Goal: Task Accomplishment & Management: Manage account settings

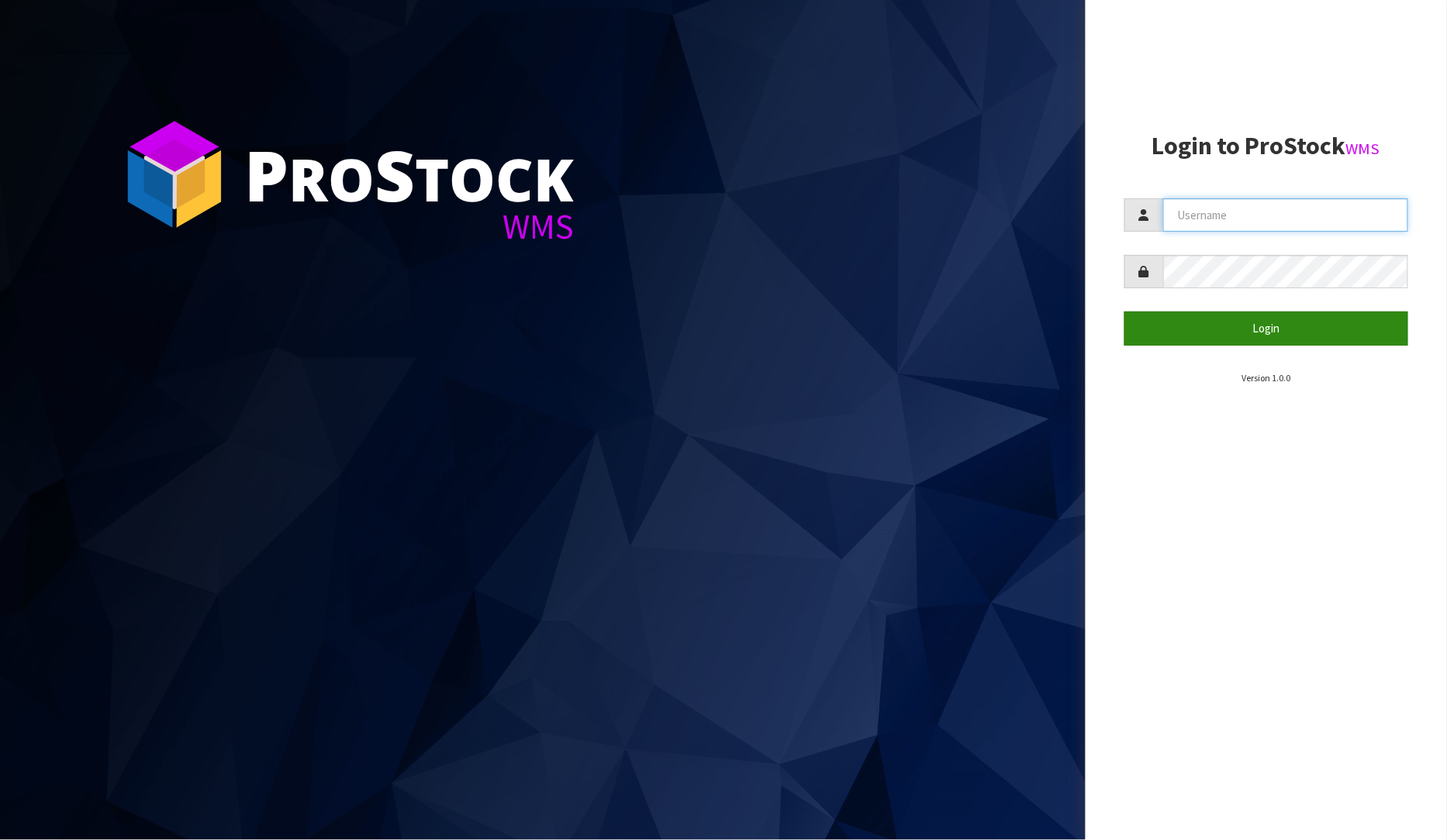
type input "[PERSON_NAME]"
click at [1338, 337] on button "Login" at bounding box center [1266, 328] width 285 height 33
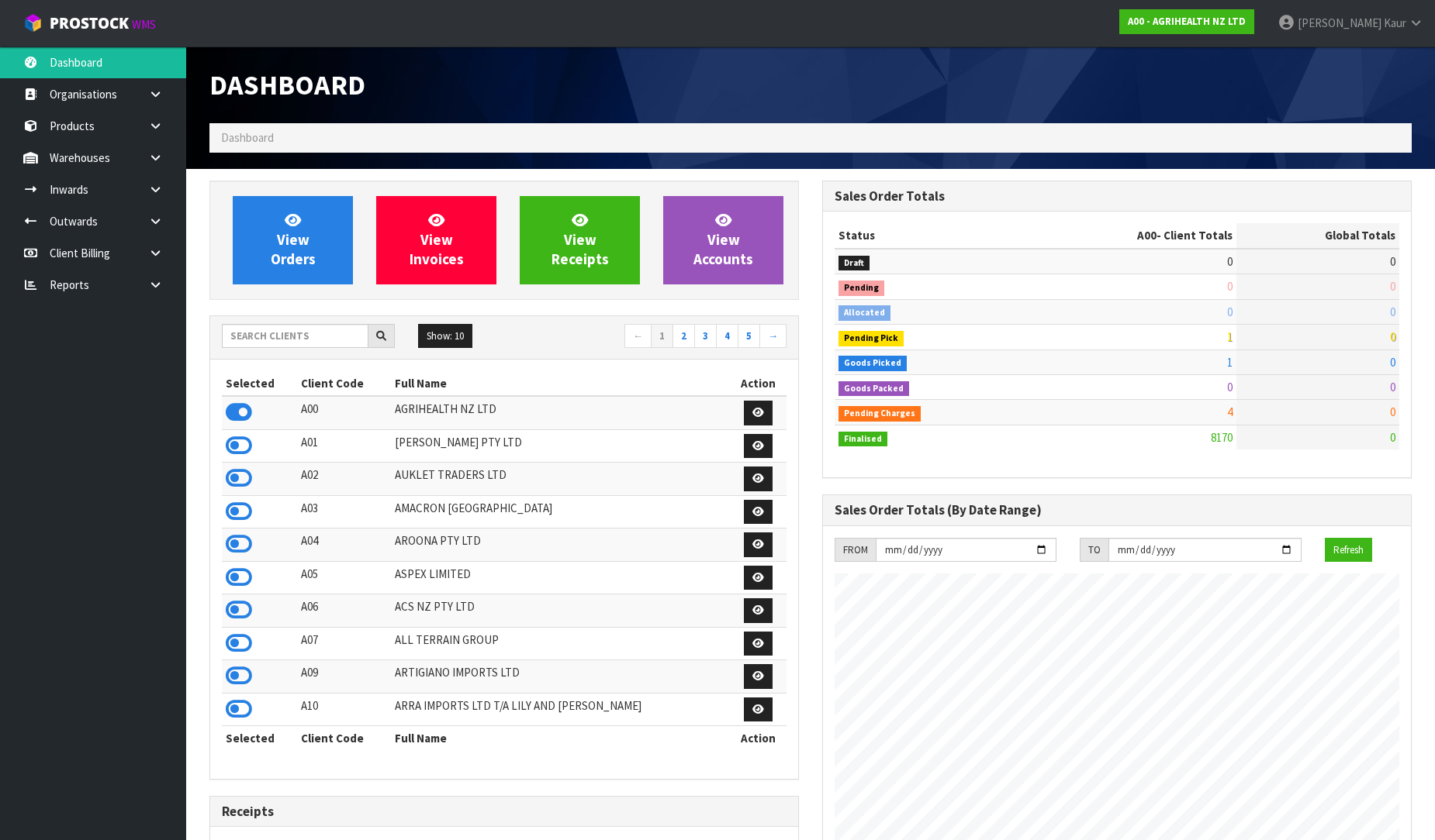
scroll to position [1174, 613]
click at [142, 281] on link at bounding box center [161, 284] width 50 height 31
click at [86, 341] on link "CWL" at bounding box center [92, 349] width 186 height 31
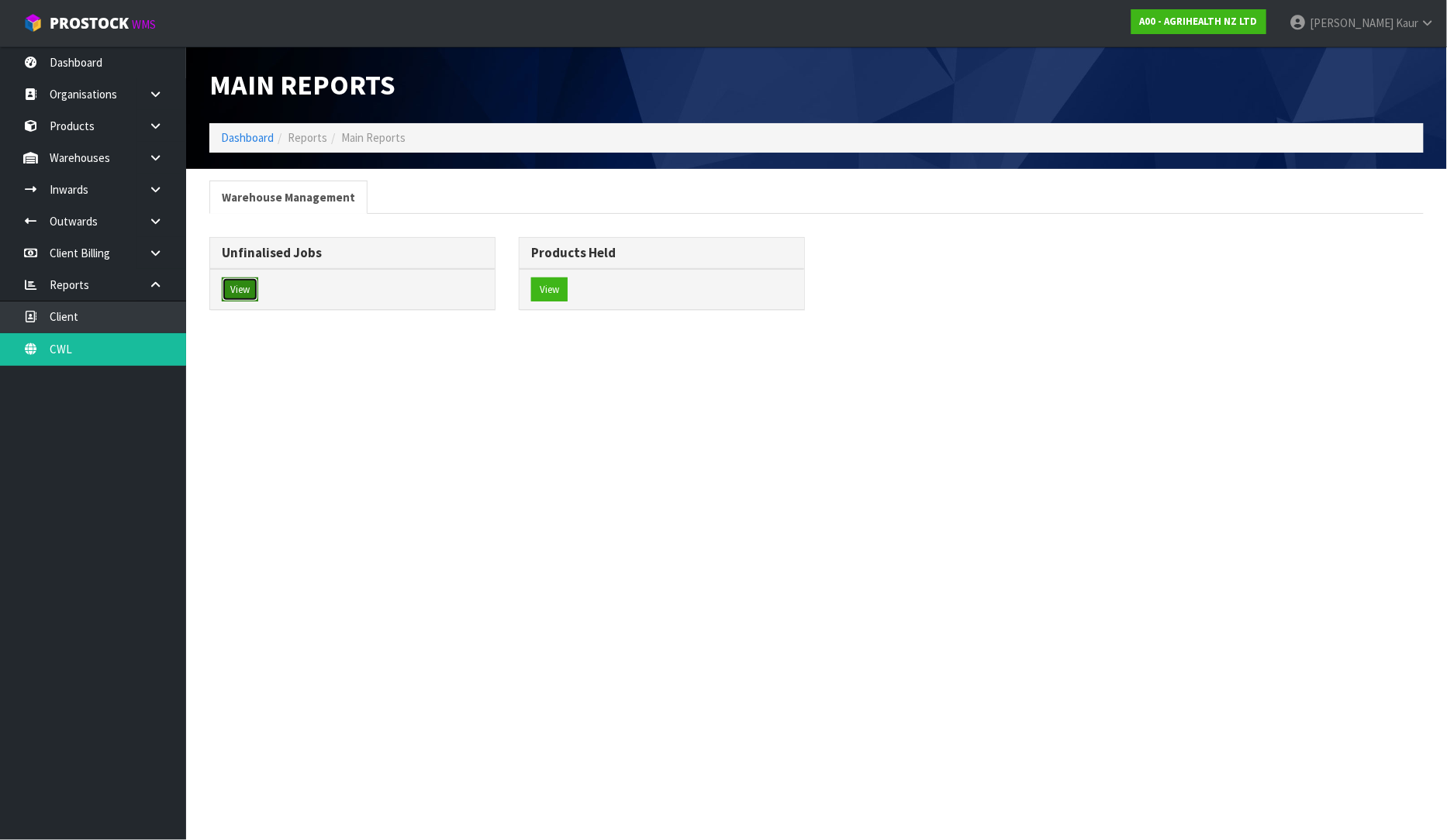
click at [242, 285] on button "View" at bounding box center [240, 290] width 36 height 25
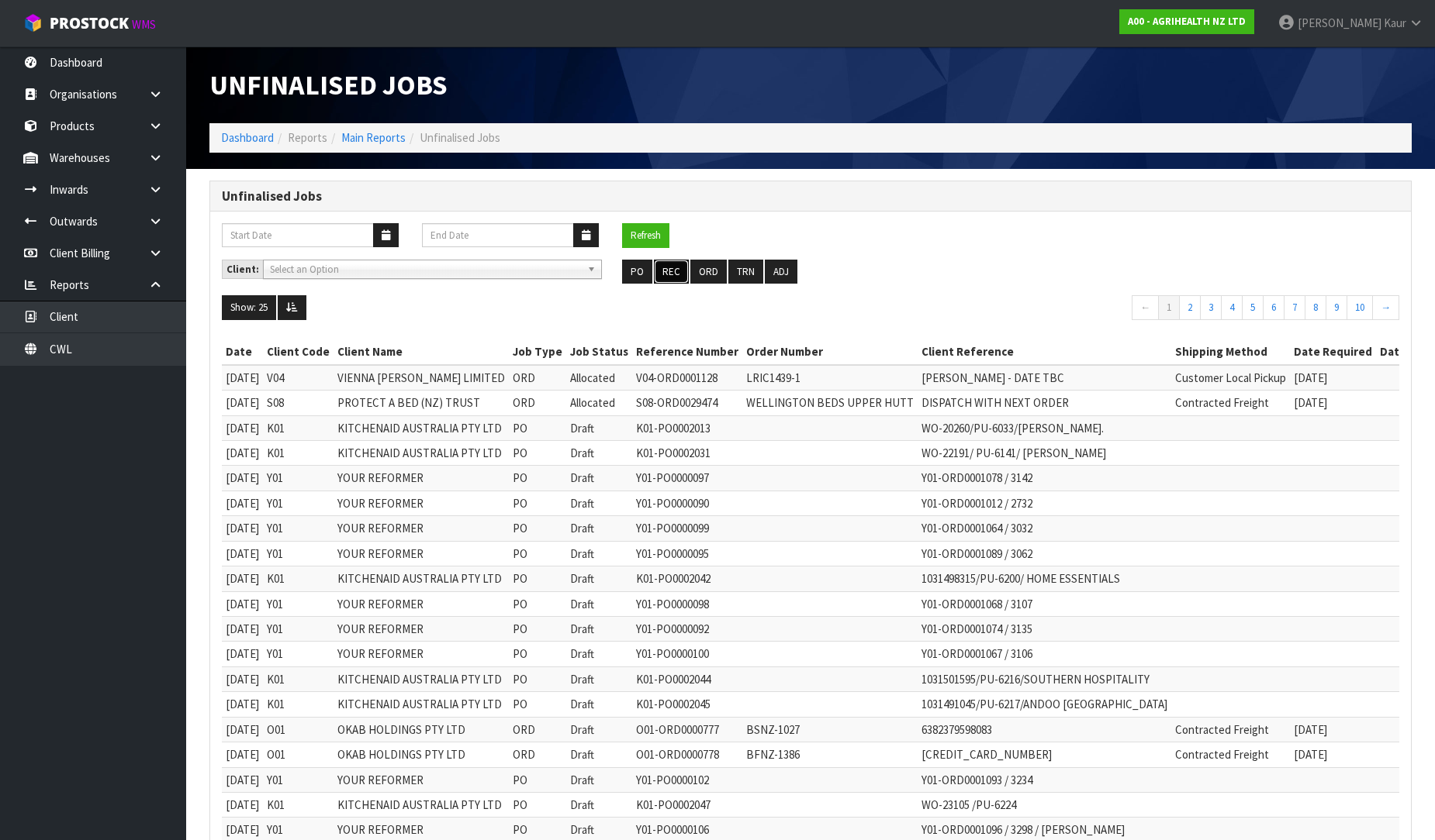
click at [673, 266] on button "REC" at bounding box center [671, 272] width 35 height 25
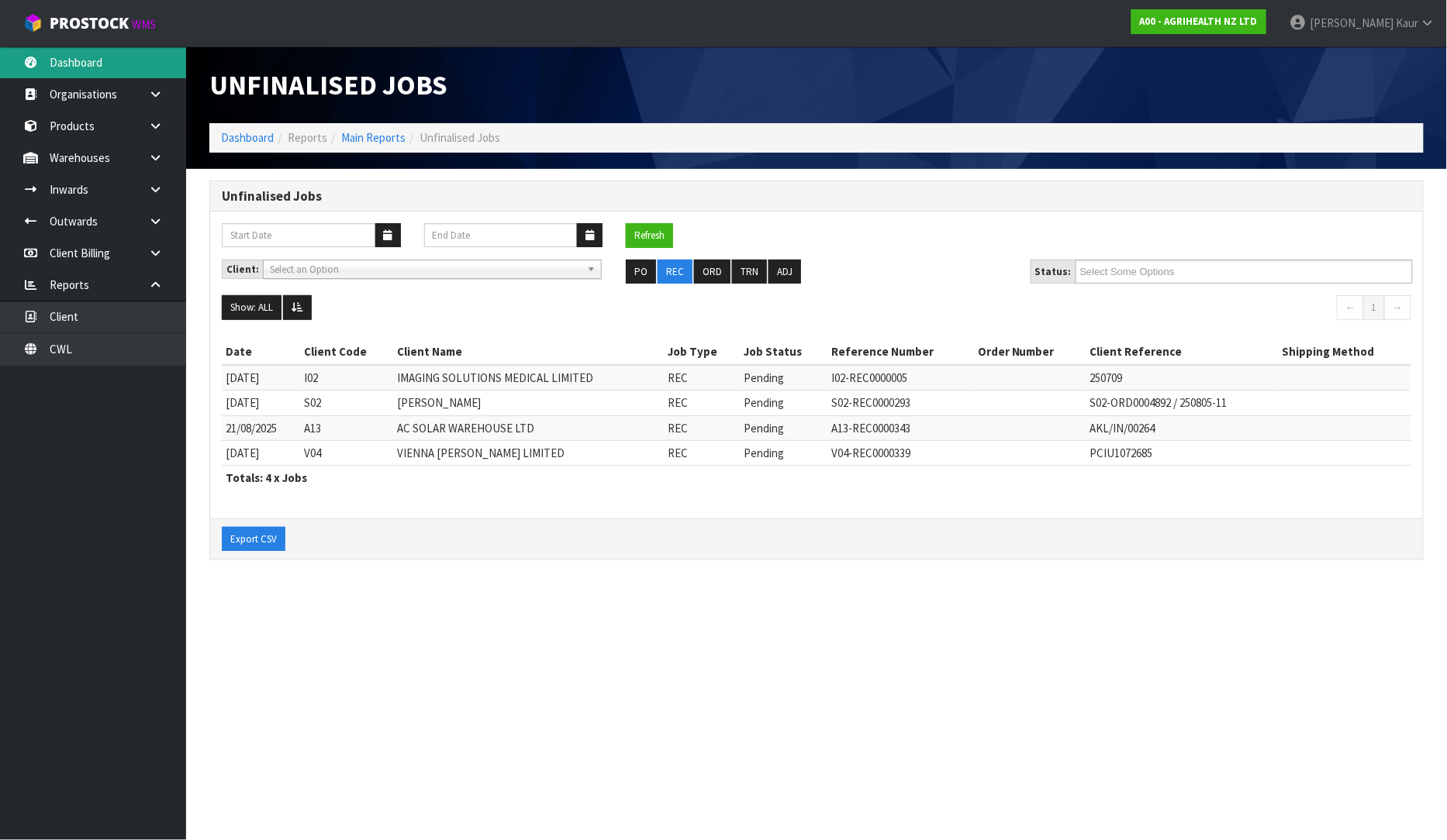
click at [110, 58] on link "Dashboard" at bounding box center [92, 62] width 186 height 31
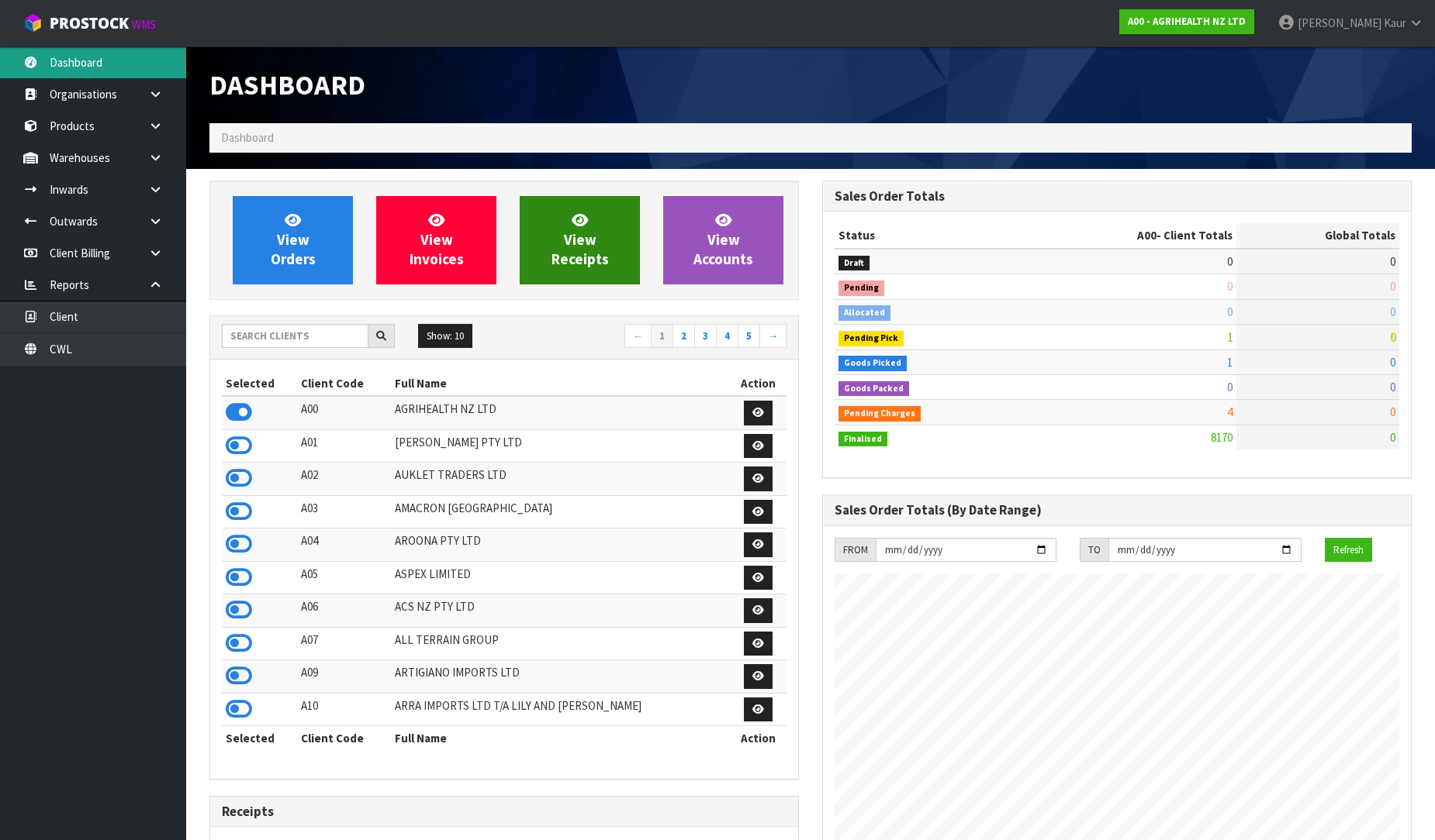
scroll to position [1174, 613]
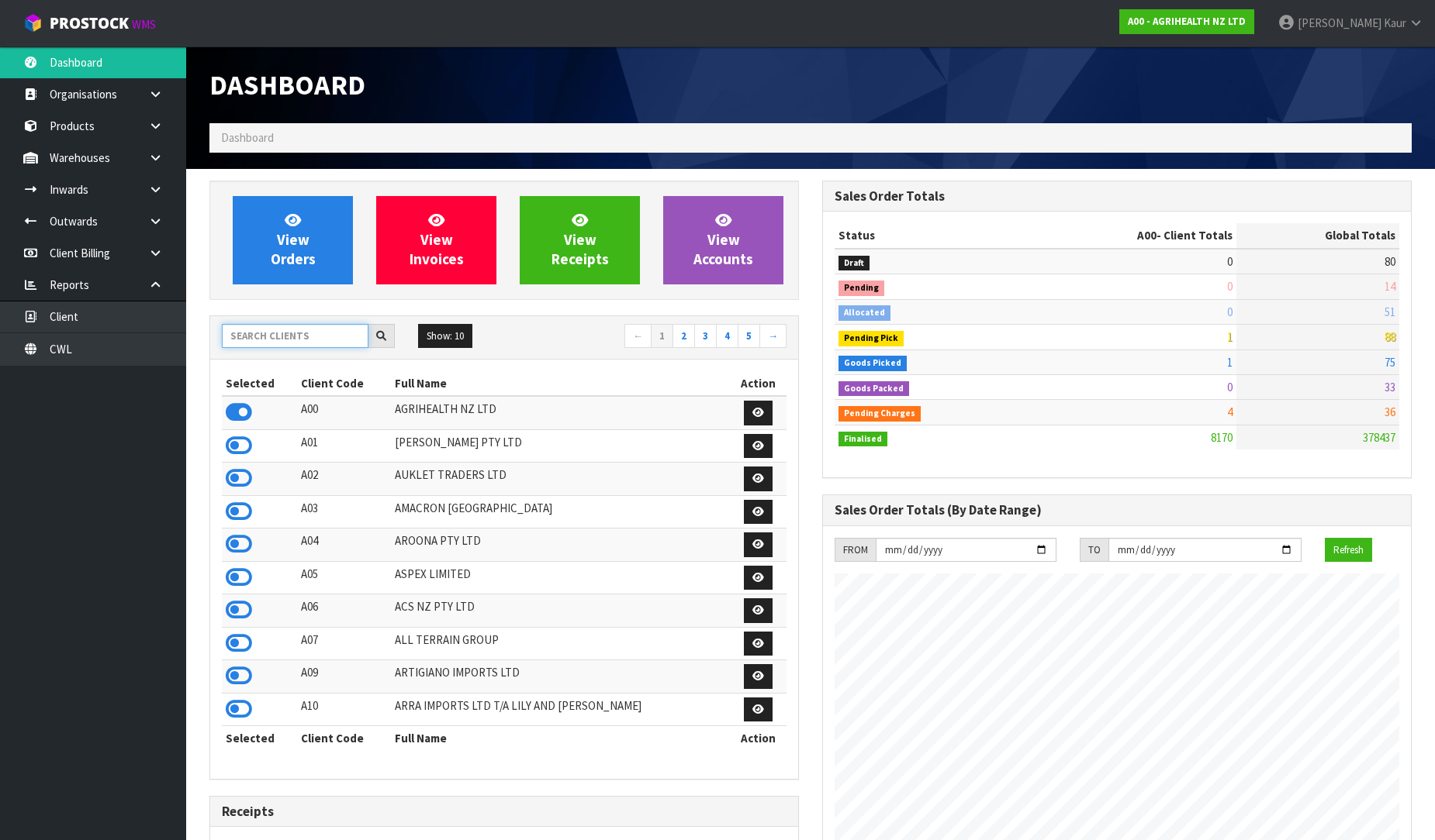
click at [318, 330] on input "text" at bounding box center [295, 335] width 147 height 24
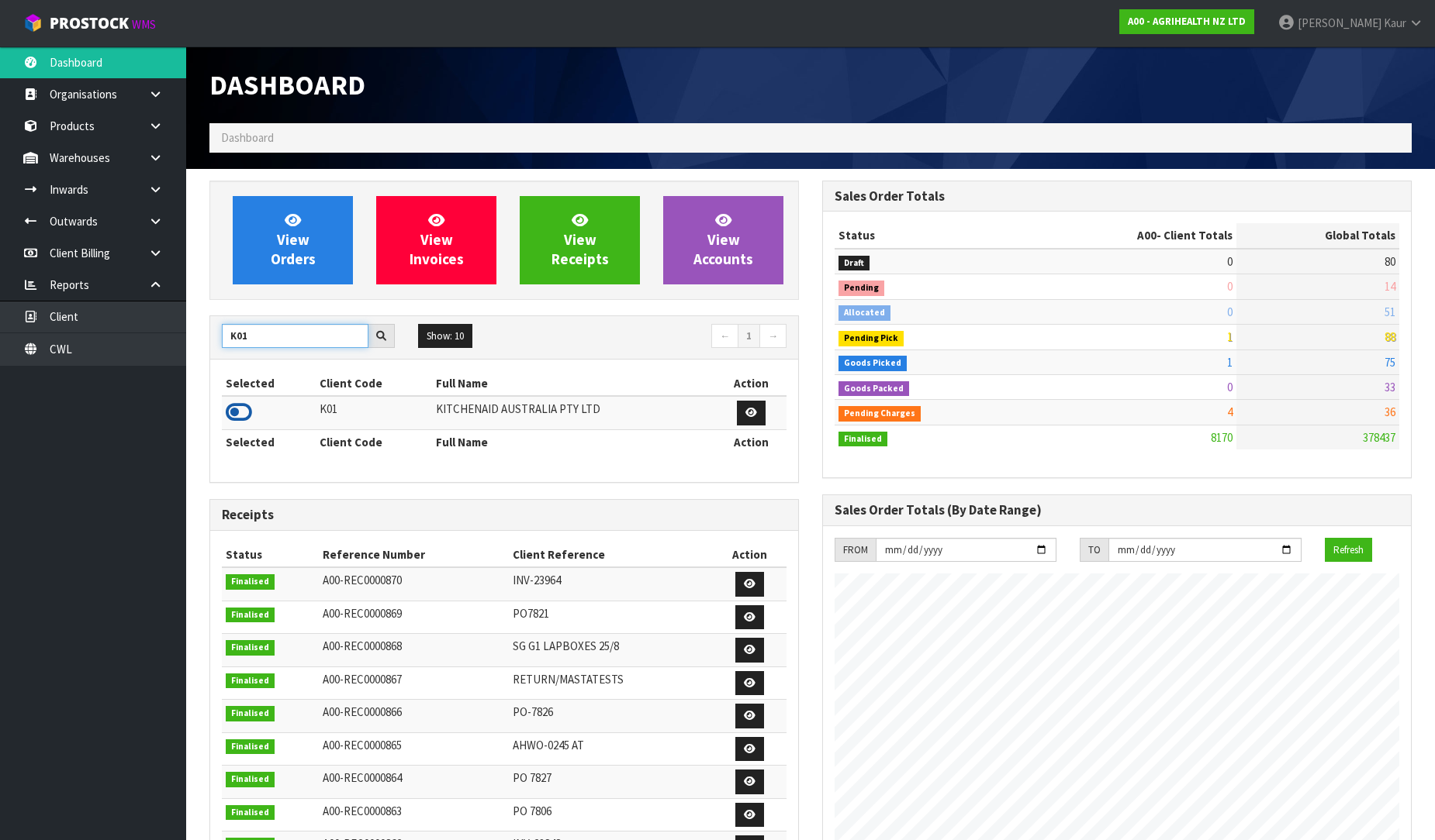
type input "K01"
click at [236, 410] on icon at bounding box center [239, 412] width 27 height 23
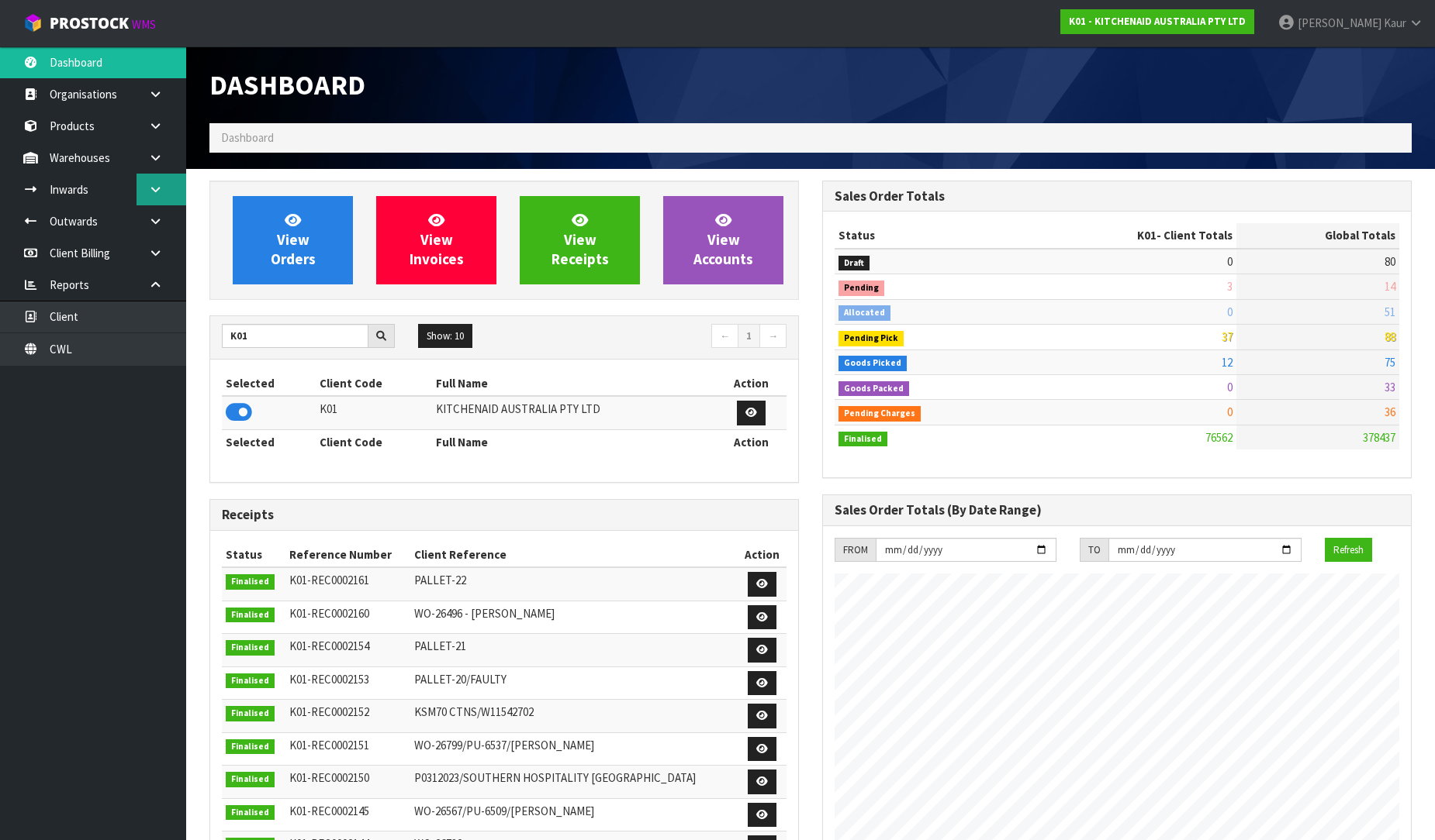
click at [161, 184] on icon at bounding box center [154, 190] width 14 height 11
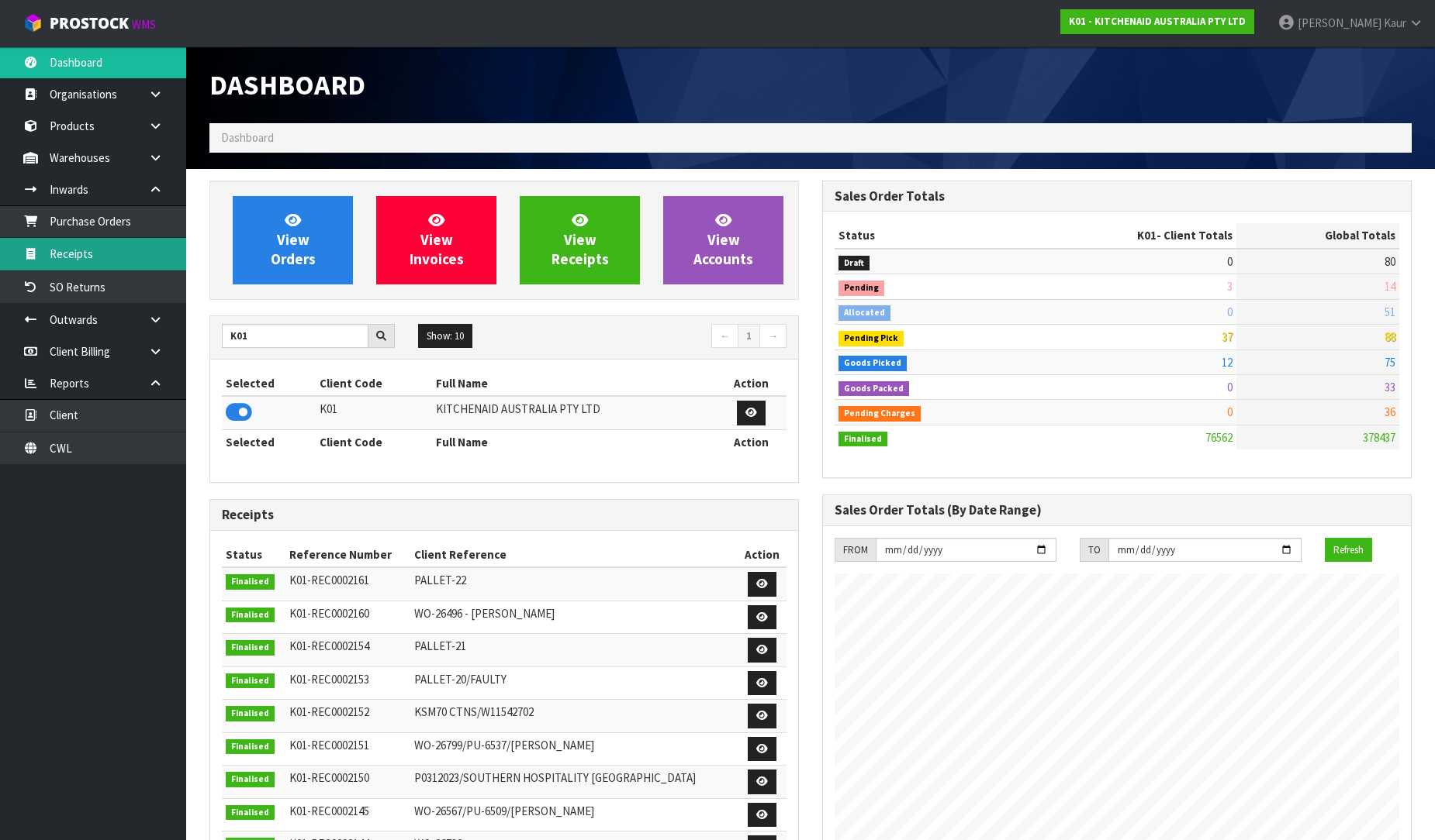
click at [116, 248] on link "Receipts" at bounding box center [92, 253] width 186 height 31
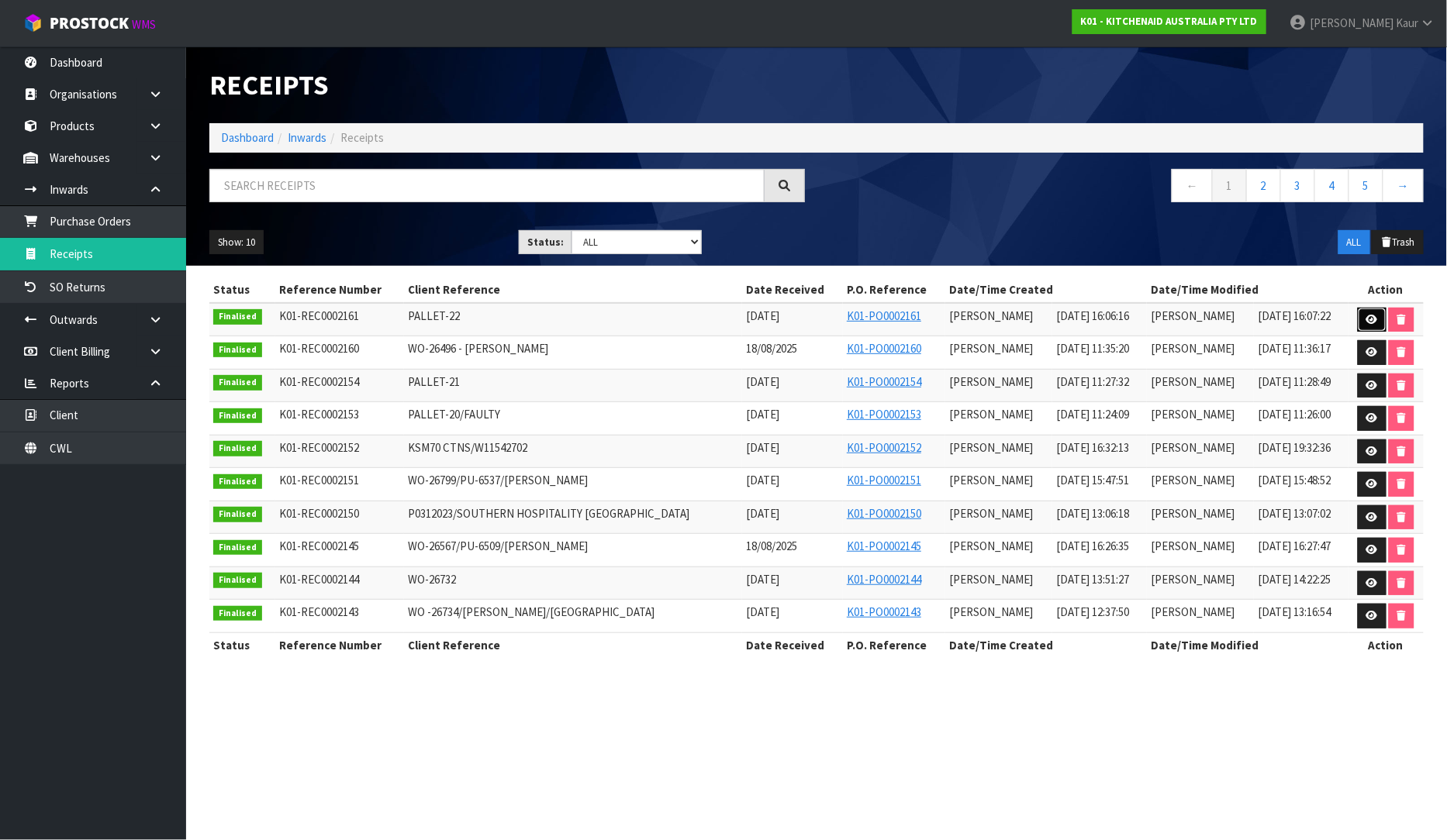
click at [1367, 312] on link at bounding box center [1372, 320] width 29 height 25
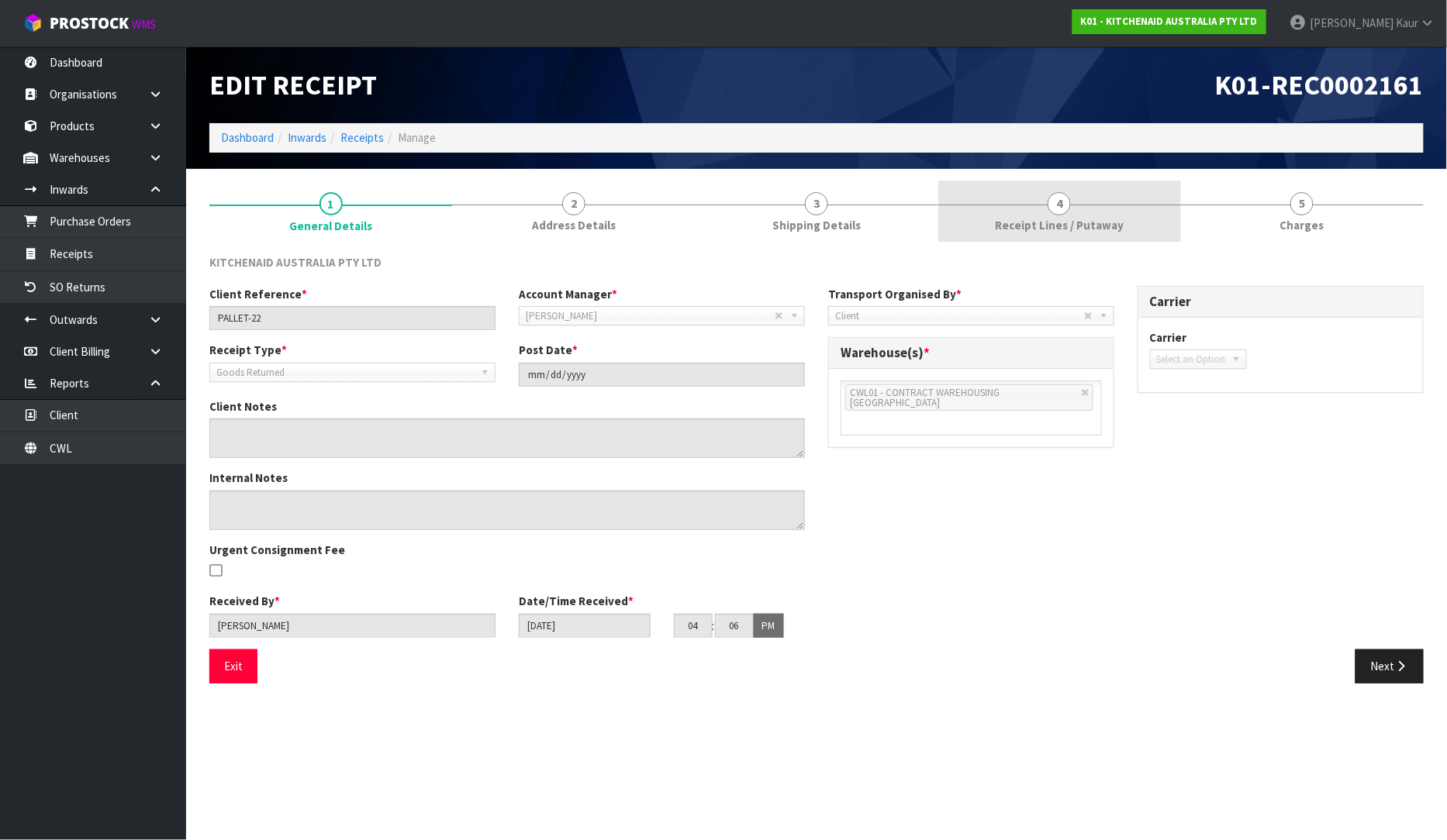
click at [1044, 223] on span "Receipt Lines / Putaway" at bounding box center [1058, 225] width 129 height 16
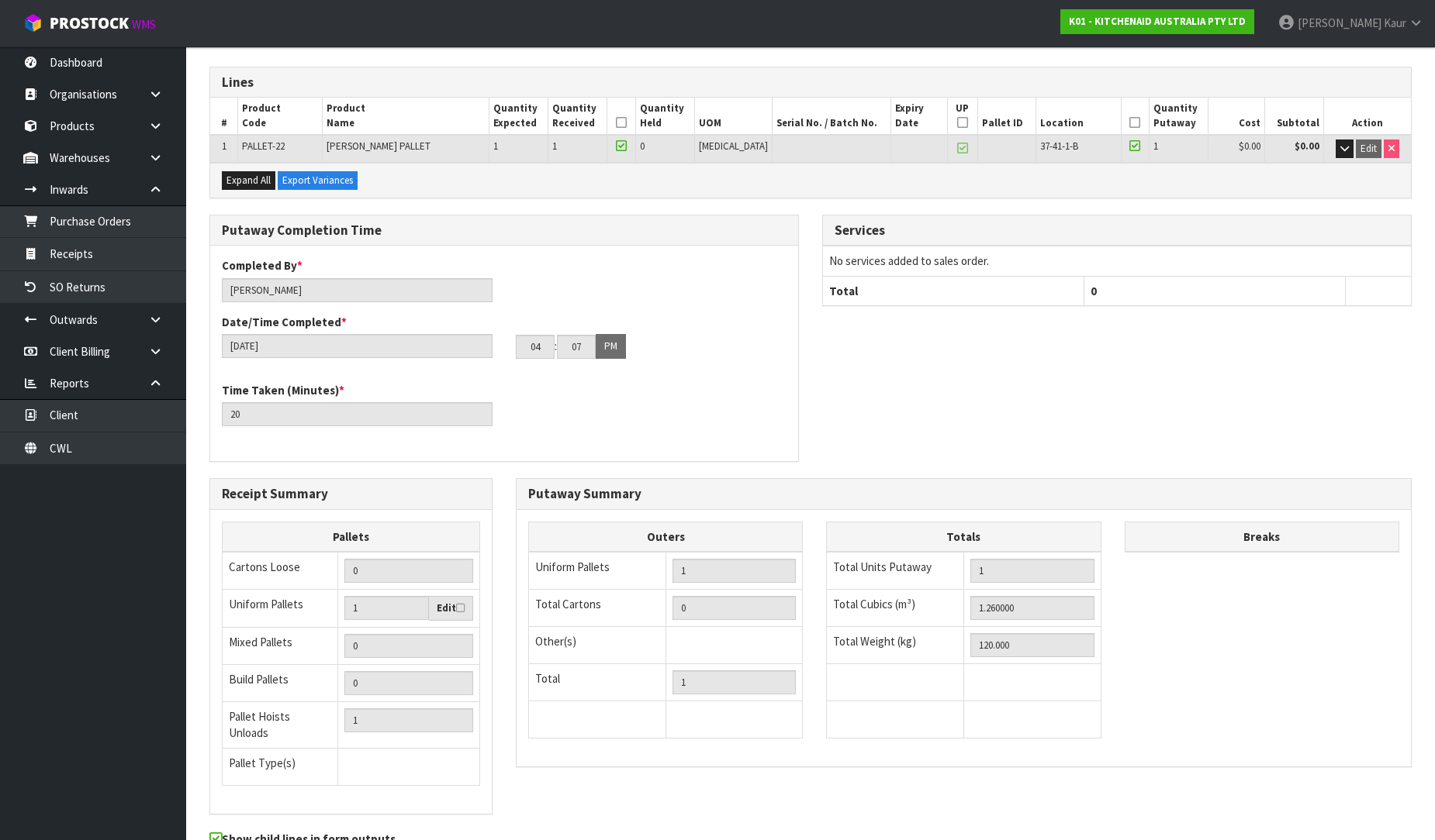
scroll to position [260, 0]
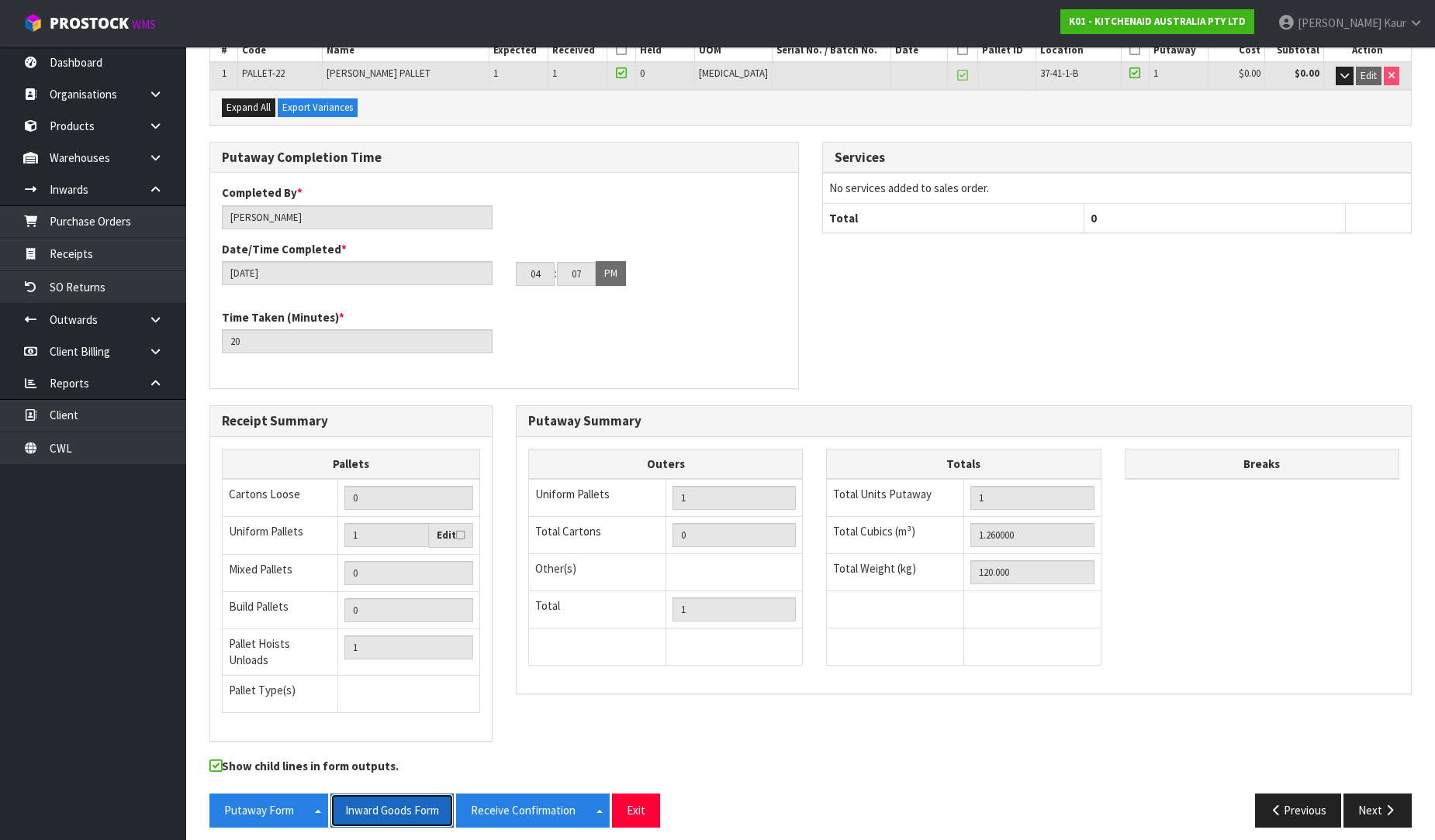
click at [399, 799] on button "Inward Goods Form" at bounding box center [392, 810] width 123 height 33
click at [86, 73] on link "Dashboard" at bounding box center [92, 62] width 186 height 31
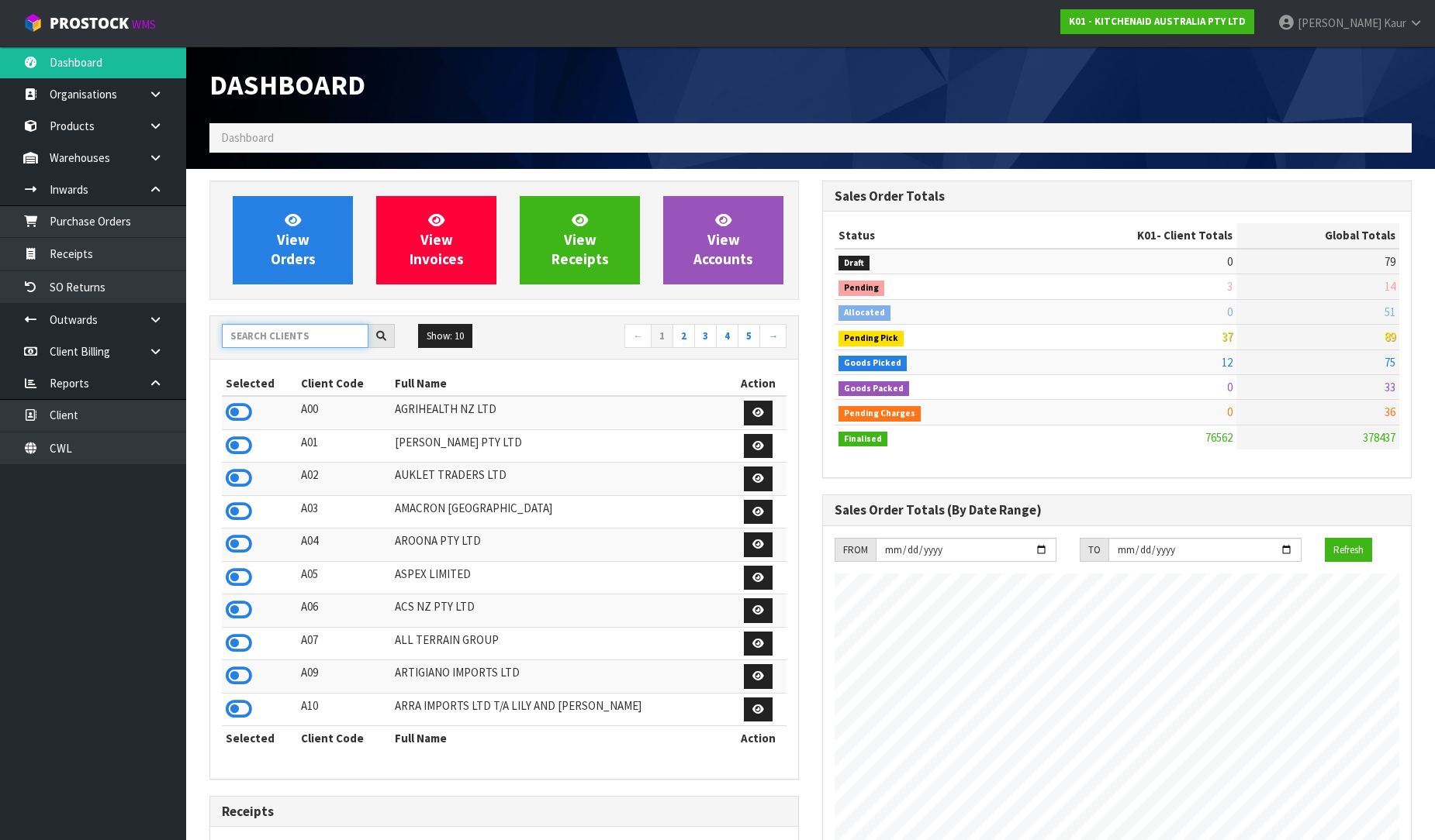
click at [309, 341] on input "text" at bounding box center [295, 335] width 147 height 24
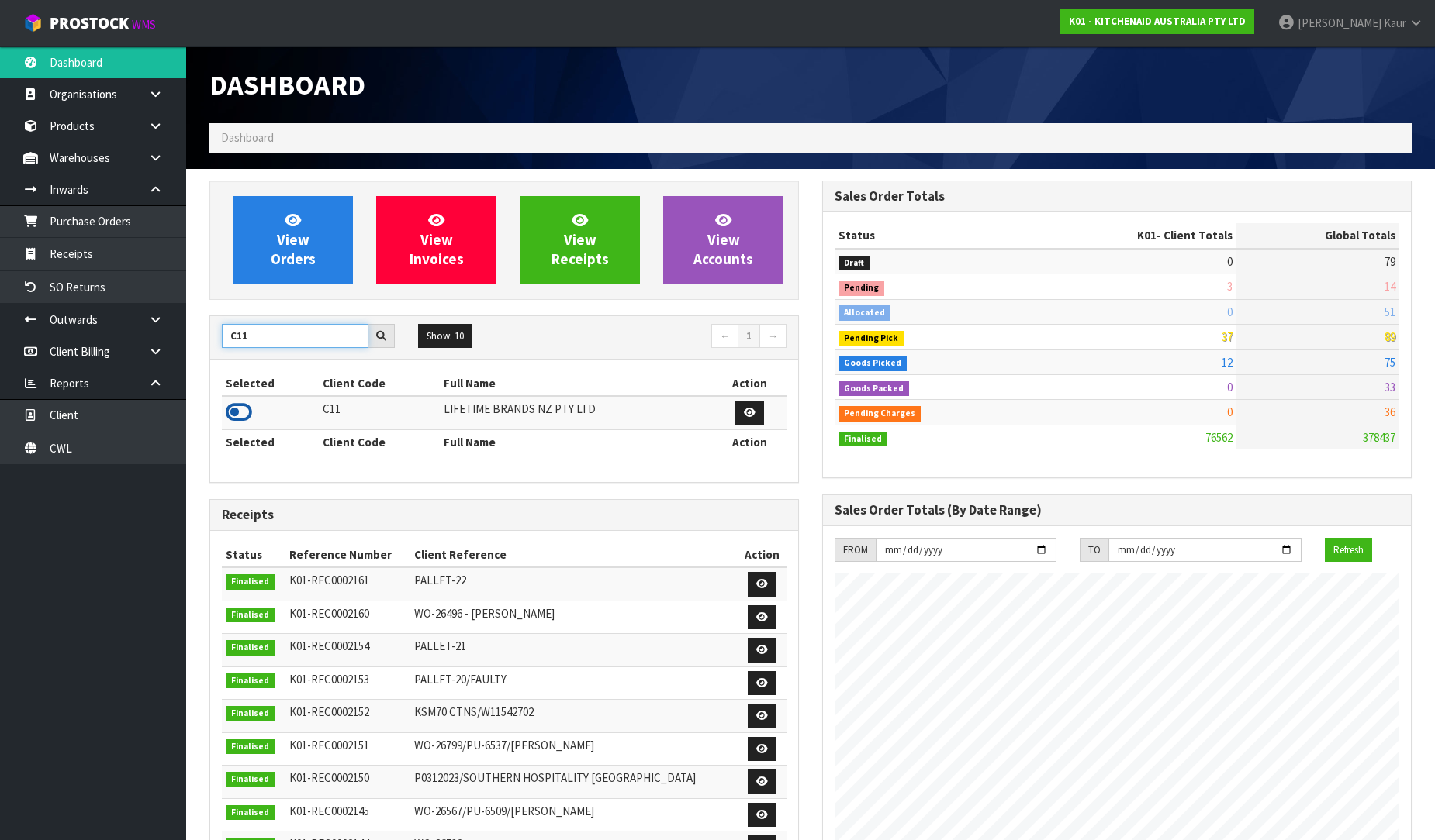
type input "C11"
click at [239, 410] on icon at bounding box center [239, 412] width 27 height 23
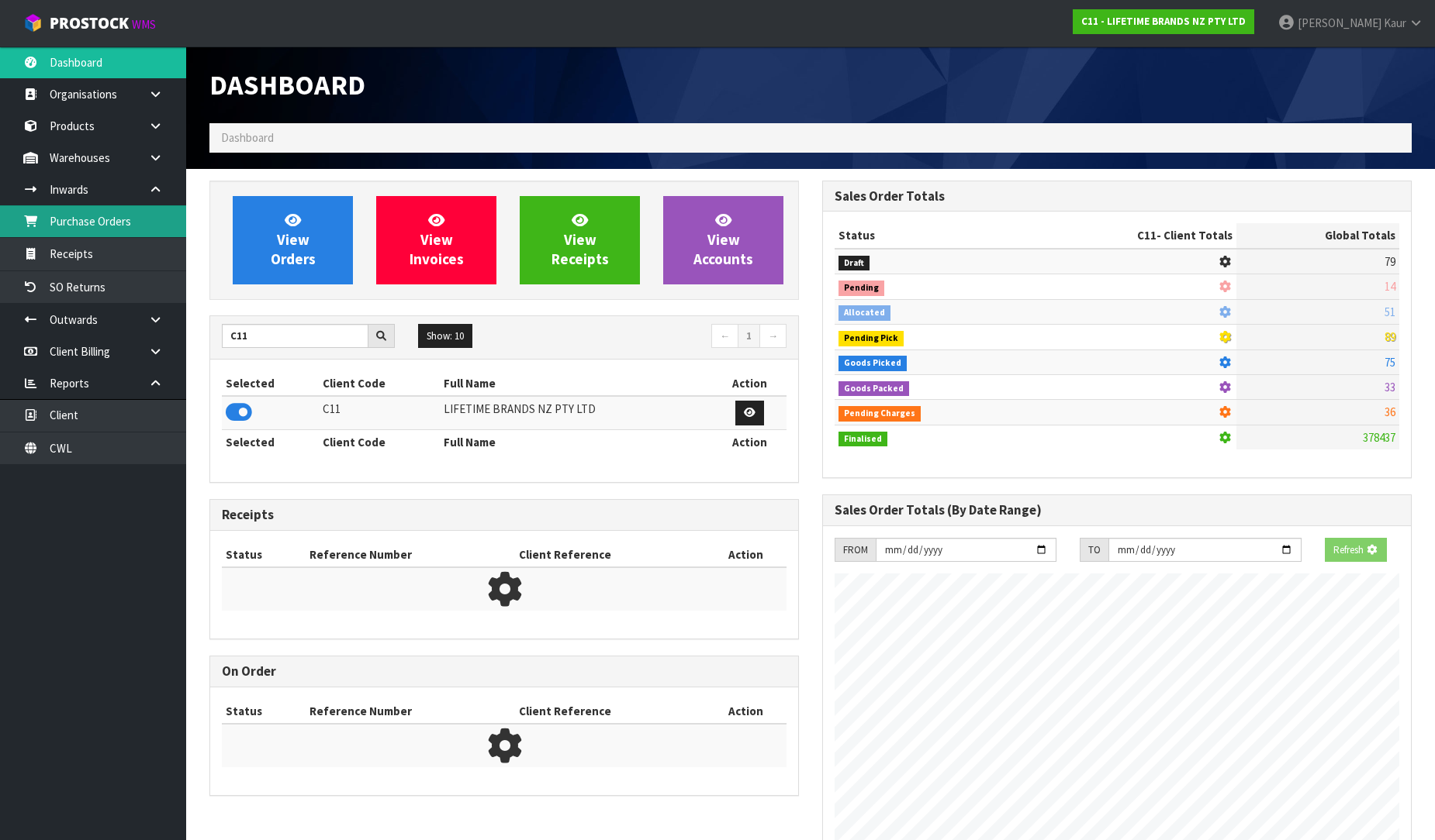
scroll to position [967, 613]
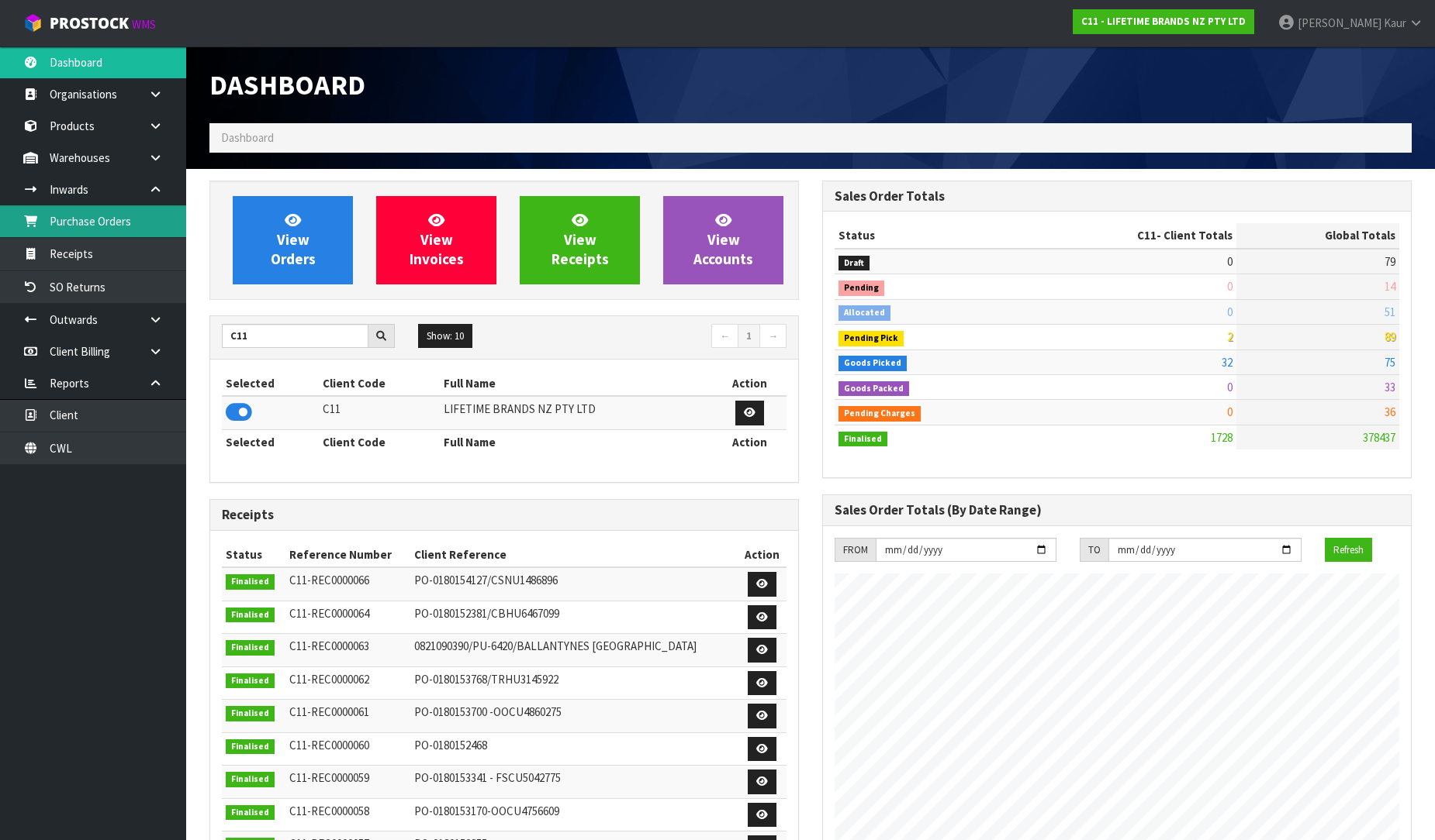
click at [119, 219] on link "Purchase Orders" at bounding box center [92, 221] width 186 height 31
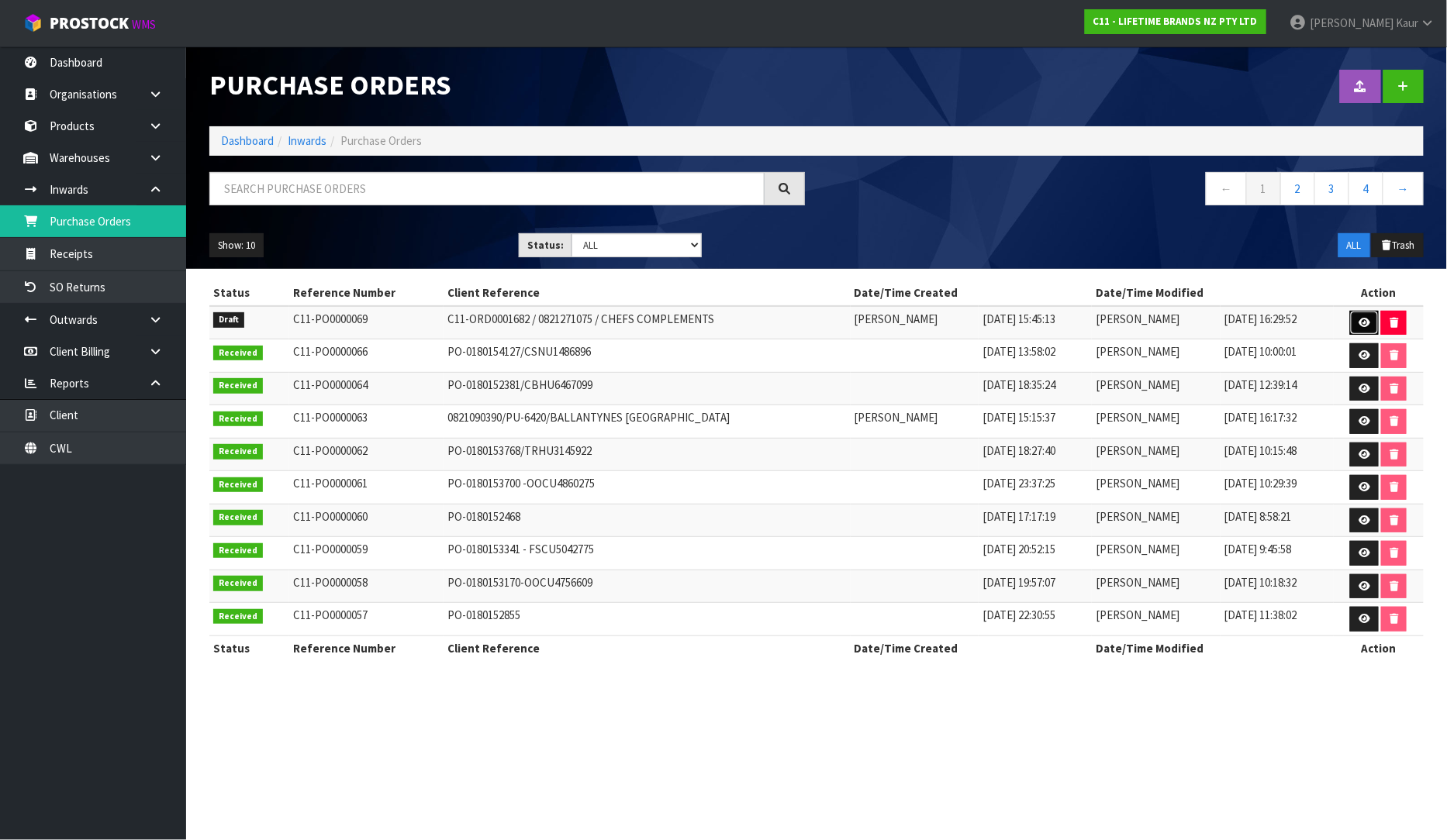
click at [1365, 326] on icon at bounding box center [1364, 323] width 11 height 10
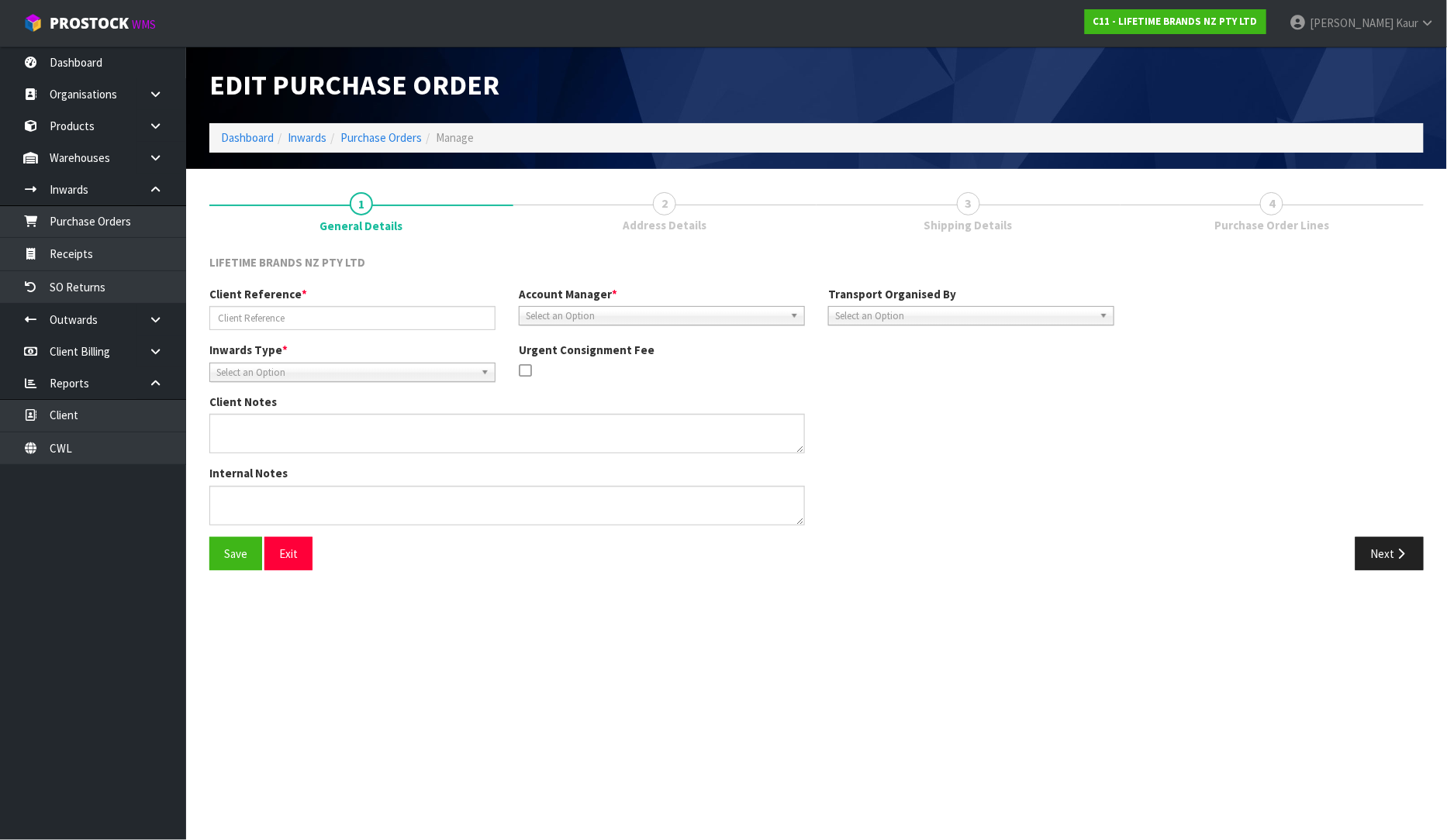
type input "C11-ORD0001682 / 0821271075 / CHEFS COMPLEMENTS"
type textarea "CLIENT KEYED AN ORDER TO AN INCORRECT CUSTOMER AND IT NEEDS TO BE COLLECTED AND…"
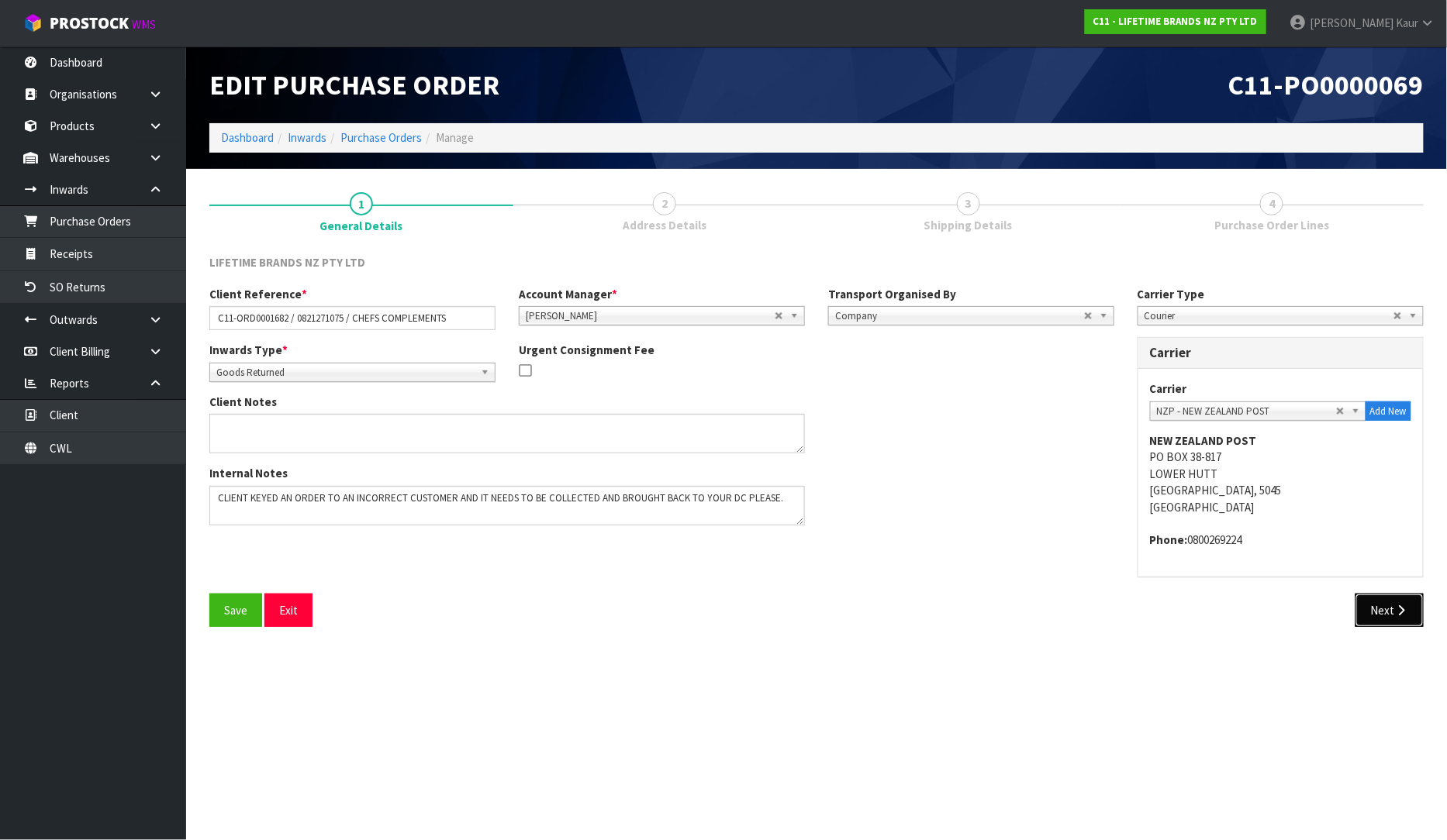
click at [1374, 600] on button "Next" at bounding box center [1390, 610] width 69 height 33
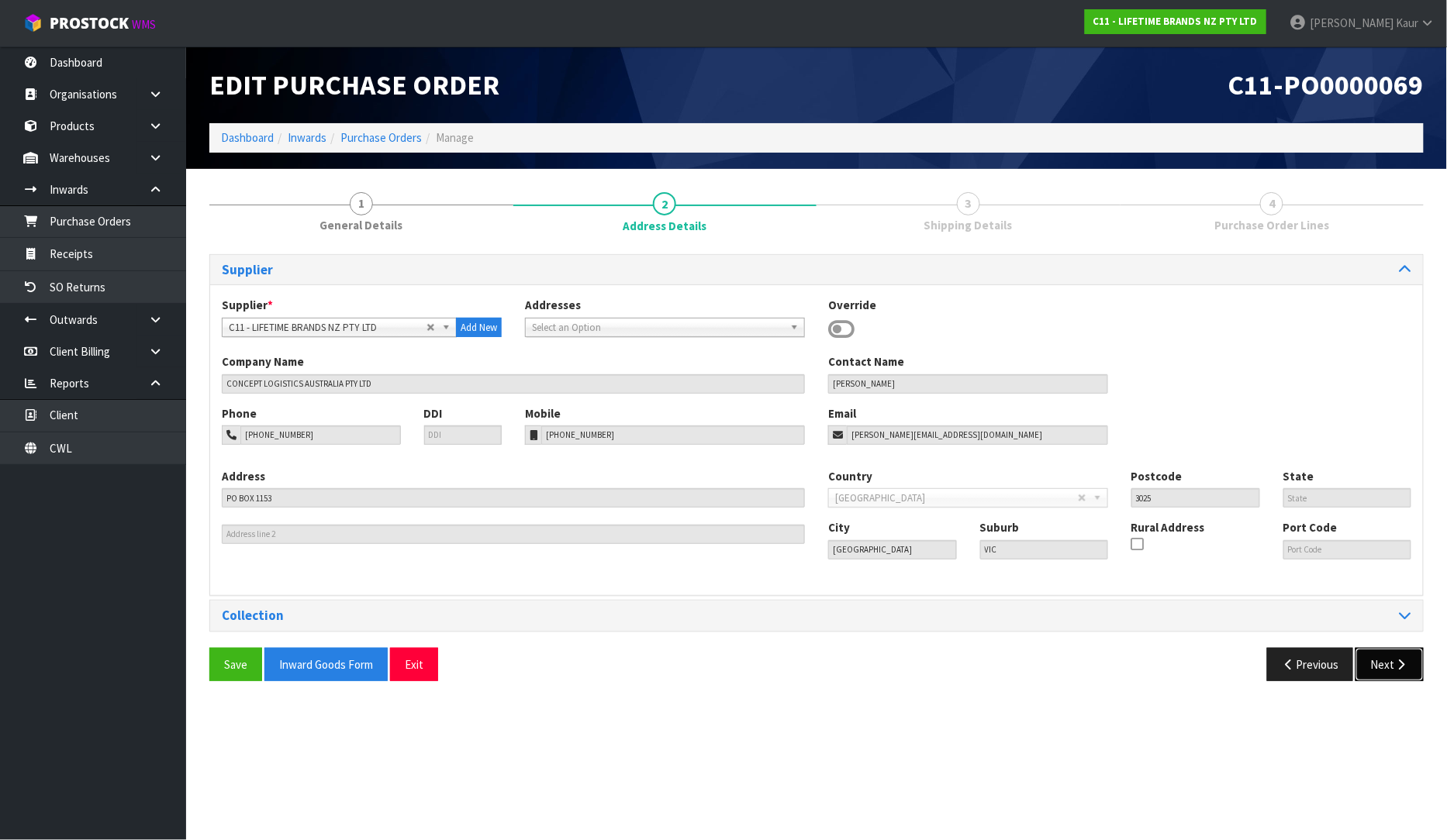
click at [1386, 664] on button "Next" at bounding box center [1390, 664] width 69 height 33
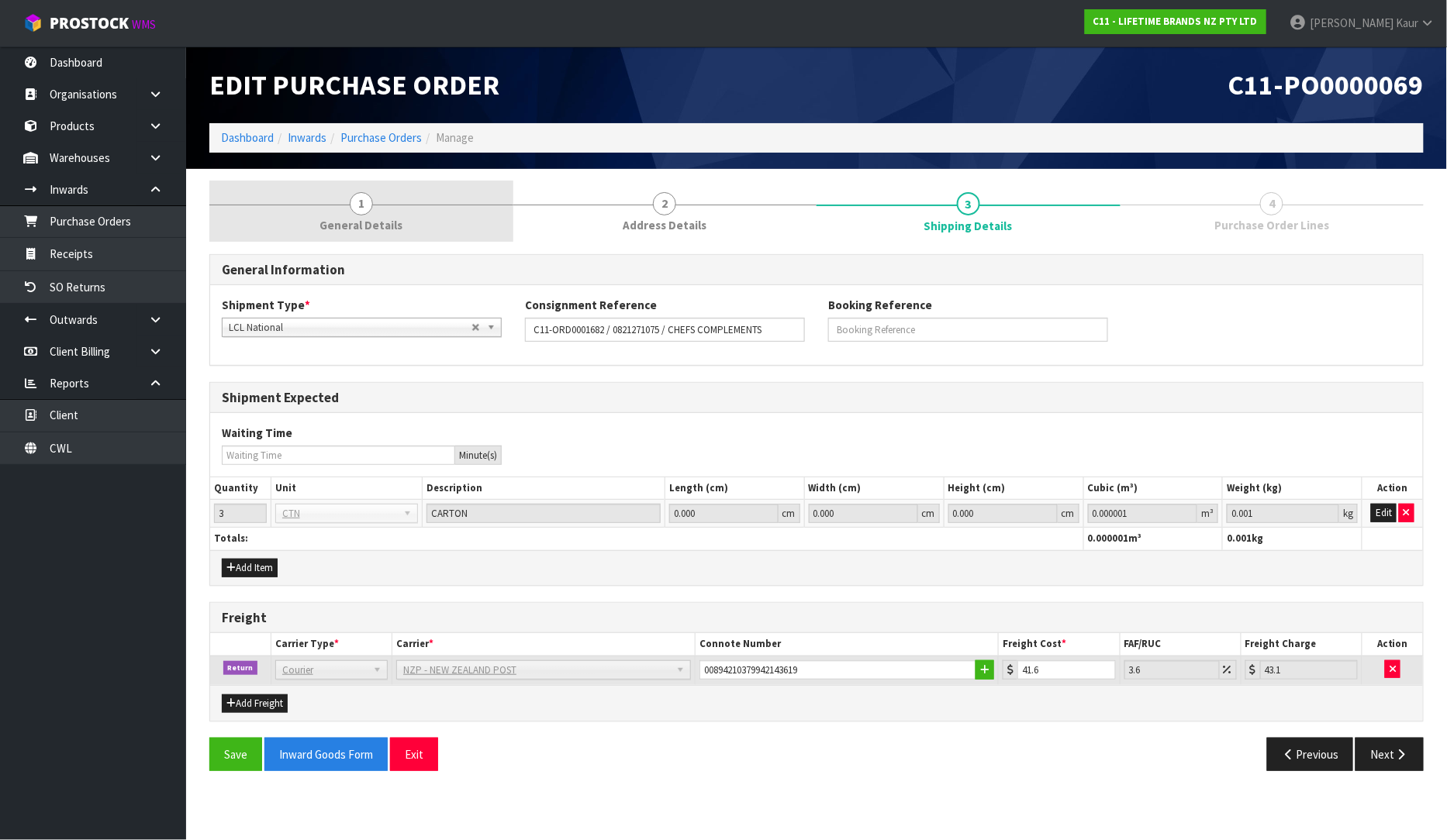
click at [375, 223] on span "General Details" at bounding box center [360, 225] width 83 height 16
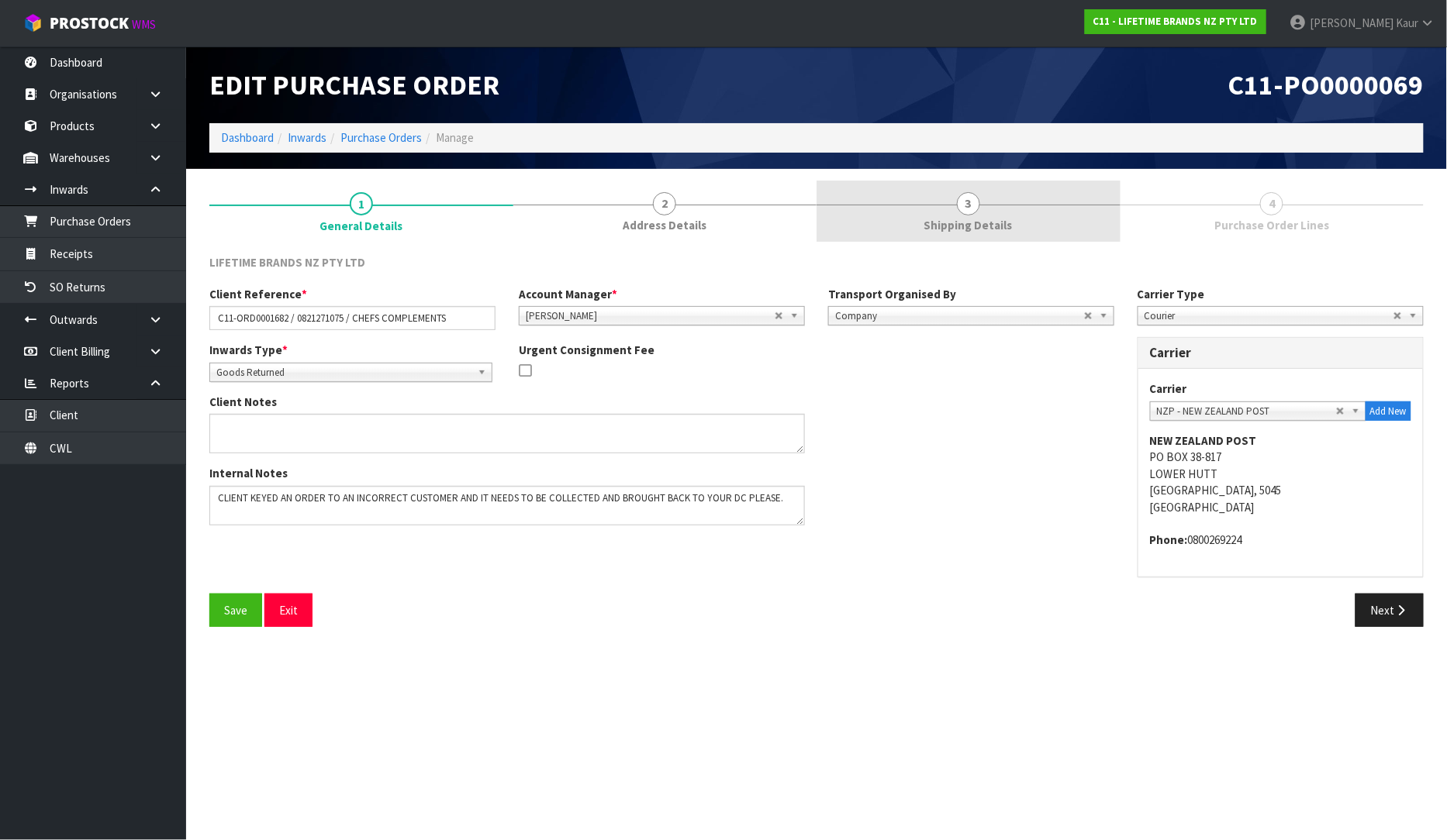
click at [1021, 227] on link "3 Shipping Details" at bounding box center [968, 211] width 304 height 61
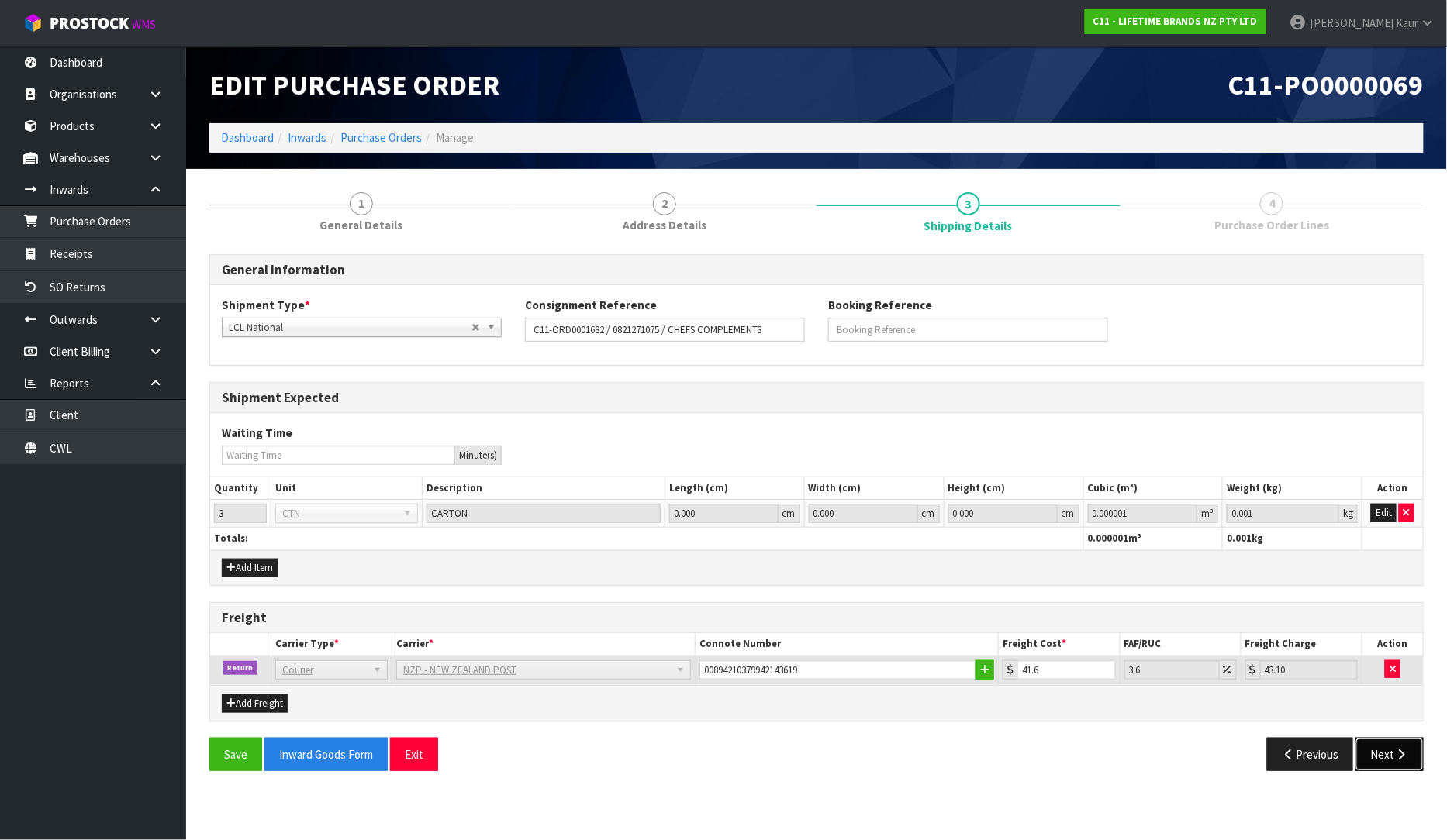
click at [1397, 754] on icon "button" at bounding box center [1400, 754] width 14 height 11
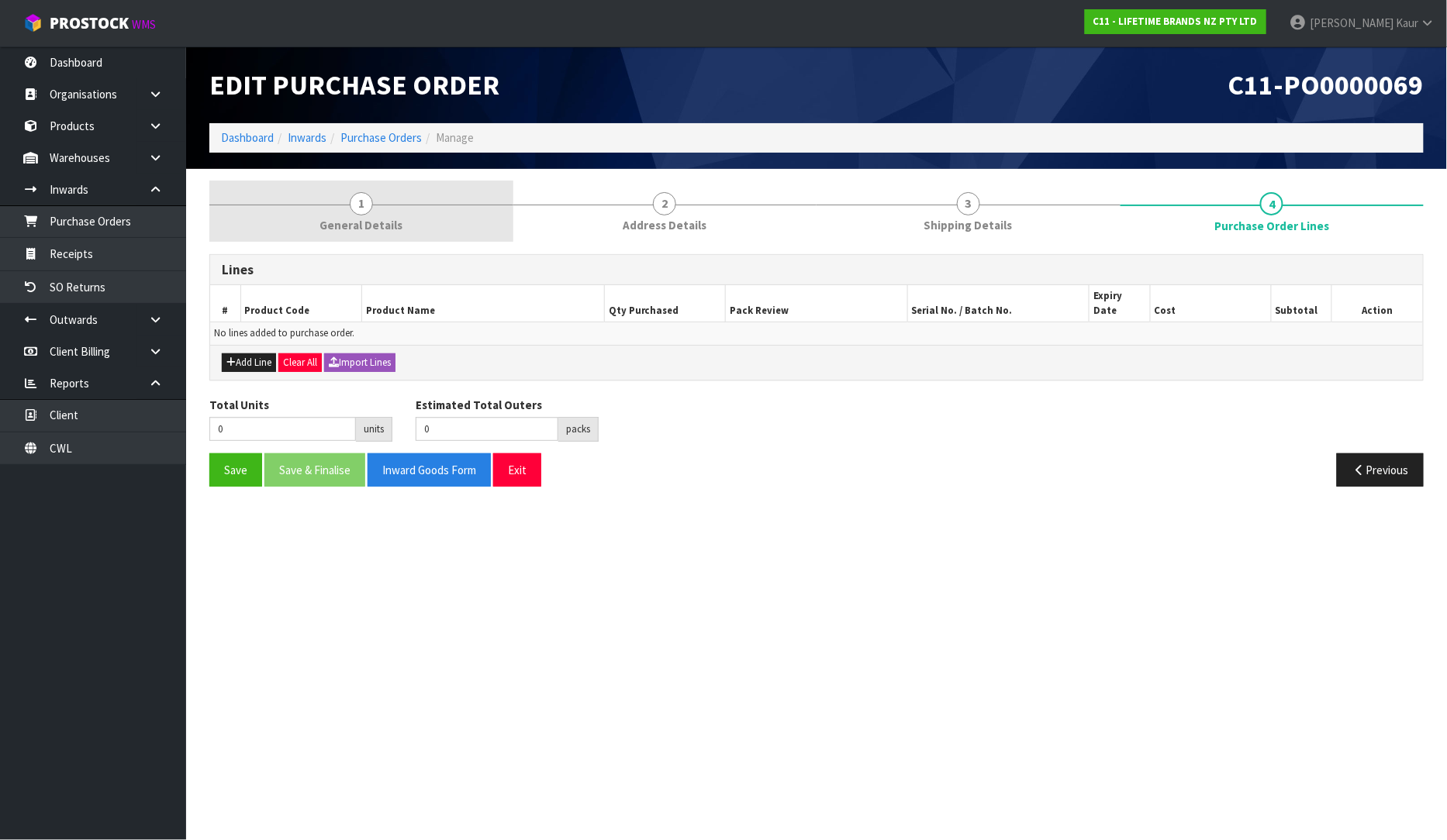
click at [360, 231] on span "General Details" at bounding box center [360, 225] width 83 height 16
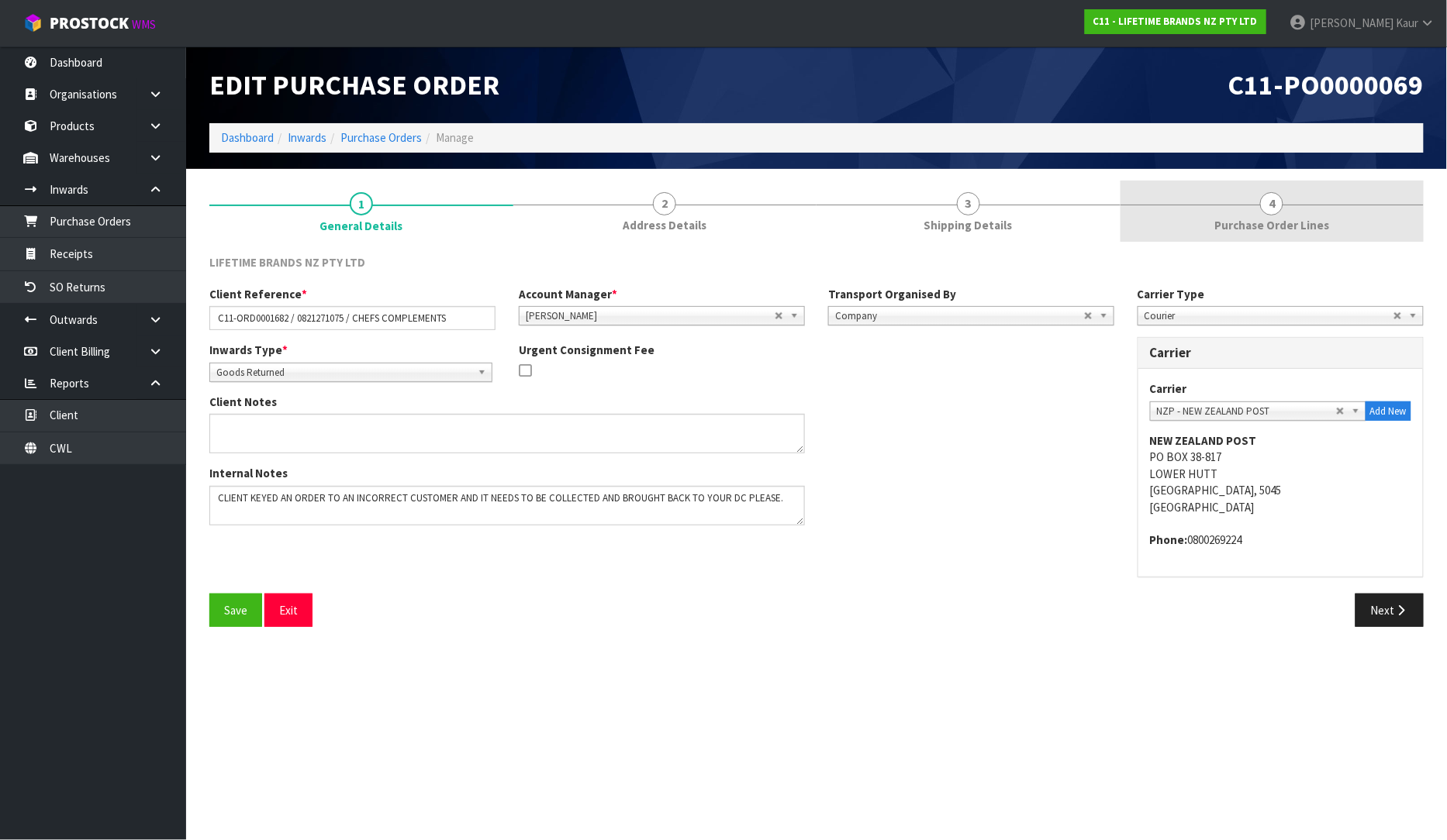
click at [1269, 223] on span "Purchase Order Lines" at bounding box center [1272, 225] width 114 height 16
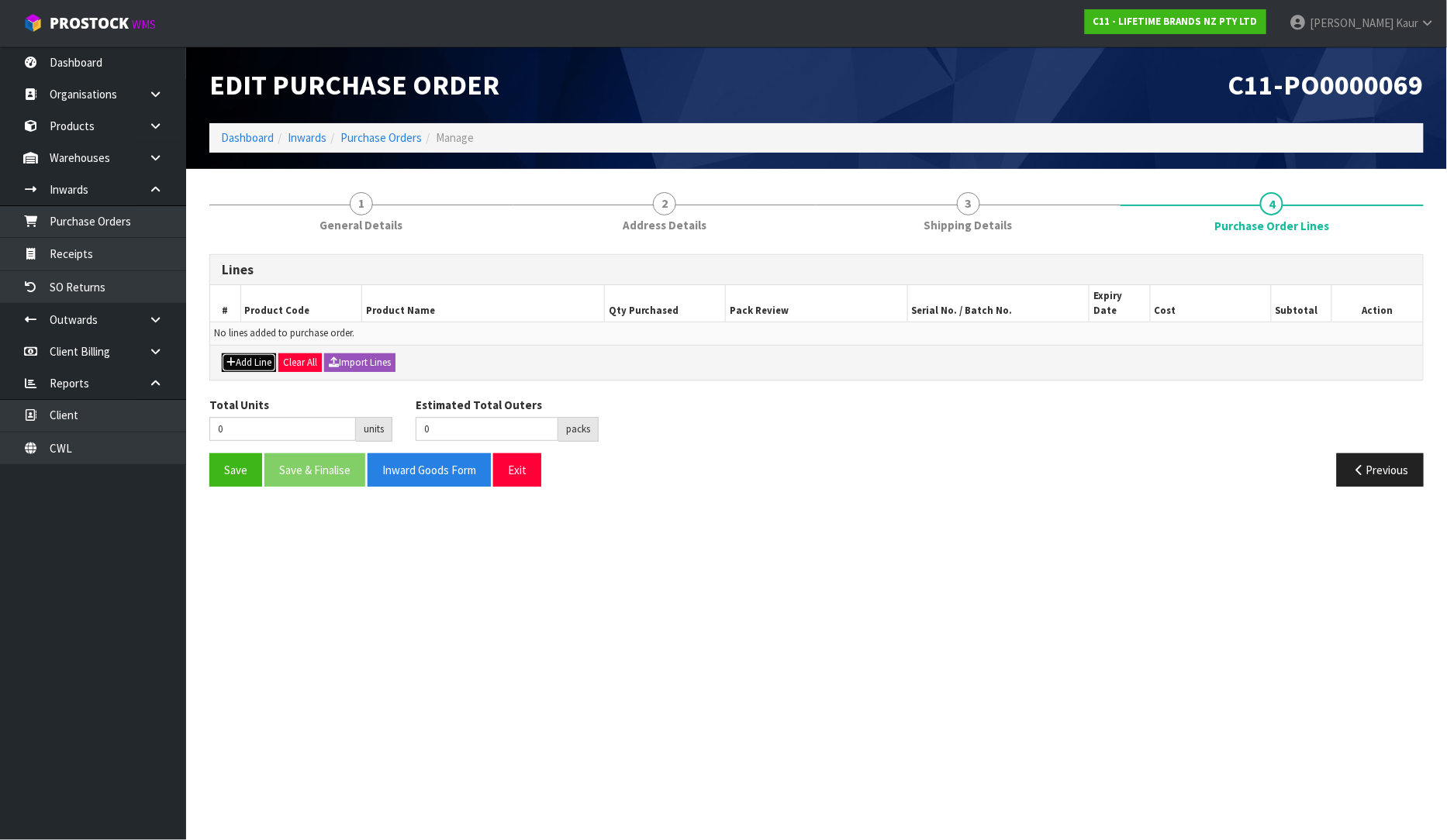
click at [231, 357] on icon "button" at bounding box center [231, 362] width 10 height 10
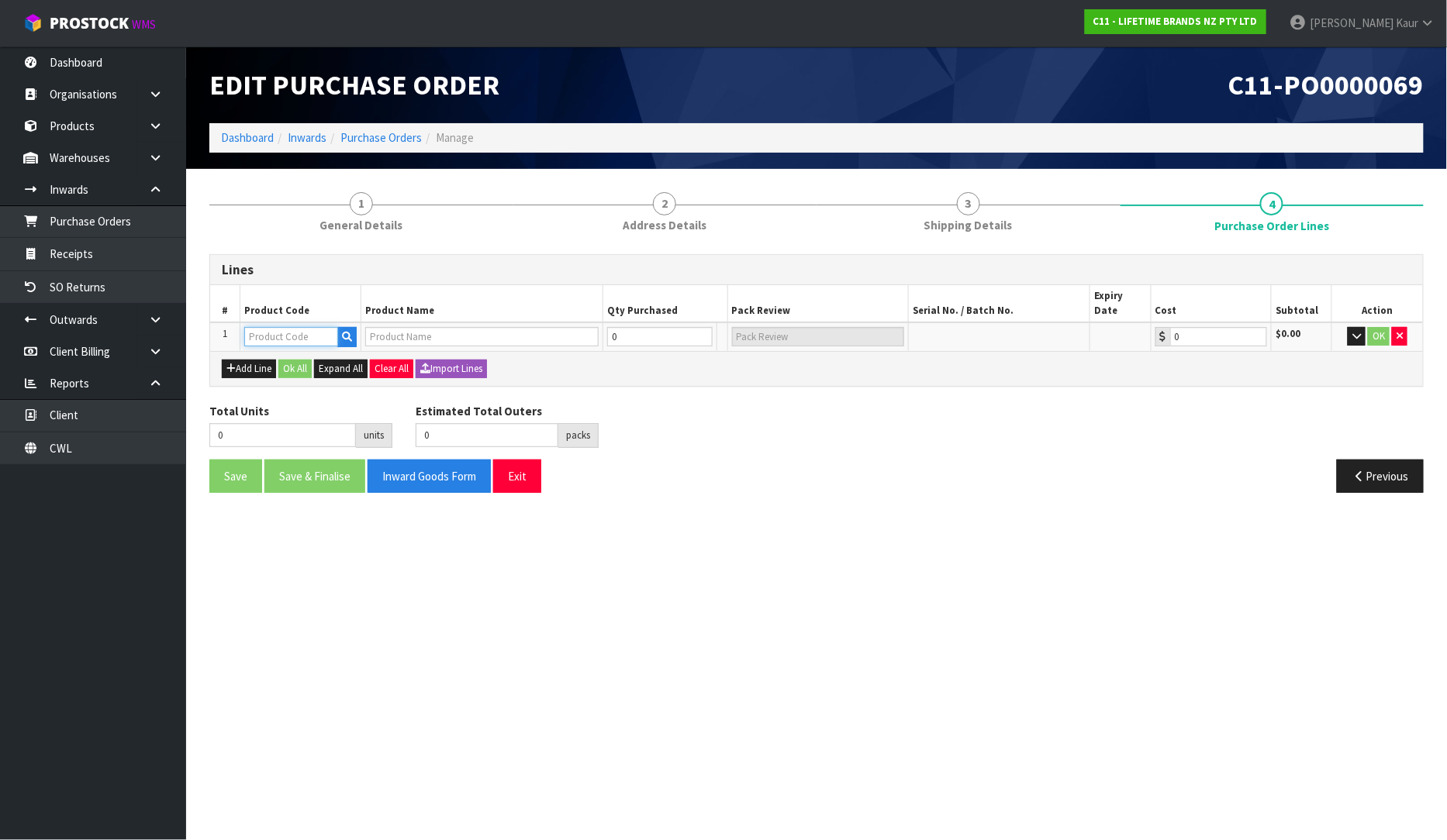
click at [265, 327] on input "text" at bounding box center [291, 336] width 93 height 19
paste input "JOBLWINEPK4"
type input "JOBLWINEPK4"
type input "JO BIG LOVE WINNING WINE GLASS SET OF 4"
type input "0.00"
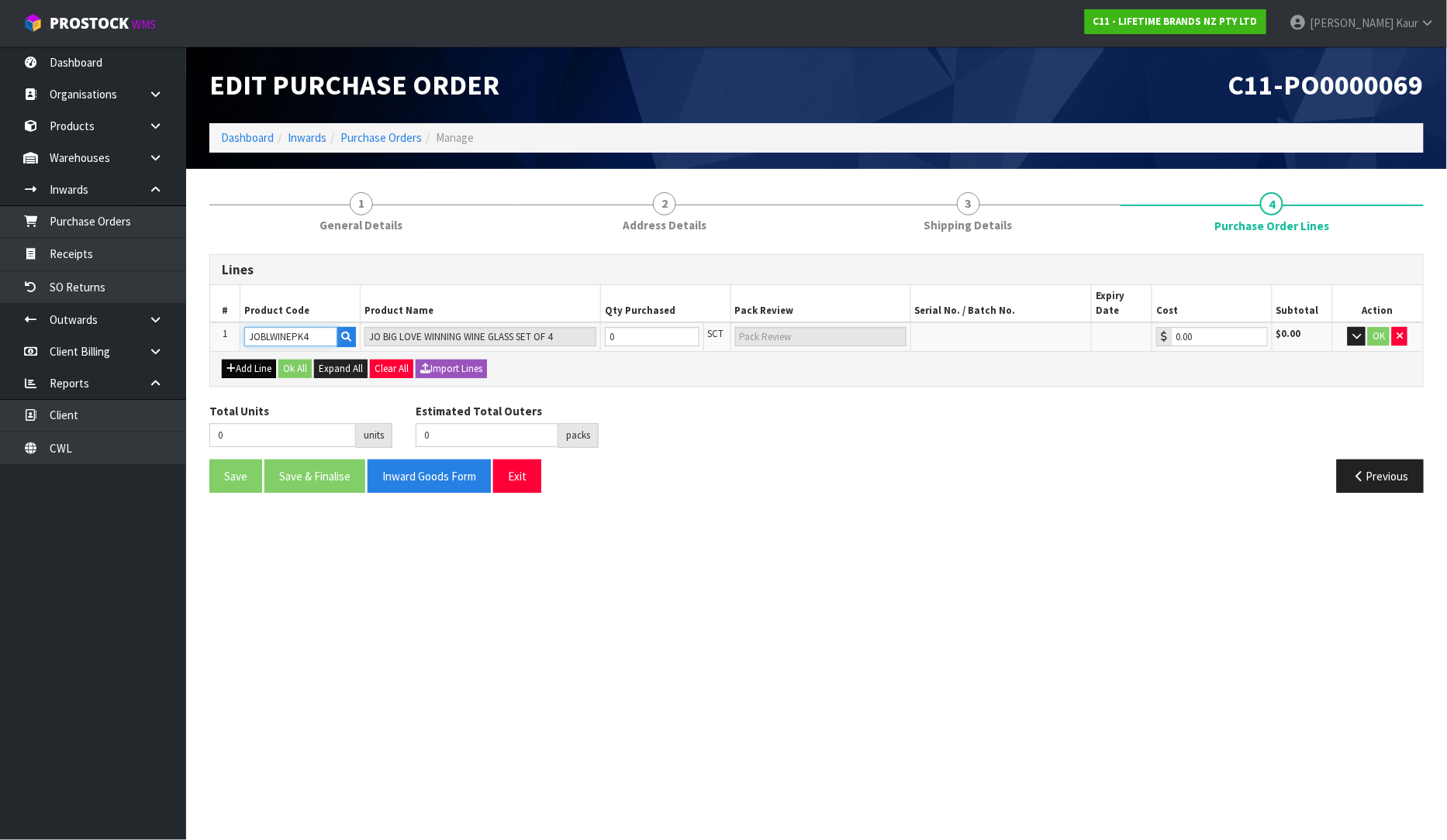
type input "JOBLWINEPK4"
click at [249, 360] on button "Add Line" at bounding box center [249, 370] width 54 height 19
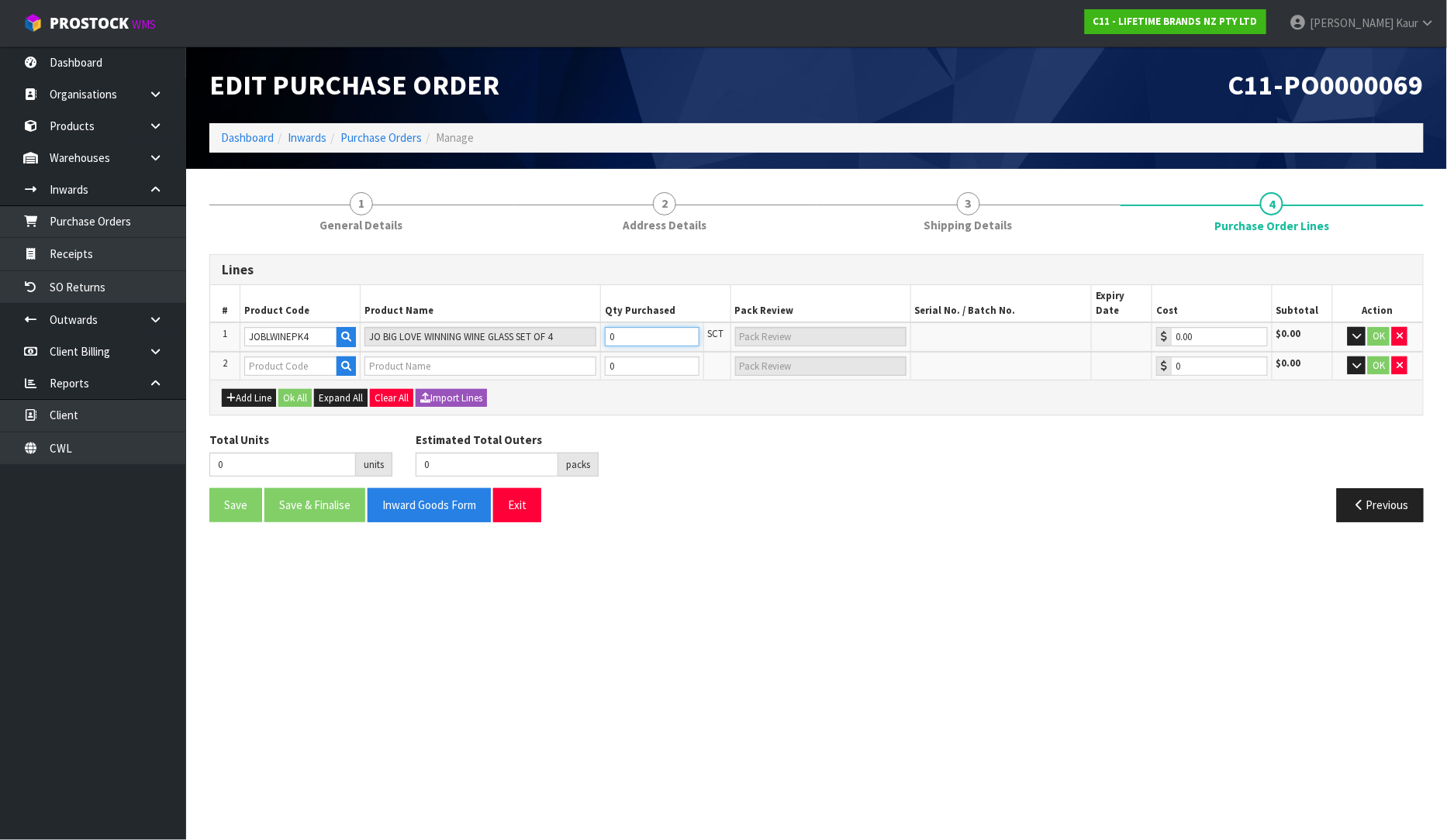
click at [628, 330] on input "0" at bounding box center [652, 336] width 94 height 19
type input "4"
type input "1"
type input "4"
type input "1 CTN"
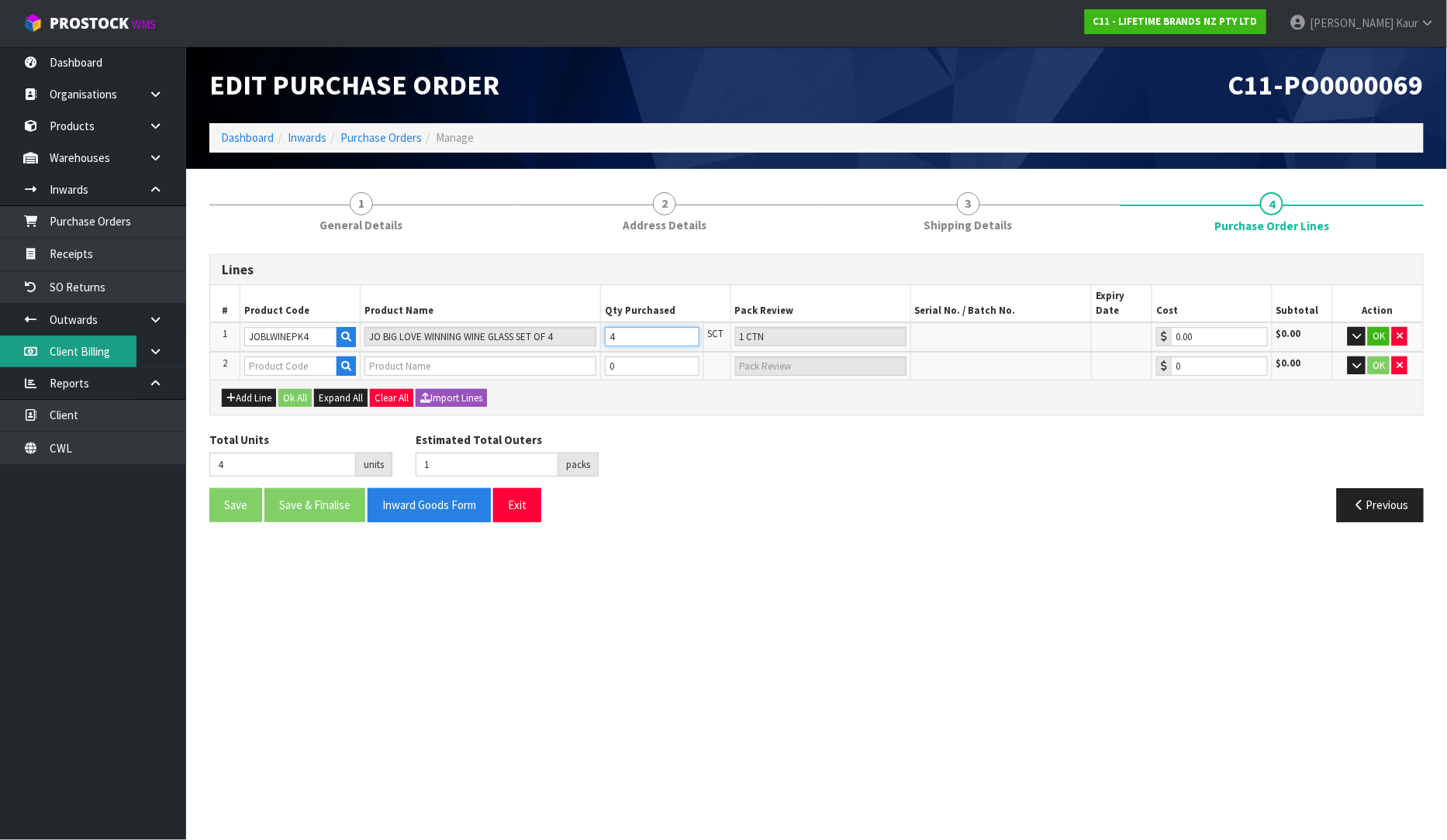
type input "4"
click at [291, 356] on input "text" at bounding box center [291, 366] width 93 height 19
paste input "JOBLSHOWBWL22"
type input "JOBLSHOWBWL22"
type input "JO BIG LOVE SHOWSTOPPER BOWL 22CM"
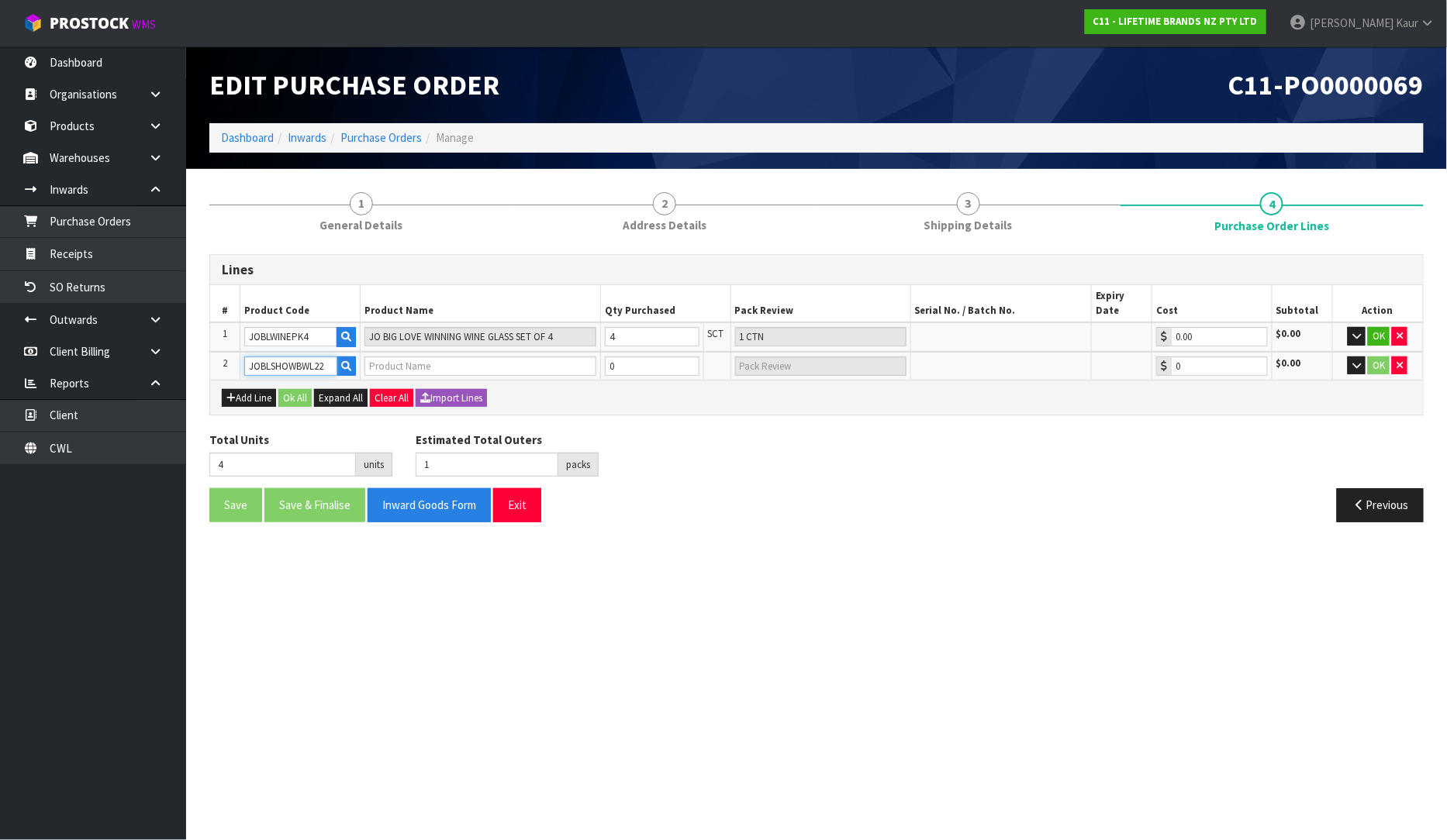
type input "0.00"
type input "JOBLSHOWBWL22"
click at [618, 356] on input "0" at bounding box center [629, 366] width 69 height 19
type input "8"
type input "2"
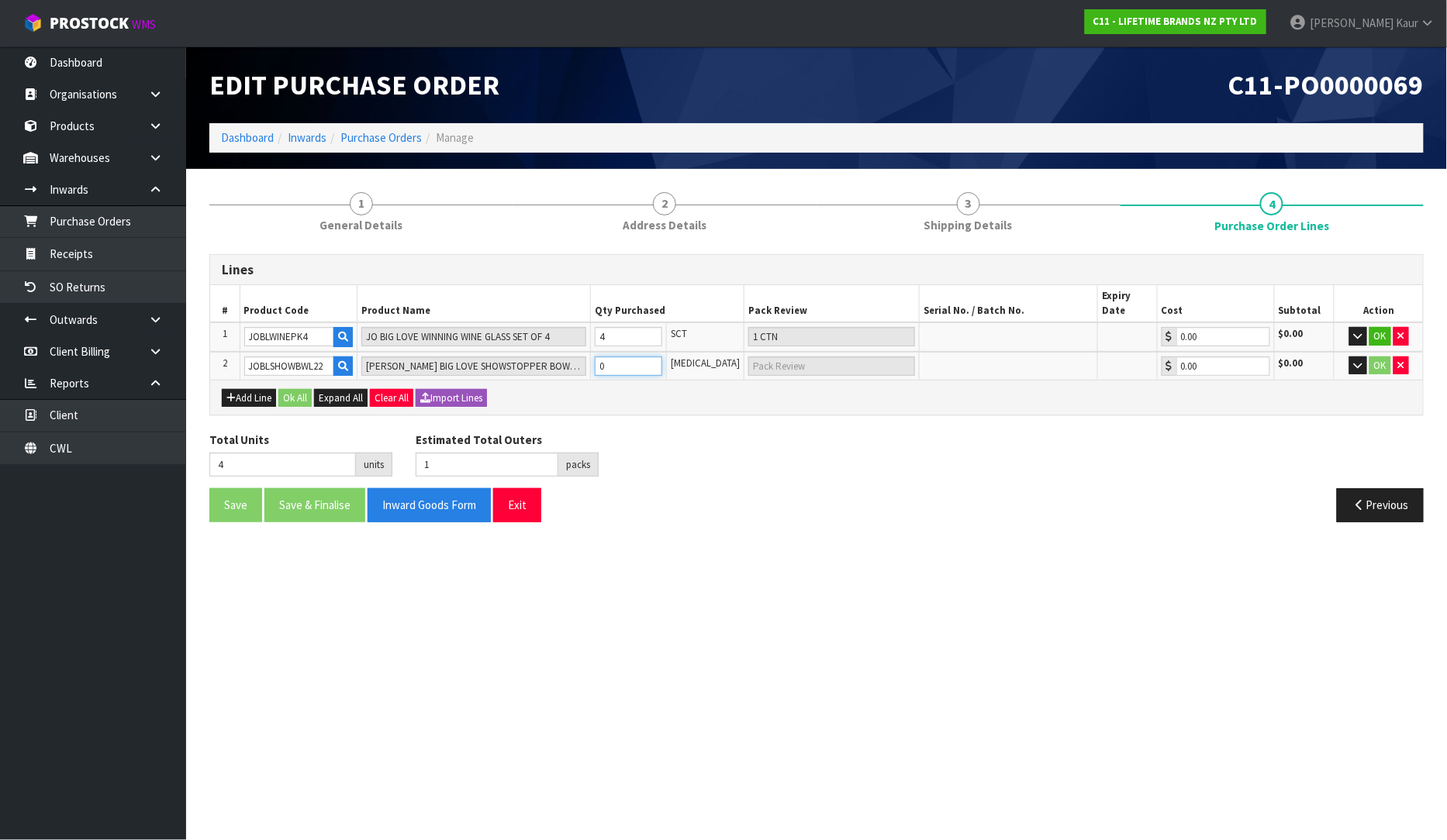
type input "4"
type input "1 CTN"
type input "4"
click at [220, 384] on div "Add Line Ok All Expand All Clear All Import Lines" at bounding box center [816, 397] width 1213 height 35
click at [241, 390] on button "Add Line" at bounding box center [249, 399] width 54 height 19
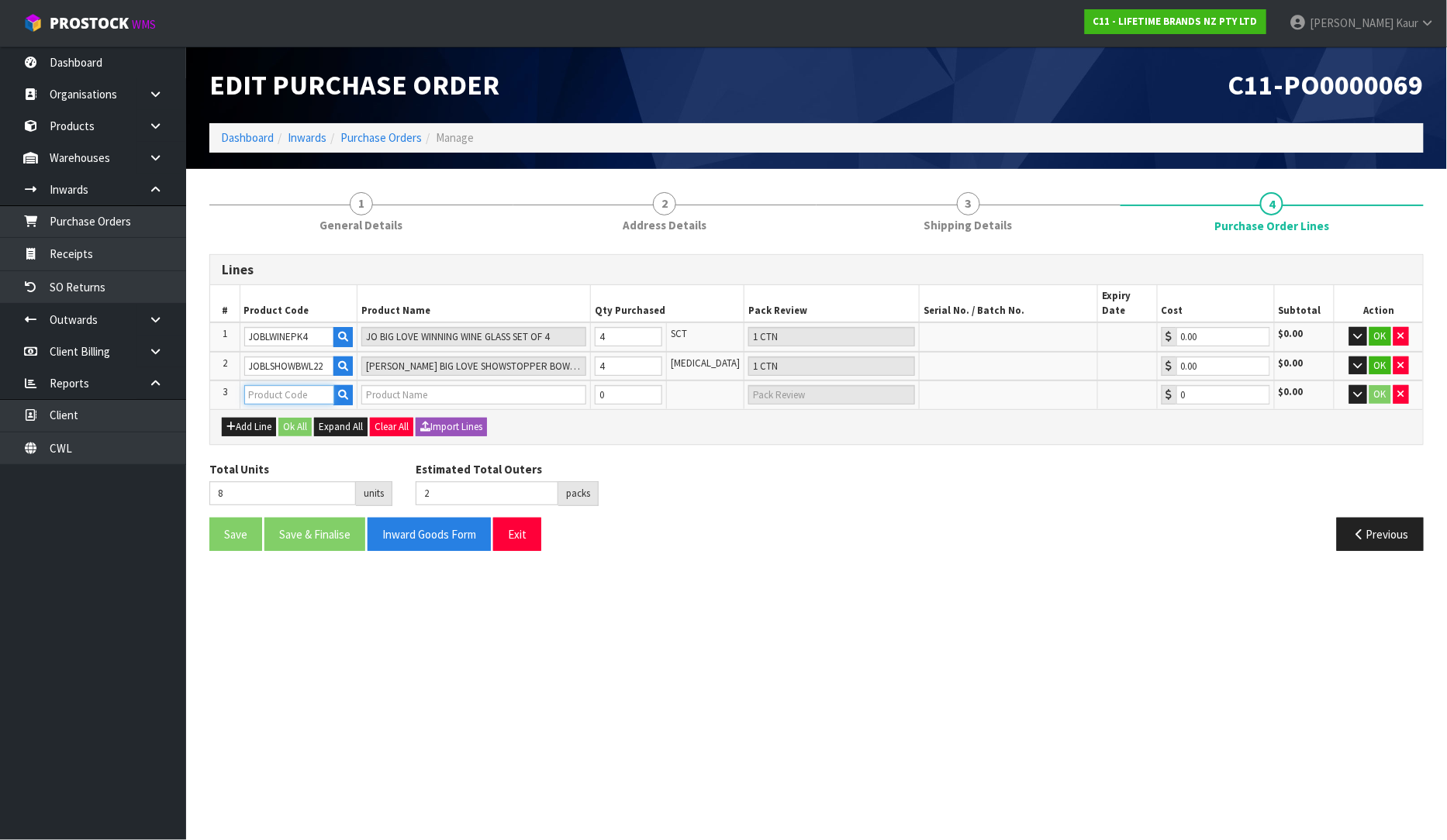
click at [265, 386] on input "text" at bounding box center [289, 395] width 90 height 19
paste input "JOBLDESSERTPK4"
type input "JOBLDESSERTPK4"
type input "JO BIG LOVE DREAMY DESSERT DISHES PK4"
type input "0.00"
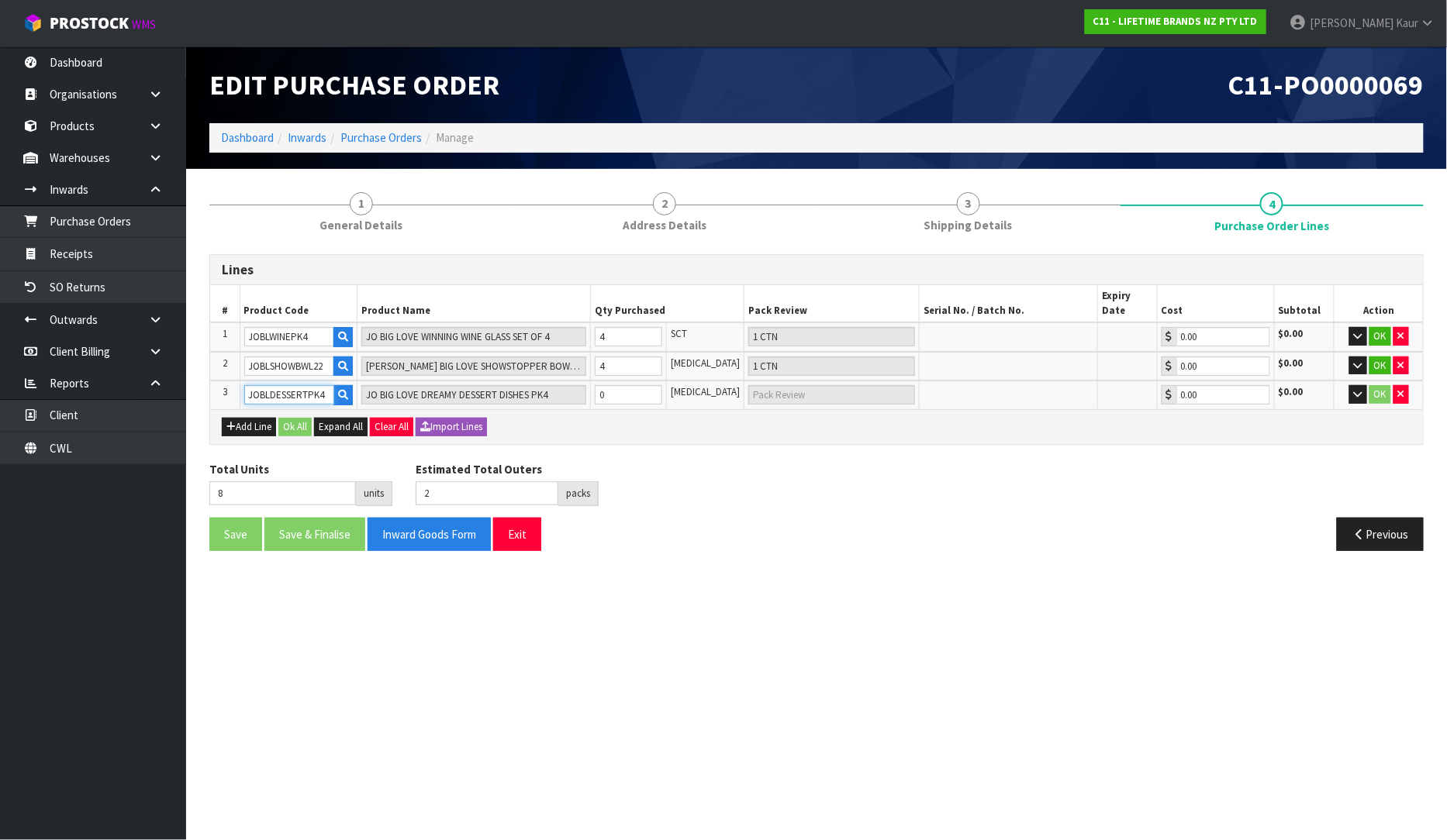
type input "JOBLDESSERTPK4"
click at [630, 386] on input "0" at bounding box center [629, 395] width 69 height 19
type input "12"
type input "3"
type input "4"
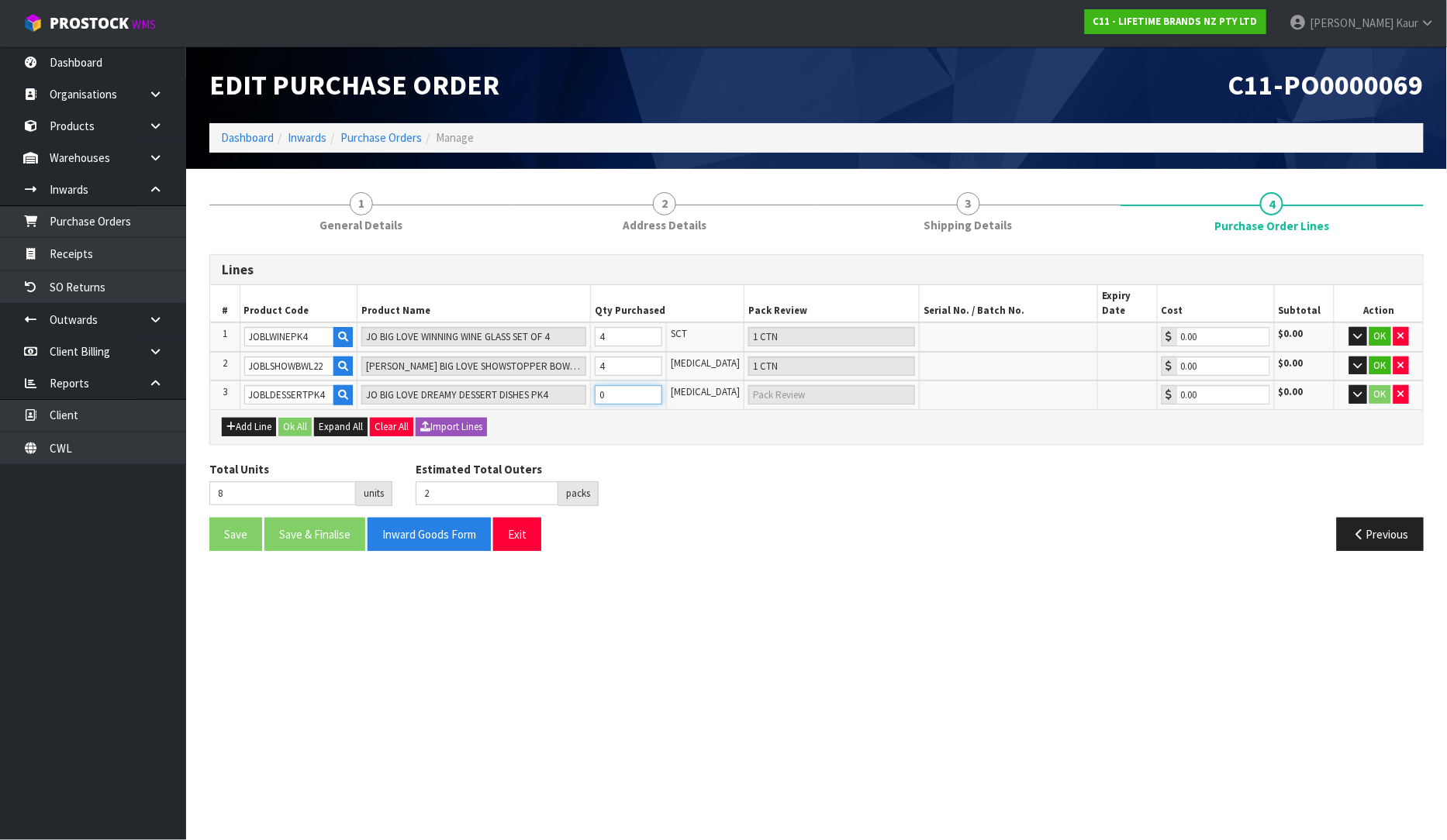
type input "1 CTN"
type input "4"
click at [649, 471] on div "Total Units 12 units Estimated Total Outers 3 packs Estimated Total Pallets 0 p…" at bounding box center [816, 489] width 1237 height 56
click at [311, 418] on button "Ok All" at bounding box center [294, 428] width 33 height 19
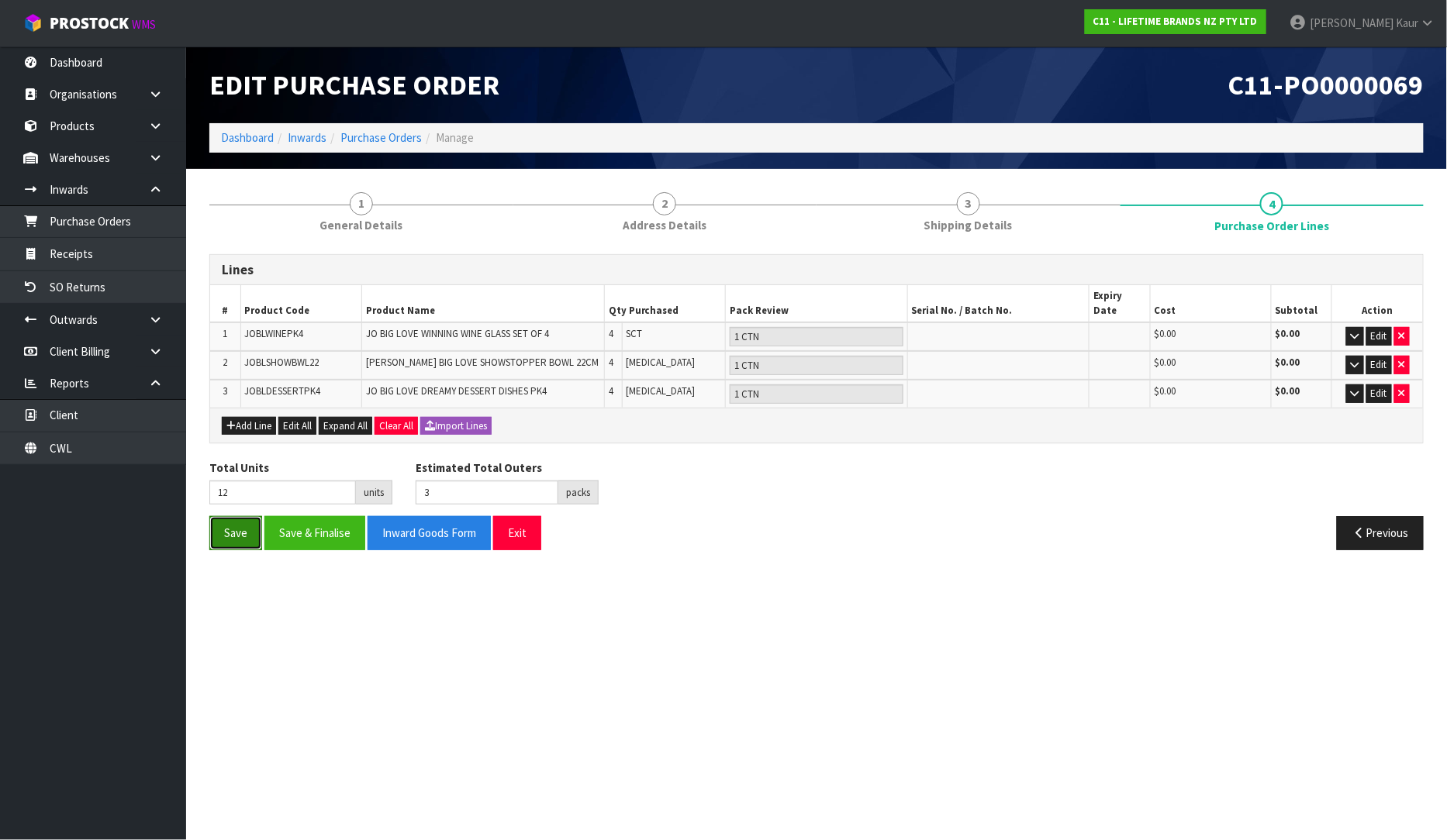
click at [238, 526] on button "Save" at bounding box center [235, 532] width 52 height 33
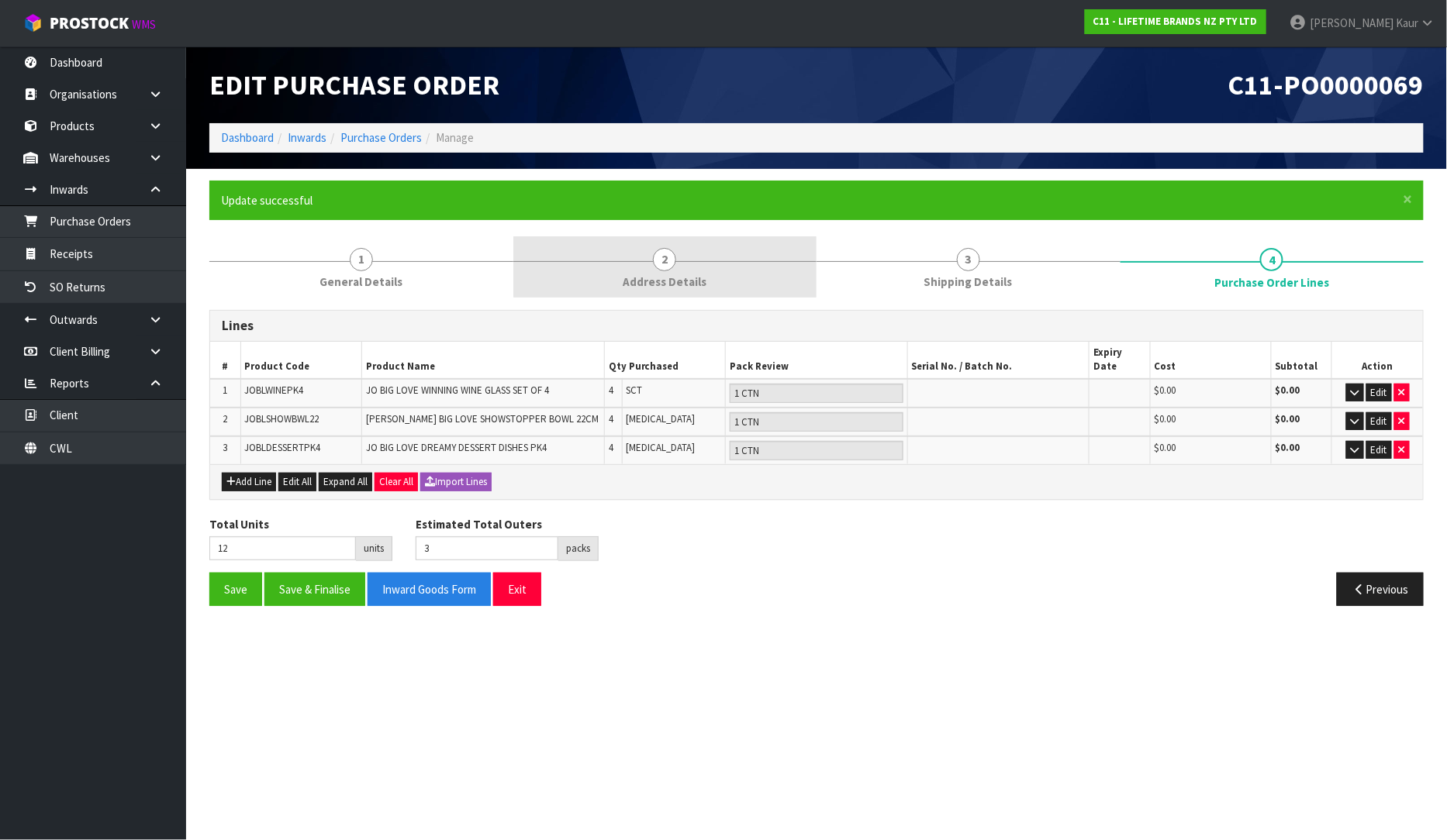
drag, startPoint x: 388, startPoint y: 293, endPoint x: 632, endPoint y: 281, distance: 244.3
click at [389, 292] on link "1 General Details" at bounding box center [361, 267] width 304 height 61
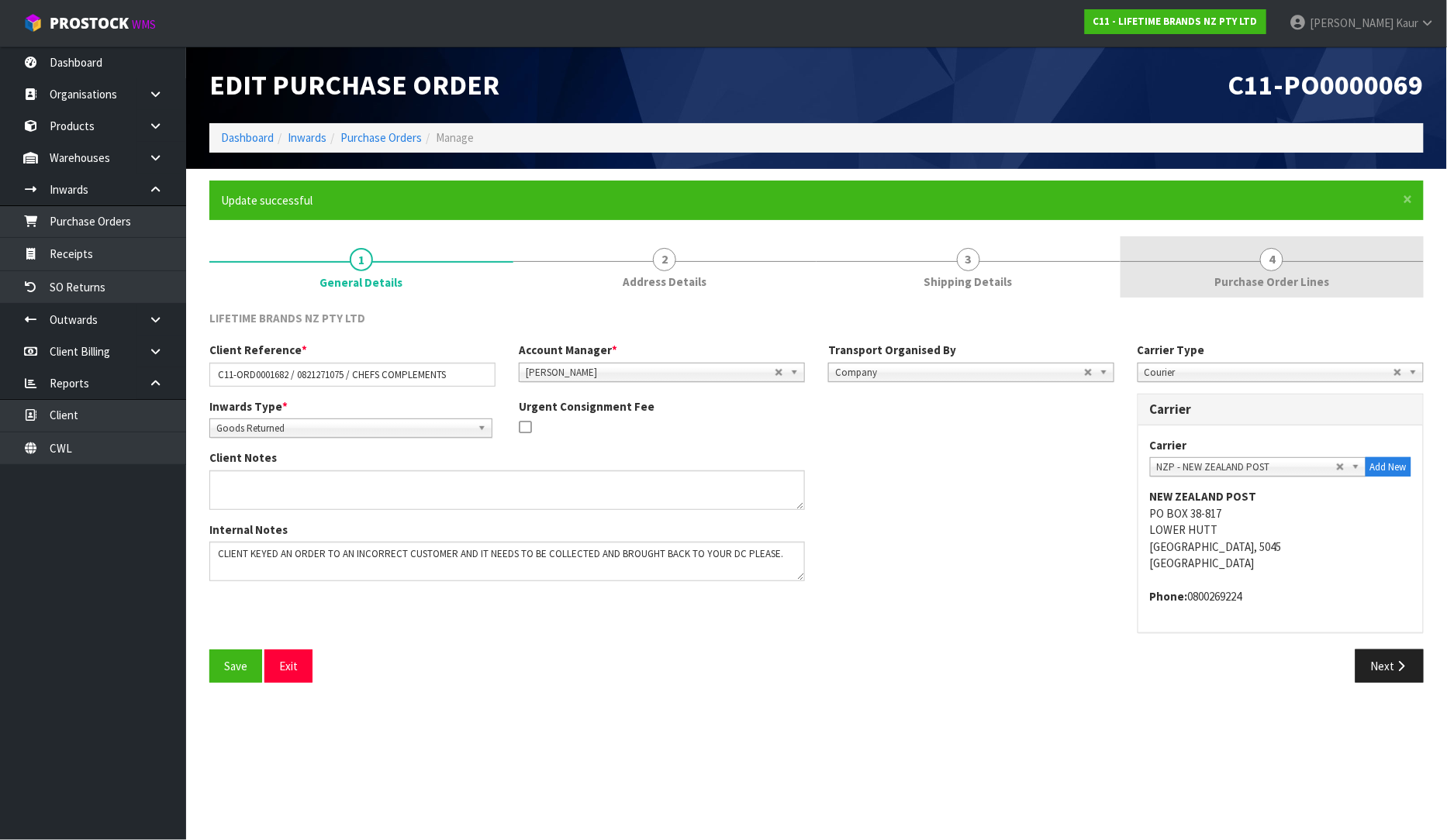
click at [1308, 273] on span "Purchase Order Lines" at bounding box center [1272, 281] width 114 height 16
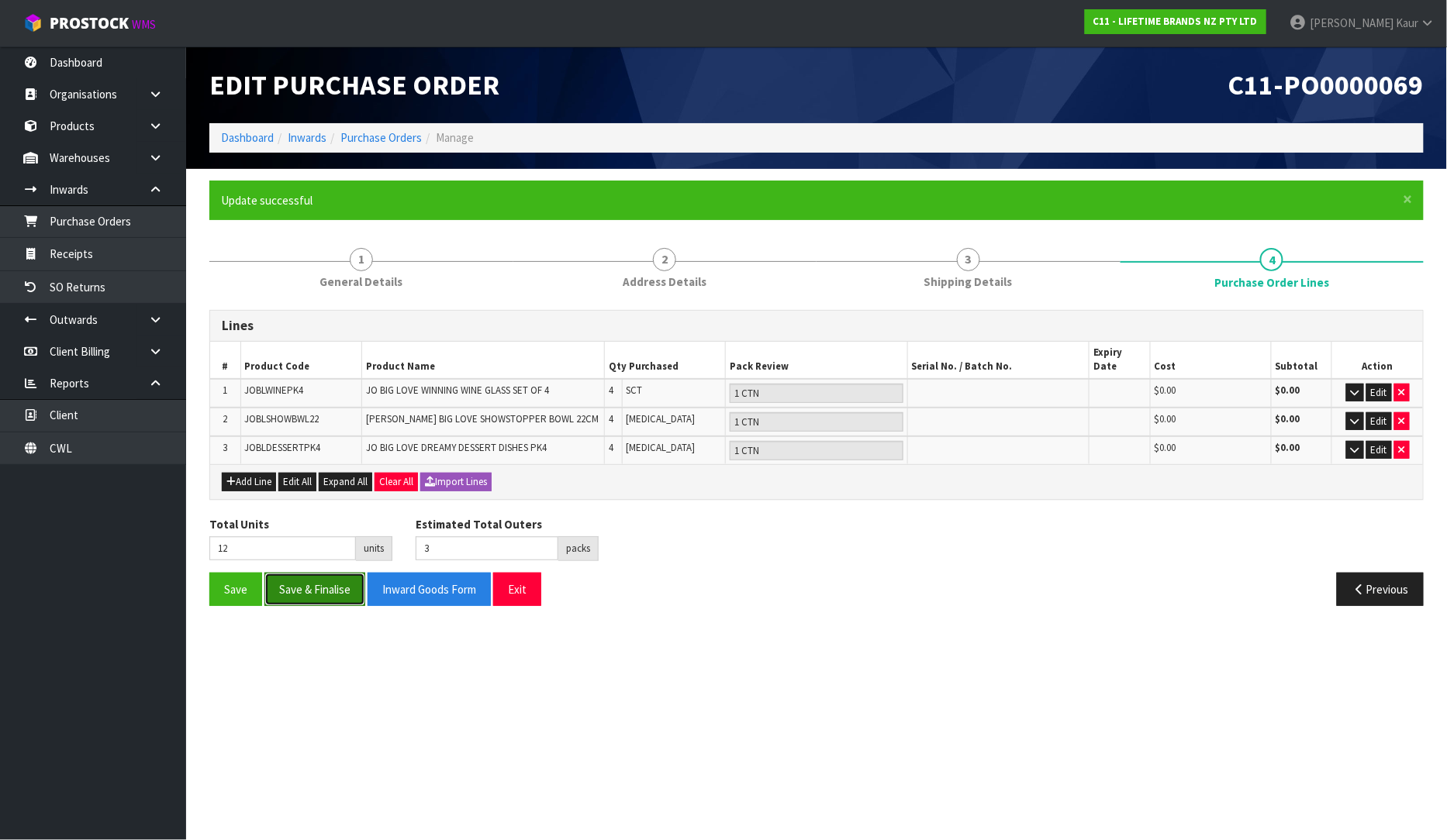
click at [321, 581] on button "Save & Finalise" at bounding box center [315, 589] width 101 height 33
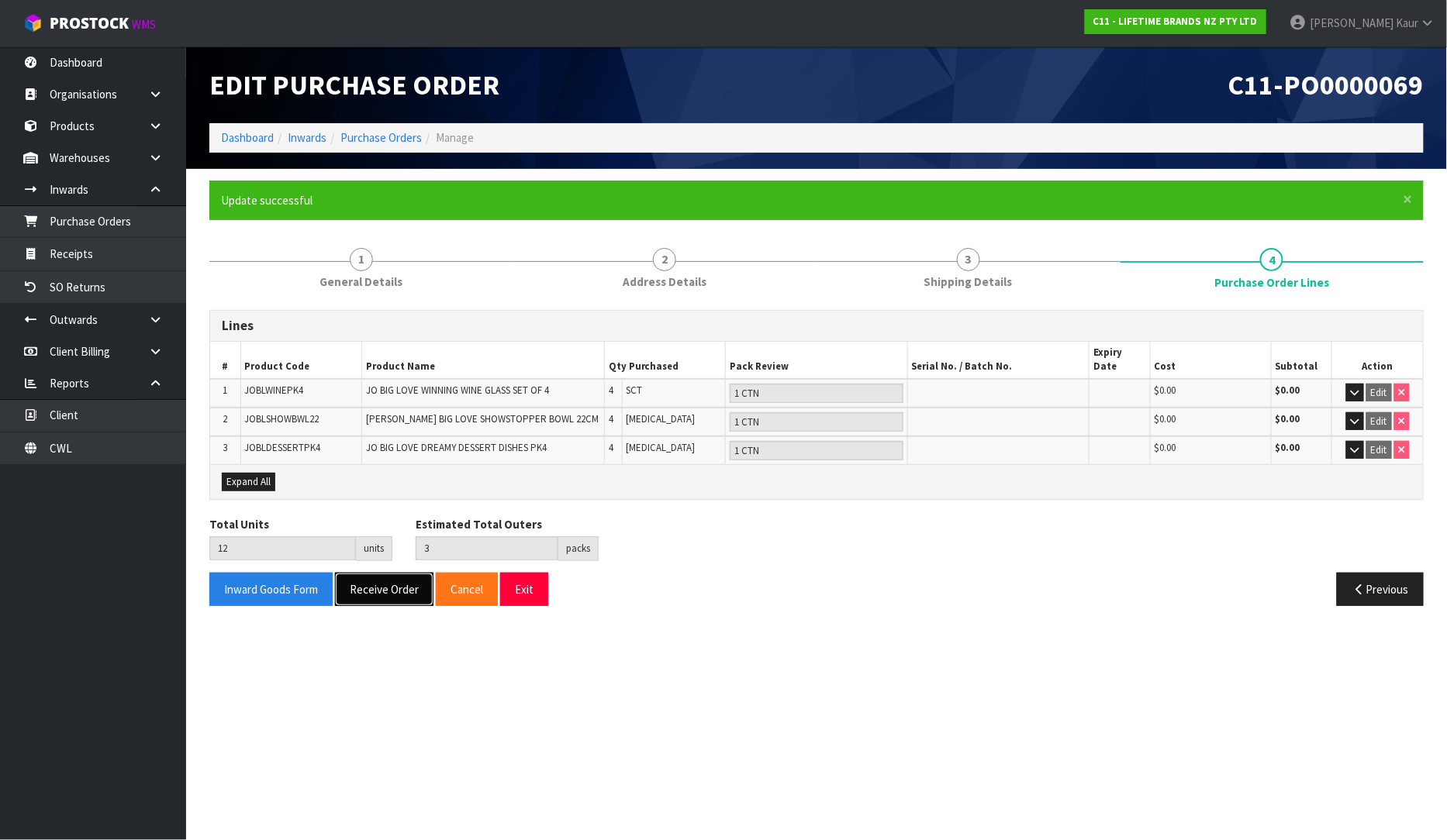
click at [401, 578] on button "Receive Order" at bounding box center [384, 589] width 98 height 33
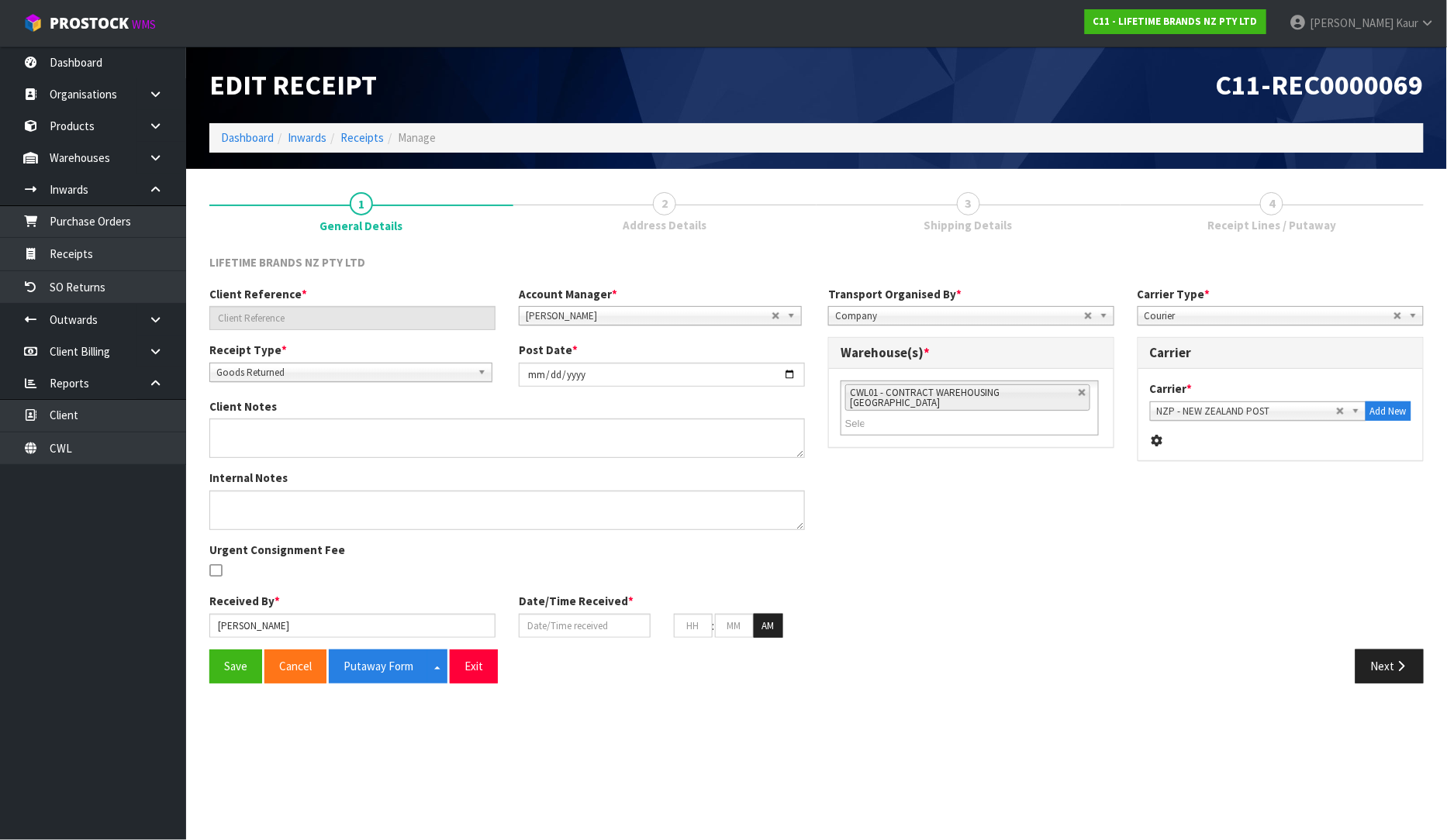
type input "C11-ORD0001682 / 0821271075 / CHEFS COMPLEMENTS"
type input "[DATE]"
type textarea "CLIENT KEYED AN ORDER TO AN INCORRECT CUSTOMER AND IT NEEDS TO BE COLLECTED AND…"
type input "[PERSON_NAME]"
type input "[DATE]"
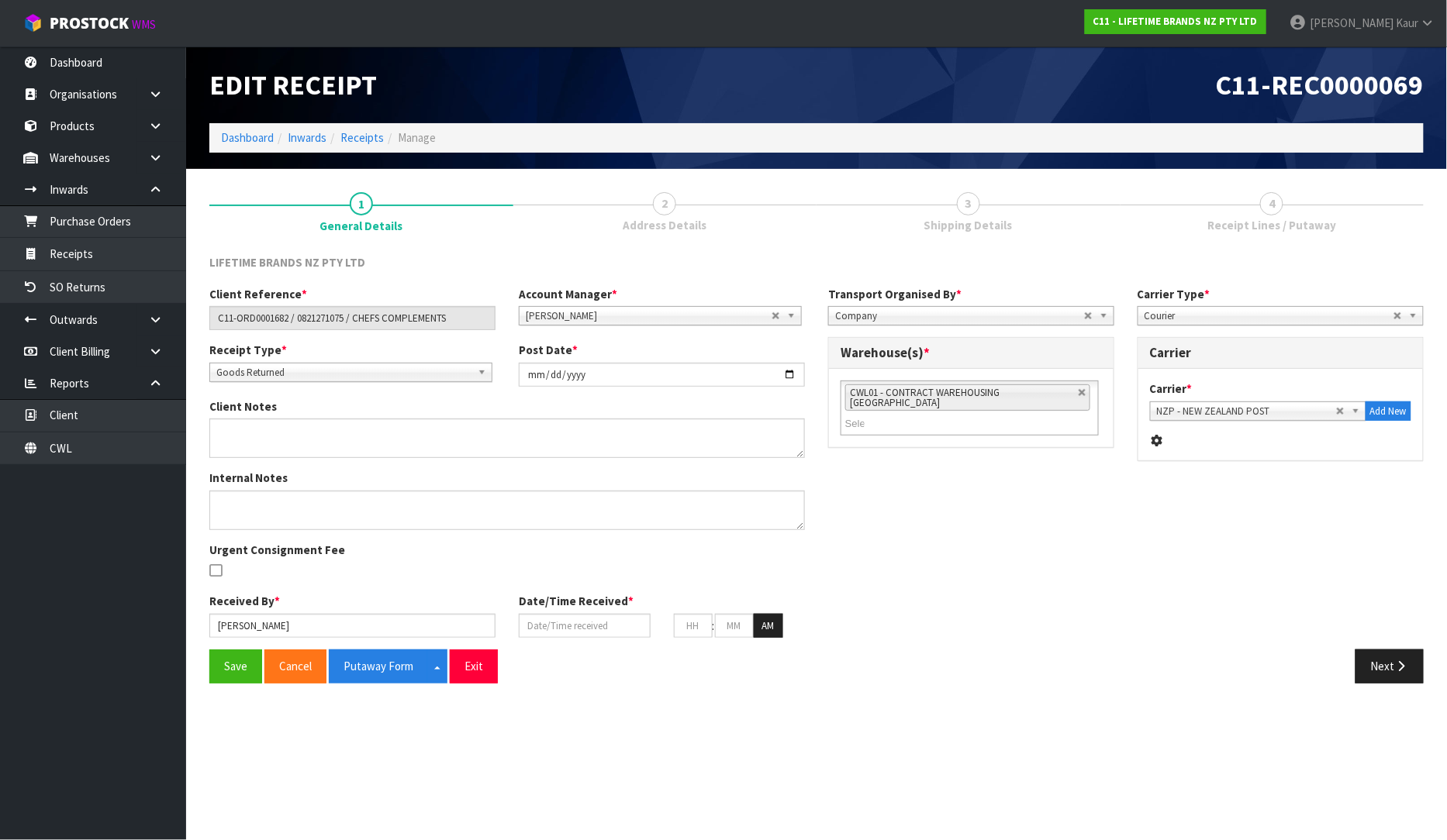
type input "09"
type input "48"
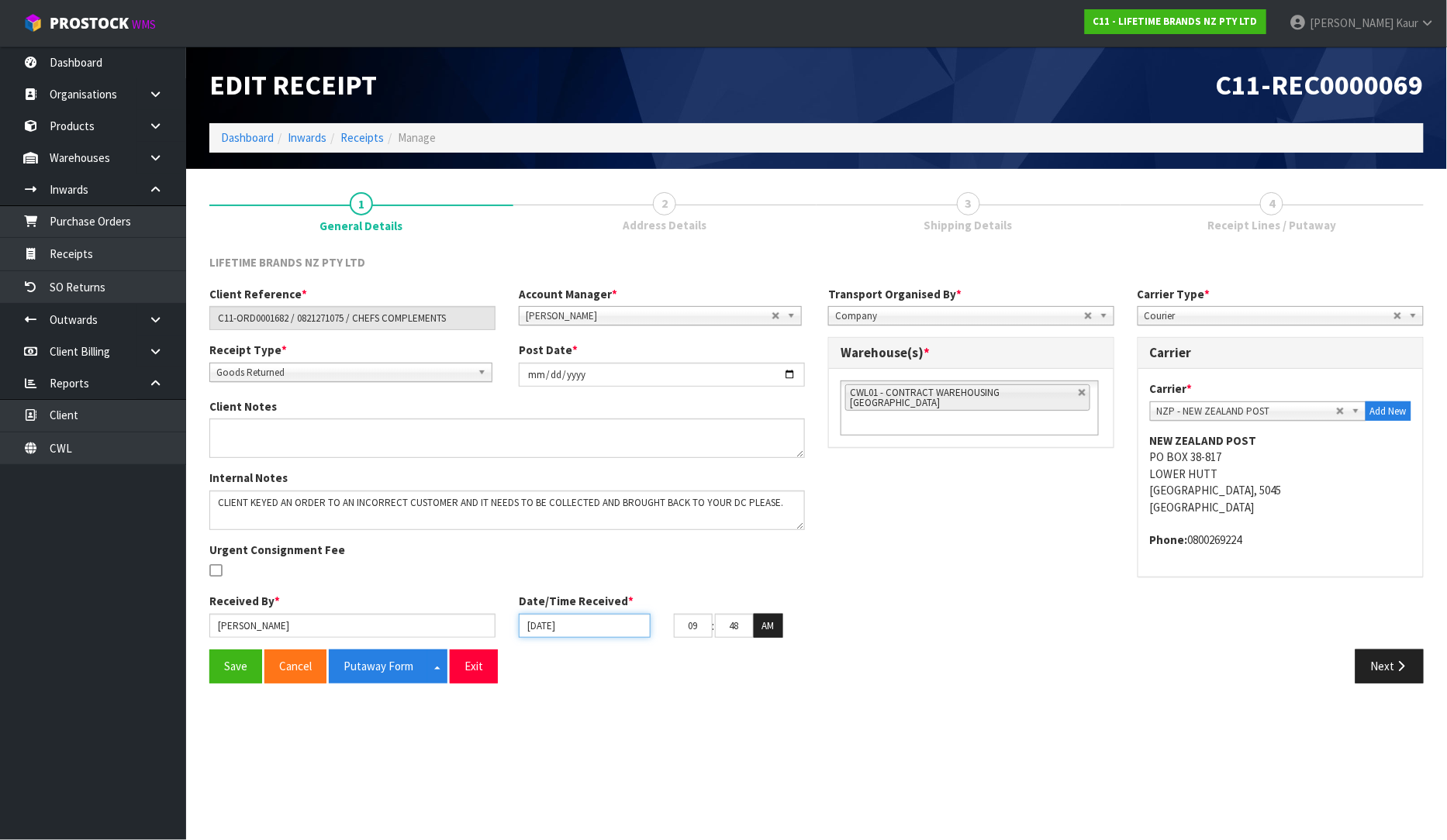
click at [538, 629] on input "[DATE]" at bounding box center [585, 626] width 131 height 24
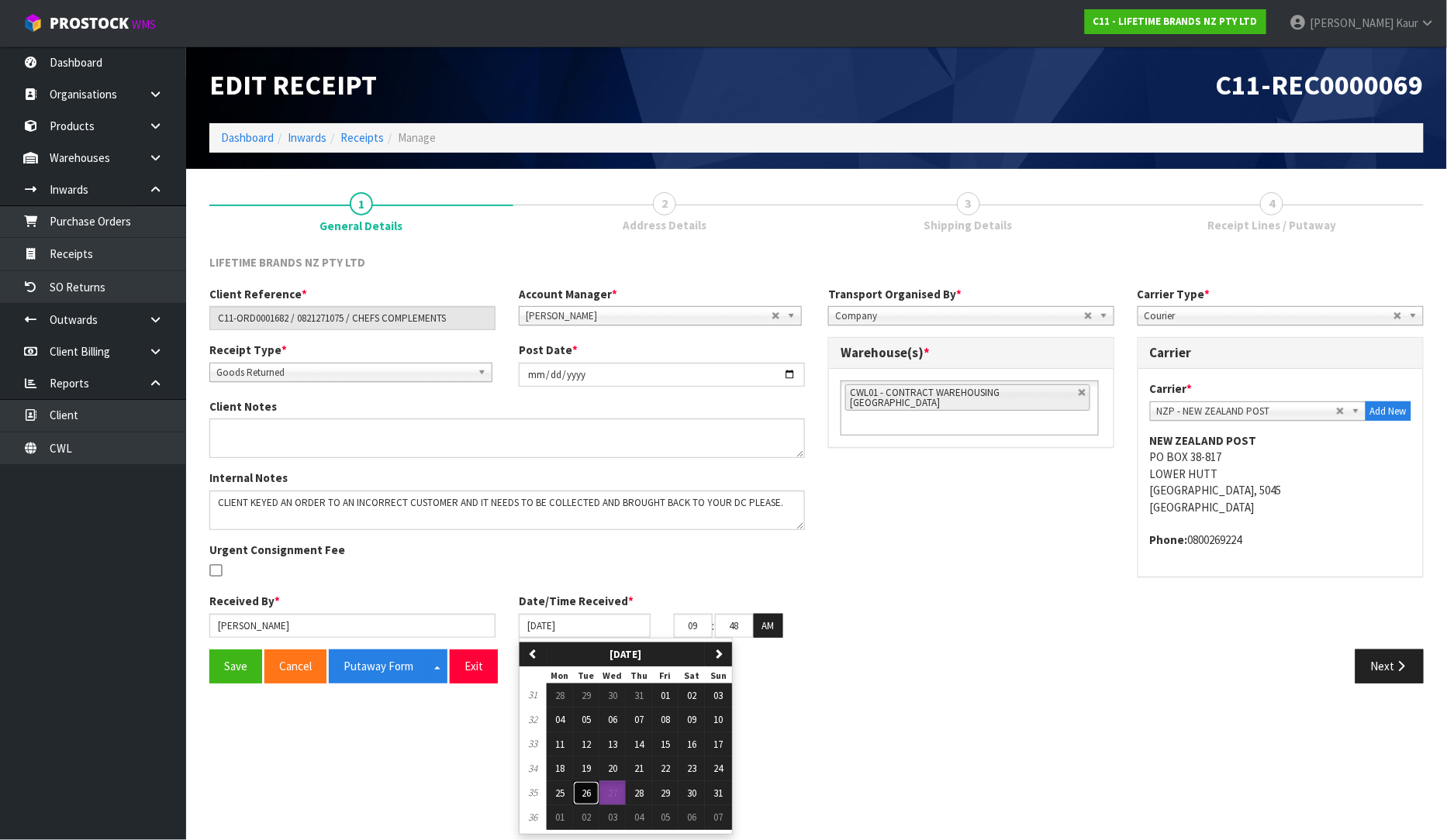
click at [588, 789] on span "26" at bounding box center [586, 793] width 10 height 13
type input "[DATE]"
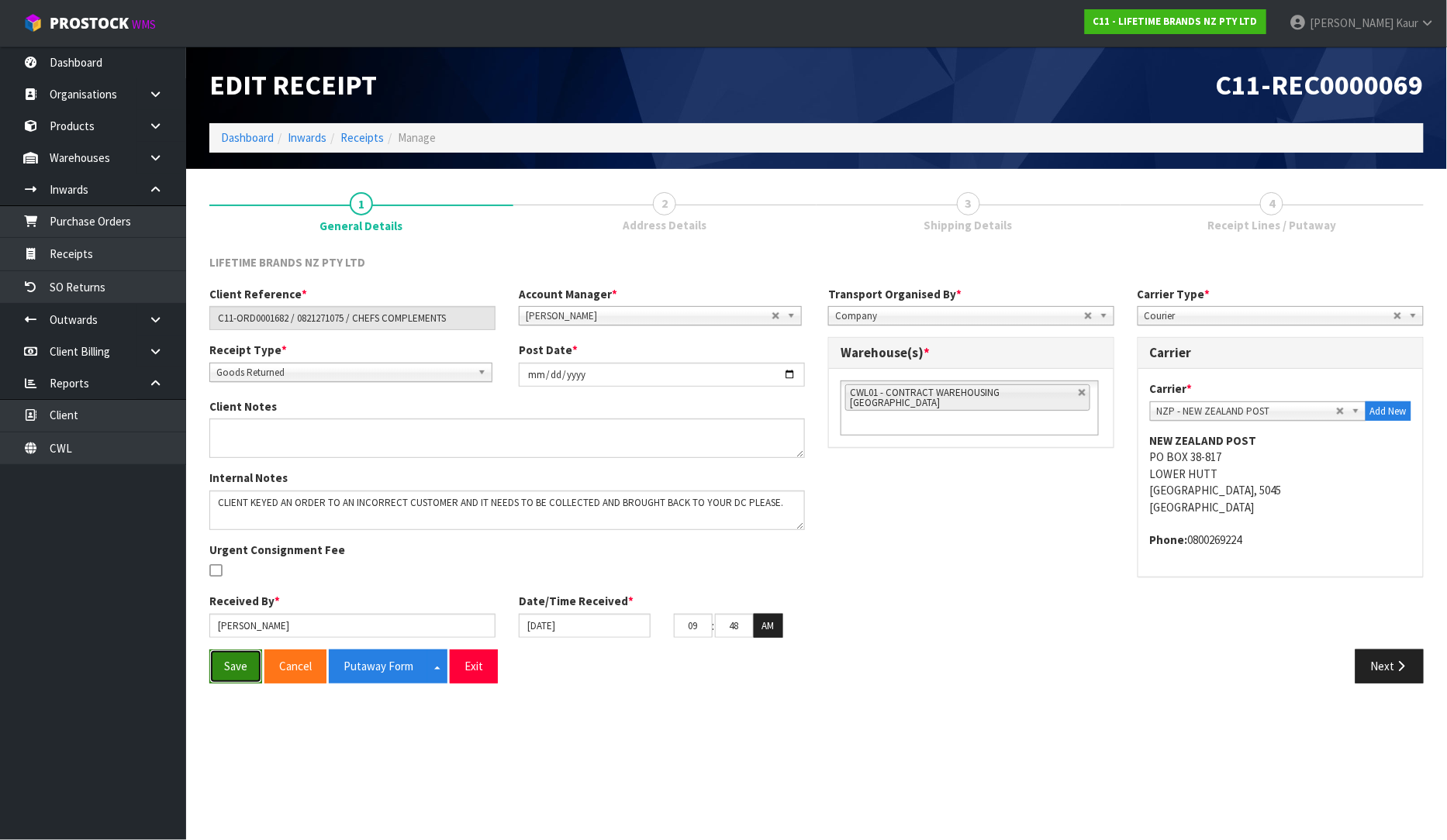
click at [237, 656] on button "Save" at bounding box center [235, 666] width 52 height 33
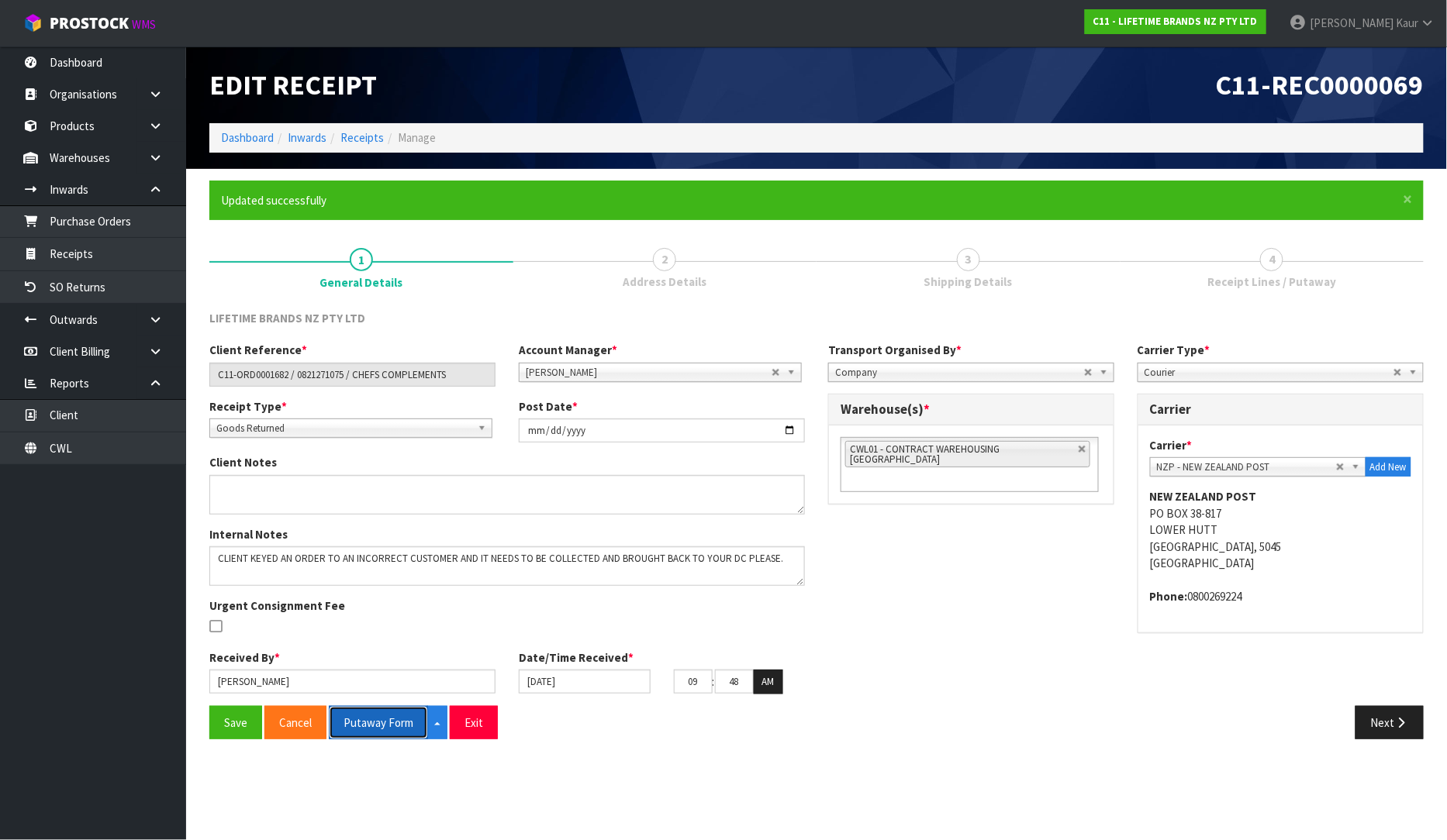
click at [398, 715] on button "Putaway Form" at bounding box center [378, 722] width 99 height 33
click at [1397, 721] on icon "button" at bounding box center [1400, 723] width 14 height 11
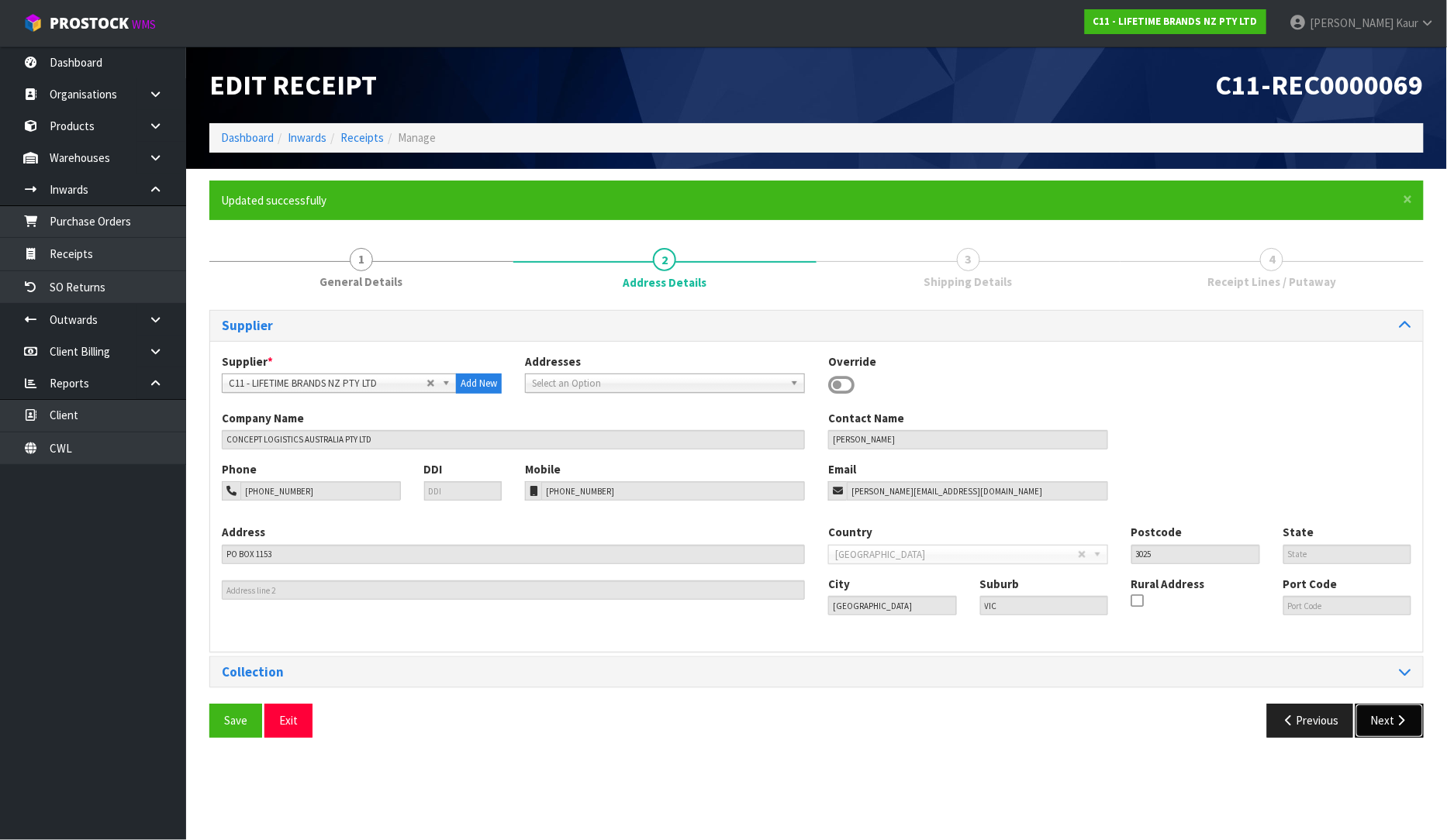
click at [1397, 724] on icon "button" at bounding box center [1400, 720] width 14 height 11
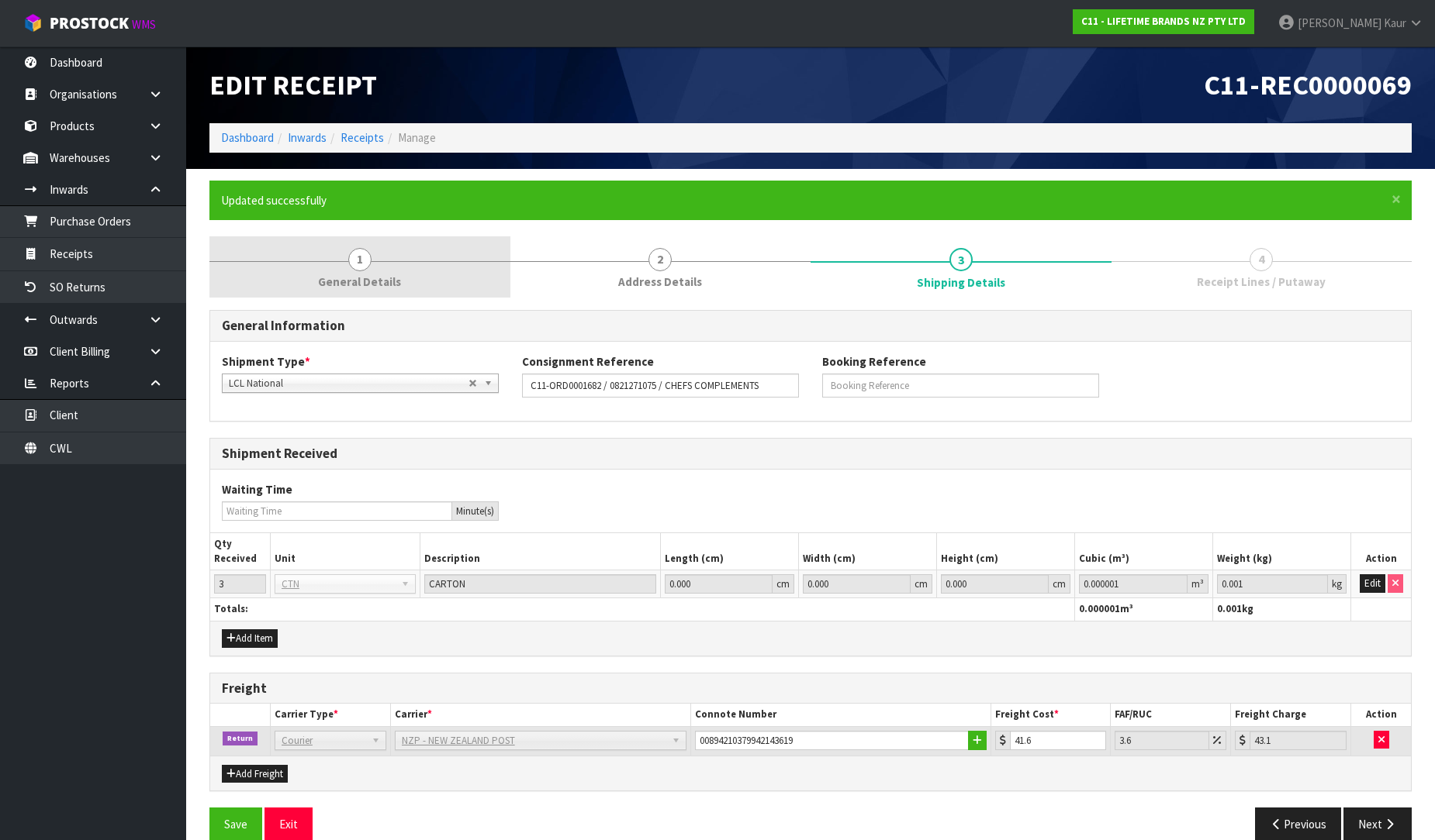
click at [378, 272] on link "1 General Details" at bounding box center [360, 267] width 301 height 61
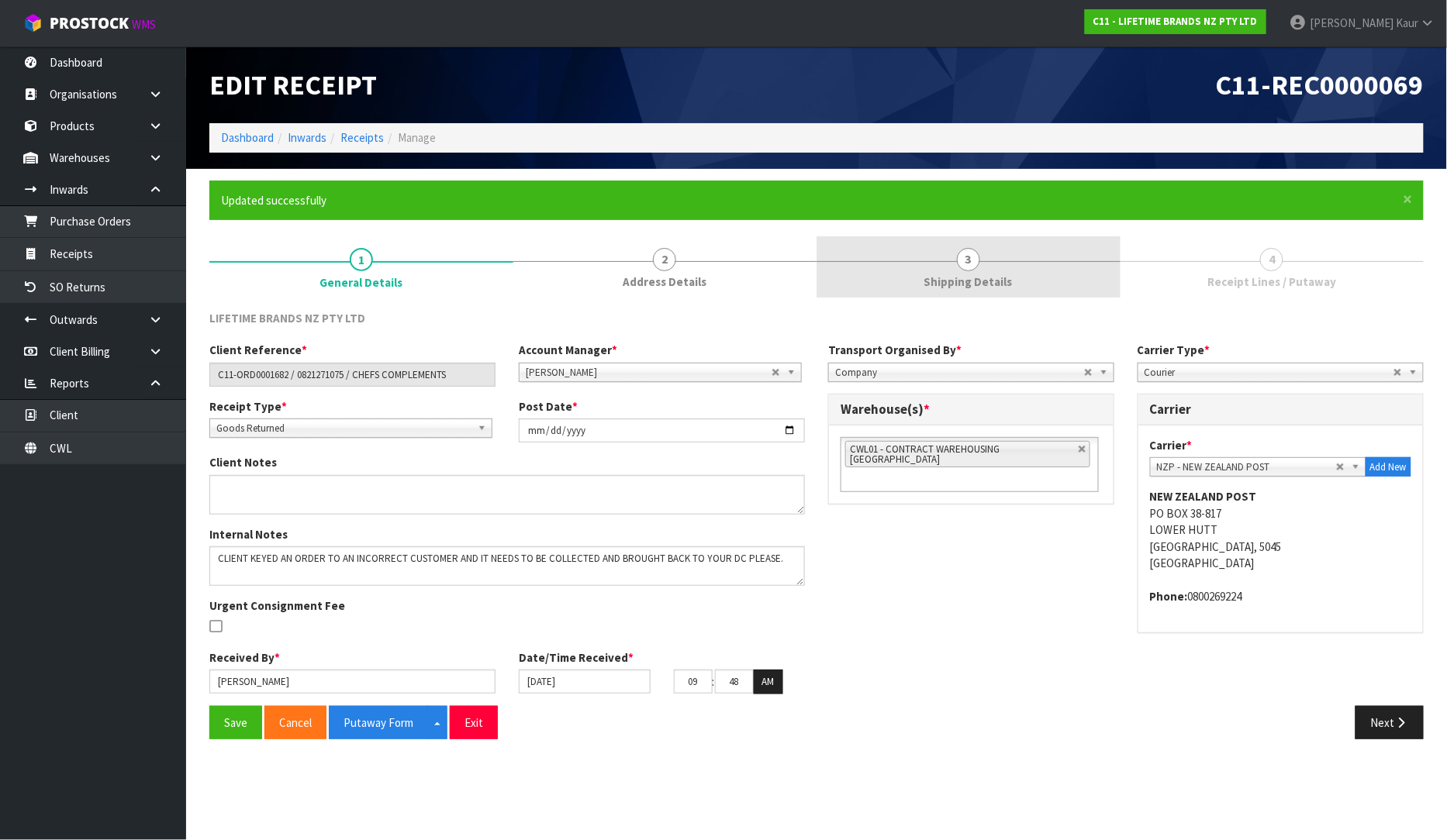
click at [952, 256] on link "3 Shipping Details" at bounding box center [968, 267] width 304 height 61
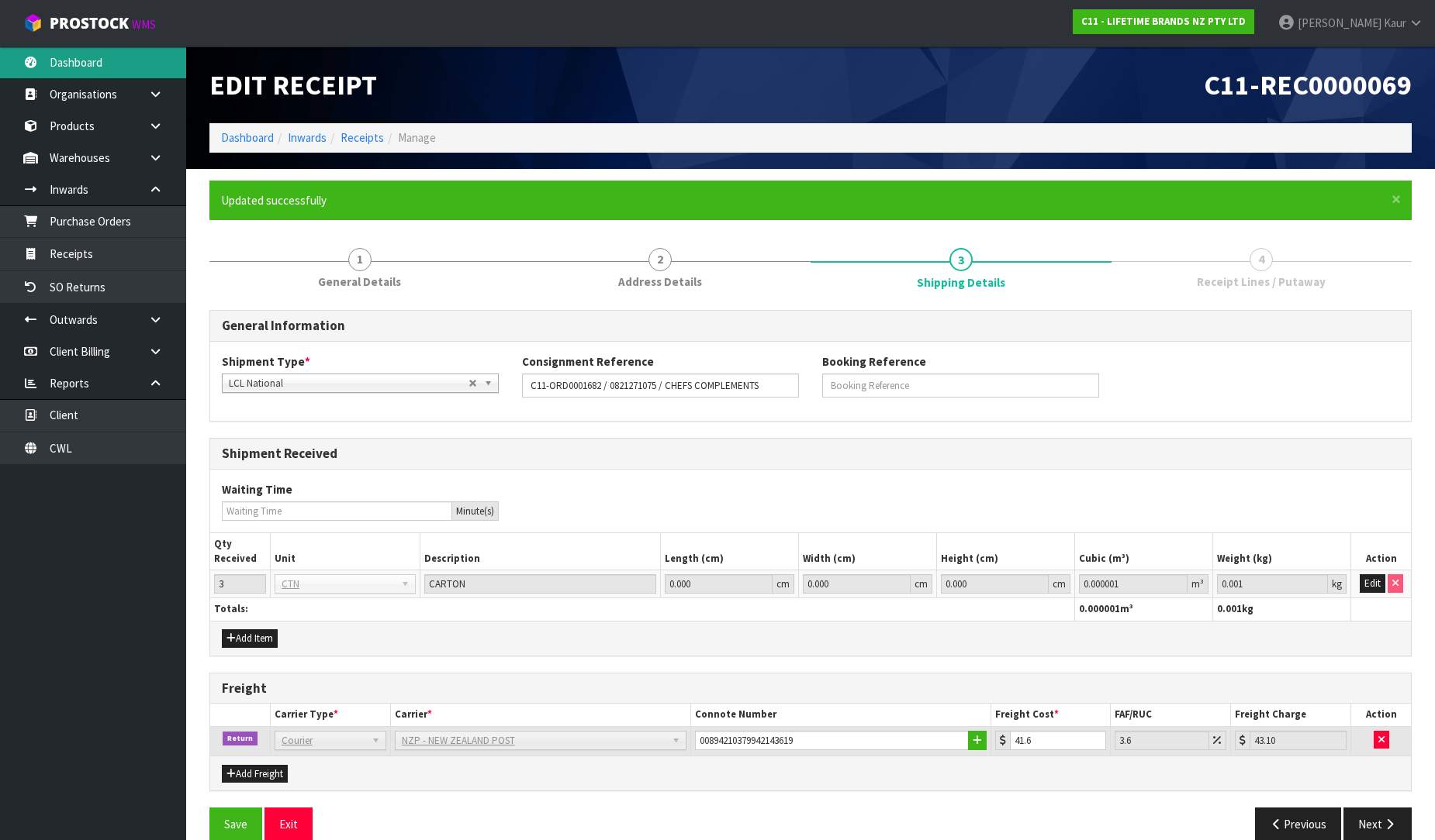
click at [87, 50] on link "Dashboard" at bounding box center [92, 62] width 186 height 31
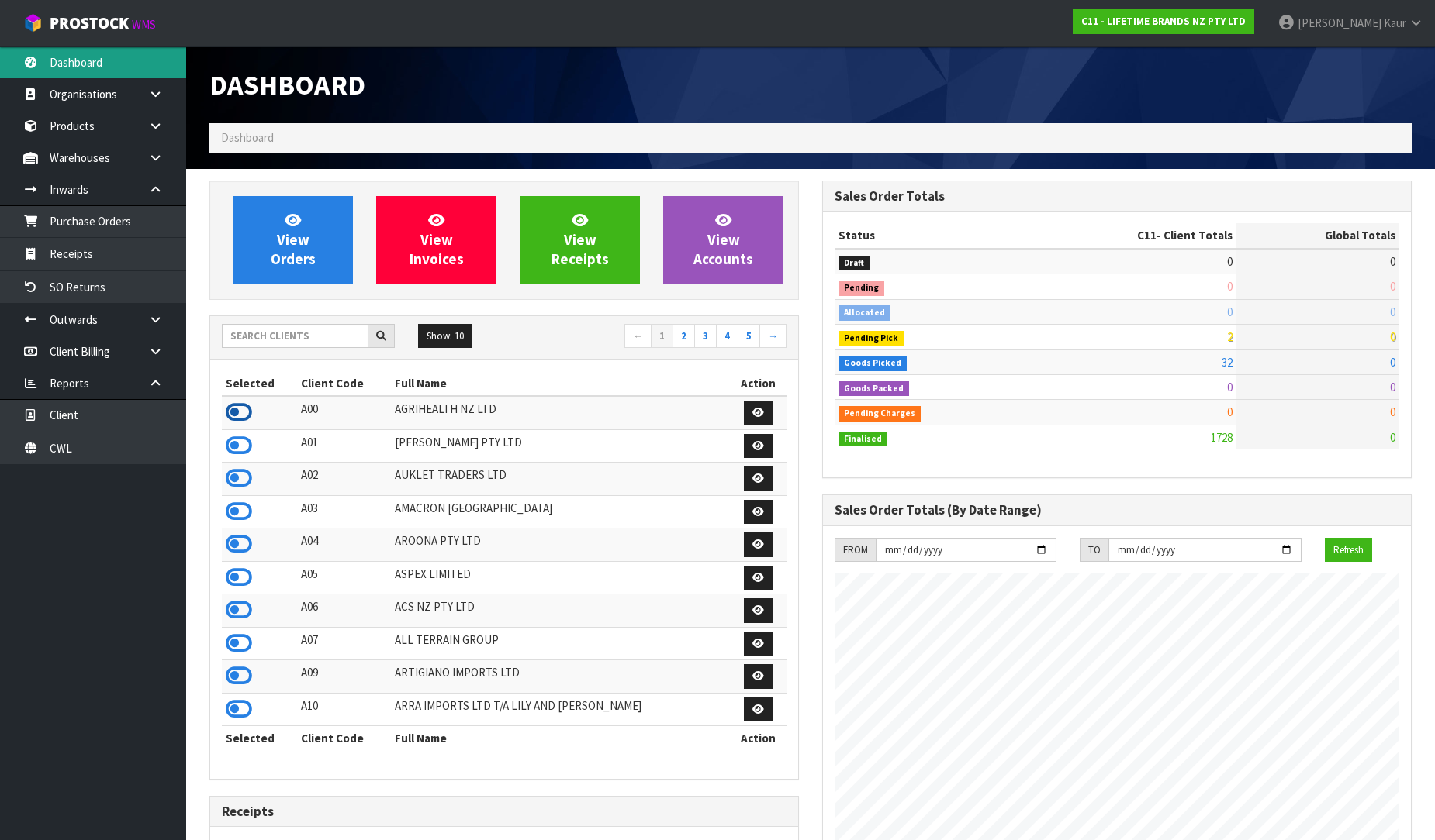
scroll to position [773971, 774921]
click at [247, 411] on icon at bounding box center [239, 412] width 27 height 23
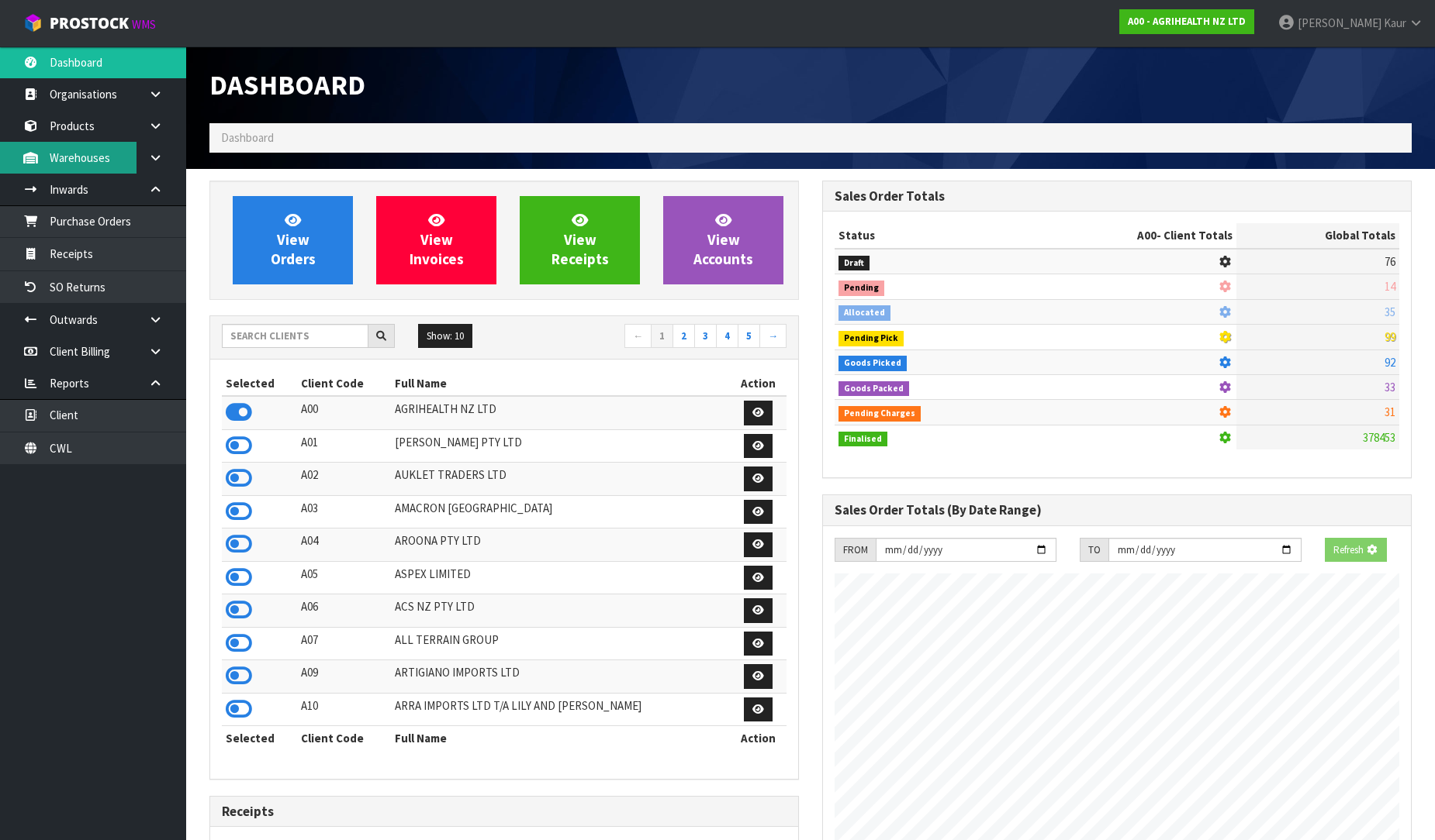
scroll to position [1174, 613]
click at [143, 153] on link at bounding box center [161, 157] width 50 height 31
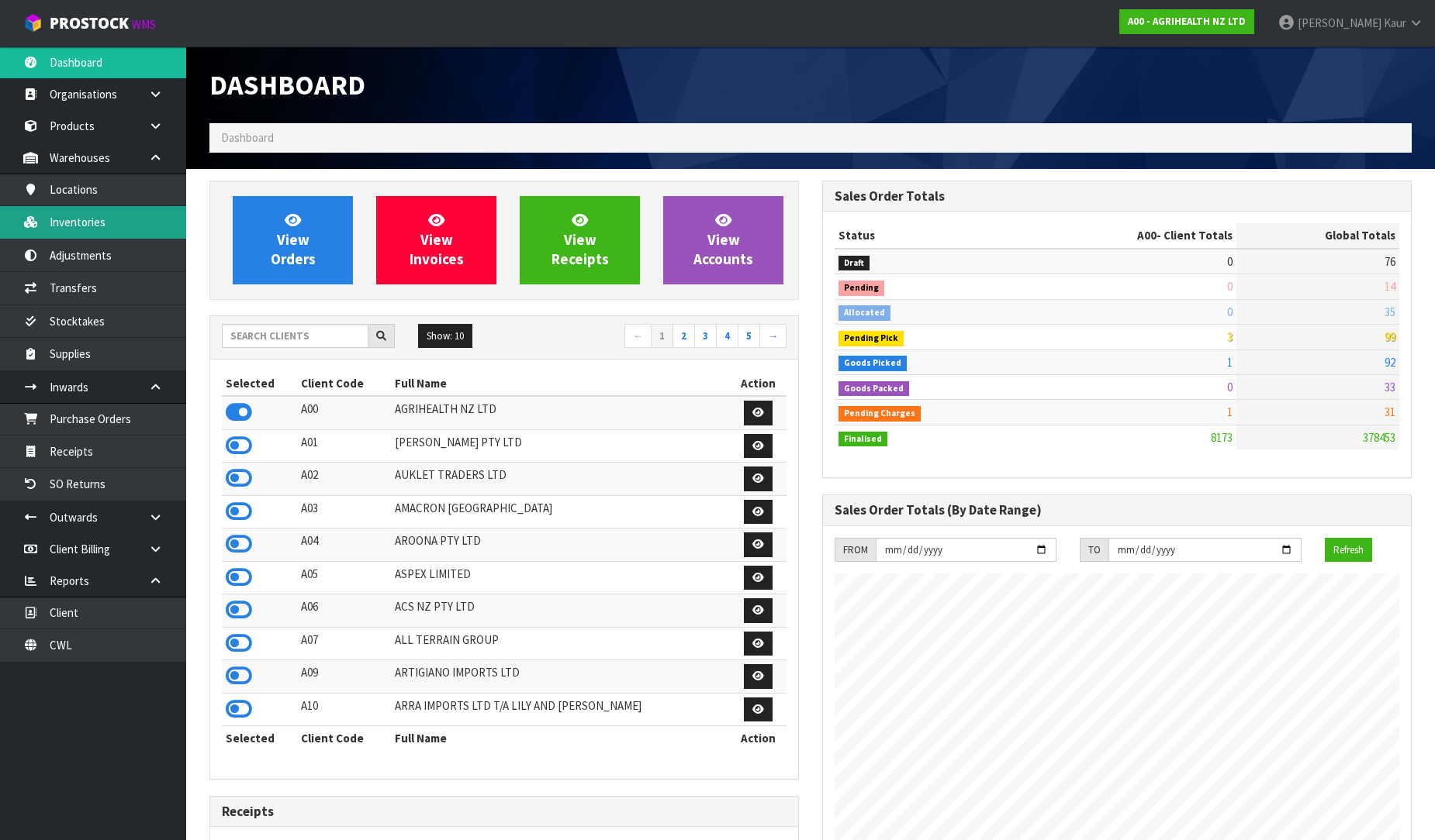
click at [94, 219] on link "Inventories" at bounding box center [92, 221] width 186 height 31
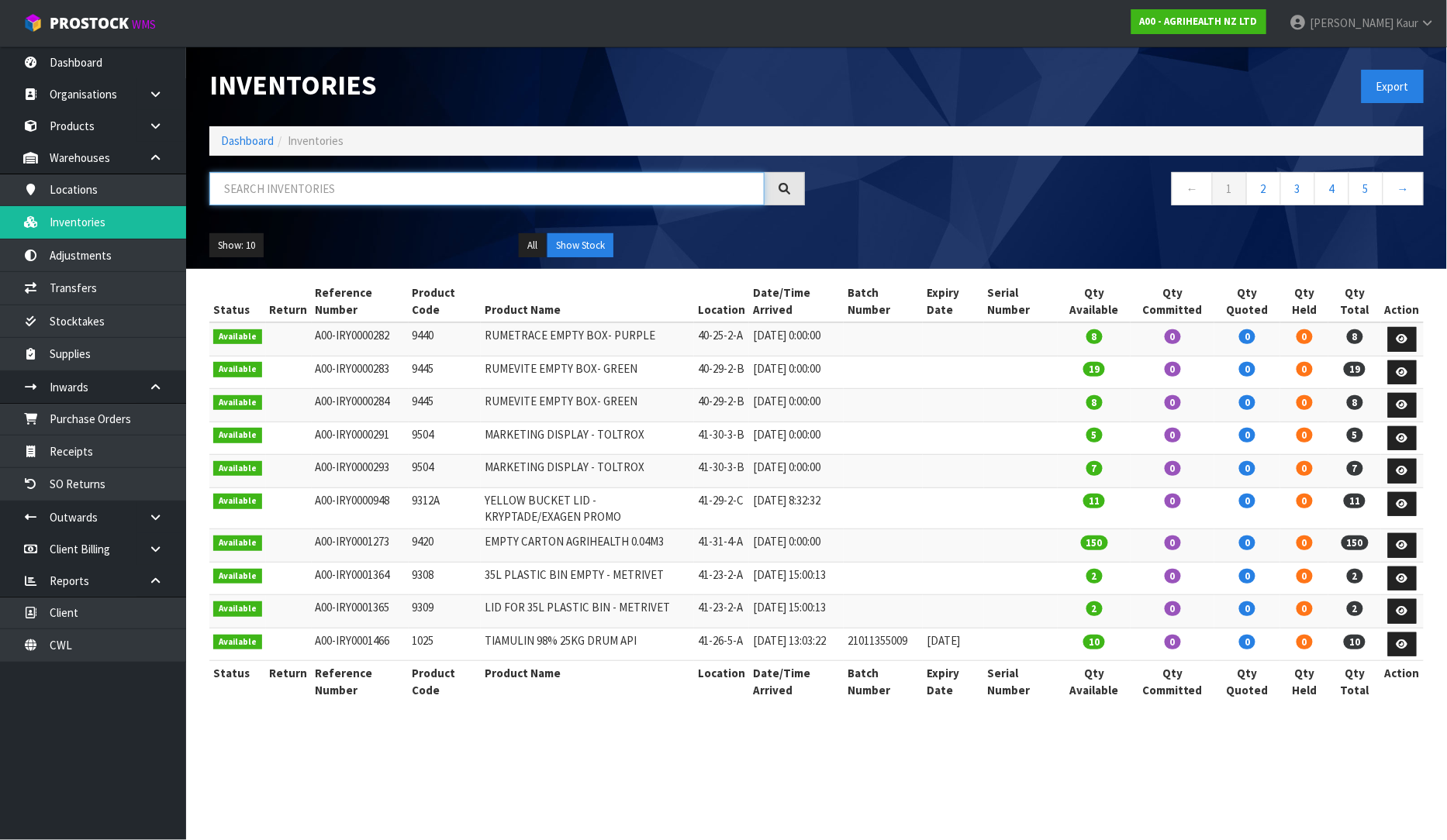
click at [319, 190] on input "text" at bounding box center [487, 189] width 555 height 33
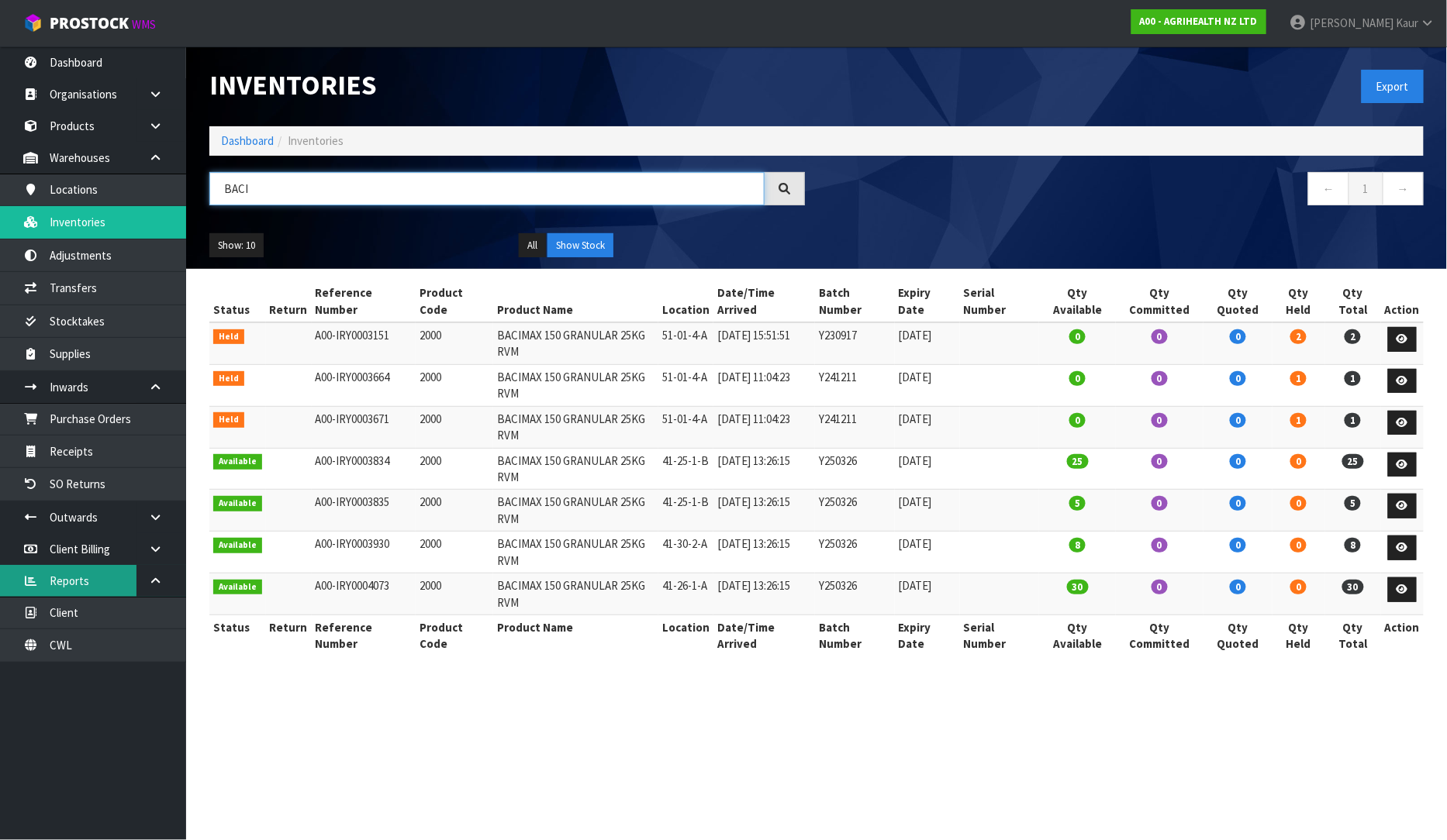
type input "BACI"
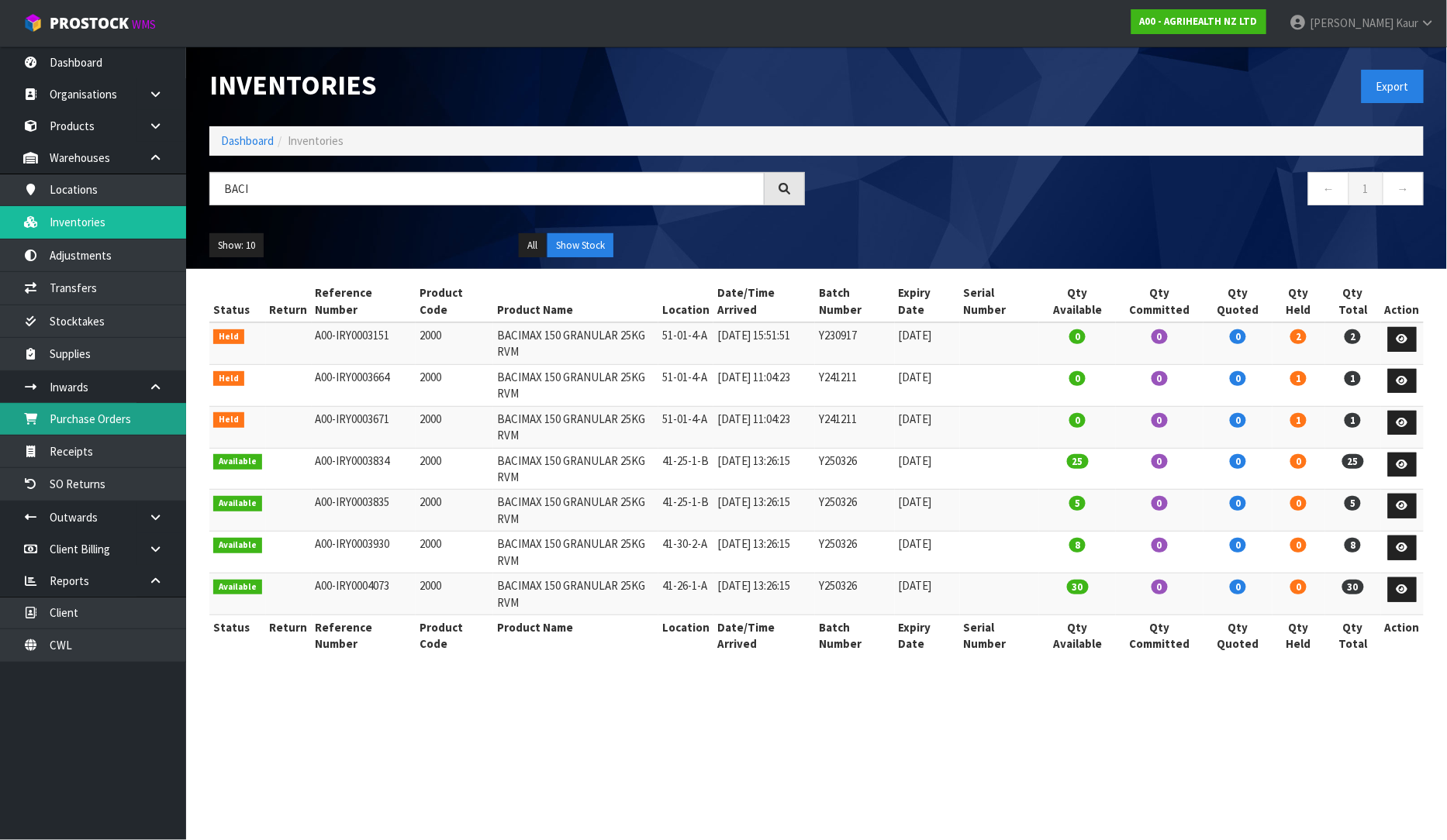
click at [102, 422] on link "Purchase Orders" at bounding box center [92, 418] width 186 height 31
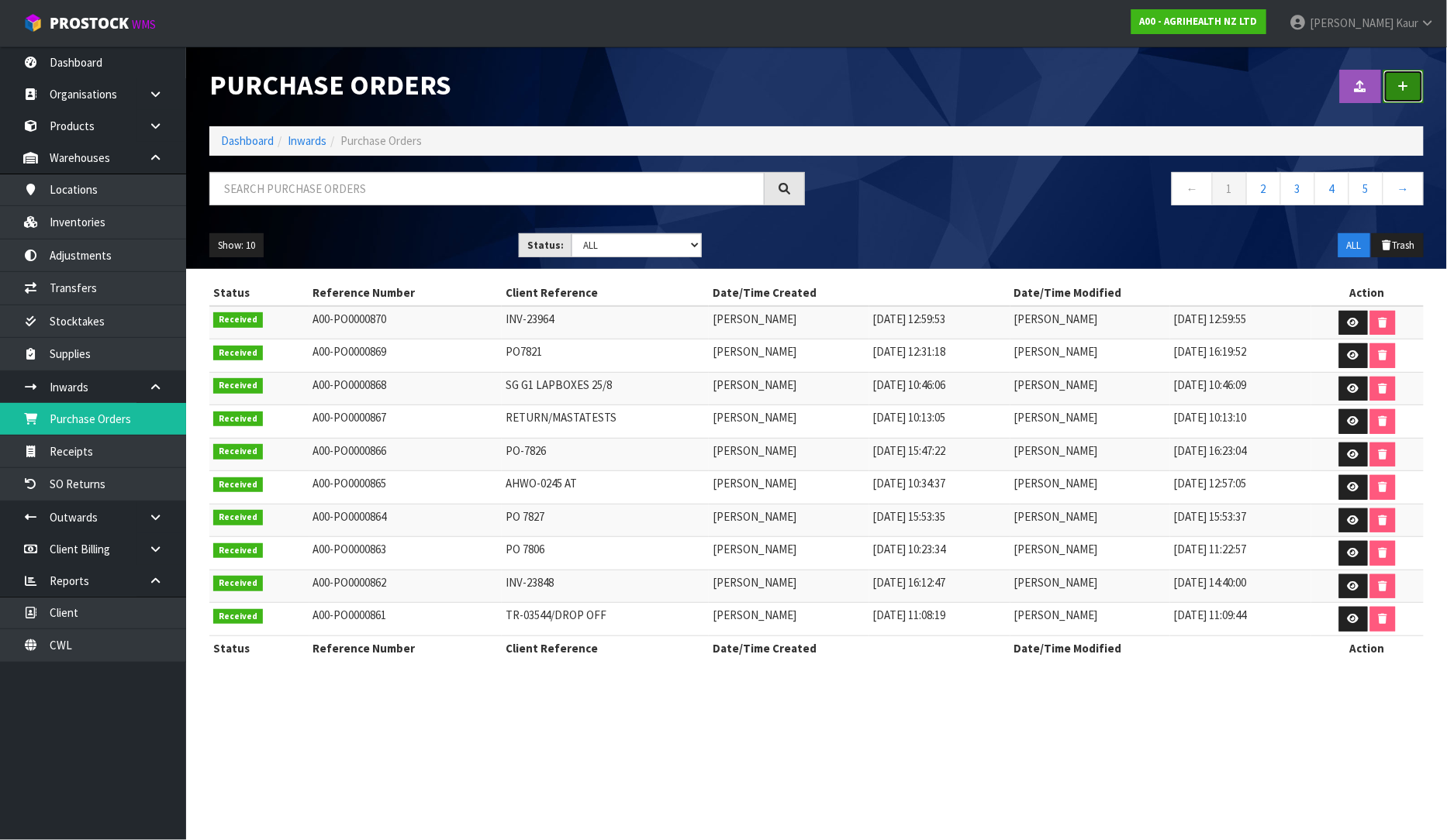
click at [1411, 90] on link at bounding box center [1403, 86] width 40 height 33
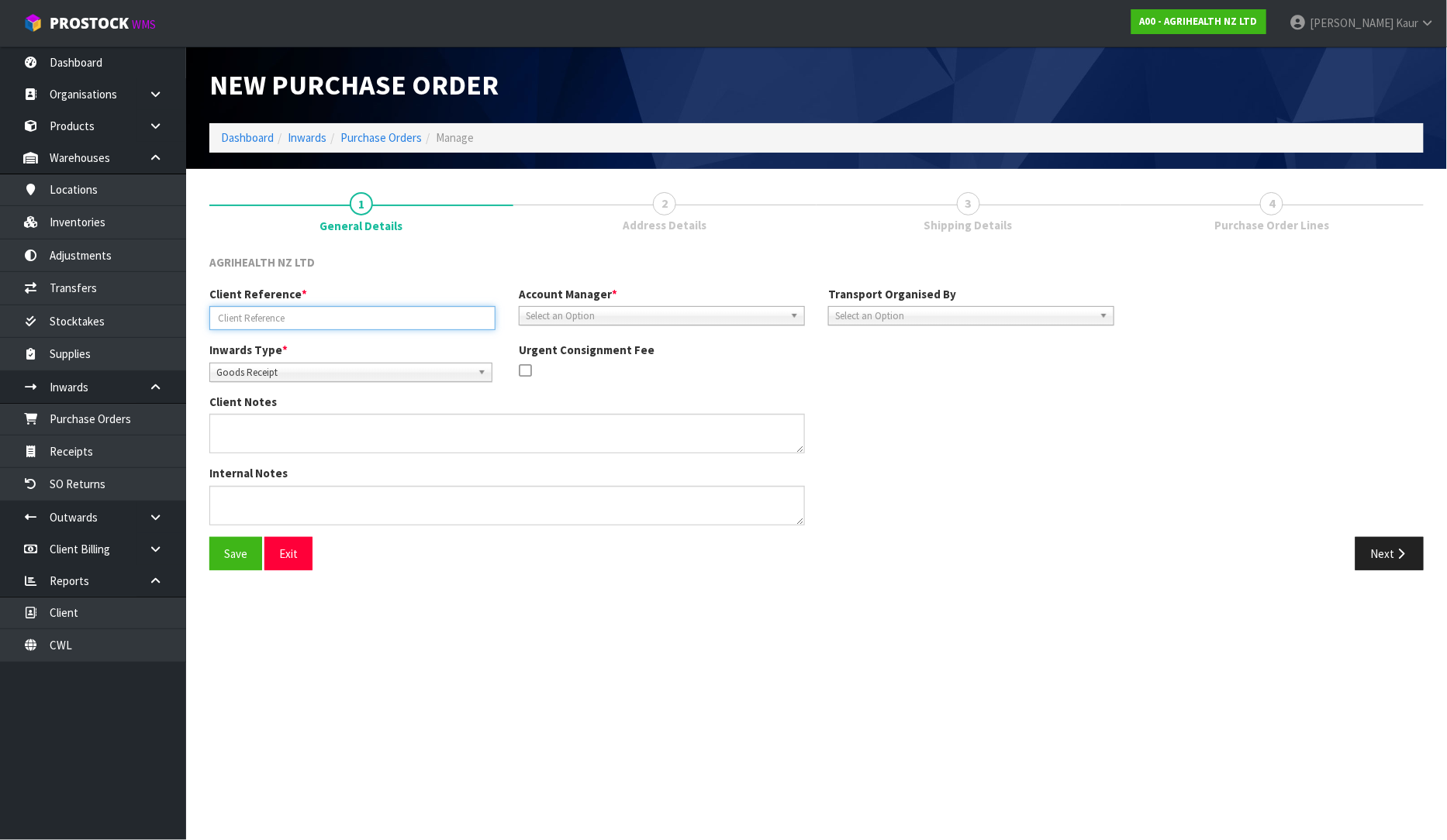
click at [277, 321] on input "text" at bounding box center [352, 317] width 286 height 24
paste input "AHWO-0246 – KMCCP"
type input "AHWO-0246 – KMCCP"
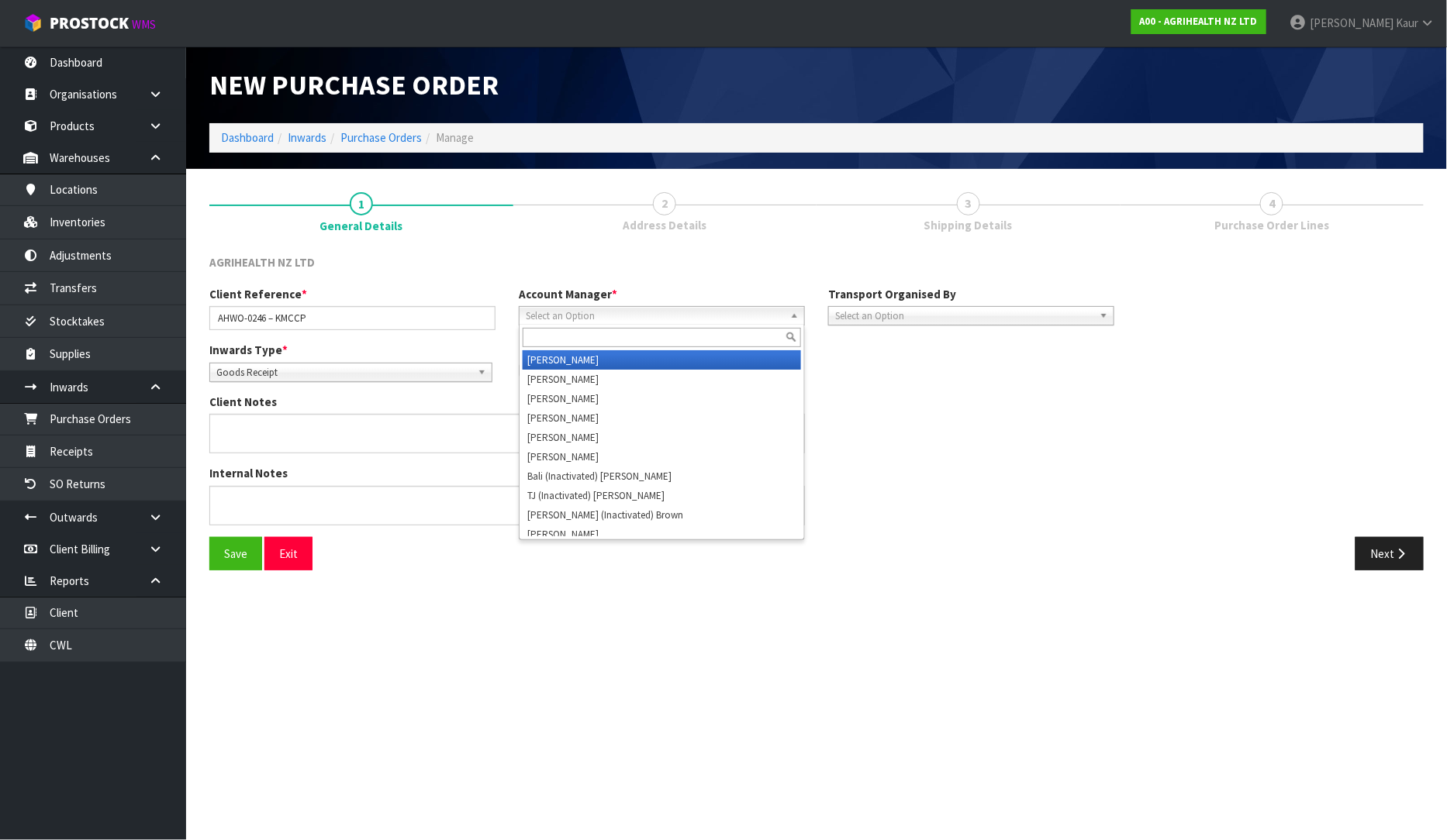
click at [578, 315] on span "Select an Option" at bounding box center [654, 316] width 258 height 19
type input "V"
click at [573, 362] on li "V ineeta Lingam" at bounding box center [662, 360] width 278 height 19
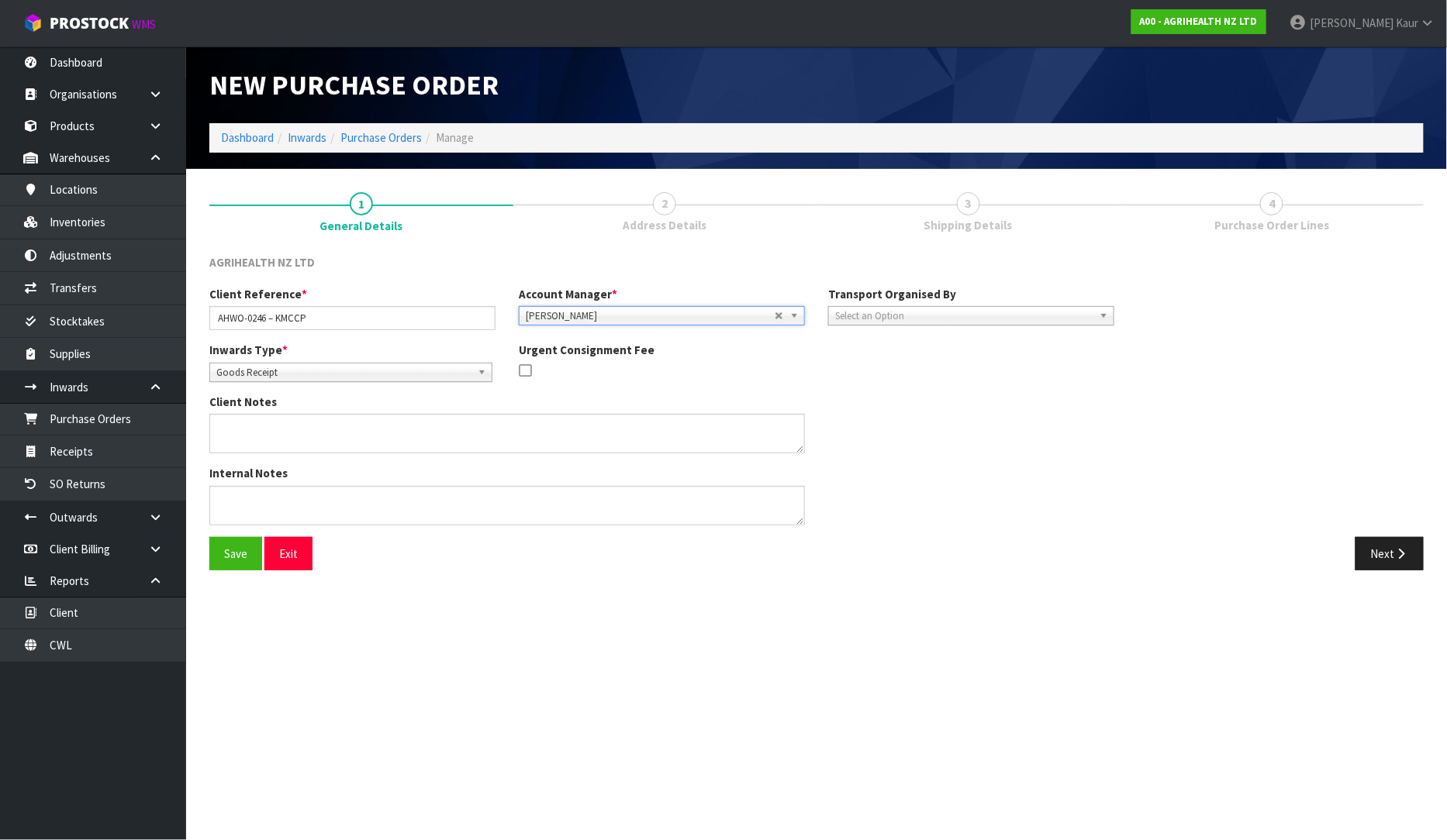
click at [848, 319] on span "Select an Option" at bounding box center [964, 316] width 258 height 19
click at [865, 396] on li "Client" at bounding box center [971, 399] width 278 height 19
click at [1178, 361] on span "Select an Option" at bounding box center [1251, 360] width 189 height 19
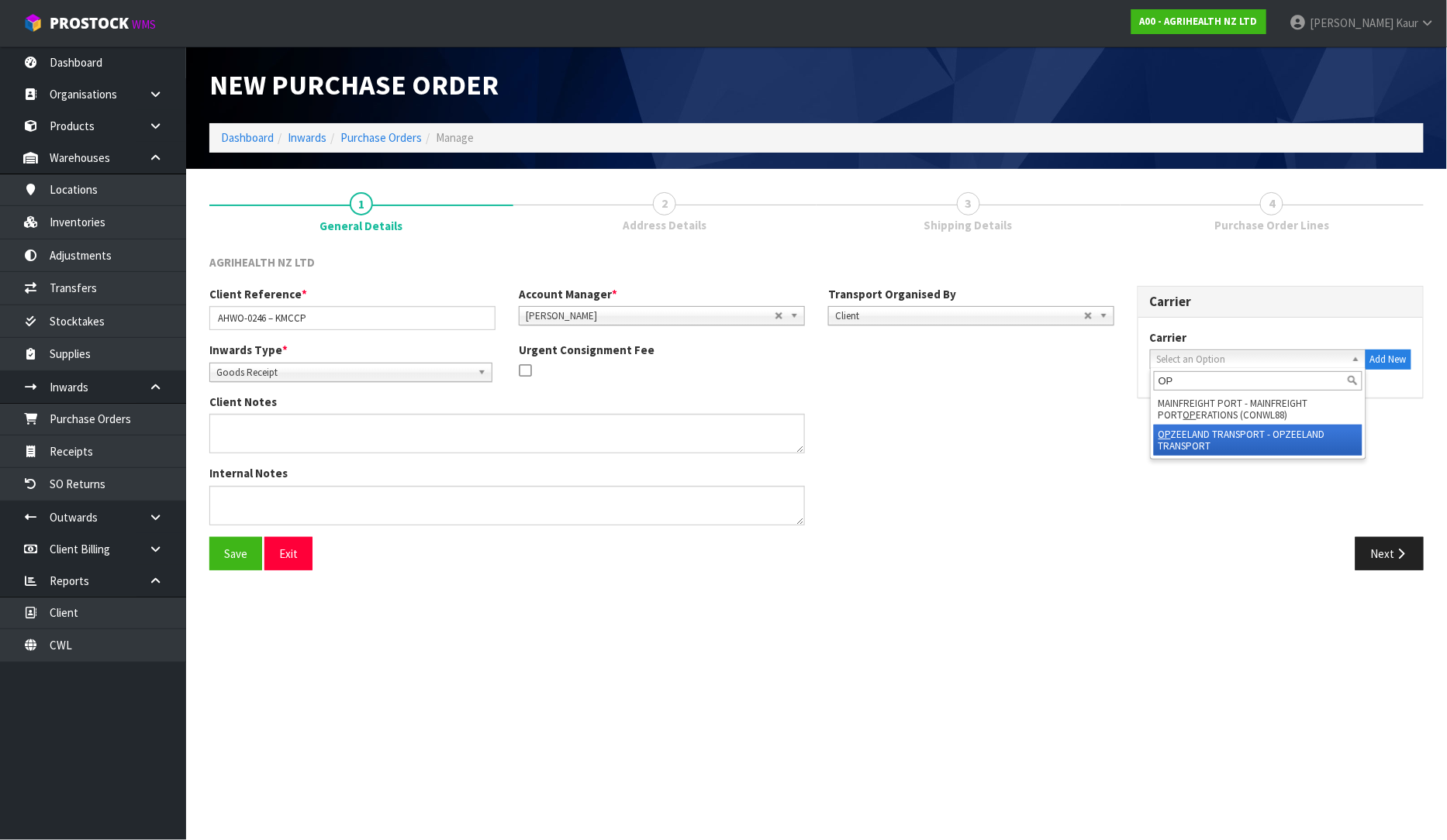
type input "OP"
click at [1215, 432] on li "OP ZEELAND TRANSPORT - OPZEELAND TRANSPORT" at bounding box center [1257, 440] width 209 height 31
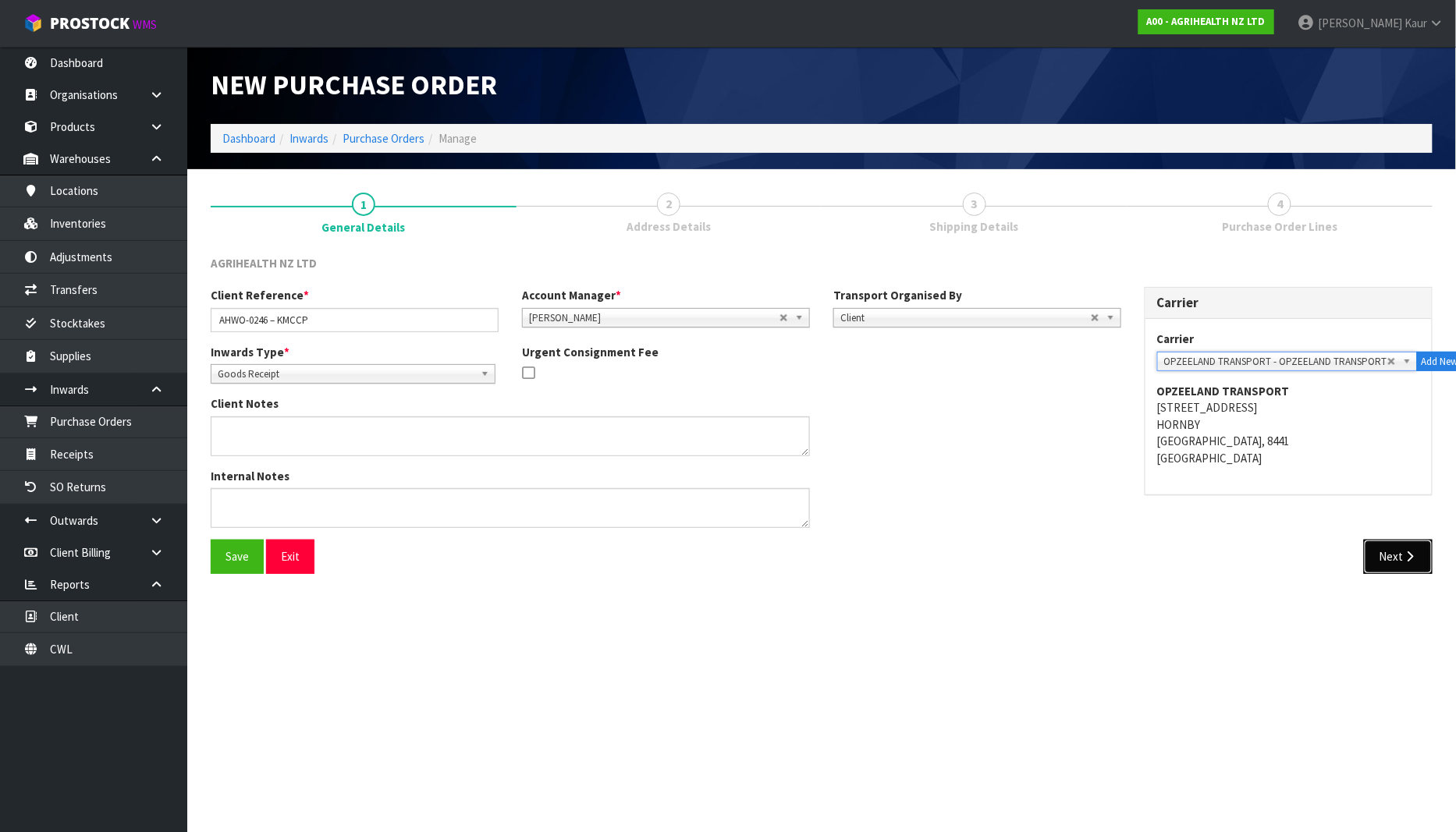
click at [1420, 564] on button "Next" at bounding box center [1398, 556] width 69 height 34
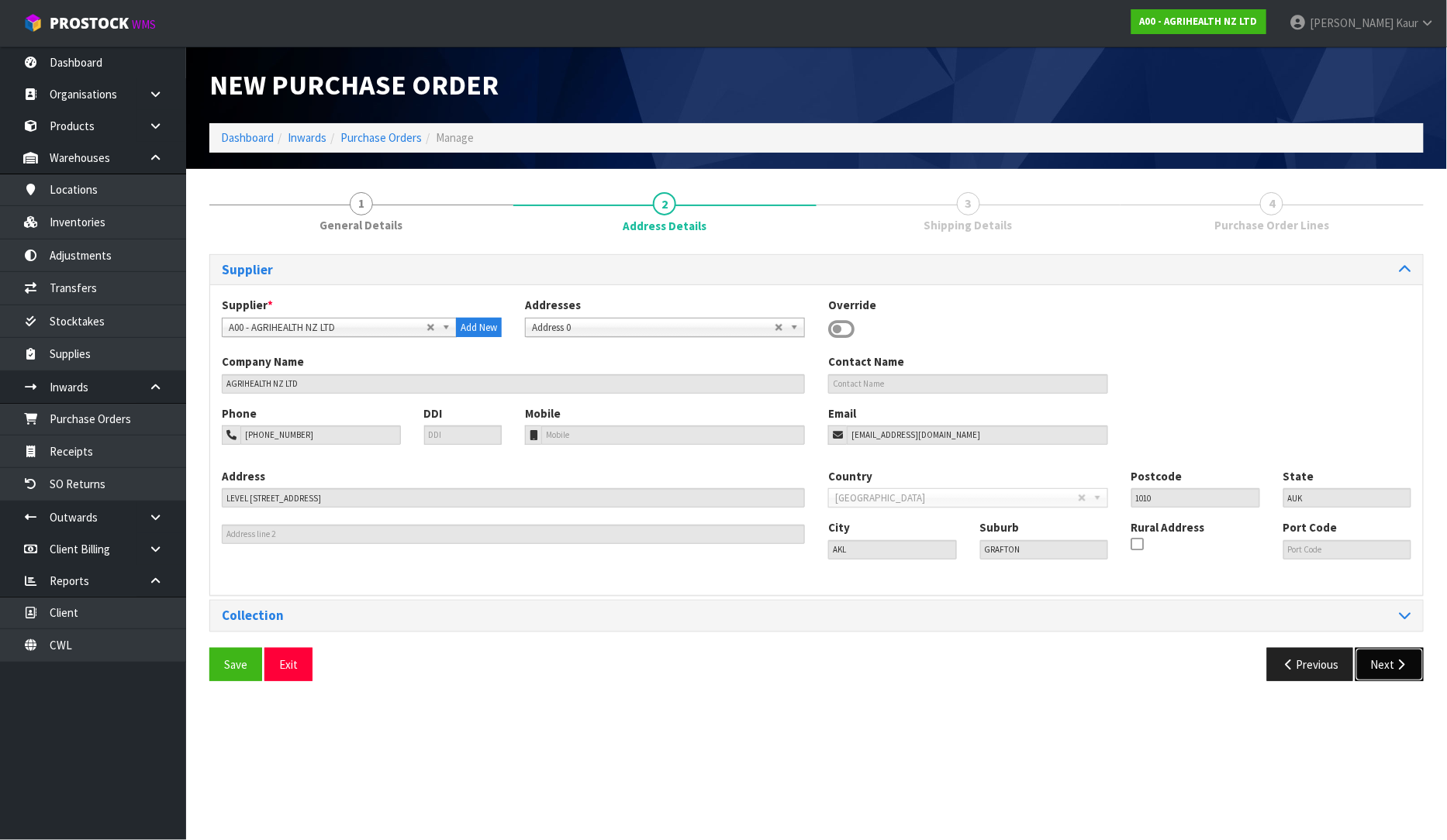
click at [1397, 660] on icon "button" at bounding box center [1400, 665] width 14 height 11
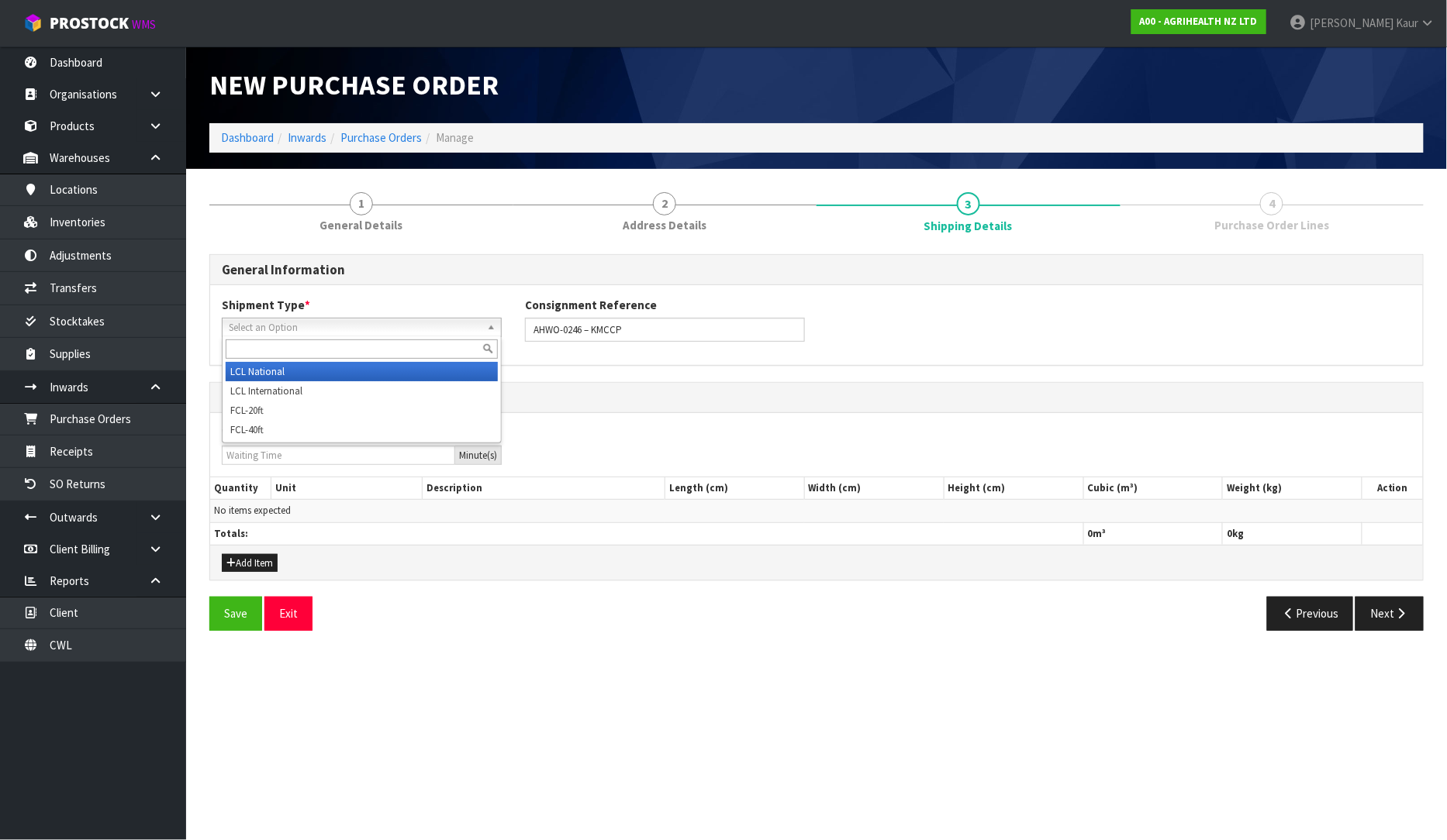
click at [352, 323] on span "Select an Option" at bounding box center [354, 329] width 252 height 19
click at [328, 373] on li "LCL National" at bounding box center [362, 371] width 272 height 19
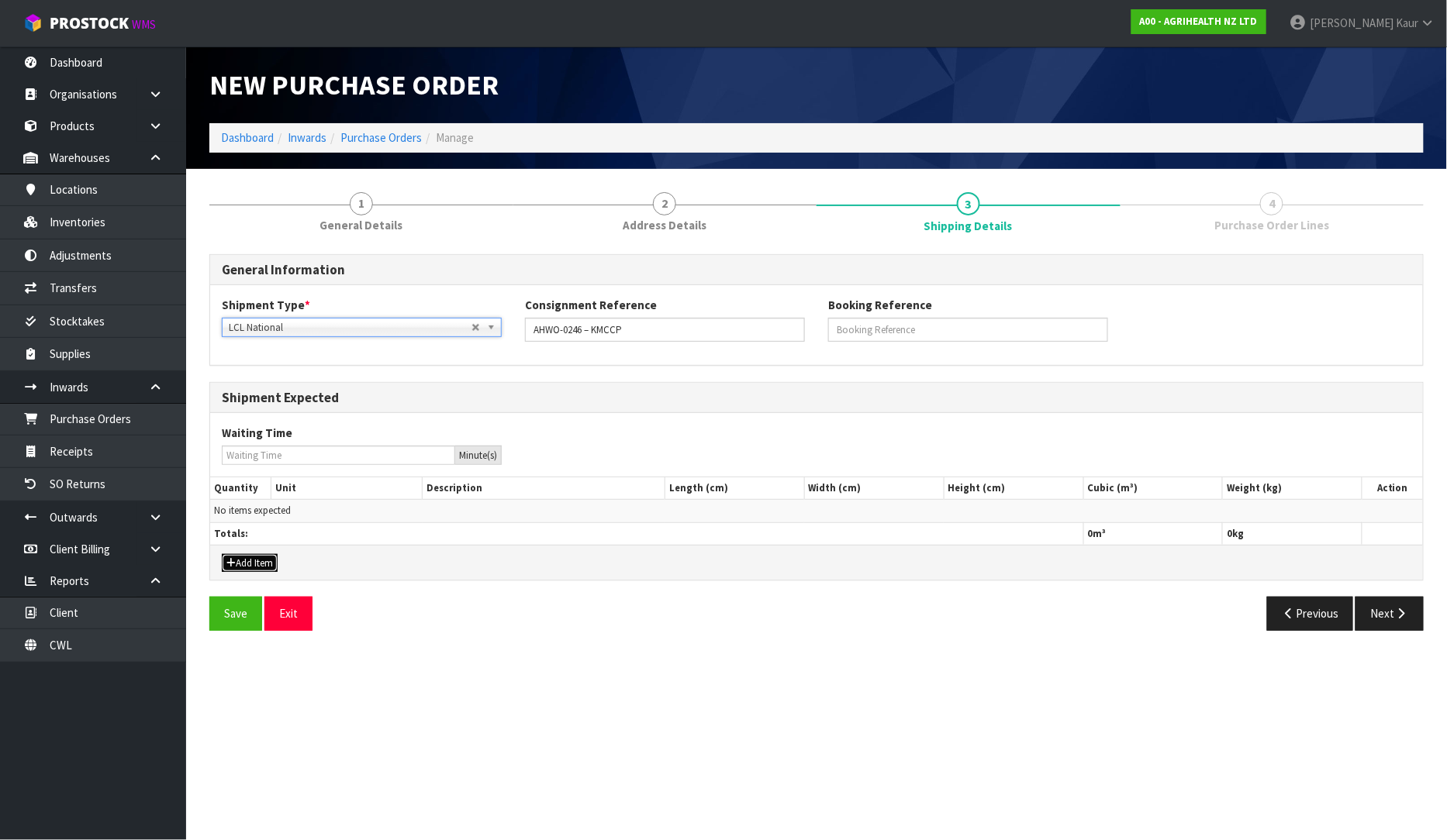
click at [251, 565] on button "Add Item" at bounding box center [250, 564] width 56 height 19
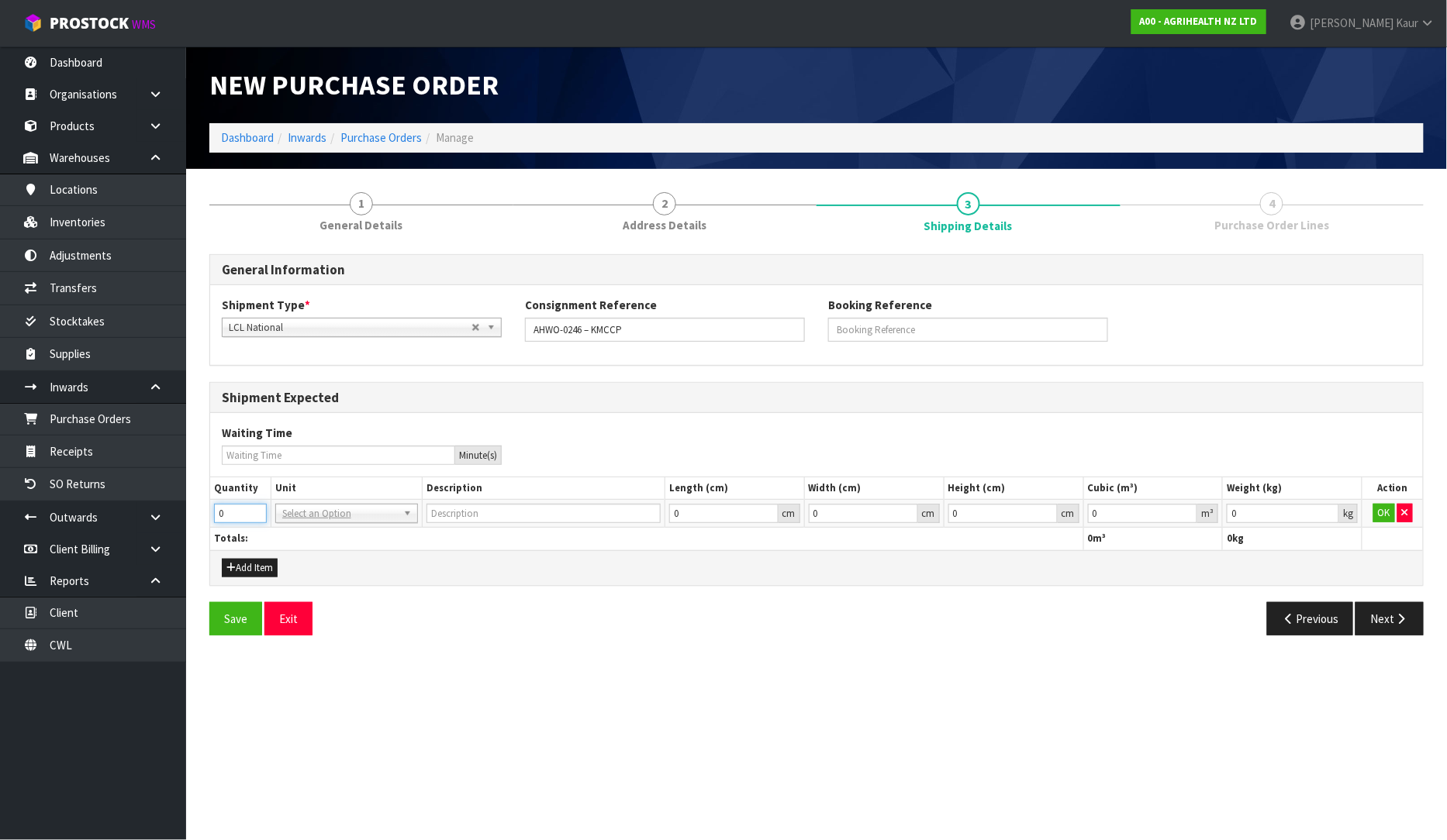
drag, startPoint x: 227, startPoint y: 513, endPoint x: 211, endPoint y: 507, distance: 17.1
click at [211, 507] on td "0" at bounding box center [240, 513] width 60 height 28
type input "2"
click at [321, 527] on input "text" at bounding box center [347, 535] width 135 height 19
type input "PLT"
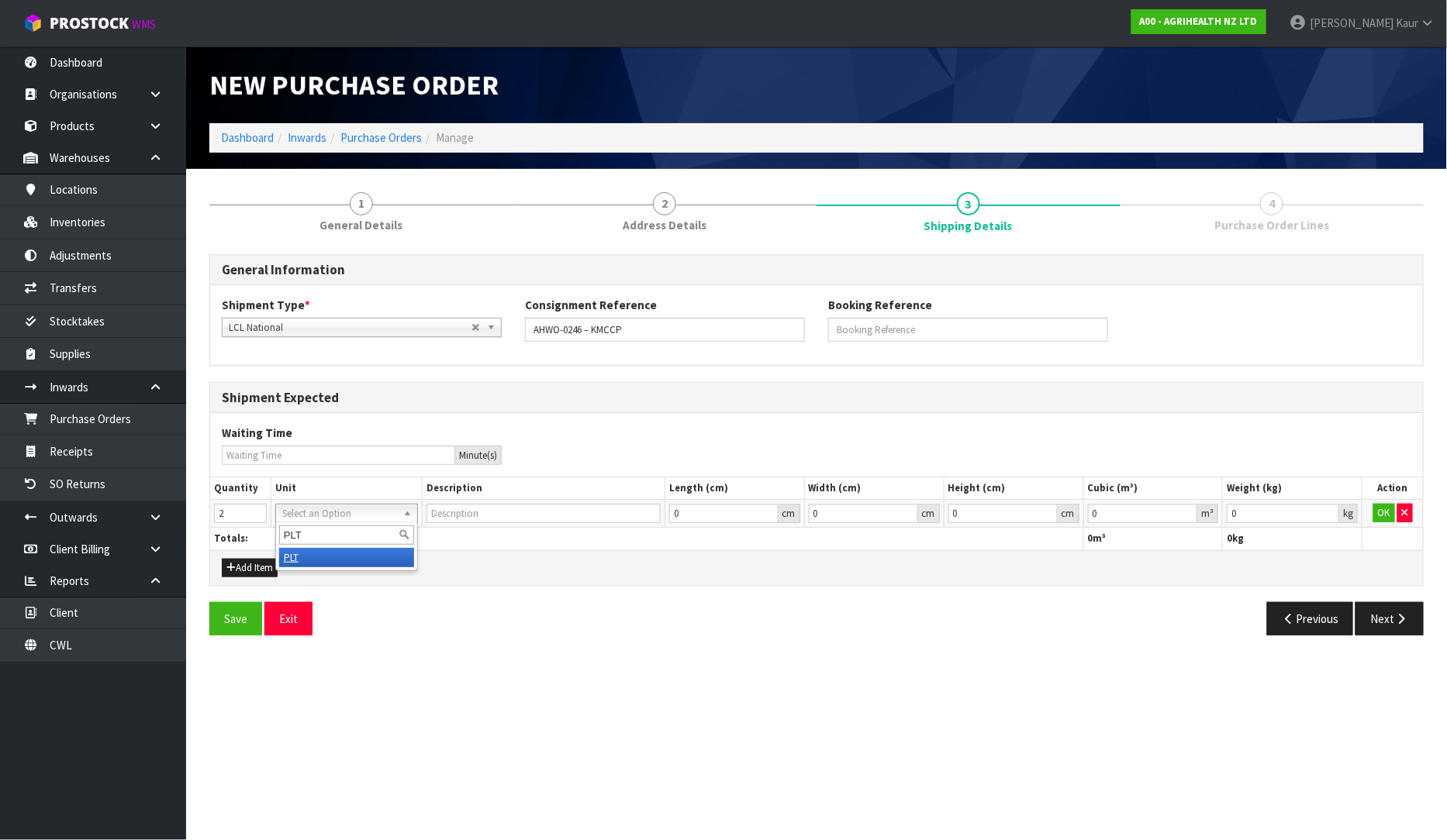
type input "PALLET"
type input "0.000001"
click at [1183, 512] on input "0.000001" at bounding box center [1143, 513] width 111 height 19
type input "0.001"
click at [1327, 509] on input "0.001" at bounding box center [1283, 513] width 112 height 19
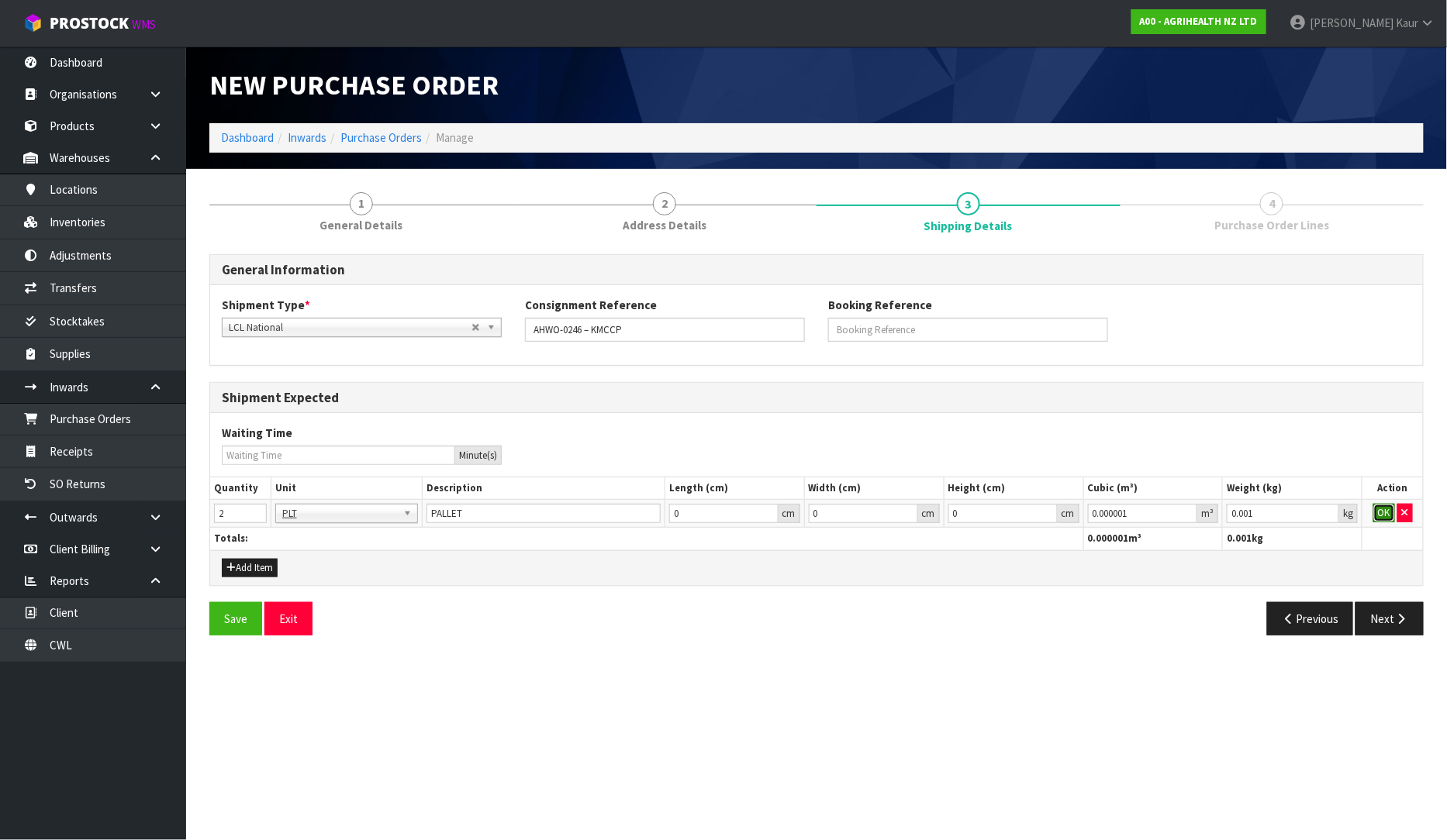
click at [1374, 509] on button "OK" at bounding box center [1383, 513] width 22 height 19
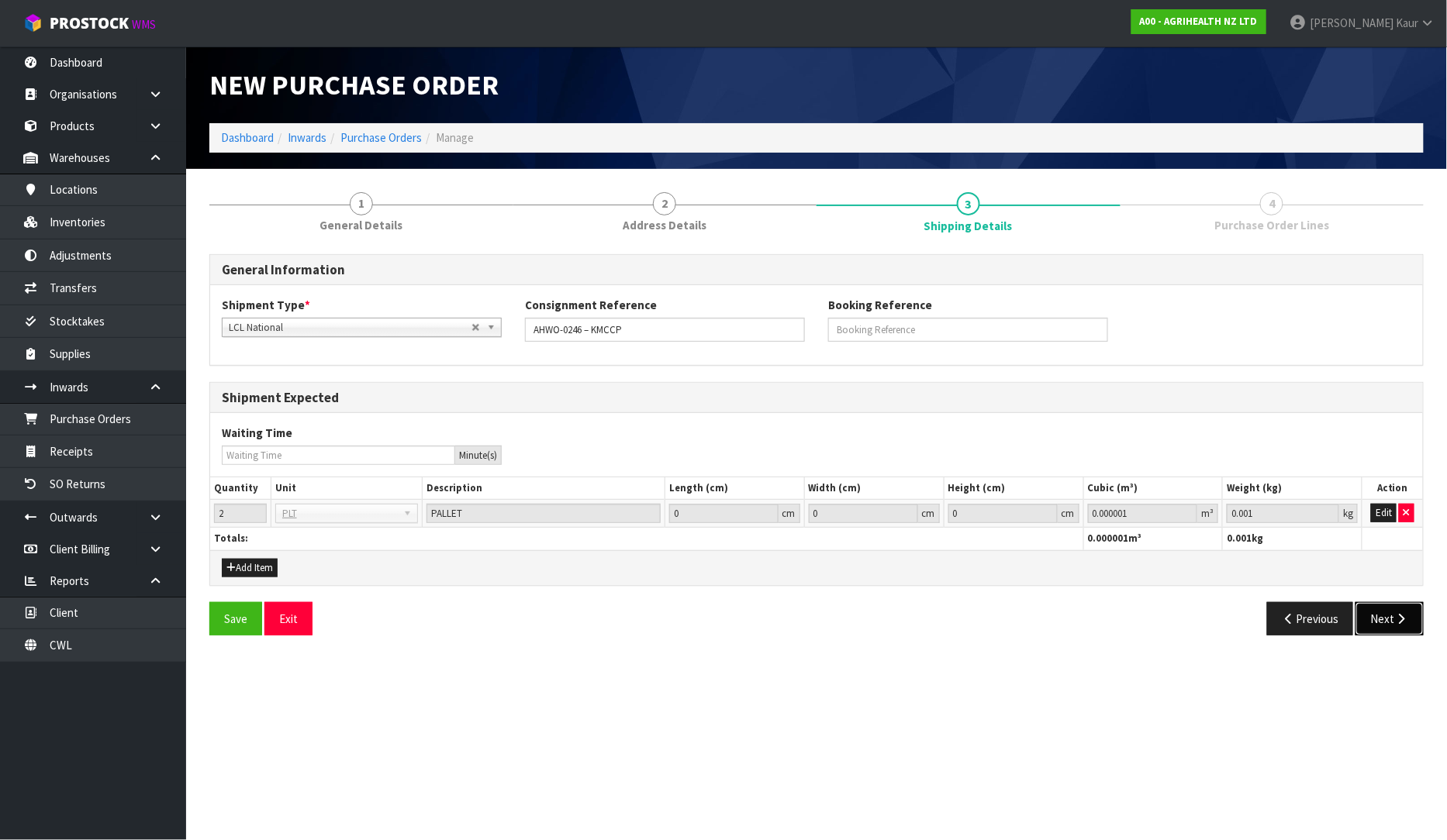
click at [1389, 610] on button "Next" at bounding box center [1390, 618] width 69 height 33
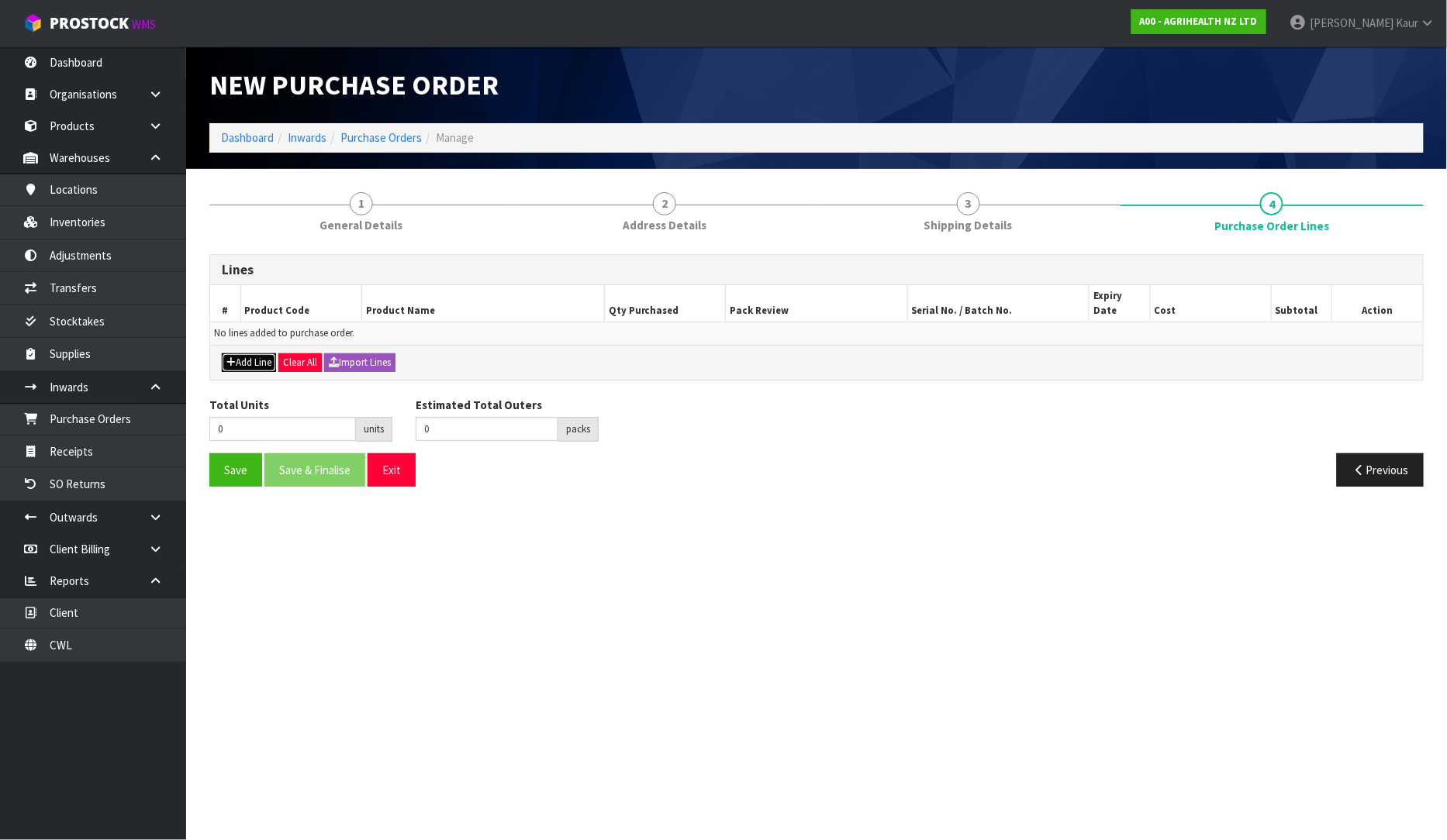
click at [252, 353] on button "Add Line" at bounding box center [249, 363] width 54 height 19
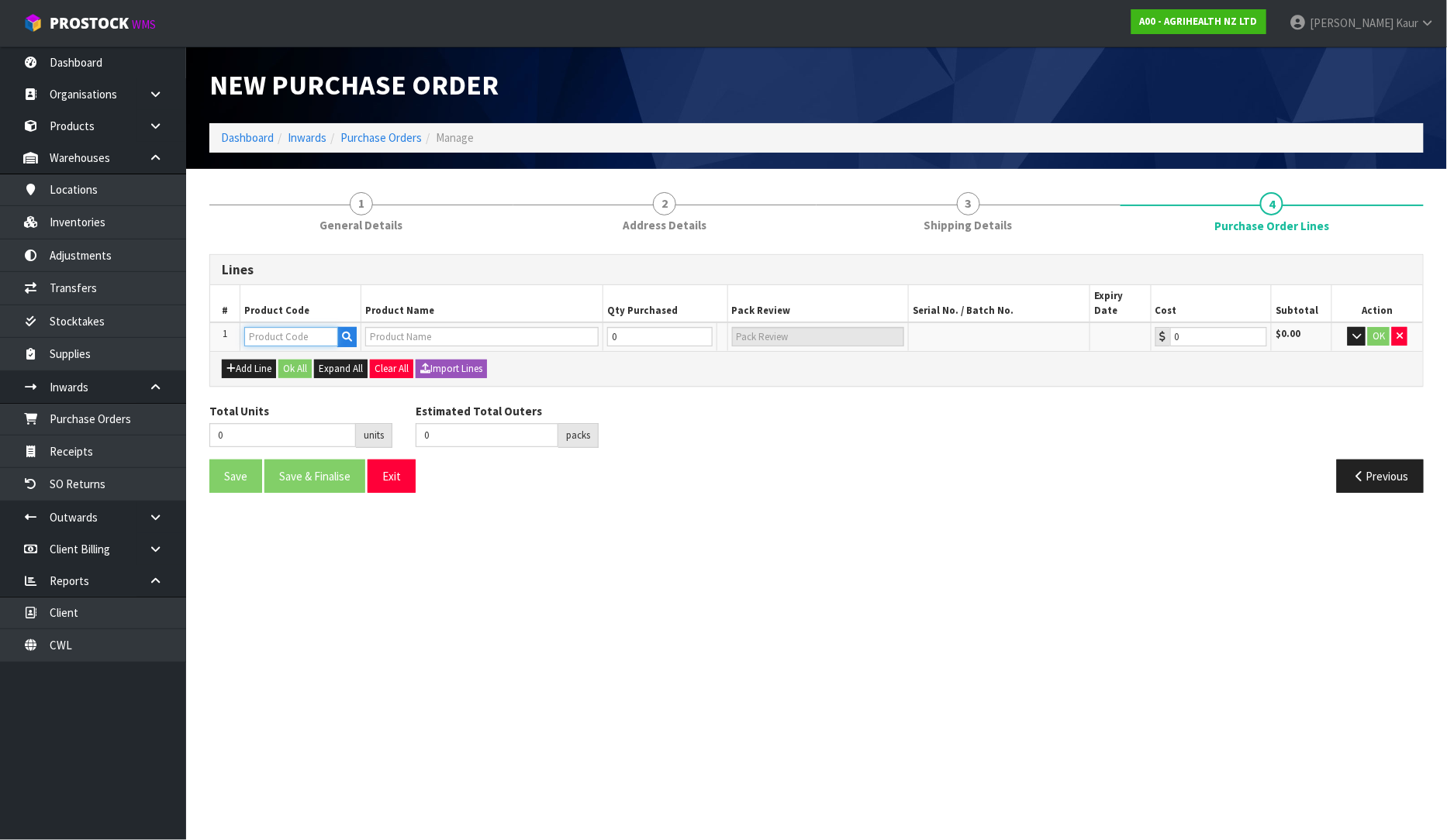
click at [272, 328] on input "text" at bounding box center [291, 336] width 93 height 19
type input "5800"
type input "KETOMAX 15 % COW CARE PACK"
type input "0.00"
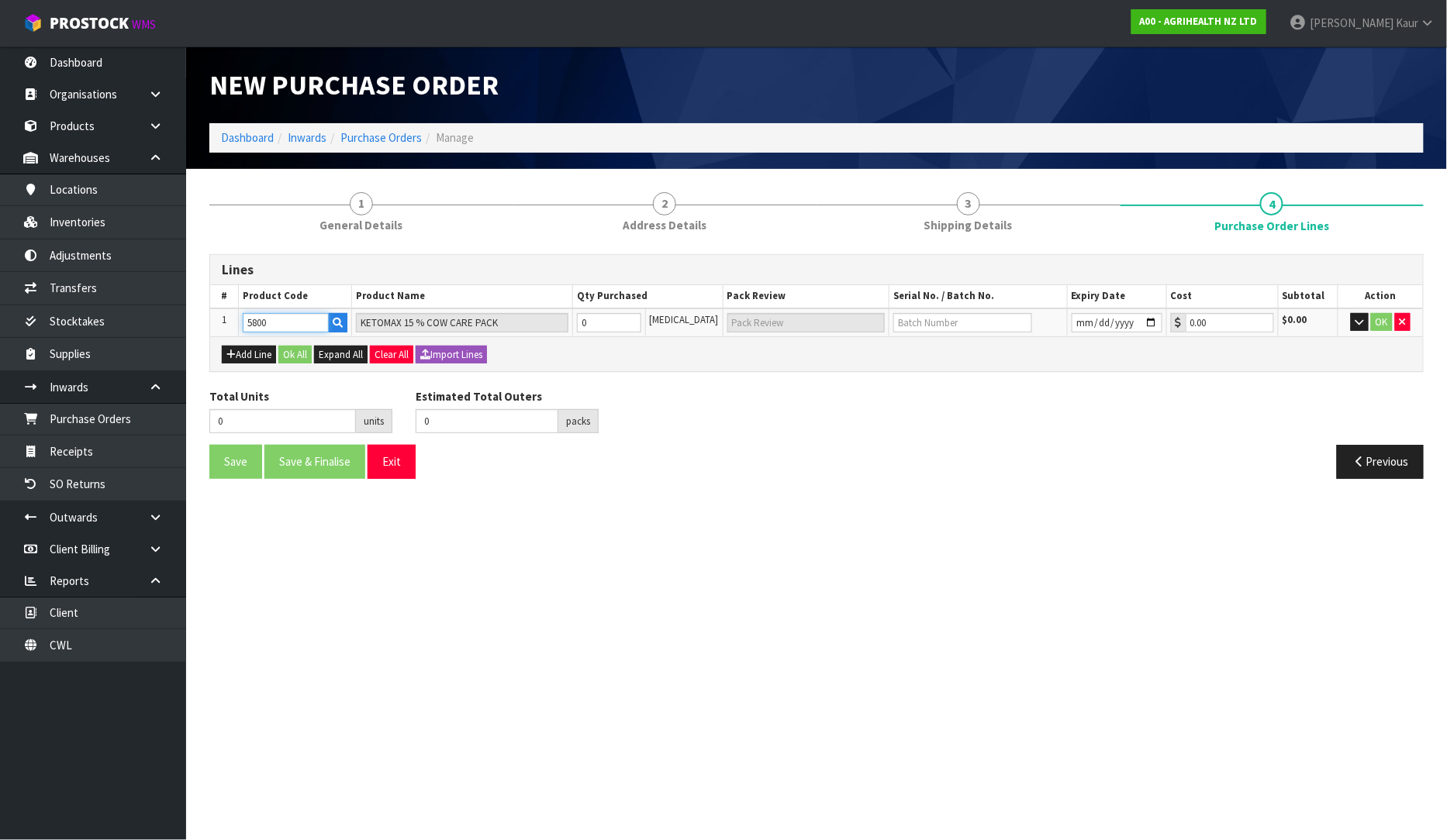
type input "5800"
click at [637, 327] on input "0" at bounding box center [610, 323] width 65 height 19
type input "2"
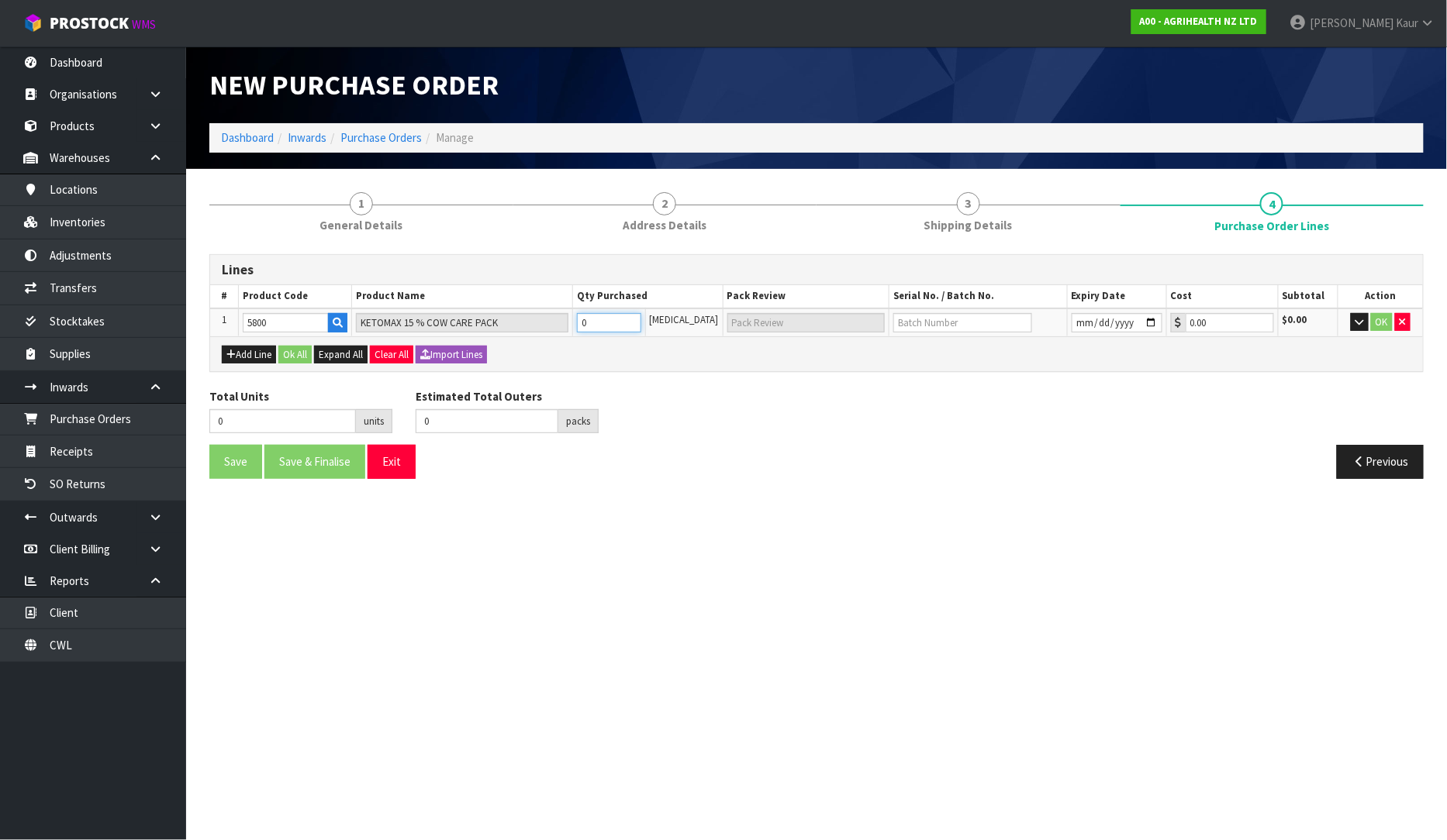
type input "2 CTN"
type input "20"
type input "20 CTN"
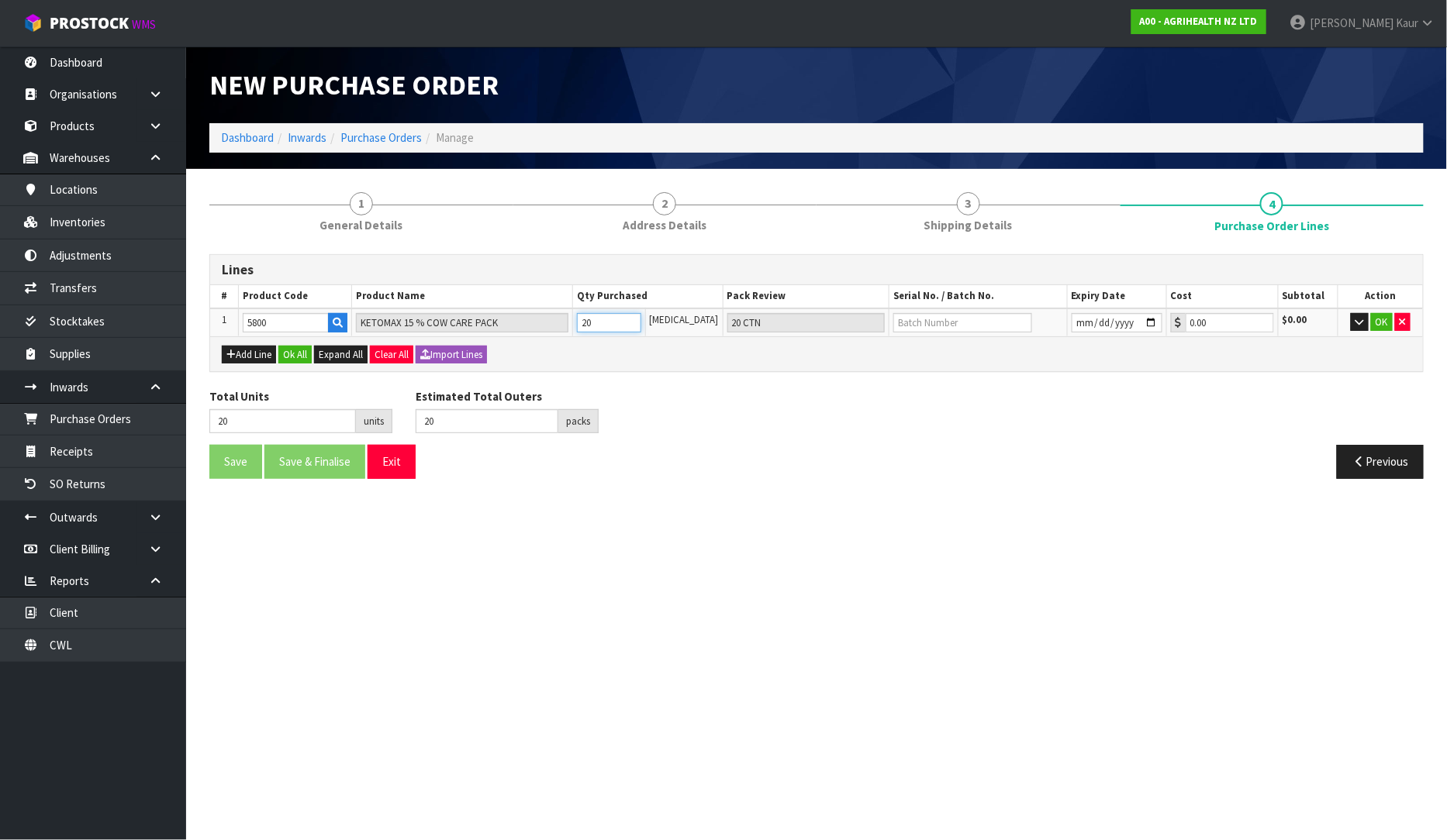
type input "200"
type input "88"
type input "200"
type input "1 PLT + 88 CTN"
type input "200"
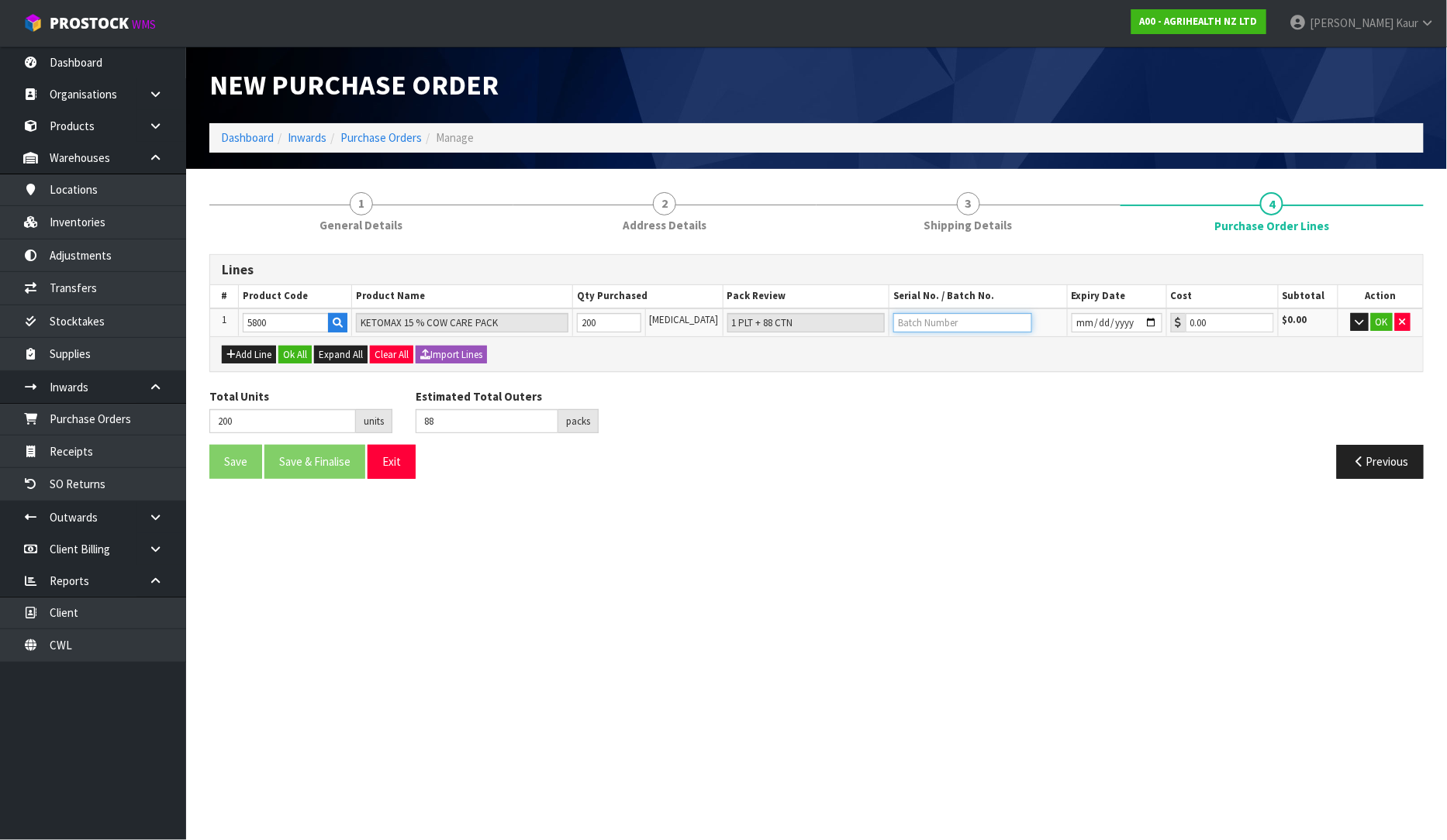
click at [903, 319] on input "text" at bounding box center [963, 323] width 139 height 19
paste input "777788"
type input "777788"
click at [1074, 319] on input "date" at bounding box center [1116, 323] width 90 height 19
type input "2029-08-31"
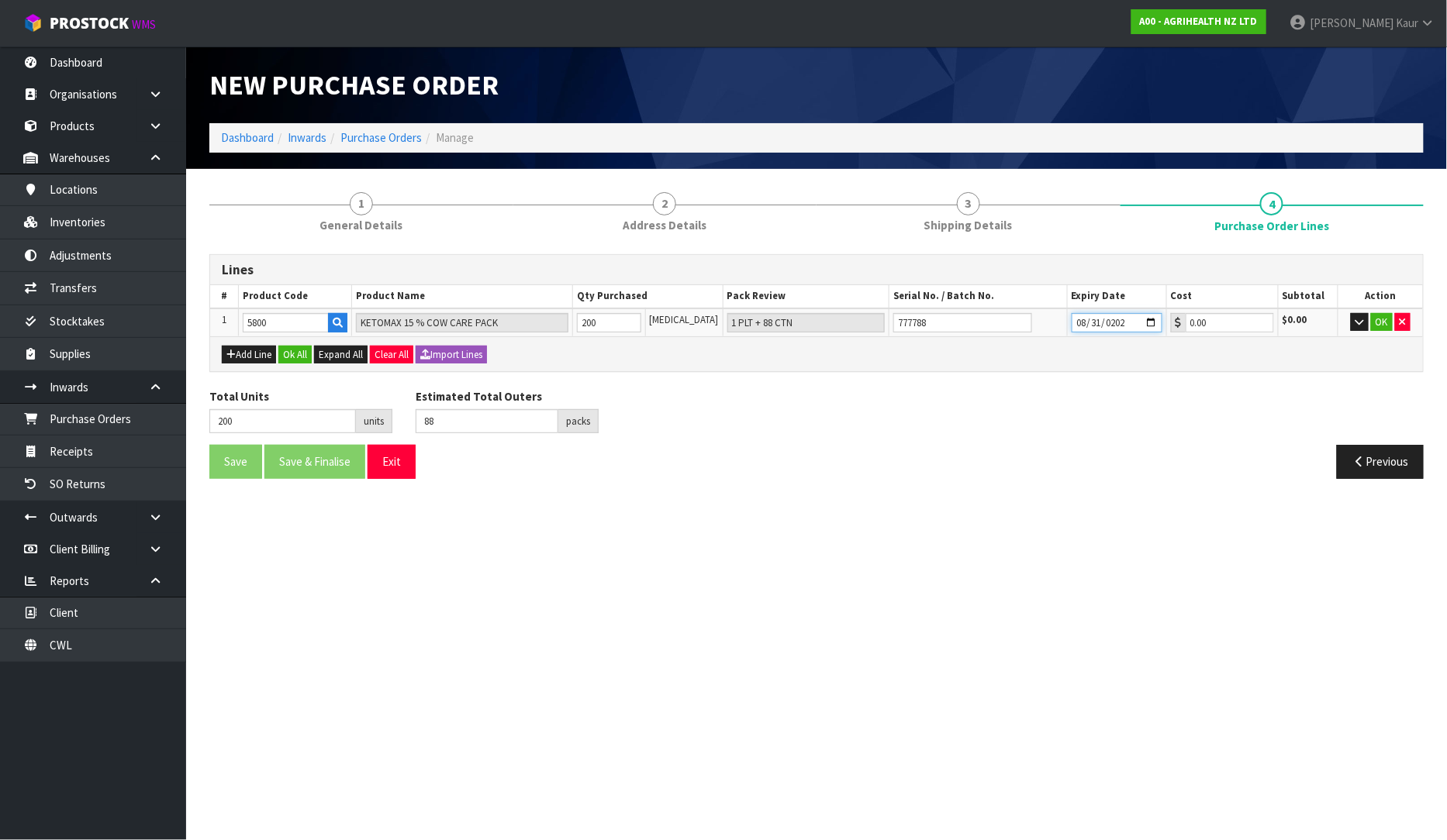
click at [1139, 320] on input "2029-08-31" at bounding box center [1116, 323] width 90 height 19
click at [1281, 492] on section "1 General Details 2 Address Details 3 Shipping Details 4 Purchase Order Lines L…" at bounding box center [815, 335] width 1260 height 333
click at [1377, 323] on button "OK" at bounding box center [1381, 323] width 22 height 19
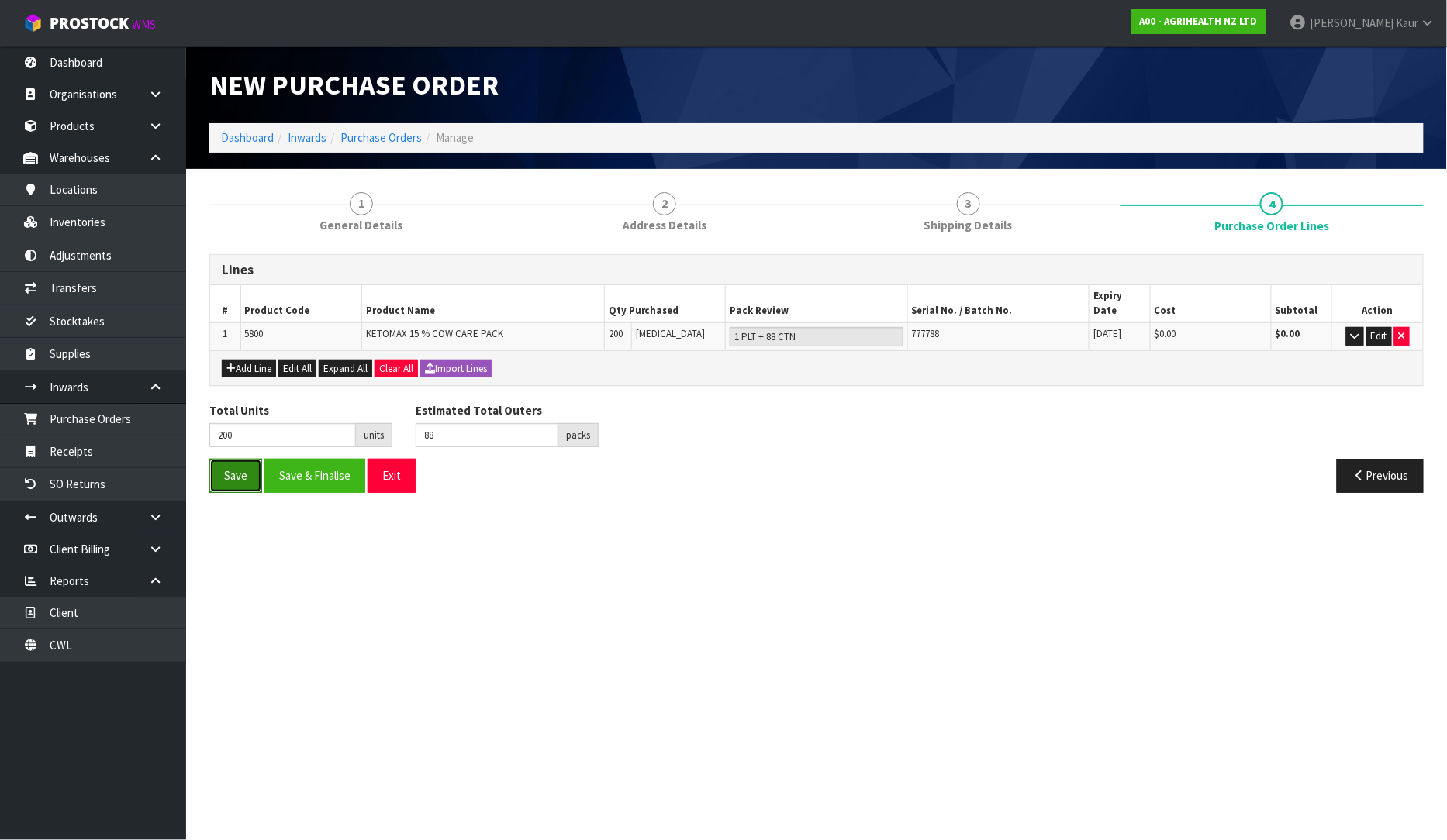
click at [246, 459] on button "Save" at bounding box center [235, 475] width 52 height 33
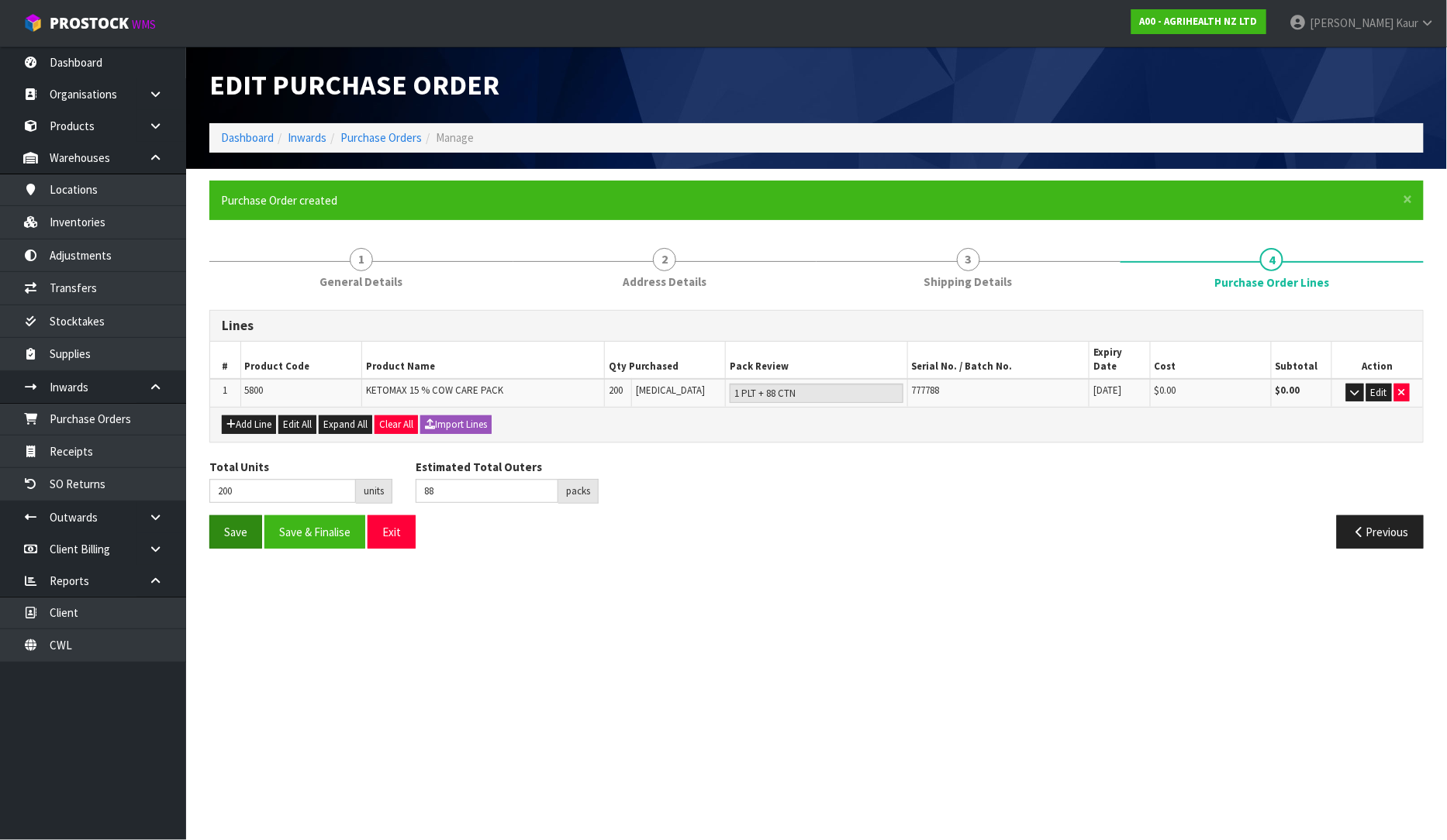
type input "0"
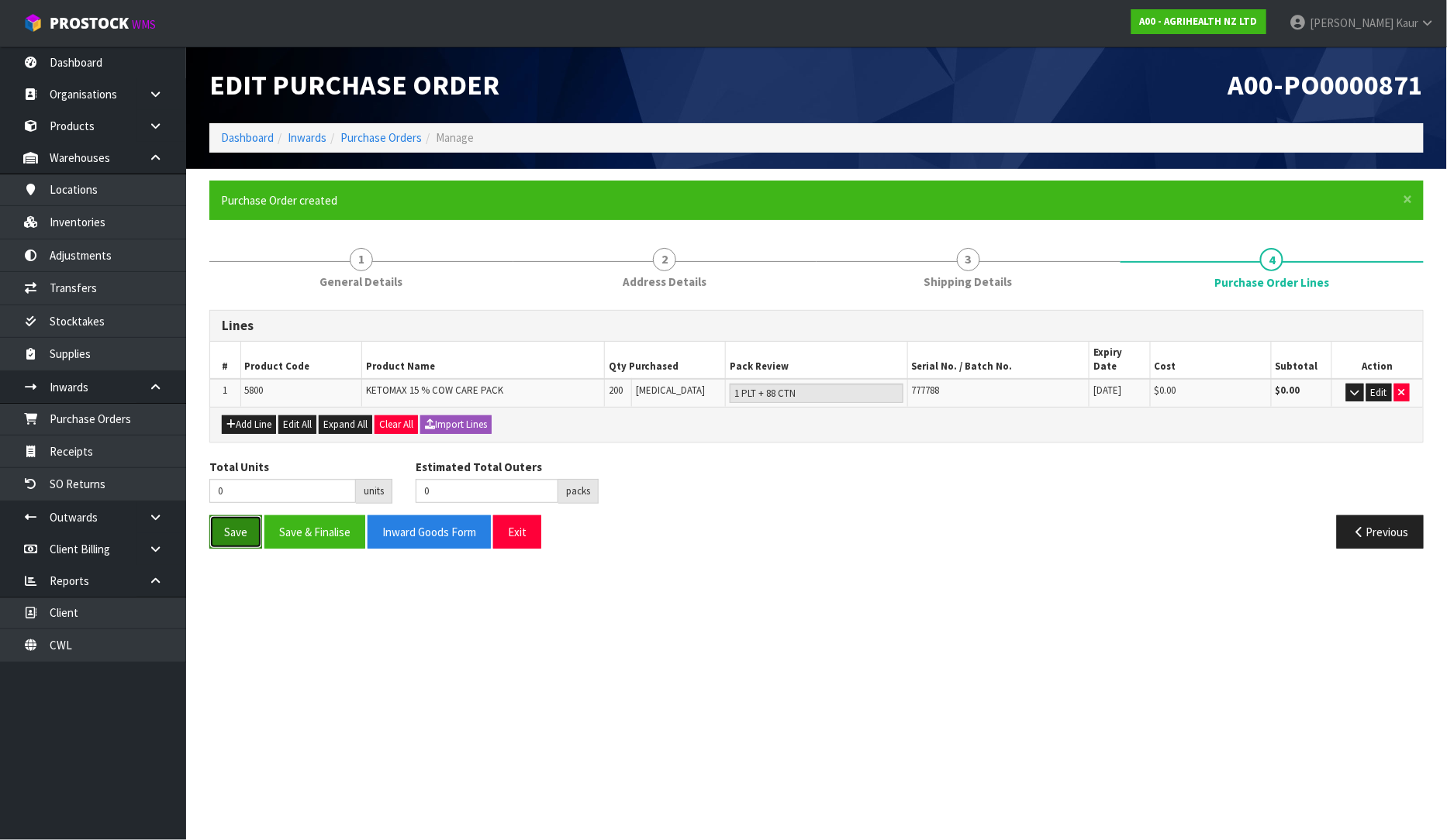
click at [228, 517] on button "Save" at bounding box center [235, 531] width 52 height 33
click at [156, 431] on link "Purchase Orders" at bounding box center [92, 418] width 186 height 31
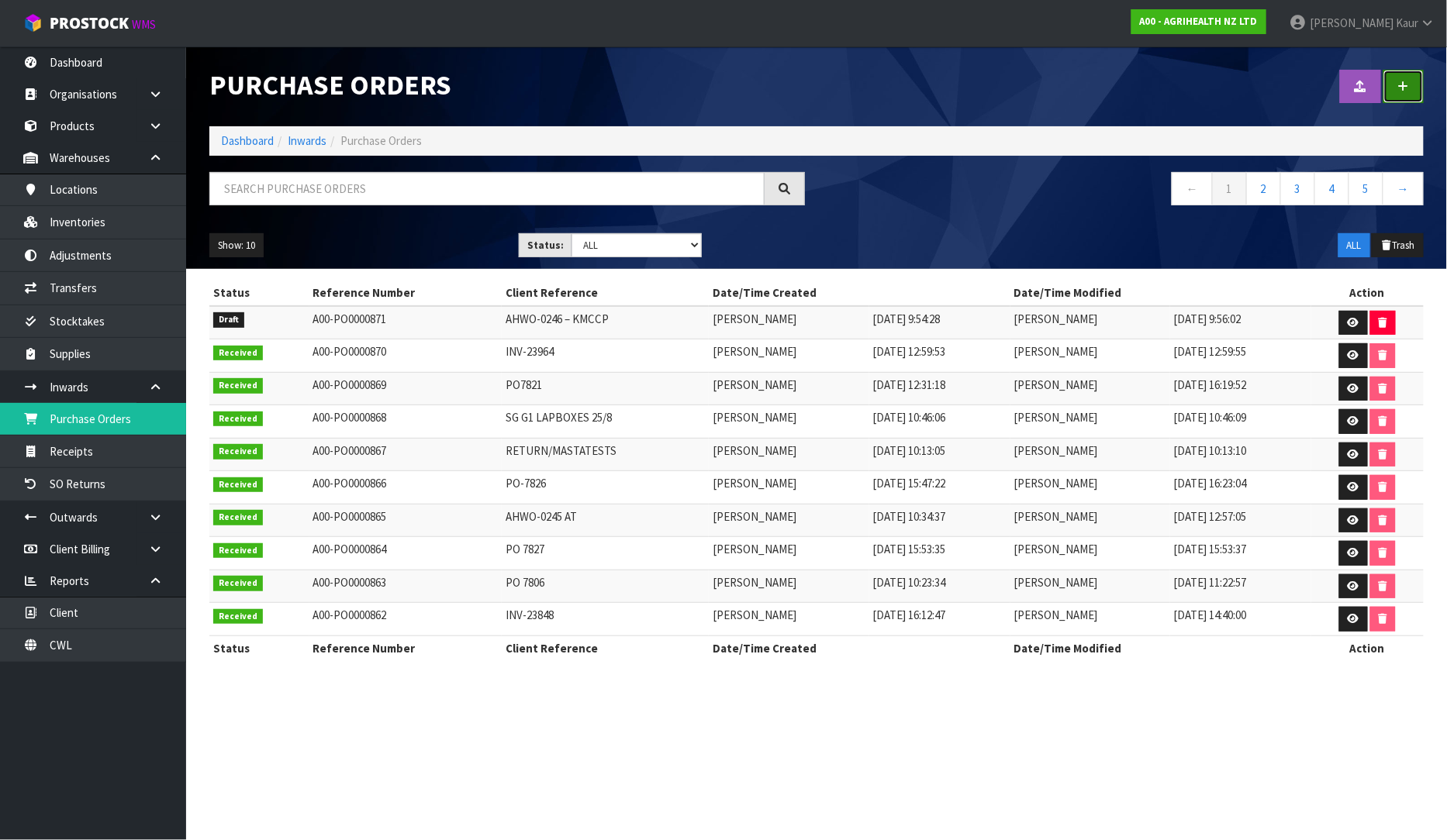
click at [1407, 93] on link at bounding box center [1403, 86] width 40 height 33
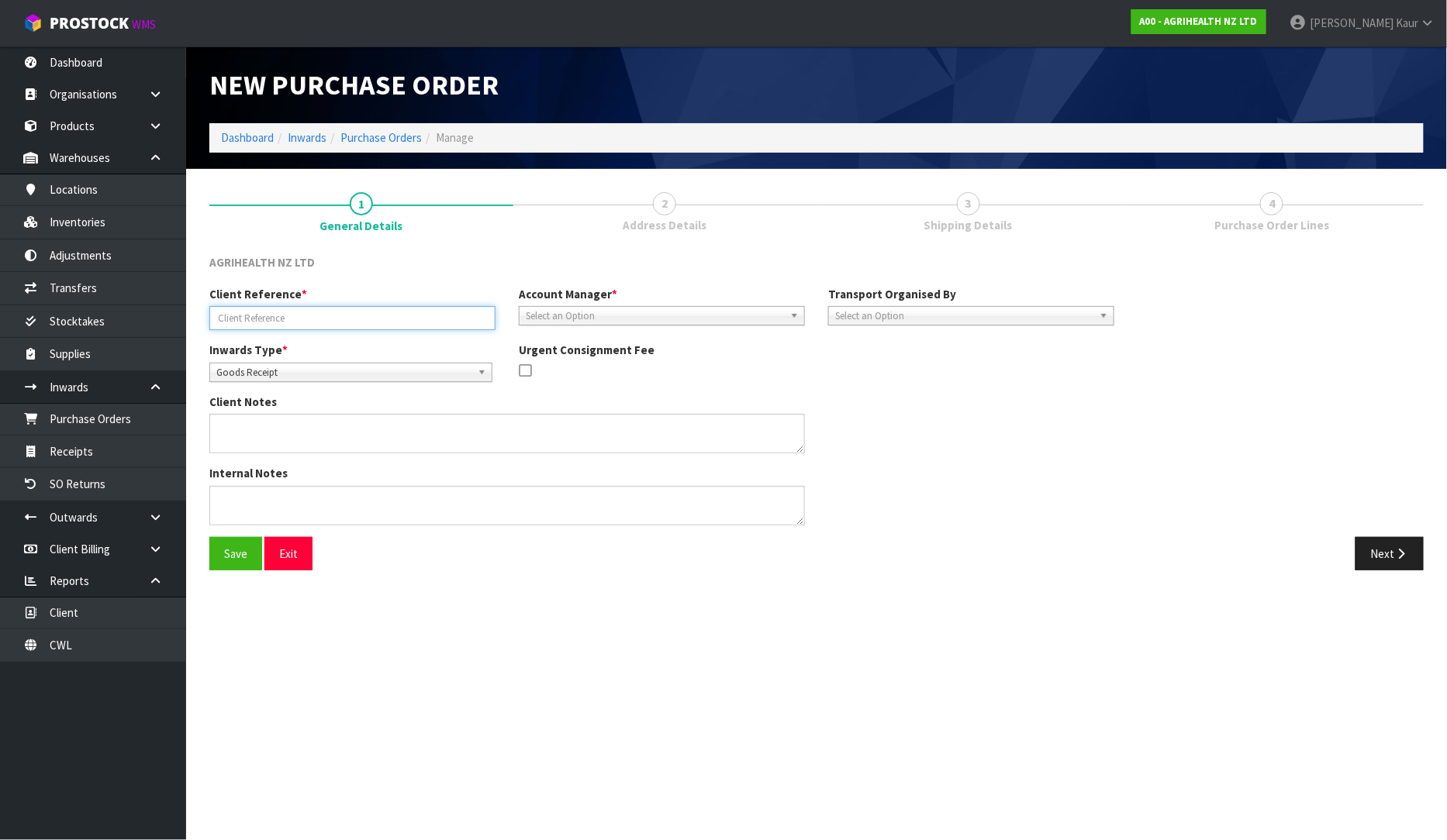
click at [290, 319] on input "text" at bounding box center [352, 317] width 286 height 24
type input "MSKU3328730"
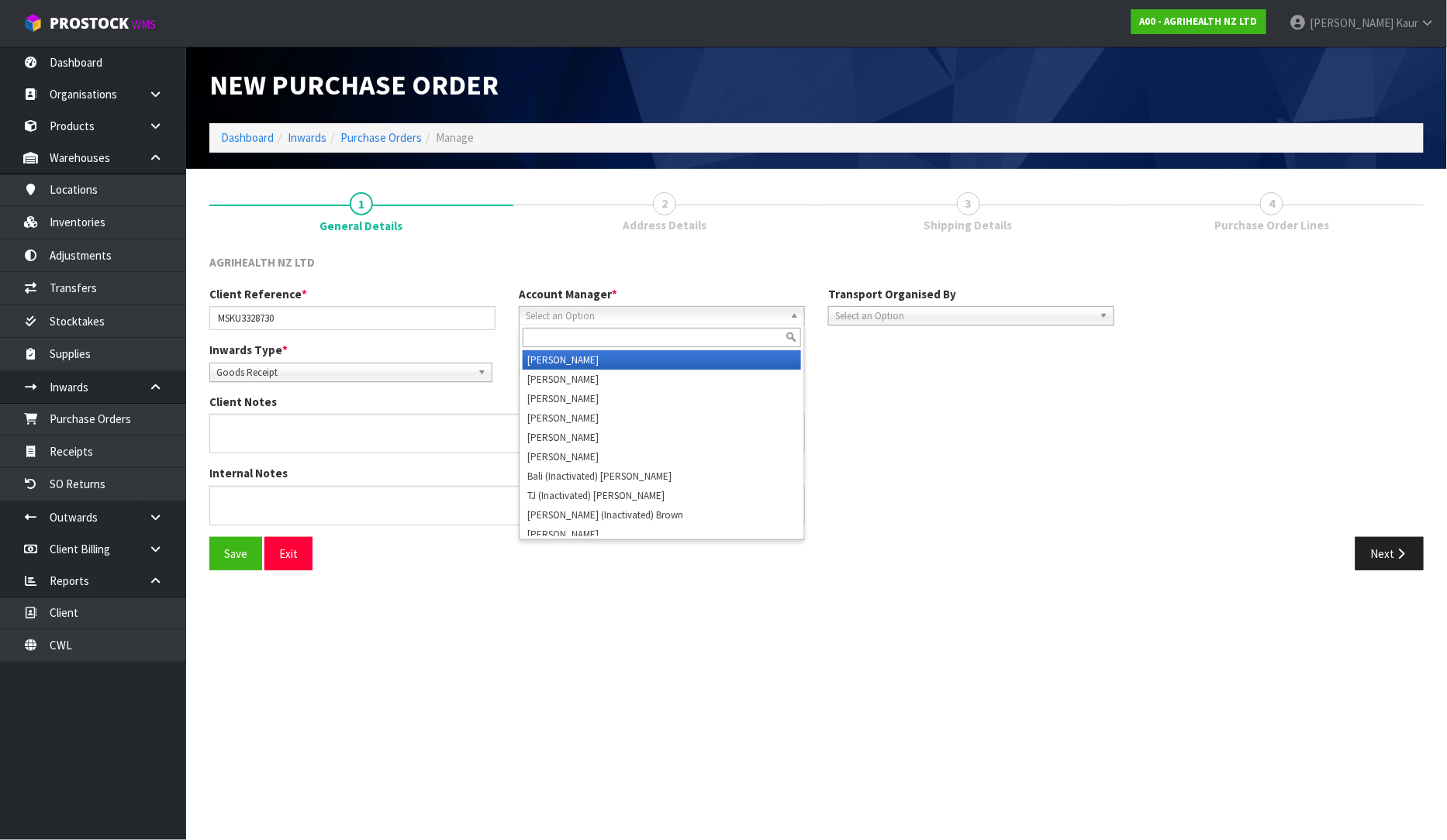
click at [574, 321] on span "Select an Option" at bounding box center [654, 316] width 258 height 19
type input "v"
click at [578, 358] on li "V ineeta Lingam" at bounding box center [662, 360] width 278 height 19
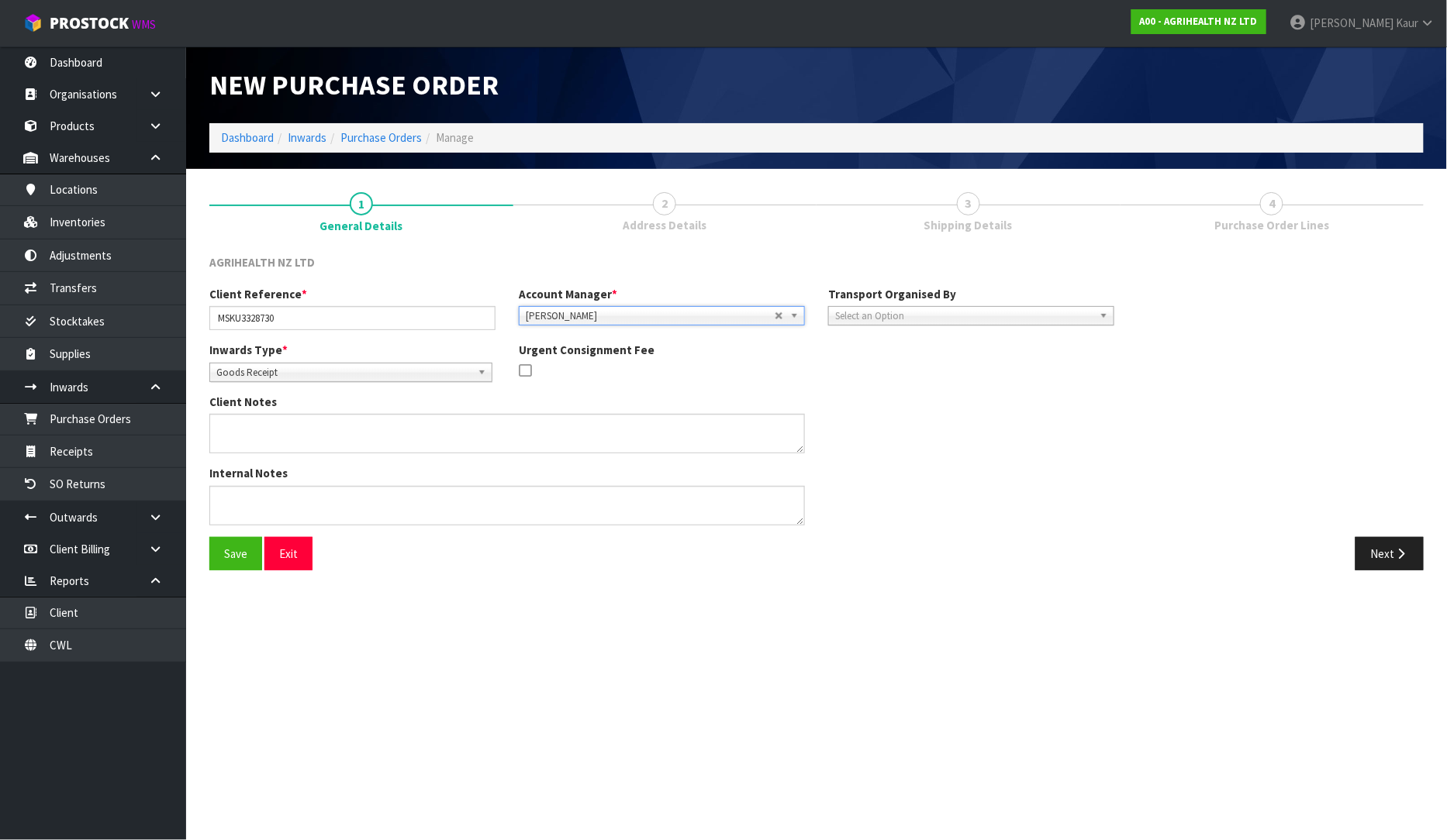
click at [989, 313] on span "Select an Option" at bounding box center [964, 316] width 258 height 19
click at [956, 390] on li "Client" at bounding box center [971, 399] width 278 height 19
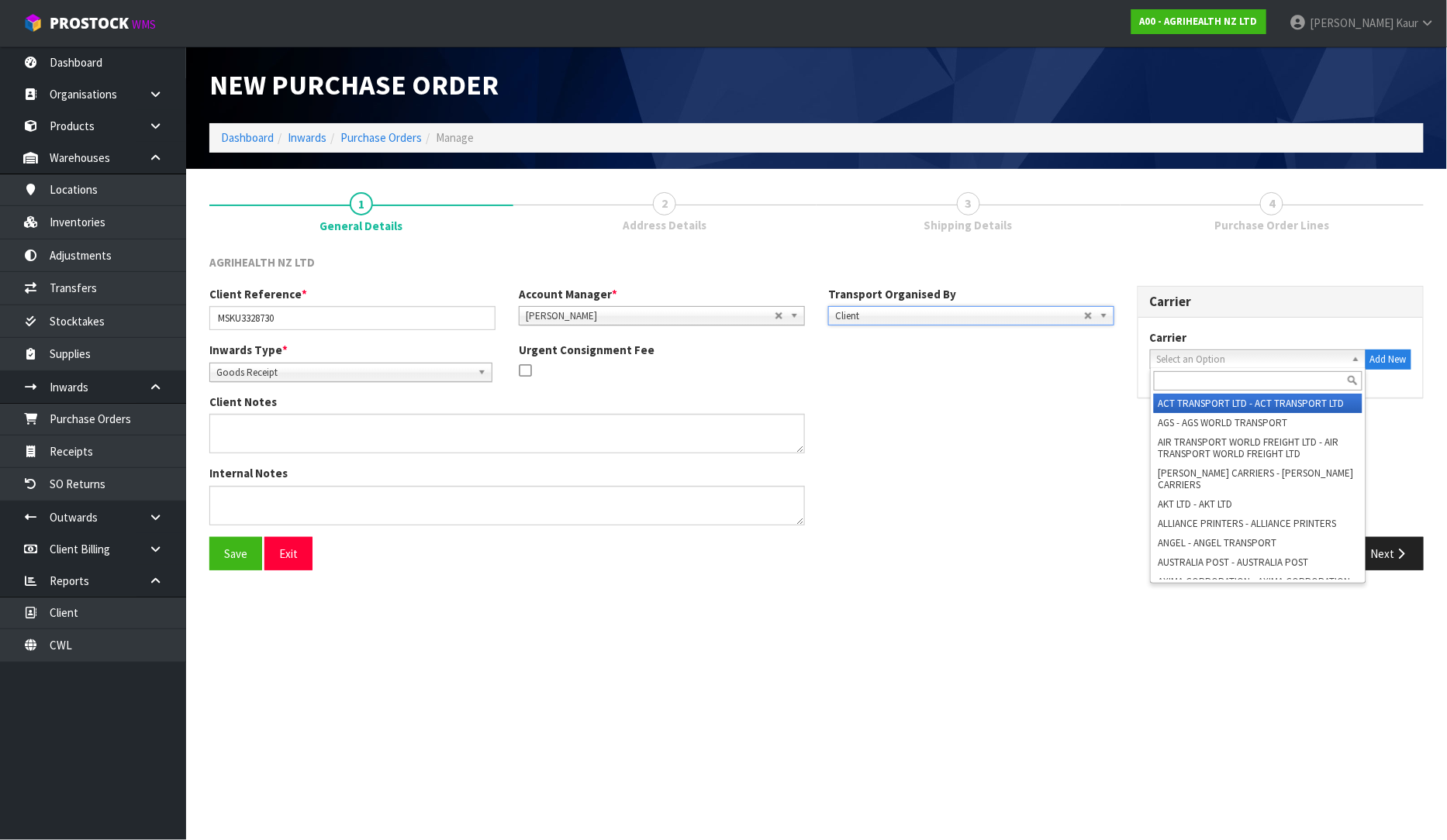
click at [1198, 363] on span "Select an Option" at bounding box center [1251, 360] width 189 height 19
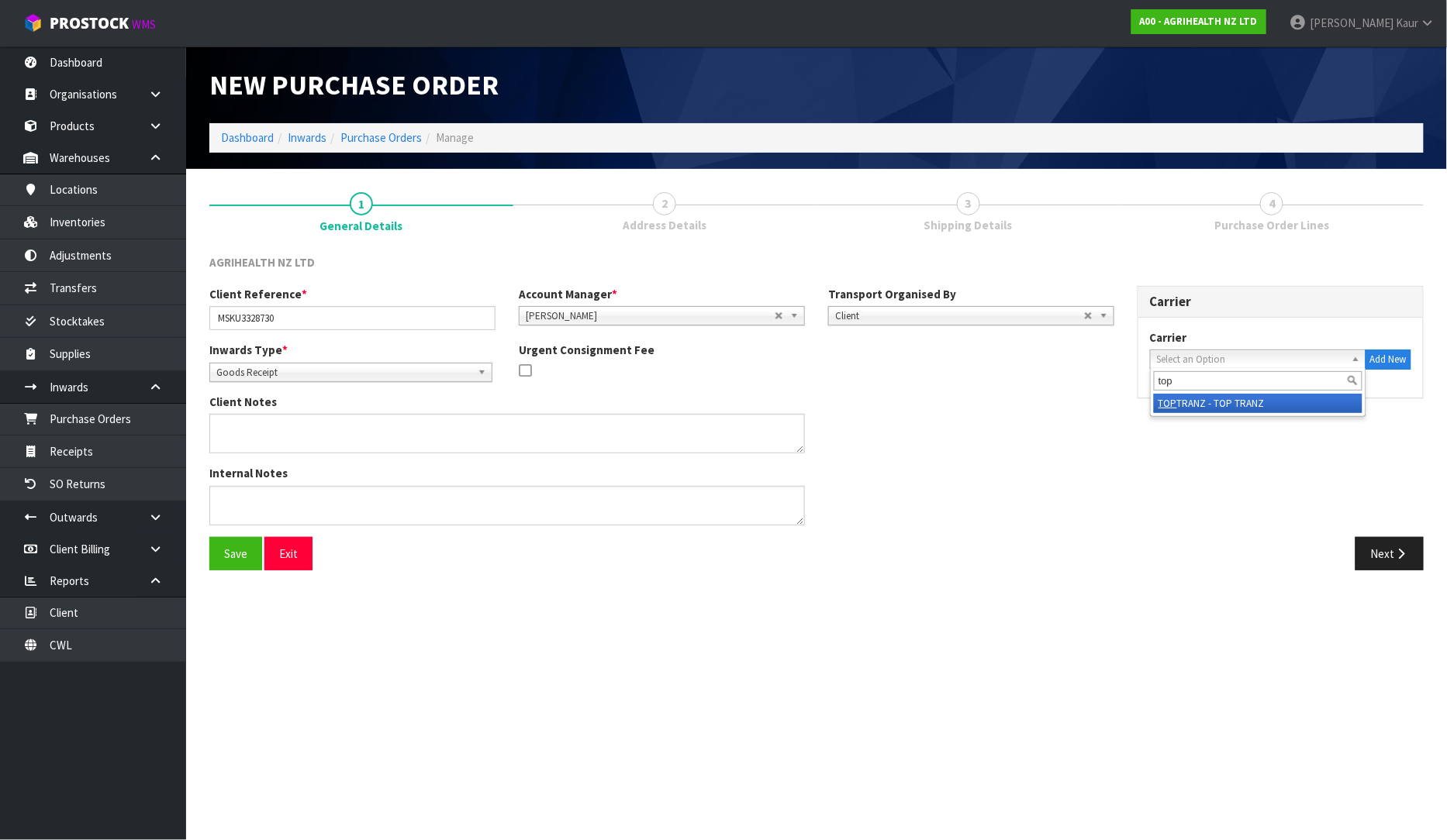
type input "top"
click at [1202, 403] on li "TOP TRANZ - TOP TRANZ" at bounding box center [1257, 403] width 209 height 19
click at [1402, 560] on button "Next" at bounding box center [1390, 553] width 69 height 33
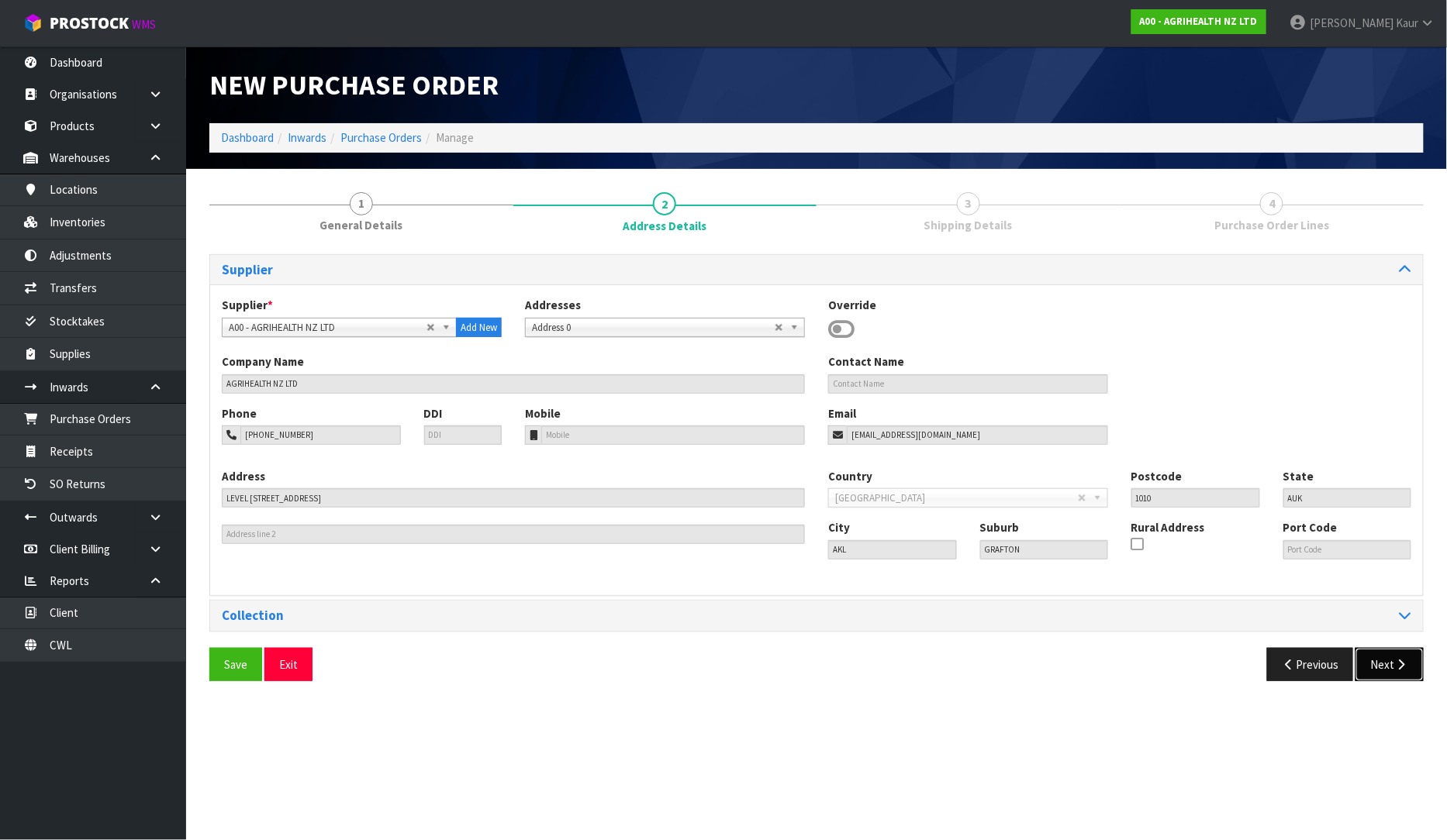
click at [1385, 672] on button "Next" at bounding box center [1390, 664] width 69 height 33
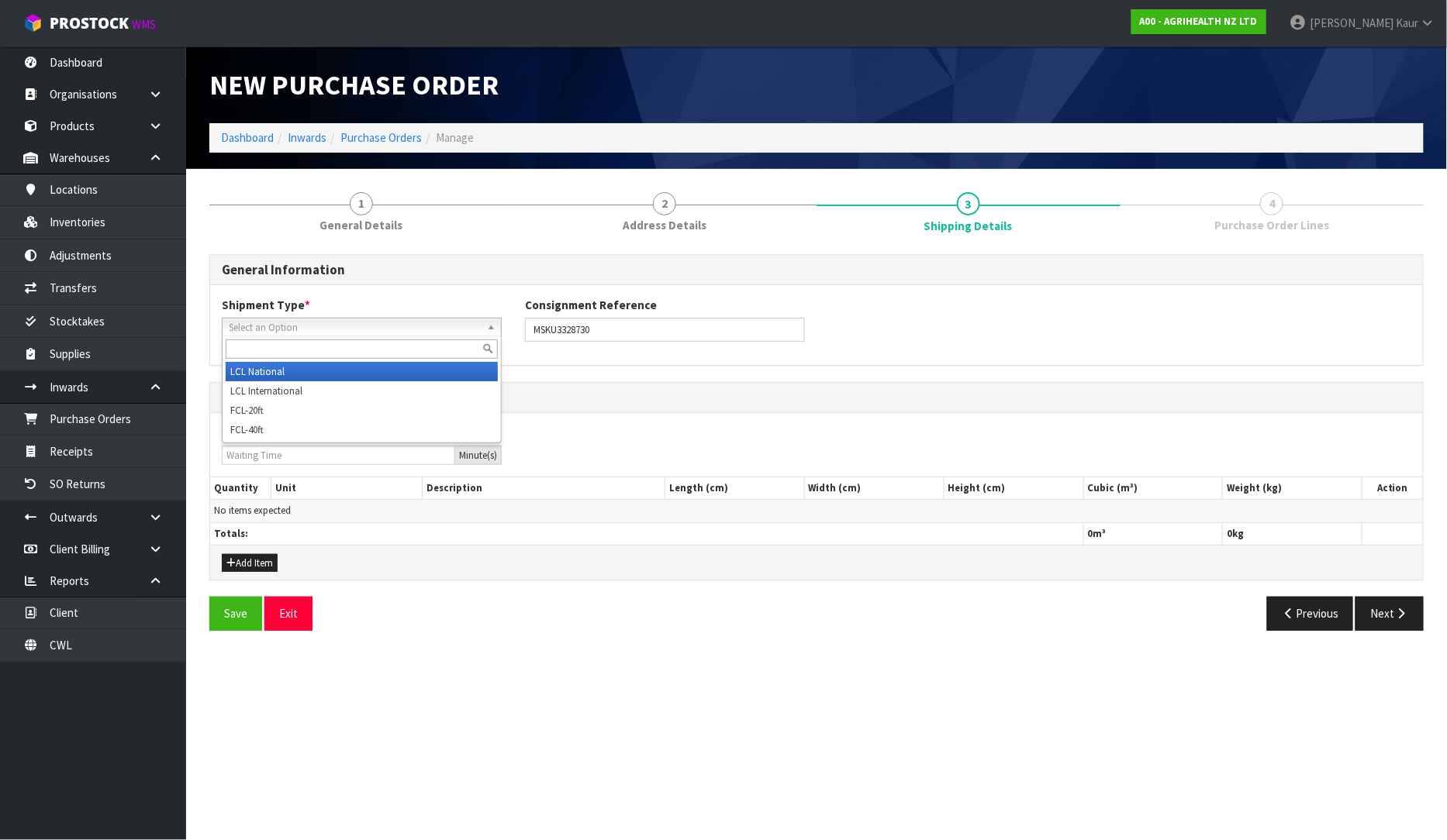
click at [283, 320] on span "Select an Option" at bounding box center [354, 329] width 252 height 19
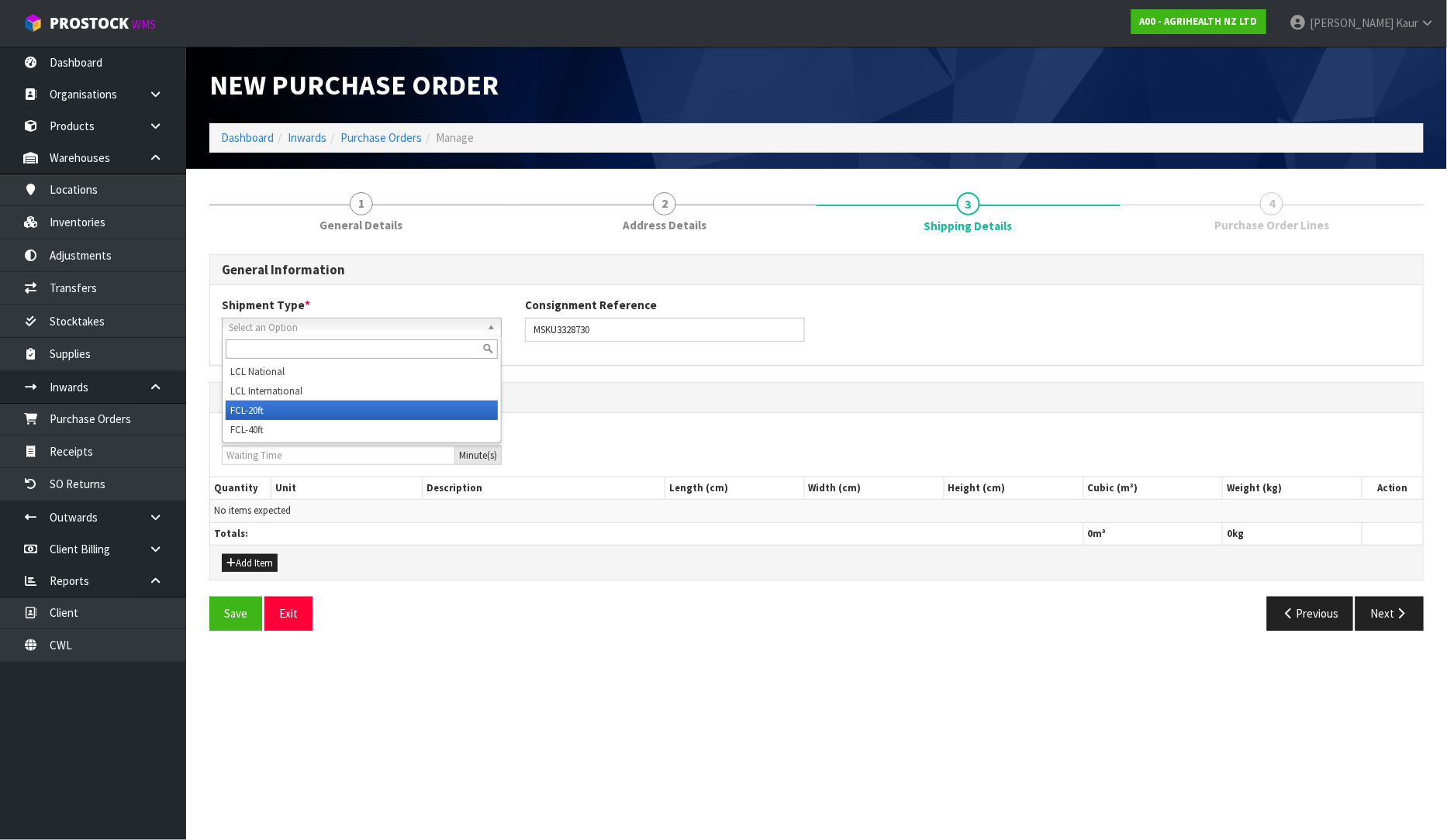
click at [271, 404] on li "FCL-20ft" at bounding box center [362, 410] width 272 height 19
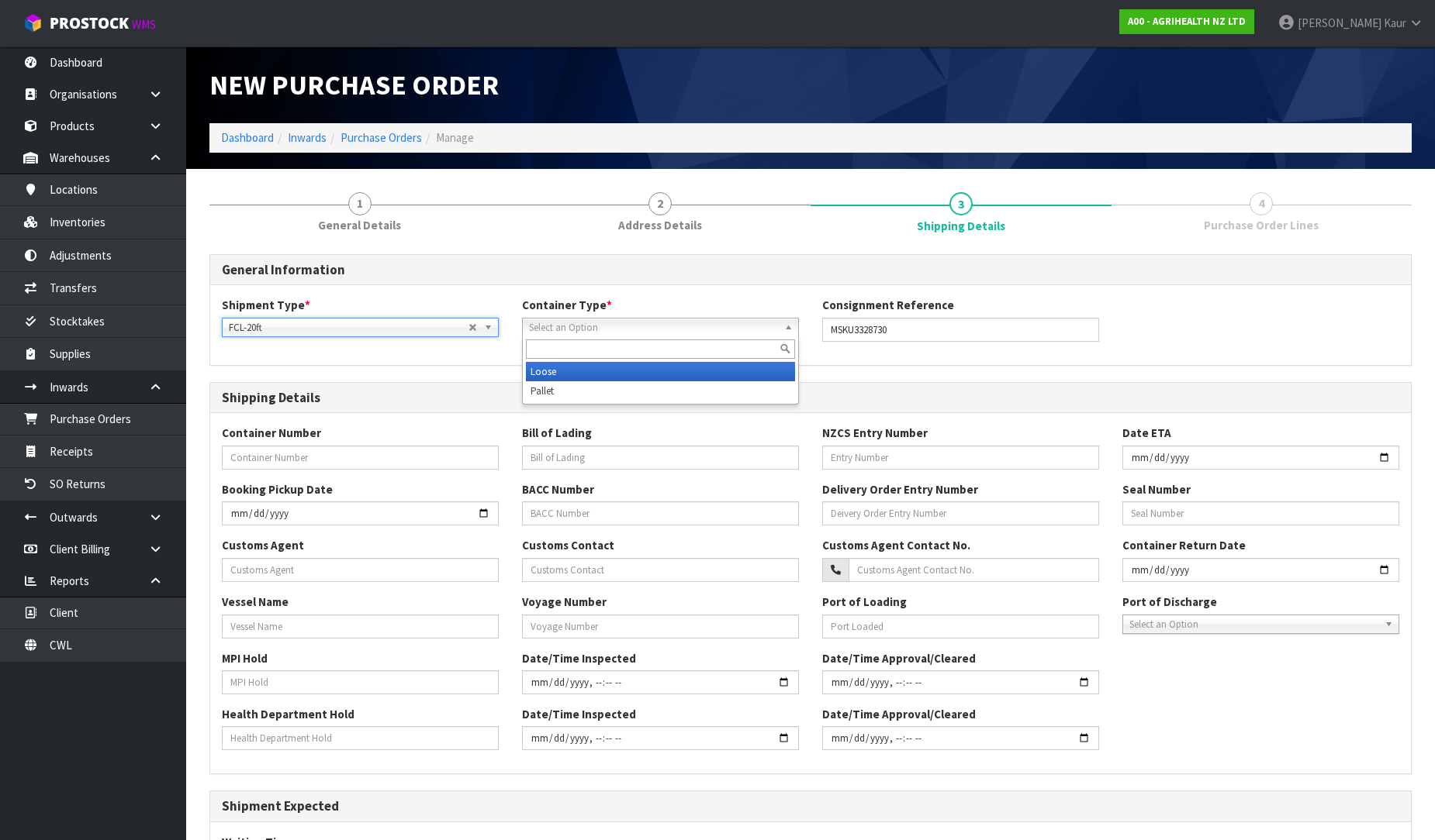
click at [556, 331] on span "Select an Option" at bounding box center [653, 329] width 249 height 19
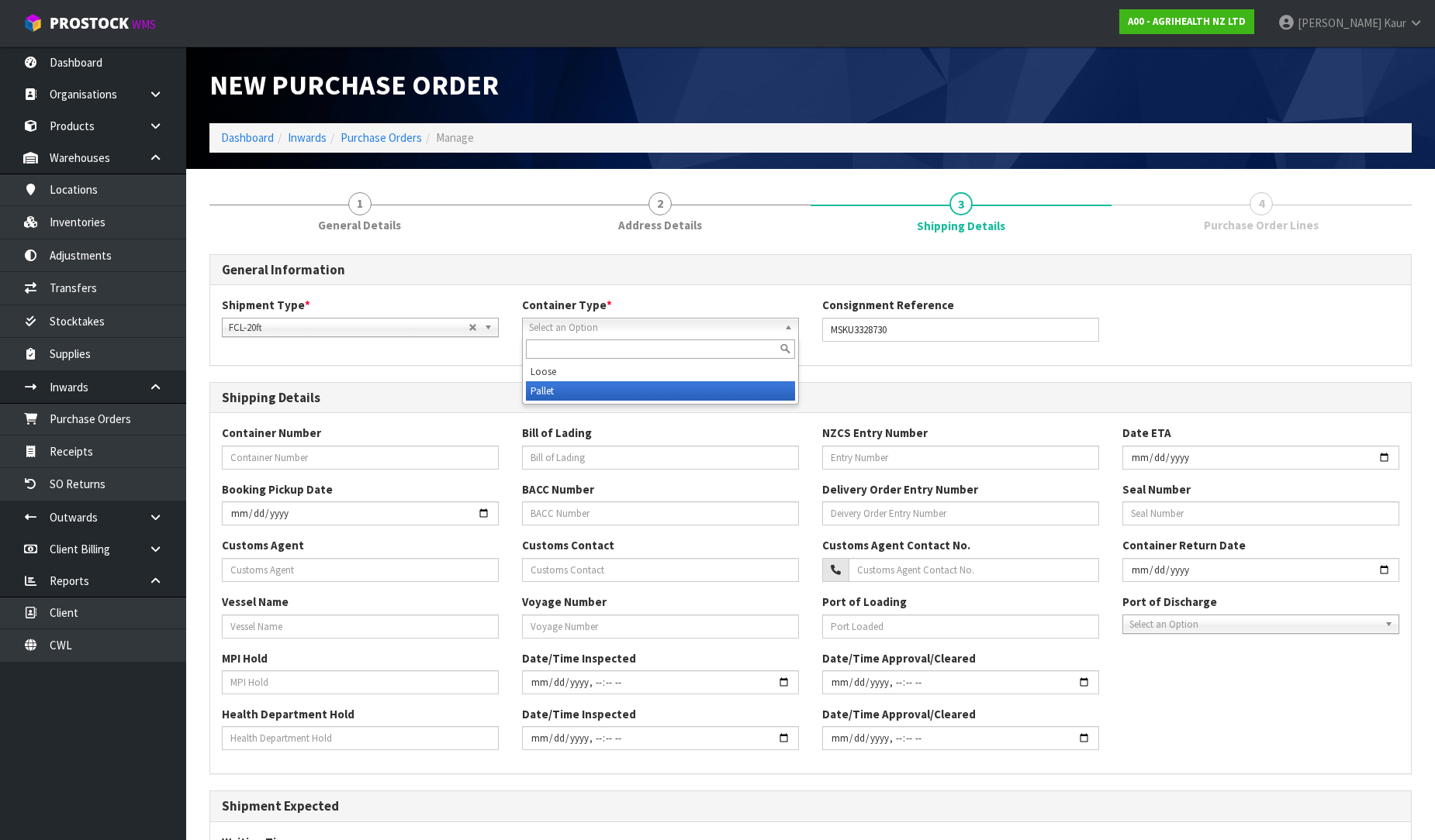
click at [553, 381] on li "Pallet" at bounding box center [660, 390] width 269 height 19
drag, startPoint x: 924, startPoint y: 329, endPoint x: 785, endPoint y: 329, distance: 139.0
click at [785, 329] on div "Shipment Type * LCL National LCL International FCL-20ft FCL-40ft FCL-20ft LCL N…" at bounding box center [811, 325] width 1201 height 56
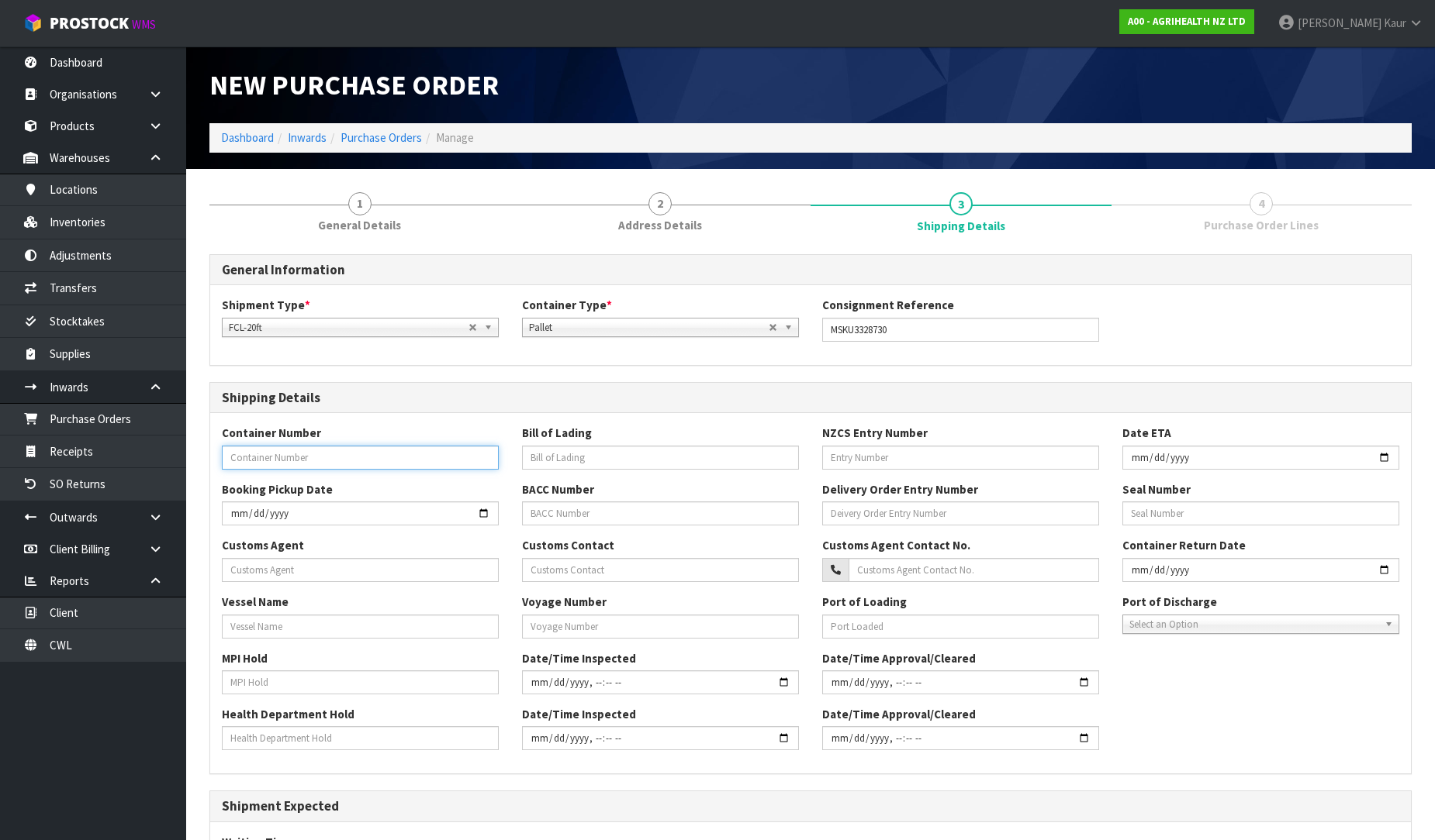
click at [303, 452] on input "text" at bounding box center [360, 457] width 277 height 24
paste input "MSKU3328730"
type input "MSKU3328730"
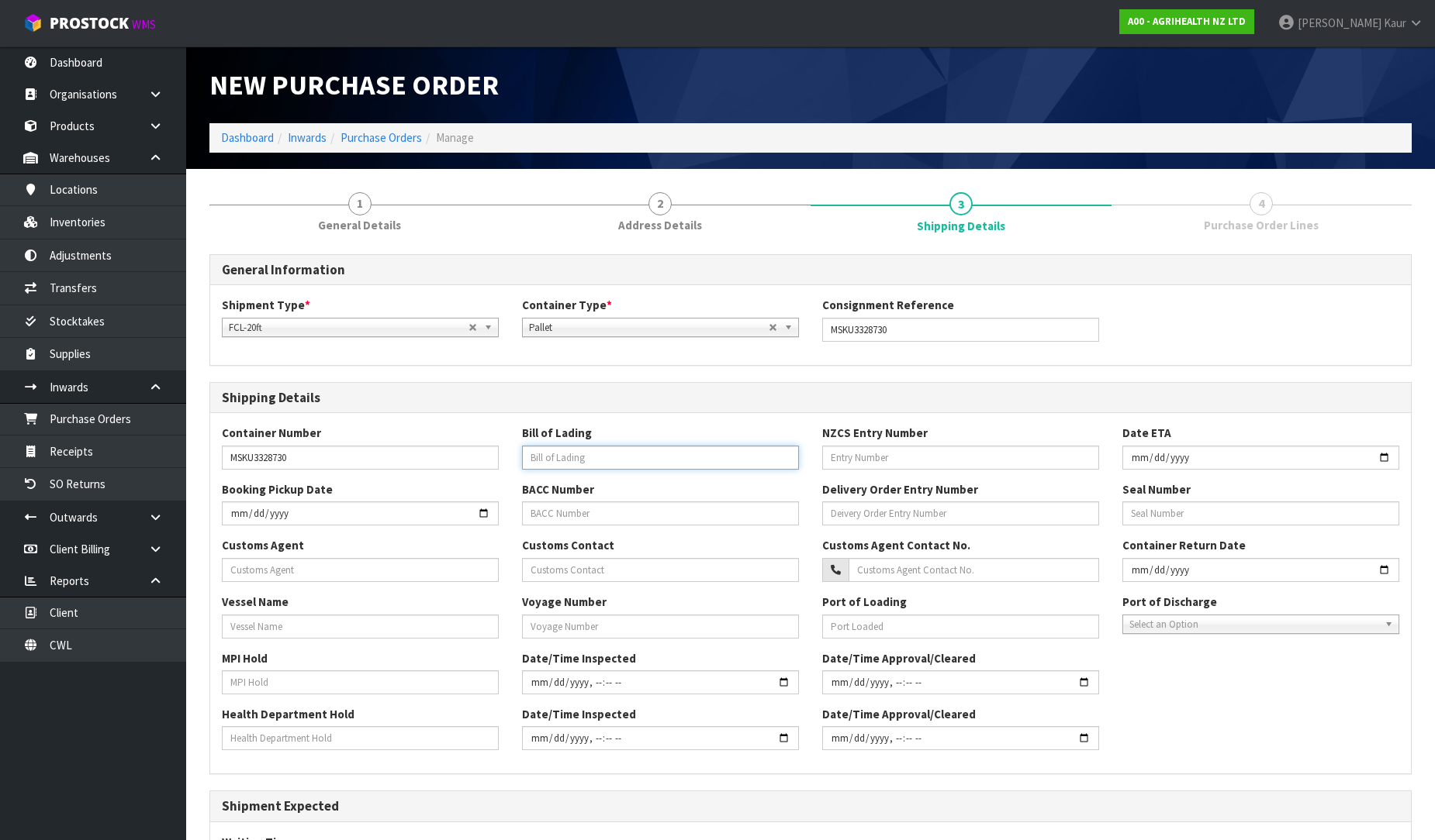
click at [553, 451] on input "text" at bounding box center [660, 457] width 277 height 24
type input "257699980"
click at [871, 456] on input "text" at bounding box center [960, 457] width 277 height 24
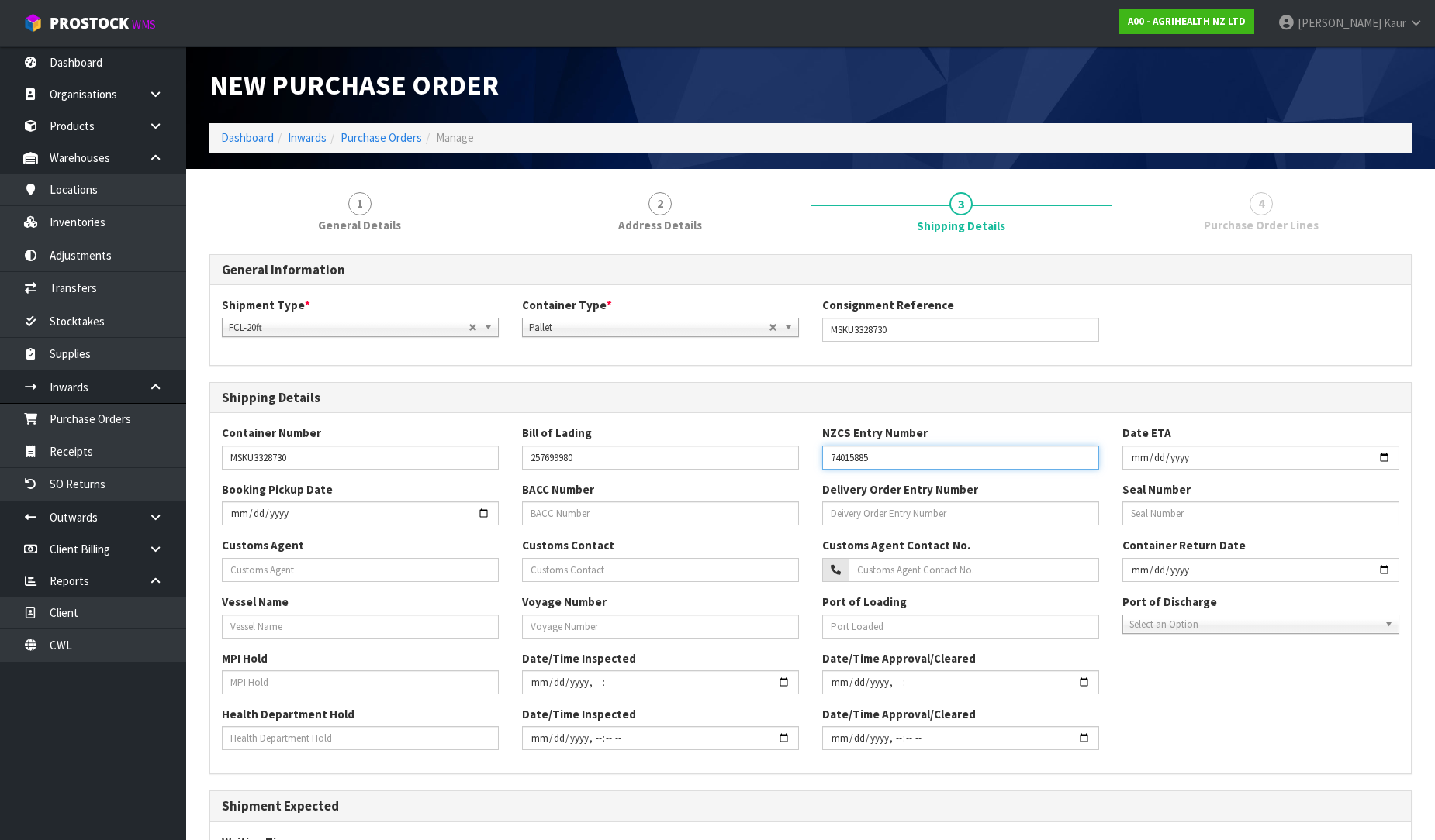
type input "74015885"
click at [1132, 457] on input "date" at bounding box center [1261, 457] width 277 height 24
type input "2025-08-25"
click at [259, 577] on input "text" at bounding box center [360, 570] width 277 height 24
type input "C.H.ROBINSON NZ LTD"
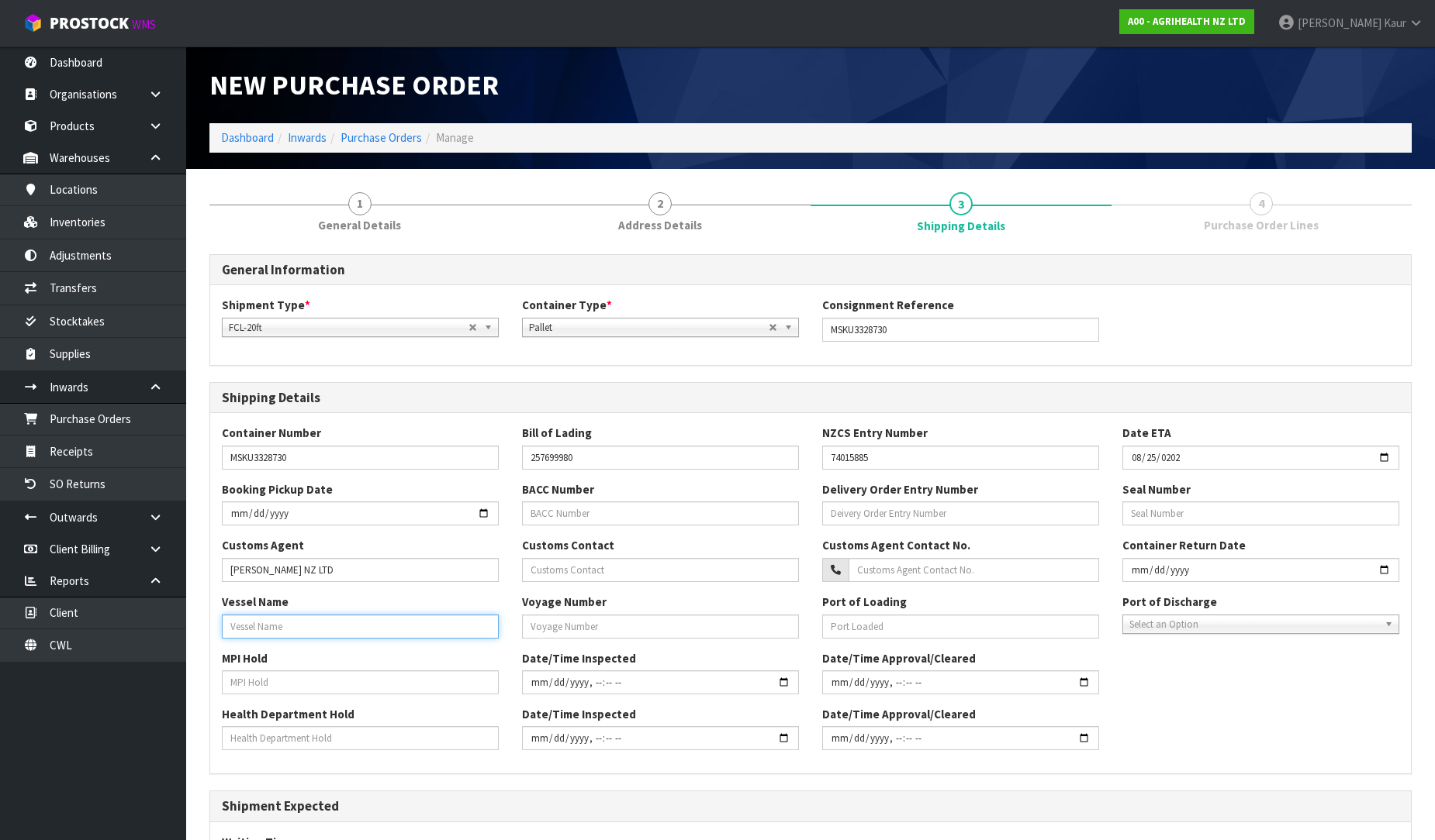
click at [260, 631] on input "text" at bounding box center [360, 626] width 277 height 24
type input "DELOS WAVE"
click at [265, 677] on input "text" at bounding box center [360, 682] width 277 height 24
type input "NO"
click at [248, 730] on input "text" at bounding box center [360, 738] width 277 height 24
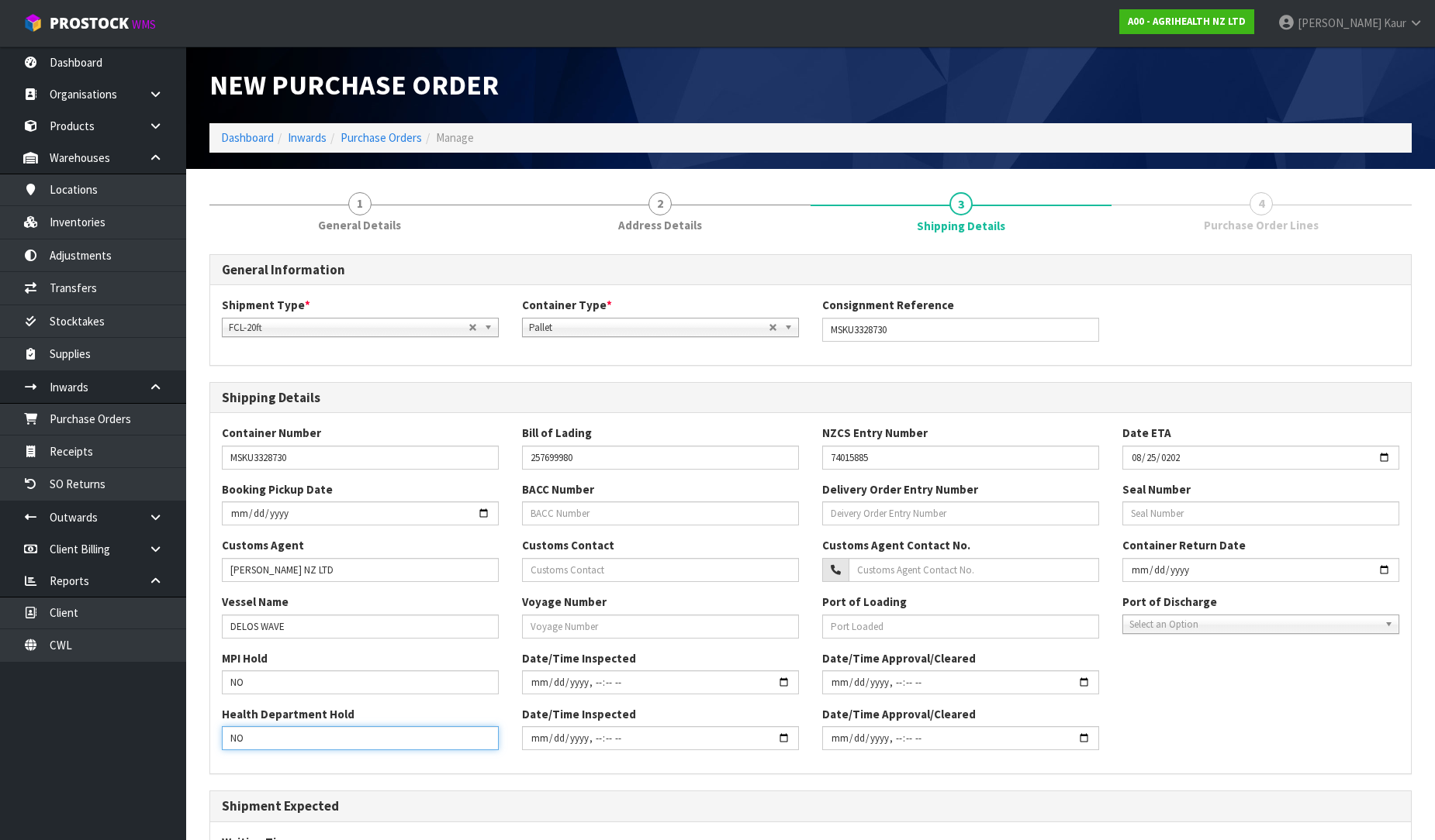
type input "NO"
click at [577, 634] on input "text" at bounding box center [660, 626] width 277 height 24
type input "532S"
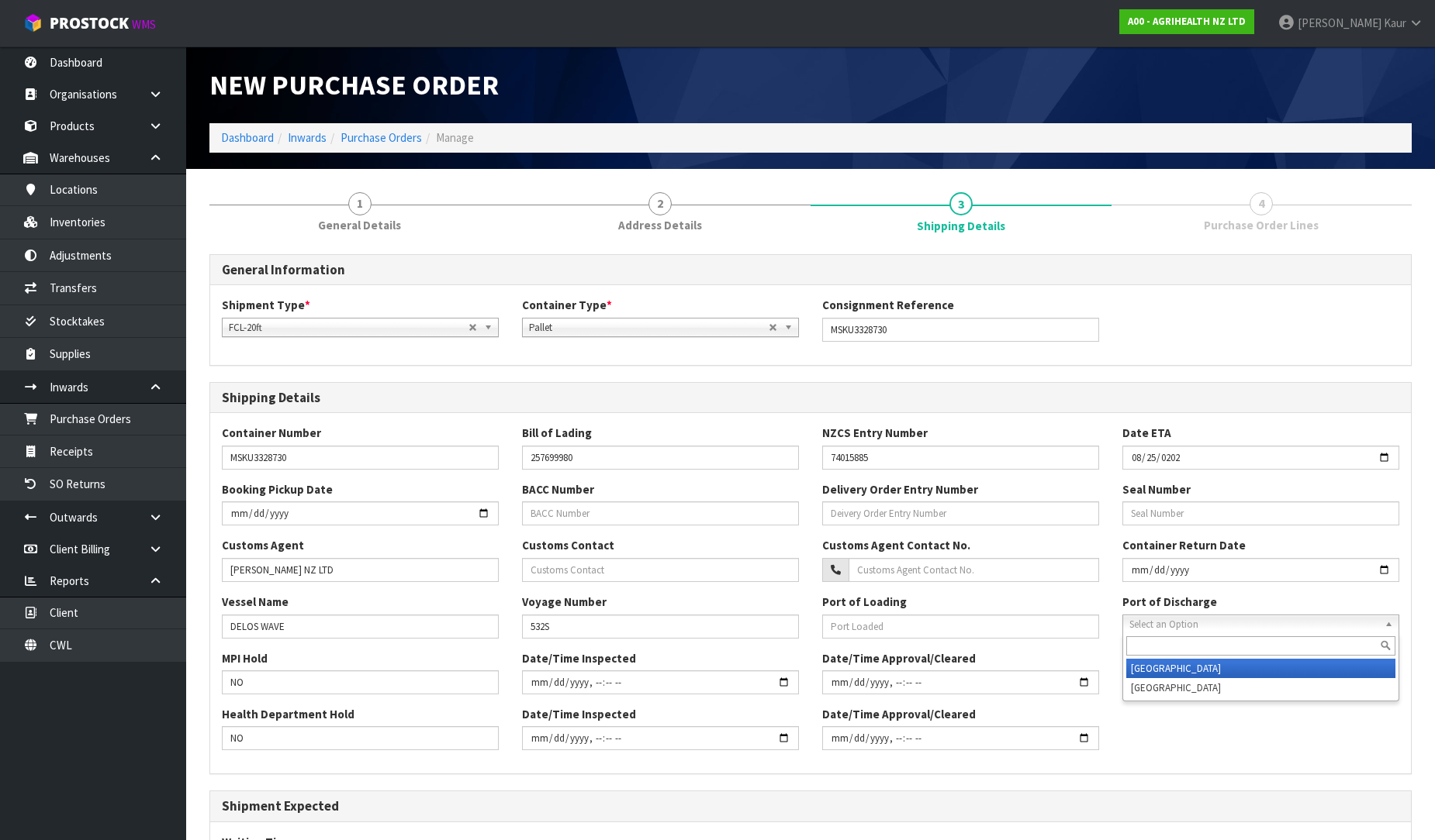
click at [1239, 620] on span "Select an Option" at bounding box center [1253, 625] width 249 height 19
click at [1175, 675] on li "[GEOGRAPHIC_DATA]" at bounding box center [1261, 669] width 269 height 19
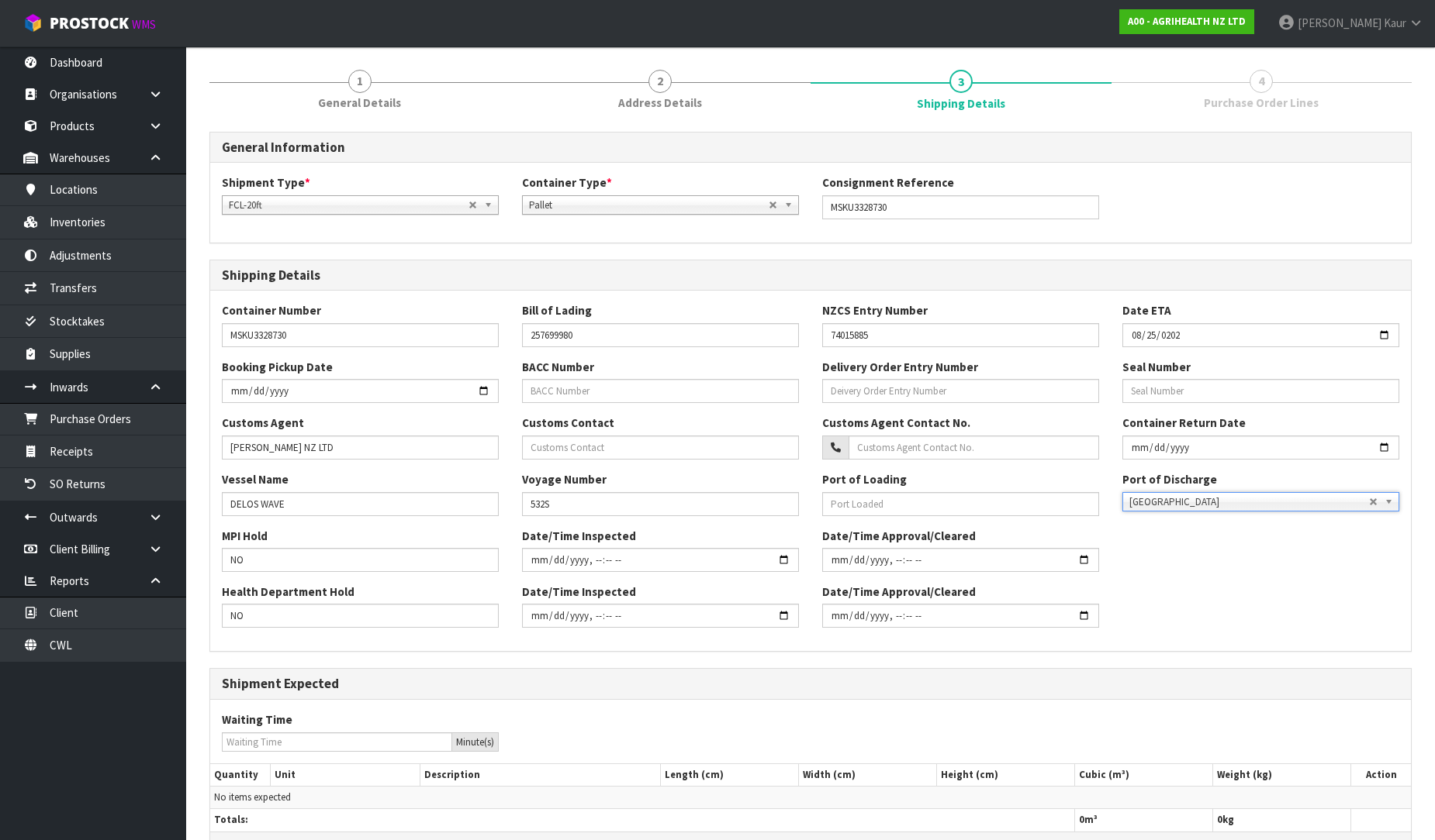
scroll to position [223, 0]
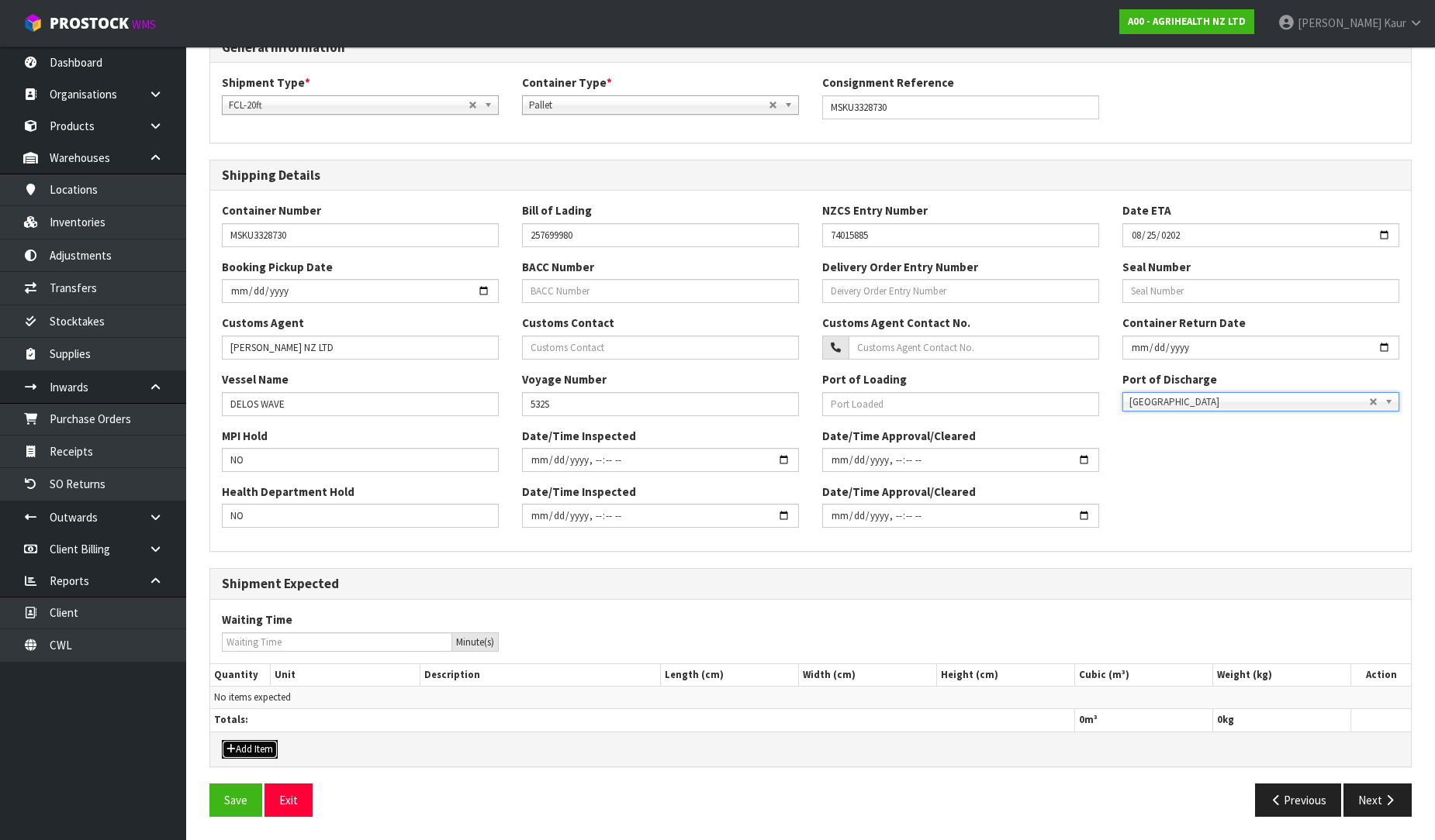
click at [245, 753] on button "Add Item" at bounding box center [250, 750] width 56 height 19
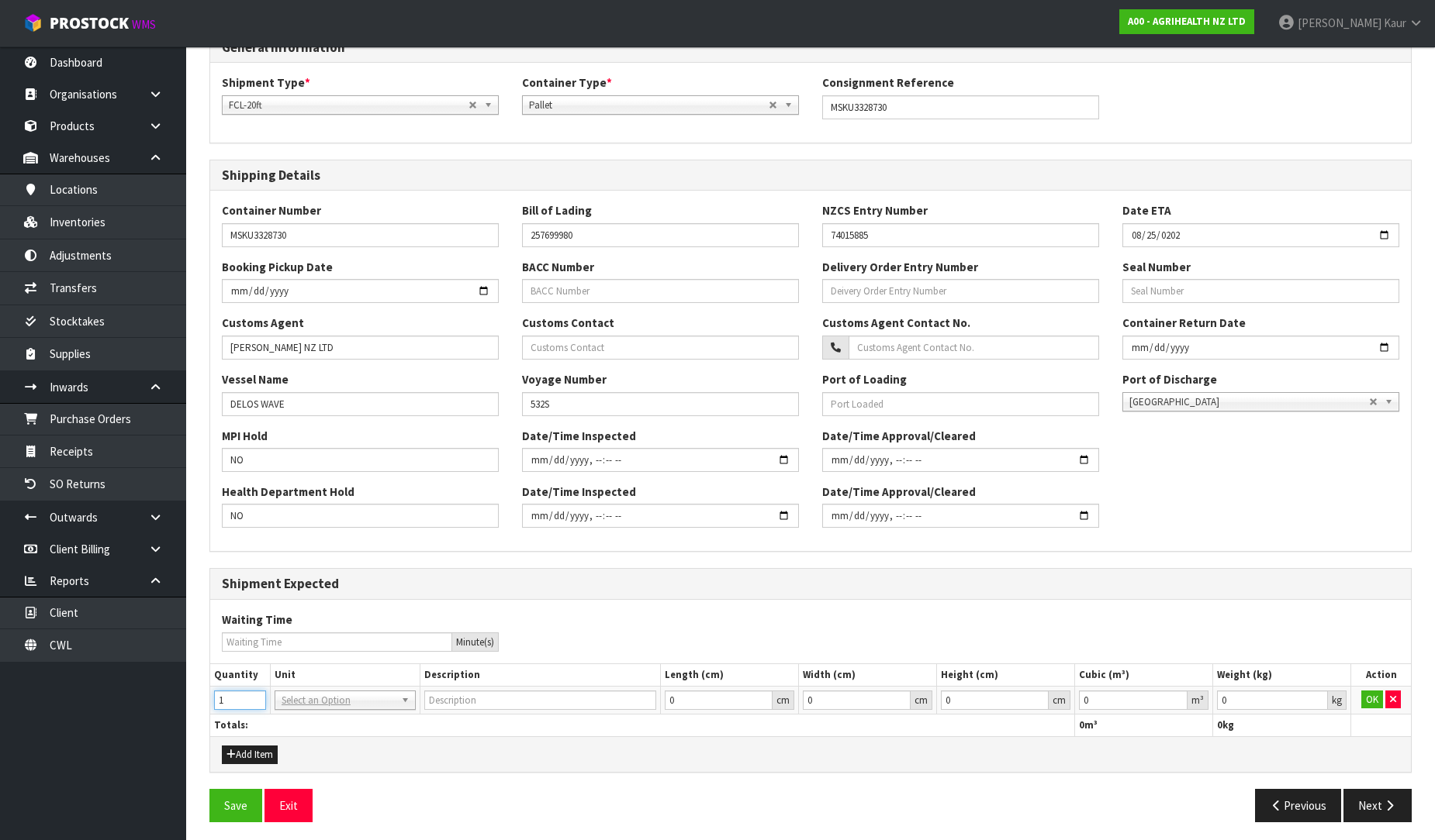
drag, startPoint x: 254, startPoint y: 693, endPoint x: 273, endPoint y: 698, distance: 19.6
type input "1"
click at [254, 693] on input "1" at bounding box center [240, 700] width 52 height 19
type input "20FT CONTAINER"
type input "0.000001"
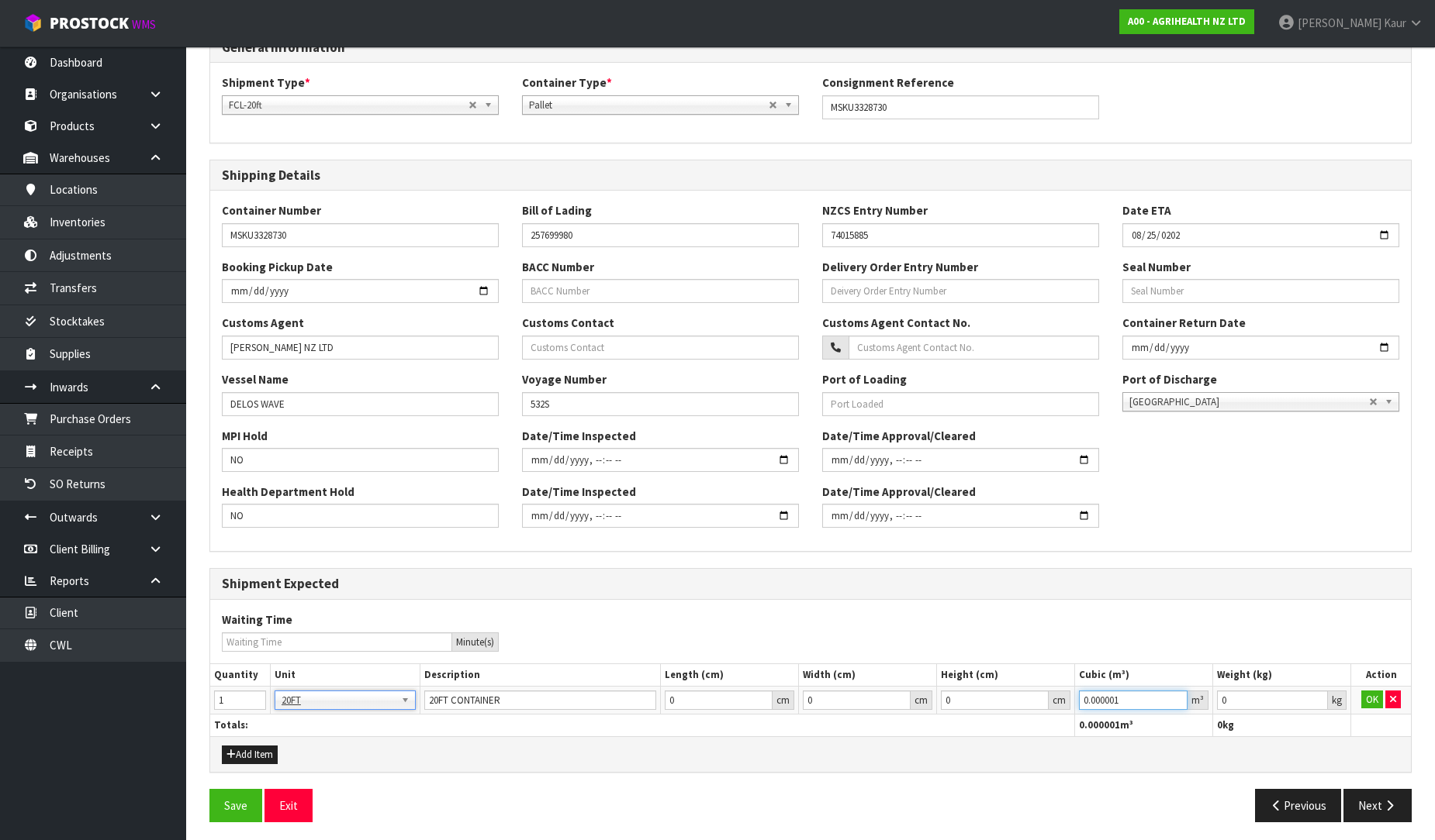
click at [1180, 693] on input "0.000001" at bounding box center [1133, 700] width 109 height 19
type input "0.001"
click at [1317, 699] on input "0.001" at bounding box center [1272, 700] width 111 height 19
click at [1367, 698] on button "OK" at bounding box center [1371, 700] width 22 height 19
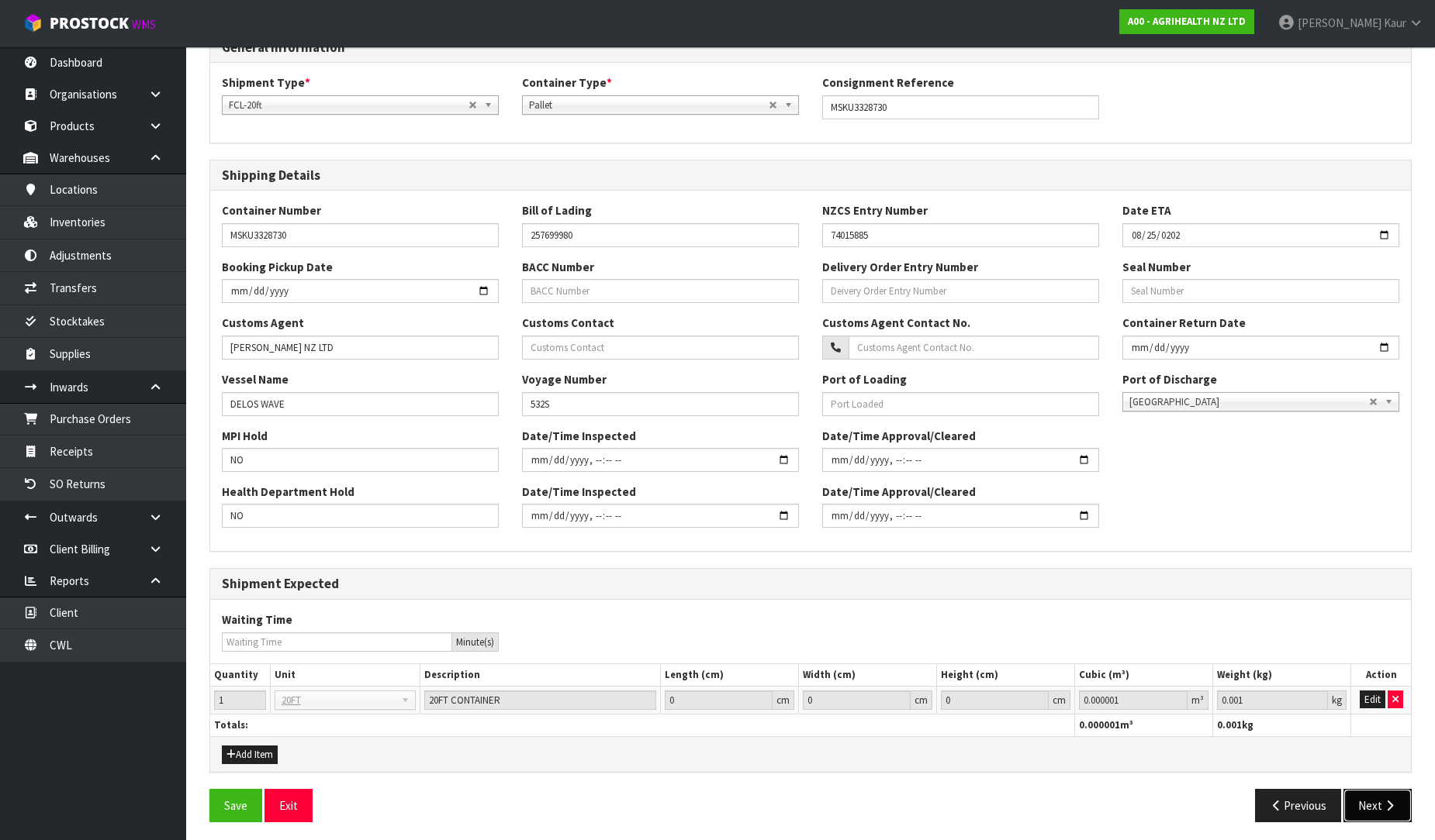
click at [1367, 799] on button "Next" at bounding box center [1378, 806] width 69 height 33
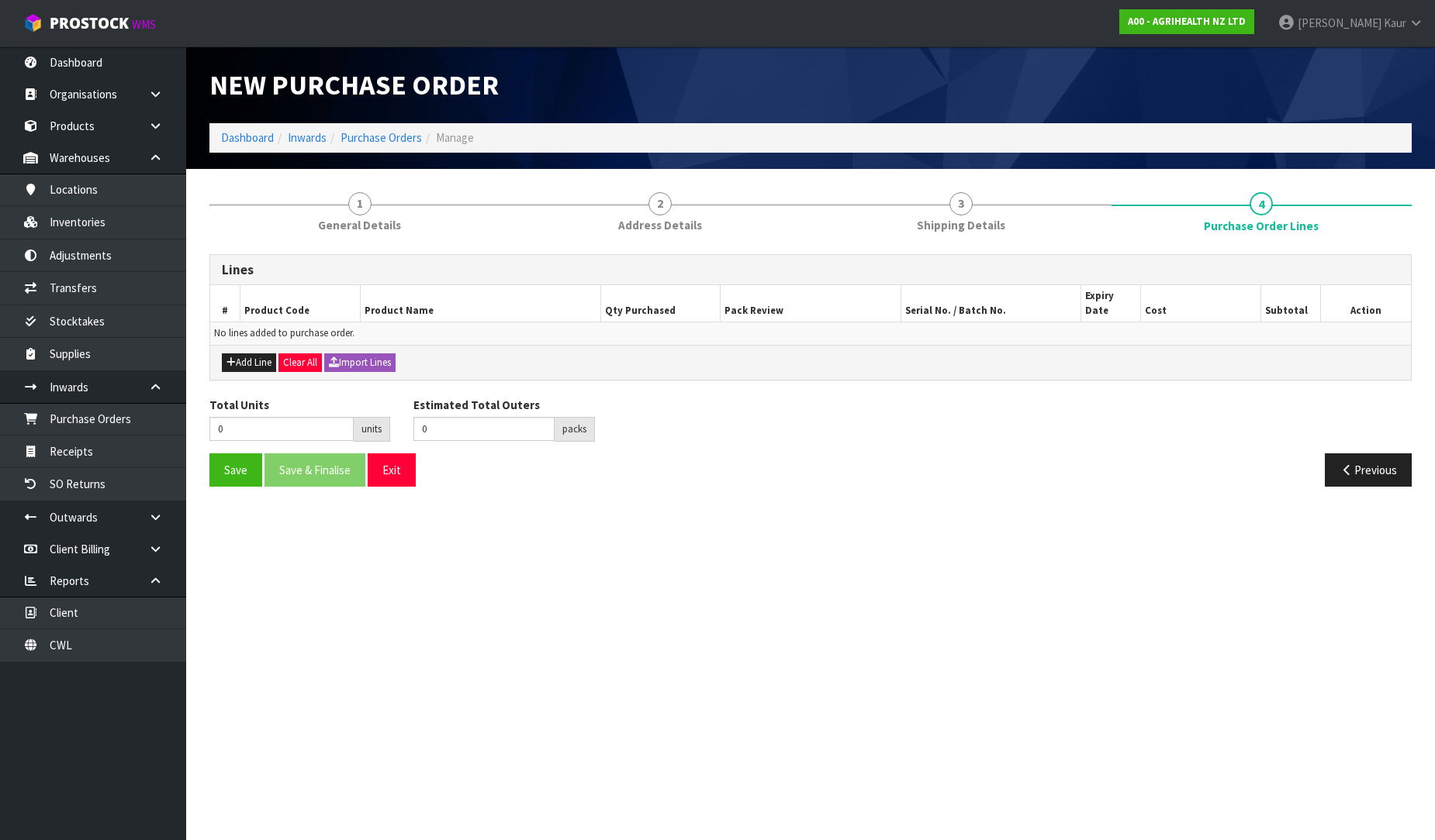
scroll to position [0, 0]
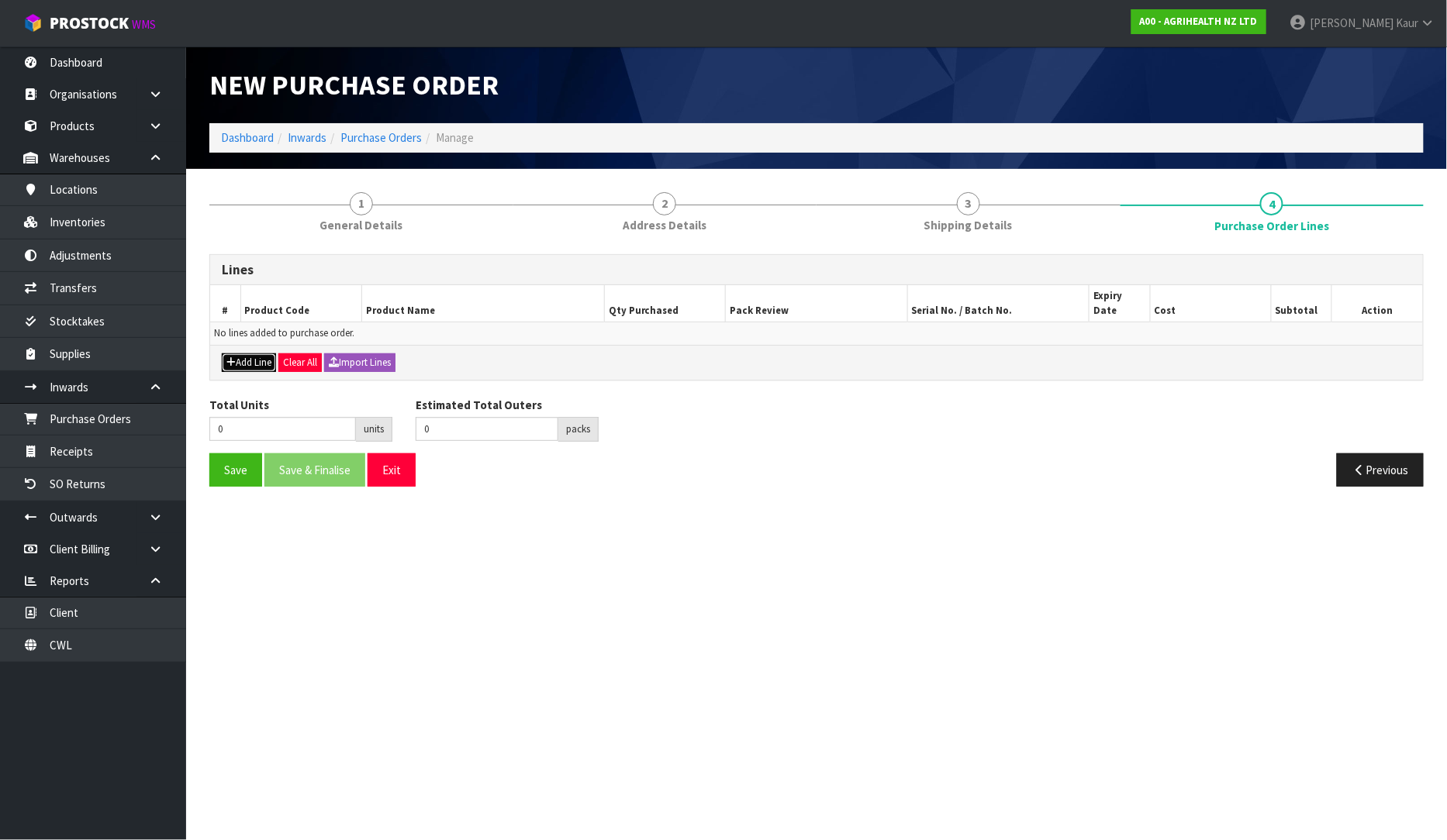
click at [256, 353] on button "Add Line" at bounding box center [249, 363] width 54 height 19
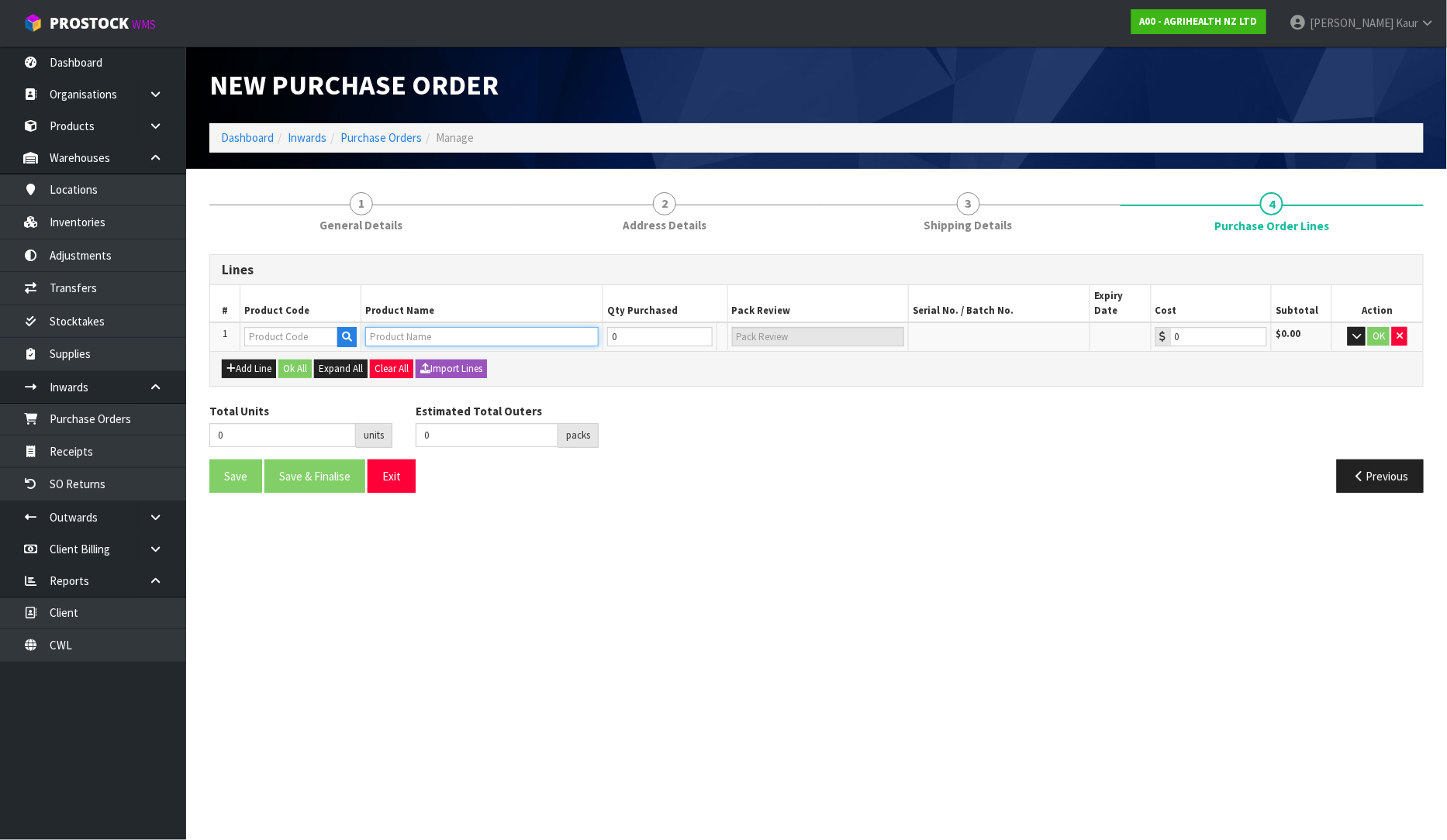
click at [382, 327] on input "text" at bounding box center [481, 336] width 233 height 19
type input "BACI"
click at [408, 350] on link "BACI MAX 150 GRANULAR 25KG RVM" at bounding box center [468, 348] width 203 height 21
type input "BACIMAX 150 GRANULAR 25KG RVM"
type input "2000"
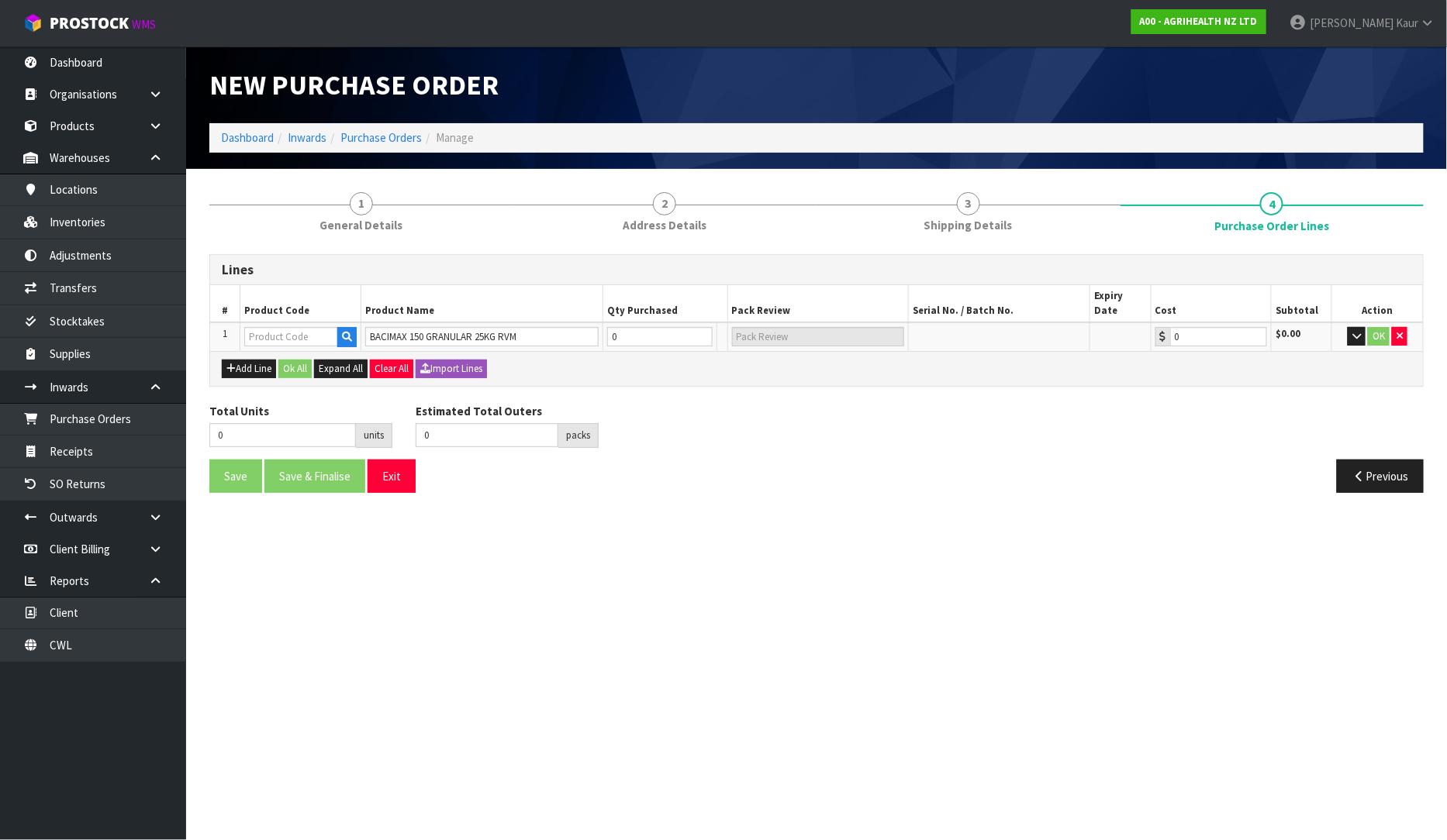
type input "0.00"
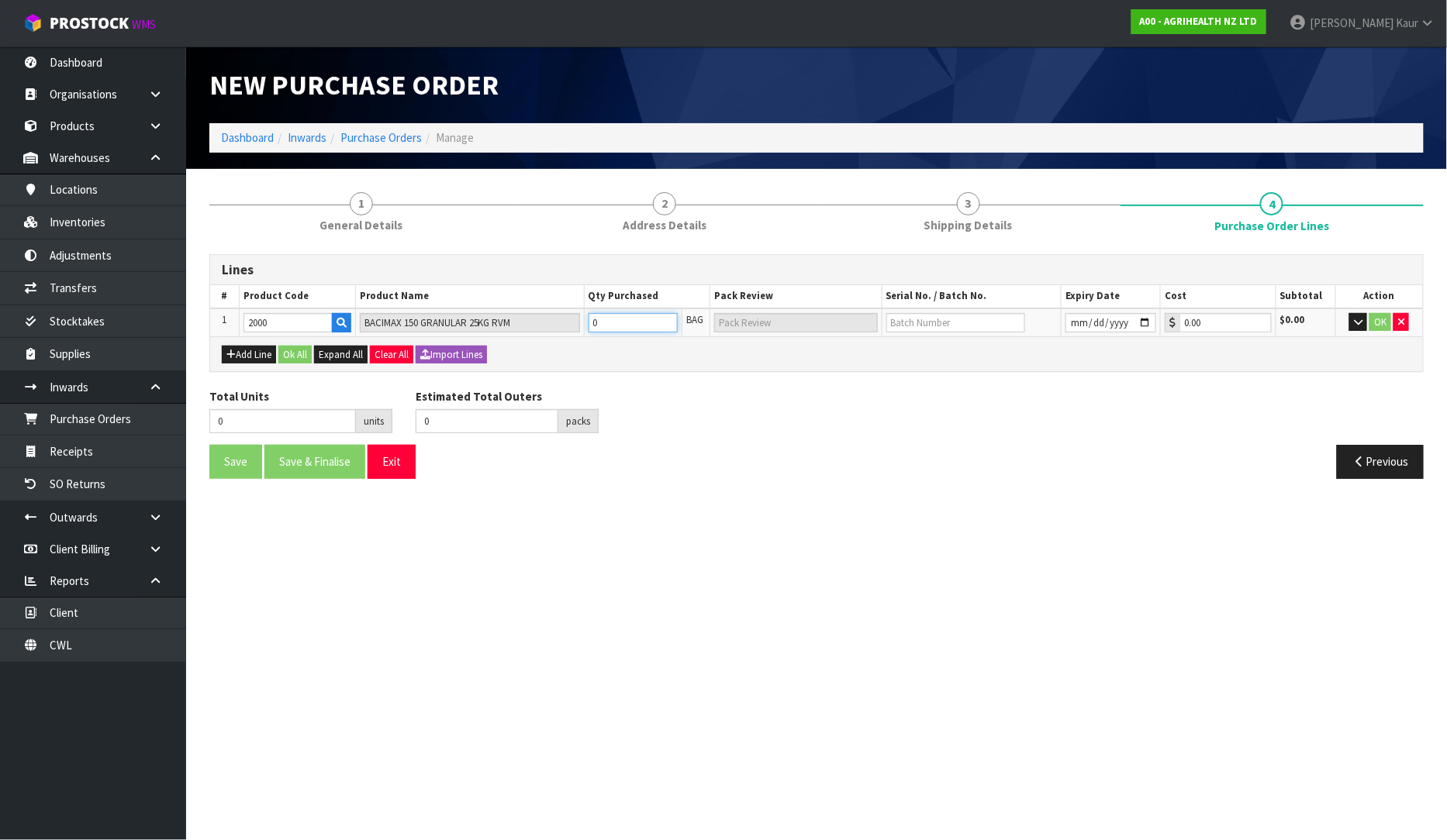
drag, startPoint x: 605, startPoint y: 320, endPoint x: 586, endPoint y: 320, distance: 19.0
click at [586, 320] on td "0" at bounding box center [633, 323] width 98 height 29
type input "6"
type input "6 BAG"
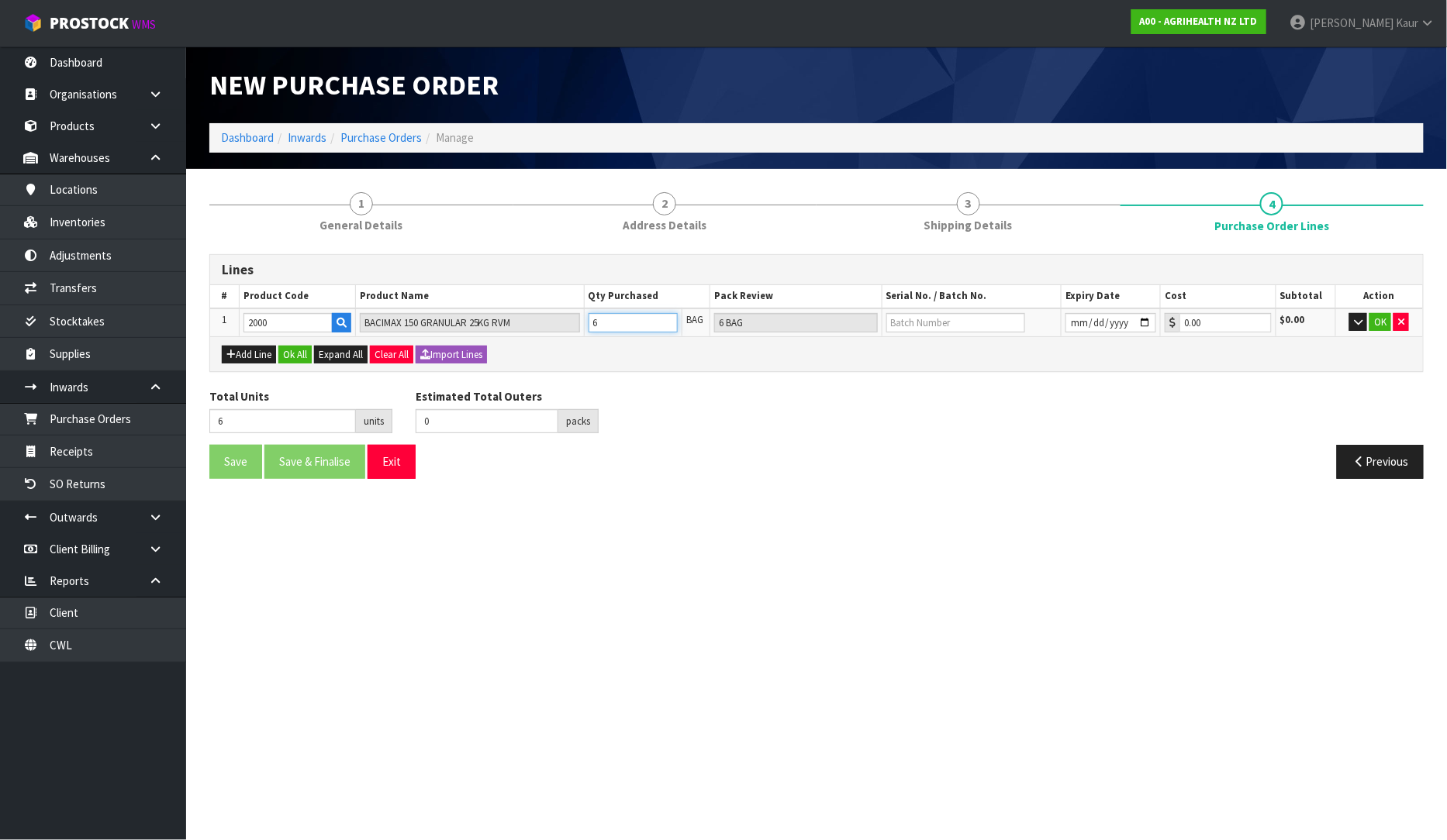
type input "60"
type input "2 PLT"
type input "600"
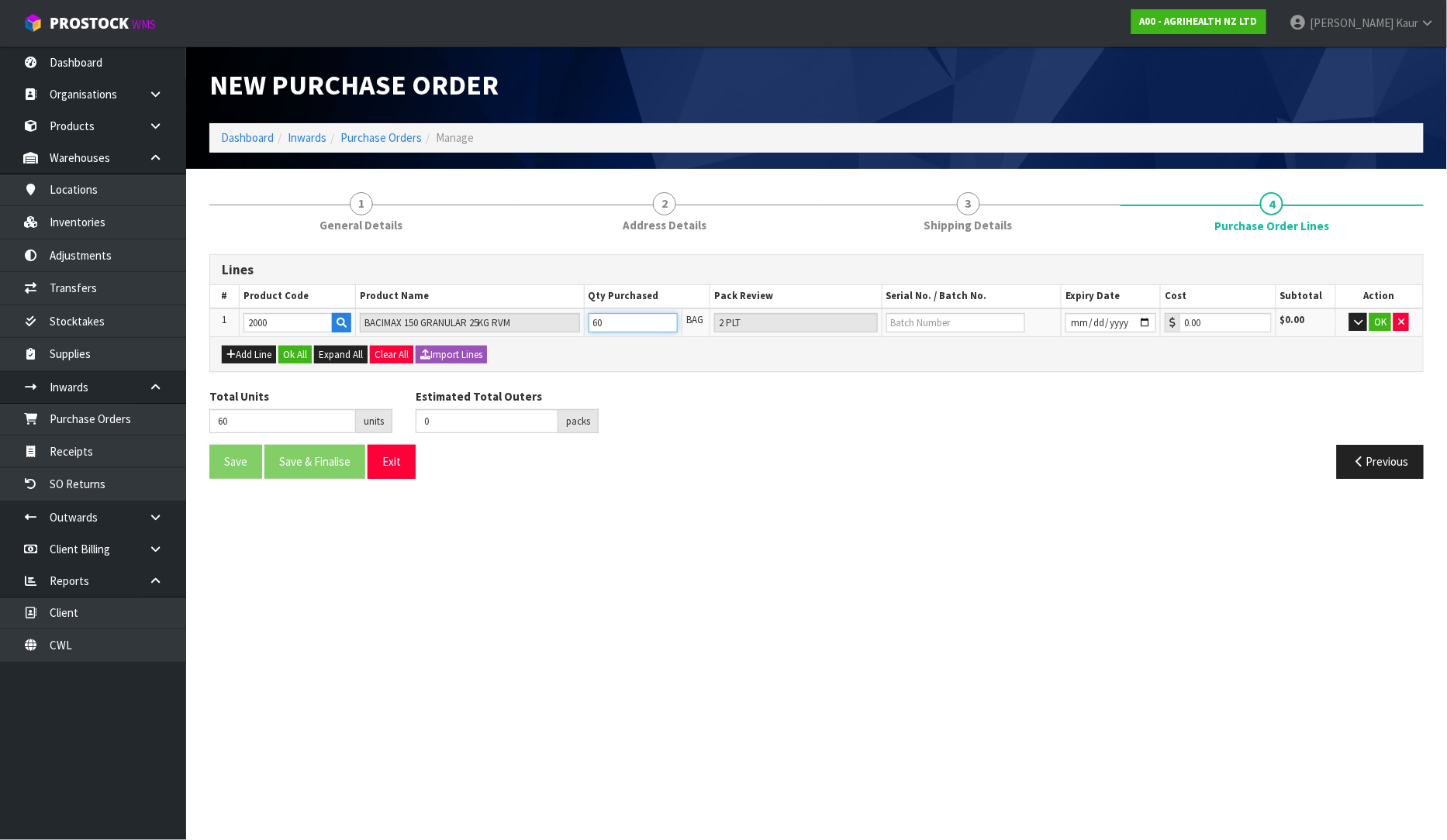
type input "20 PLT"
type input "600"
click at [294, 347] on button "Ok All" at bounding box center [294, 355] width 33 height 19
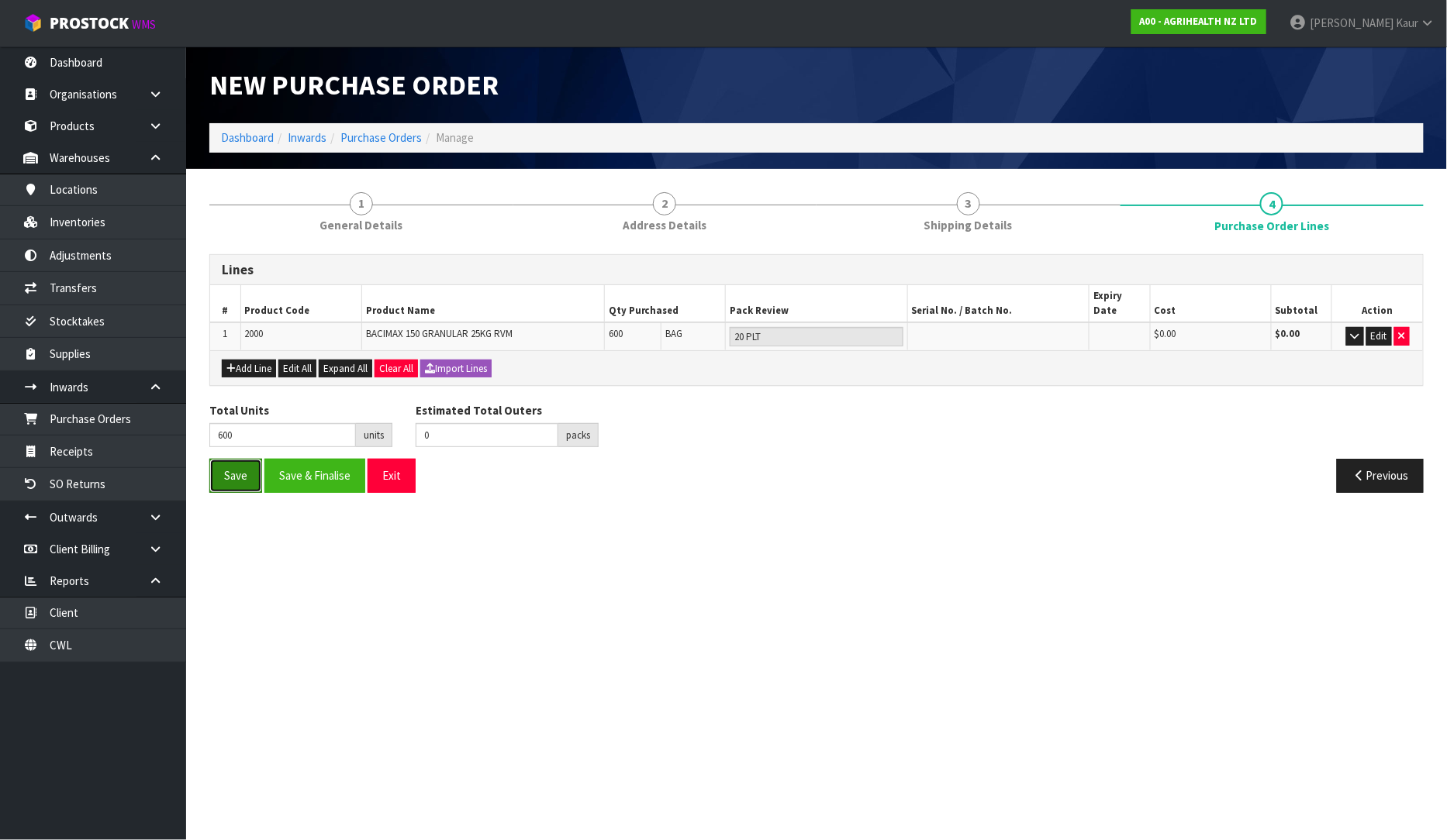
click at [237, 461] on button "Save" at bounding box center [235, 475] width 52 height 33
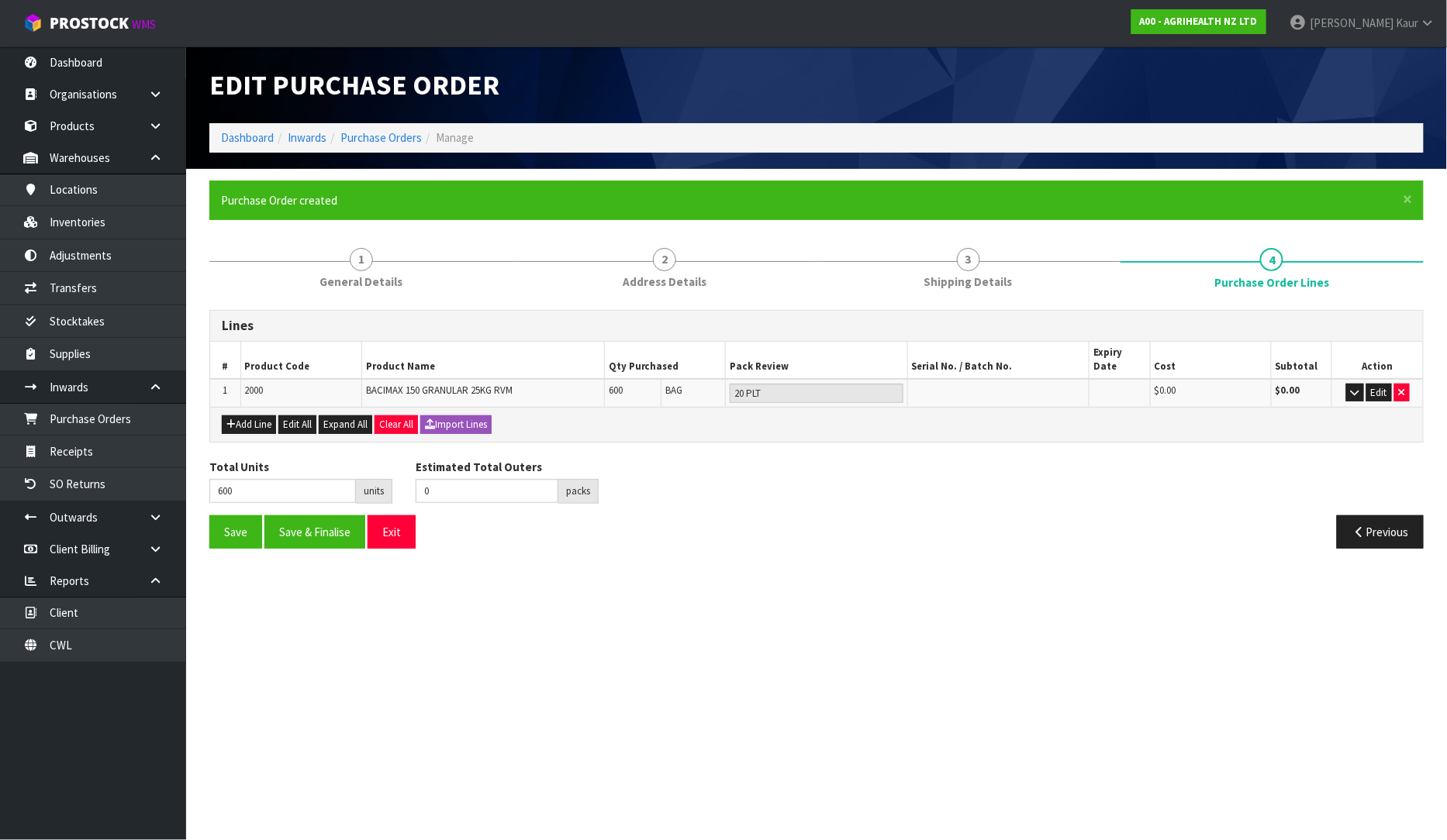
type input "0"
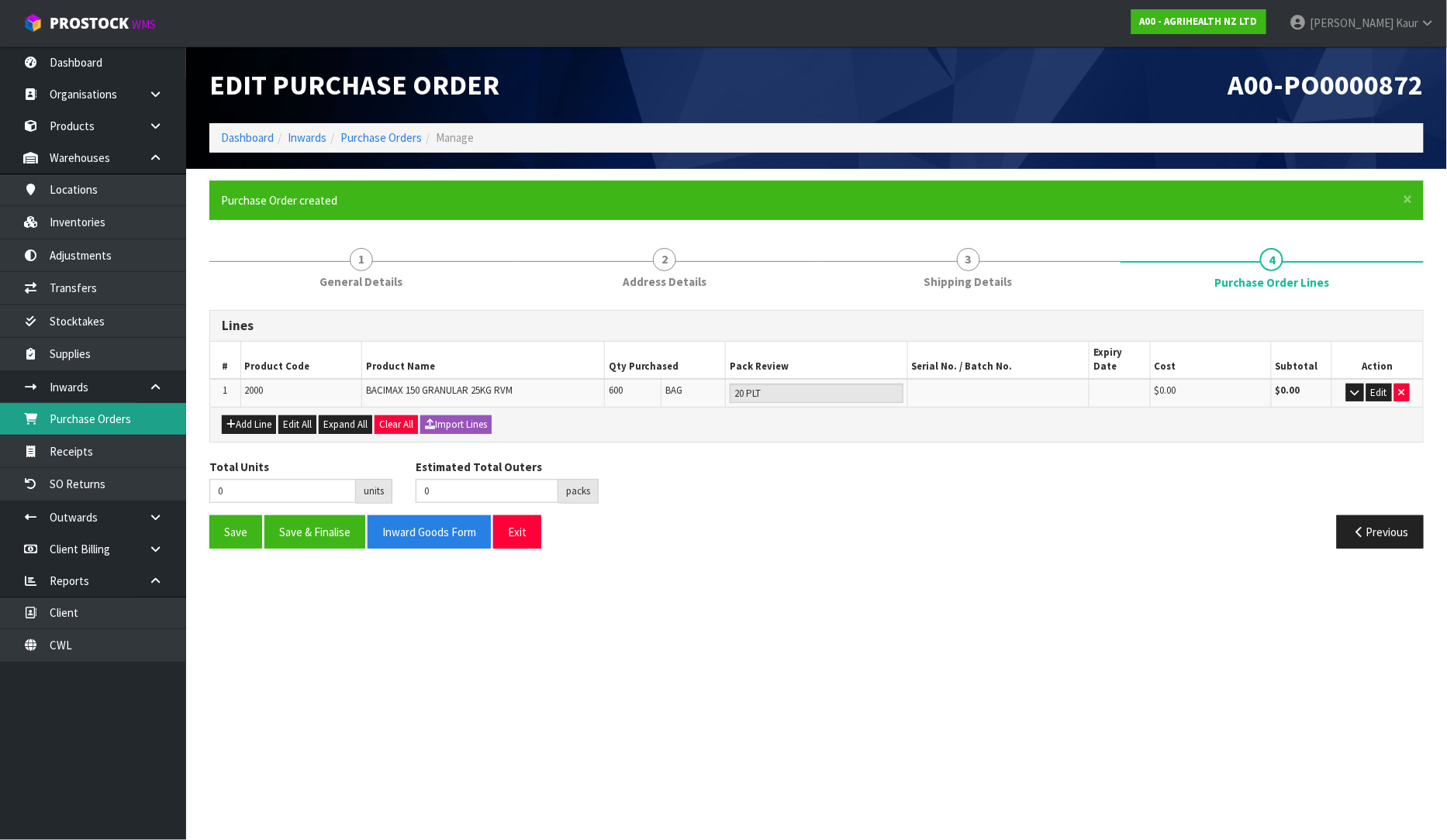
click at [91, 421] on link "Purchase Orders" at bounding box center [92, 418] width 186 height 31
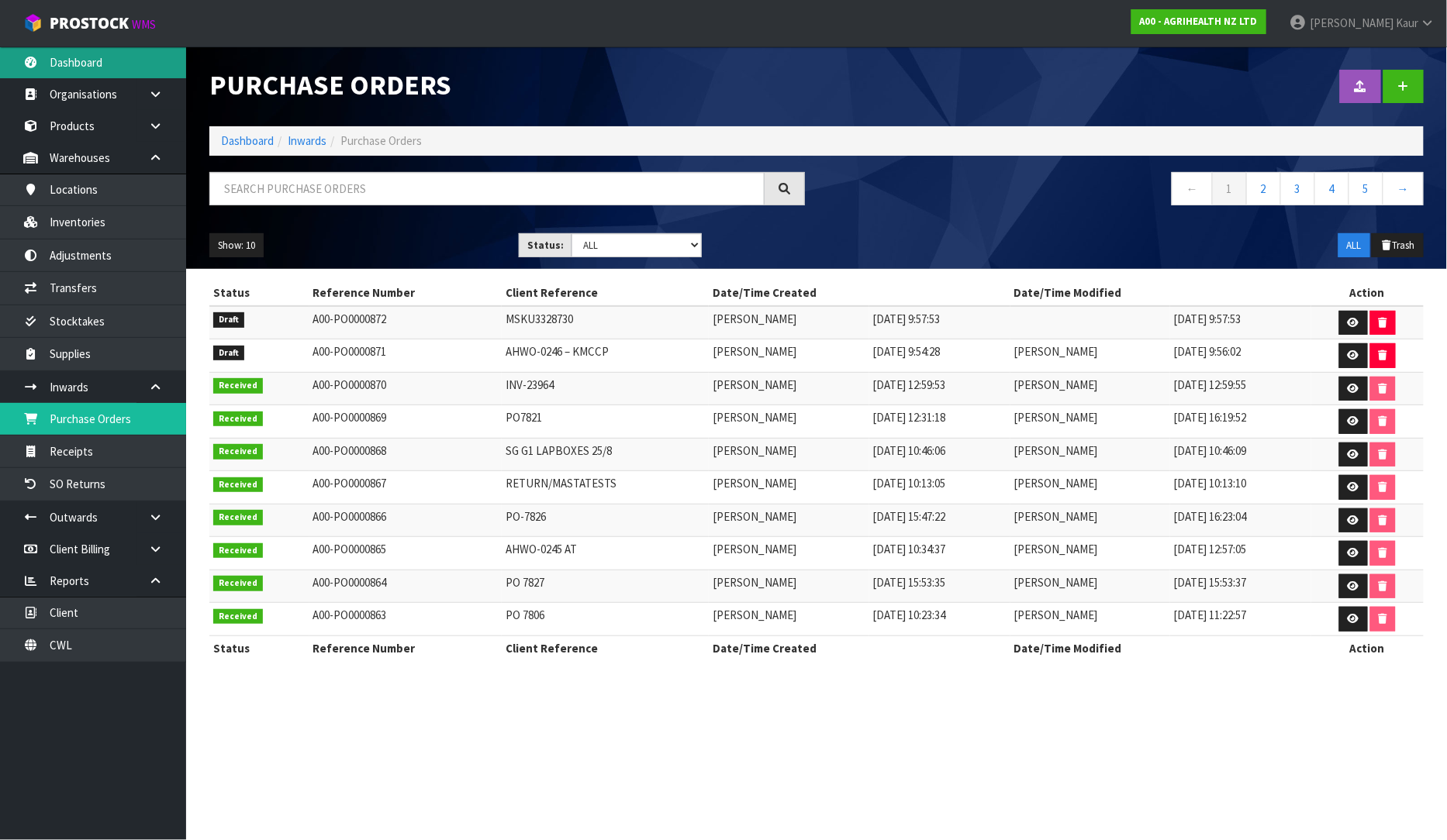
click at [78, 57] on link "Dashboard" at bounding box center [92, 62] width 186 height 31
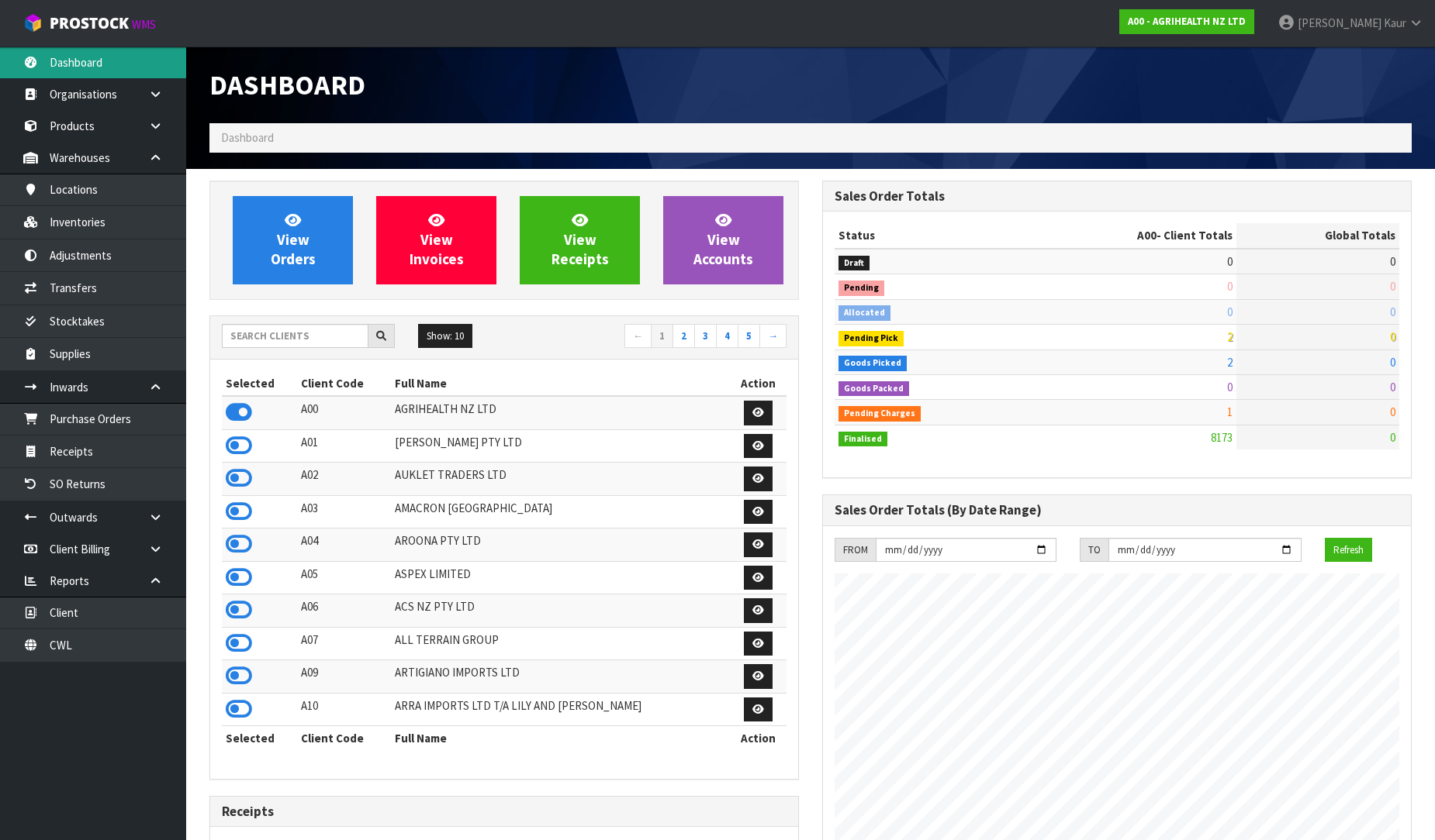
scroll to position [1174, 613]
click at [238, 335] on input "text" at bounding box center [295, 335] width 147 height 24
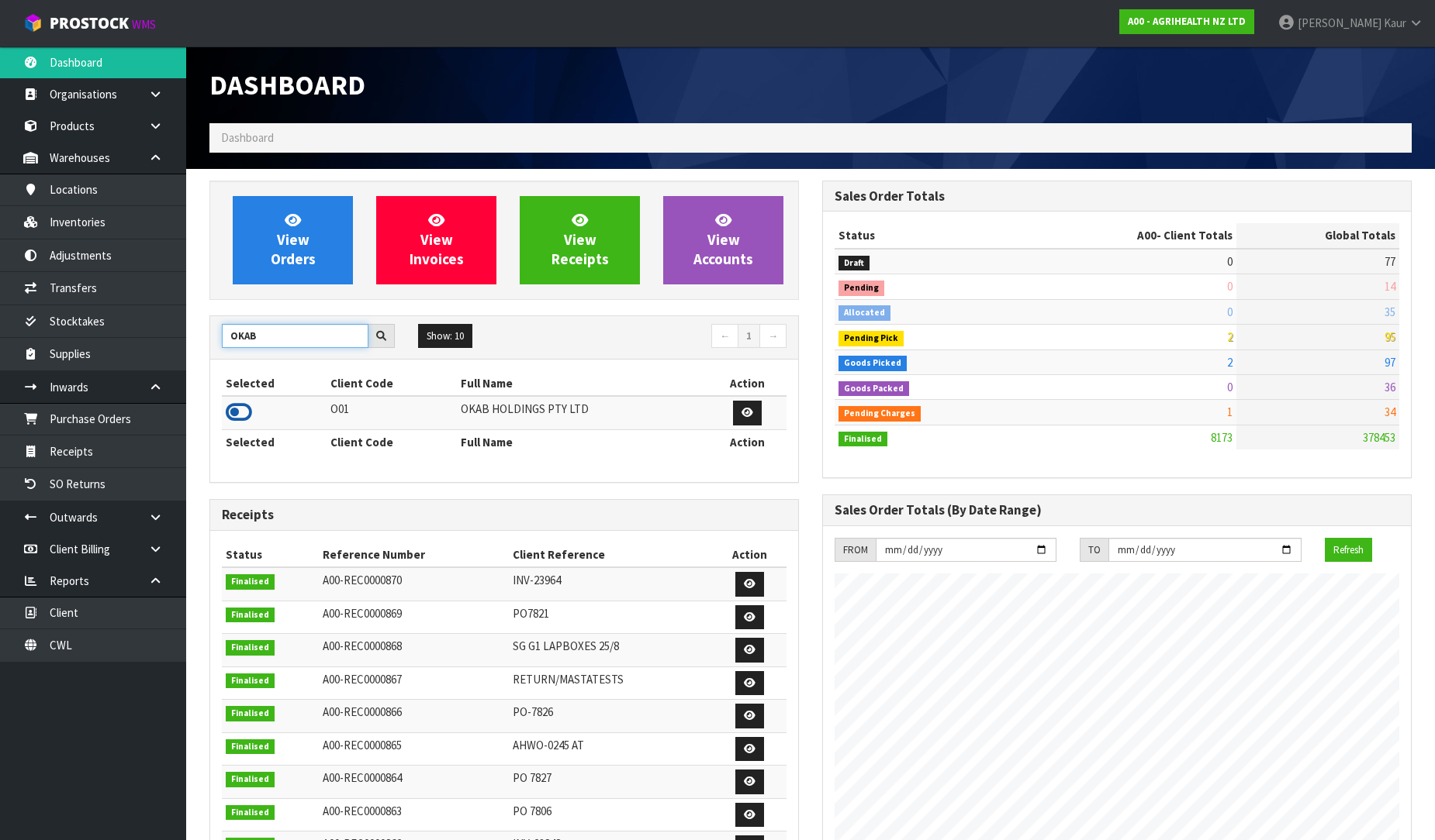
type input "OKAB"
click at [243, 410] on icon at bounding box center [239, 412] width 27 height 23
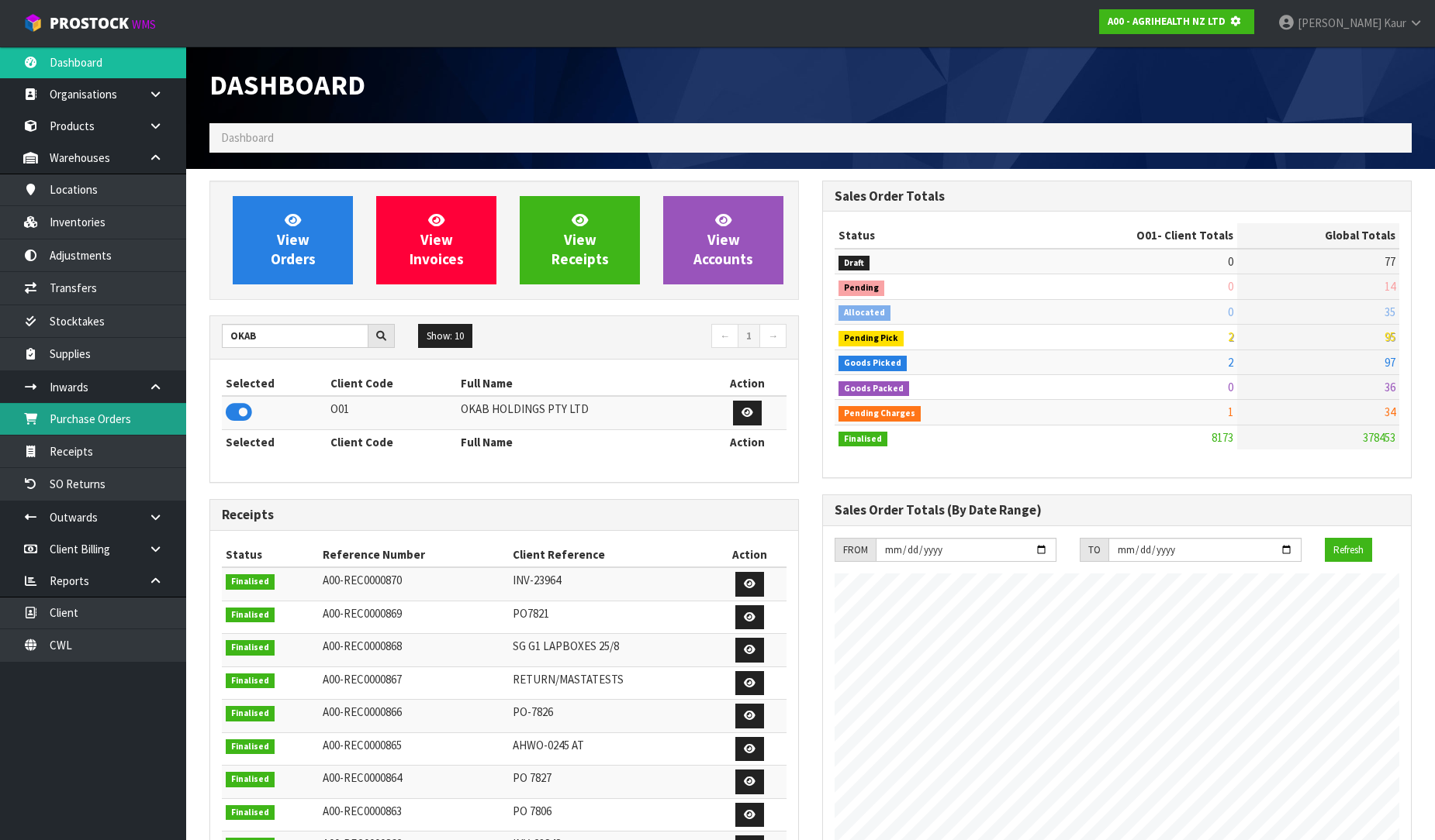
scroll to position [967, 613]
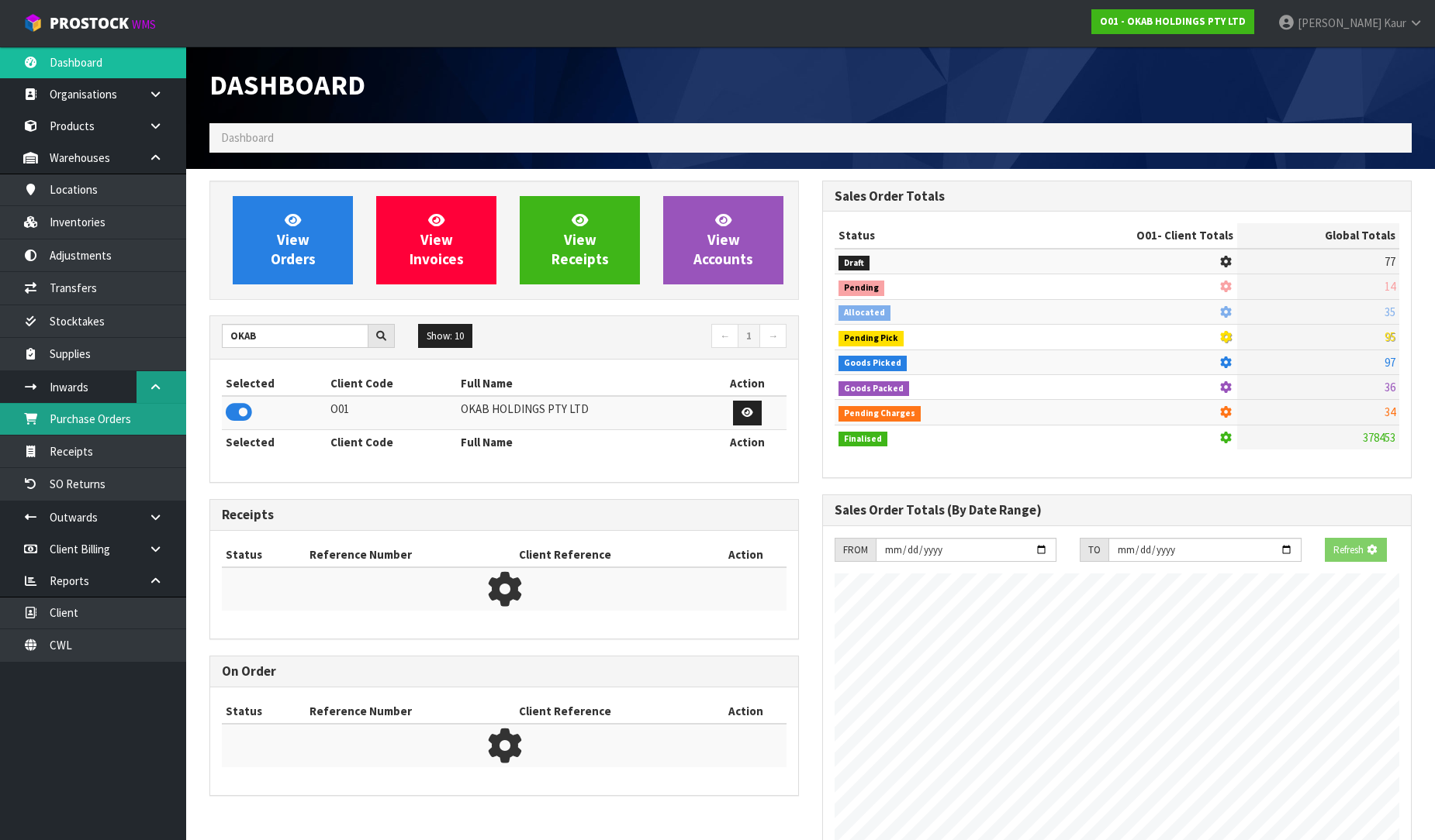
drag, startPoint x: 91, startPoint y: 410, endPoint x: 174, endPoint y: 391, distance: 85.1
click at [93, 410] on link "Purchase Orders" at bounding box center [92, 418] width 186 height 31
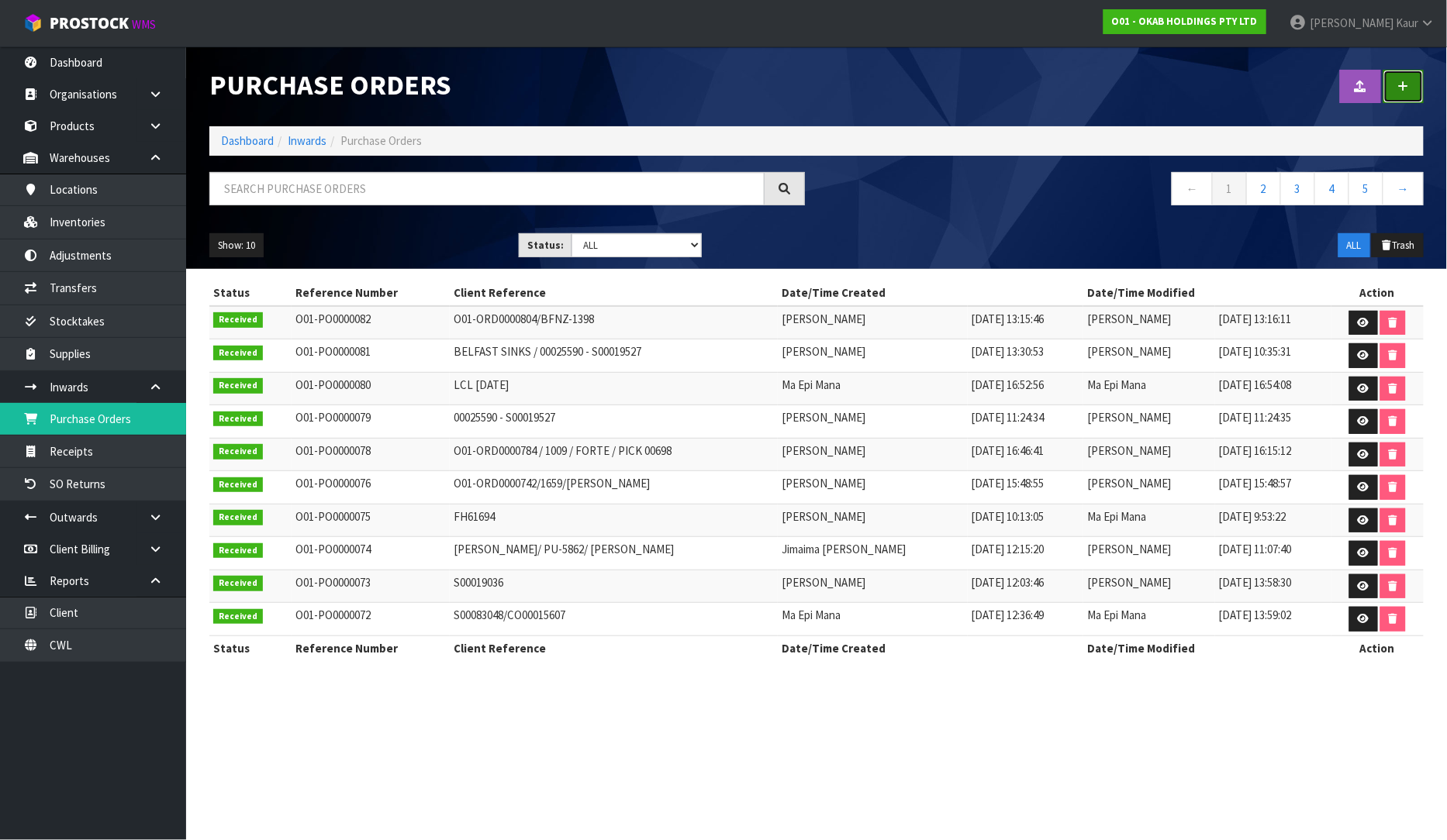
click at [1415, 99] on link at bounding box center [1403, 86] width 40 height 33
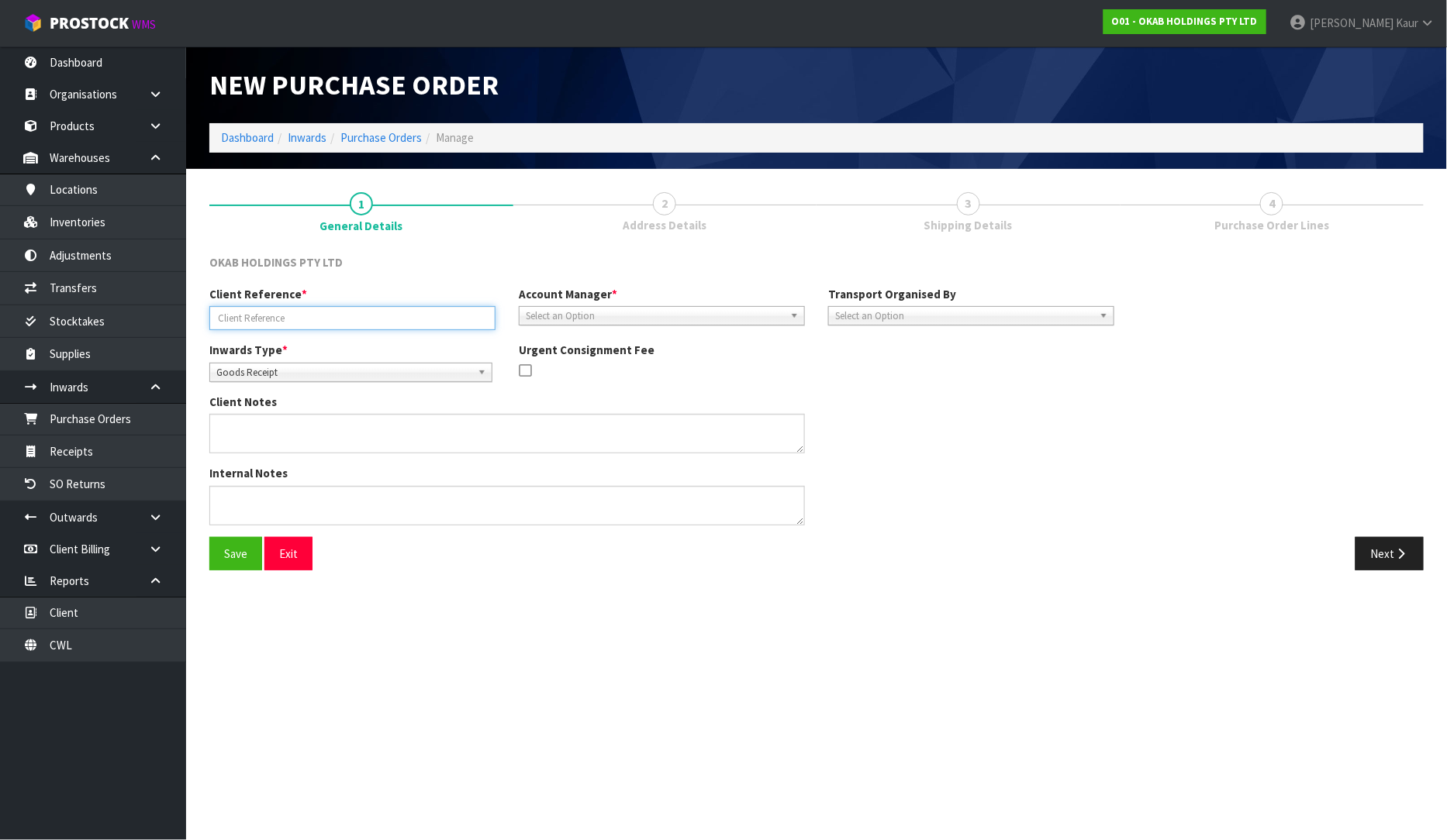
click at [366, 323] on input "text" at bounding box center [352, 317] width 286 height 24
paste input "SUDU7693734"
type input "SUDU7693734"
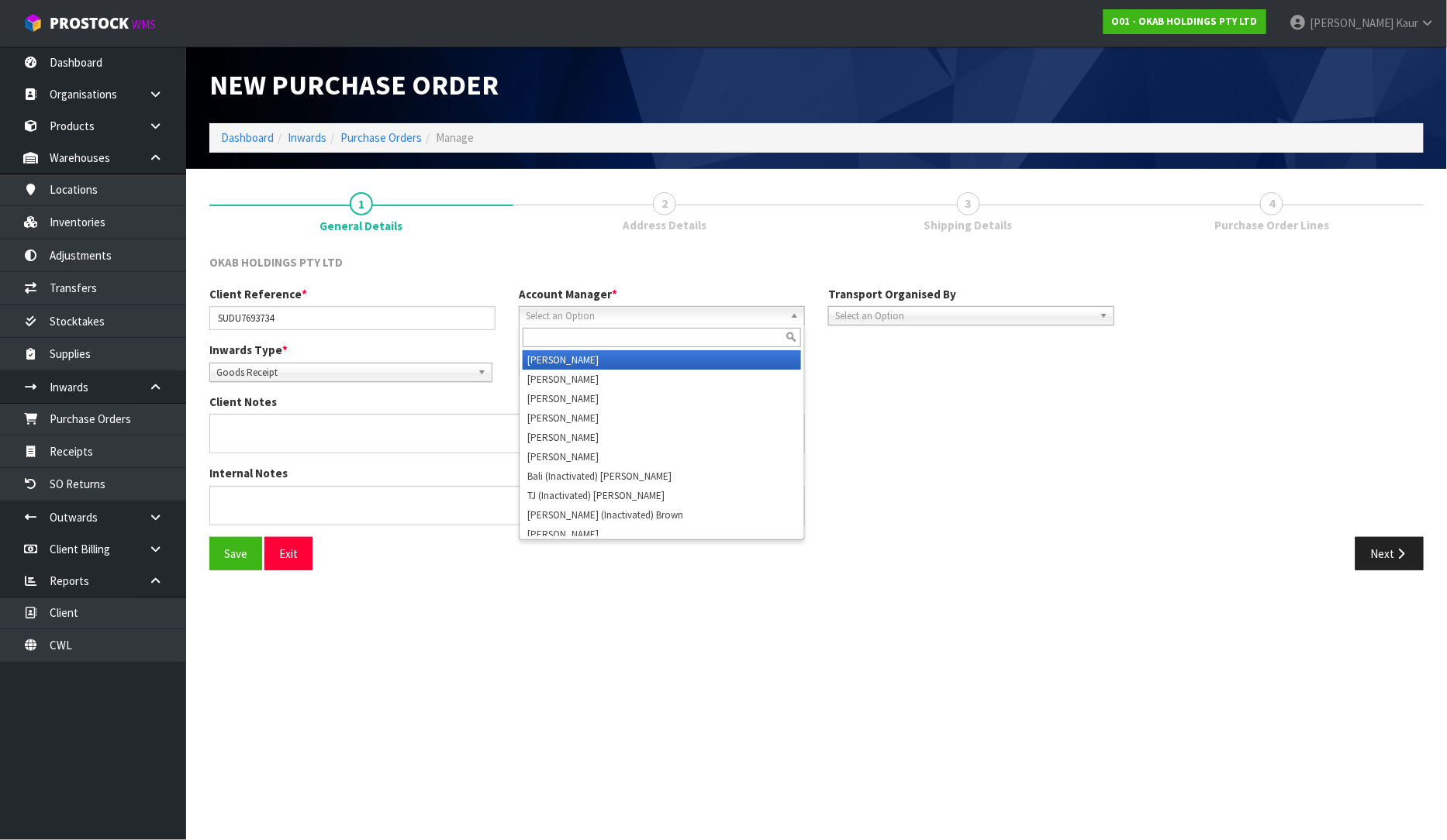
click at [548, 311] on span "Select an Option" at bounding box center [654, 316] width 258 height 19
type input "d"
click at [556, 360] on li "D [PERSON_NAME]" at bounding box center [662, 360] width 278 height 19
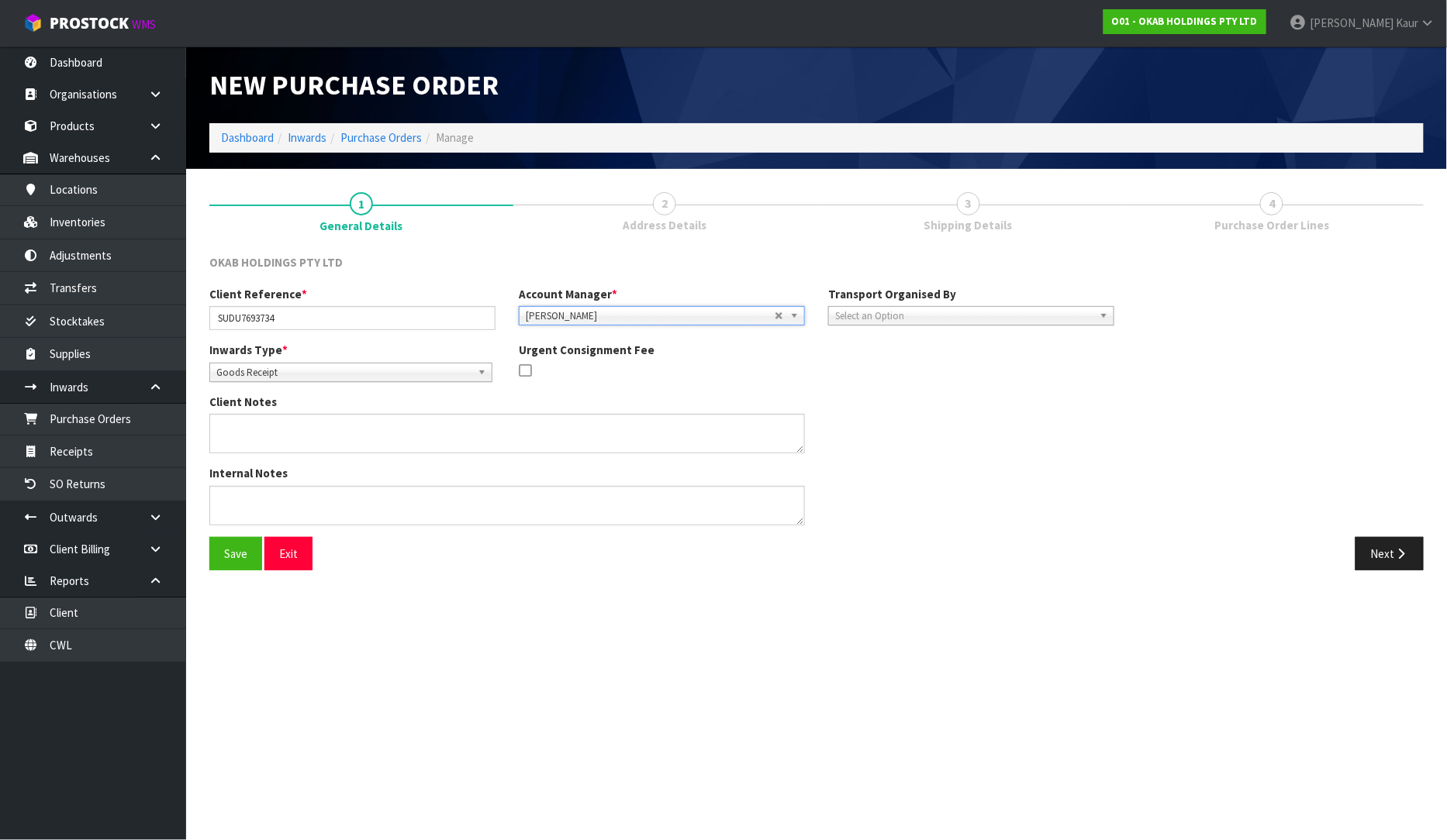
click at [1048, 316] on span "Select an Option" at bounding box center [964, 316] width 258 height 19
click at [979, 484] on div "Internal Notes" at bounding box center [662, 500] width 928 height 71
click at [1389, 550] on button "Next" at bounding box center [1390, 553] width 69 height 33
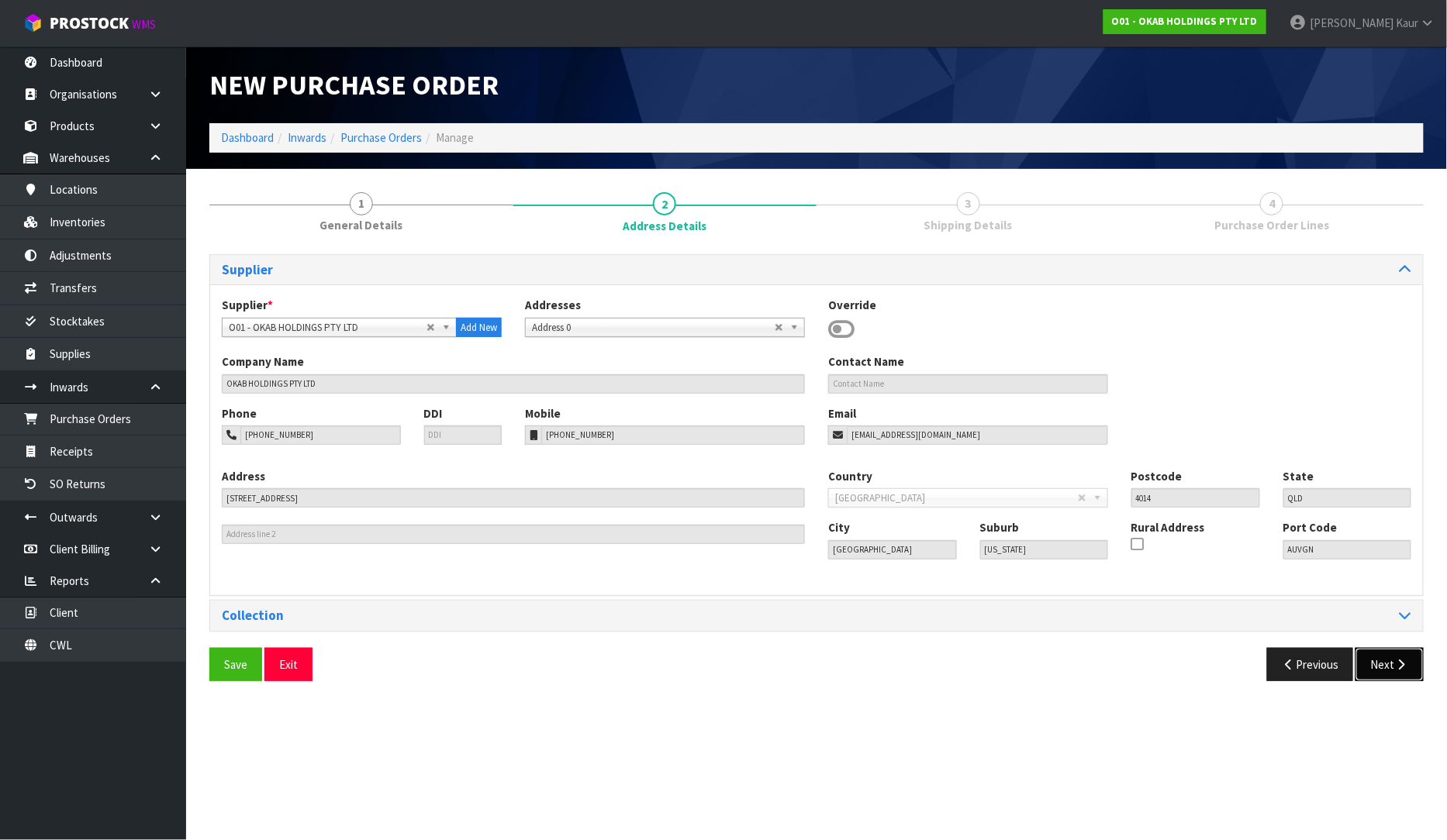
click at [1390, 656] on button "Next" at bounding box center [1390, 664] width 69 height 33
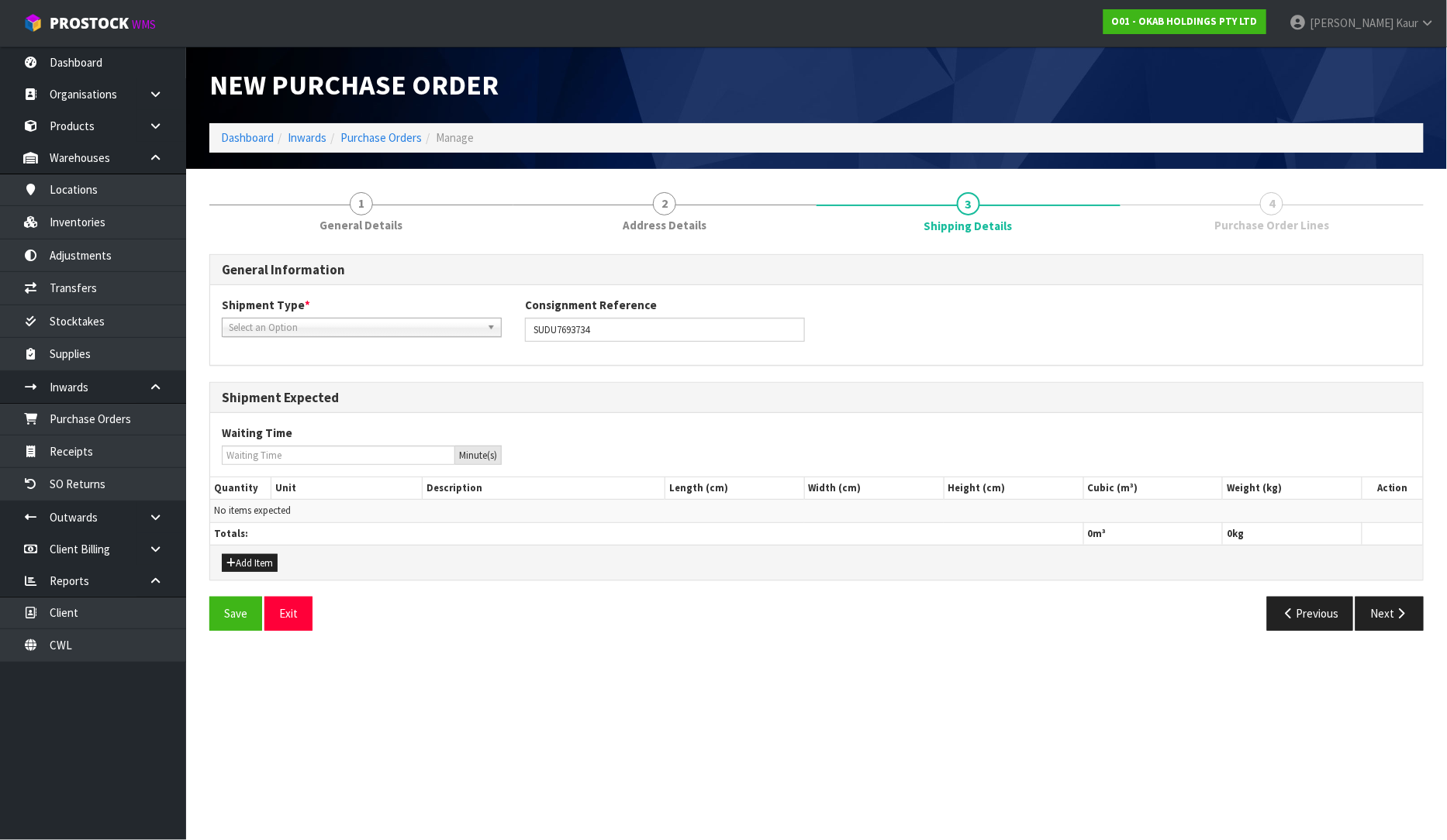
click at [337, 320] on span "Select an Option" at bounding box center [354, 329] width 252 height 19
click at [296, 407] on li "FCL-20ft" at bounding box center [362, 410] width 272 height 19
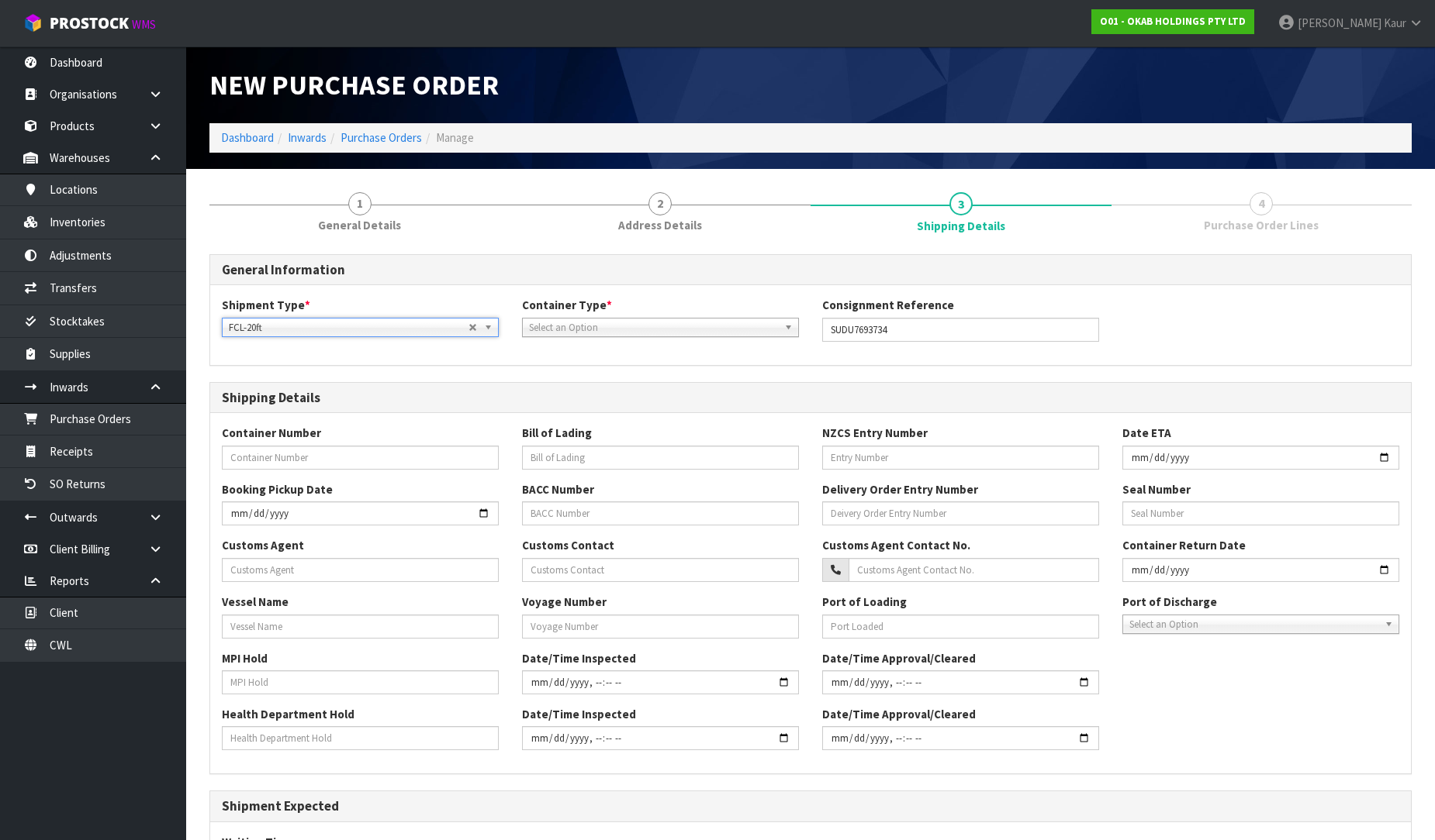
click at [588, 331] on span "Select an Option" at bounding box center [653, 329] width 249 height 19
click at [563, 381] on li "Pallet" at bounding box center [660, 390] width 269 height 19
click at [344, 459] on input "text" at bounding box center [360, 457] width 277 height 24
paste input "SUDU7693734"
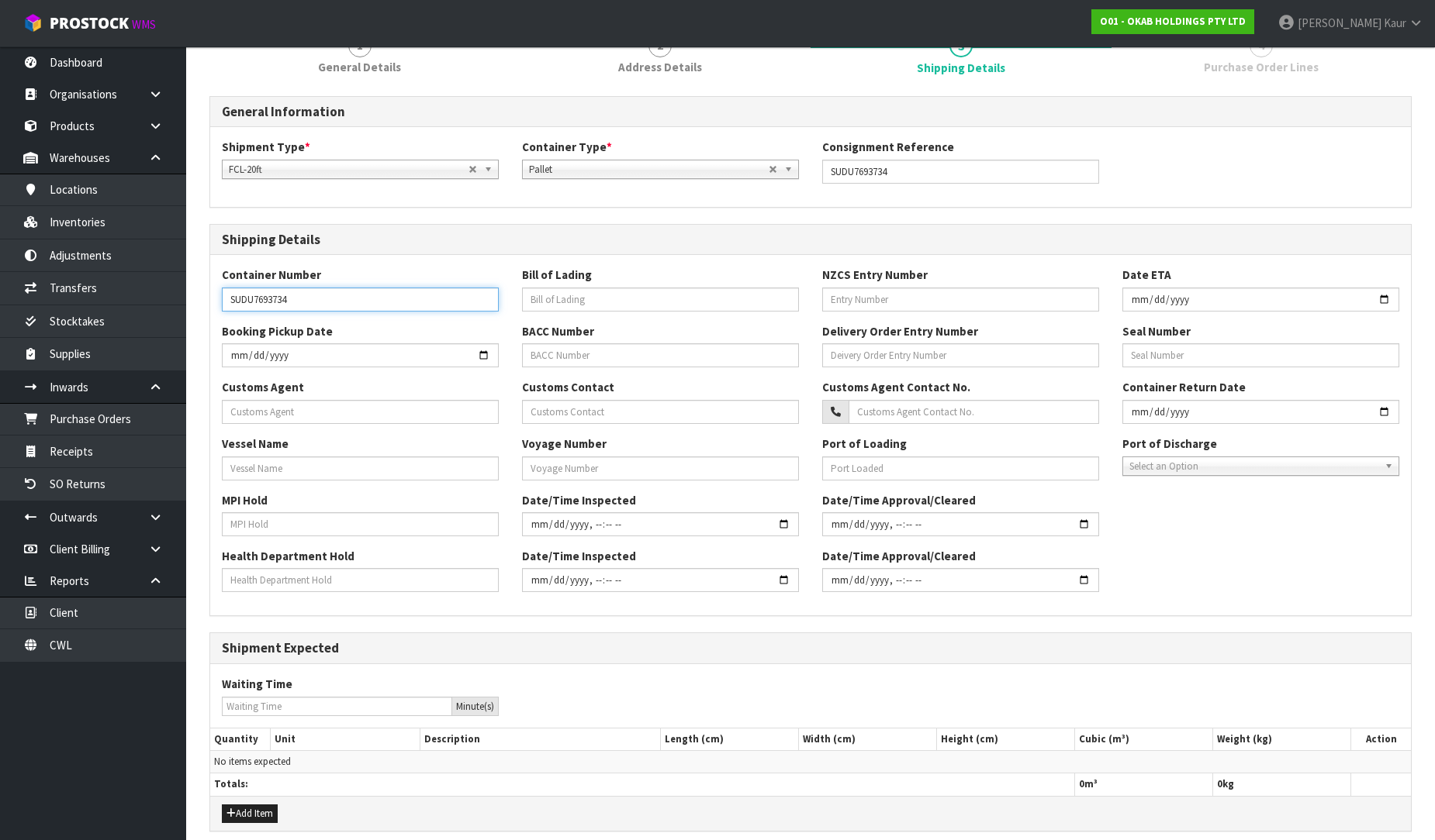
scroll to position [223, 0]
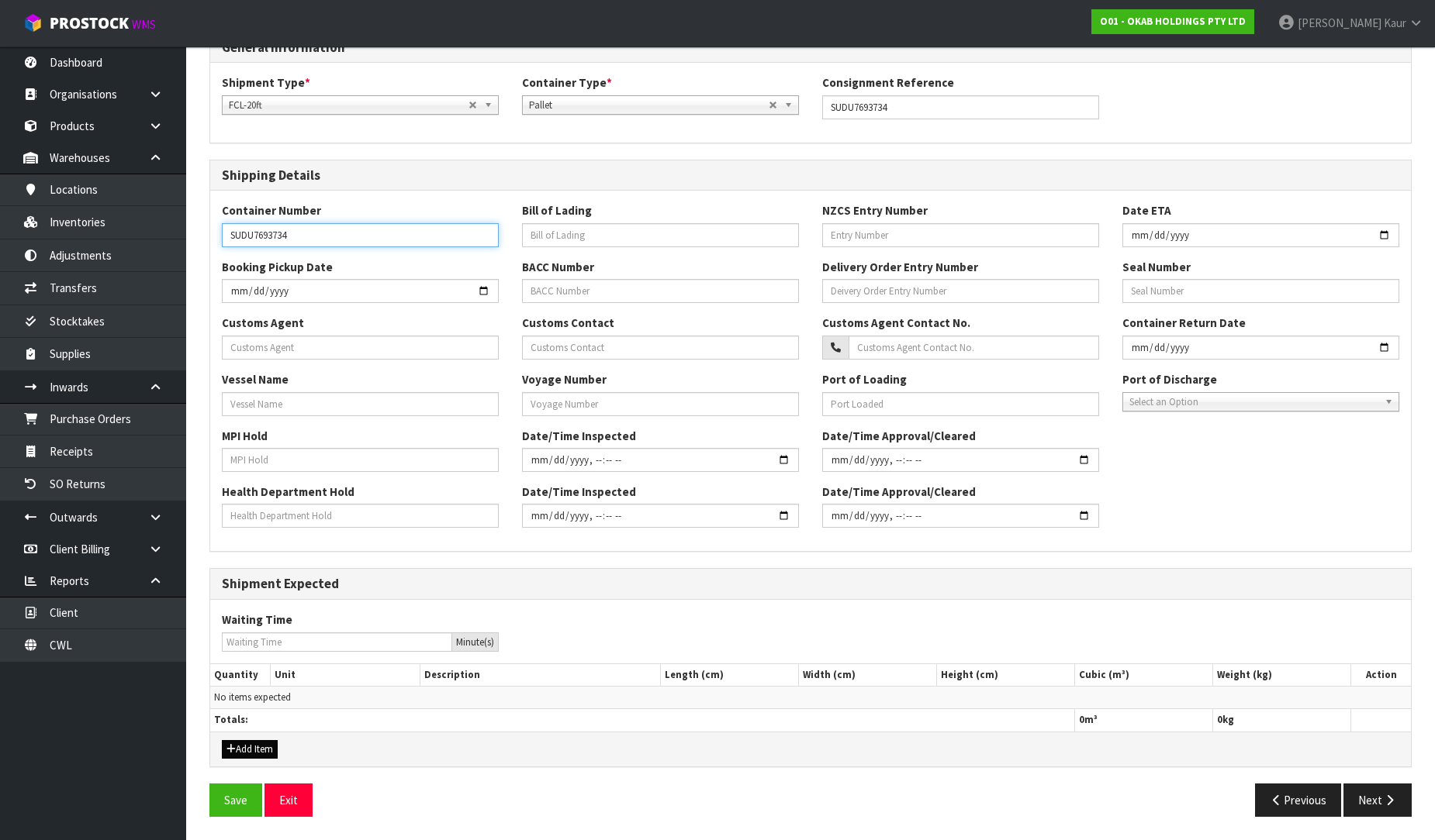
type input "SUDU7693734"
click at [248, 741] on button "Add Item" at bounding box center [250, 750] width 56 height 19
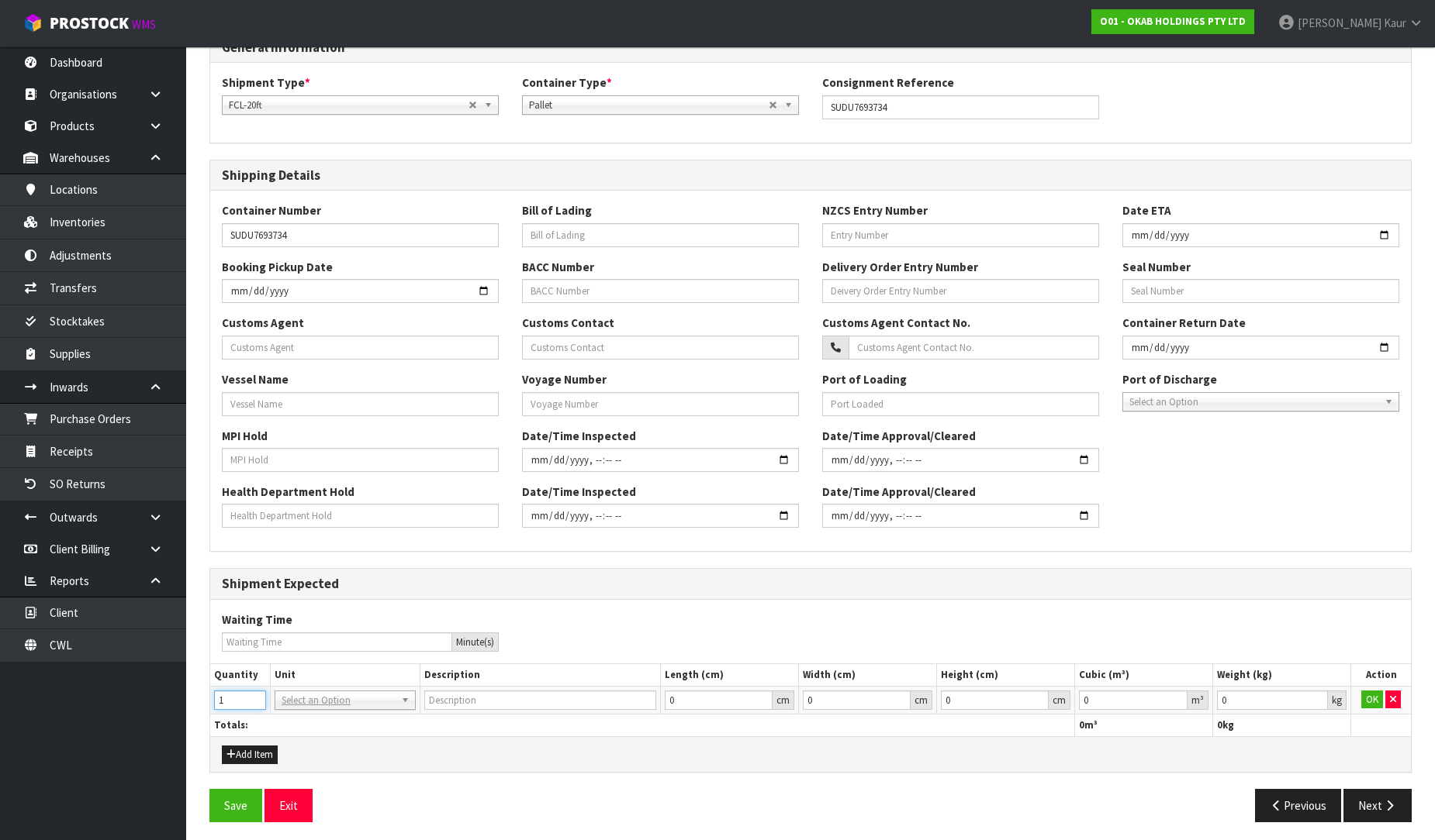
type input "1"
click at [249, 693] on input "1" at bounding box center [240, 700] width 52 height 19
type input "20FT CONTAINER"
drag, startPoint x: 1227, startPoint y: 702, endPoint x: 1189, endPoint y: 707, distance: 38.3
click at [1189, 707] on tr "1 20FT 20FT 20FT 20FT CONTAINER 0 cm 0 cm 0 cm 0 m³ 0 kg OK" at bounding box center [811, 699] width 1201 height 28
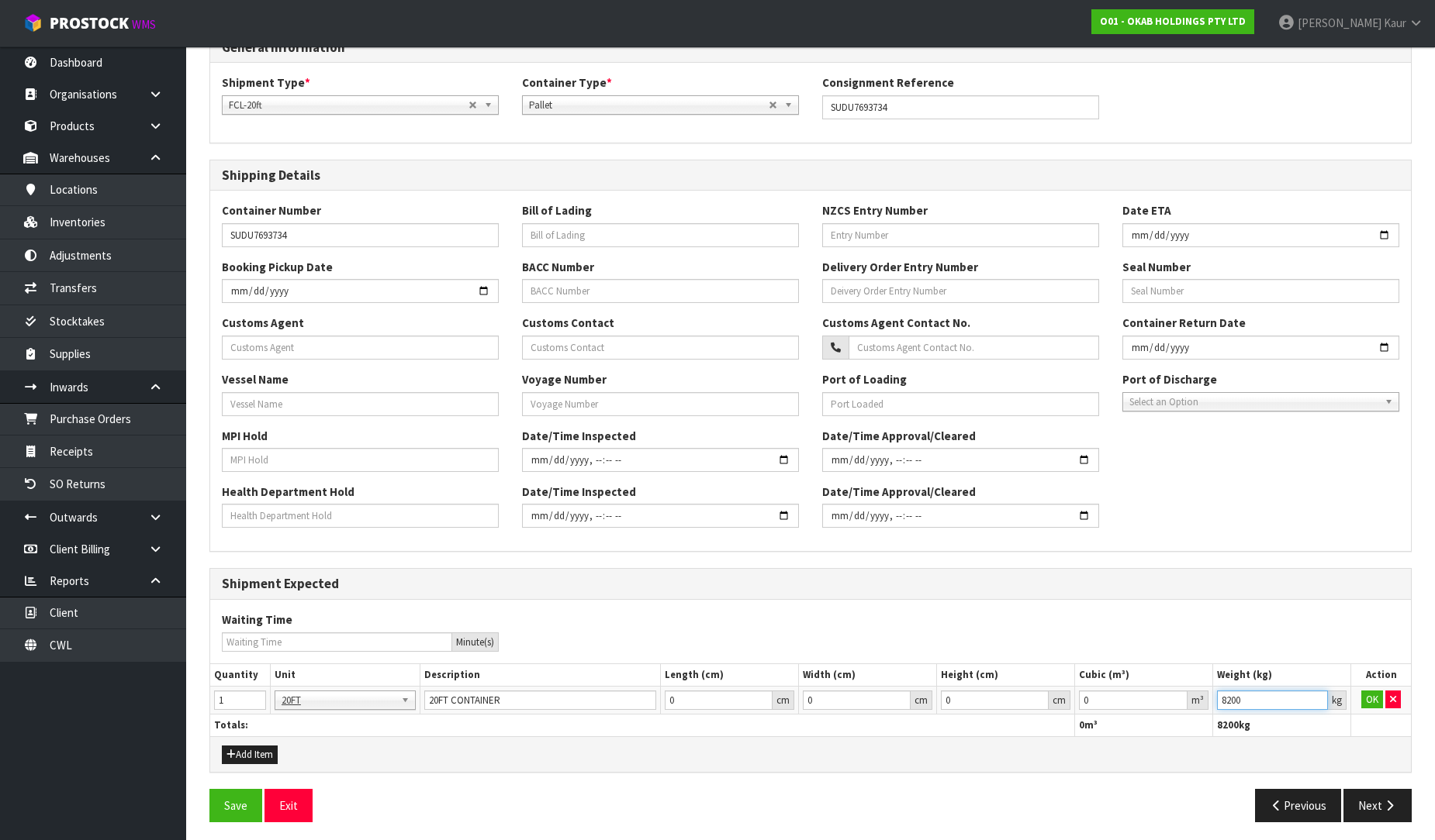
type input "8200"
drag, startPoint x: 1129, startPoint y: 702, endPoint x: 1038, endPoint y: 710, distance: 91.4
click at [1038, 710] on tr "1 20FT 20FT 20FT 20FT CONTAINER 0 cm 0 cm 0 cm 0 m³ 8200 kg OK" at bounding box center [811, 699] width 1201 height 28
type input "28"
click at [998, 770] on div "Add Item" at bounding box center [811, 753] width 1201 height 35
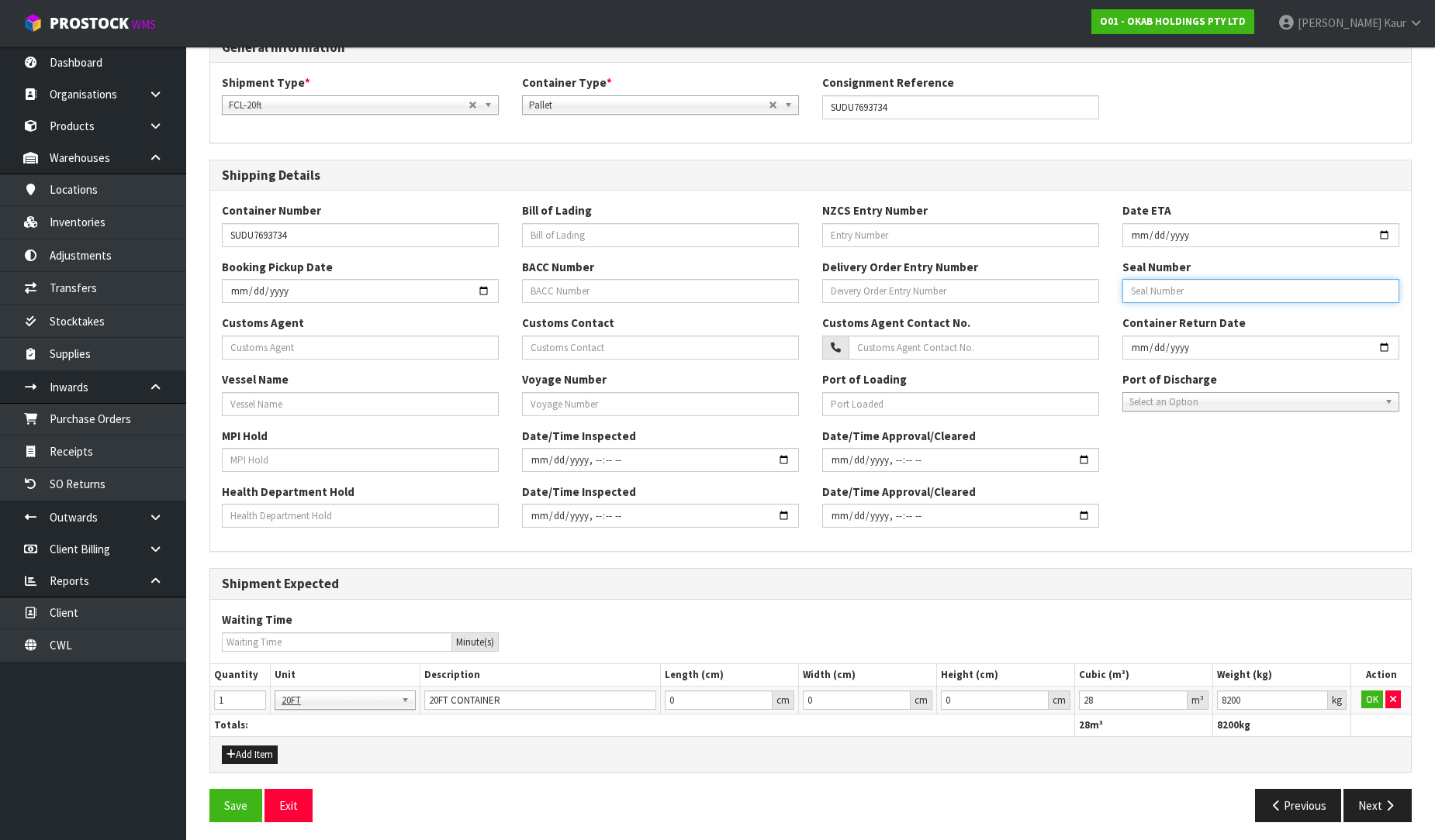
click at [1157, 286] on input "text" at bounding box center [1261, 290] width 277 height 24
paste input "SF1004448"
type input "SF1004448"
click at [228, 802] on button "Save" at bounding box center [235, 806] width 52 height 33
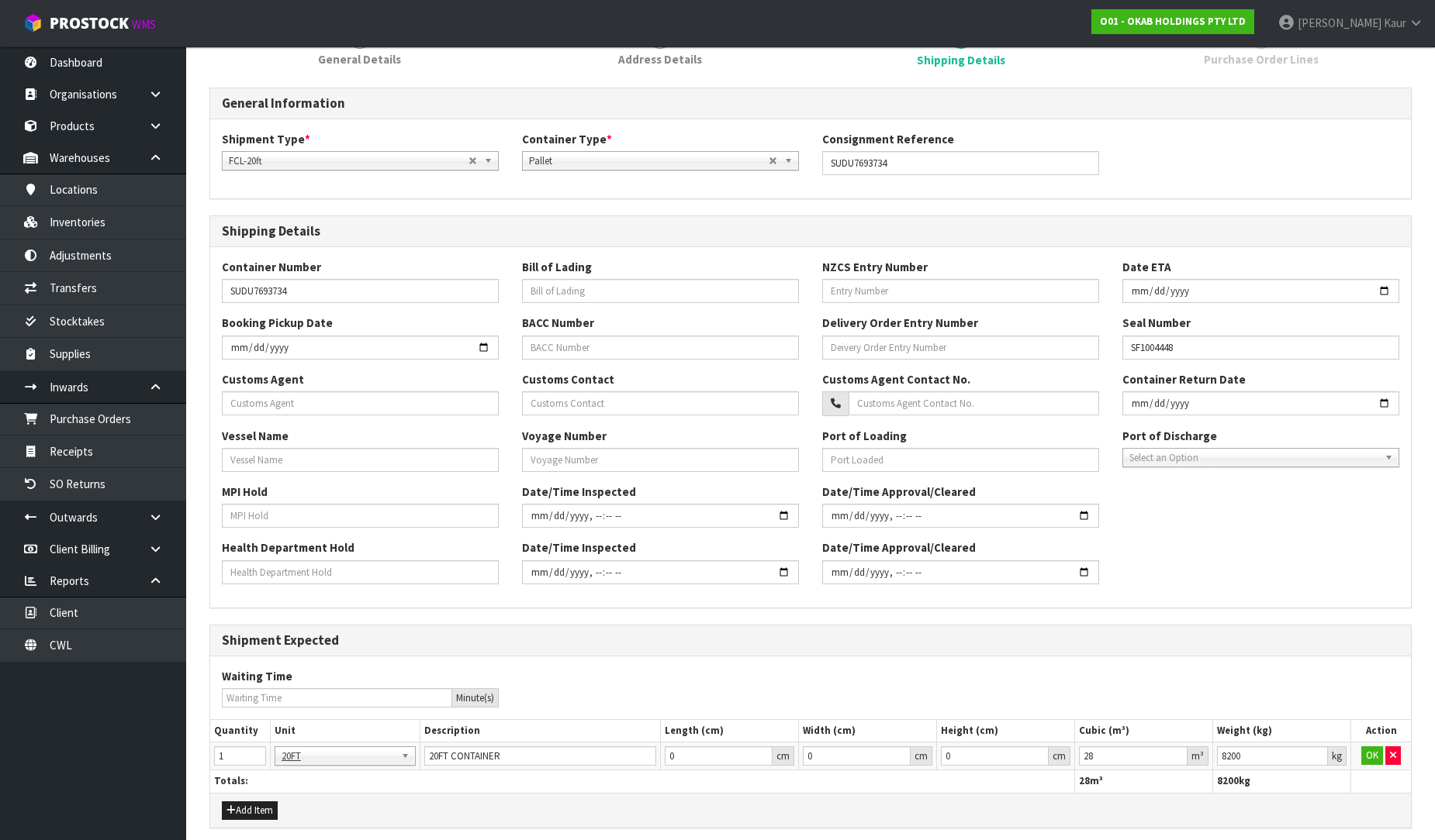
scroll to position [0, 0]
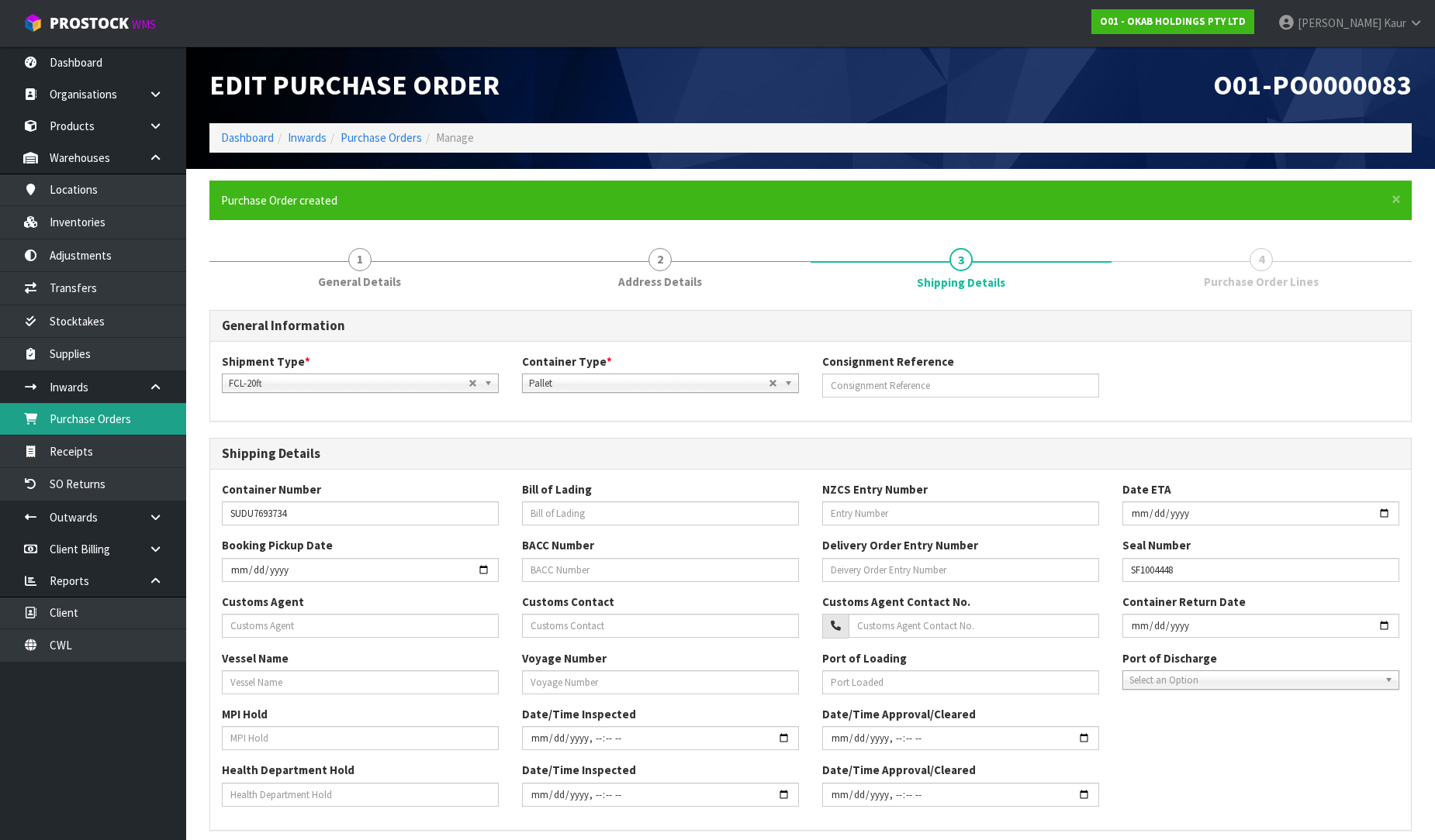
click at [102, 414] on link "Purchase Orders" at bounding box center [92, 418] width 186 height 31
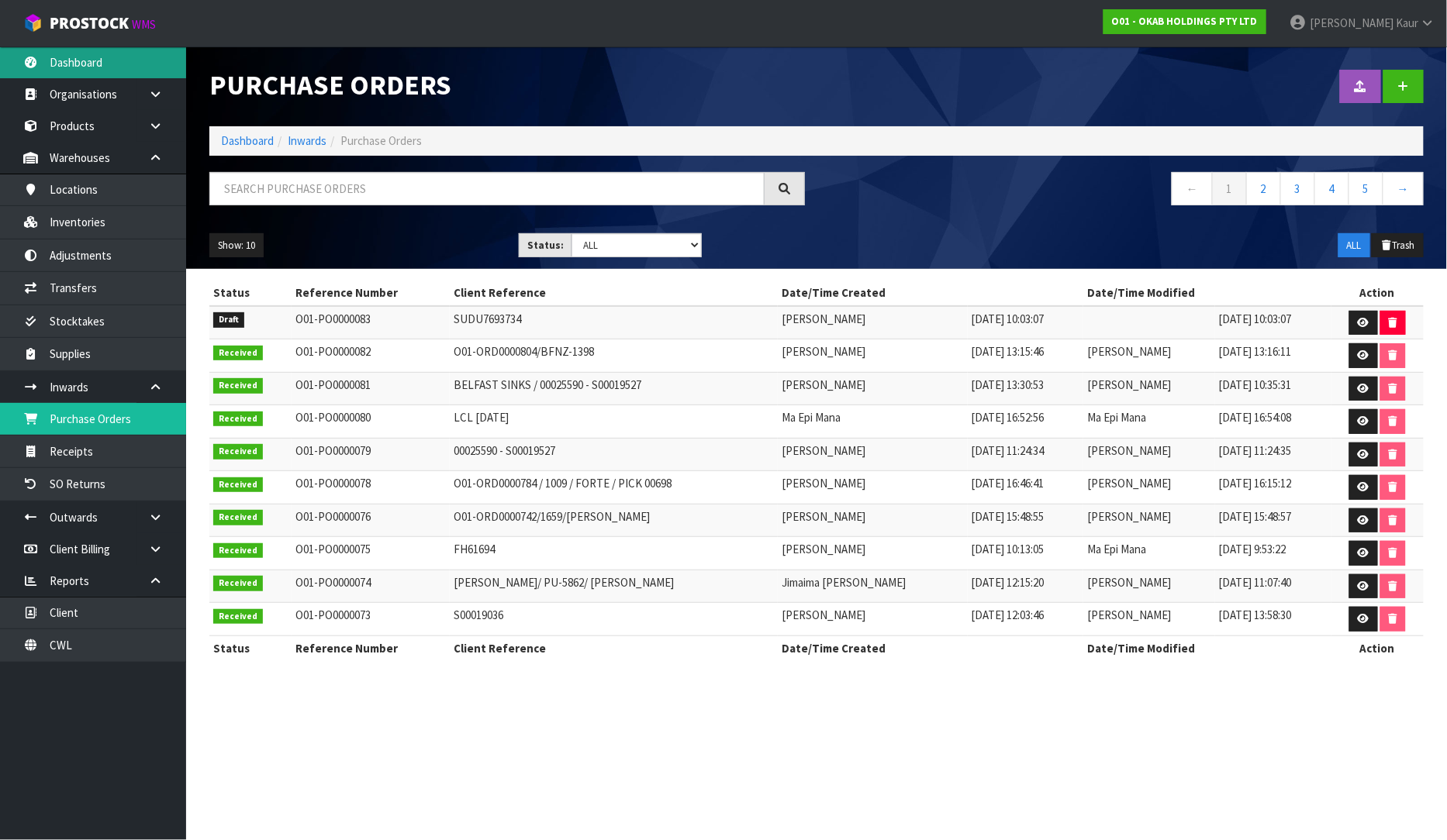
click at [93, 71] on link "Dashboard" at bounding box center [92, 62] width 186 height 31
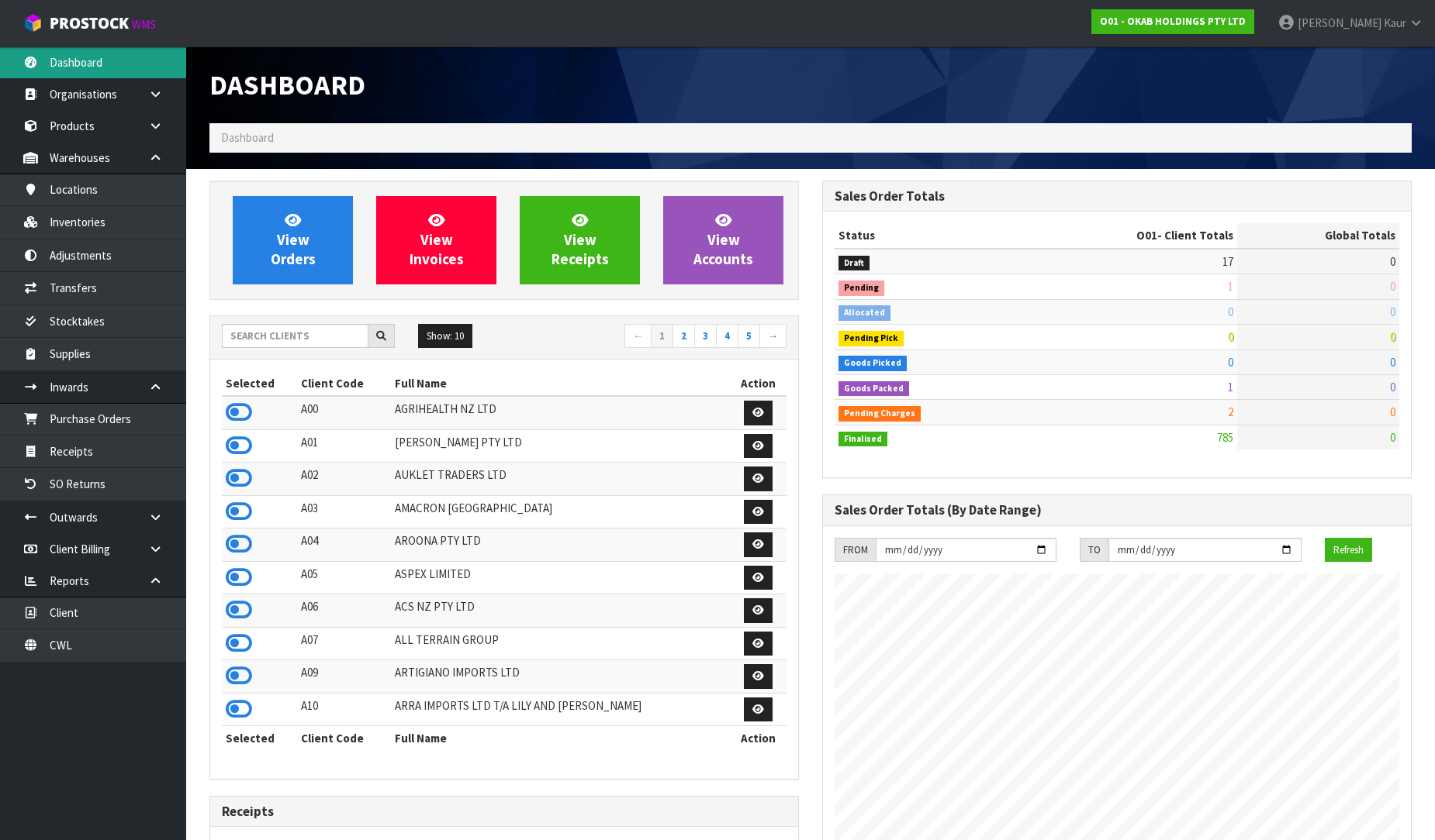
scroll to position [1074, 613]
click at [232, 412] on icon at bounding box center [239, 412] width 27 height 23
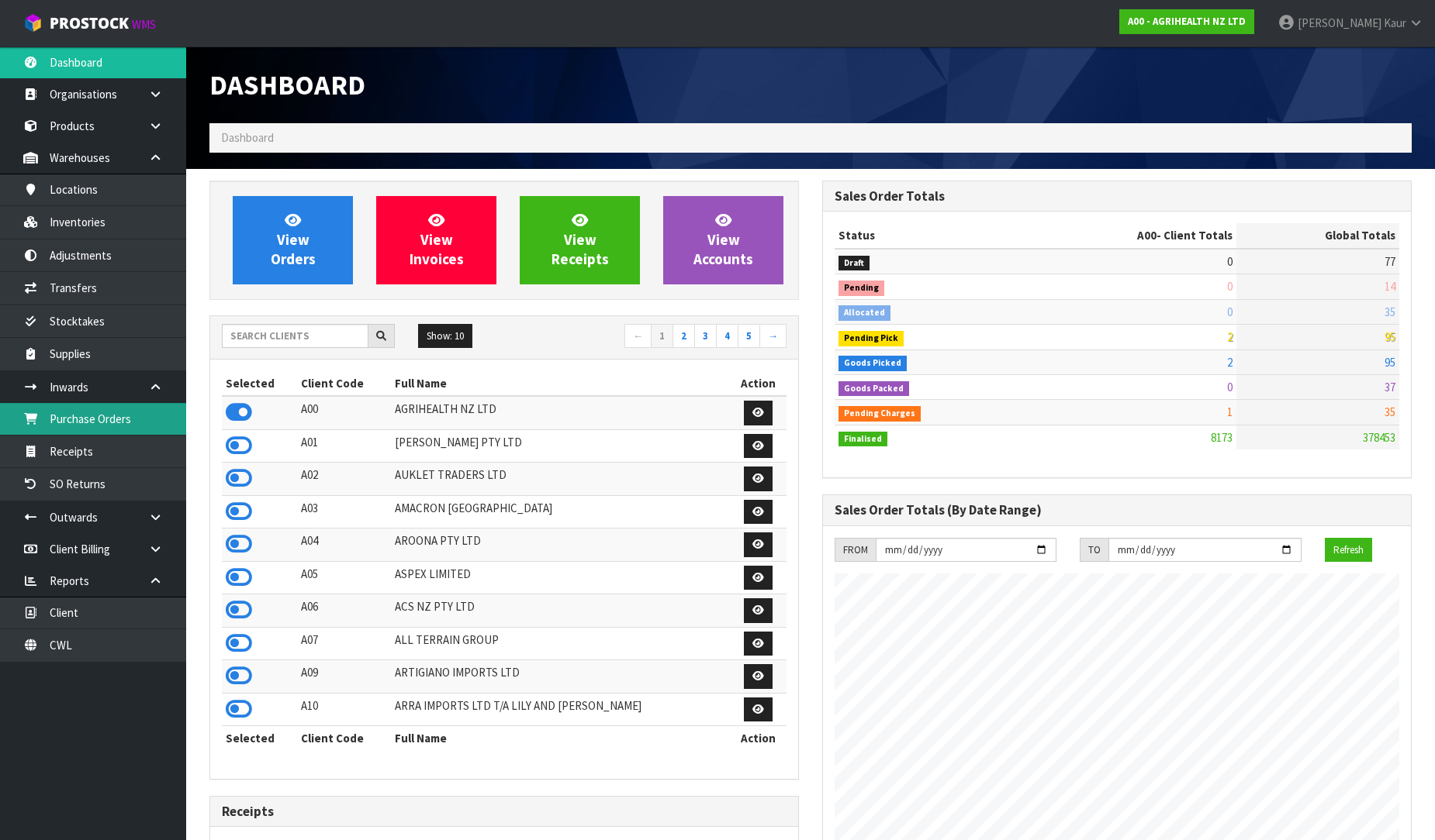
scroll to position [1174, 613]
click at [69, 422] on link "Purchase Orders" at bounding box center [92, 418] width 186 height 31
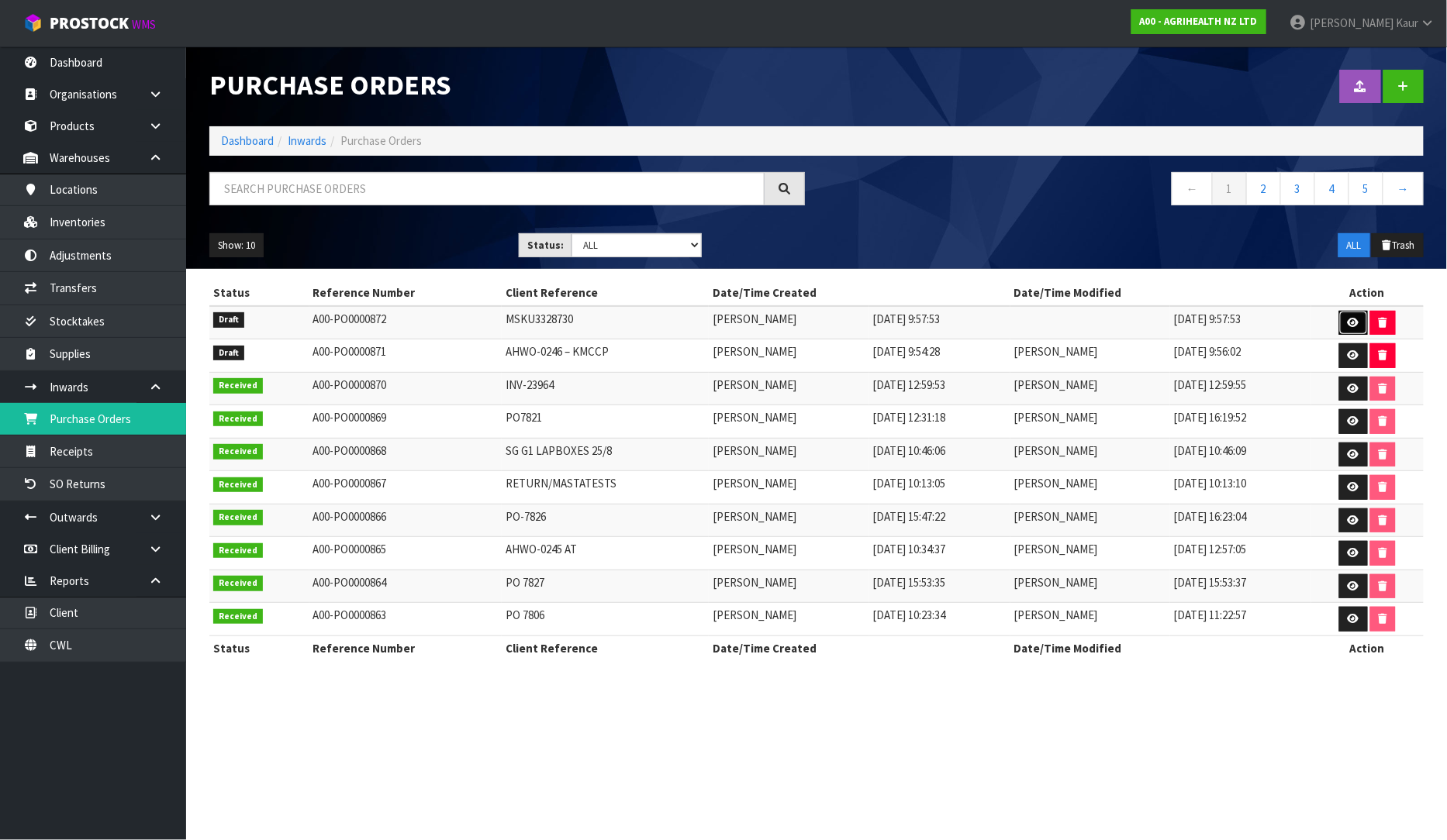
click at [1359, 319] on icon at bounding box center [1354, 323] width 11 height 10
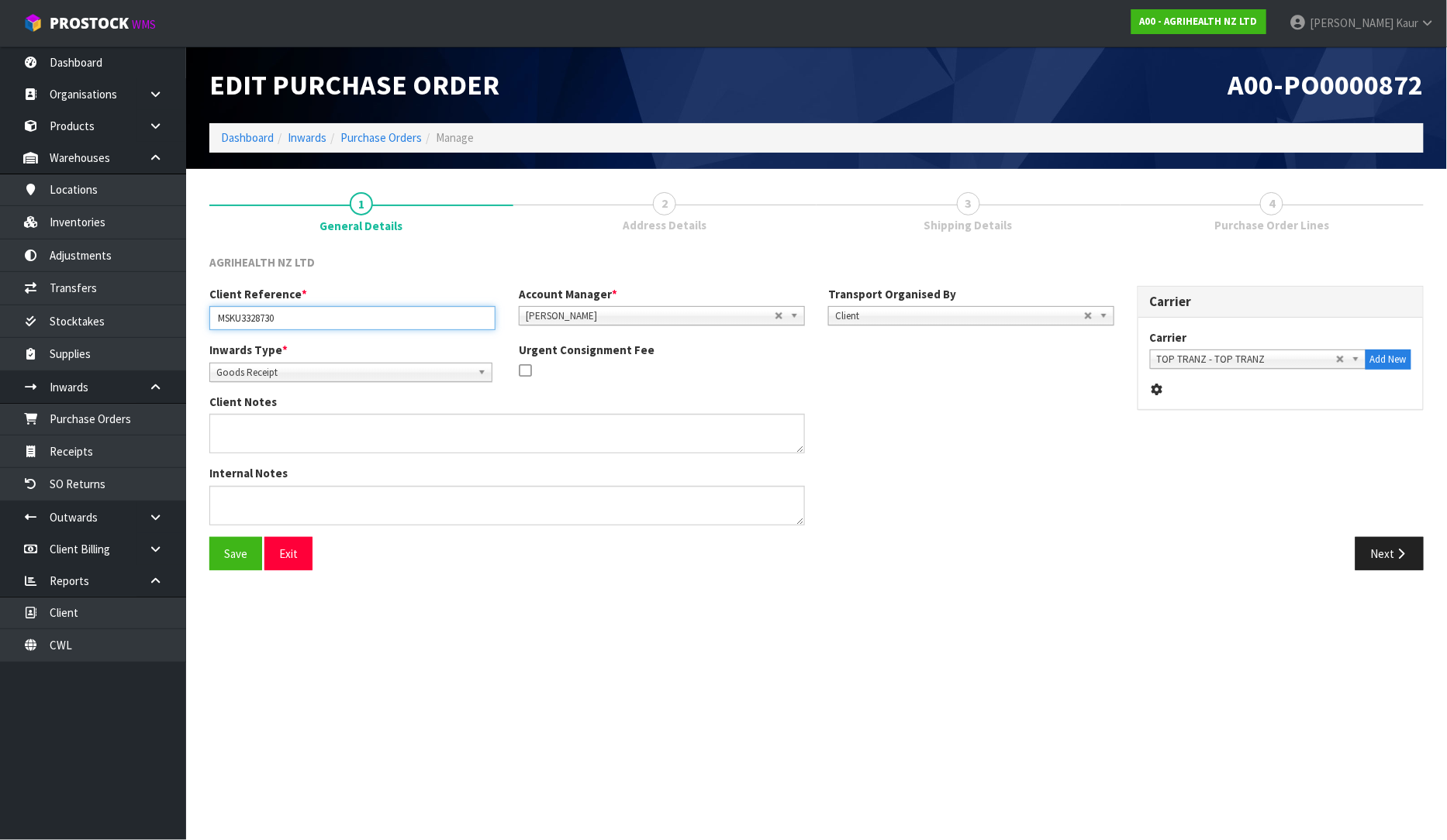
click at [311, 311] on input "MSKU3328730" at bounding box center [352, 317] width 286 height 24
type input "MSKU3328730/PO-7802"
click at [1381, 551] on button "Next" at bounding box center [1390, 553] width 69 height 33
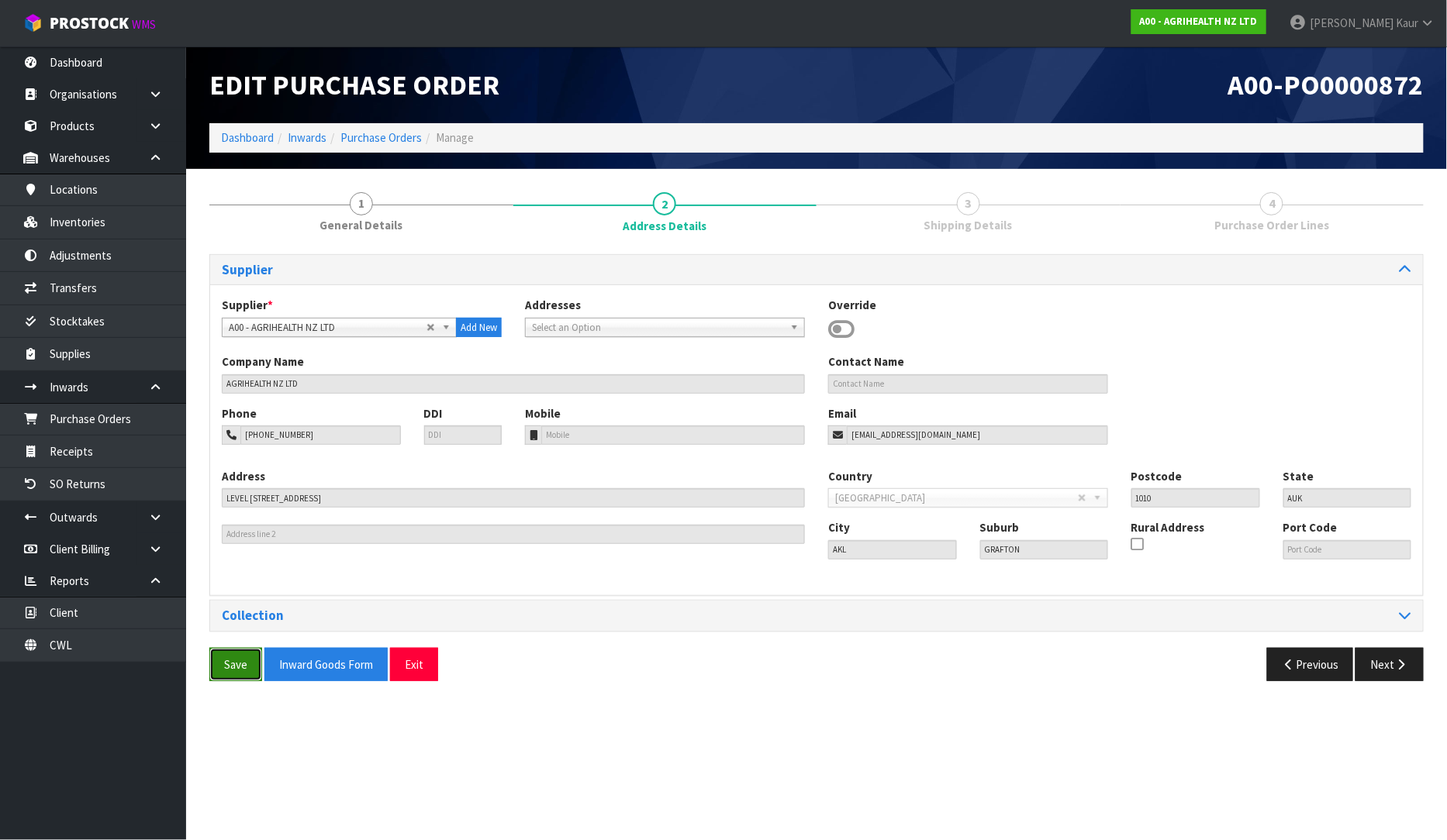
click at [223, 669] on button "Save" at bounding box center [235, 664] width 52 height 33
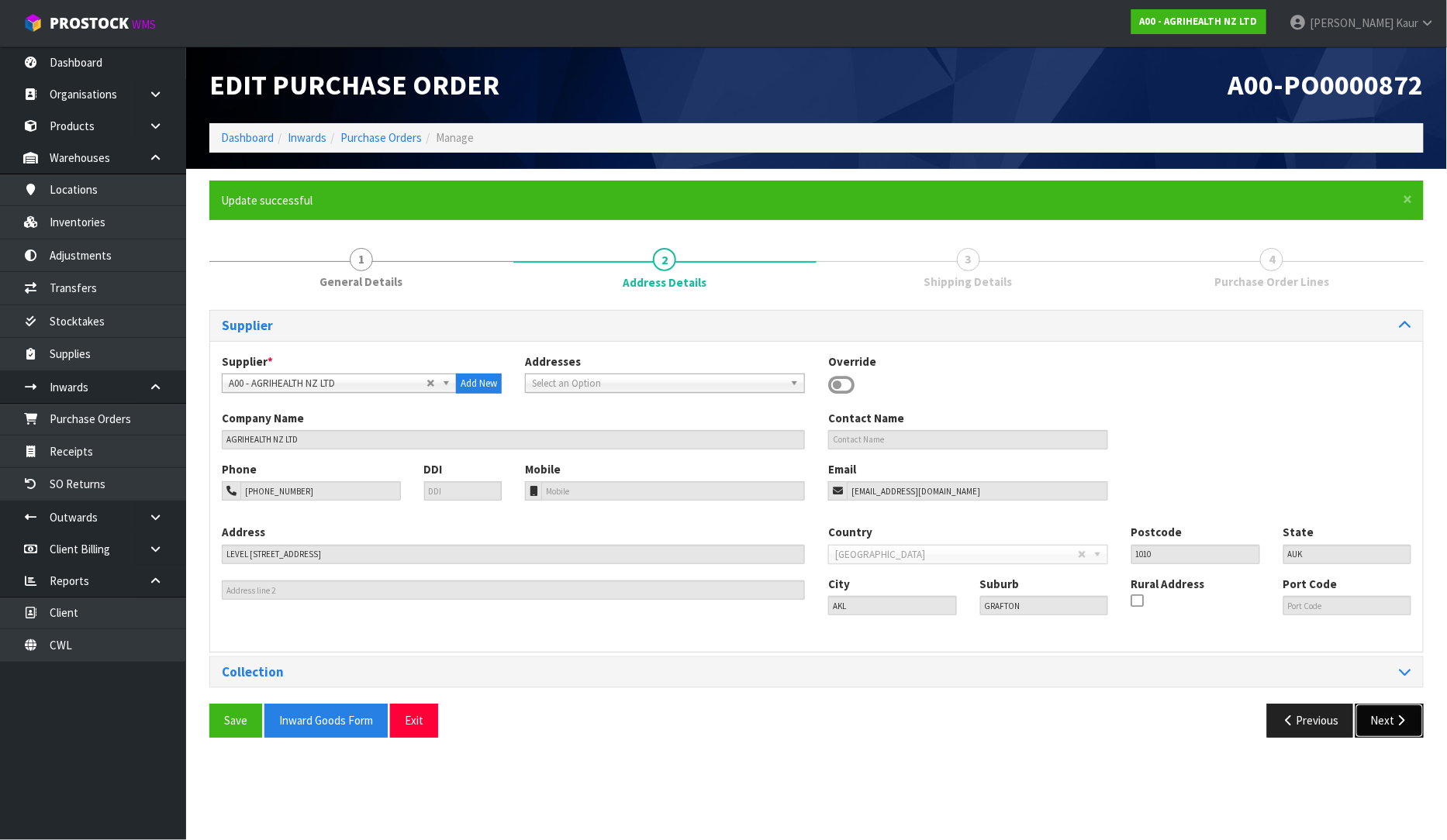
click at [1390, 706] on button "Next" at bounding box center [1390, 720] width 69 height 33
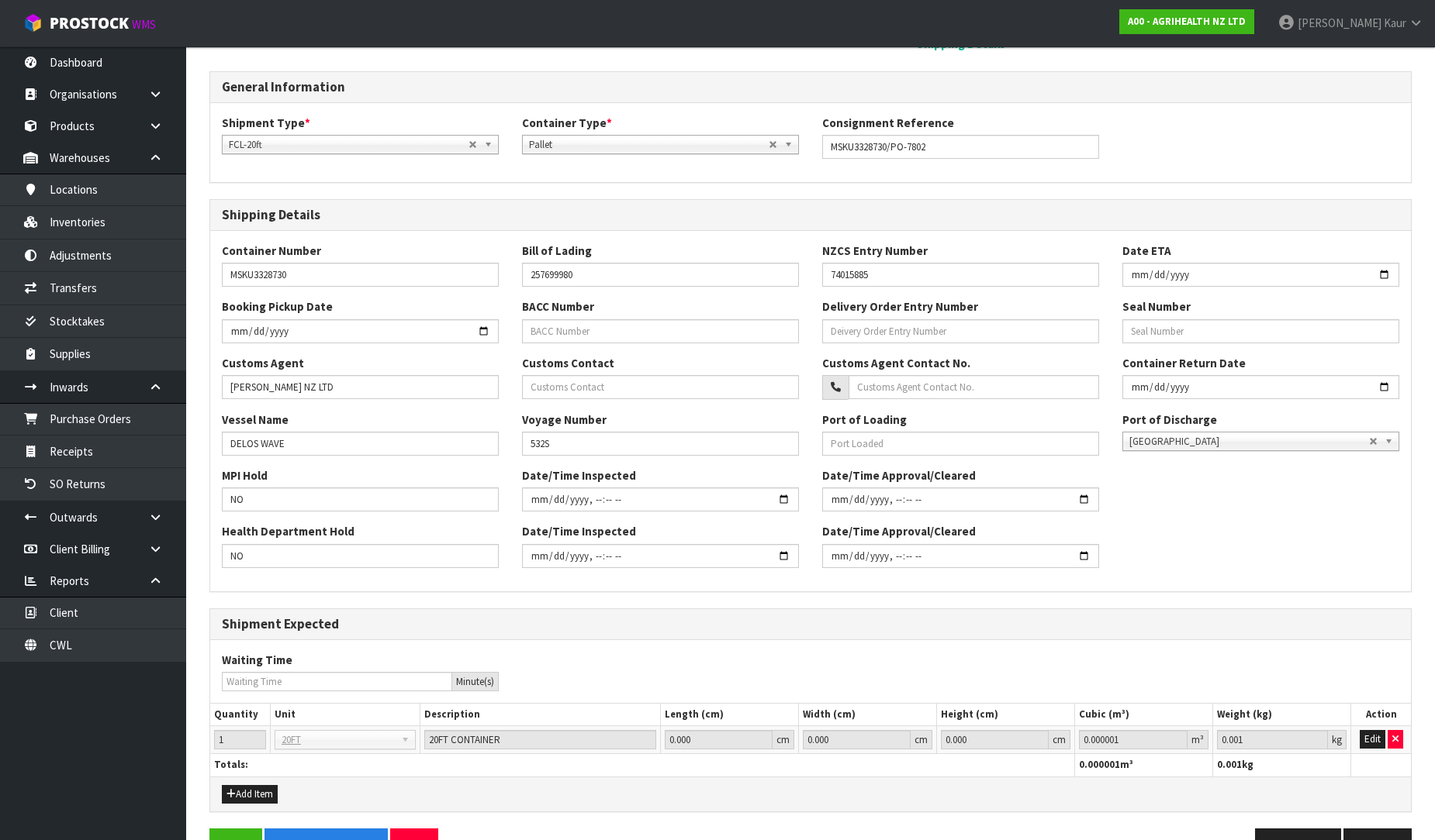
scroll to position [258, 0]
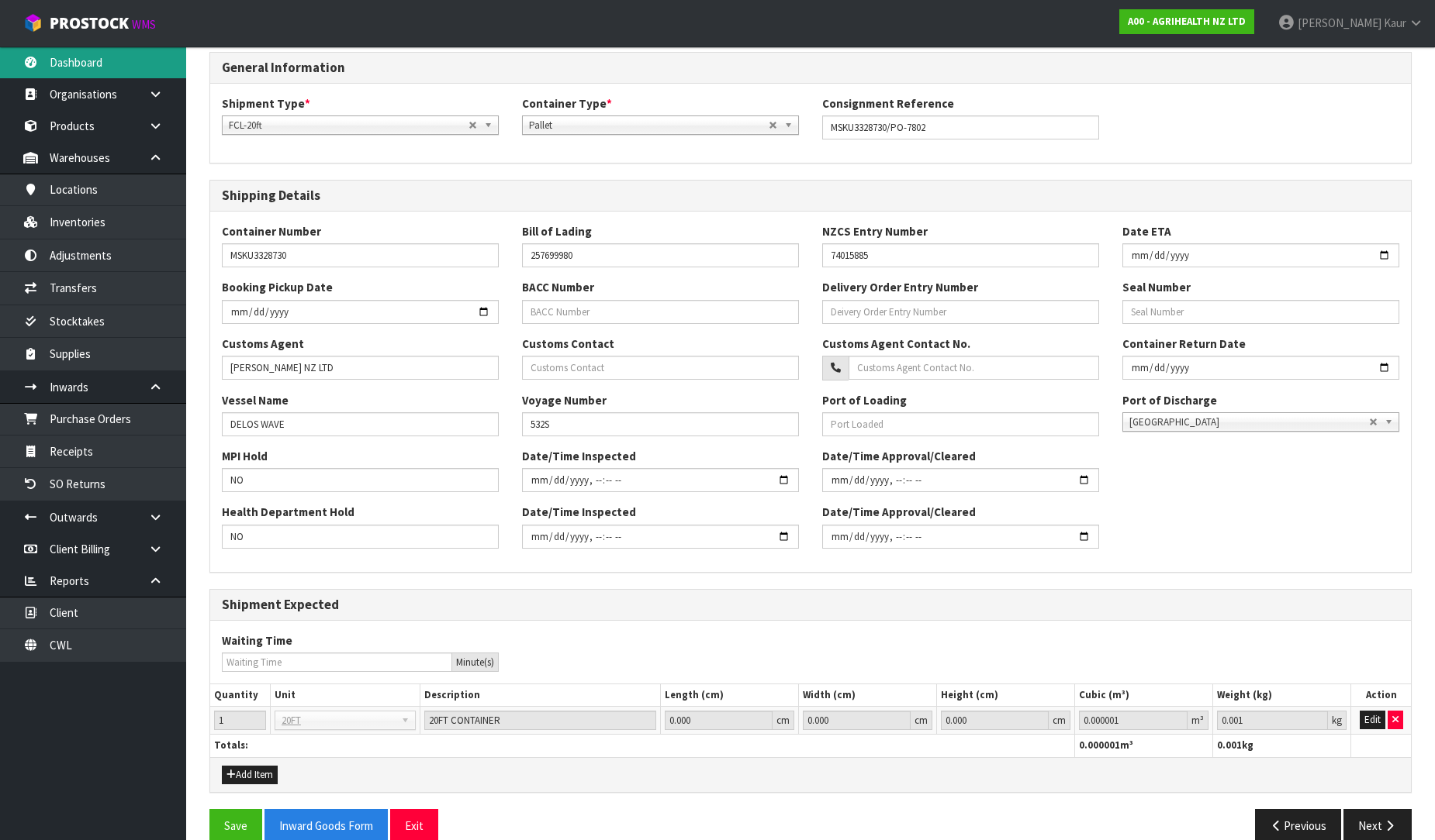
click at [98, 69] on link "Dashboard" at bounding box center [92, 62] width 186 height 31
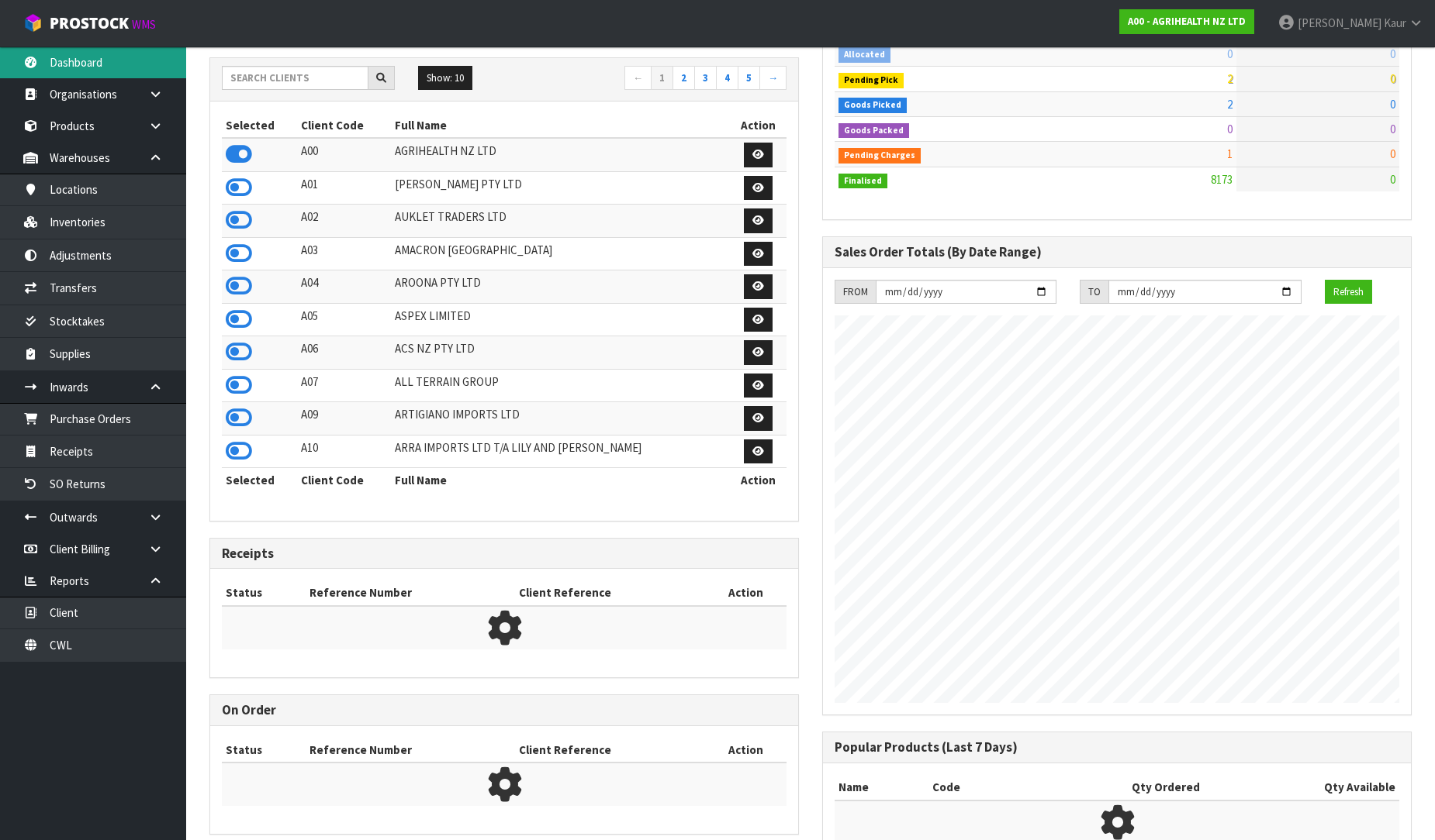
scroll to position [1174, 613]
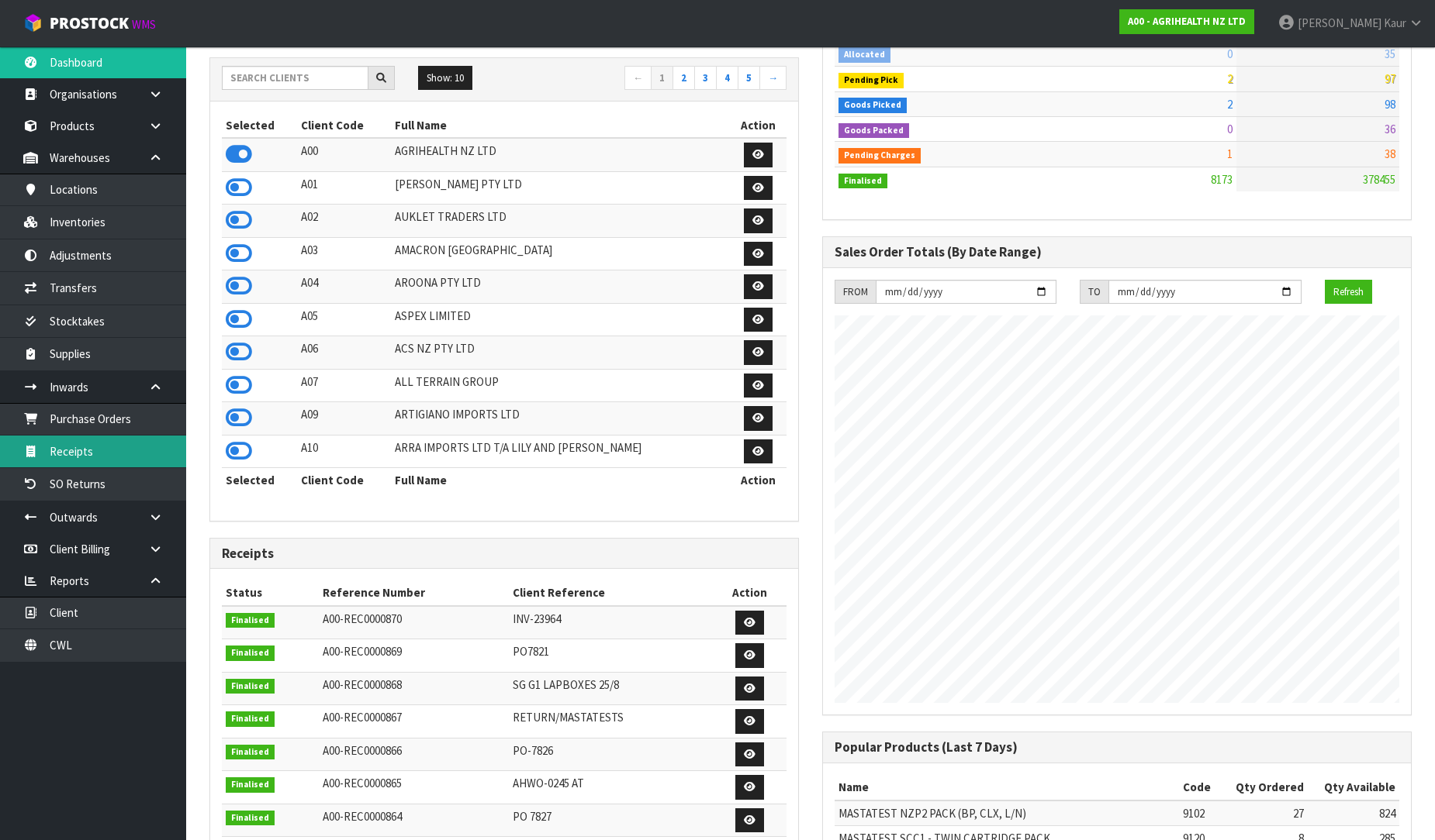
click at [131, 466] on link "Receipts" at bounding box center [92, 450] width 186 height 31
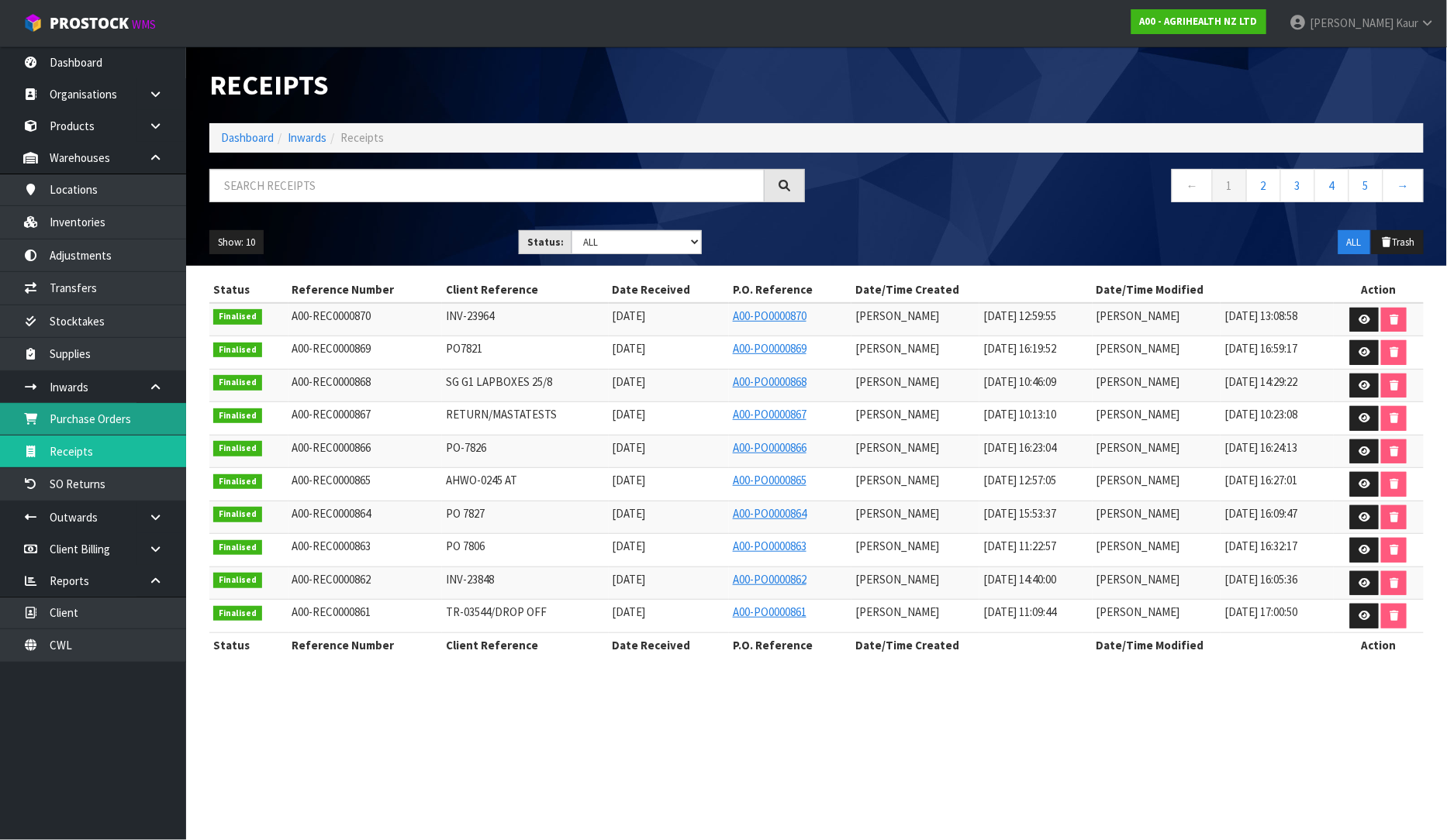
click at [107, 414] on link "Purchase Orders" at bounding box center [92, 418] width 186 height 31
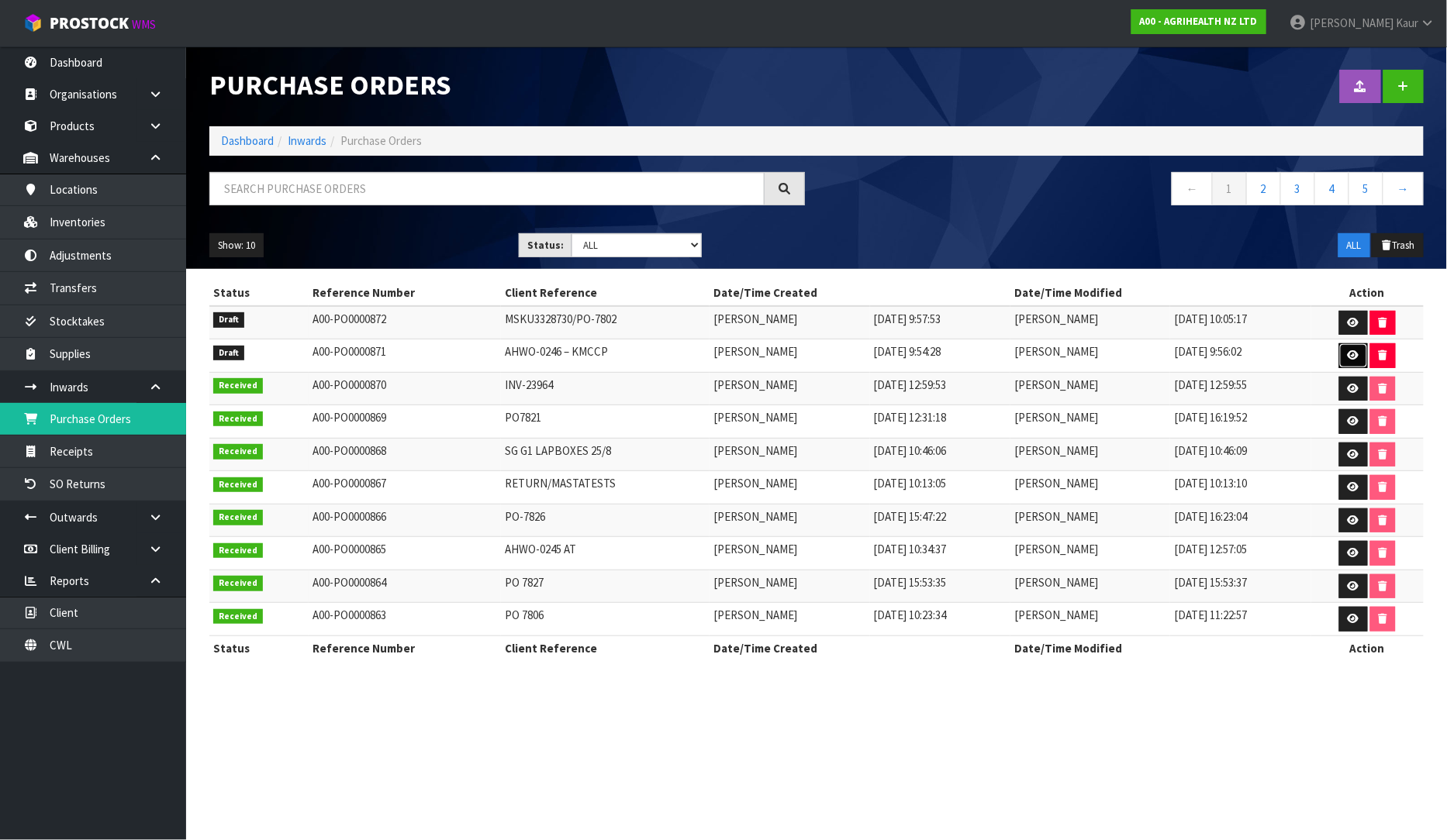
click at [1351, 353] on icon at bounding box center [1354, 355] width 11 height 10
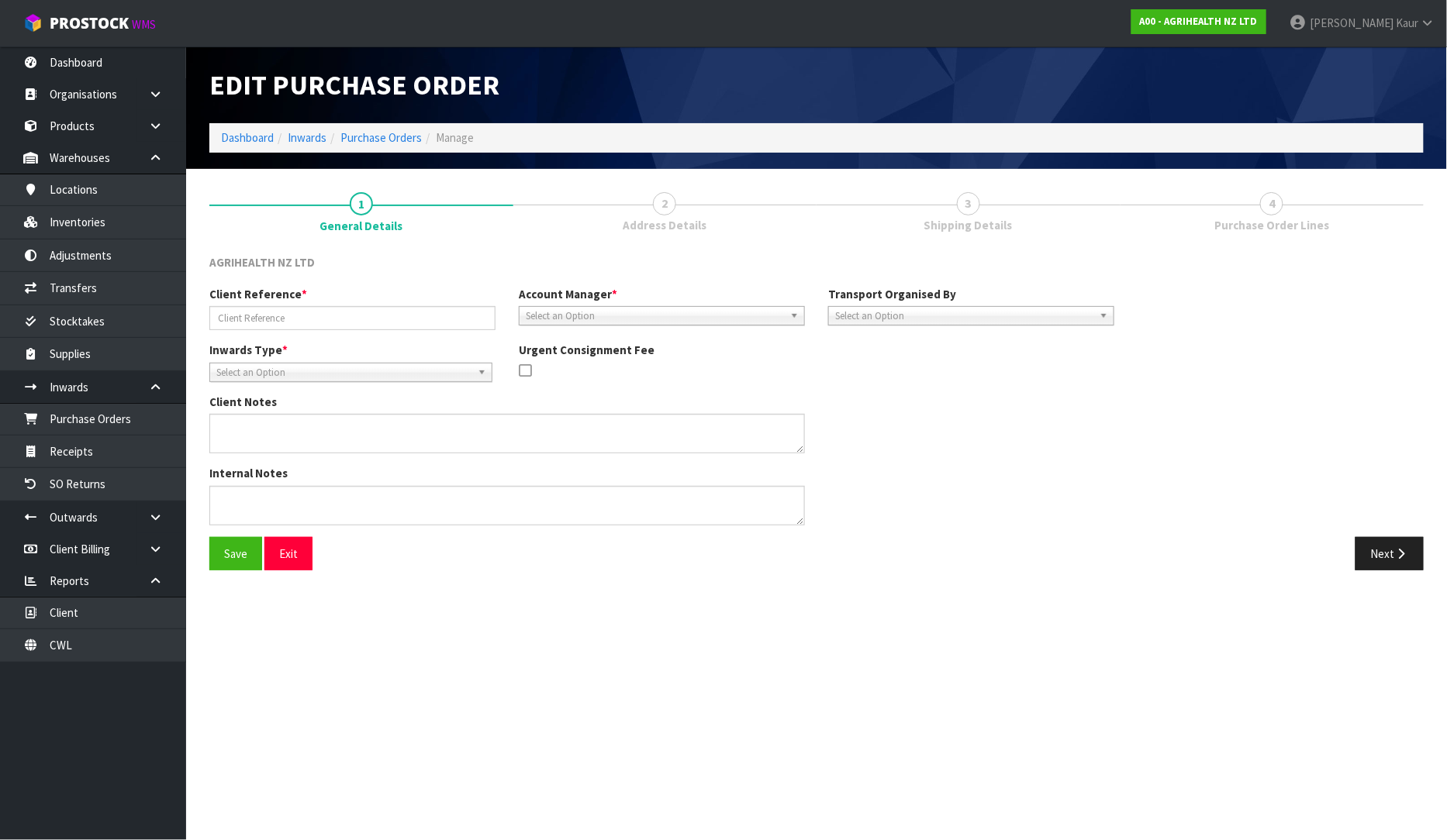
type input "AHWO-0246 – KMCCP"
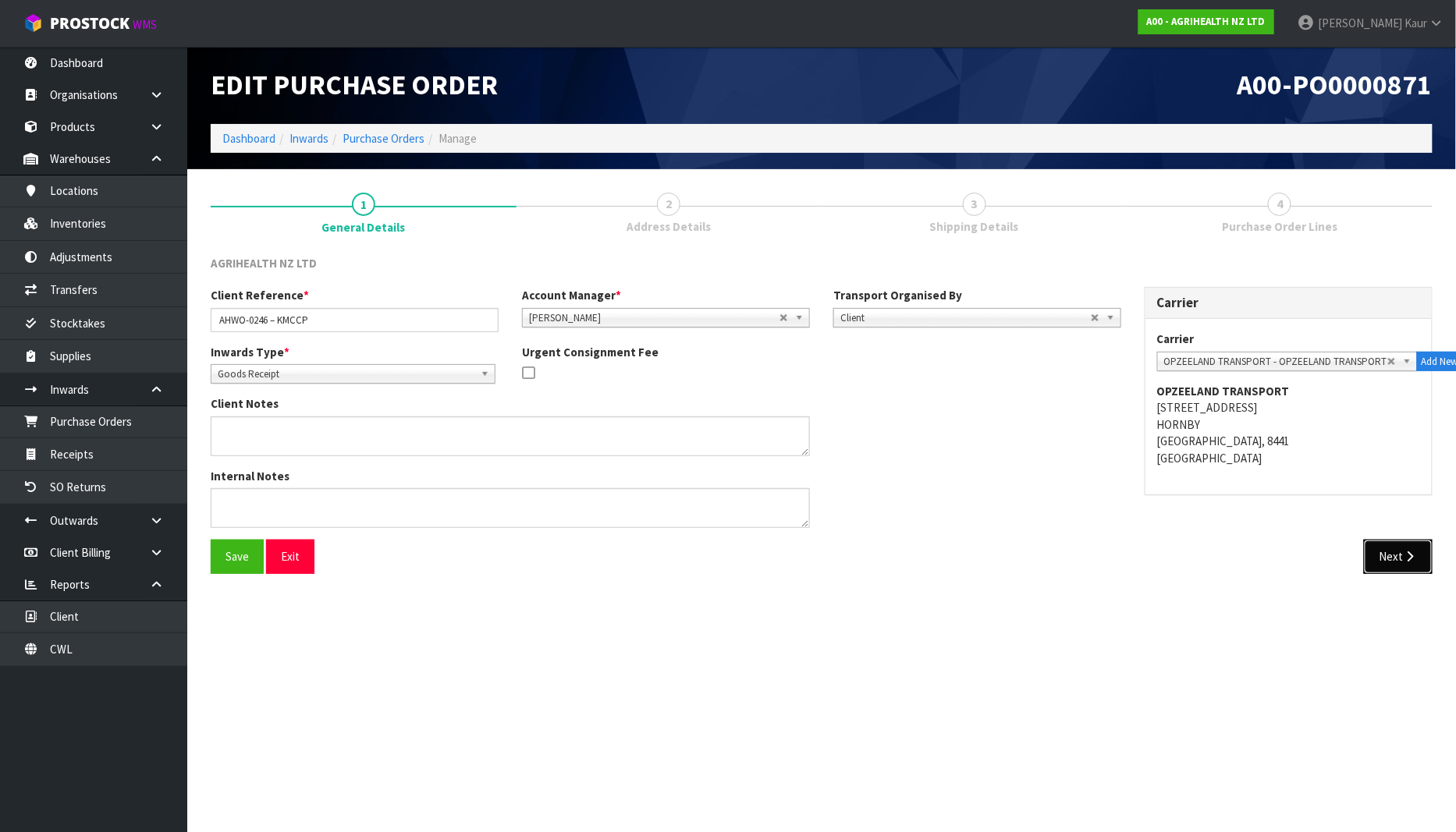
click at [1398, 559] on button "Next" at bounding box center [1398, 556] width 69 height 34
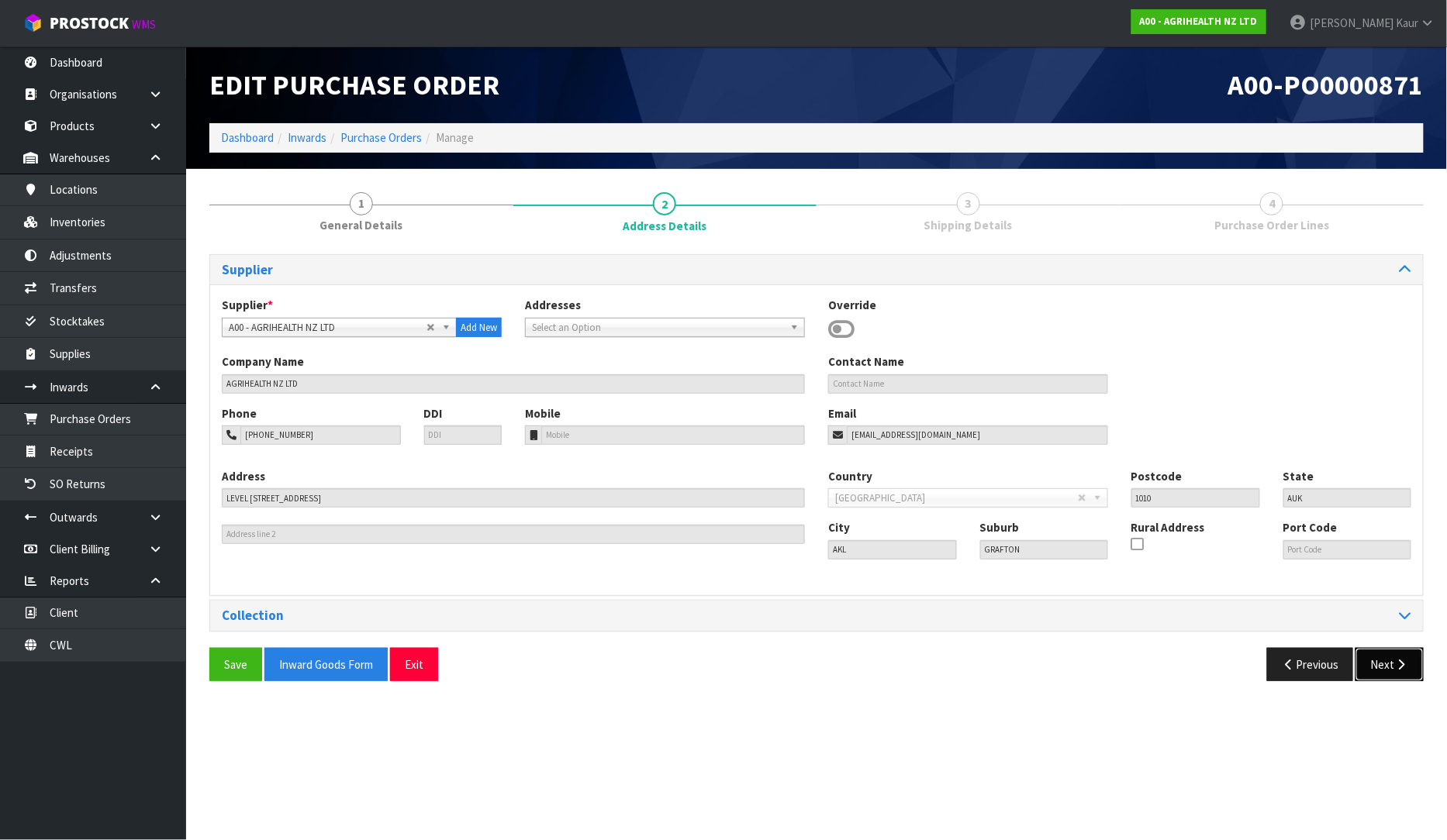
click at [1381, 657] on button "Next" at bounding box center [1390, 664] width 69 height 33
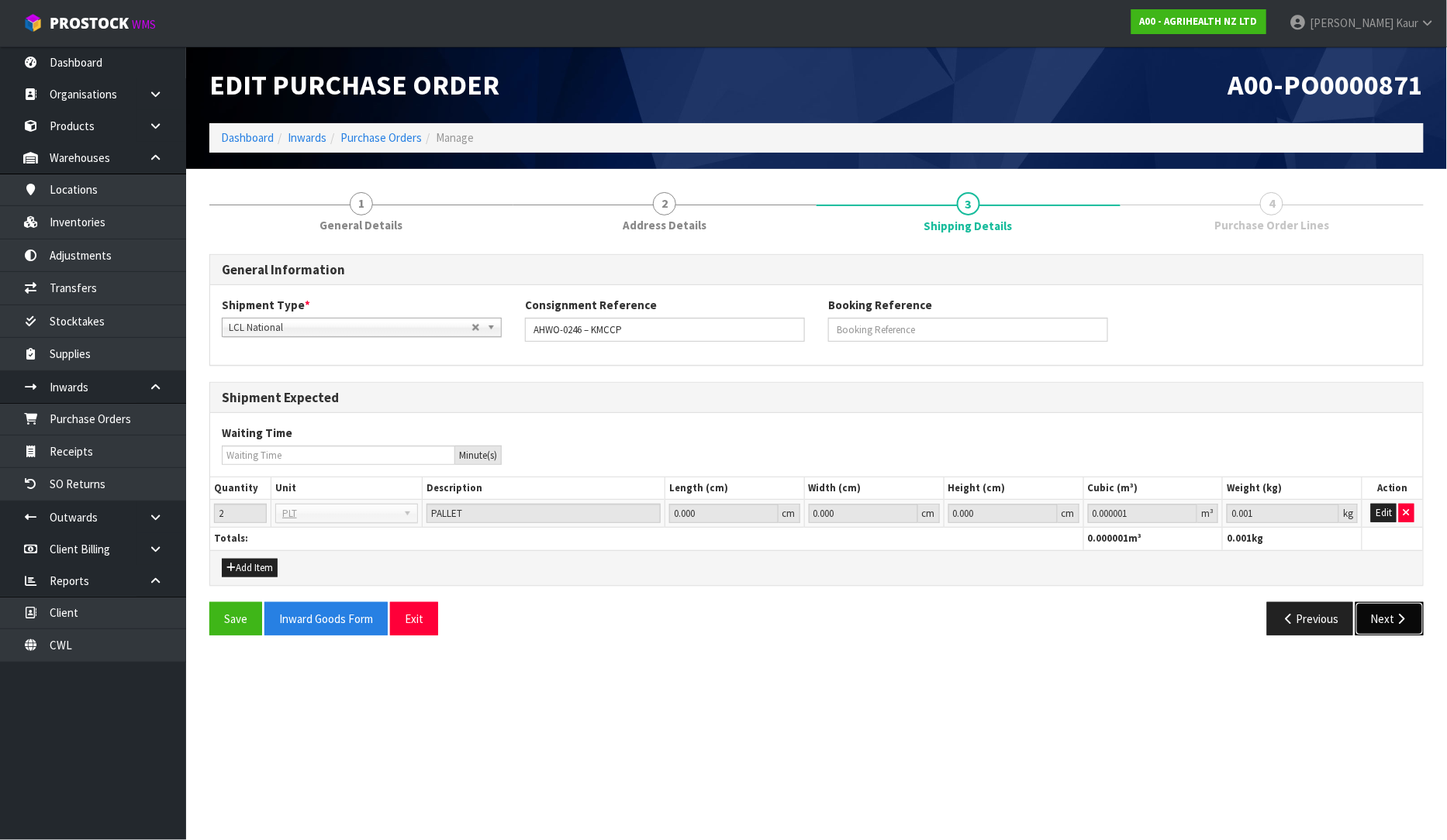
click at [1381, 633] on button "Next" at bounding box center [1390, 618] width 69 height 33
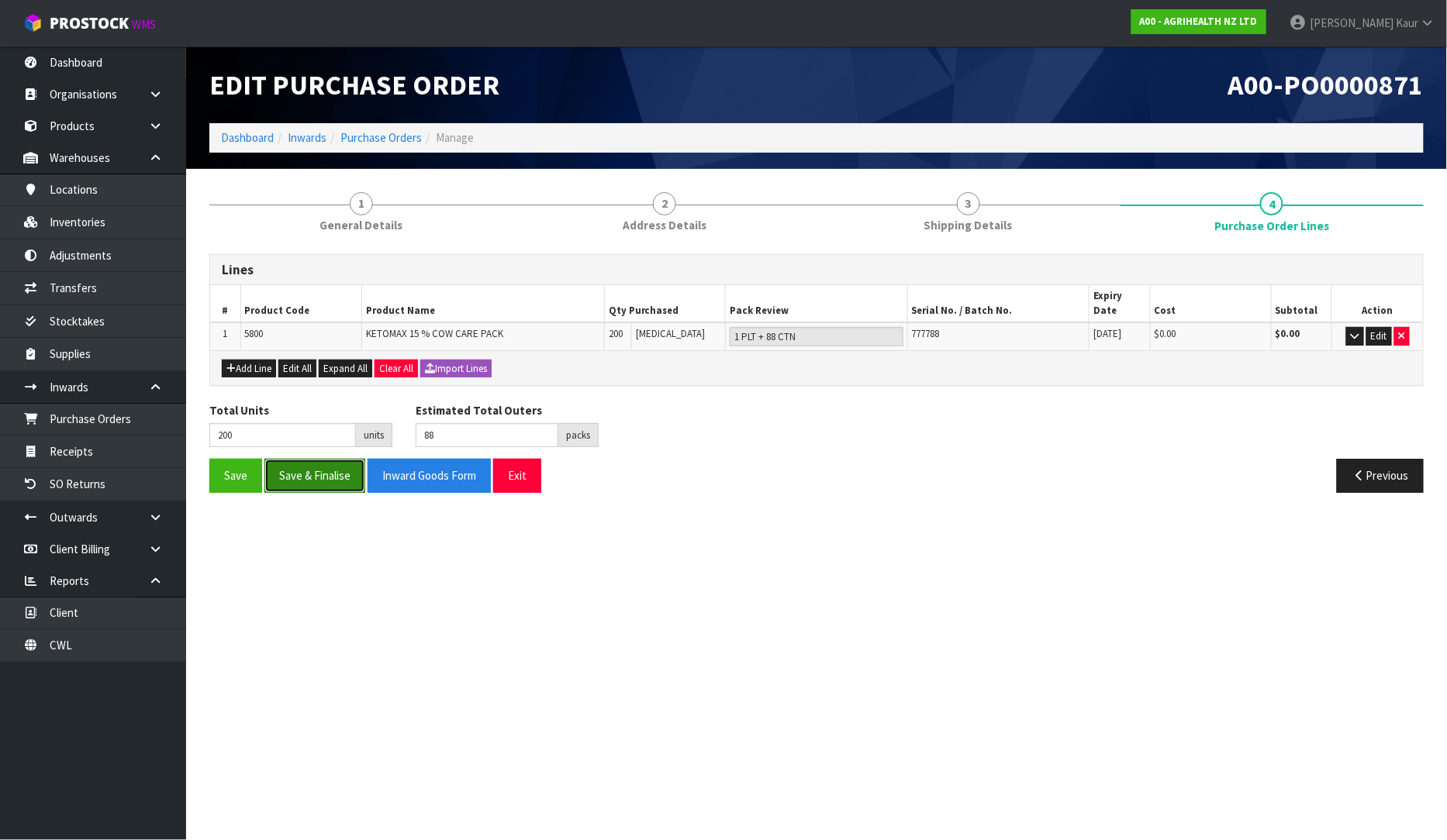
click at [314, 459] on button "Save & Finalise" at bounding box center [315, 475] width 101 height 33
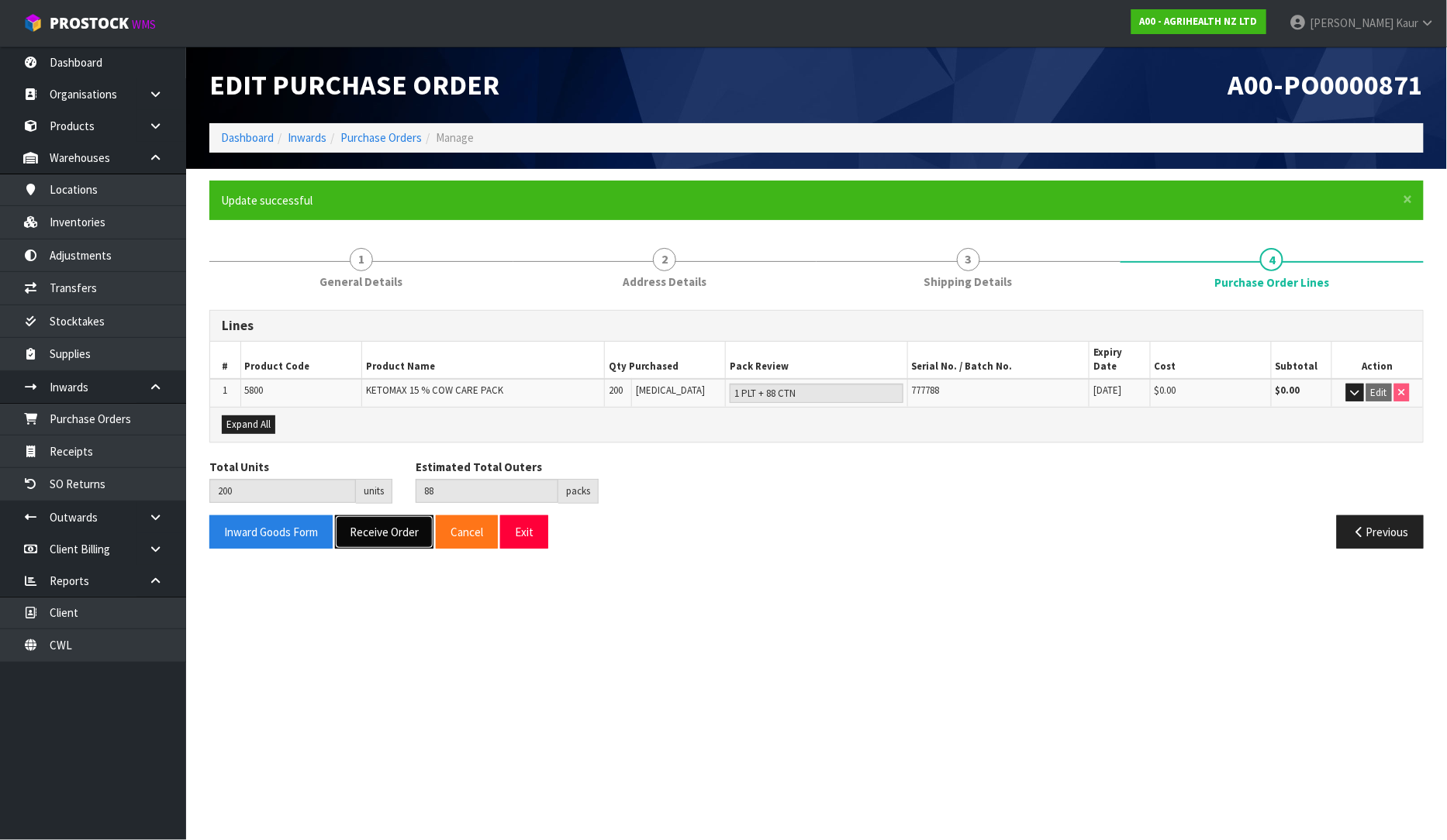
click at [390, 522] on button "Receive Order" at bounding box center [384, 531] width 98 height 33
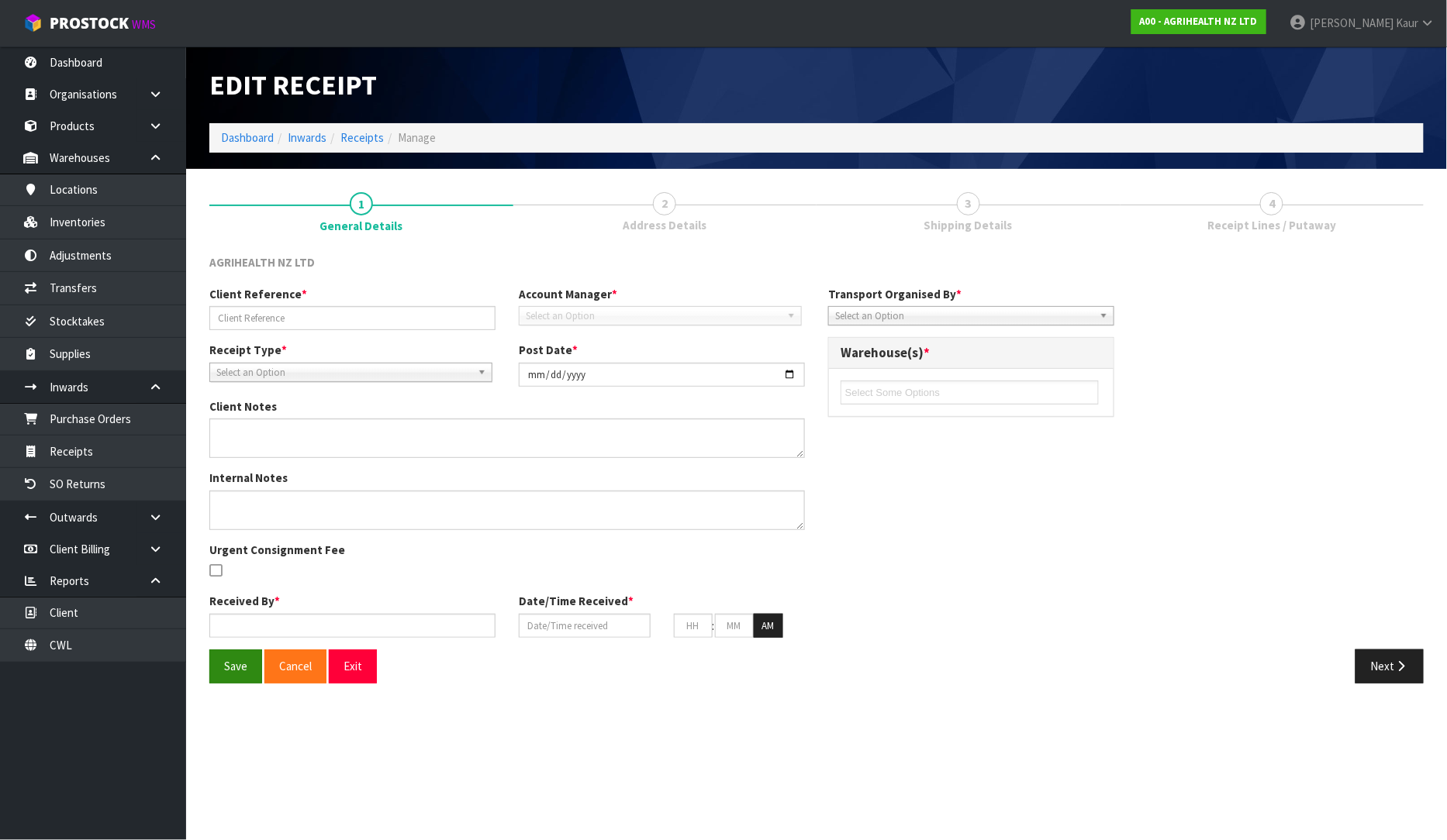
type input "AHWO-0246 – KMCCP"
type input "[DATE]"
type input "[PERSON_NAME]"
type input "[DATE]"
type input "10"
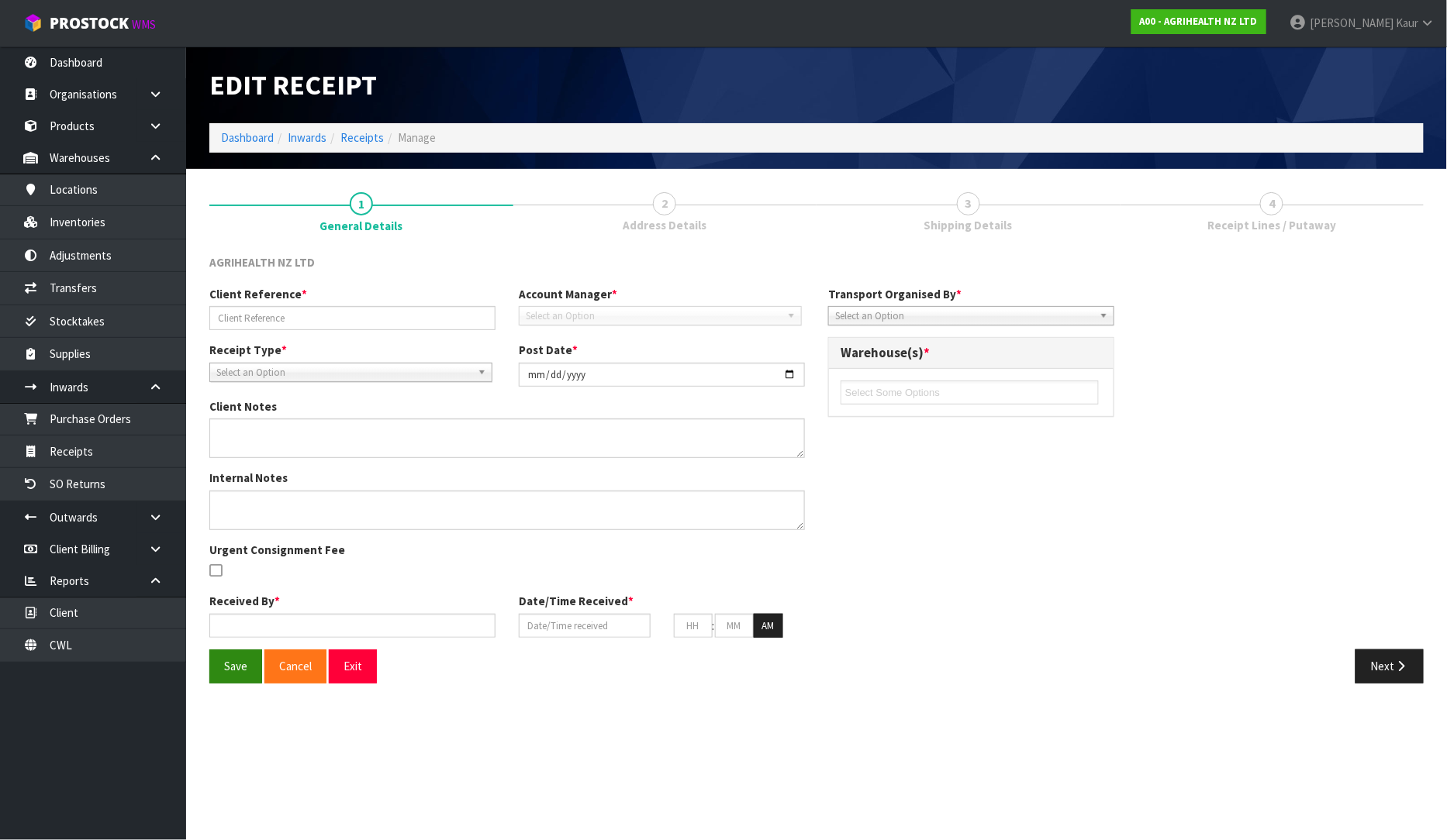
type input "22"
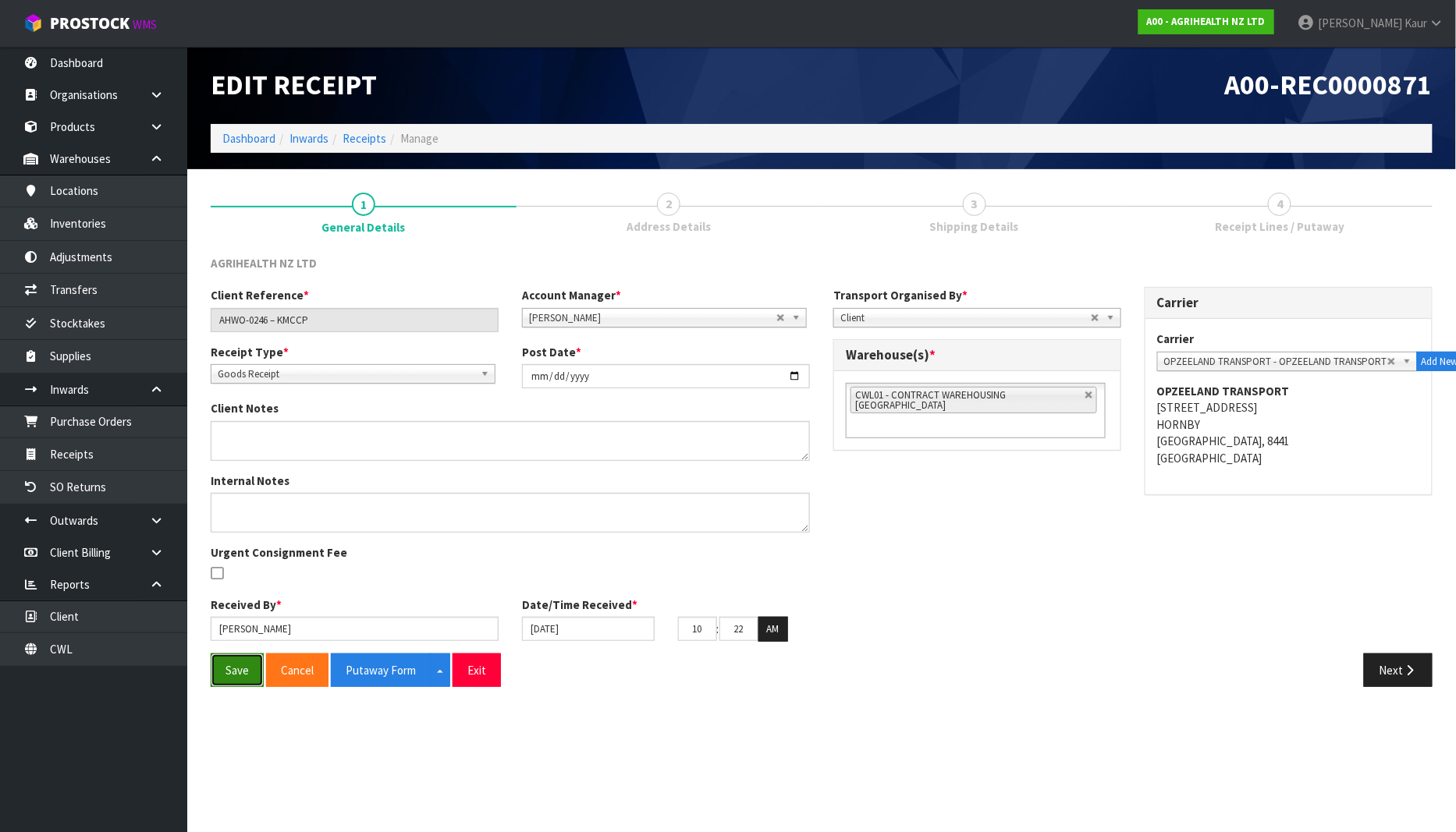
click at [232, 666] on button "Save" at bounding box center [237, 670] width 53 height 34
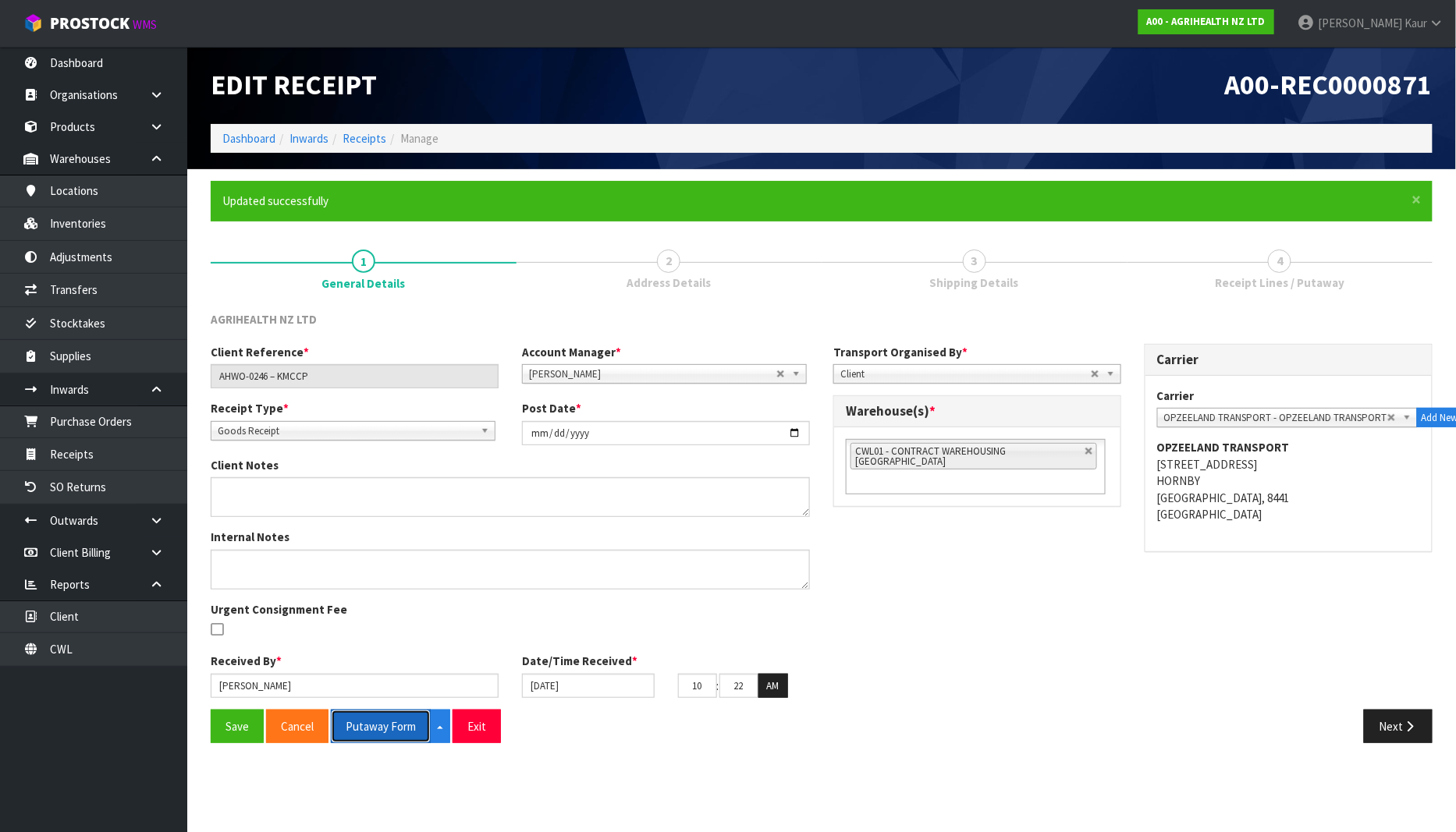
click at [393, 719] on button "Putaway Form" at bounding box center [381, 727] width 100 height 34
drag, startPoint x: 395, startPoint y: 730, endPoint x: 1455, endPoint y: 17, distance: 1277.5
click at [396, 728] on button "Putaway Form" at bounding box center [389, 727] width 117 height 34
click at [117, 65] on link "Dashboard" at bounding box center [93, 62] width 187 height 32
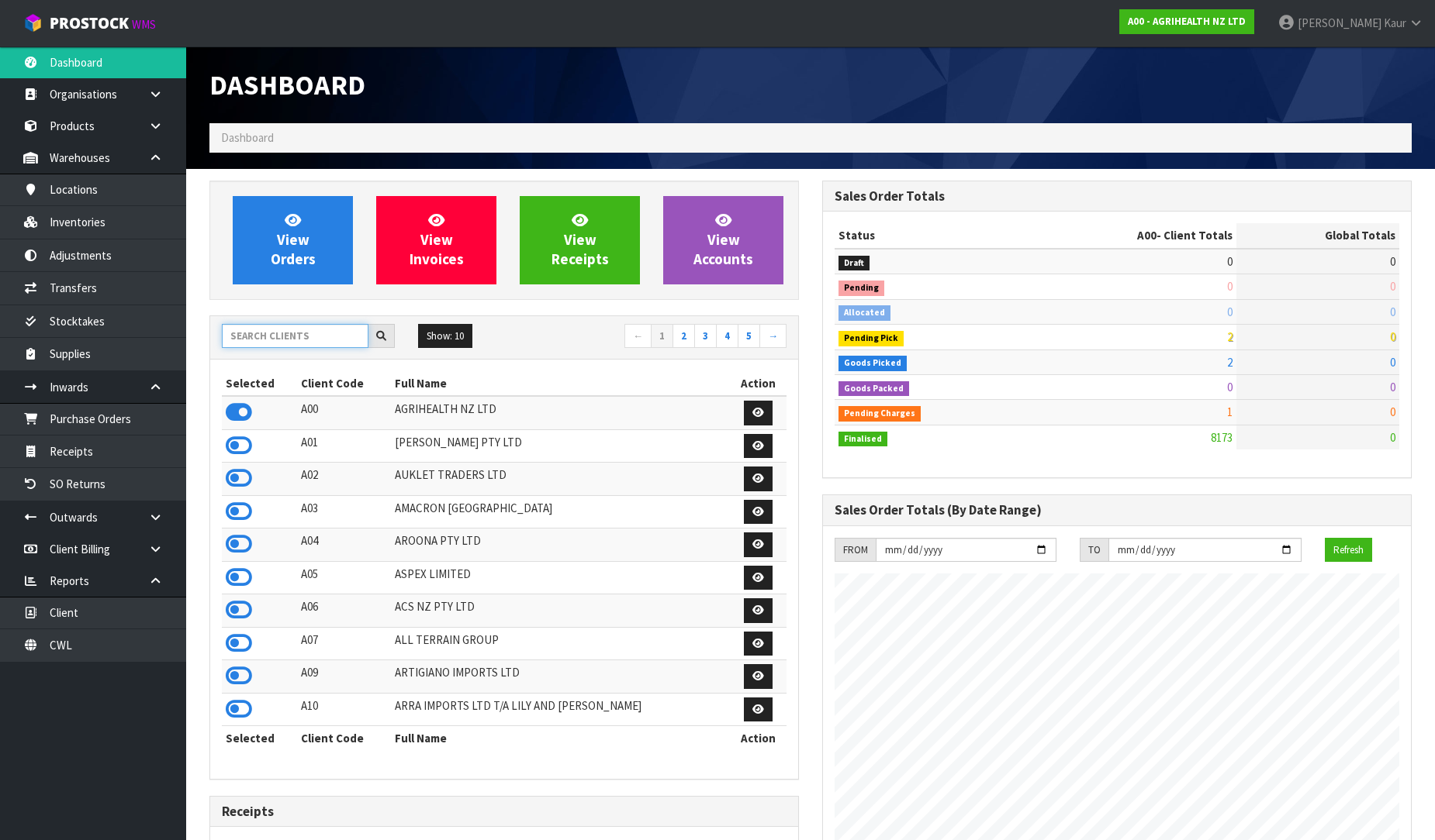
scroll to position [1174, 613]
click at [290, 334] on input "text" at bounding box center [295, 335] width 147 height 24
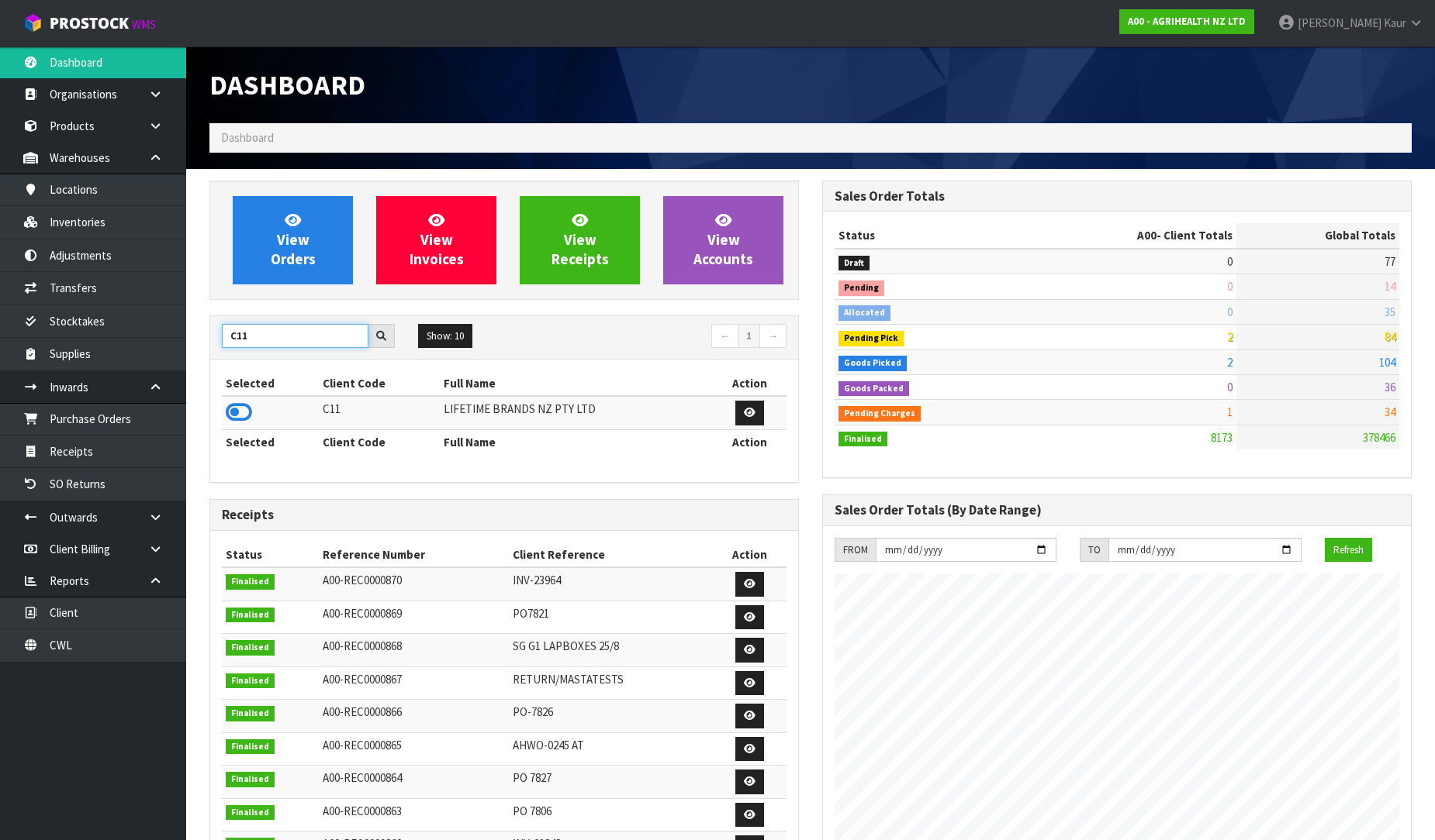
type input "C11"
click at [241, 410] on icon at bounding box center [239, 412] width 27 height 23
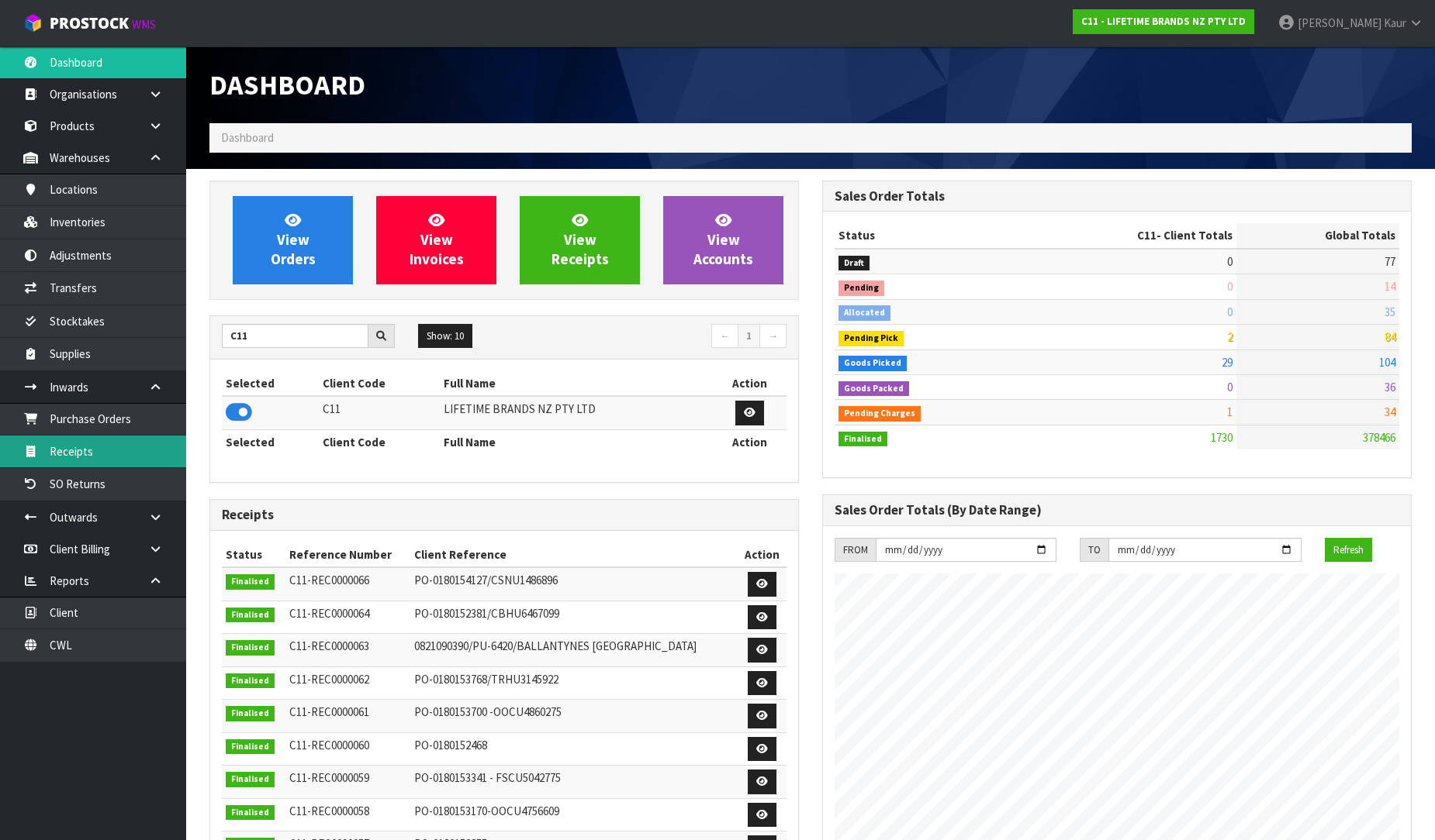
click at [106, 450] on link "Receipts" at bounding box center [92, 450] width 186 height 31
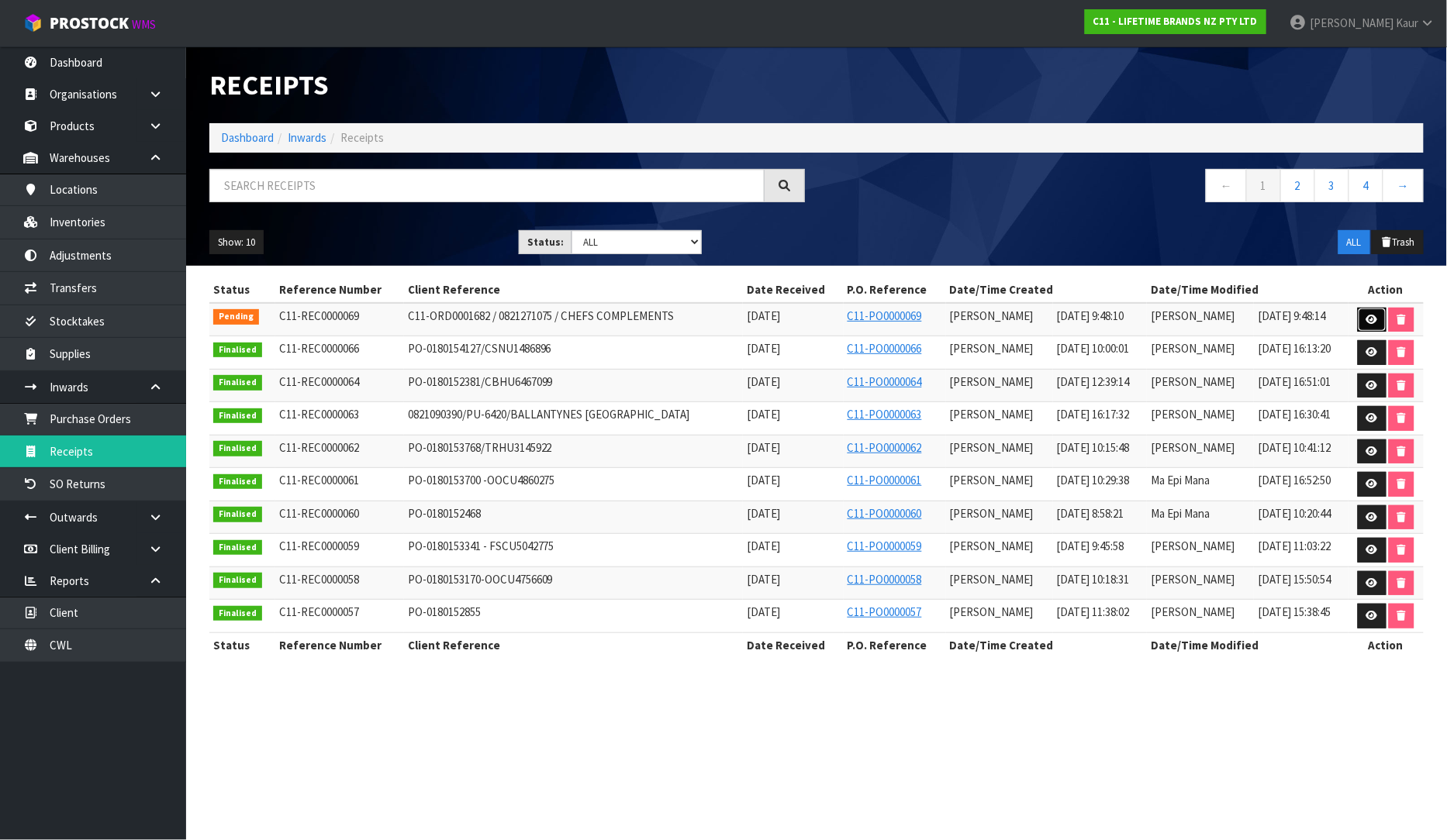
click at [1369, 318] on icon at bounding box center [1372, 319] width 11 height 10
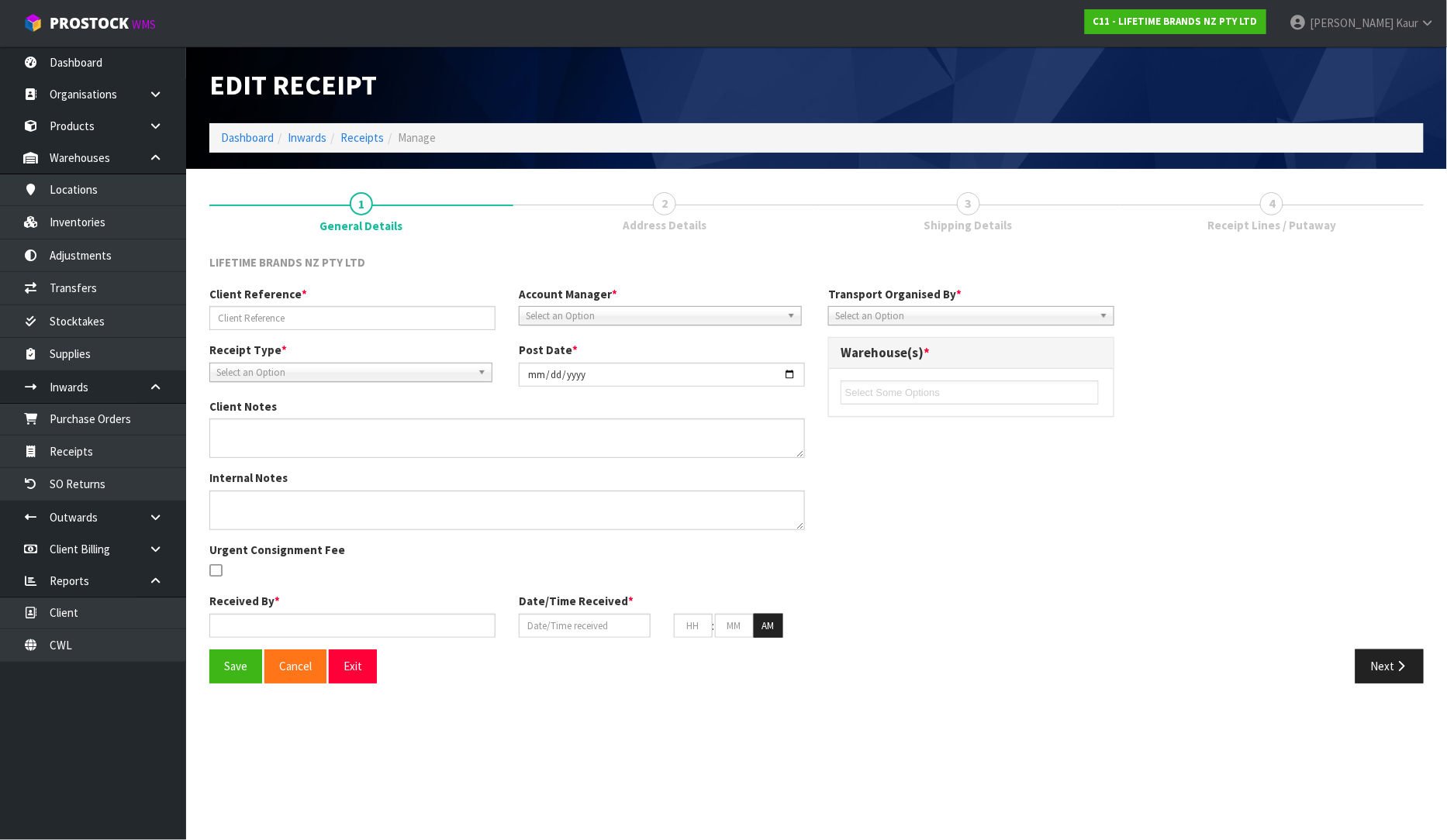
type input "C11-ORD0001682 / 0821271075 / CHEFS COMPLEMENTS"
type input "[DATE]"
type textarea "CLIENT KEYED AN ORDER TO AN INCORRECT CUSTOMER AND IT NEEDS TO BE COLLECTED AND…"
type input "[PERSON_NAME]"
type input "[DATE]"
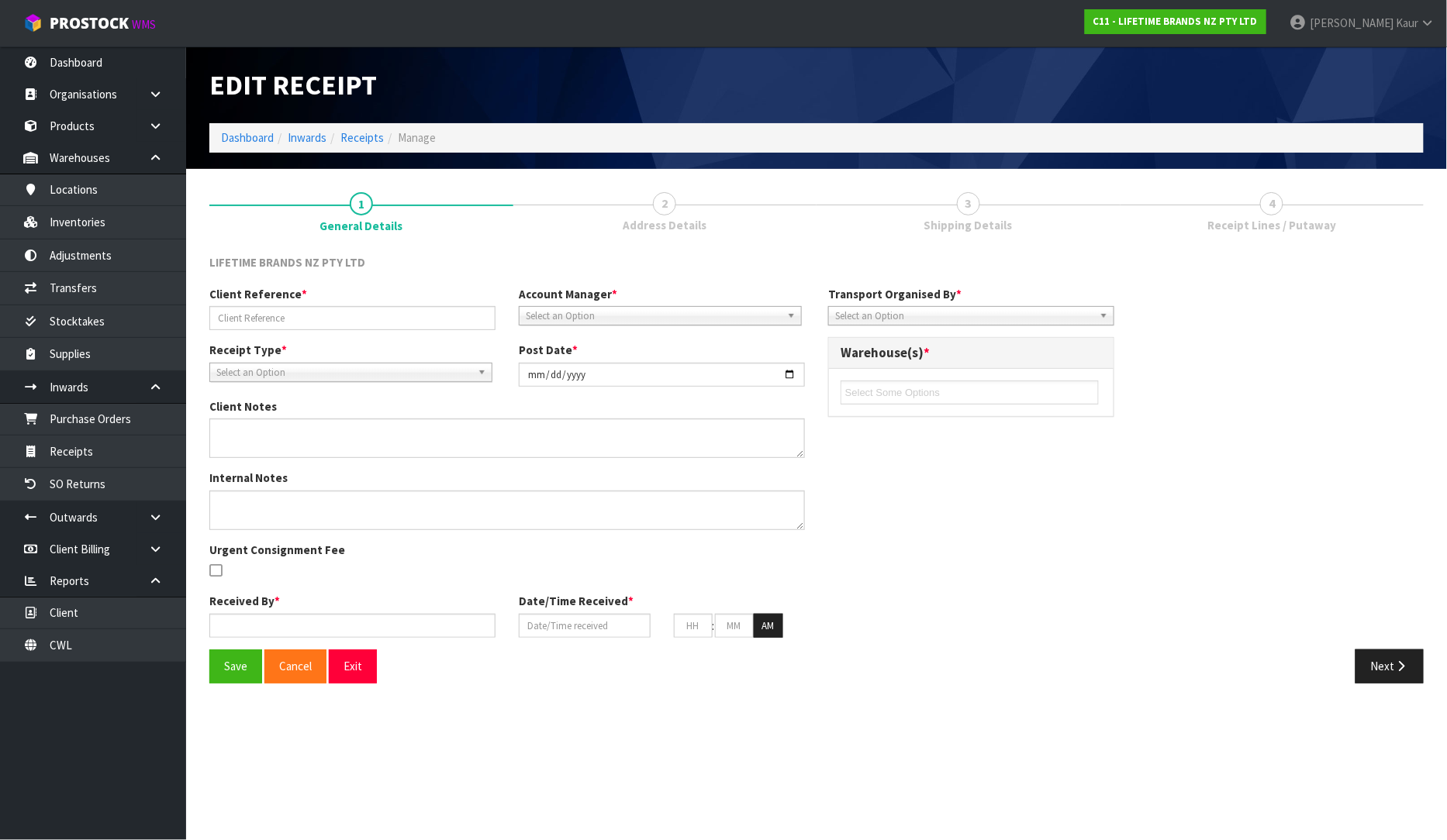
type input "09"
type input "48"
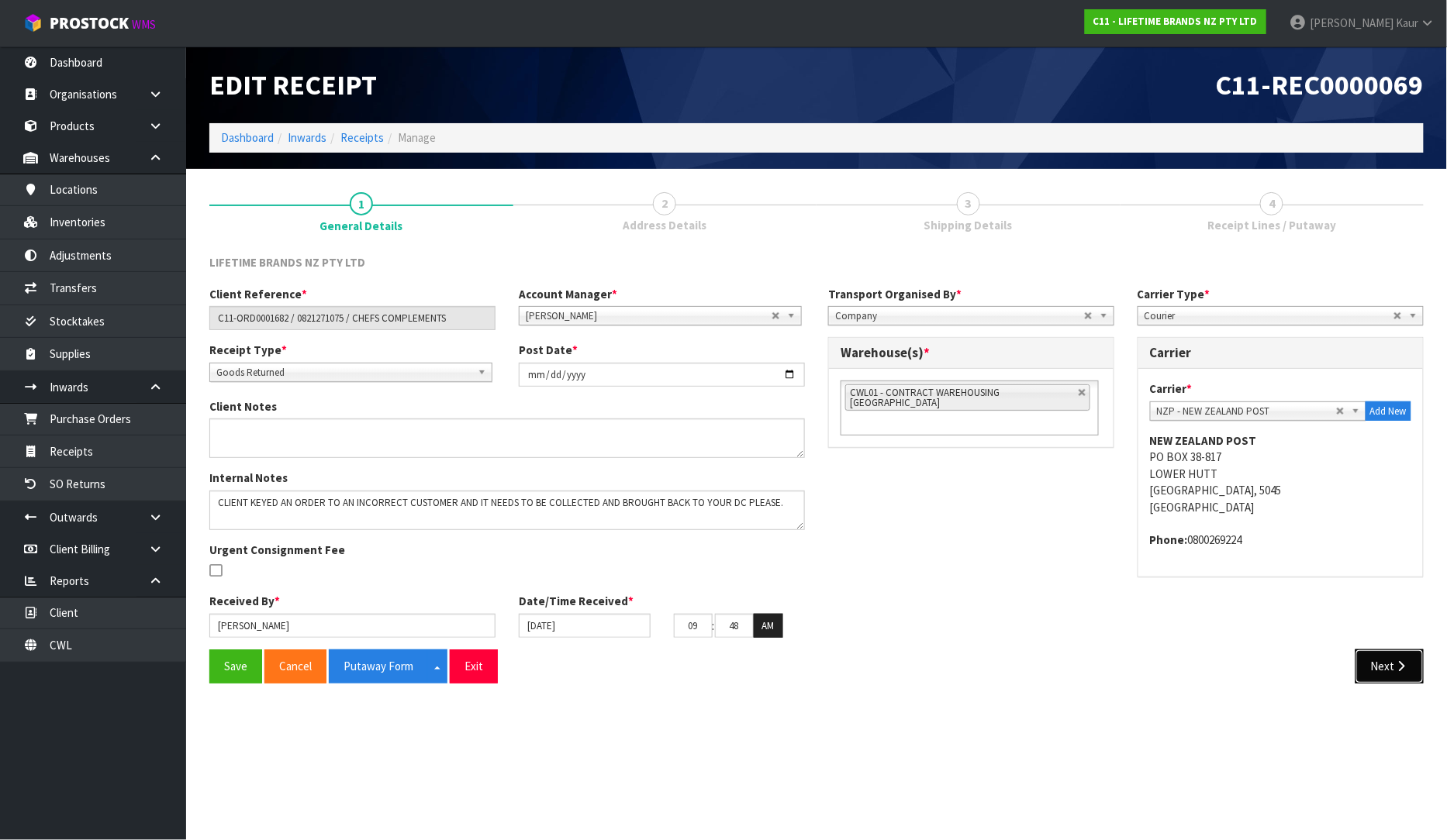
click at [1384, 660] on button "Next" at bounding box center [1390, 666] width 69 height 33
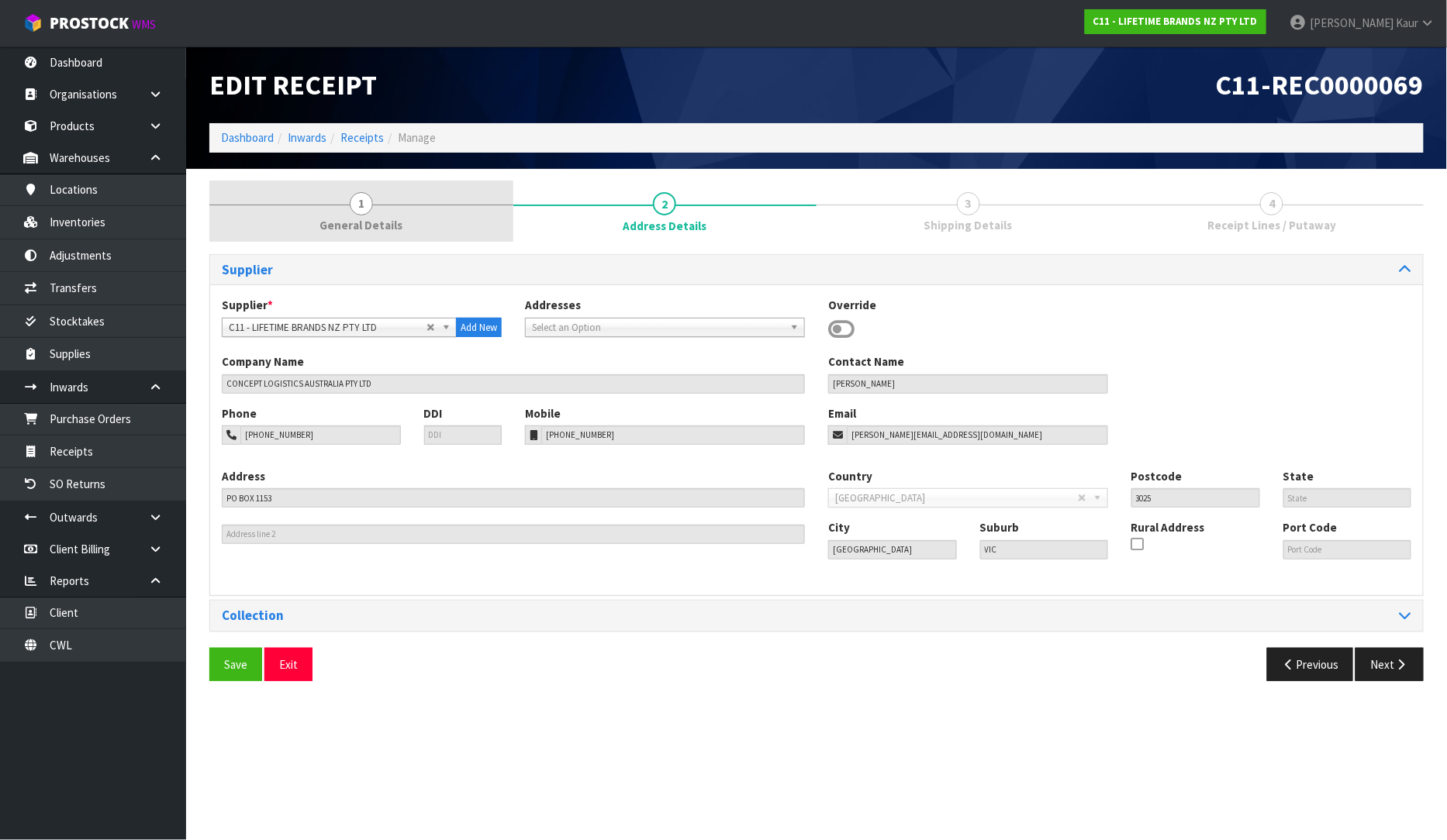
click at [345, 212] on link "1 General Details" at bounding box center [361, 211] width 304 height 61
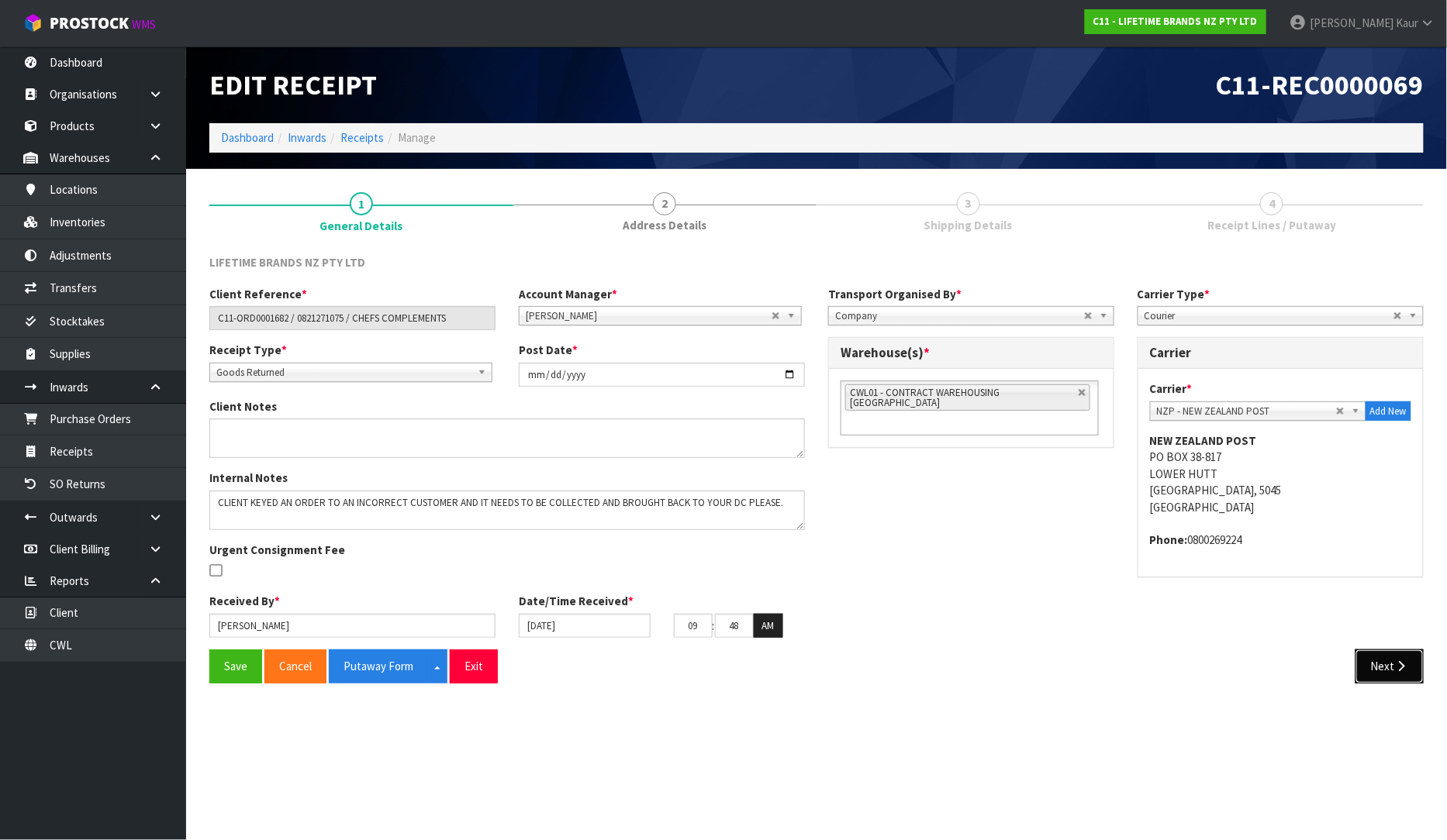
click at [1377, 682] on button "Next" at bounding box center [1390, 666] width 69 height 33
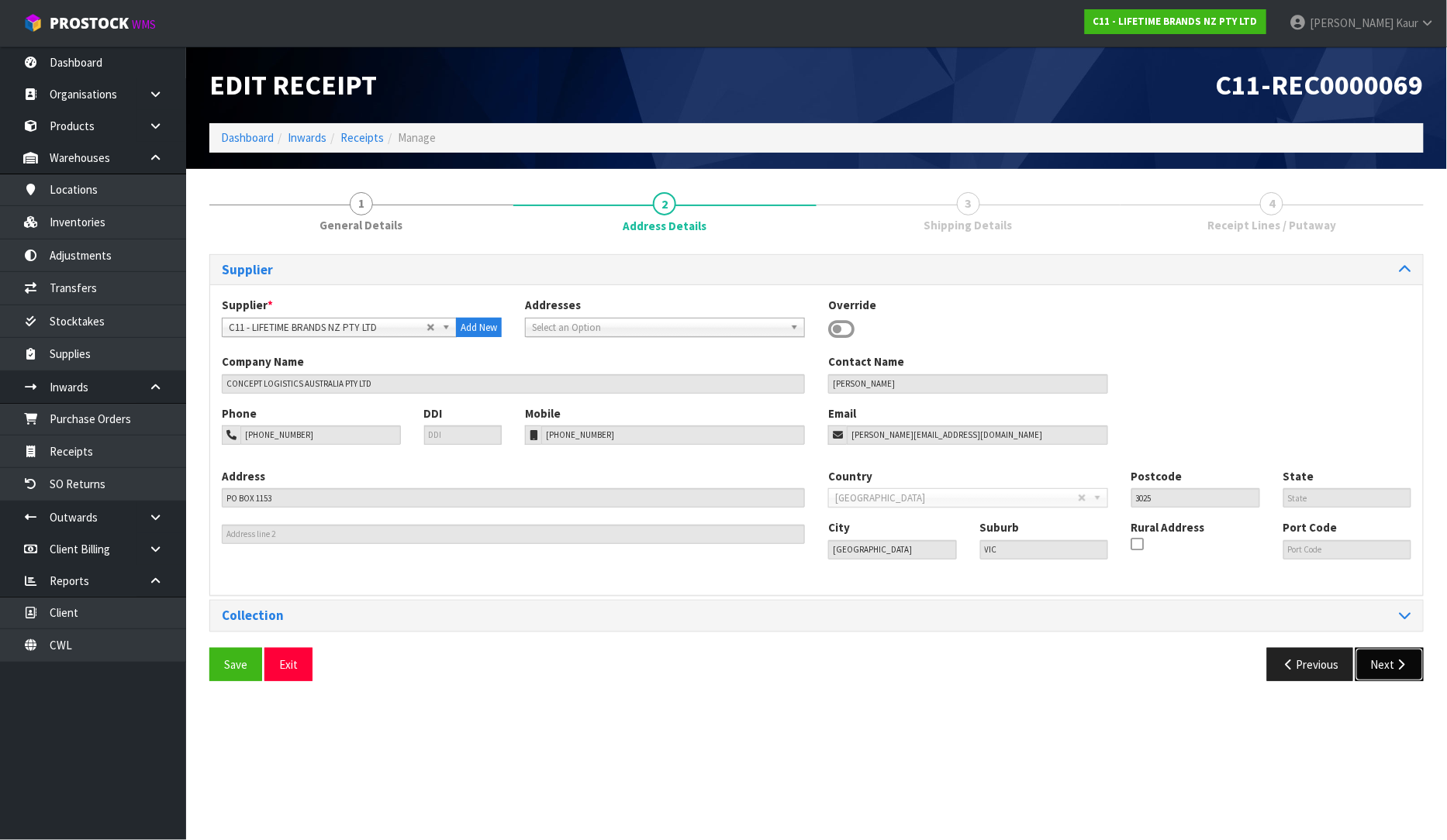
click at [1406, 655] on button "Next" at bounding box center [1390, 664] width 69 height 33
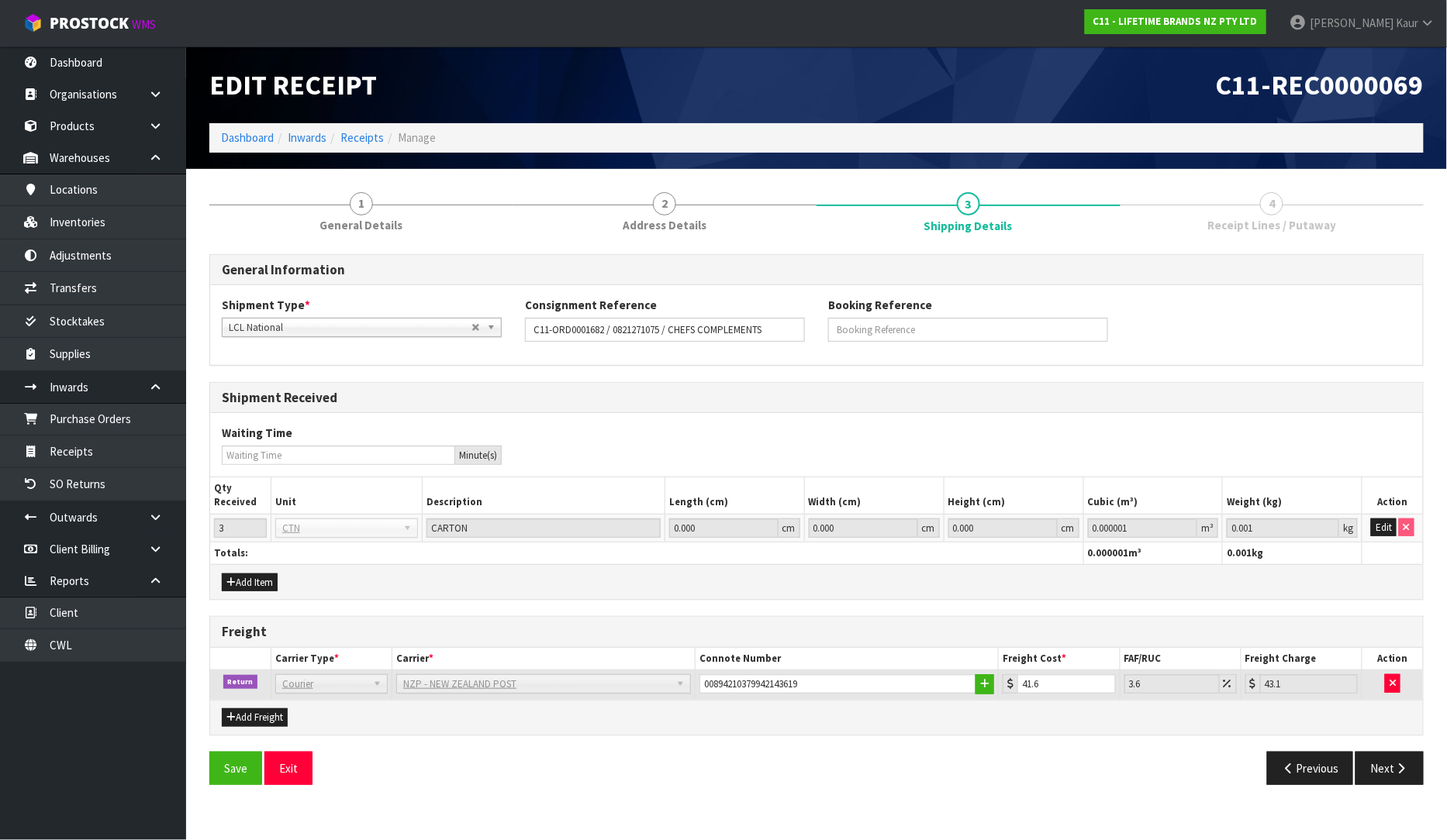
click at [1385, 750] on div "General Information Shipment Type * LCL National LCL International FCL-20ft FCL…" at bounding box center [816, 526] width 1215 height 544
click at [1373, 777] on button "Next" at bounding box center [1390, 768] width 69 height 33
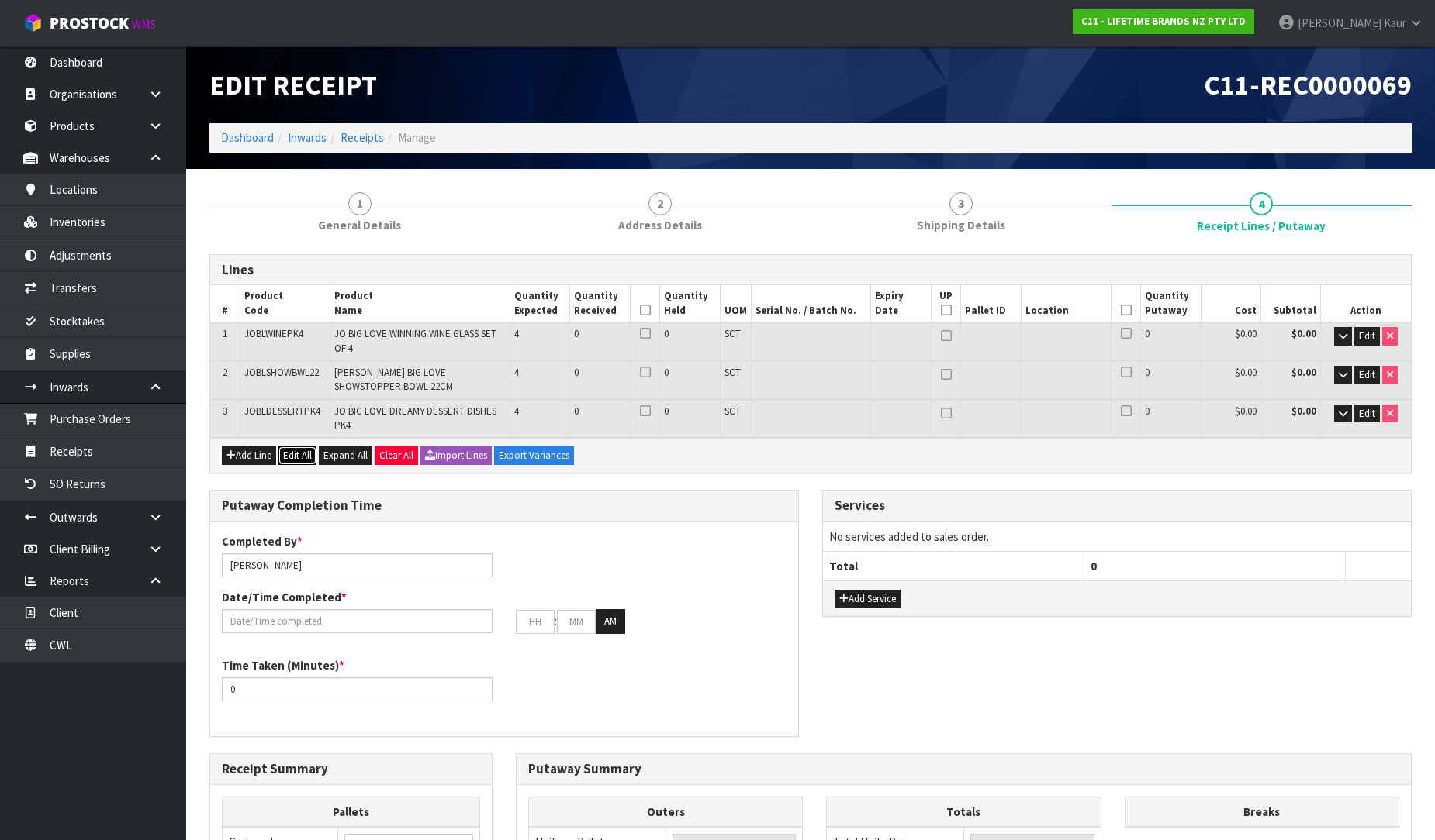
click at [290, 447] on button "Edit All" at bounding box center [297, 456] width 38 height 19
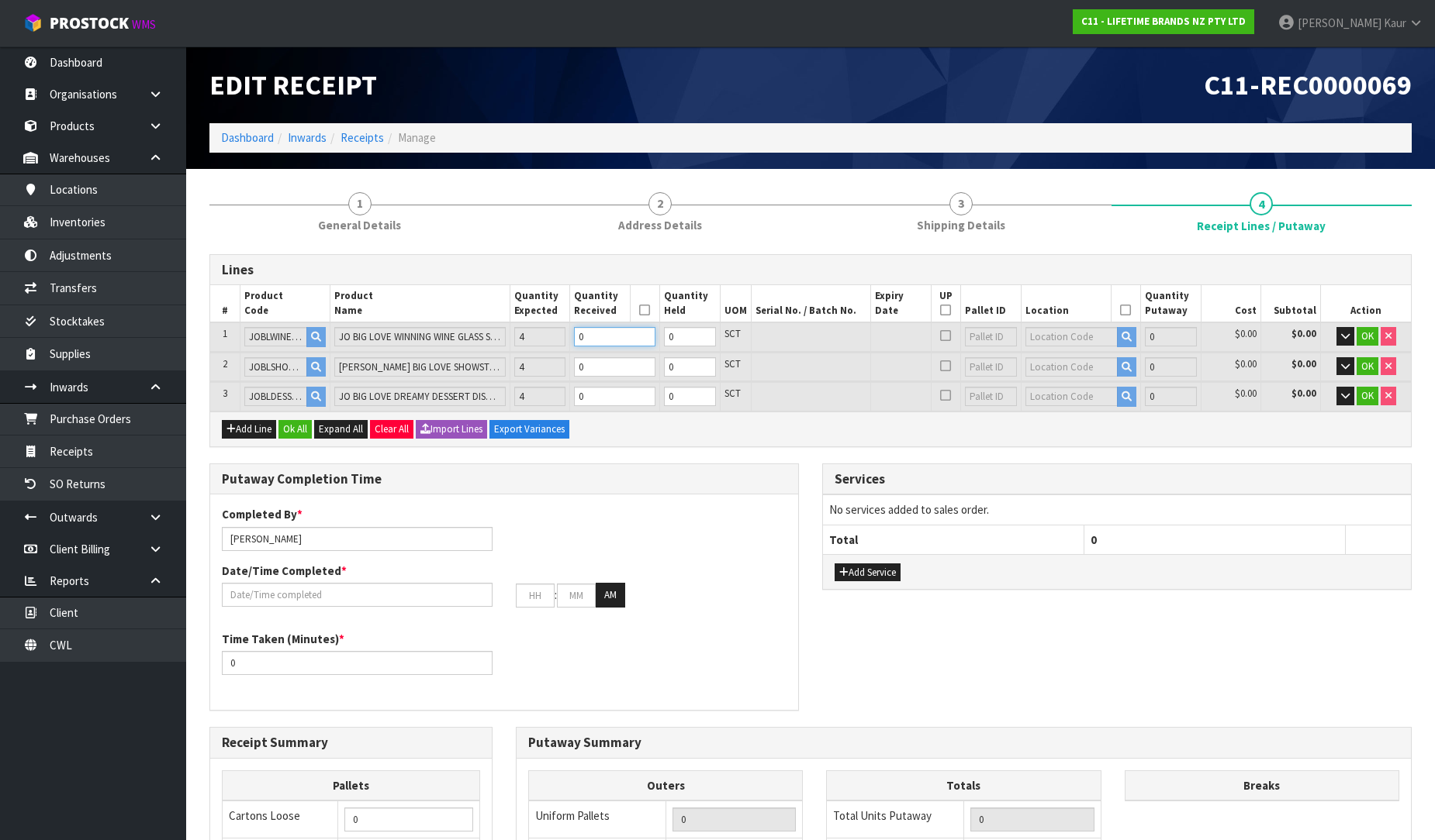
click at [605, 330] on input "0" at bounding box center [614, 336] width 81 height 19
type input "1"
type input "0.056056"
type input "6.15"
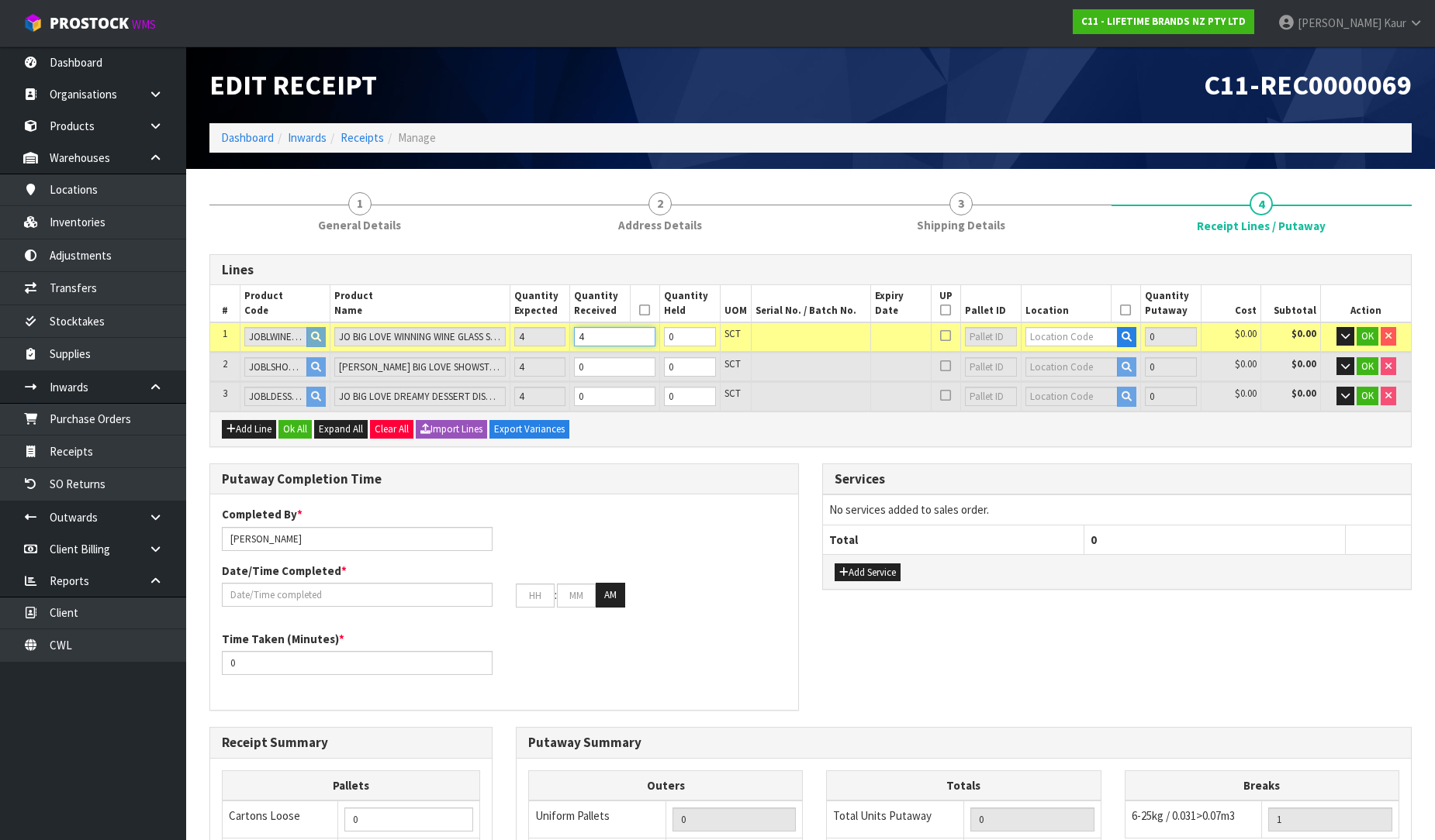
type input "4"
click at [600, 366] on input "0" at bounding box center [614, 367] width 81 height 19
type input "2"
type input "0.171224"
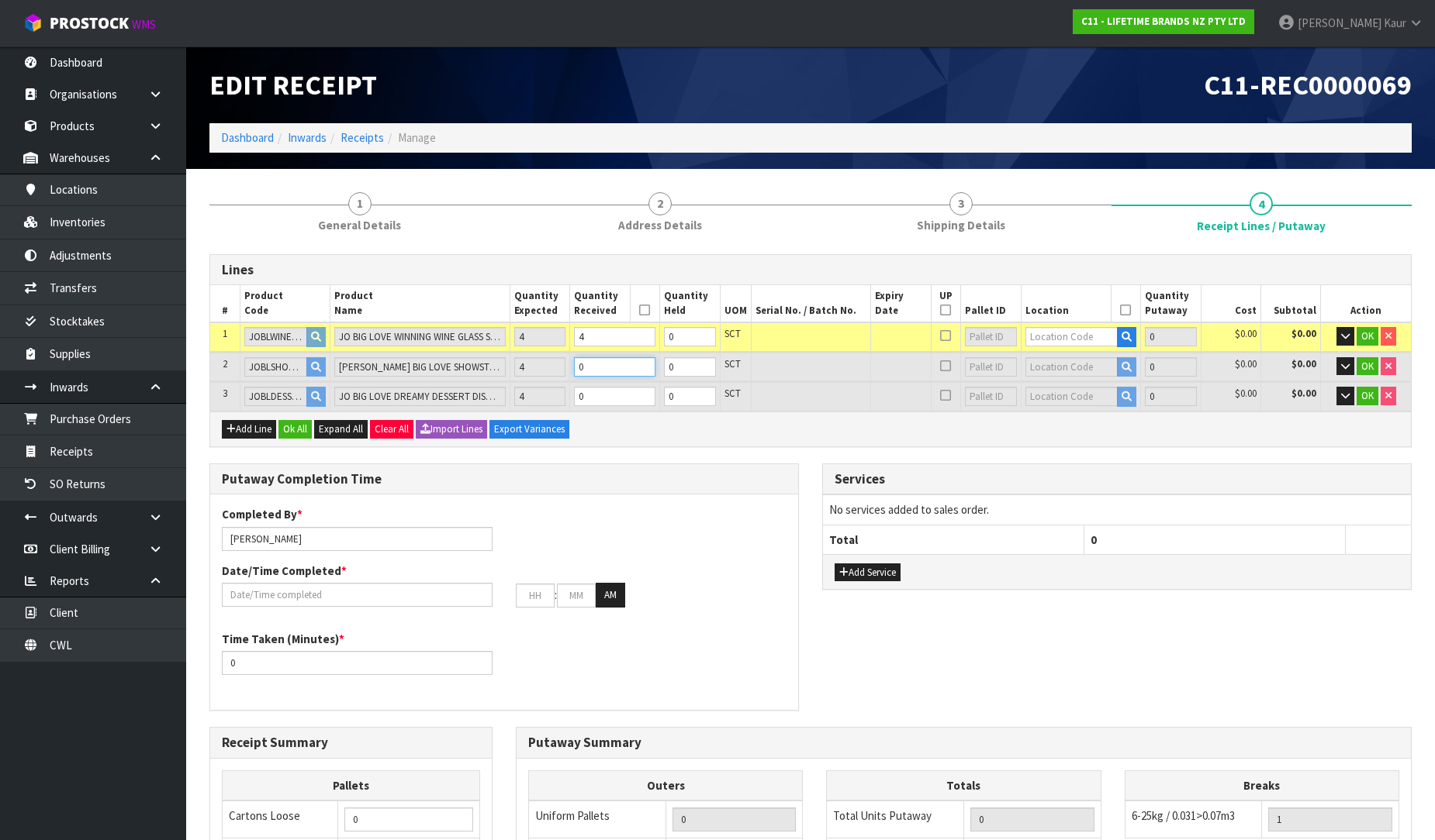
type input "13.25"
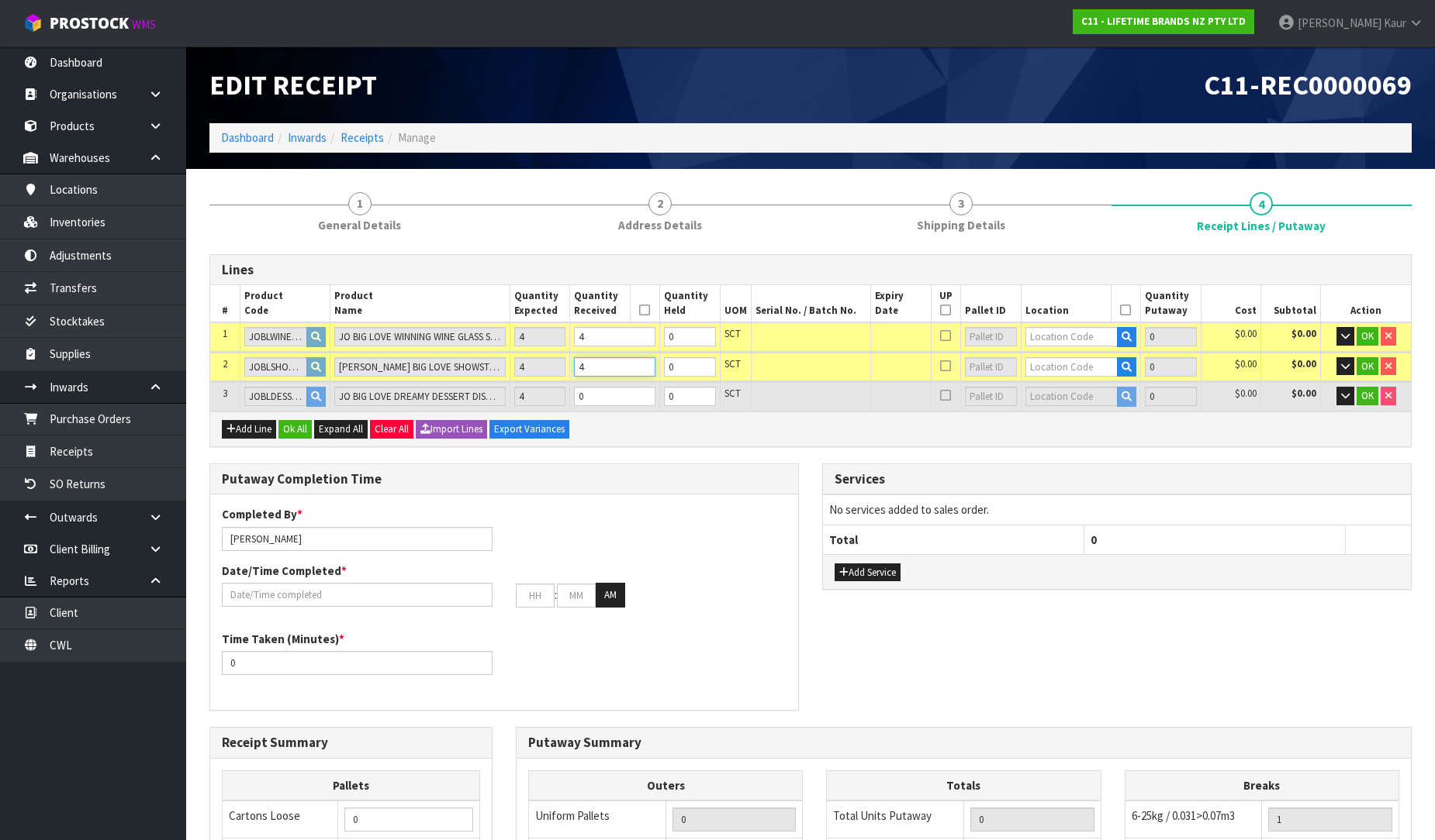
type input "4"
click at [592, 405] on td "0" at bounding box center [615, 396] width 90 height 29
click at [601, 391] on input "0" at bounding box center [614, 396] width 81 height 19
type input "3"
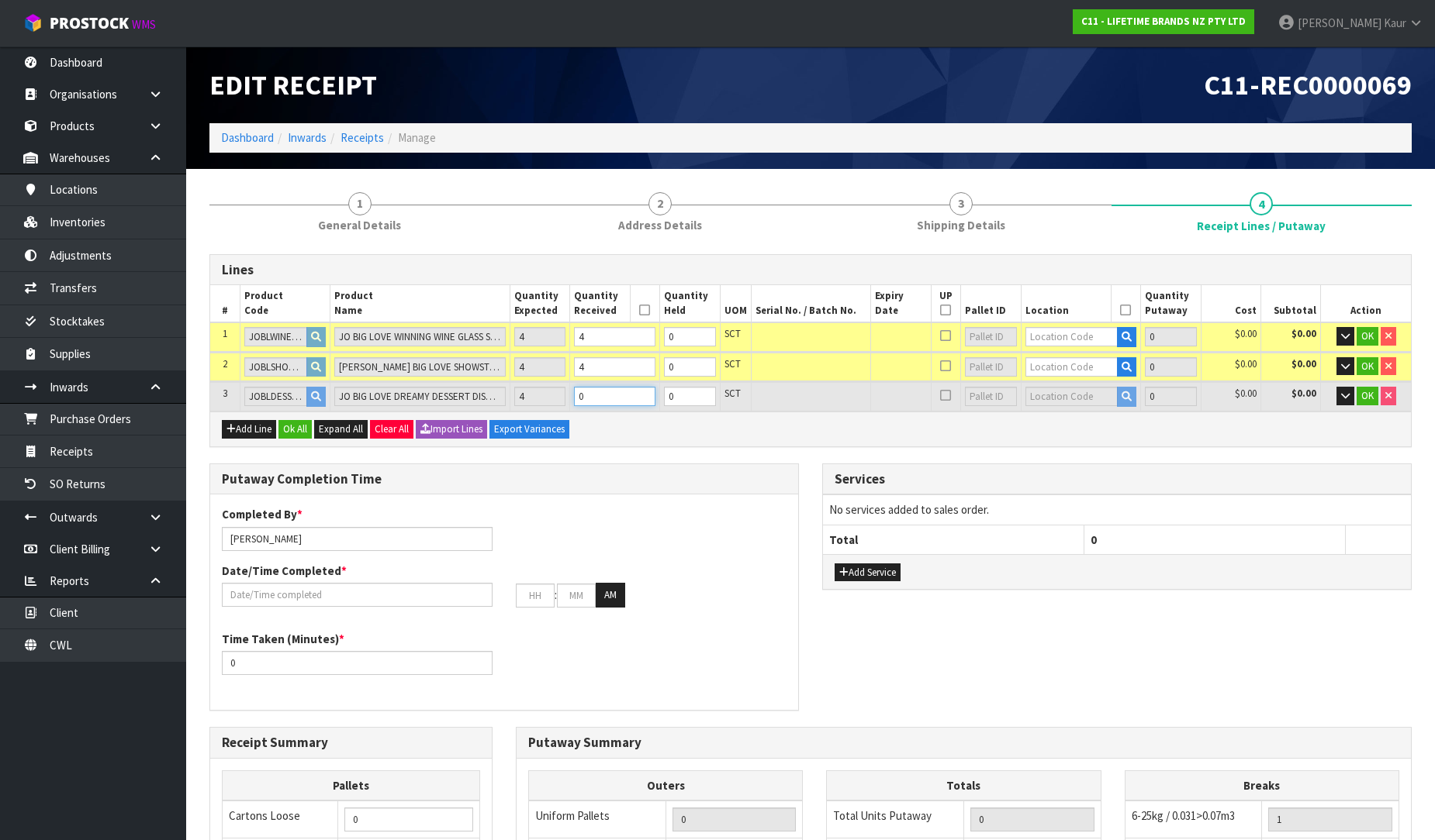
type input "0.244484"
type input "19.95"
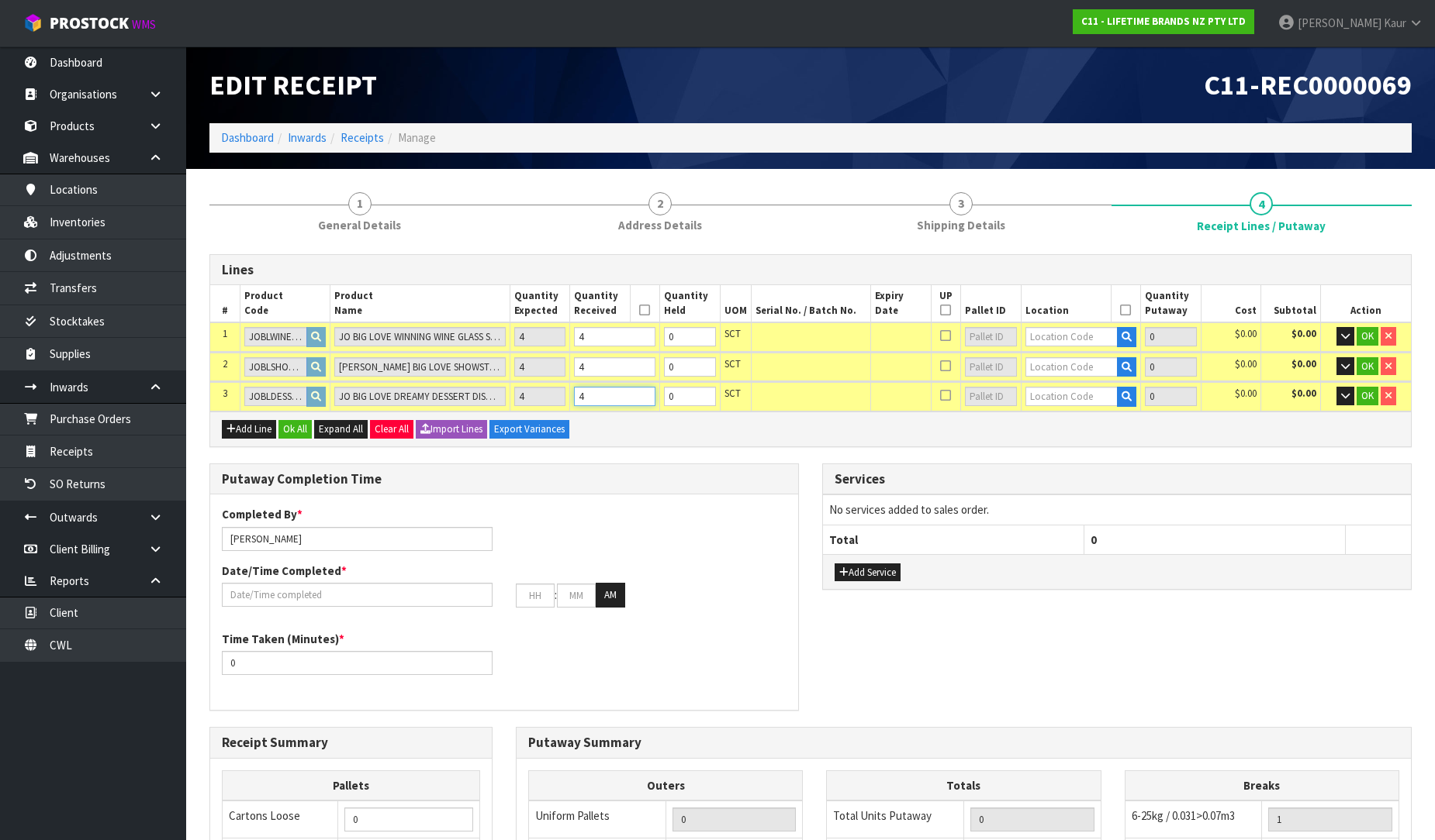
type input "4"
click at [298, 535] on input "[PERSON_NAME]" at bounding box center [357, 538] width 271 height 24
drag, startPoint x: 296, startPoint y: 539, endPoint x: 229, endPoint y: 563, distance: 71.2
click at [229, 563] on div "Completed By * Prabhneet Kaur JOHN/JOHNY Date/Time Completed * : : AM" at bounding box center [504, 562] width 588 height 112
type input "JOHN/JOHNY"
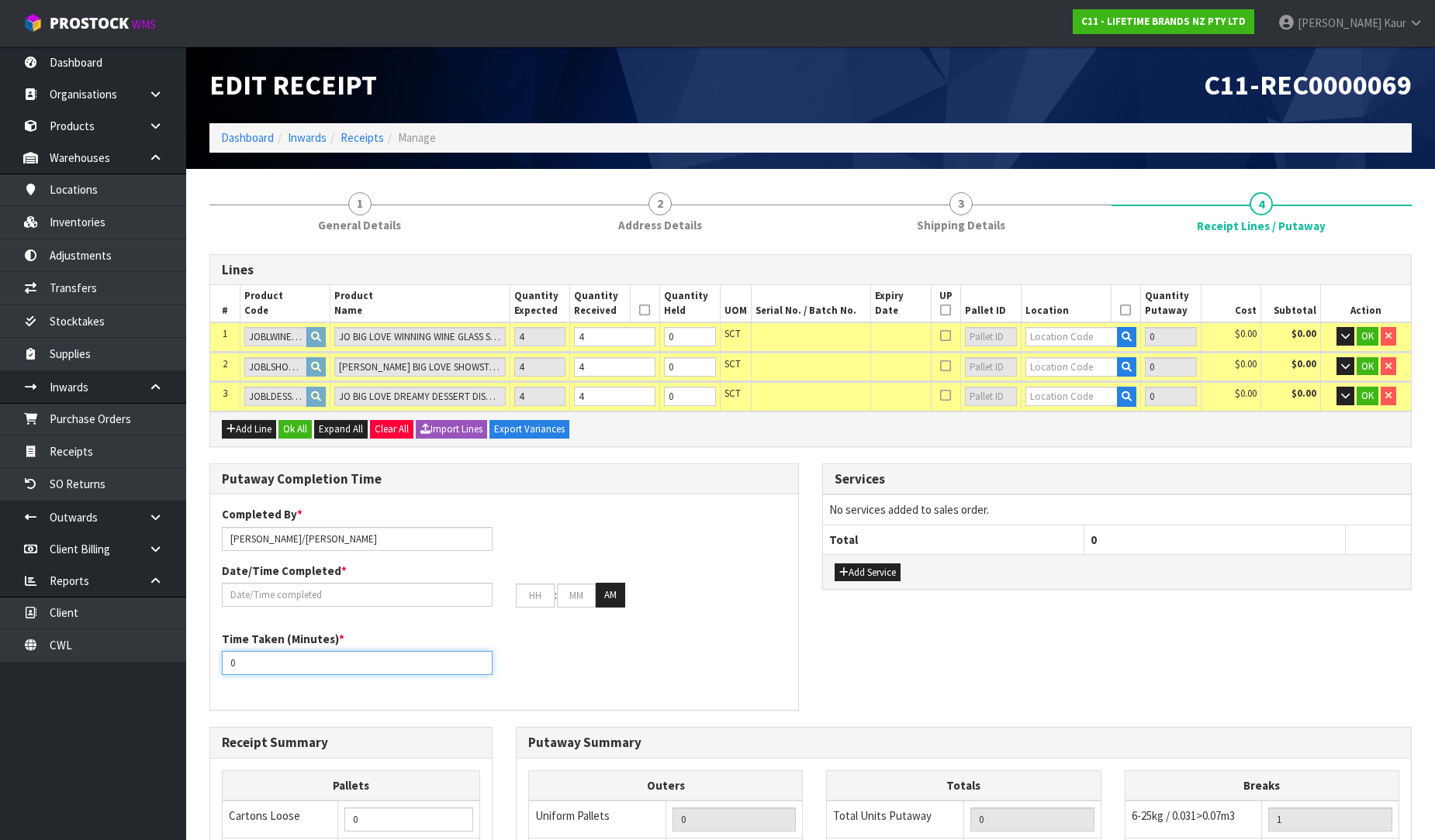
click at [695, 663] on div "Time Taken (Minutes) * 0" at bounding box center [504, 659] width 588 height 56
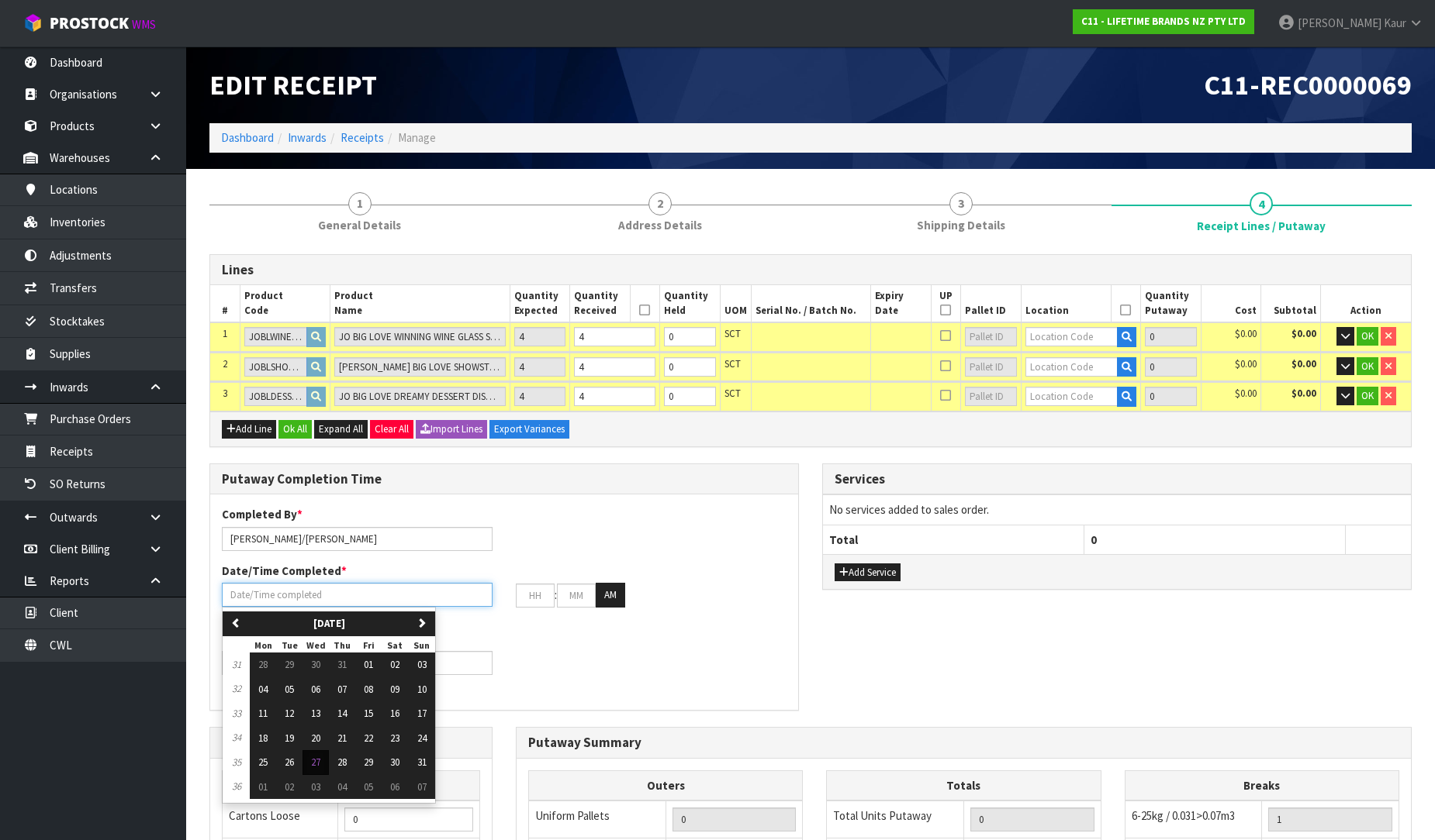
click at [297, 595] on input "text" at bounding box center [357, 594] width 271 height 24
click at [308, 764] on button "27" at bounding box center [315, 763] width 27 height 25
type input "[DATE]"
type input "12"
type input "00"
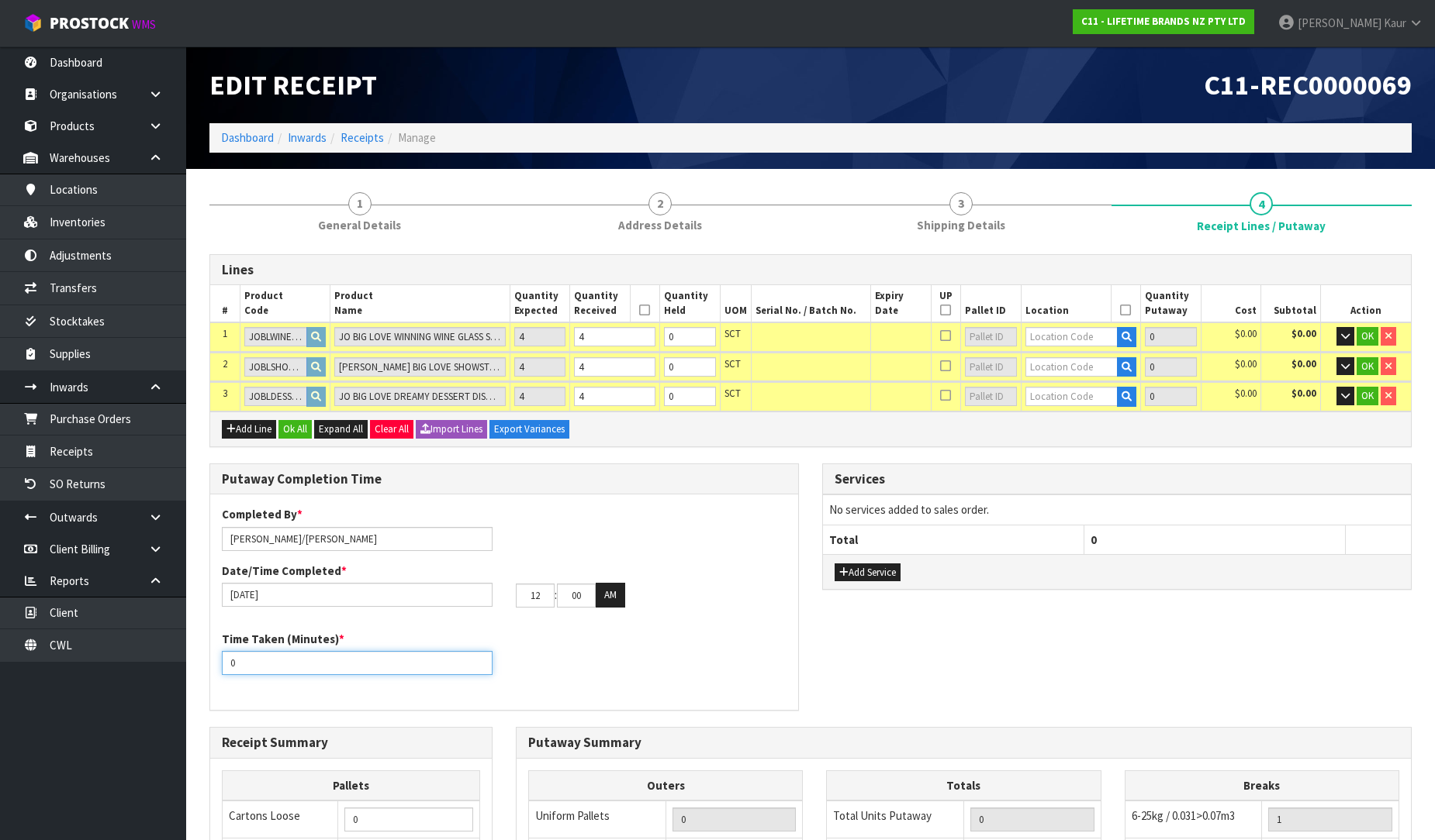
drag, startPoint x: 245, startPoint y: 665, endPoint x: 205, endPoint y: 683, distance: 43.9
click at [205, 683] on div "Putaway Completion Time Completed By * JOHN/JOHNY Date/Time Completed * 27/08/2…" at bounding box center [504, 595] width 613 height 264
type input "15"
drag, startPoint x: 521, startPoint y: 594, endPoint x: 496, endPoint y: 592, distance: 25.1
click at [496, 592] on div "[DATE] 12 : 00 : 00 AM" at bounding box center [504, 595] width 588 height 25
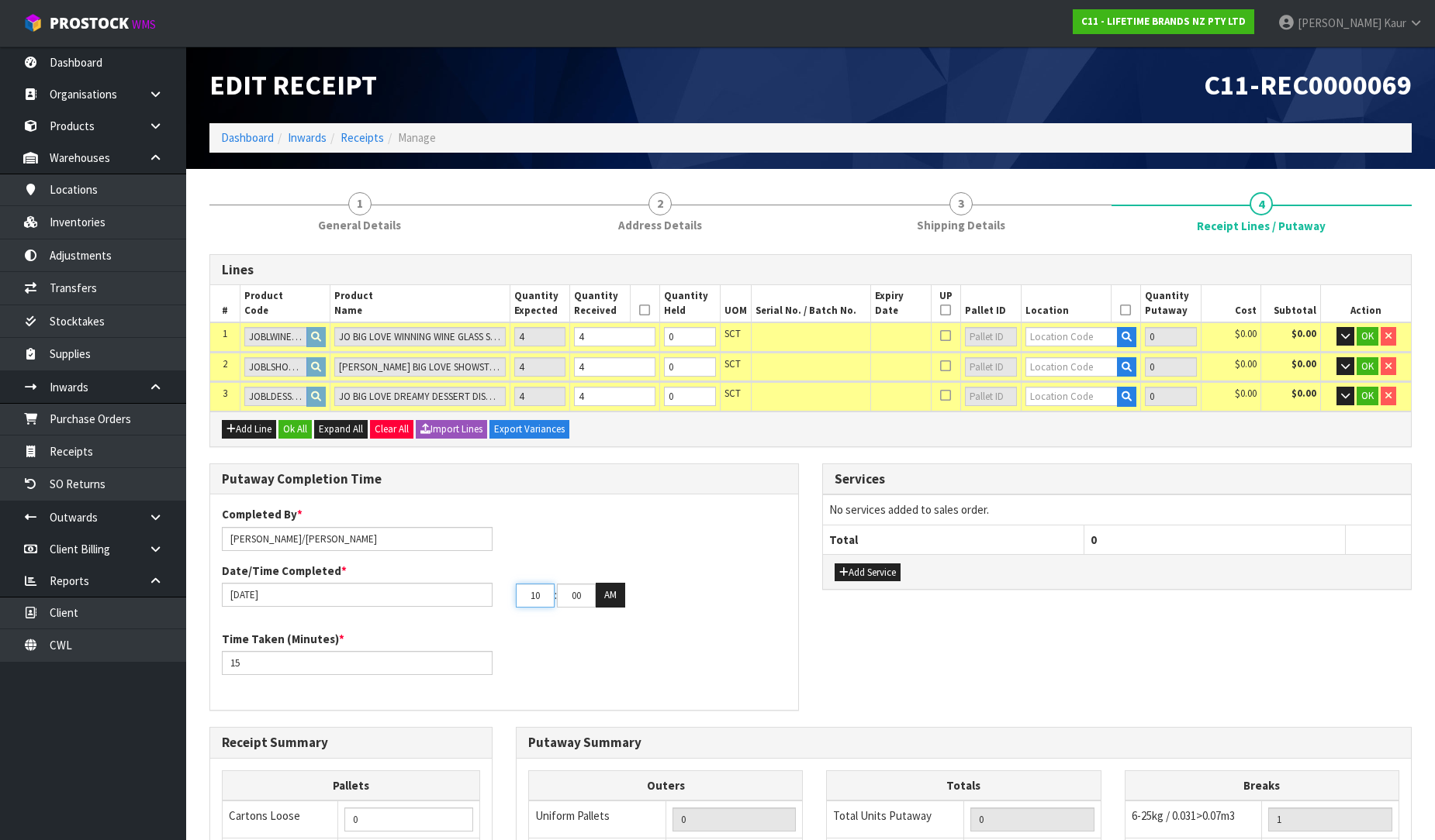
type input "10"
drag, startPoint x: 585, startPoint y: 590, endPoint x: 544, endPoint y: 602, distance: 42.7
click at [544, 602] on tr "10 : 00 : 00 AM" at bounding box center [570, 595] width 110 height 25
type input "35"
click at [605, 602] on button "AM" at bounding box center [610, 595] width 30 height 25
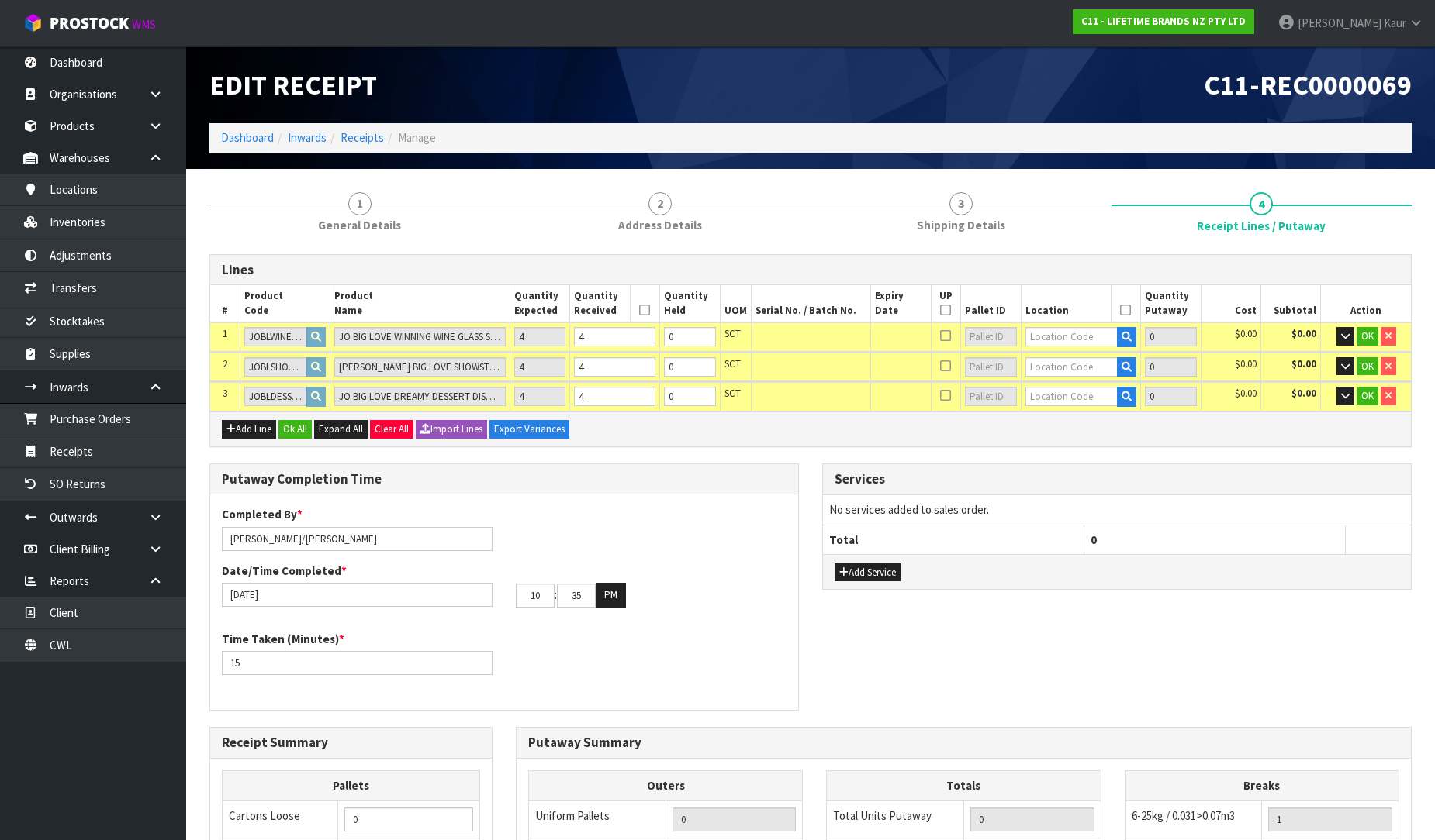
click at [621, 661] on div "Time Taken (Minutes) * 15" at bounding box center [504, 659] width 588 height 56
click at [1044, 339] on input "text" at bounding box center [1072, 336] width 93 height 19
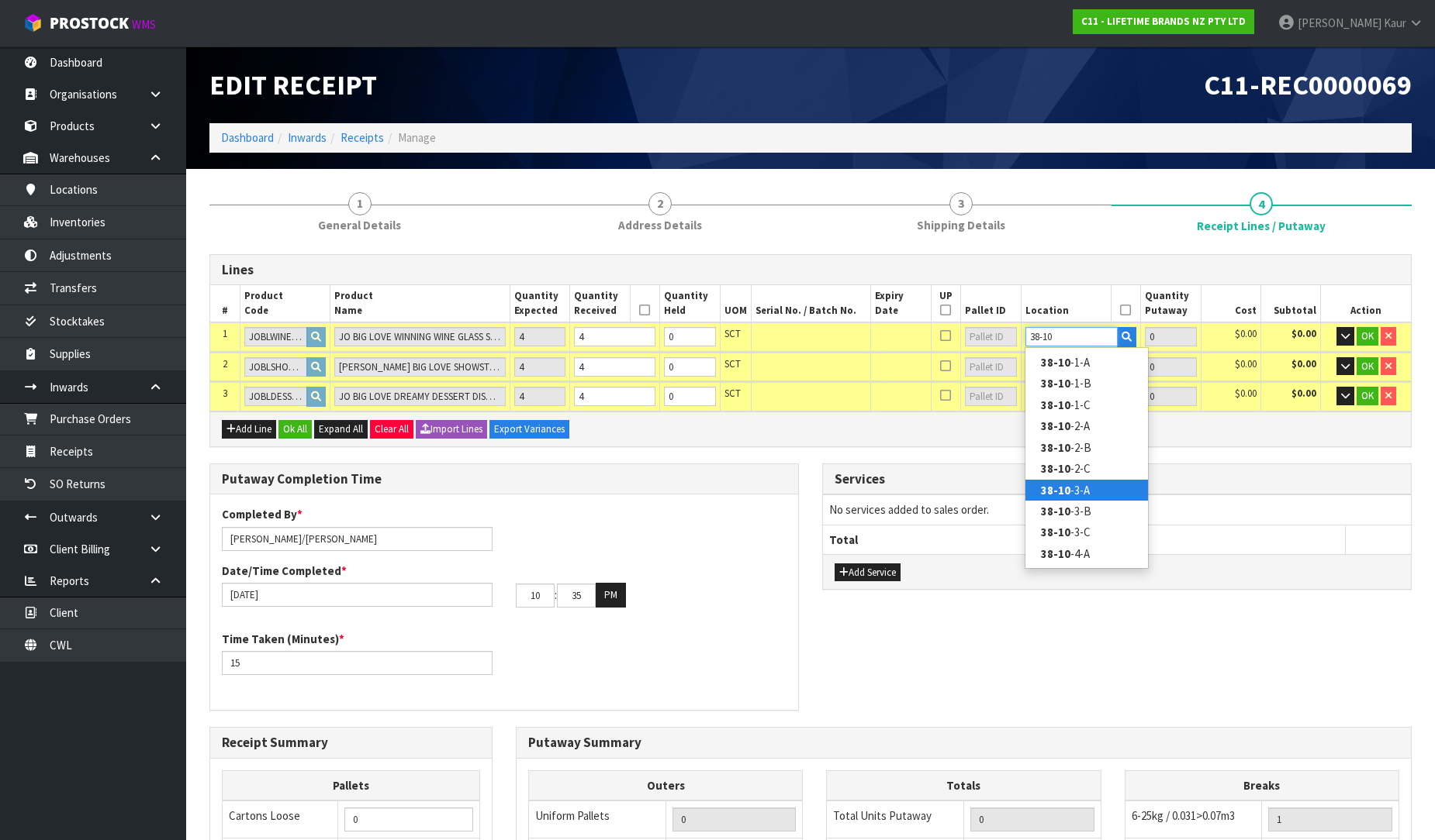
type input "38-10"
click at [1084, 483] on link "38-10 -3-A" at bounding box center [1086, 490] width 123 height 21
type input "4"
type input "38-10-3-A"
type input "4"
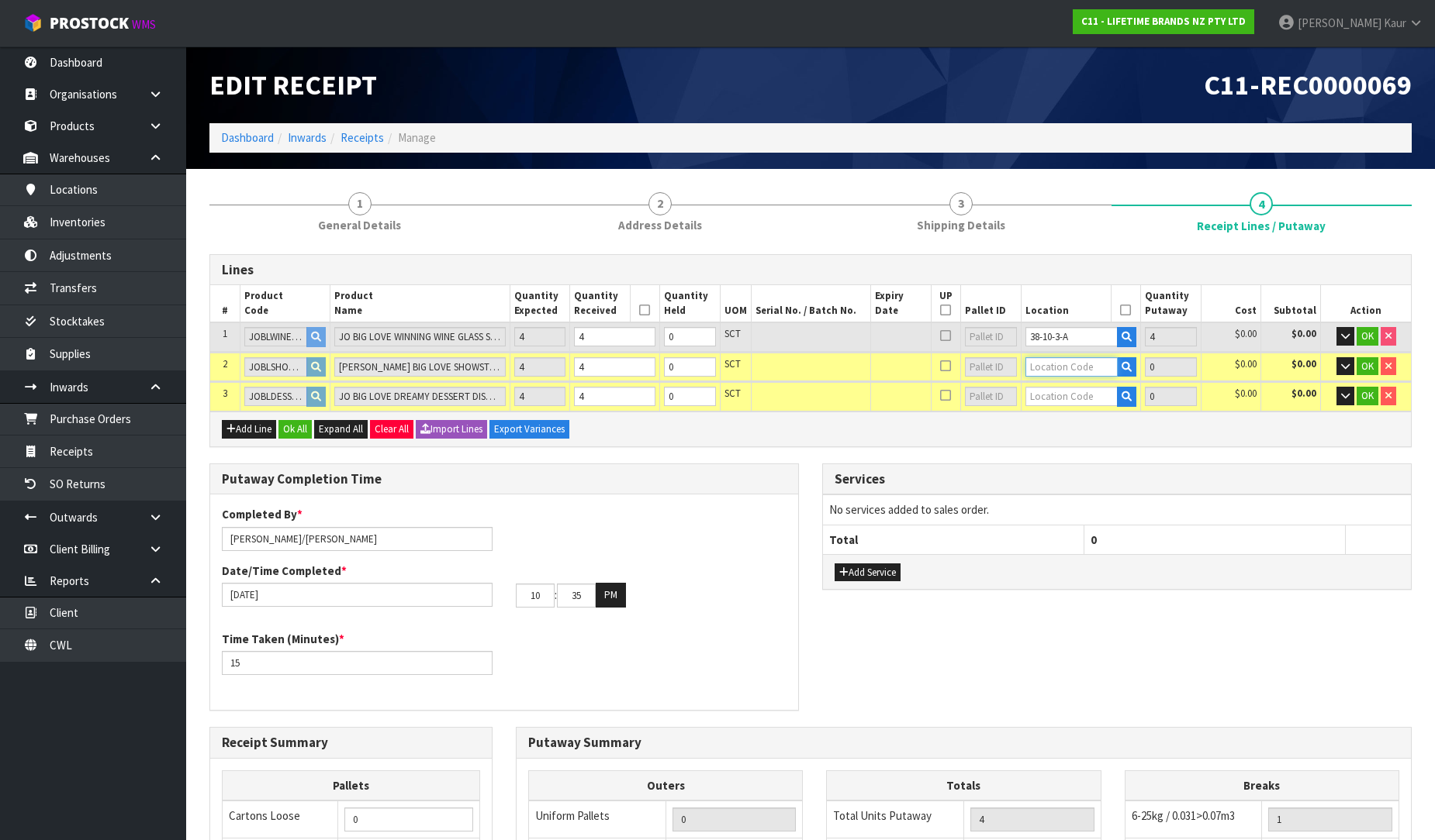
click at [1092, 374] on input "text" at bounding box center [1072, 367] width 93 height 19
type input "38-10-4"
click at [1072, 412] on strong "38-10-4" at bounding box center [1061, 411] width 40 height 14
type input "8"
type input "38-10-4-B"
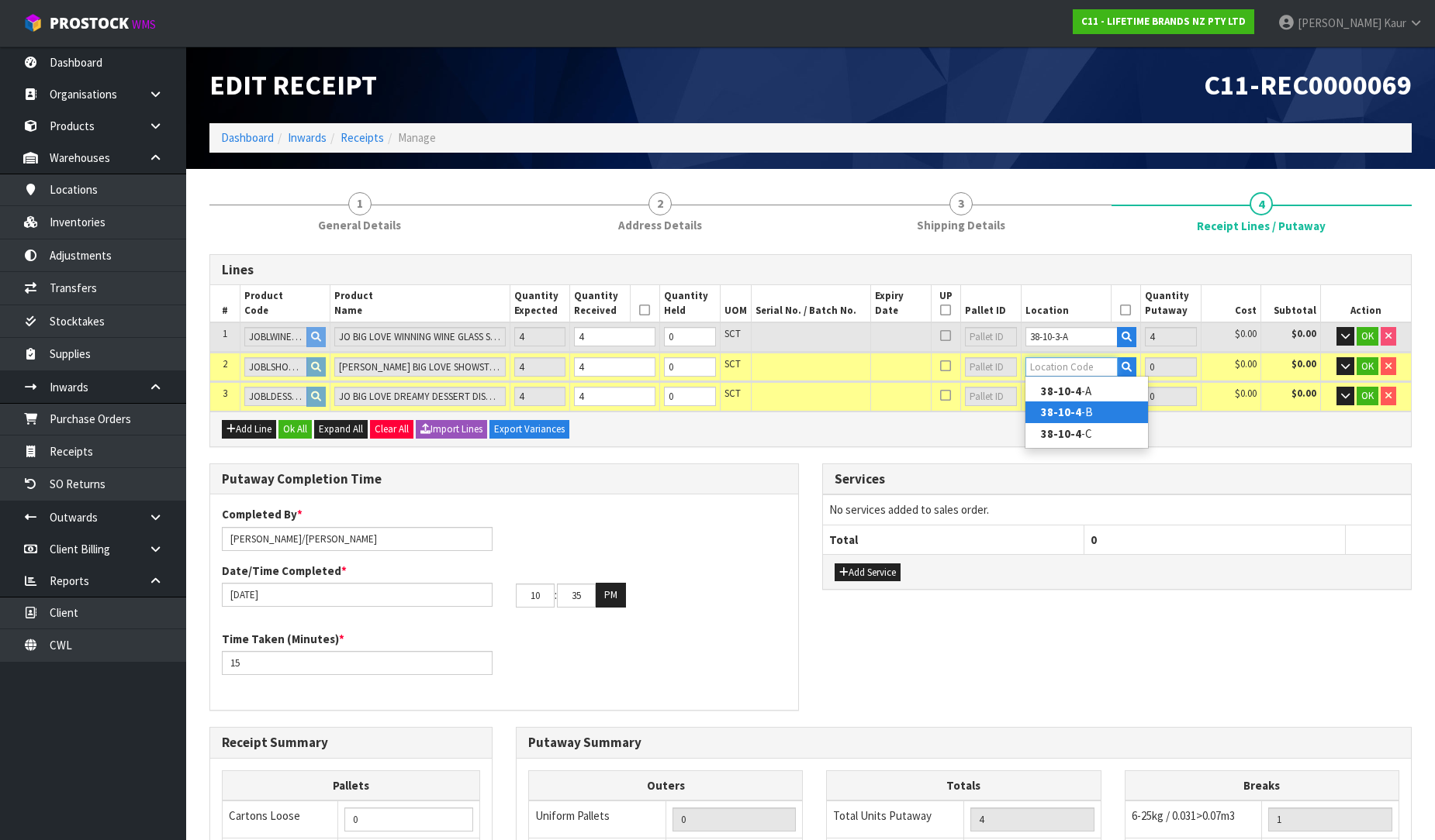
type input "4"
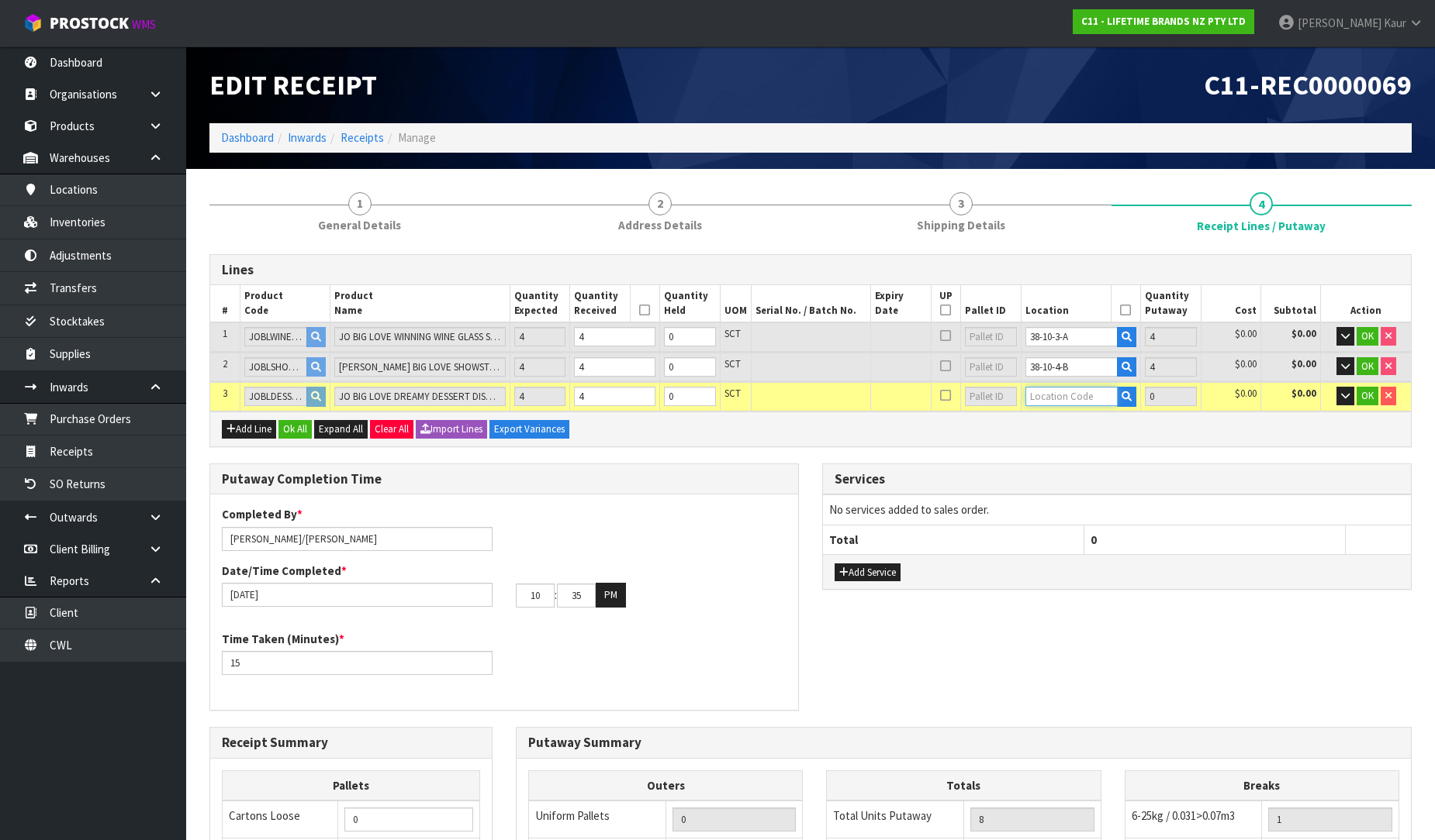
click at [1065, 392] on input "text" at bounding box center [1072, 396] width 93 height 19
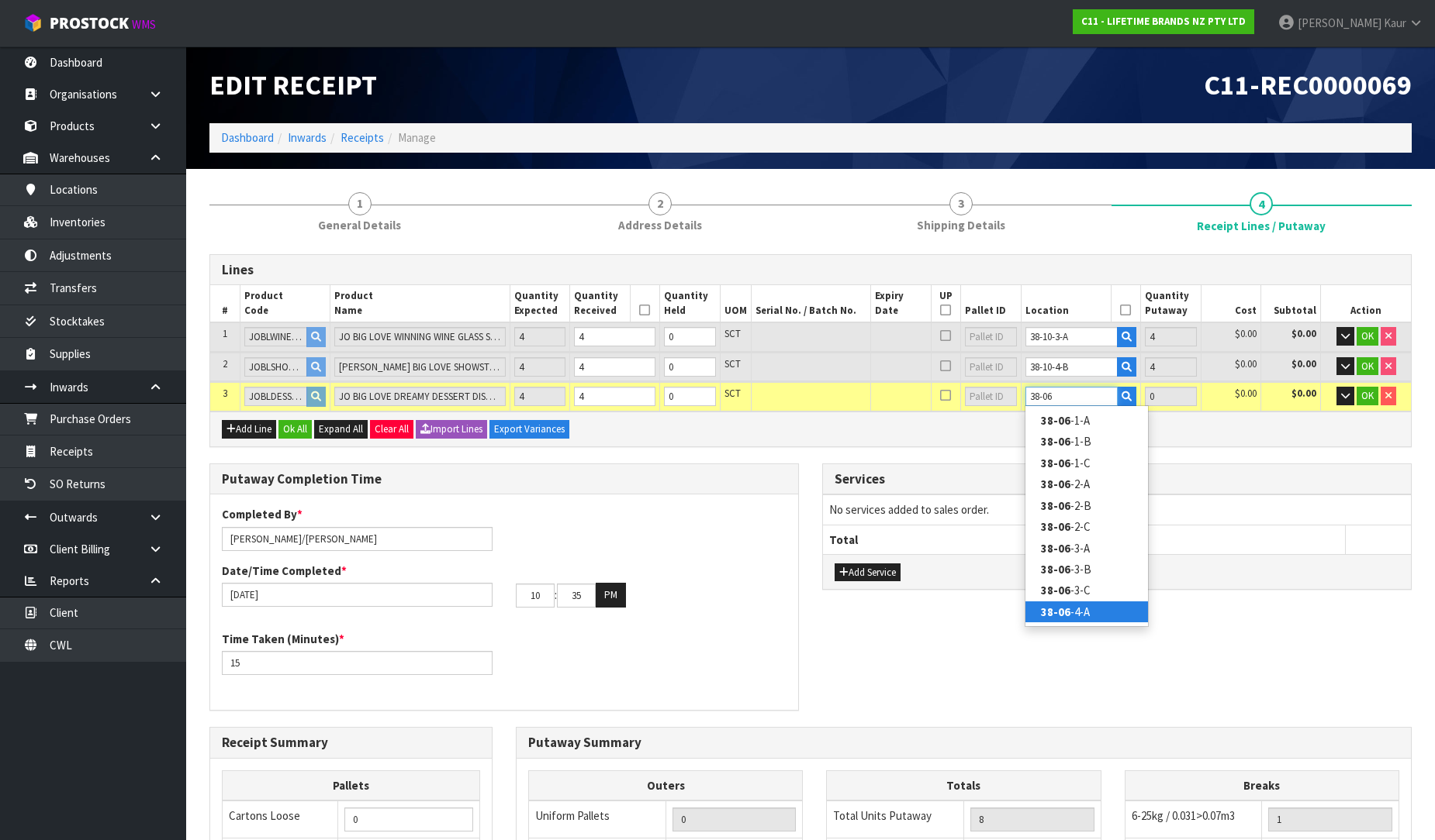
type input "38-06"
click at [1069, 618] on link "38-06 -4-A" at bounding box center [1086, 612] width 123 height 21
type input "12"
type input "38-06-4-A"
type input "4"
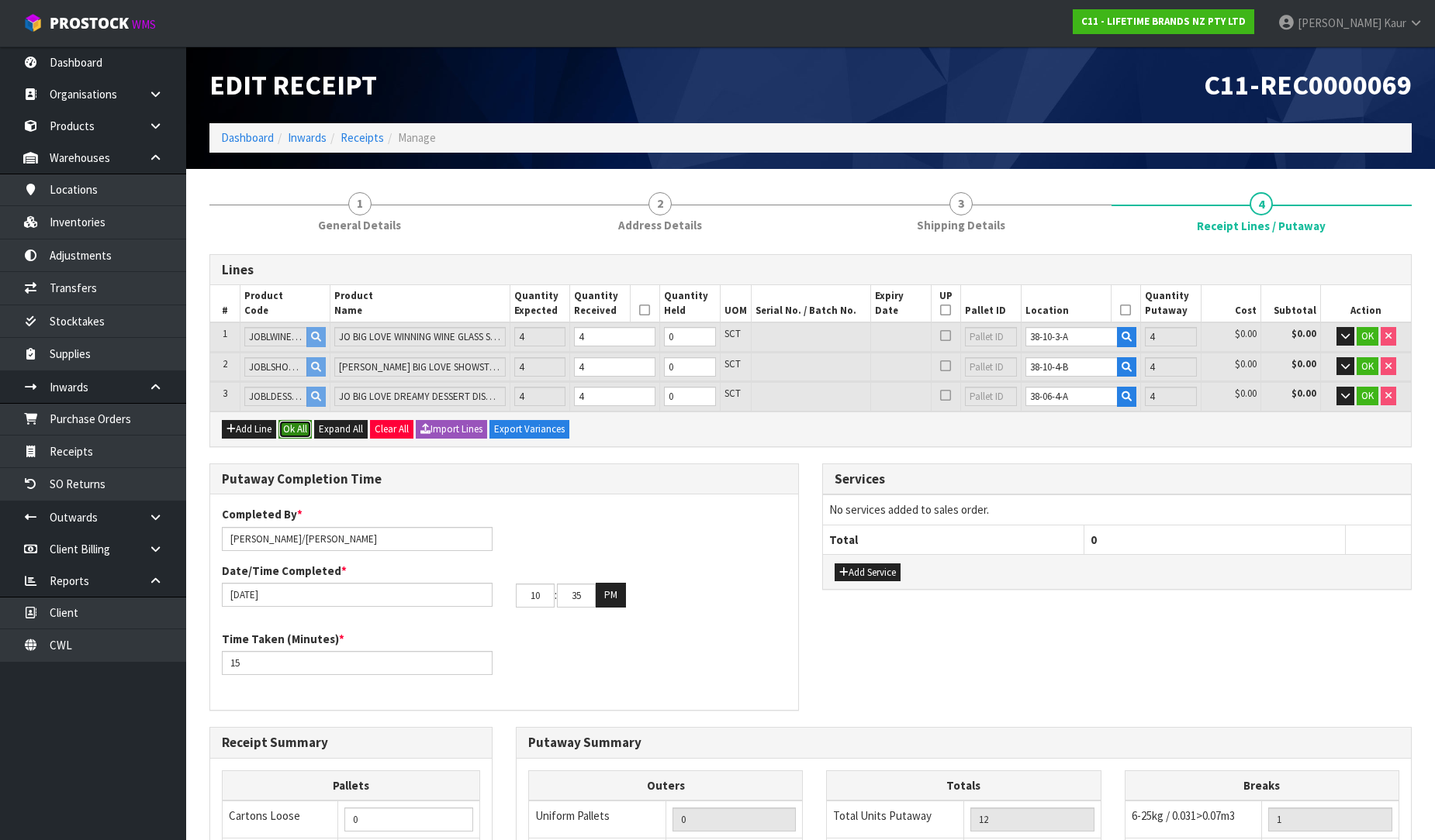
click at [309, 420] on button "Ok All" at bounding box center [294, 430] width 33 height 19
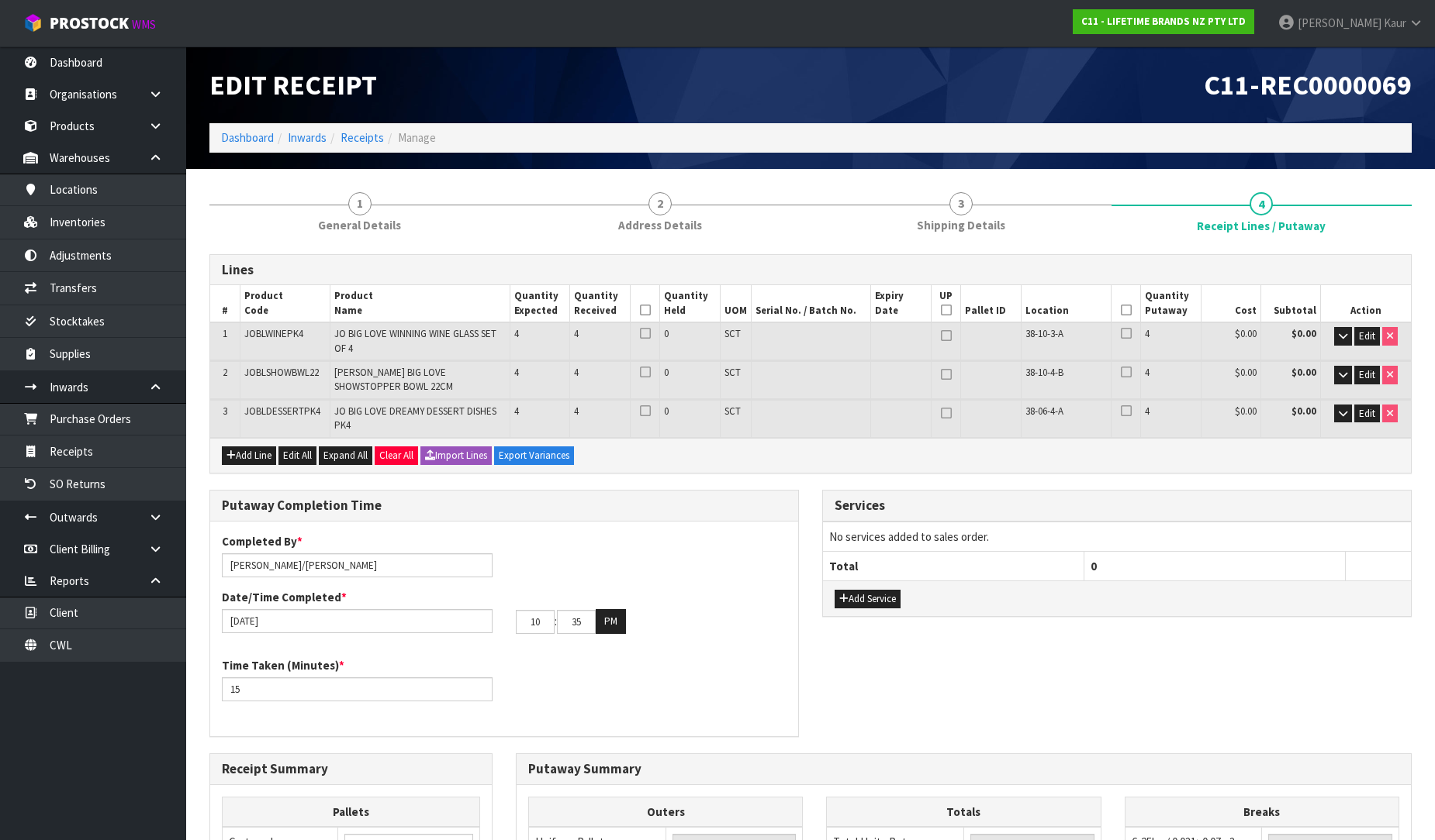
click at [639, 310] on icon at bounding box center [644, 310] width 10 height 1
click at [1124, 310] on icon at bounding box center [1125, 310] width 10 height 1
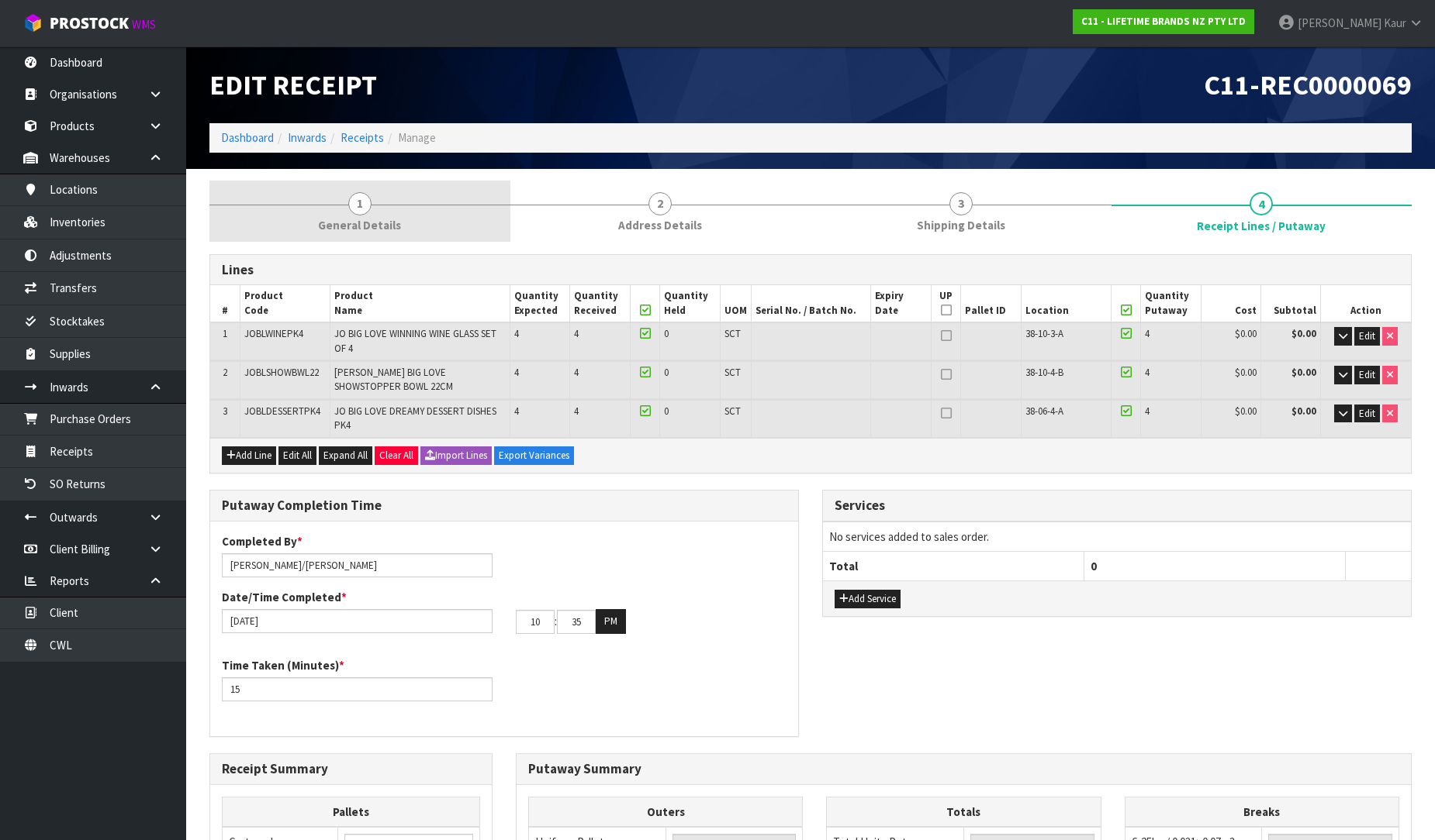
click at [370, 221] on span "General Details" at bounding box center [359, 225] width 83 height 16
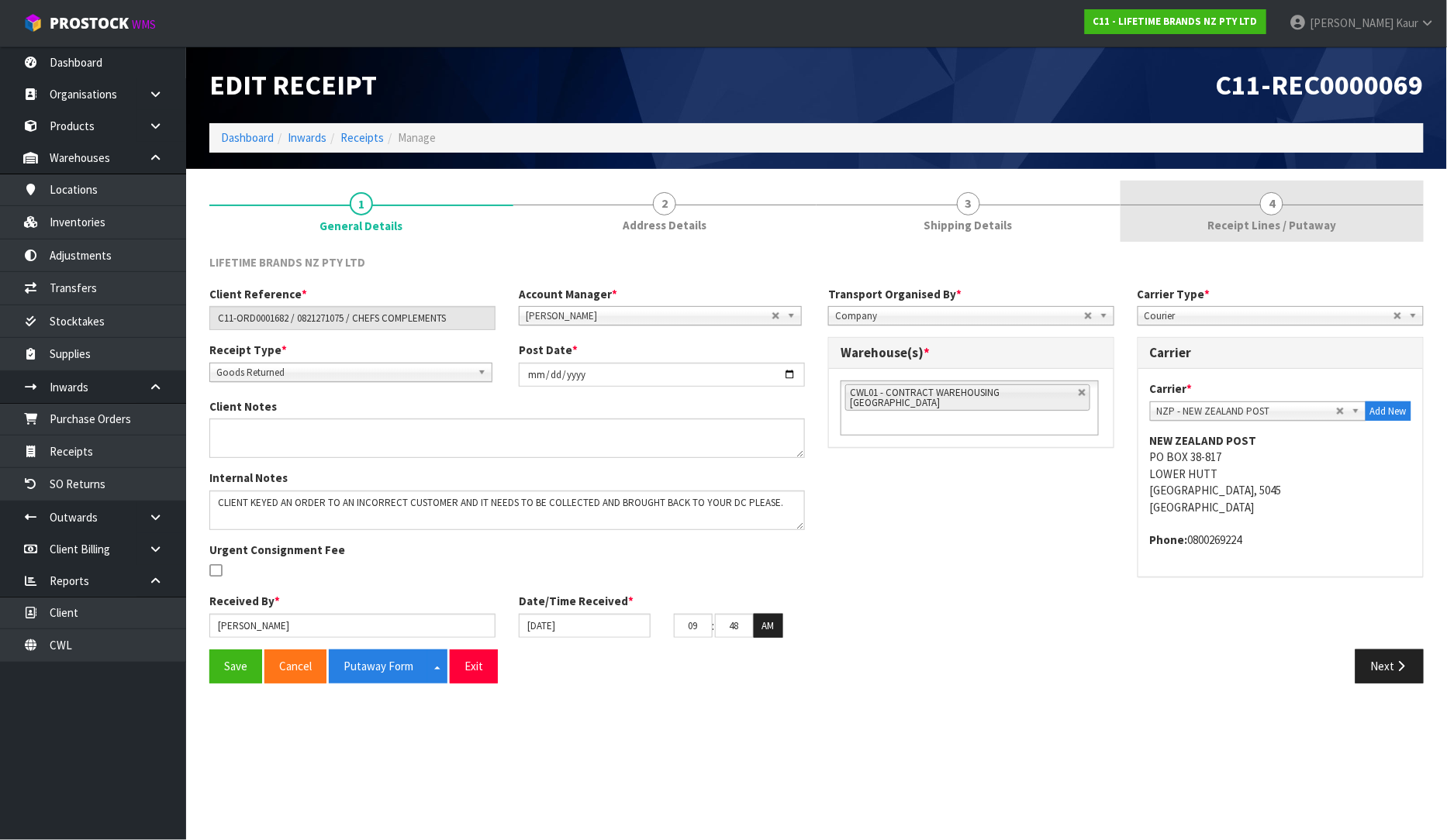
click at [1236, 234] on link "4 Receipt Lines / Putaway" at bounding box center [1272, 211] width 304 height 61
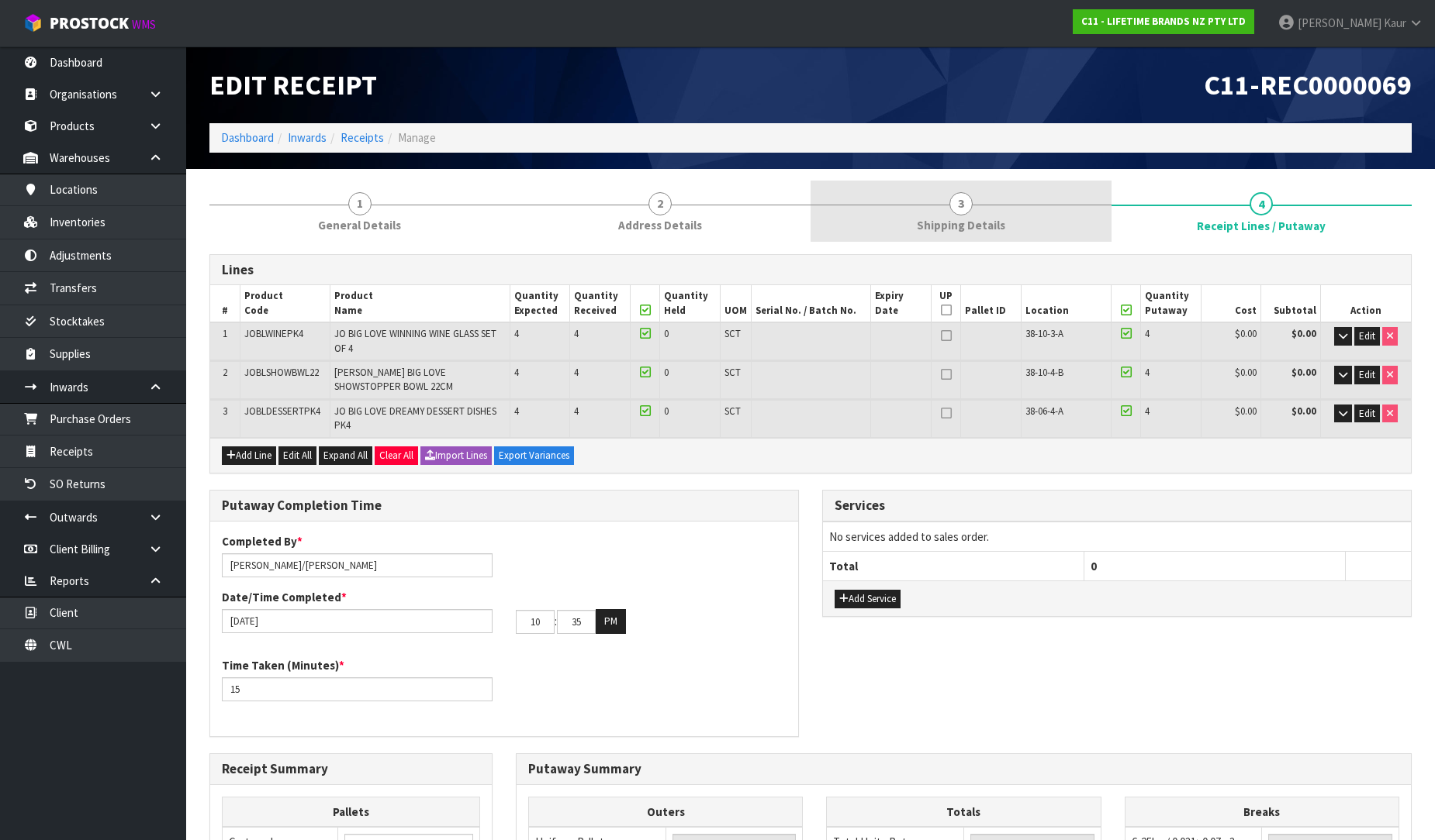
drag, startPoint x: 380, startPoint y: 241, endPoint x: 906, endPoint y: 223, distance: 526.3
click at [380, 241] on link "1 General Details" at bounding box center [360, 211] width 301 height 61
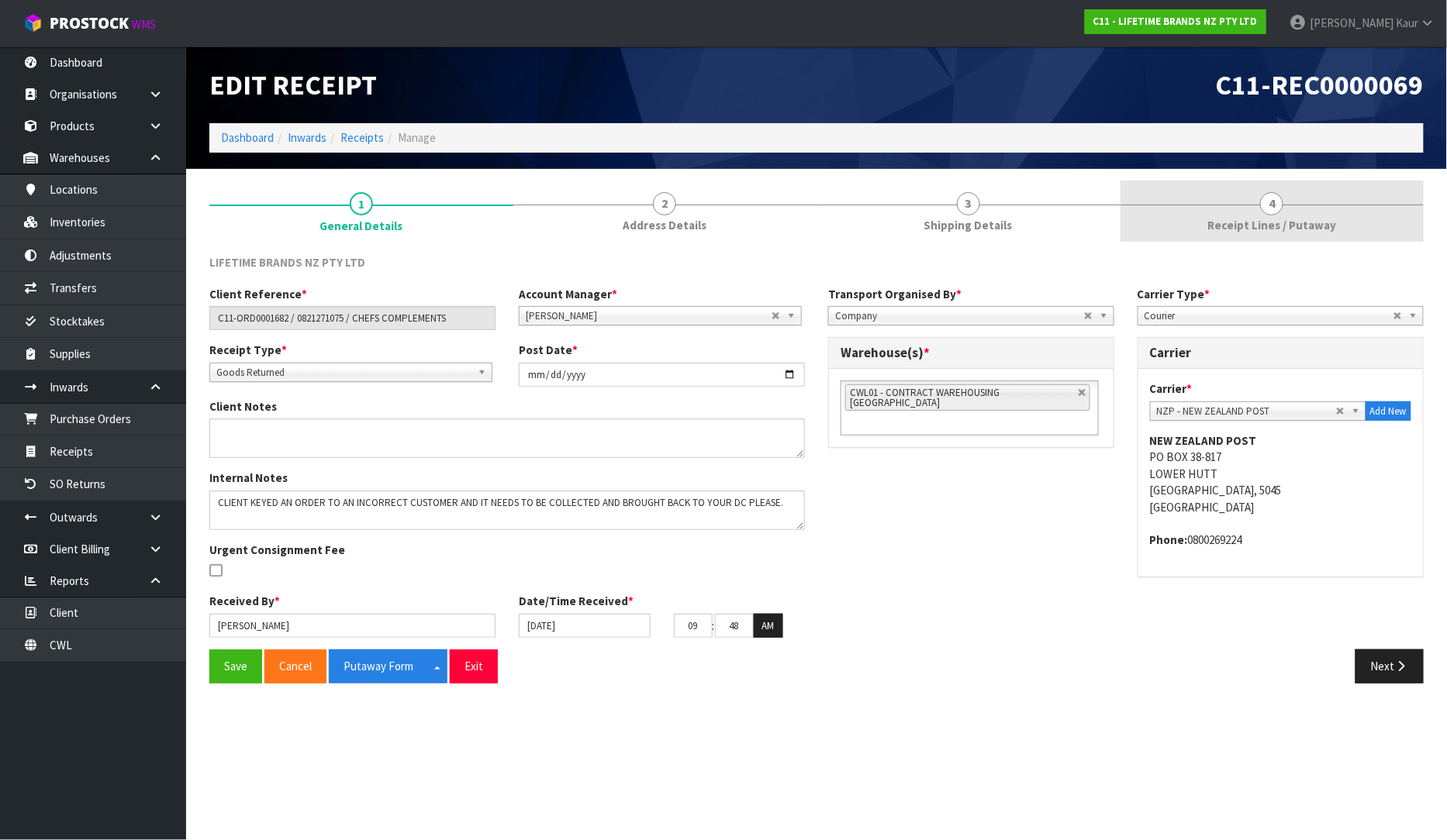
click at [1287, 210] on link "4 Receipt Lines / Putaway" at bounding box center [1272, 211] width 304 height 61
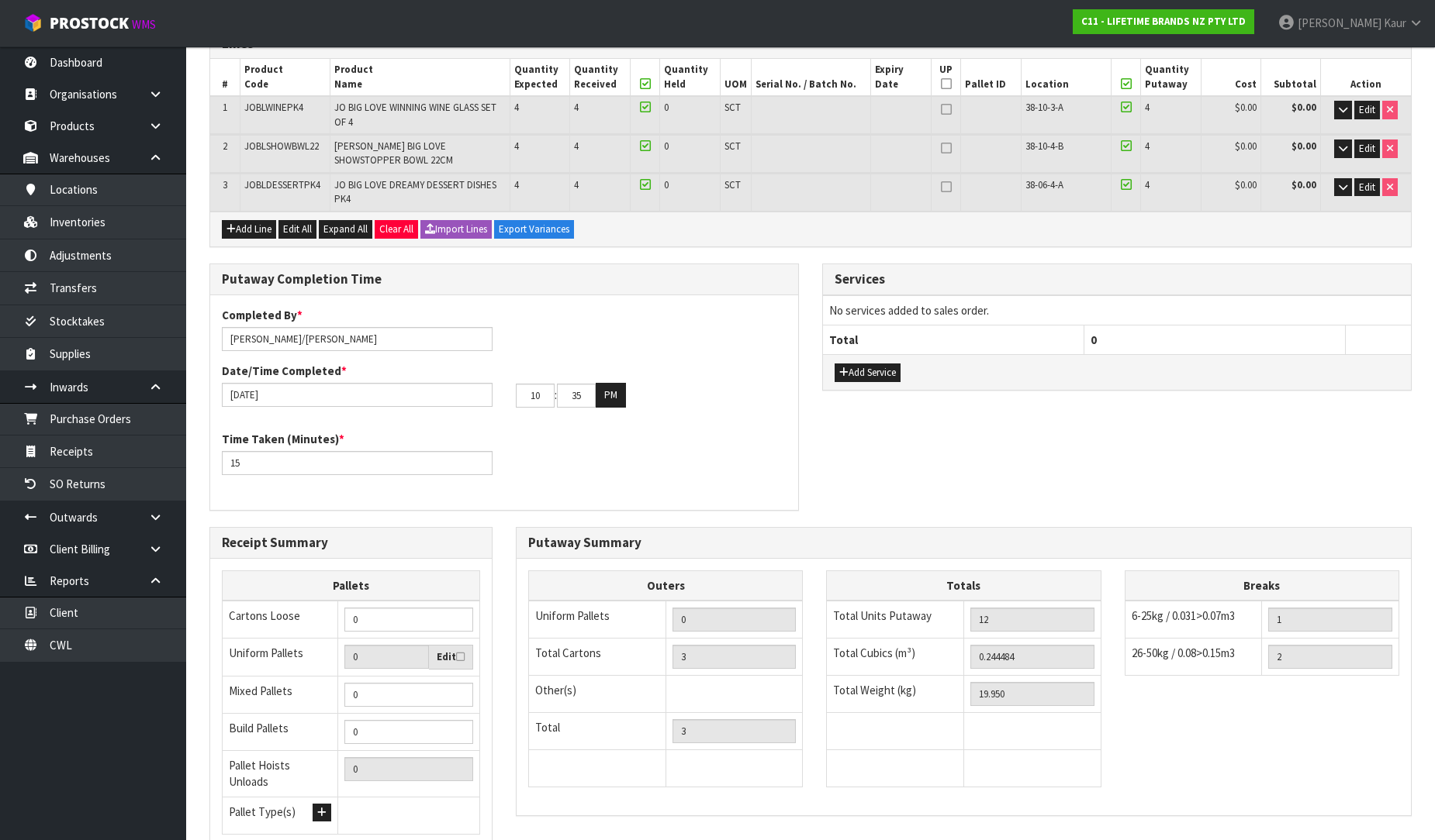
scroll to position [336, 0]
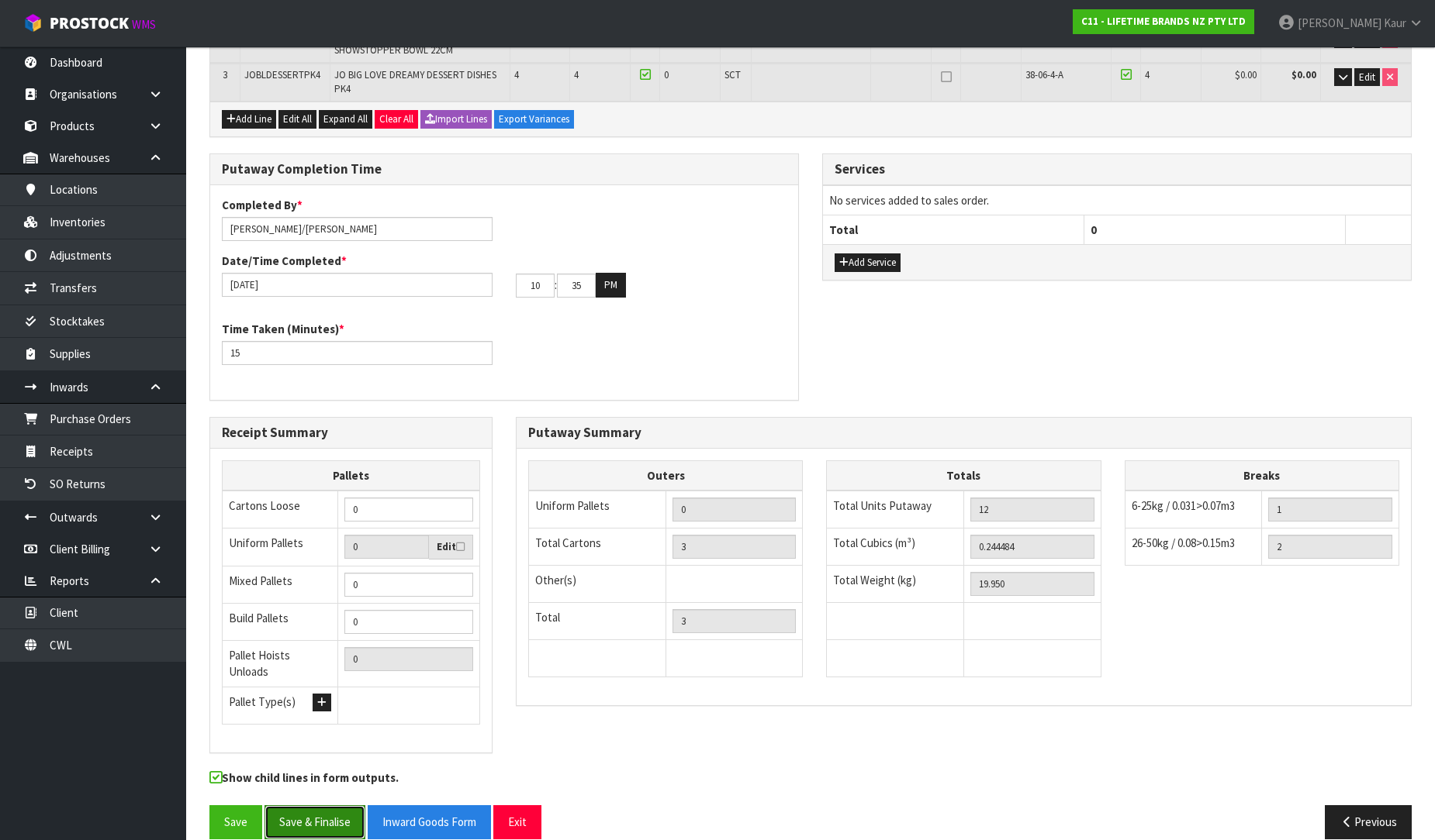
click at [332, 808] on button "Save & Finalise" at bounding box center [315, 822] width 101 height 33
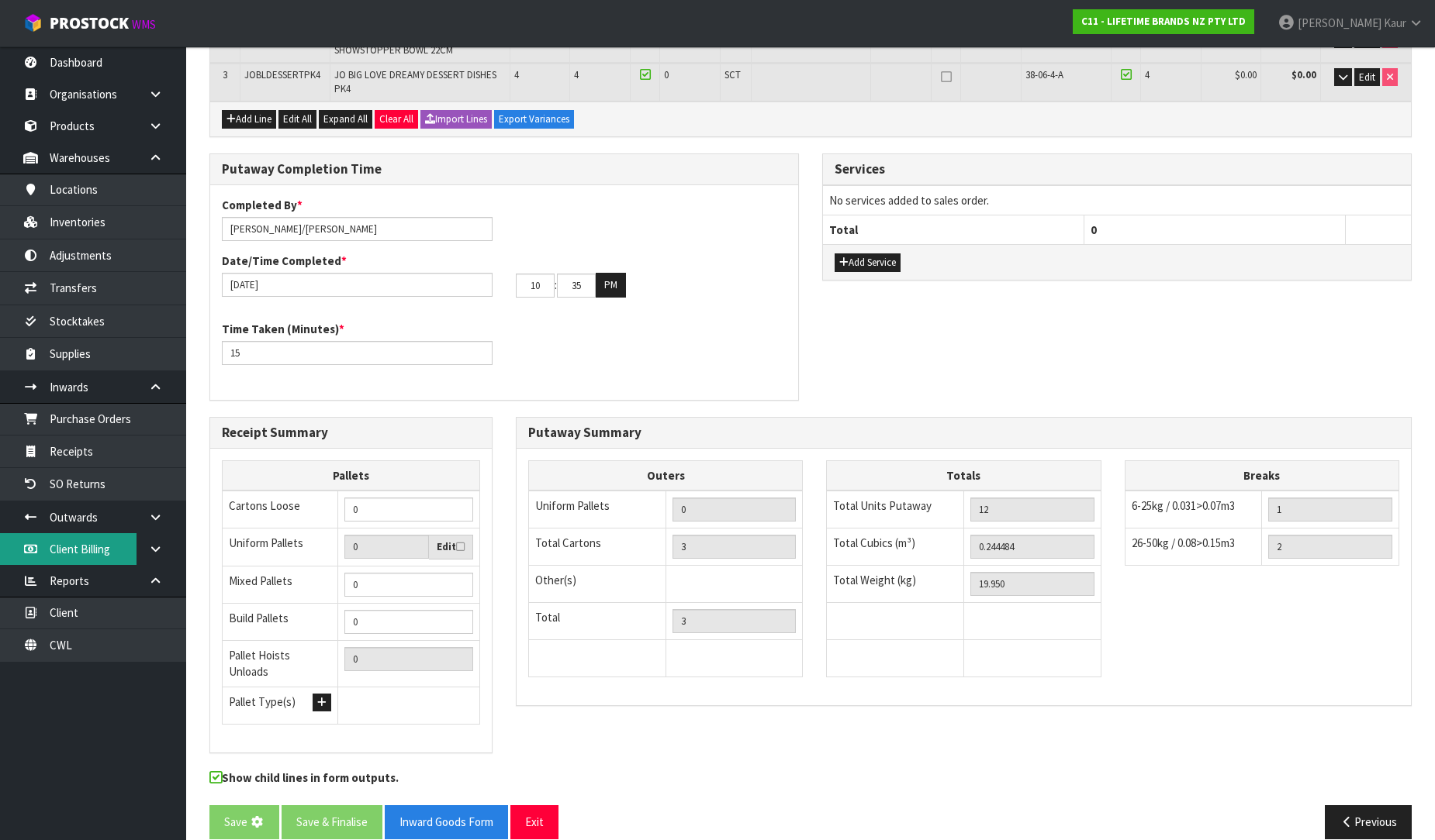
scroll to position [0, 0]
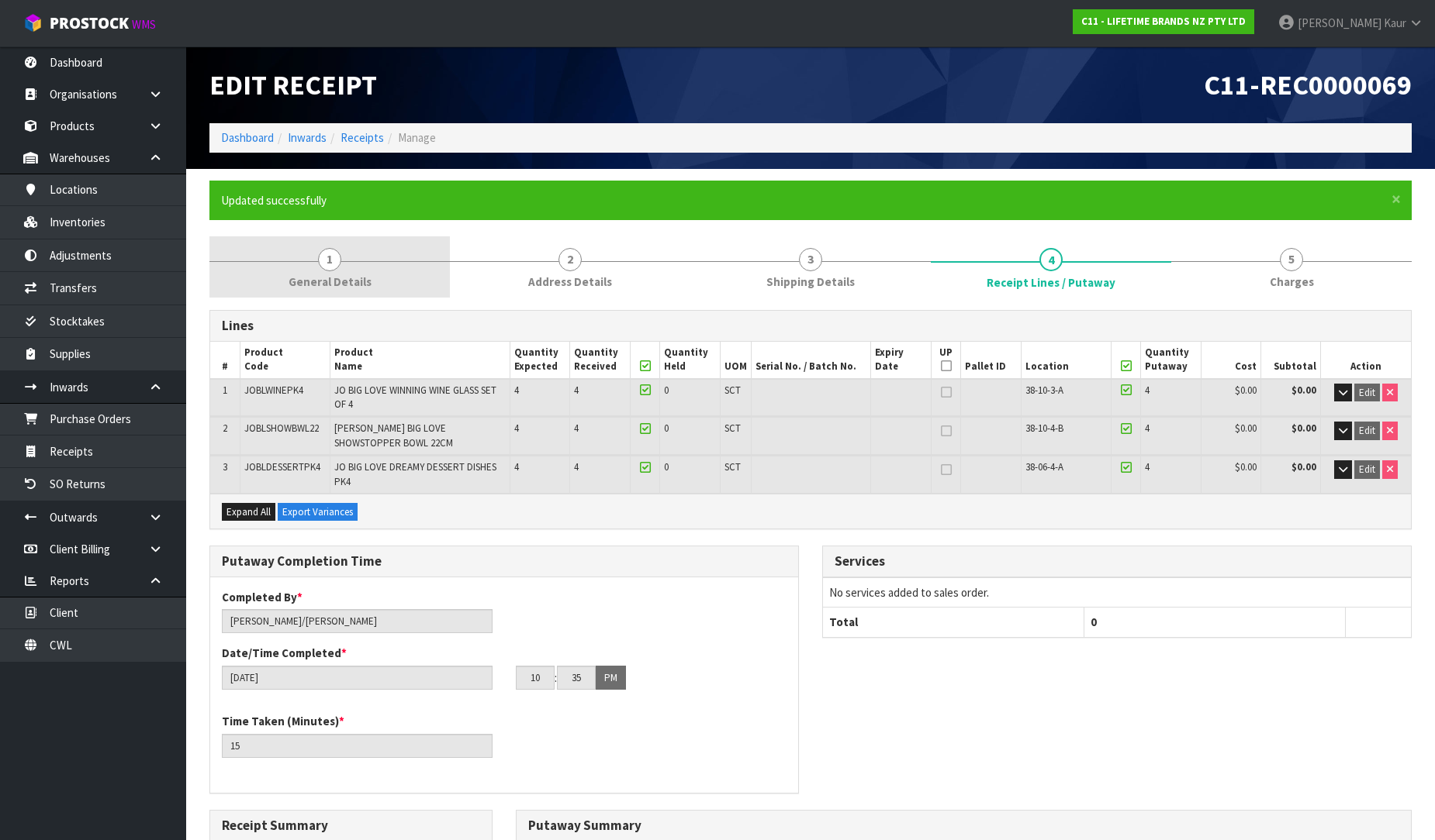
click at [294, 270] on link "1 General Details" at bounding box center [330, 267] width 240 height 61
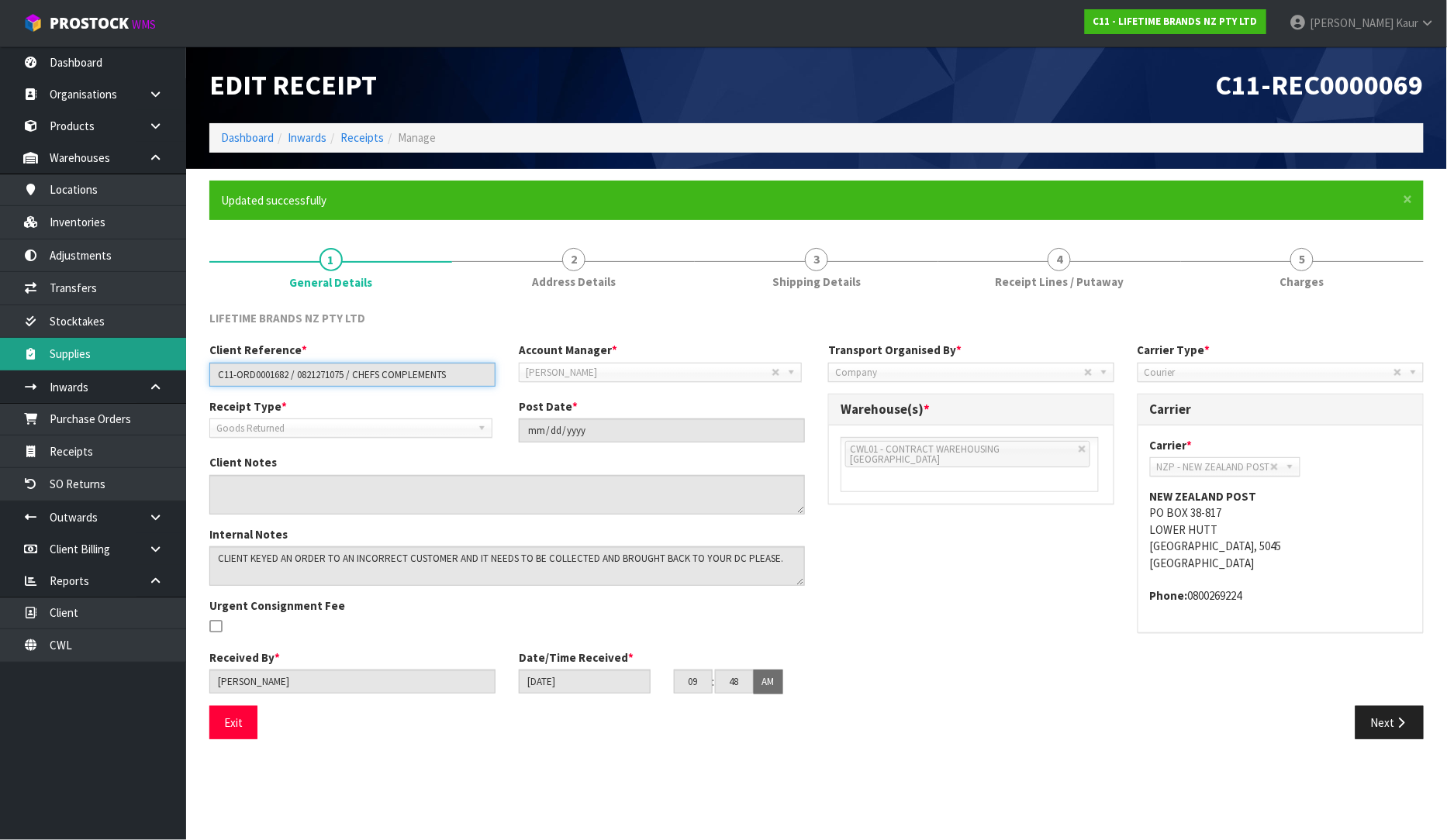
drag, startPoint x: 470, startPoint y: 378, endPoint x: 167, endPoint y: 365, distance: 303.3
click at [167, 365] on body "Toggle navigation ProStock WMS C11 - LIFETIME BRANDS NZ PTY LTD Prabhneet Kaur …" at bounding box center [723, 420] width 1447 height 840
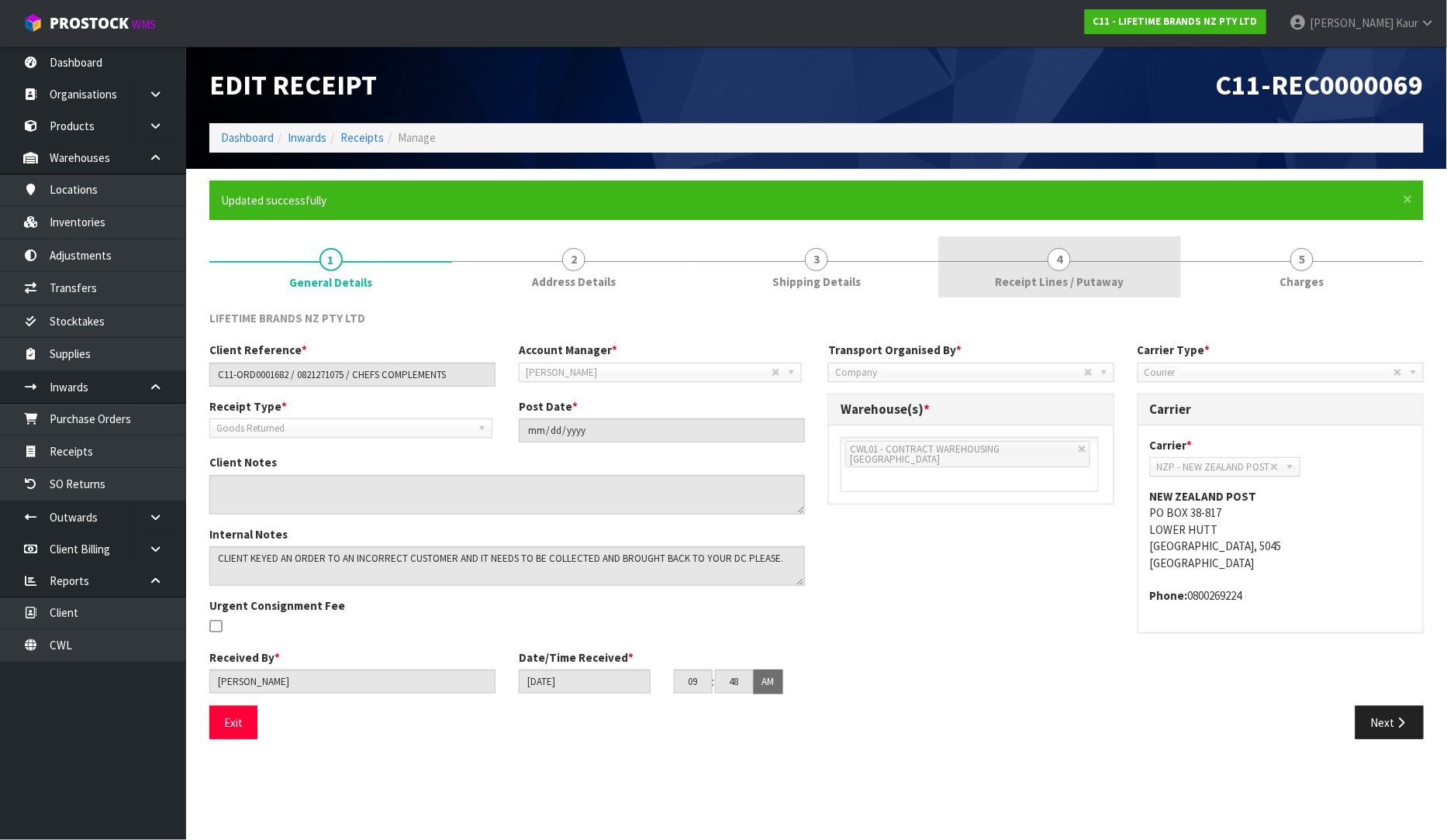
click at [981, 275] on link "4 Receipt Lines / Putaway" at bounding box center [1059, 267] width 243 height 61
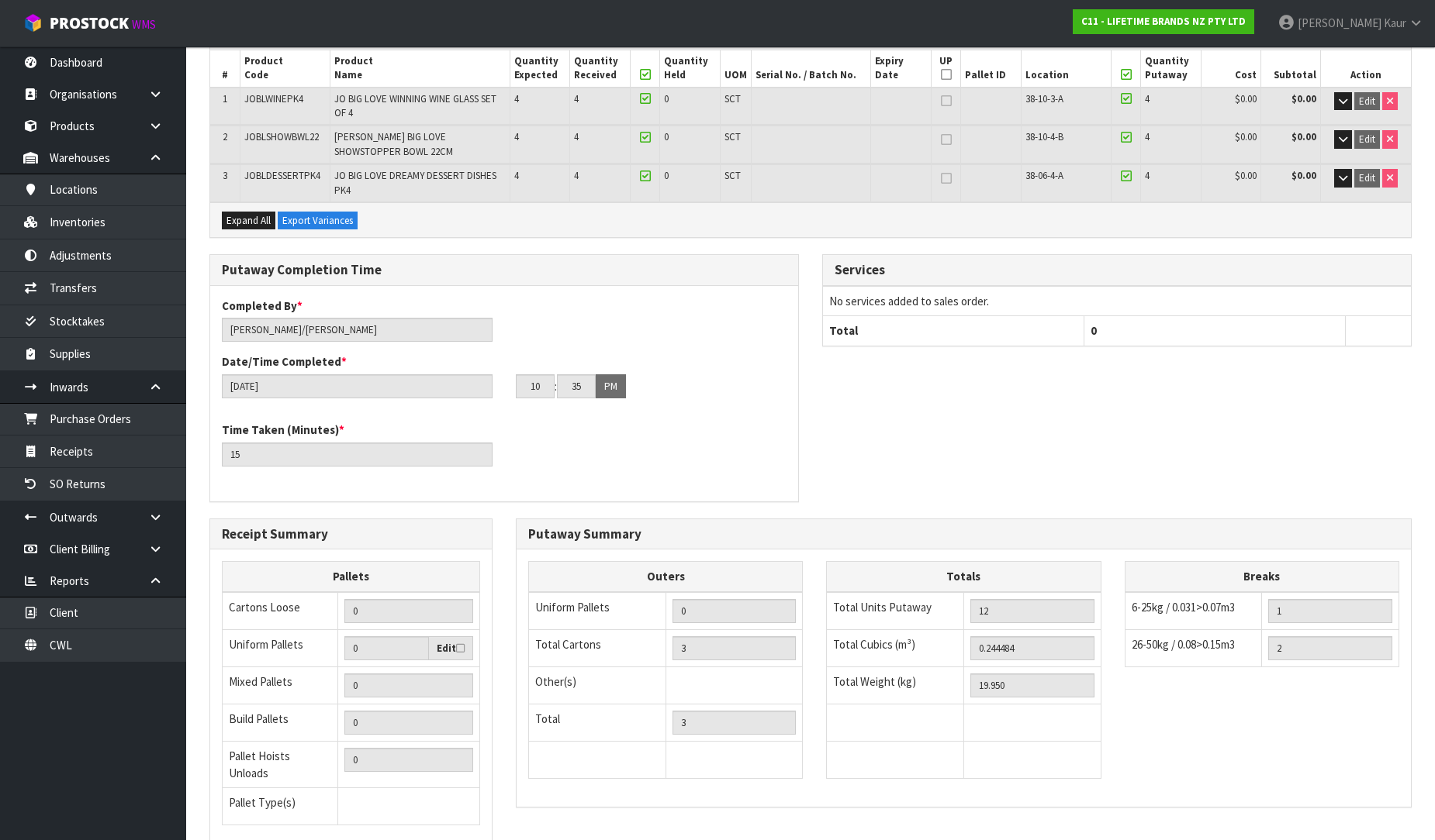
scroll to position [392, 0]
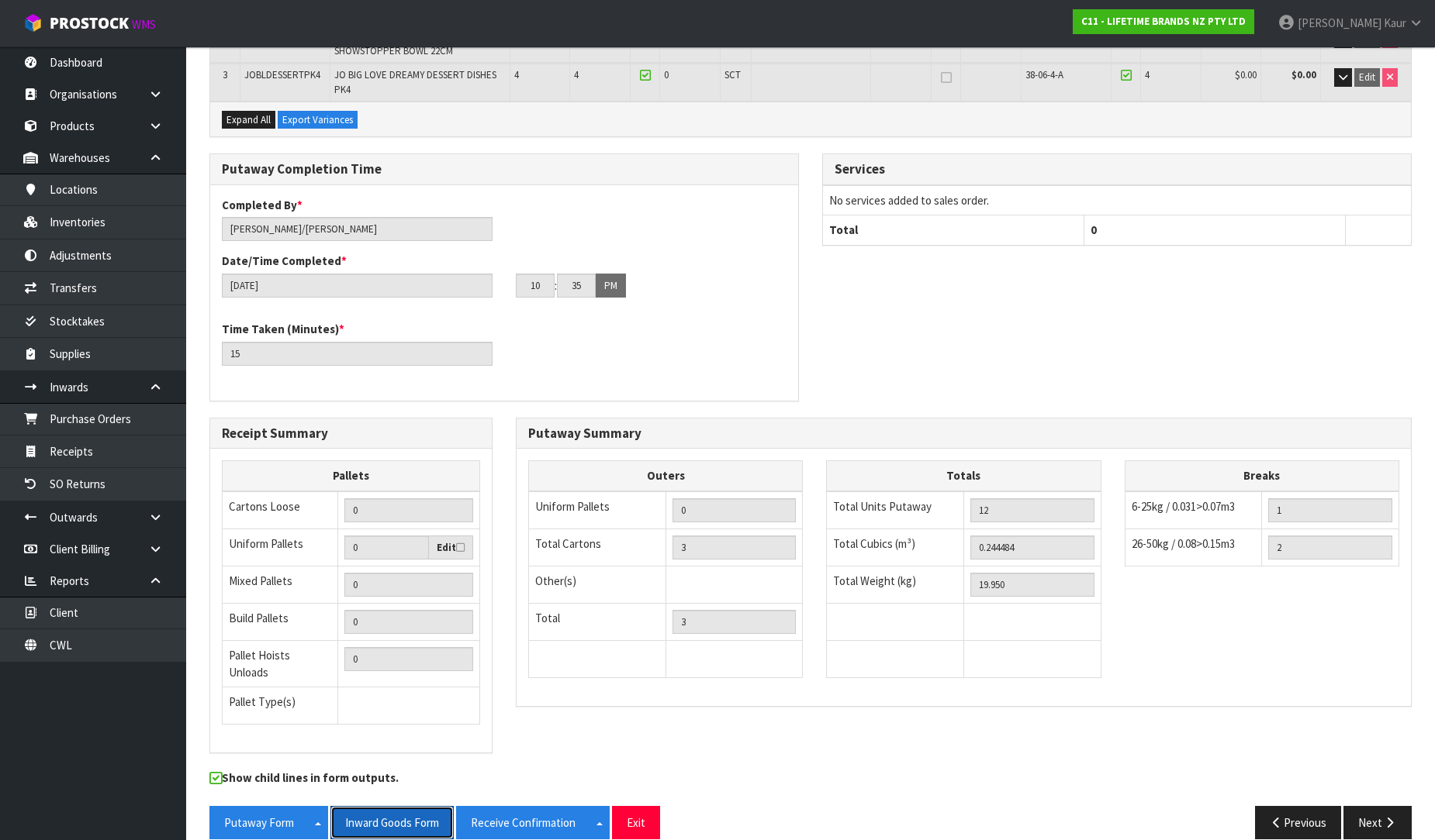
drag, startPoint x: 406, startPoint y: 804, endPoint x: 1446, endPoint y: 35, distance: 1293.4
click at [406, 806] on button "Inward Goods Form" at bounding box center [392, 822] width 123 height 33
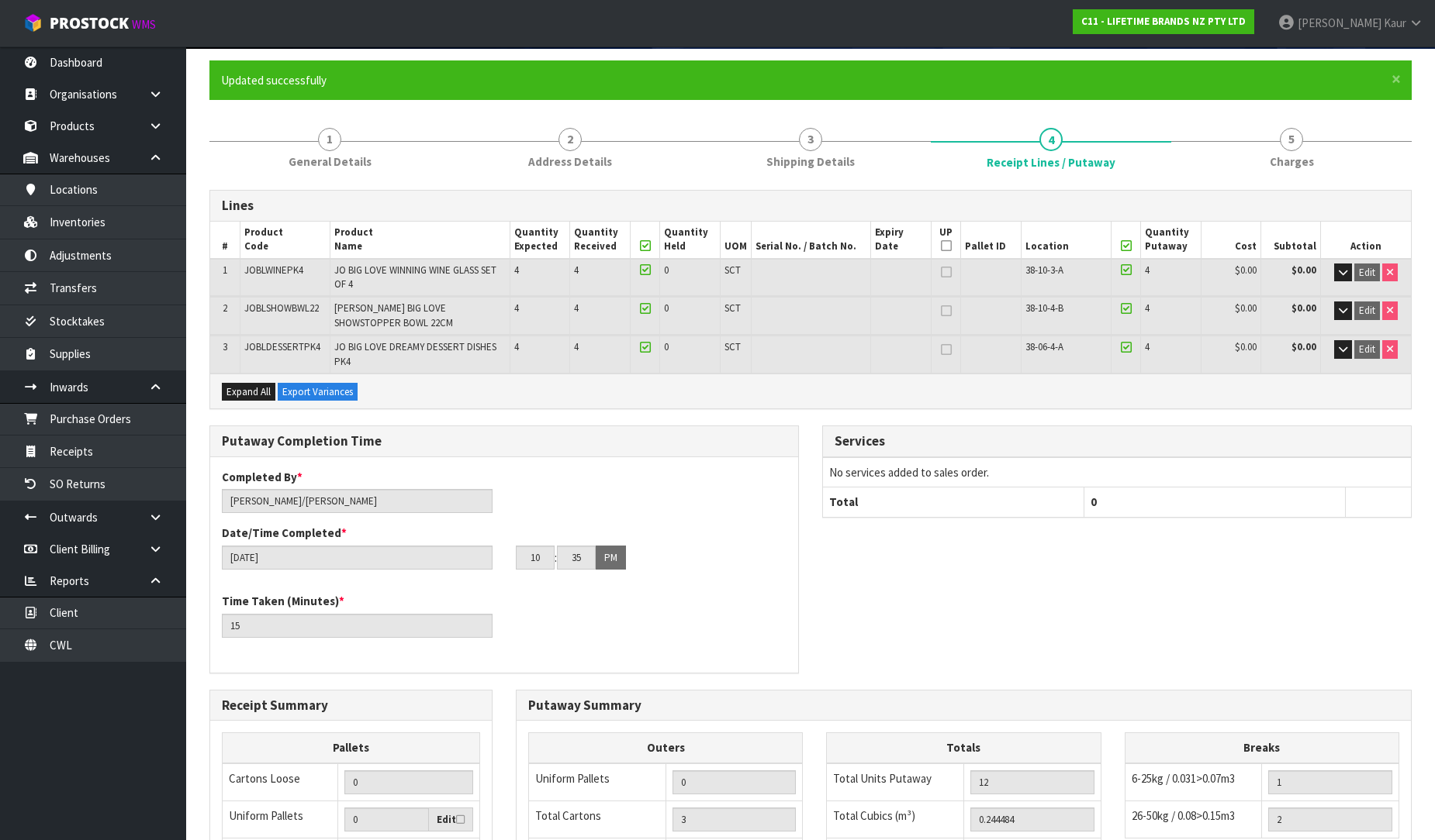
scroll to position [0, 0]
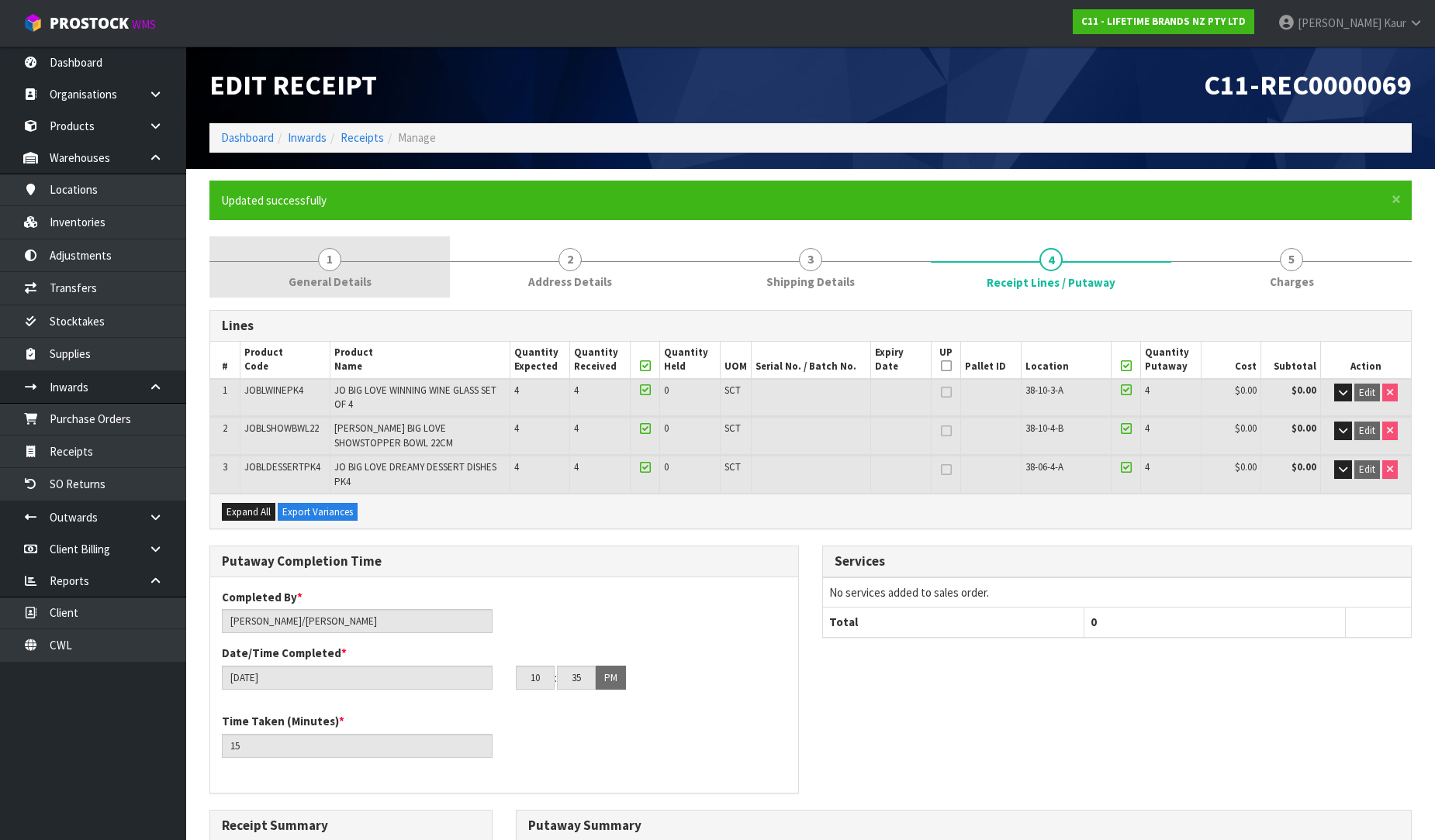
click at [342, 284] on span "General Details" at bounding box center [330, 281] width 83 height 16
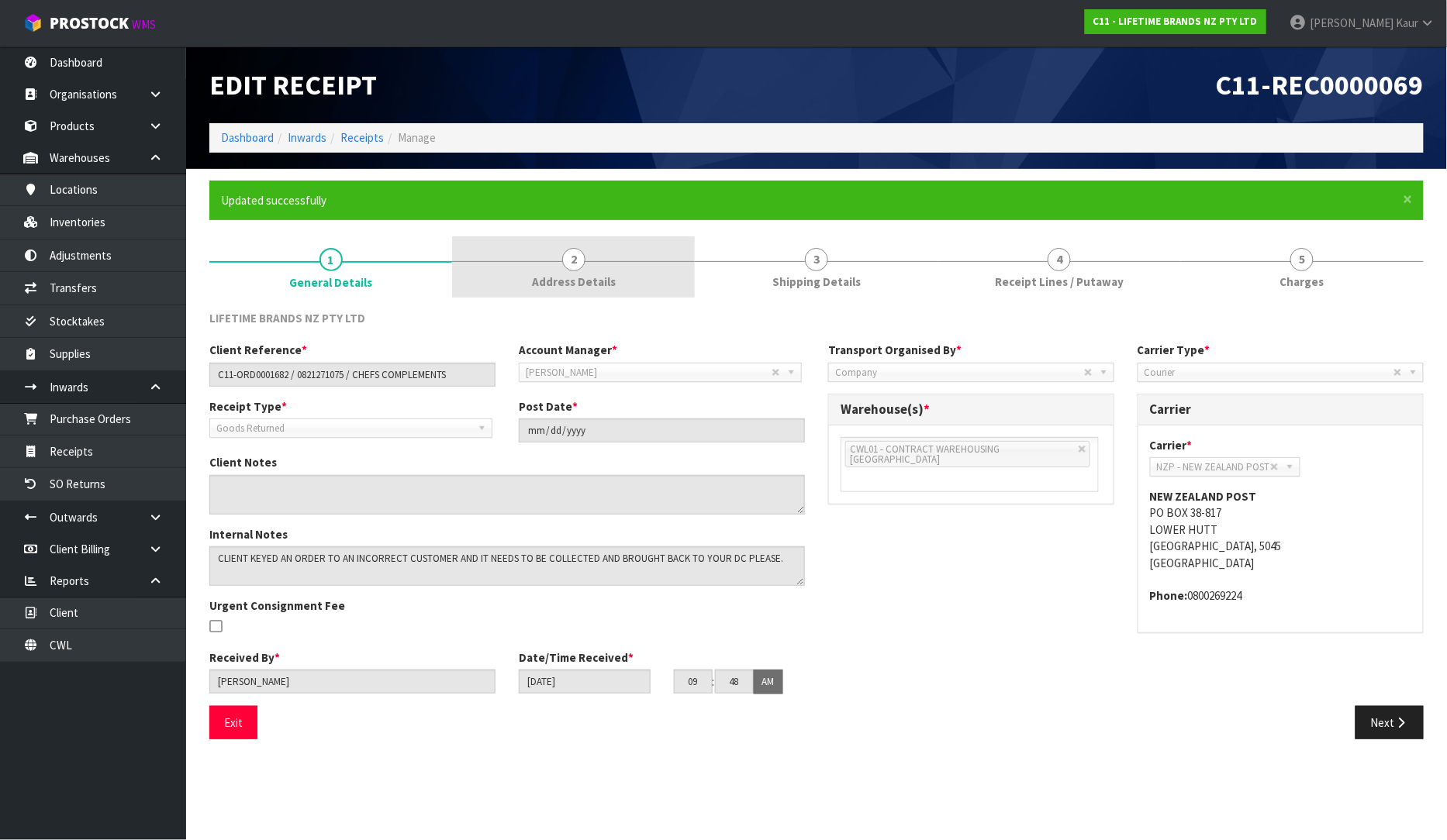
click at [630, 277] on link "2 Address Details" at bounding box center [573, 267] width 243 height 61
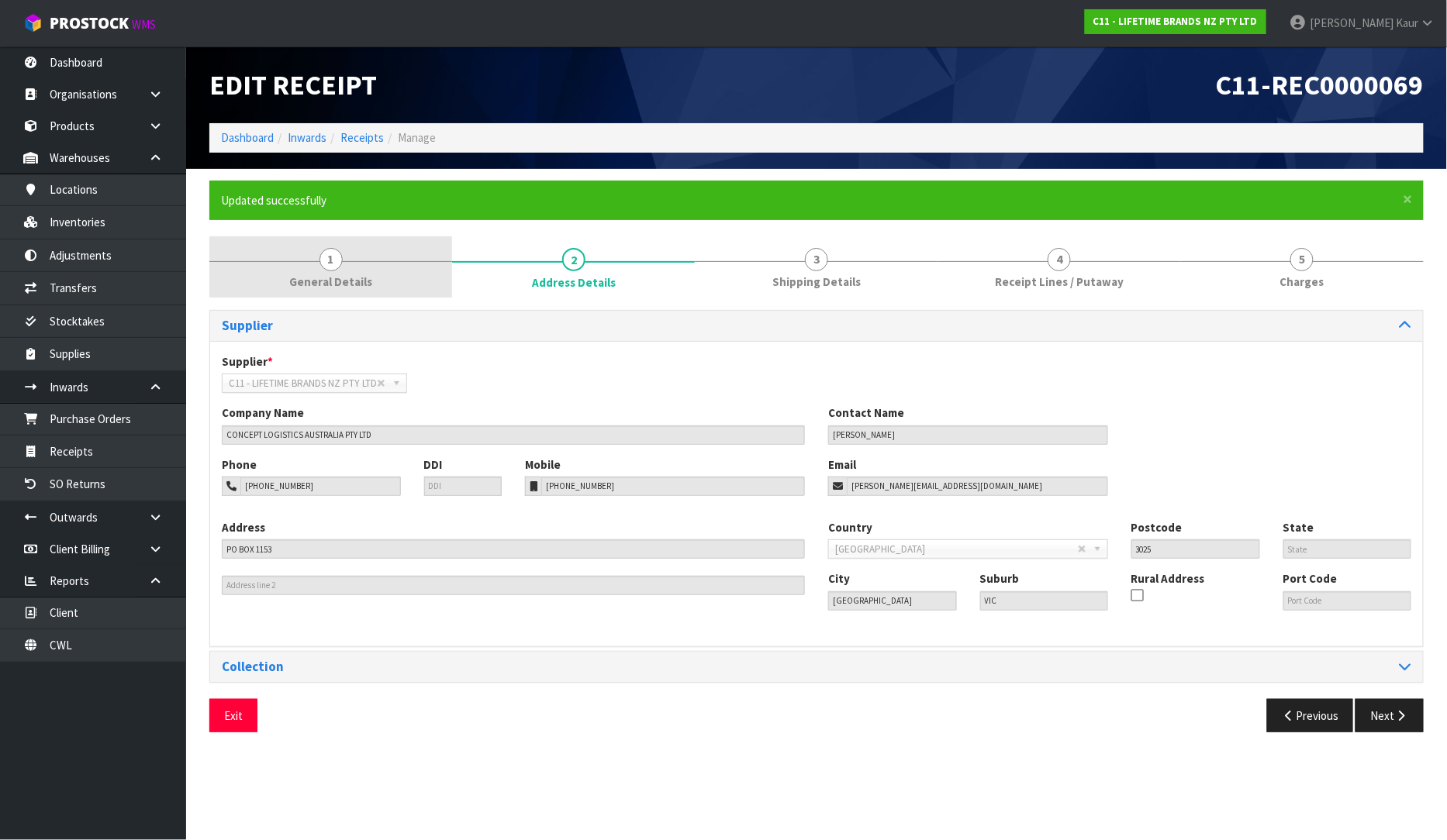
click at [342, 277] on span "General Details" at bounding box center [331, 281] width 83 height 16
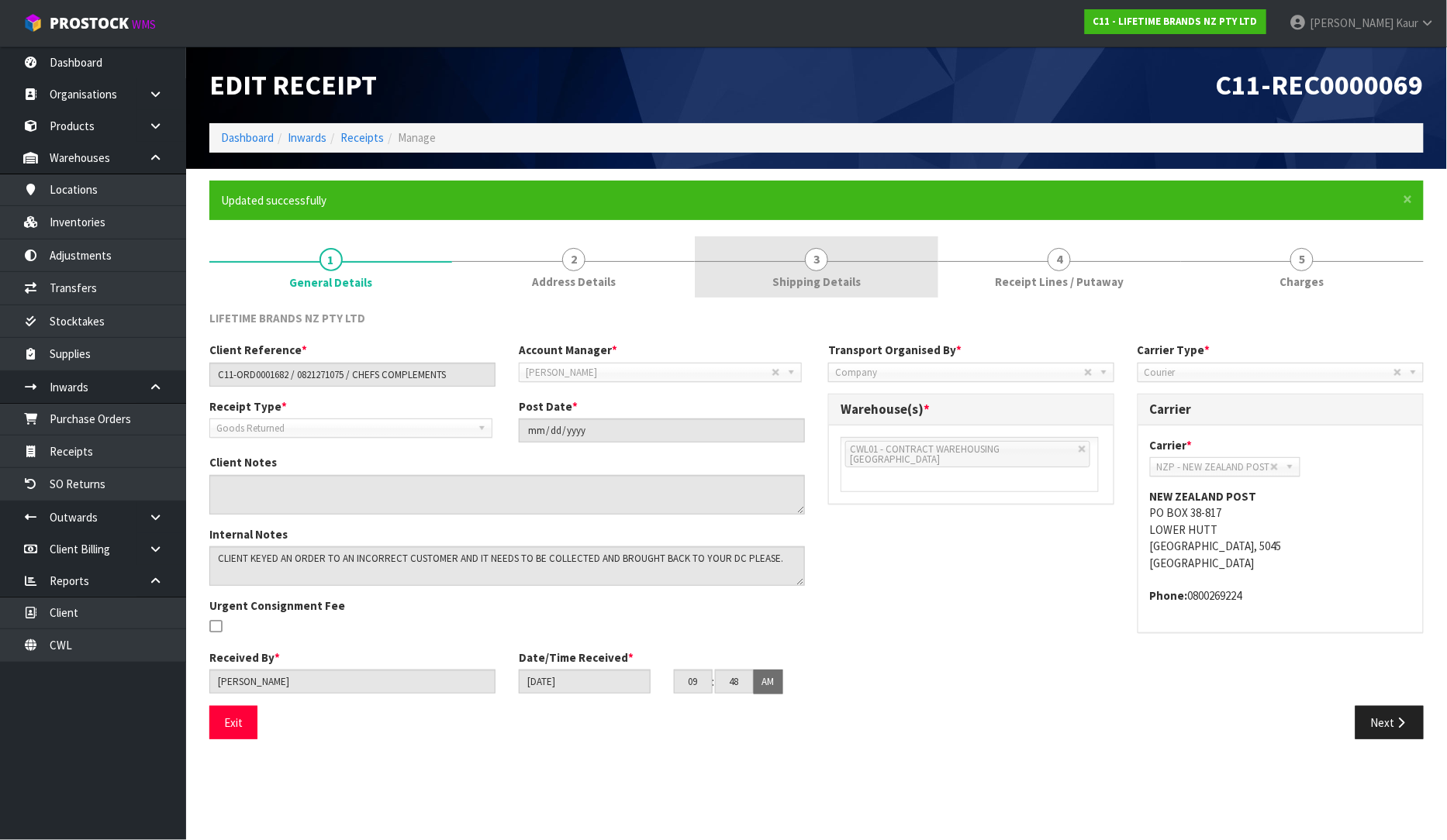
click at [806, 252] on span "3" at bounding box center [816, 259] width 23 height 23
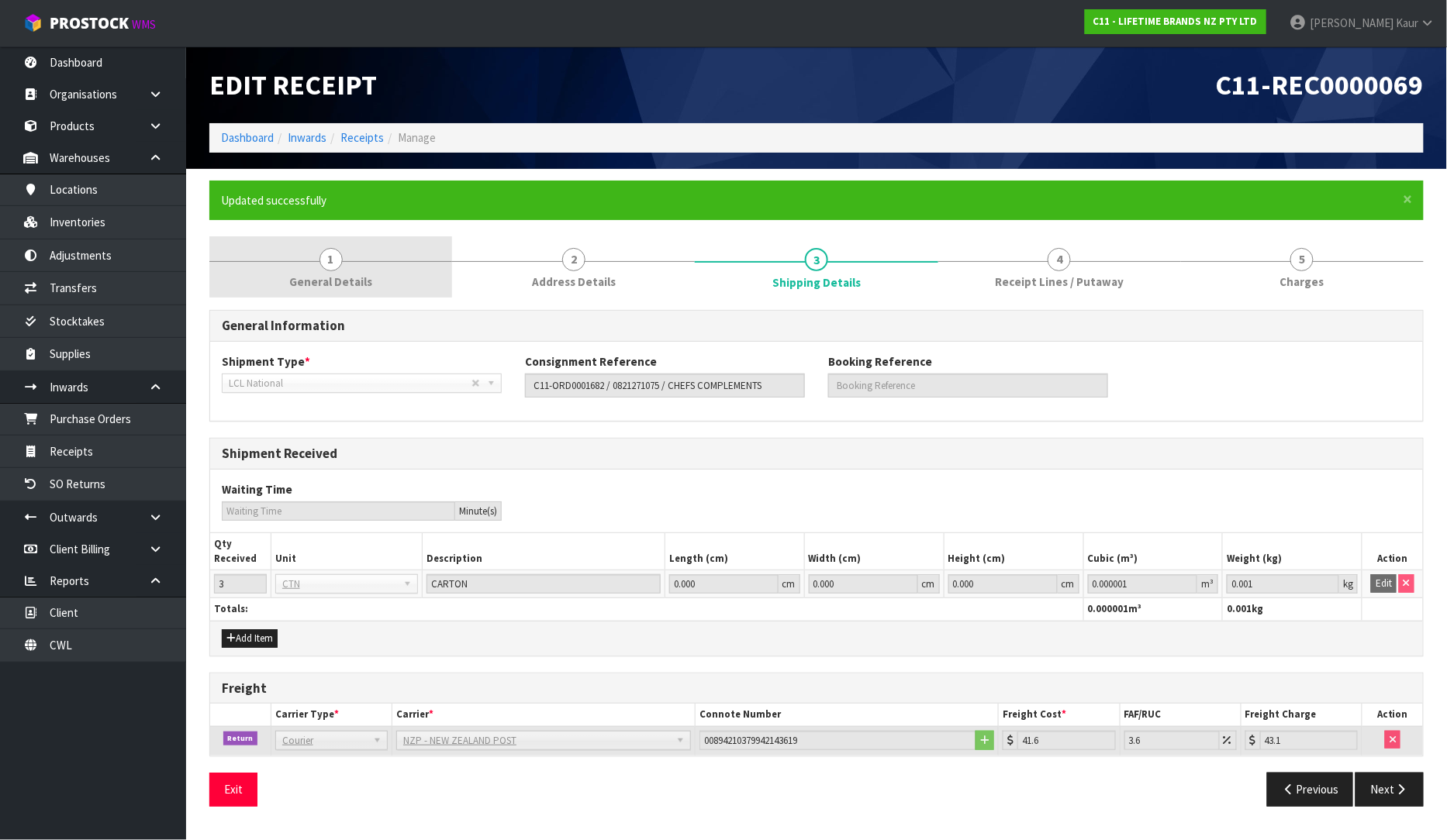
click at [332, 251] on span "1" at bounding box center [331, 259] width 23 height 23
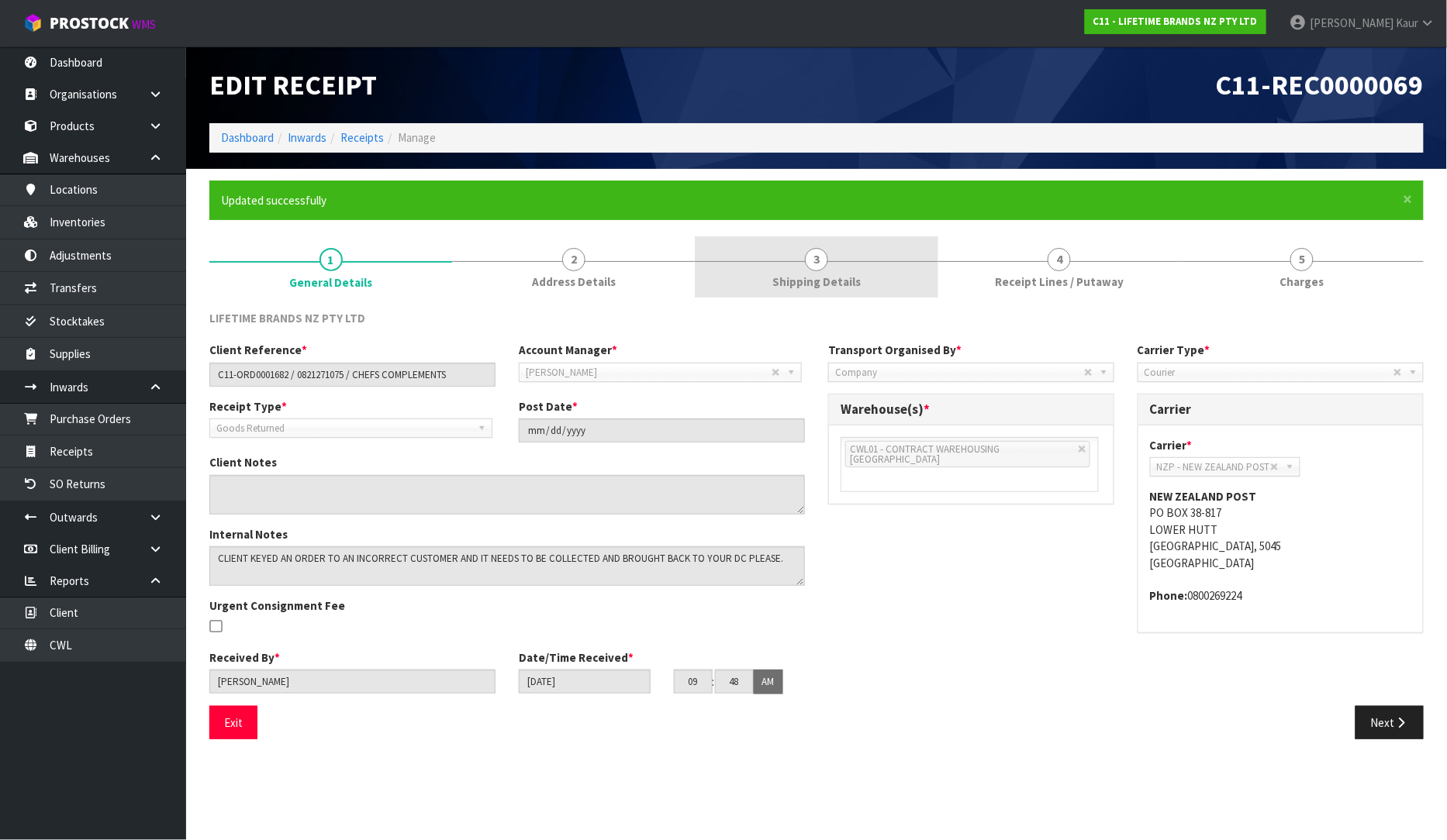
drag, startPoint x: 822, startPoint y: 254, endPoint x: 818, endPoint y: 268, distance: 14.6
click at [823, 256] on span "3" at bounding box center [816, 259] width 23 height 23
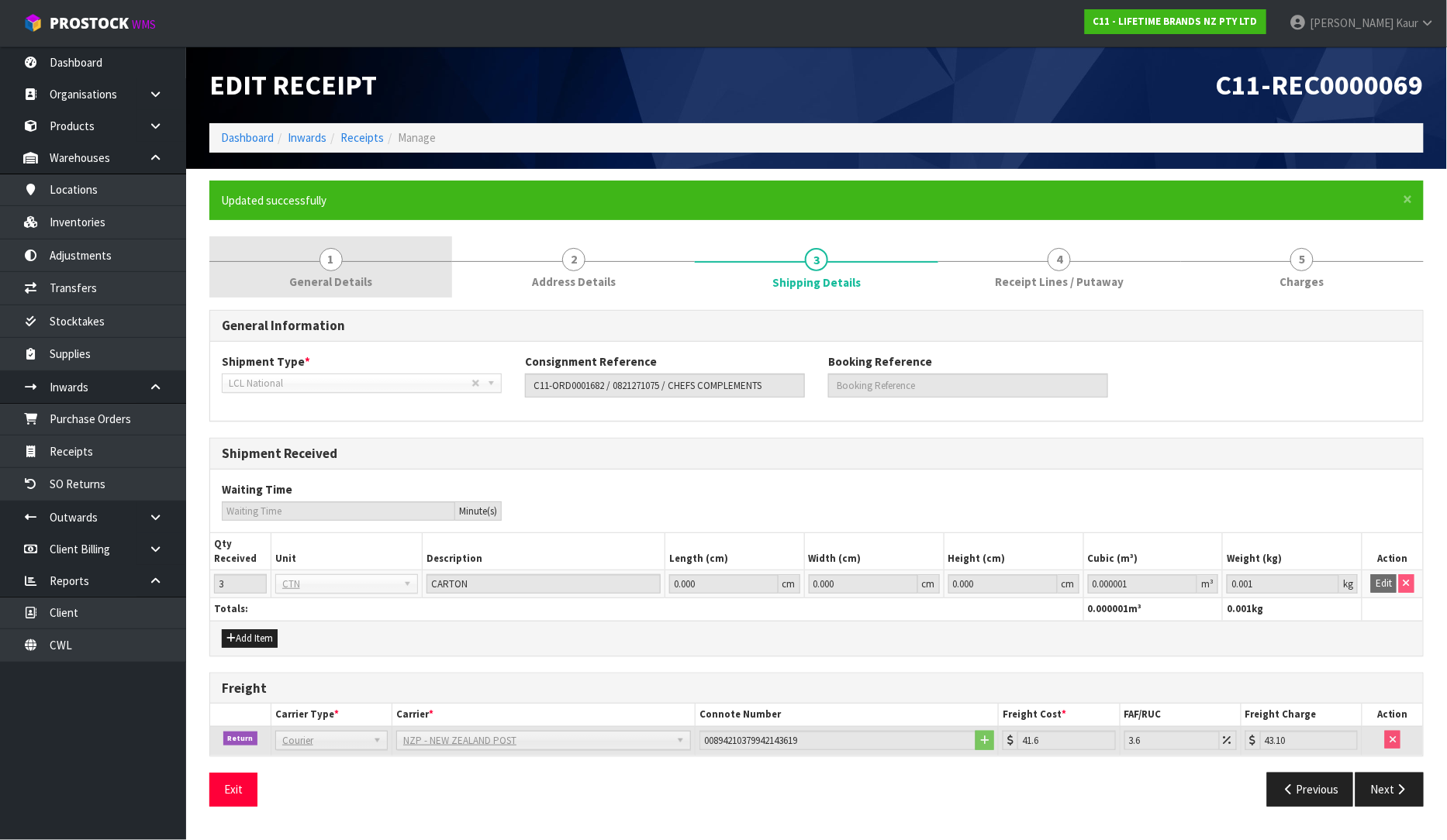
click at [375, 280] on link "1 General Details" at bounding box center [331, 267] width 243 height 61
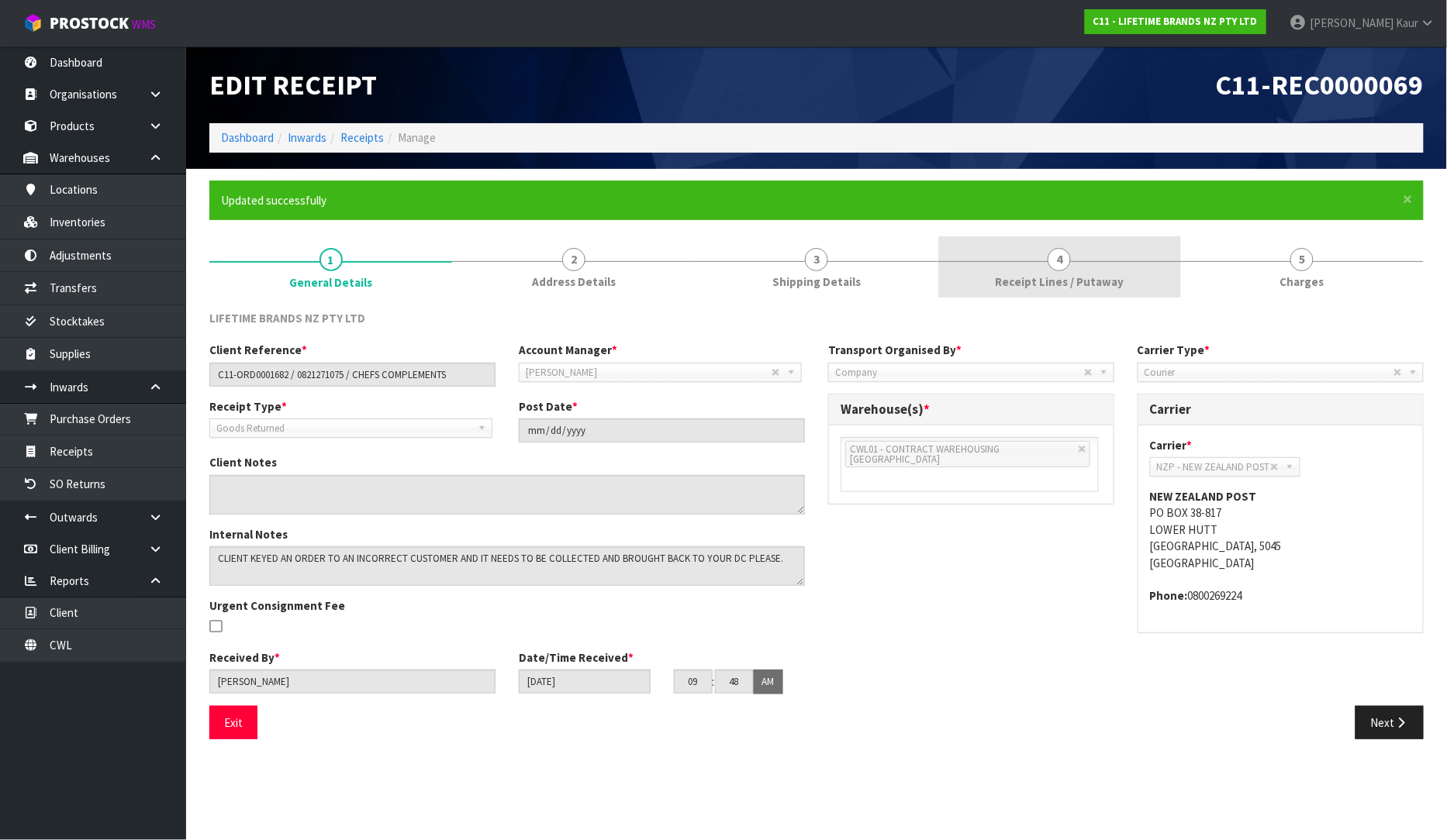
click at [1095, 272] on link "4 Receipt Lines / Putaway" at bounding box center [1059, 267] width 243 height 61
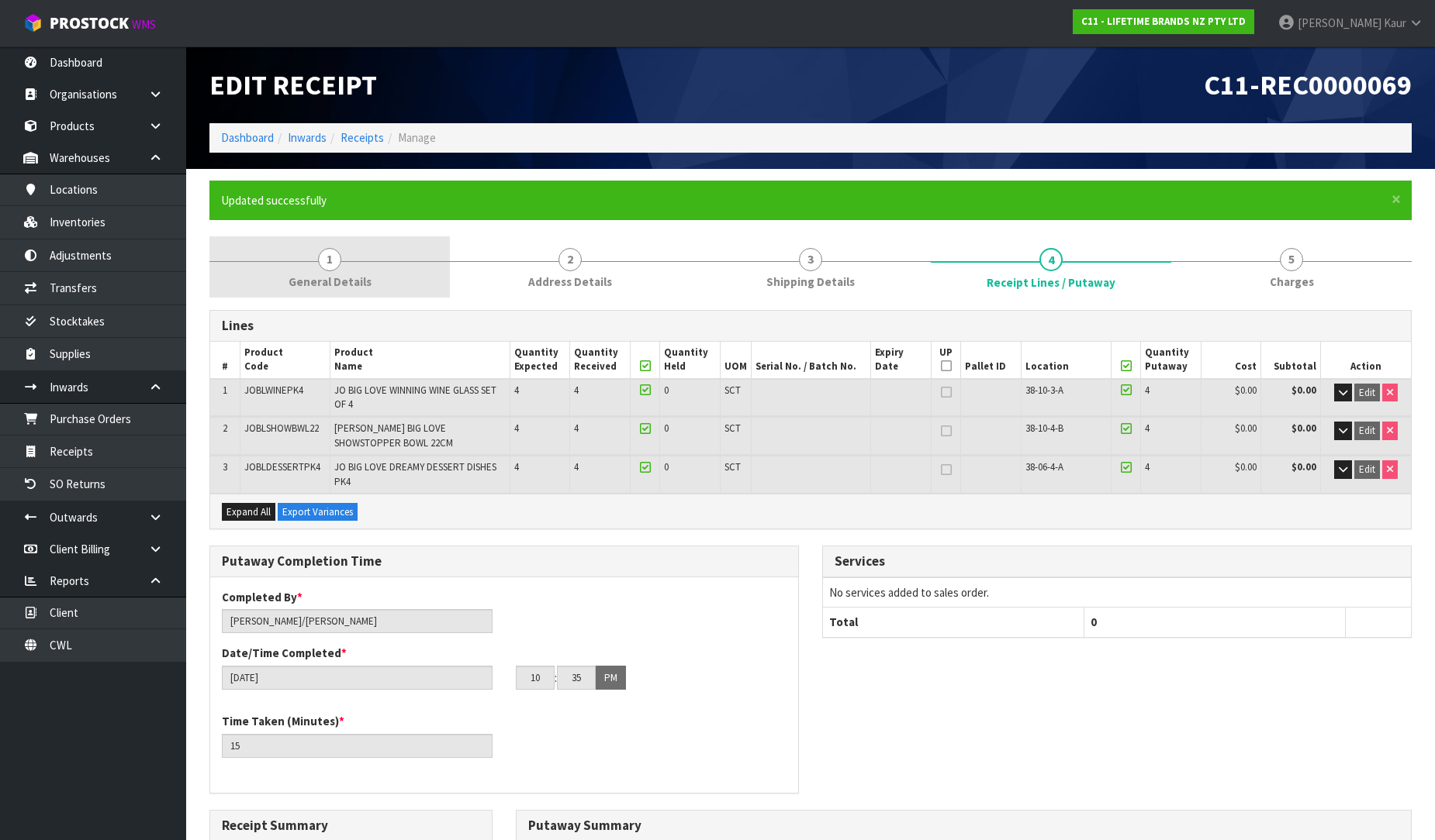
click at [338, 277] on span "General Details" at bounding box center [330, 281] width 83 height 16
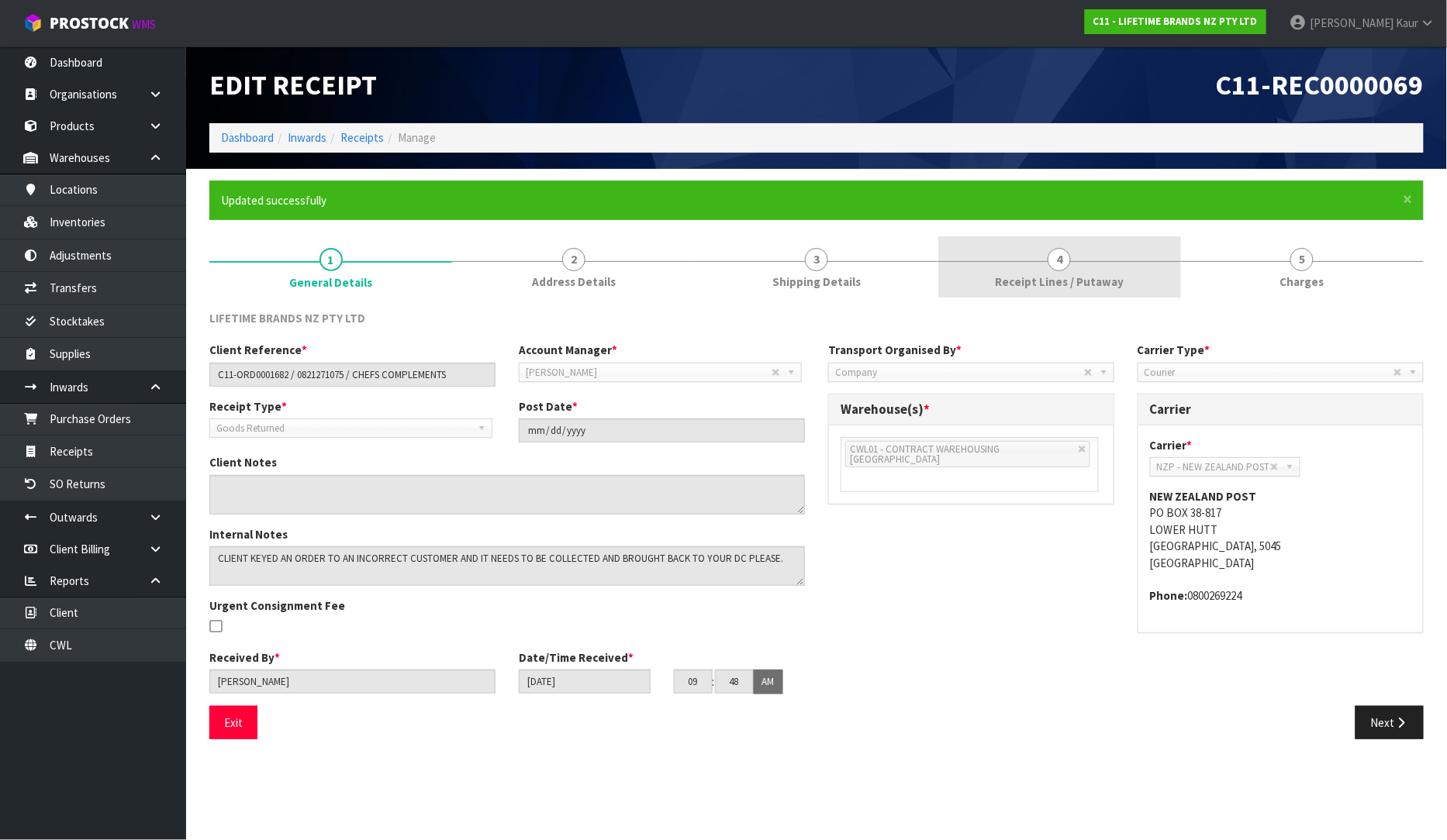
click at [1139, 257] on link "4 Receipt Lines / Putaway" at bounding box center [1059, 267] width 243 height 61
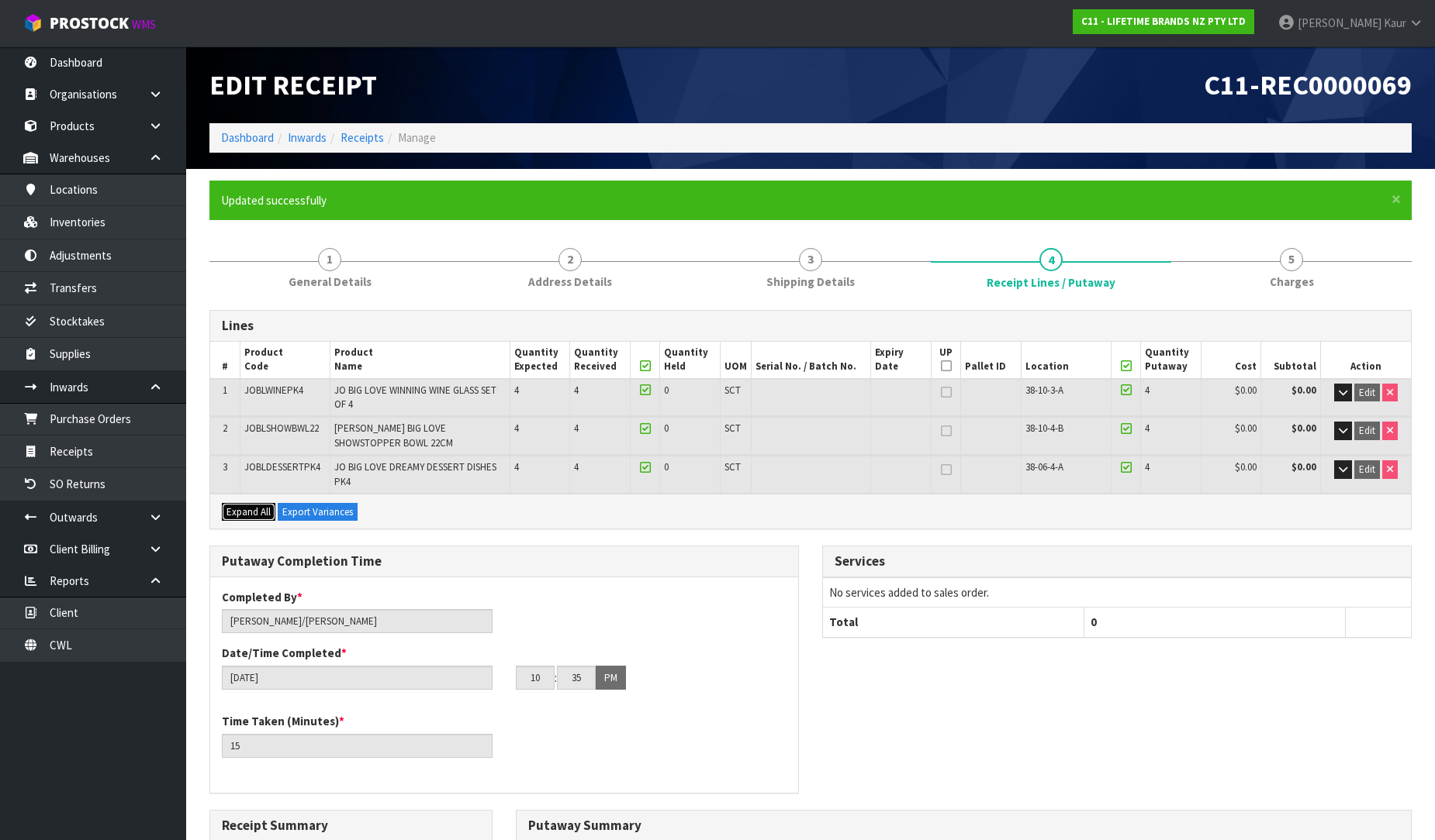
click at [252, 506] on span "Expand All" at bounding box center [249, 512] width 44 height 13
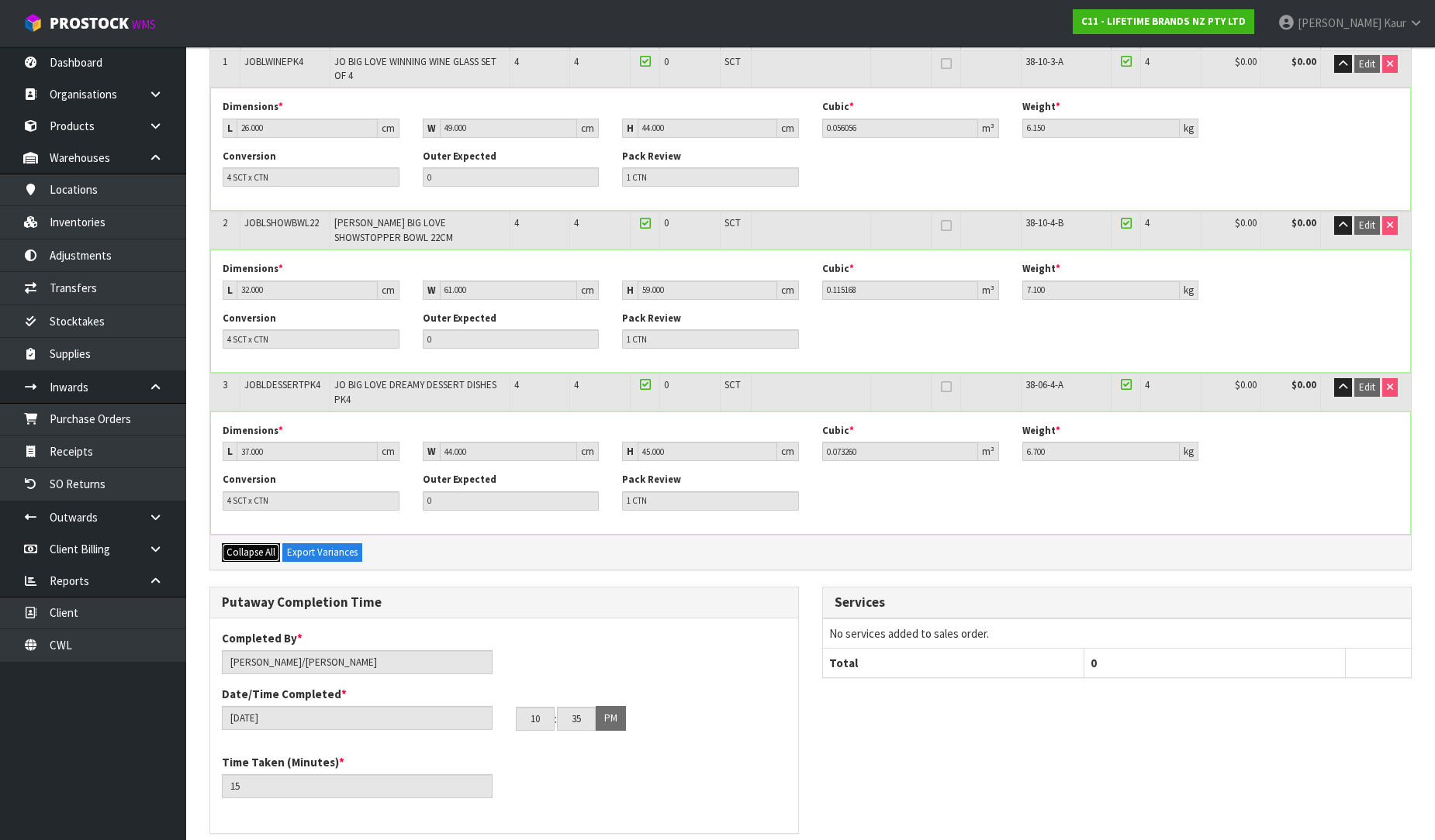
scroll to position [344, 0]
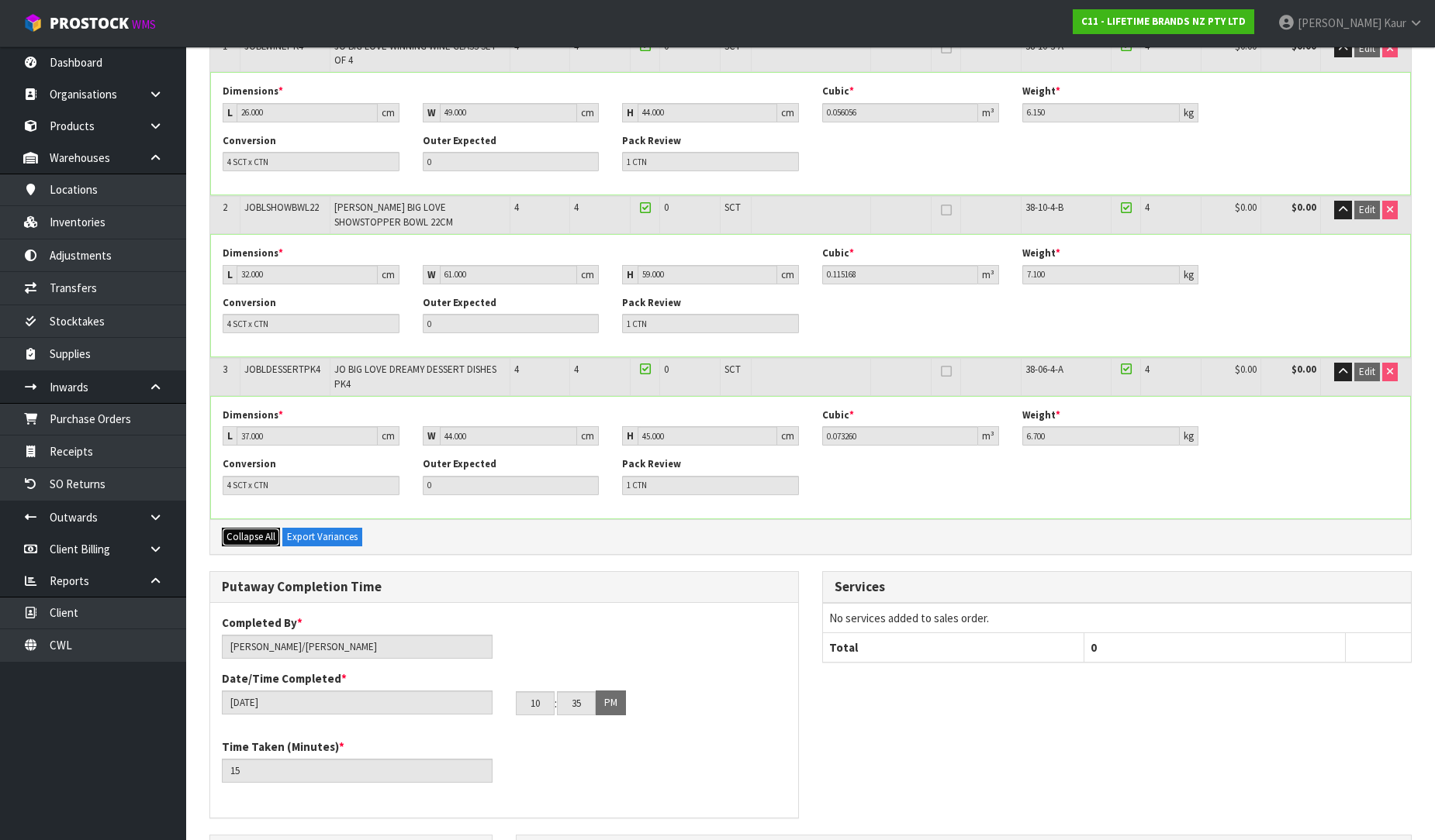
click at [250, 528] on button "Collapse All" at bounding box center [251, 537] width 58 height 19
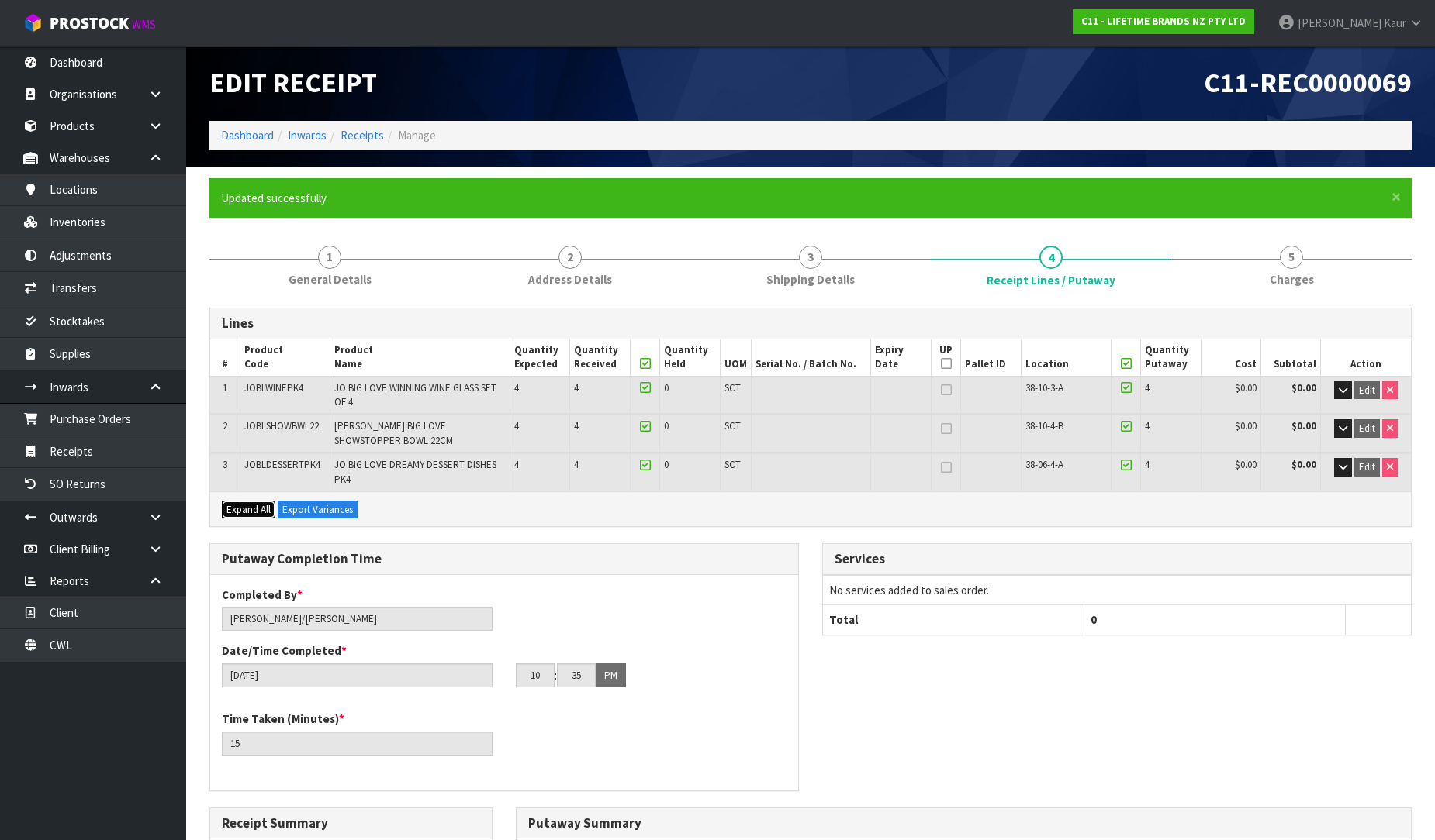
scroll to position [0, 0]
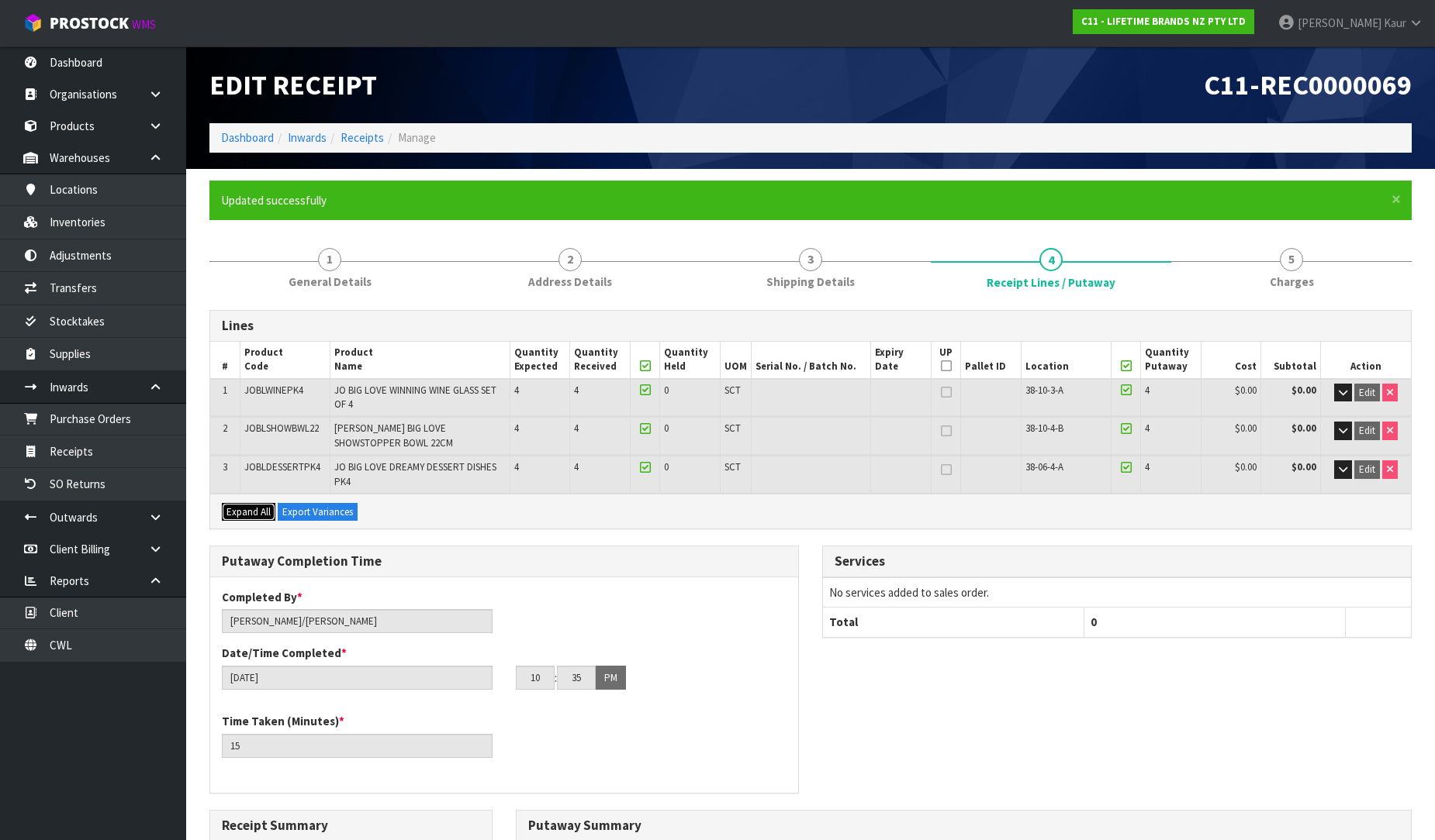
click at [248, 503] on button "Expand All" at bounding box center [249, 512] width 53 height 19
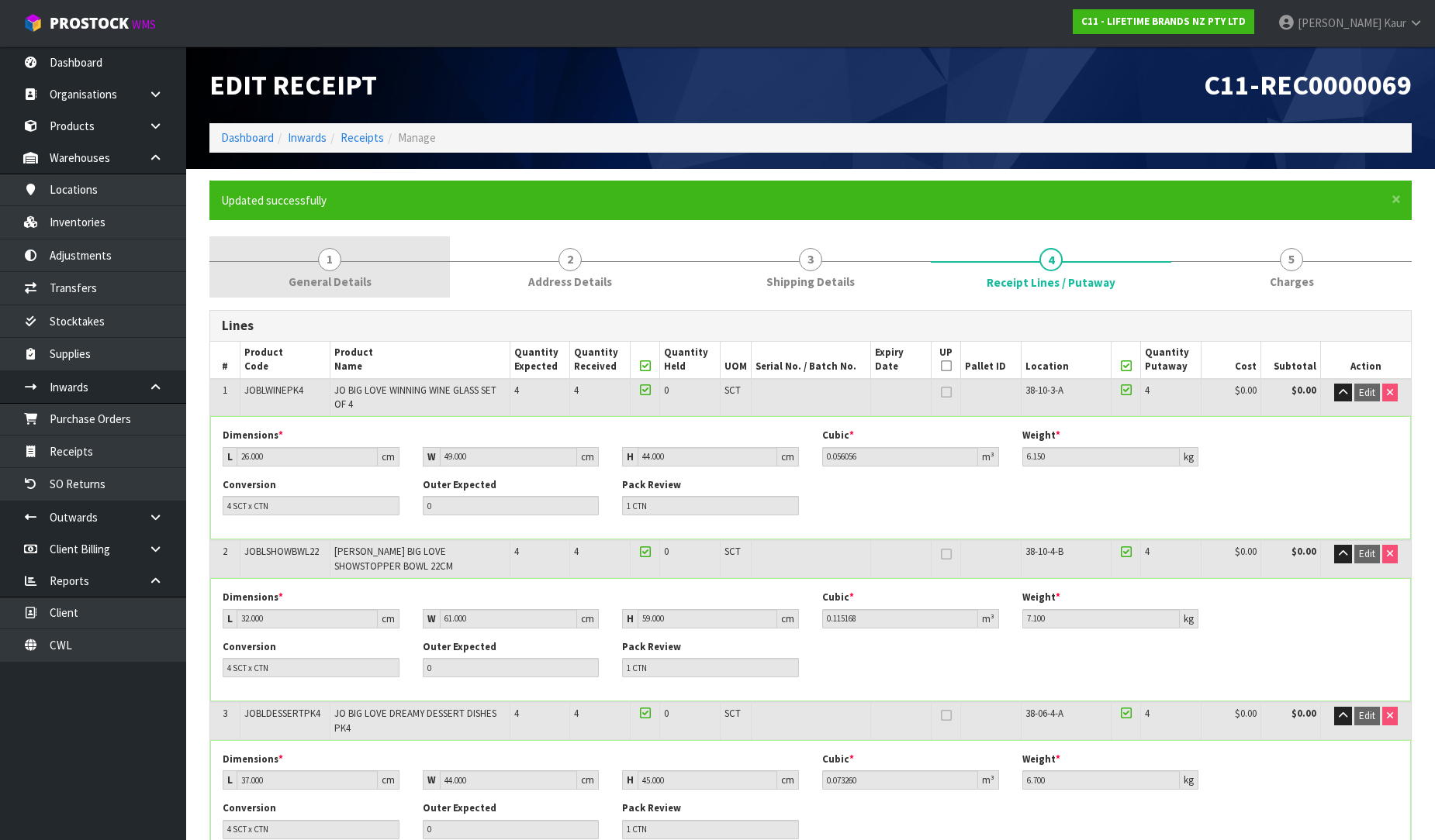
drag, startPoint x: 299, startPoint y: 265, endPoint x: 353, endPoint y: 290, distance: 59.5
click at [299, 267] on link "1 General Details" at bounding box center [330, 267] width 240 height 61
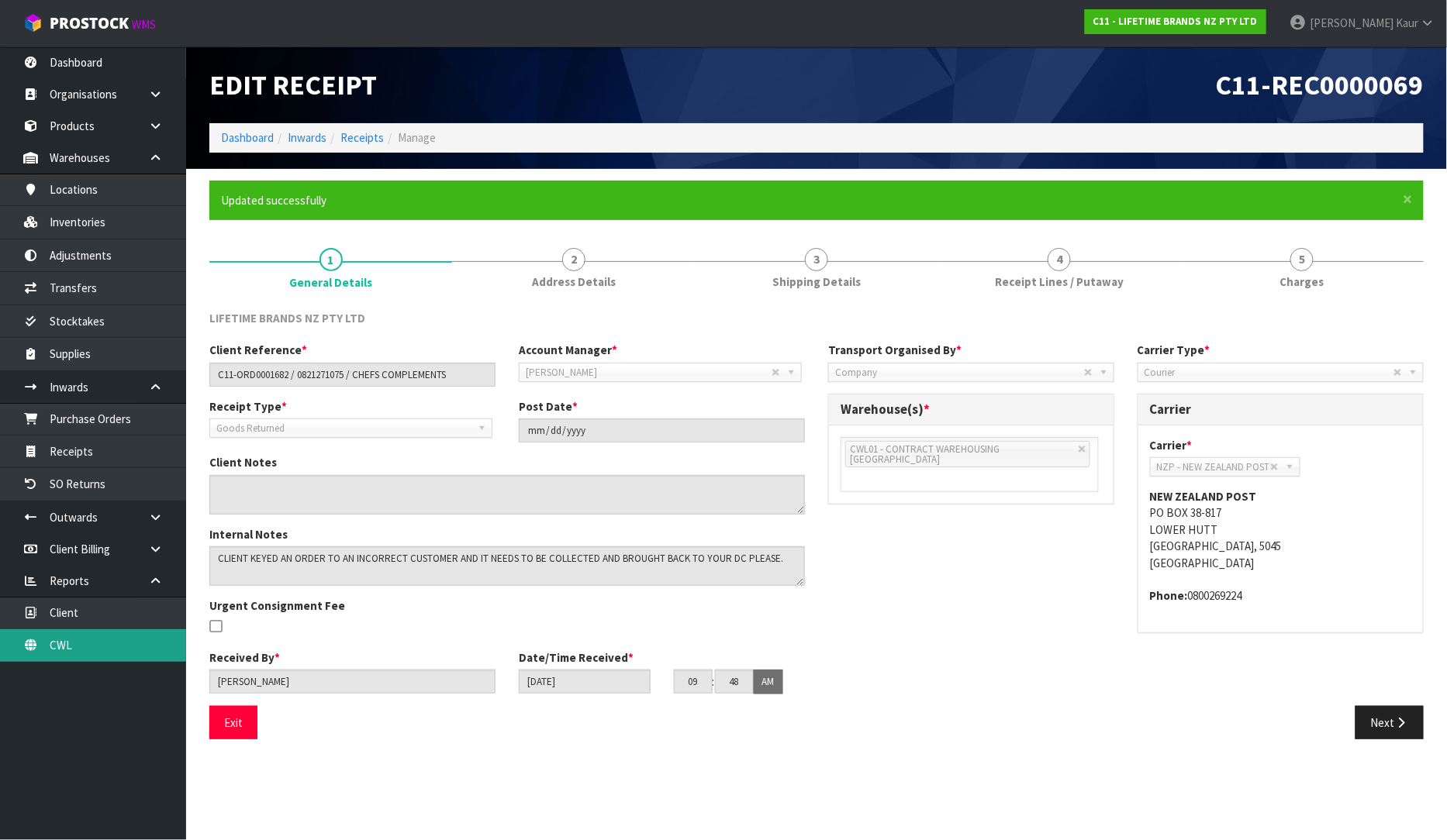
click at [70, 648] on link "CWL" at bounding box center [92, 645] width 186 height 31
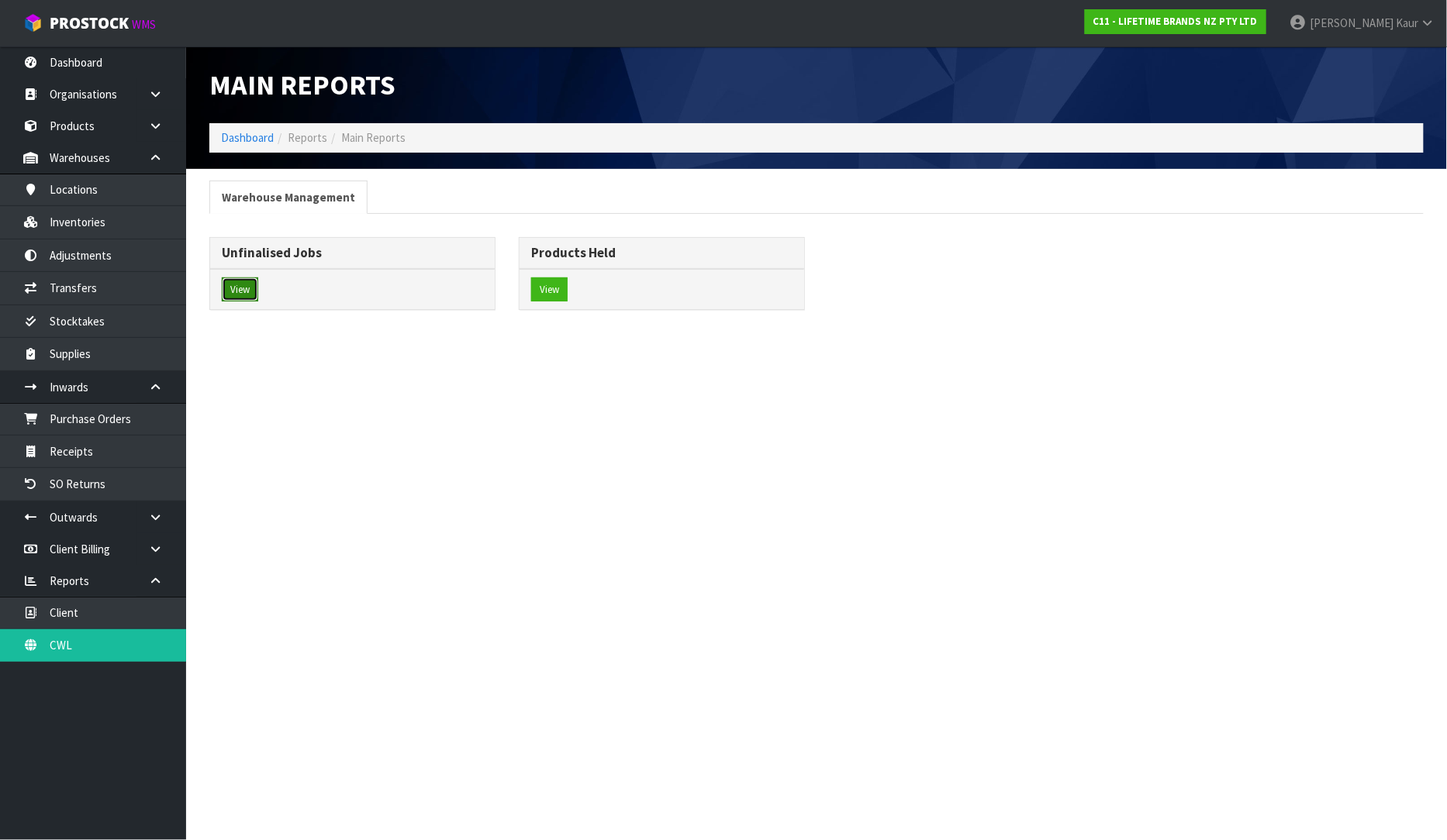
click at [251, 281] on button "View" at bounding box center [240, 290] width 36 height 25
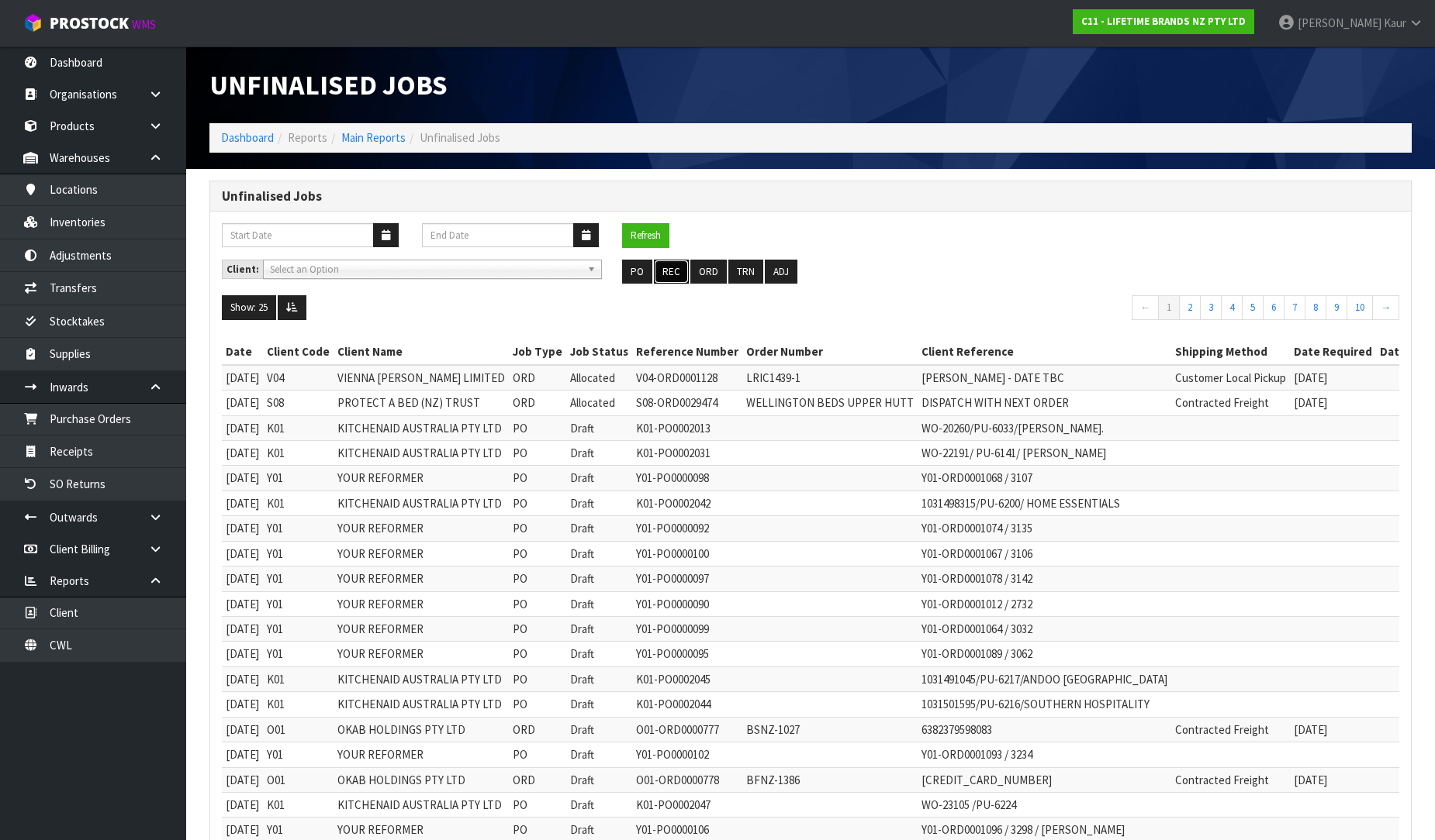
click at [677, 272] on button "REC" at bounding box center [671, 272] width 35 height 25
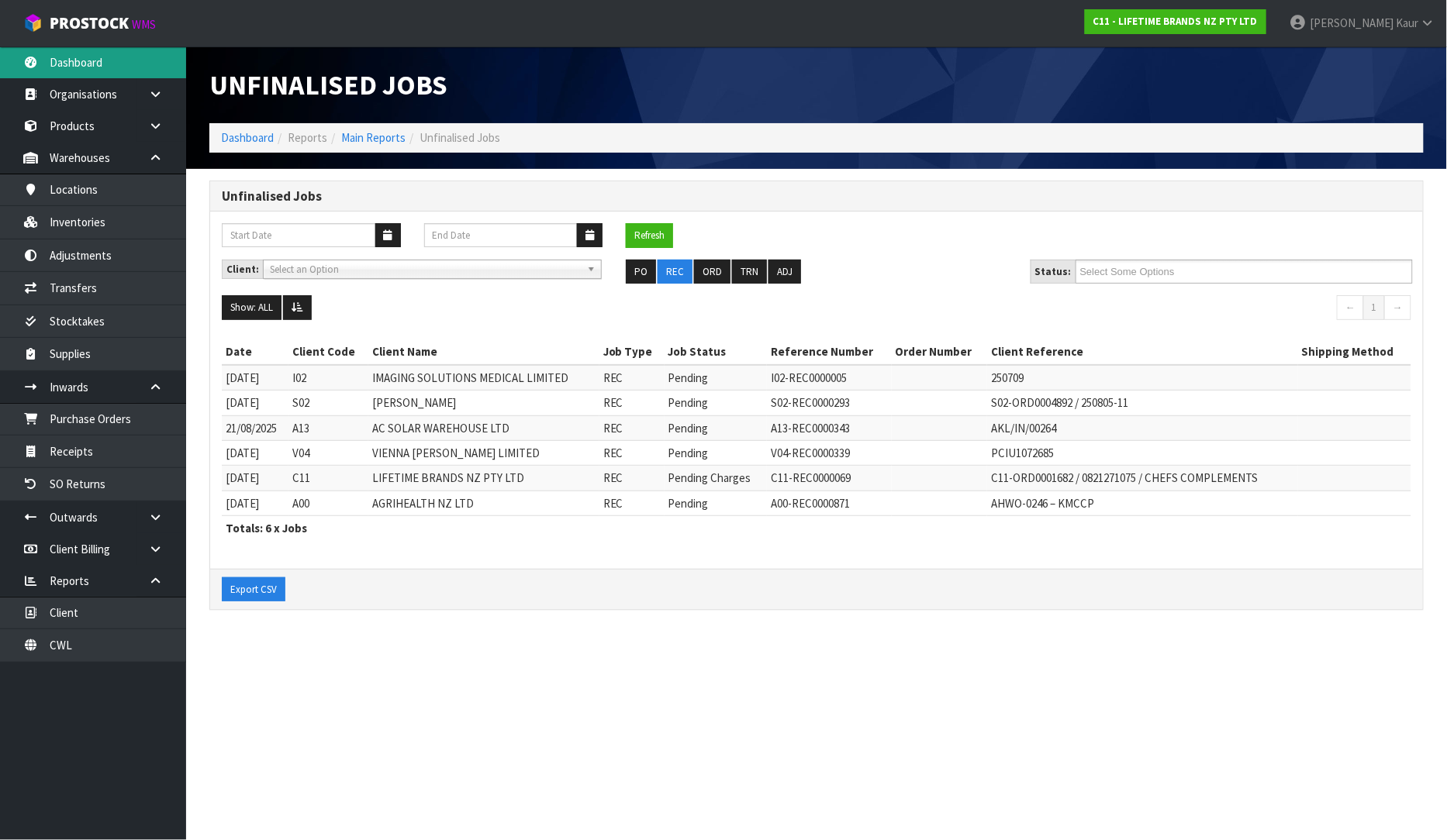
click at [140, 68] on link "Dashboard" at bounding box center [92, 62] width 186 height 31
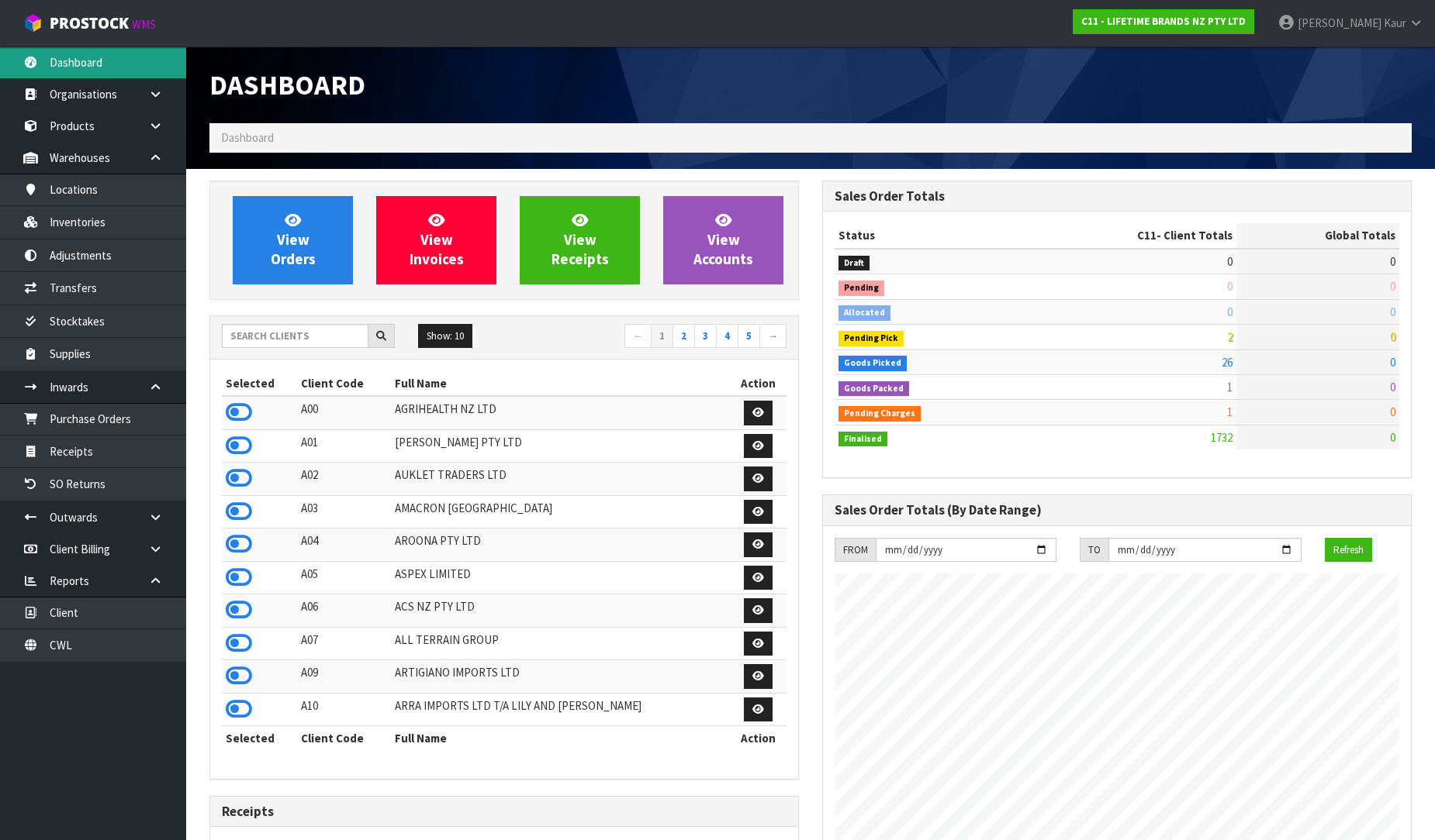
scroll to position [1174, 613]
click at [251, 344] on input "text" at bounding box center [295, 335] width 147 height 24
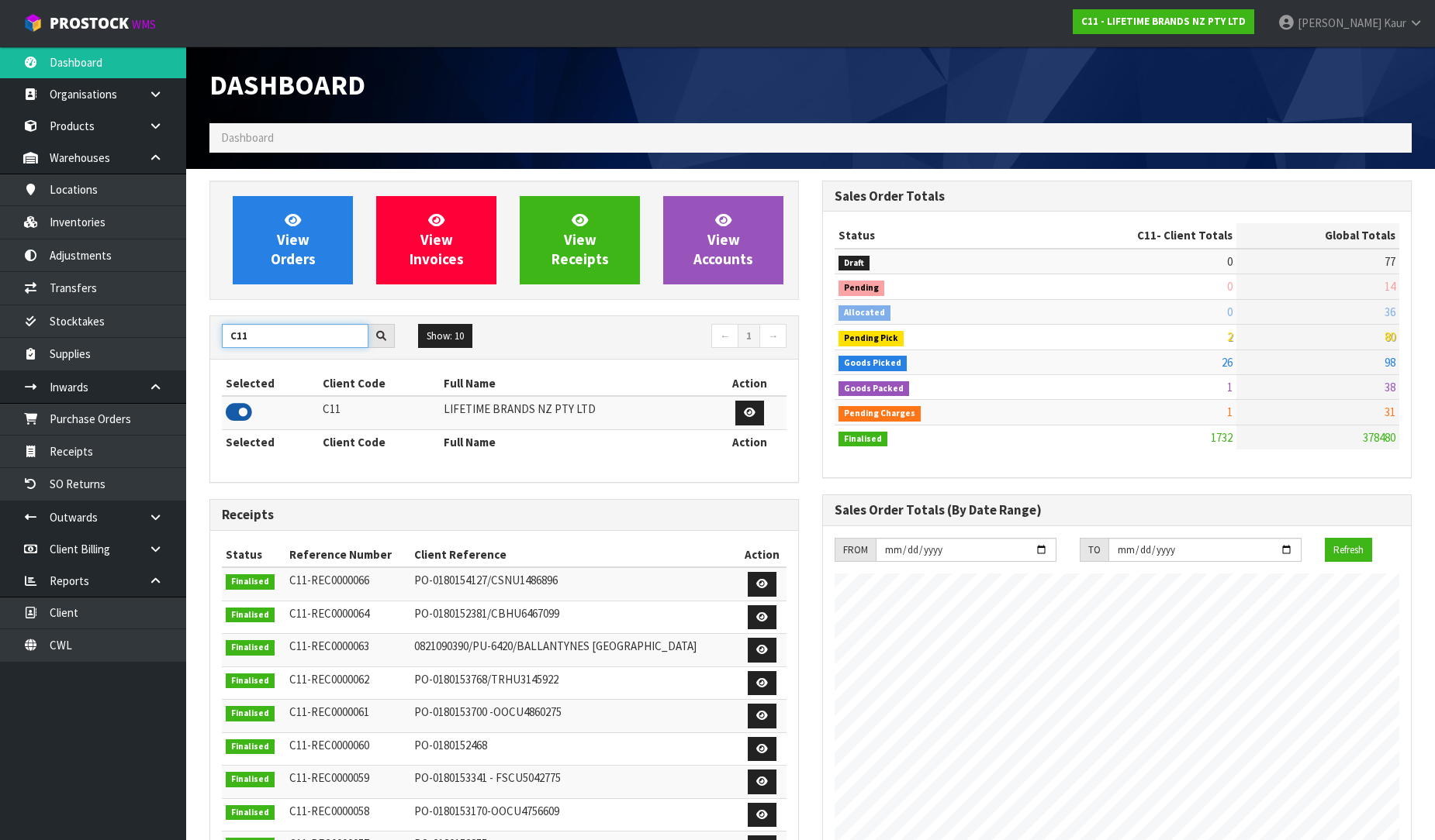
type input "C11"
click at [238, 408] on icon at bounding box center [239, 412] width 27 height 23
click at [102, 445] on link "Receipts" at bounding box center [92, 450] width 186 height 31
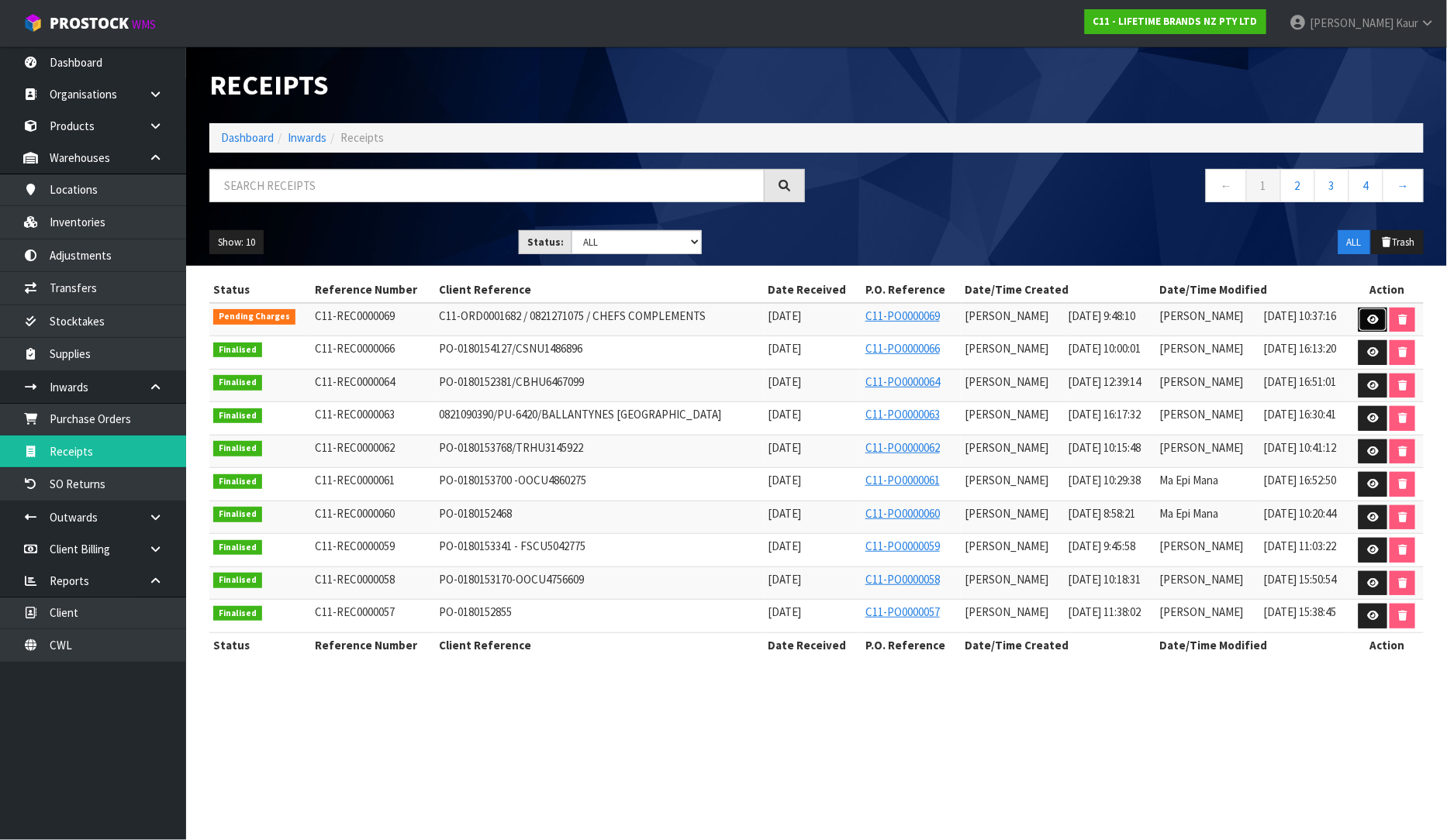
click at [1368, 308] on link at bounding box center [1373, 320] width 29 height 25
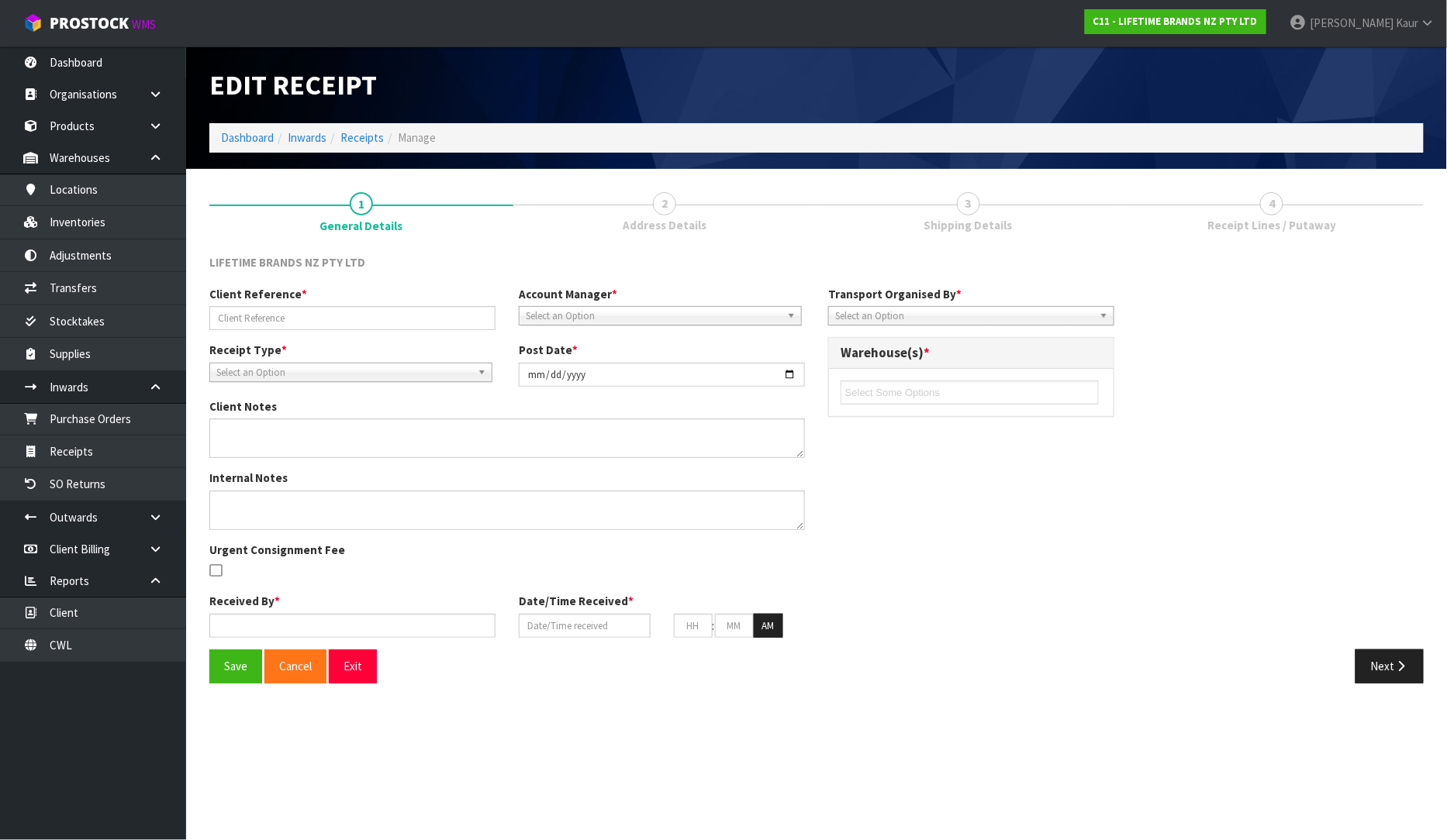
type input "C11-ORD0001682 / 0821271075 / CHEFS COMPLEMENTS"
type input "[DATE]"
type textarea "CLIENT KEYED AN ORDER TO AN INCORRECT CUSTOMER AND IT NEEDS TO BE COLLECTED AND…"
type input "[PERSON_NAME]"
type input "[DATE]"
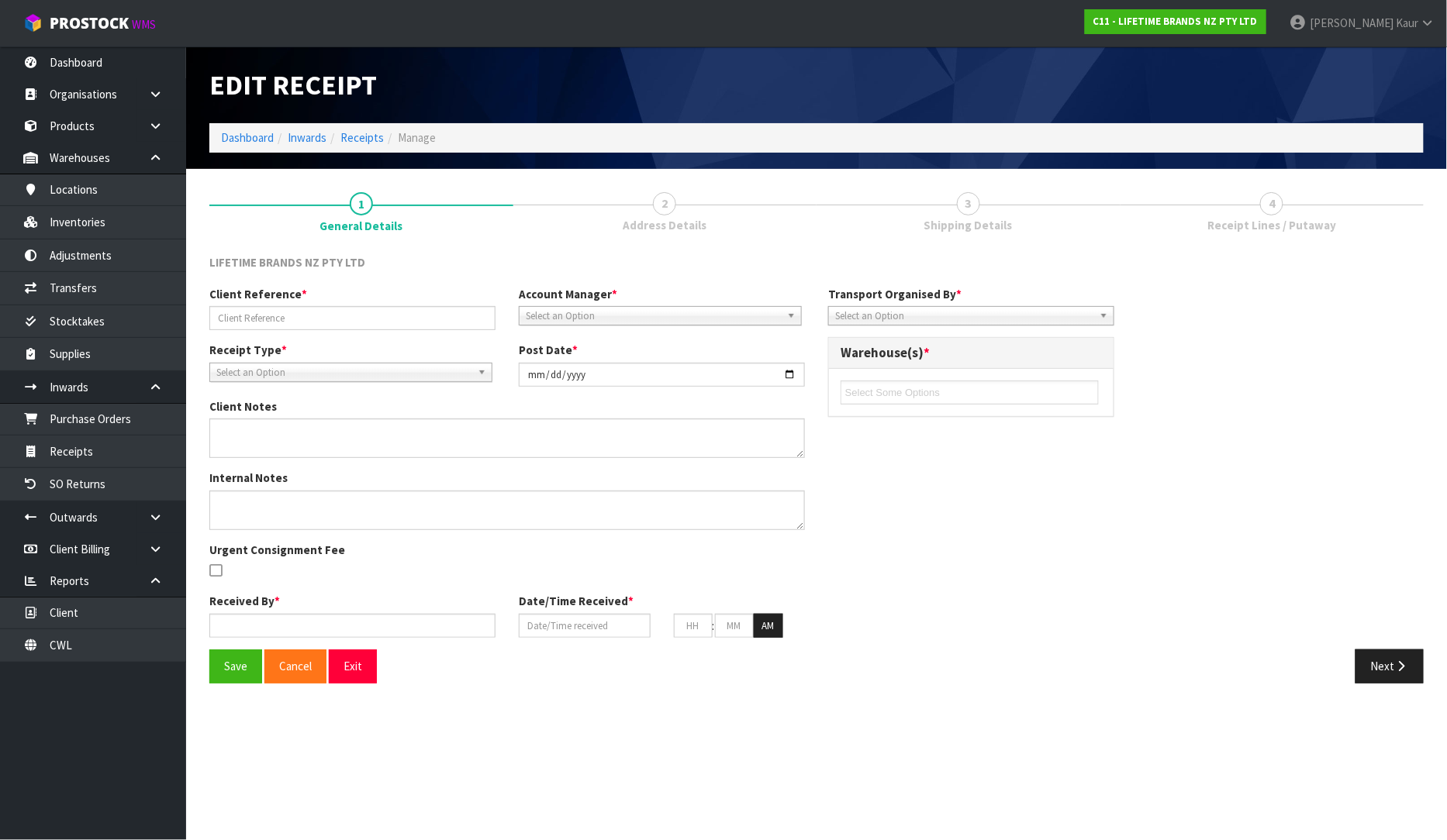
type input "09"
type input "48"
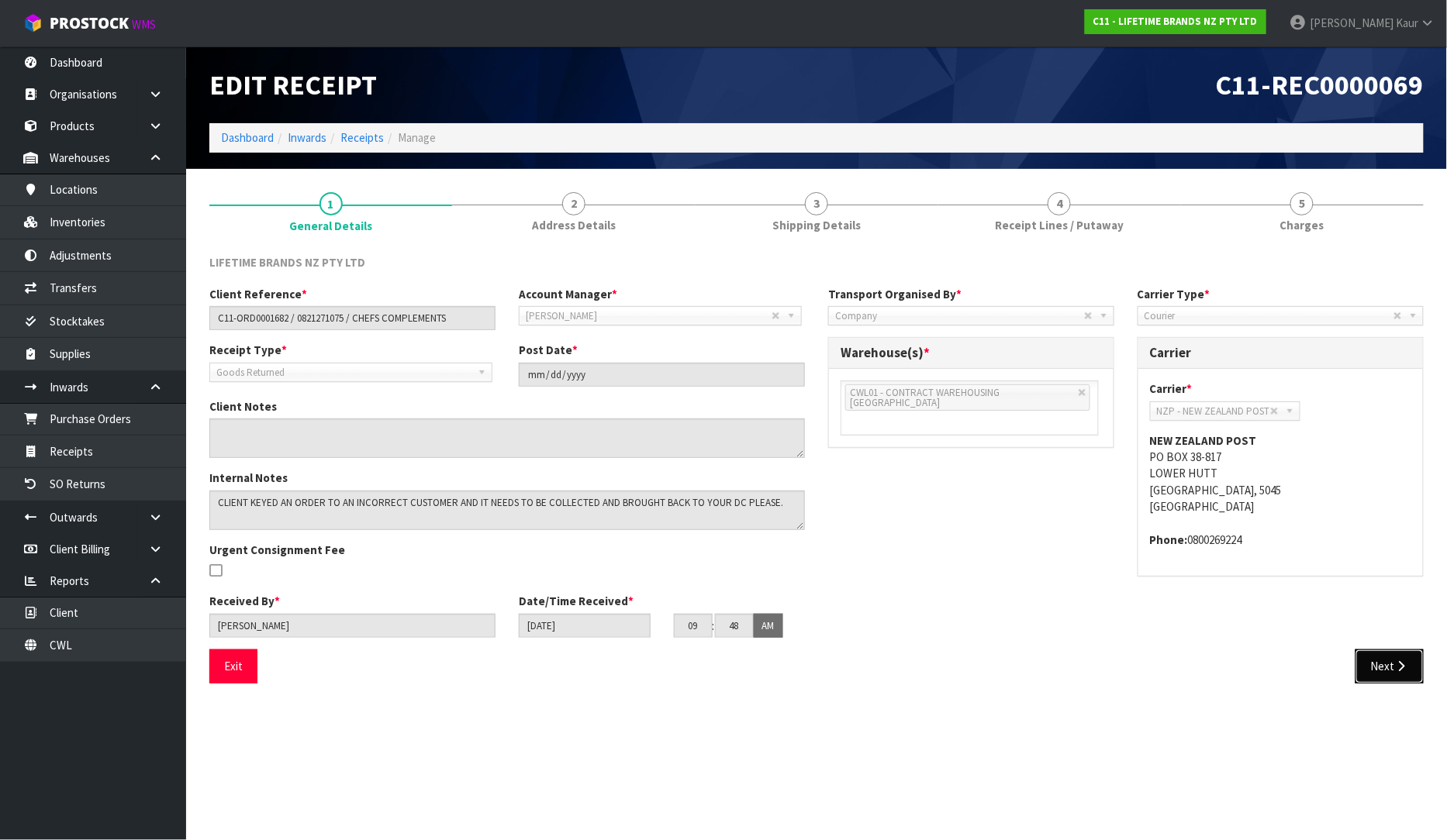
click at [1389, 662] on button "Next" at bounding box center [1390, 666] width 69 height 33
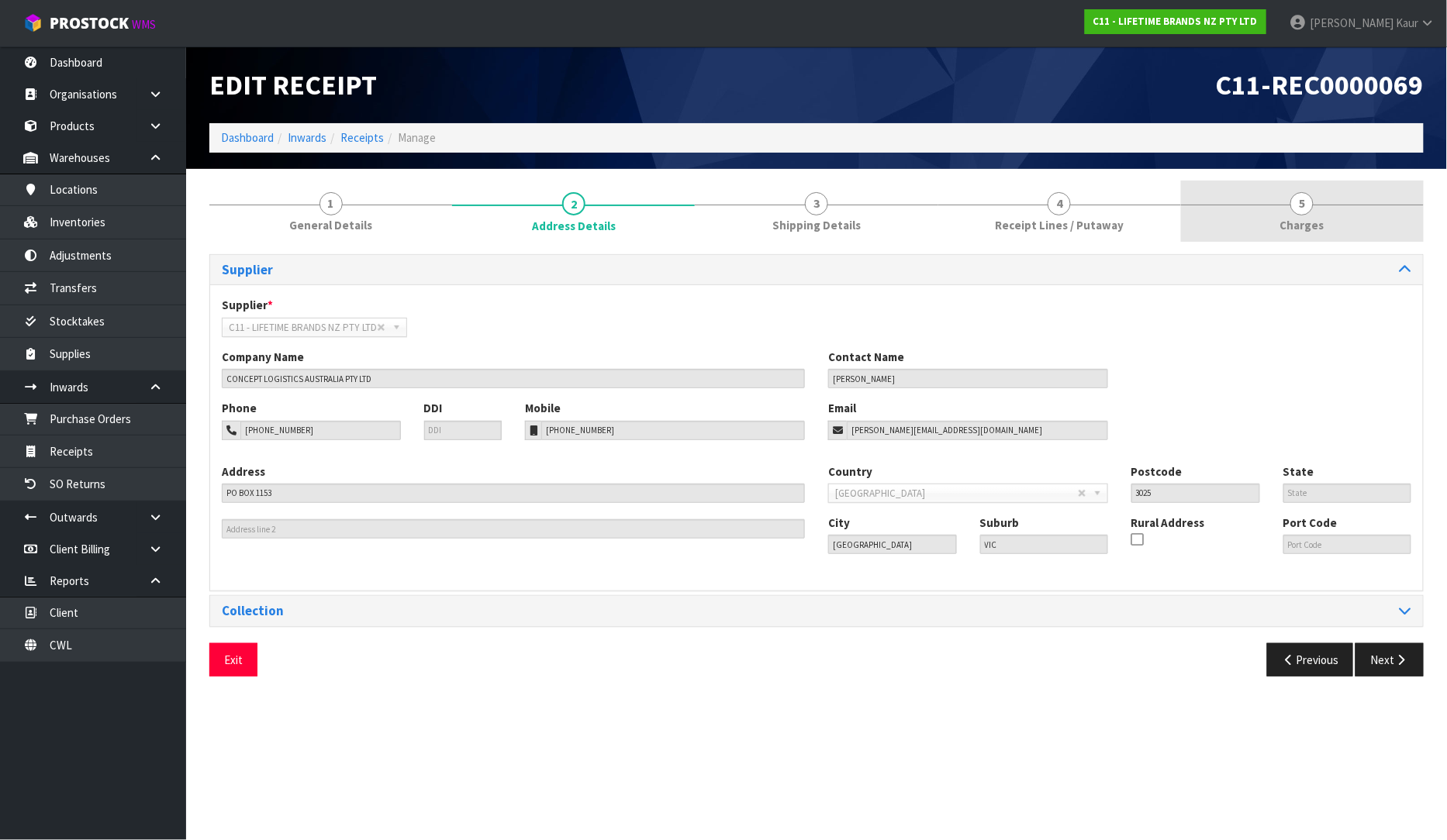
click at [1309, 214] on link "5 [GEOGRAPHIC_DATA]" at bounding box center [1302, 211] width 243 height 61
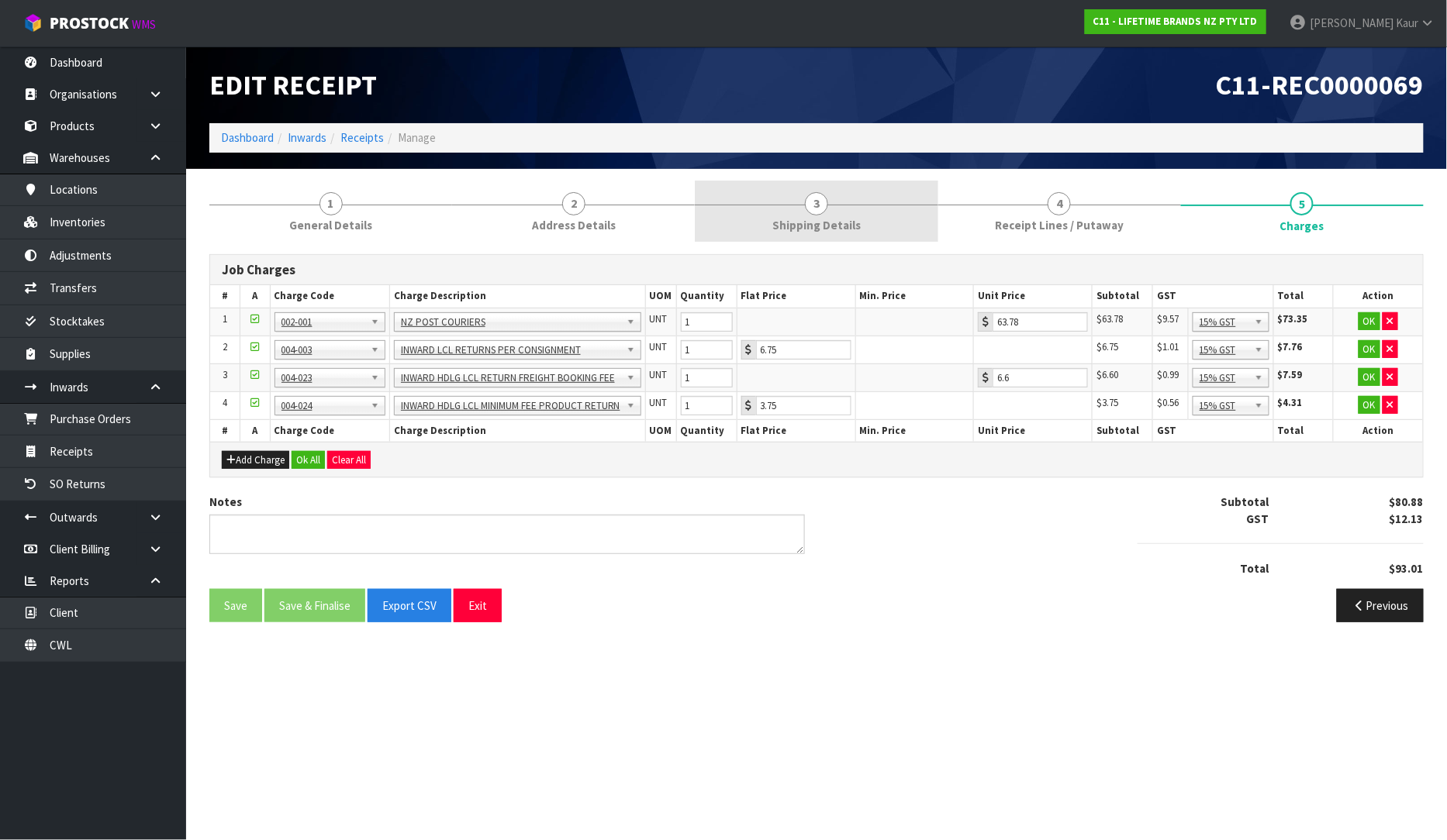
click at [780, 214] on link "3 Shipping Details" at bounding box center [815, 211] width 243 height 61
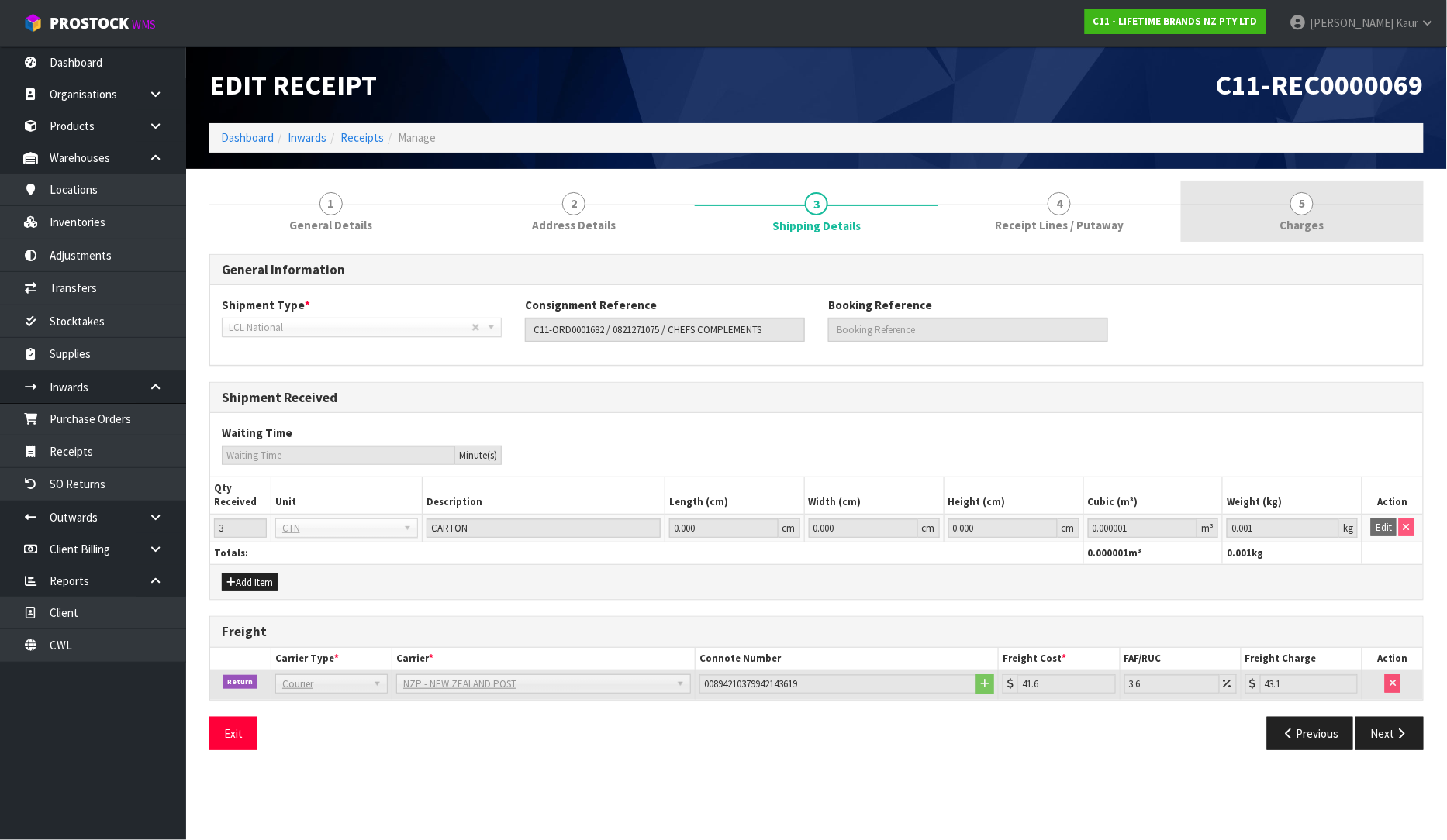
click at [1285, 220] on span "Charges" at bounding box center [1302, 225] width 44 height 16
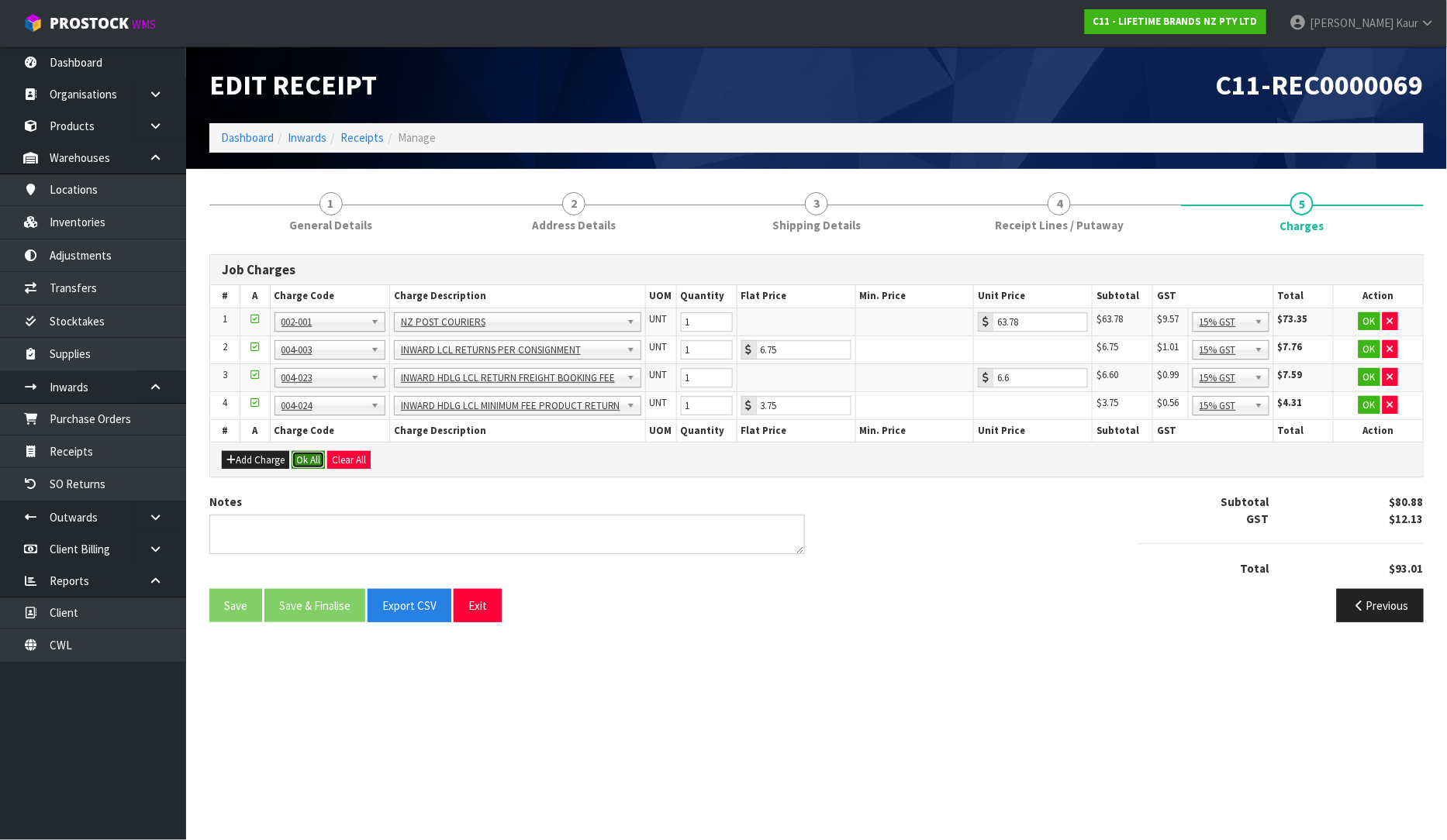
click at [300, 457] on button "Ok All" at bounding box center [308, 461] width 33 height 19
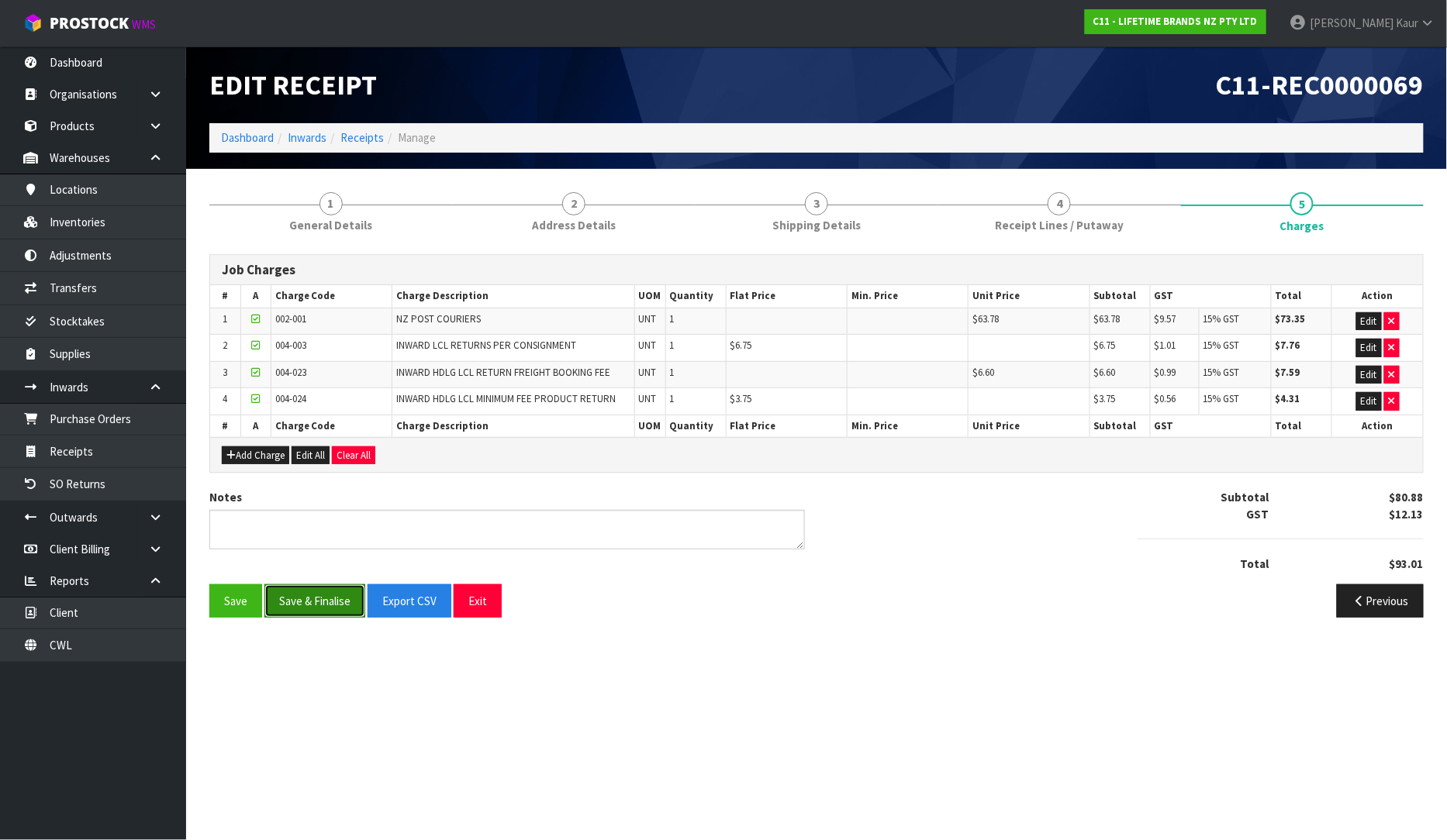
click at [316, 602] on button "Save & Finalise" at bounding box center [315, 601] width 101 height 33
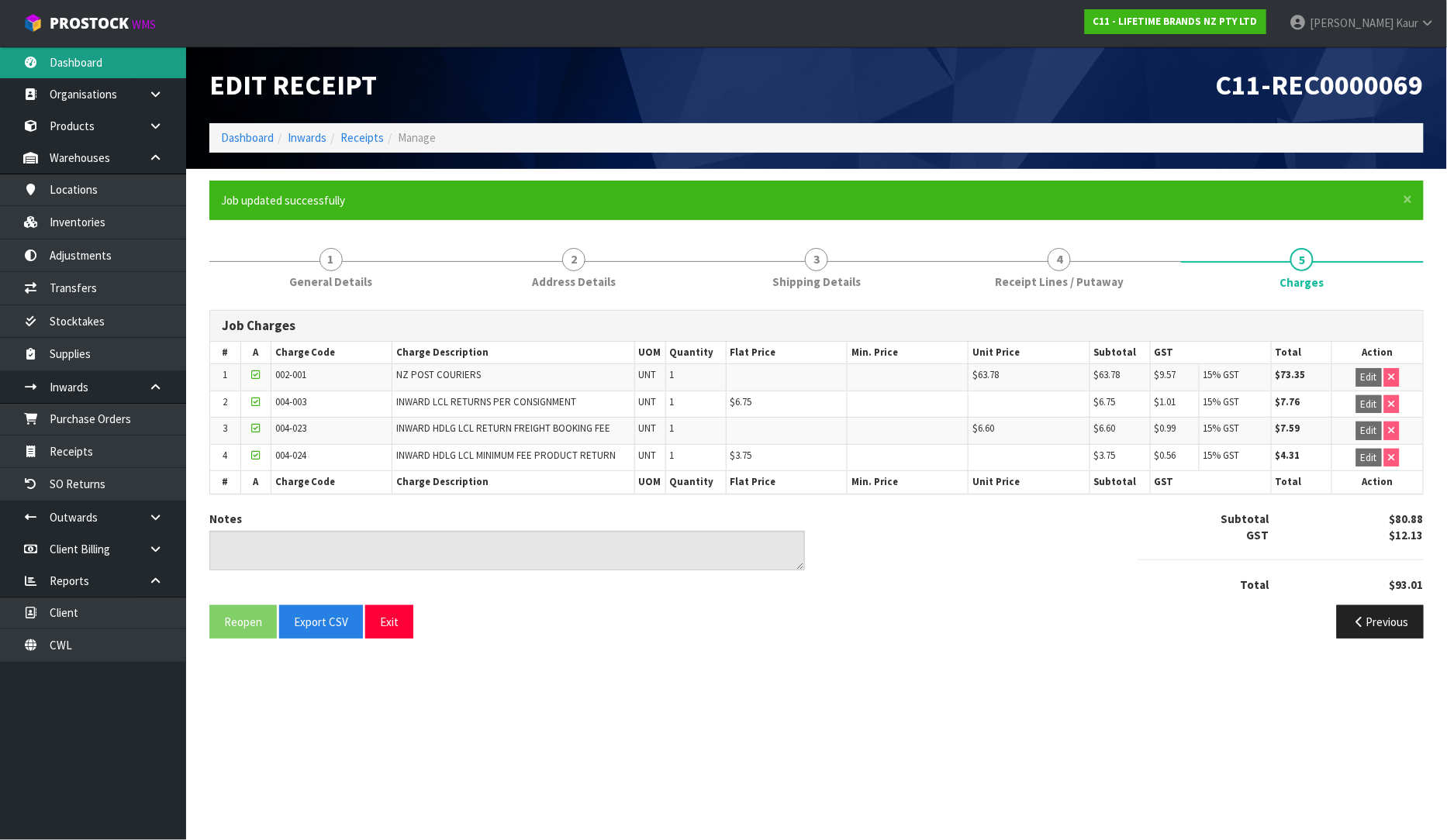
click at [68, 60] on link "Dashboard" at bounding box center [92, 62] width 186 height 31
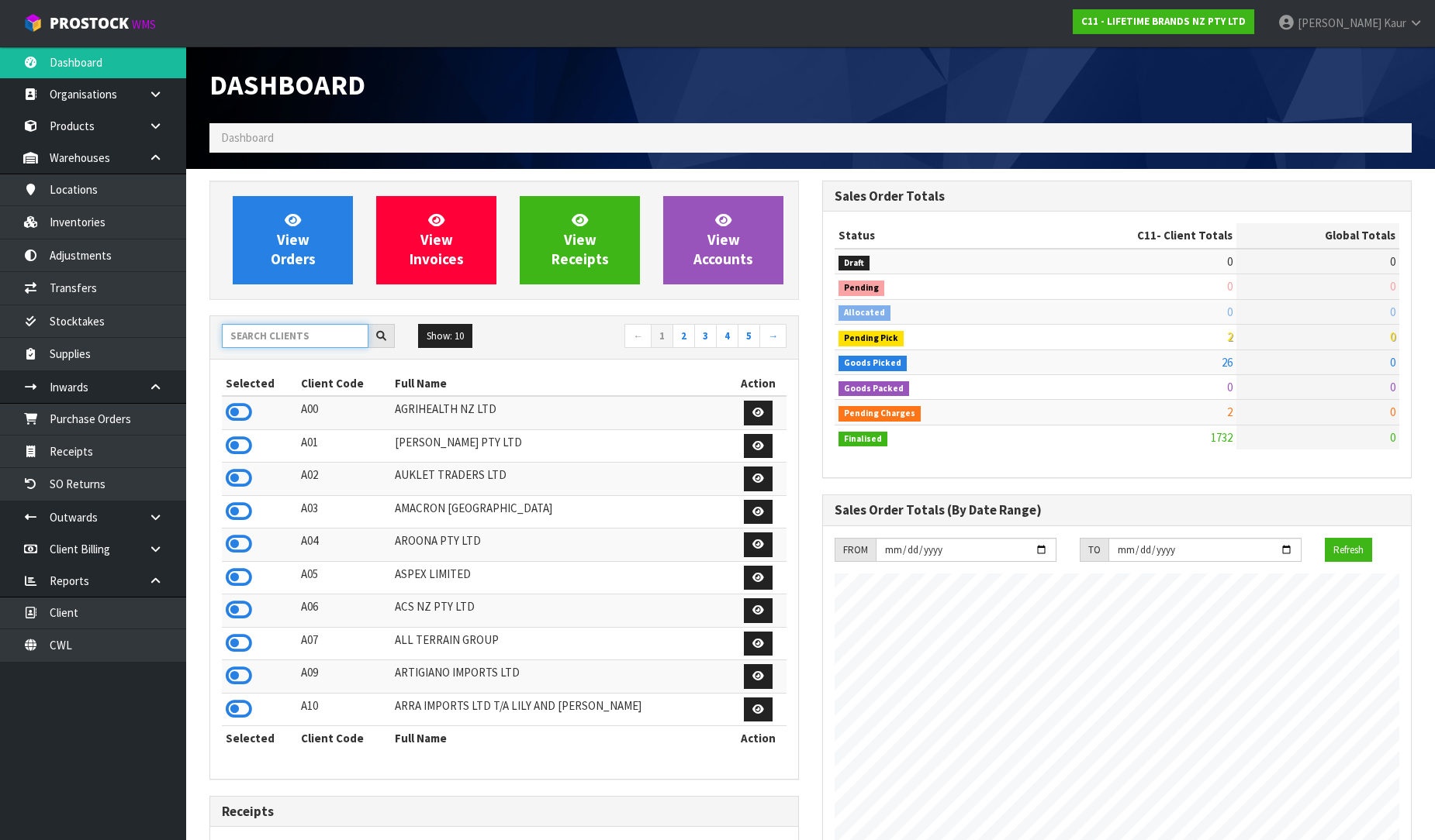
click at [284, 335] on input "text" at bounding box center [295, 335] width 147 height 24
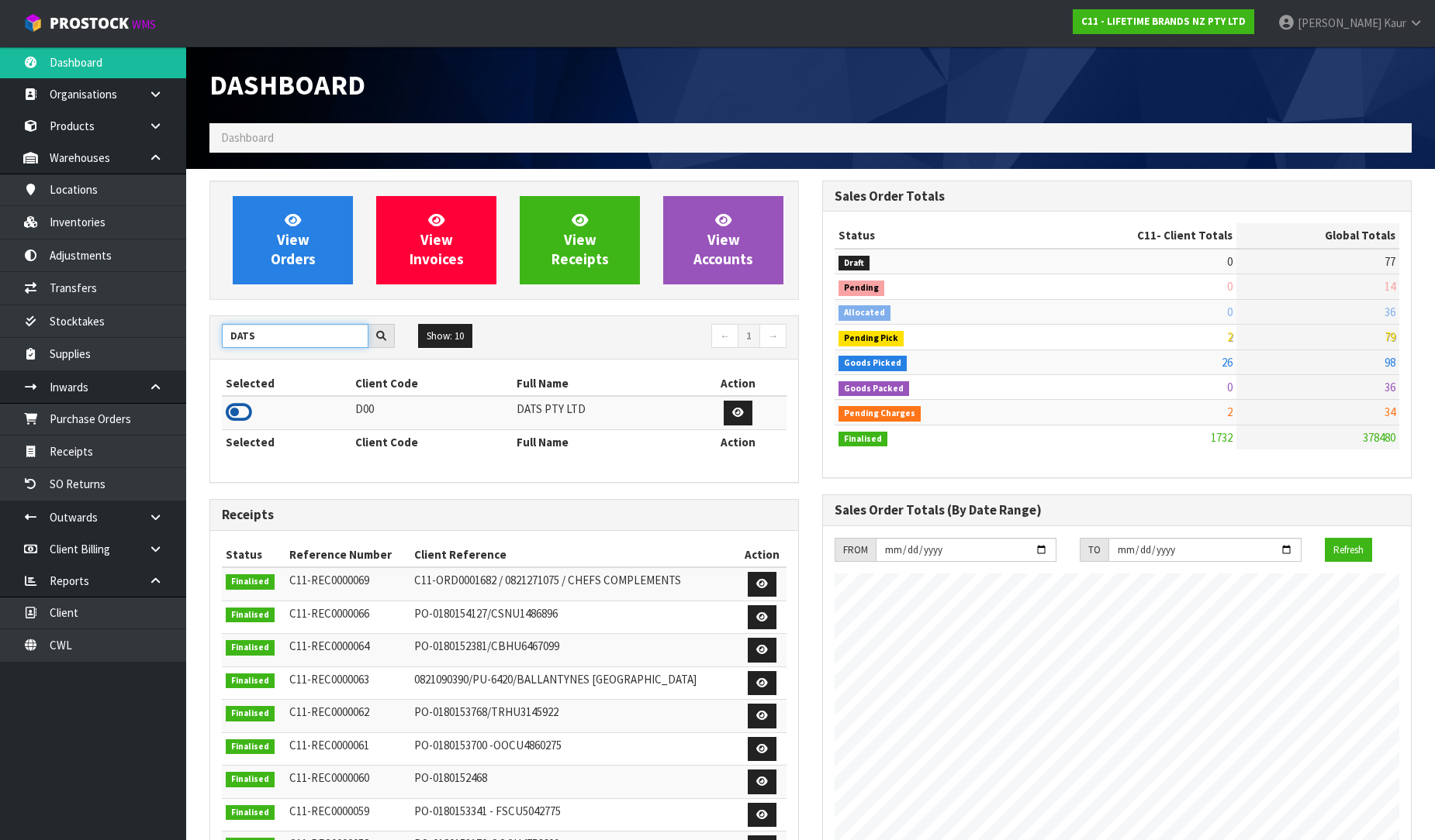
type input "DATS"
click at [244, 410] on icon at bounding box center [239, 412] width 27 height 23
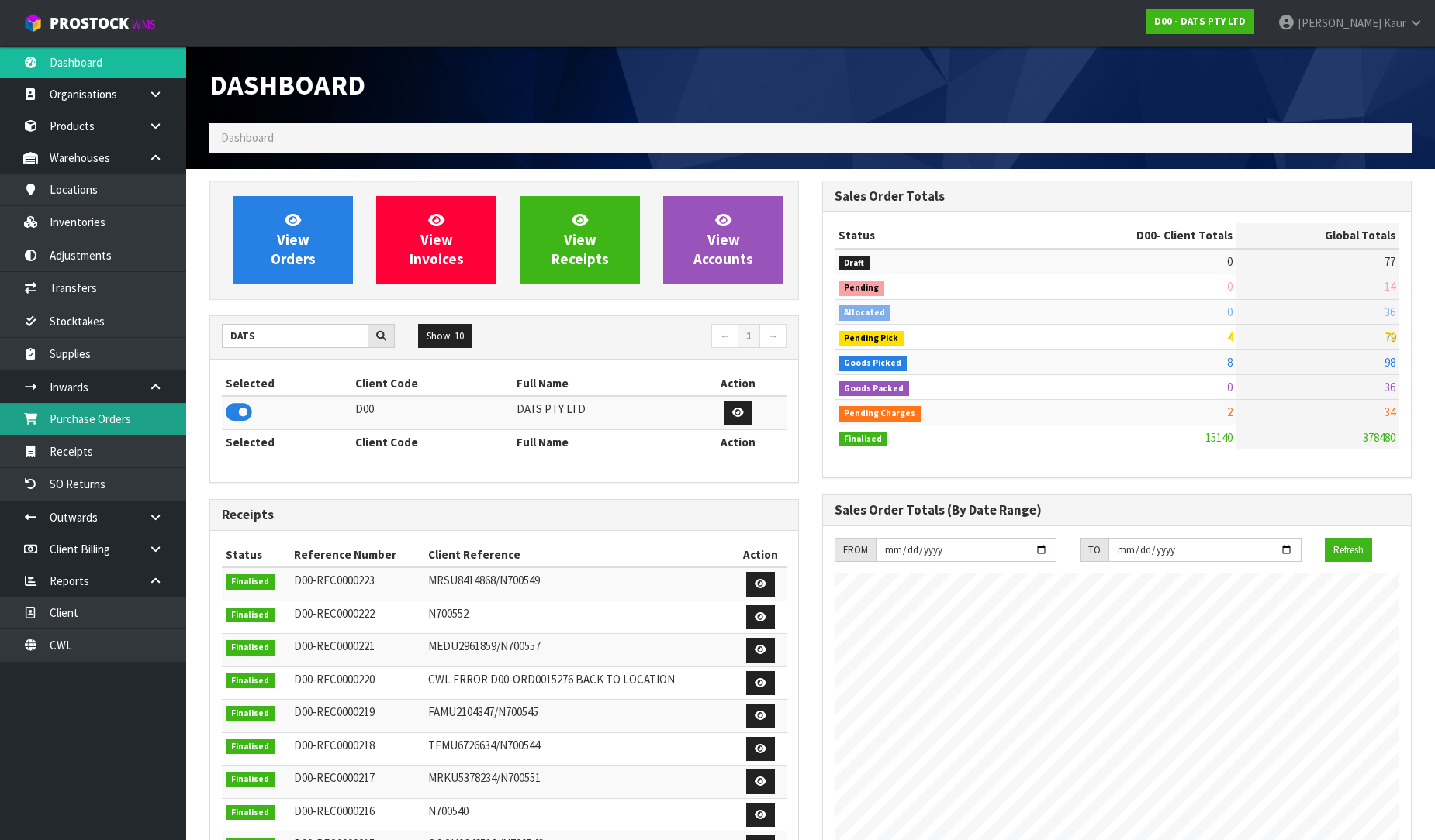
click at [81, 410] on link "Purchase Orders" at bounding box center [92, 418] width 186 height 31
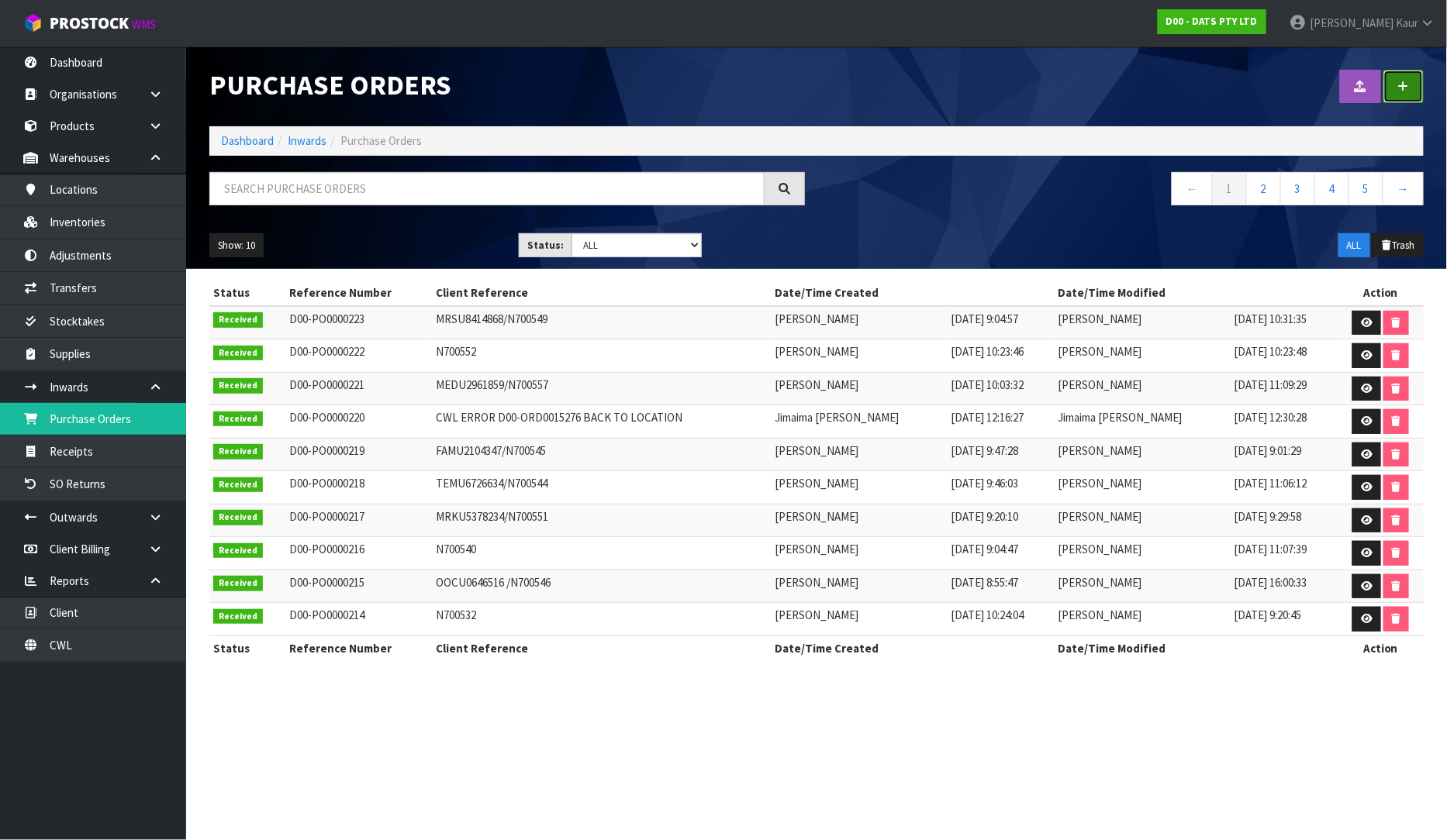
click at [1415, 81] on link at bounding box center [1403, 86] width 40 height 33
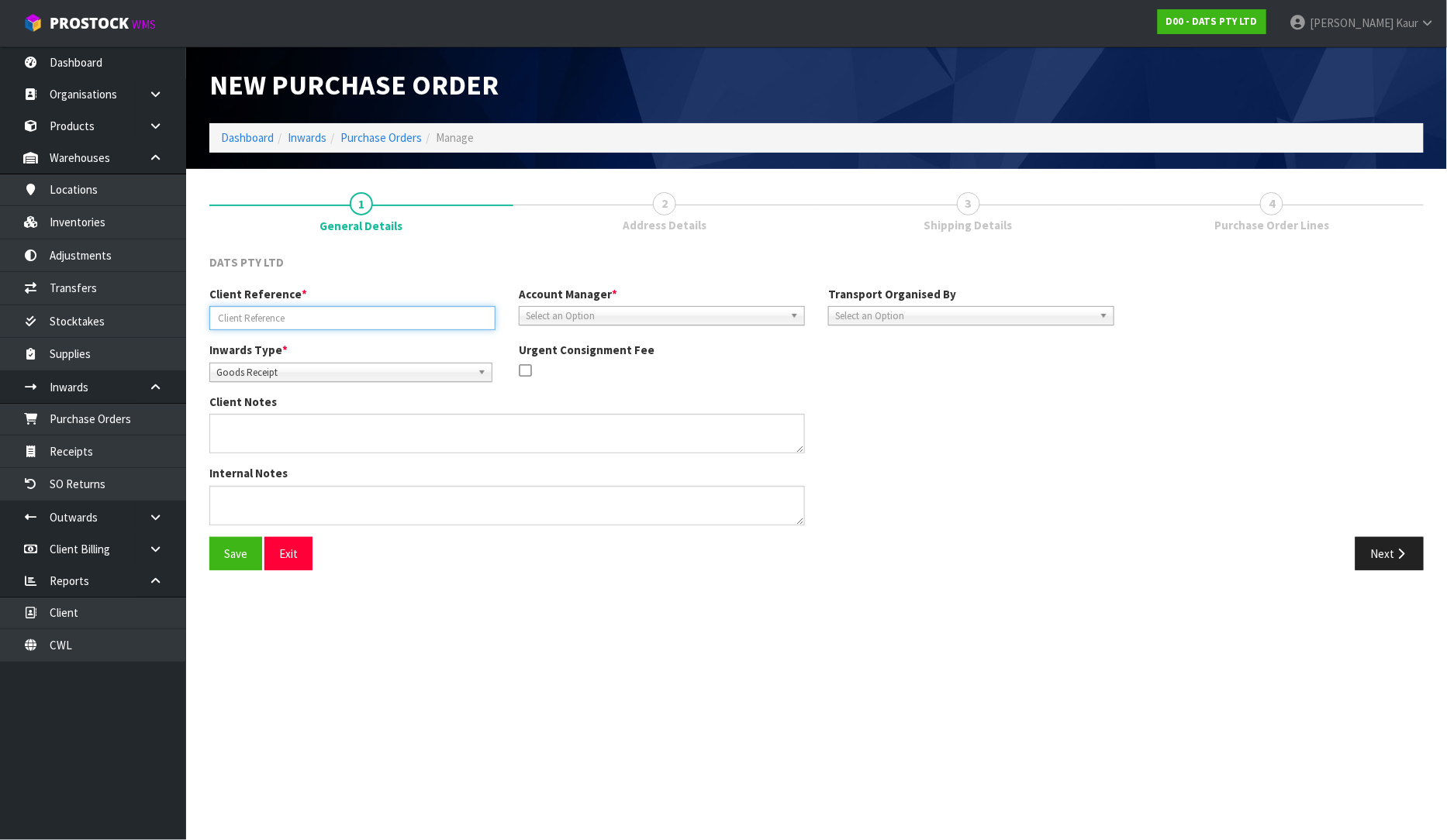
click at [252, 312] on input "text" at bounding box center [352, 317] width 286 height 24
paste input "TCKU7197802"
type input "TCKU7197802"
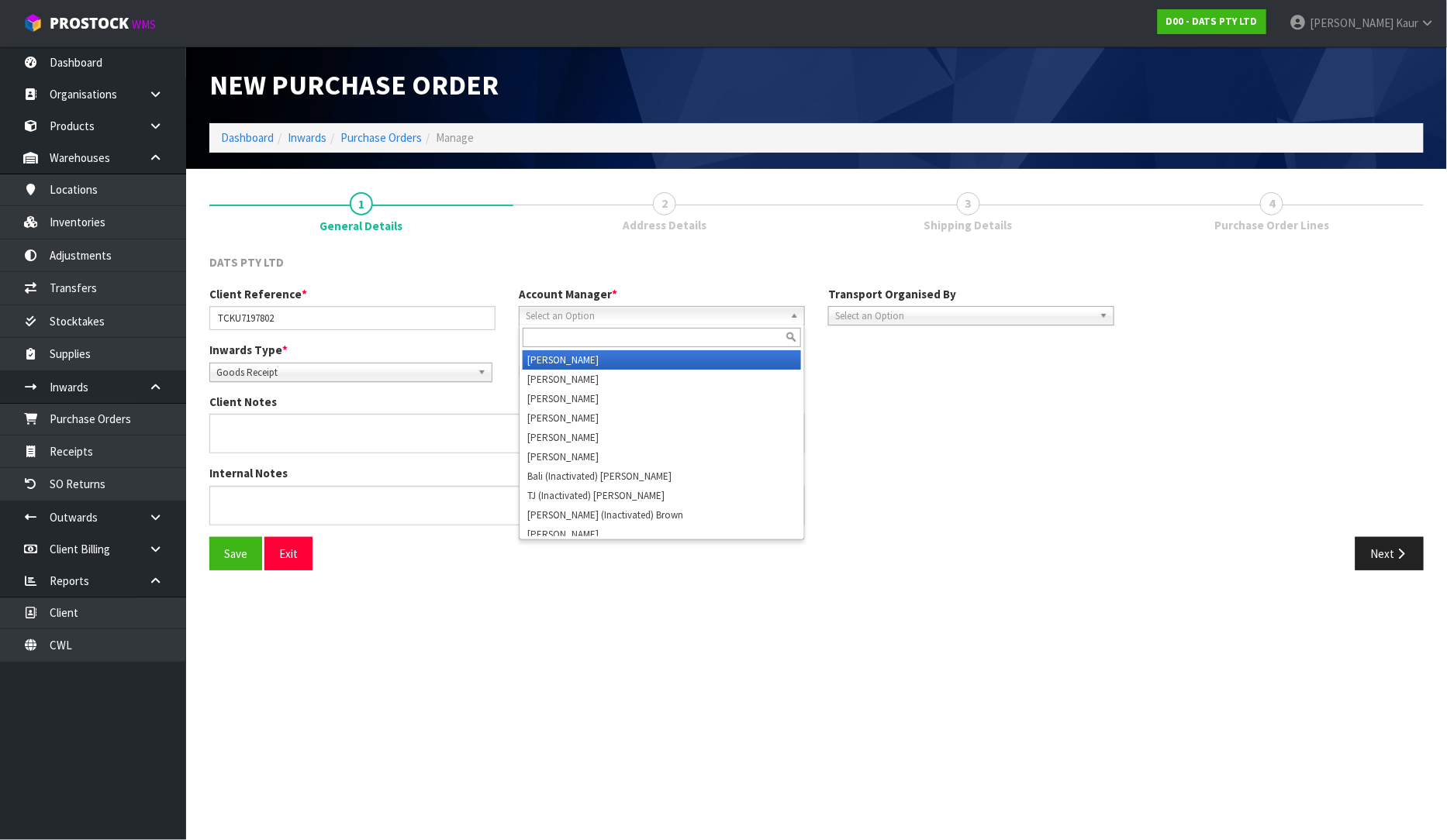
click at [555, 312] on span "Select an Option" at bounding box center [654, 316] width 258 height 19
type input "V"
click at [556, 354] on li "V ineeta Lingam" at bounding box center [662, 360] width 278 height 19
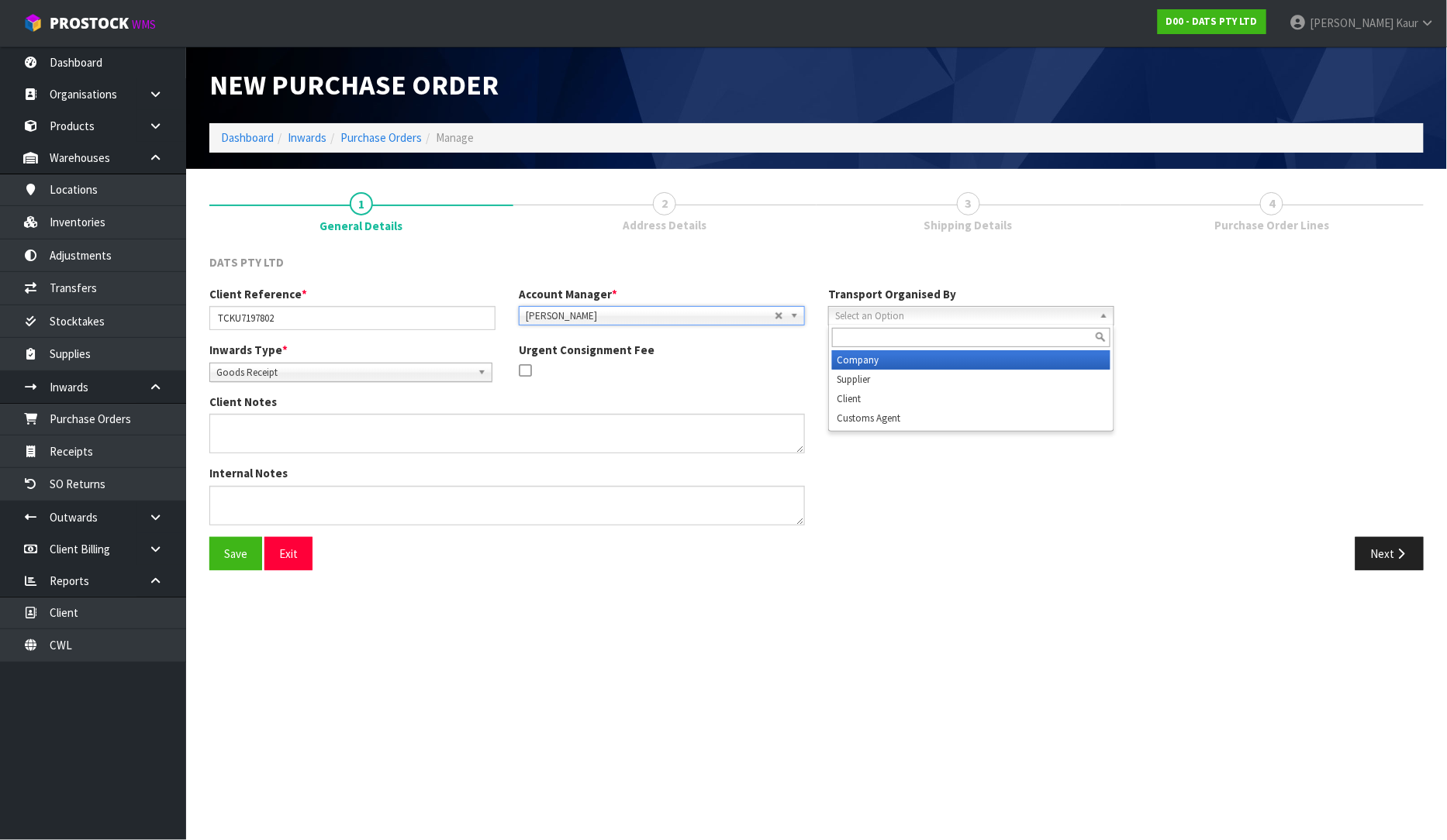
click at [1027, 310] on span "Select an Option" at bounding box center [964, 316] width 258 height 19
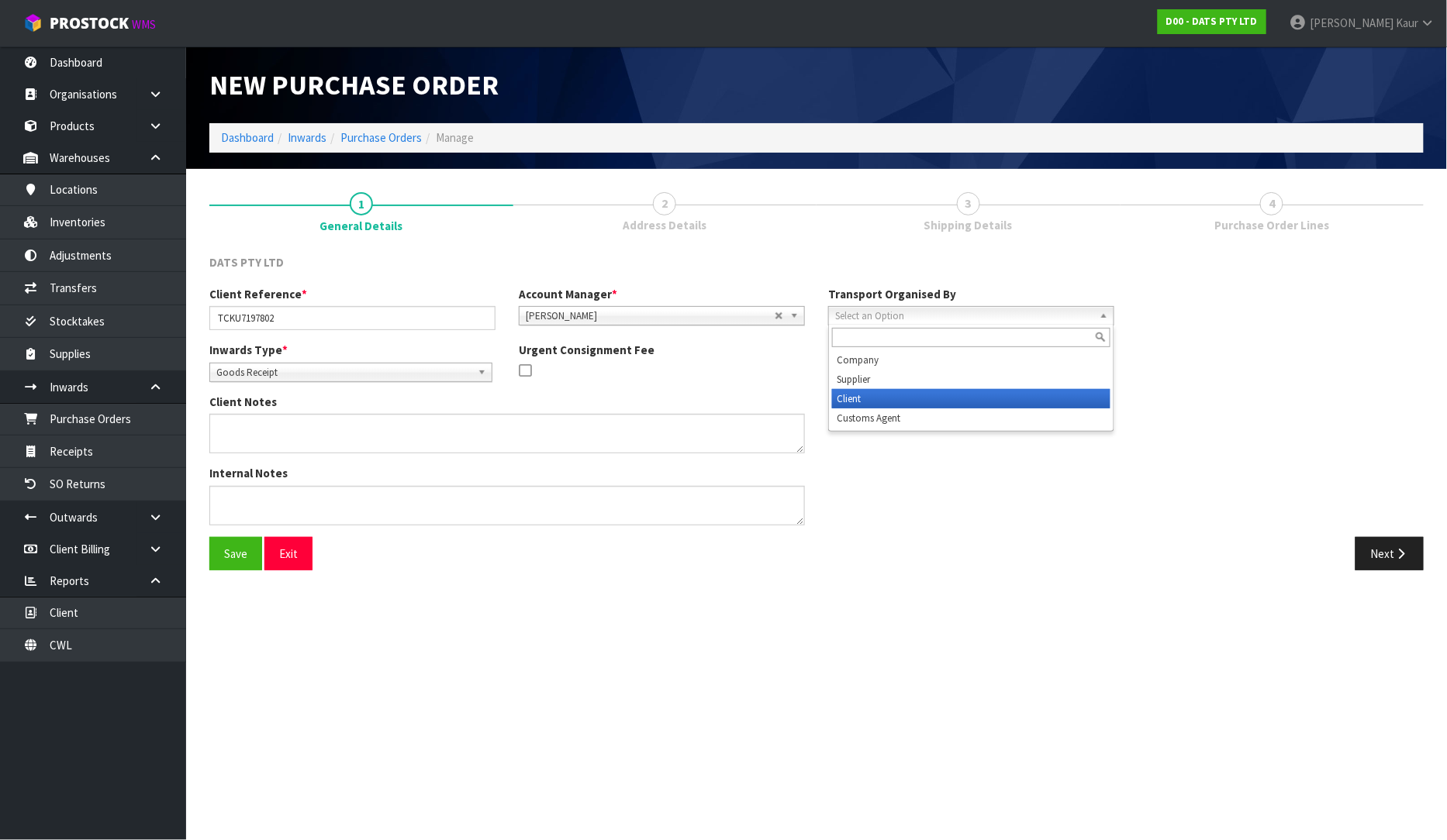
click at [965, 400] on li "Client" at bounding box center [971, 399] width 278 height 19
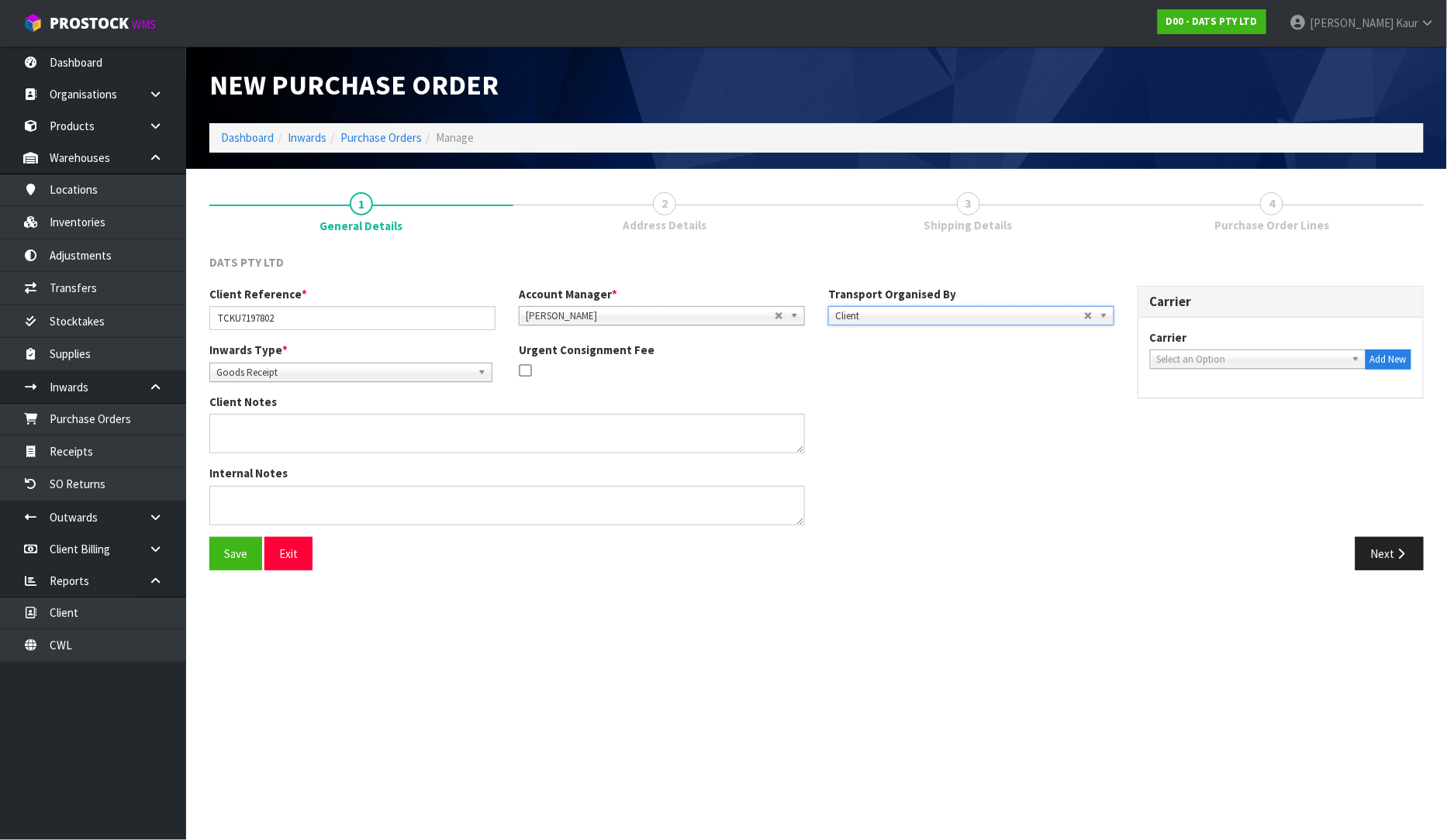
click at [1206, 359] on span "Select an Option" at bounding box center [1251, 360] width 189 height 19
type input "SR"
click at [1202, 392] on div "SR" at bounding box center [1257, 381] width 214 height 26
click at [1236, 398] on li "SR L - SRL CARGO" at bounding box center [1257, 403] width 209 height 19
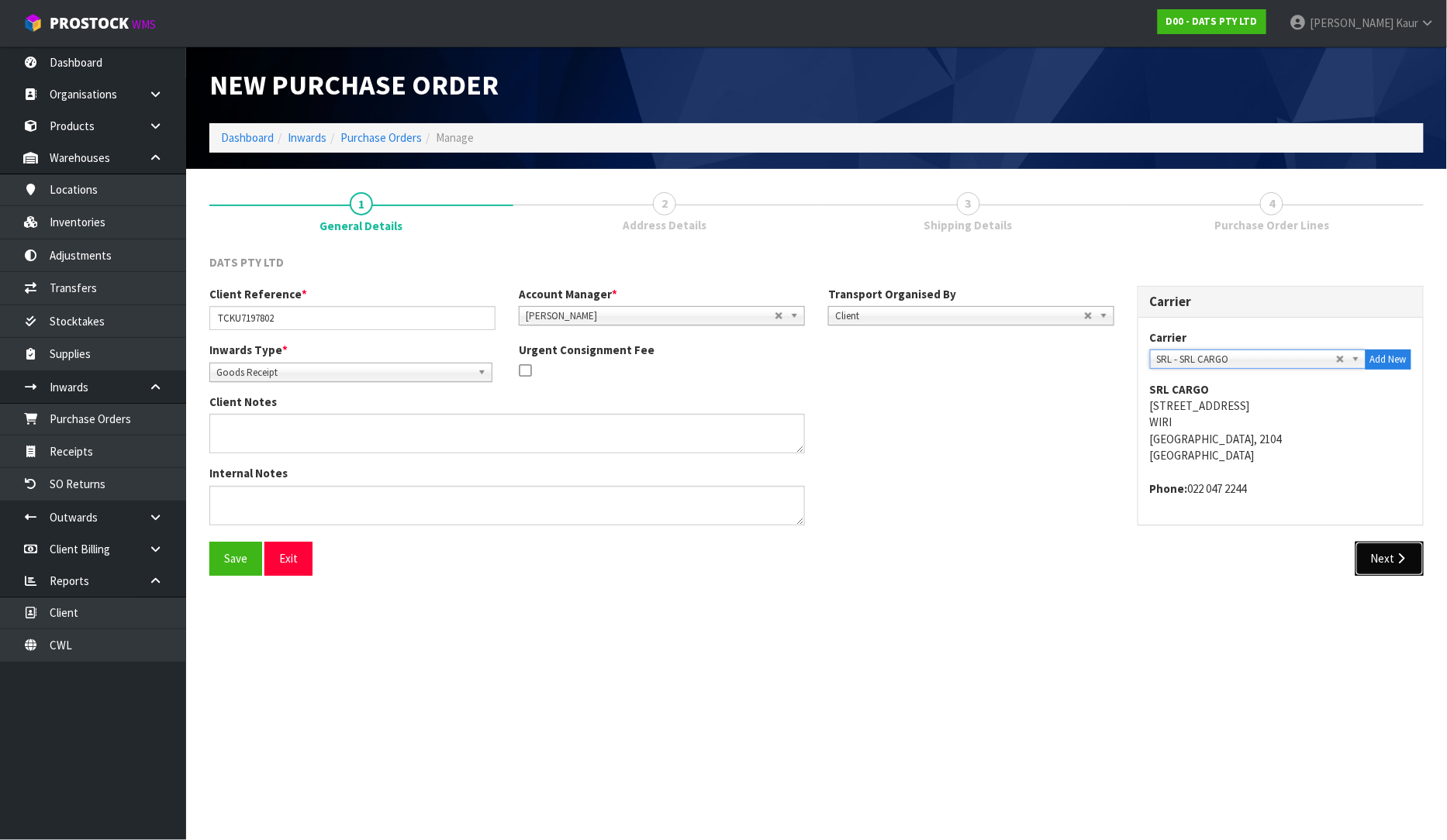
click at [1380, 555] on button "Next" at bounding box center [1390, 558] width 69 height 33
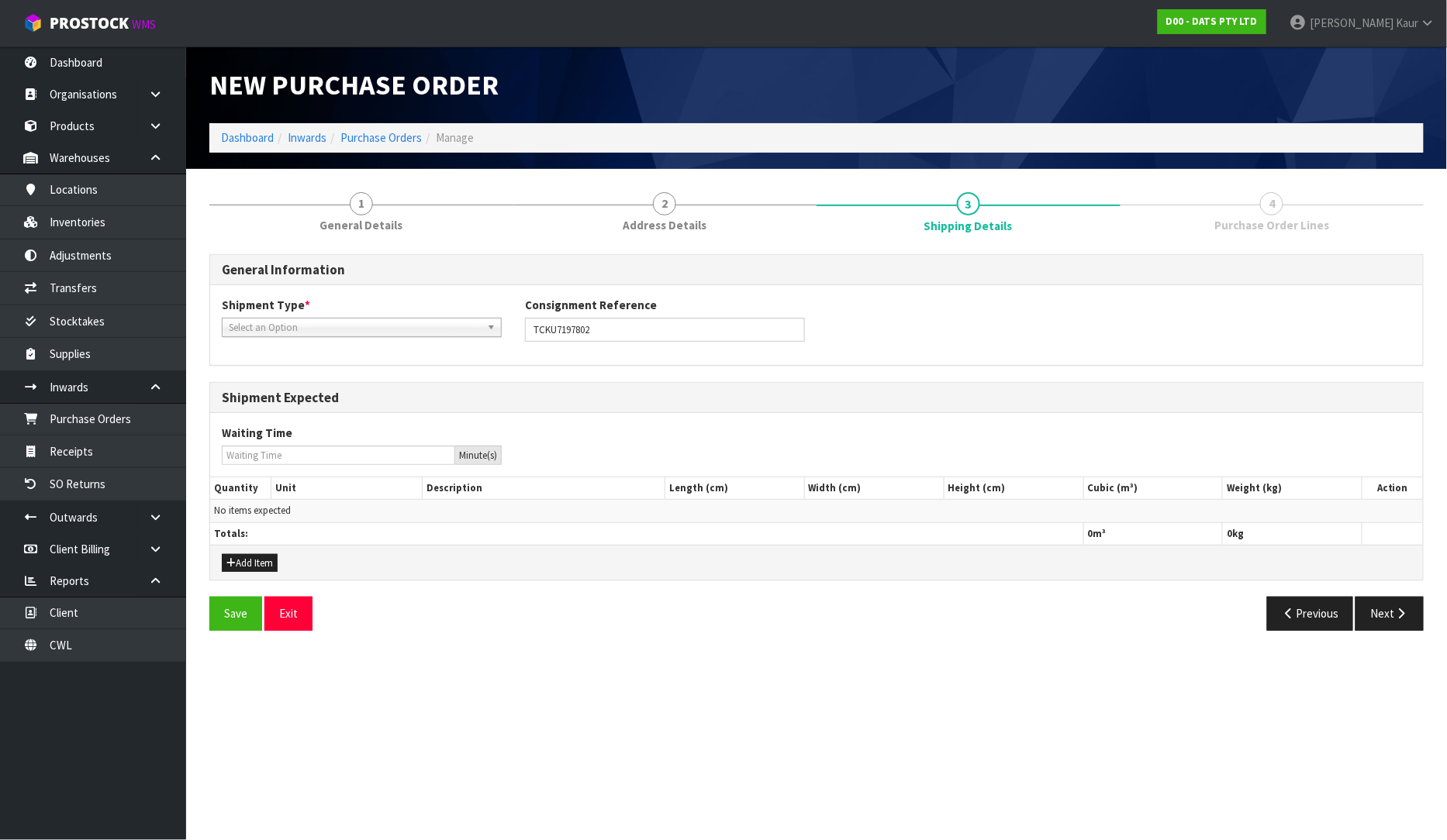
click at [369, 322] on span "Select an Option" at bounding box center [354, 329] width 252 height 19
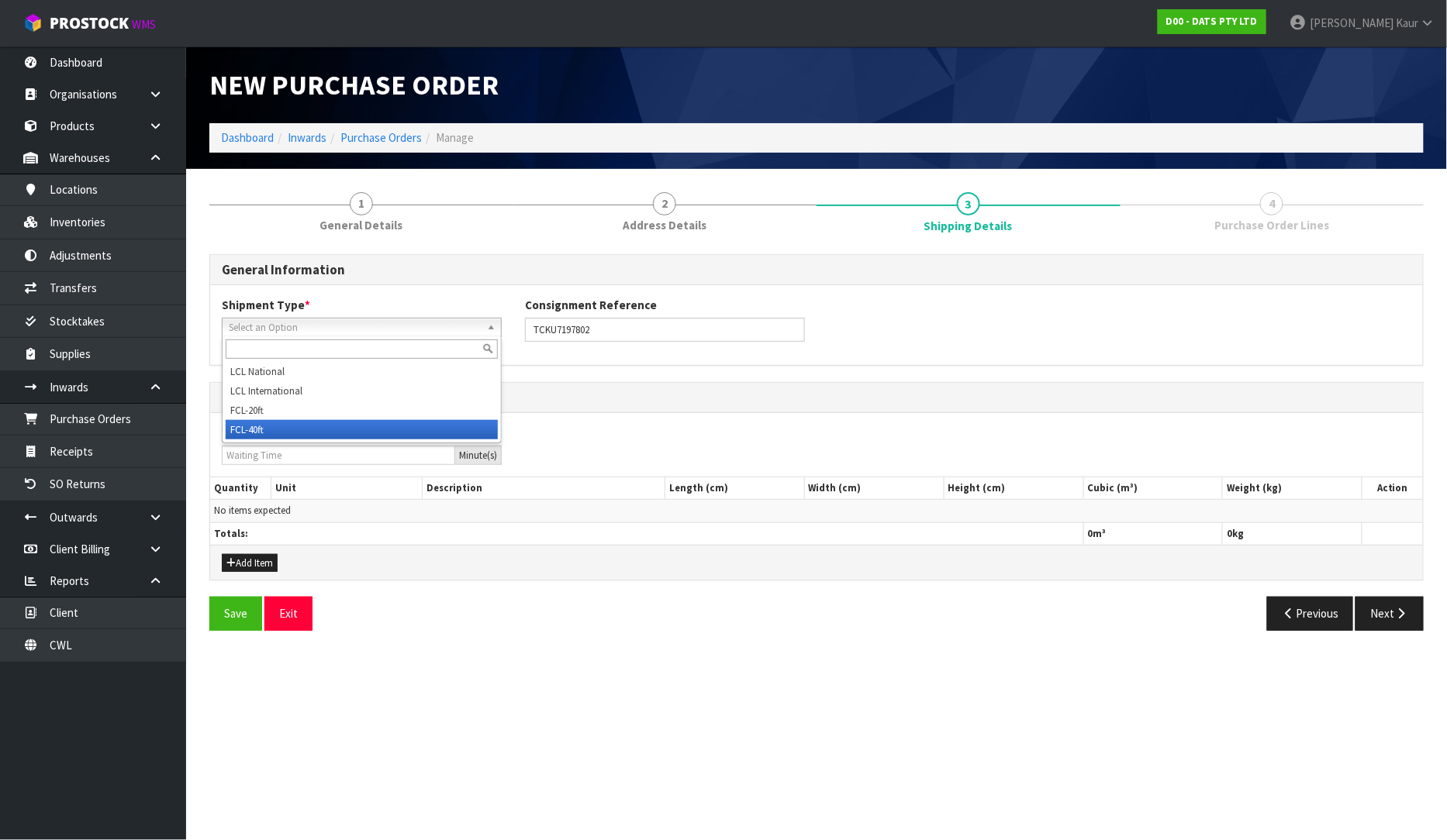
click at [311, 427] on li "FCL-40ft" at bounding box center [362, 430] width 272 height 19
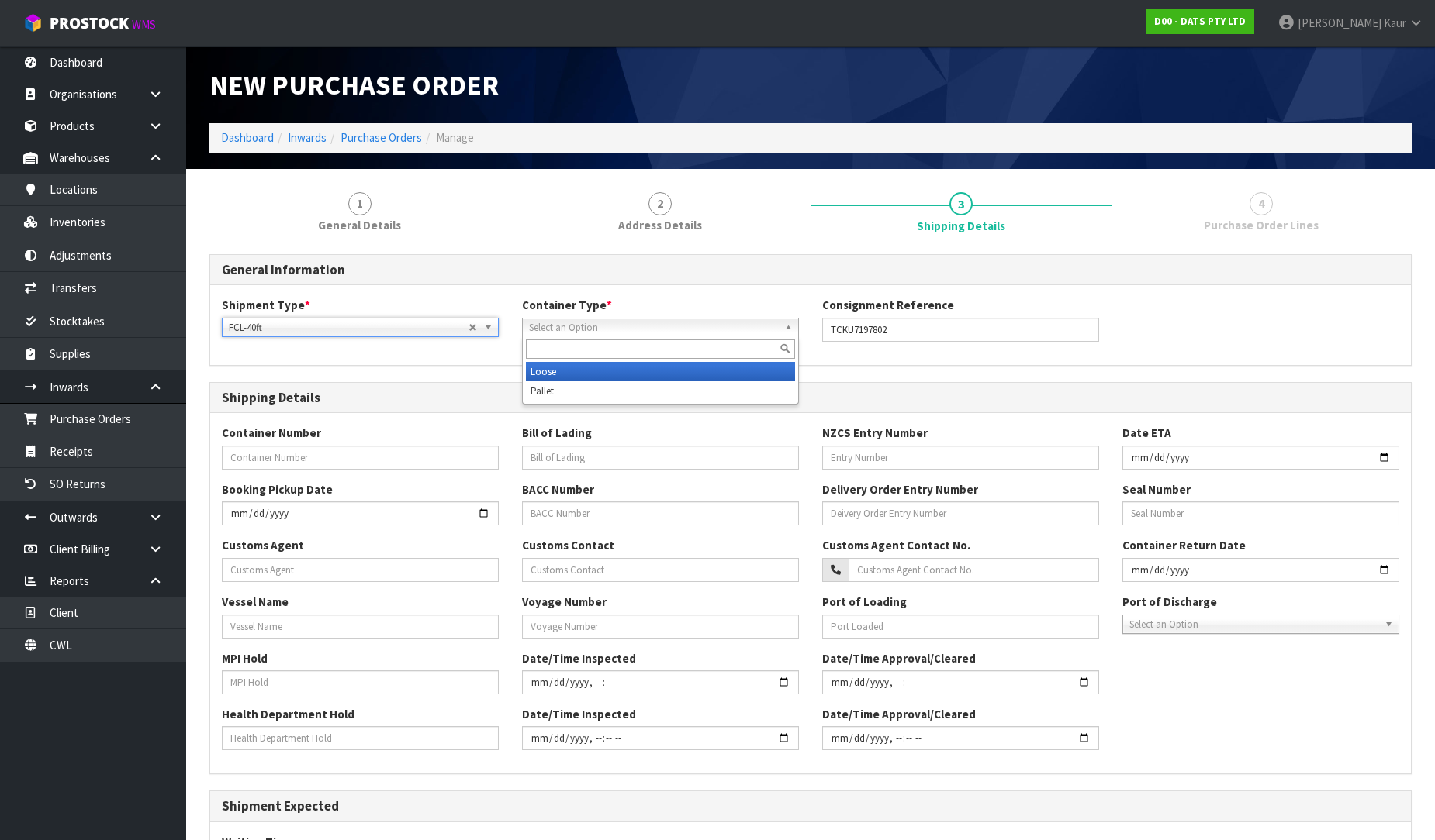
click at [625, 331] on span "Select an Option" at bounding box center [653, 329] width 249 height 19
click at [608, 372] on li "Loose" at bounding box center [660, 371] width 269 height 19
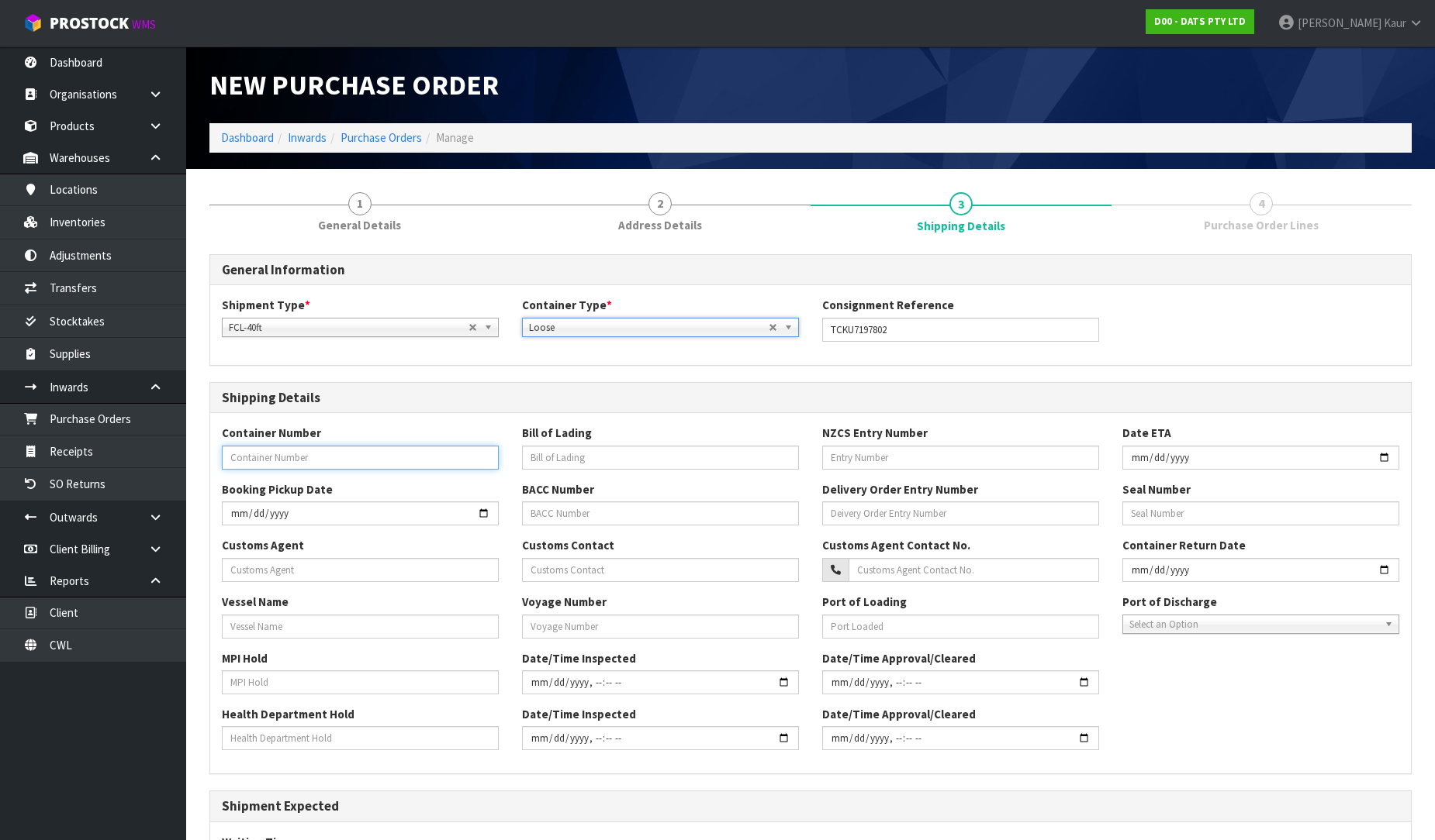
click at [339, 448] on input "text" at bounding box center [360, 457] width 277 height 24
paste input "TCKU7197802"
type input "TCKU7197802"
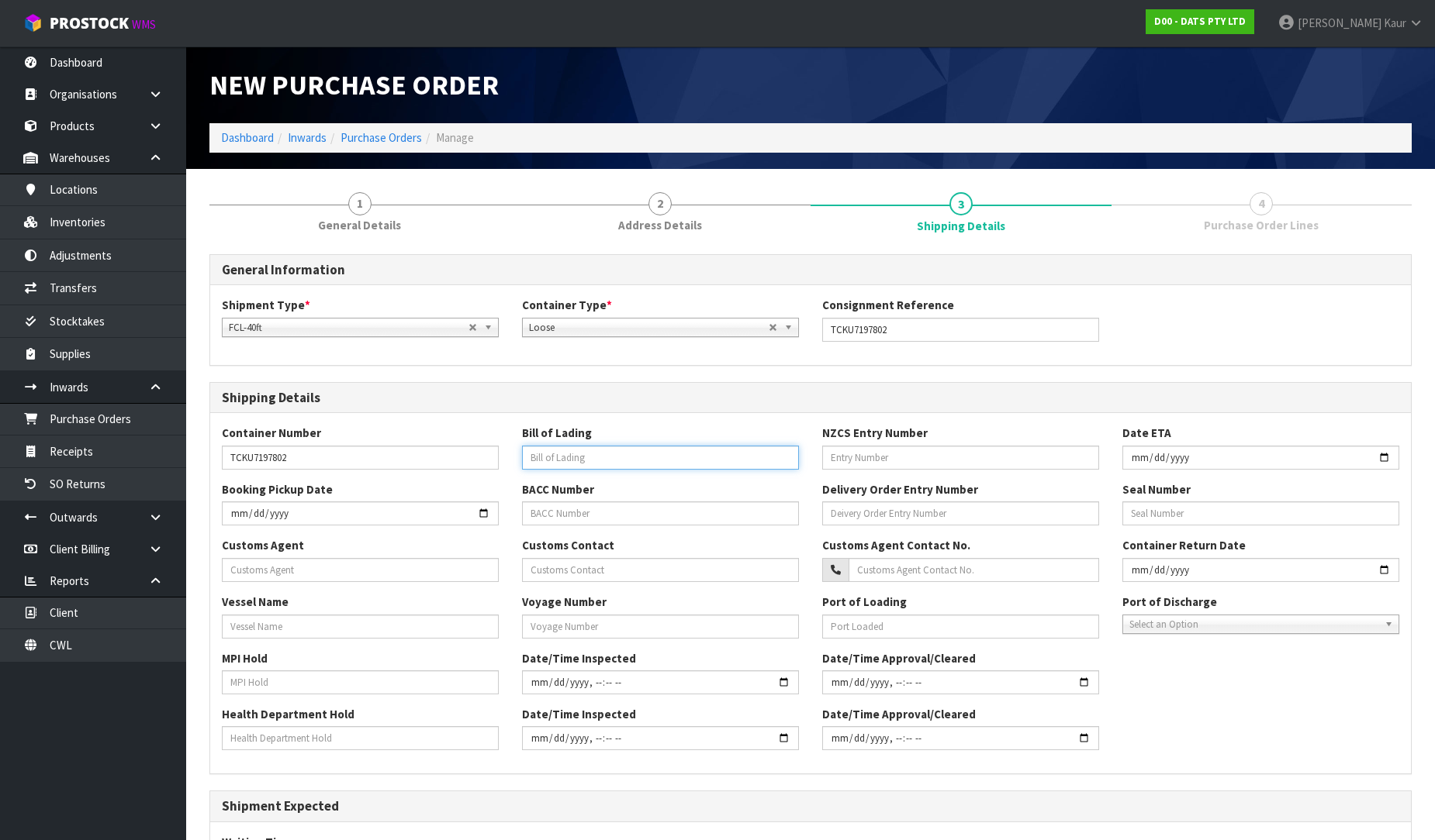
click at [536, 461] on input "text" at bounding box center [660, 457] width 277 height 24
paste input "S04717289"
type input "S04717289"
click at [869, 460] on input "text" at bounding box center [960, 457] width 277 height 24
paste input "5312230"
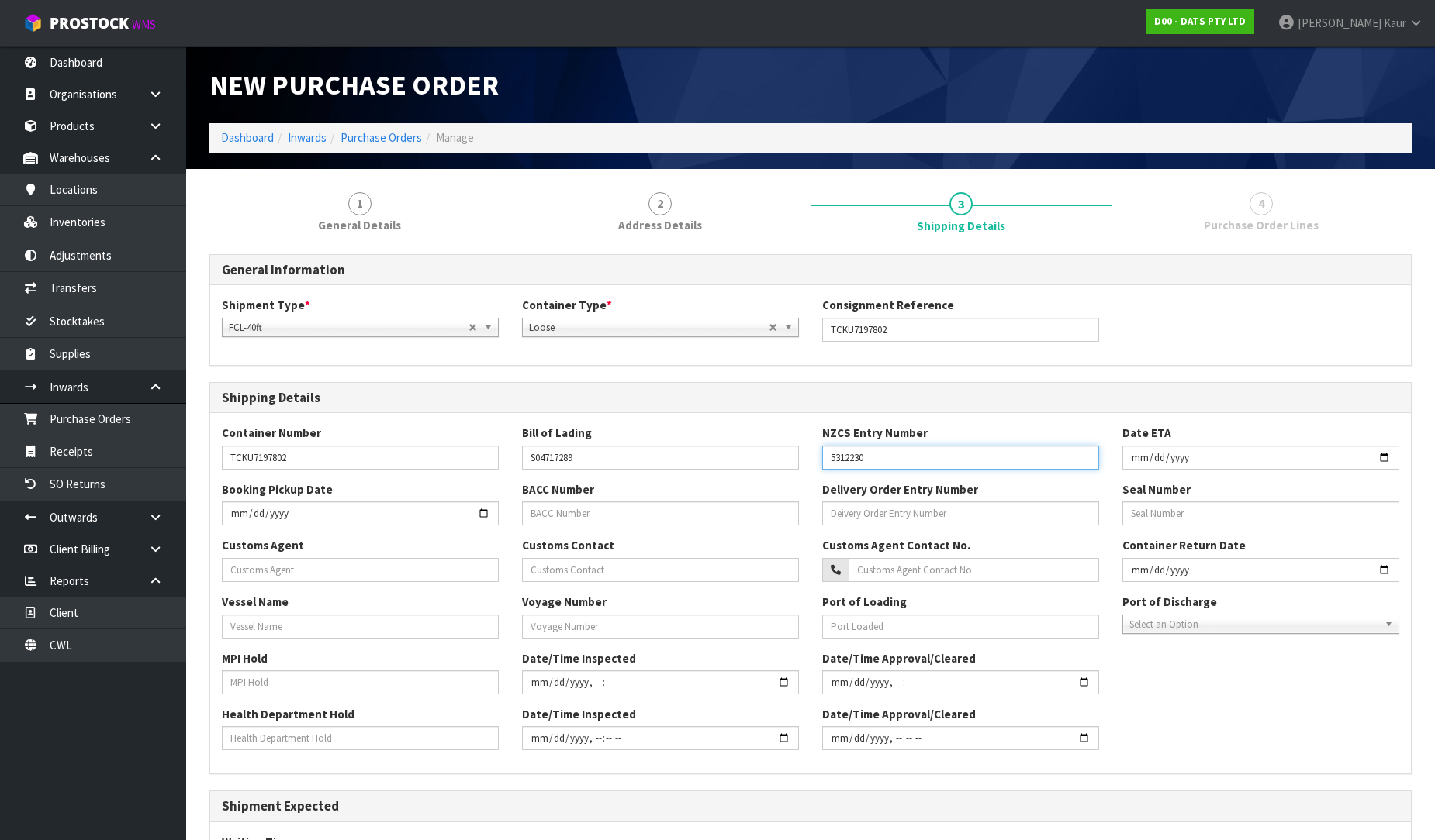
type input "5312230"
click at [1136, 455] on input "date" at bounding box center [1261, 457] width 277 height 24
type input "2025-08-25"
click at [281, 578] on input "text" at bounding box center [360, 570] width 277 height 24
paste input "ROHLIG NEW ZEALAND LIMITED"
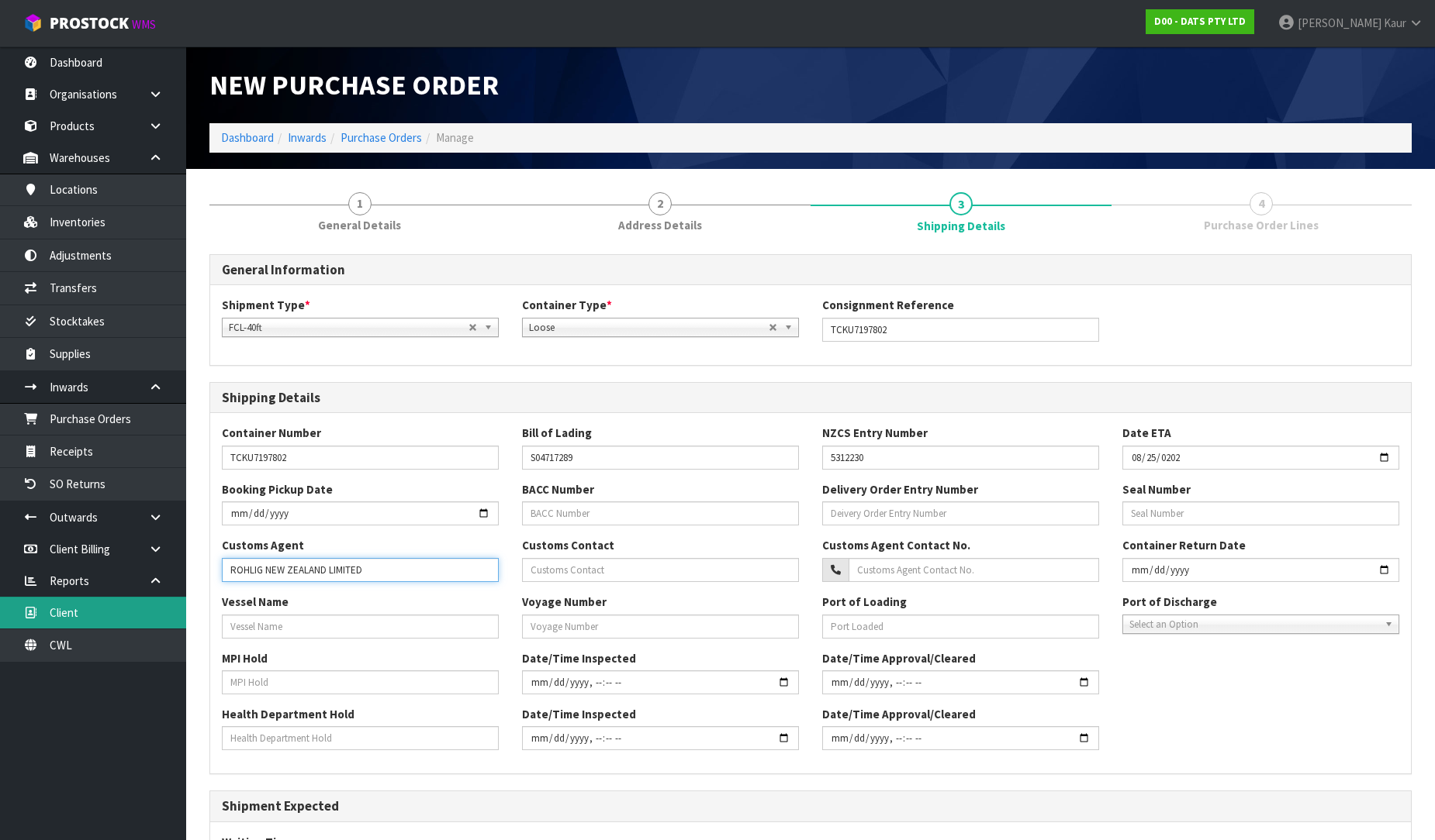
type input "ROHLIG NEW ZEALAND LIMITED"
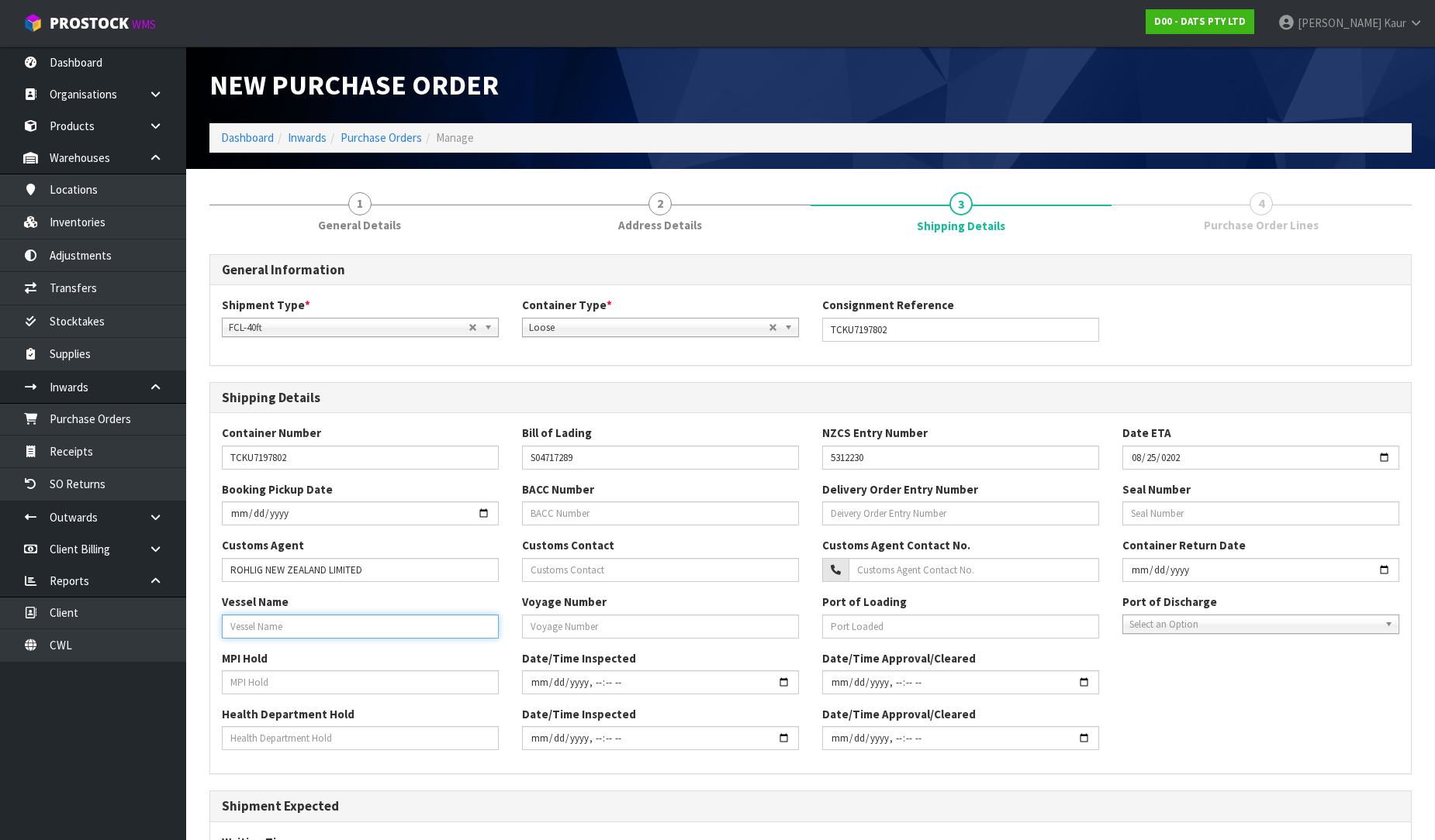
click at [256, 618] on input "text" at bounding box center [360, 626] width 277 height 24
paste input "DELOS WAVE"
type input "DELOS WAVE"
click at [243, 681] on input "text" at bounding box center [360, 682] width 277 height 24
type input "NO"
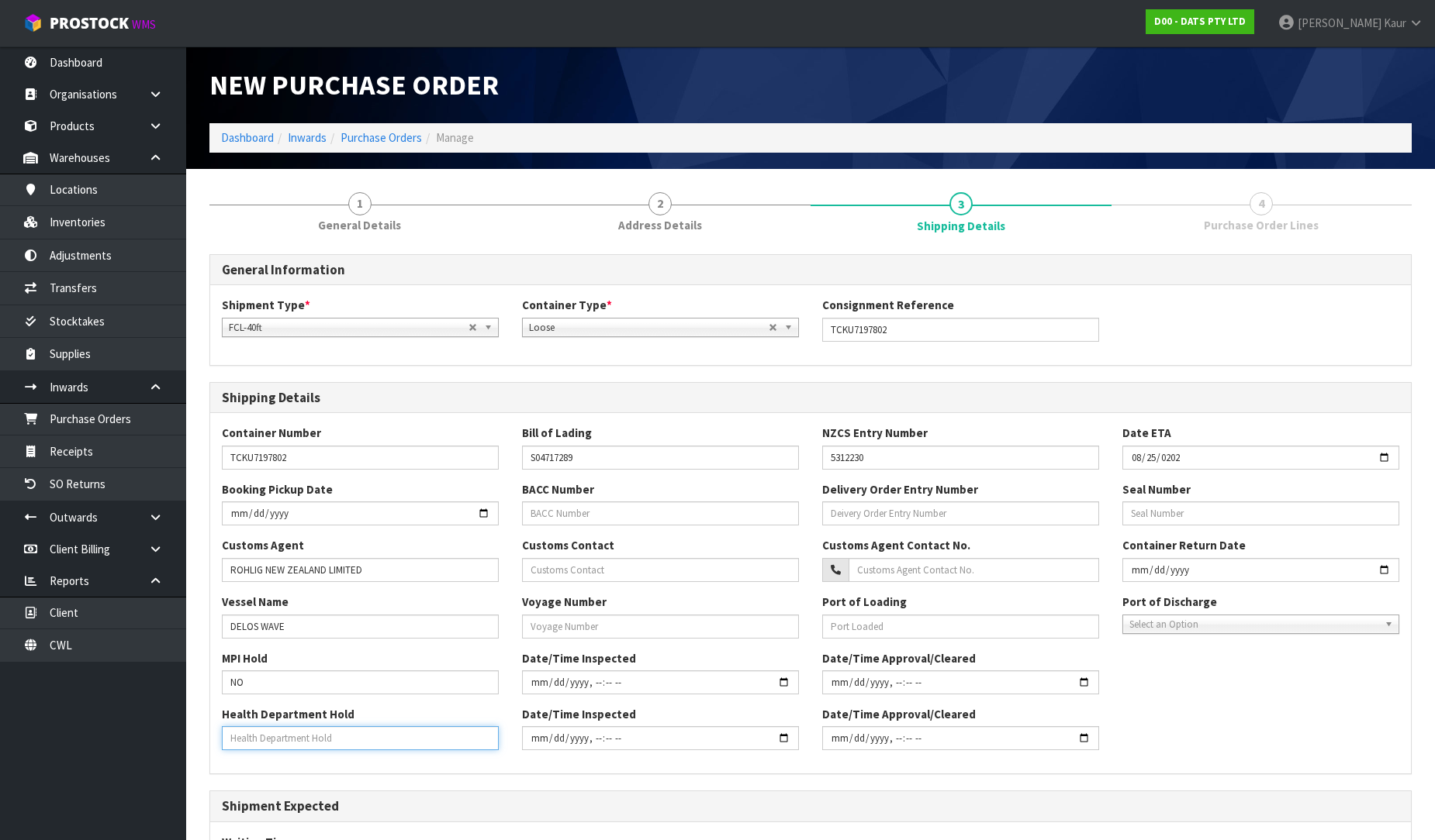
click at [273, 742] on input "text" at bounding box center [360, 738] width 277 height 24
type input "NO"
click at [667, 630] on input "text" at bounding box center [660, 626] width 277 height 24
paste input "532S"
type input "532S"
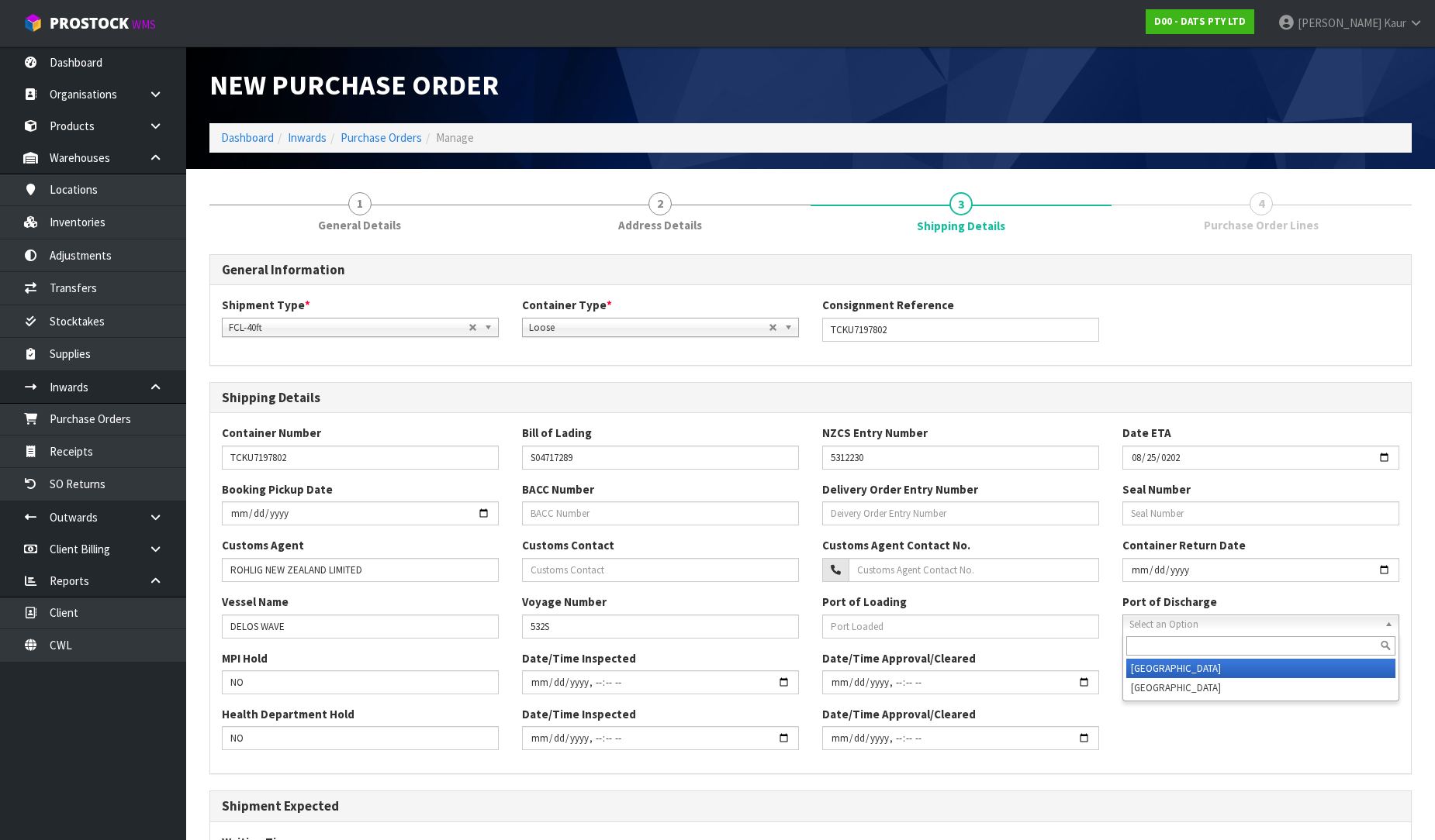
click at [1152, 628] on span "Select an Option" at bounding box center [1253, 625] width 249 height 19
click at [1167, 674] on li "[GEOGRAPHIC_DATA]" at bounding box center [1261, 669] width 269 height 19
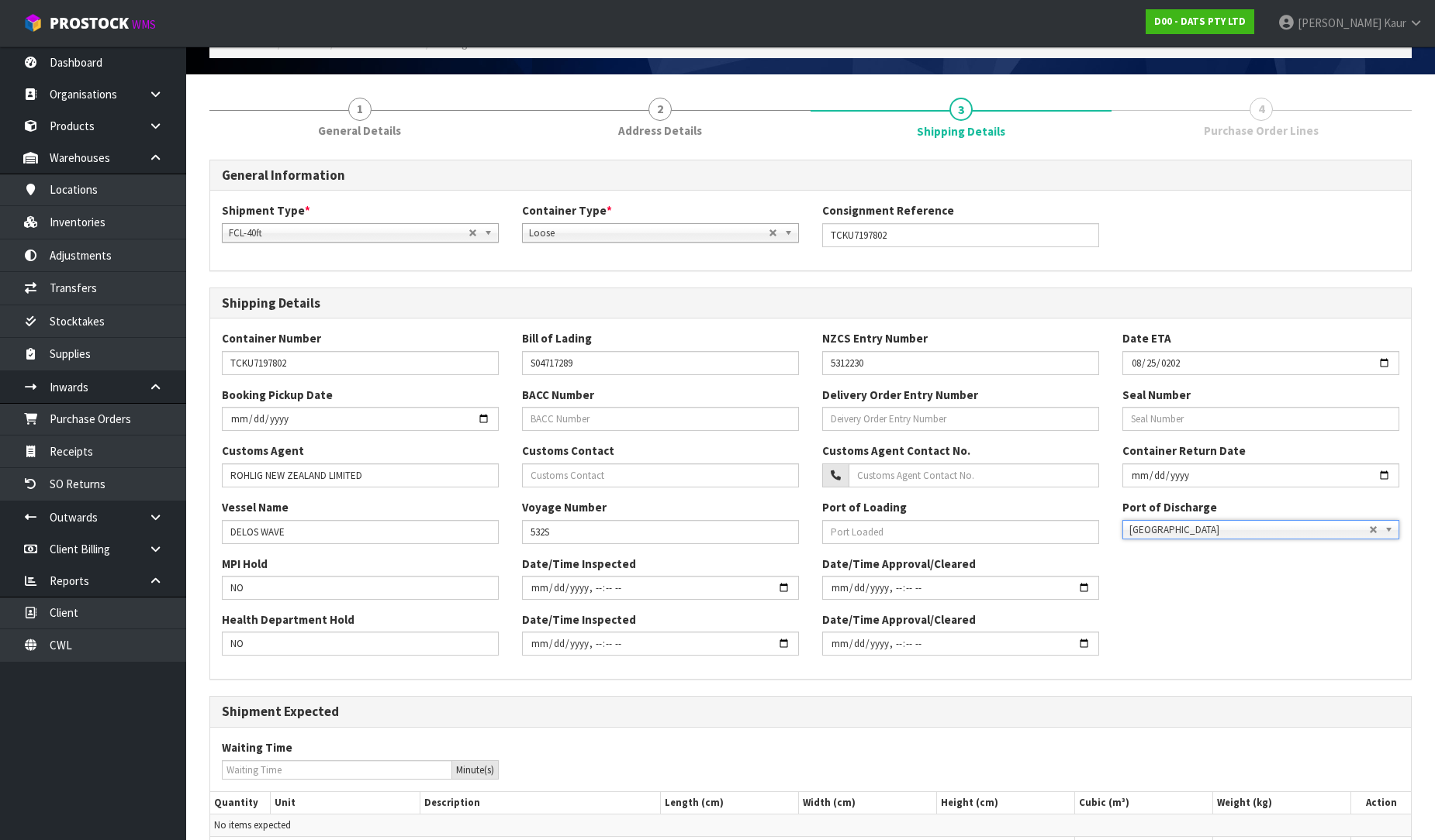
scroll to position [223, 0]
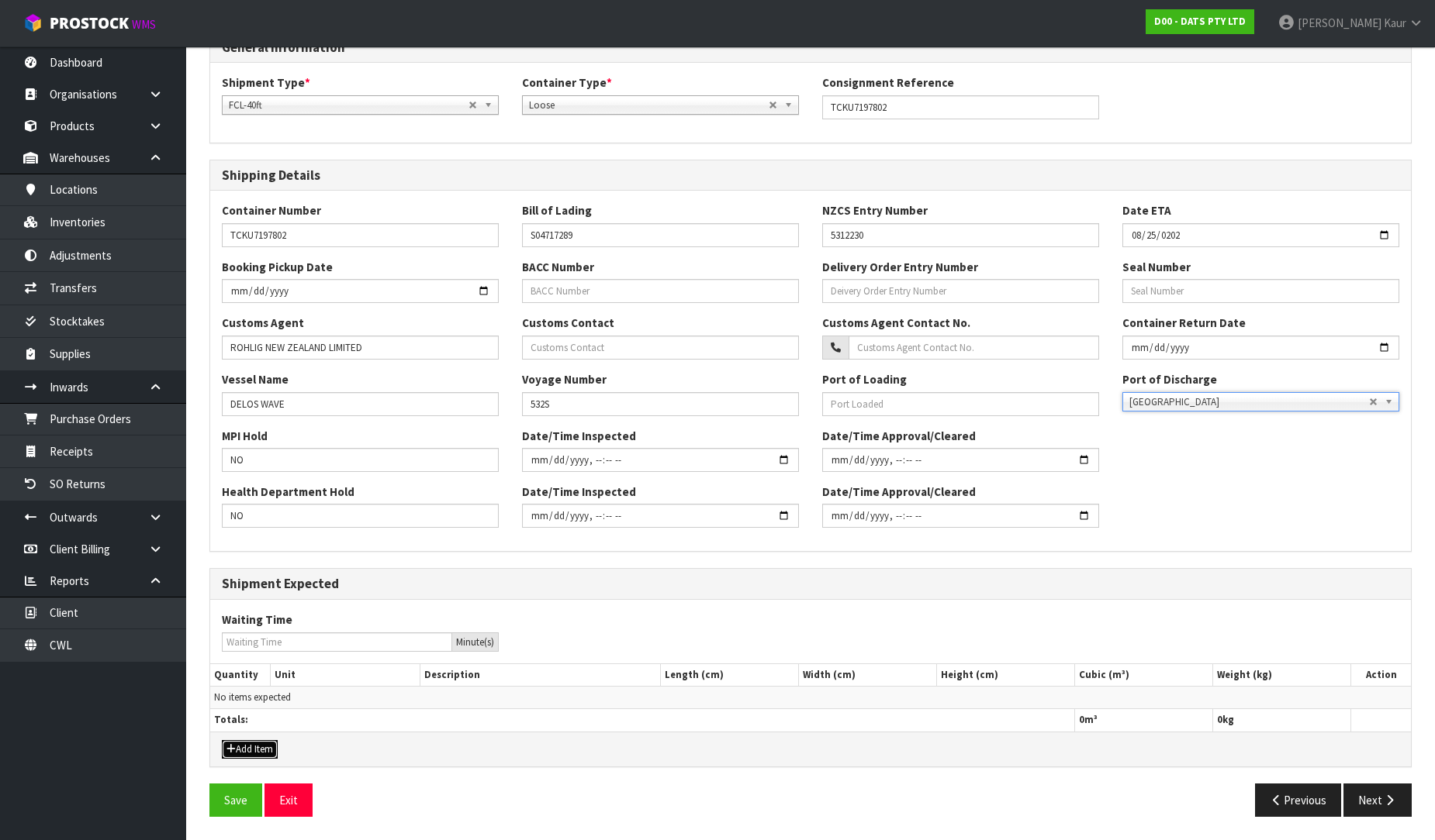
drag, startPoint x: 273, startPoint y: 749, endPoint x: 273, endPoint y: 738, distance: 11.0
click at [273, 749] on button "Add Item" at bounding box center [250, 750] width 56 height 19
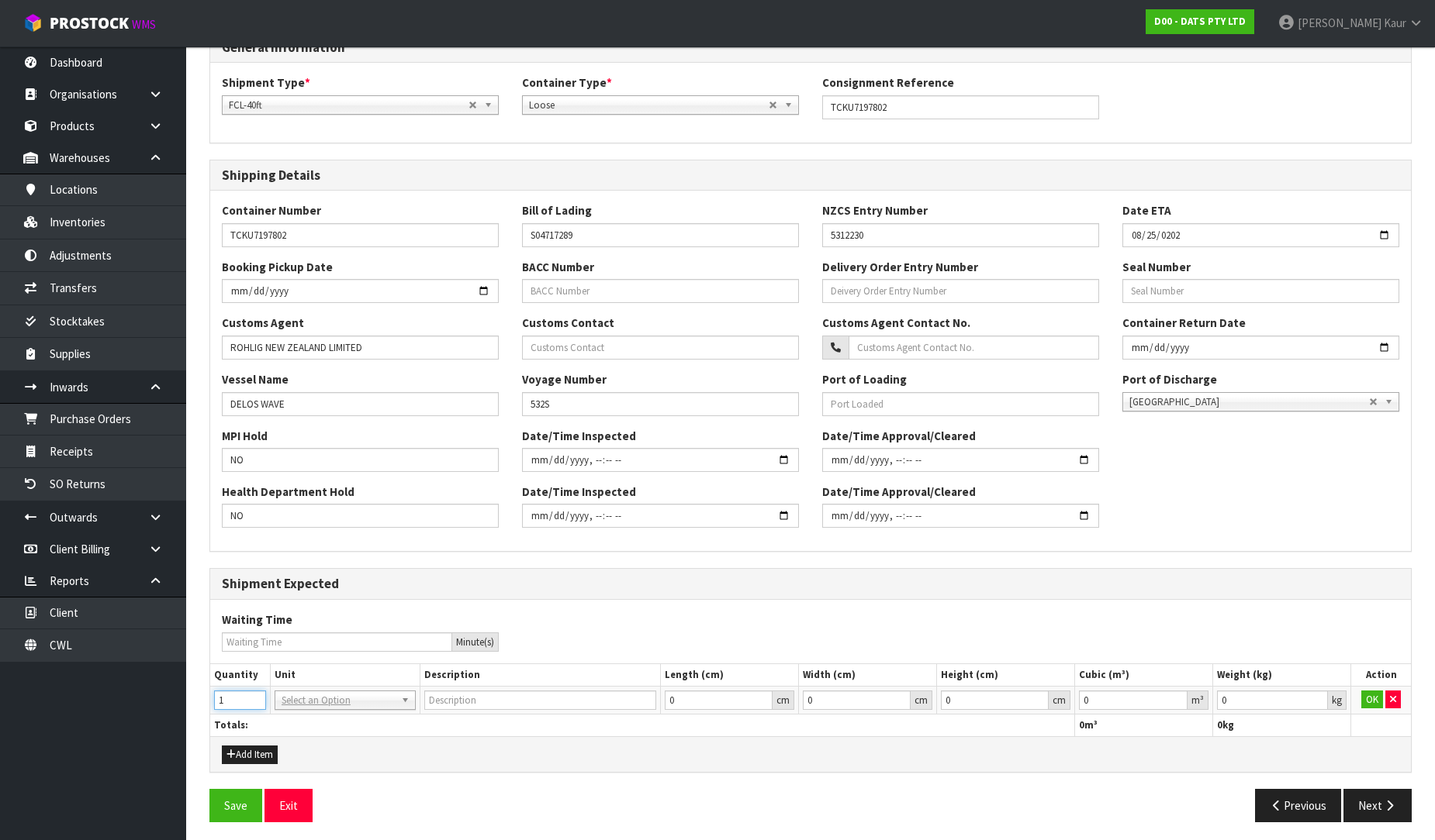
drag, startPoint x: 258, startPoint y: 695, endPoint x: 288, endPoint y: 692, distance: 30.1
type input "1"
click at [258, 694] on input "1" at bounding box center [240, 700] width 52 height 19
drag, startPoint x: 314, startPoint y: 740, endPoint x: 797, endPoint y: 724, distance: 483.3
type input "40FT CONTAINER"
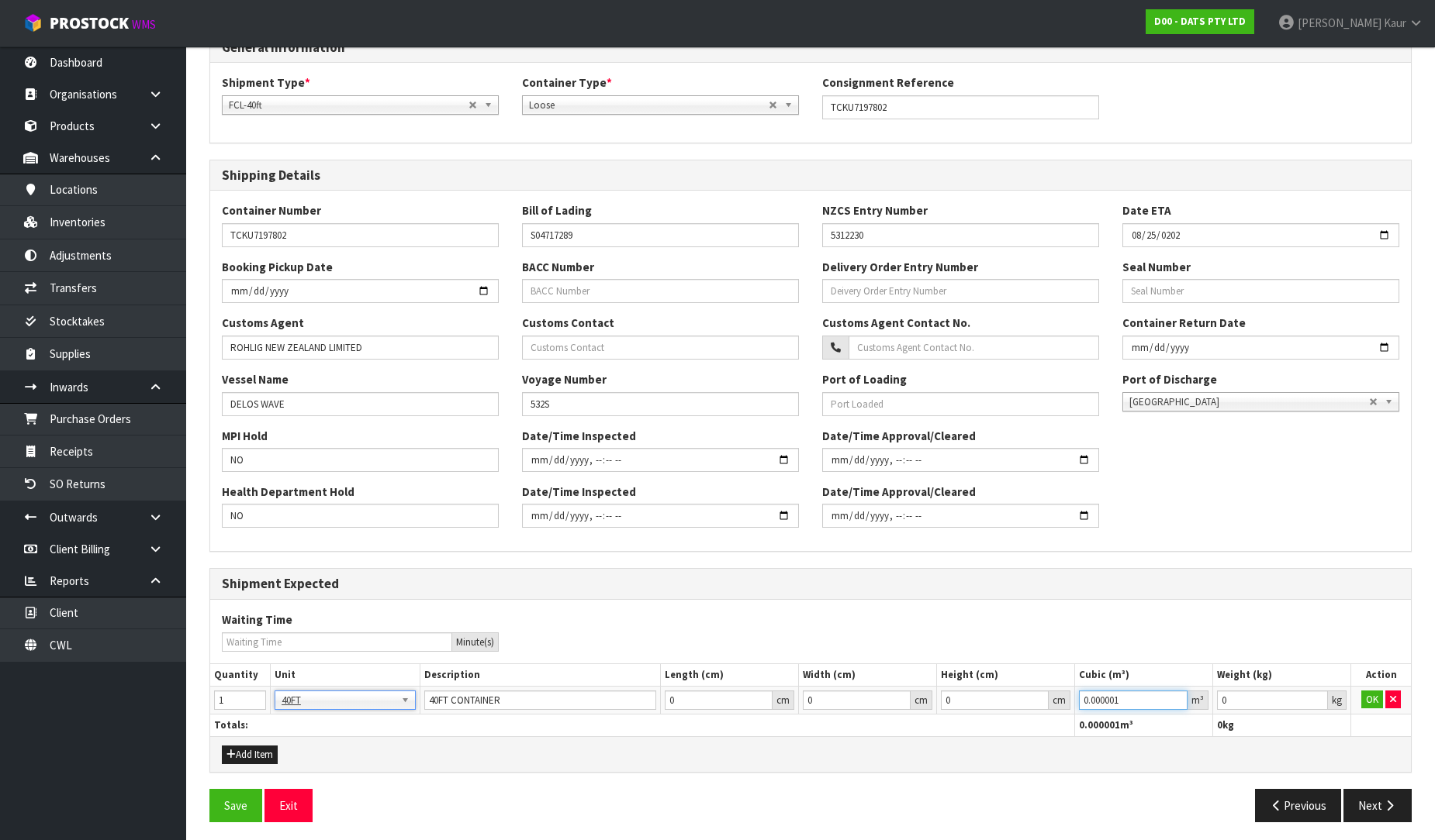
type input "0.000001"
click at [1174, 695] on input "0.000001" at bounding box center [1133, 700] width 109 height 19
type input "0.001"
click at [1319, 695] on input "0.001" at bounding box center [1272, 700] width 111 height 19
click at [1377, 700] on button "OK" at bounding box center [1371, 700] width 22 height 19
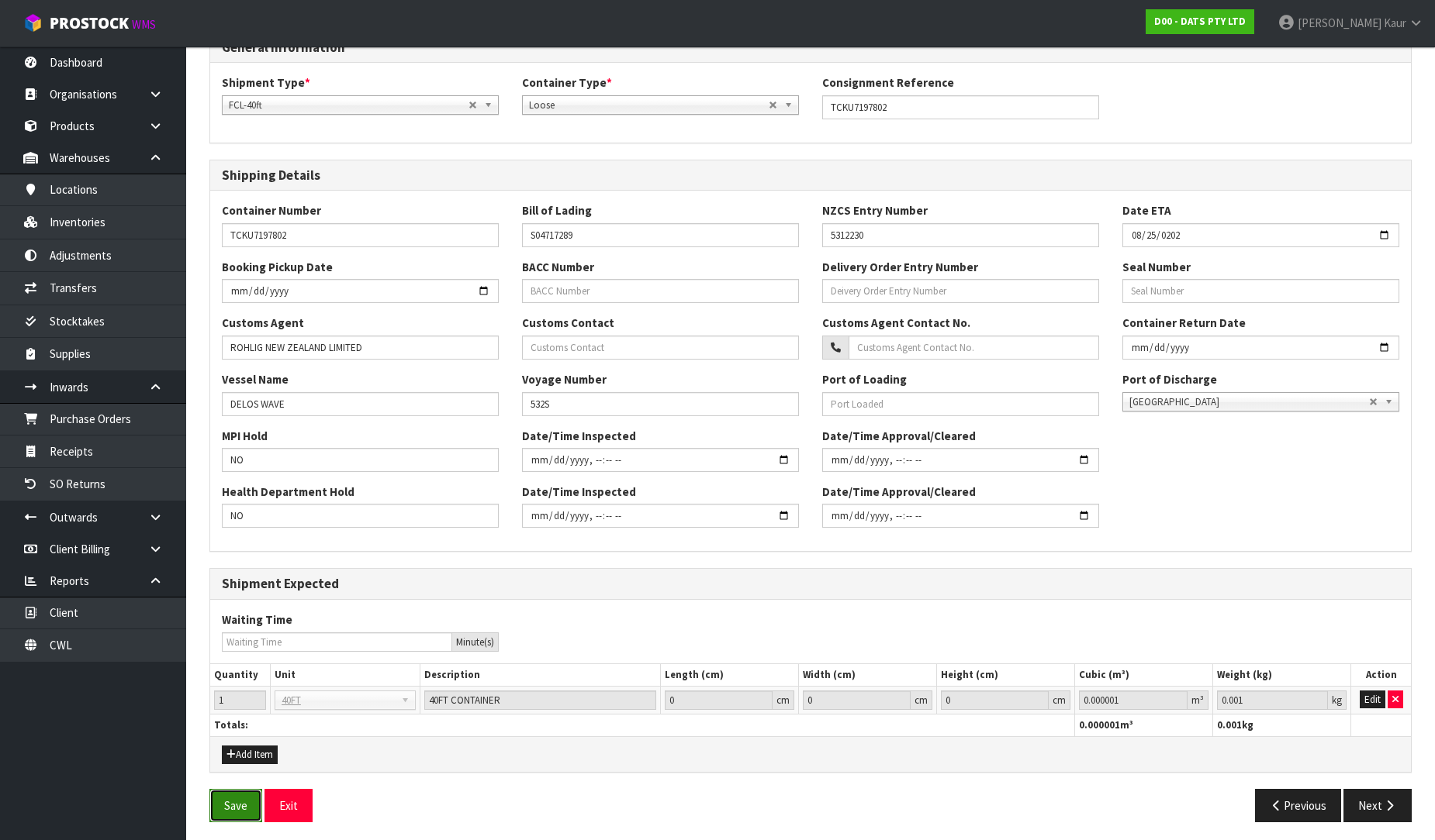
click at [228, 800] on button "Save" at bounding box center [235, 806] width 52 height 33
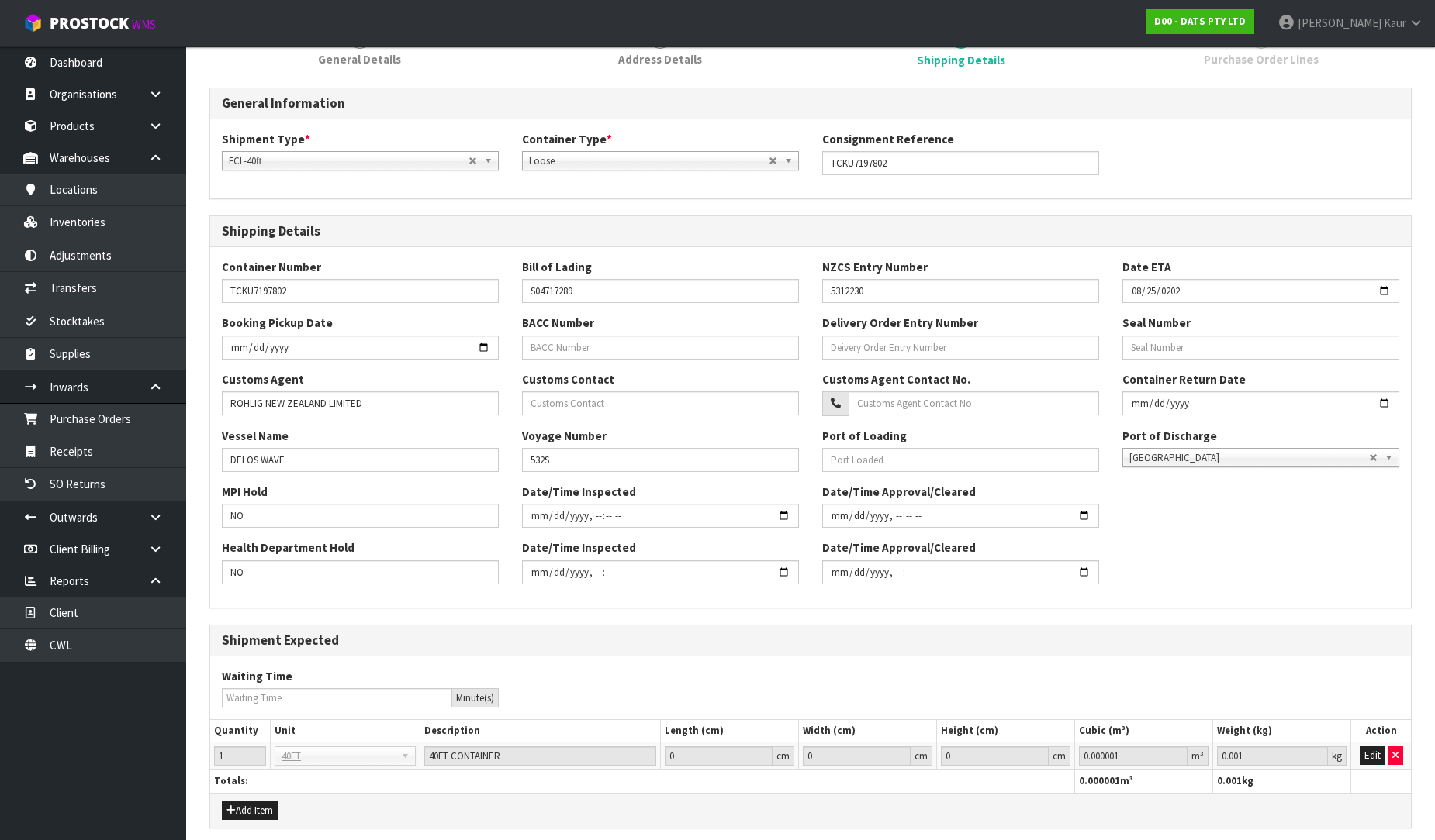
scroll to position [0, 0]
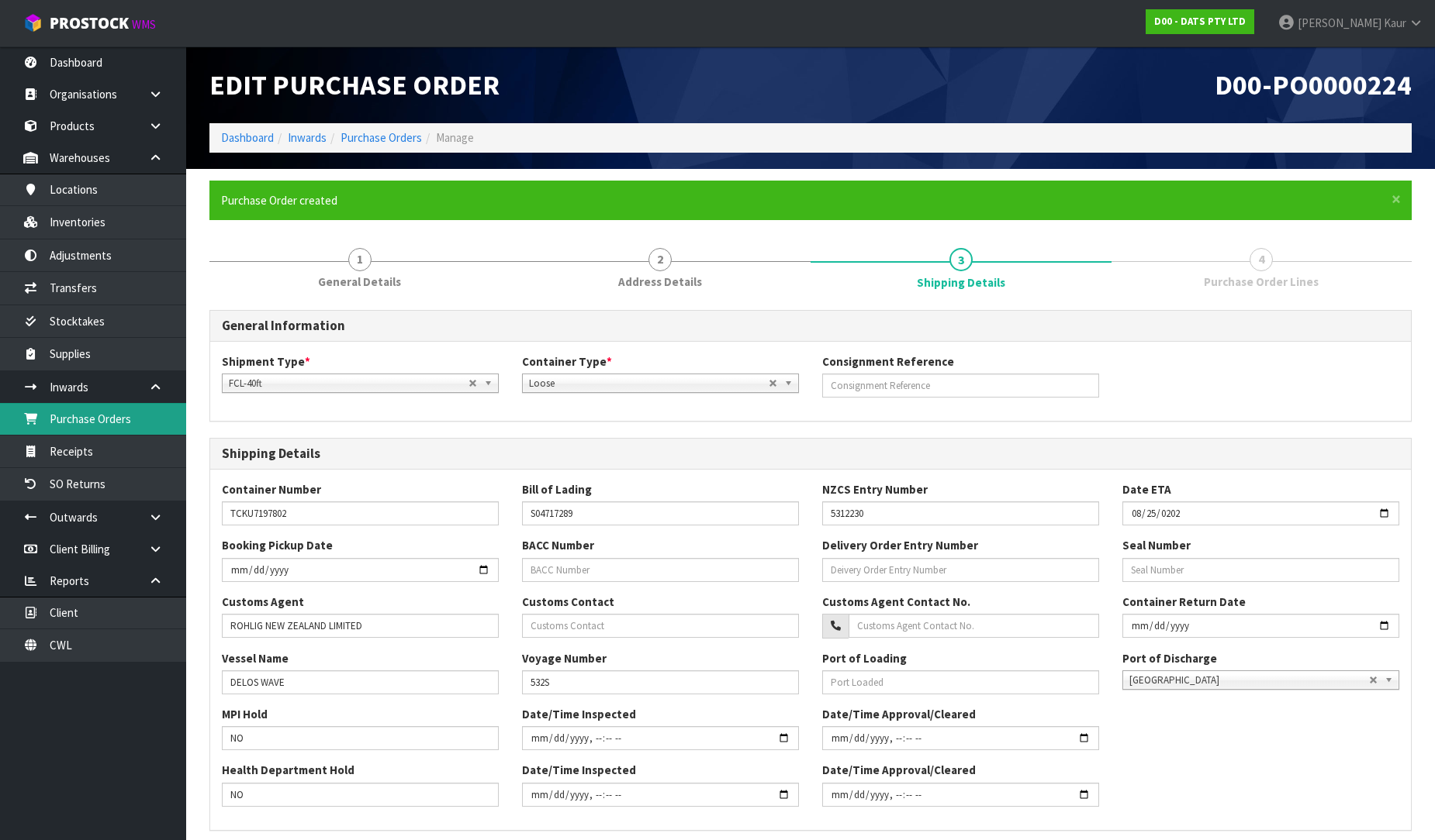
click at [149, 410] on link "Purchase Orders" at bounding box center [92, 418] width 186 height 31
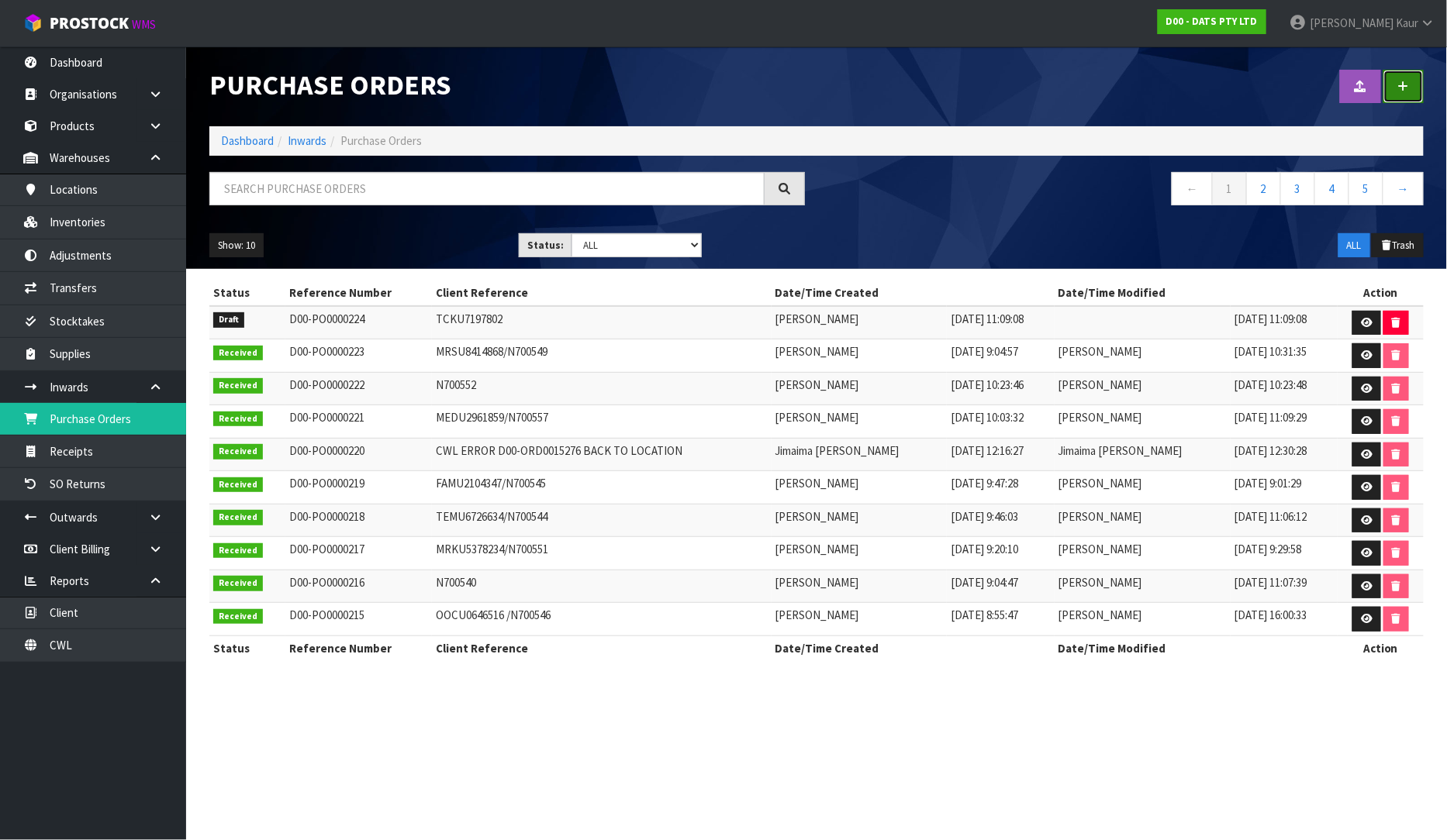
click at [1406, 87] on icon at bounding box center [1402, 87] width 10 height 11
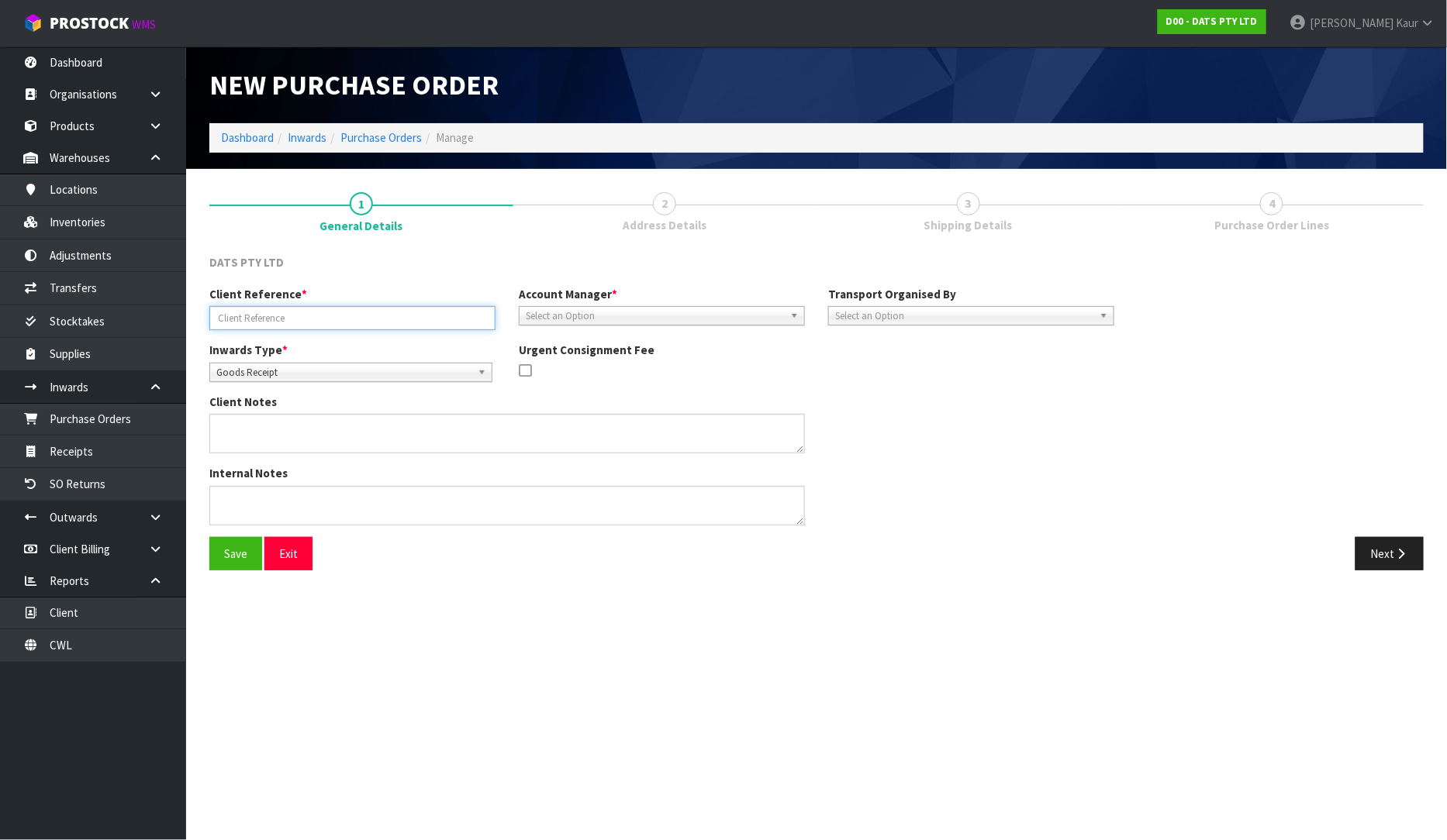
click at [319, 320] on input "text" at bounding box center [352, 317] width 286 height 24
paste input "MRKU3057981"
type input "MRKU3057981"
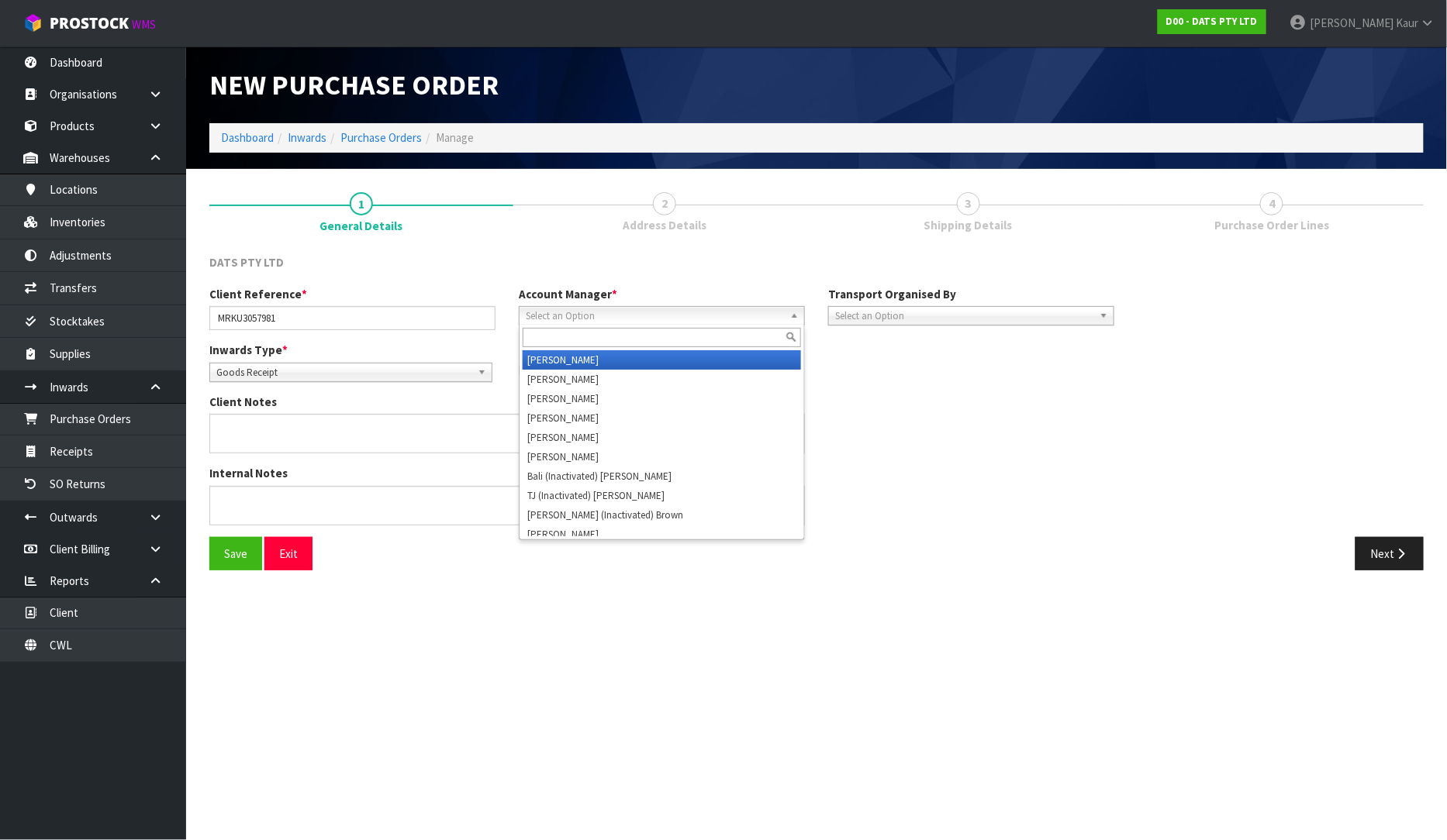
click at [569, 309] on span "Select an Option" at bounding box center [654, 316] width 258 height 19
type input "V"
click at [559, 352] on li "V ineeta Lingam" at bounding box center [662, 360] width 278 height 19
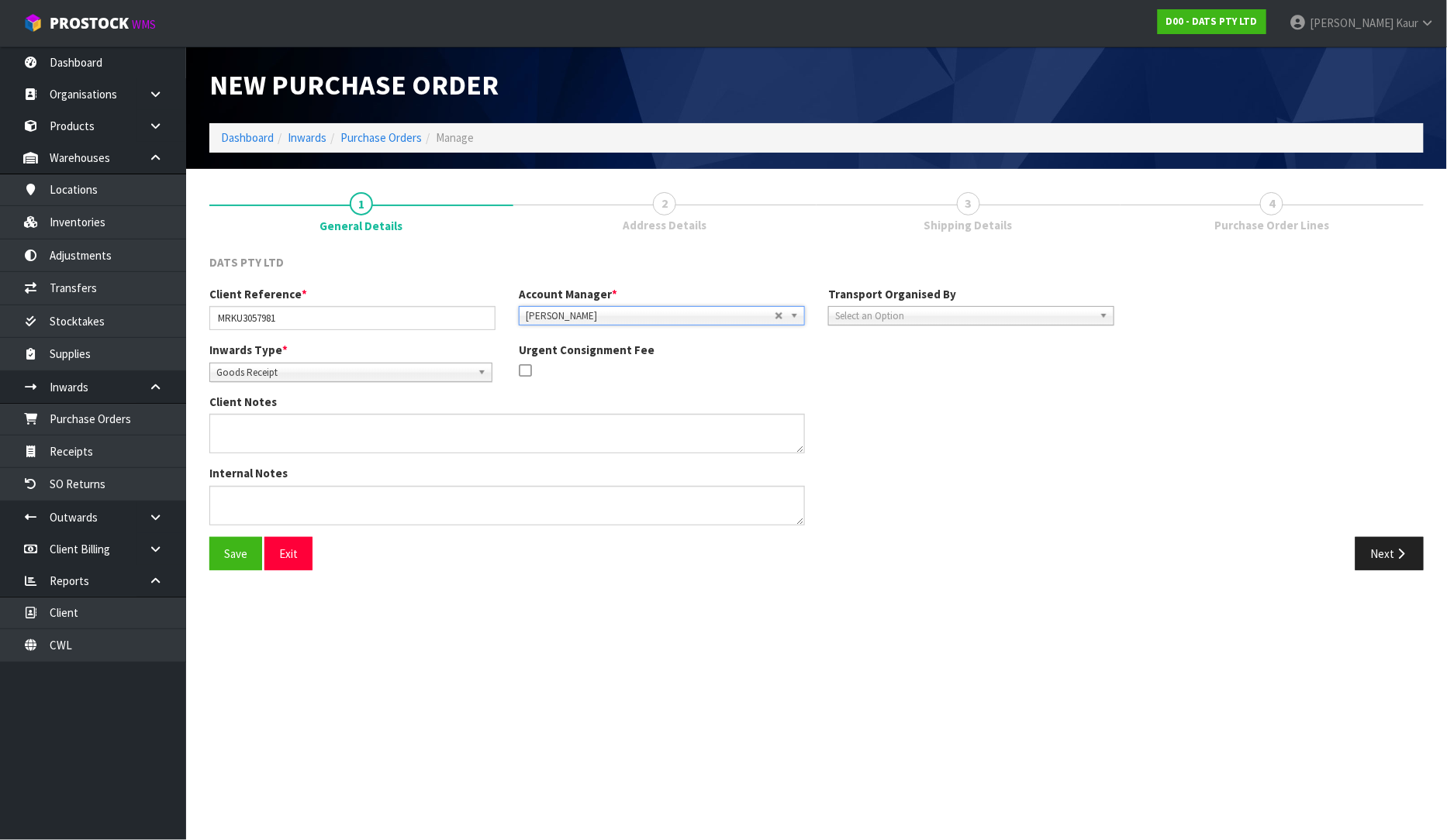
click at [840, 311] on span "Select an Option" at bounding box center [964, 316] width 258 height 19
click at [854, 406] on li "Client" at bounding box center [971, 399] width 278 height 19
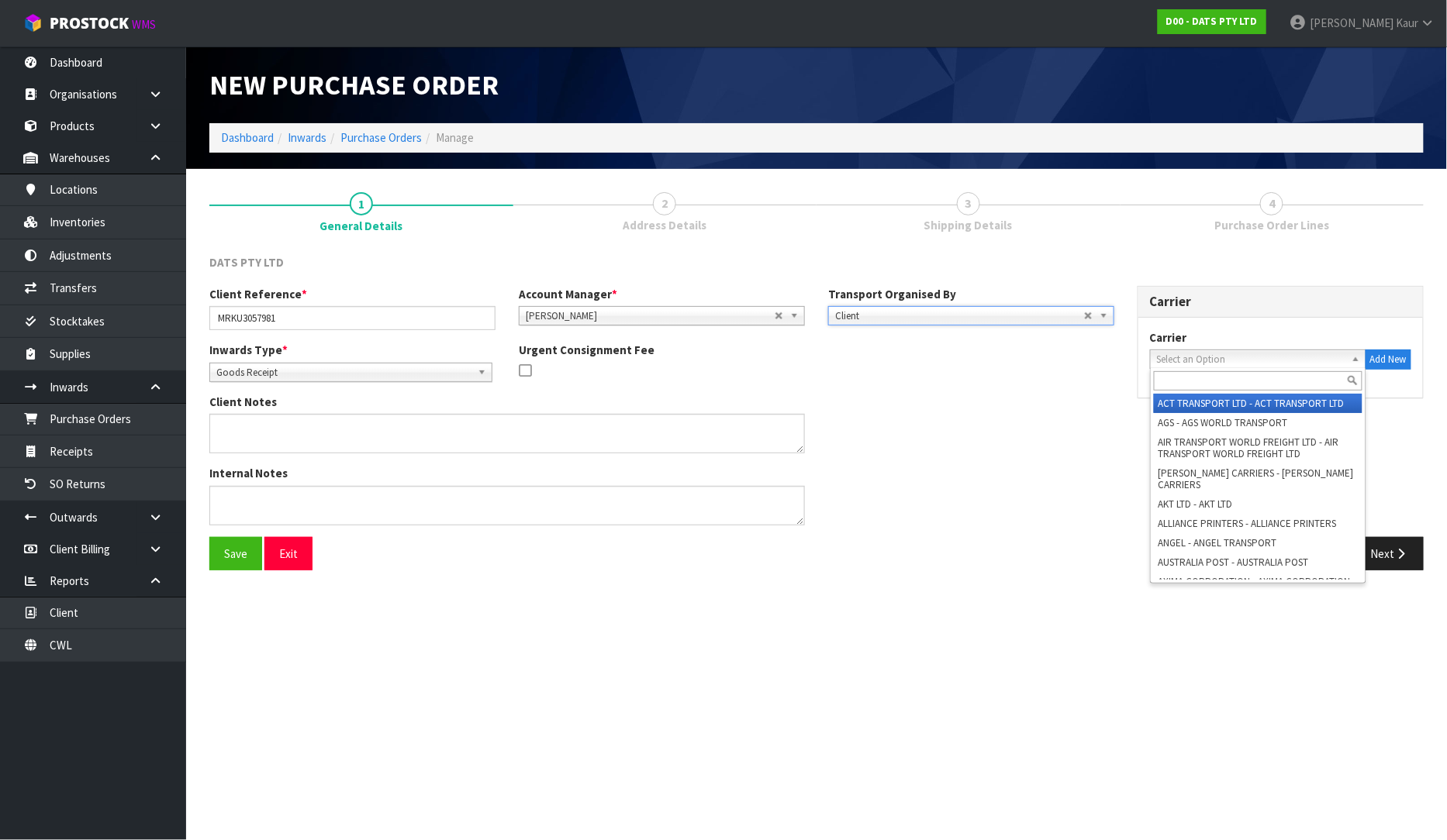
click at [1305, 352] on span "Select an Option" at bounding box center [1251, 360] width 189 height 19
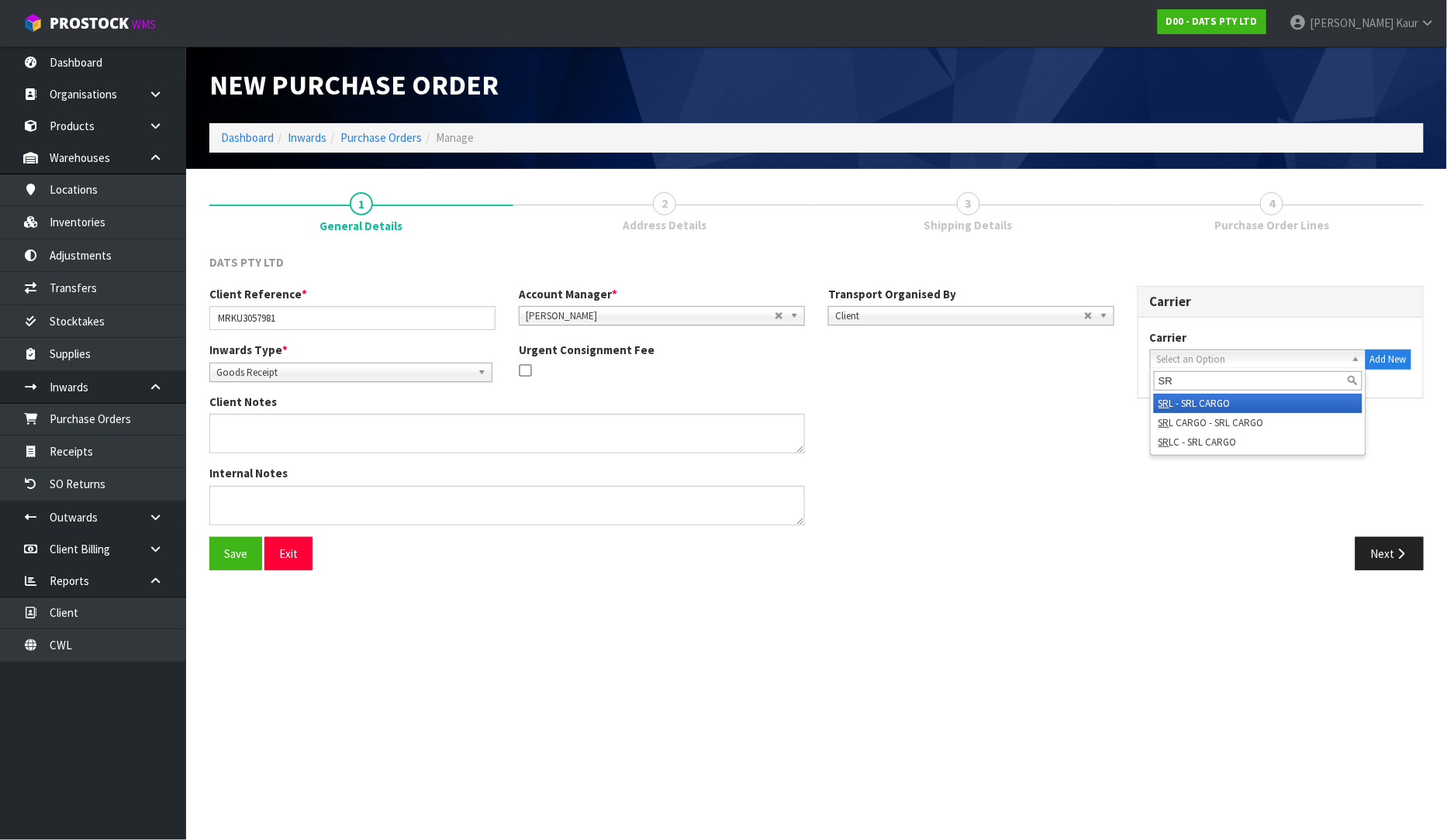
type input "SR"
click at [1187, 399] on li "SR L - SRL CARGO" at bounding box center [1257, 403] width 209 height 19
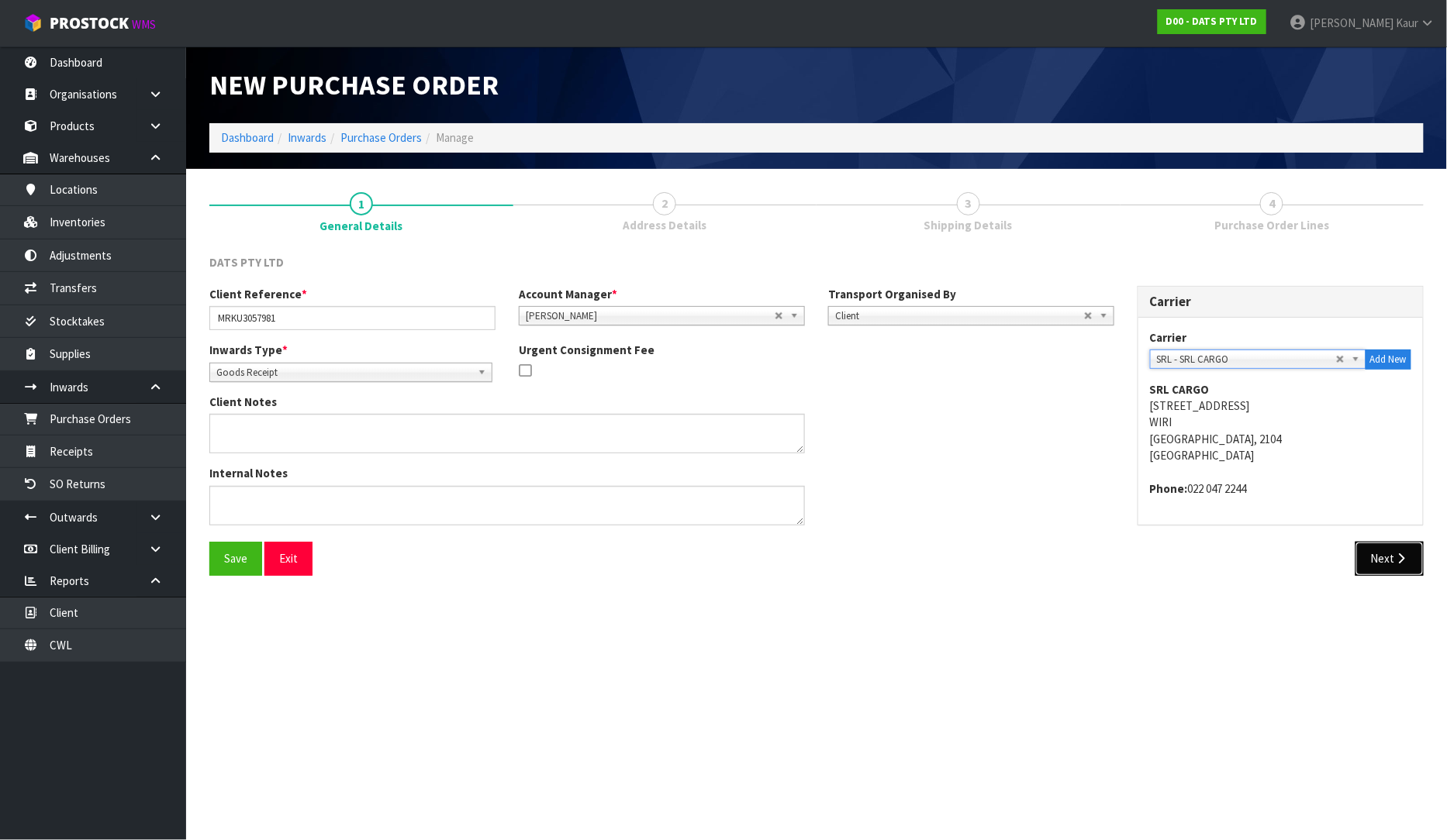
click at [1377, 556] on button "Next" at bounding box center [1390, 558] width 69 height 33
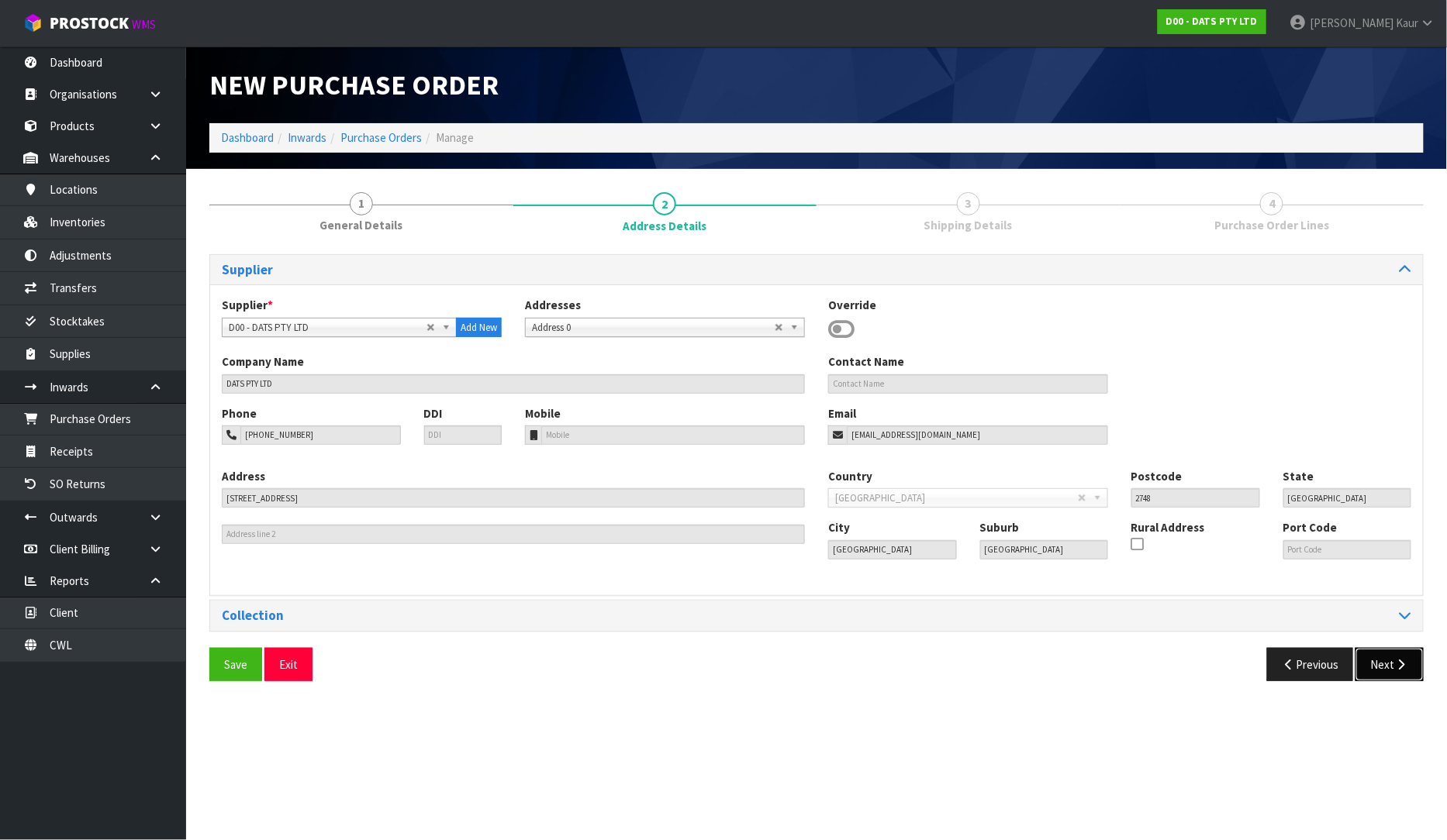
click at [1383, 651] on button "Next" at bounding box center [1390, 664] width 69 height 33
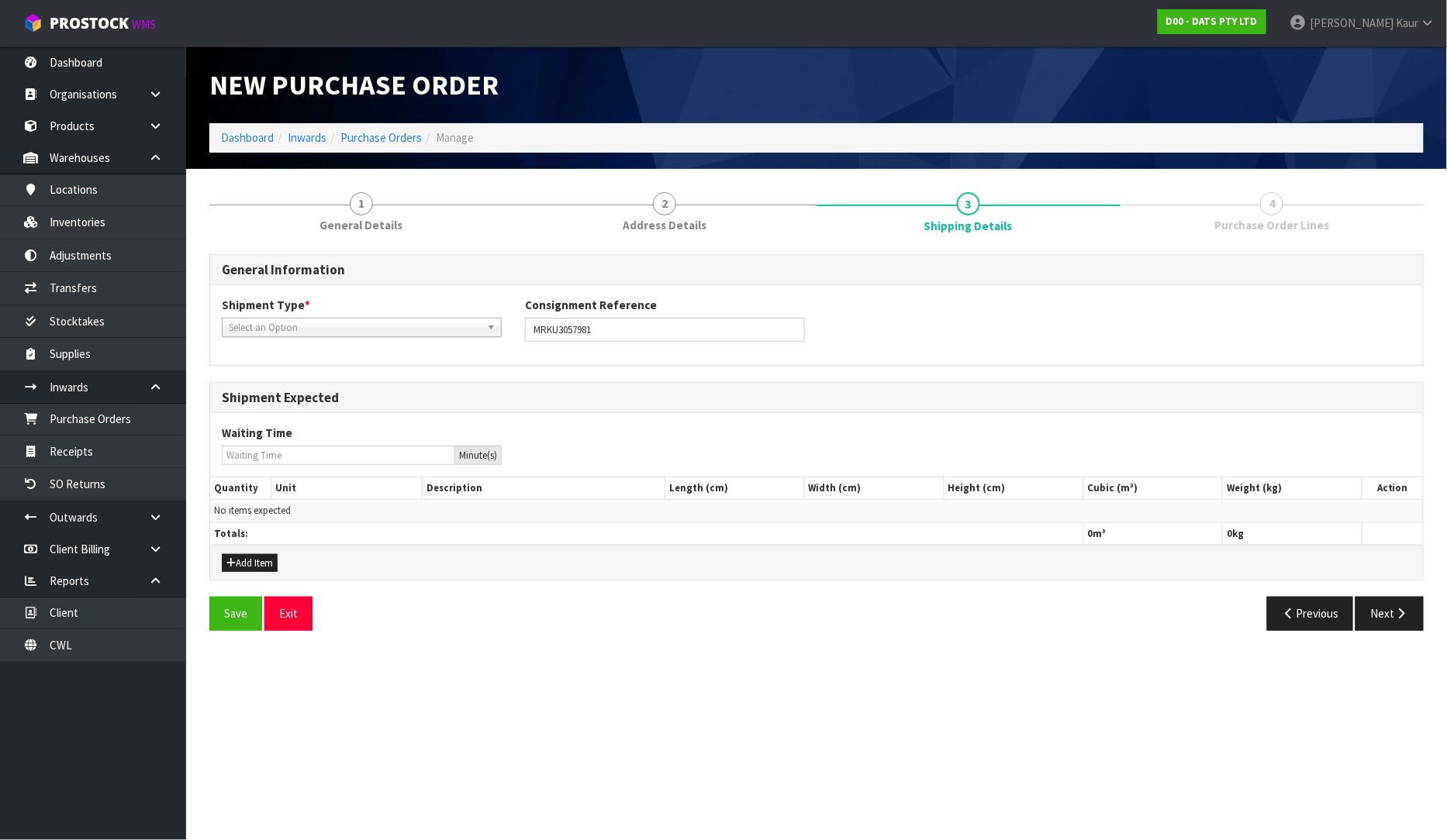
click at [356, 330] on span "Select an Option" at bounding box center [354, 329] width 252 height 19
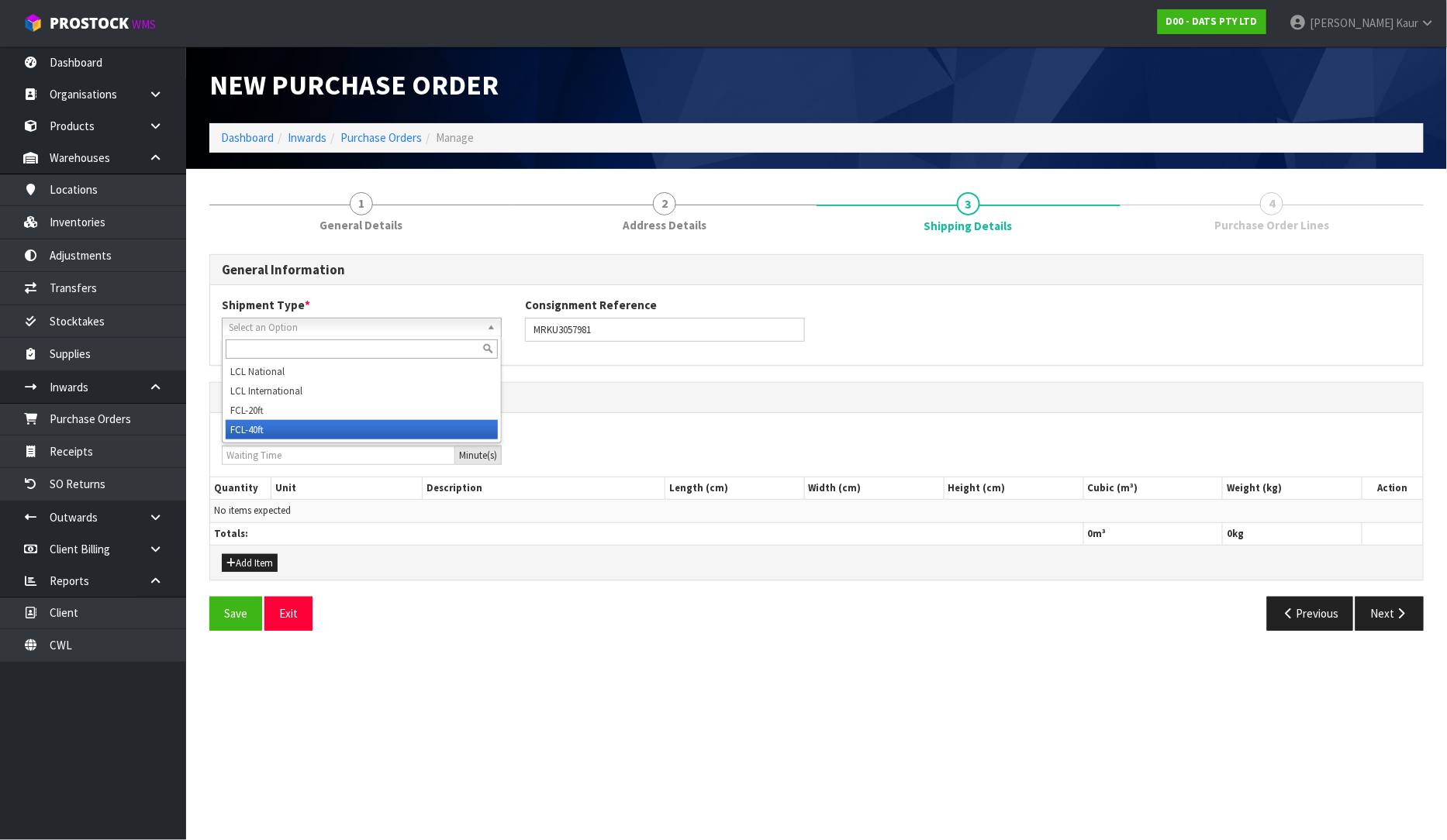
click at [292, 420] on li "FCL-40ft" at bounding box center [362, 430] width 272 height 19
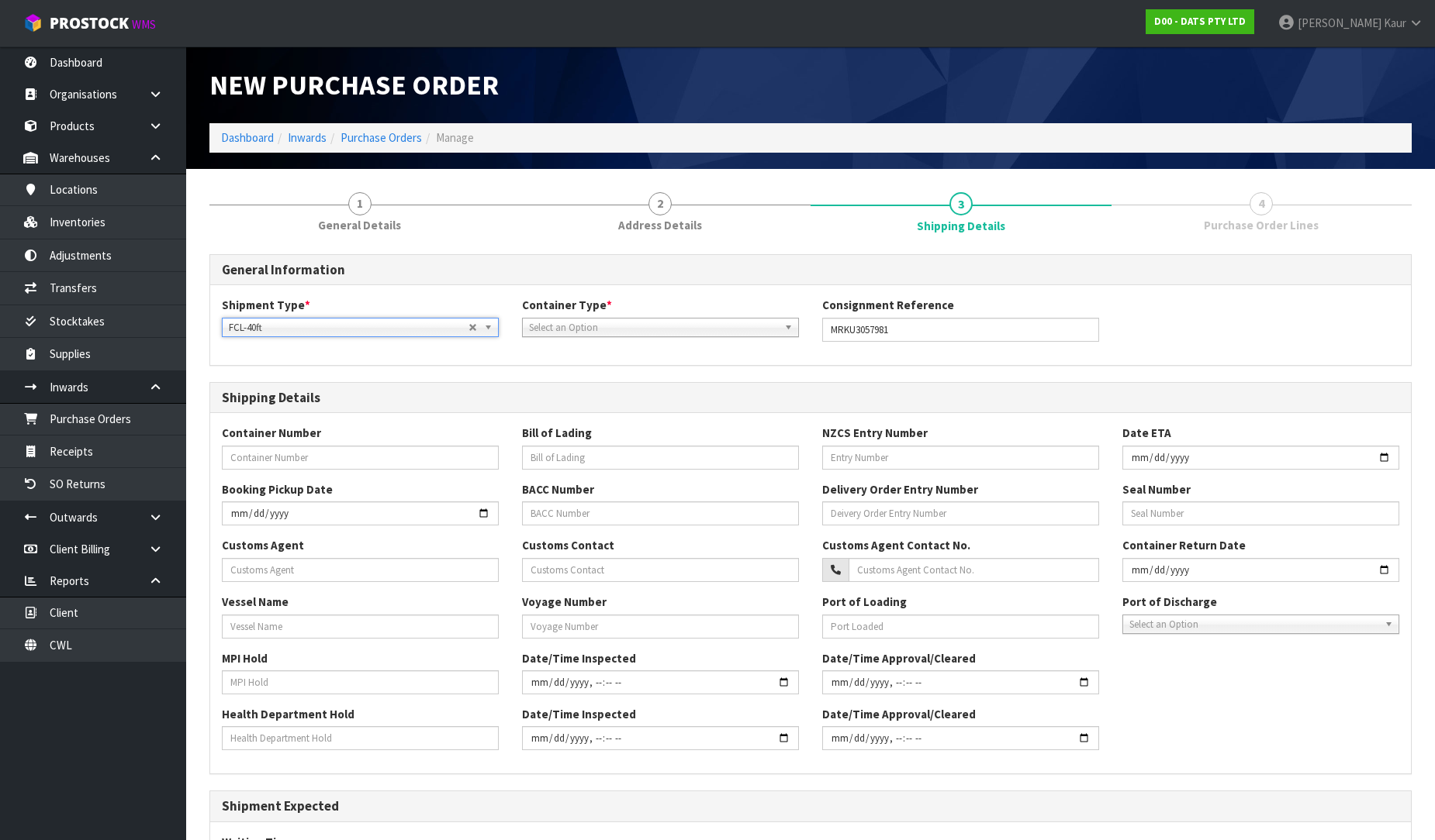
click at [599, 327] on span "Select an Option" at bounding box center [653, 329] width 249 height 19
click at [584, 375] on li "Loose" at bounding box center [660, 371] width 269 height 19
click at [385, 458] on input "text" at bounding box center [360, 457] width 277 height 24
paste input "MRKU3057981"
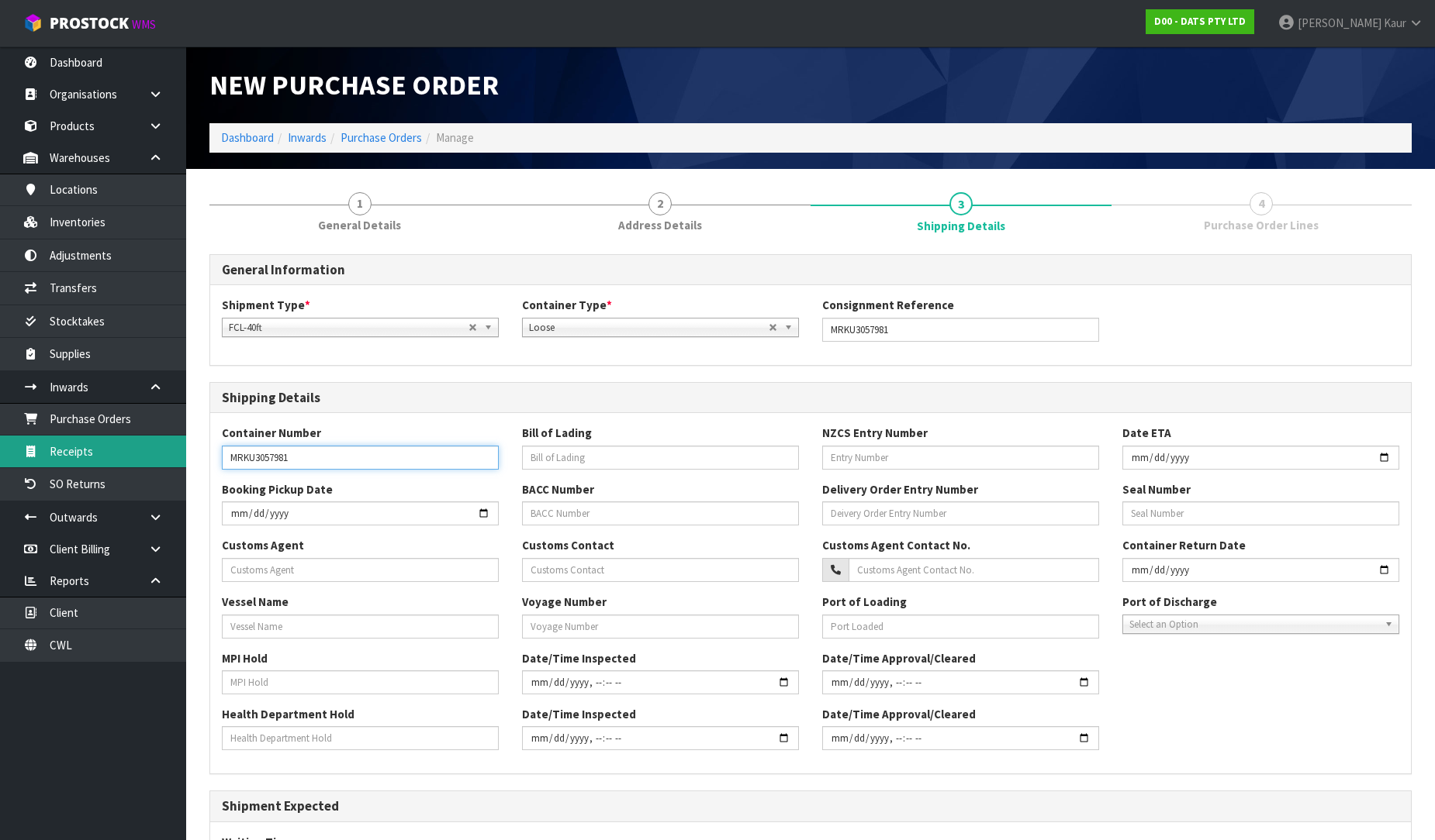
type input "MRKU3057981"
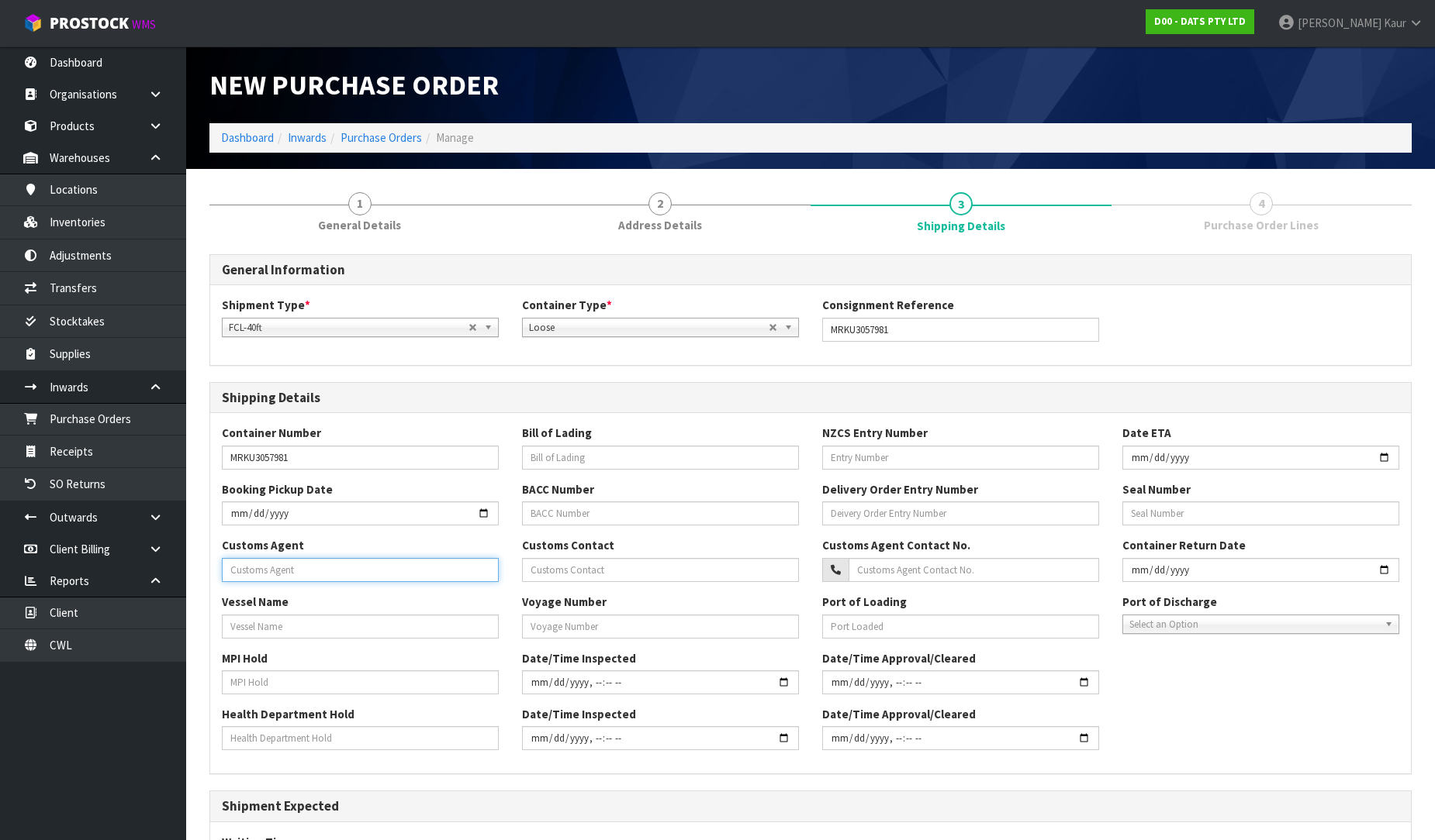
click at [400, 574] on input "text" at bounding box center [360, 570] width 277 height 24
paste input "DELOS WAV"
type input "DELOS WAV"
drag, startPoint x: 333, startPoint y: 572, endPoint x: 192, endPoint y: 573, distance: 141.0
click at [192, 573] on section "1 General Details 2 Address Details 3 Shipping Details 4 Purchase Order Lines G…" at bounding box center [810, 615] width 1248 height 894
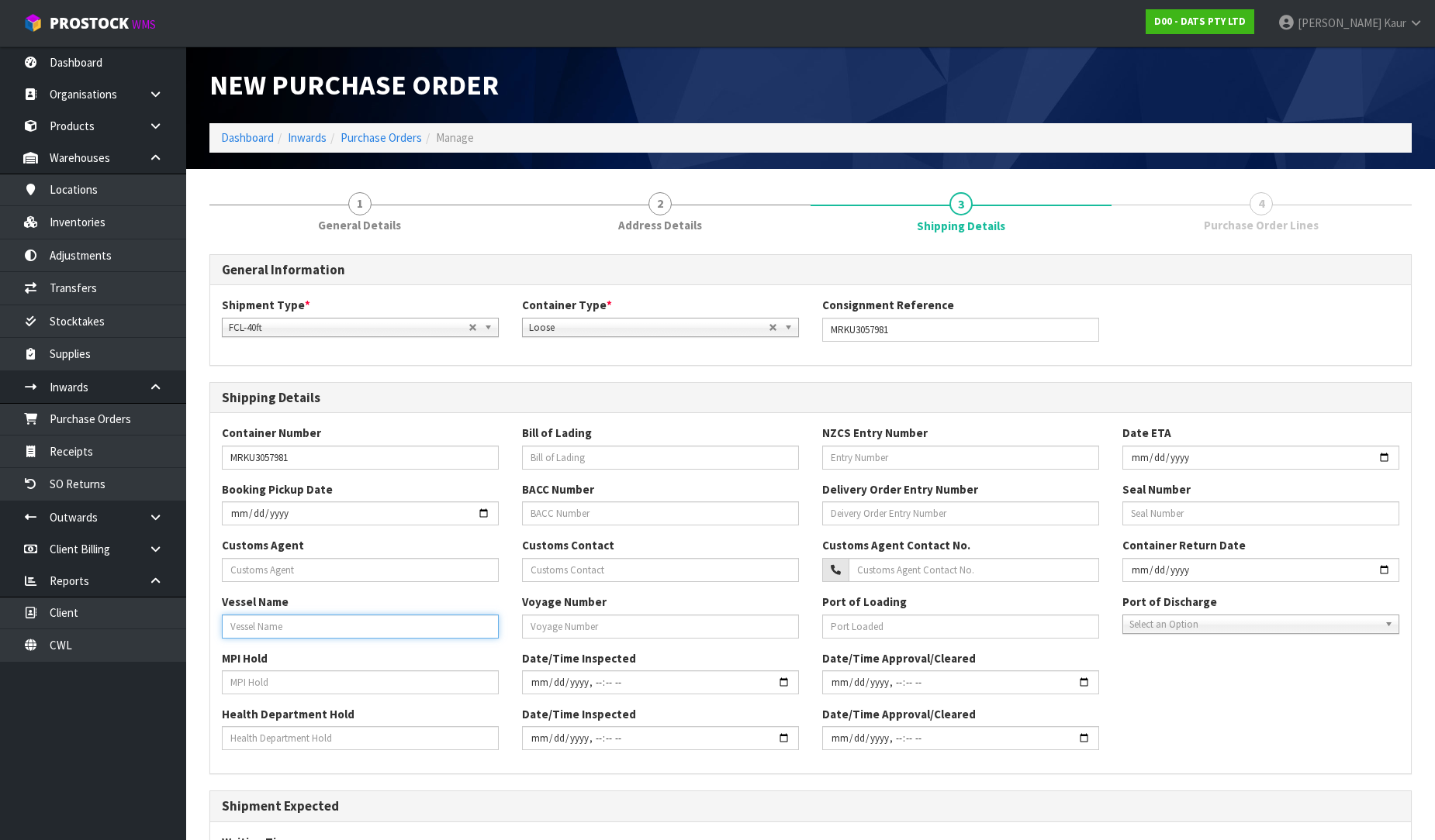
click at [329, 623] on input "text" at bounding box center [360, 626] width 277 height 24
paste input "DELOS WAV"
type input "DELOS WAVE"
click at [237, 571] on input "text" at bounding box center [360, 570] width 277 height 24
paste input "ROHLIG NEW ZEALAND LIMITED"
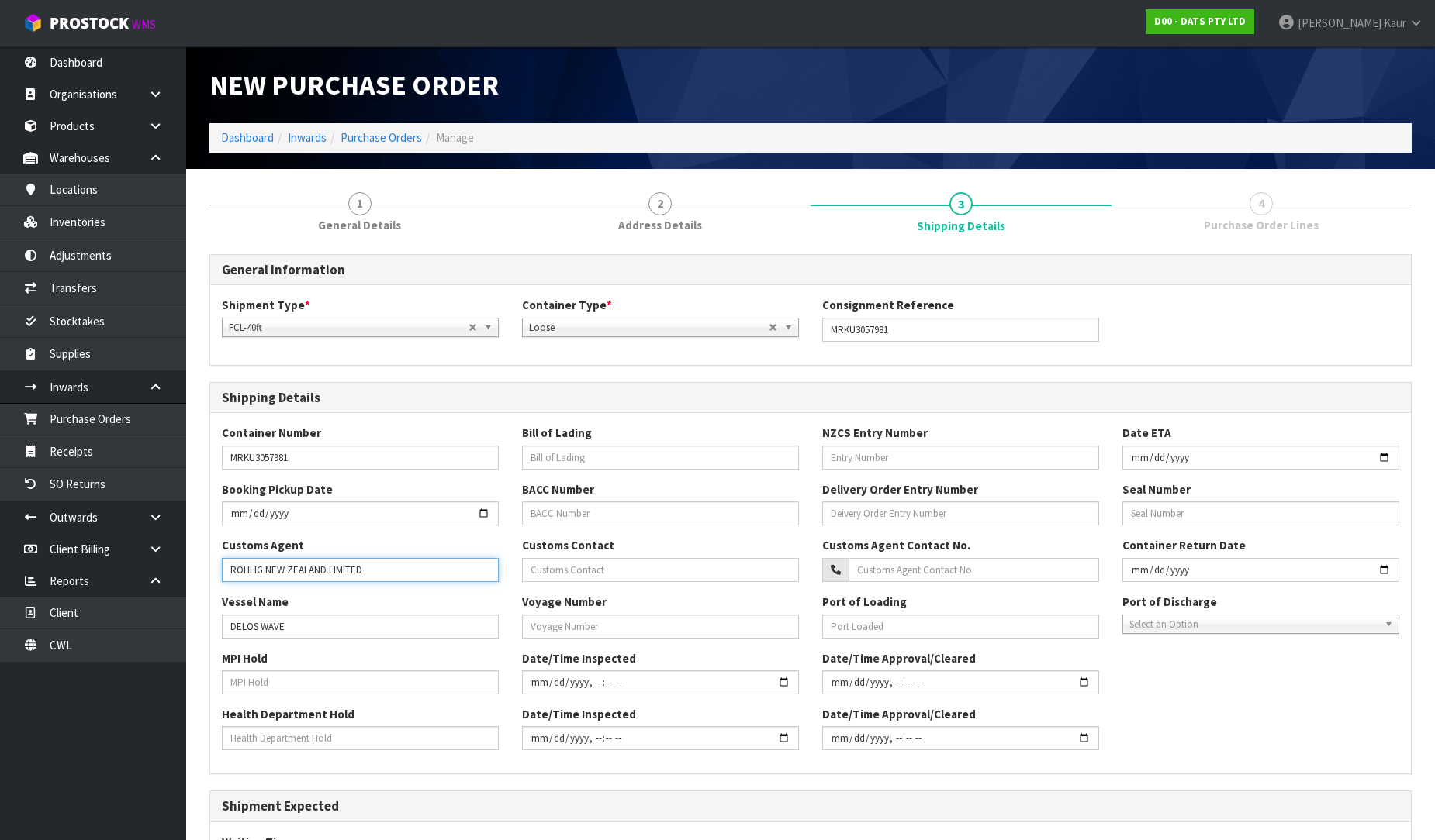
type input "ROHLIG NEW ZEALAND LIMITED"
click at [240, 672] on input "text" at bounding box center [360, 682] width 277 height 24
type input "NO"
click at [243, 741] on input "text" at bounding box center [360, 738] width 277 height 24
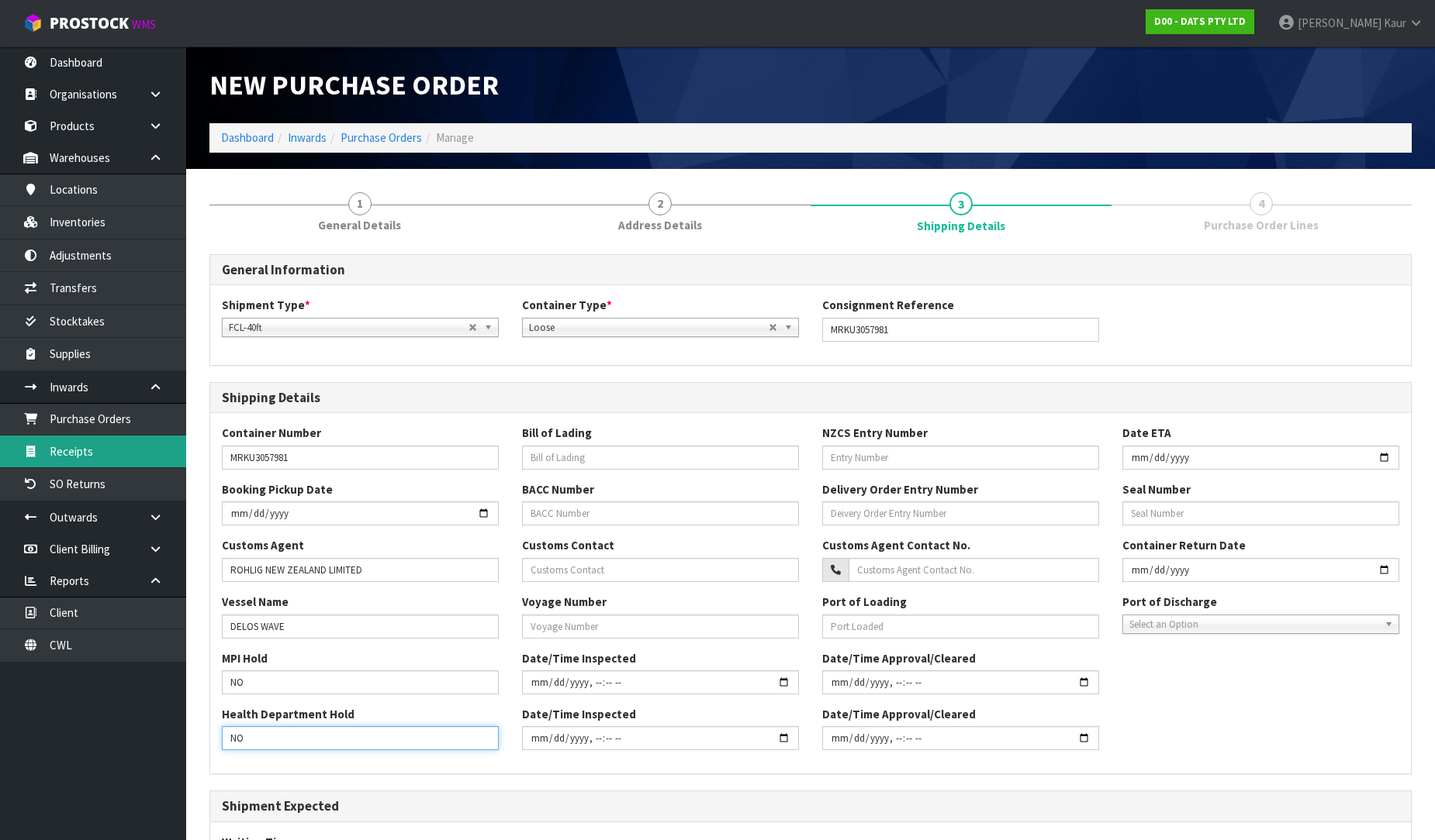
type input "NO"
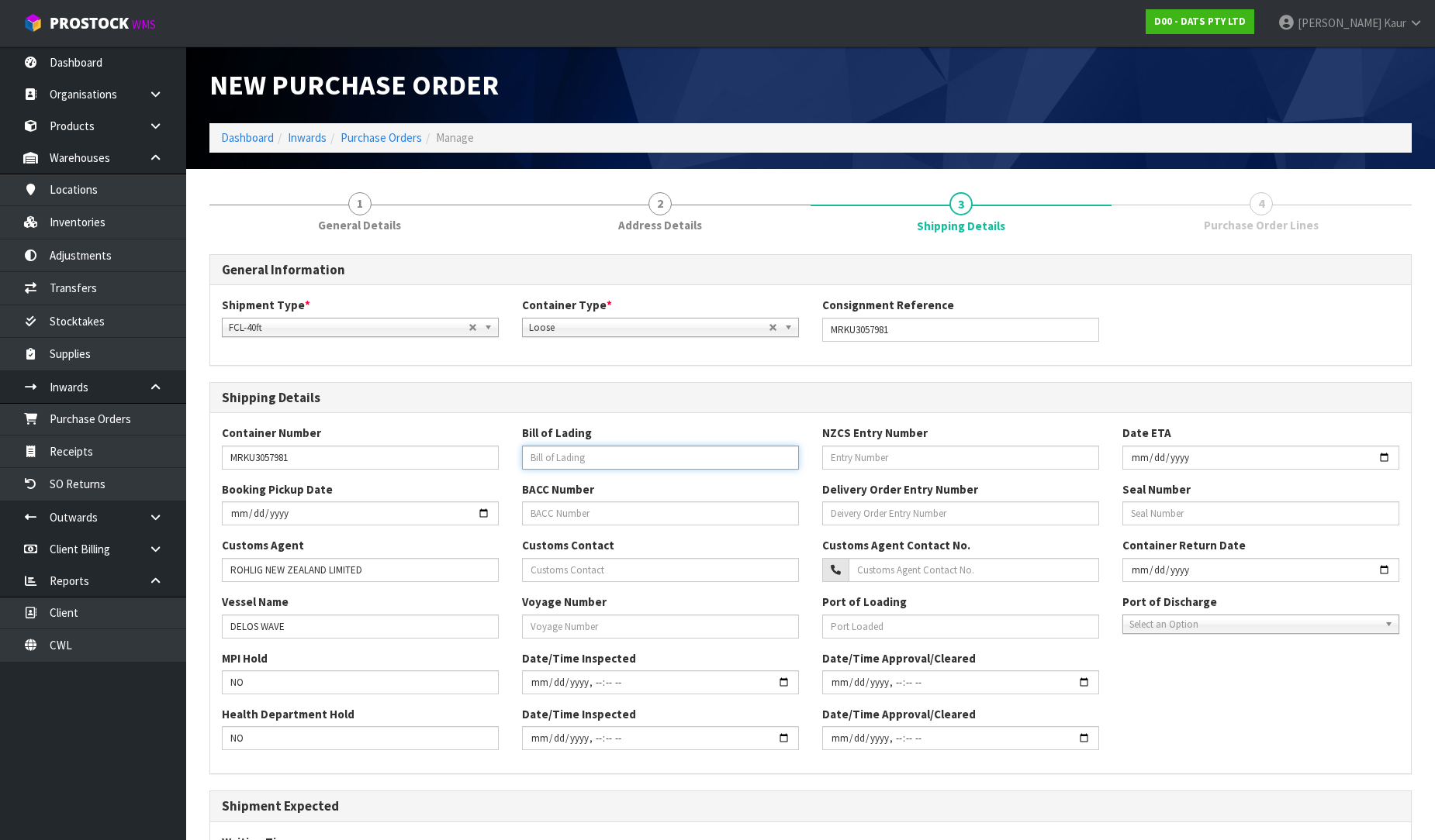
click at [626, 465] on input "text" at bounding box center [660, 457] width 277 height 24
paste input "S0472192"
type input "S0472192"
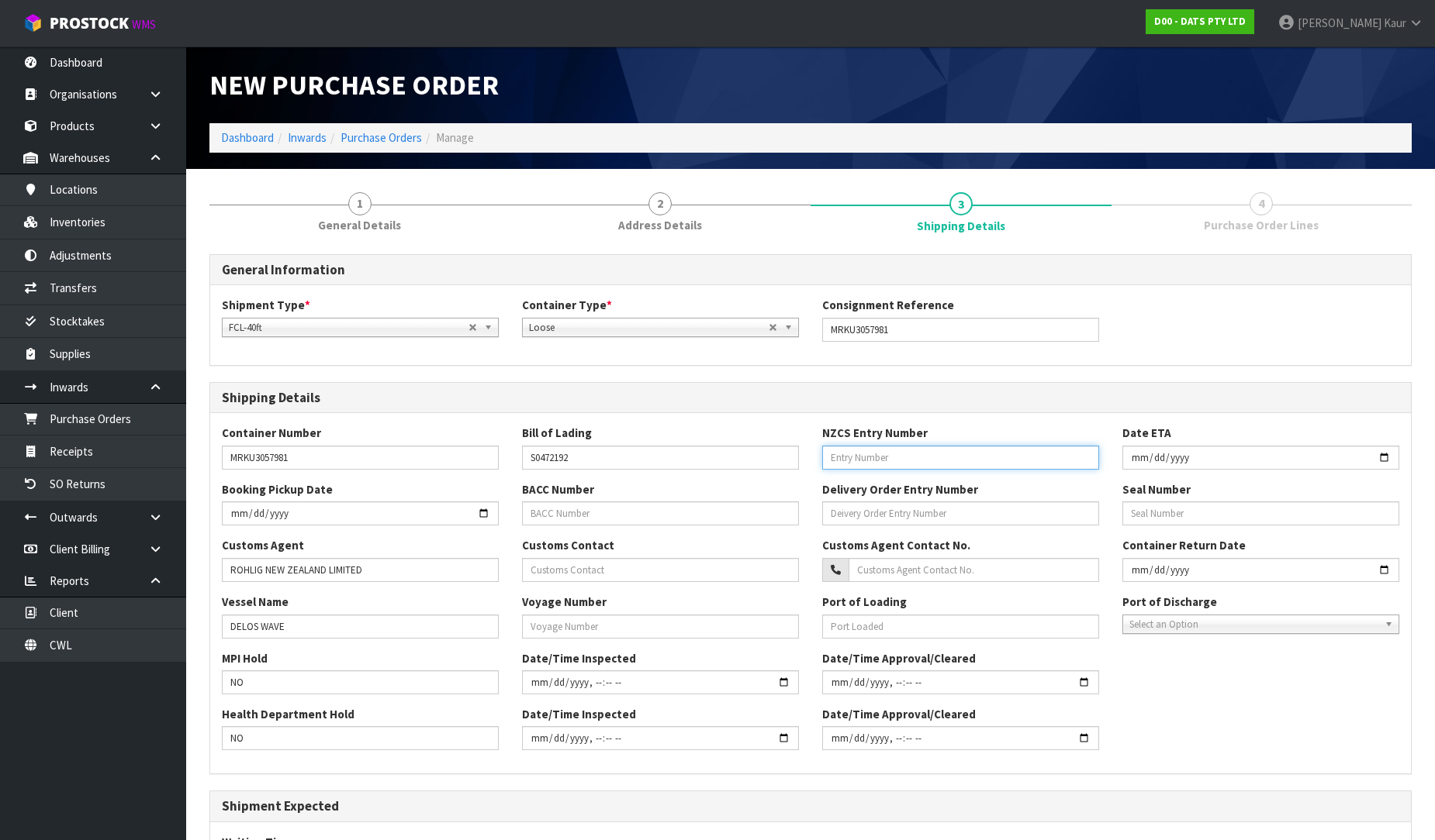
click at [861, 448] on input "text" at bounding box center [960, 457] width 277 height 24
paste input "71987706"
type input "71987706"
click at [1140, 569] on input "date" at bounding box center [1261, 570] width 277 height 24
type input "2025-08-25"
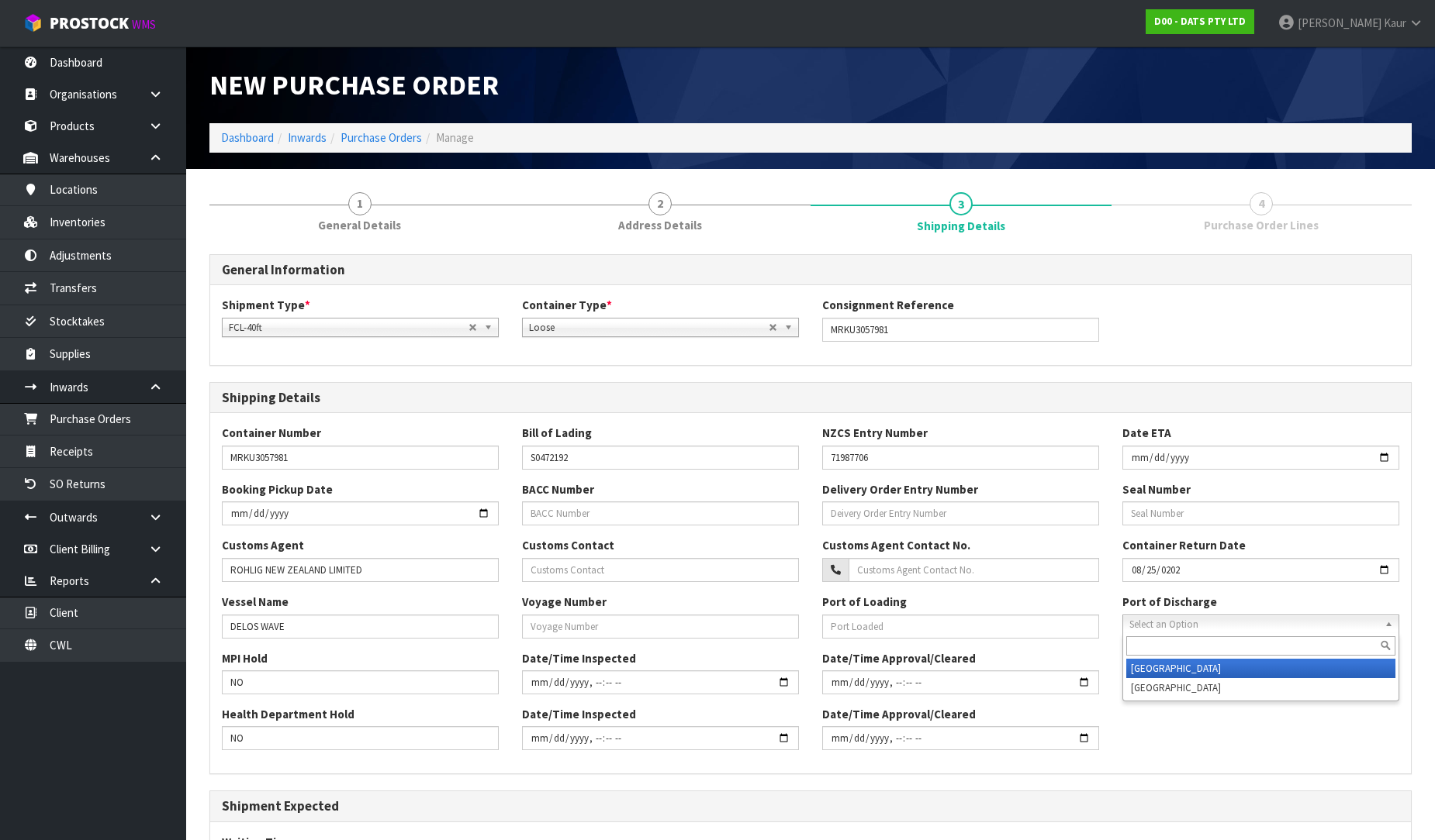
click at [1182, 627] on span "Select an Option" at bounding box center [1253, 625] width 249 height 19
click at [1153, 674] on li "[GEOGRAPHIC_DATA]" at bounding box center [1261, 669] width 269 height 19
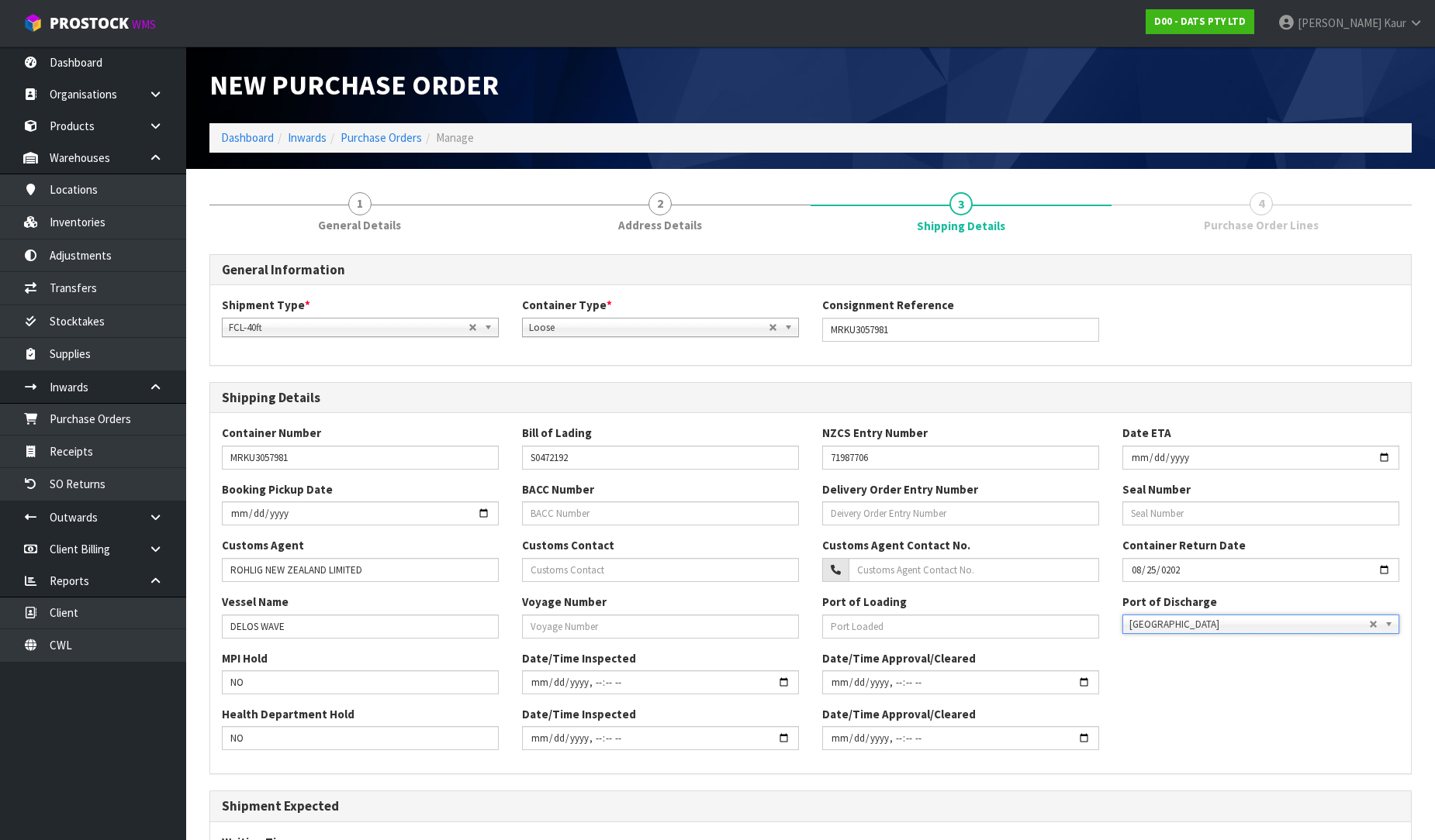
click at [1146, 683] on div "MPI Hold NO Date/Time Inspected Date/Time Approval/Cleared" at bounding box center [811, 678] width 1201 height 56
drag, startPoint x: 1188, startPoint y: 569, endPoint x: 1094, endPoint y: 567, distance: 94.0
click at [1094, 567] on div "Customs Agent ROHLIG NEW ZEALAND LIMITED Customs Contact Customs Agent Contact …" at bounding box center [811, 565] width 1201 height 56
drag, startPoint x: 1189, startPoint y: 569, endPoint x: 1112, endPoint y: 570, distance: 77.0
click at [1112, 570] on div "Container Return Date 2025-08-25" at bounding box center [1261, 559] width 300 height 44
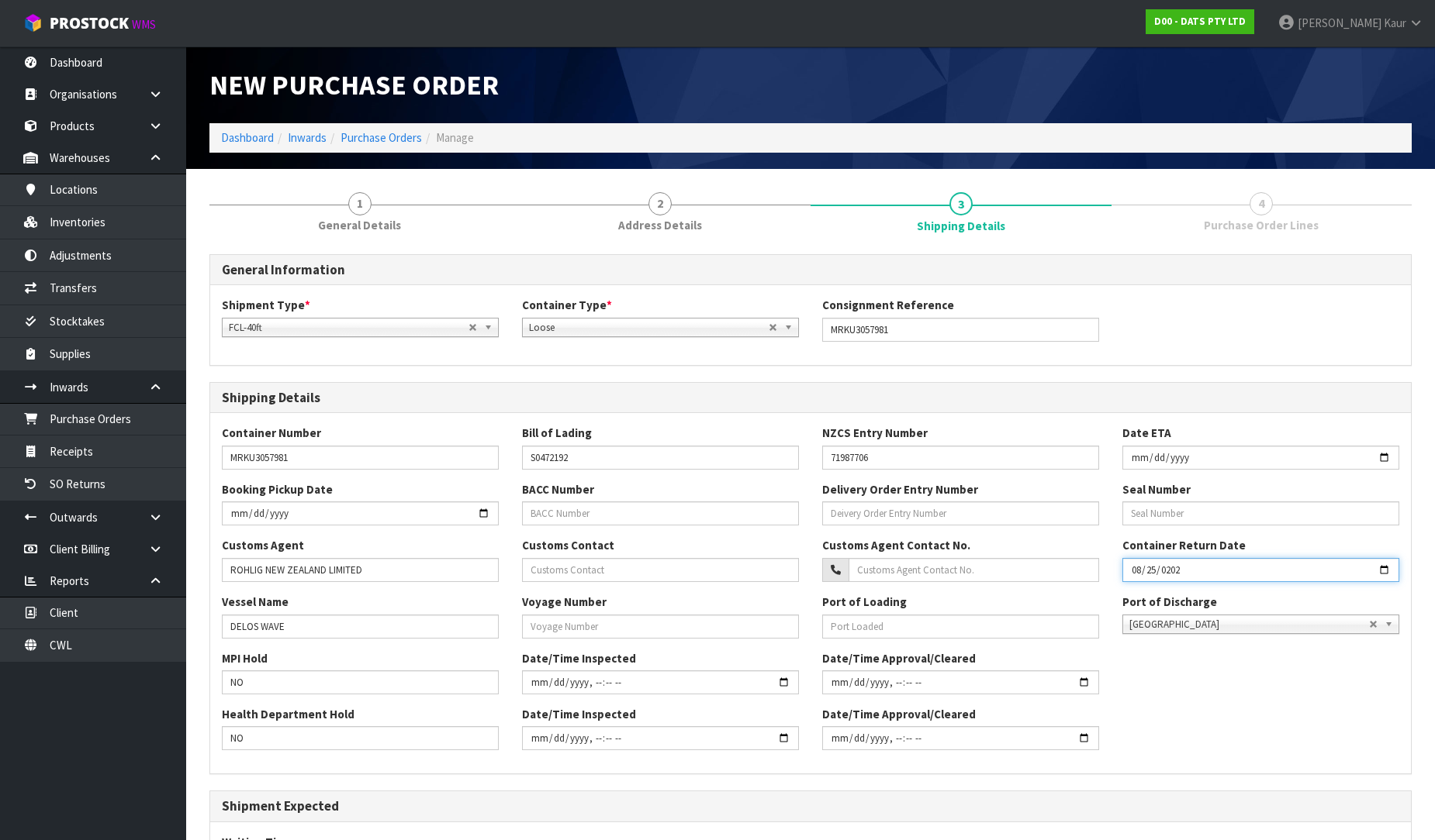
click at [1146, 576] on input "2025-08-25" at bounding box center [1261, 570] width 277 height 24
click at [1173, 571] on input "date" at bounding box center [1261, 570] width 277 height 24
click at [1150, 567] on input "date" at bounding box center [1261, 570] width 277 height 24
click at [1142, 462] on input "date" at bounding box center [1261, 457] width 277 height 24
type input "2025-08-25"
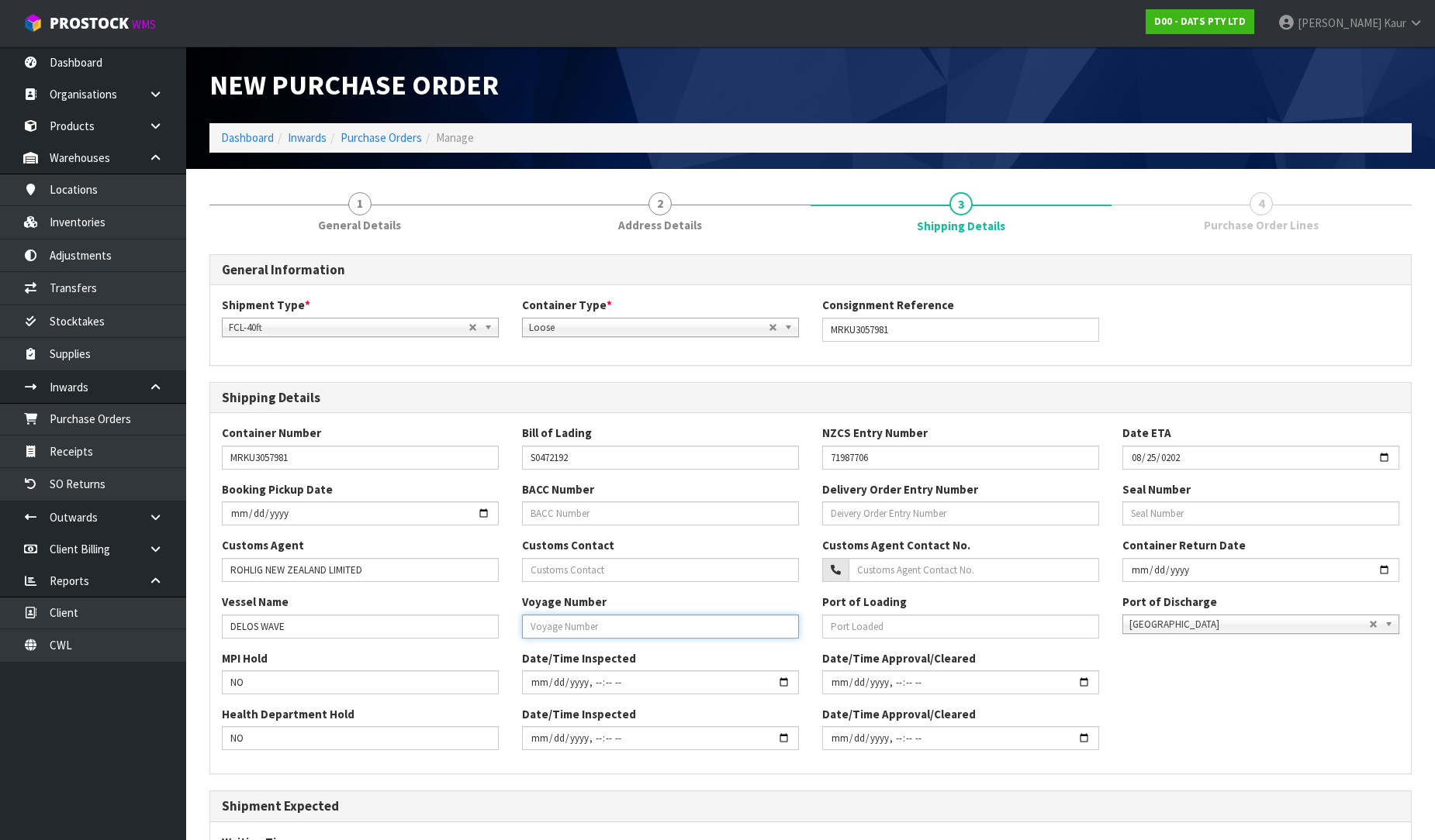
click at [544, 632] on input "text" at bounding box center [660, 626] width 277 height 24
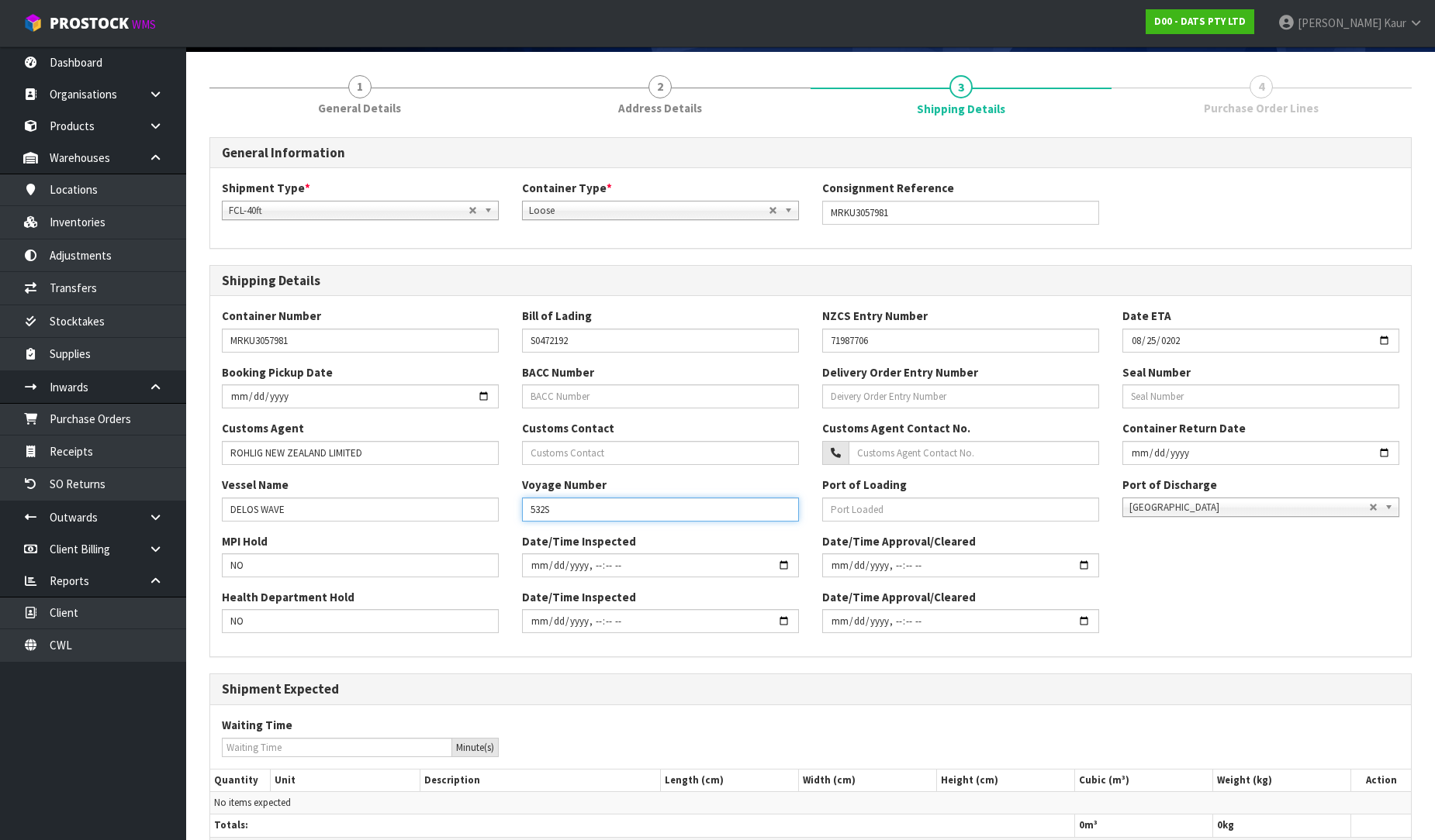
scroll to position [223, 0]
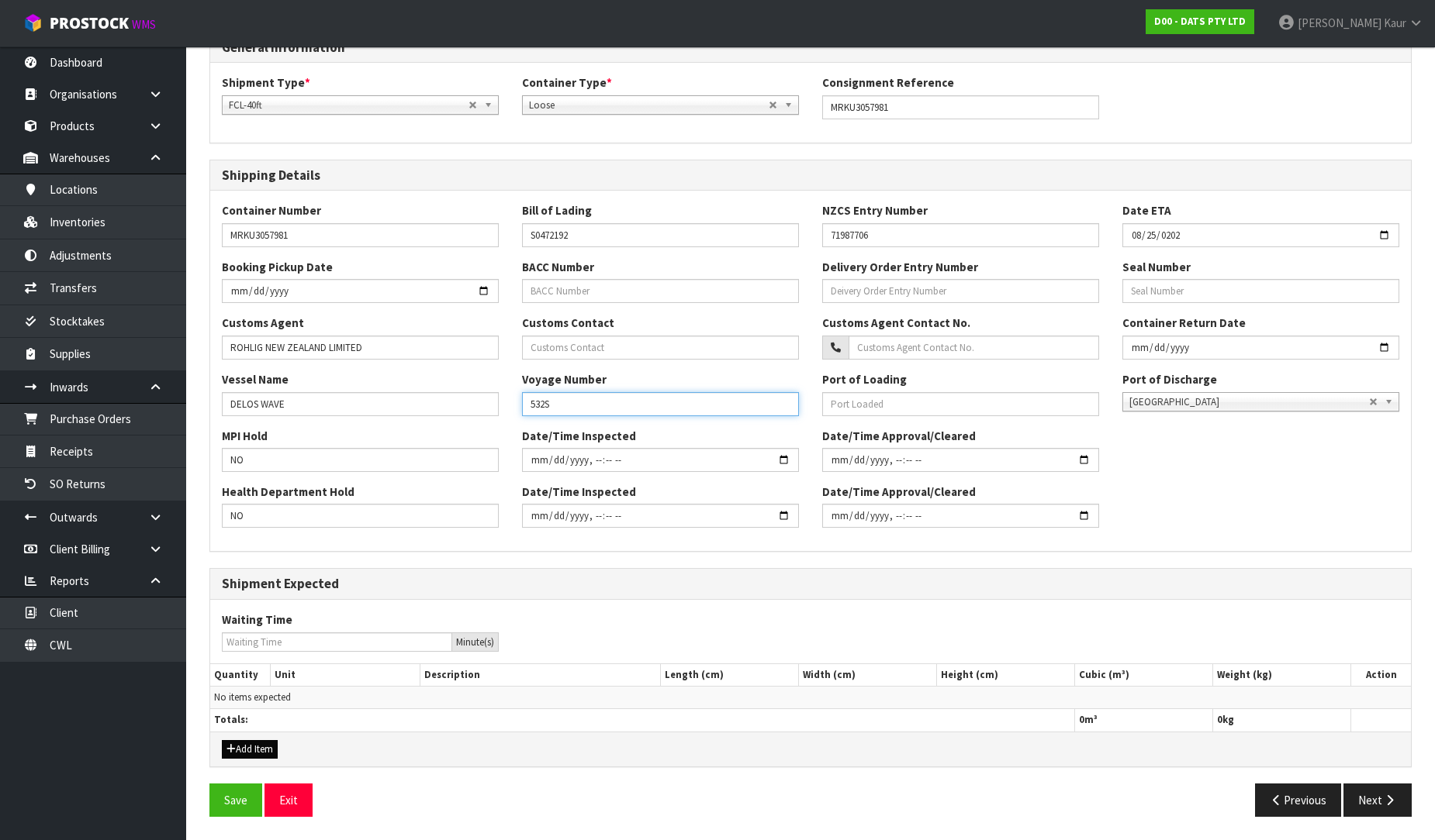
type input "532S"
drag, startPoint x: 260, startPoint y: 752, endPoint x: 269, endPoint y: 714, distance: 39.1
click at [259, 752] on button "Add Item" at bounding box center [250, 750] width 56 height 19
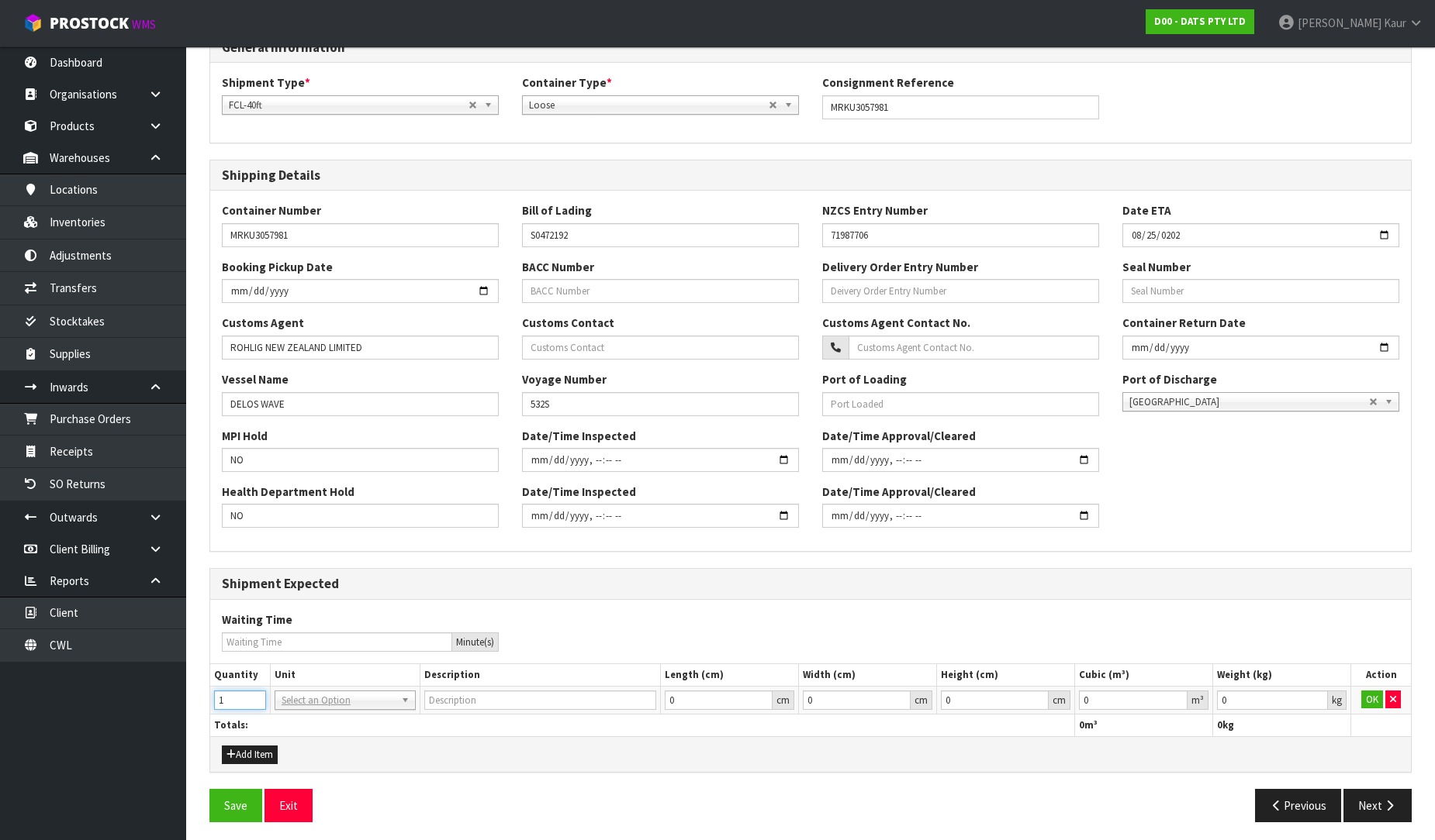
type input "1"
click at [253, 699] on input "1" at bounding box center [240, 700] width 52 height 19
drag, startPoint x: 289, startPoint y: 735, endPoint x: 321, endPoint y: 736, distance: 32.0
type input "40FT CONTAINER"
type input "0.000001"
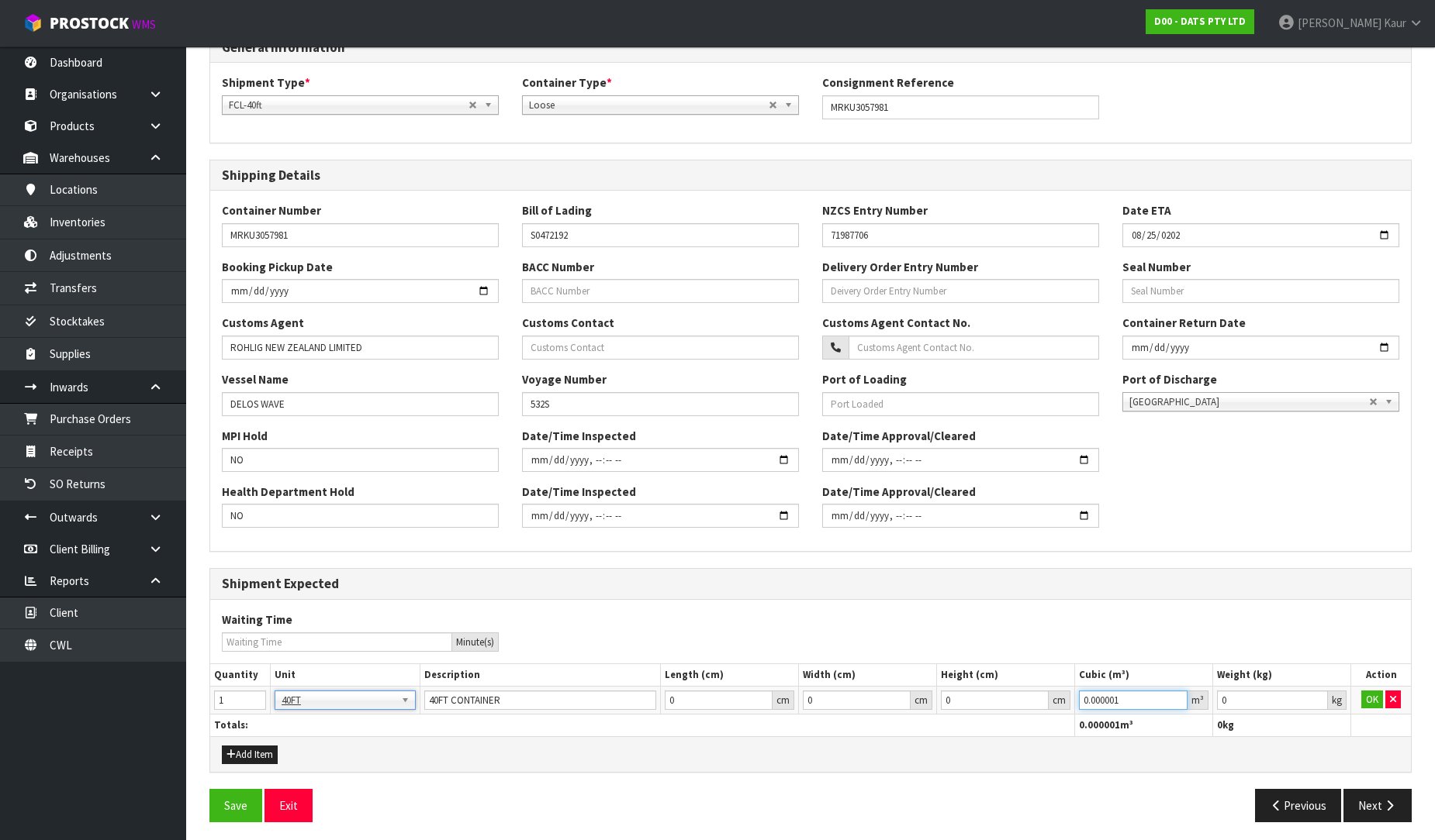
click at [1181, 695] on input "0.000001" at bounding box center [1133, 700] width 109 height 19
drag, startPoint x: 1315, startPoint y: 693, endPoint x: 1436, endPoint y: 695, distance: 121.0
type input "0.001"
click at [1316, 693] on input "0.001" at bounding box center [1272, 700] width 111 height 19
click at [1370, 698] on button "OK" at bounding box center [1371, 700] width 22 height 19
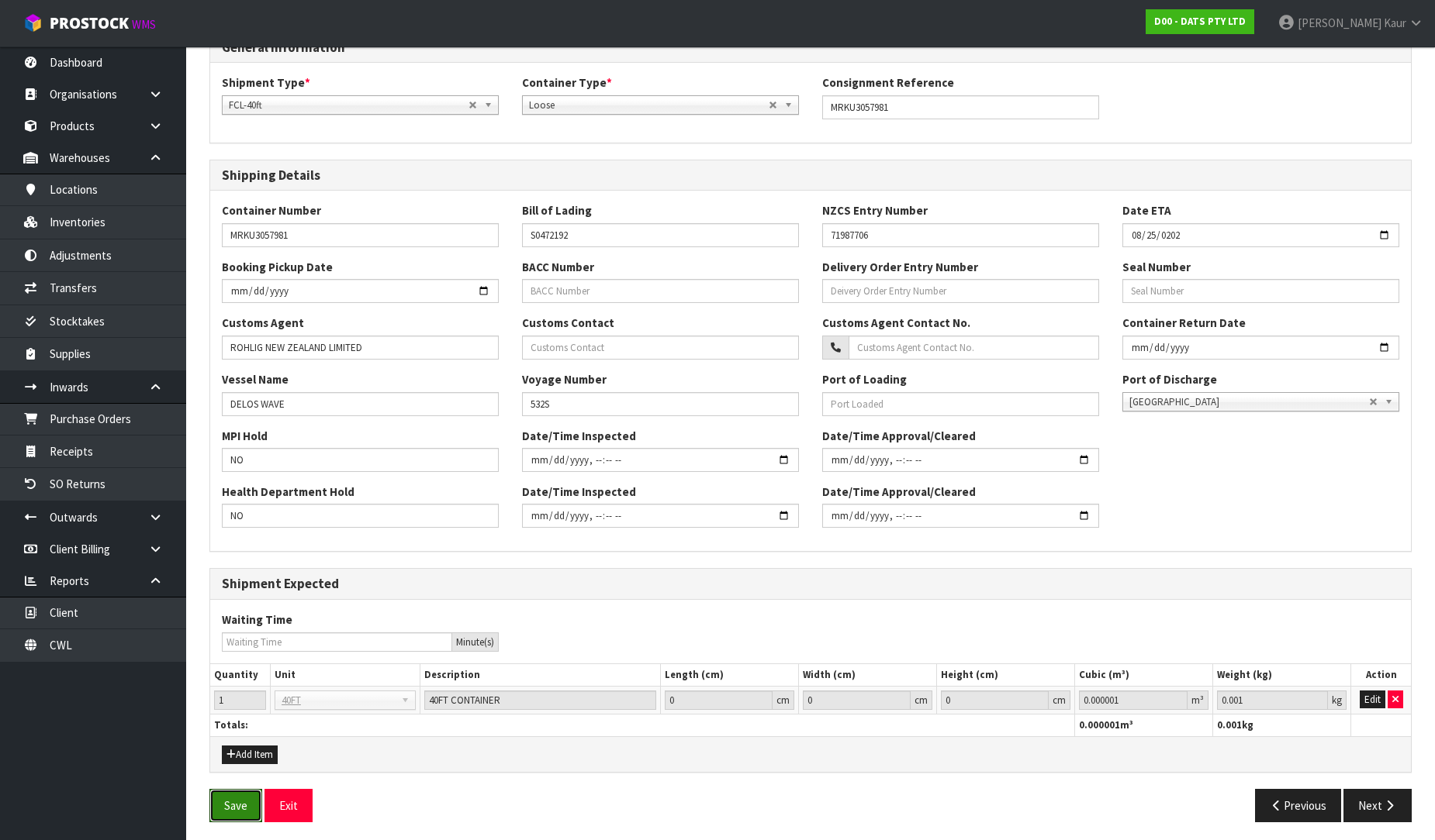
drag, startPoint x: 223, startPoint y: 802, endPoint x: 276, endPoint y: 692, distance: 122.1
click at [227, 802] on button "Save" at bounding box center [235, 806] width 52 height 33
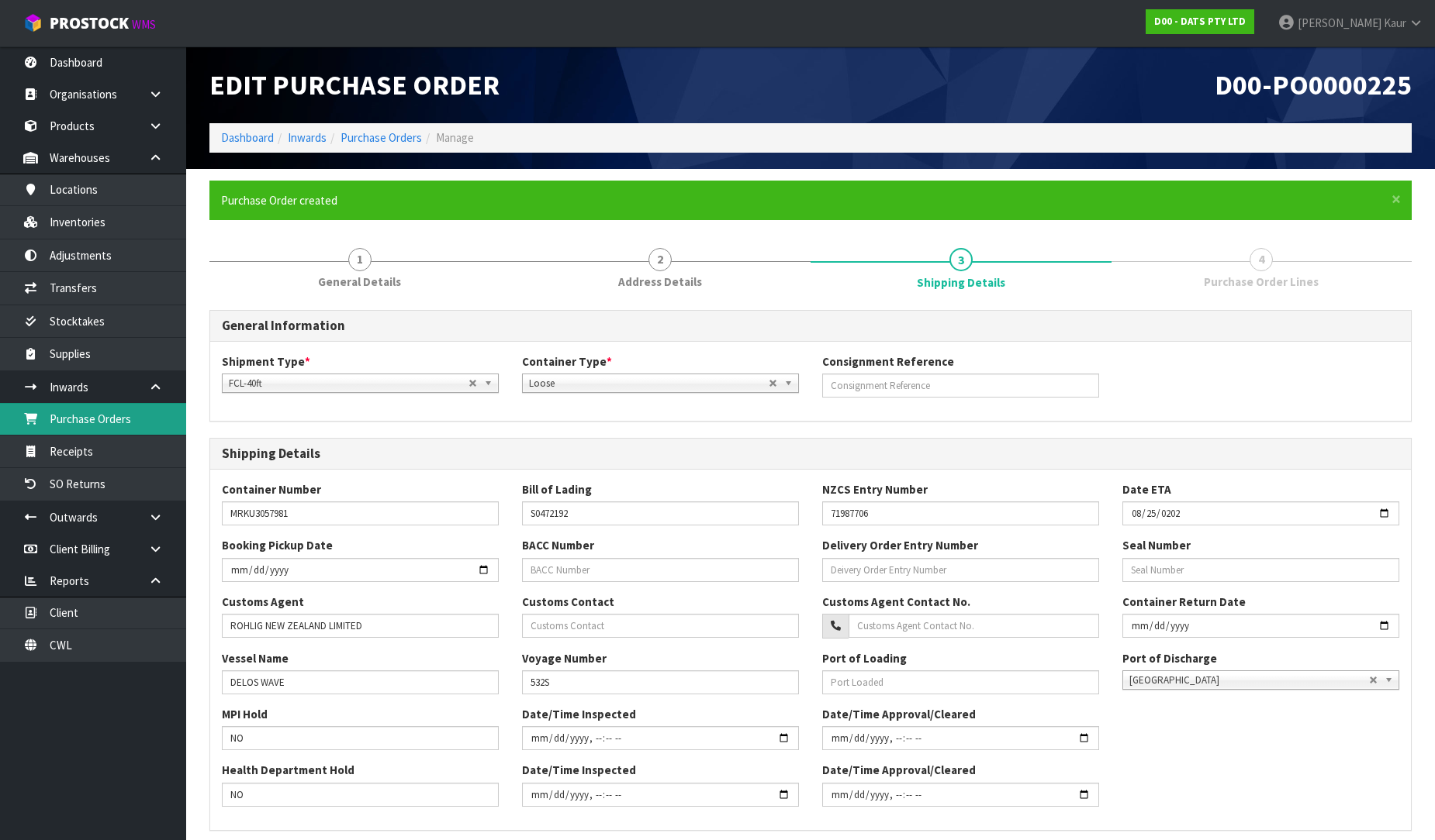
click at [134, 424] on link "Purchase Orders" at bounding box center [92, 418] width 186 height 31
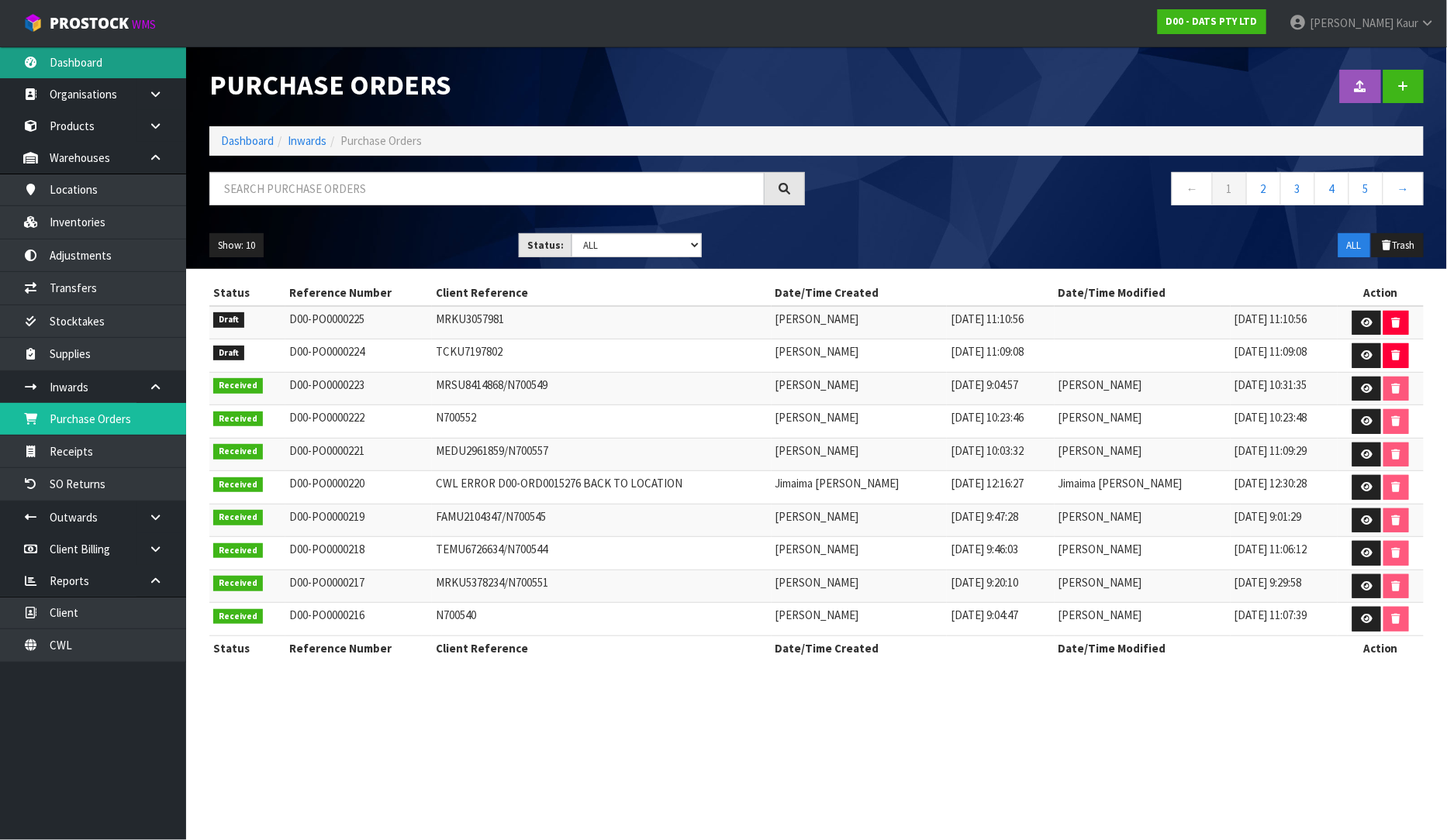
click at [90, 56] on link "Dashboard" at bounding box center [92, 62] width 186 height 31
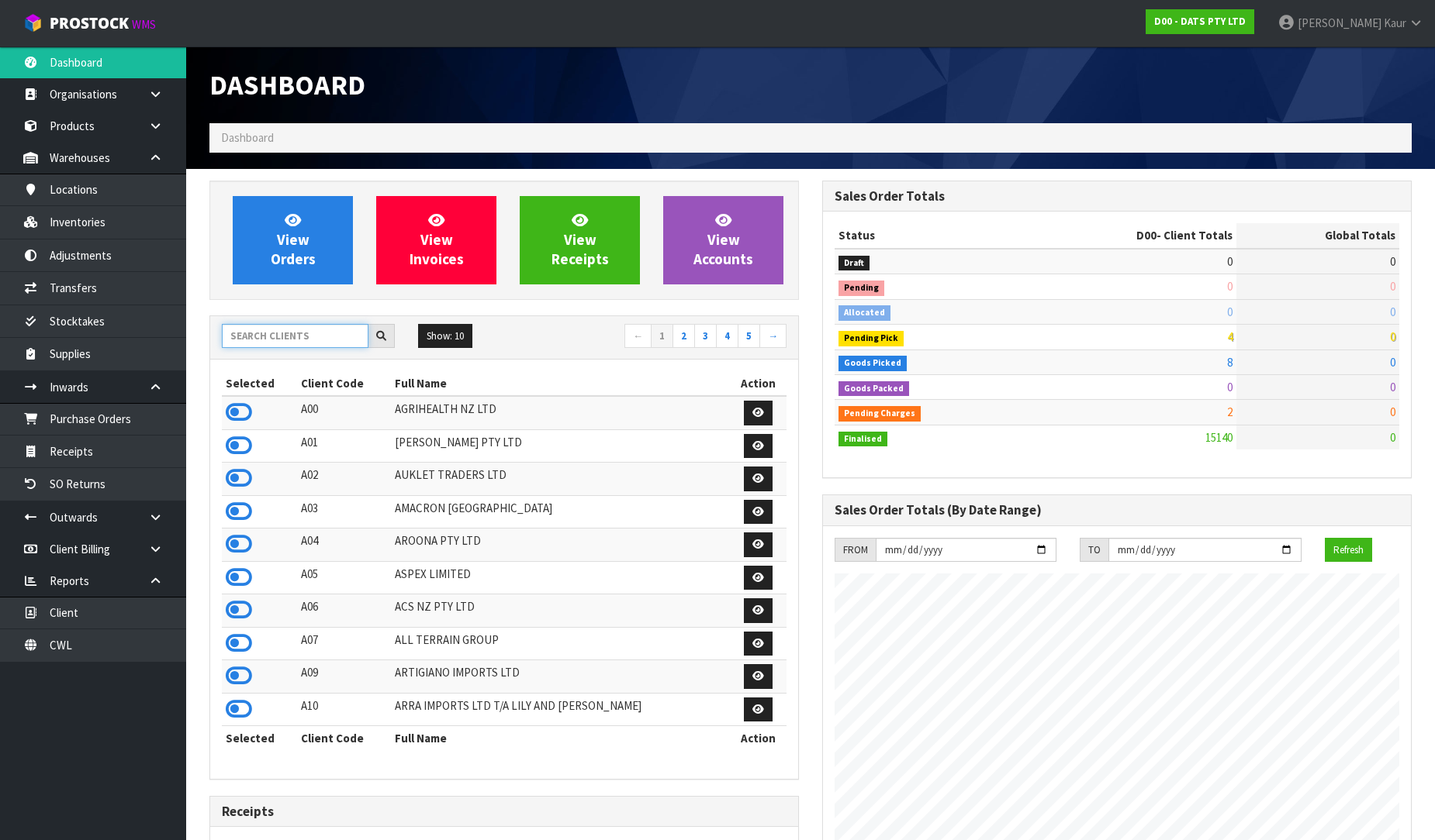
scroll to position [1174, 613]
click at [318, 331] on input "text" at bounding box center [295, 335] width 147 height 24
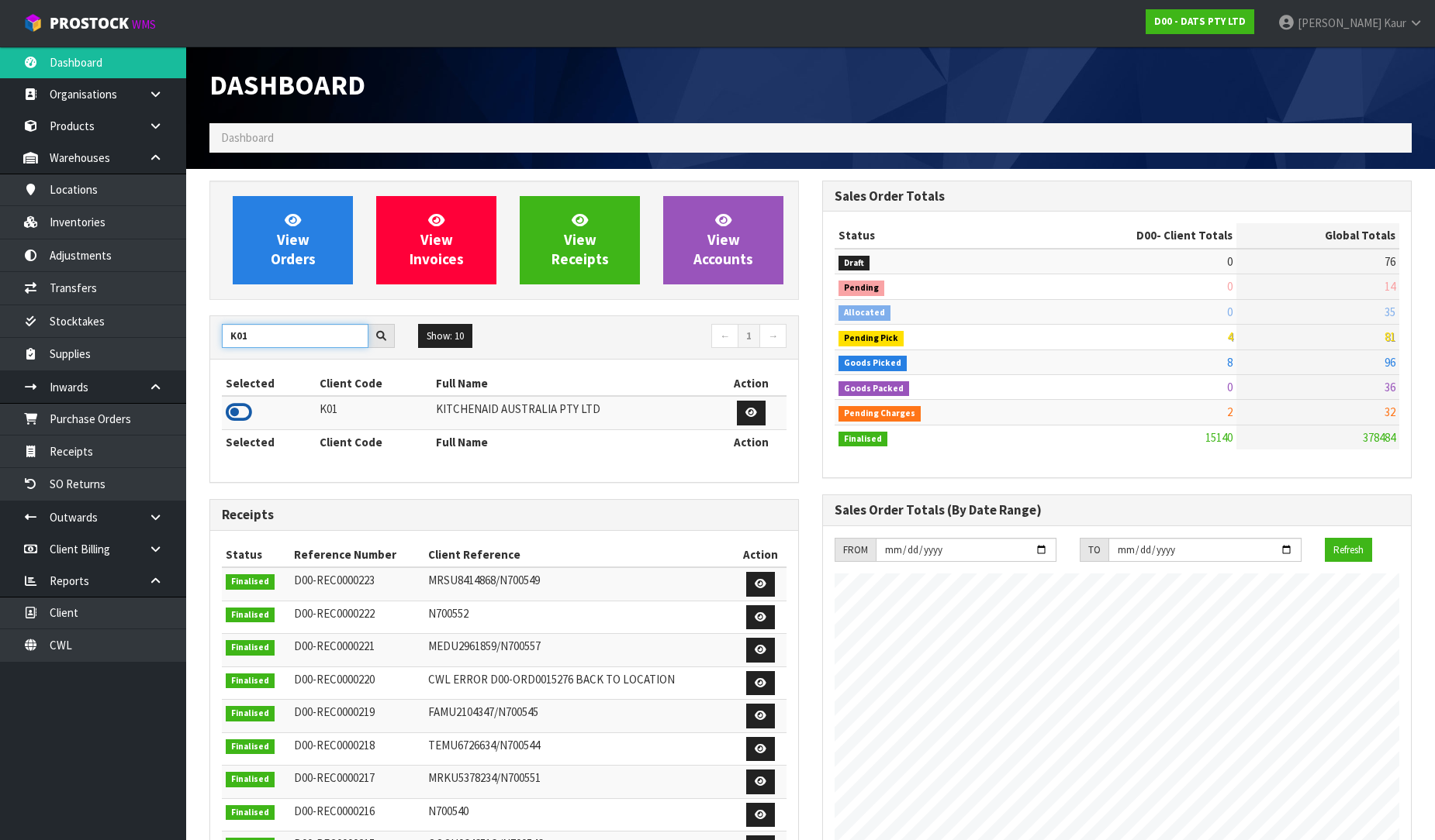
type input "K01"
click at [244, 415] on icon at bounding box center [239, 412] width 27 height 23
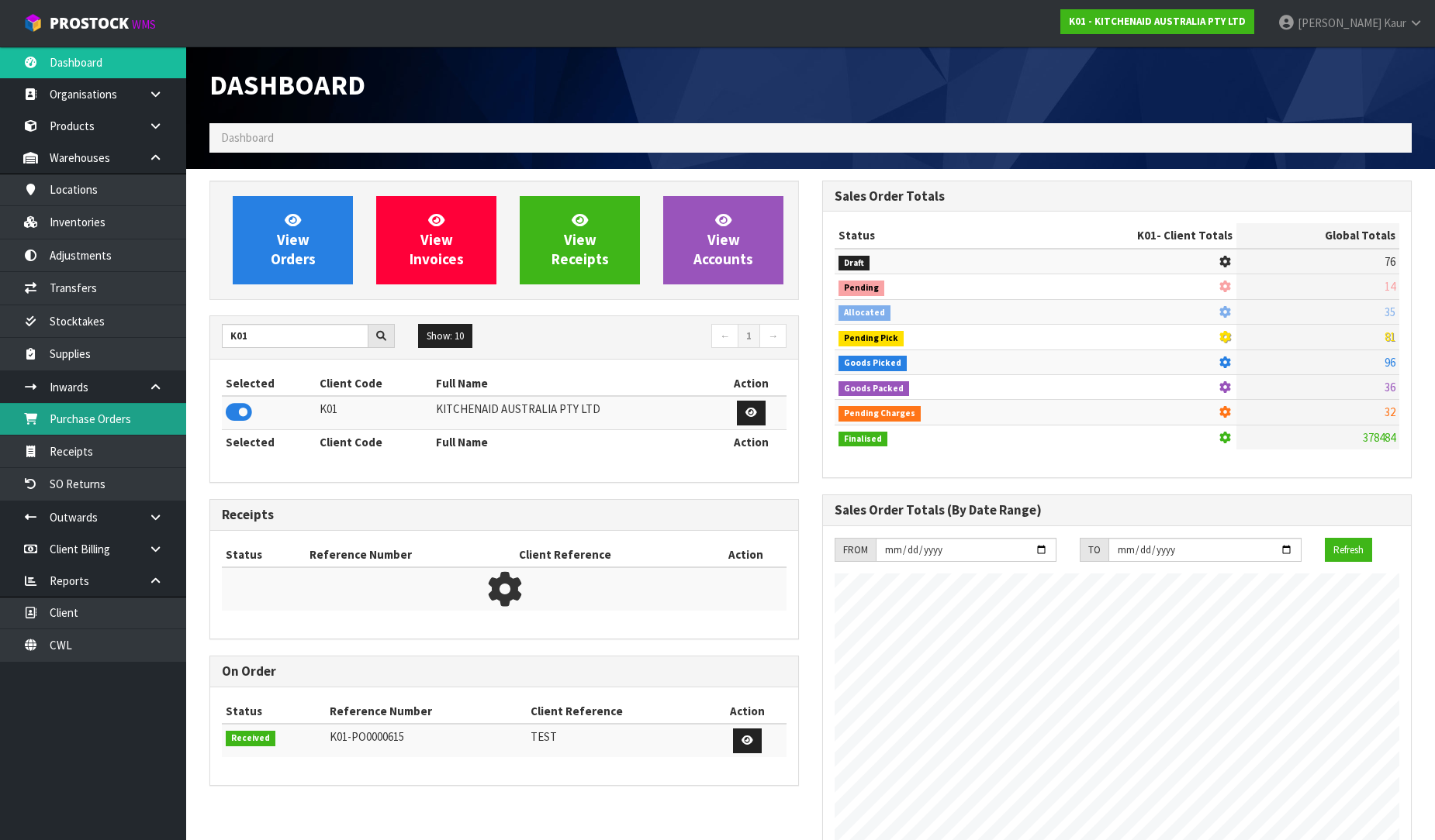
drag, startPoint x: 130, startPoint y: 410, endPoint x: 235, endPoint y: 375, distance: 110.7
click at [129, 410] on link "Purchase Orders" at bounding box center [92, 418] width 186 height 31
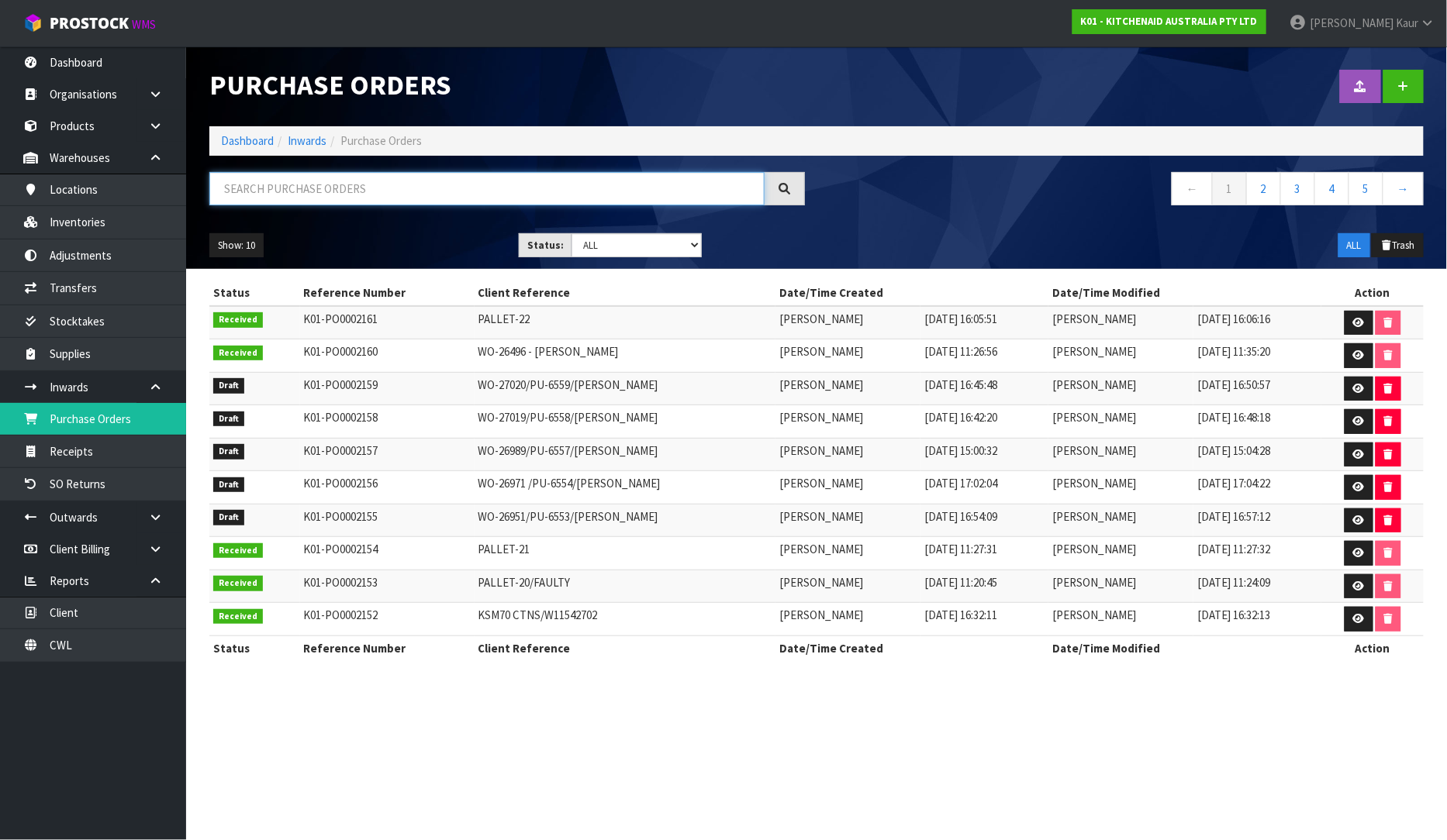
click at [375, 194] on input "text" at bounding box center [487, 189] width 555 height 33
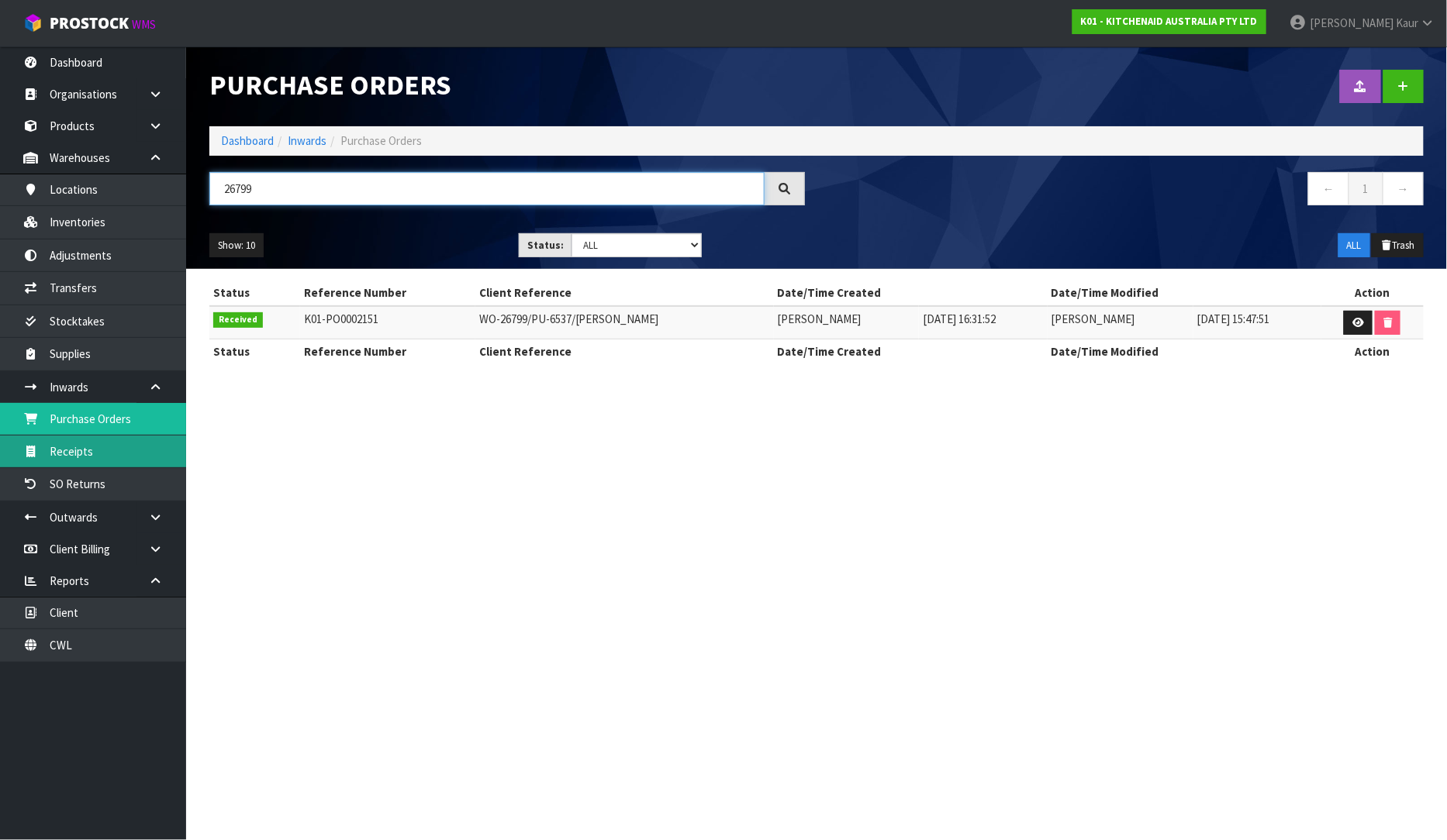
type input "26799"
click at [90, 444] on link "Receipts" at bounding box center [92, 450] width 186 height 31
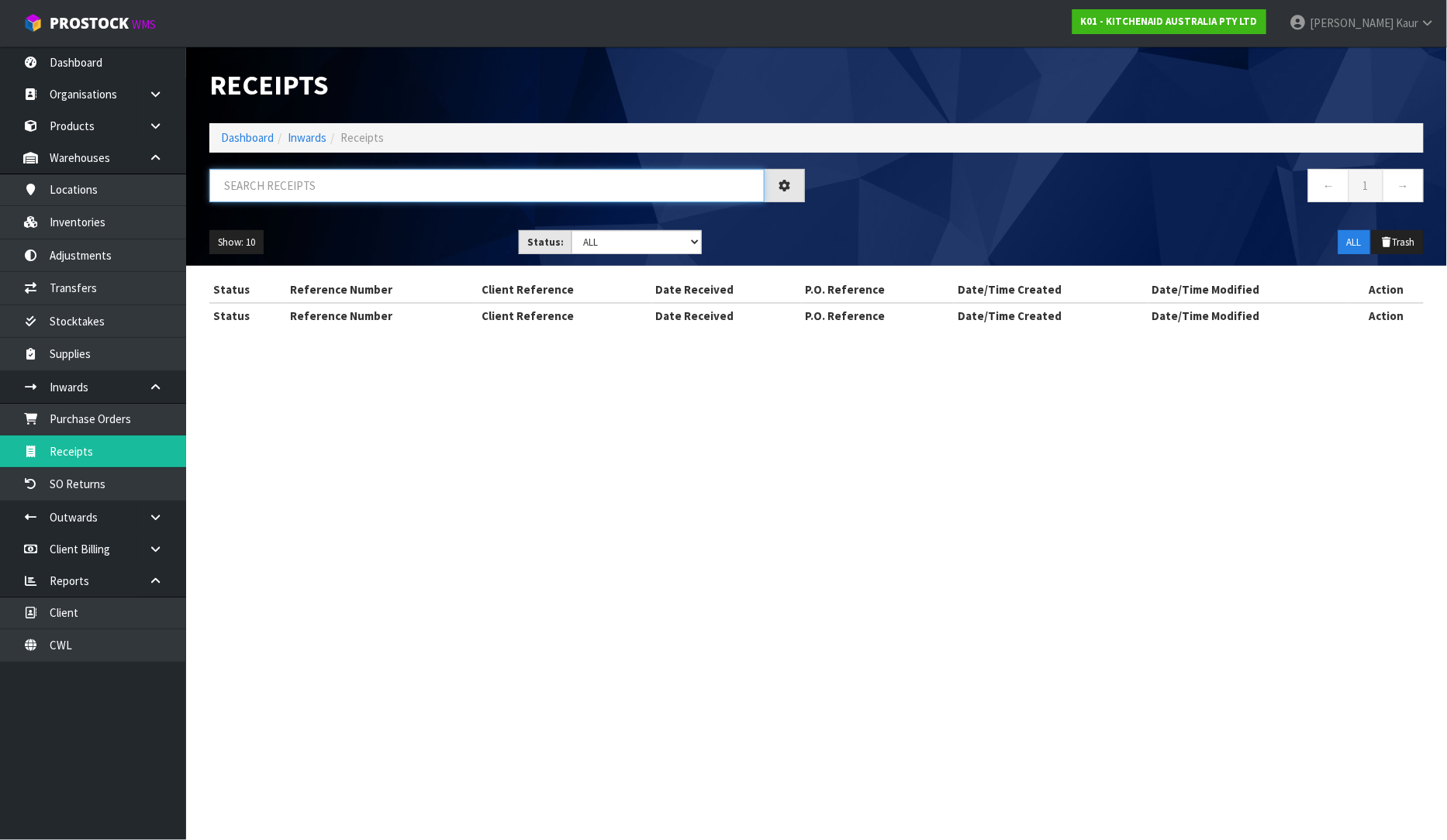
click at [333, 190] on input "text" at bounding box center [487, 185] width 555 height 33
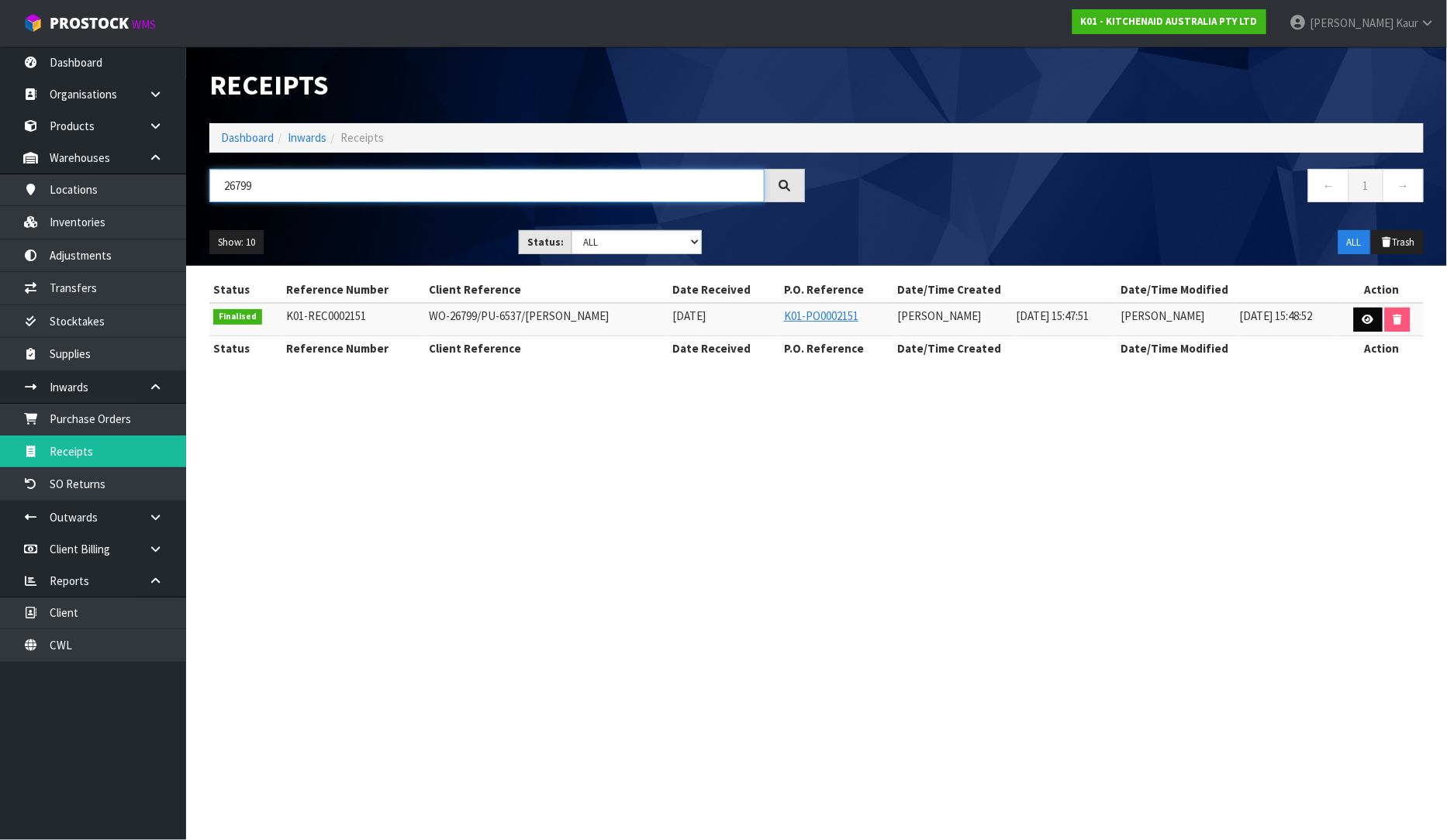
type input "26799"
click at [1359, 314] on link at bounding box center [1368, 320] width 29 height 25
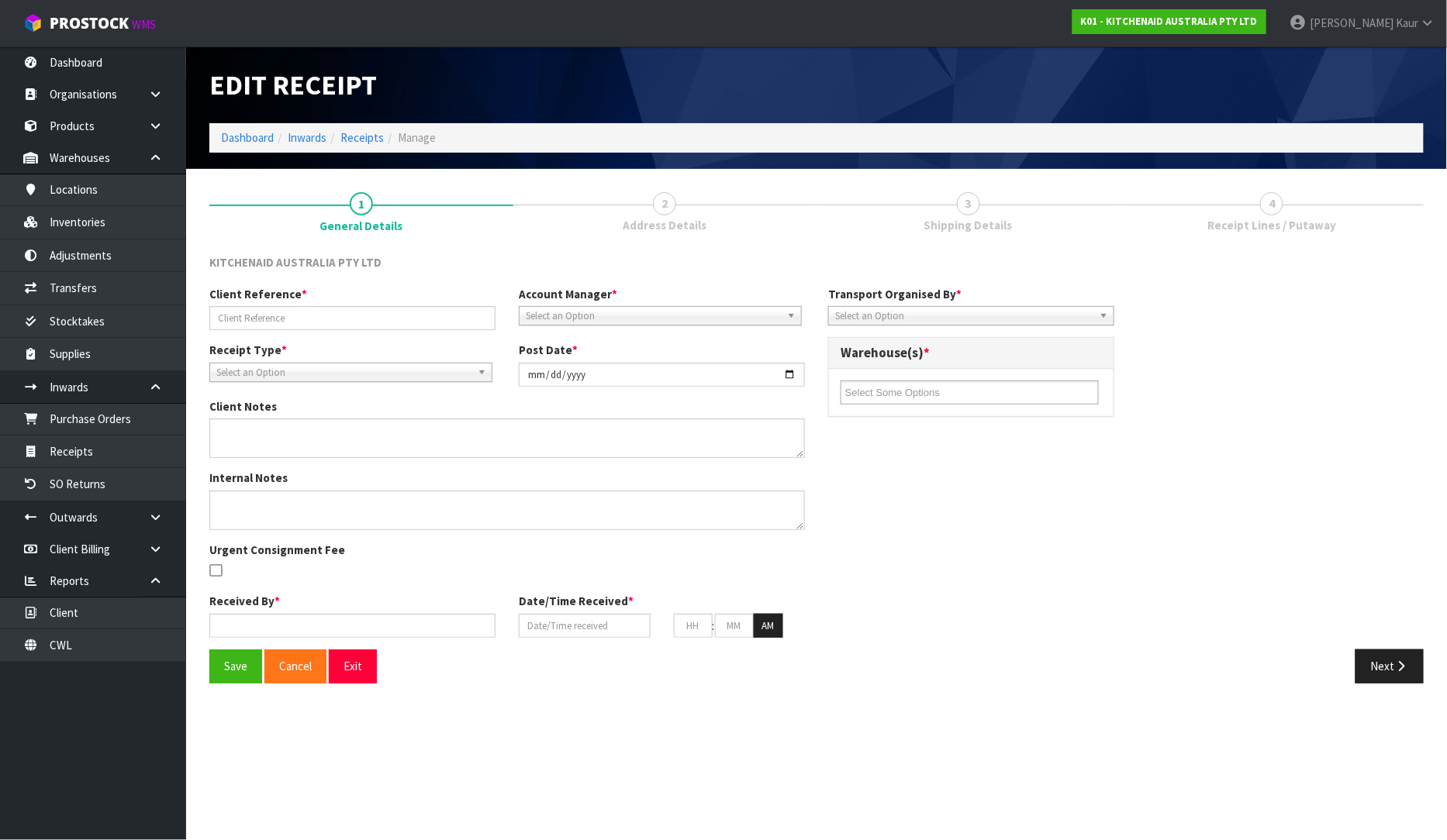
type input "WO-26799/PU-6537/EVELYN BARTON"
type input "2025-08-26"
type textarea "PLEASE PLACE 5KSM195PSABK / WD40134000 ONTO RANKIN HELD PALLET."
type input "[PERSON_NAME]"
type input "[DATE]"
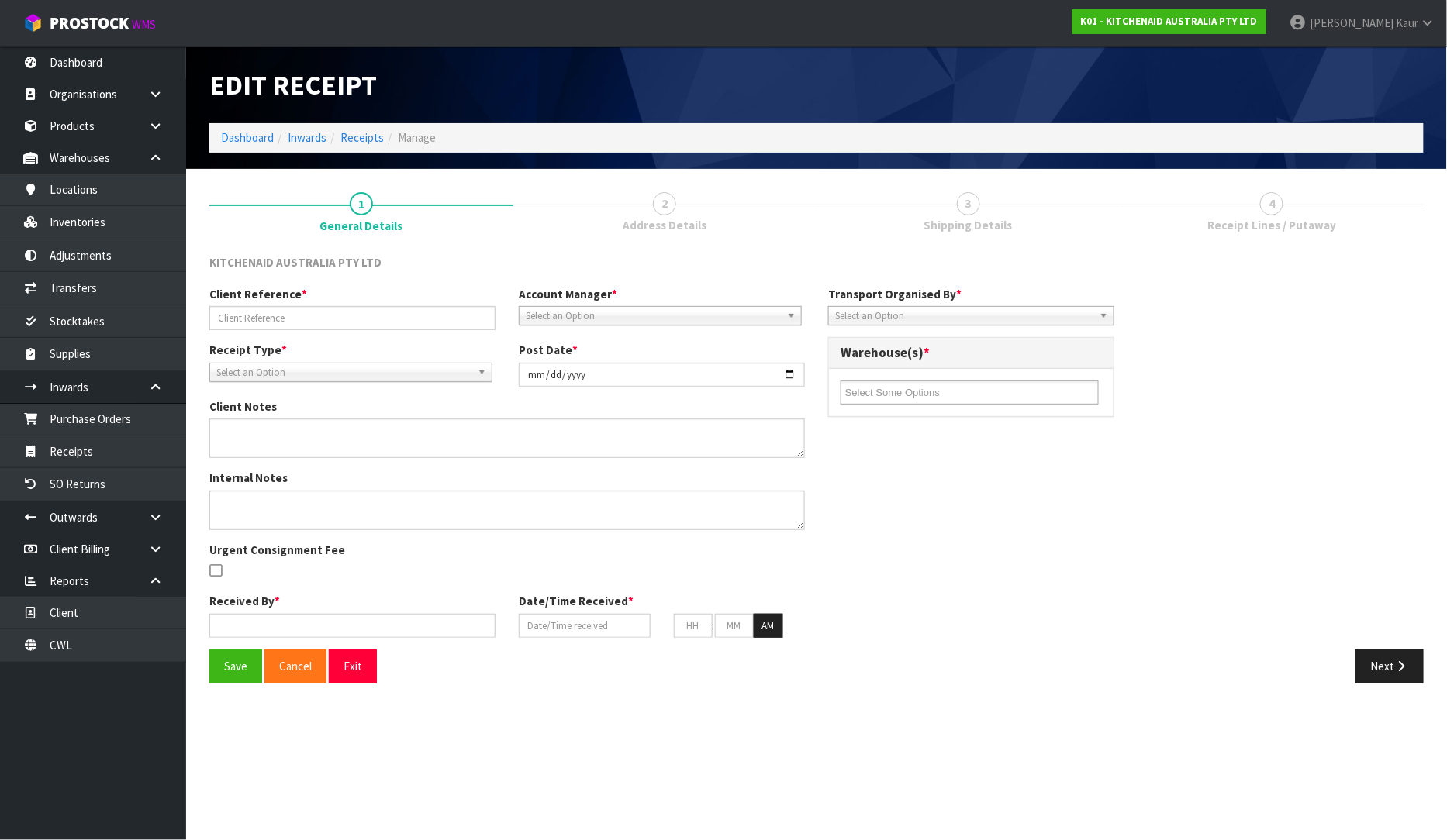
type input "03"
type input "47"
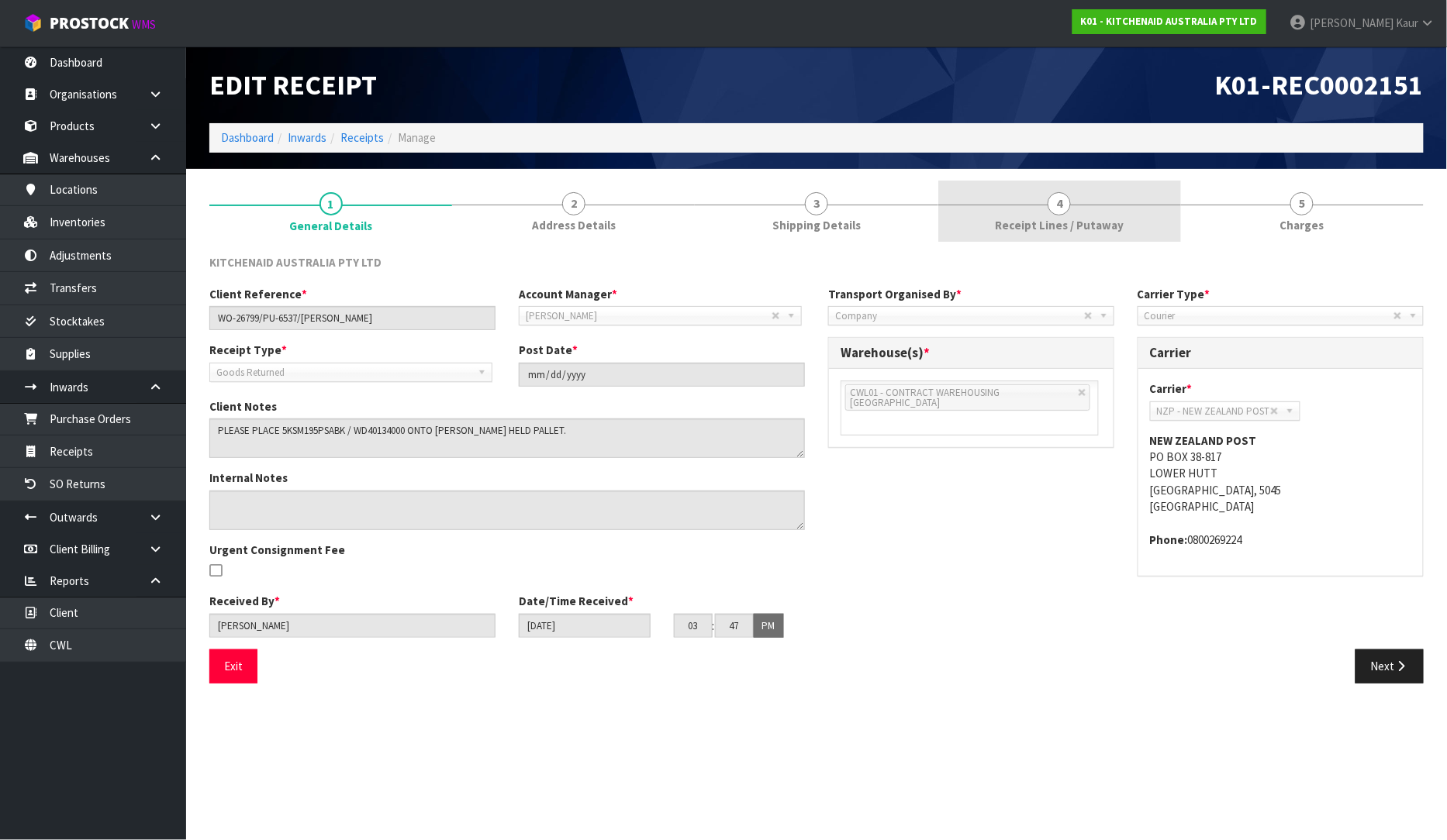
click at [1089, 234] on link "4 Receipt Lines / Putaway" at bounding box center [1059, 211] width 243 height 61
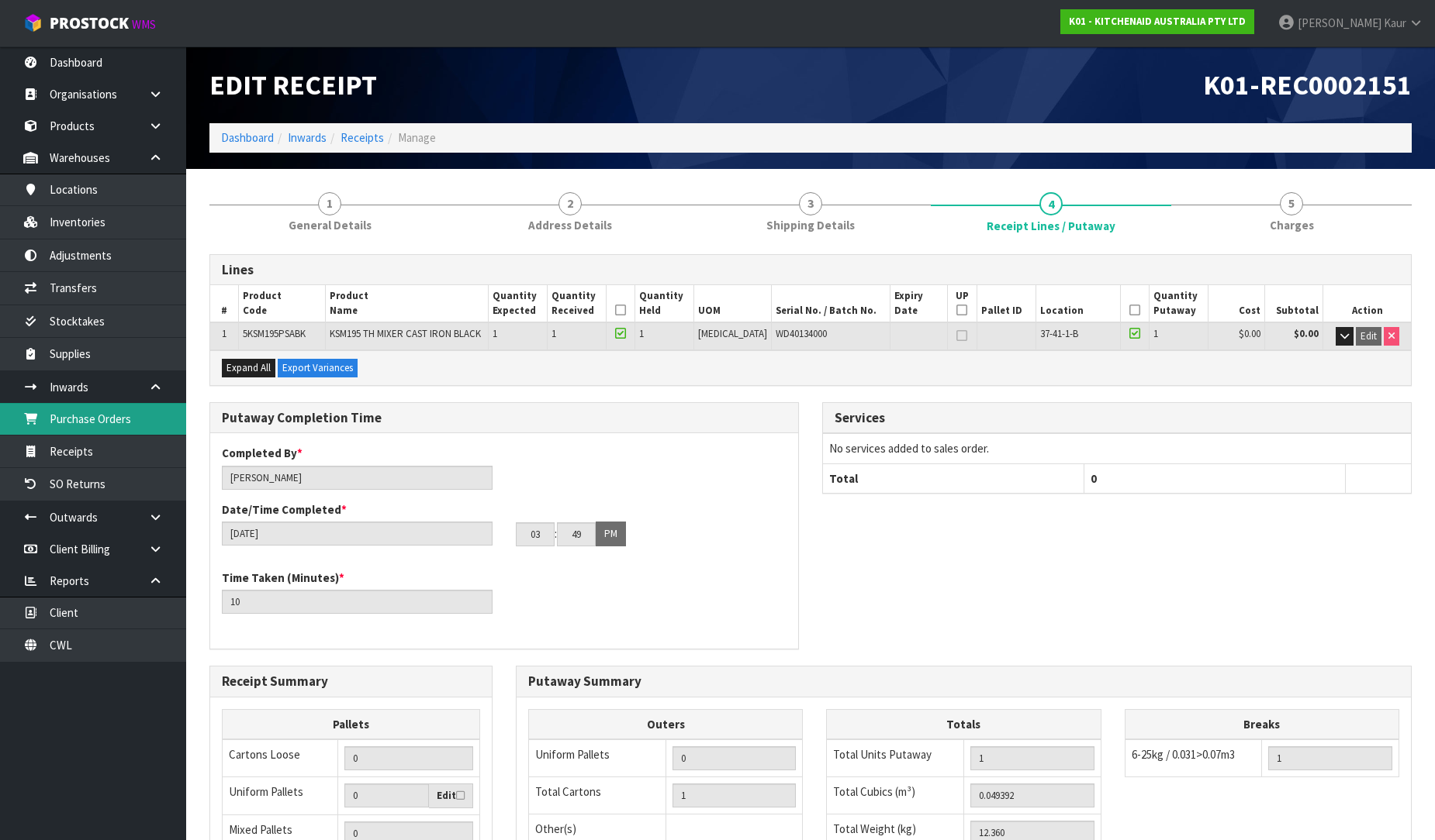
click at [83, 404] on link "Purchase Orders" at bounding box center [92, 418] width 186 height 31
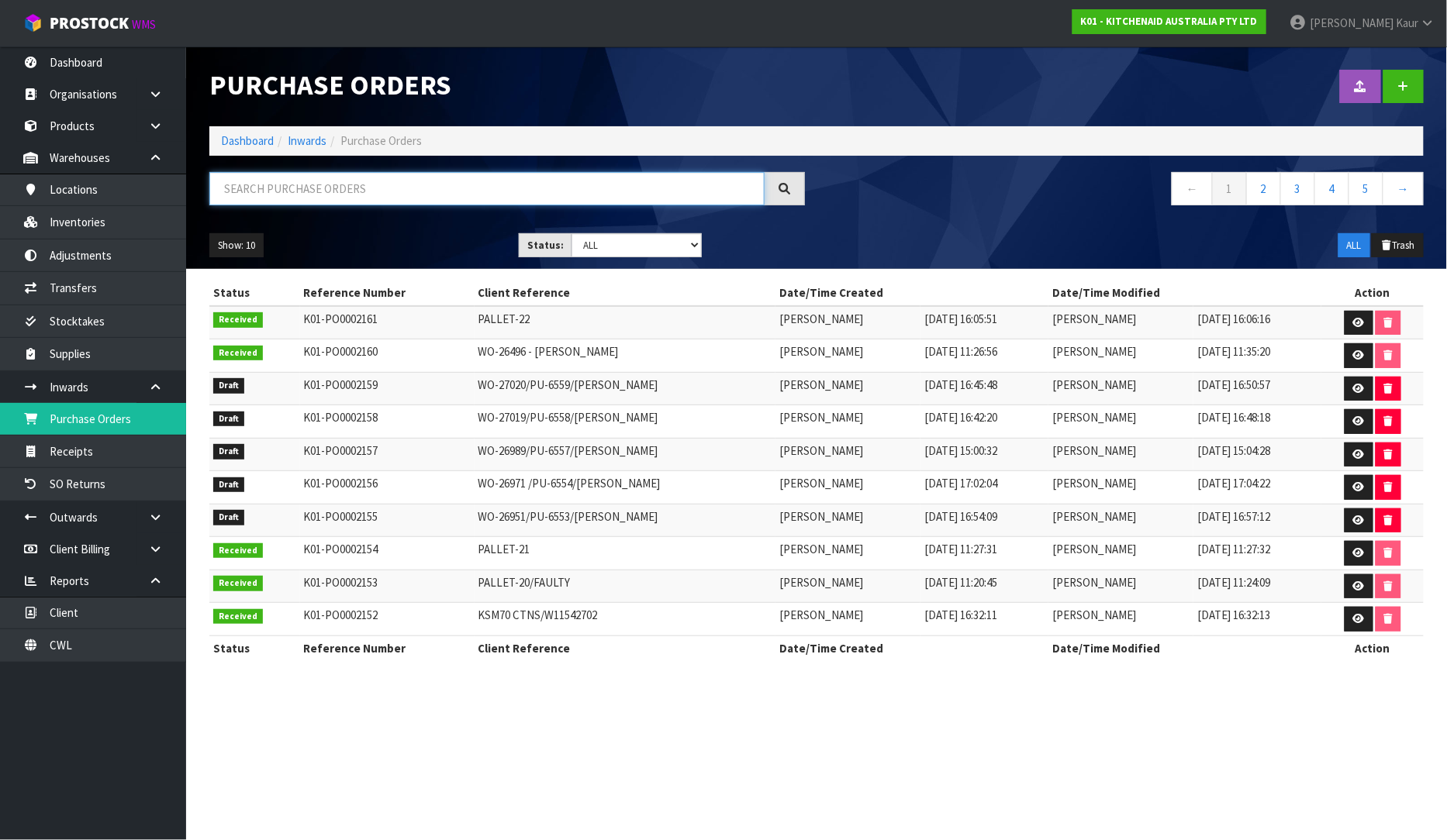
click at [314, 190] on input "text" at bounding box center [487, 189] width 555 height 33
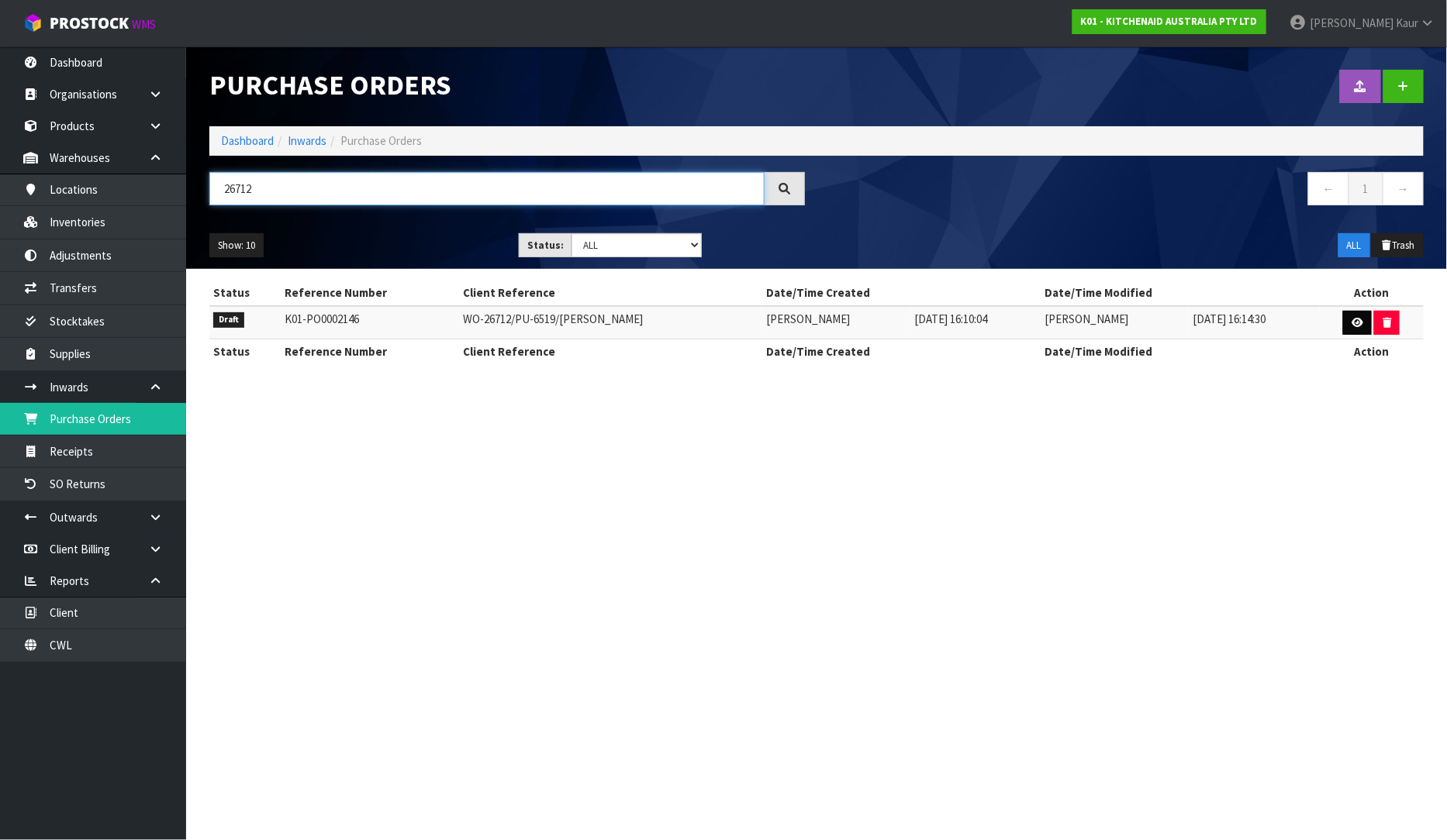
type input "26712"
click at [1362, 324] on link at bounding box center [1357, 323] width 29 height 25
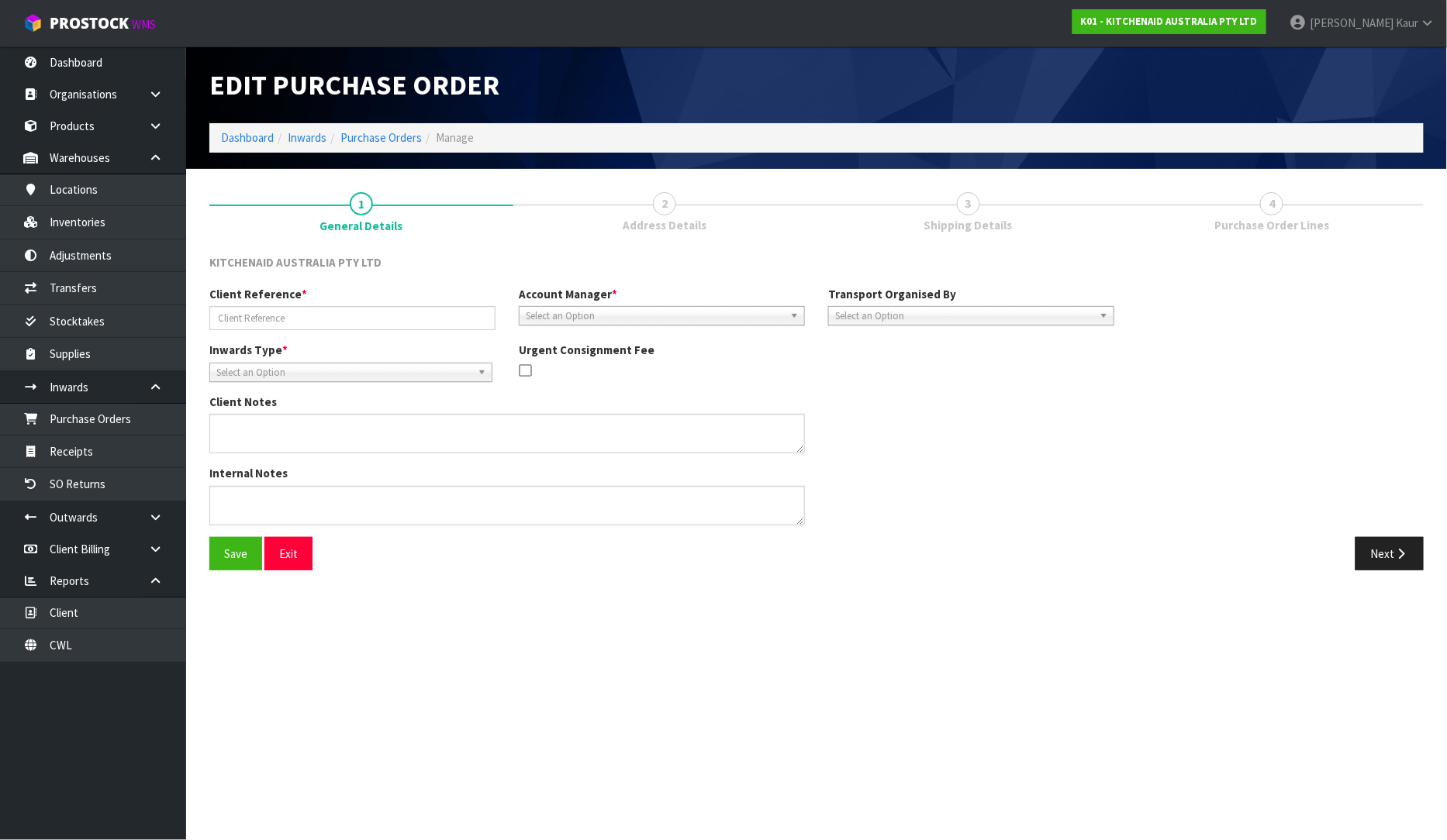
type input "WO-26712/PU-6519/NICHOLAS PARKIN"
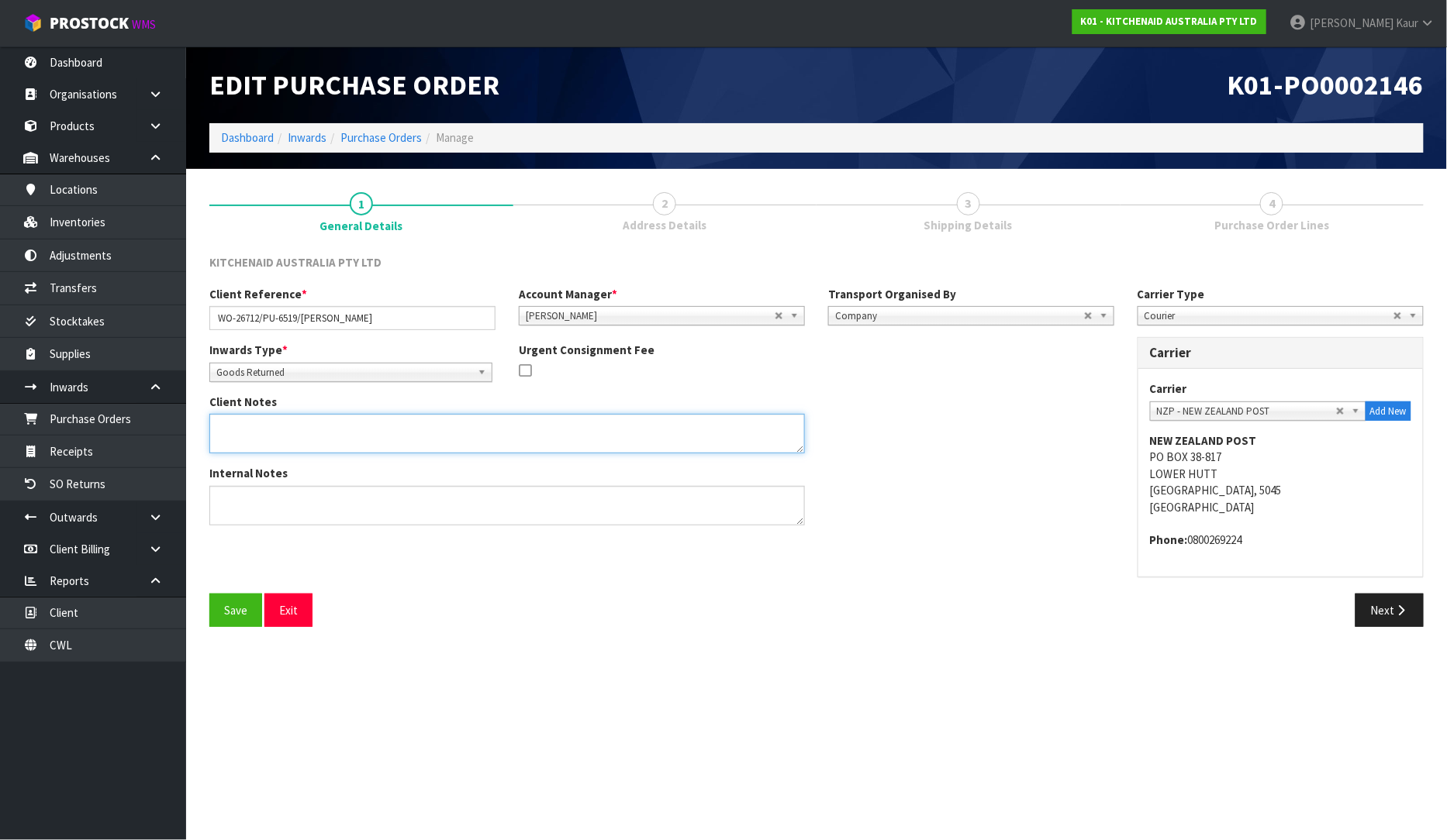
click at [307, 438] on textarea at bounding box center [507, 434] width 595 height 40
paste textarea "PLEASE REMOVE OUTER CARTON AND RETURN 5KSM192XDAAG / WD4028312 TO STOCK FOR FUT…"
type textarea "PLEASE REMOVE OUTER CARTON AND RETURN 5KSM192XDAAG / WD4028312 TO STOCK FOR FUT…"
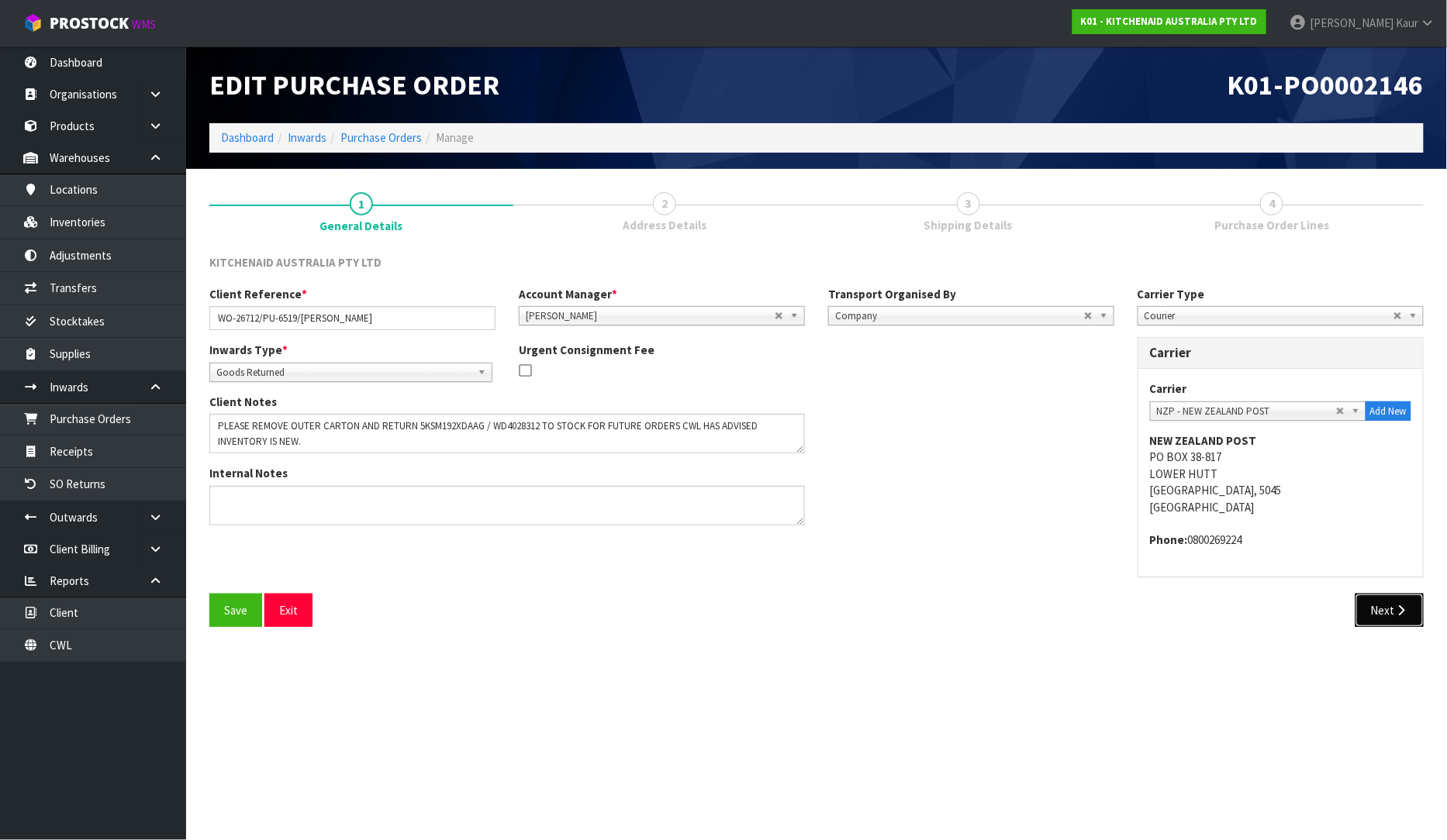
click at [1364, 610] on button "Next" at bounding box center [1390, 610] width 69 height 33
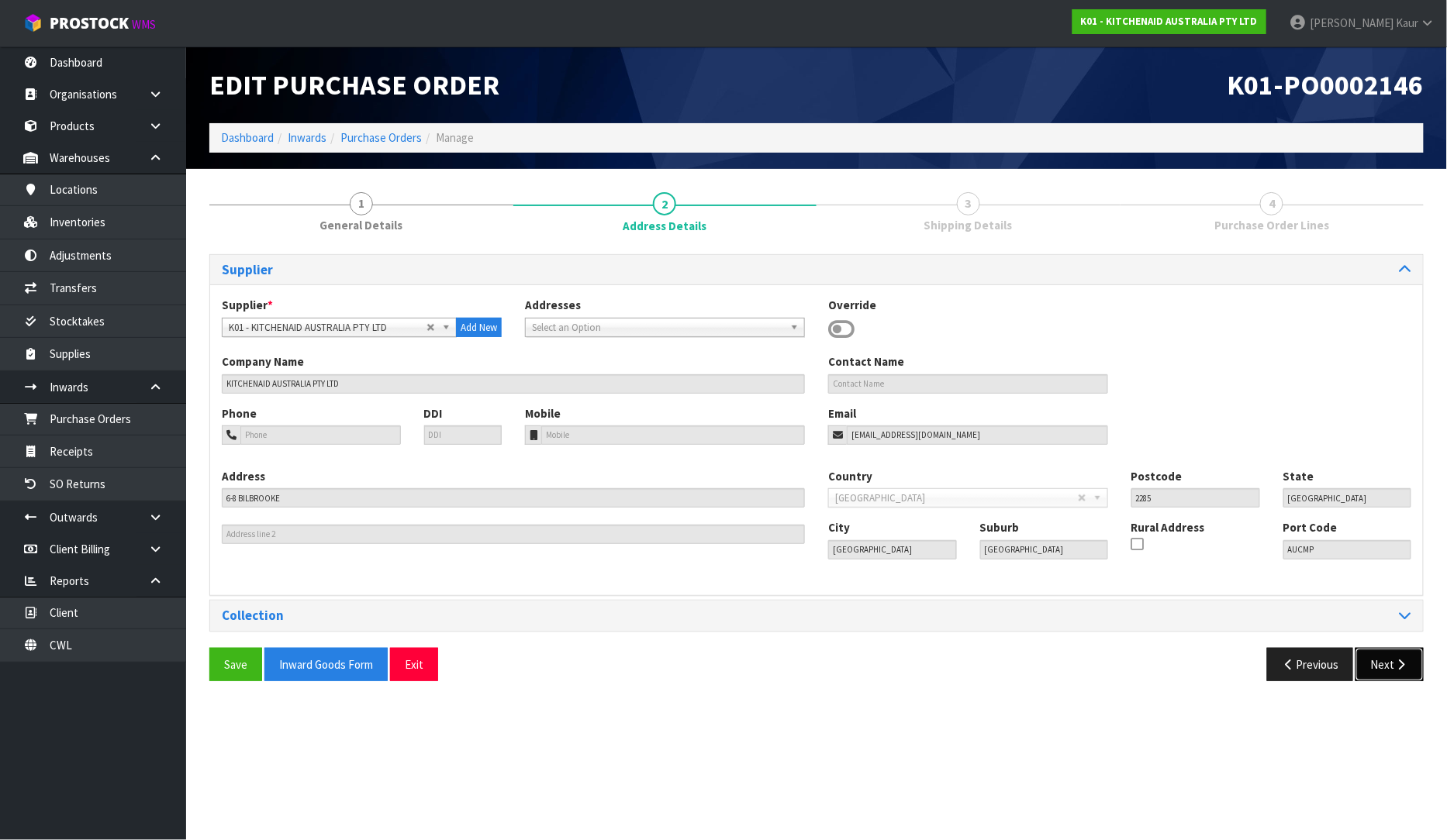
click at [1376, 663] on button "Next" at bounding box center [1390, 664] width 69 height 33
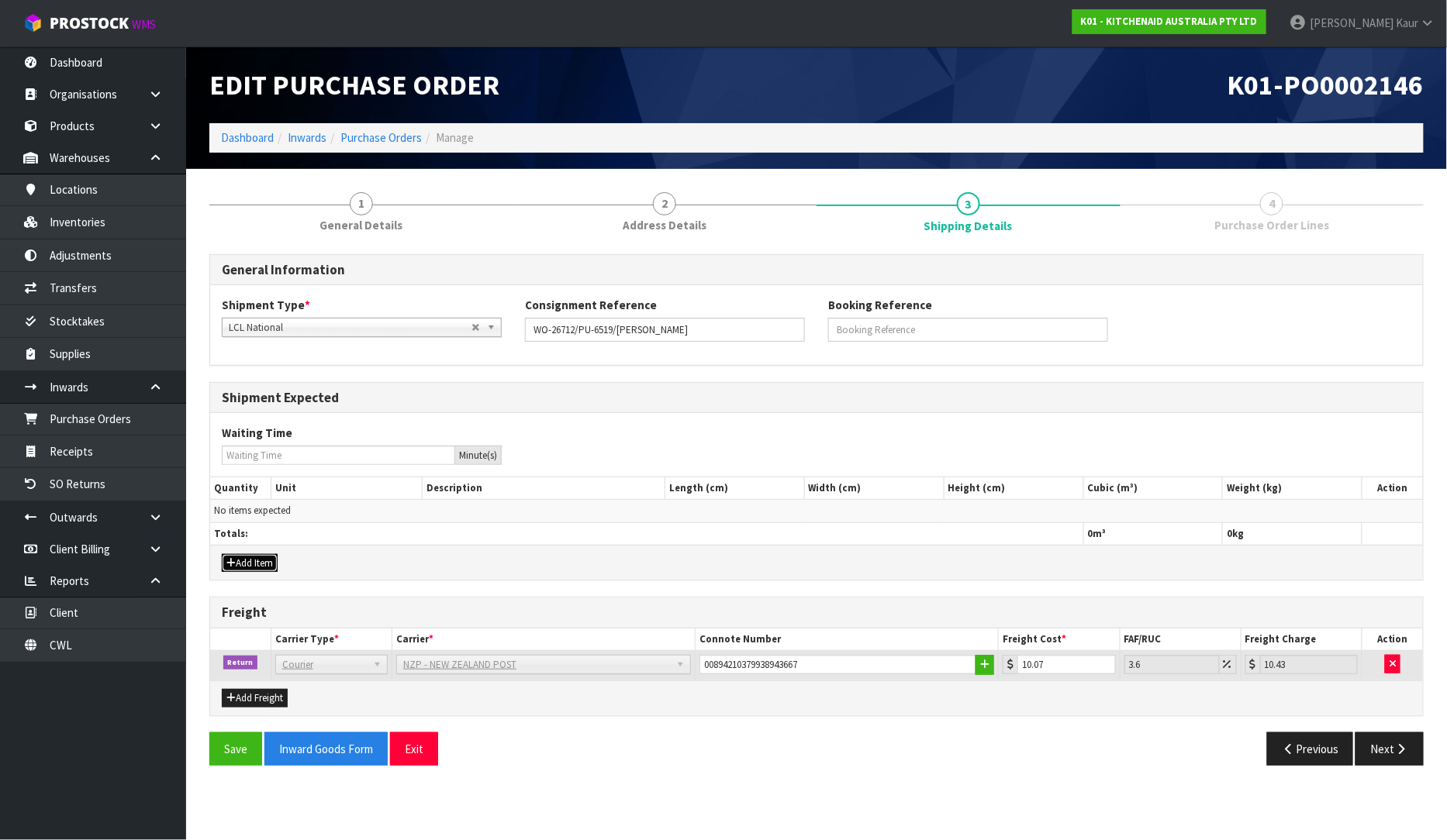
click at [237, 554] on button "Add Item" at bounding box center [250, 564] width 56 height 19
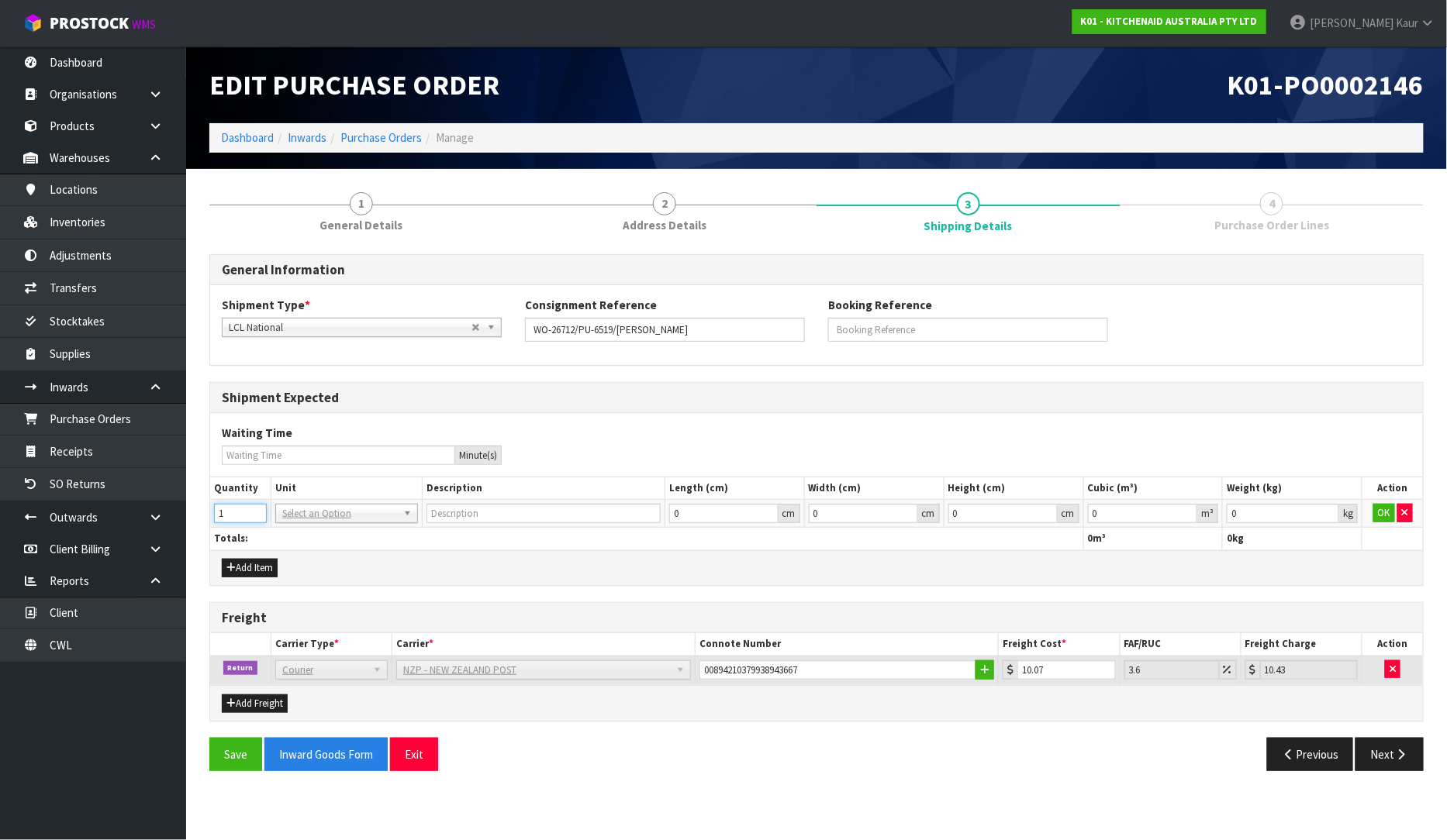
type input "1"
click at [256, 508] on input "1" at bounding box center [240, 513] width 52 height 19
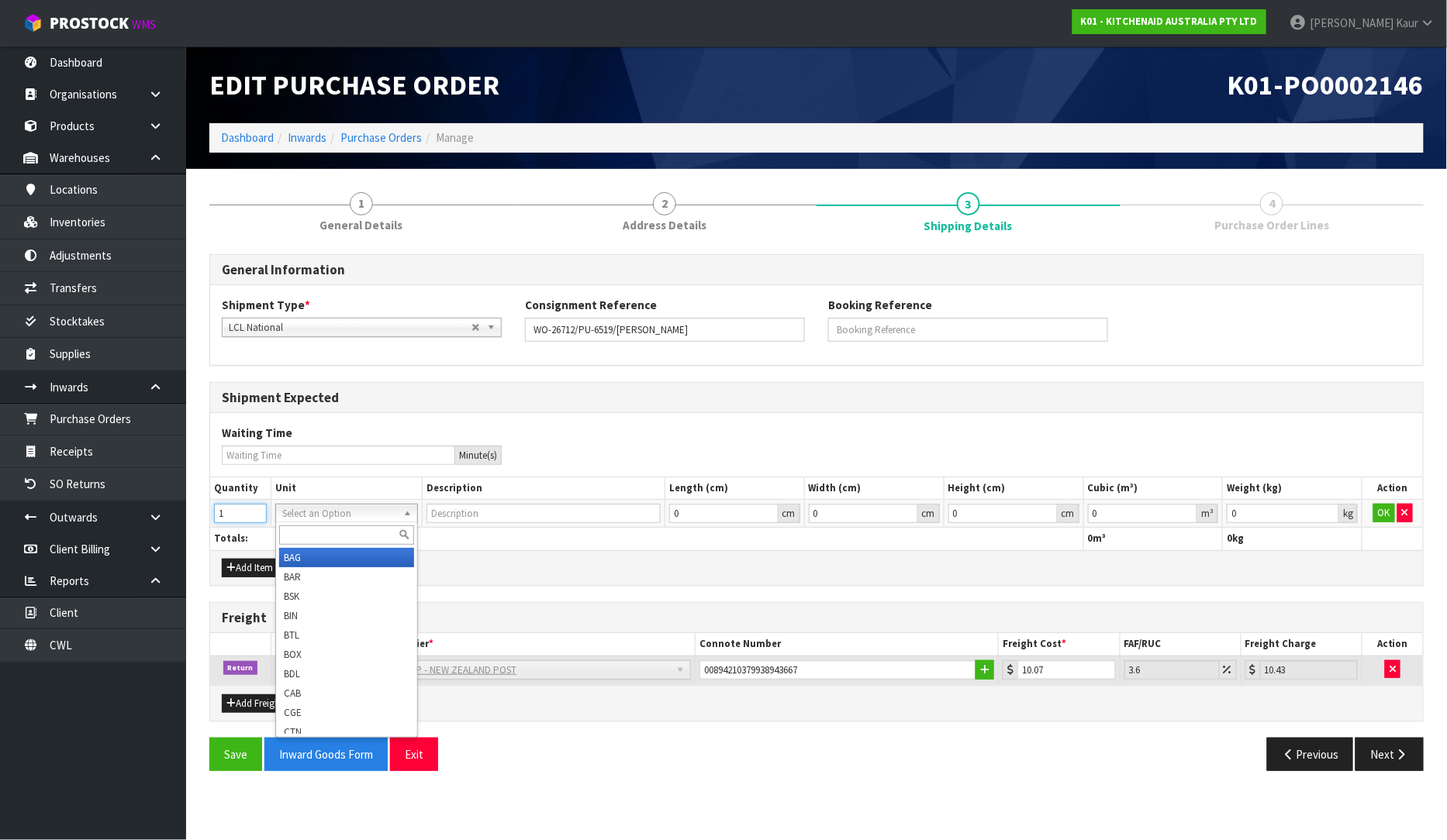
drag, startPoint x: 294, startPoint y: 508, endPoint x: 296, endPoint y: 523, distance: 15.1
click at [297, 527] on input "text" at bounding box center [347, 535] width 135 height 19
type input "CTN"
type input "CARTON"
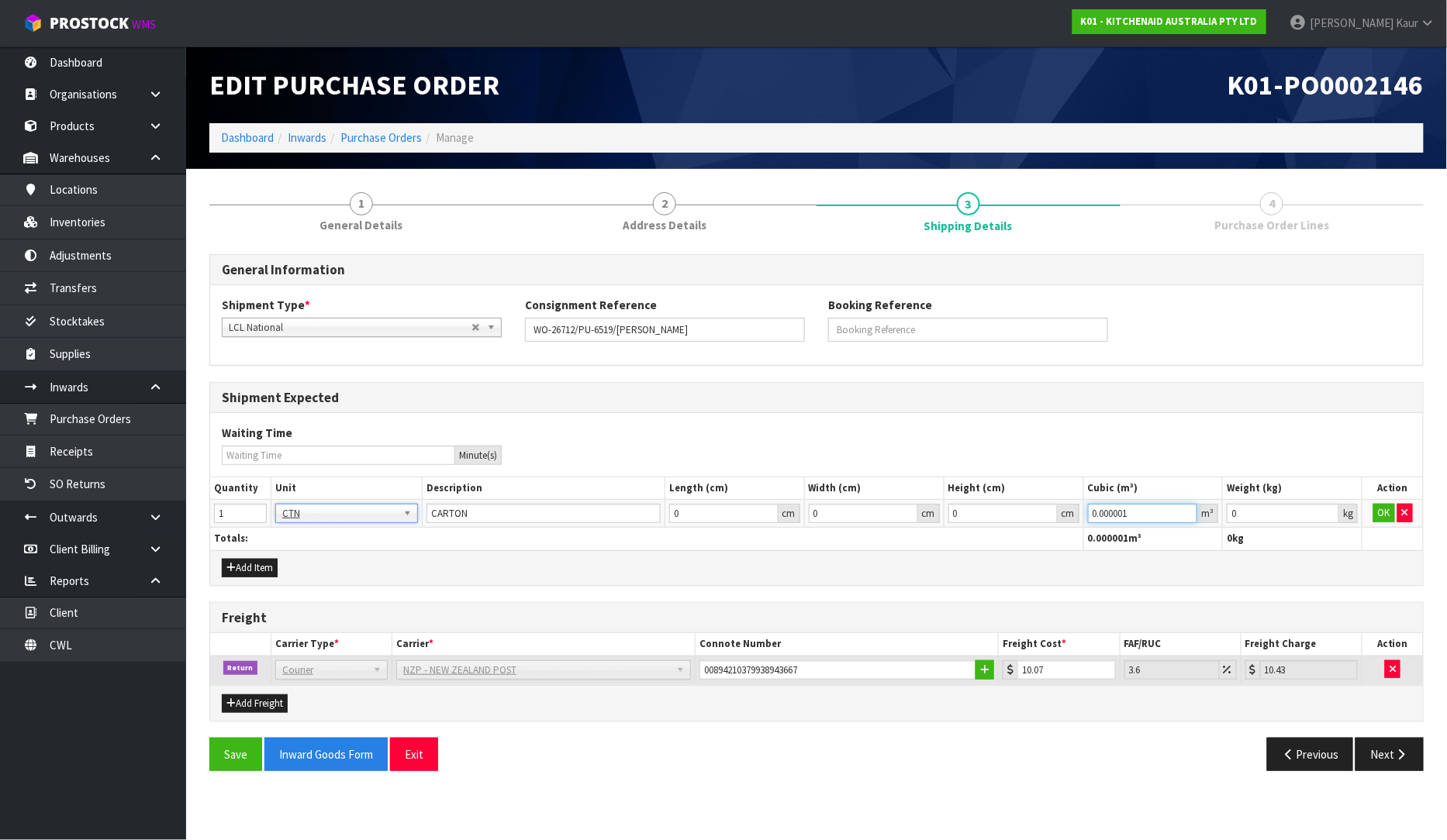
type input "0.000001"
click at [1187, 510] on input "0.000001" at bounding box center [1143, 513] width 111 height 19
type input "0.001"
click at [1328, 509] on input "0.001" at bounding box center [1283, 513] width 112 height 19
click at [1385, 516] on button "OK" at bounding box center [1383, 513] width 22 height 19
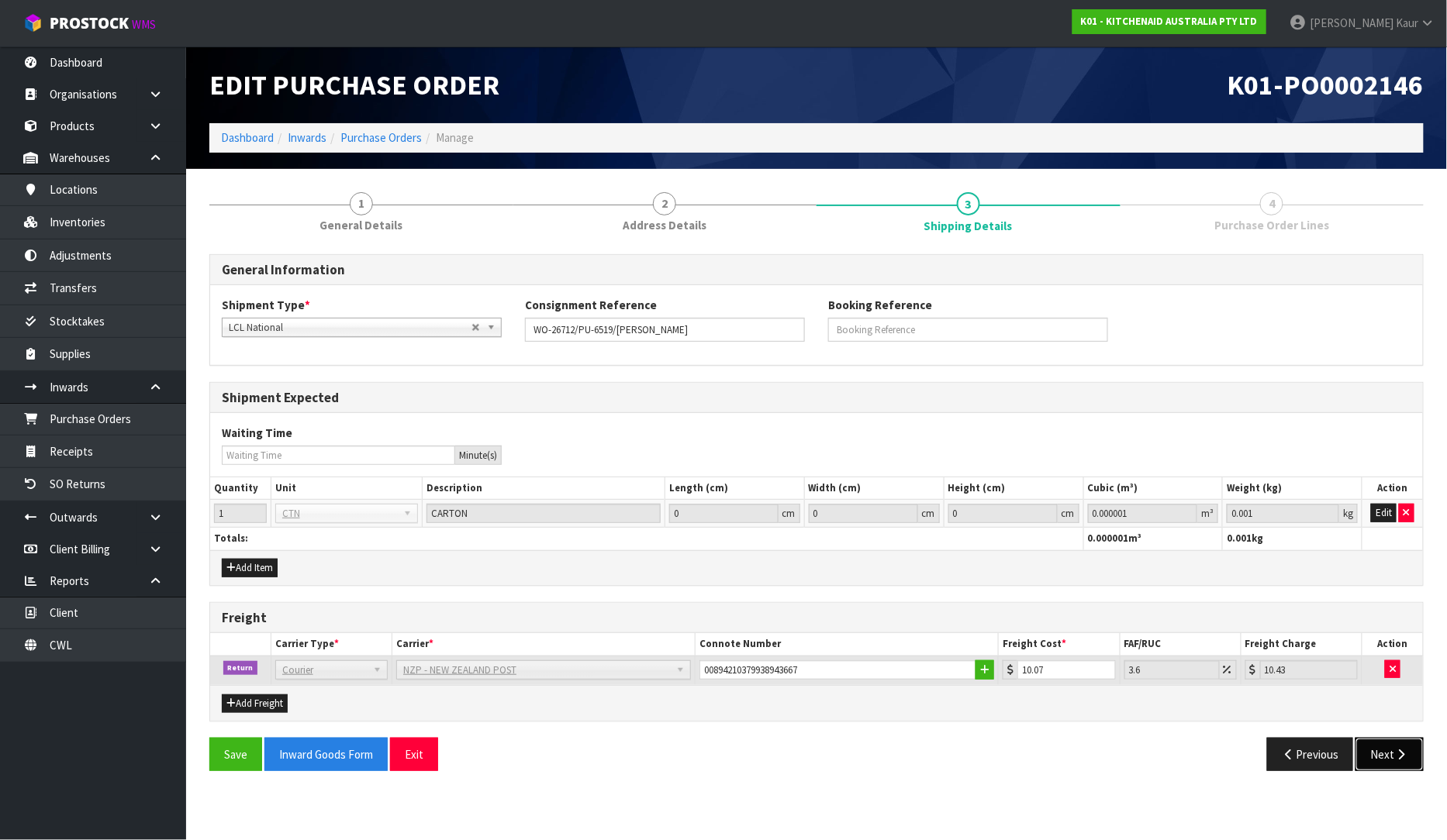
click at [1393, 748] on button "Next" at bounding box center [1390, 754] width 69 height 33
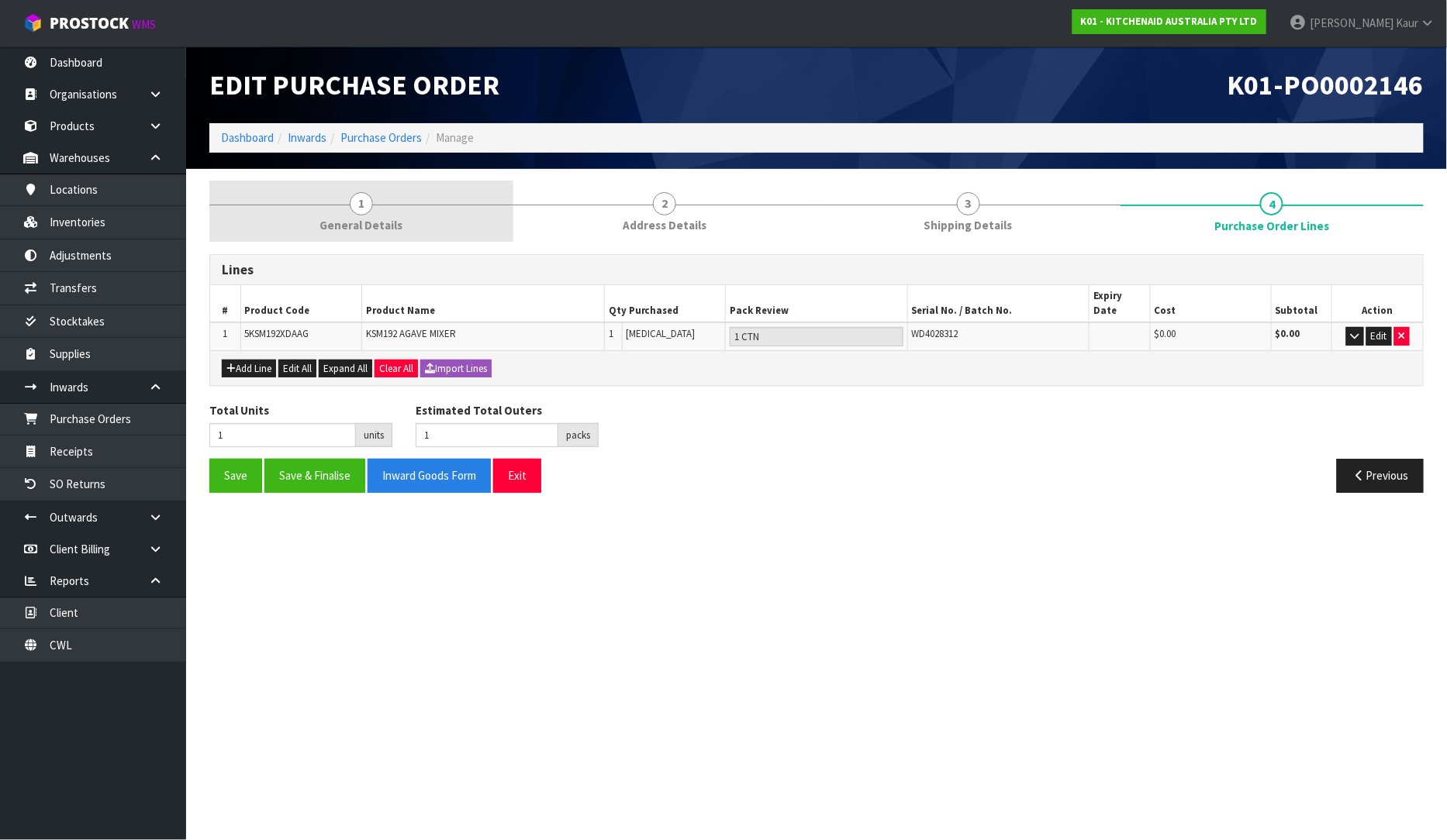
click at [341, 200] on link "1 General Details" at bounding box center [361, 211] width 304 height 61
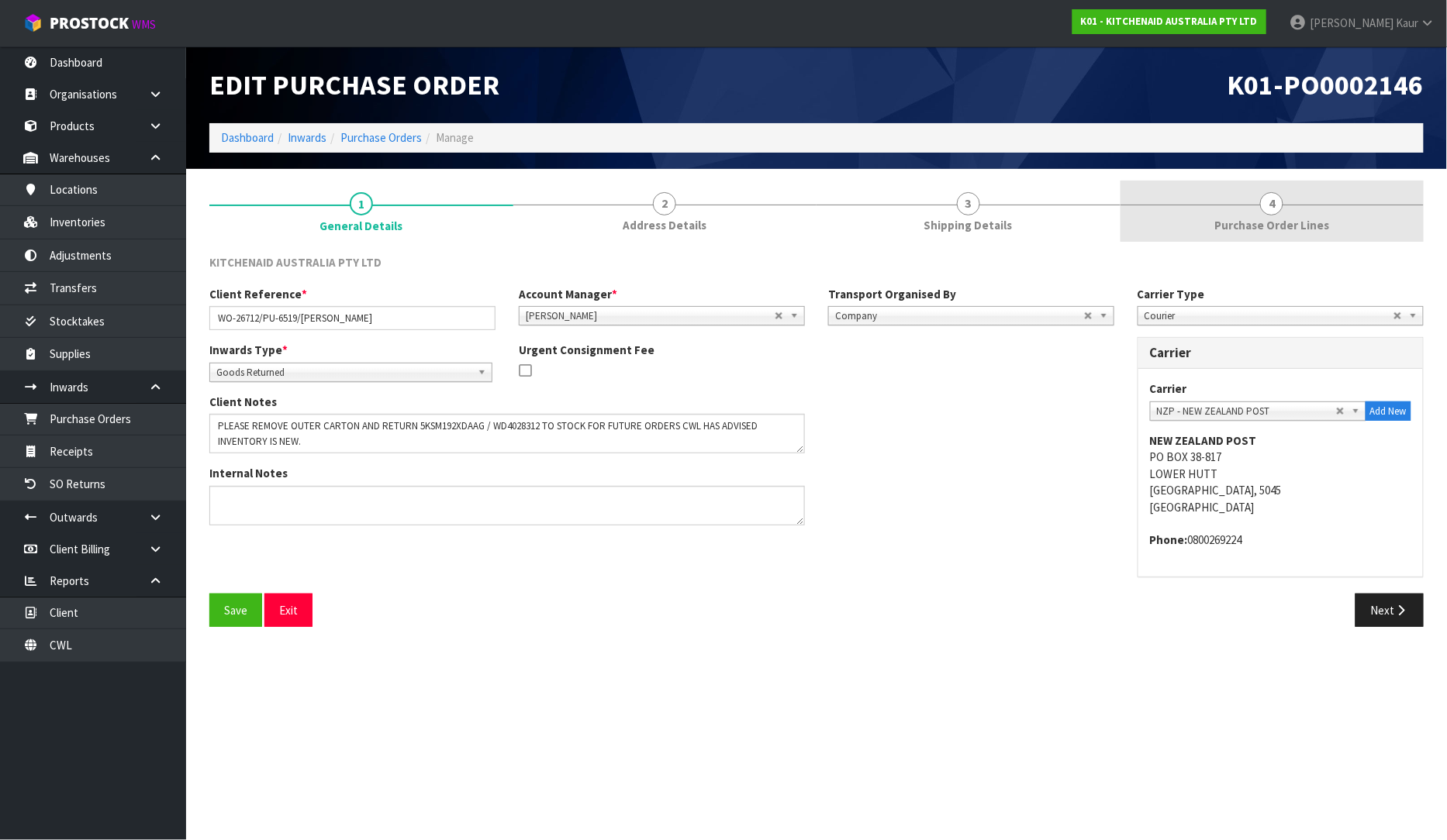
click at [1321, 227] on span "Purchase Order Lines" at bounding box center [1272, 225] width 114 height 16
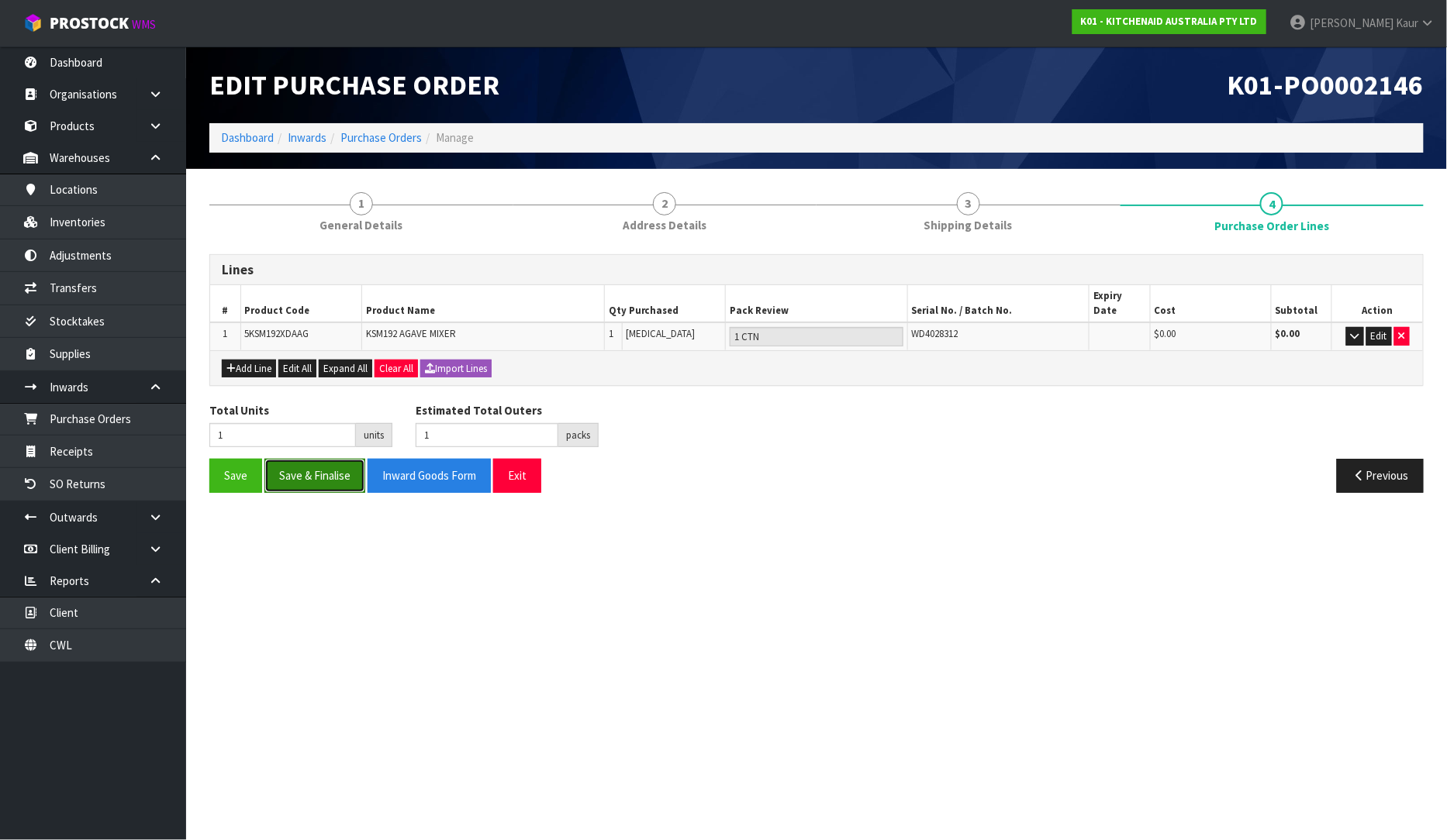
click at [328, 470] on button "Save & Finalise" at bounding box center [315, 475] width 101 height 33
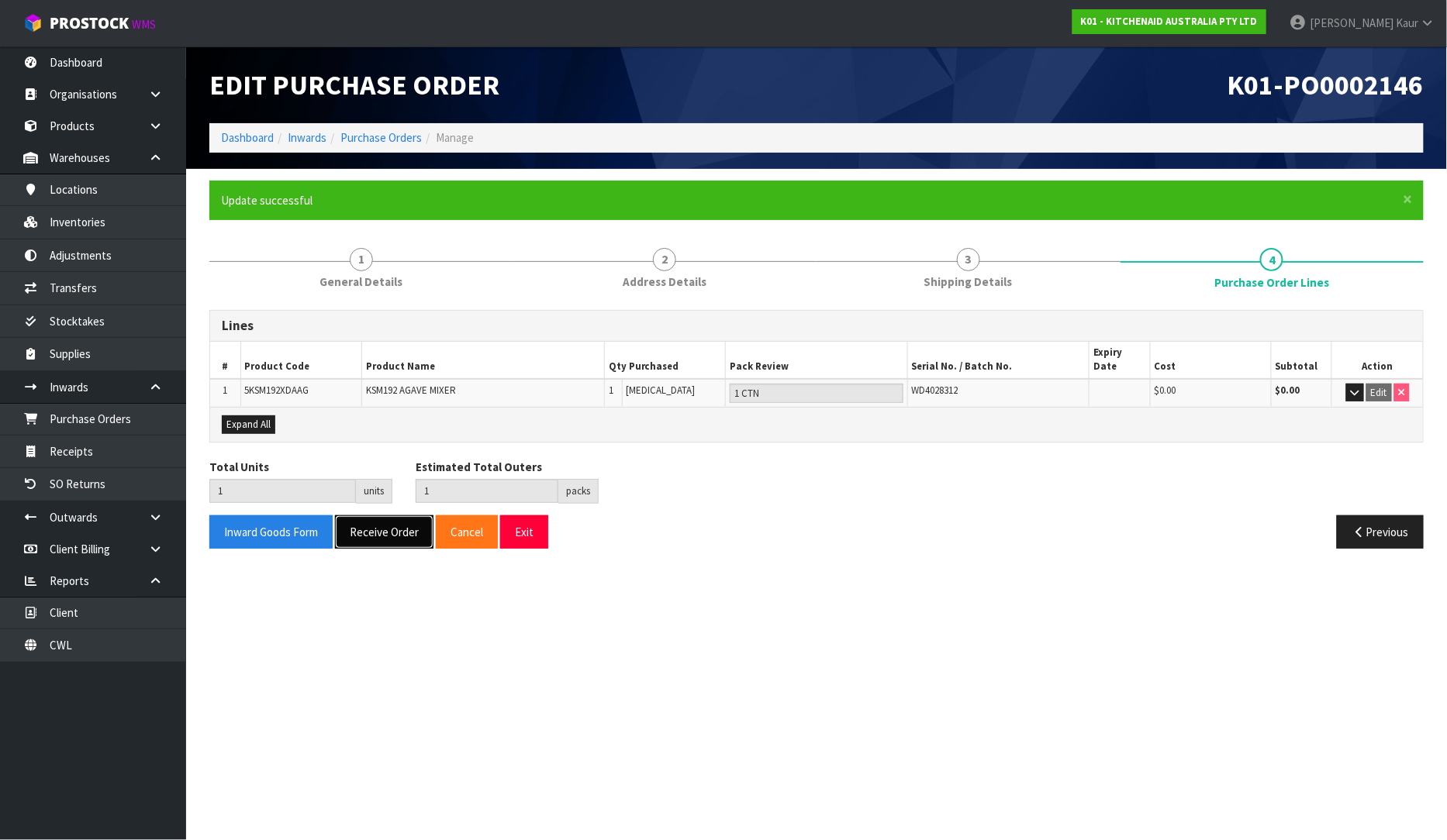
click at [392, 528] on button "Receive Order" at bounding box center [384, 531] width 98 height 33
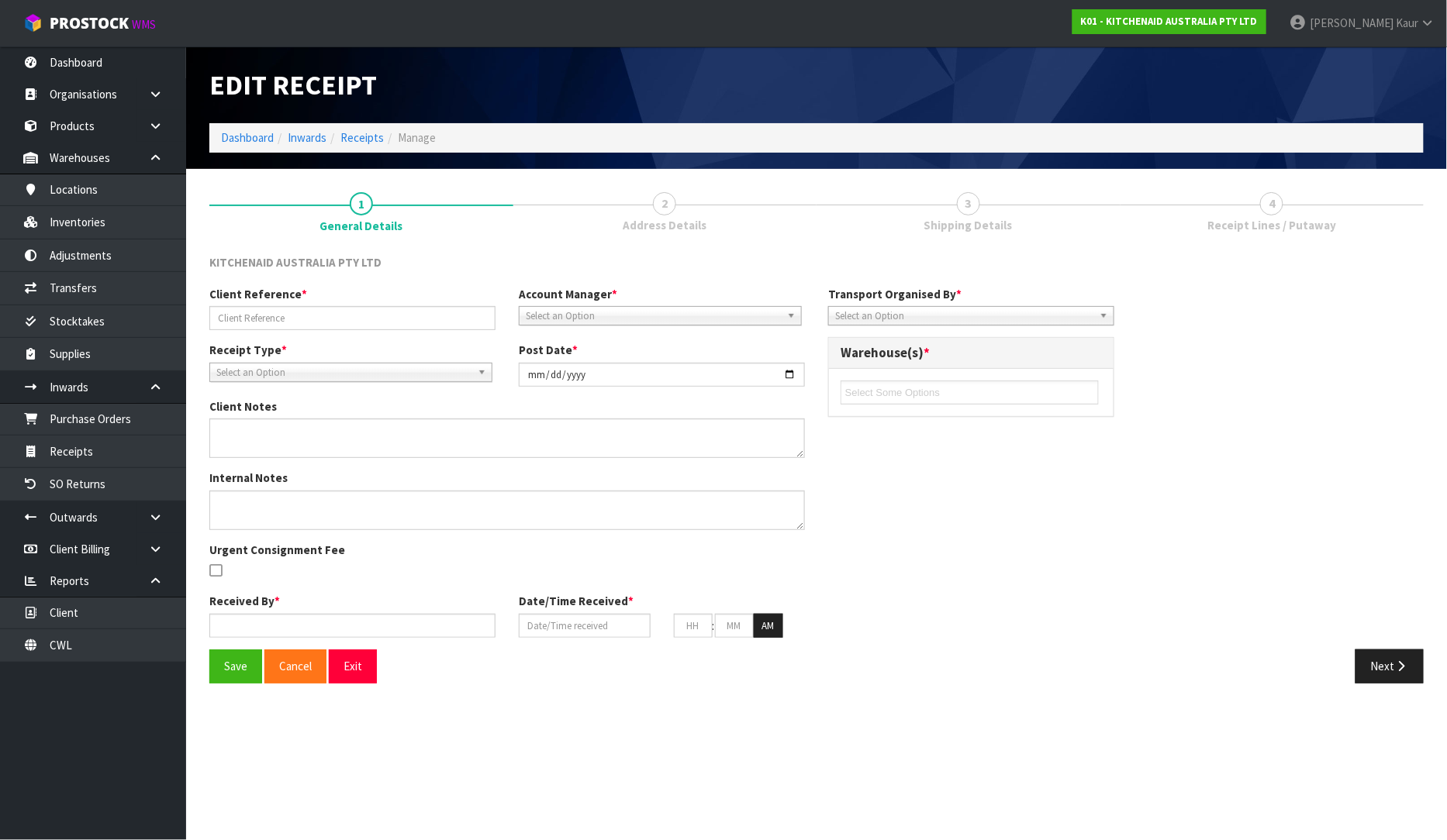
type input "WO-26712/PU-6519/NICHOLAS PARKIN"
type input "[DATE]"
type textarea "PLEASE REMOVE OUTER CARTON AND RETURN 5KSM192XDAAG / WD4028312 TO STOCK FOR FUT…"
type input "[PERSON_NAME]"
type input "[DATE]"
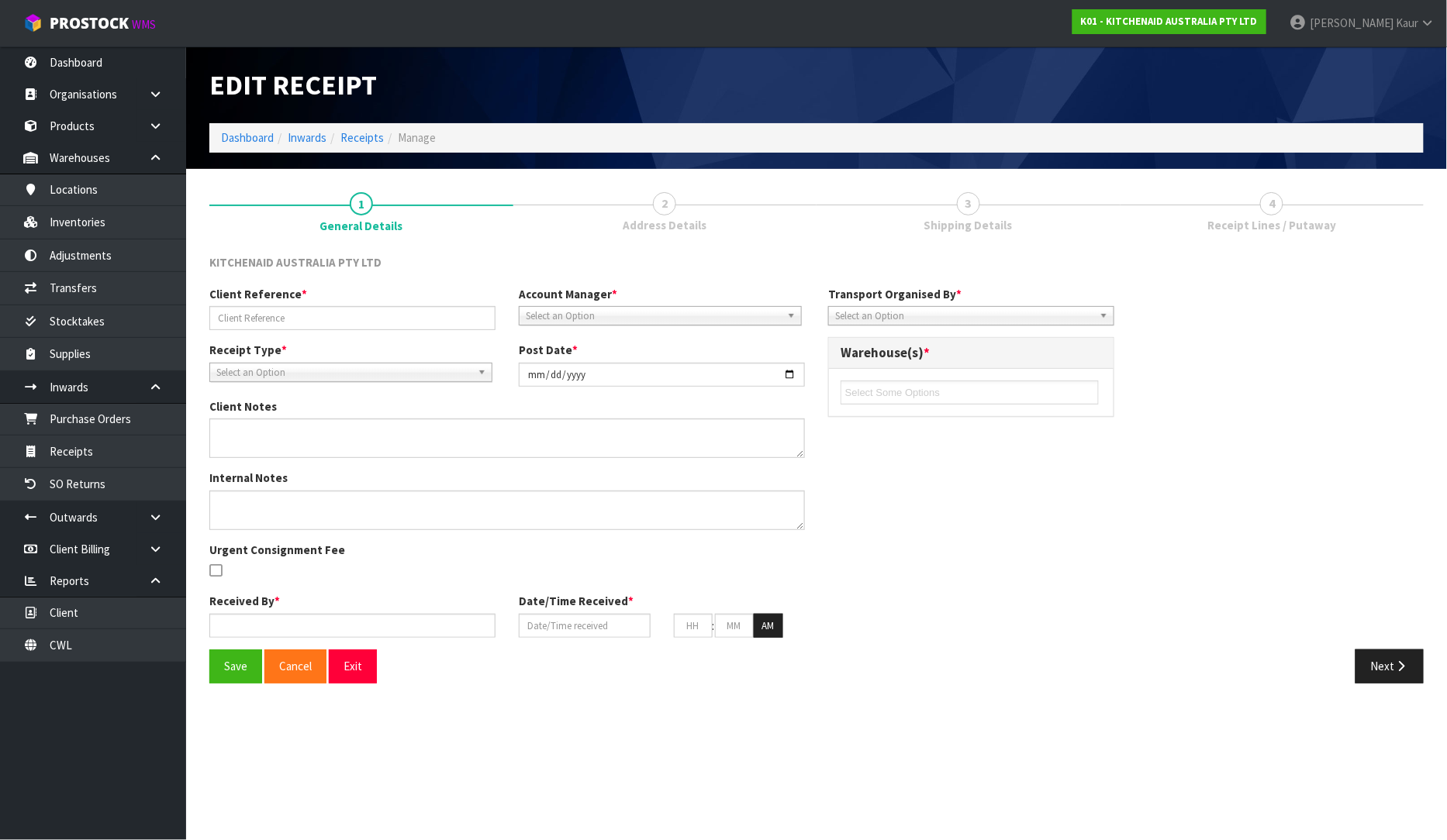
type input "11"
type input "13"
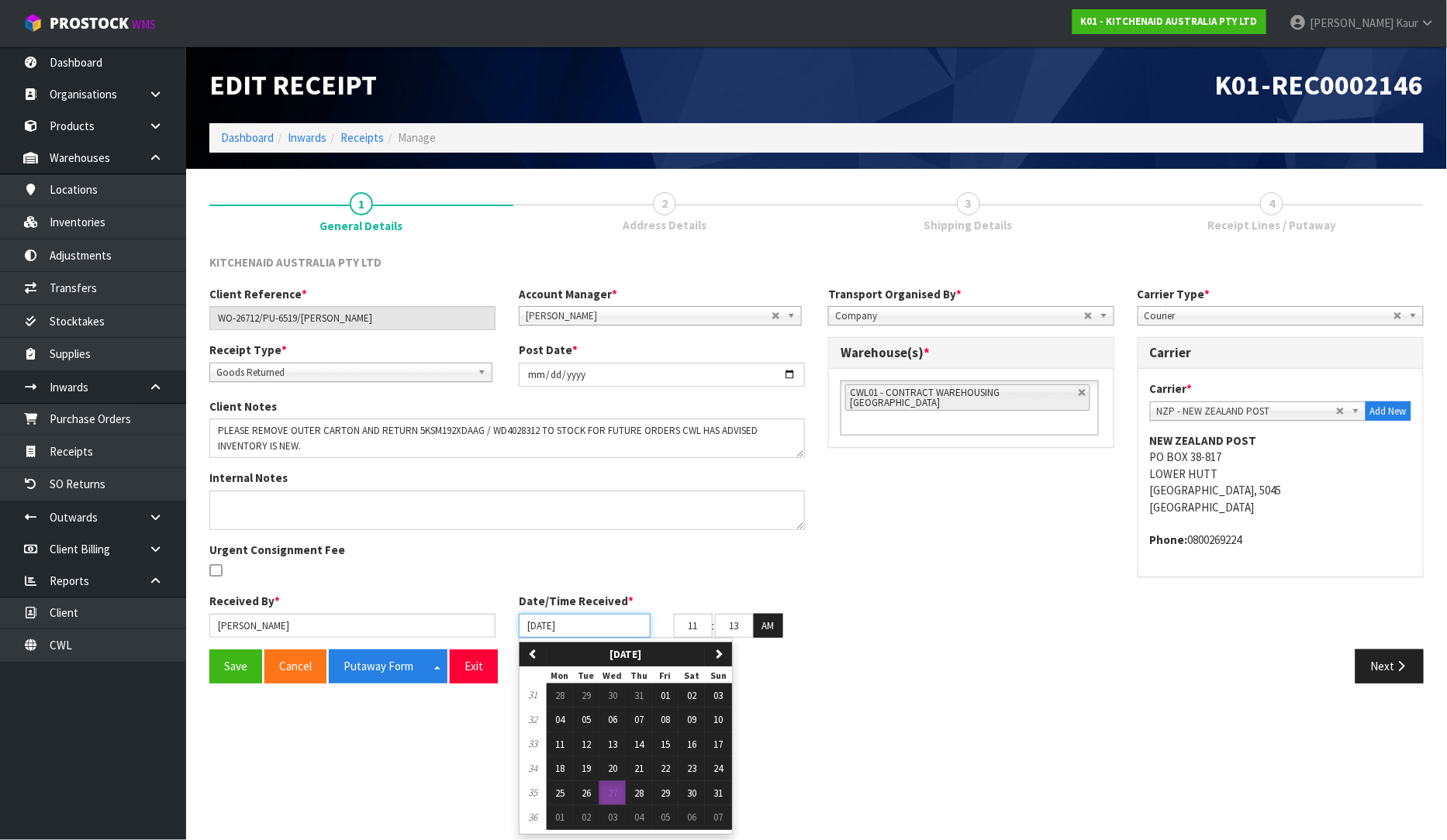
click at [536, 629] on input "[DATE]" at bounding box center [585, 626] width 131 height 24
click at [567, 790] on button "25" at bounding box center [560, 793] width 27 height 25
type input "[DATE]"
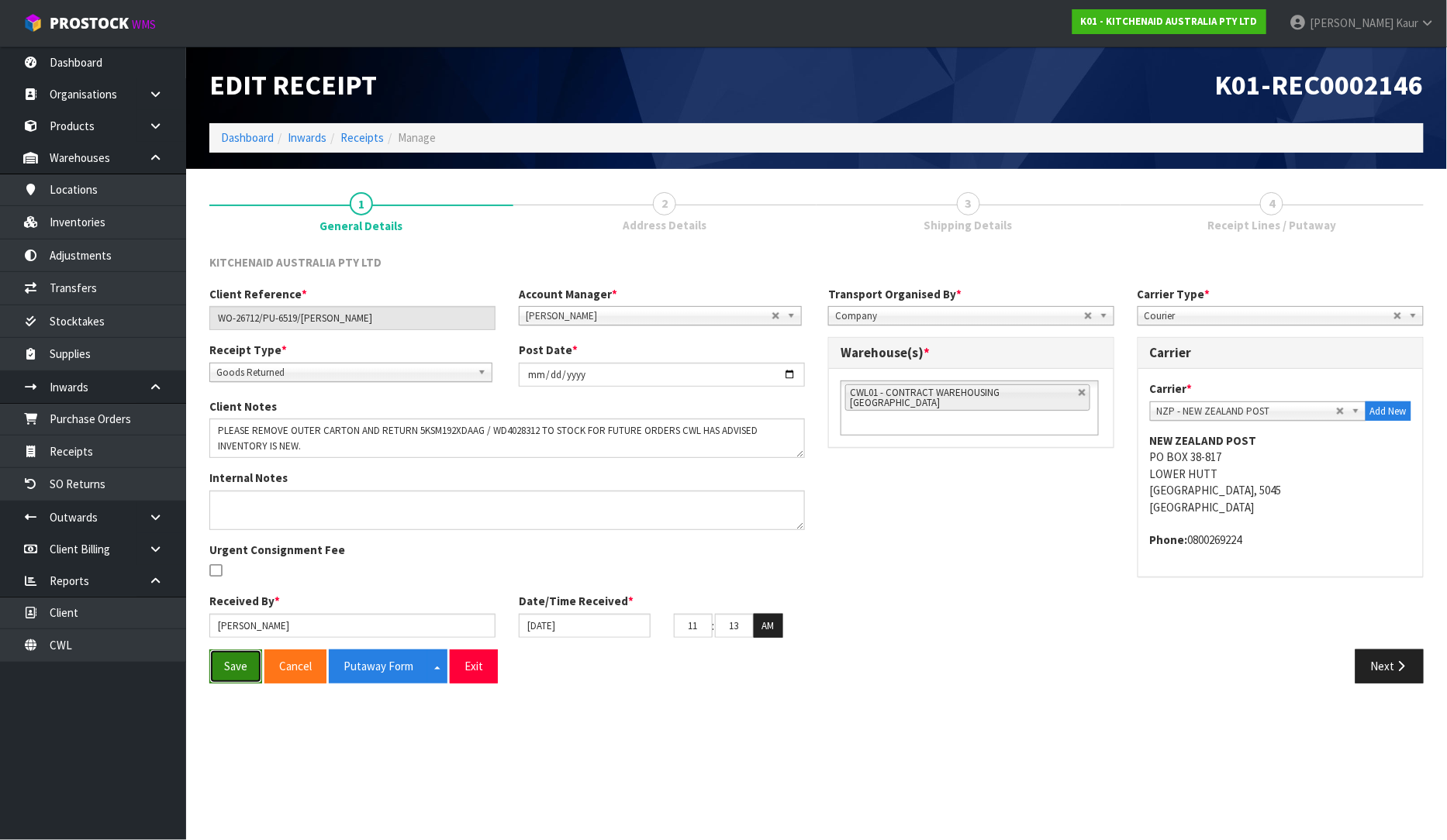
click at [237, 670] on button "Save" at bounding box center [235, 666] width 52 height 33
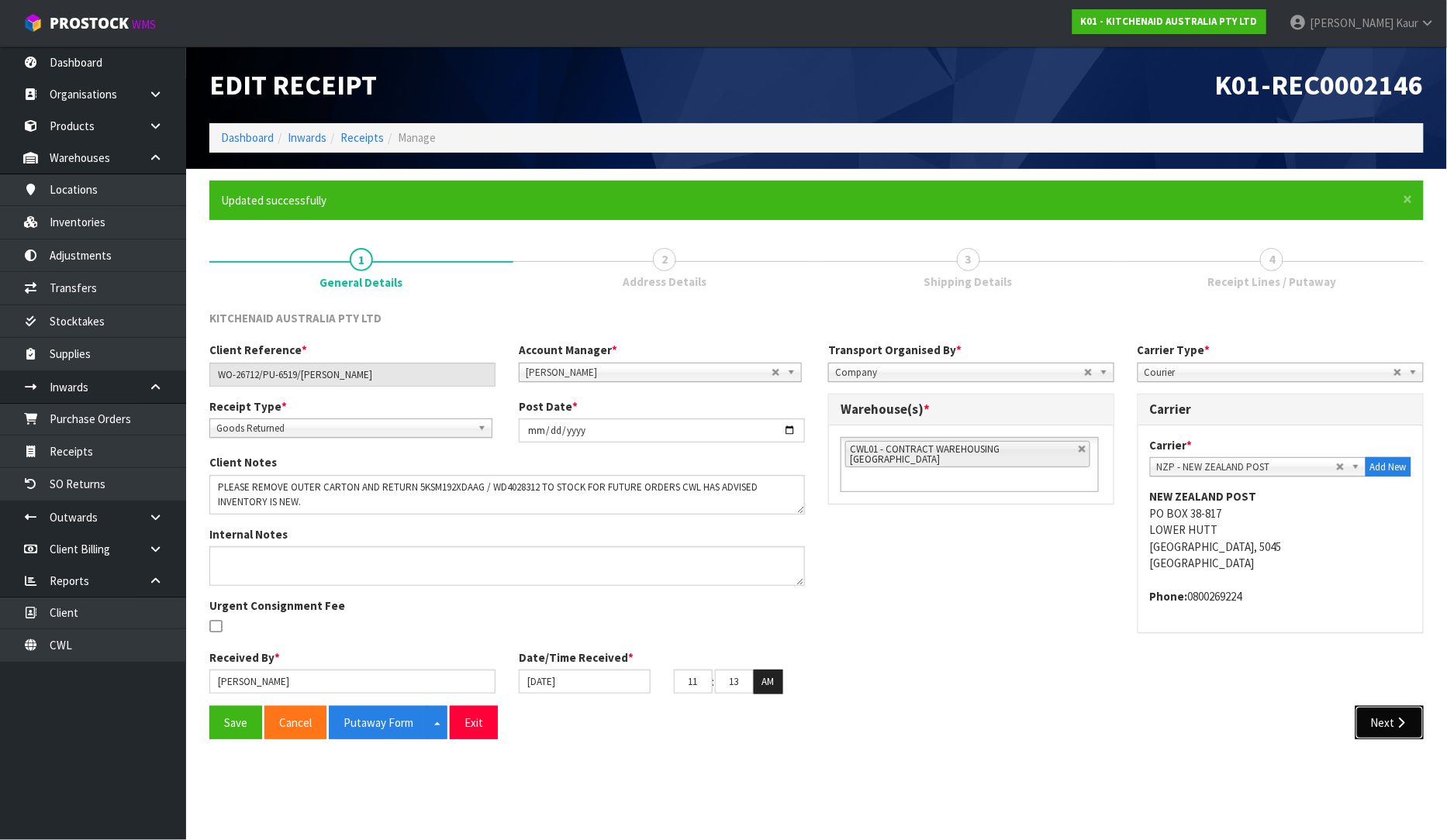
click at [1402, 718] on icon "button" at bounding box center [1400, 723] width 14 height 11
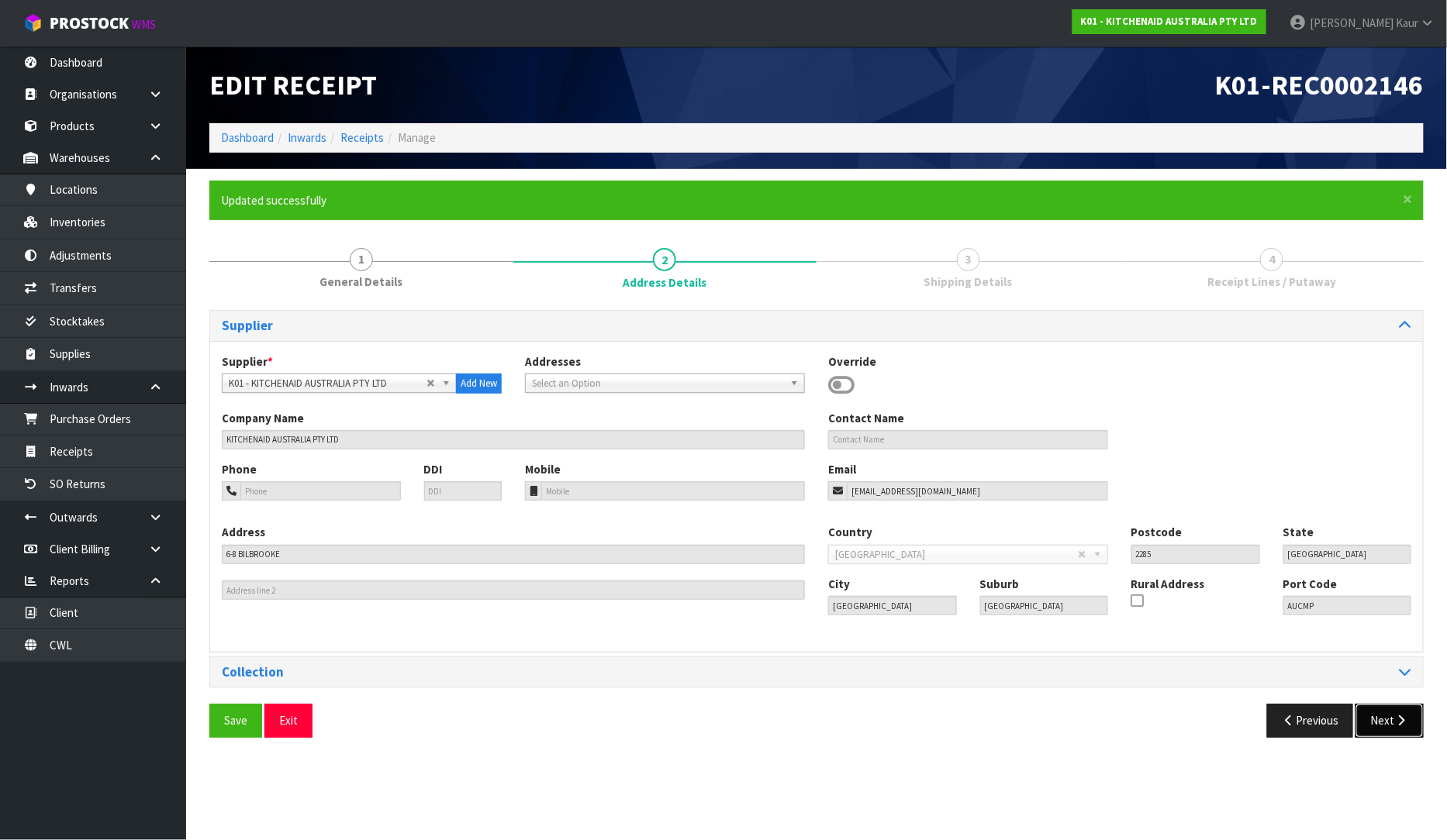
click at [1397, 722] on icon "button" at bounding box center [1400, 720] width 14 height 11
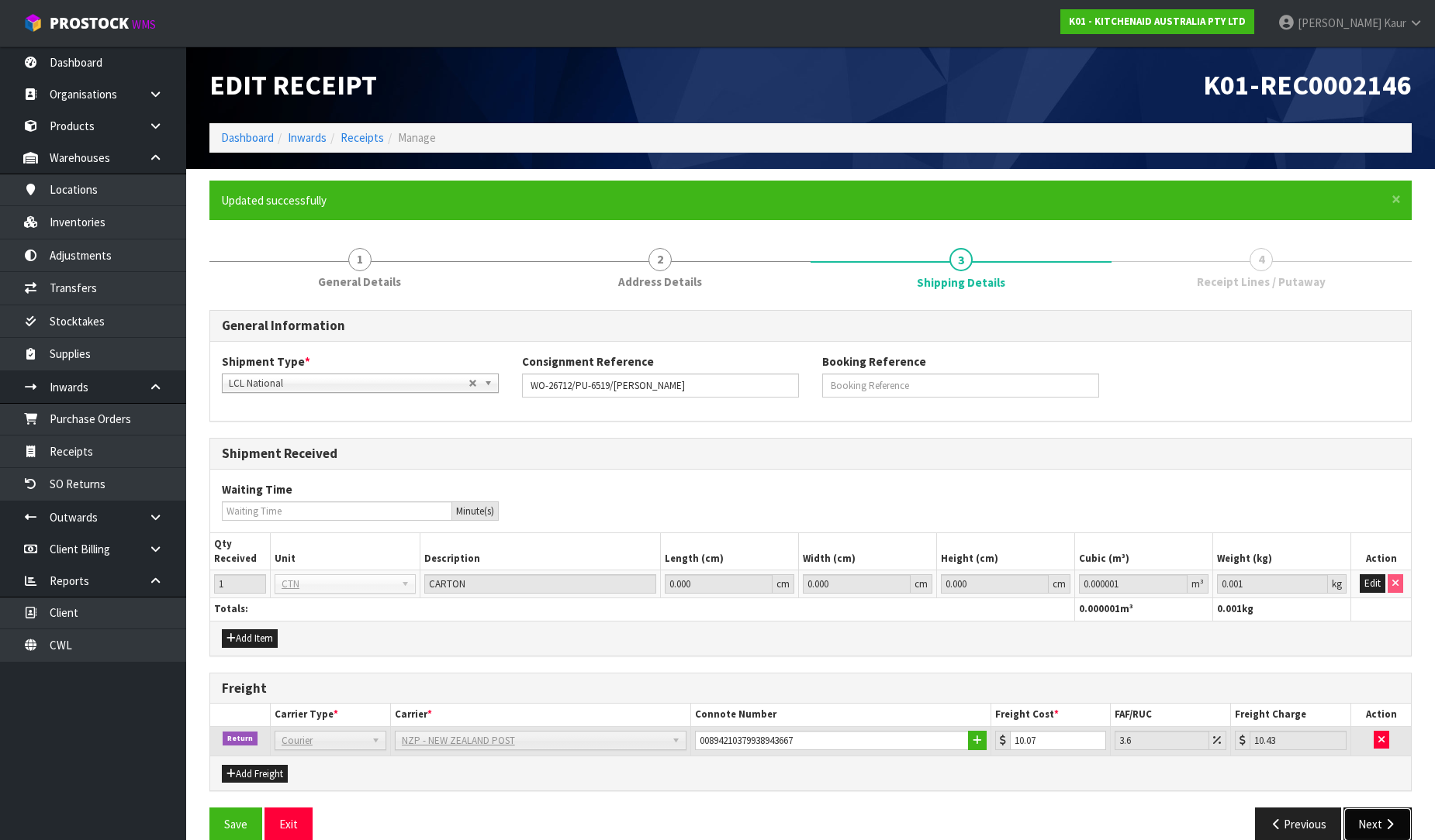
drag, startPoint x: 1357, startPoint y: 839, endPoint x: 1364, endPoint y: 826, distance: 14.8
click at [1360, 831] on button "Next" at bounding box center [1378, 824] width 69 height 33
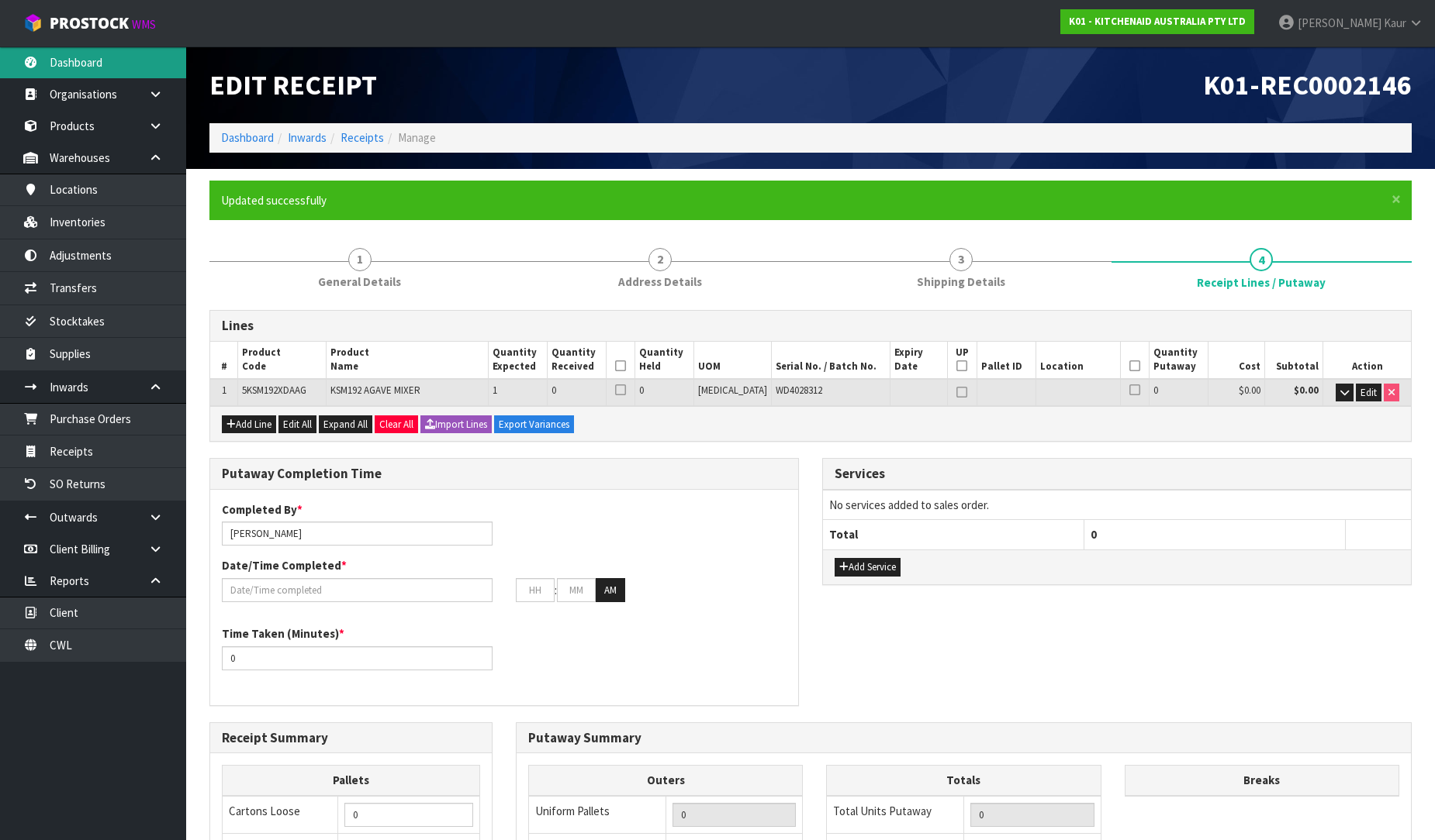
click at [124, 52] on link "Dashboard" at bounding box center [92, 62] width 186 height 31
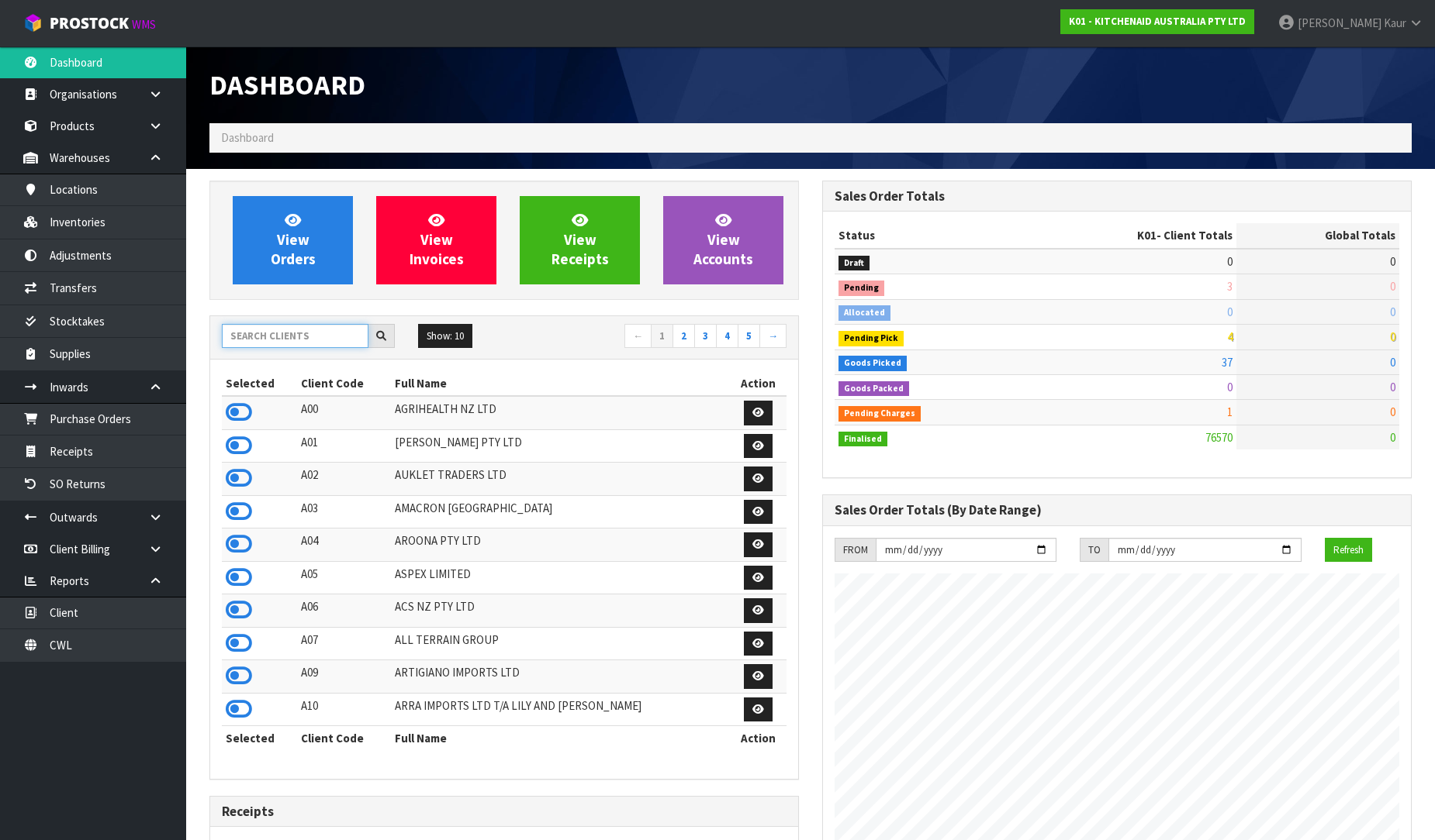
click at [286, 334] on input "text" at bounding box center [295, 335] width 147 height 24
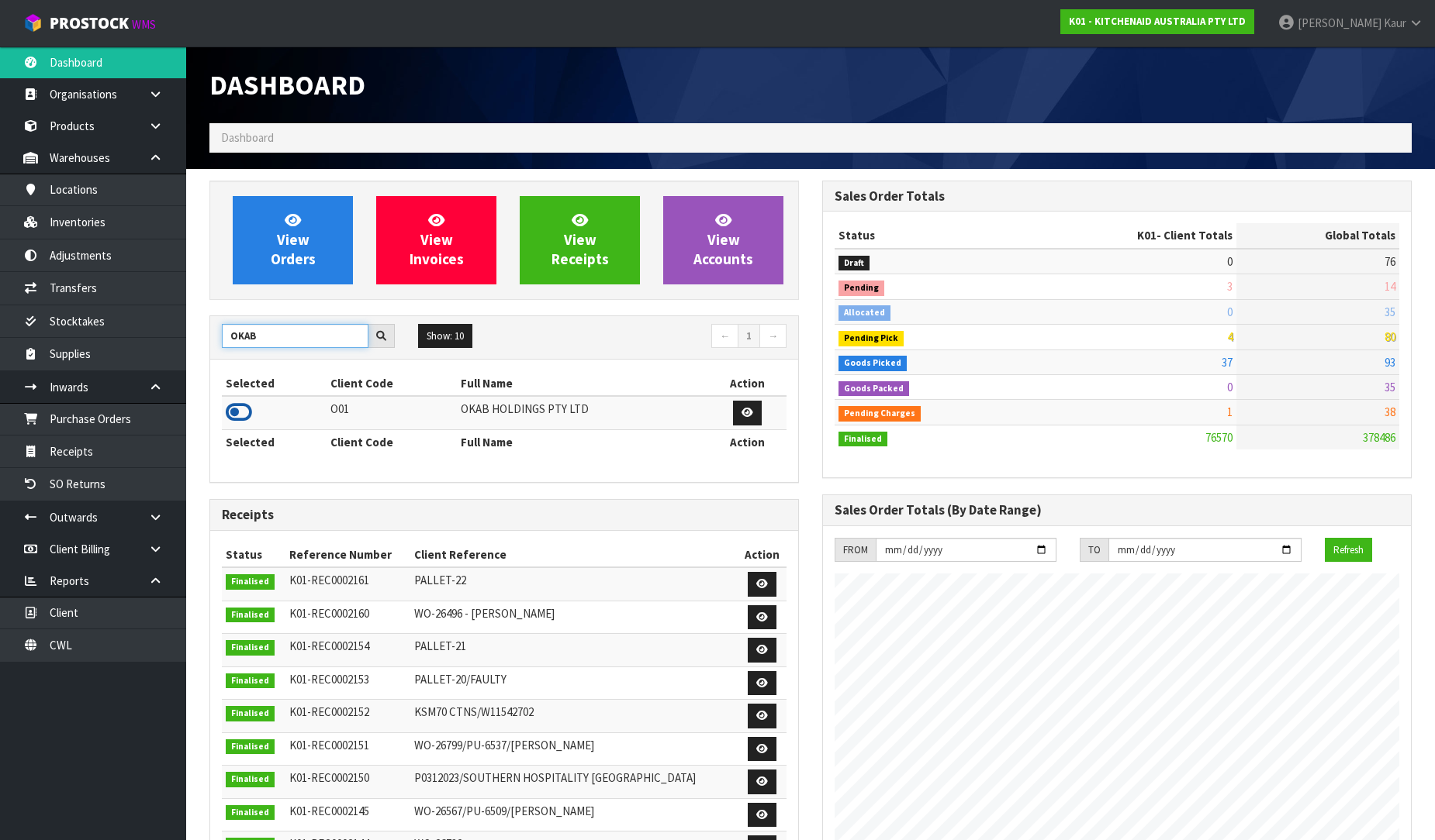
type input "OKAB"
click at [244, 414] on icon at bounding box center [239, 412] width 27 height 23
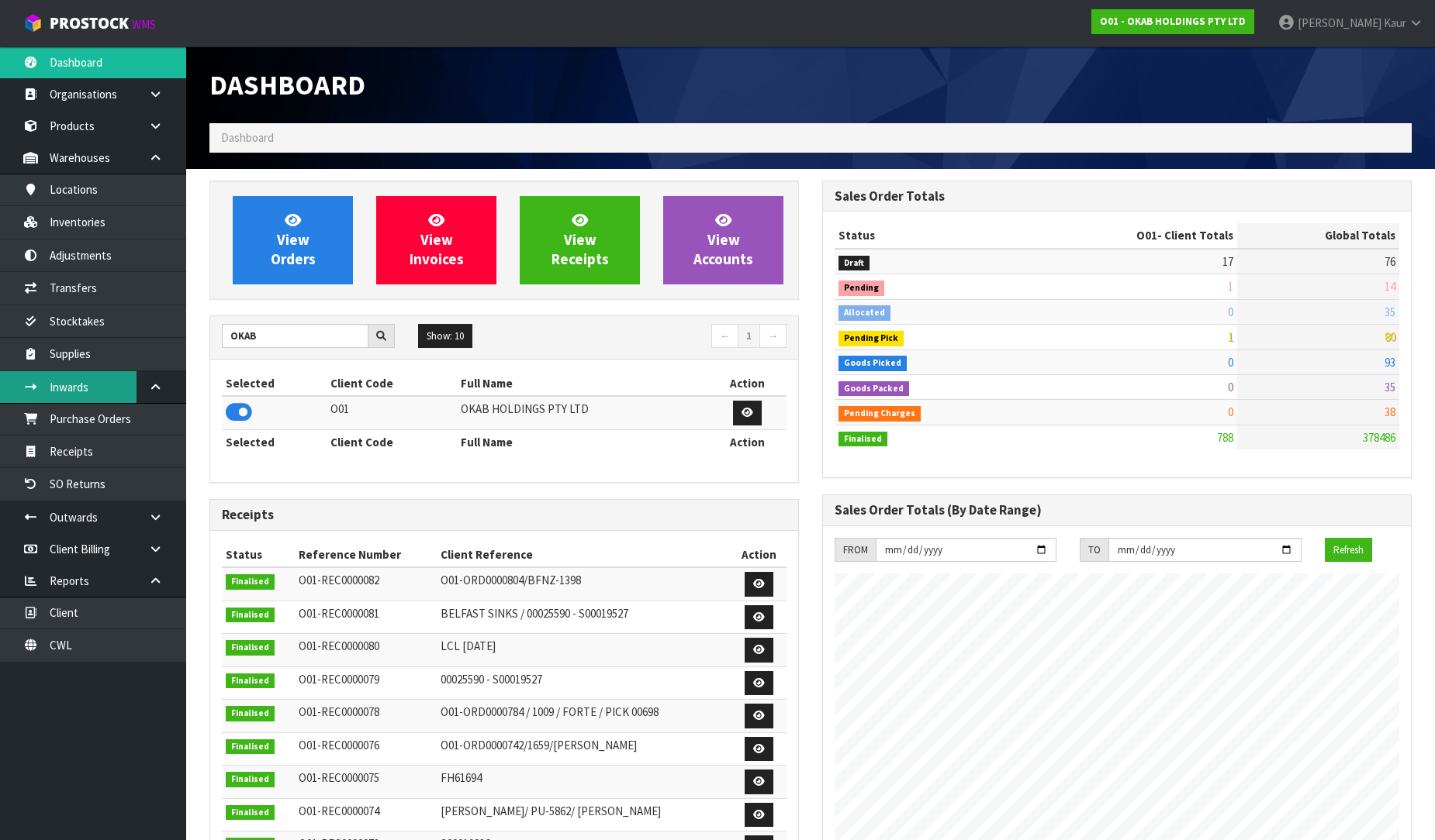
scroll to position [1098, 613]
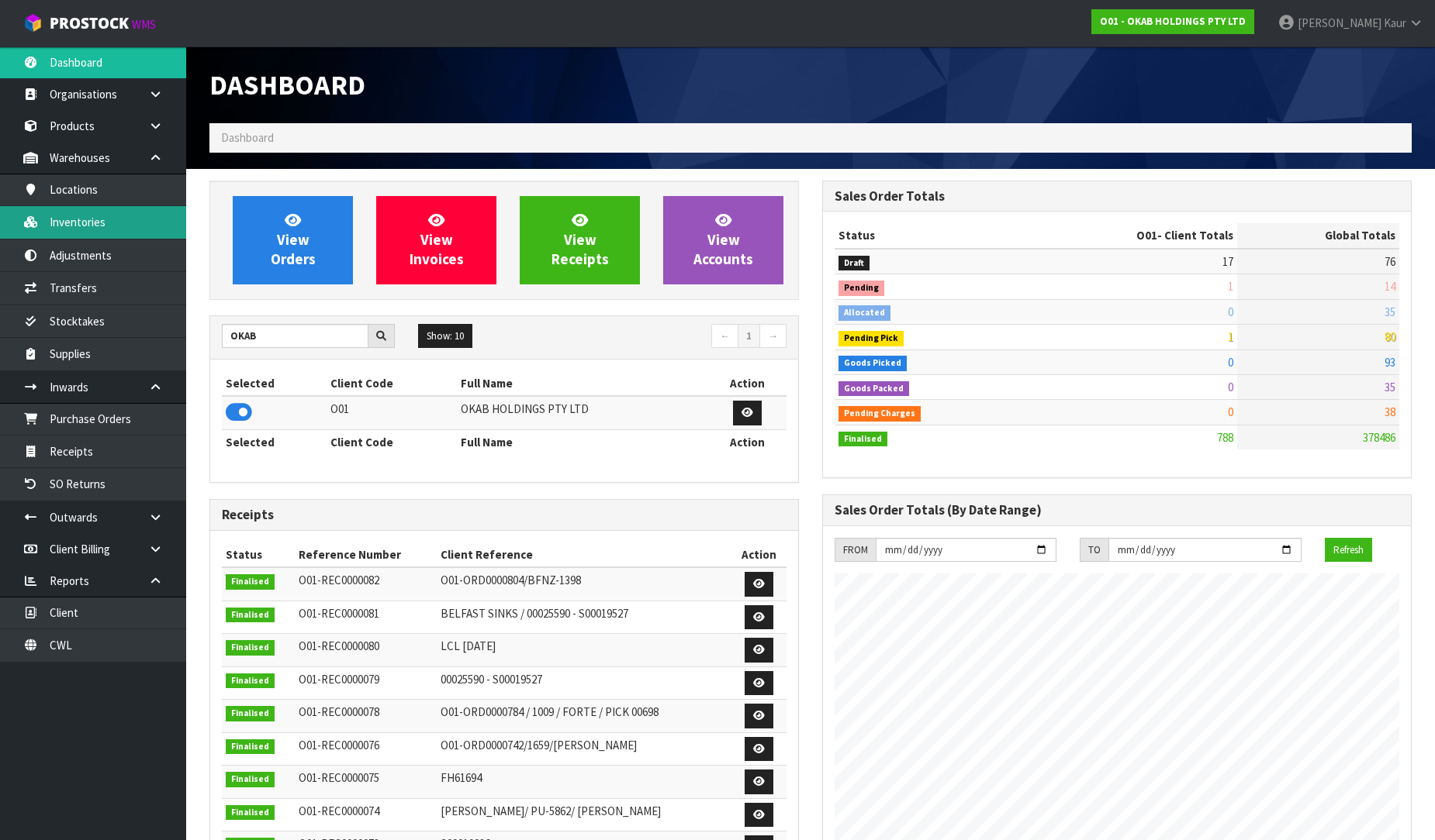
click at [83, 220] on link "Inventories" at bounding box center [92, 221] width 186 height 31
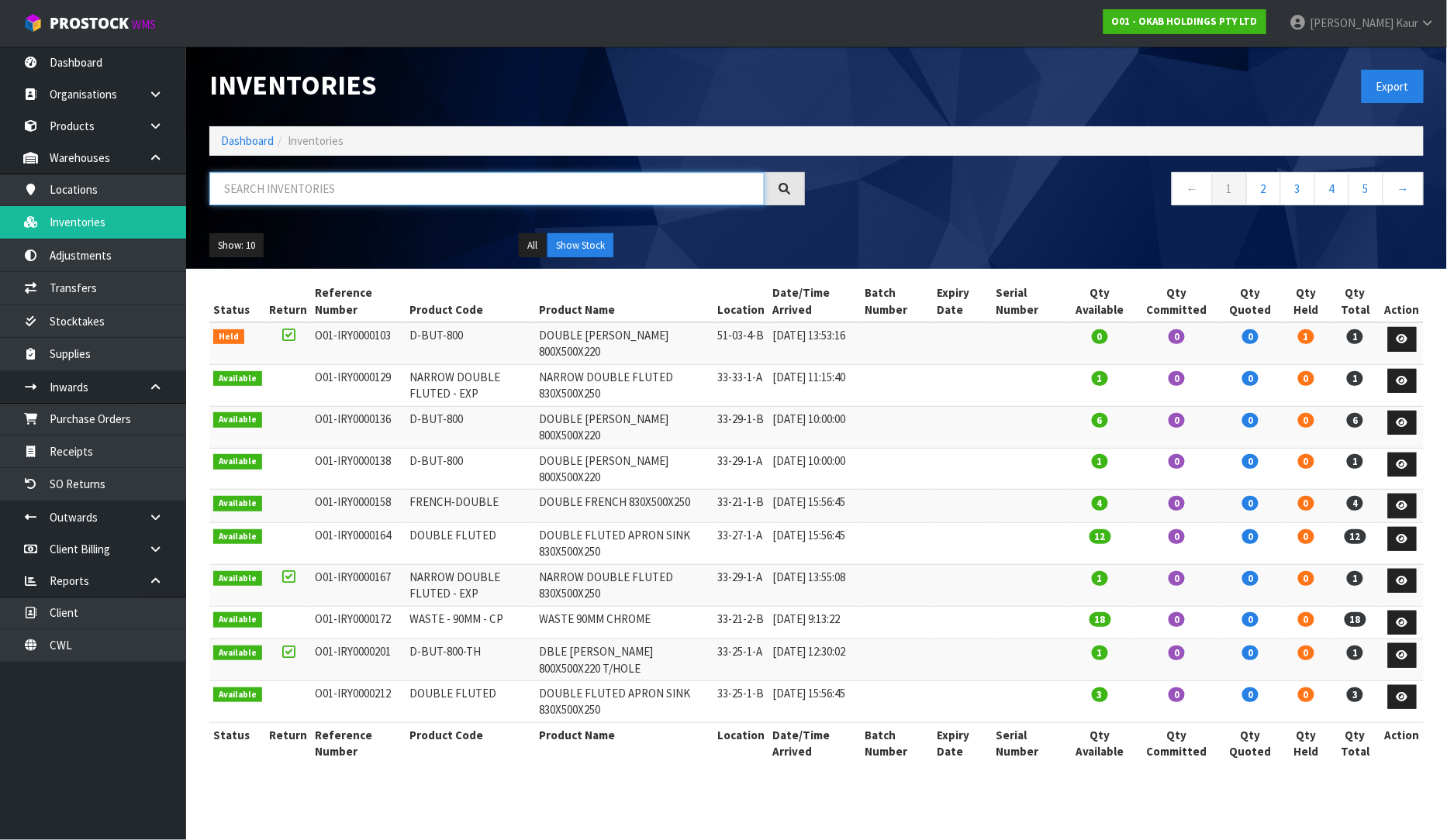
click at [308, 181] on input "text" at bounding box center [487, 189] width 555 height 33
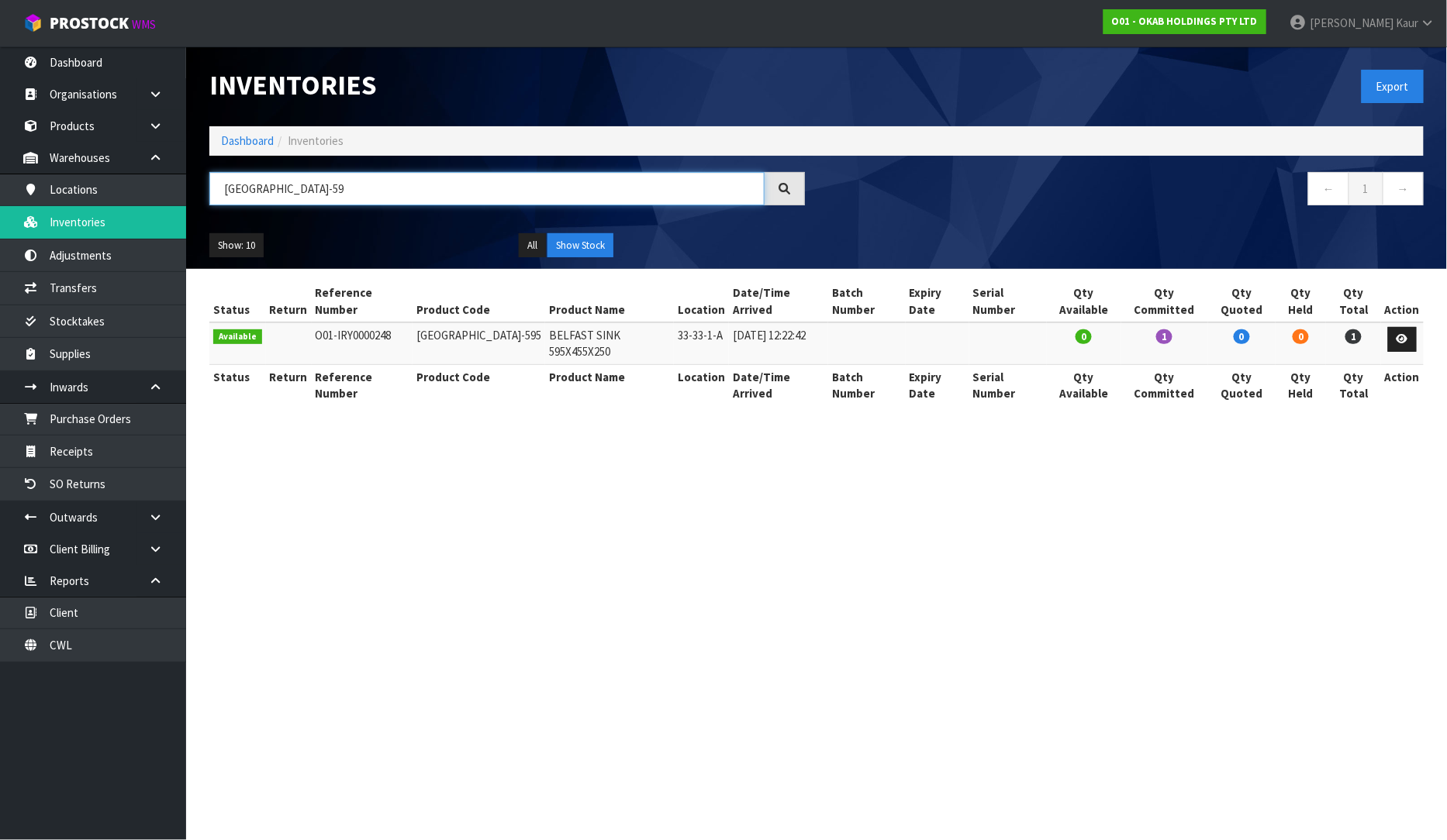
type input "BELFAST-59"
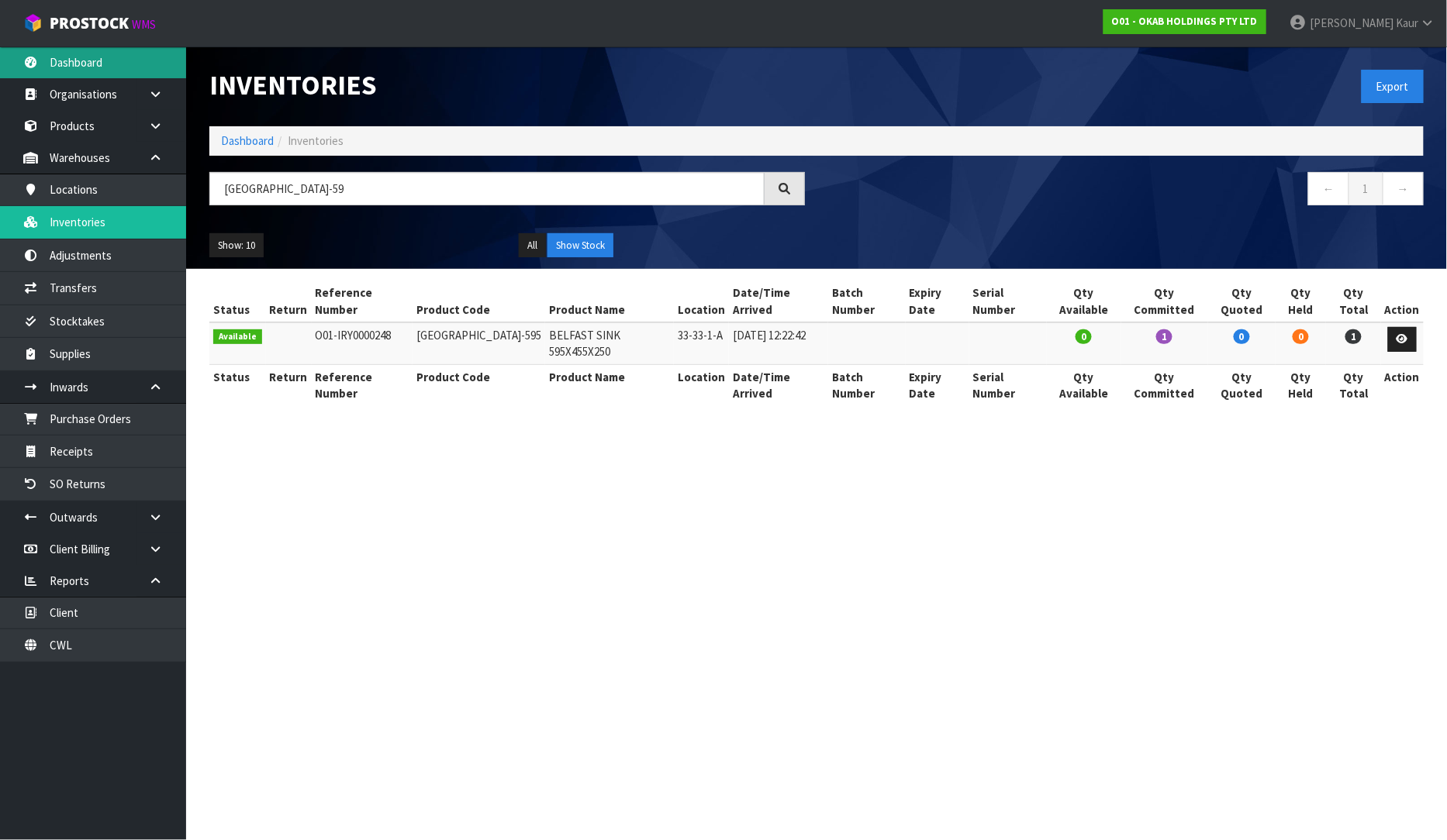
click at [90, 58] on link "Dashboard" at bounding box center [92, 62] width 186 height 31
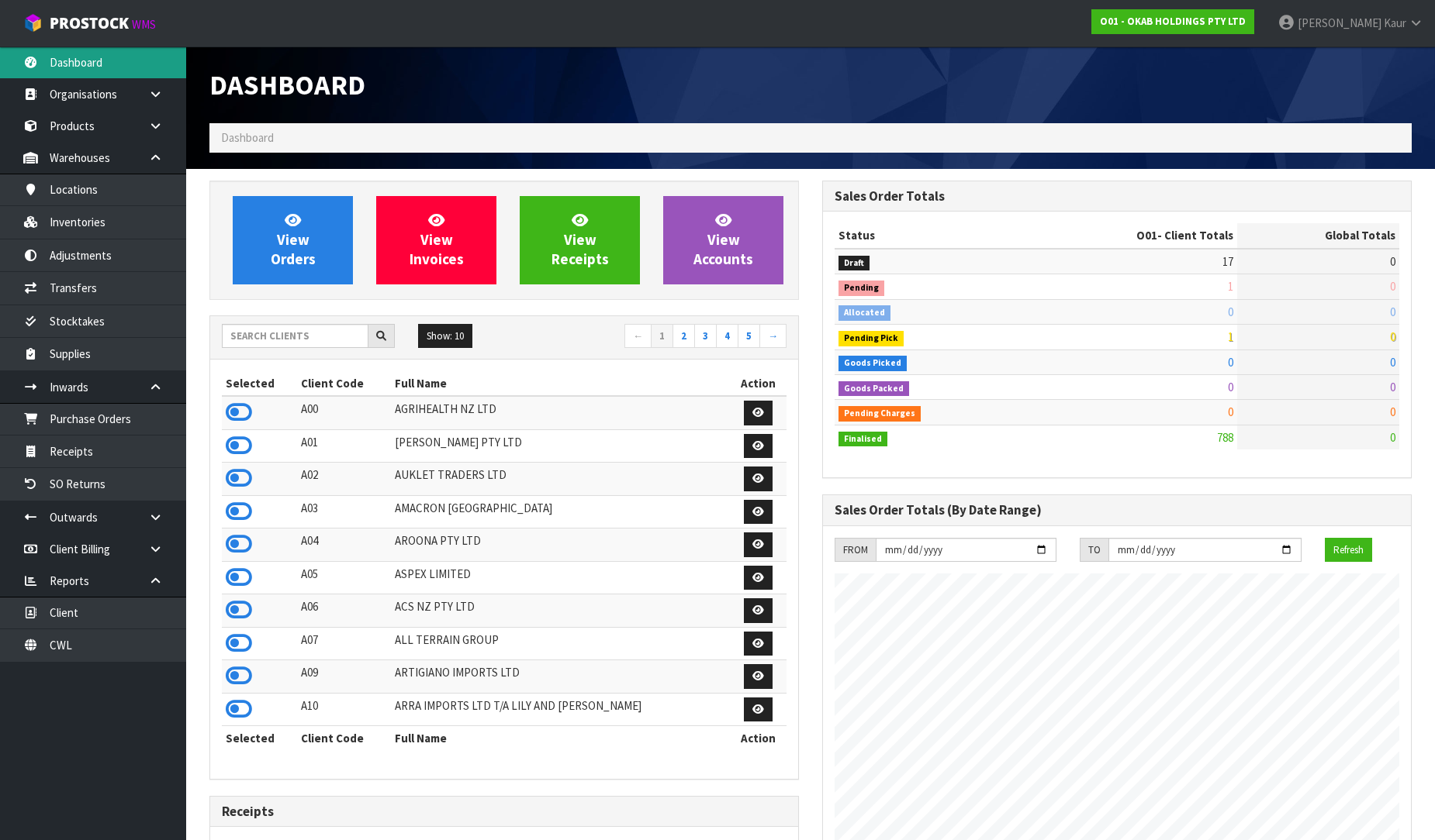
scroll to position [1098, 613]
click at [320, 343] on input "text" at bounding box center [295, 335] width 147 height 24
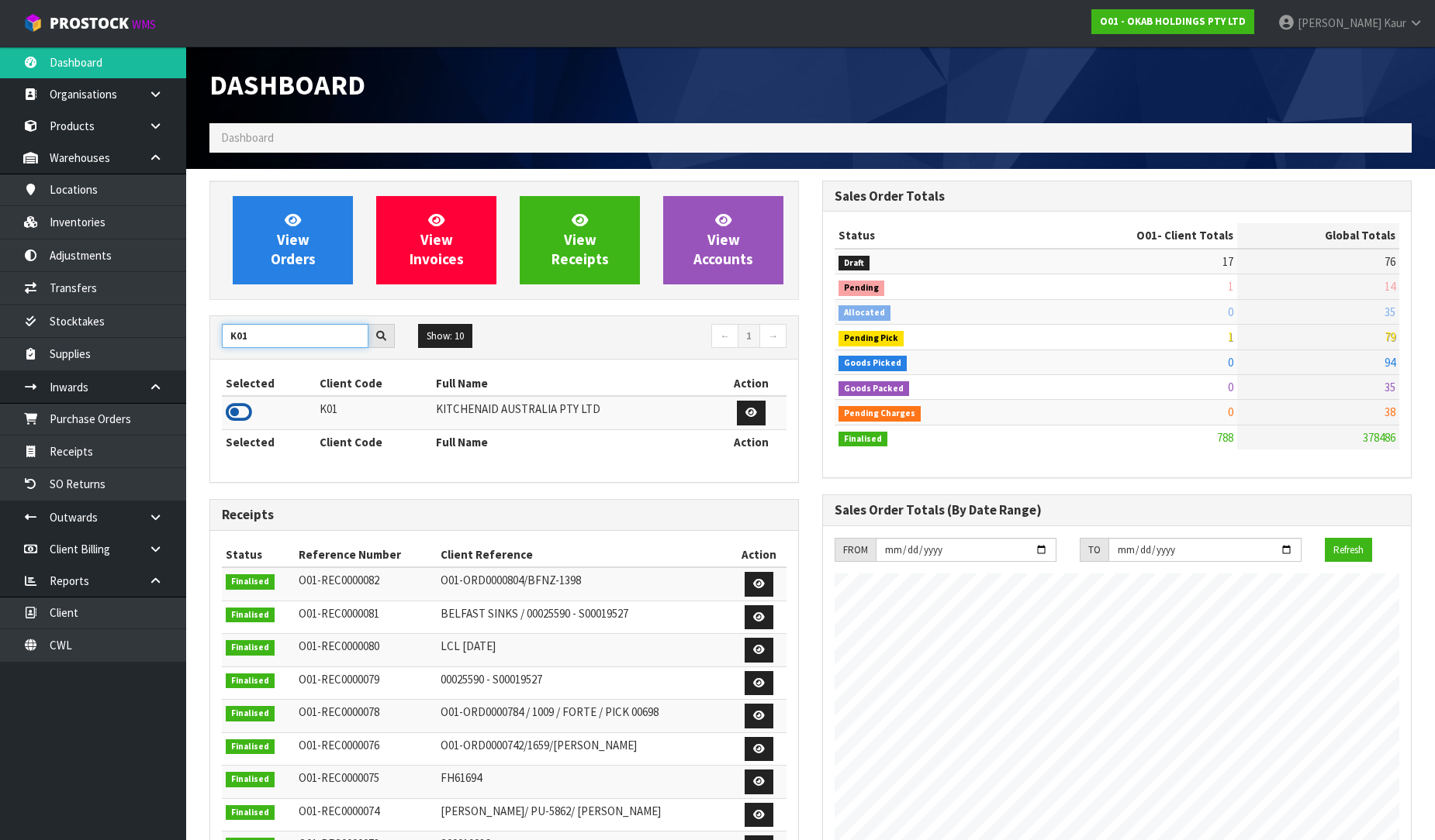
type input "K01"
click at [236, 413] on icon at bounding box center [239, 412] width 27 height 23
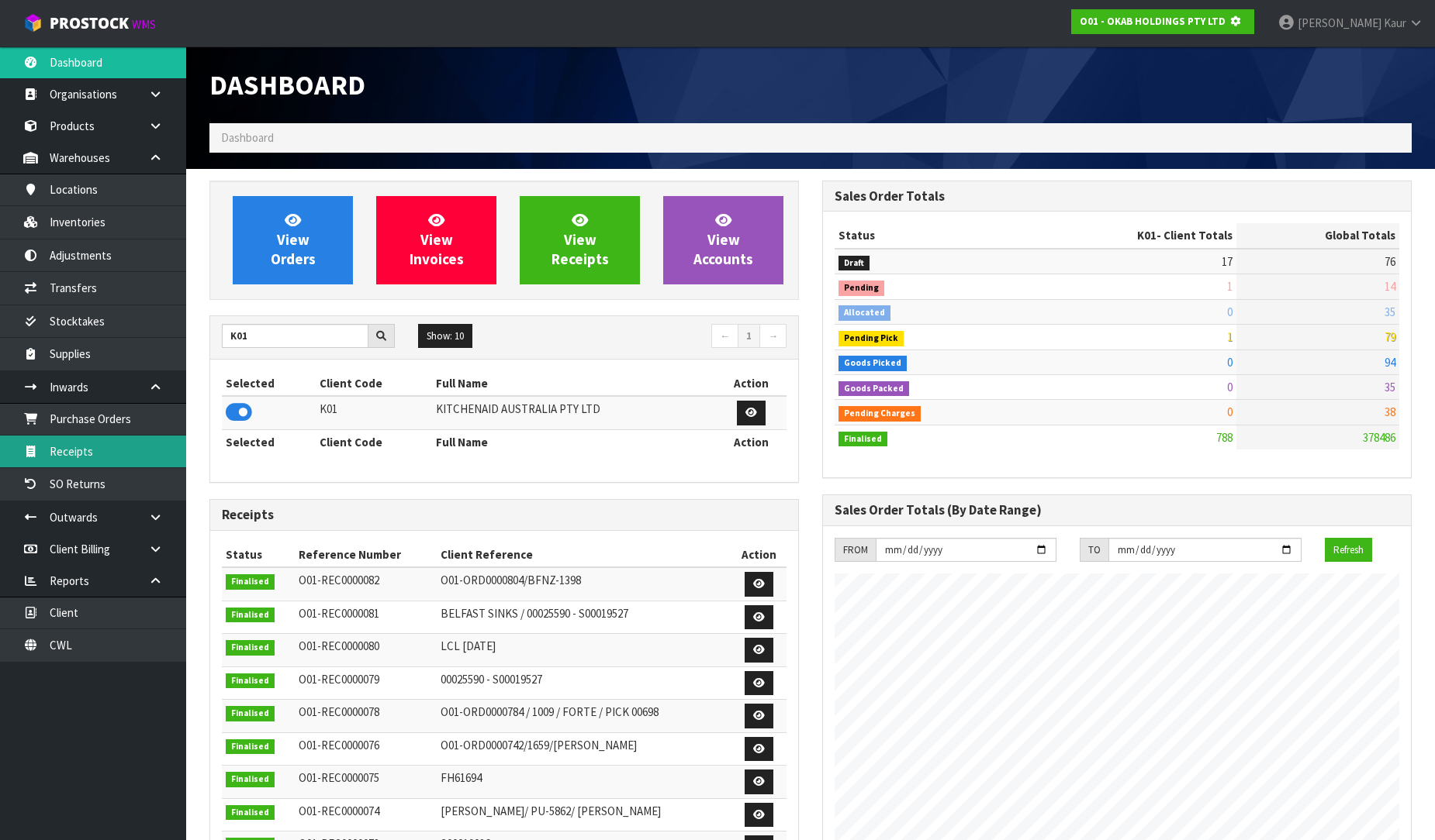
scroll to position [774181, 774921]
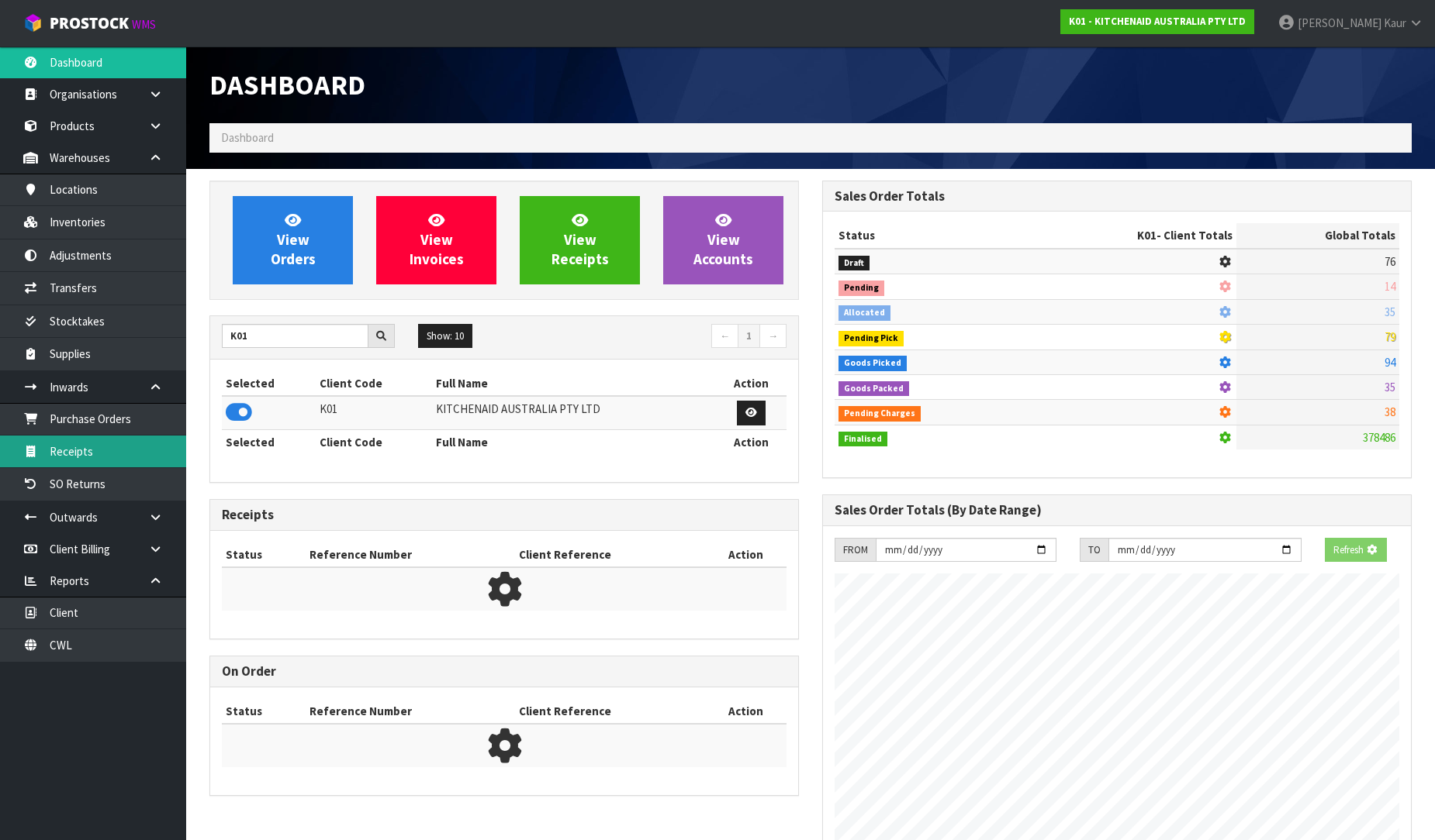
click at [121, 452] on link "Receipts" at bounding box center [92, 450] width 186 height 31
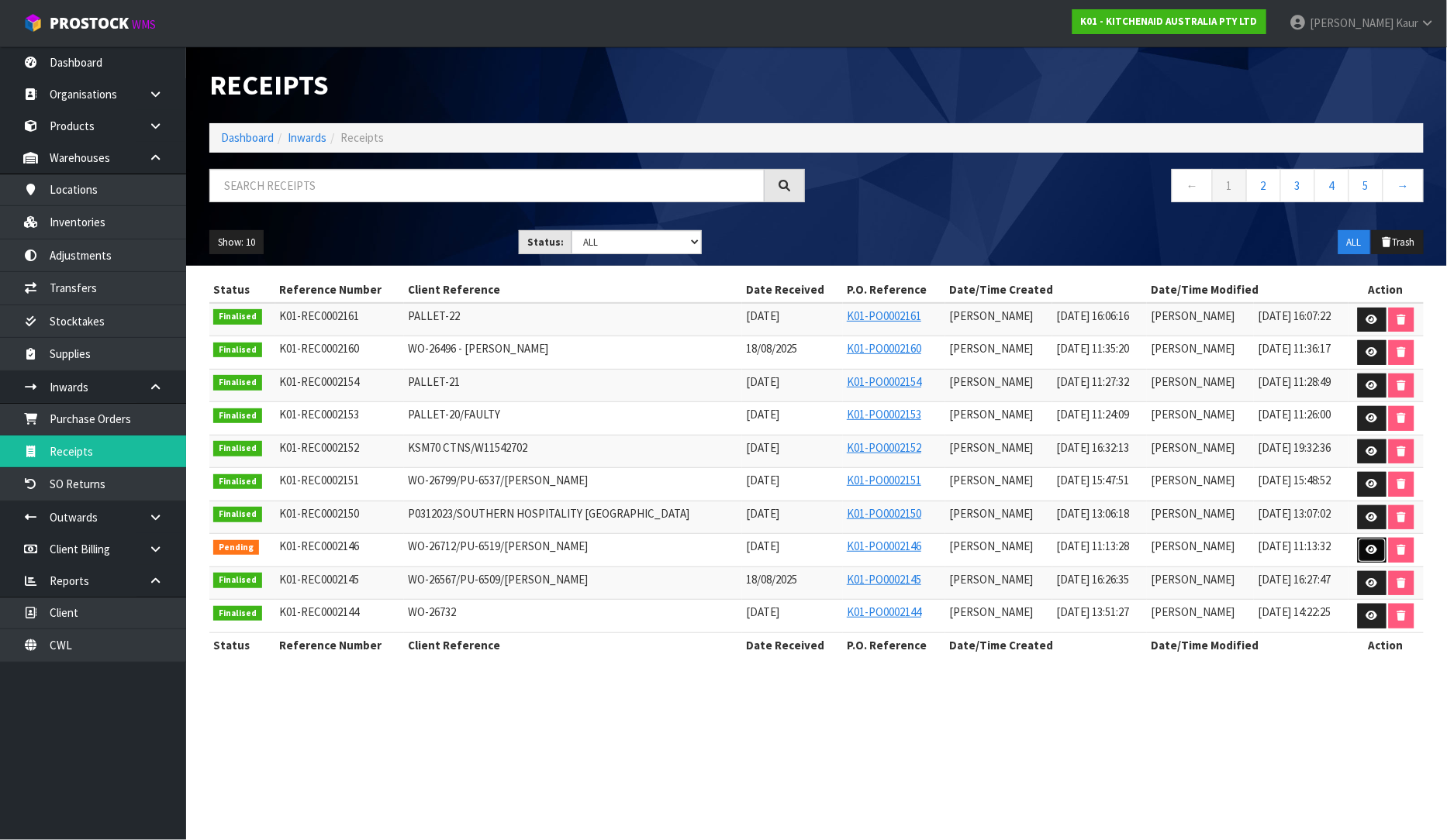
click at [1364, 559] on link at bounding box center [1372, 550] width 29 height 25
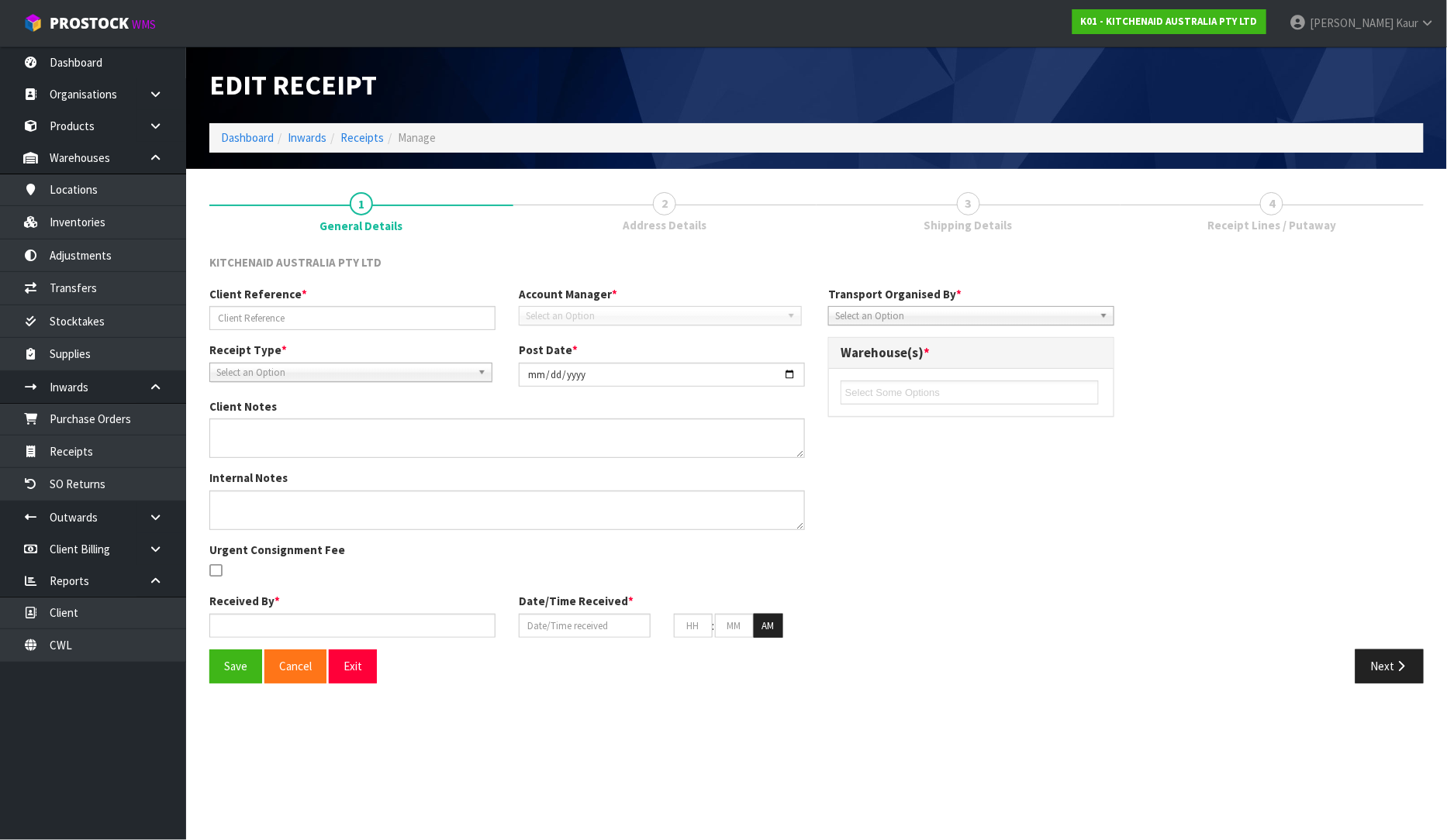
type input "WO-26712/PU-6519/NICHOLAS PARKIN"
type input "[DATE]"
type textarea "PLEASE REMOVE OUTER CARTON AND RETURN 5KSM192XDAAG / WD4028312 TO STOCK FOR FUT…"
type input "[PERSON_NAME]"
type input "[DATE]"
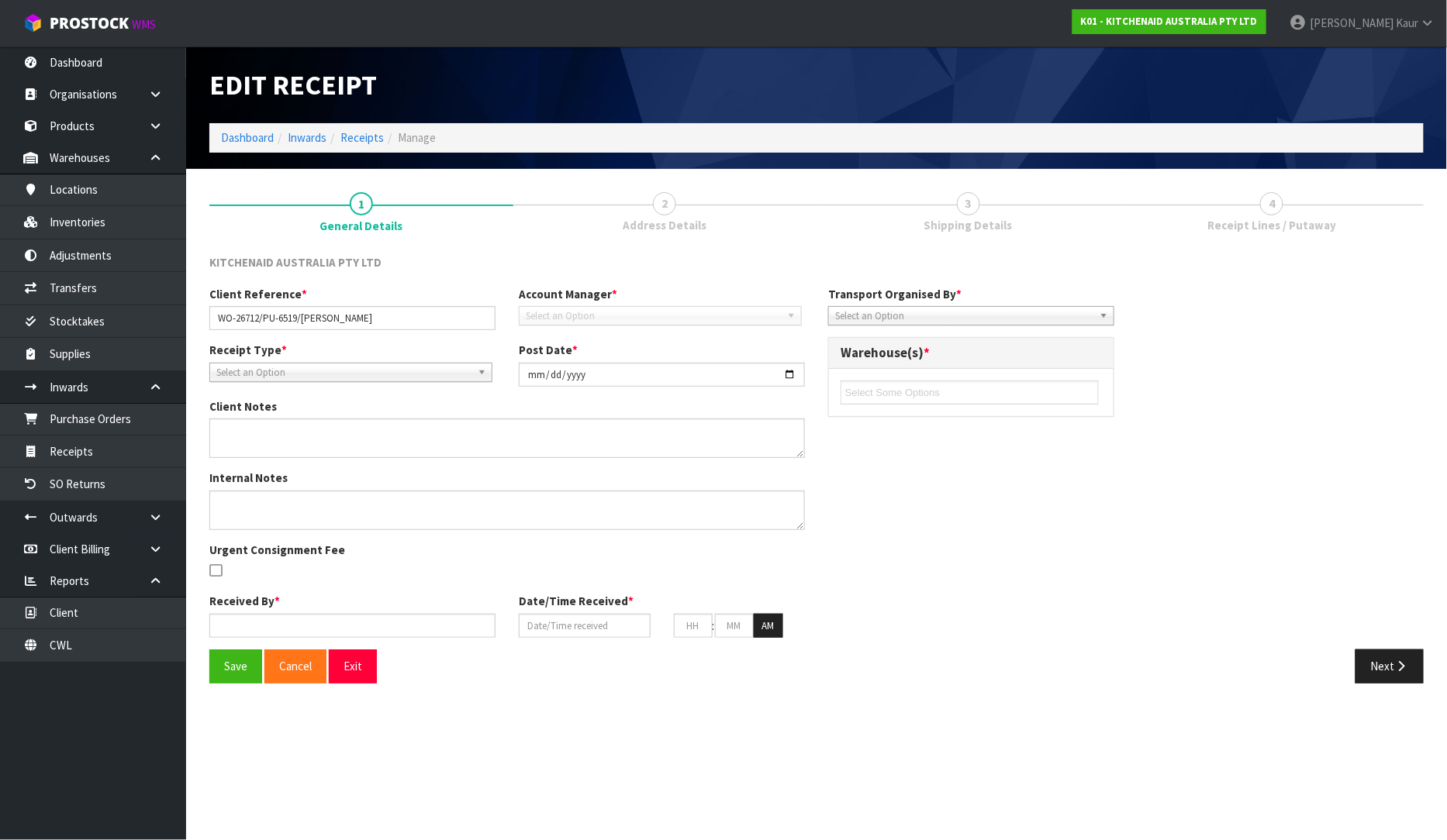
type input "11"
type input "13"
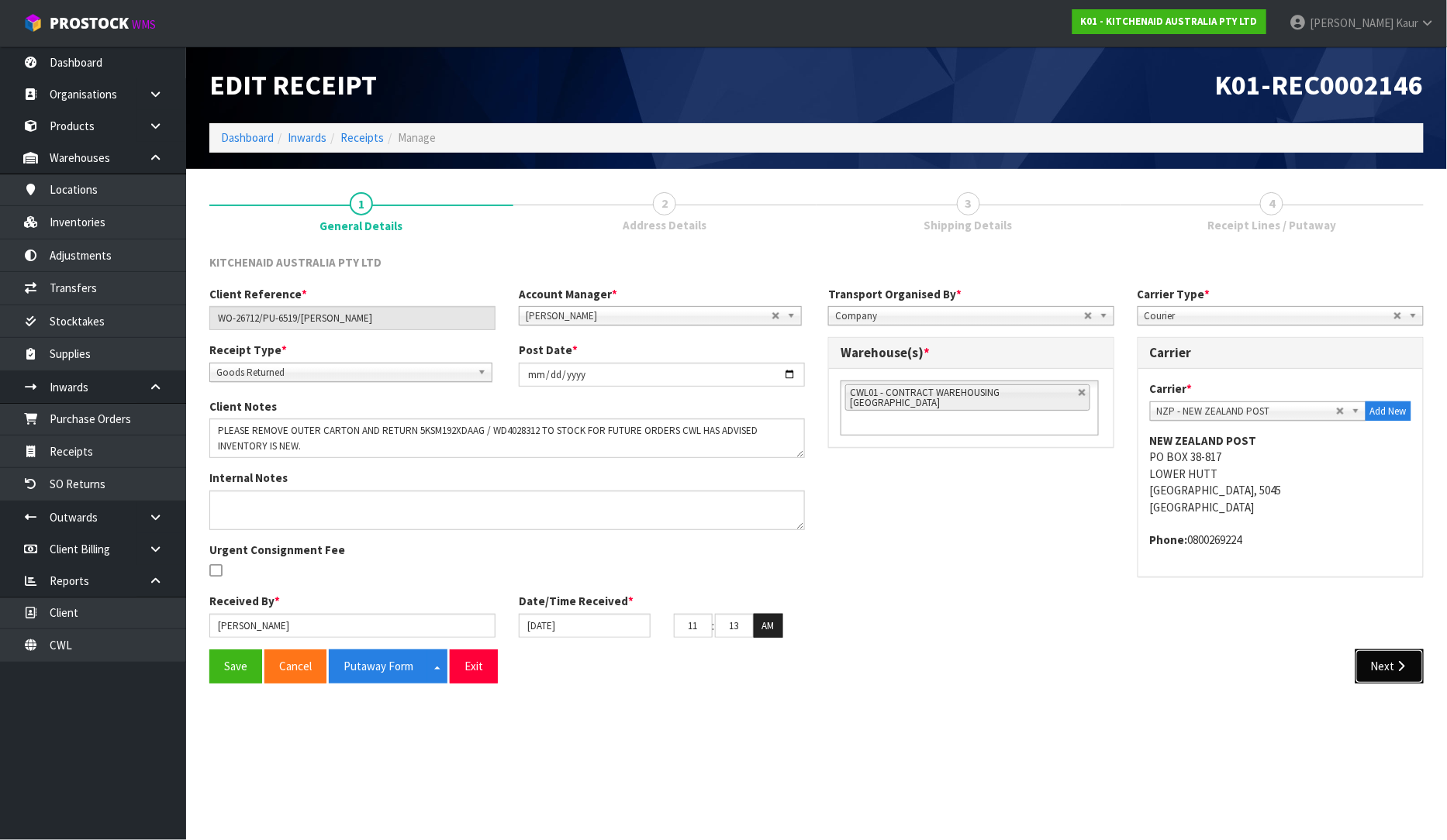
click at [1374, 652] on button "Next" at bounding box center [1390, 666] width 69 height 33
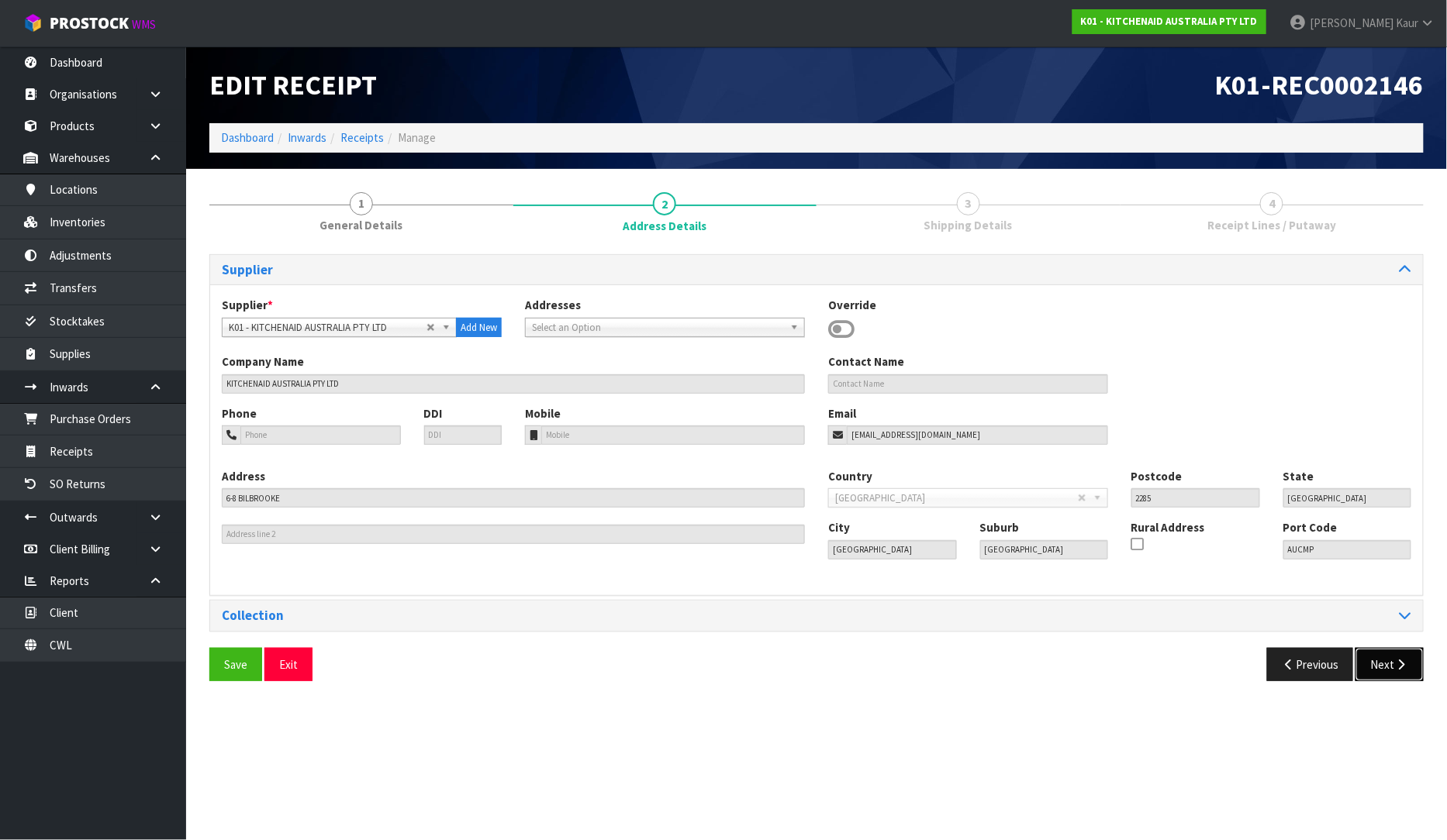
click at [1375, 652] on button "Next" at bounding box center [1390, 664] width 69 height 33
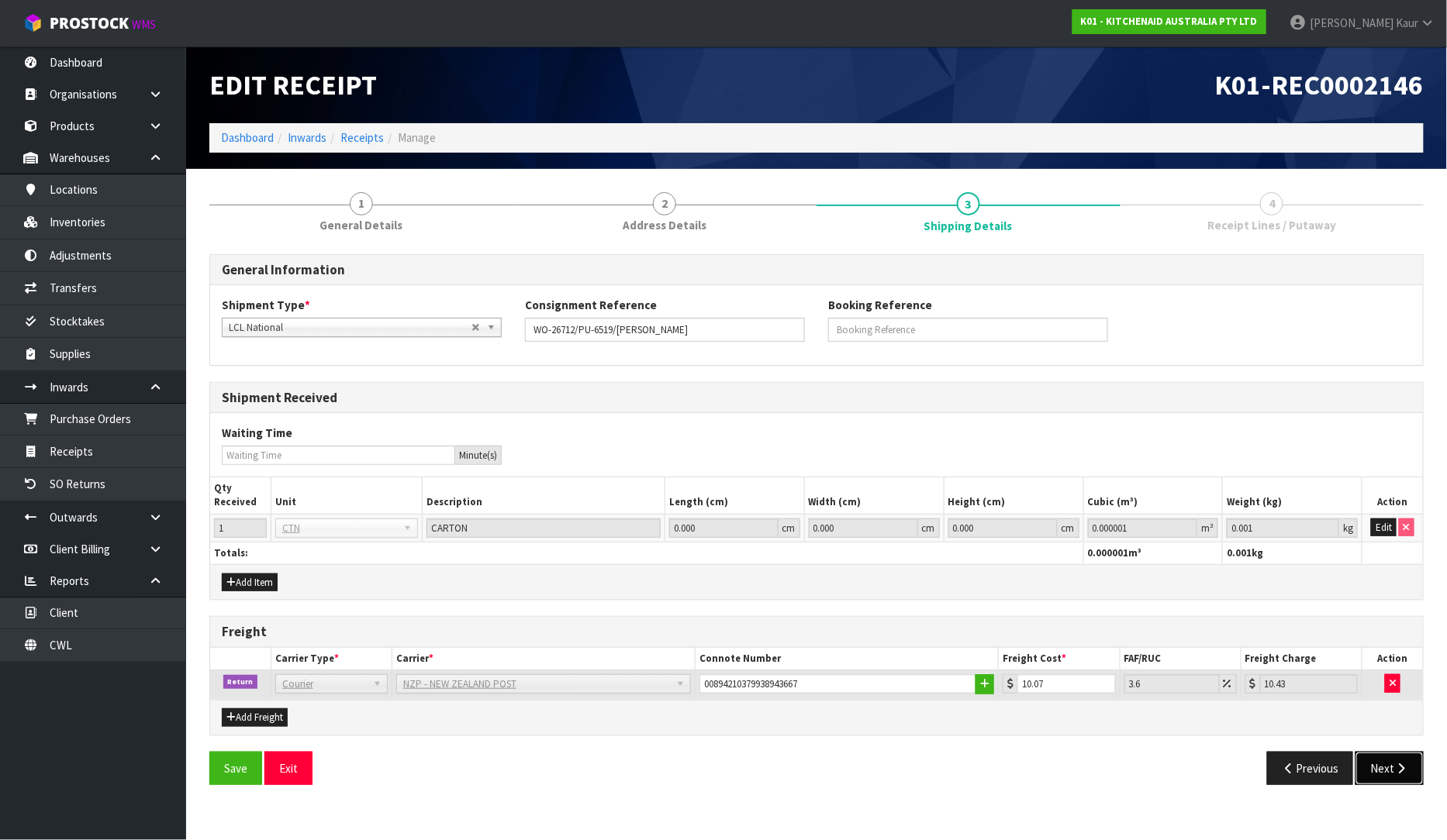
click at [1385, 770] on button "Next" at bounding box center [1390, 768] width 69 height 33
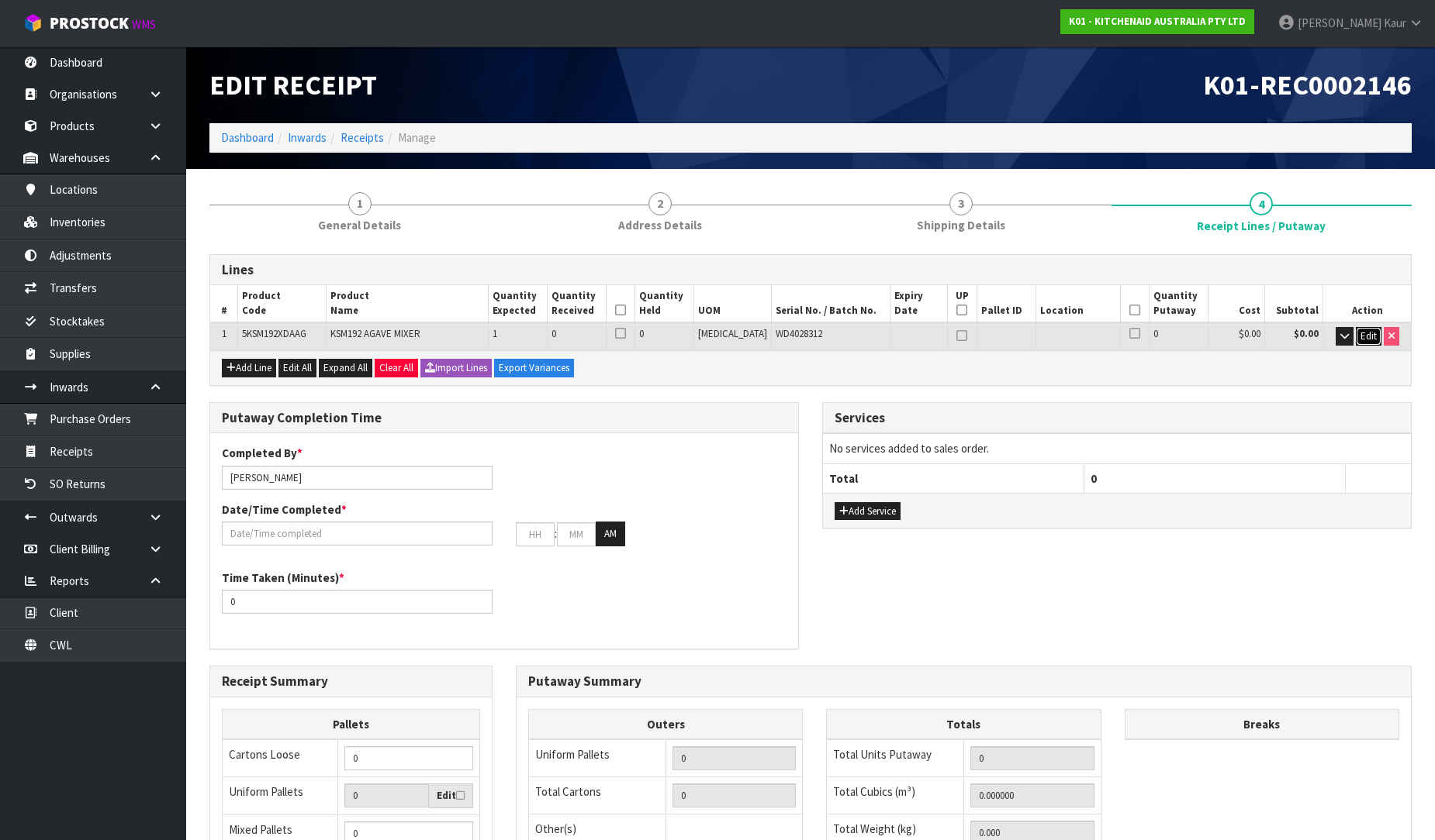
click at [1375, 341] on span "Edit" at bounding box center [1368, 336] width 16 height 13
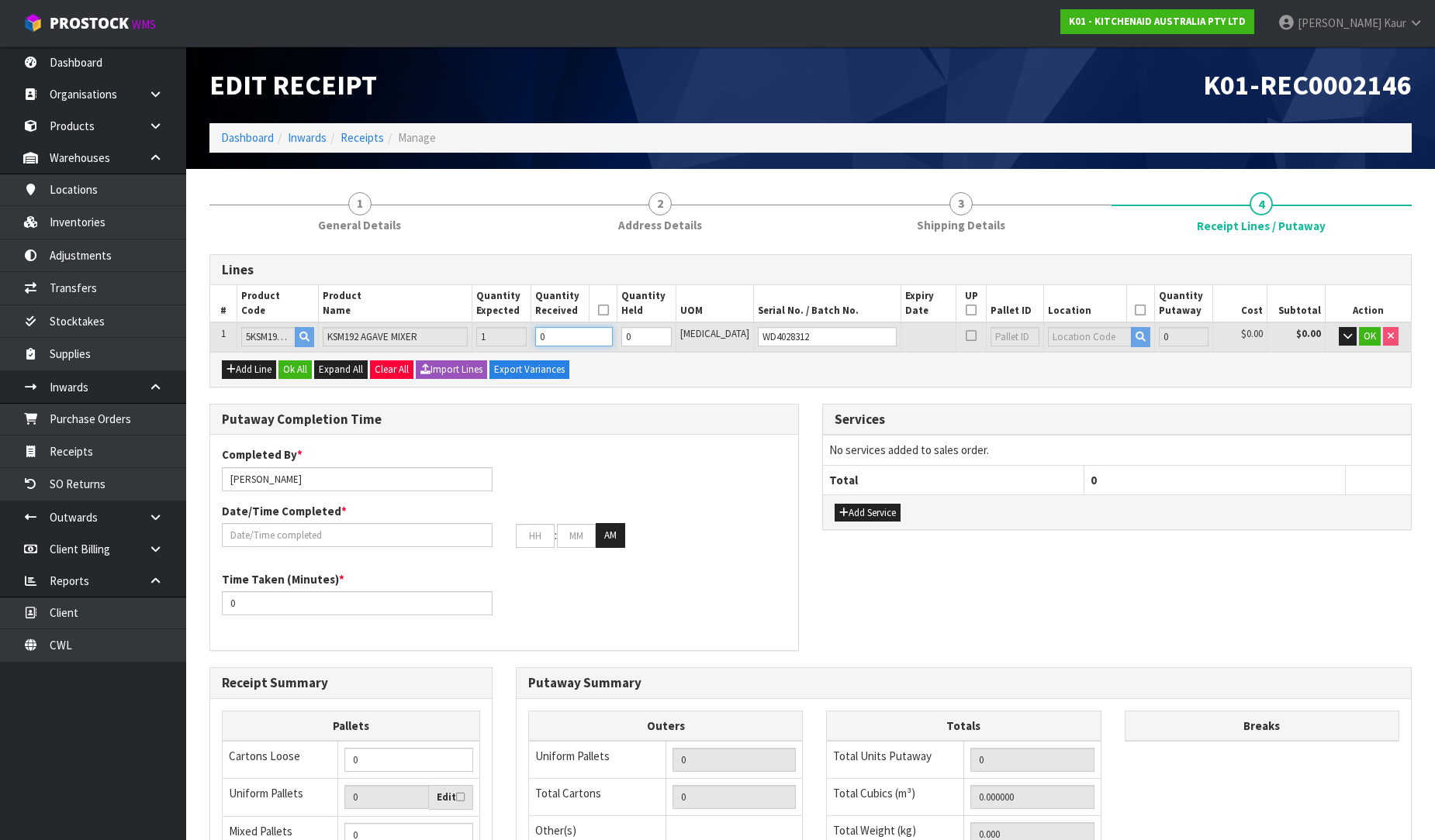
click at [579, 342] on input "0" at bounding box center [574, 336] width 77 height 19
type input "1"
type input "0.052374"
type input "11.5"
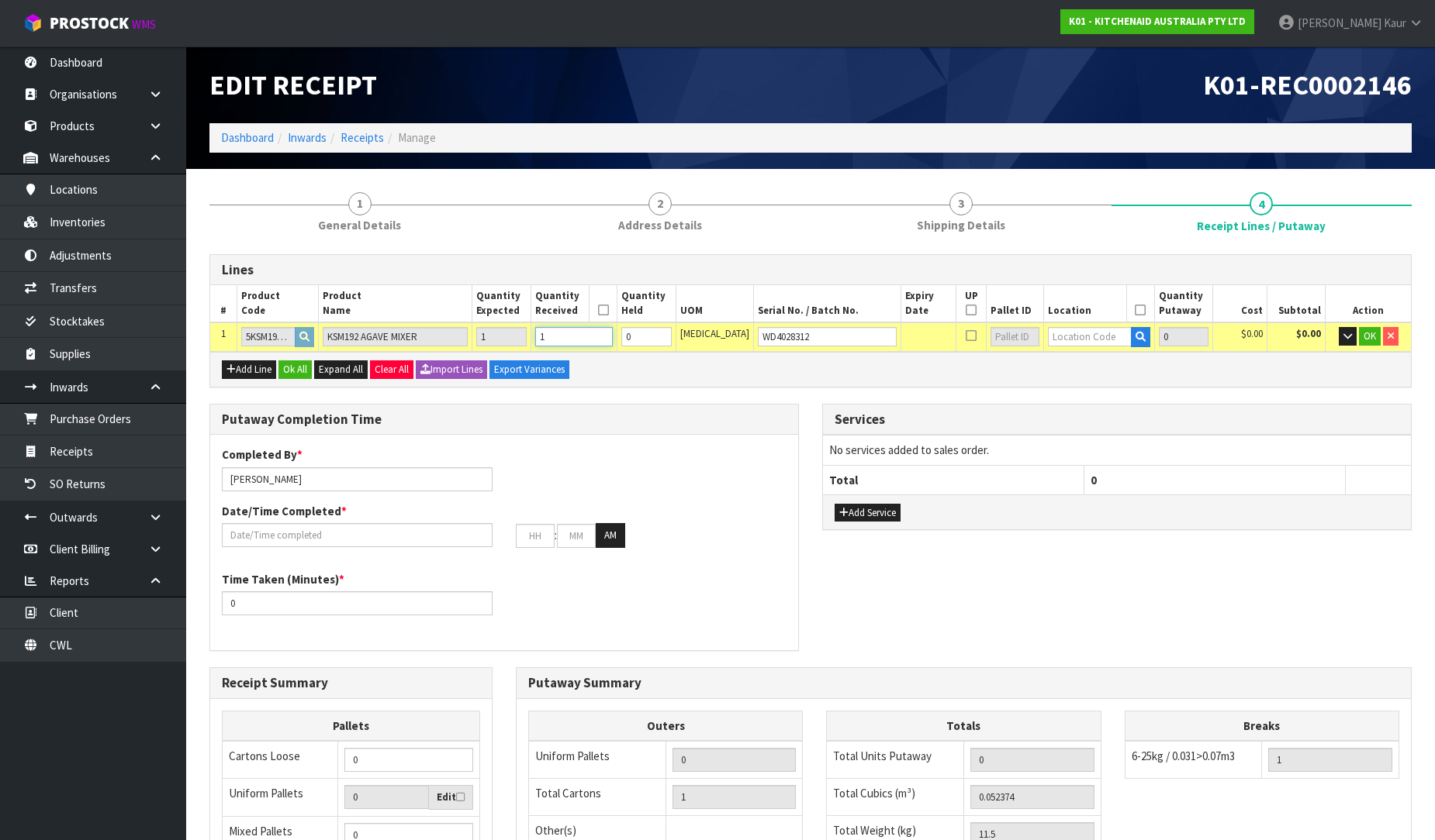
type input "1"
click at [1062, 344] on input "text" at bounding box center [1089, 336] width 83 height 19
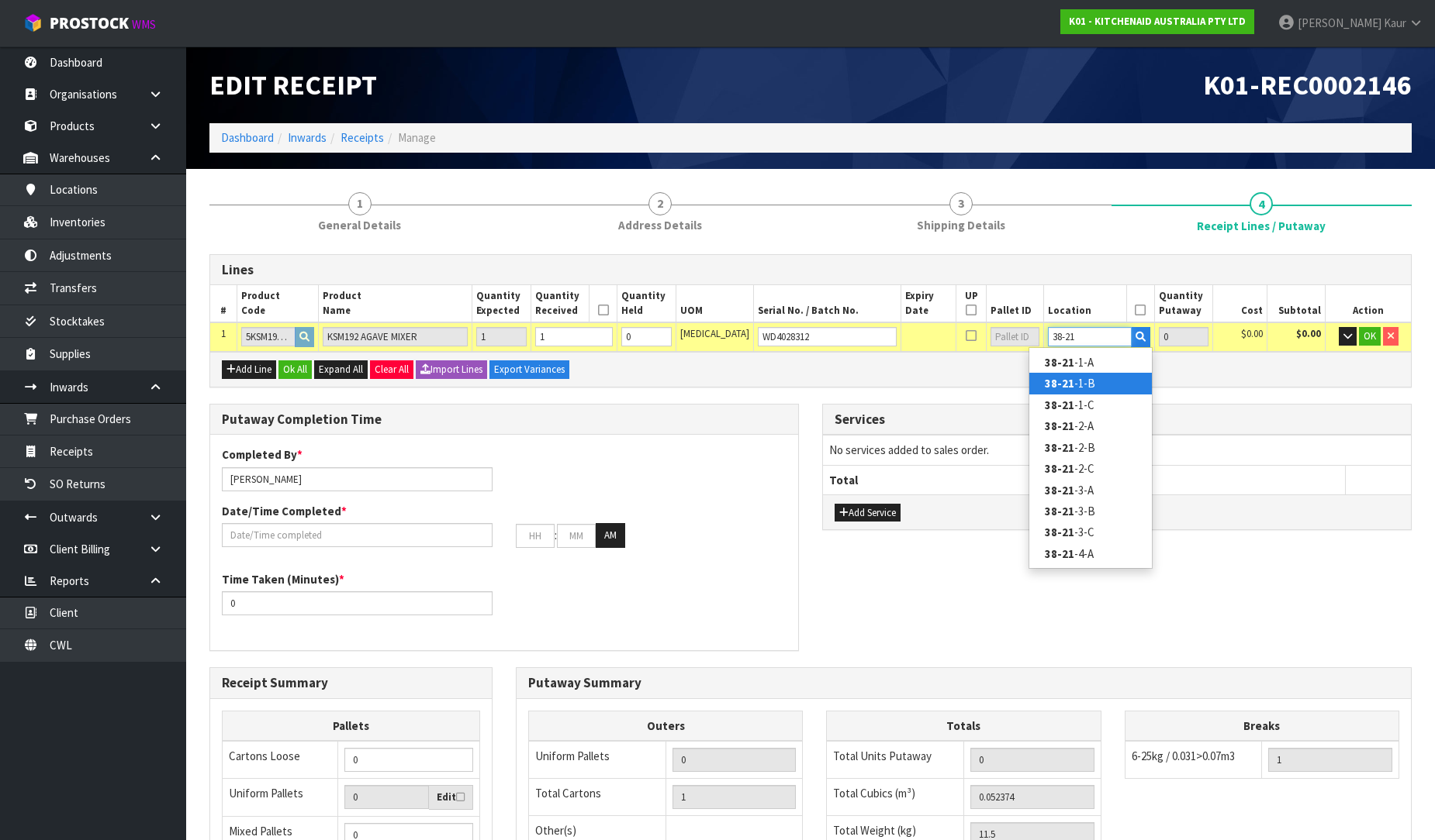
type input "38-21"
click at [1076, 377] on link "38-21 -1-B" at bounding box center [1090, 383] width 123 height 21
type input "1"
type input "38-21-1-B"
type input "1"
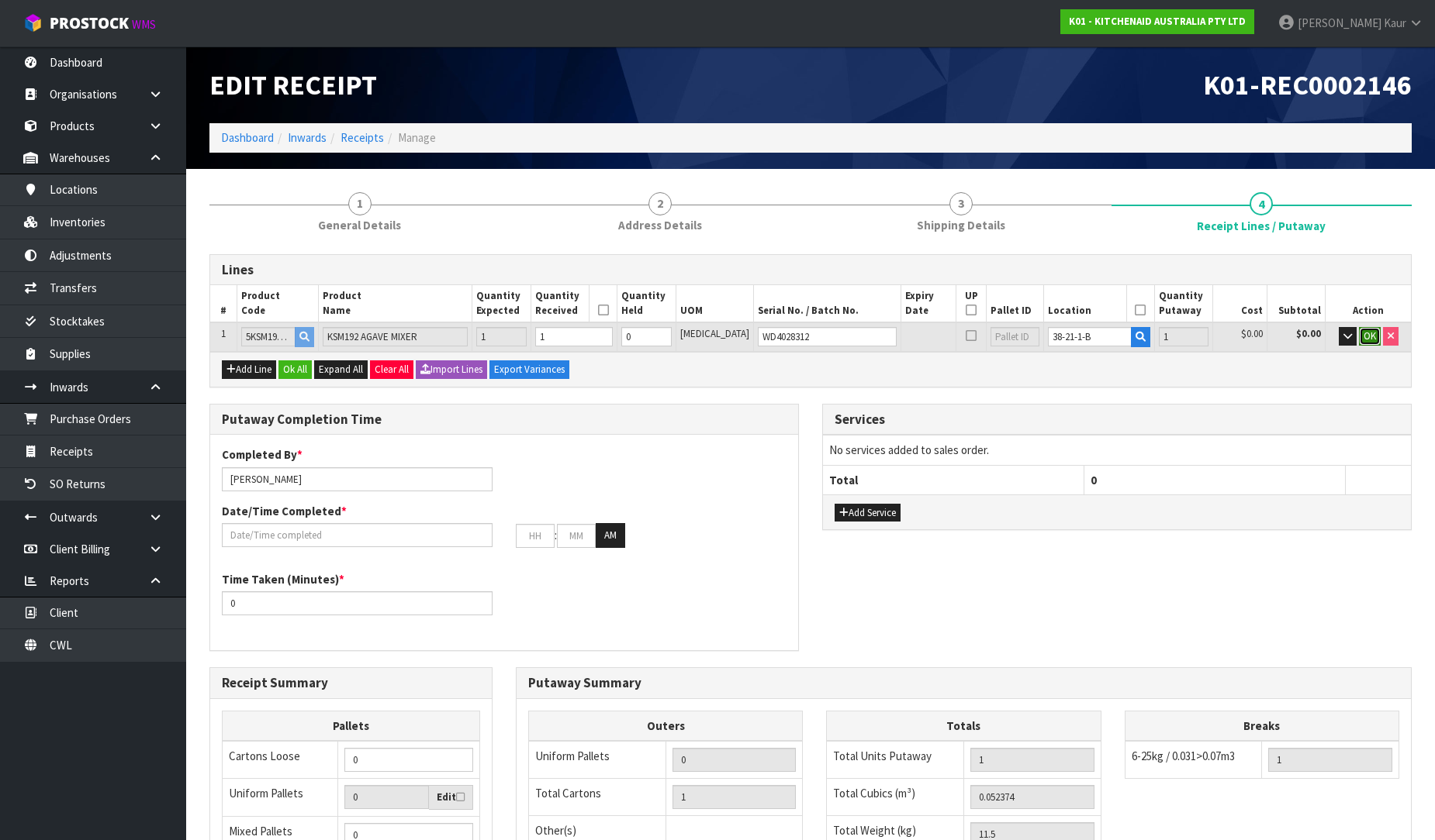
click at [1365, 339] on span "OK" at bounding box center [1369, 336] width 12 height 13
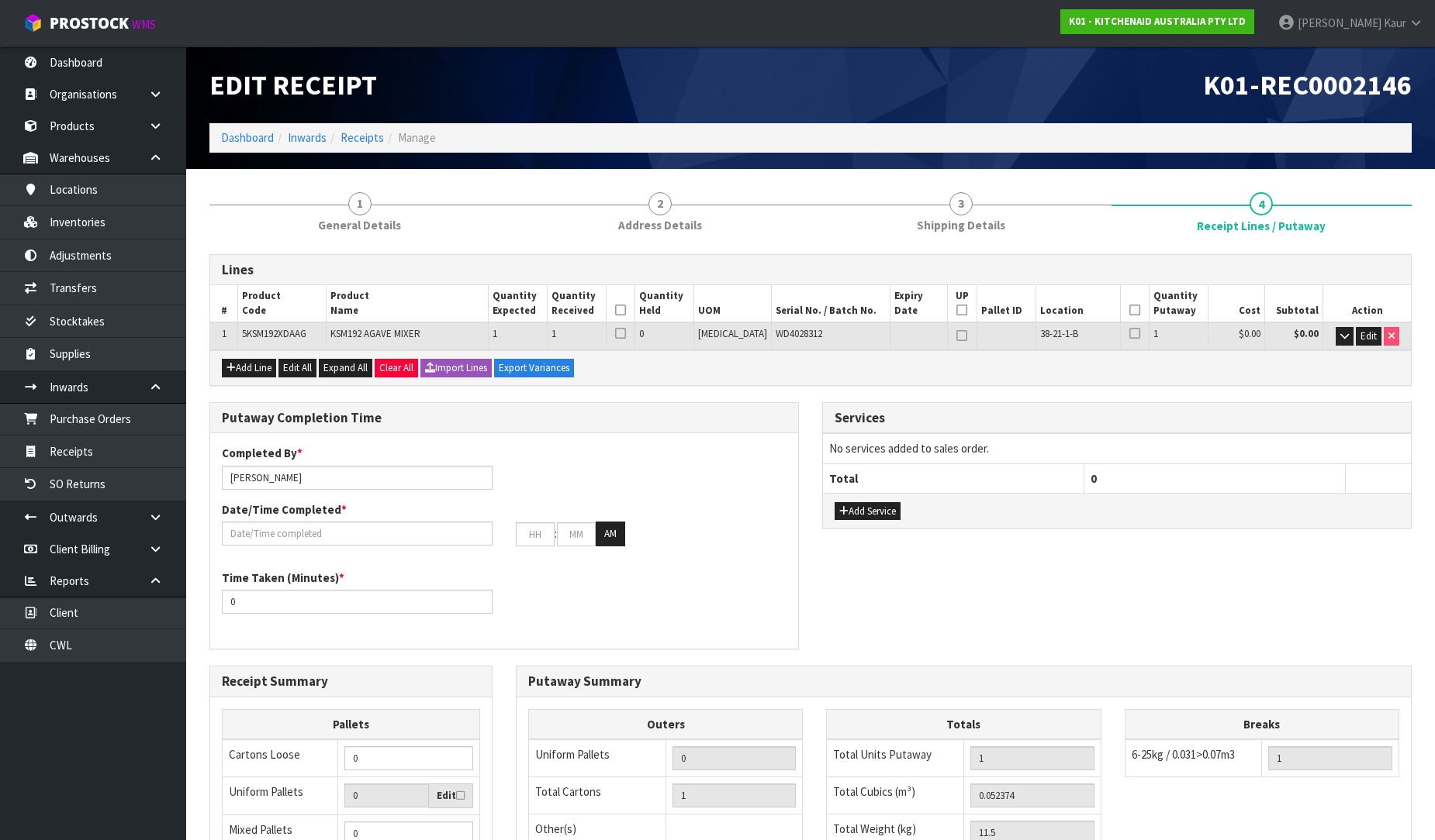
click at [626, 310] on icon at bounding box center [619, 310] width 10 height 1
drag, startPoint x: 1127, startPoint y: 308, endPoint x: 1102, endPoint y: 350, distance: 48.9
click at [1129, 310] on icon at bounding box center [1134, 310] width 10 height 1
click at [234, 541] on input "text" at bounding box center [357, 533] width 271 height 24
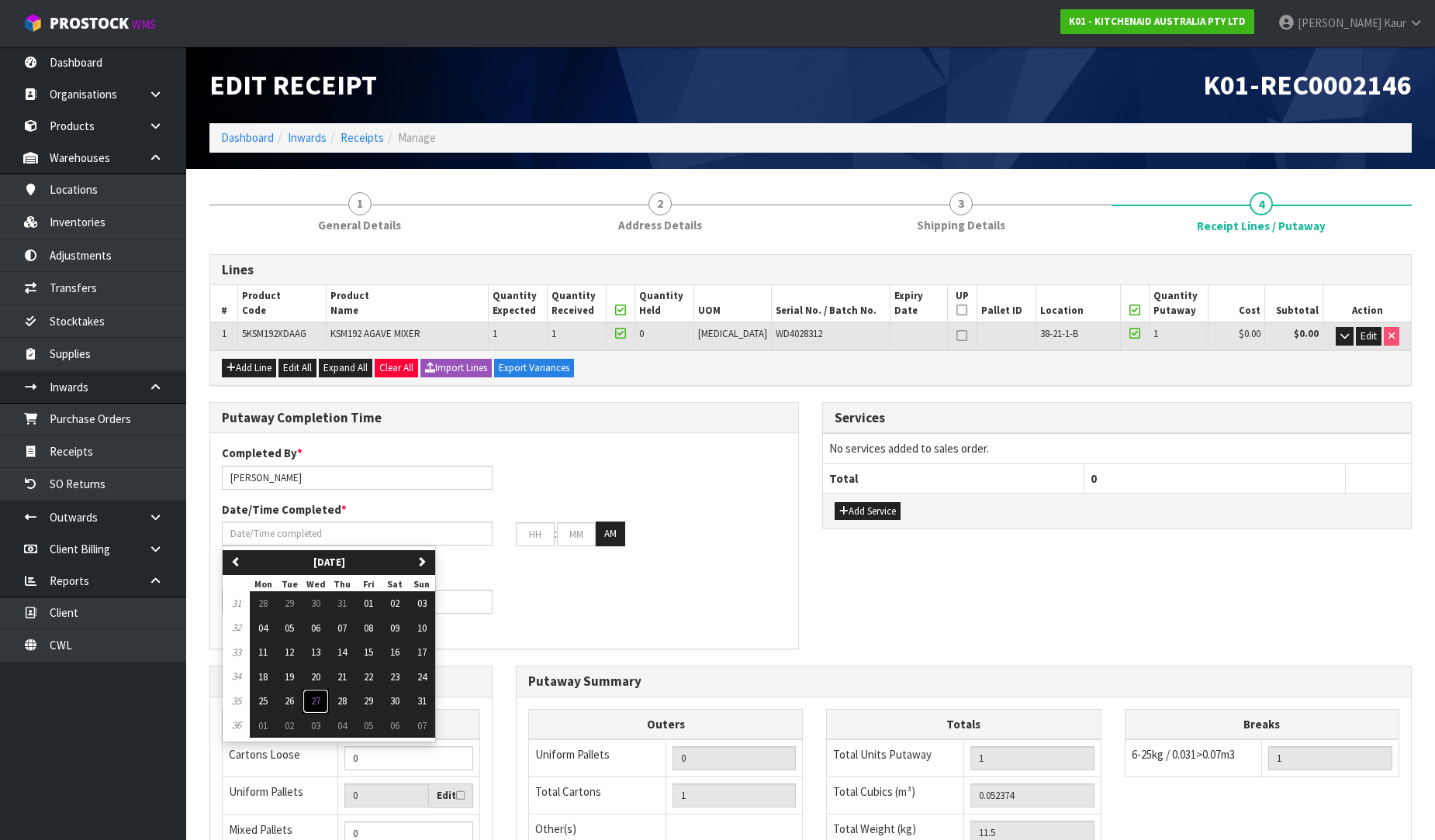
drag, startPoint x: 320, startPoint y: 702, endPoint x: 265, endPoint y: 616, distance: 102.1
click at [319, 701] on span "27" at bounding box center [315, 701] width 10 height 13
type input "[DATE]"
type input "12"
type input "00"
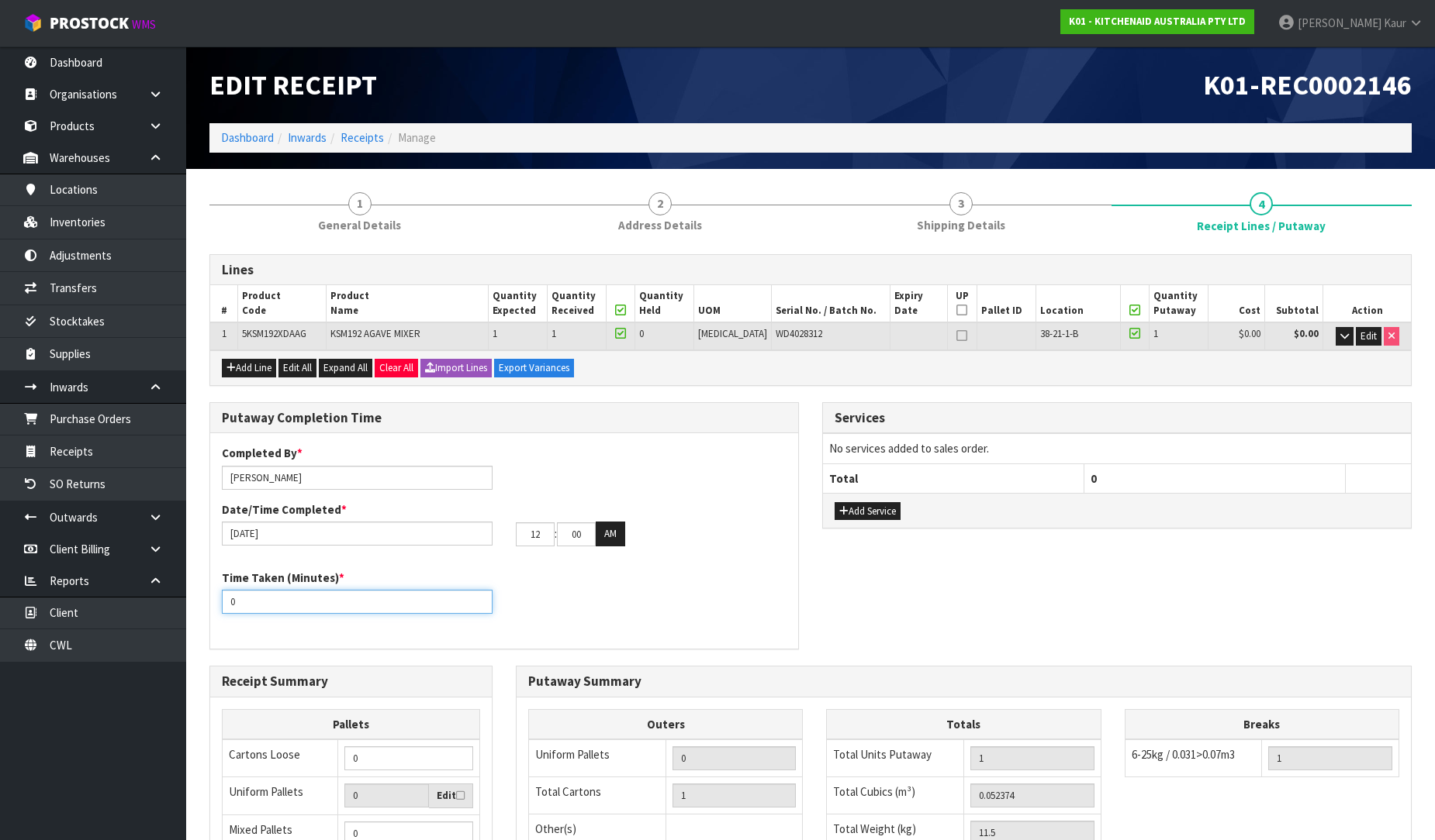
drag, startPoint x: 249, startPoint y: 606, endPoint x: 218, endPoint y: 608, distance: 31.1
click at [218, 608] on div "Time Taken (Minutes) * 0" at bounding box center [357, 591] width 293 height 44
type input "10"
drag, startPoint x: 541, startPoint y: 535, endPoint x: 523, endPoint y: 535, distance: 18.0
click at [523, 535] on input "12" at bounding box center [535, 534] width 39 height 24
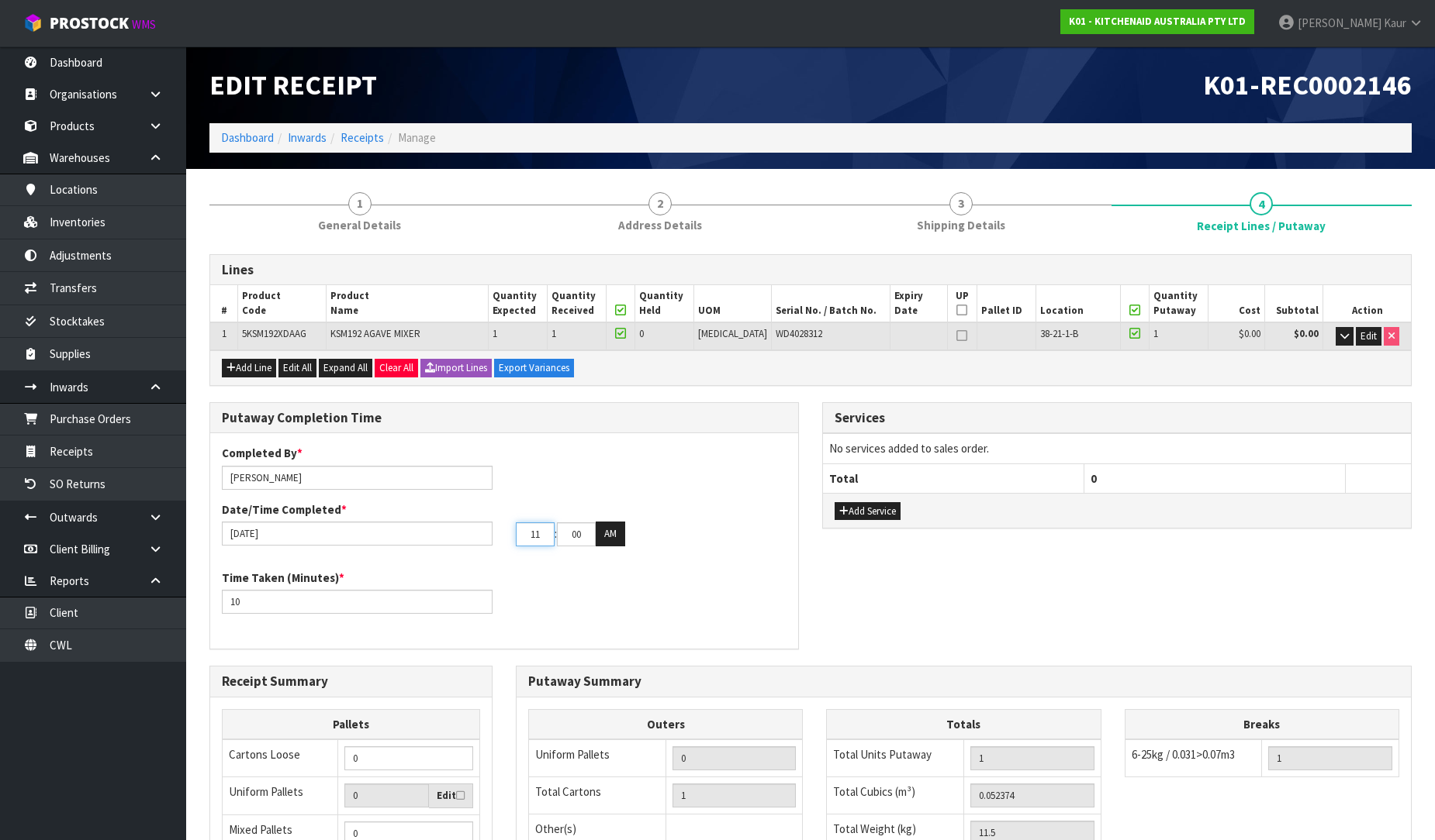
type input "11"
click at [544, 532] on tr "11 : 00 : 00 AM" at bounding box center [570, 534] width 110 height 25
type input "28"
click at [637, 606] on div "Time Taken (Minutes) * 10" at bounding box center [504, 597] width 588 height 56
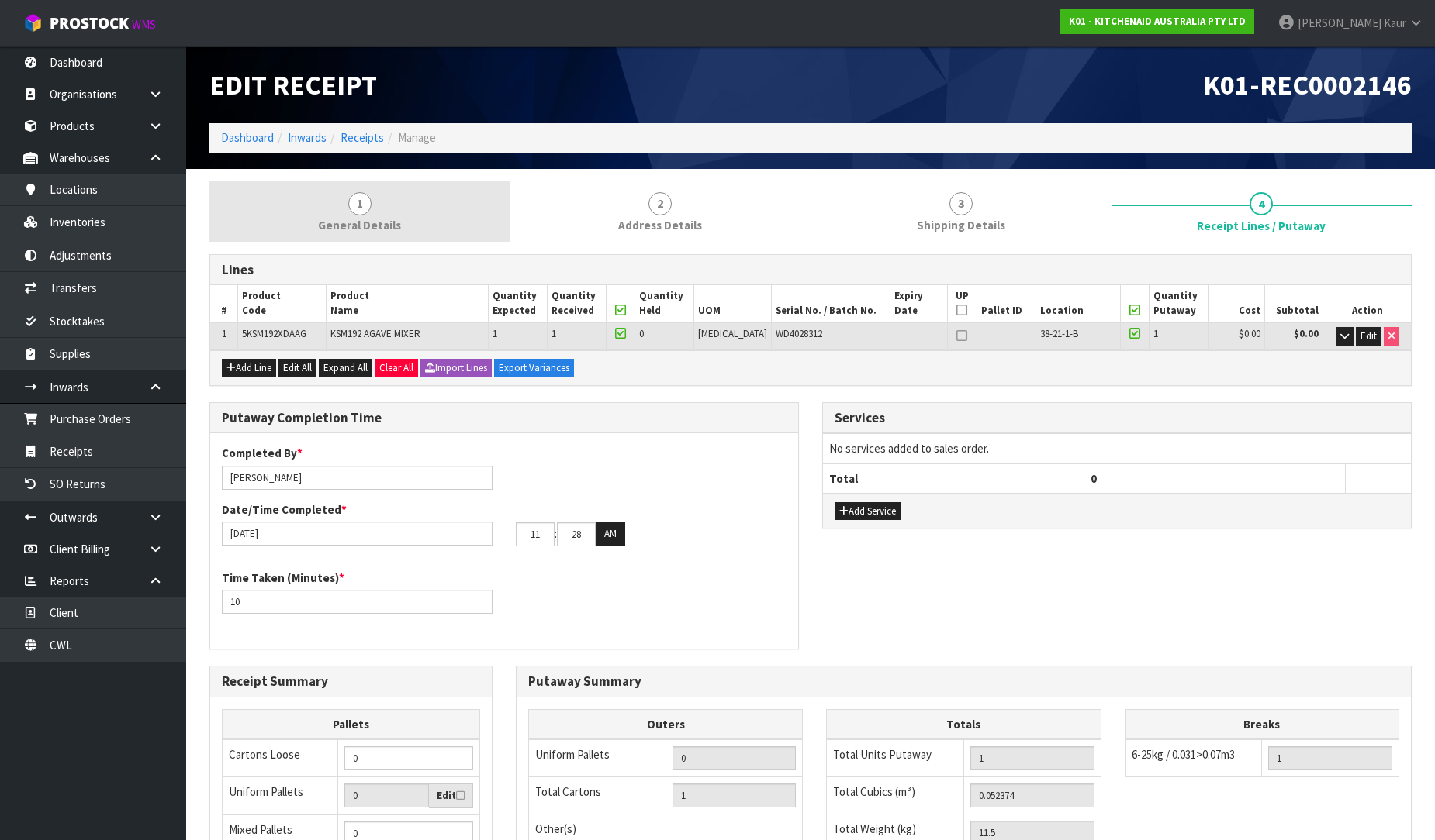
click at [358, 206] on span "1" at bounding box center [359, 204] width 23 height 23
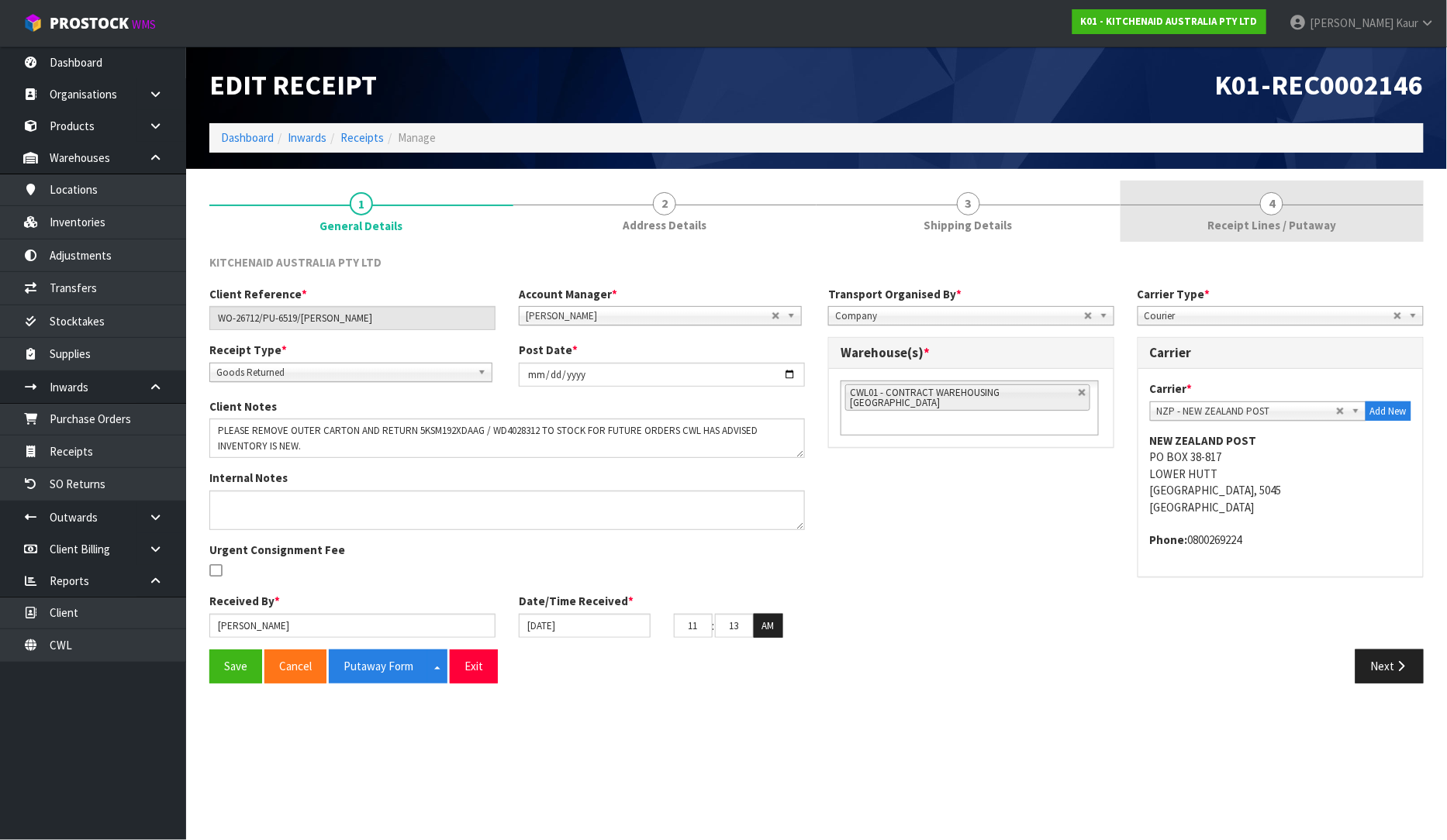
click at [1254, 227] on span "Receipt Lines / Putaway" at bounding box center [1271, 225] width 129 height 16
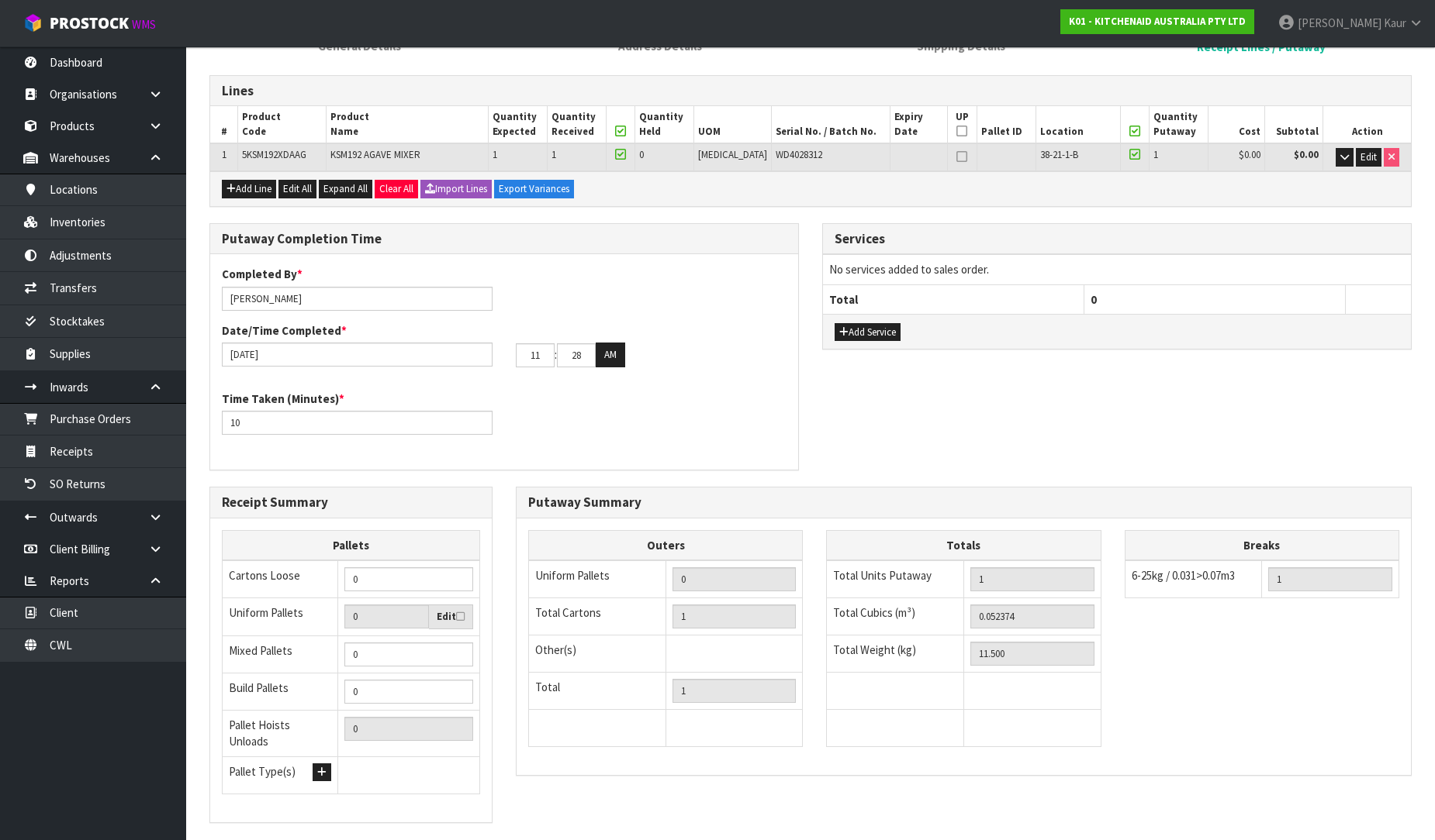
scroll to position [260, 0]
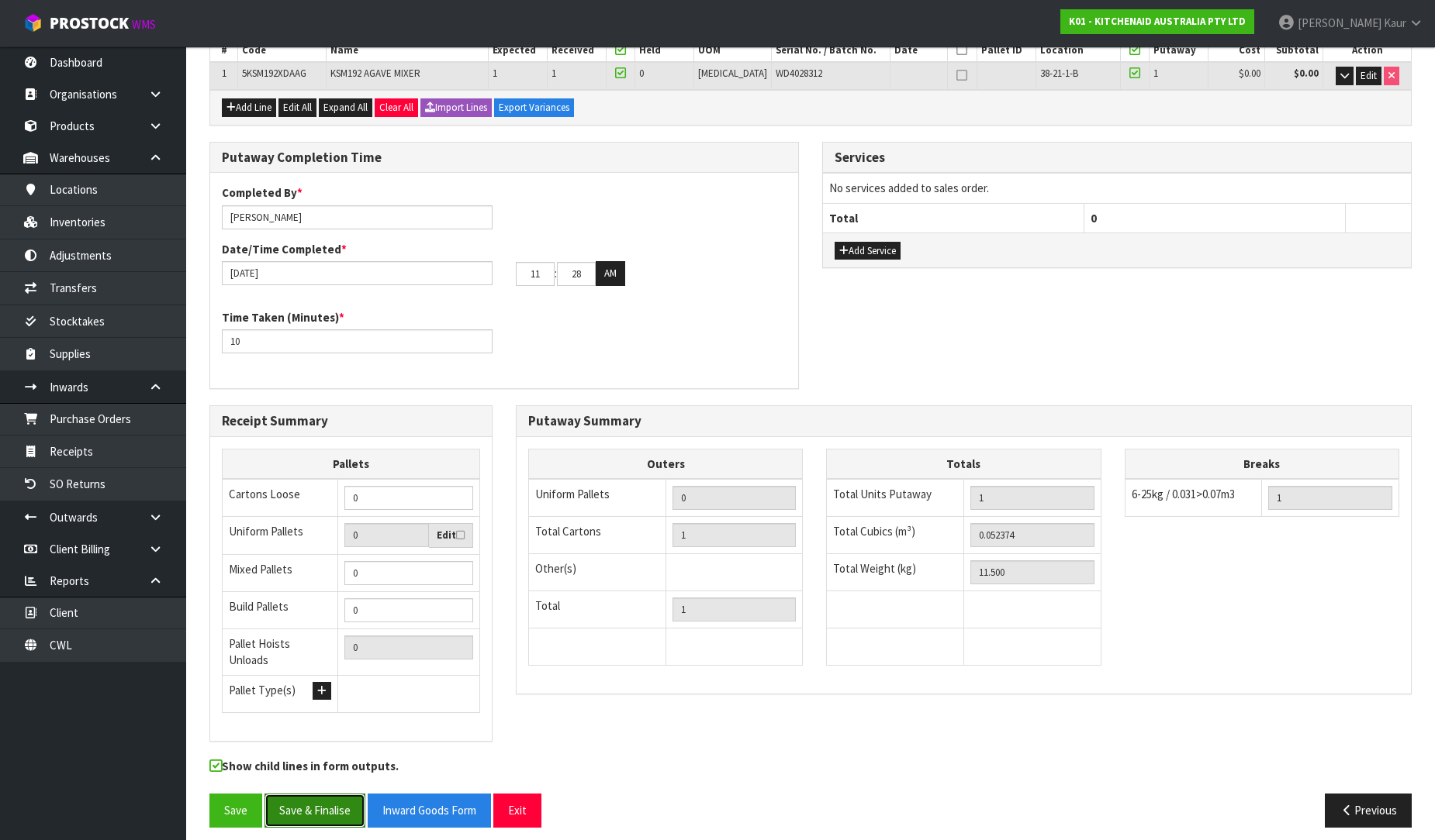
click at [319, 794] on button "Save & Finalise" at bounding box center [315, 810] width 101 height 33
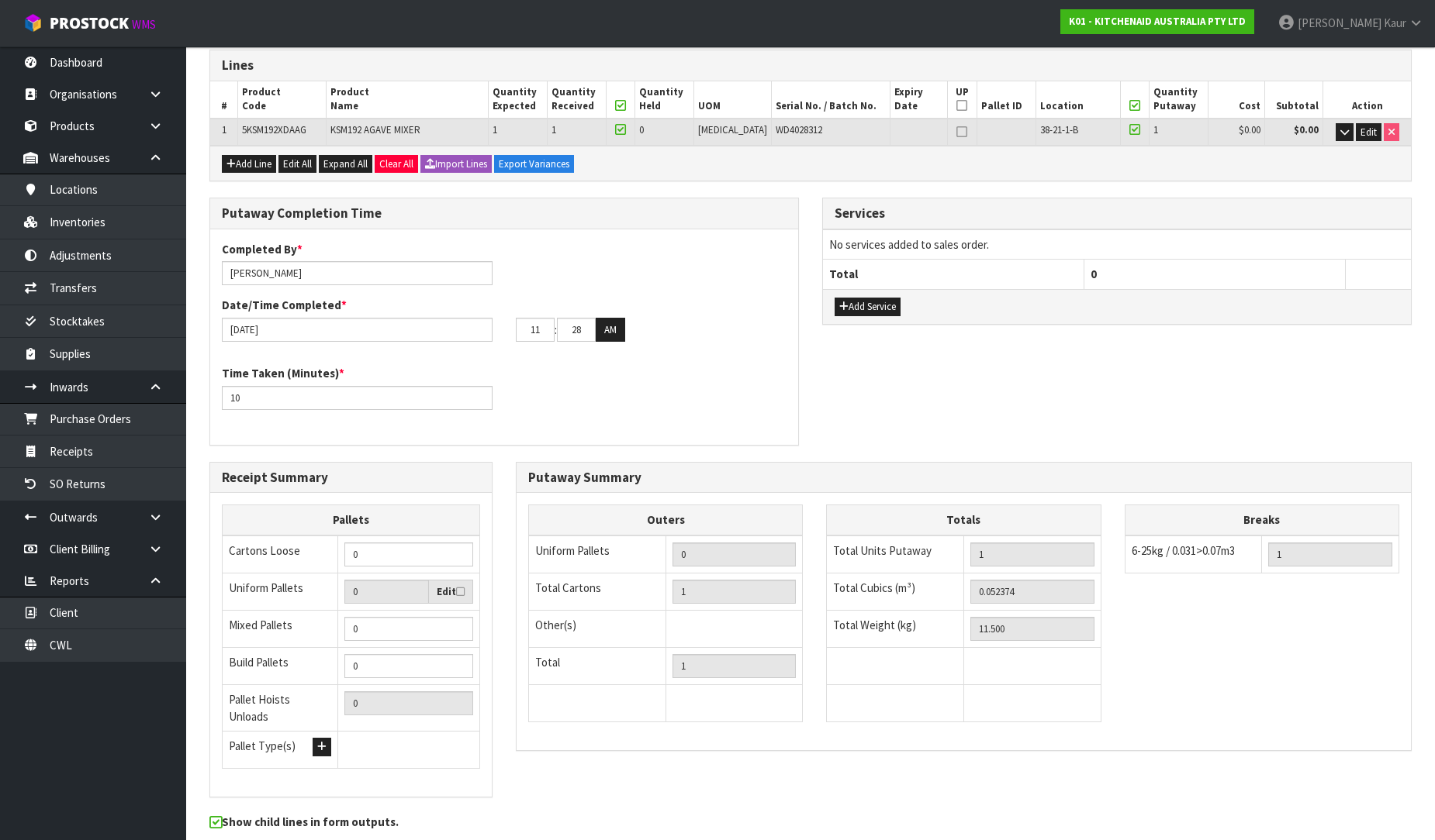
scroll to position [0, 0]
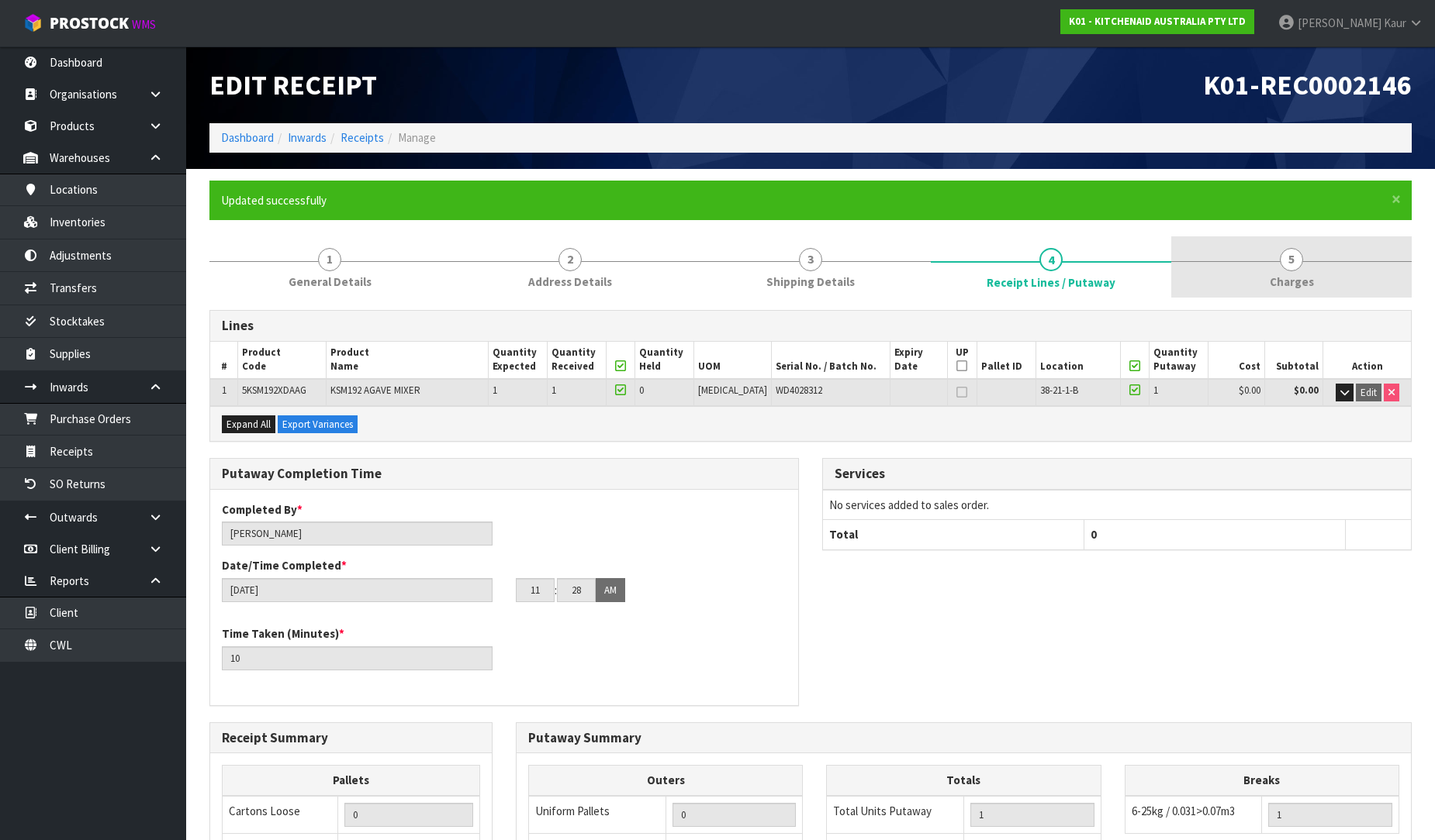
click at [1311, 283] on span "Charges" at bounding box center [1291, 281] width 44 height 16
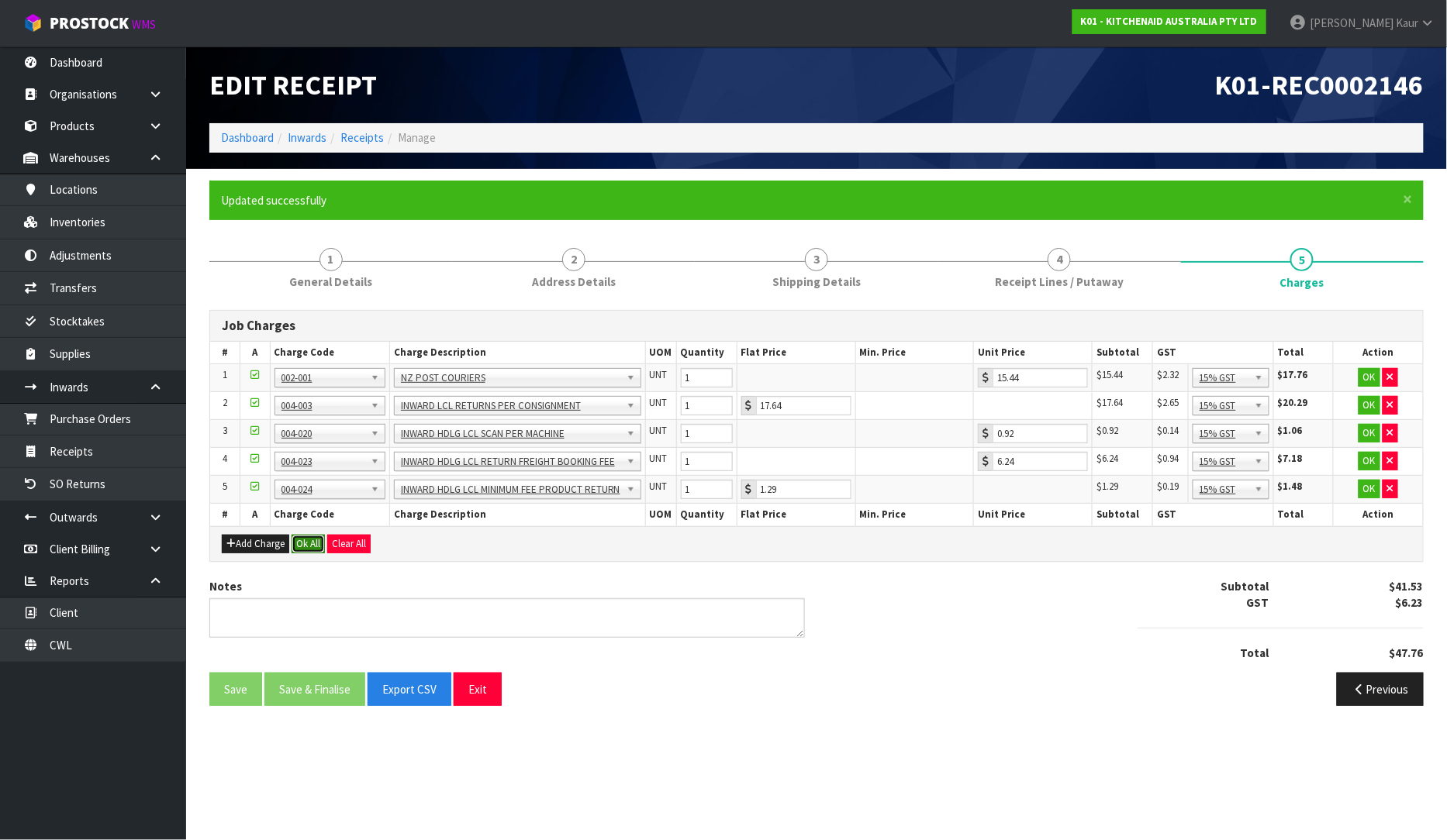
click at [306, 546] on button "Ok All" at bounding box center [308, 545] width 33 height 19
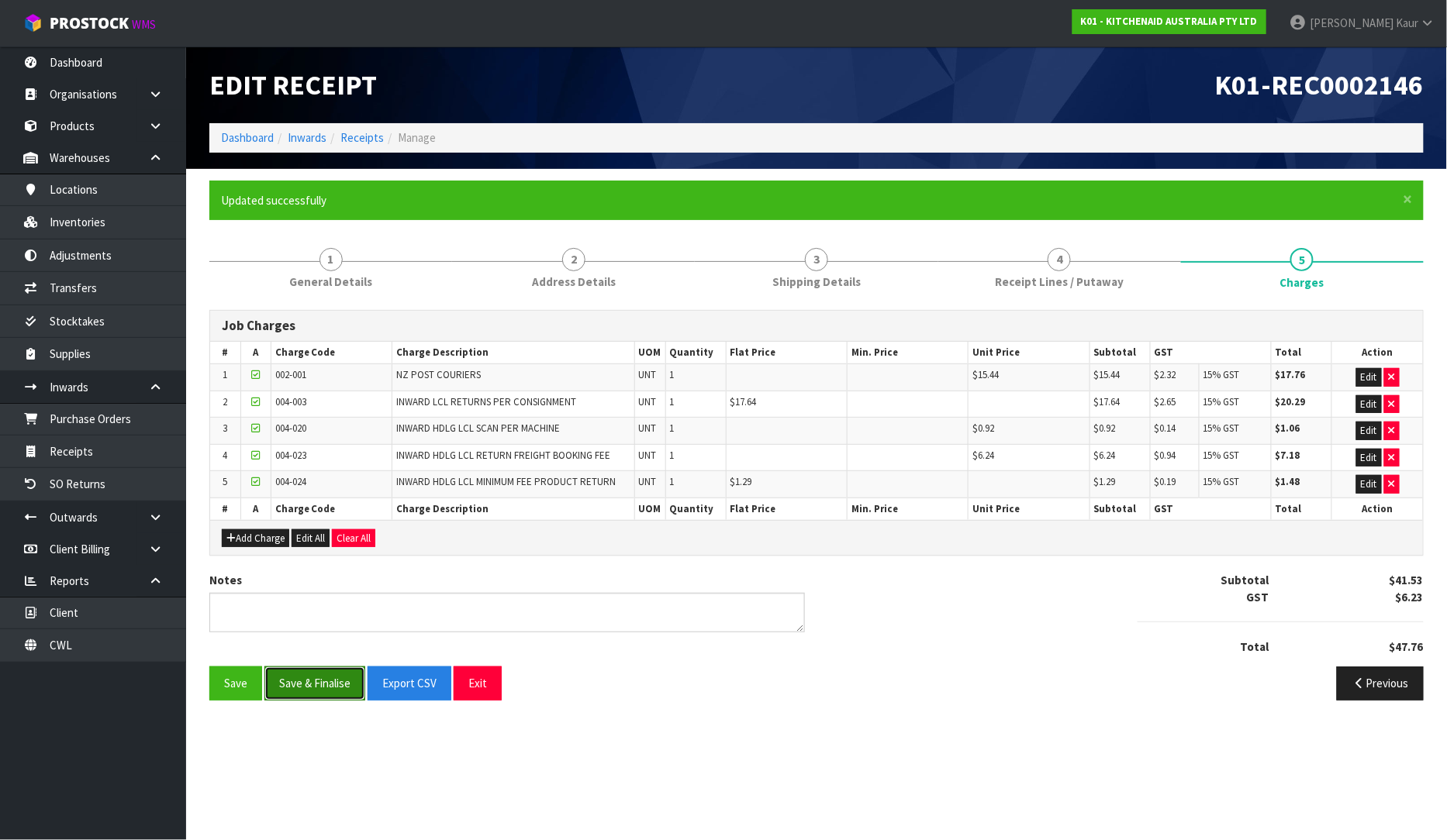
click at [291, 686] on button "Save & Finalise" at bounding box center [315, 683] width 101 height 33
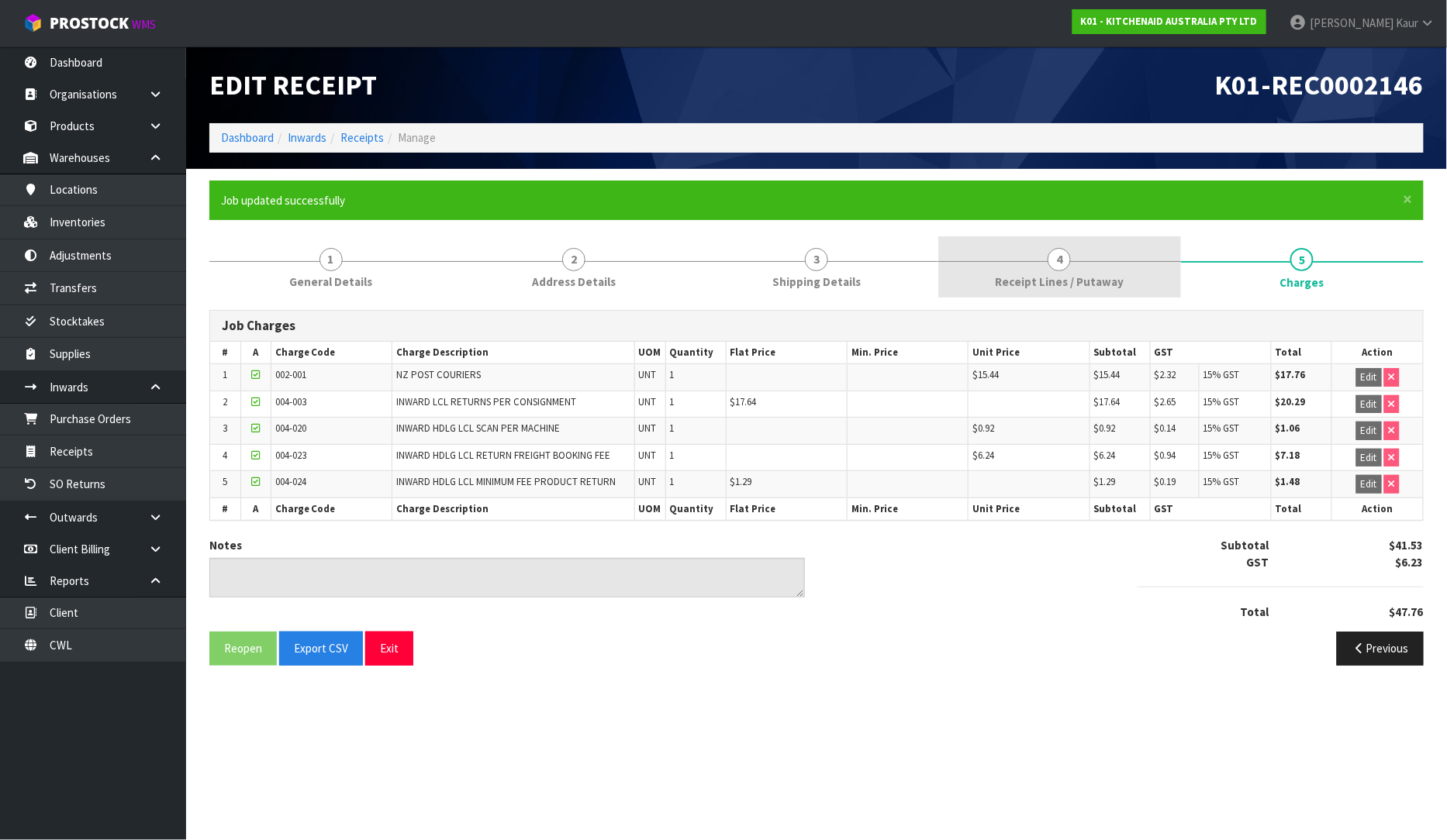
click at [995, 272] on link "4 Receipt Lines / Putaway" at bounding box center [1059, 267] width 243 height 61
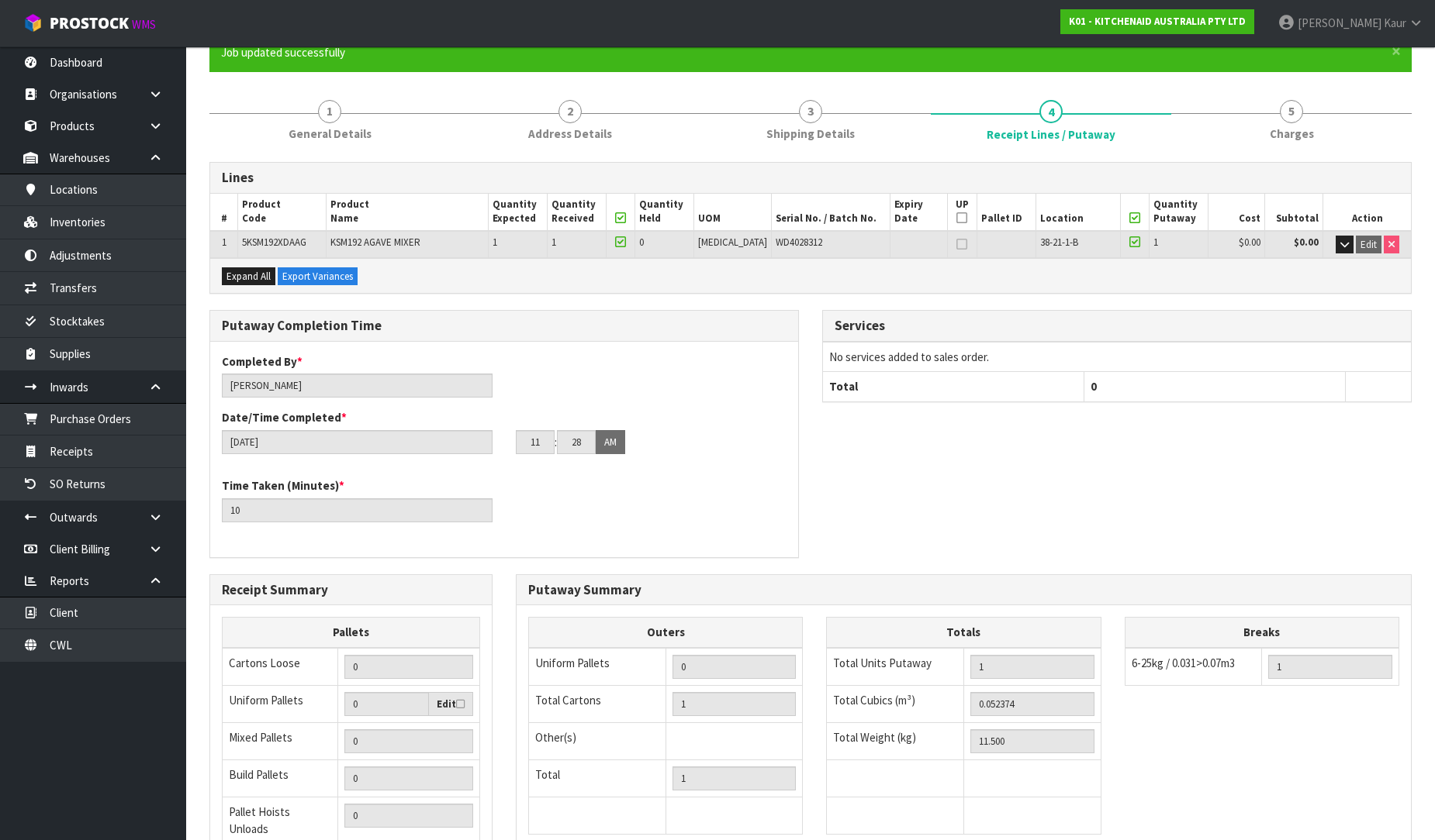
scroll to position [316, 0]
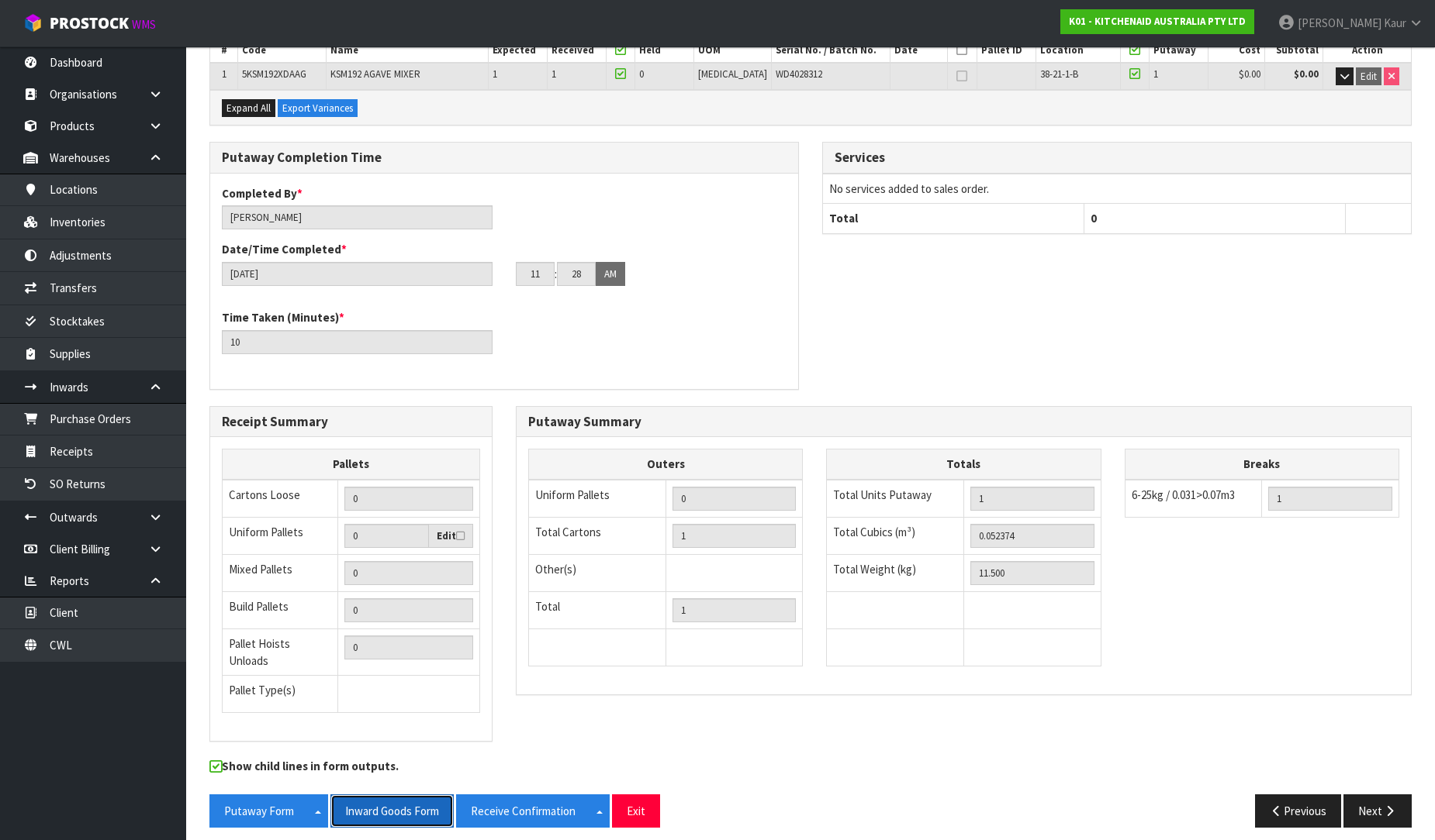
click at [406, 795] on button "Inward Goods Form" at bounding box center [392, 810] width 123 height 33
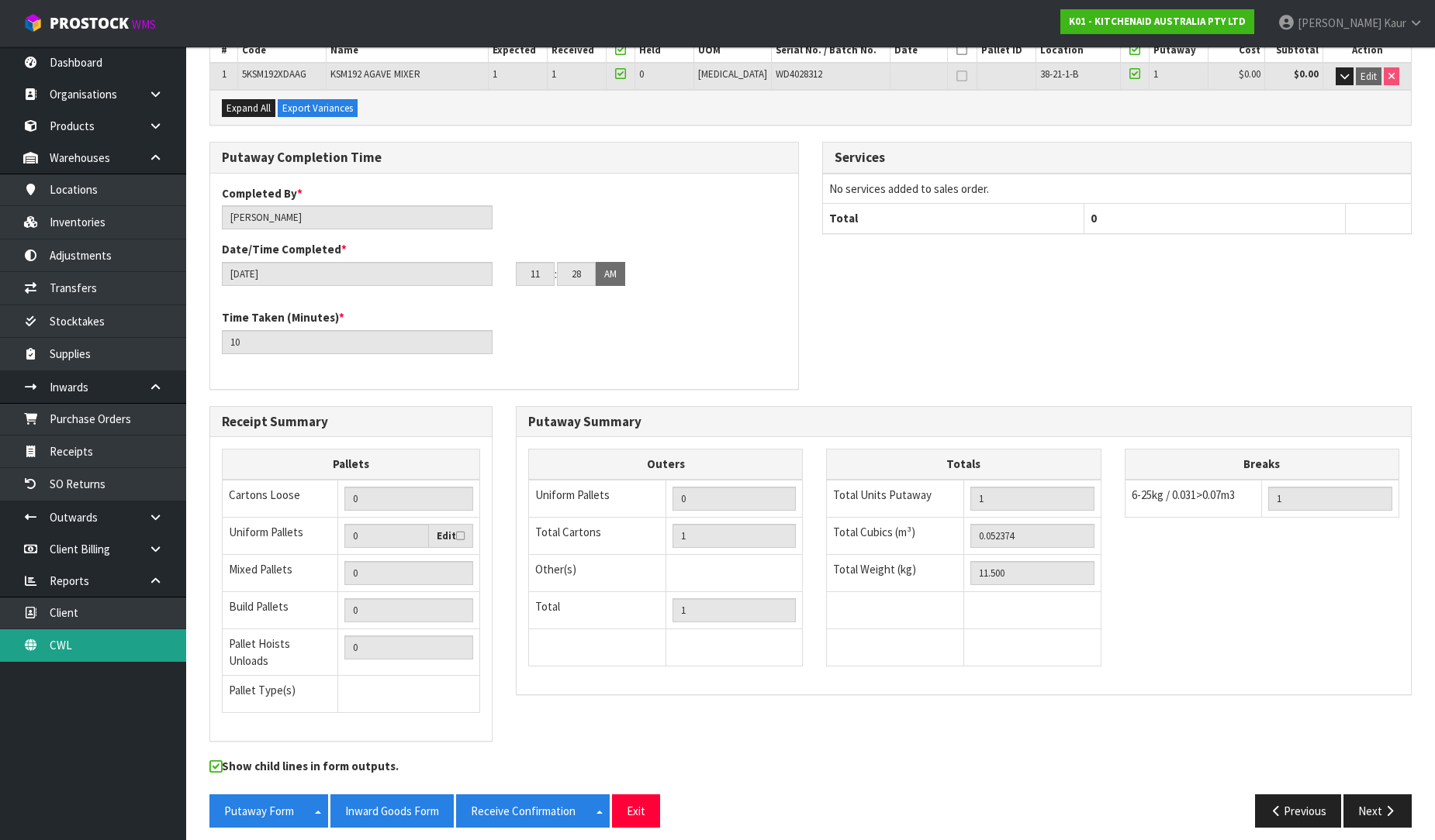
click at [97, 654] on link "CWL" at bounding box center [92, 645] width 186 height 31
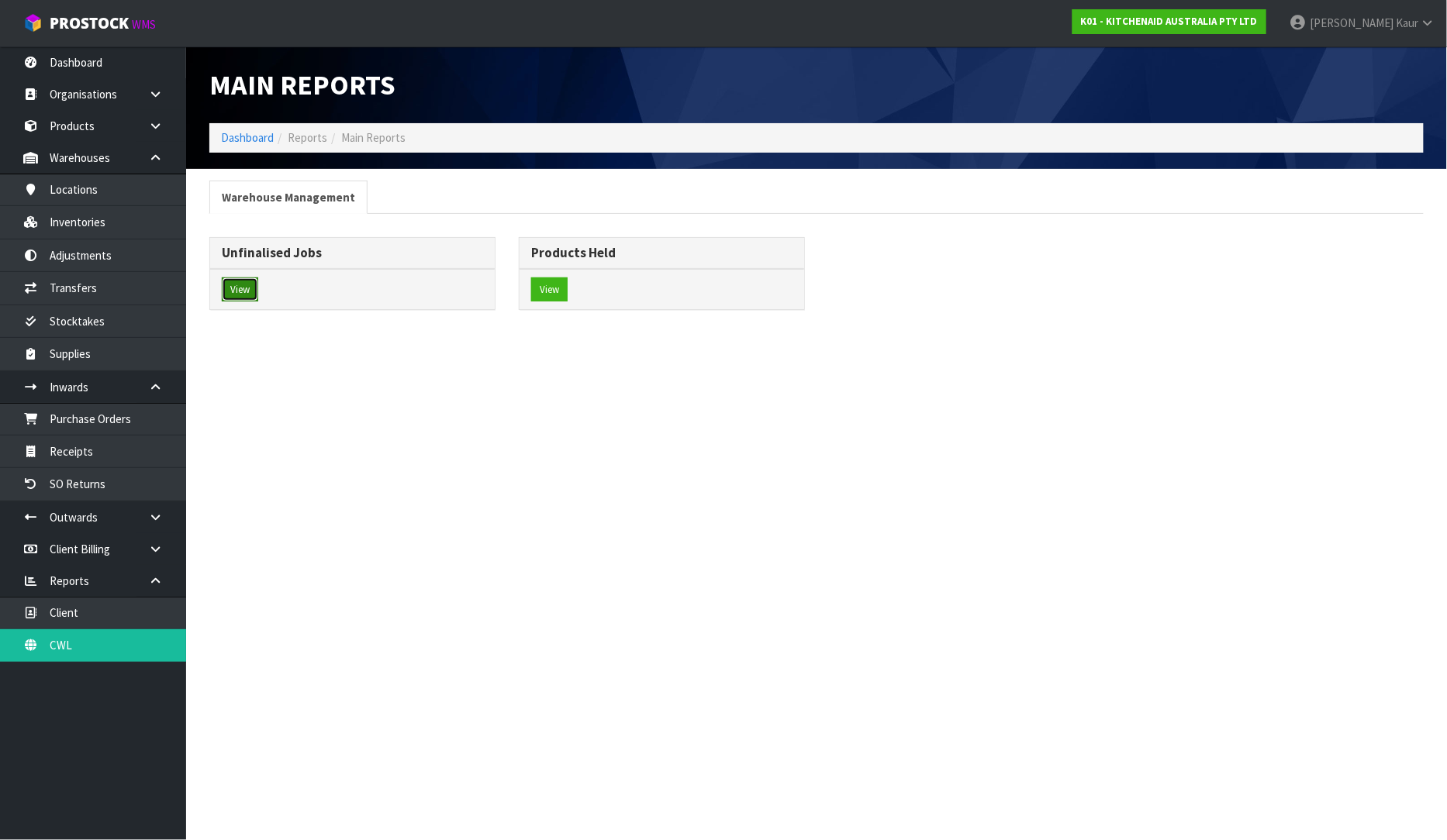
click at [233, 286] on button "View" at bounding box center [240, 290] width 36 height 25
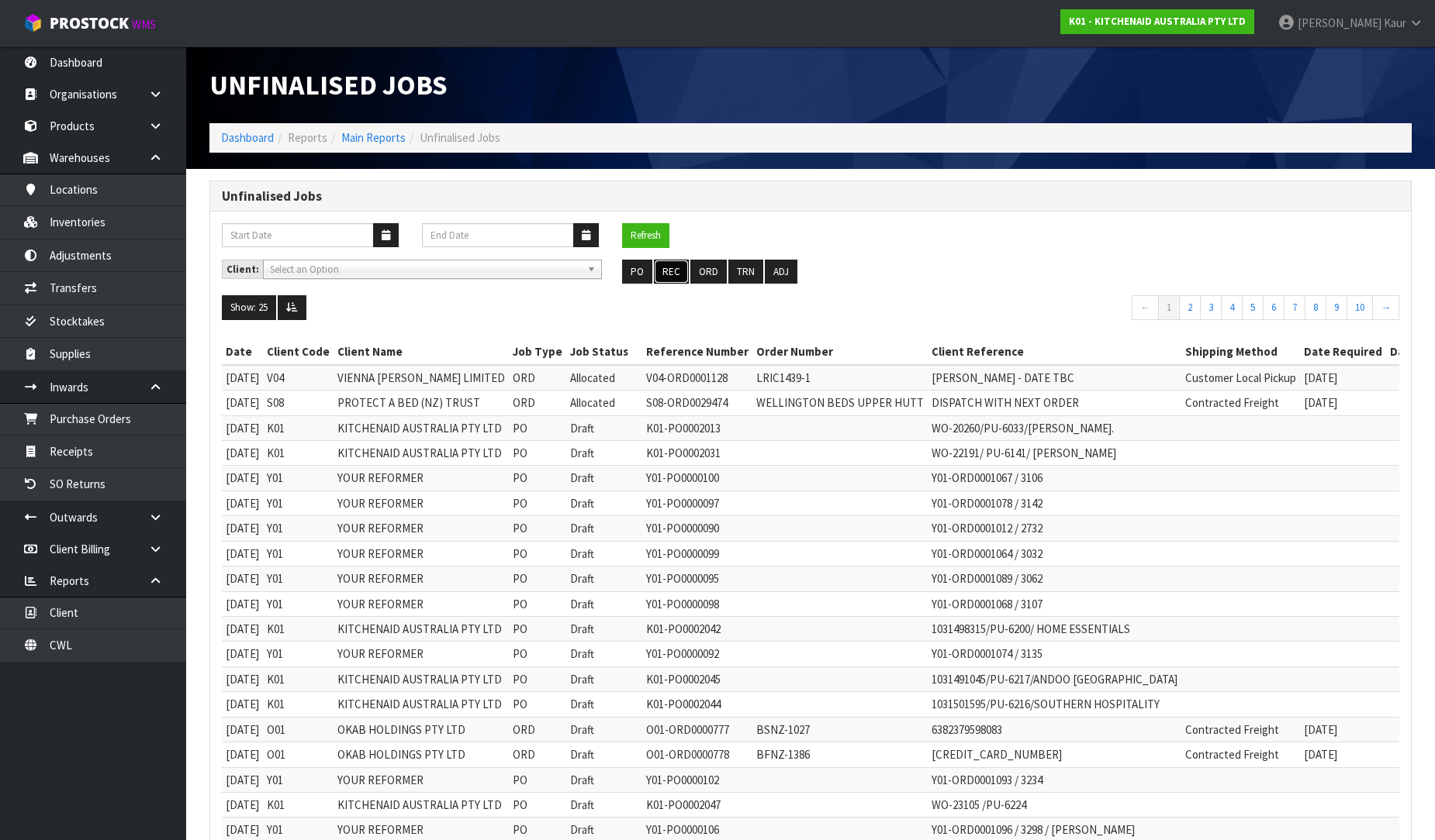
click at [665, 272] on button "REC" at bounding box center [671, 272] width 35 height 25
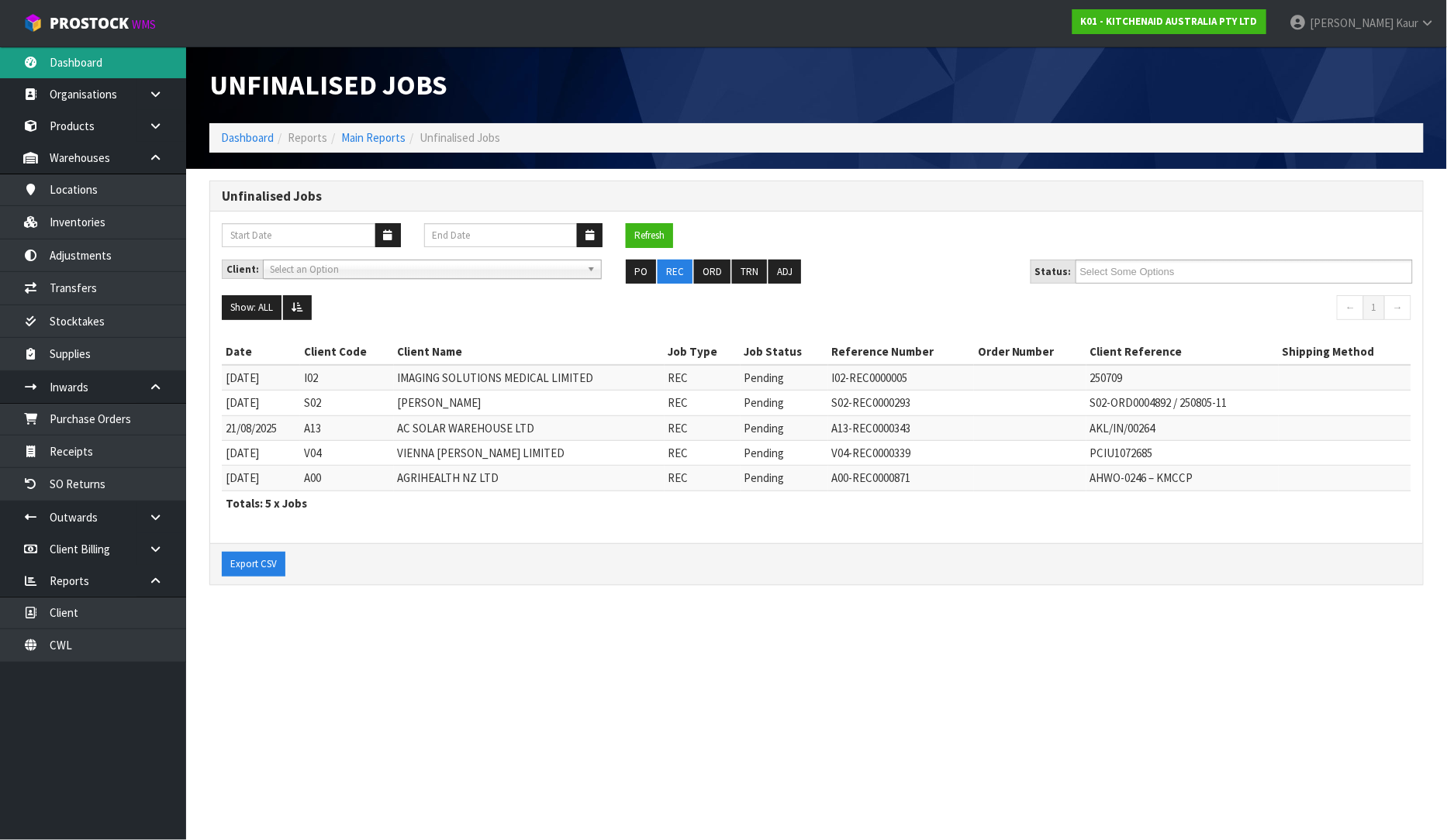
click at [36, 56] on icon at bounding box center [30, 62] width 14 height 11
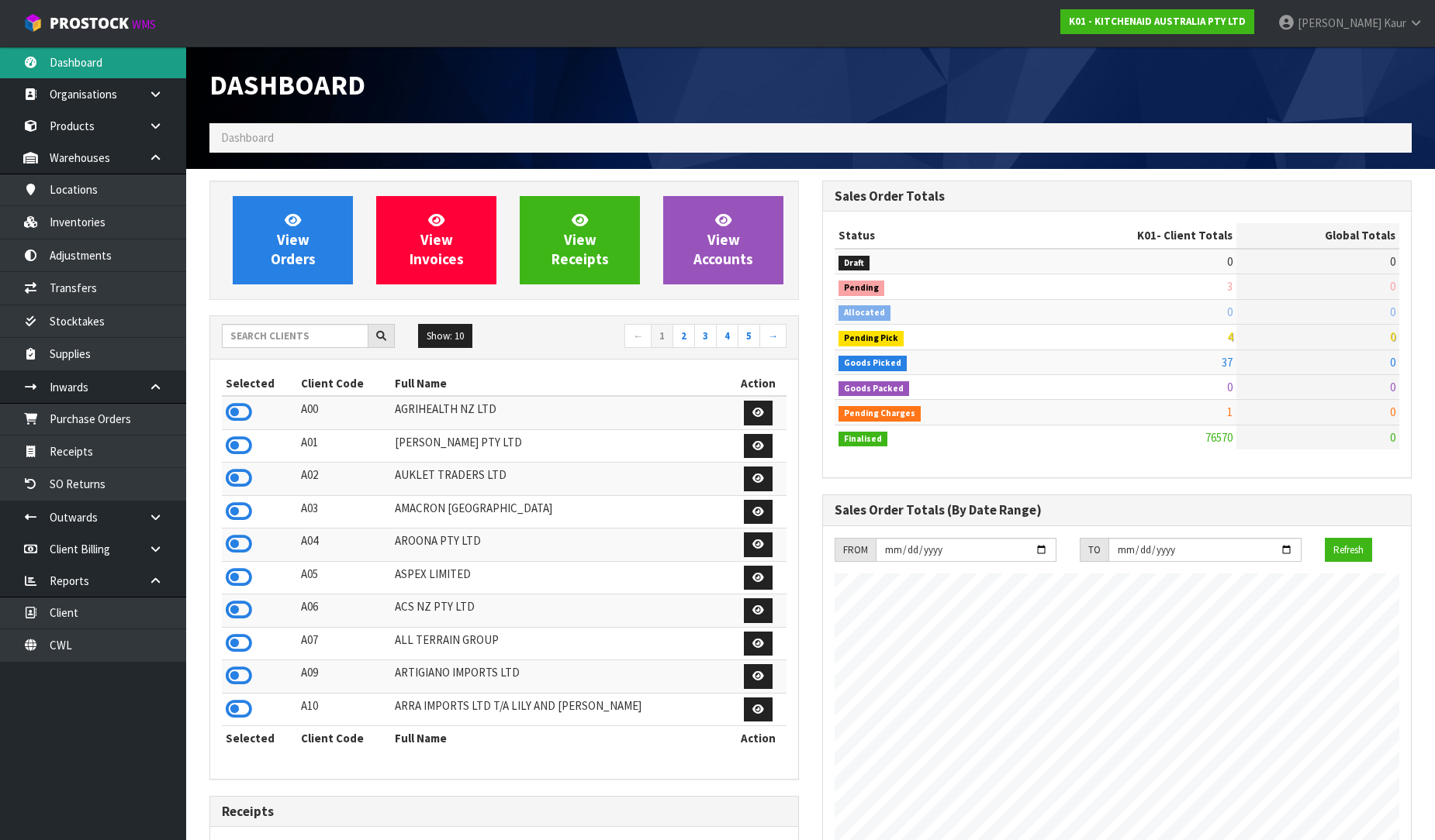
scroll to position [1174, 613]
click at [253, 327] on input "text" at bounding box center [295, 335] width 147 height 24
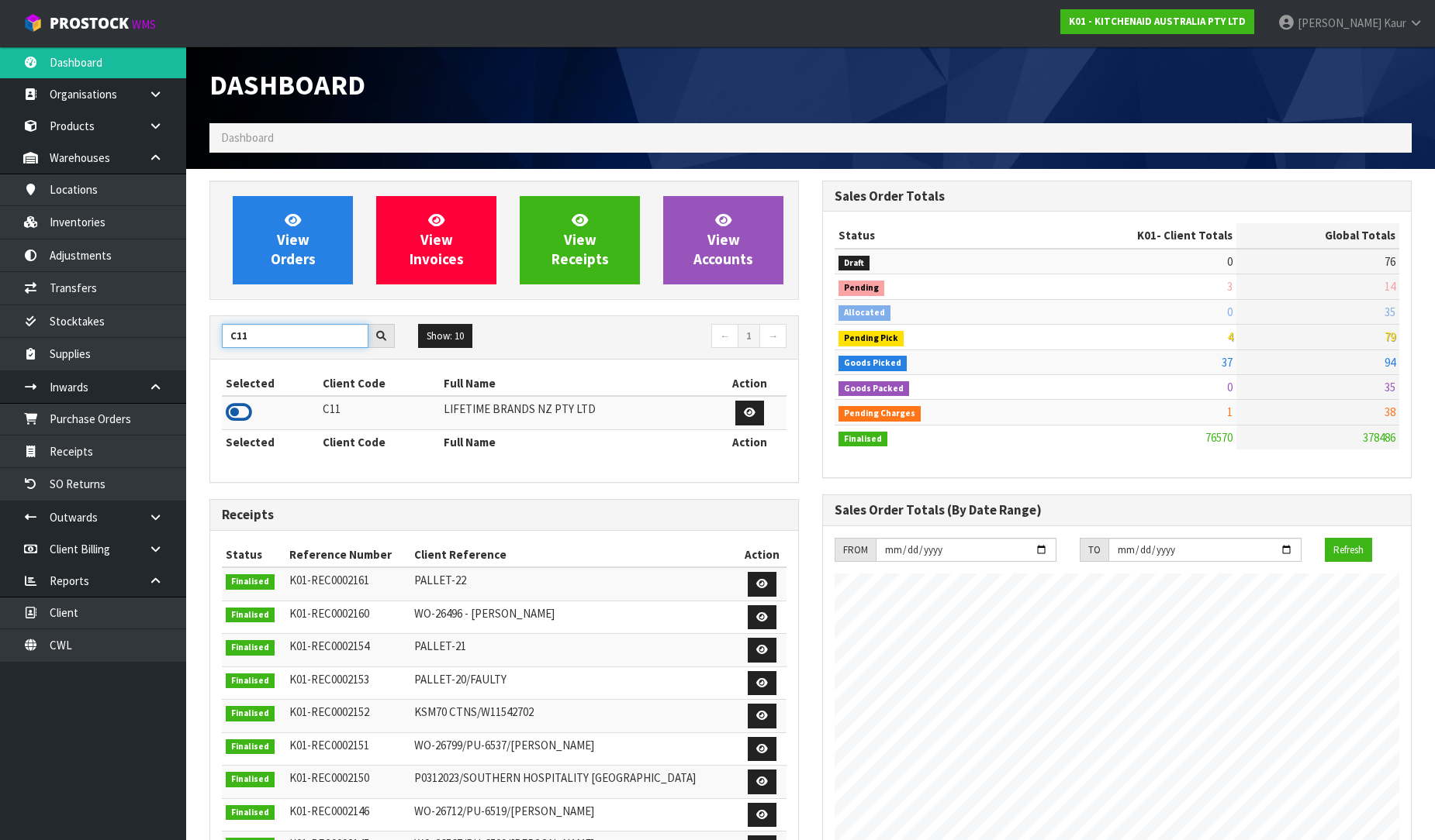
type input "C11"
click at [228, 414] on icon at bounding box center [239, 412] width 27 height 23
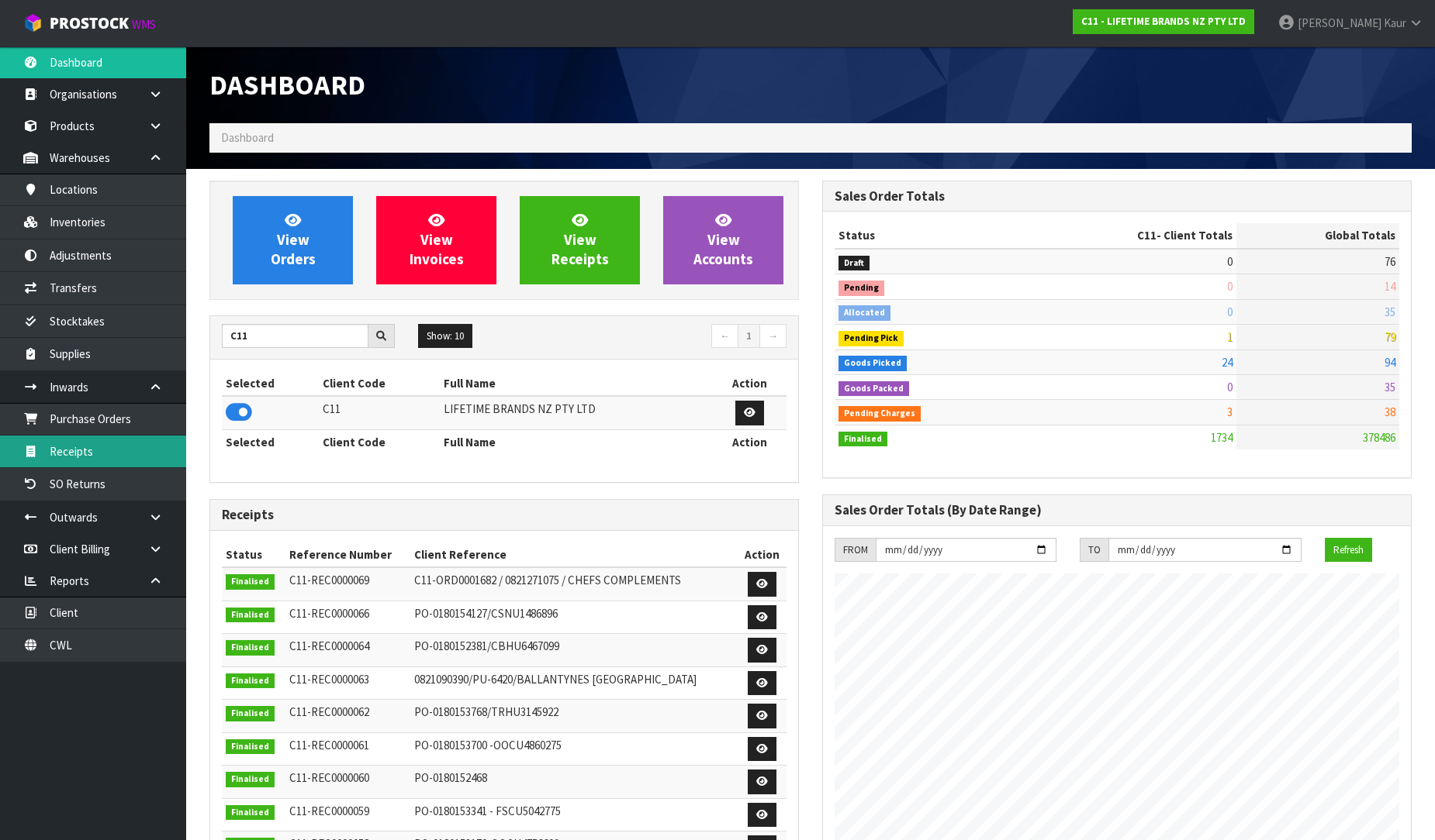
click at [114, 450] on link "Receipts" at bounding box center [92, 450] width 186 height 31
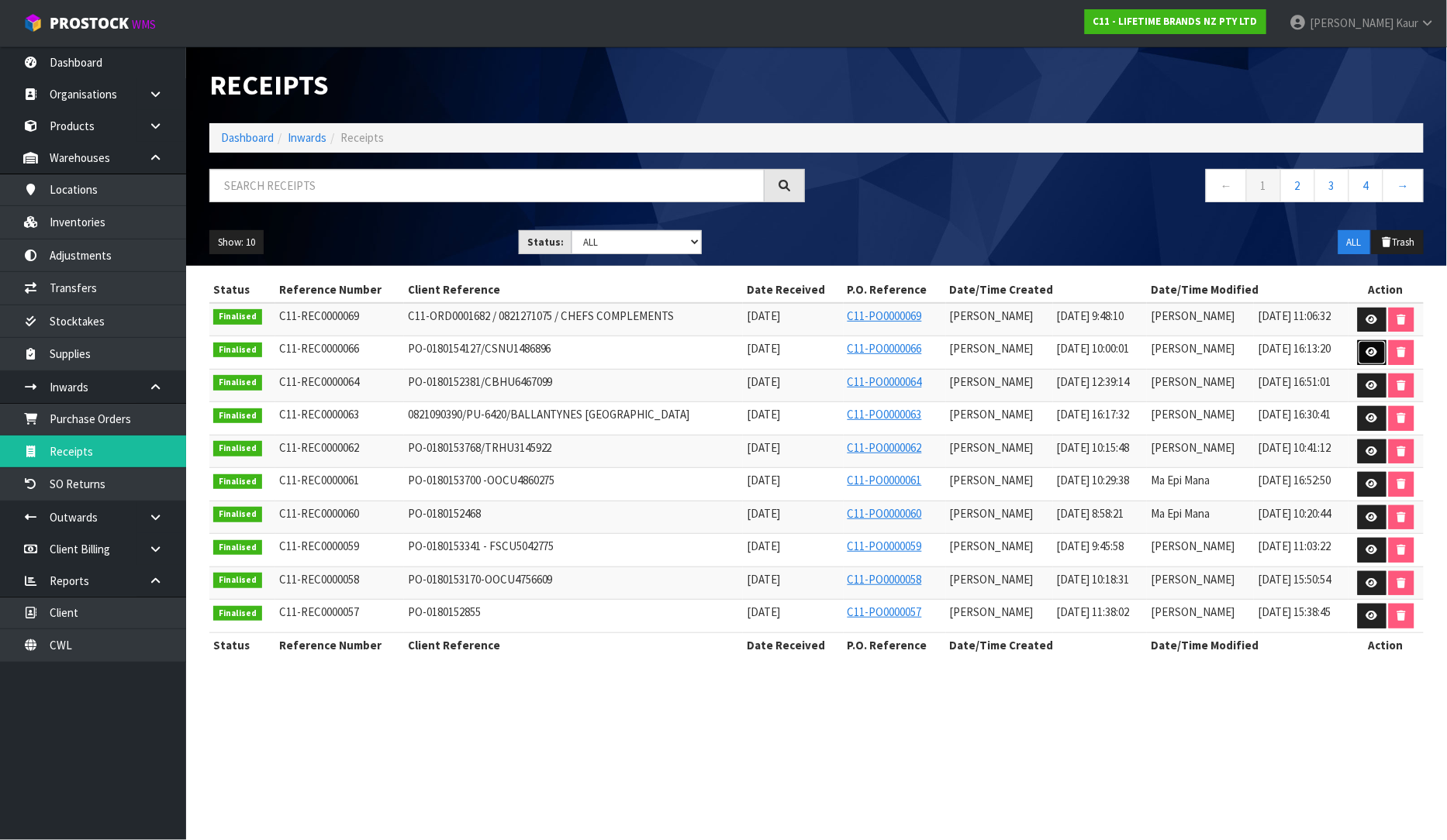
click at [1369, 355] on icon at bounding box center [1372, 352] width 11 height 10
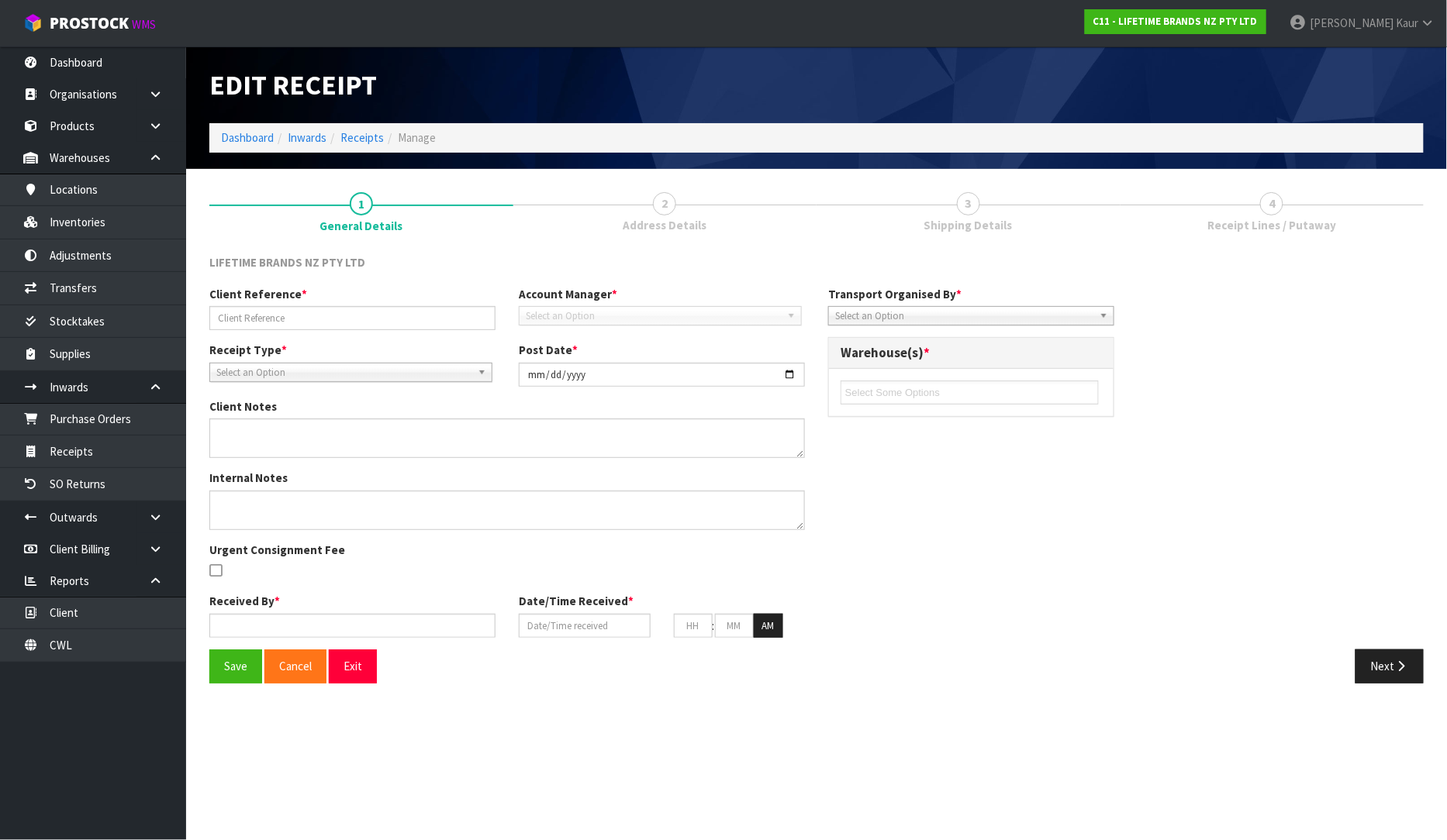
type input "PO-0180154127/CSNU1486896"
type input "2025-08-18"
type textarea "PURCHASE ORDER: 4500344047-000010 CONTAINER NUMBER-CSNU1486896"
type textarea "CONTAINER NUMBER-CSNU1486896-756 CARTONS"
type input "[PERSON_NAME]"
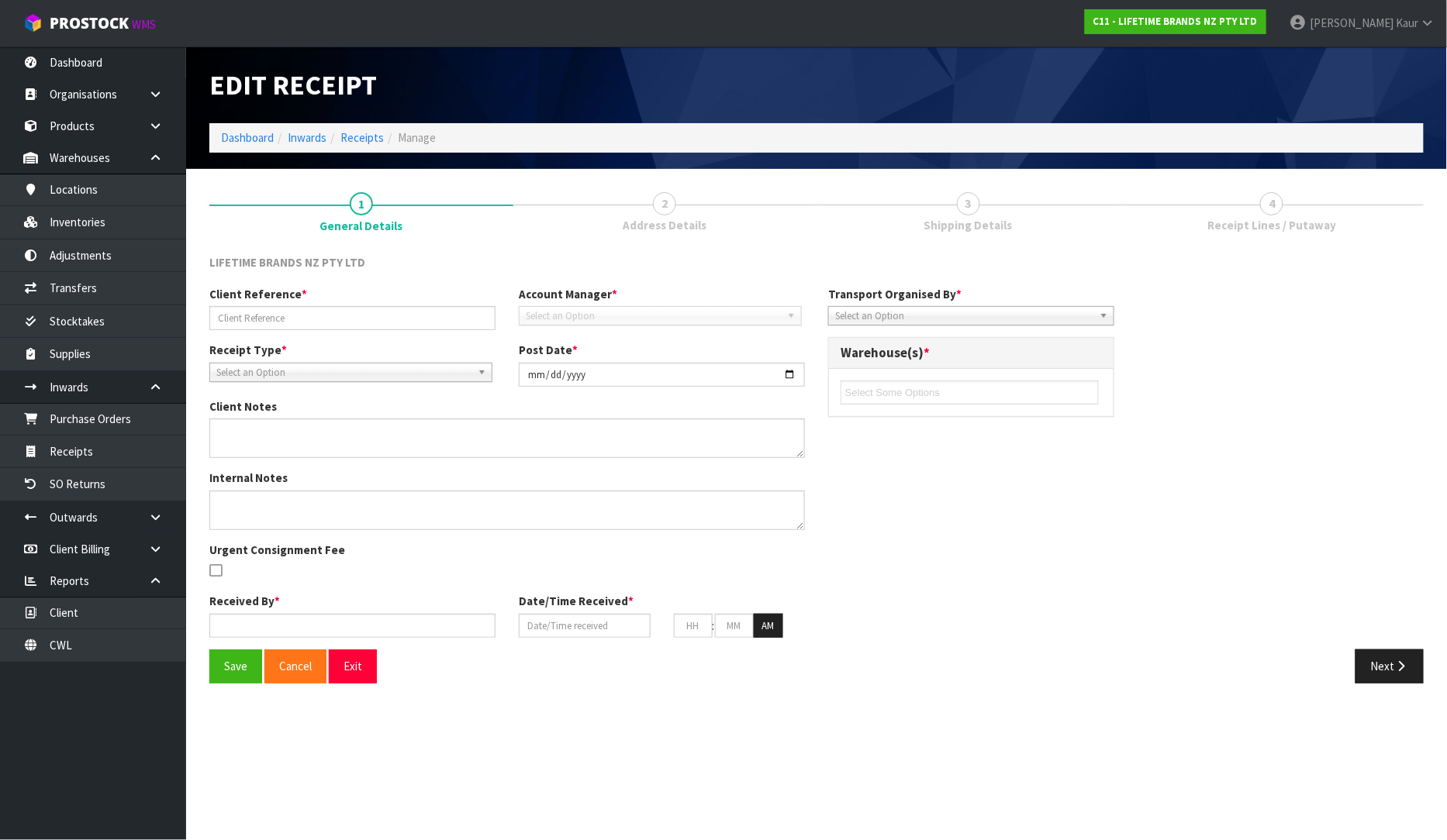
type input "17/08/2025"
type input "10"
type input "00"
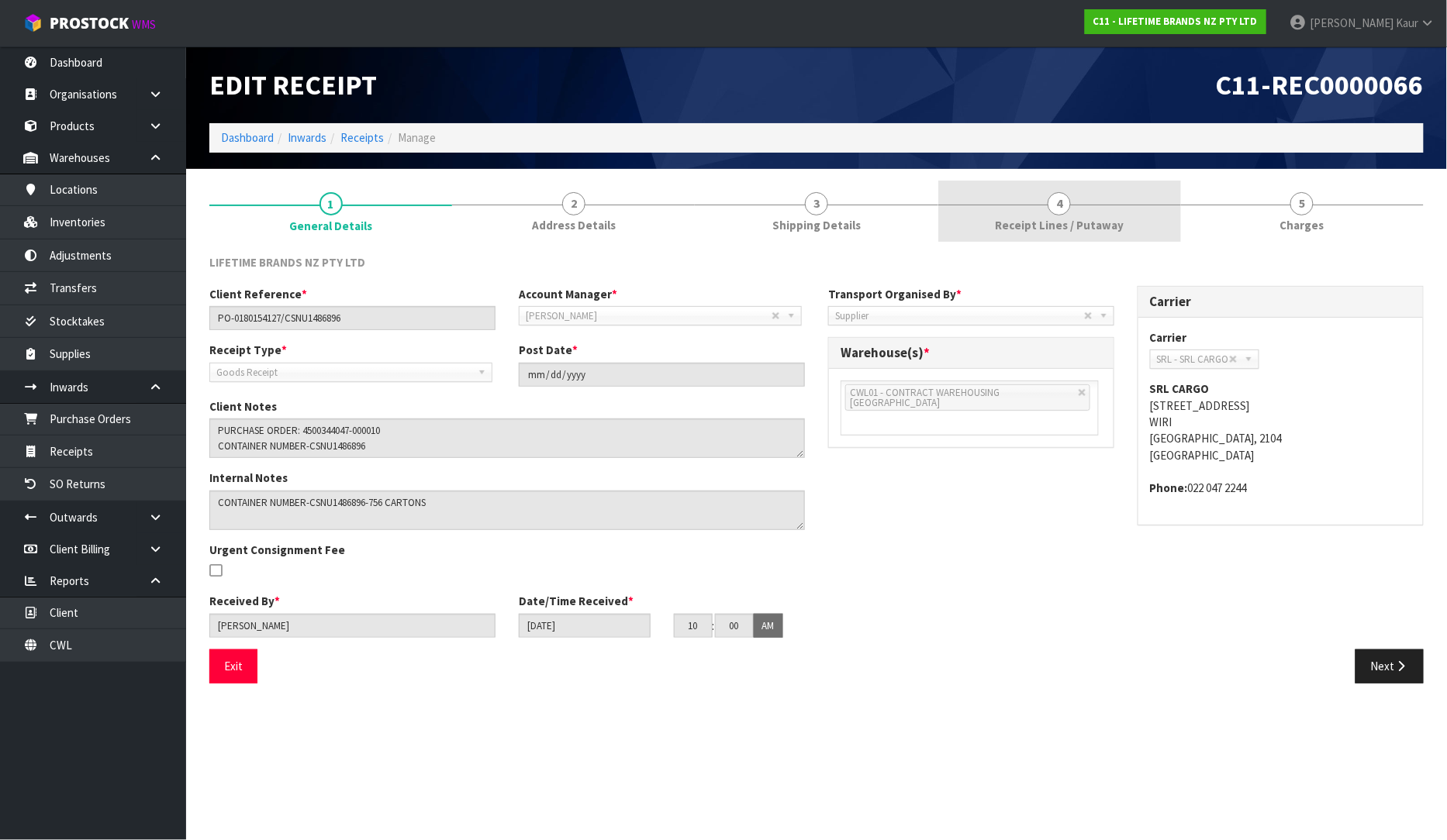
click at [1079, 232] on span "Receipt Lines / Putaway" at bounding box center [1058, 225] width 129 height 16
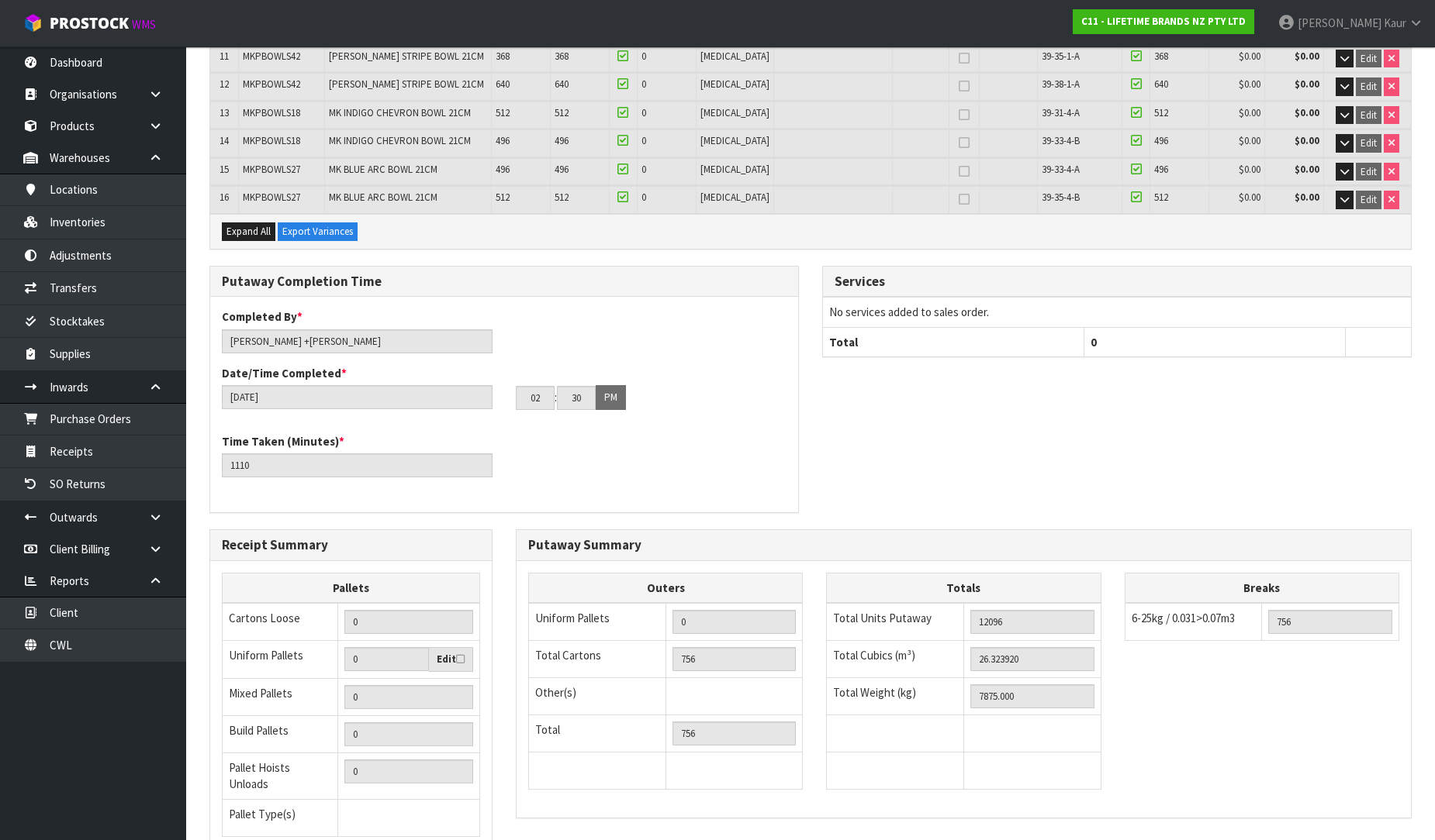
scroll to position [86, 0]
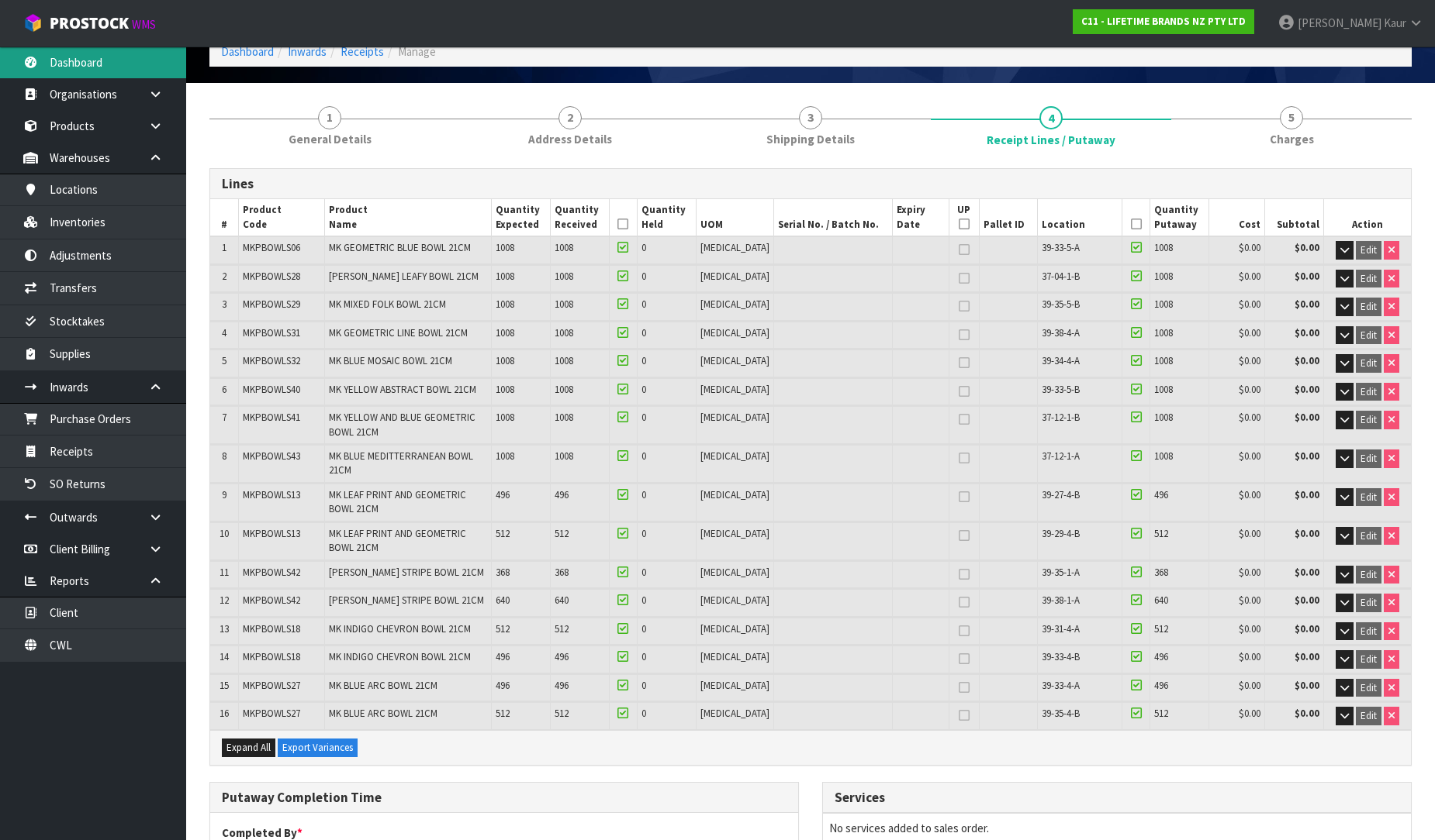
click at [97, 58] on link "Dashboard" at bounding box center [92, 62] width 186 height 31
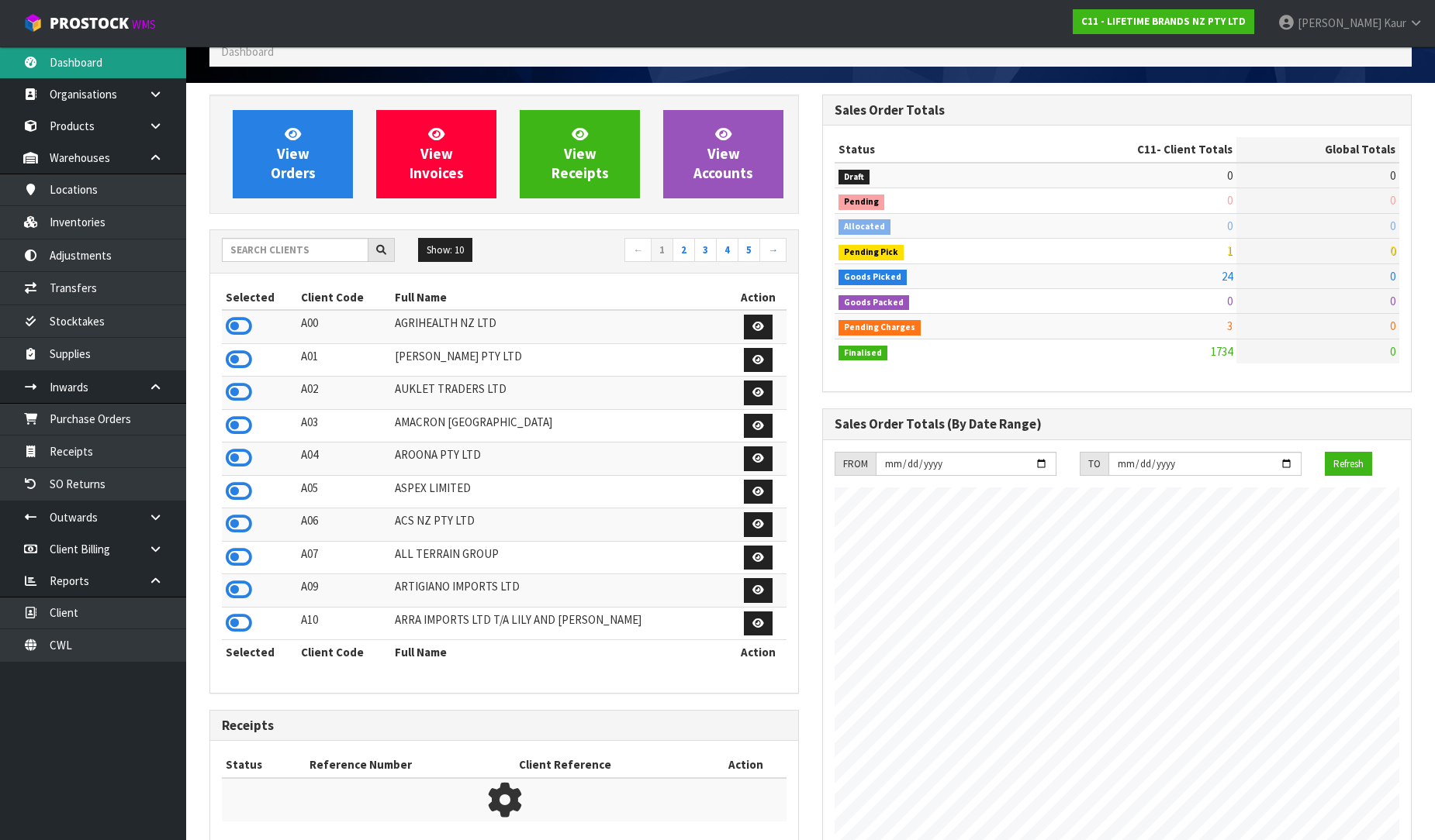
scroll to position [1174, 613]
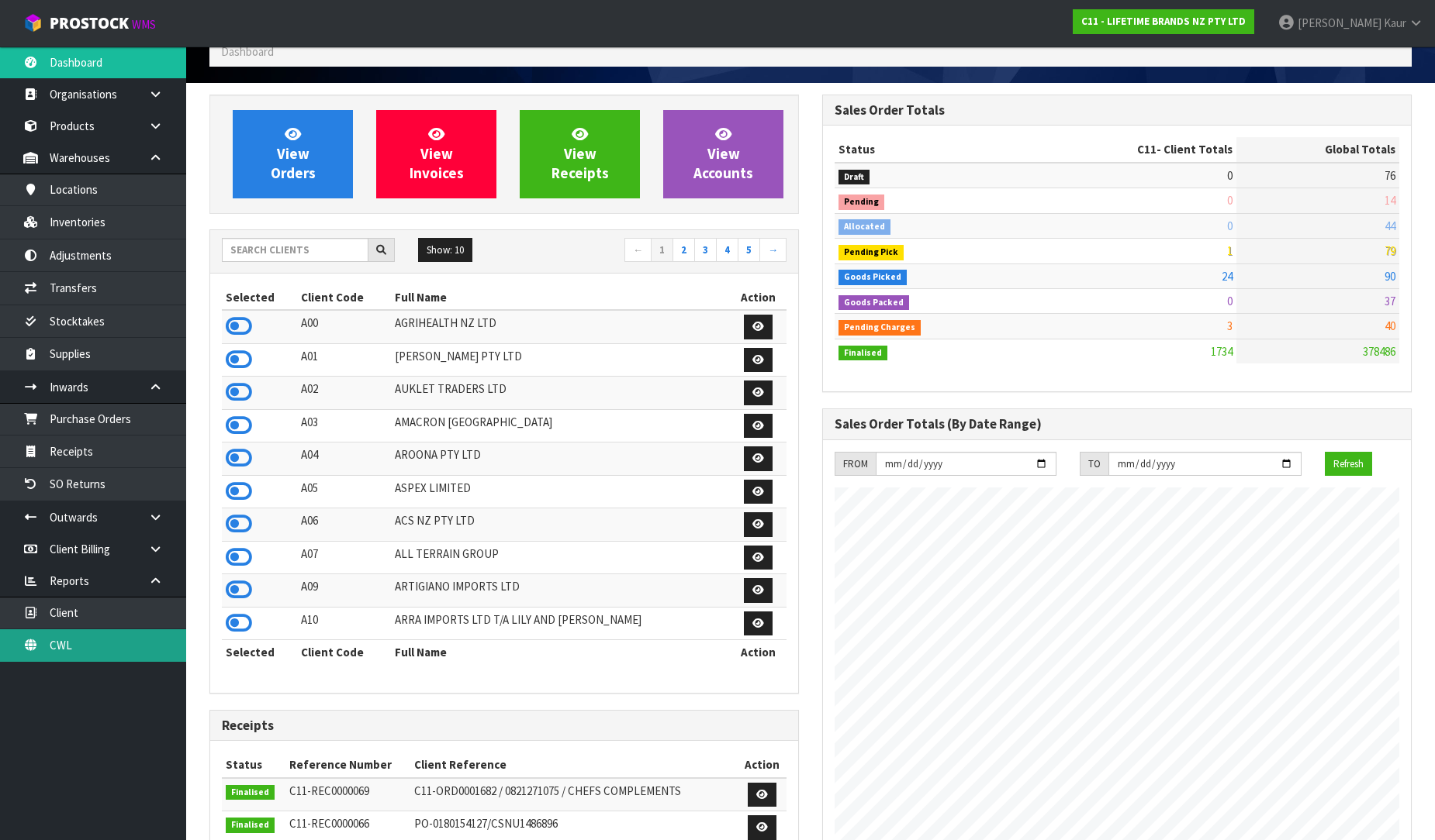
click at [84, 647] on link "CWL" at bounding box center [92, 645] width 186 height 31
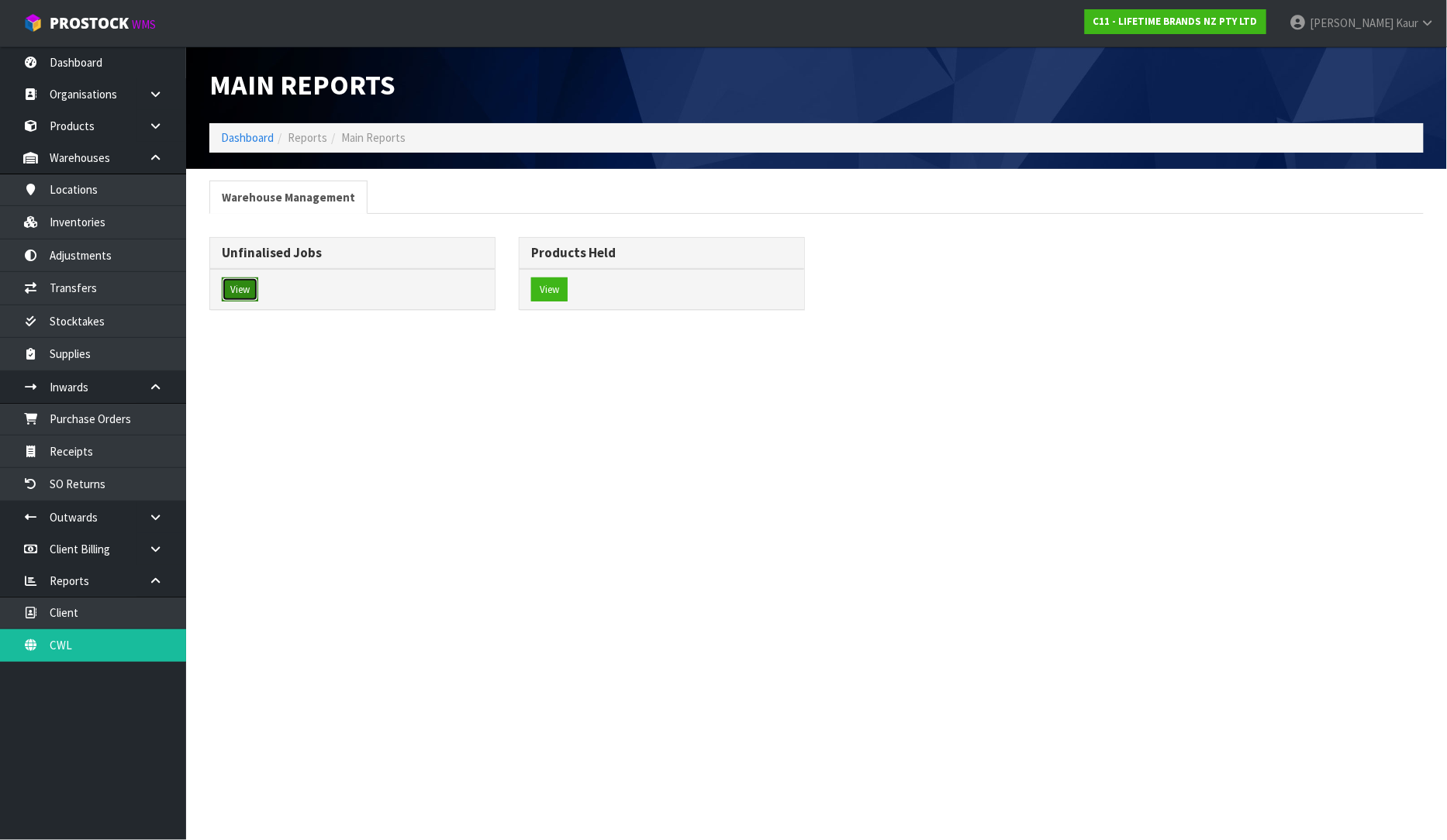
click at [237, 290] on button "View" at bounding box center [240, 290] width 36 height 25
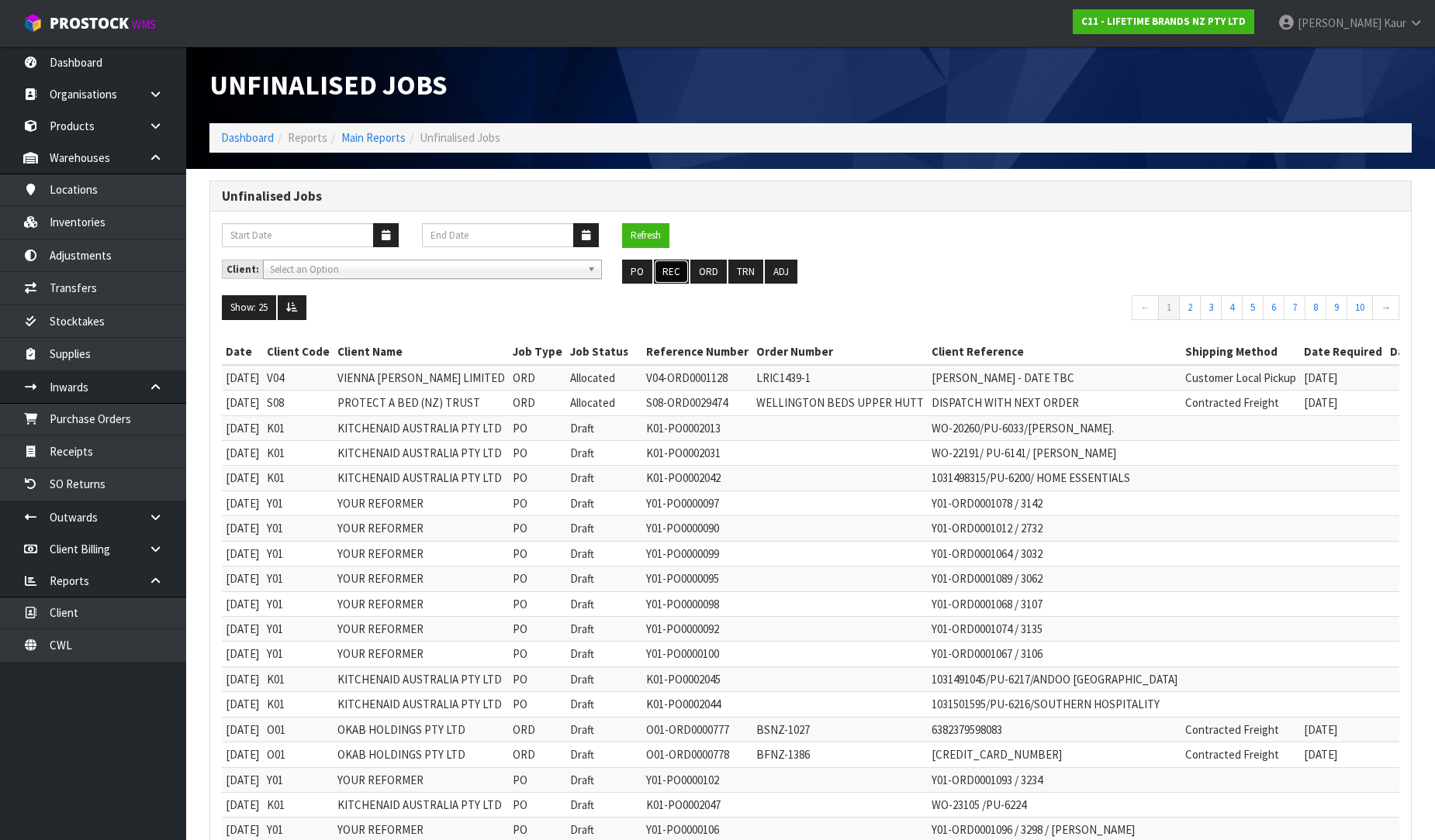
click at [676, 276] on button "REC" at bounding box center [671, 272] width 35 height 25
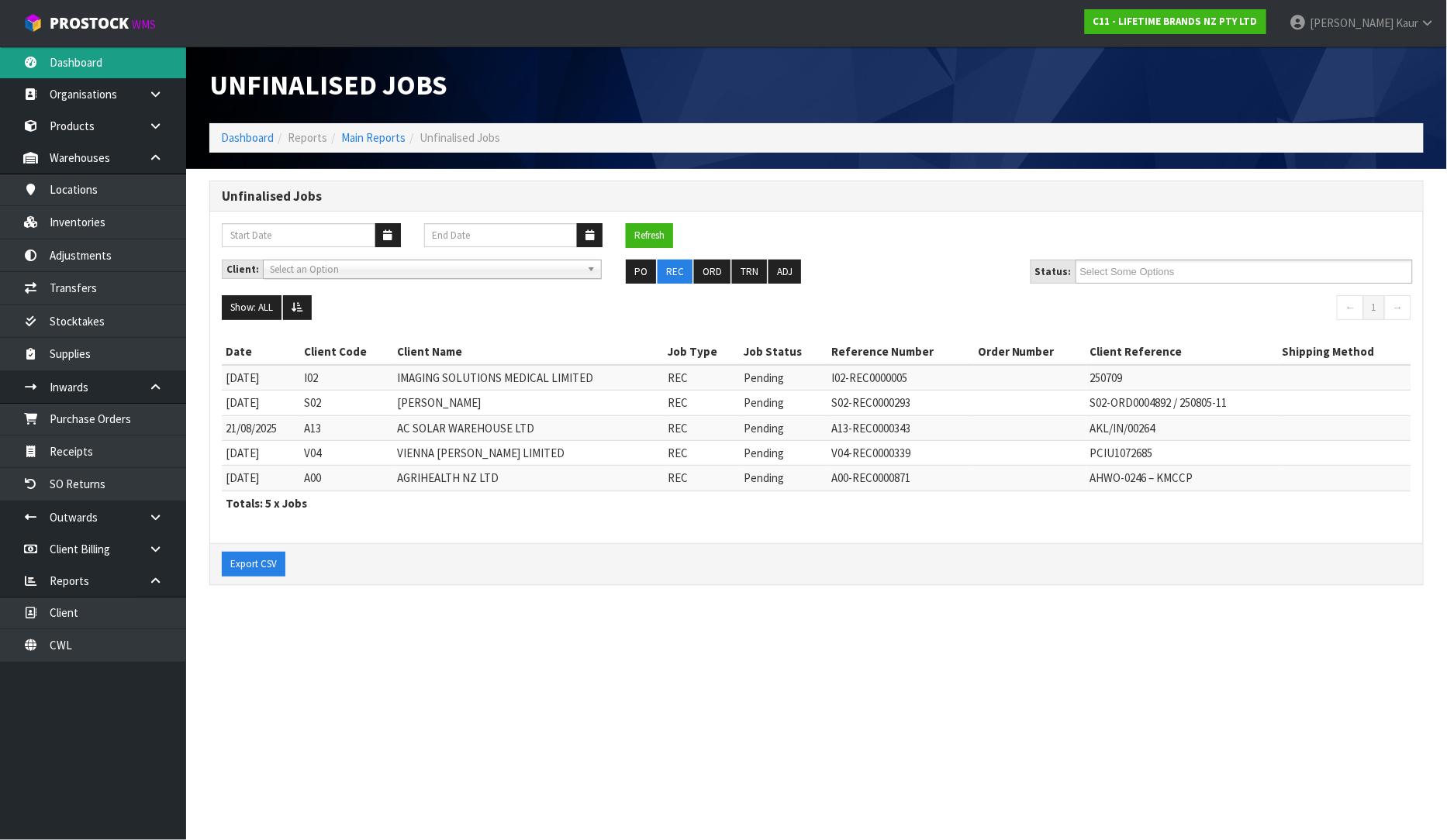
click at [69, 59] on link "Dashboard" at bounding box center [92, 62] width 186 height 31
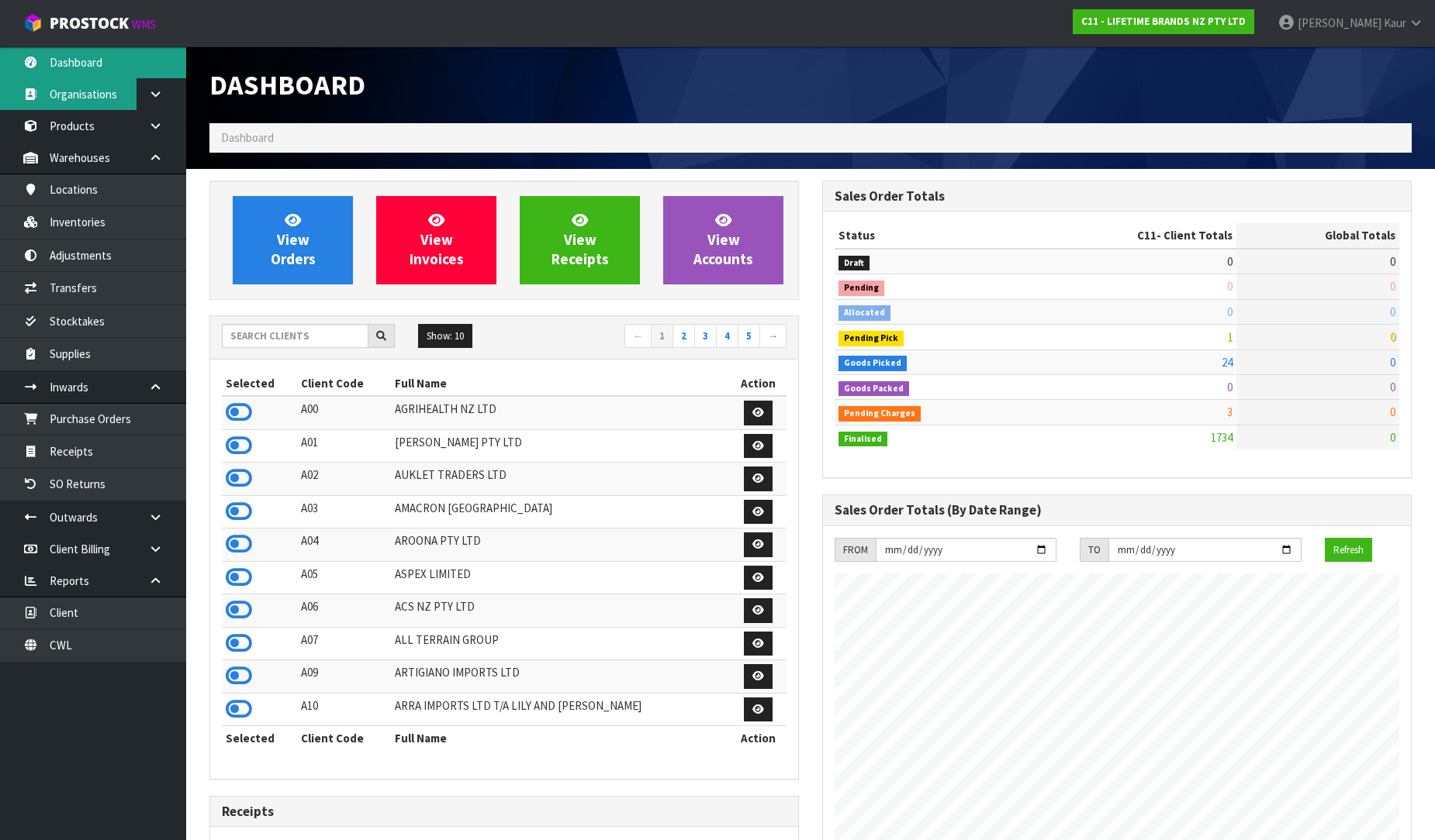
scroll to position [1174, 613]
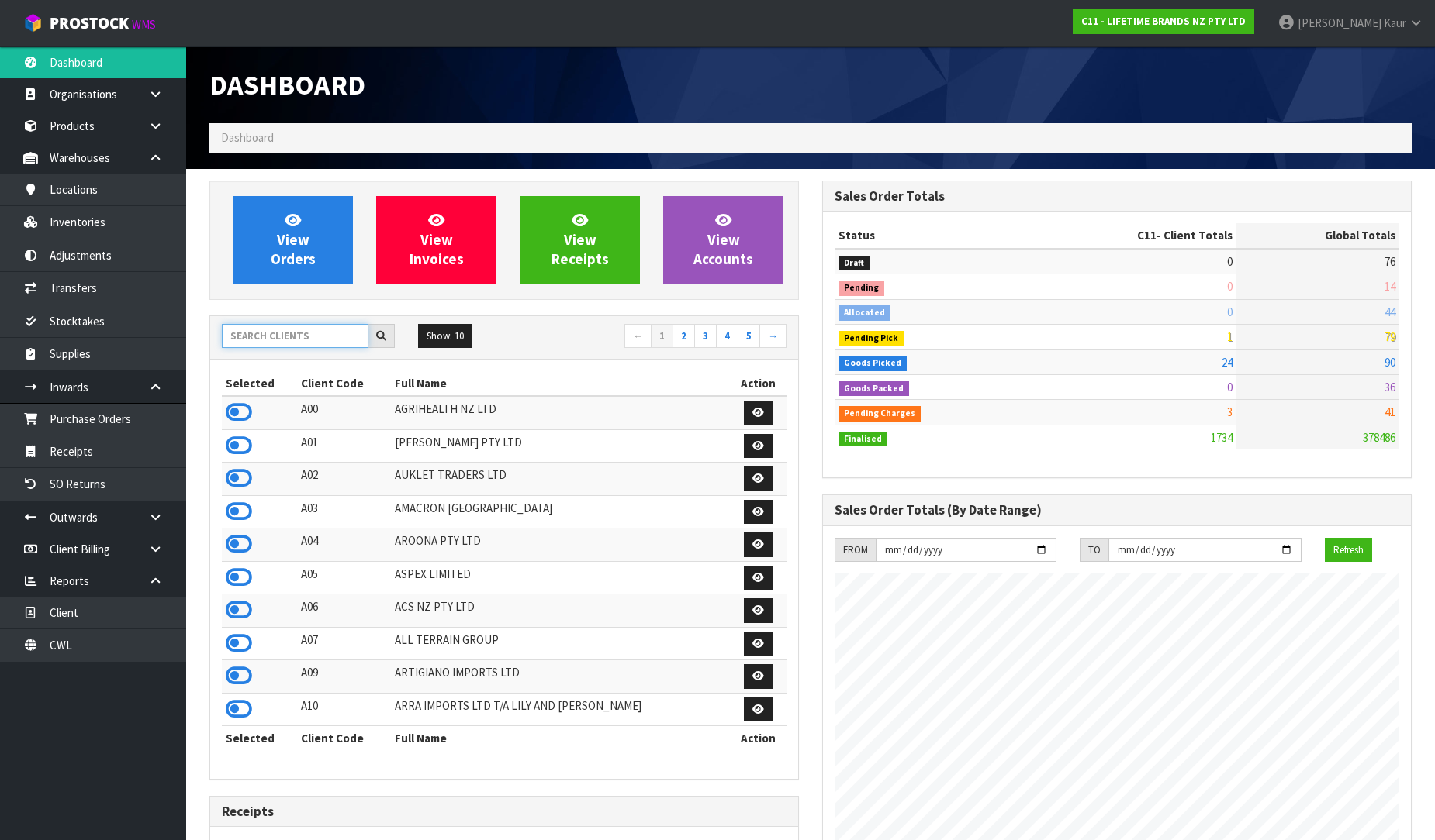
click at [234, 342] on input "text" at bounding box center [295, 335] width 147 height 24
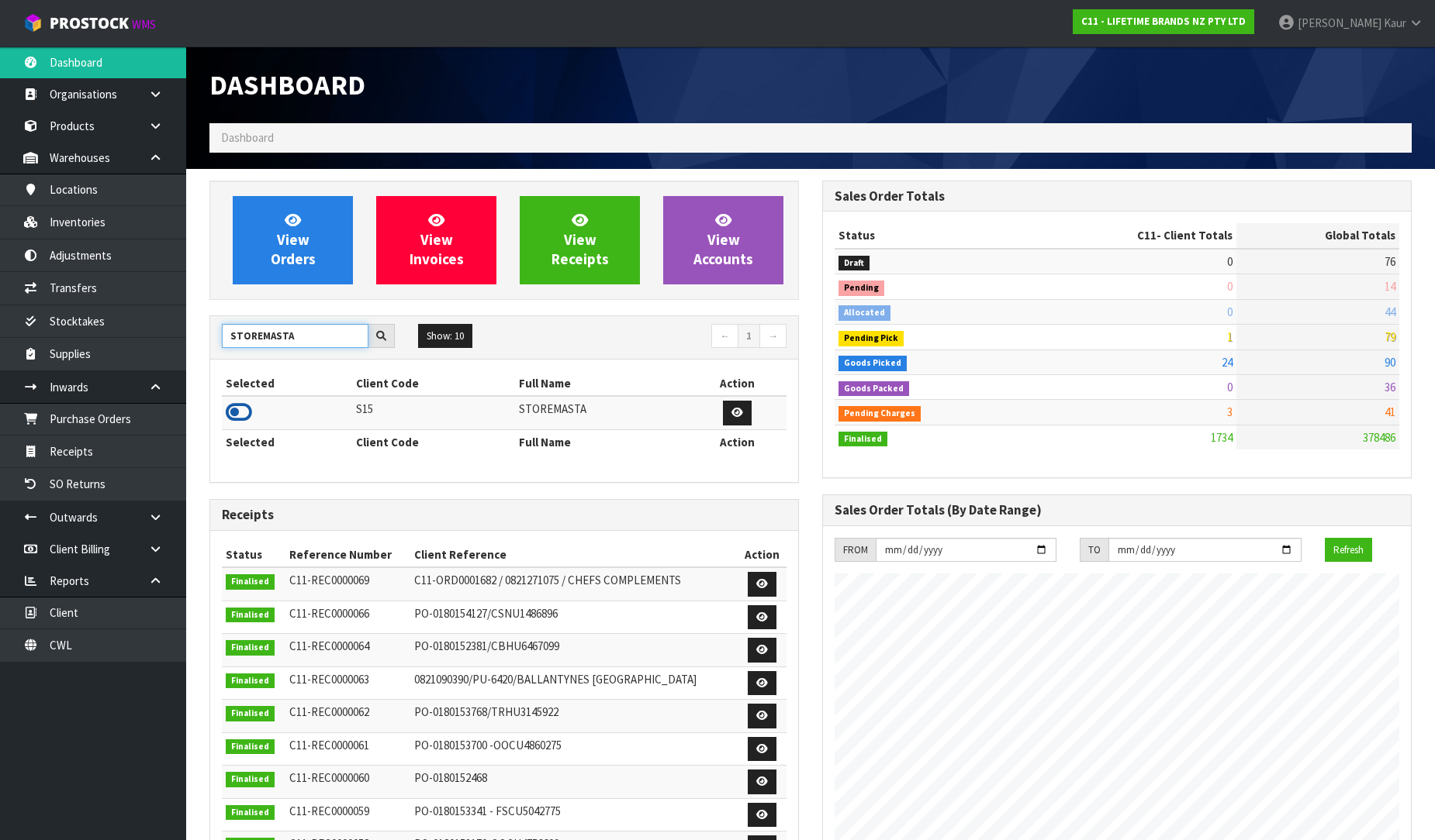
type input "STOREMASTA"
click at [237, 409] on icon at bounding box center [239, 412] width 27 height 23
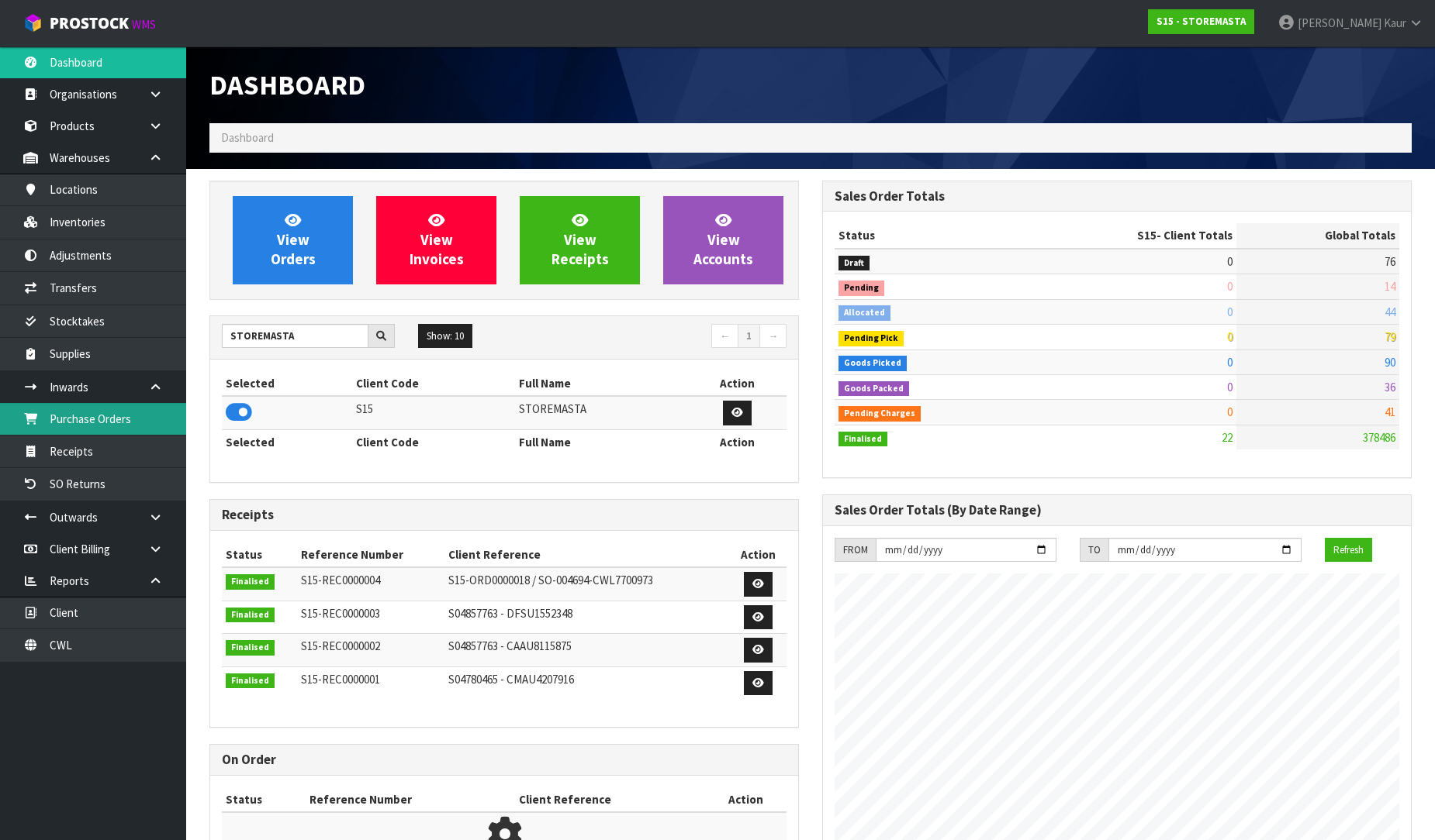
scroll to position [774198, 774921]
click at [129, 417] on link "Purchase Orders" at bounding box center [92, 418] width 186 height 31
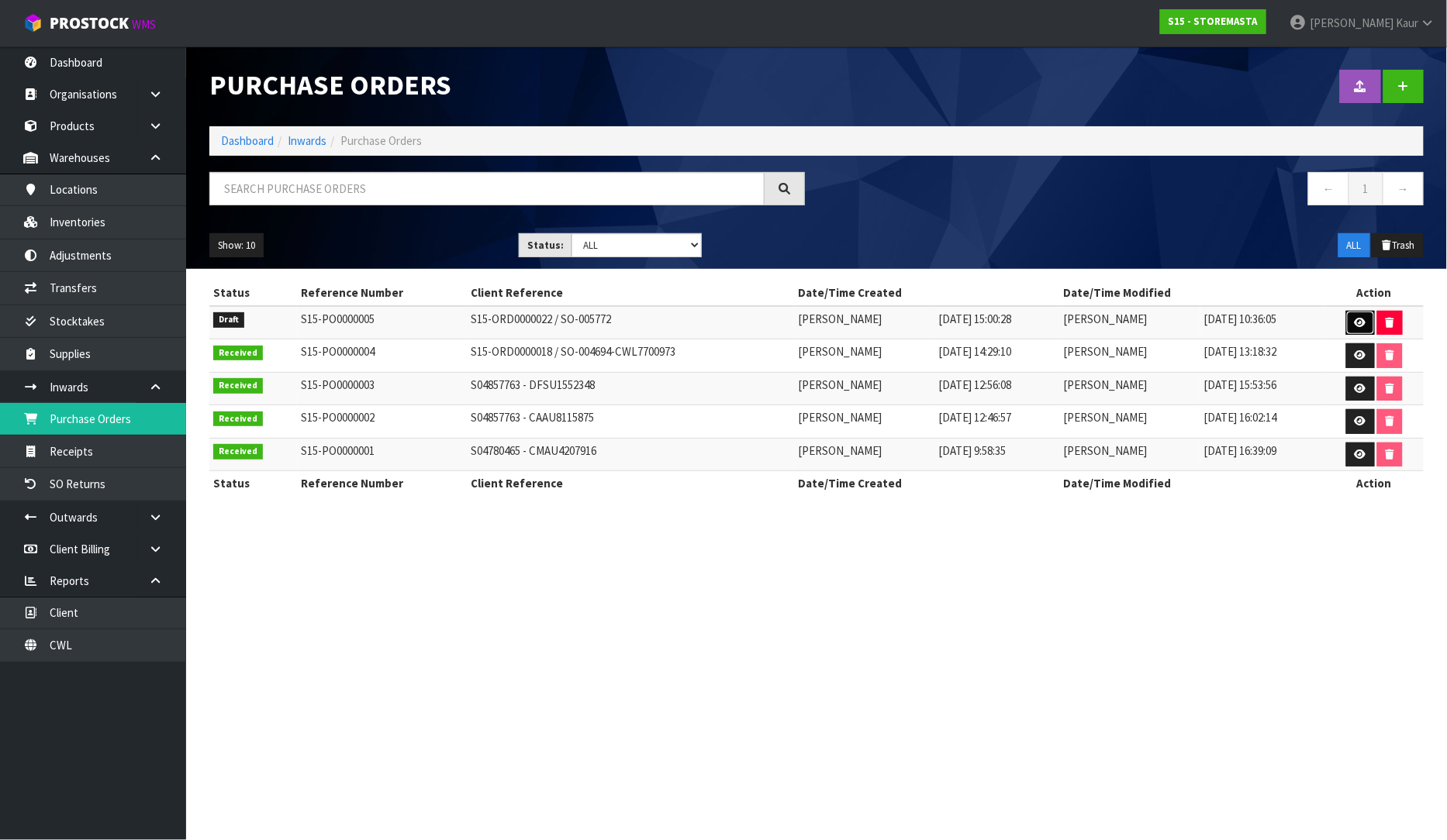
click at [1353, 319] on link at bounding box center [1360, 323] width 29 height 25
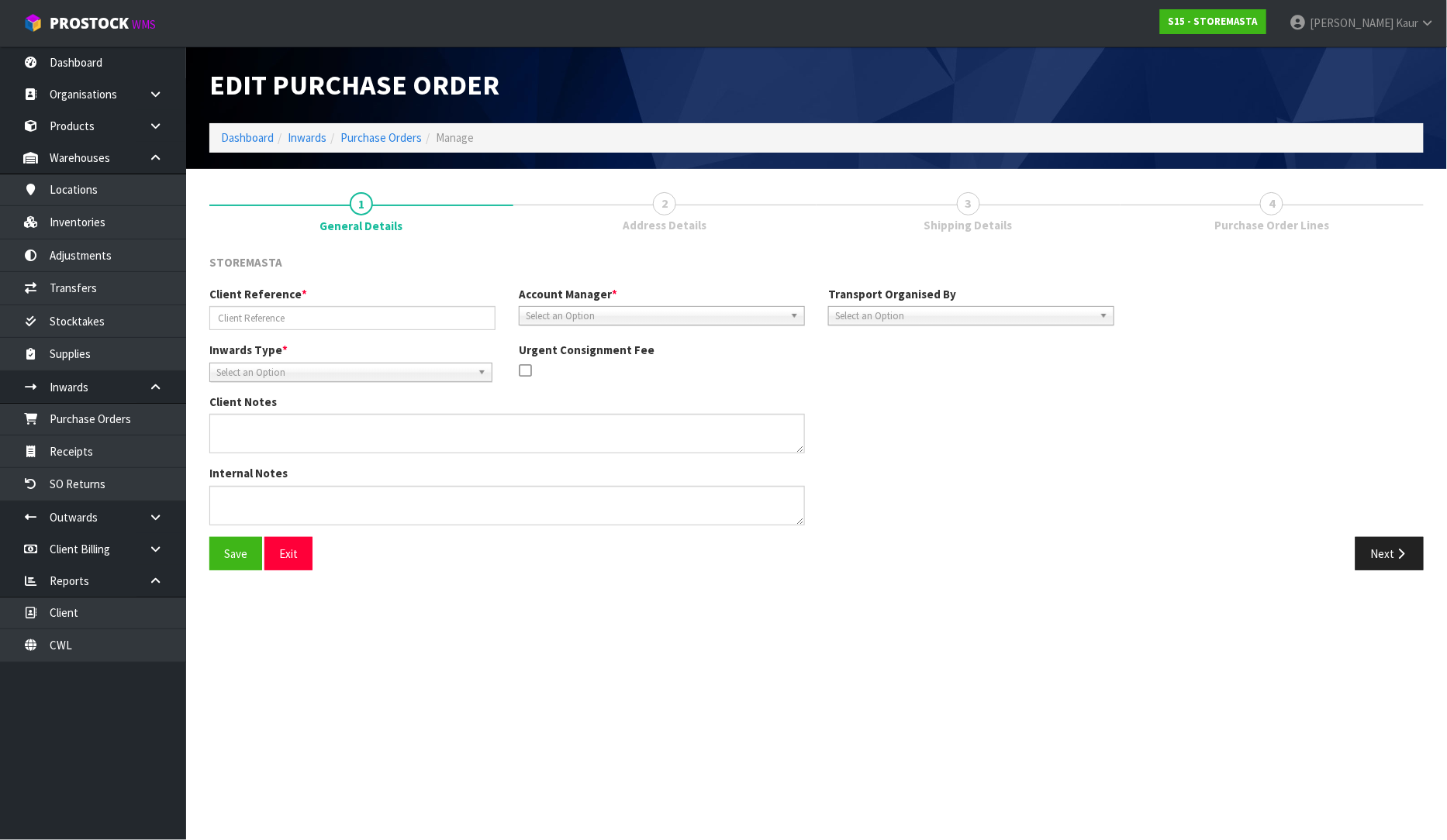
type input "S15-ORD0000022 / SO-005772"
type textarea "DELIVERY & COLLECTION AT THE SAME TIME #- CWL7716806 / CWL7716813"
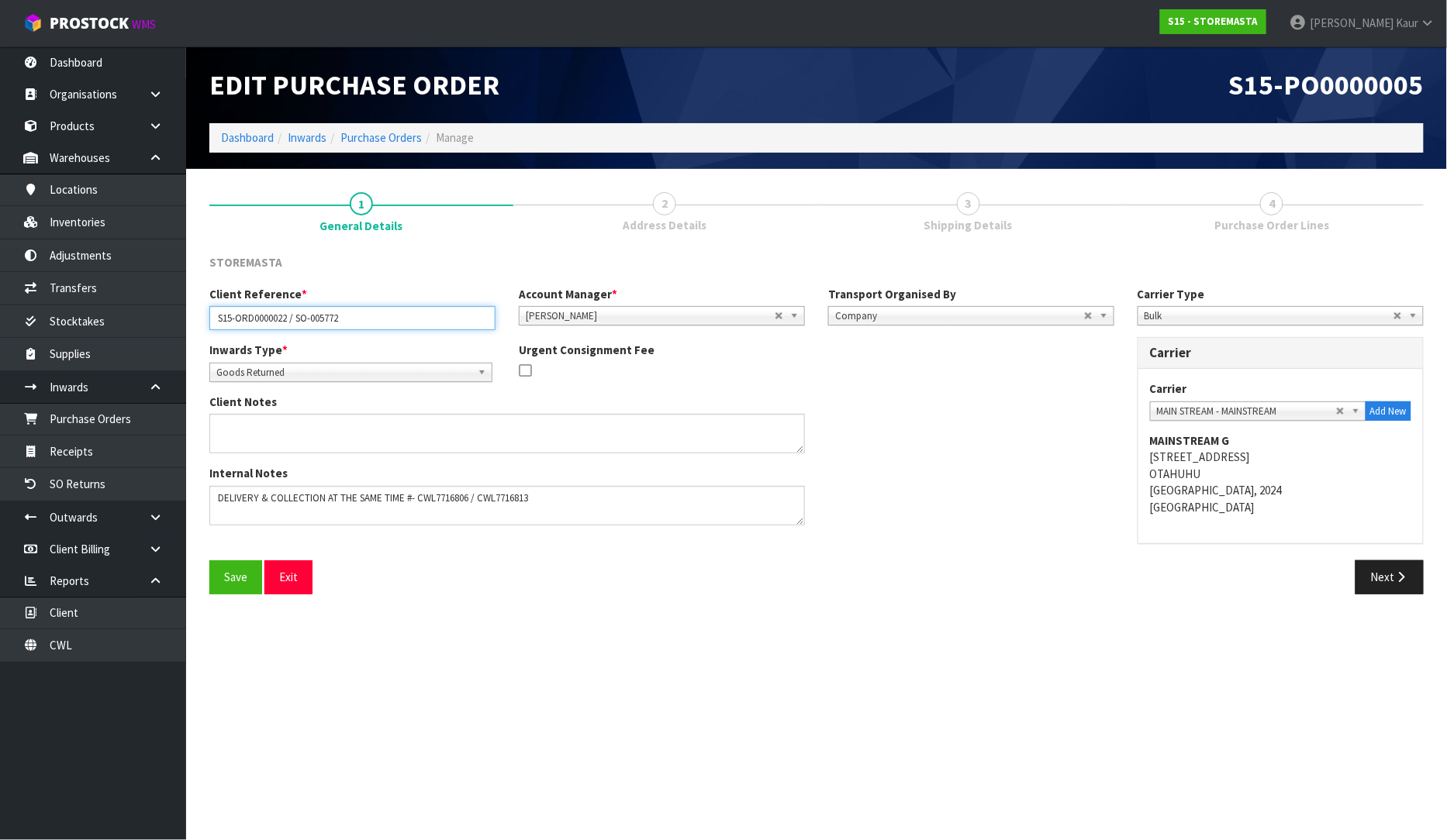
drag, startPoint x: 376, startPoint y: 319, endPoint x: 192, endPoint y: 306, distance: 184.5
click at [192, 306] on section "1 General Details 2 Address Details 3 Shipping Details 4 Purchase Order Lines S…" at bounding box center [815, 392] width 1260 height 449
click at [1393, 585] on button "Next" at bounding box center [1390, 576] width 69 height 33
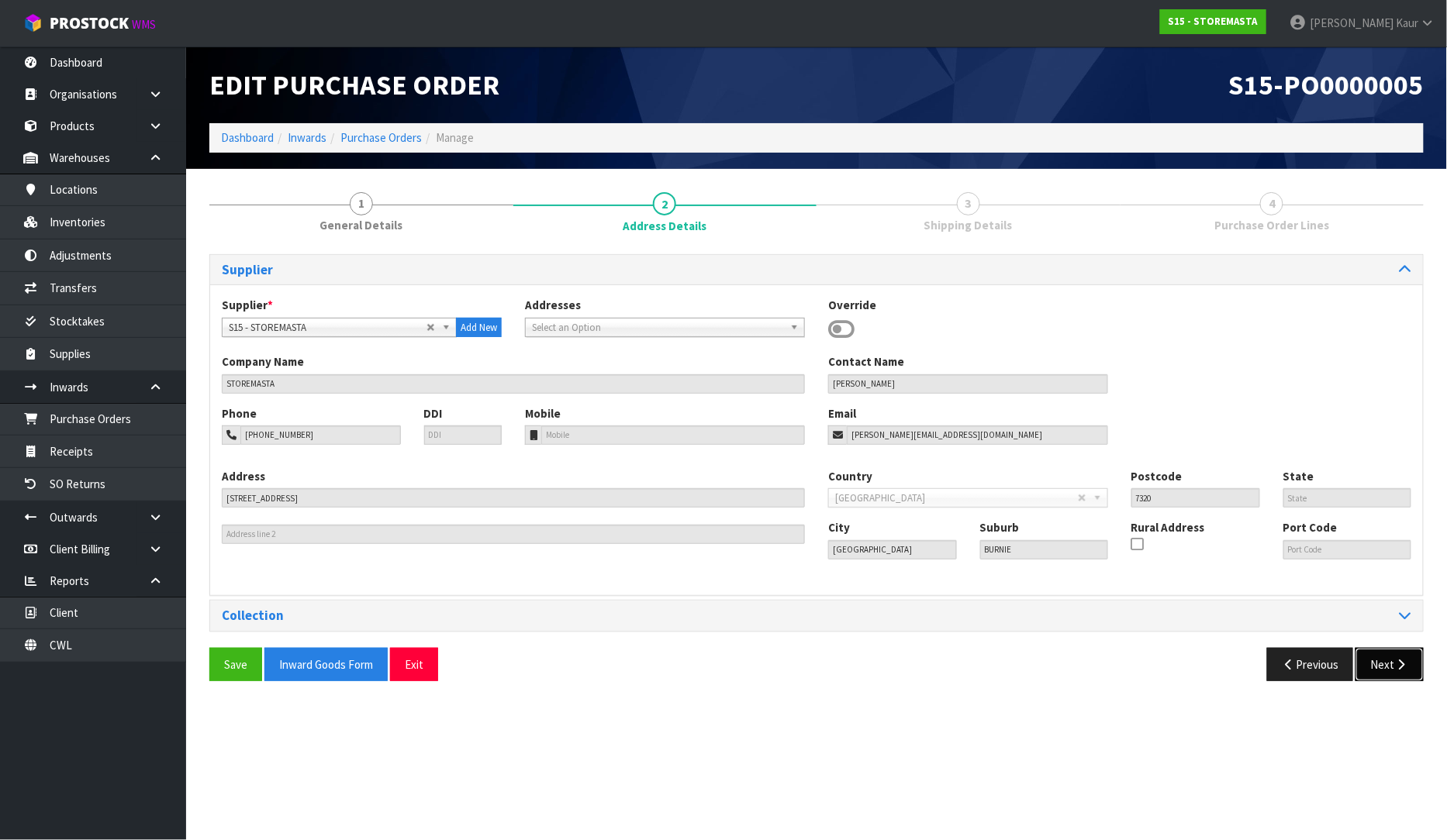
click at [1385, 656] on button "Next" at bounding box center [1390, 664] width 69 height 33
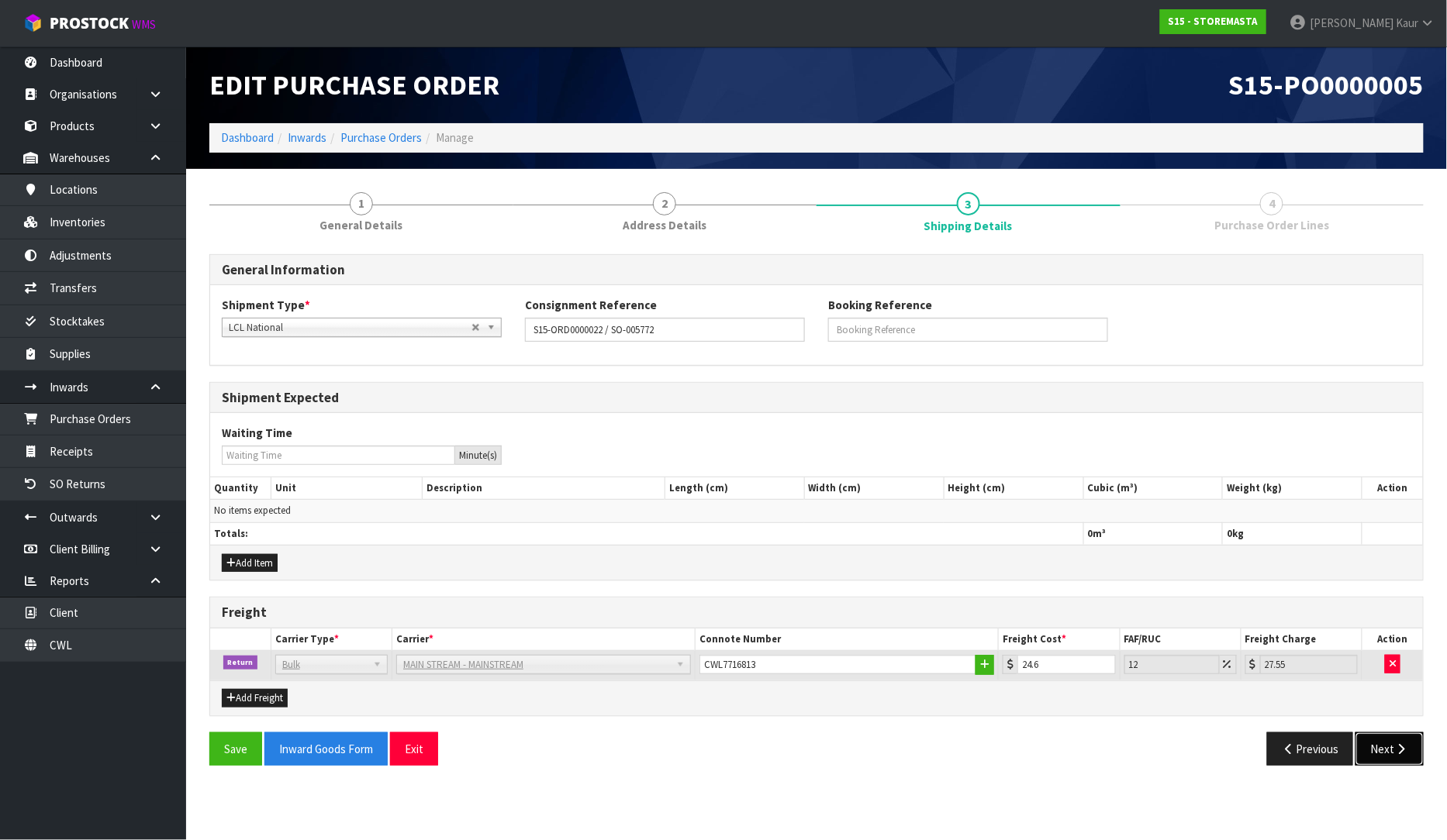
click at [1401, 746] on icon "button" at bounding box center [1400, 750] width 14 height 11
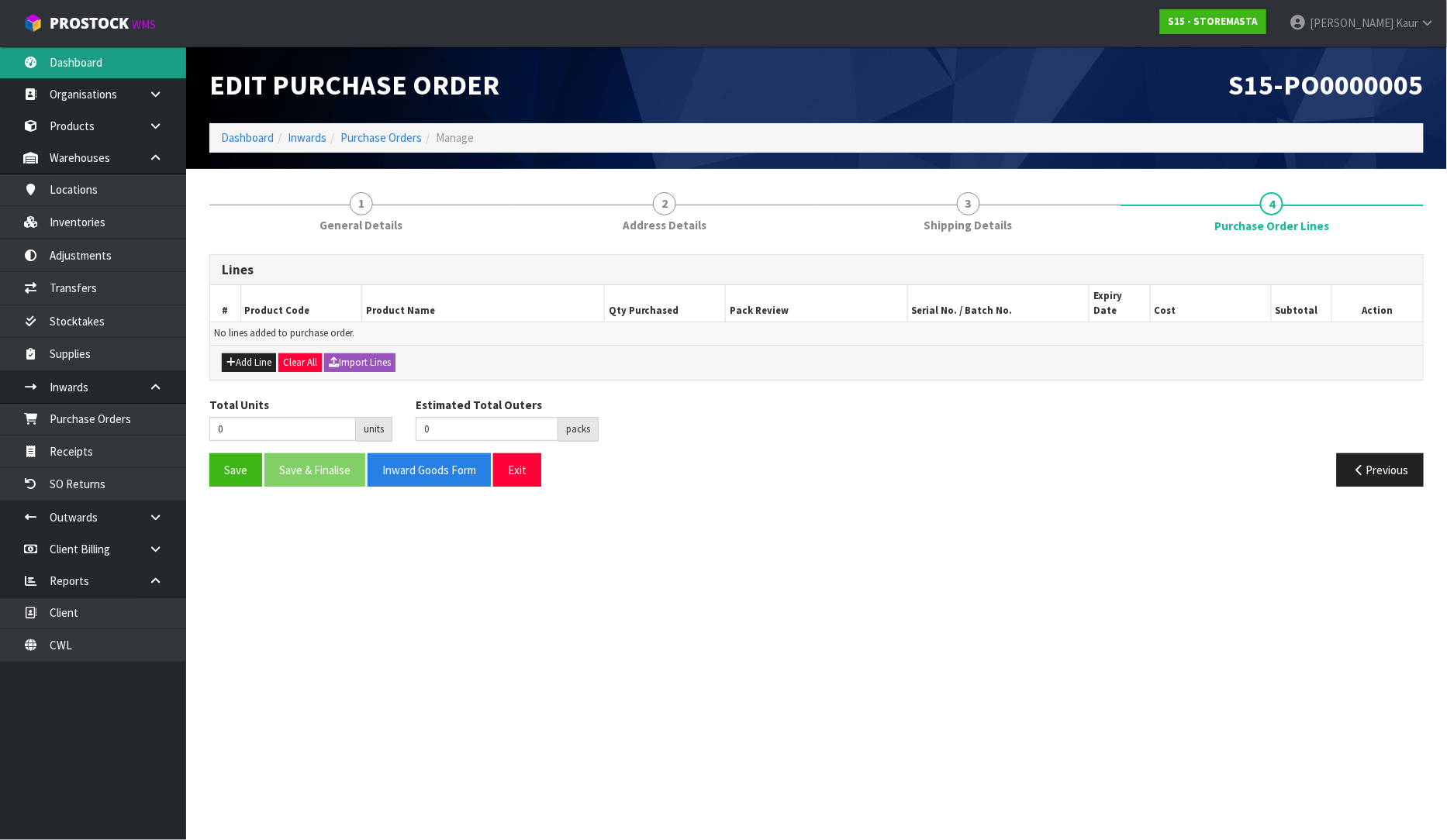
click at [86, 63] on link "Dashboard" at bounding box center [92, 62] width 186 height 31
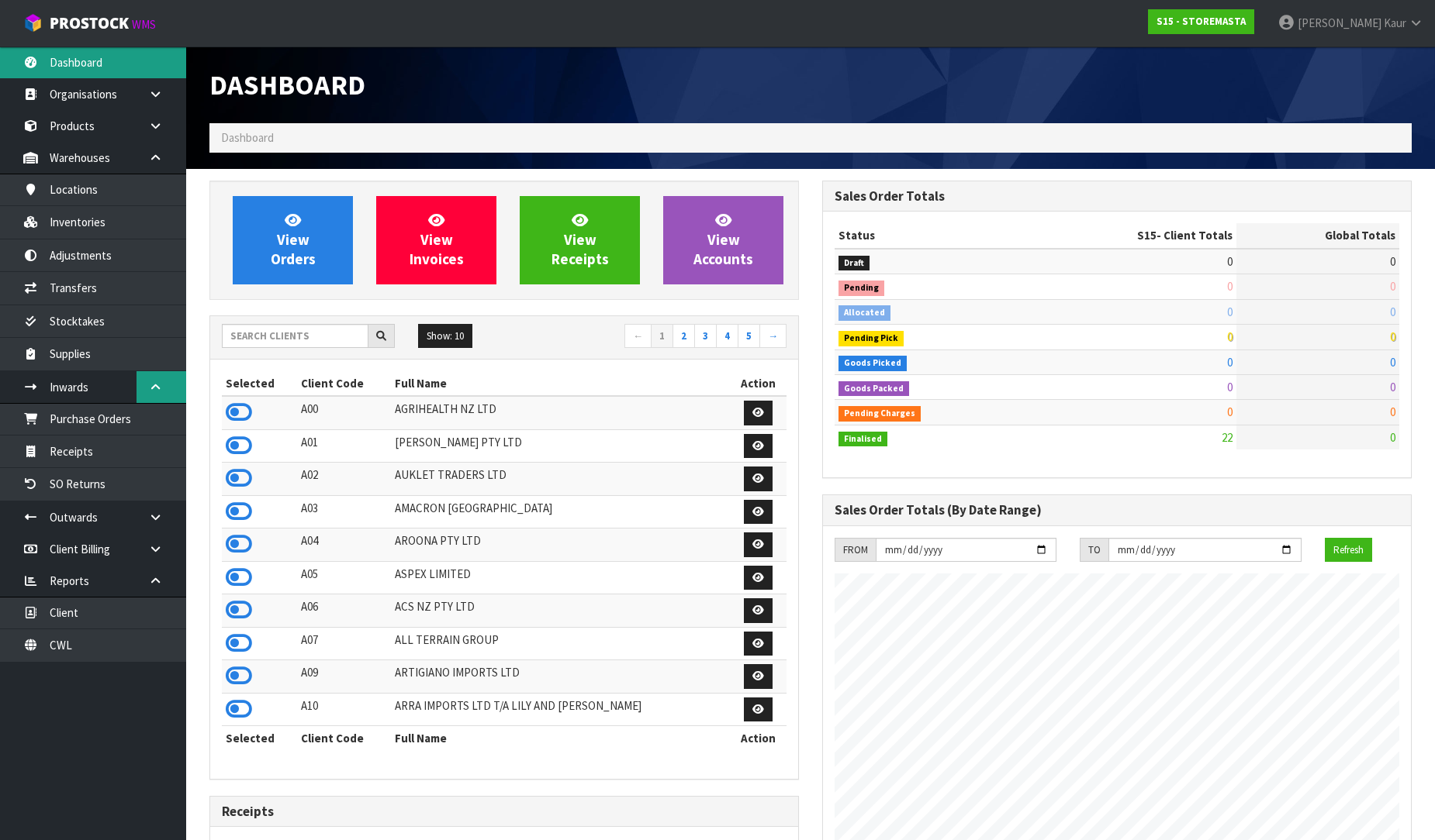
scroll to position [948, 613]
click at [252, 338] on input "text" at bounding box center [295, 335] width 147 height 24
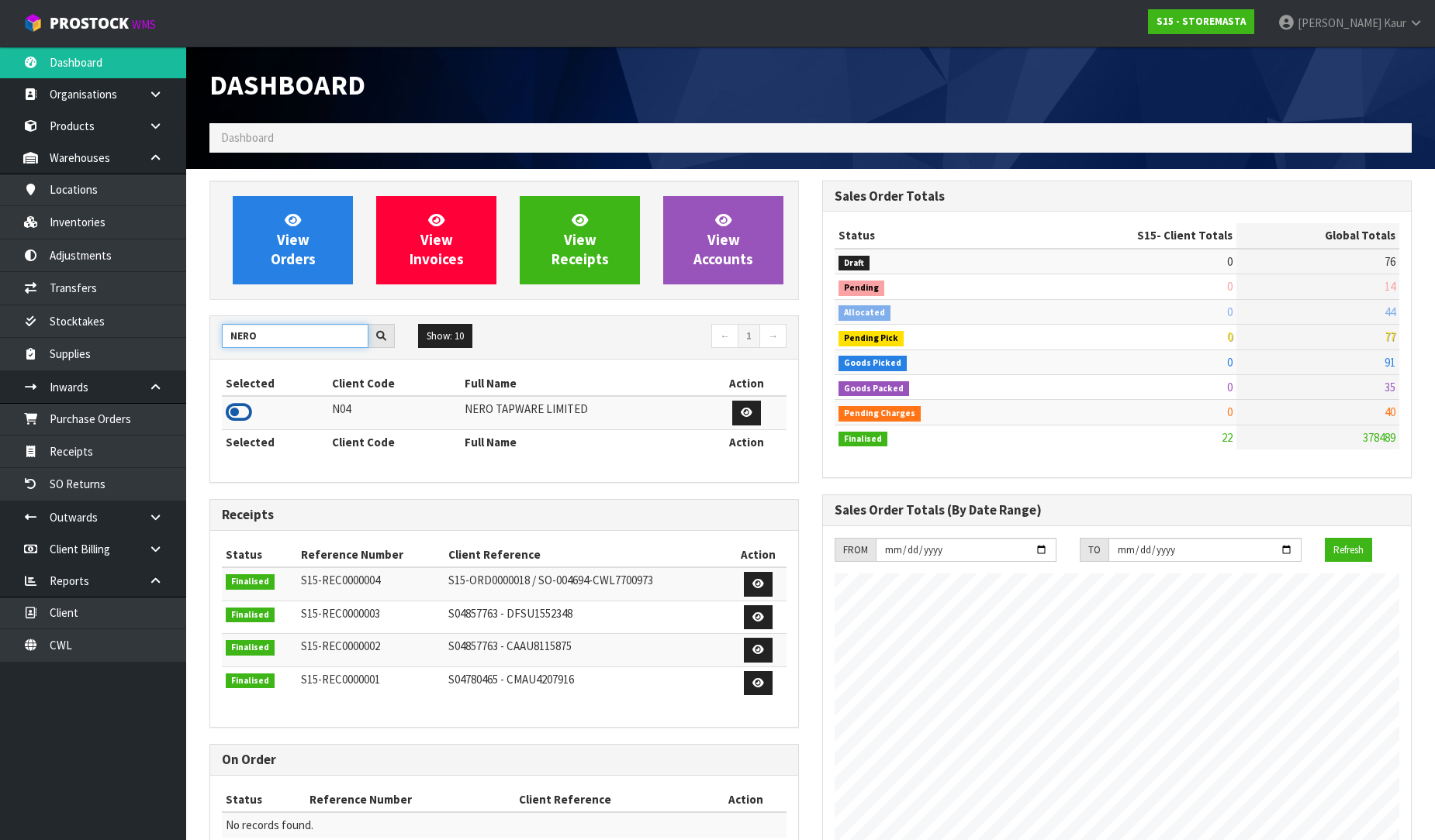
type input "NERO"
click at [235, 417] on icon at bounding box center [239, 412] width 27 height 23
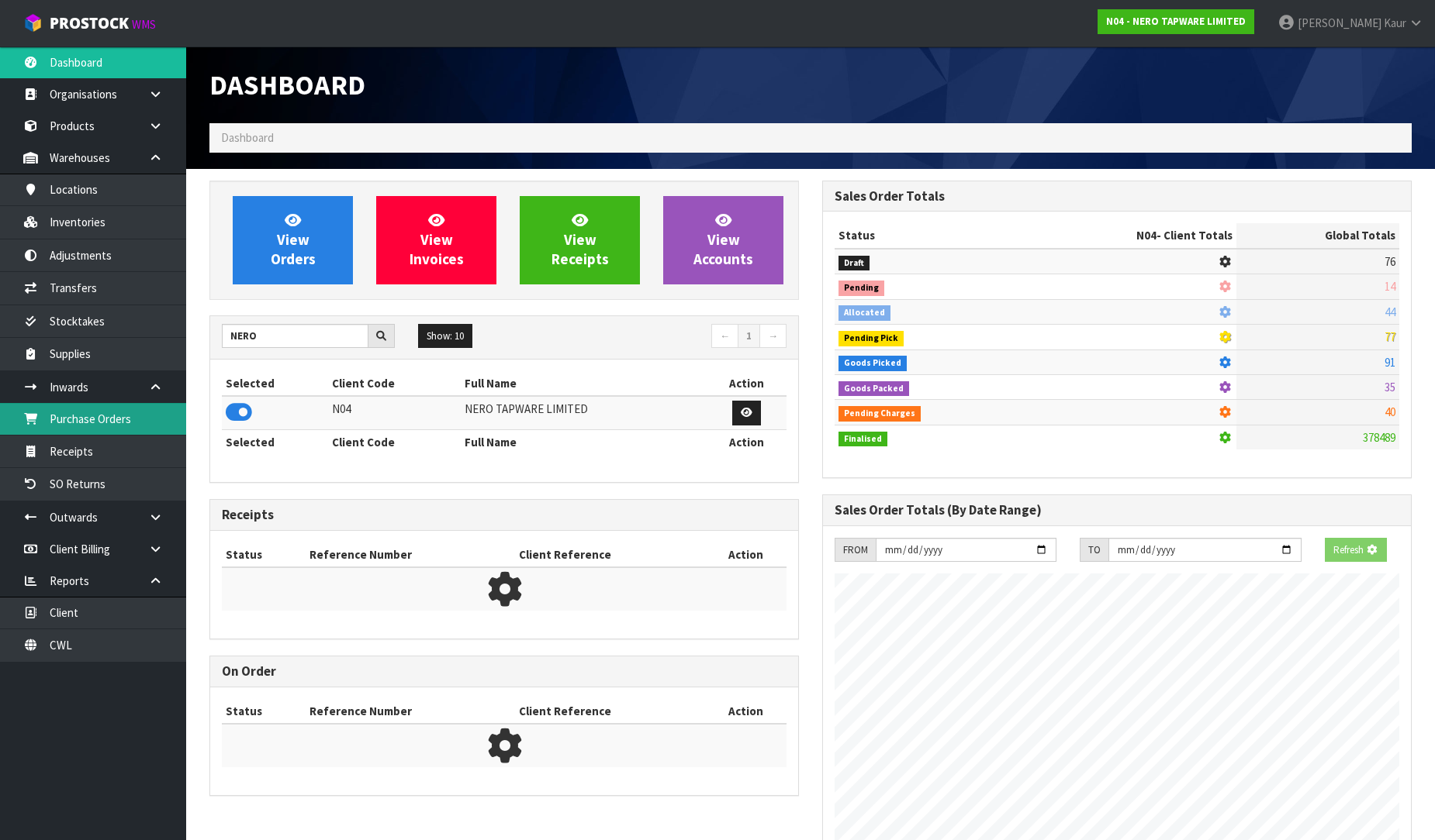
scroll to position [967, 613]
click at [167, 423] on link "Purchase Orders" at bounding box center [92, 418] width 186 height 31
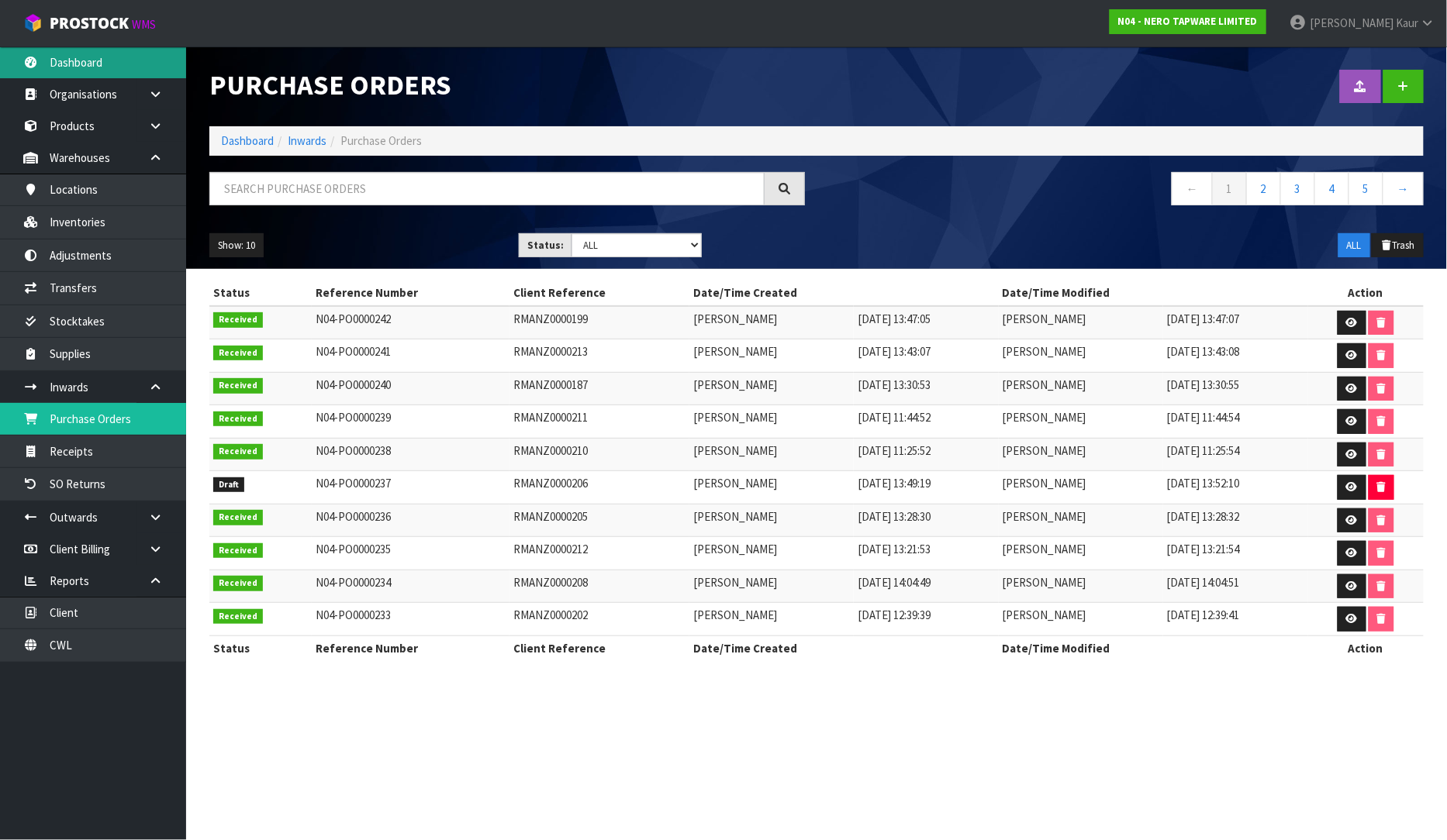
click at [81, 52] on link "Dashboard" at bounding box center [92, 62] width 186 height 31
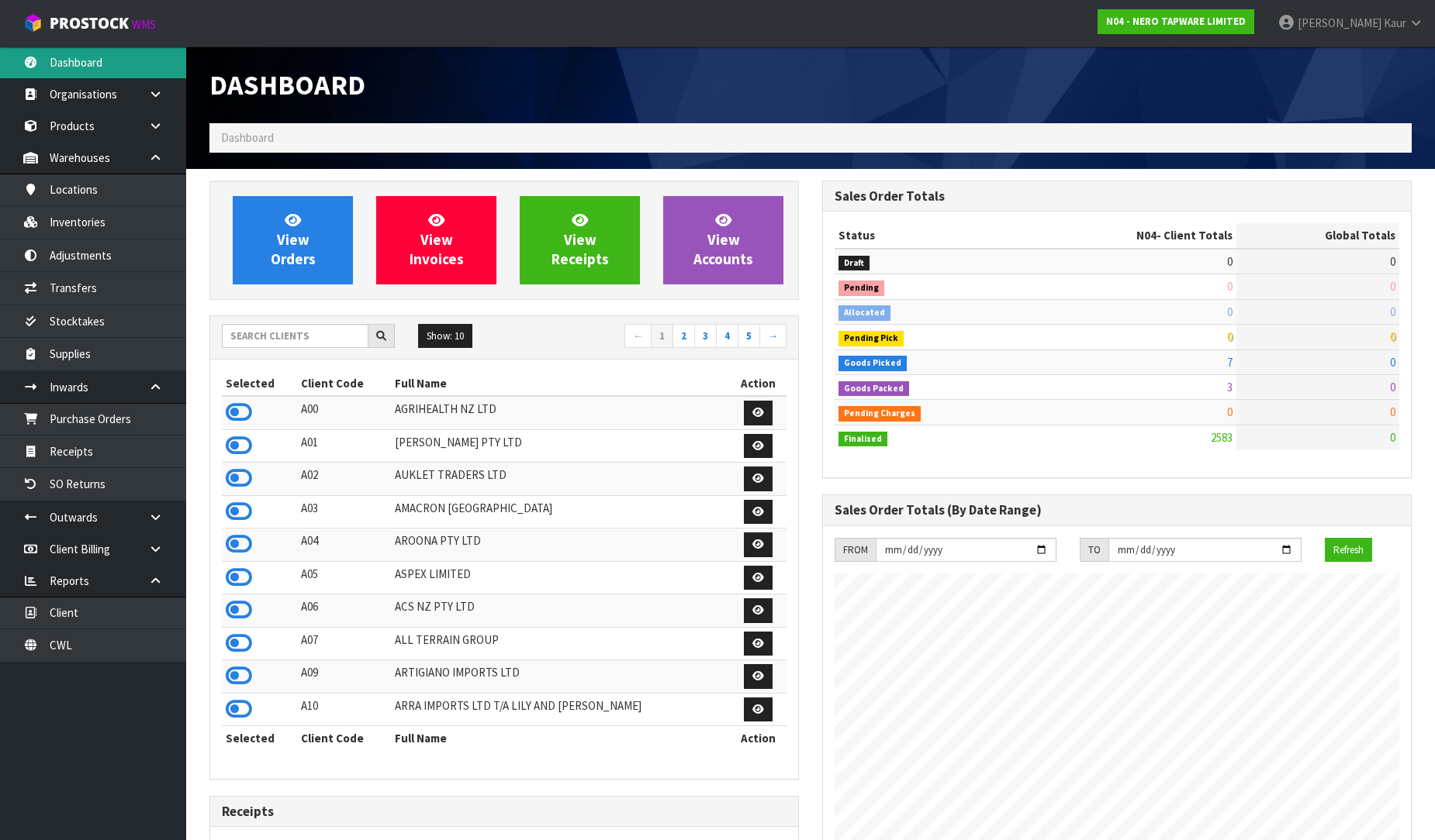
scroll to position [1208, 613]
click at [260, 330] on input "text" at bounding box center [295, 335] width 147 height 24
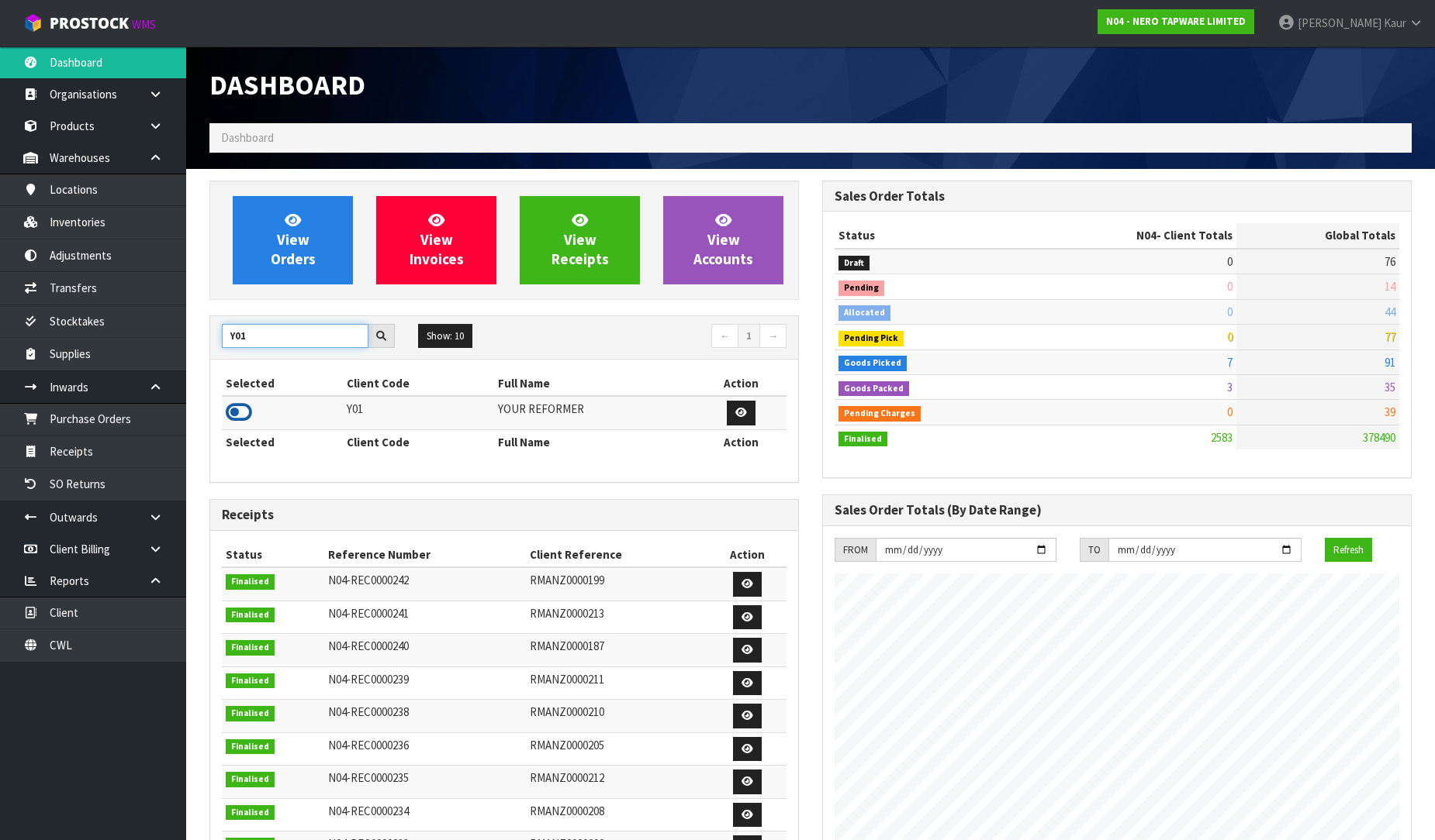
type input "Y01"
click at [235, 406] on icon at bounding box center [239, 412] width 27 height 23
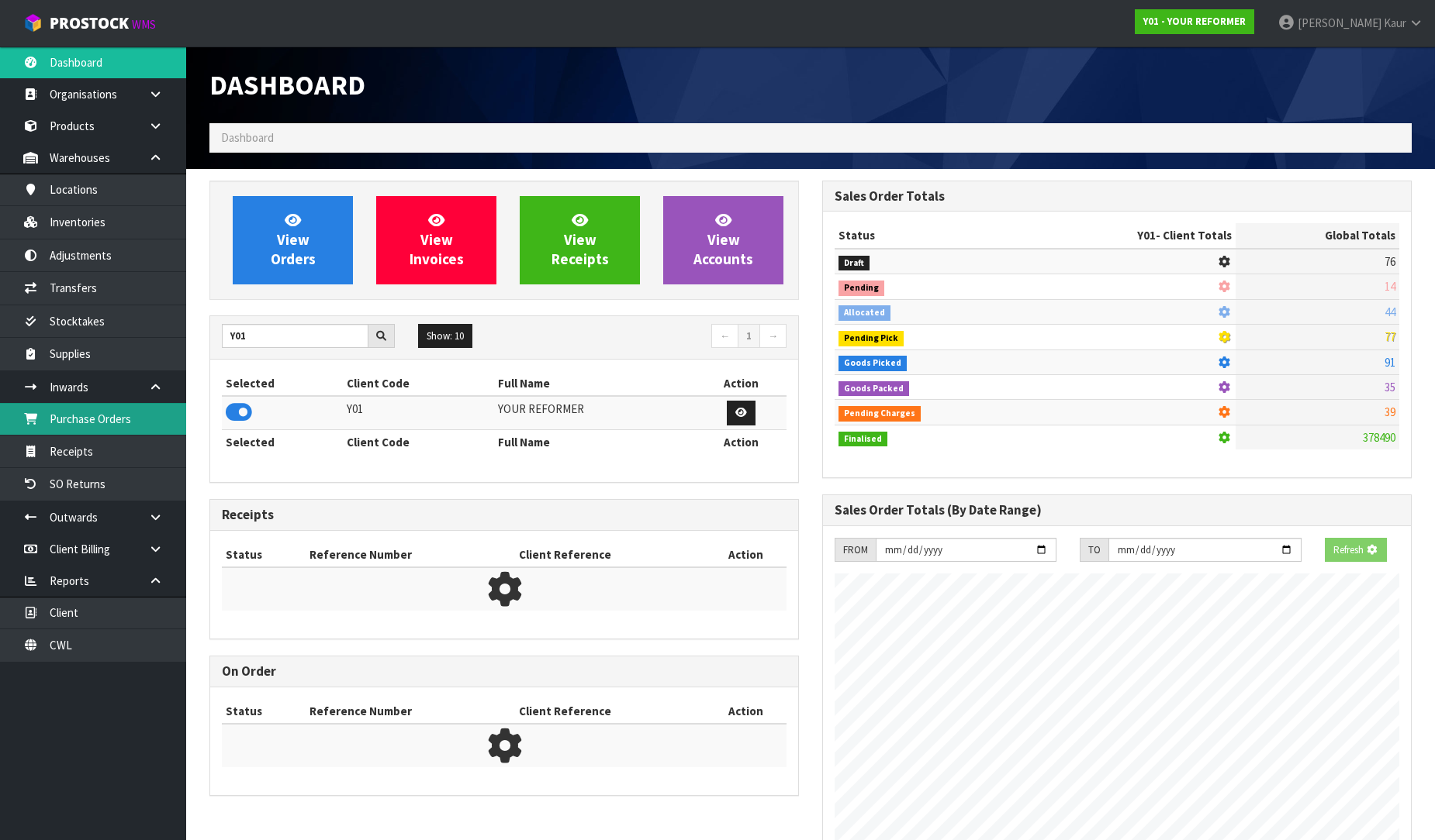
scroll to position [967, 613]
click at [128, 415] on link "Purchase Orders" at bounding box center [92, 418] width 186 height 31
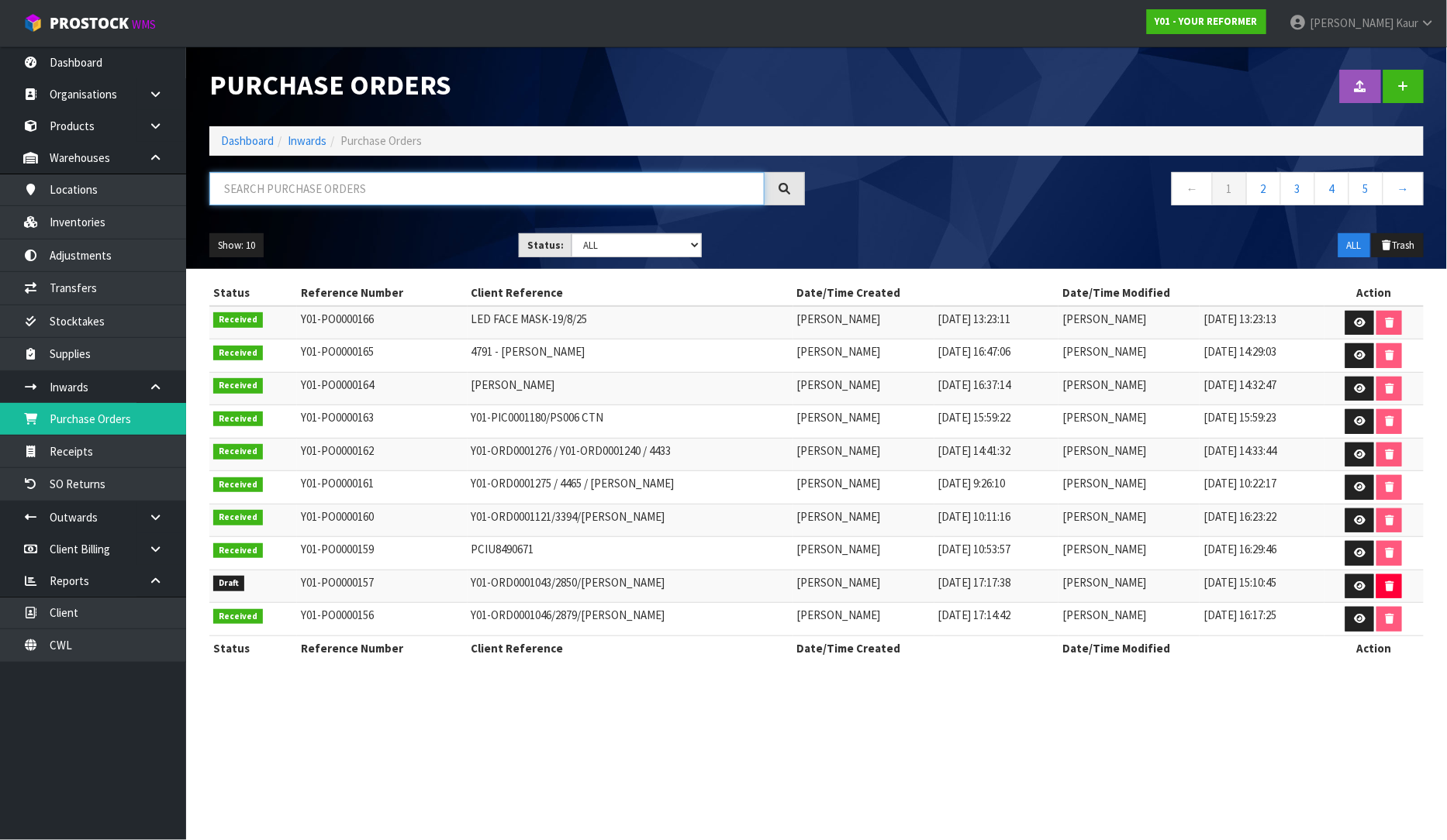
click at [361, 179] on input "text" at bounding box center [487, 189] width 555 height 33
paste input "GLDU9769065"
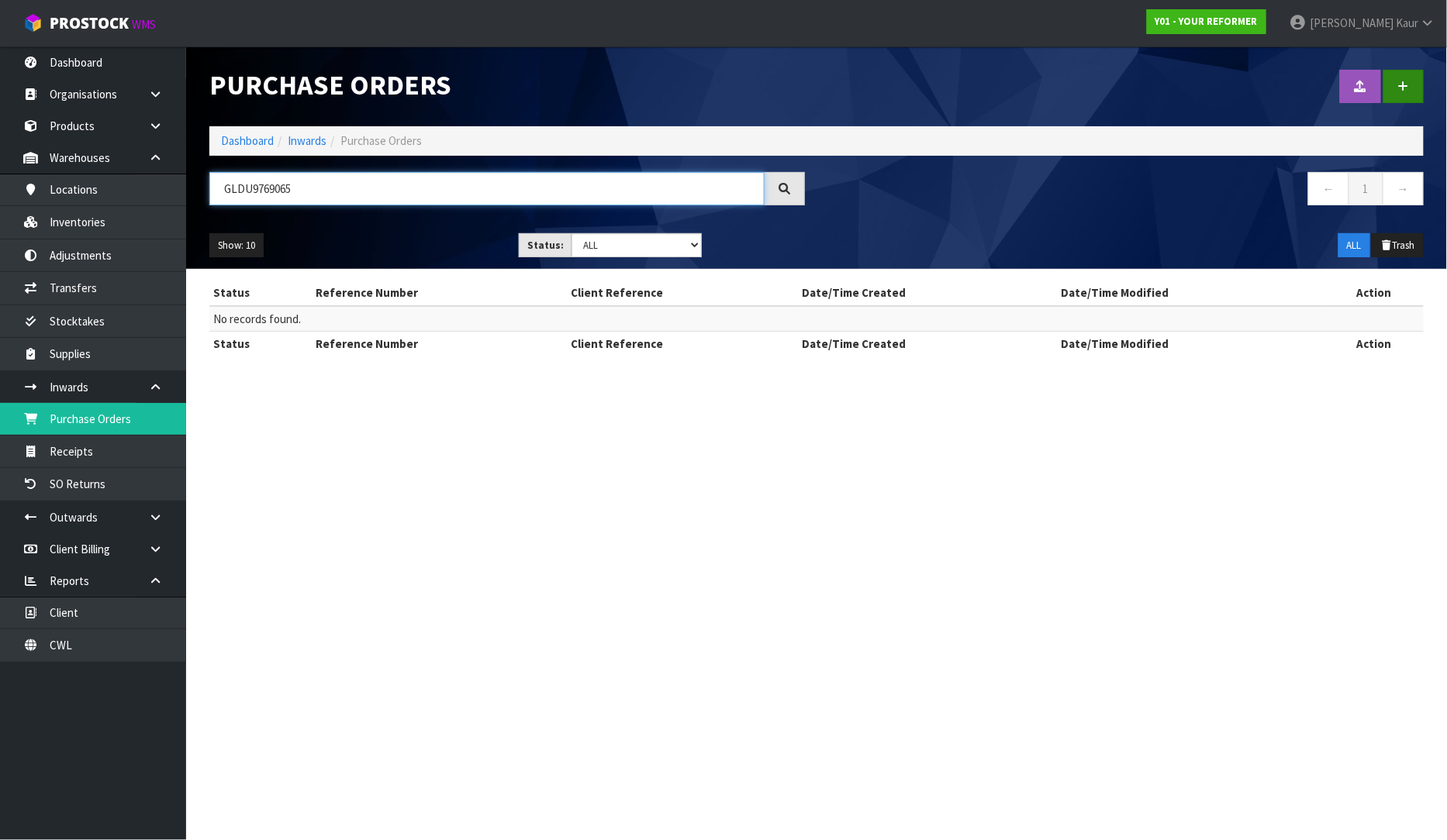
type input "GLDU9769065"
click at [1403, 90] on icon at bounding box center [1402, 87] width 10 height 11
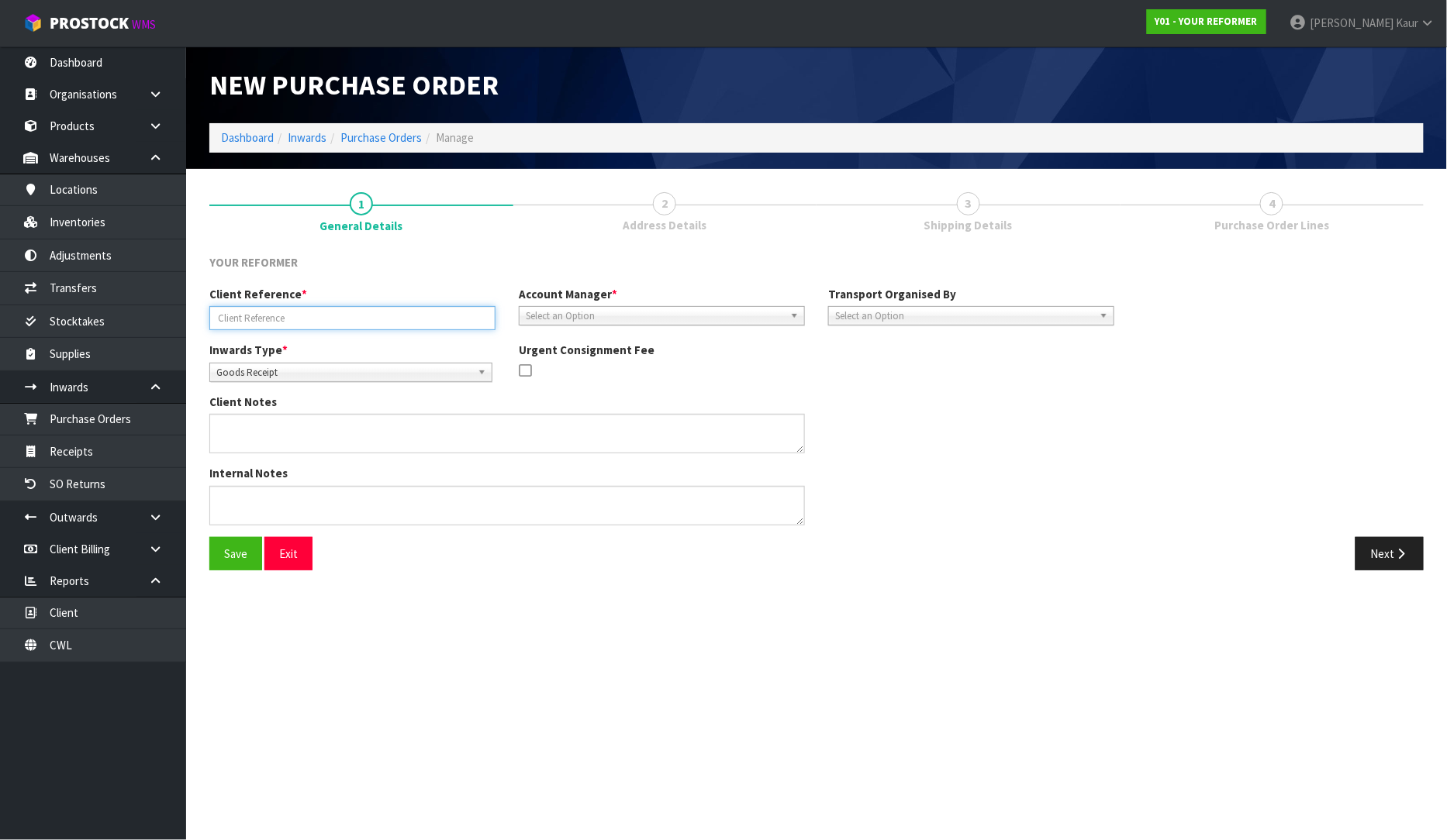
click at [312, 320] on input "text" at bounding box center [352, 317] width 286 height 24
paste input "GLDU9769065"
type input "GLDU9769065"
click at [582, 309] on span "Select an Option" at bounding box center [654, 316] width 258 height 19
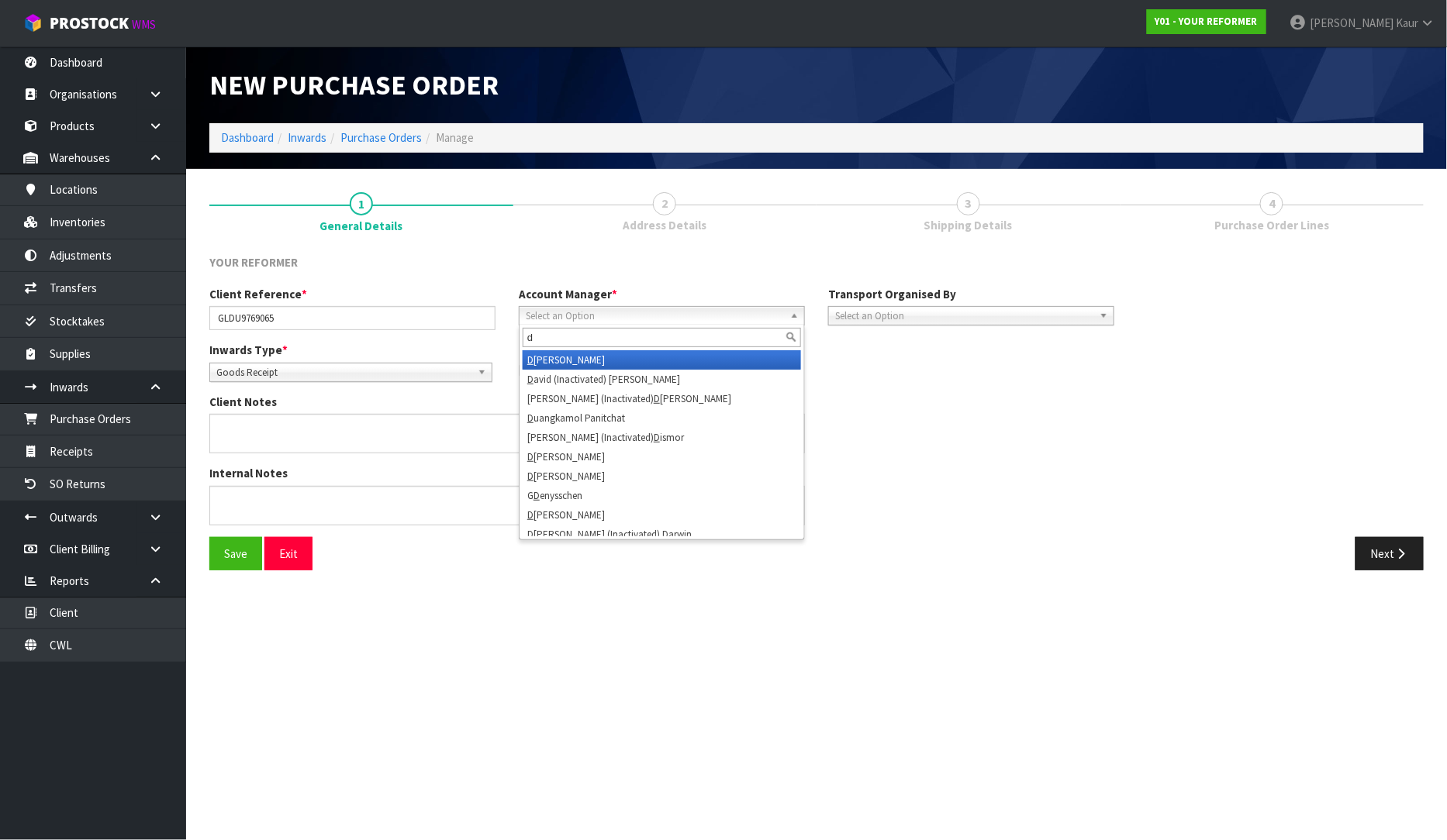
type input "d"
click at [577, 360] on li "D [PERSON_NAME]" at bounding box center [662, 360] width 278 height 19
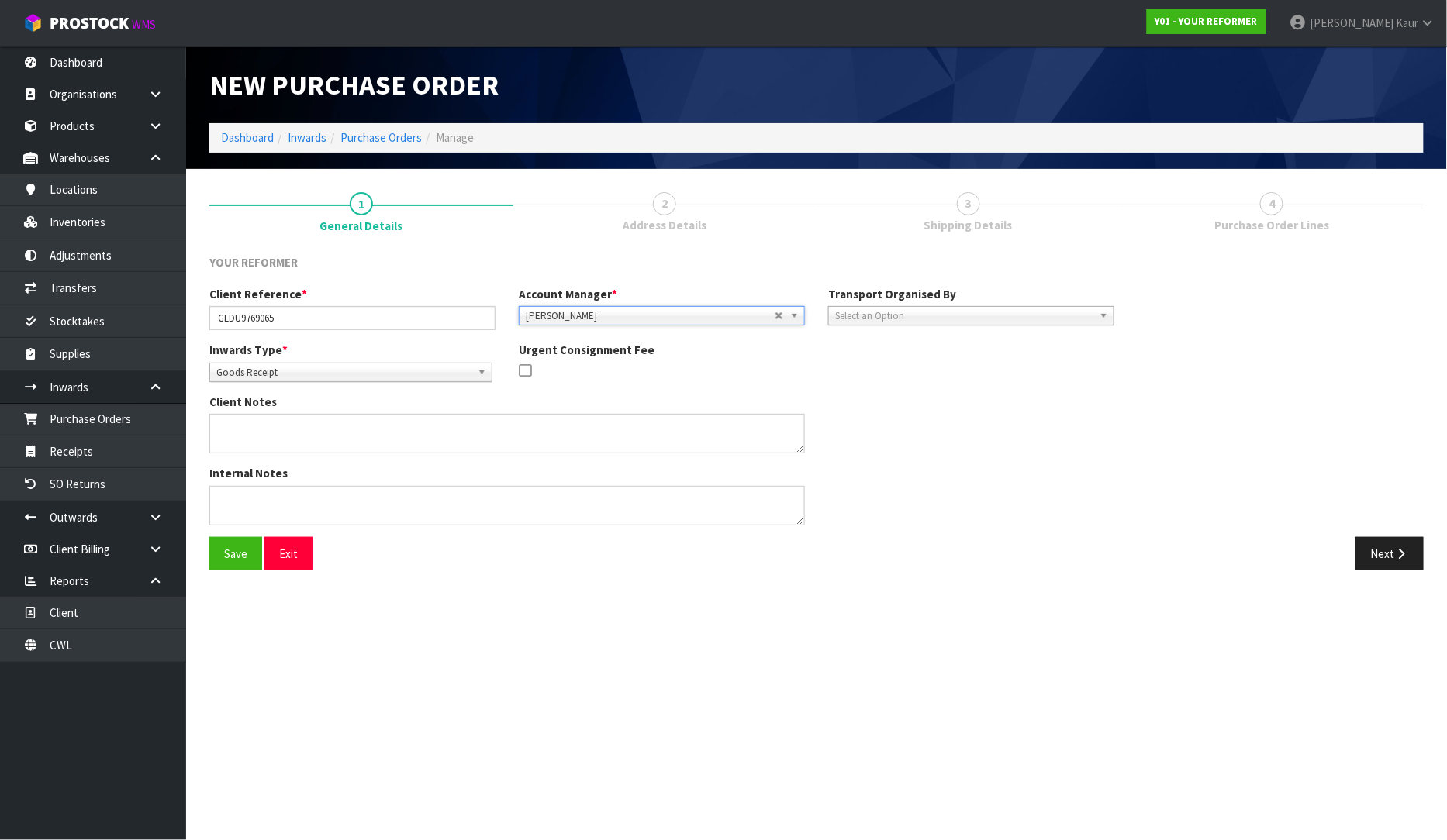
click at [1002, 310] on span "Select an Option" at bounding box center [964, 316] width 258 height 19
click at [952, 393] on li "Client" at bounding box center [971, 399] width 278 height 19
drag, startPoint x: 1089, startPoint y: 310, endPoint x: 1090, endPoint y: 319, distance: 9.1
click at [1377, 556] on button "Next" at bounding box center [1390, 553] width 69 height 33
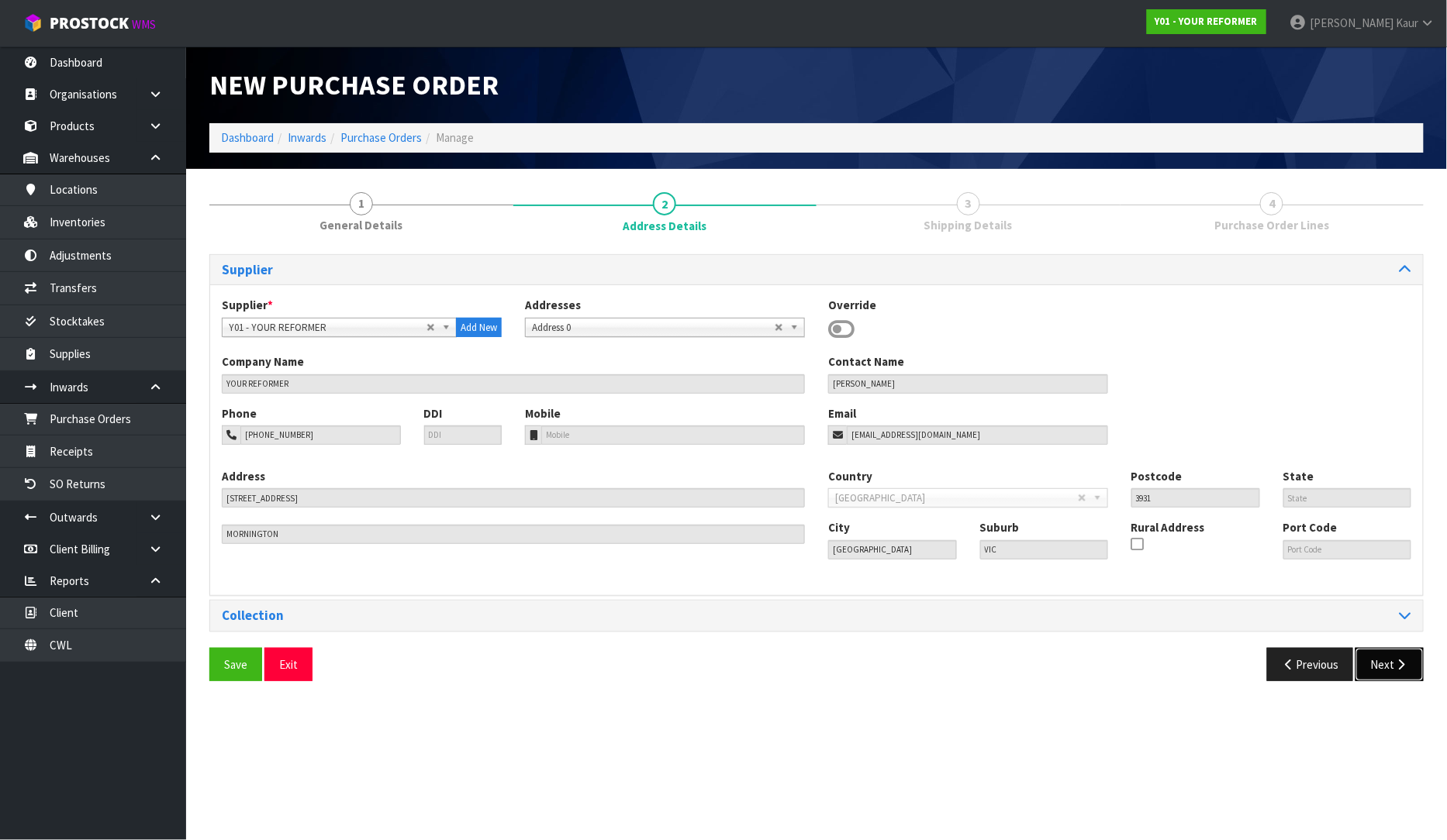
click at [1385, 656] on button "Next" at bounding box center [1390, 664] width 69 height 33
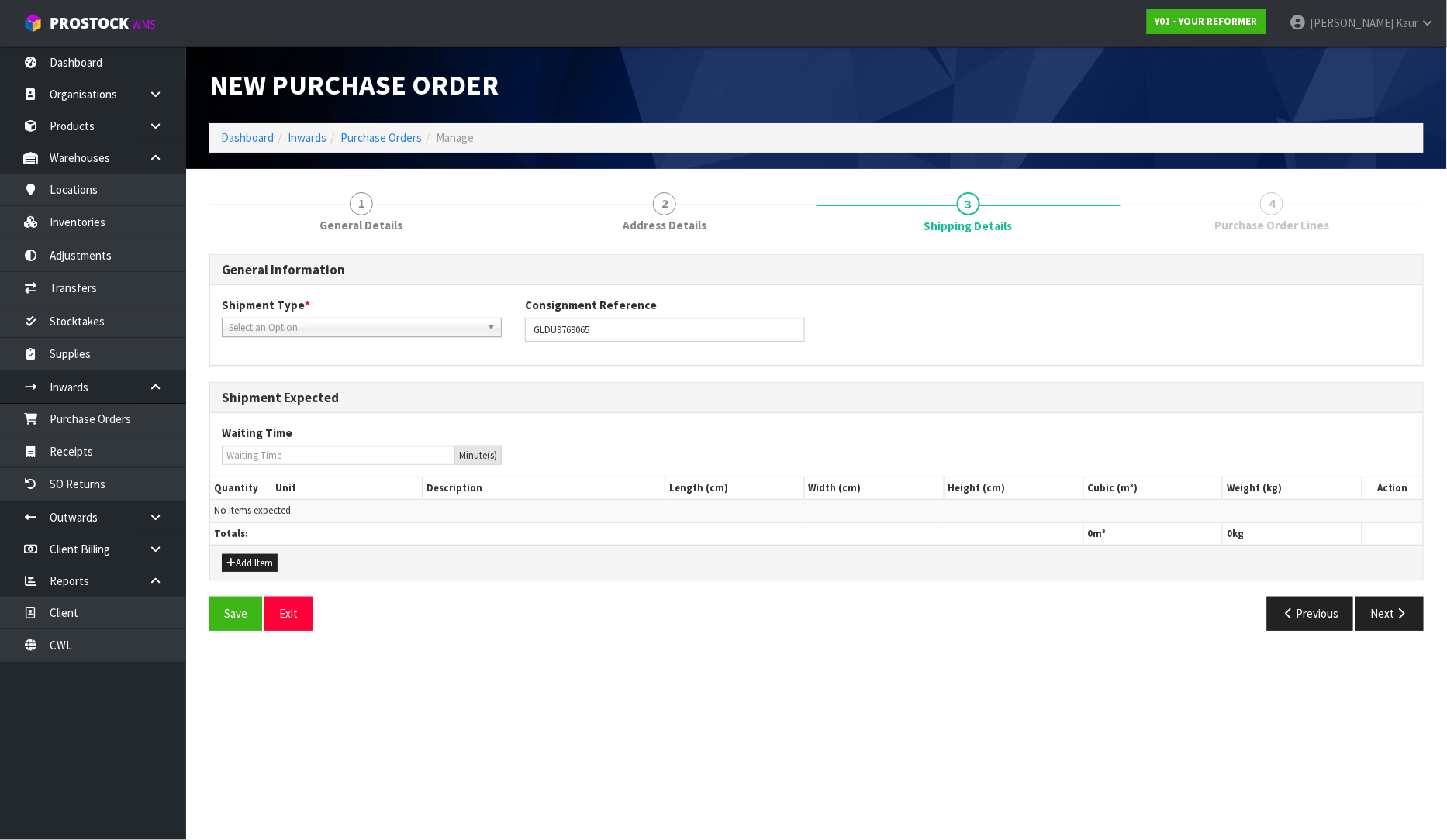
click at [335, 331] on span "Select an Option" at bounding box center [354, 329] width 252 height 19
click at [307, 405] on li "FCL-20ft" at bounding box center [362, 410] width 272 height 19
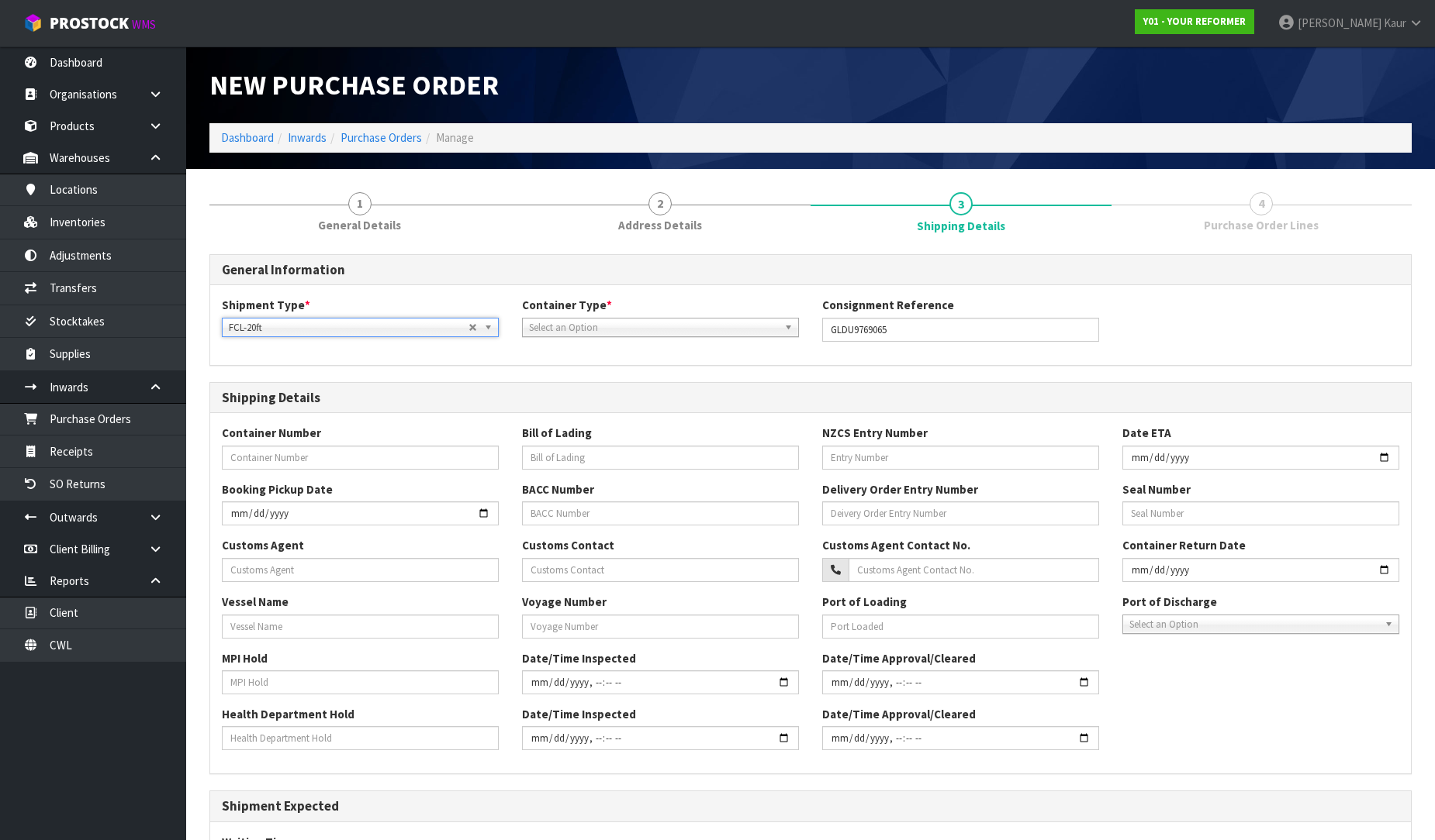
click at [548, 326] on span "Select an Option" at bounding box center [653, 329] width 249 height 19
click at [553, 388] on li "Pallet" at bounding box center [660, 390] width 269 height 19
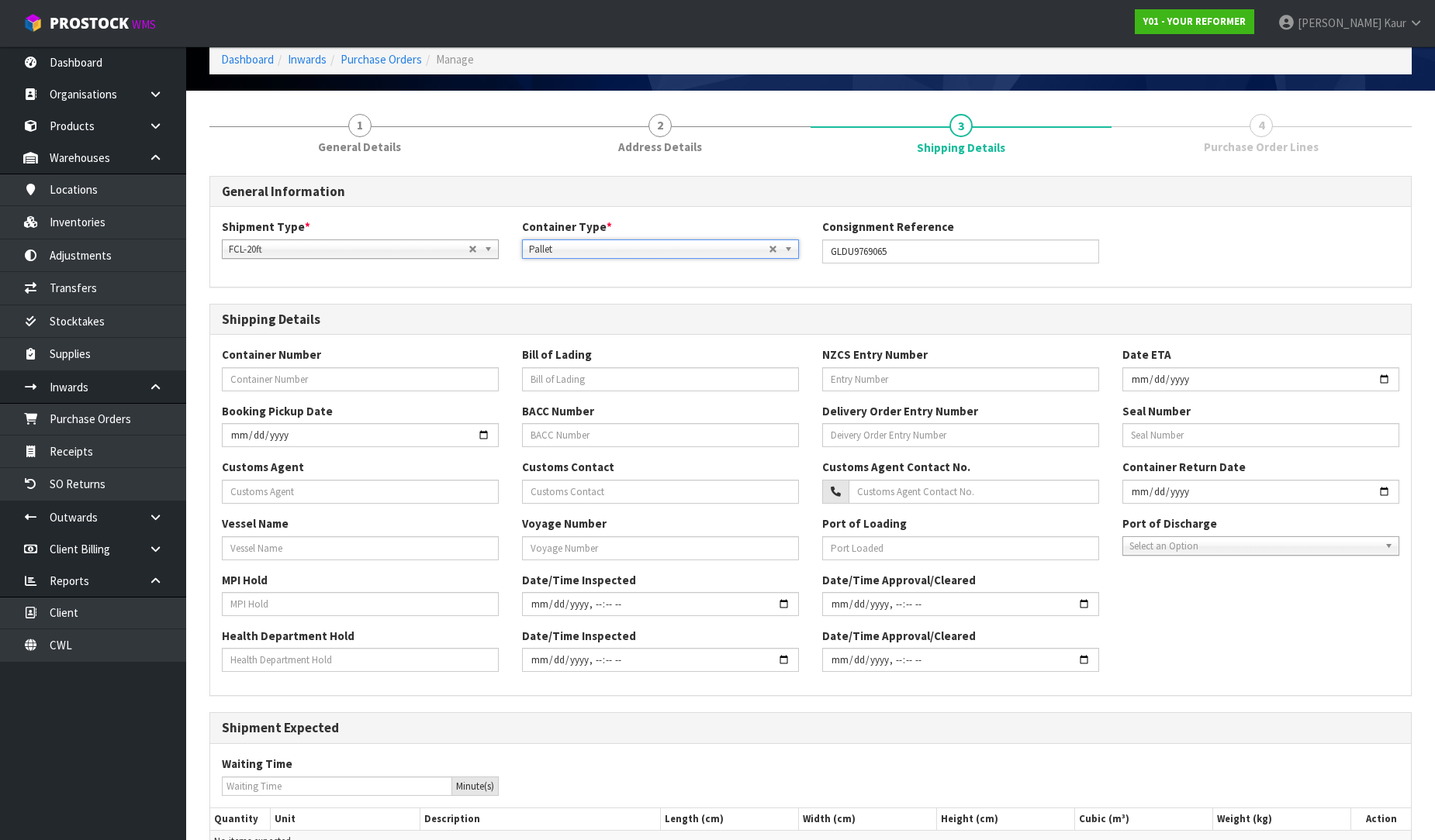
scroll to position [223, 0]
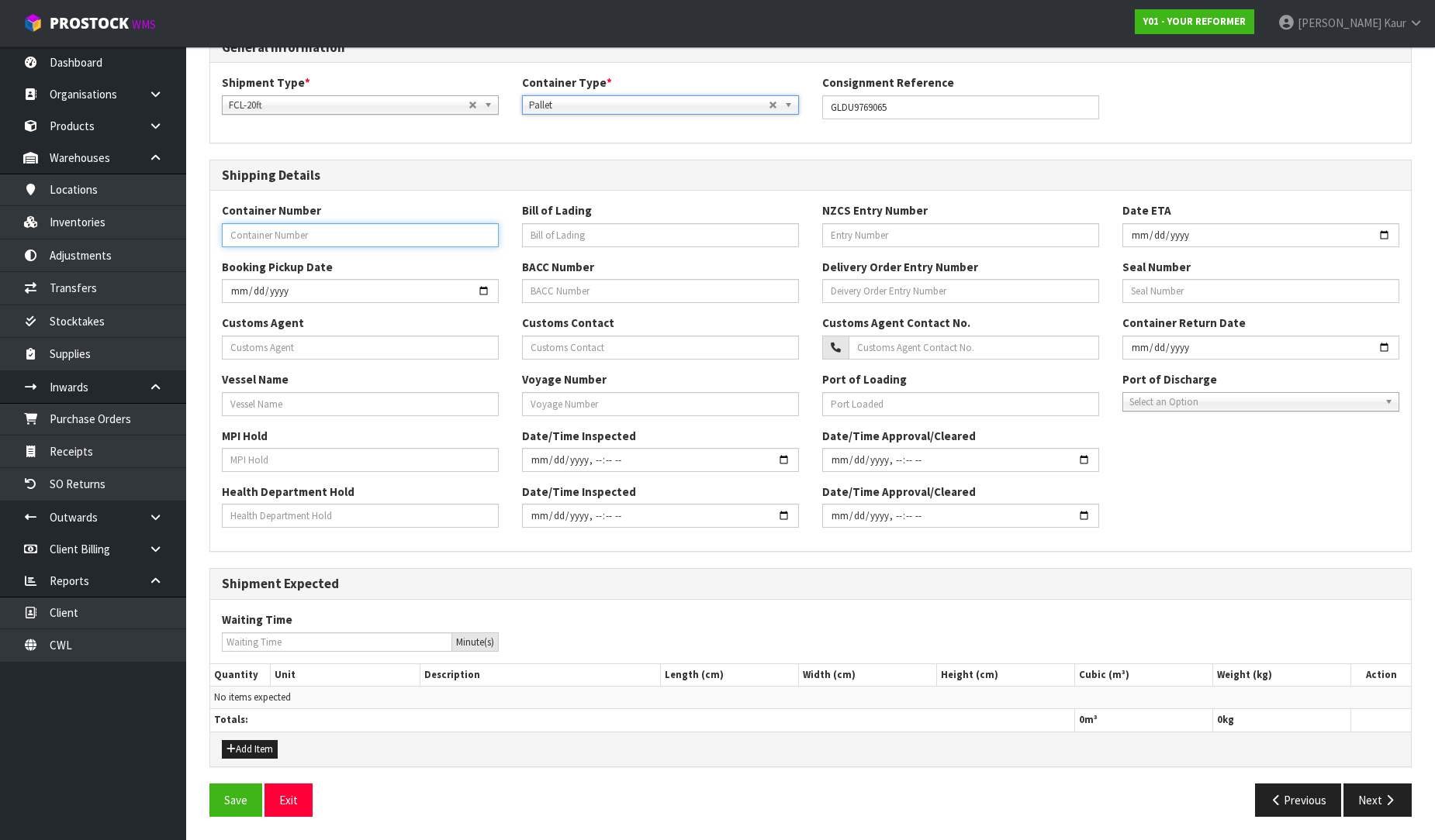
click at [324, 230] on input "text" at bounding box center [360, 234] width 277 height 24
paste input "GLDU9769065"
type input "GLDU9769065"
drag, startPoint x: 244, startPoint y: 750, endPoint x: 244, endPoint y: 719, distance: 31.0
click at [244, 750] on button "Add Item" at bounding box center [250, 750] width 56 height 19
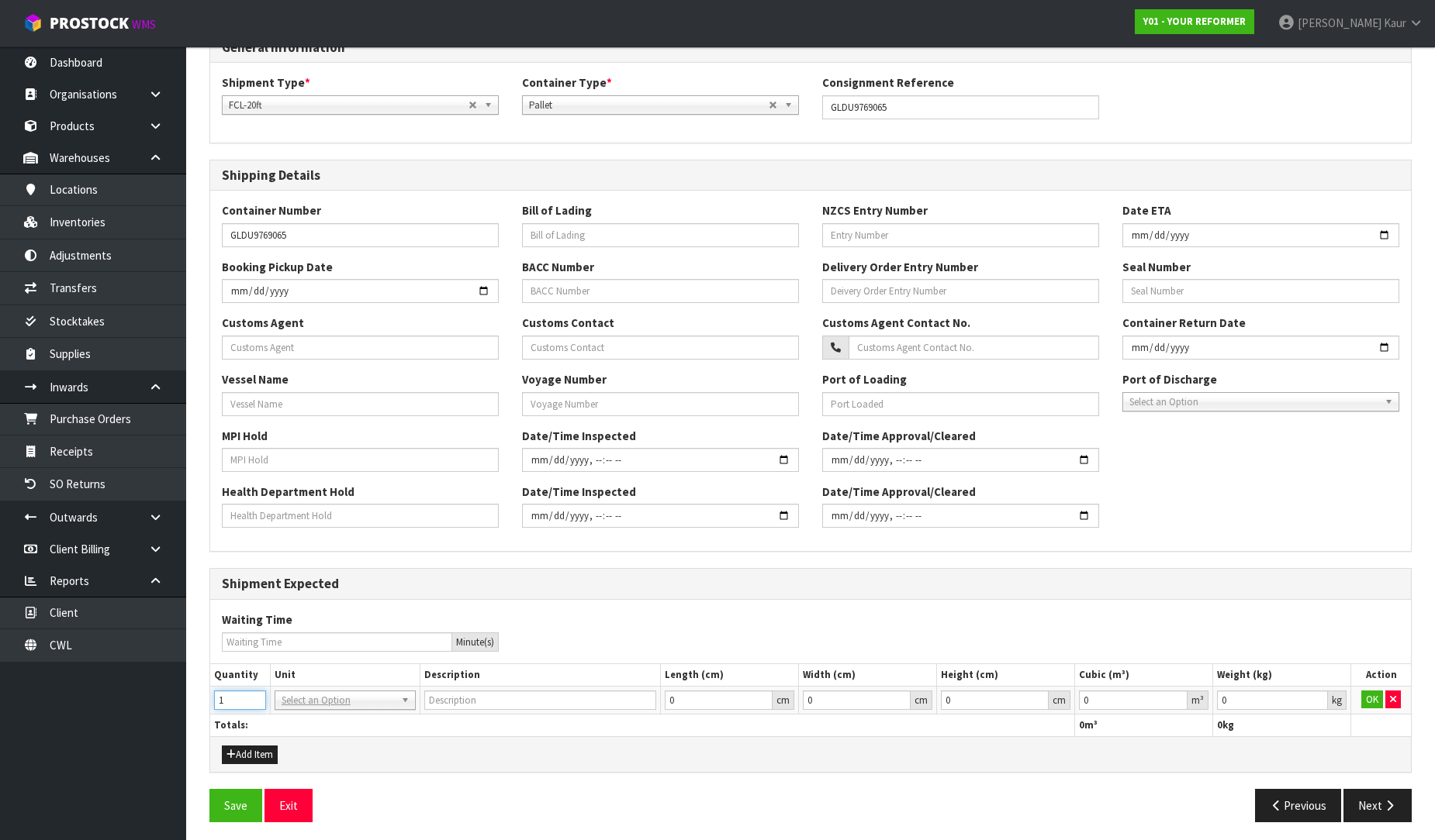
type input "1"
click at [256, 694] on input "1" at bounding box center [240, 700] width 52 height 19
drag, startPoint x: 306, startPoint y: 698, endPoint x: 313, endPoint y: 730, distance: 32.8
drag, startPoint x: 329, startPoint y: 744, endPoint x: 346, endPoint y: 744, distance: 17.0
type input "20FT CONTAINER"
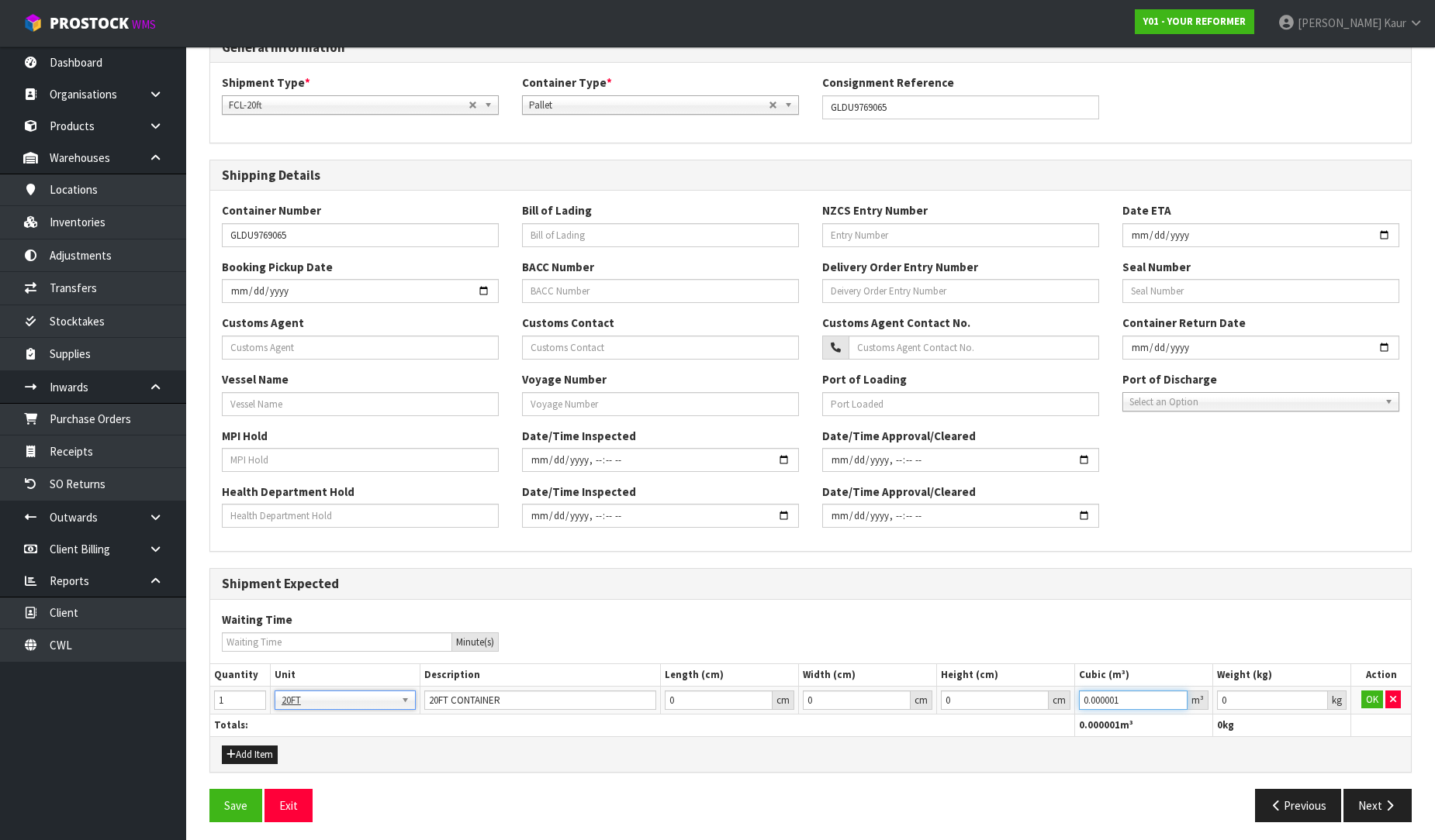
type input "0.000001"
click at [1173, 698] on input "0.000001" at bounding box center [1133, 700] width 109 height 19
drag, startPoint x: 1312, startPoint y: 696, endPoint x: 1344, endPoint y: 690, distance: 32.6
type input "0.001"
click at [1315, 696] on input "0.001" at bounding box center [1272, 700] width 111 height 19
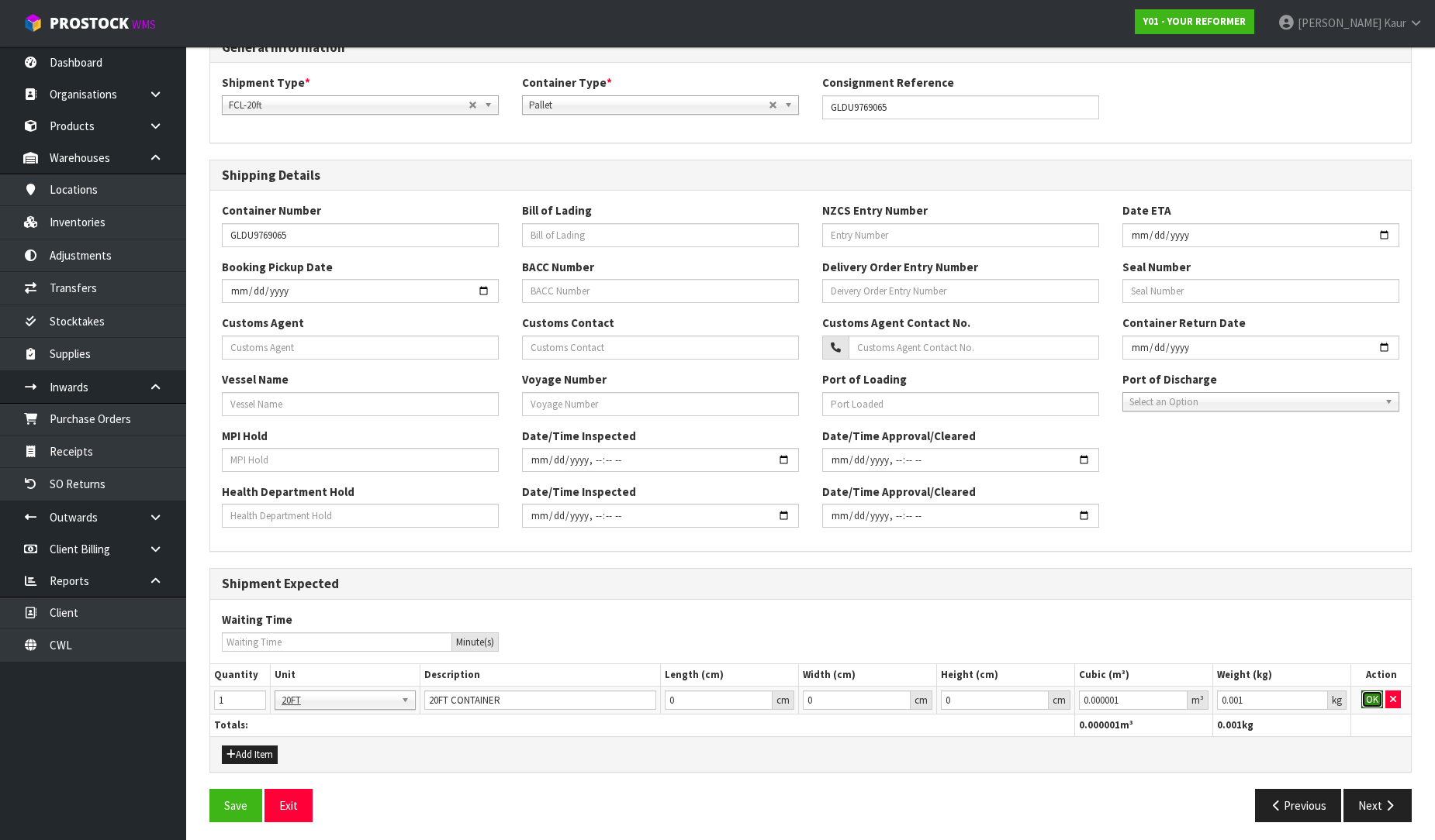
drag, startPoint x: 1371, startPoint y: 698, endPoint x: 1366, endPoint y: 740, distance: 42.3
click at [1371, 699] on button "OK" at bounding box center [1371, 700] width 22 height 19
click at [1373, 806] on button "Next" at bounding box center [1378, 806] width 69 height 33
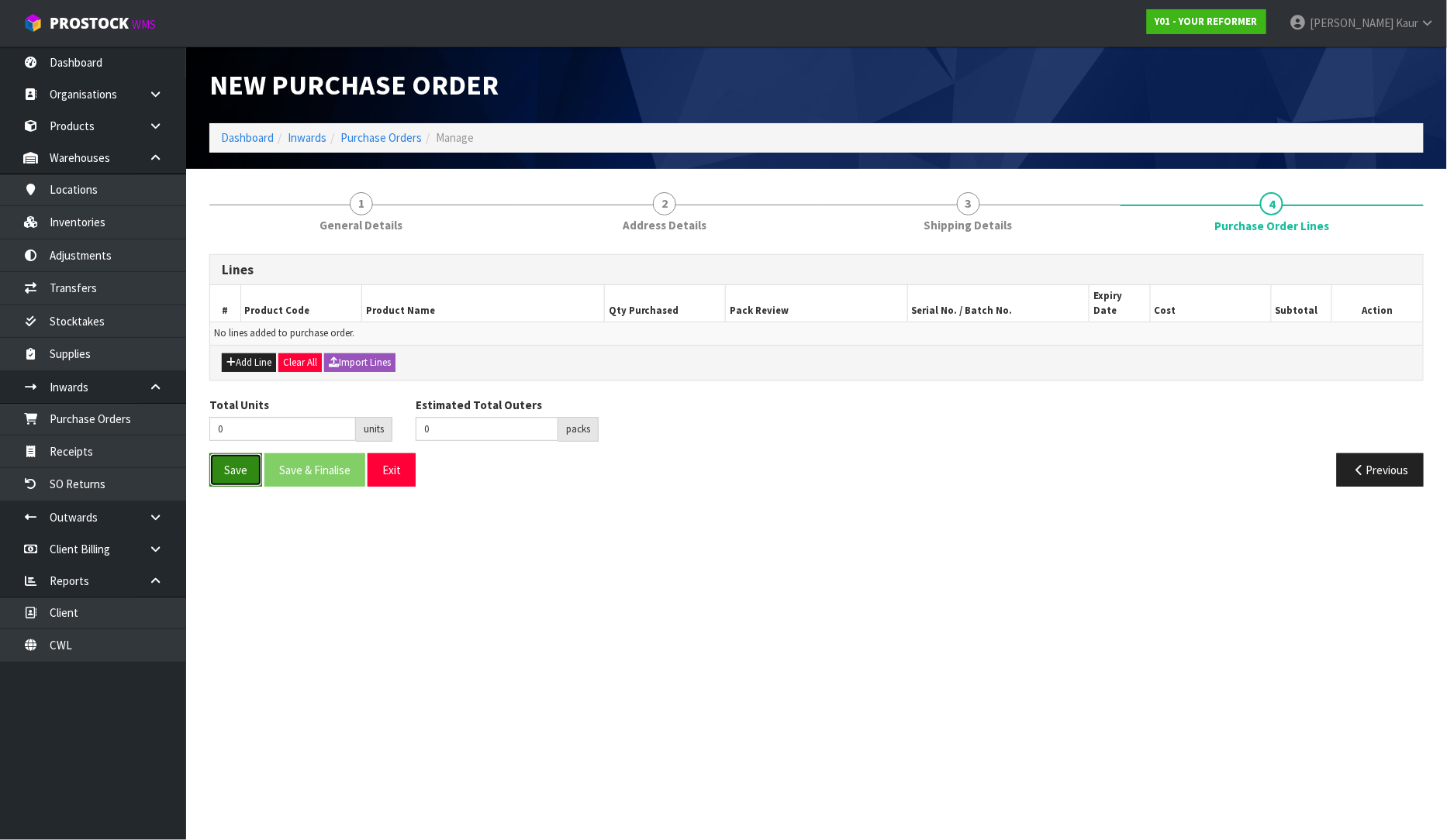
click at [238, 453] on button "Save" at bounding box center [235, 470] width 52 height 33
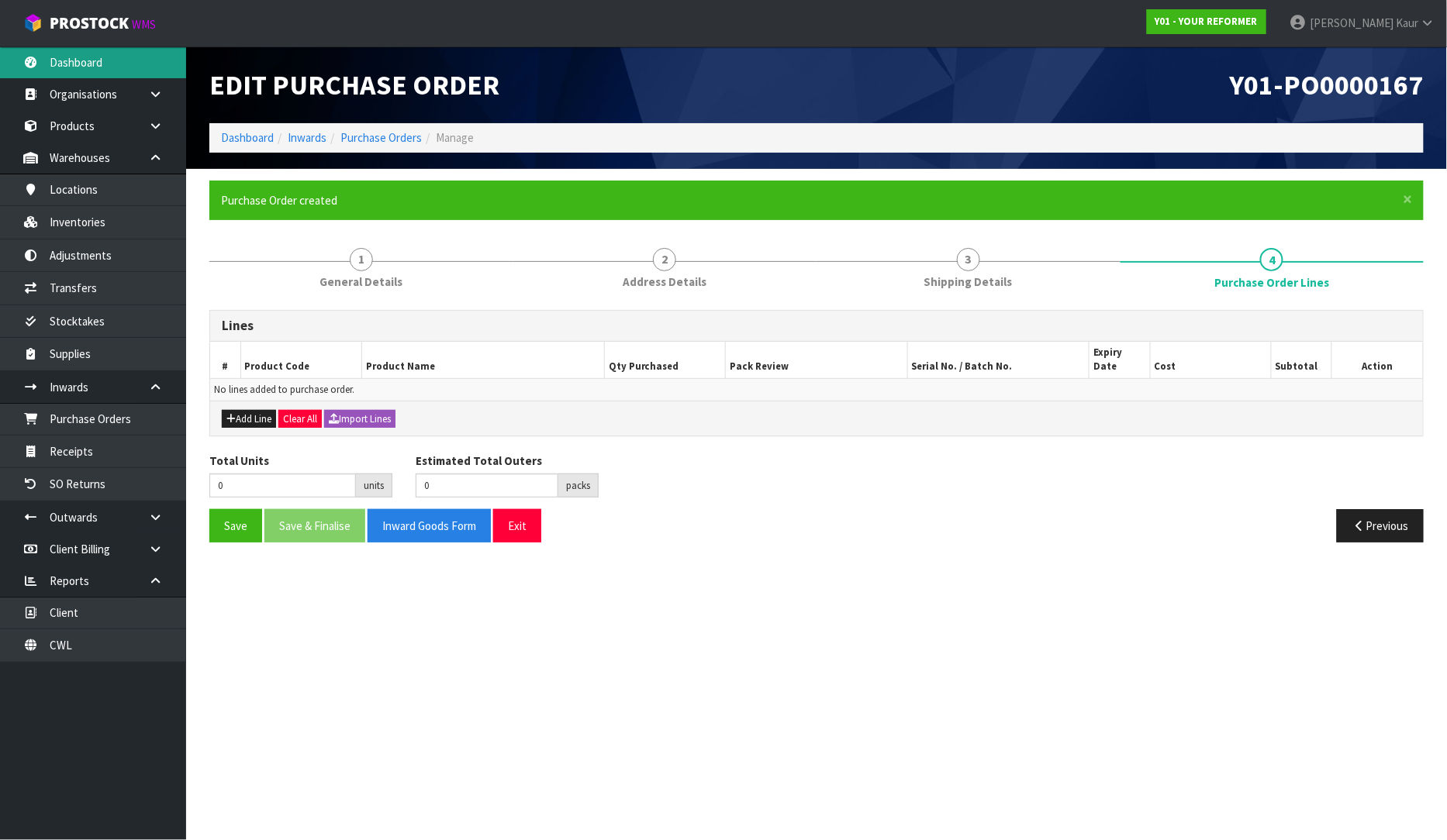
click at [63, 67] on link "Dashboard" at bounding box center [92, 62] width 186 height 31
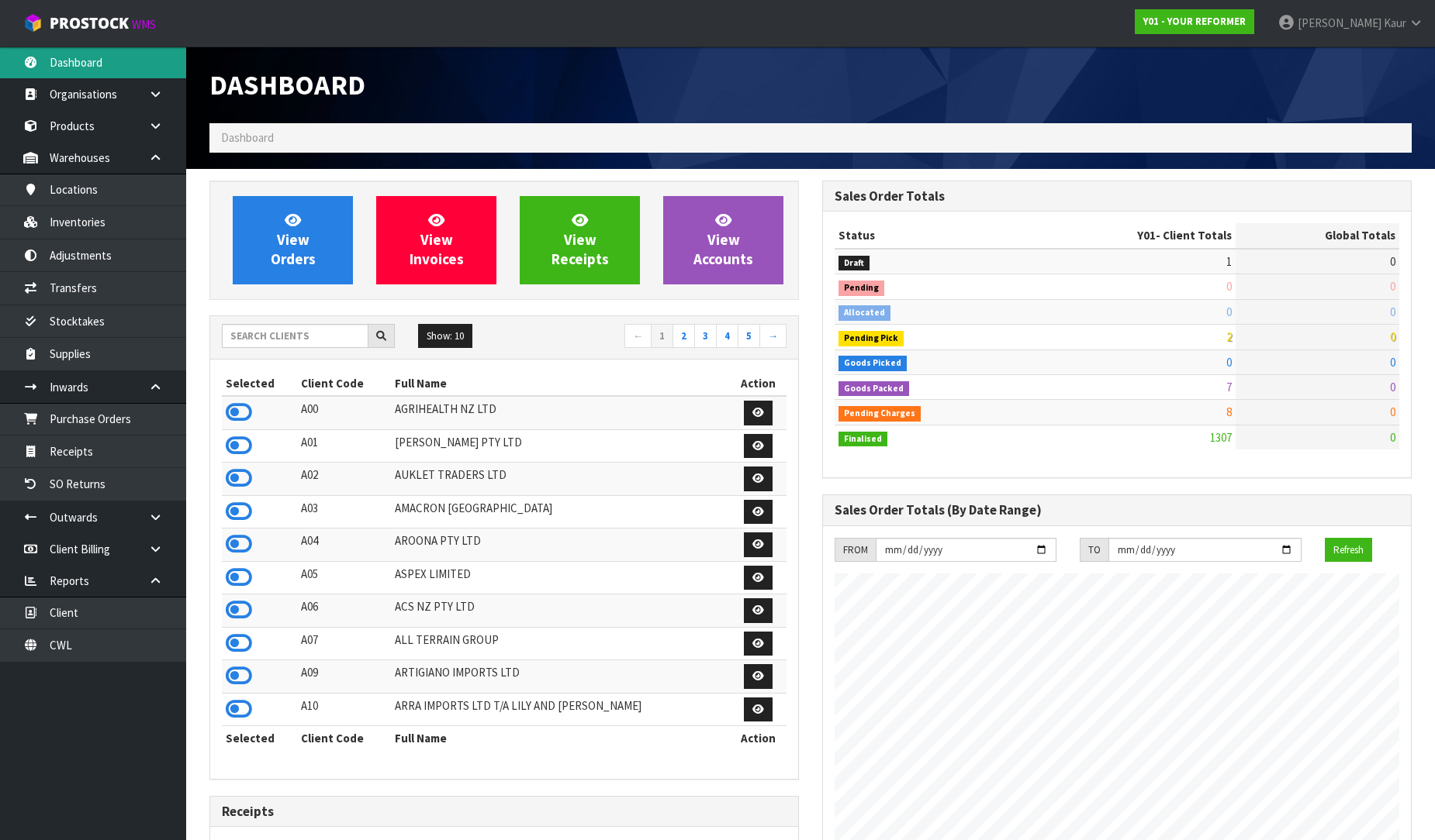
scroll to position [1174, 613]
drag, startPoint x: 331, startPoint y: 316, endPoint x: 319, endPoint y: 326, distance: 15.6
click at [332, 314] on div "View Orders View Invoices View Receipts View Accounts Show: 10 5 10 25" at bounding box center [504, 779] width 613 height 1197
click at [313, 333] on input "text" at bounding box center [295, 335] width 147 height 24
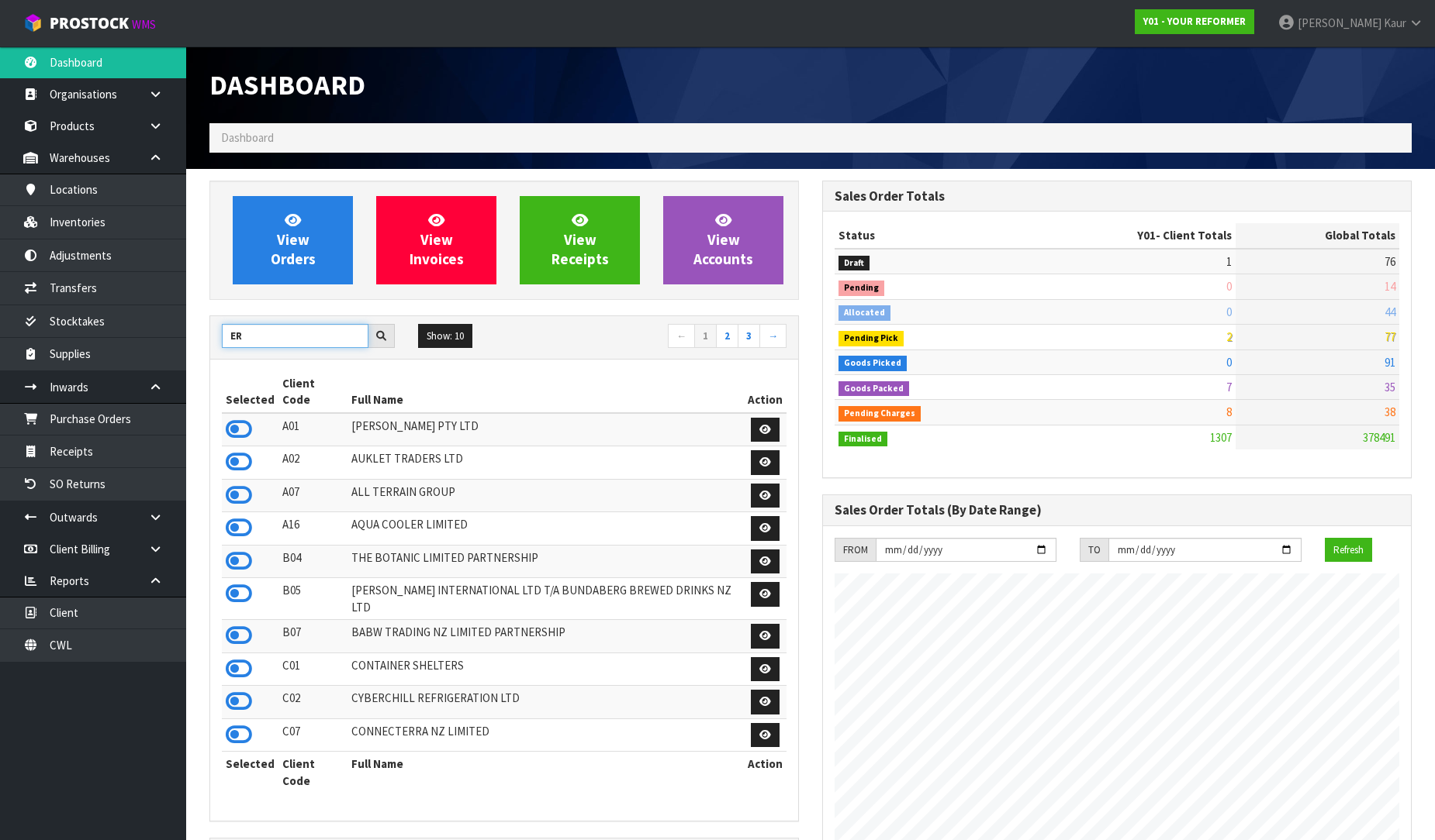
type input "E"
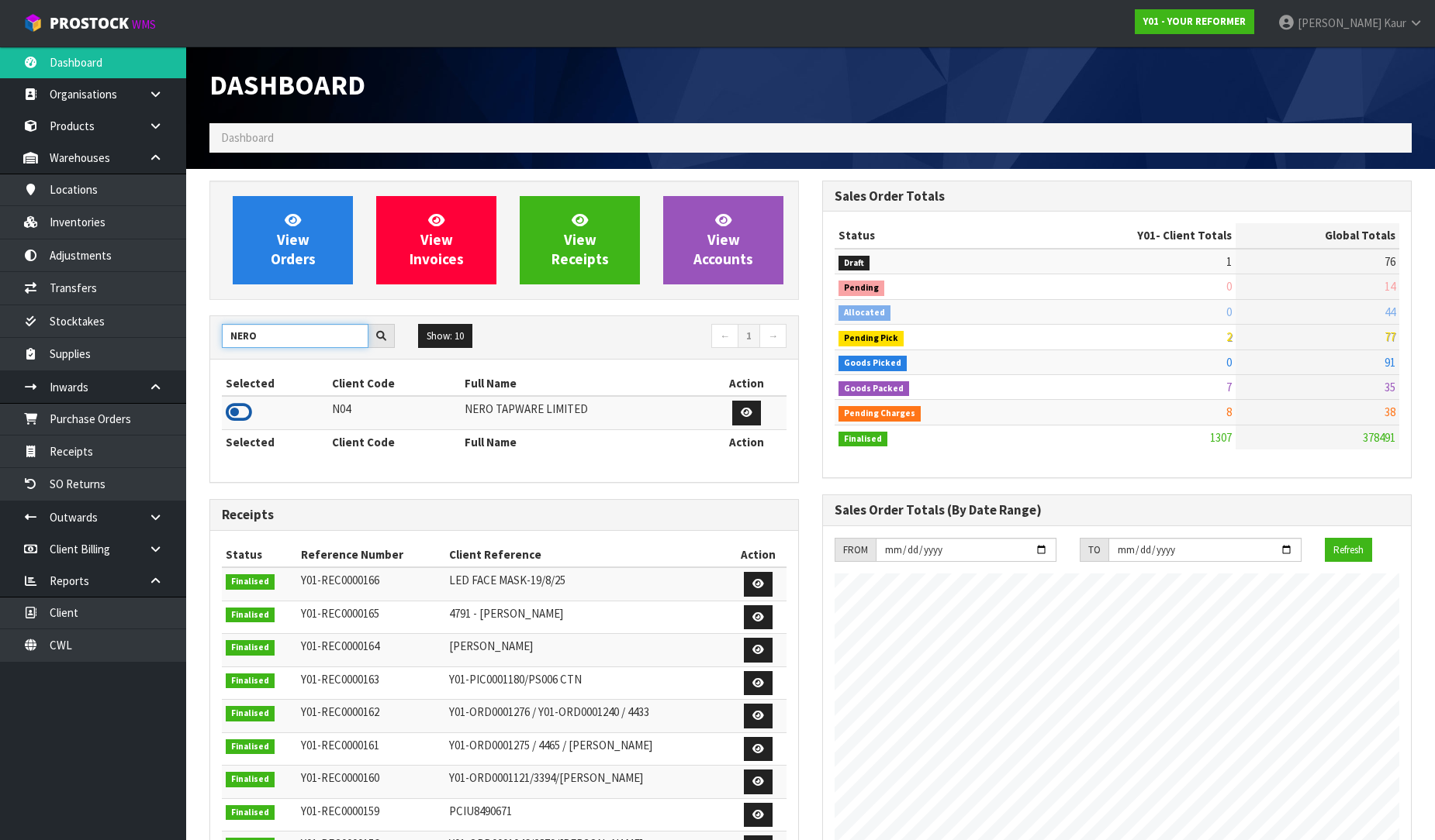
type input "NERO"
click at [234, 411] on icon at bounding box center [239, 412] width 27 height 23
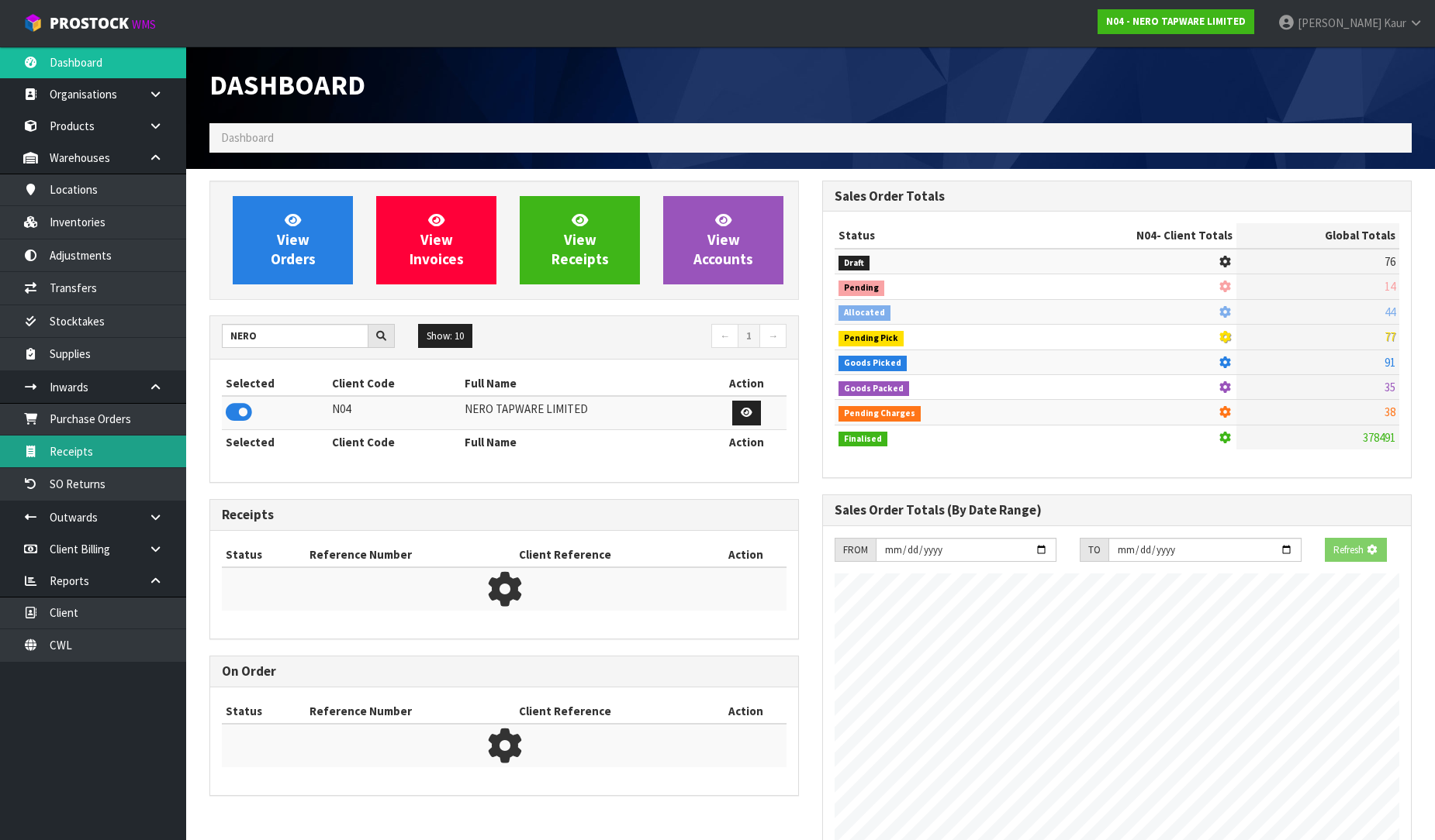
scroll to position [1208, 613]
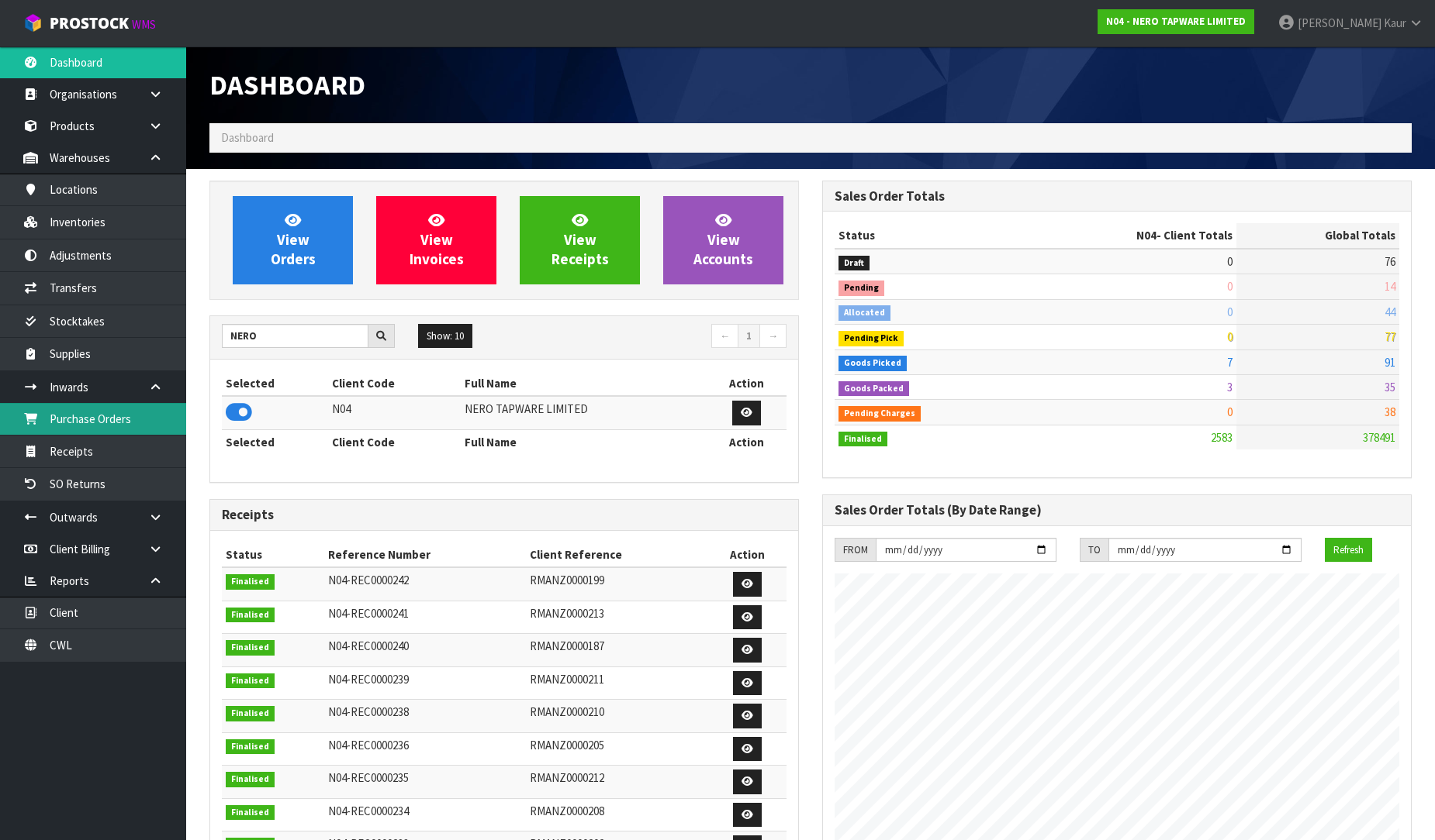
click at [75, 427] on link "Purchase Orders" at bounding box center [92, 418] width 186 height 31
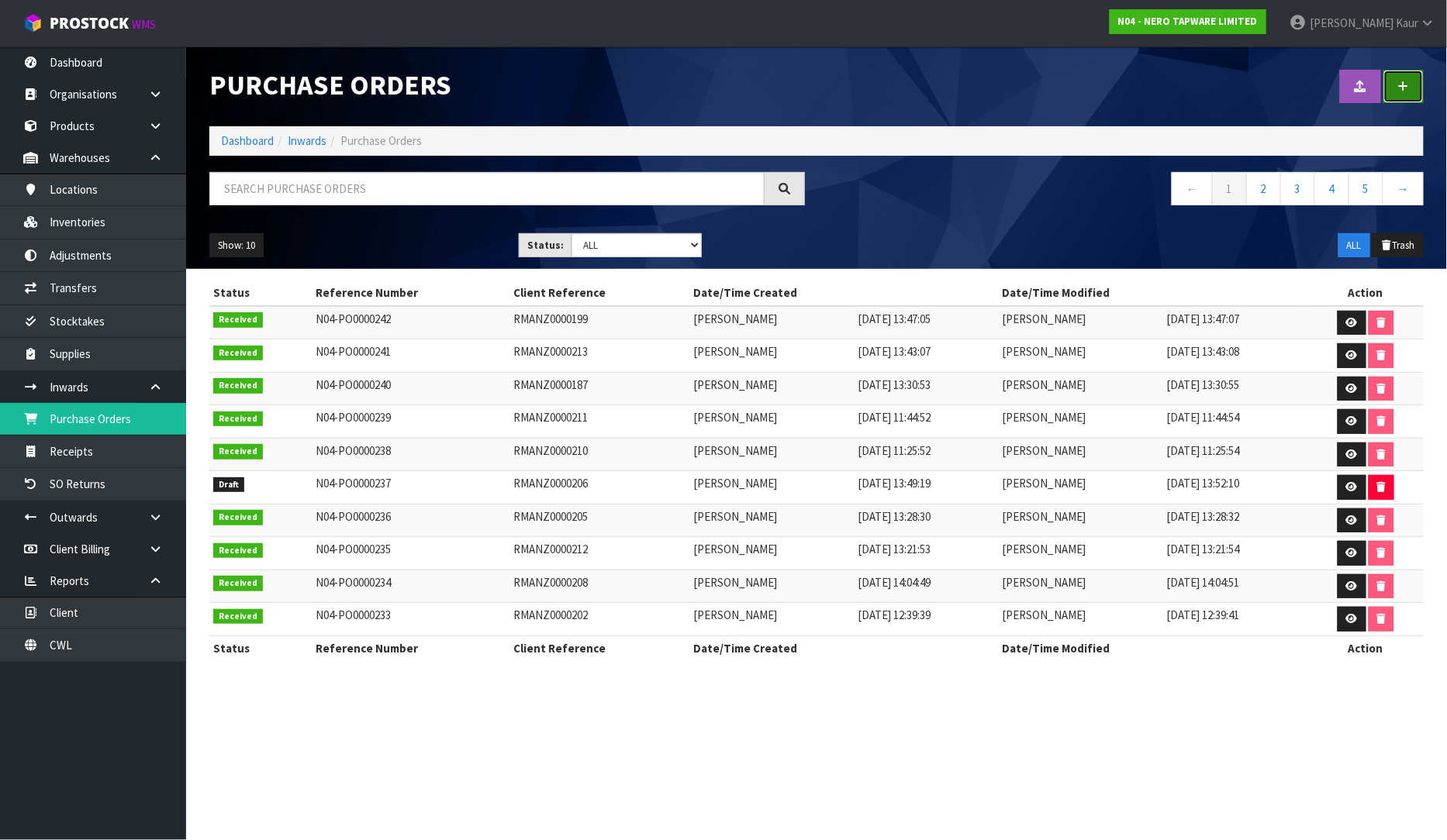
click at [1406, 79] on link at bounding box center [1403, 86] width 40 height 33
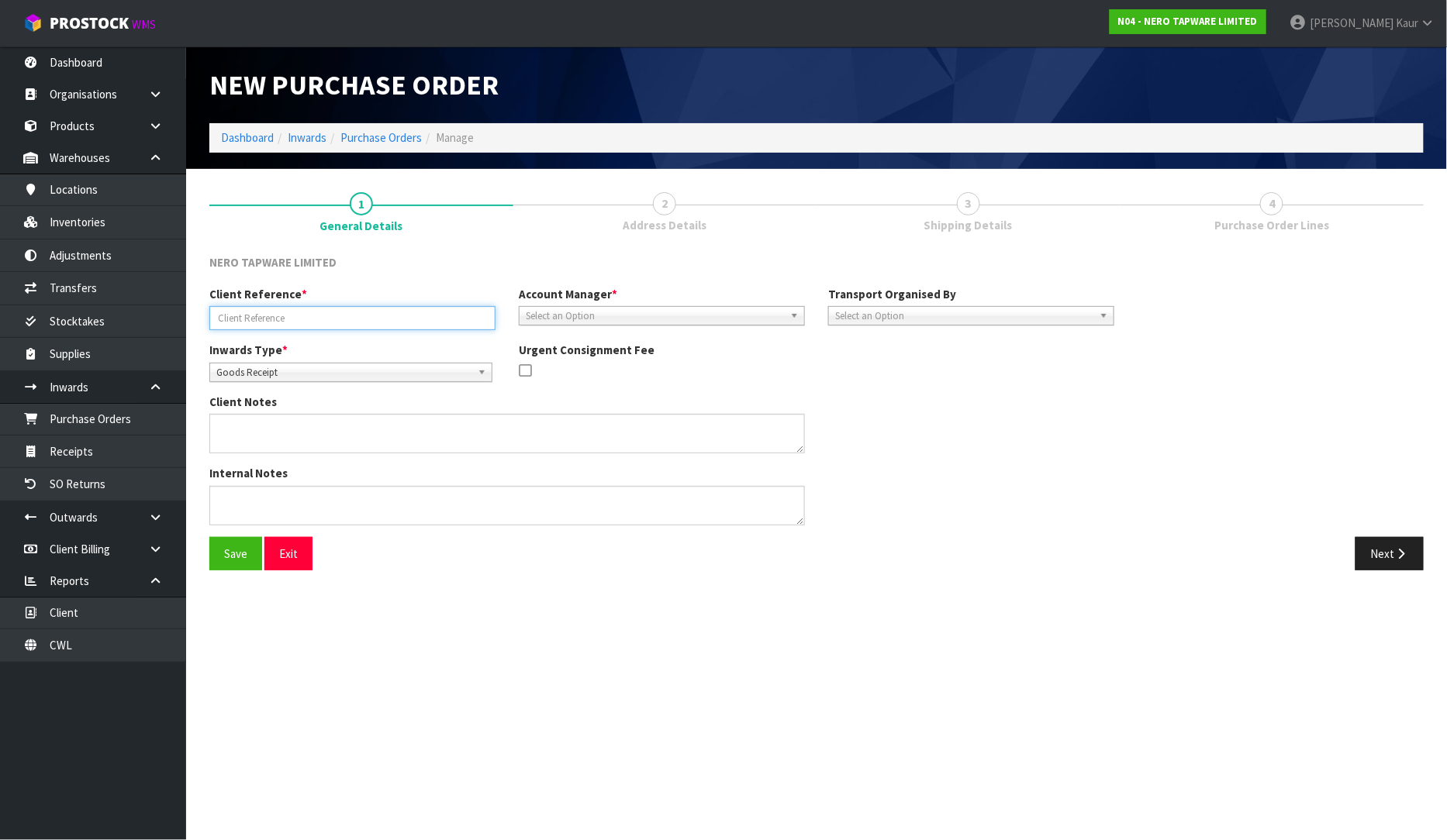
click at [344, 314] on input "text" at bounding box center [352, 317] width 286 height 24
paste input "CGMU6585533 LCL"
type input "CGMU6585533 LCL"
click at [598, 321] on span "Select an Option" at bounding box center [654, 316] width 258 height 19
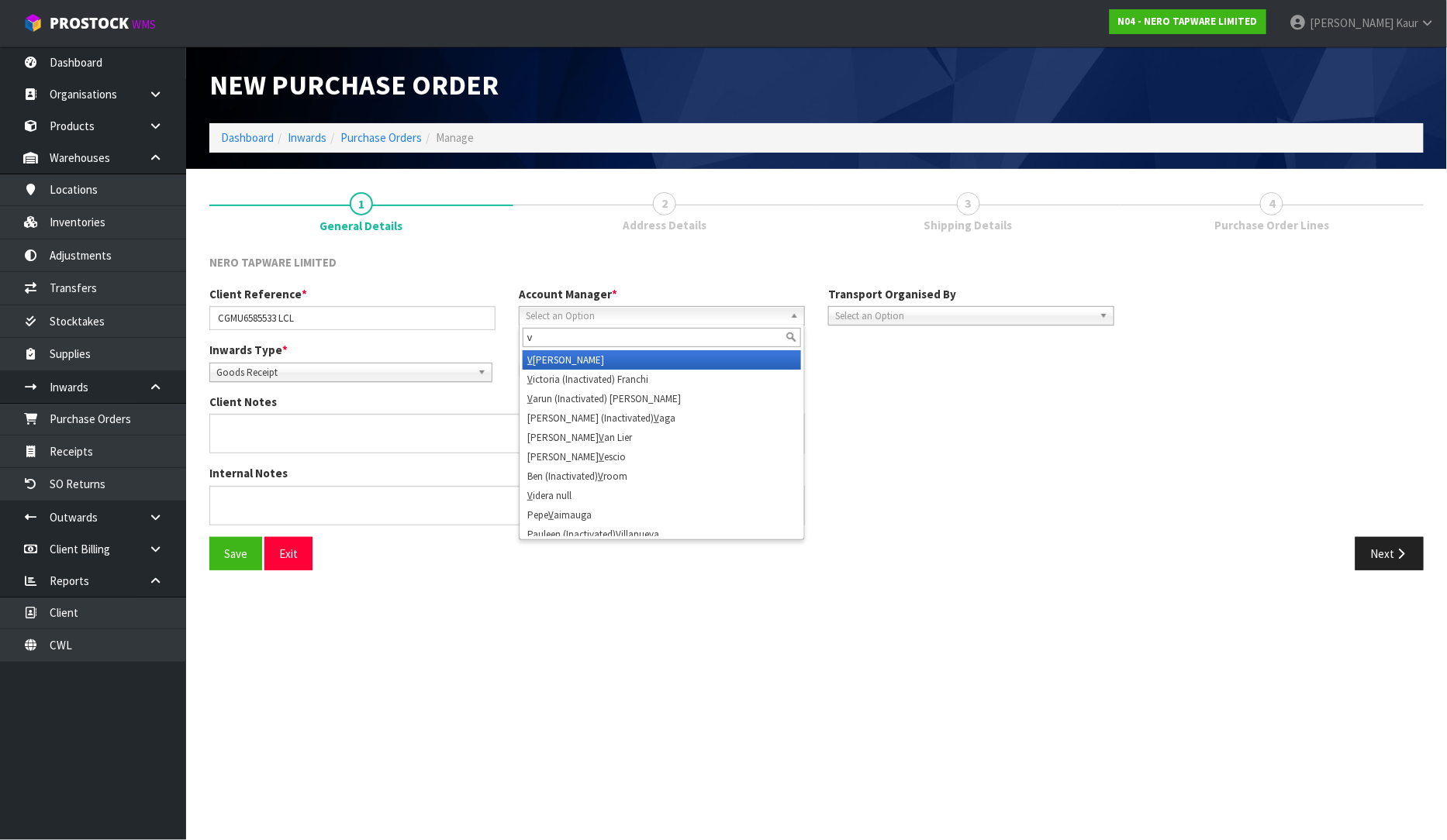
type input "v"
click at [585, 360] on li "V ineeta Lingam" at bounding box center [662, 360] width 278 height 19
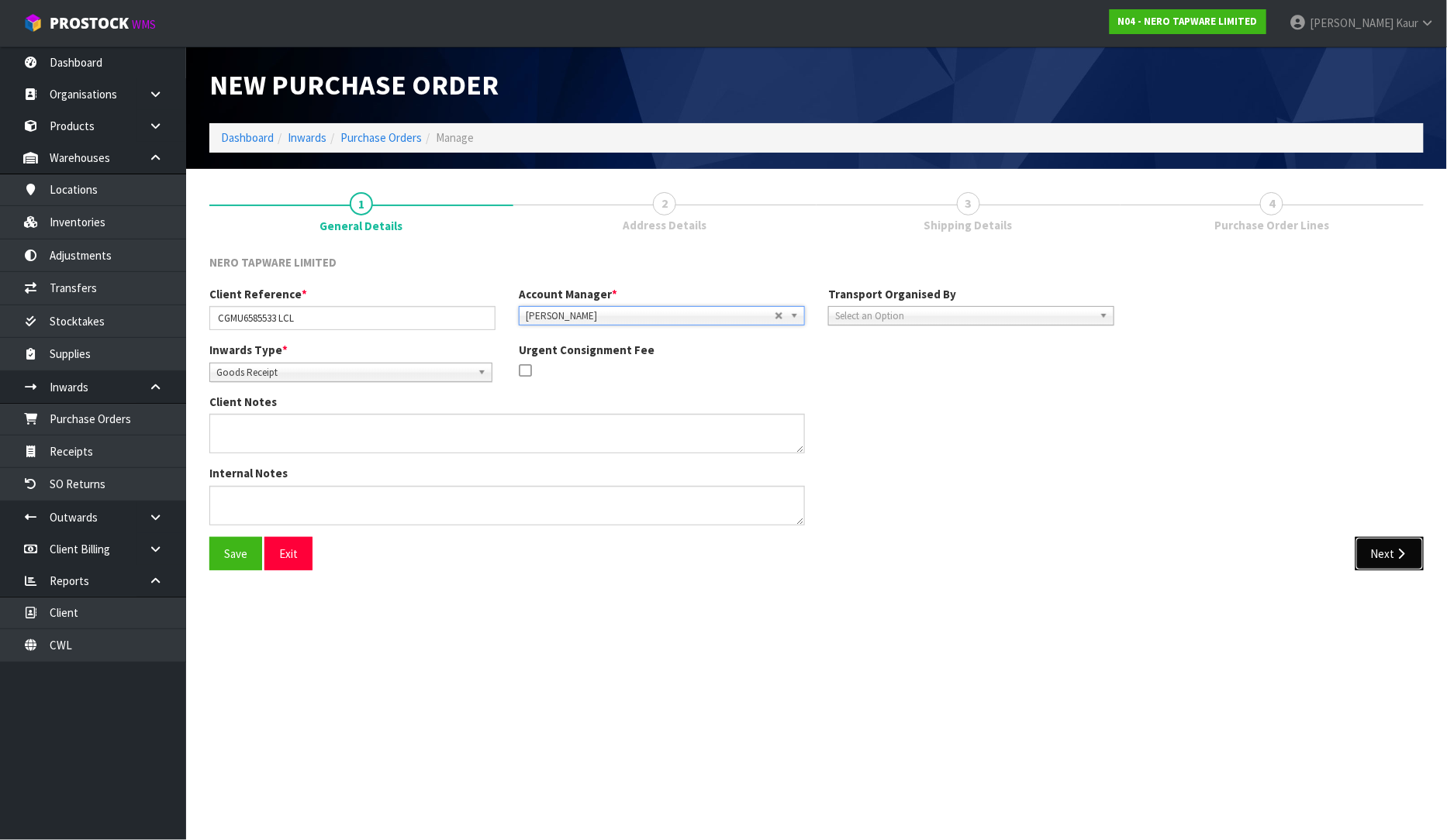
click at [1400, 552] on icon "button" at bounding box center [1400, 553] width 14 height 11
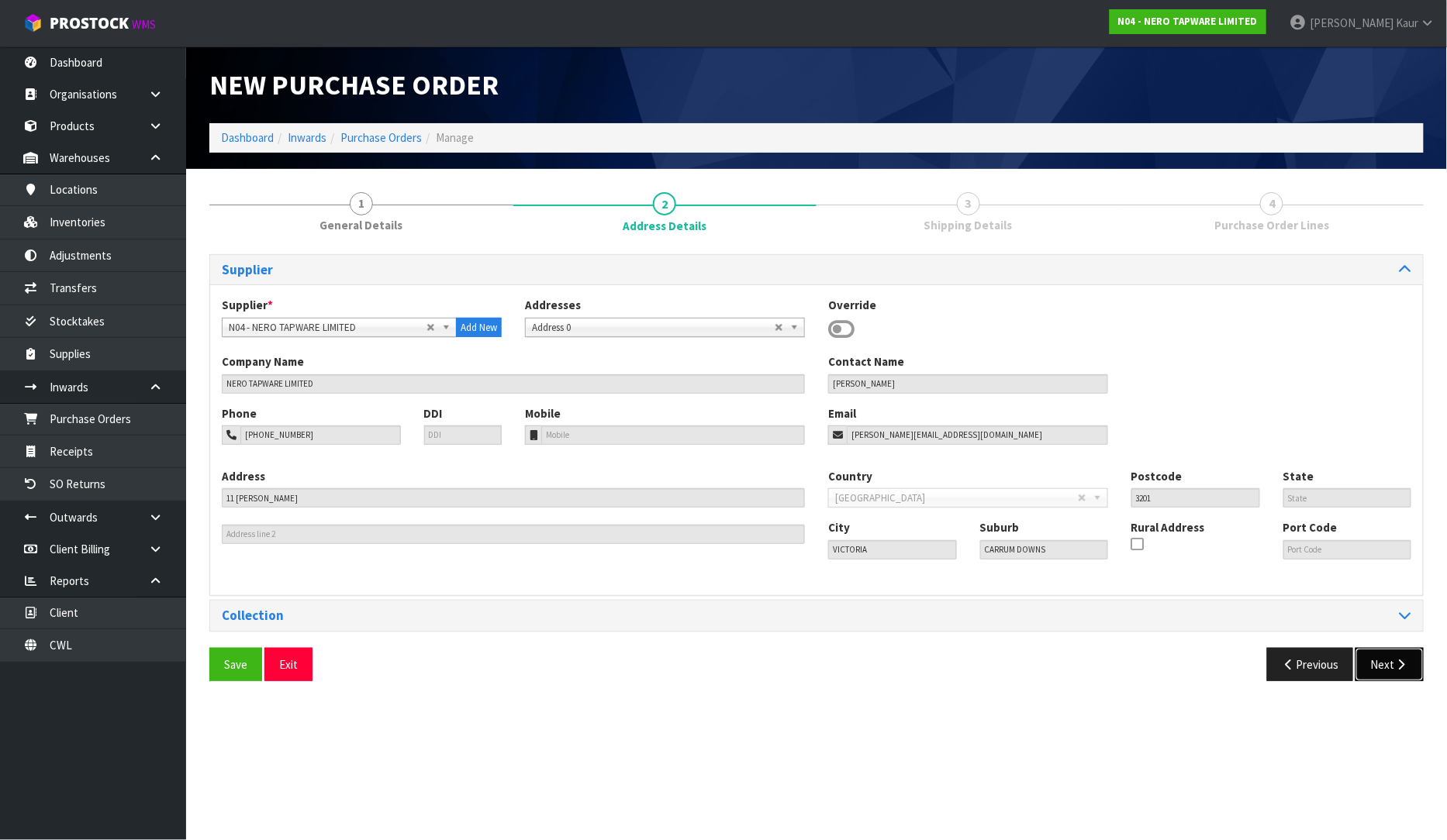
click at [1389, 657] on button "Next" at bounding box center [1390, 664] width 69 height 33
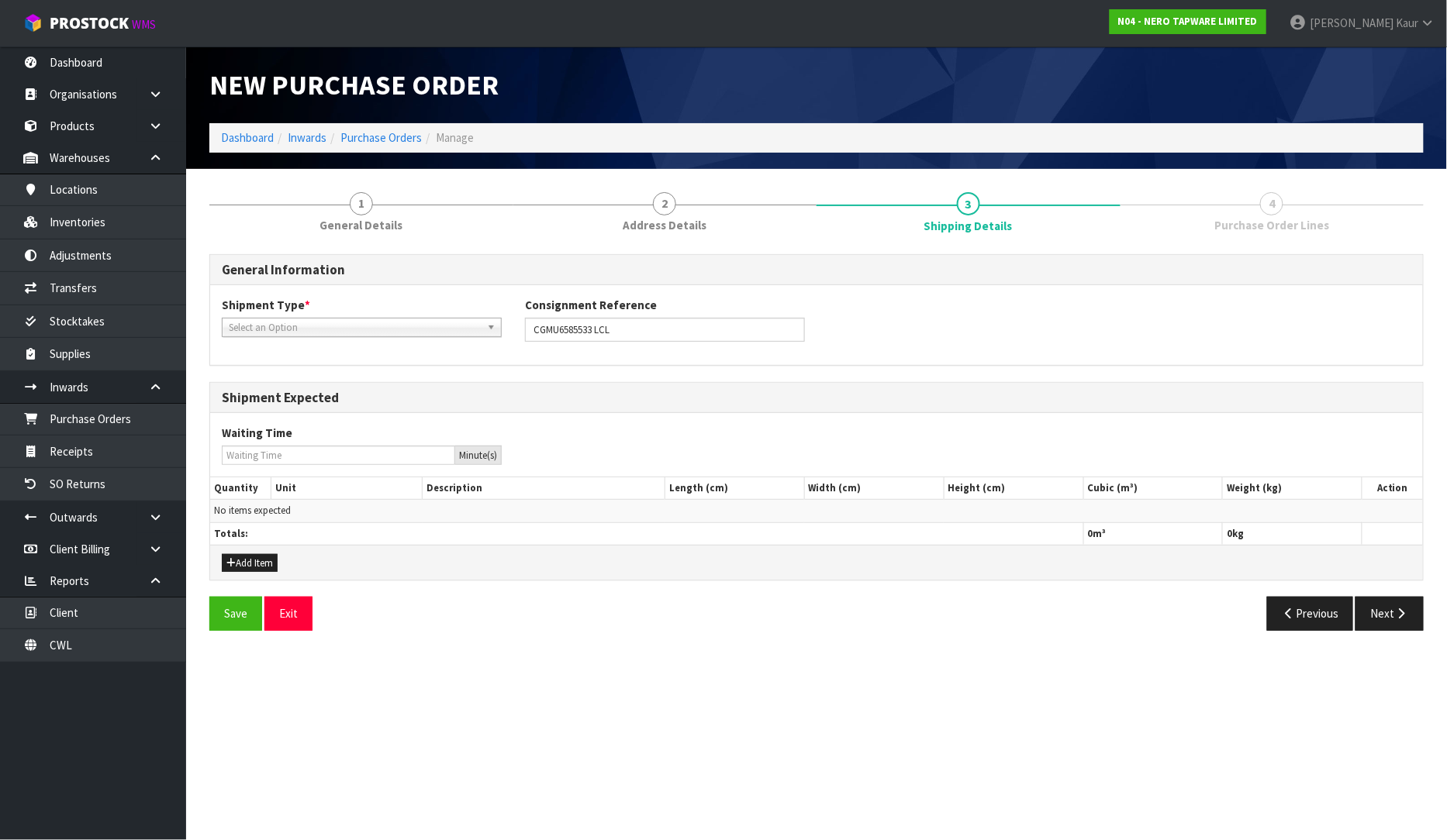
click at [250, 331] on span "Select an Option" at bounding box center [354, 329] width 252 height 19
click at [281, 397] on li "LCL International" at bounding box center [362, 390] width 272 height 19
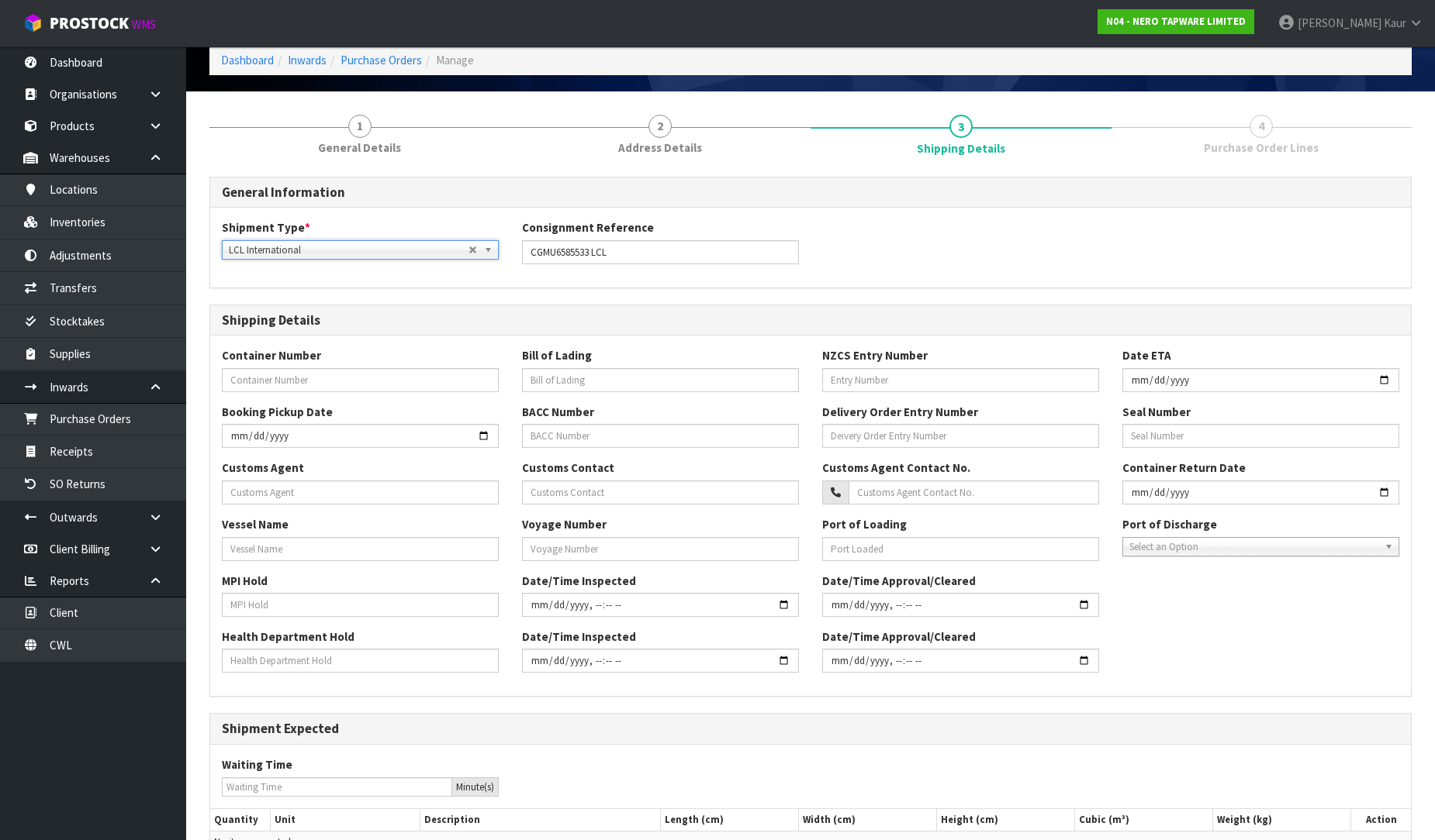
scroll to position [223, 0]
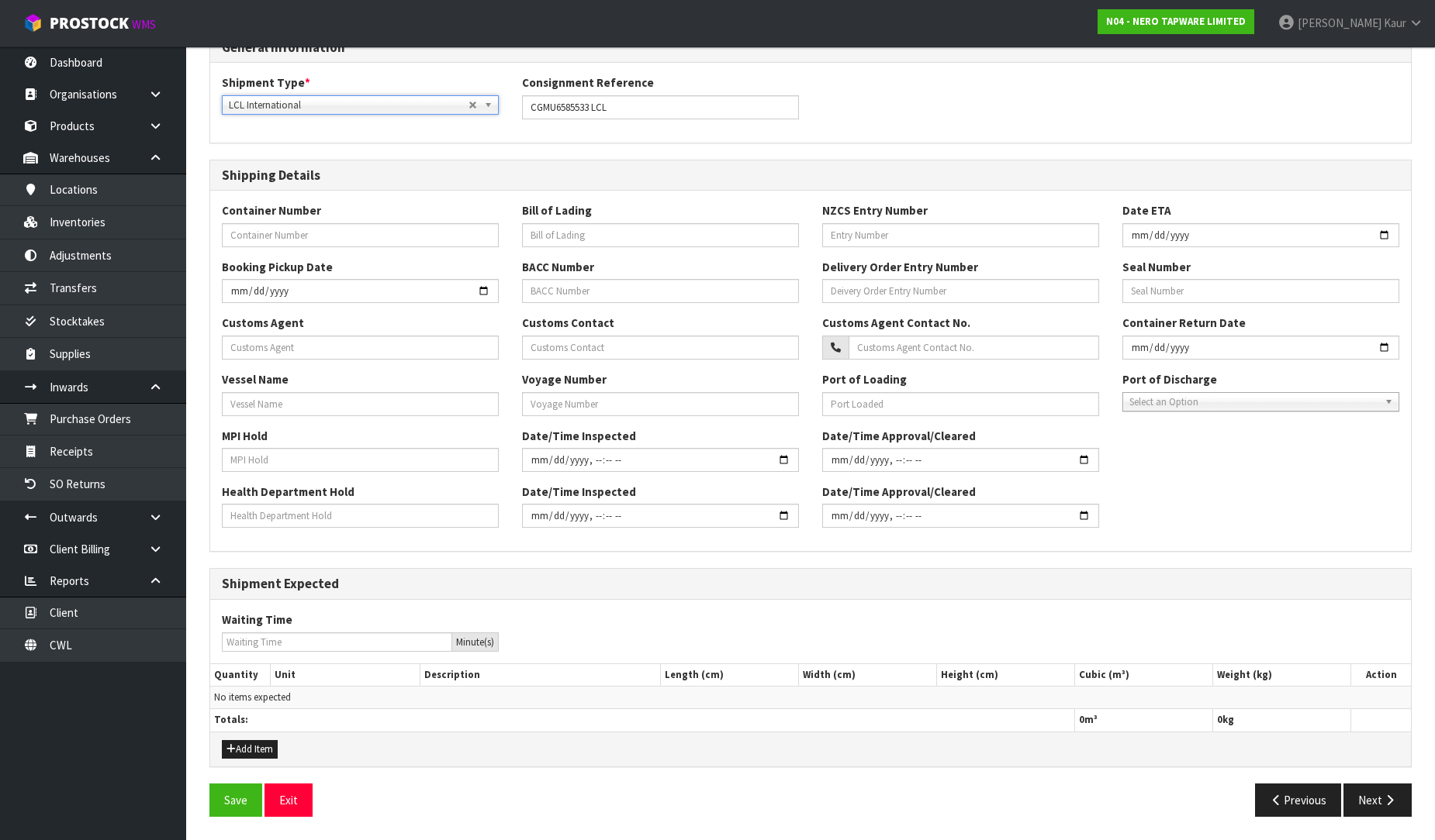
click at [235, 758] on div "Add Item" at bounding box center [811, 749] width 1201 height 35
click at [243, 748] on button "Add Item" at bounding box center [250, 750] width 56 height 19
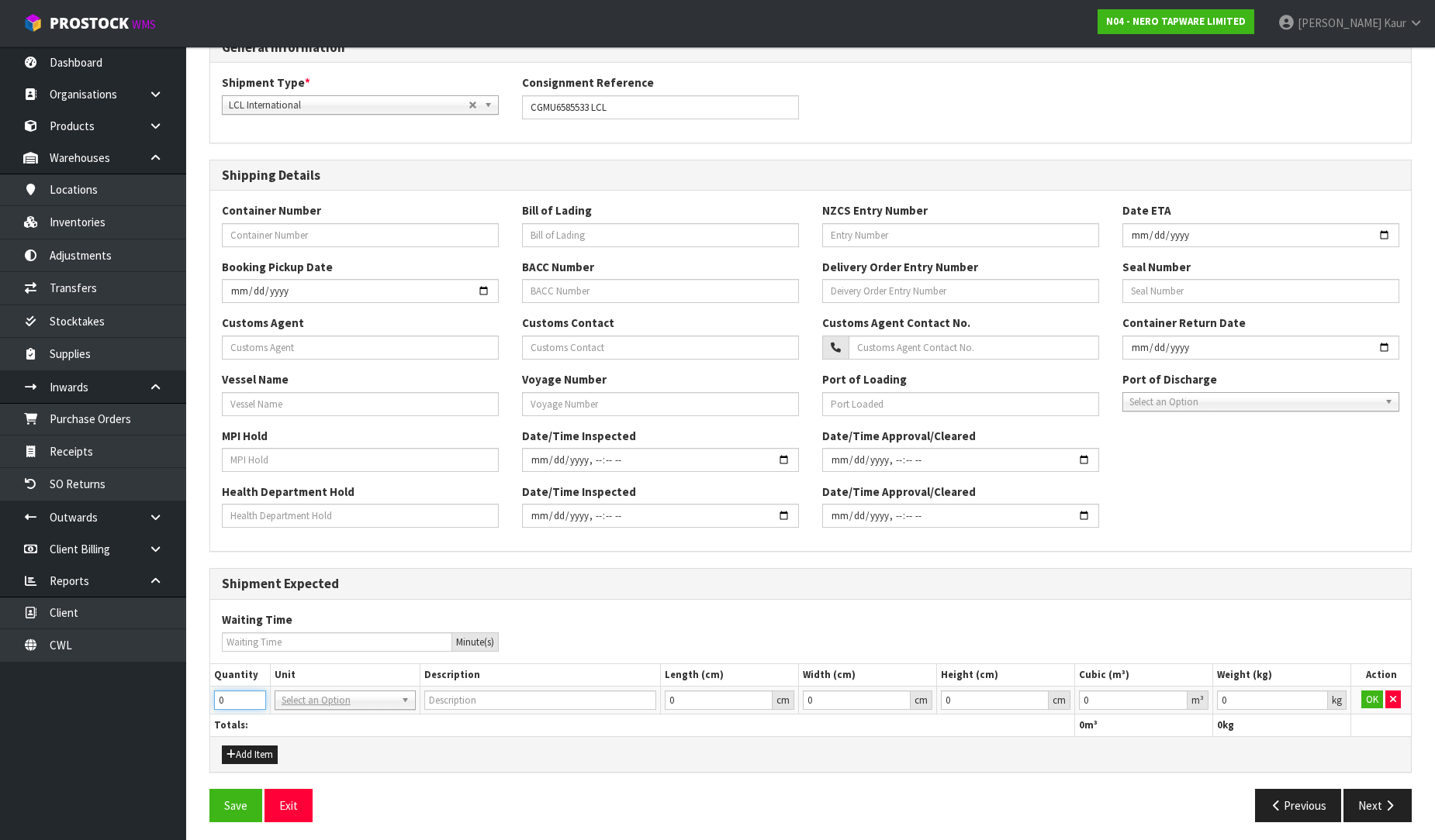
drag, startPoint x: 242, startPoint y: 702, endPoint x: 207, endPoint y: 703, distance: 35.0
click at [207, 703] on div "1 General Details 2 Address Details 3 Shipping Details 4 Purchase Order Lines G…" at bounding box center [811, 396] width 1225 height 876
type input "6"
click at [307, 718] on input "text" at bounding box center [345, 722] width 133 height 19
type input "plt"
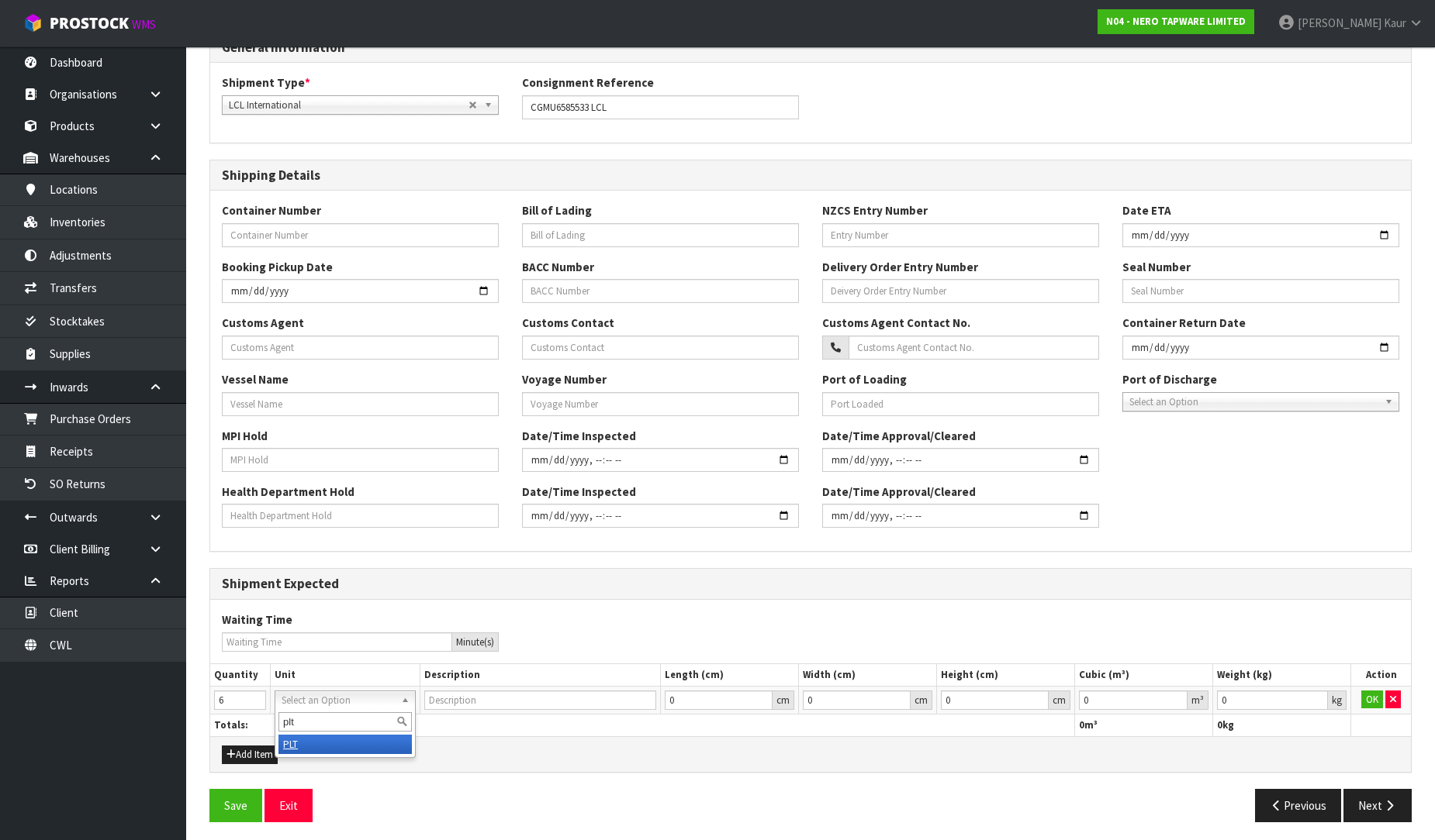
type input "PALLET"
type input "0.000001"
click at [1177, 696] on input "0.000001" at bounding box center [1133, 700] width 109 height 19
type input "0.001"
click at [1313, 693] on input "0.001" at bounding box center [1272, 700] width 111 height 19
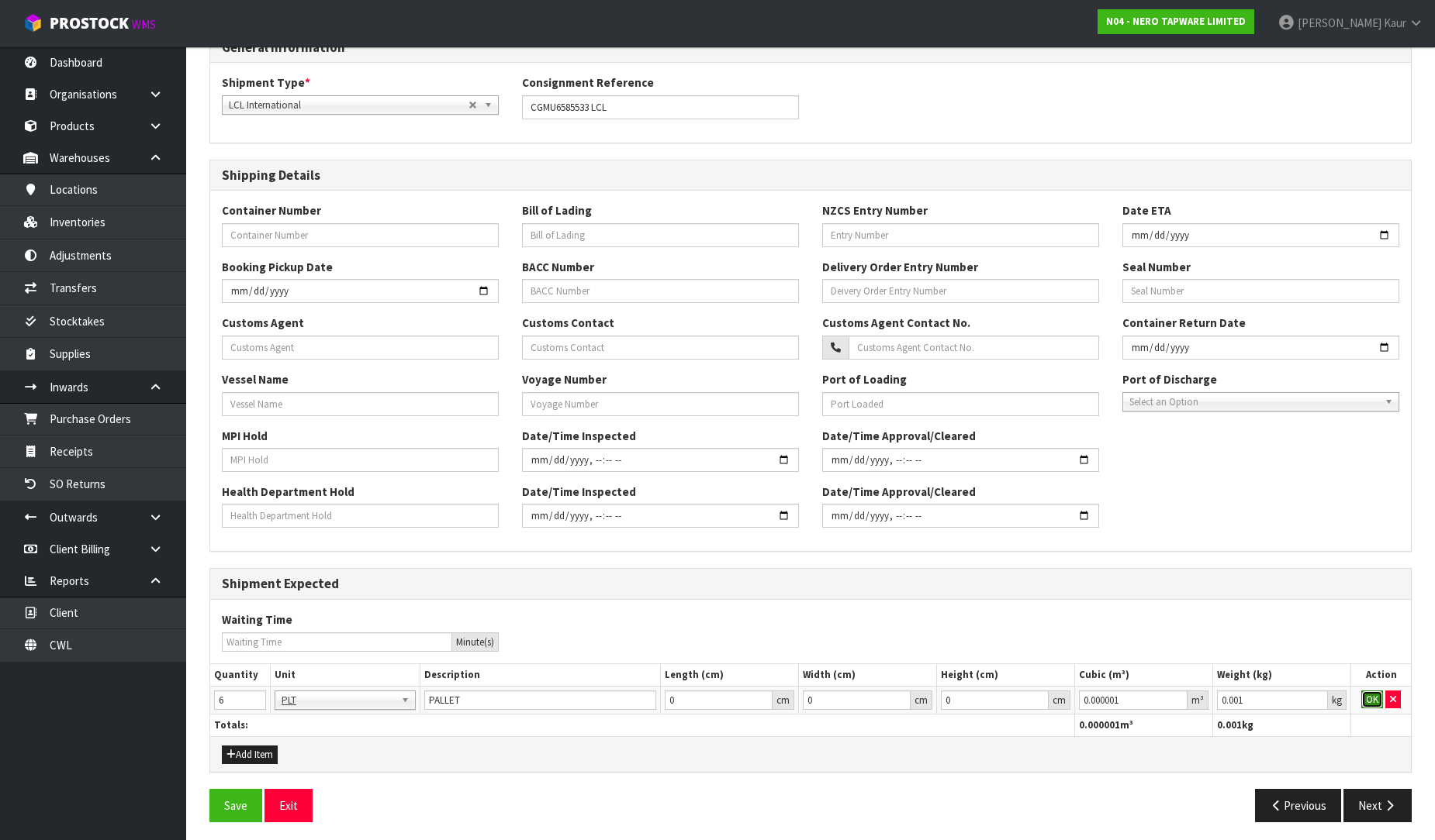
click at [1371, 702] on button "OK" at bounding box center [1371, 700] width 22 height 19
click at [1361, 803] on button "Next" at bounding box center [1378, 806] width 69 height 33
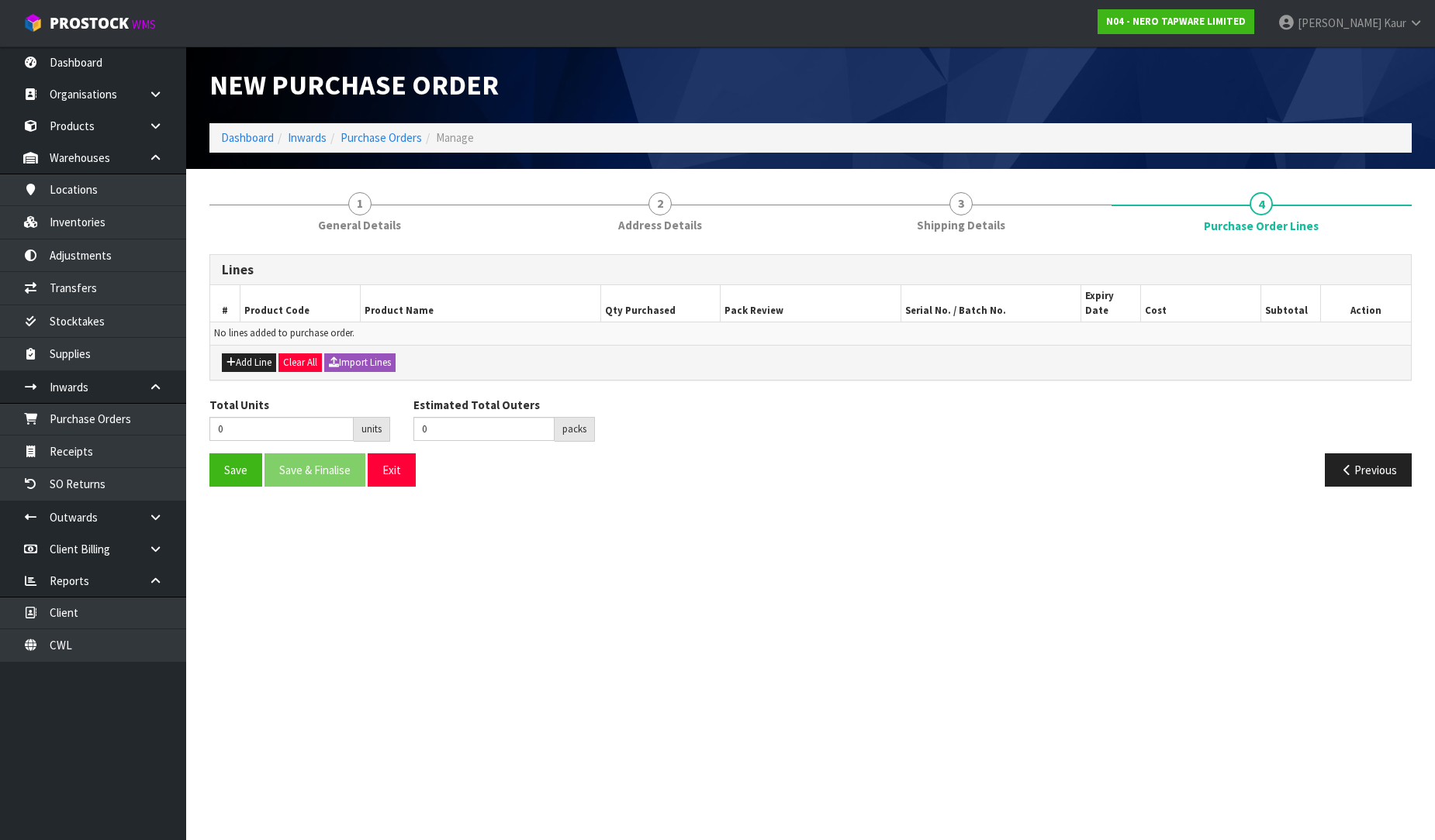
scroll to position [0, 0]
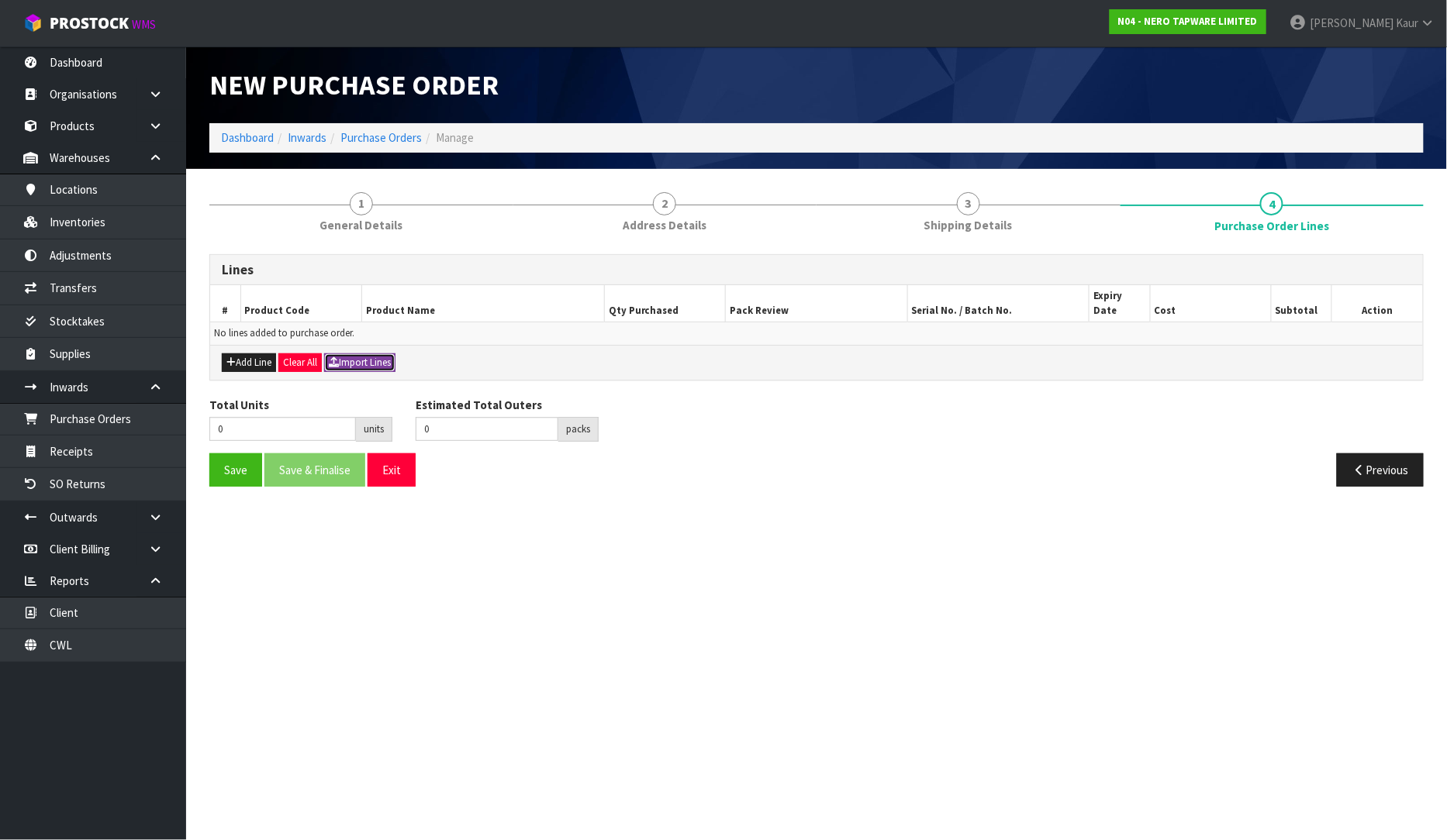
click at [370, 353] on button "Import Lines" at bounding box center [359, 363] width 71 height 19
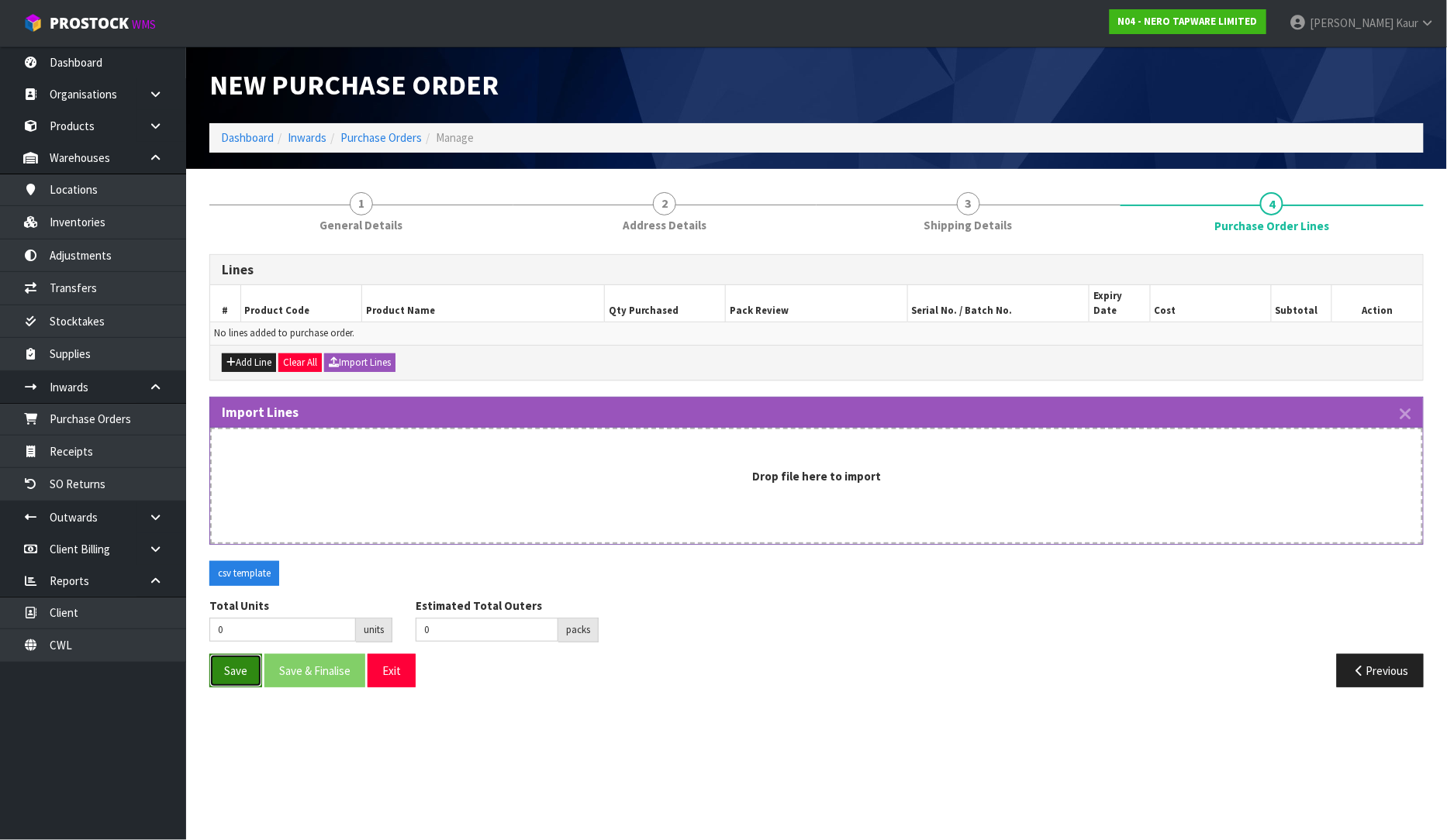
click at [219, 655] on button "Save" at bounding box center [235, 670] width 52 height 33
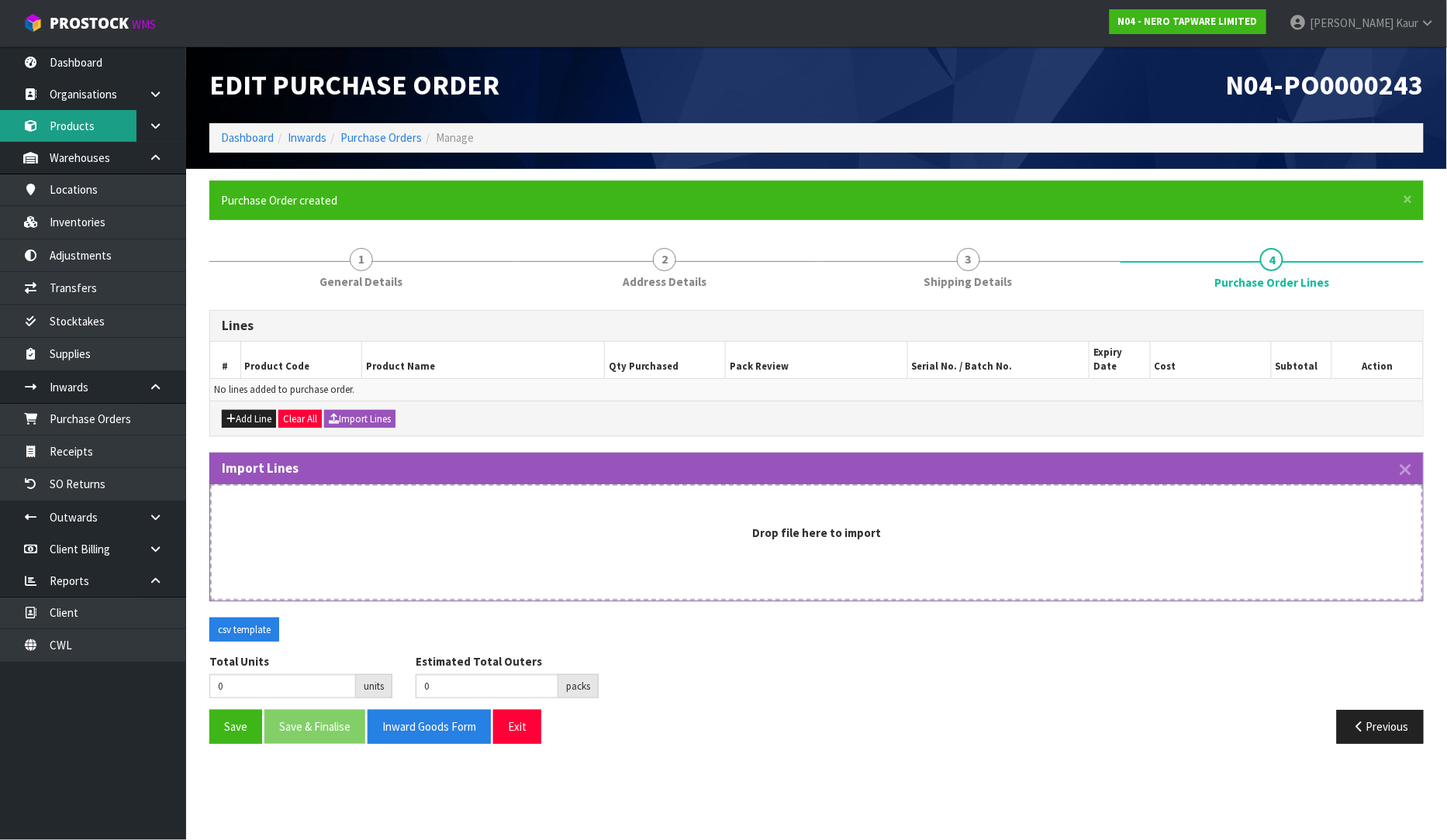
click at [83, 135] on link "Products" at bounding box center [92, 126] width 186 height 31
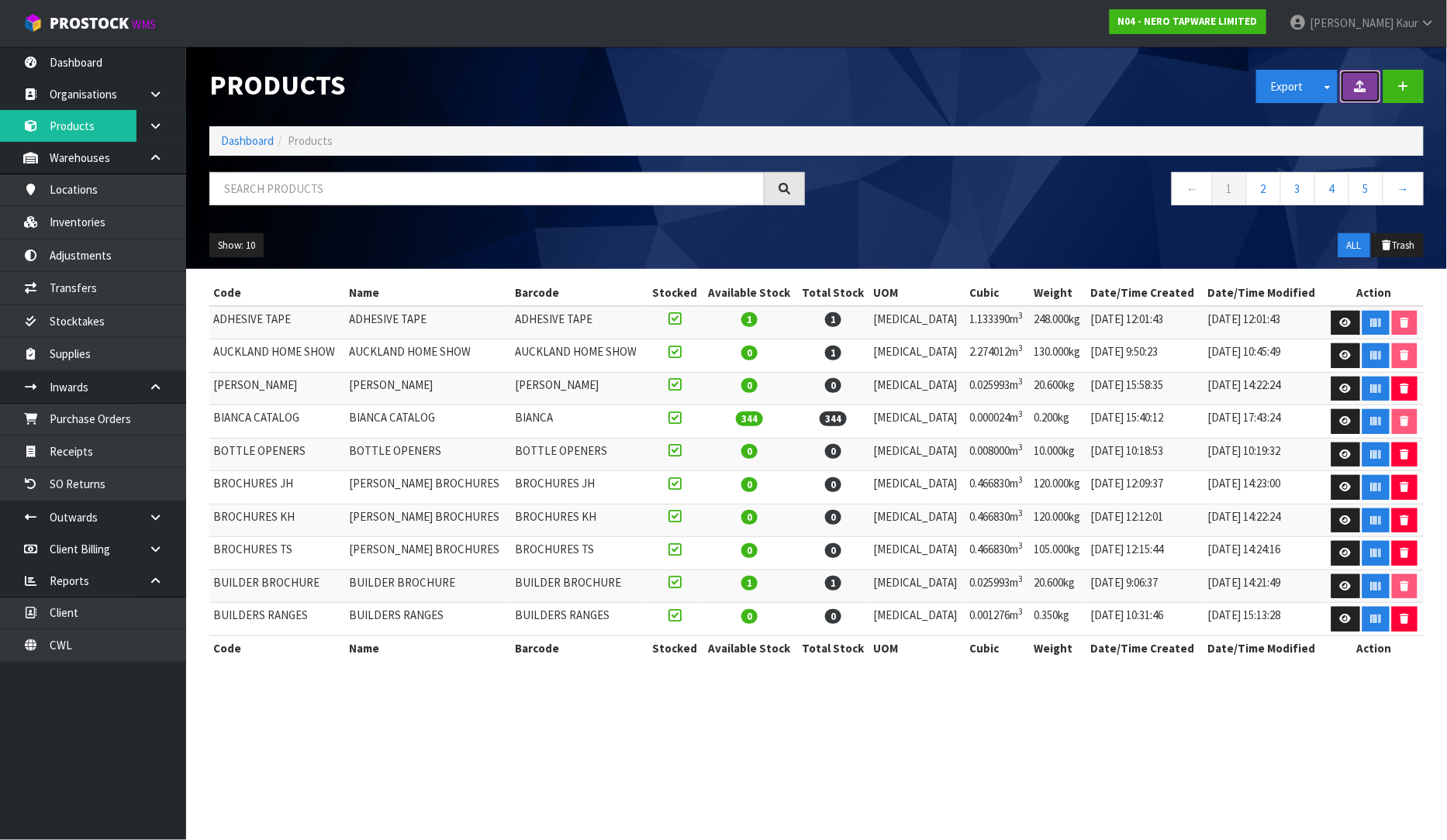
click at [1348, 81] on button at bounding box center [1359, 86] width 41 height 33
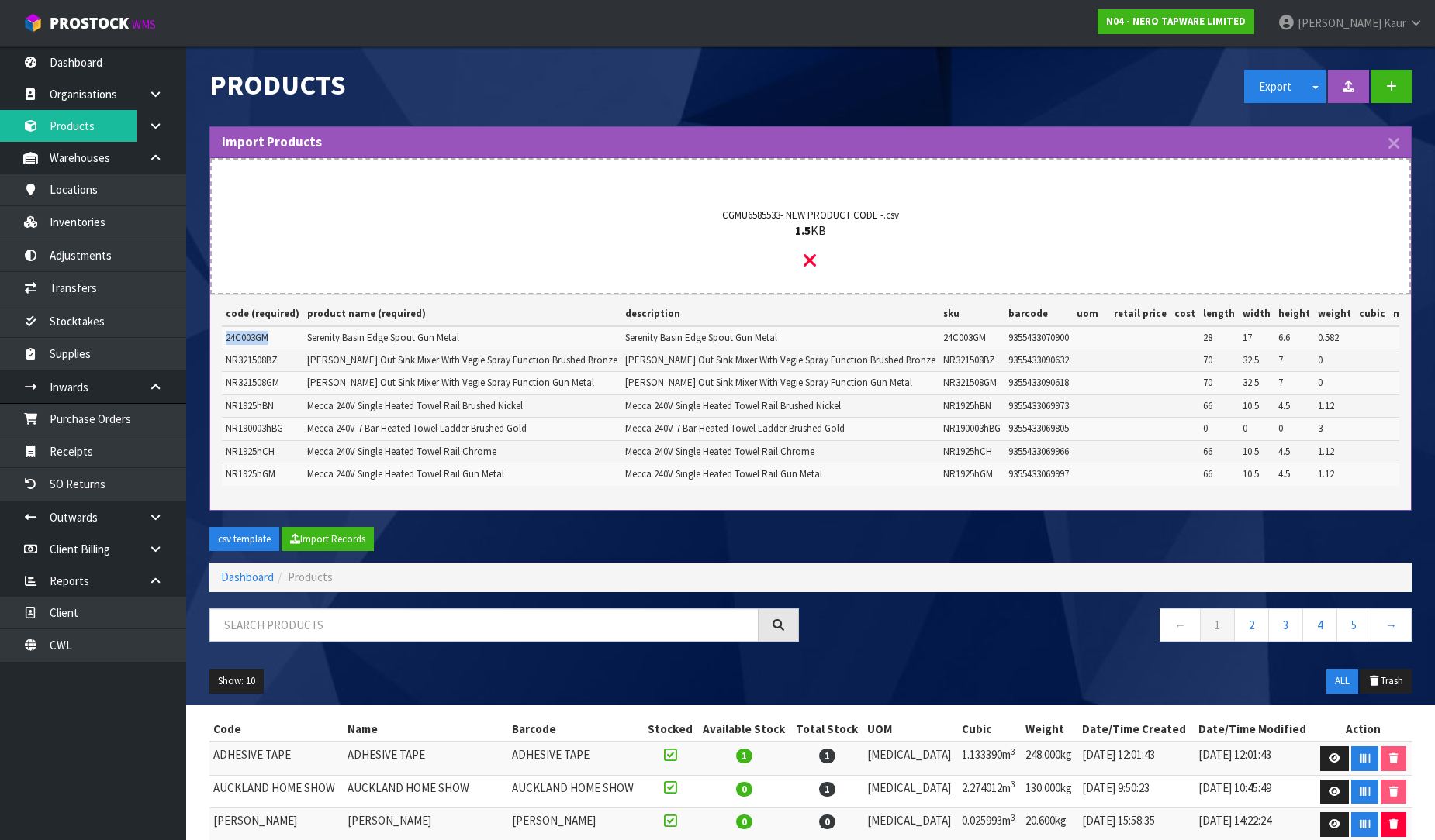
drag, startPoint x: 269, startPoint y: 339, endPoint x: 222, endPoint y: 335, distance: 47.2
click at [222, 335] on td "24C003GM" at bounding box center [262, 338] width 81 height 23
copy span "24C003GM"
click at [339, 539] on button "Import Records" at bounding box center [327, 539] width 92 height 25
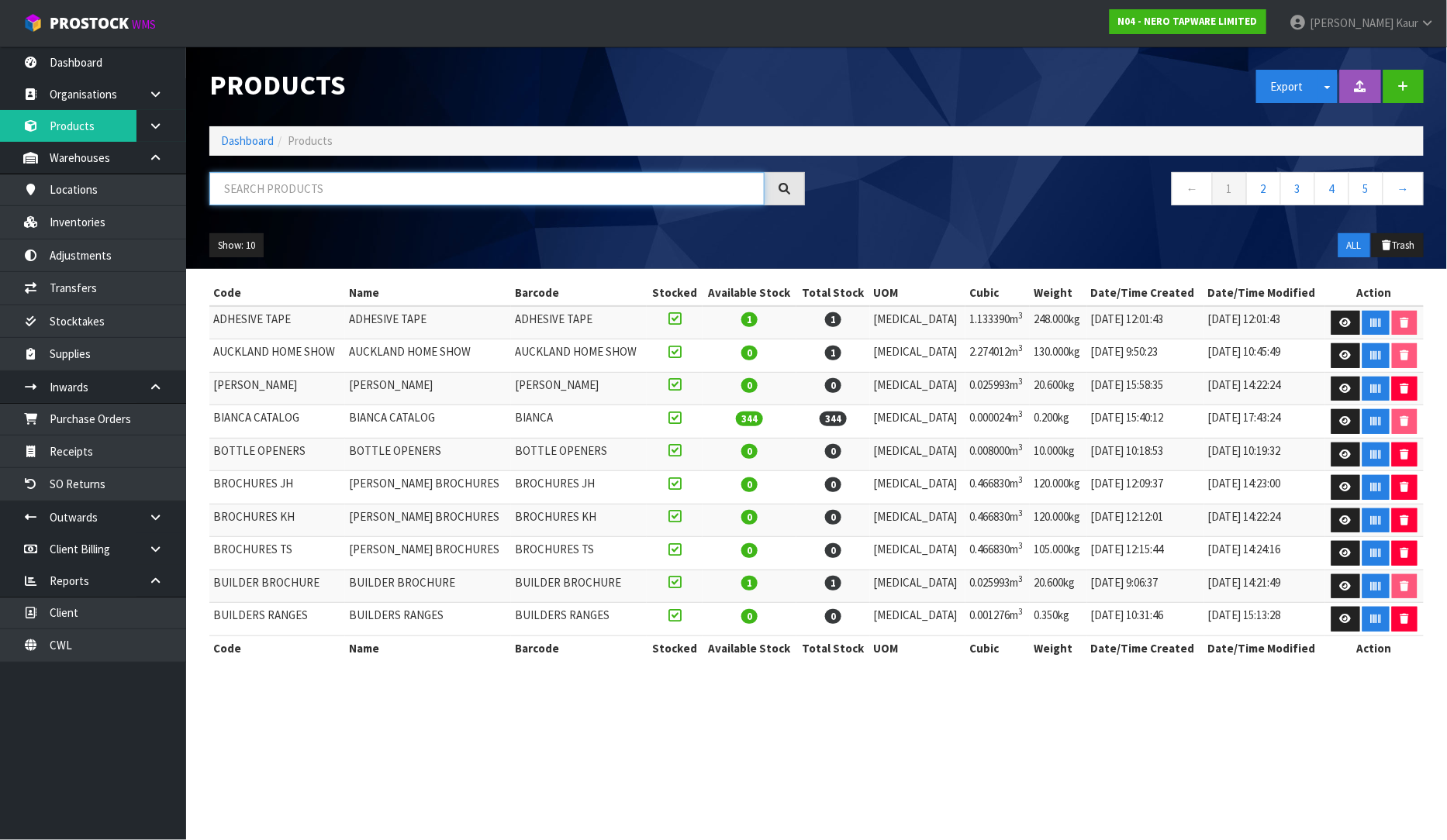
click at [306, 202] on input "text" at bounding box center [487, 189] width 555 height 33
paste input "24C003GM"
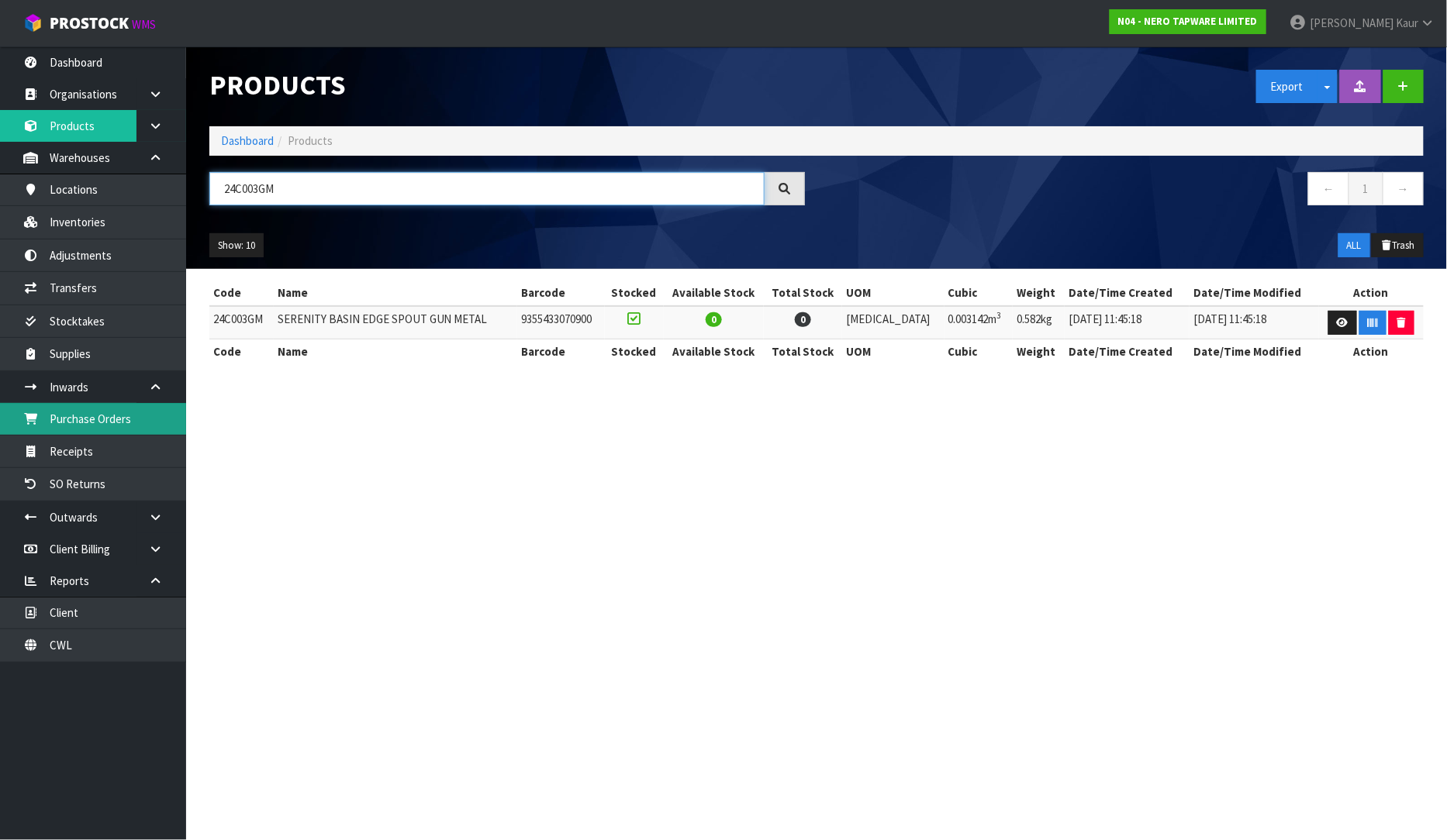
type input "24C003GM"
click at [125, 427] on link "Purchase Orders" at bounding box center [92, 418] width 186 height 31
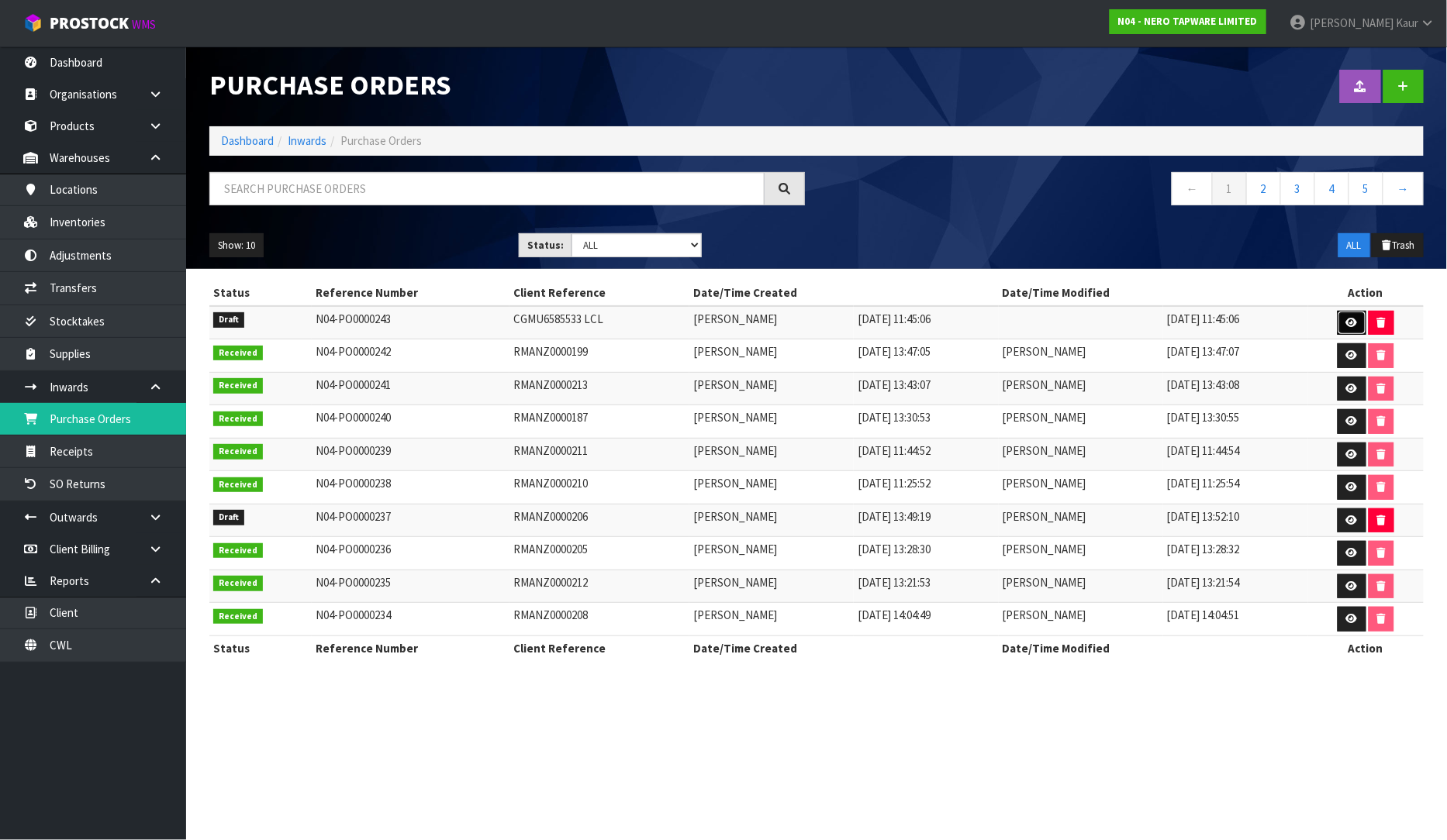
click at [1352, 319] on icon at bounding box center [1352, 323] width 11 height 10
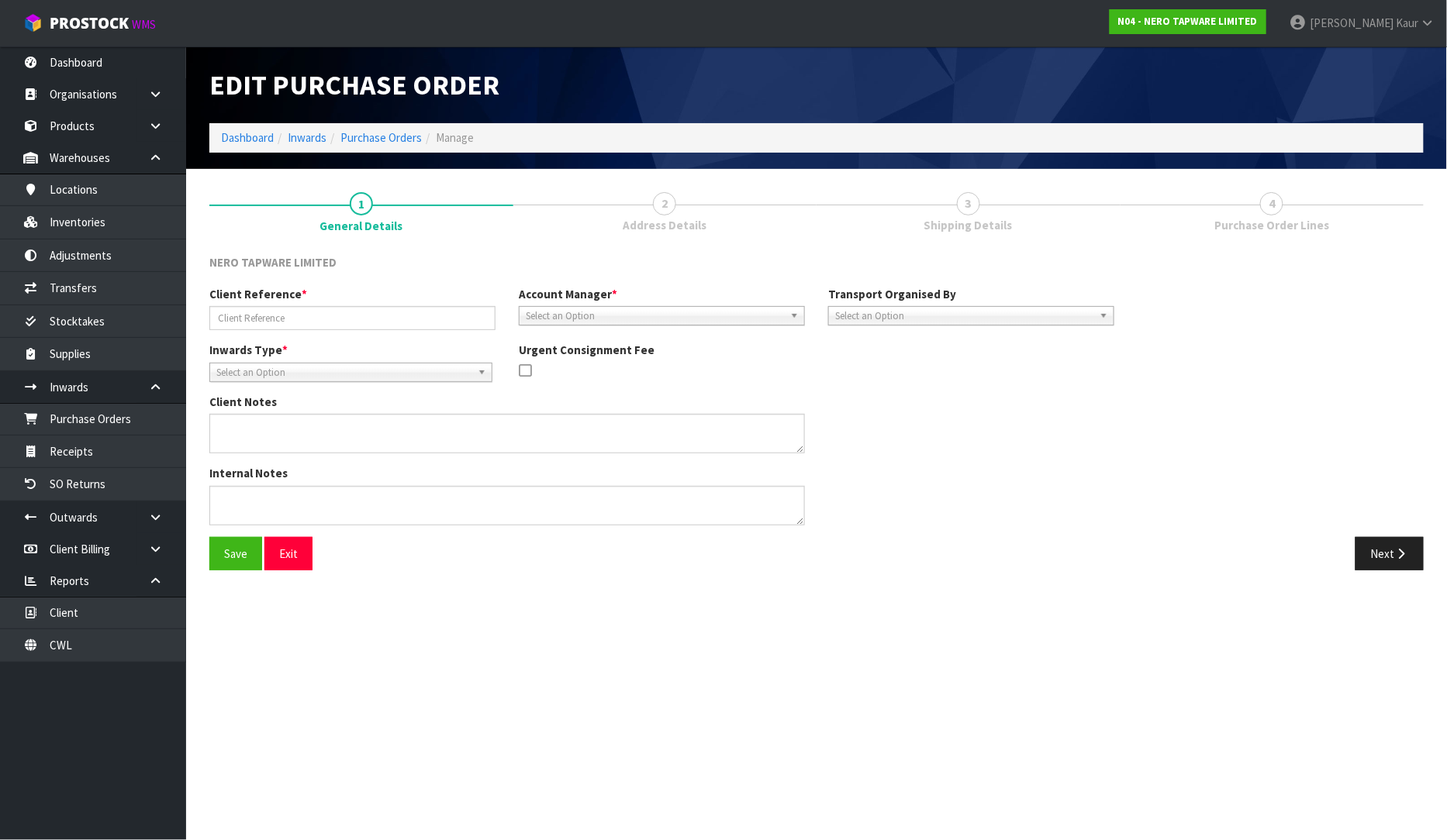
type input "CGMU6585533 LCL"
click at [1371, 543] on button "Next" at bounding box center [1390, 553] width 69 height 33
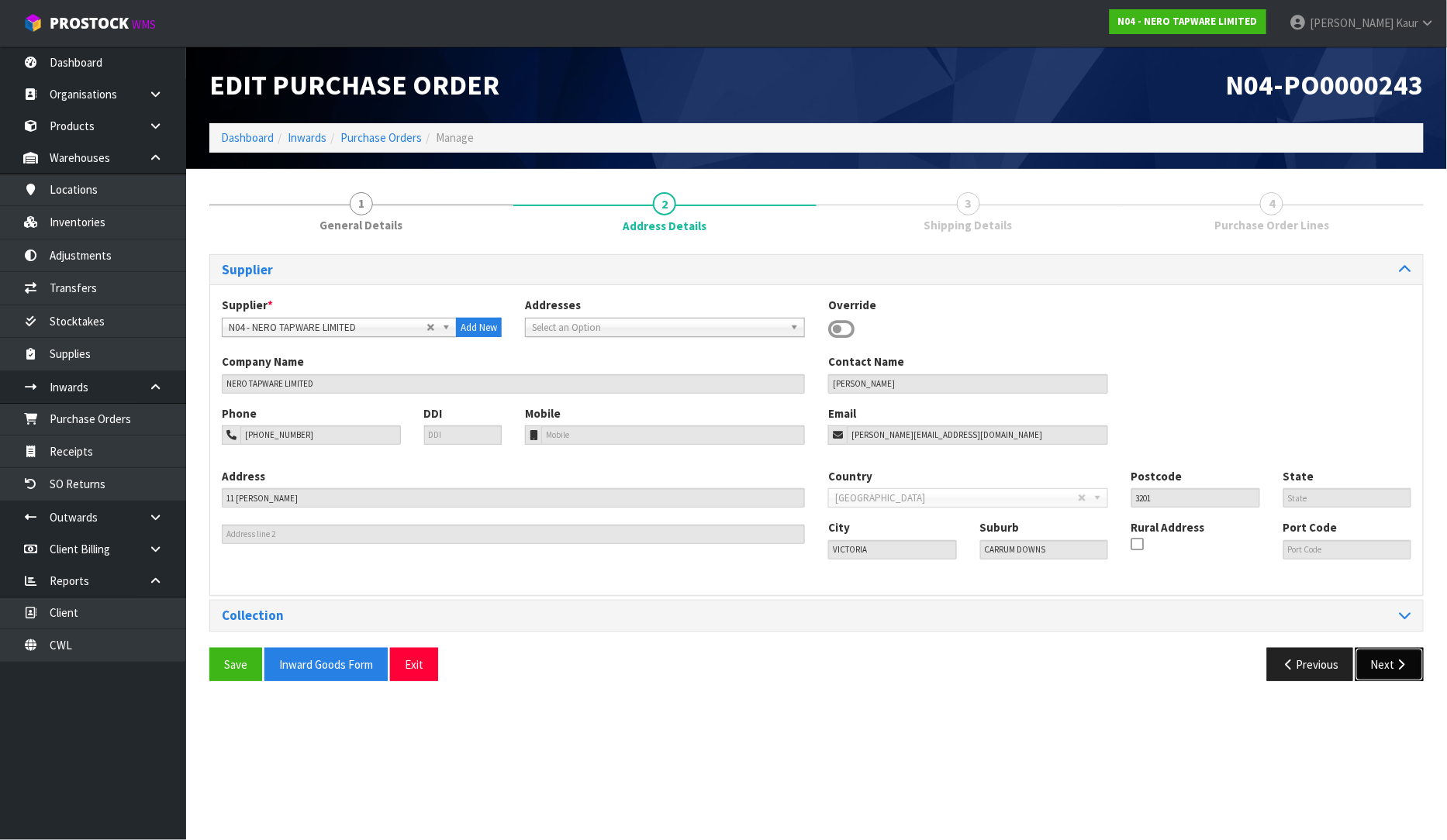
click at [1385, 657] on button "Next" at bounding box center [1390, 664] width 69 height 33
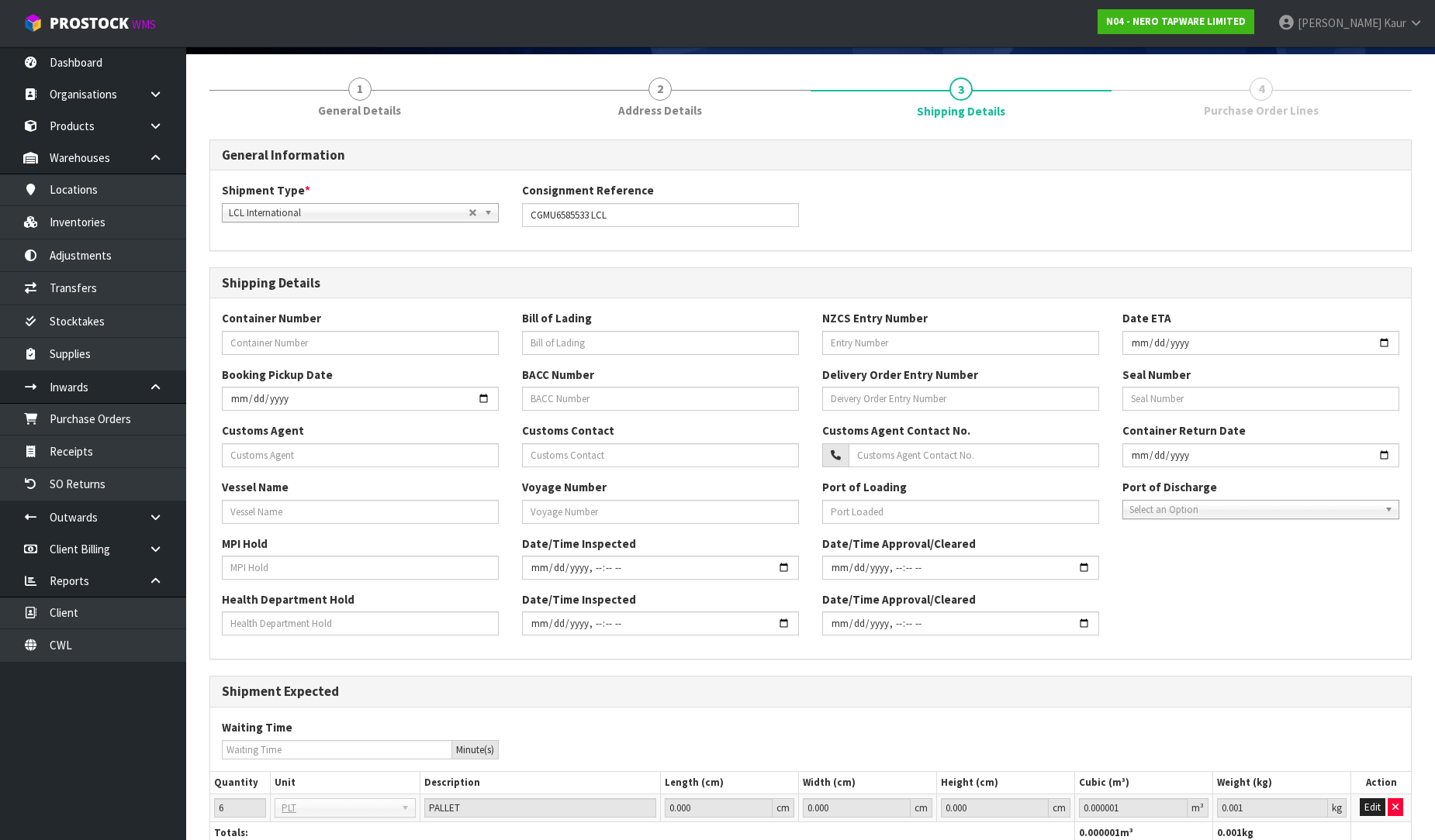
scroll to position [228, 0]
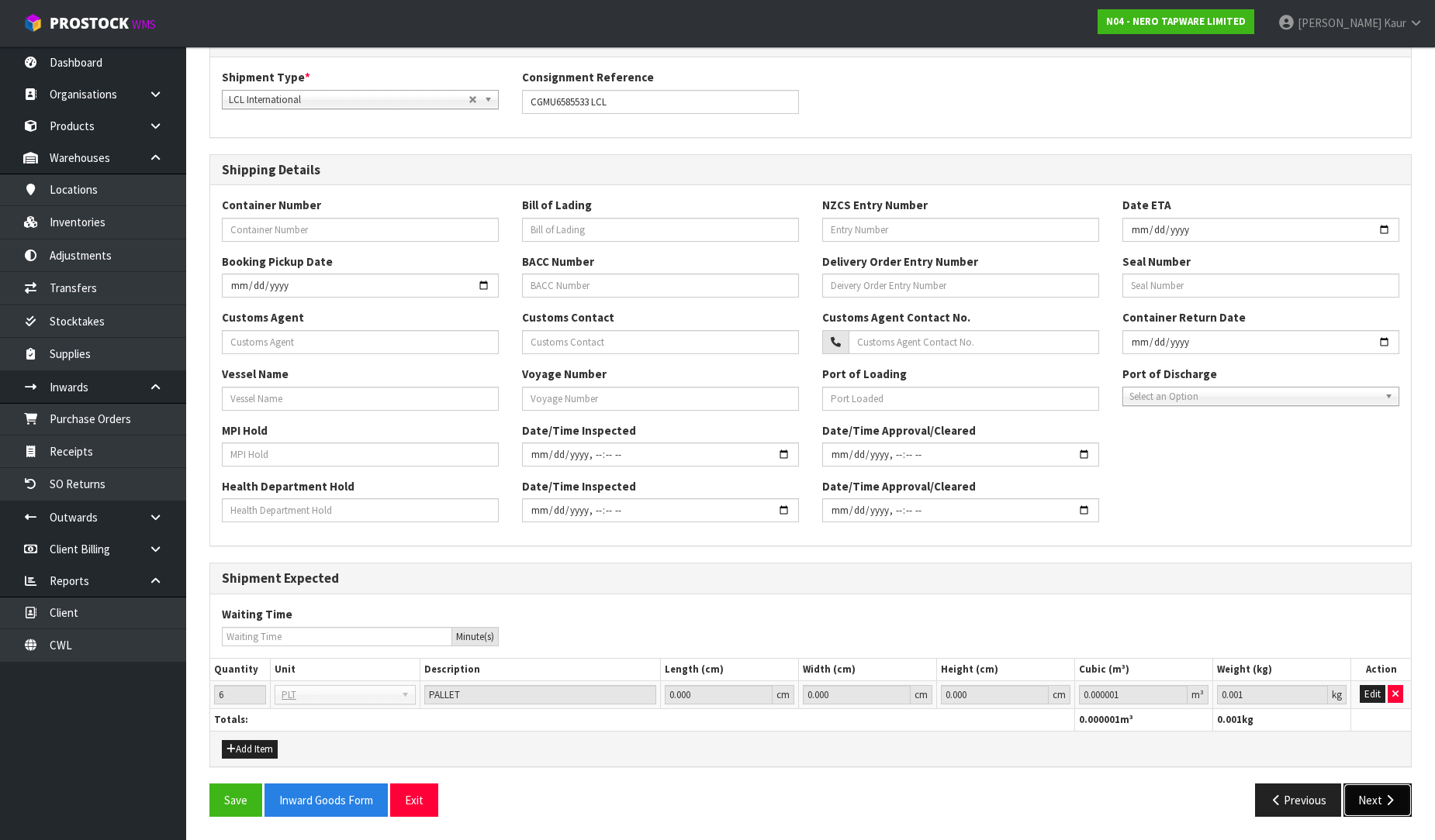
drag, startPoint x: 1409, startPoint y: 812, endPoint x: 1401, endPoint y: 802, distance: 12.8
click at [1409, 811] on button "Next" at bounding box center [1378, 800] width 69 height 33
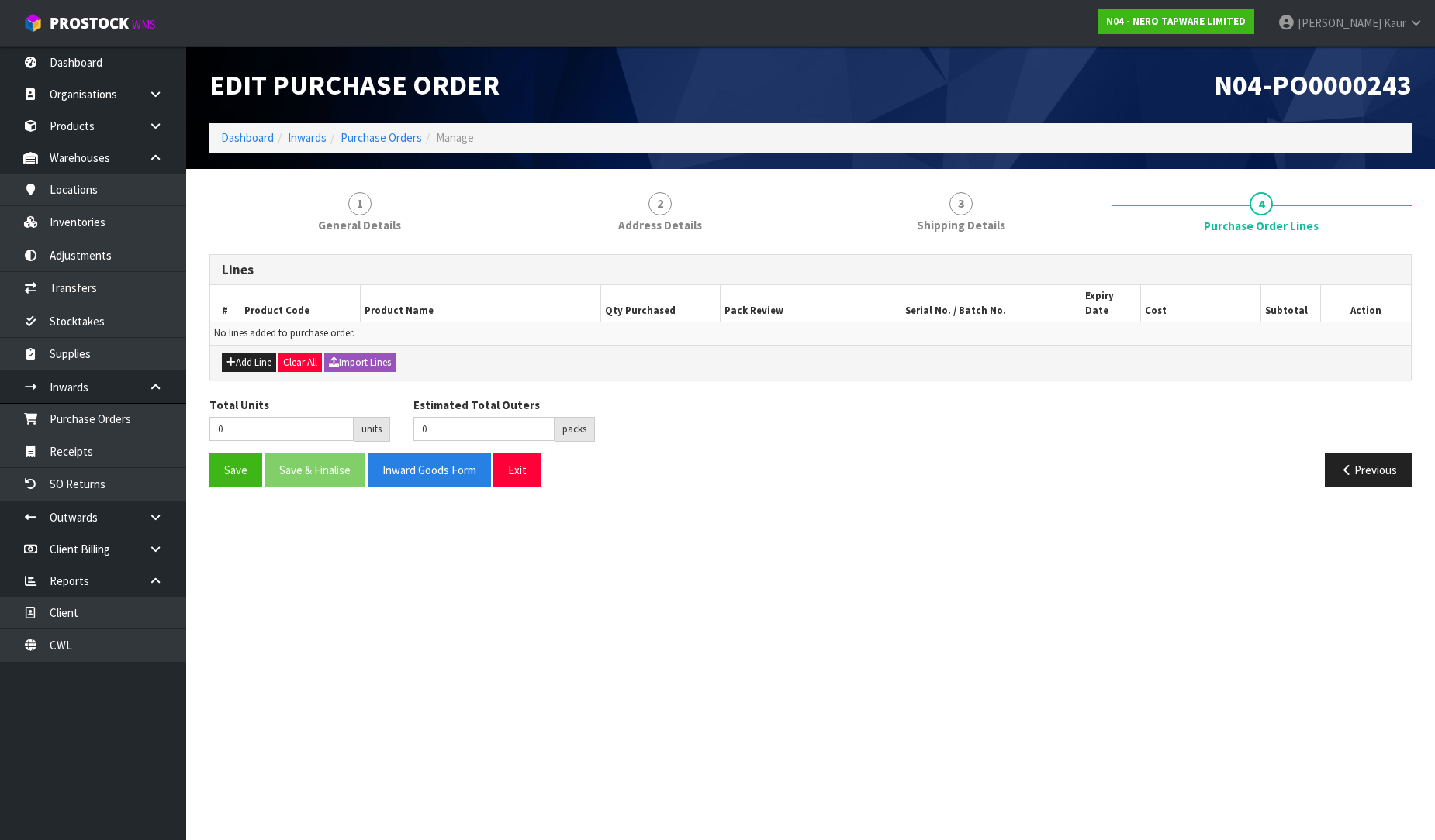
scroll to position [0, 0]
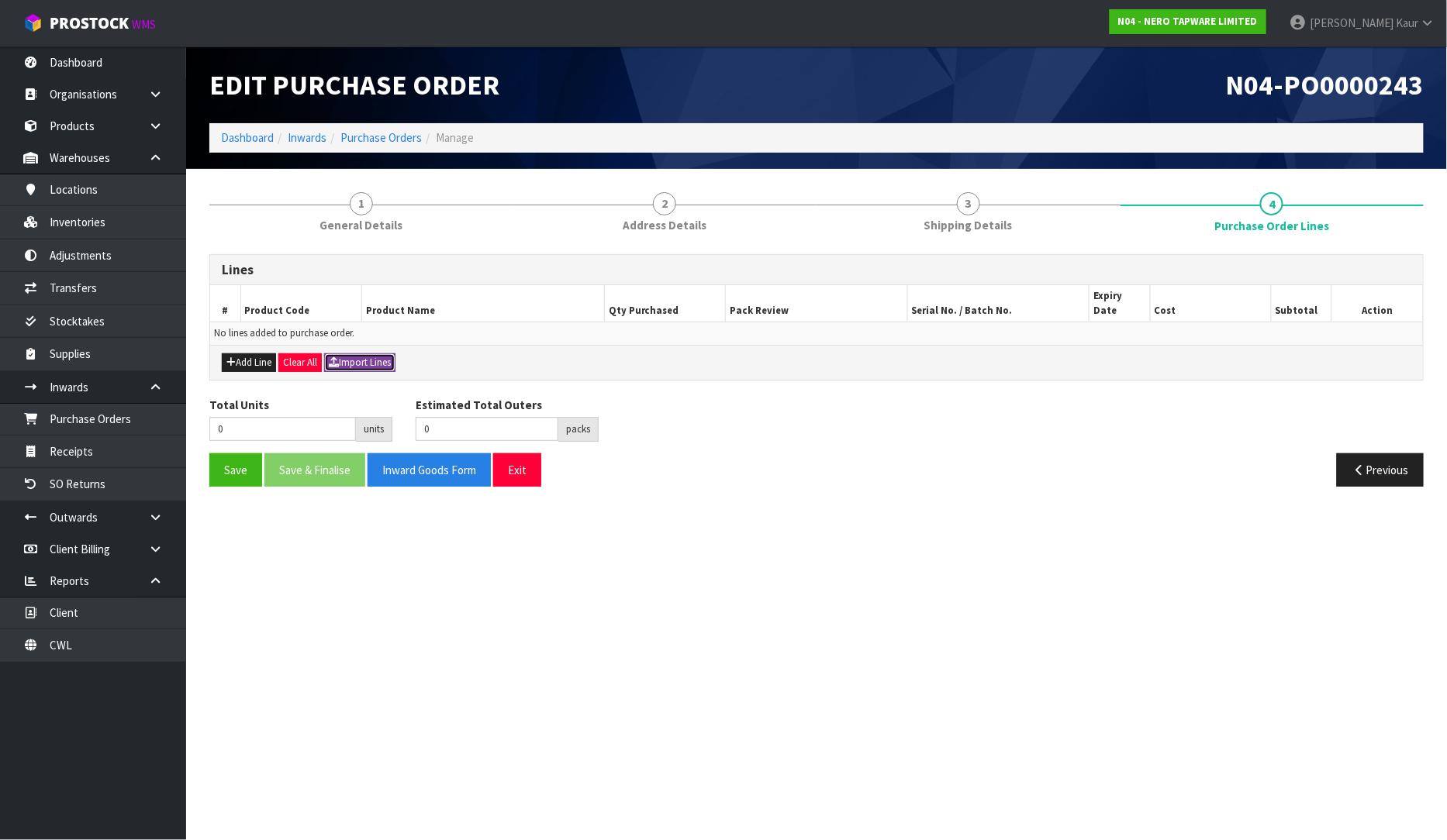
click at [377, 353] on button "Import Lines" at bounding box center [359, 363] width 71 height 19
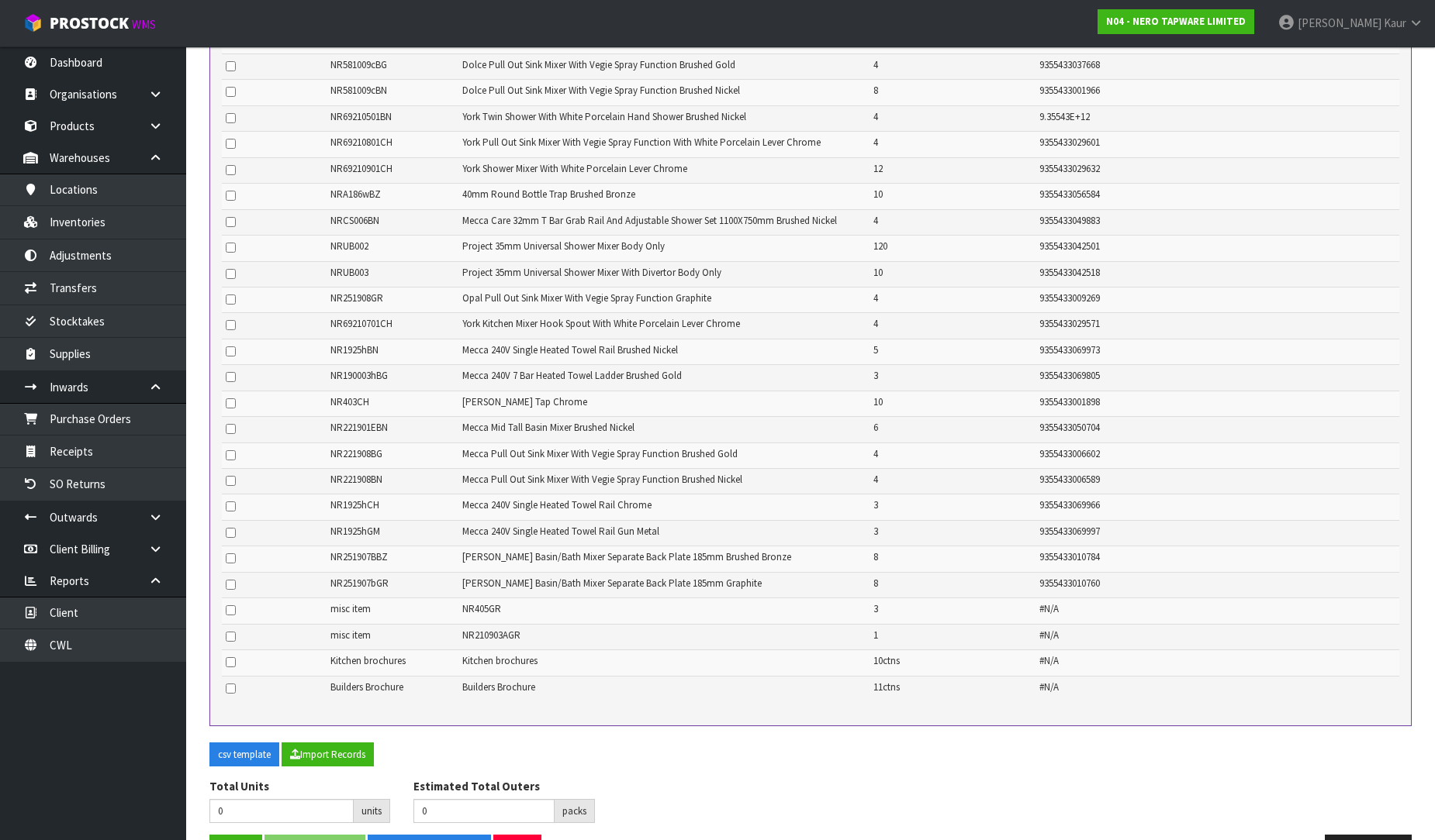
scroll to position [1527, 0]
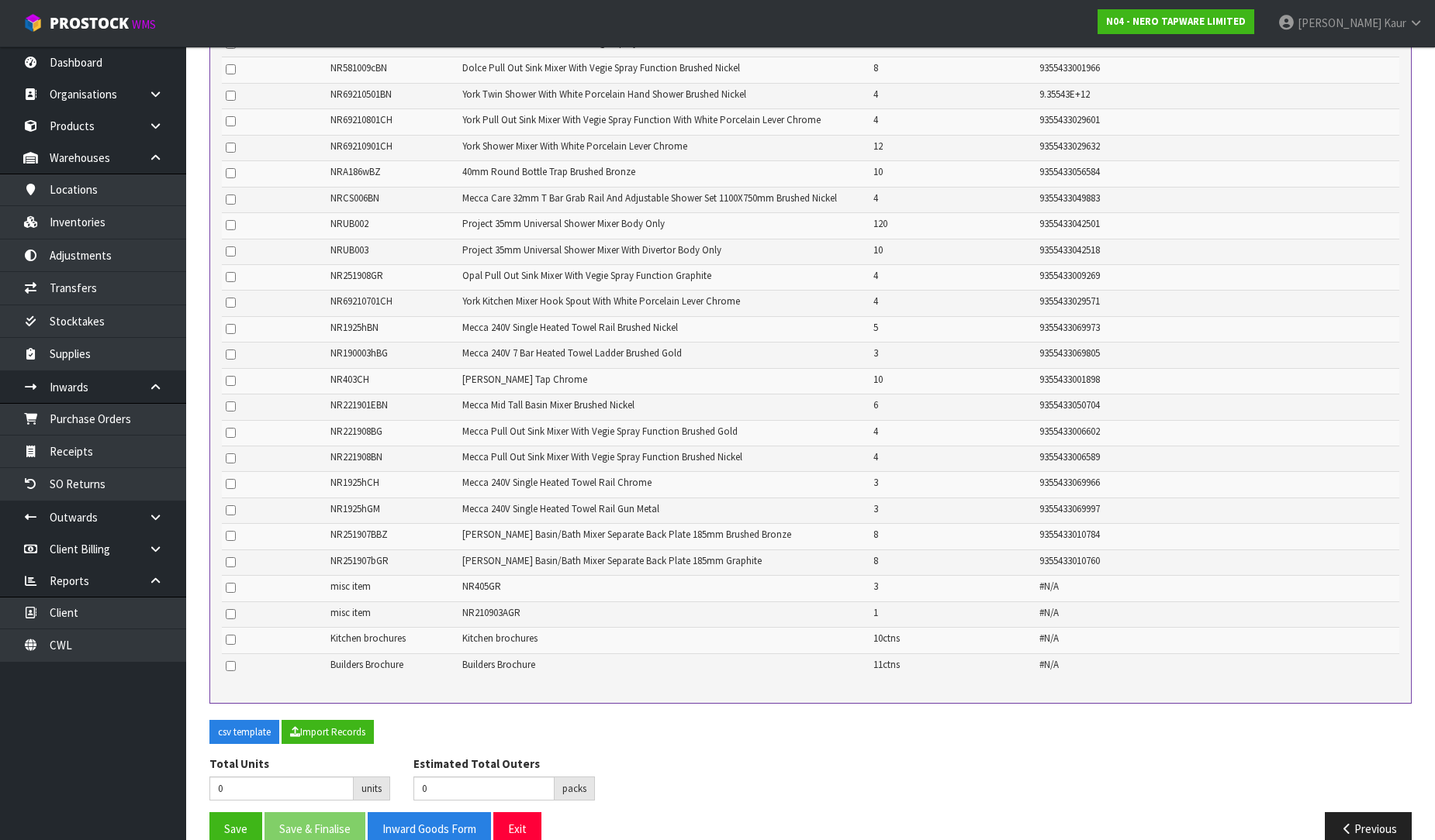
click at [305, 720] on div "csv template Import Records" at bounding box center [811, 738] width 1225 height 36
click at [350, 720] on button "Import Records" at bounding box center [327, 732] width 92 height 25
type input "639"
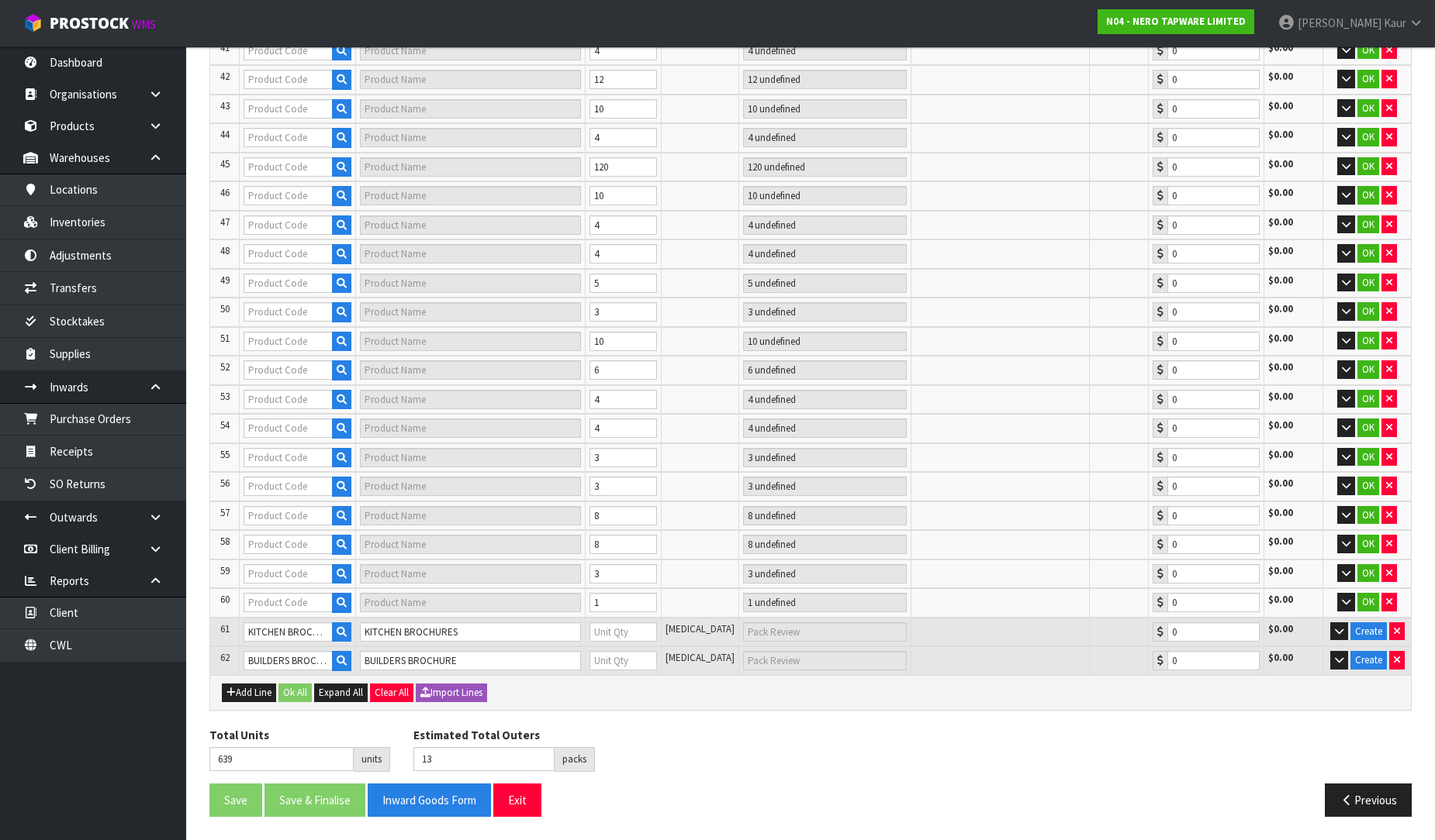
type input "22"
type input "NR110009CH"
type input "CLASSIC SHOWER MIXER CHROME"
type input "5 CTN"
type input "0.00"
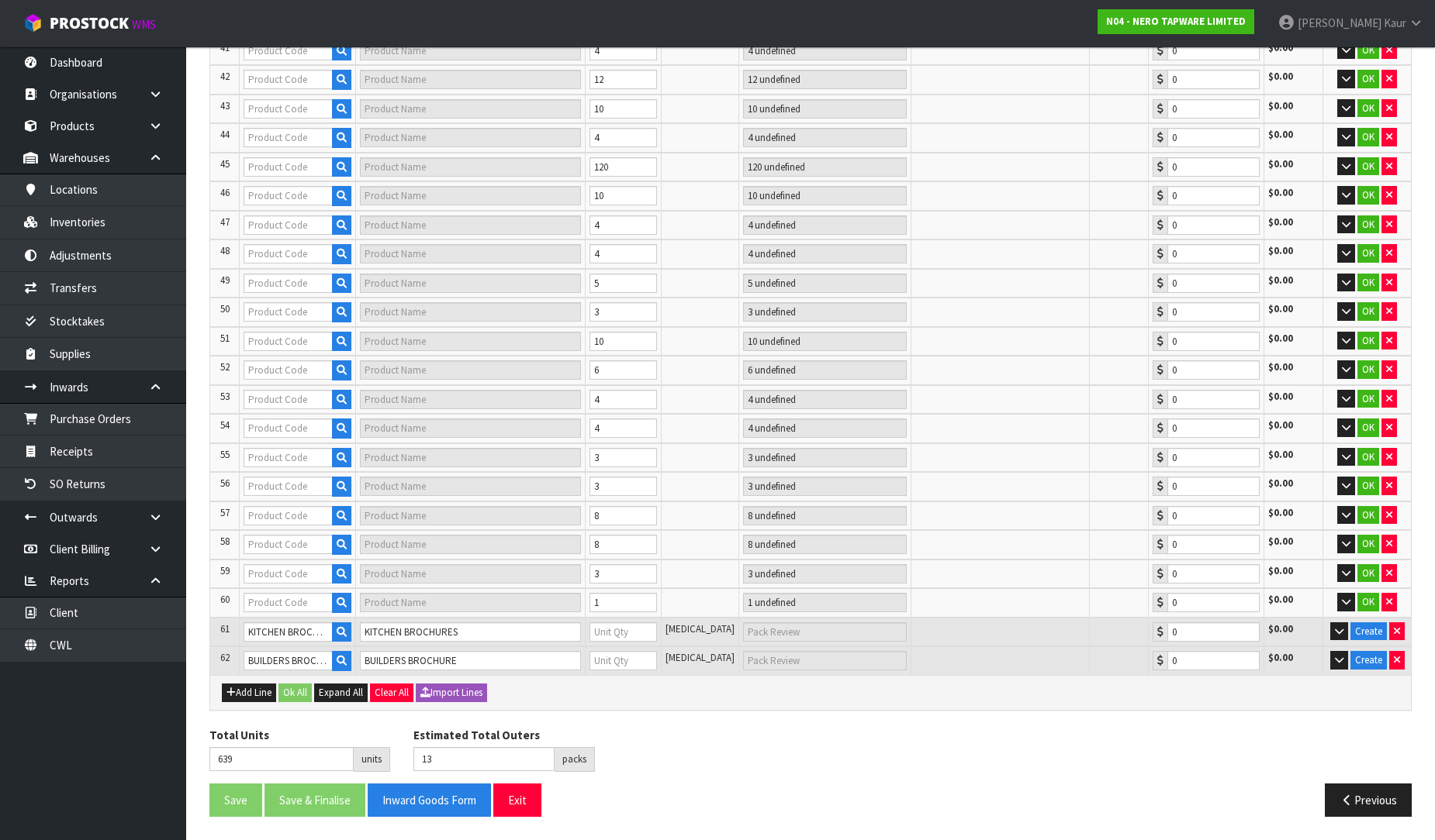
type input "NR221707CH"
type input "RIT PULL OUT SINK MIXER CHROME"
type input "4 SCT"
type input "0.00"
type input "NR221901EGM"
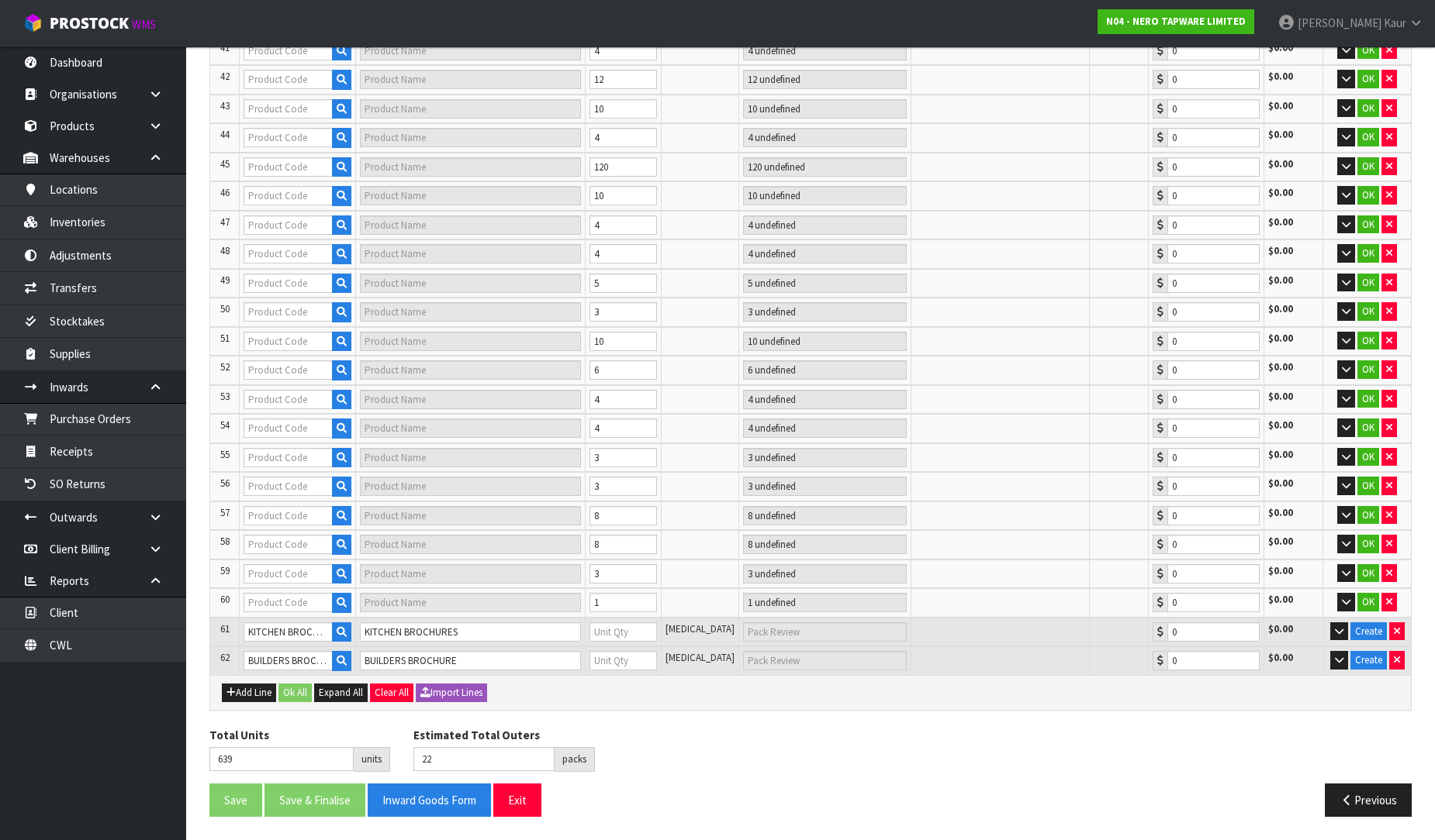
type input "MECCA MID TALL BASIN MIXER GUN METAL"
type input "1 CTN"
type input "0.00"
type input "NR221911TGM"
type input "MECCA SHOWER MIXER 80MM PLATE TRIM KITS ONLY GUN METAL"
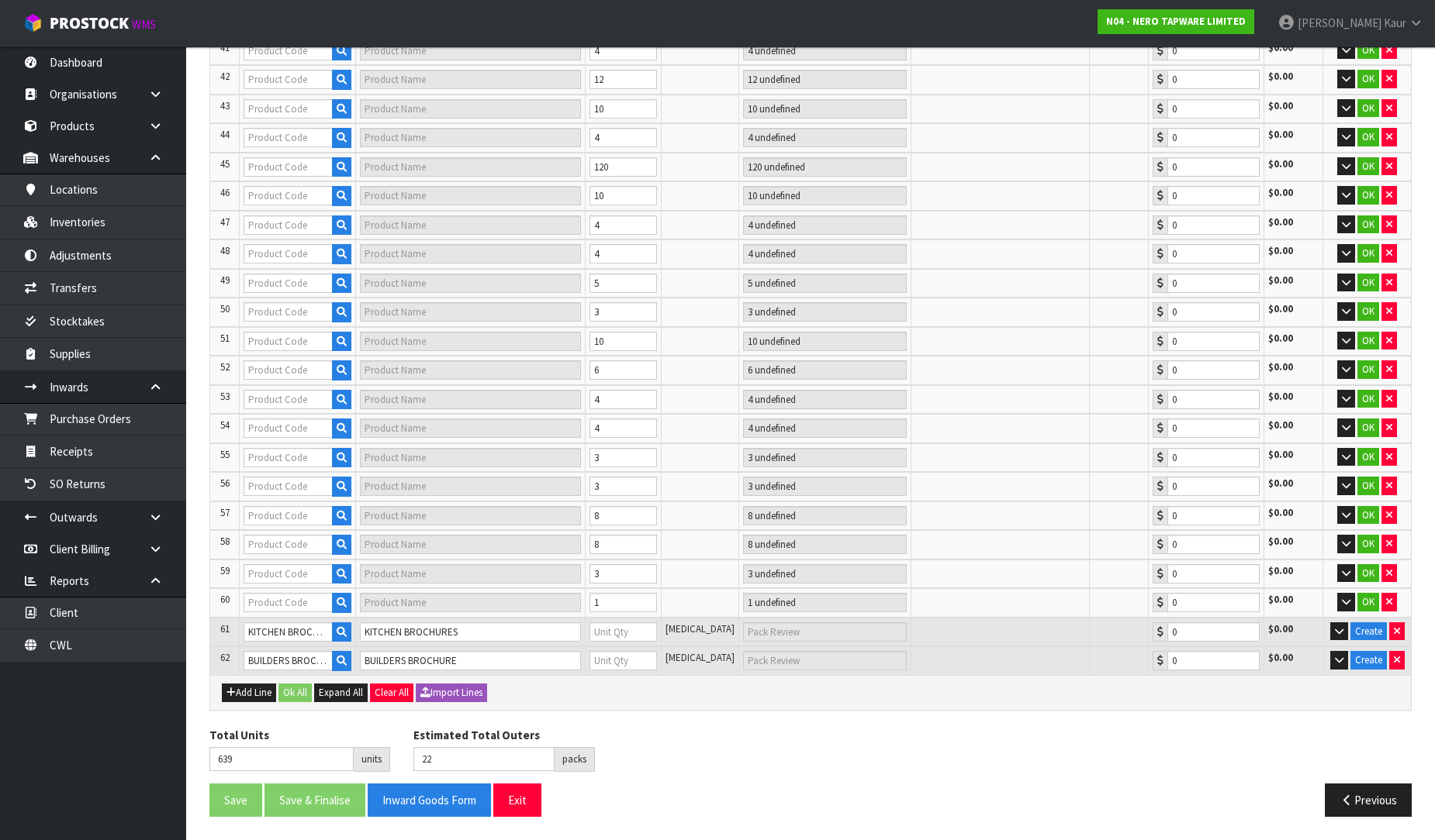
type input "10 SCT"
type input "0.00"
type input "NR231401CH"
type input "ELGIN BASIN MIXER CHROME"
type input "2 CTN"
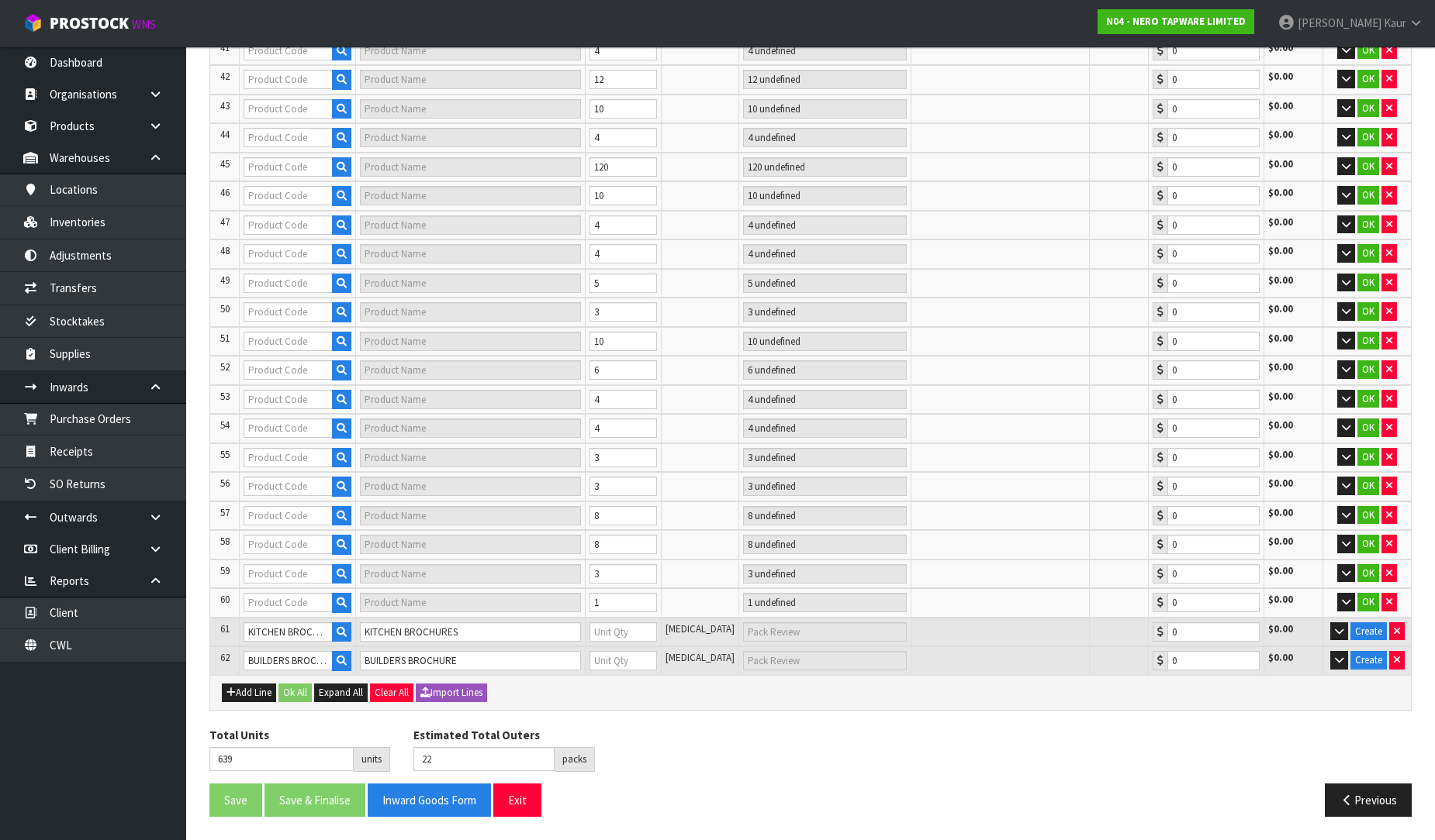
type input "0.00"
type input "NR232105ABN"
type input "BUILDER PROJECT RAIL SHOWER BRUSHED NICKEL"
type input "2 CTN + 4 SCT"
type input "0.00"
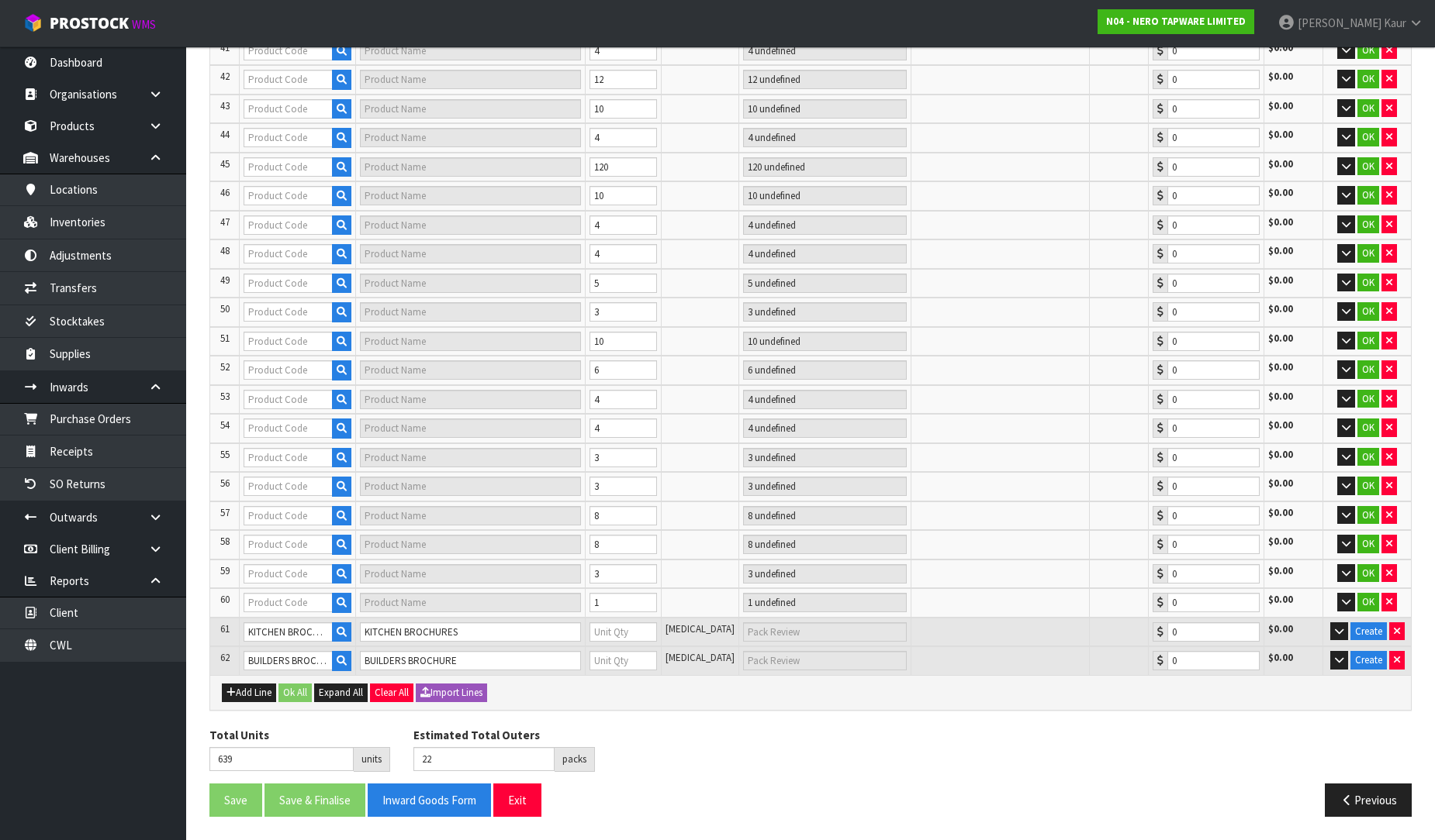
type input "NR232105DGM"
type input "ROUND PROJECT TWIN SHOWER GUN METAL"
type input "2 CTN"
type input "0.00"
type input "NR232105FBG"
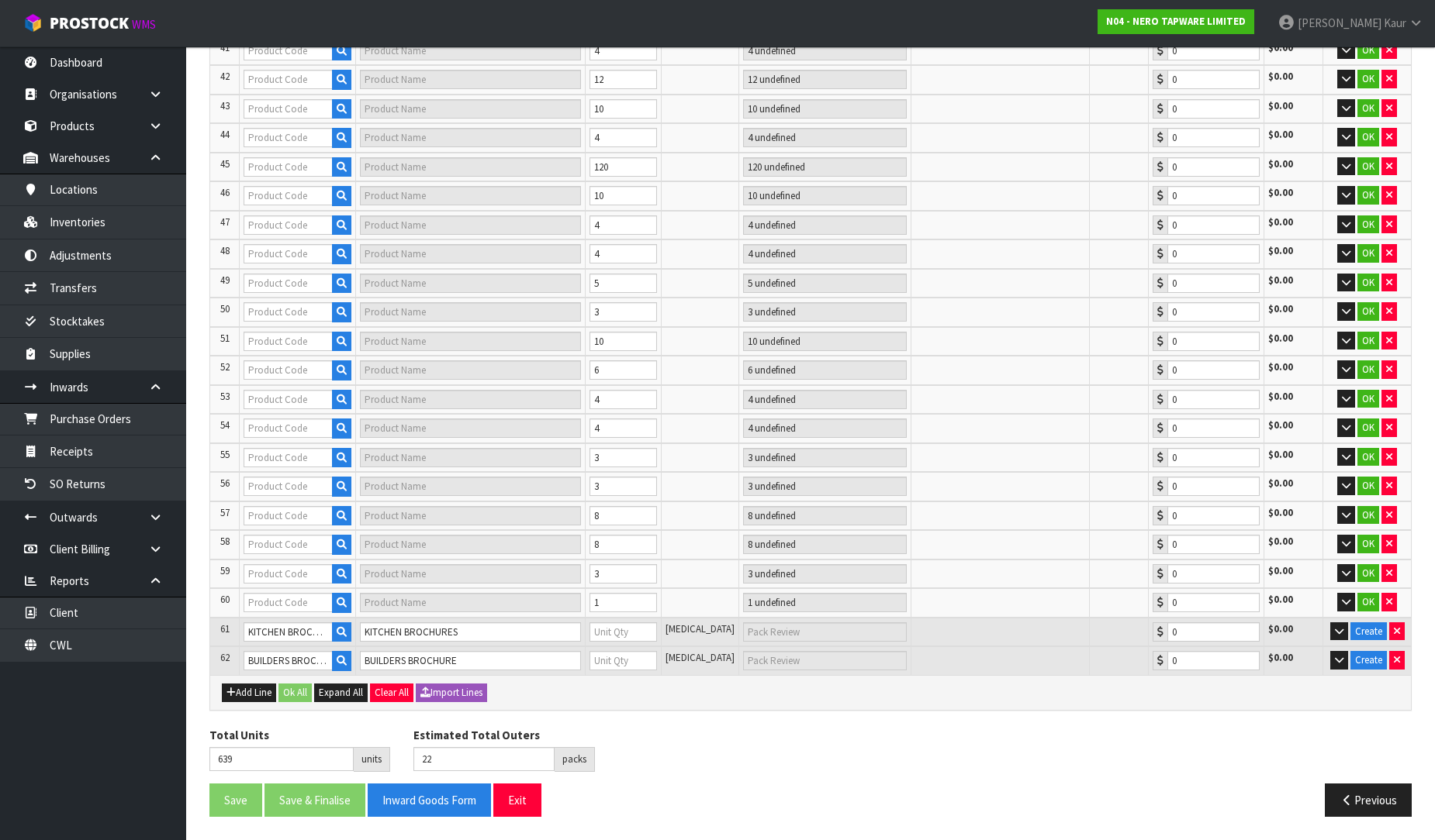
type input "ROUND PROJECT TWIN SHOWER 4 STAR RATING BRUSHED GOLD"
type input "3 SCT"
type input "0.00"
type input "NR250802MB"
type input "DOLCE BASIN MIXER STRAIGHT SPOUT MATTE BLACK"
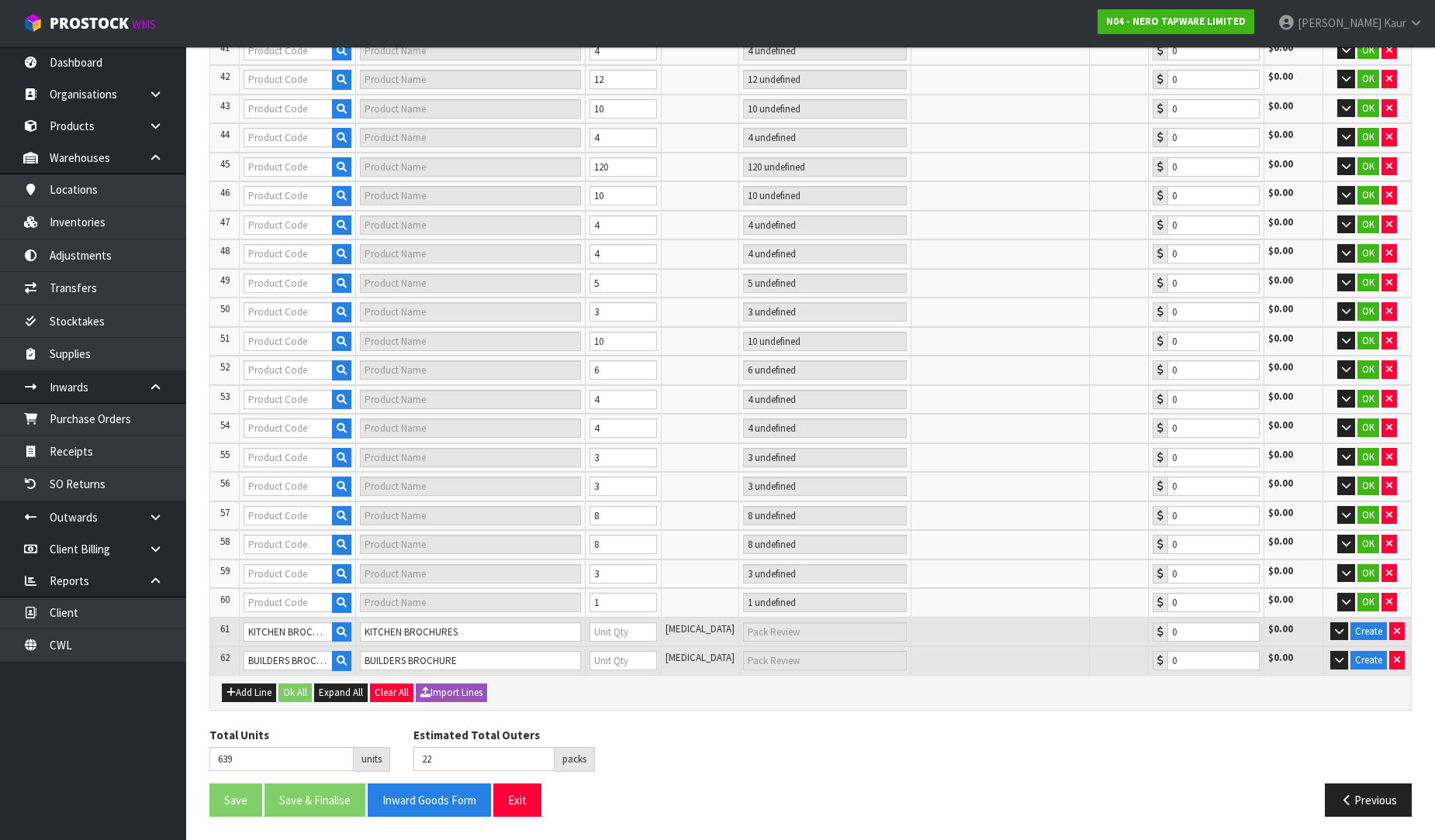
type input "3 CTN"
type input "0.00"
type input "31"
type input "NR250804BN"
type input "DOLCE TALL BASIN MIXER BRUSHED NICKEL"
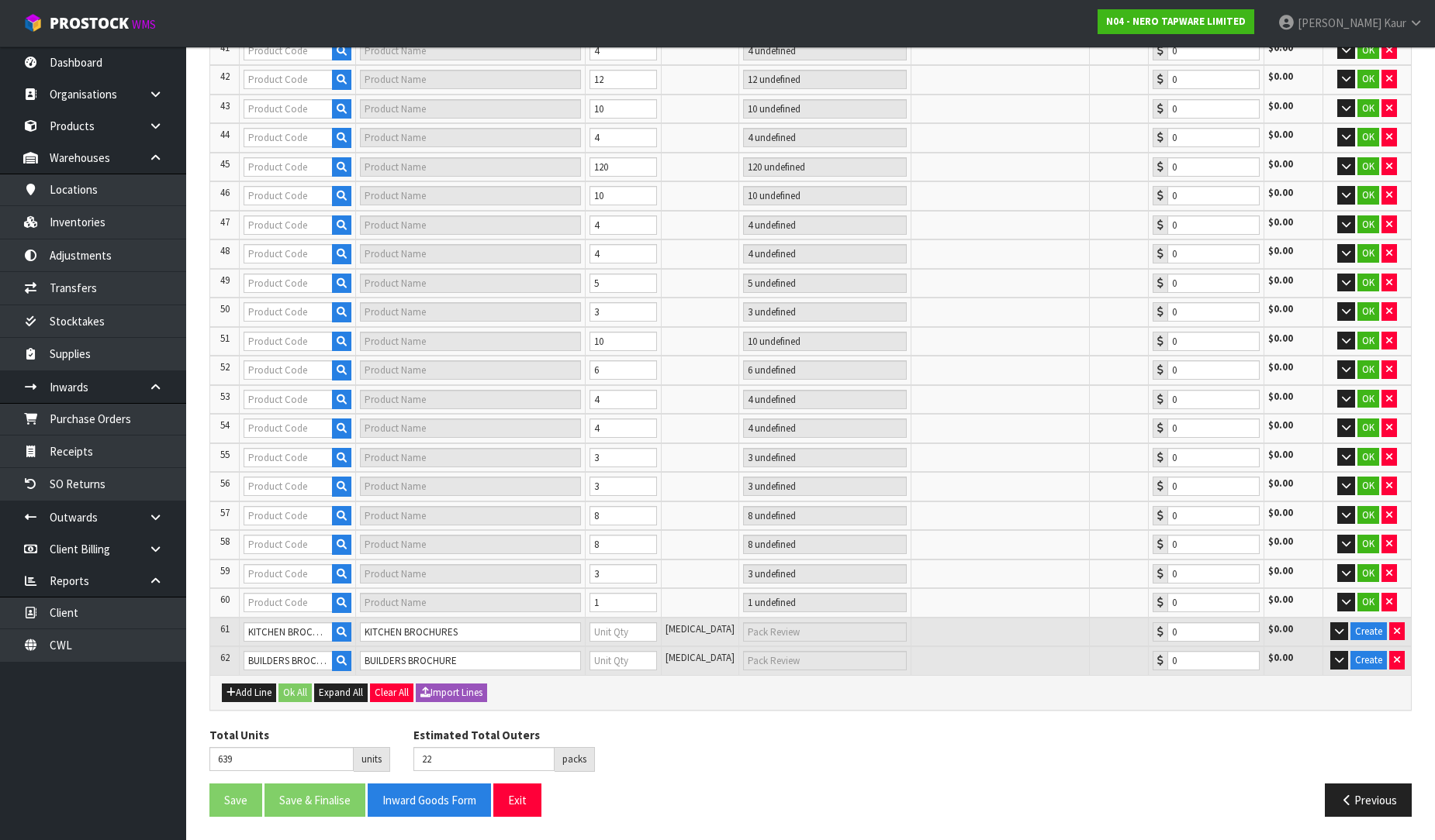
type input "1 CTN + 1 SCT"
type input "0.00"
type input "NR250806BN"
type input "DOLCE KITCHEN MIXER SQUARE SHAPE BRUSHED NICKEL"
type input "1 CTN"
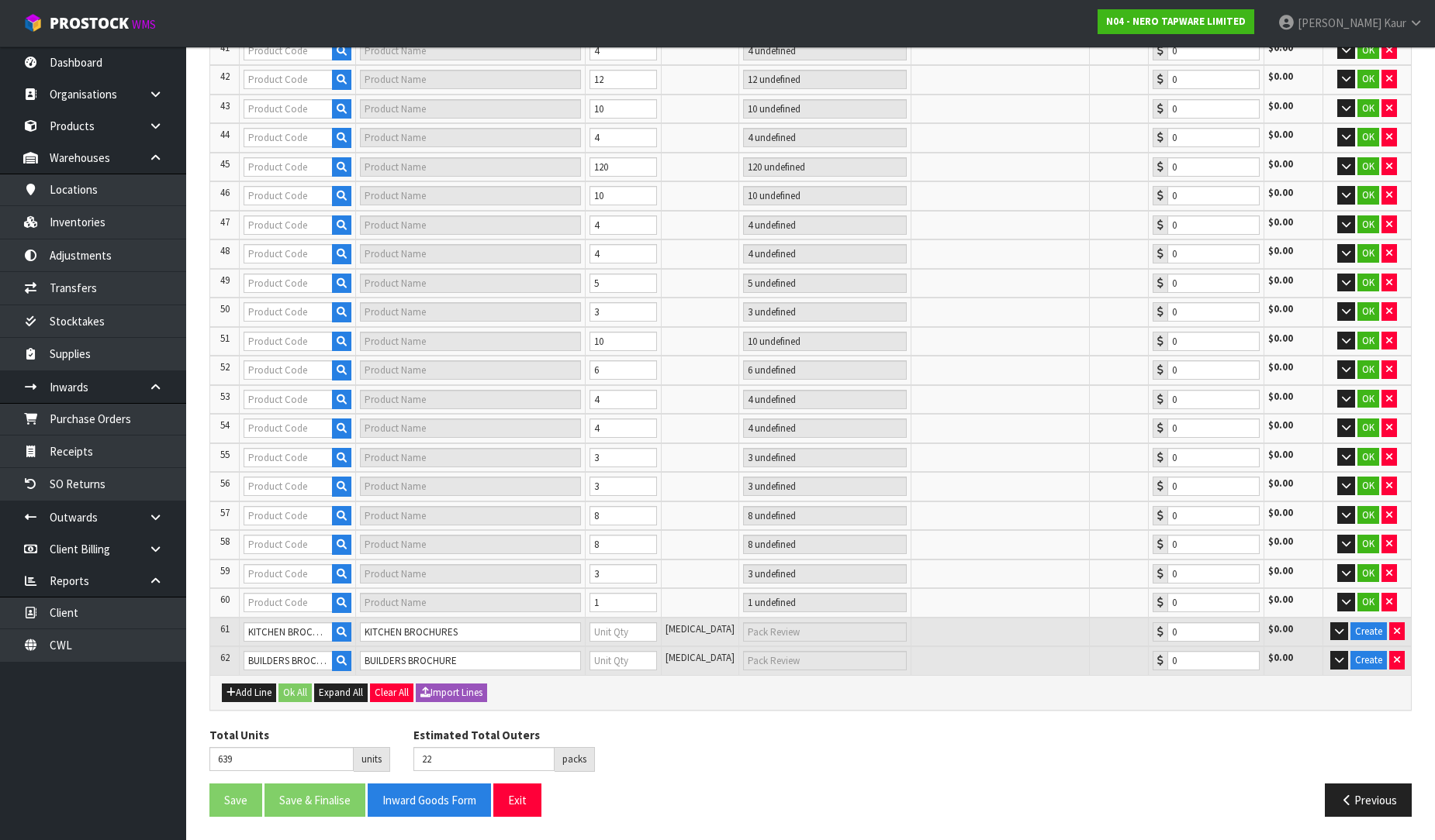
type input "0.00"
type input "NR250811TBN"
type input "DOLCE SHOWER MIXER TRIM KITS ONLY BRUSHED NICKEL"
type input "1 CTN"
type input "0.00"
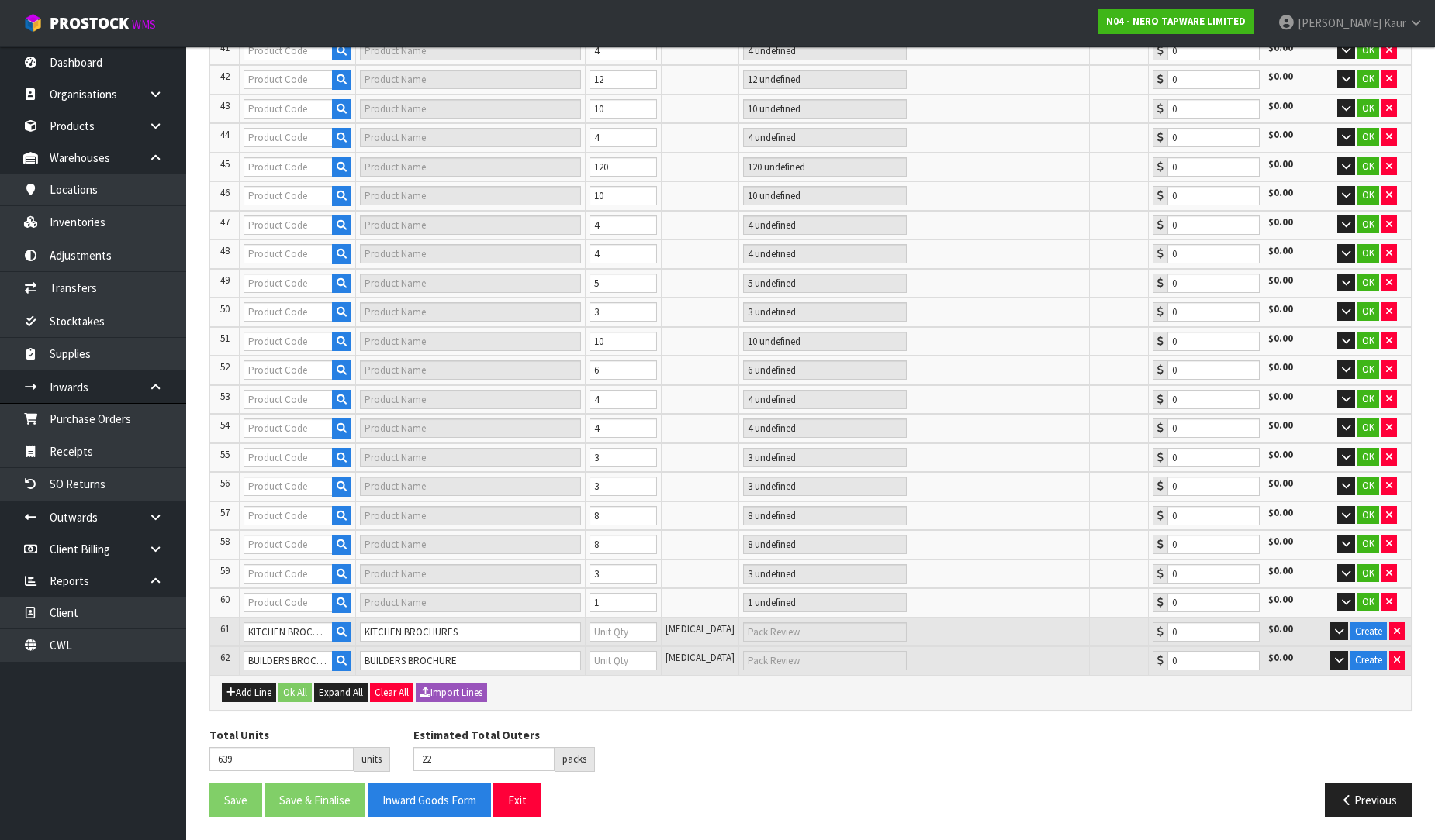
type input "NR291201CH"
type input "CLASSIC PUSH TAP CHROME"
type input "1 CTN"
type input "0.00"
type input "NR301301ABN"
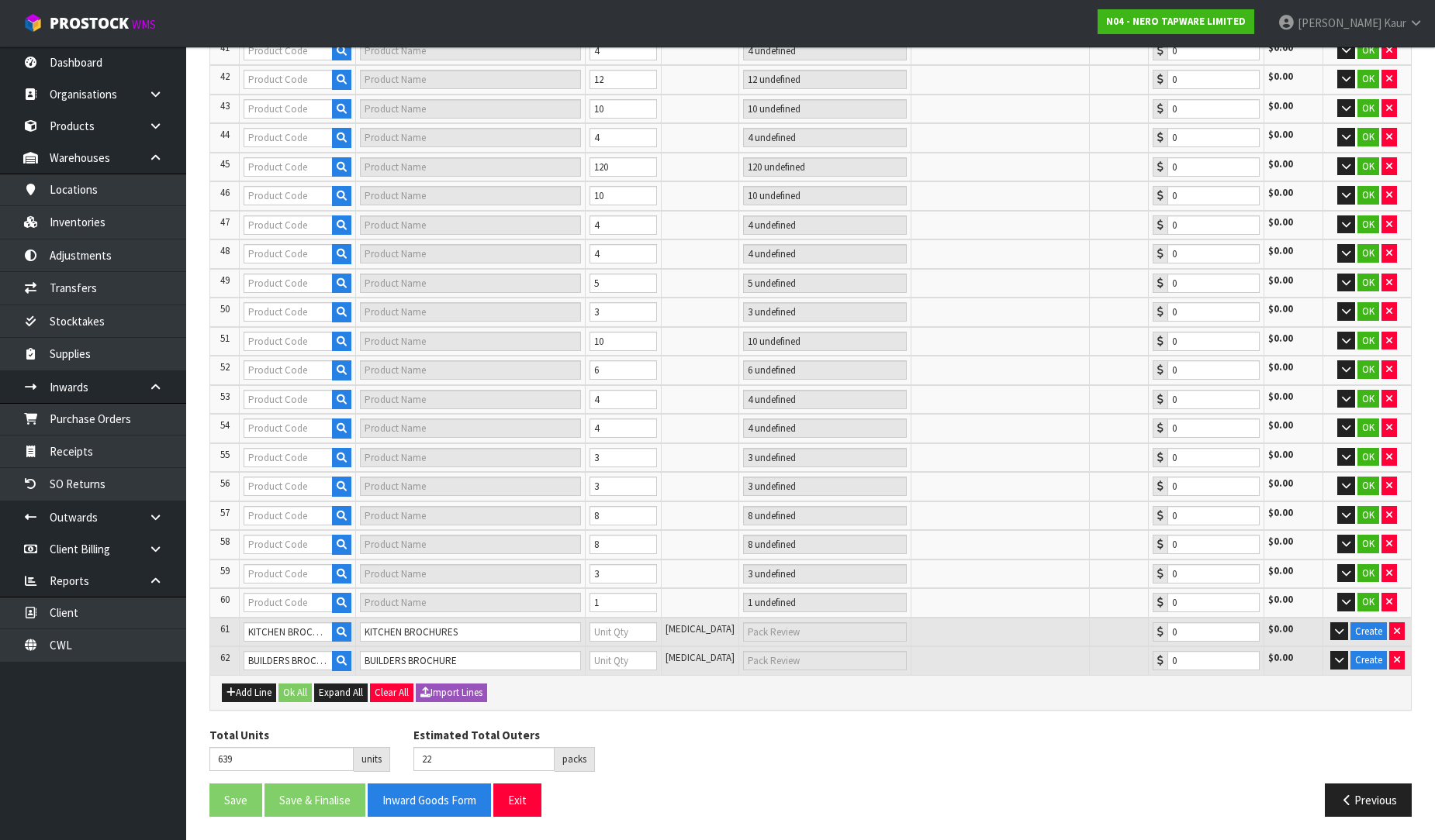
type input "ECCO TALL BASIN MIXER BRUSHED NICKEL"
type input "1 CTN + 1 SCT"
type input "0.00"
type input "NR301301AGM"
type input "ECCO TALL BASIN MIXER GUN METAL"
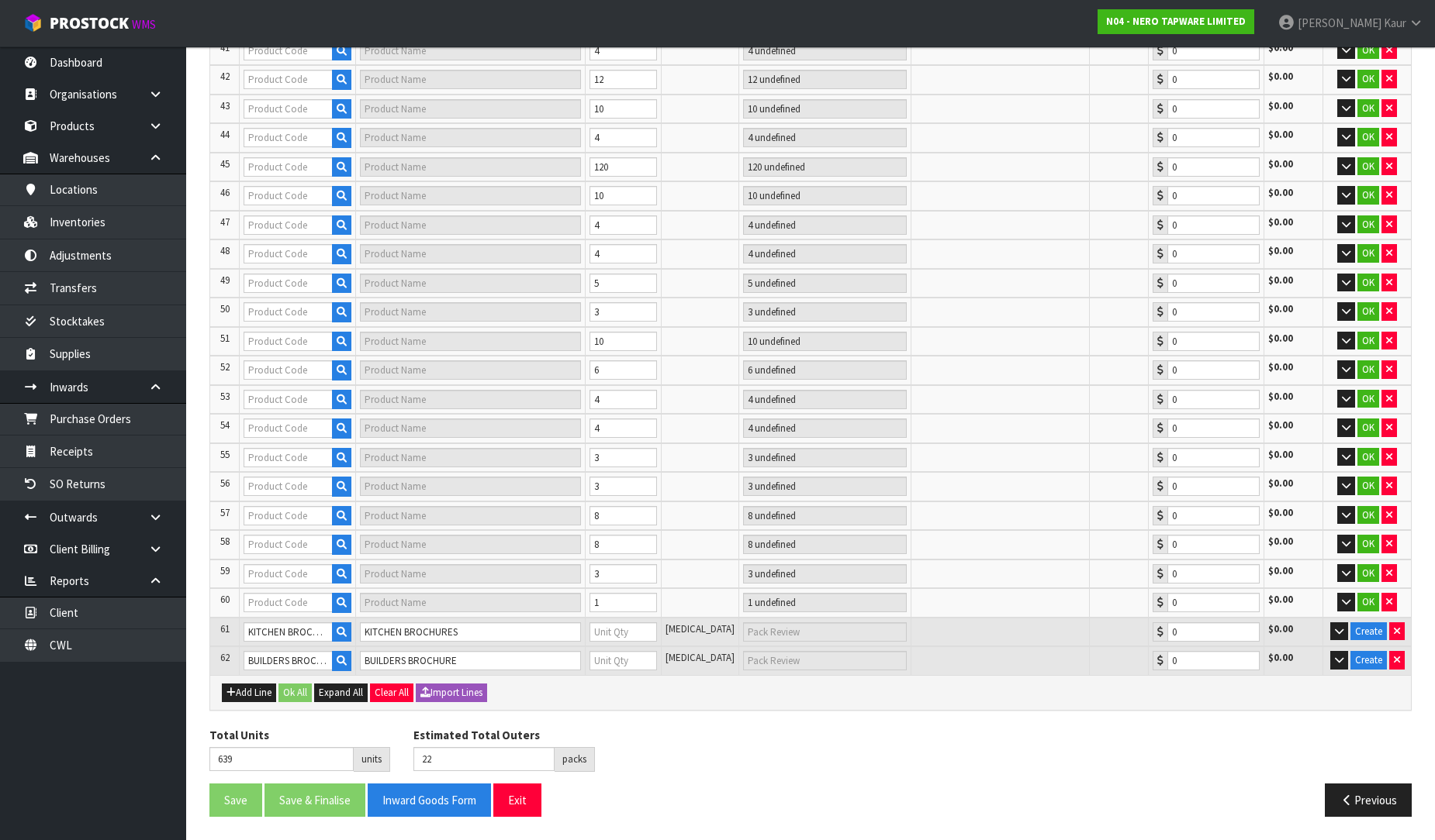
type input "1 CTN"
type input "0.00"
type input "NR301301BN"
type input "ECCO BASIN MIXER BRUSHED NICKEL"
type input "1 CTN"
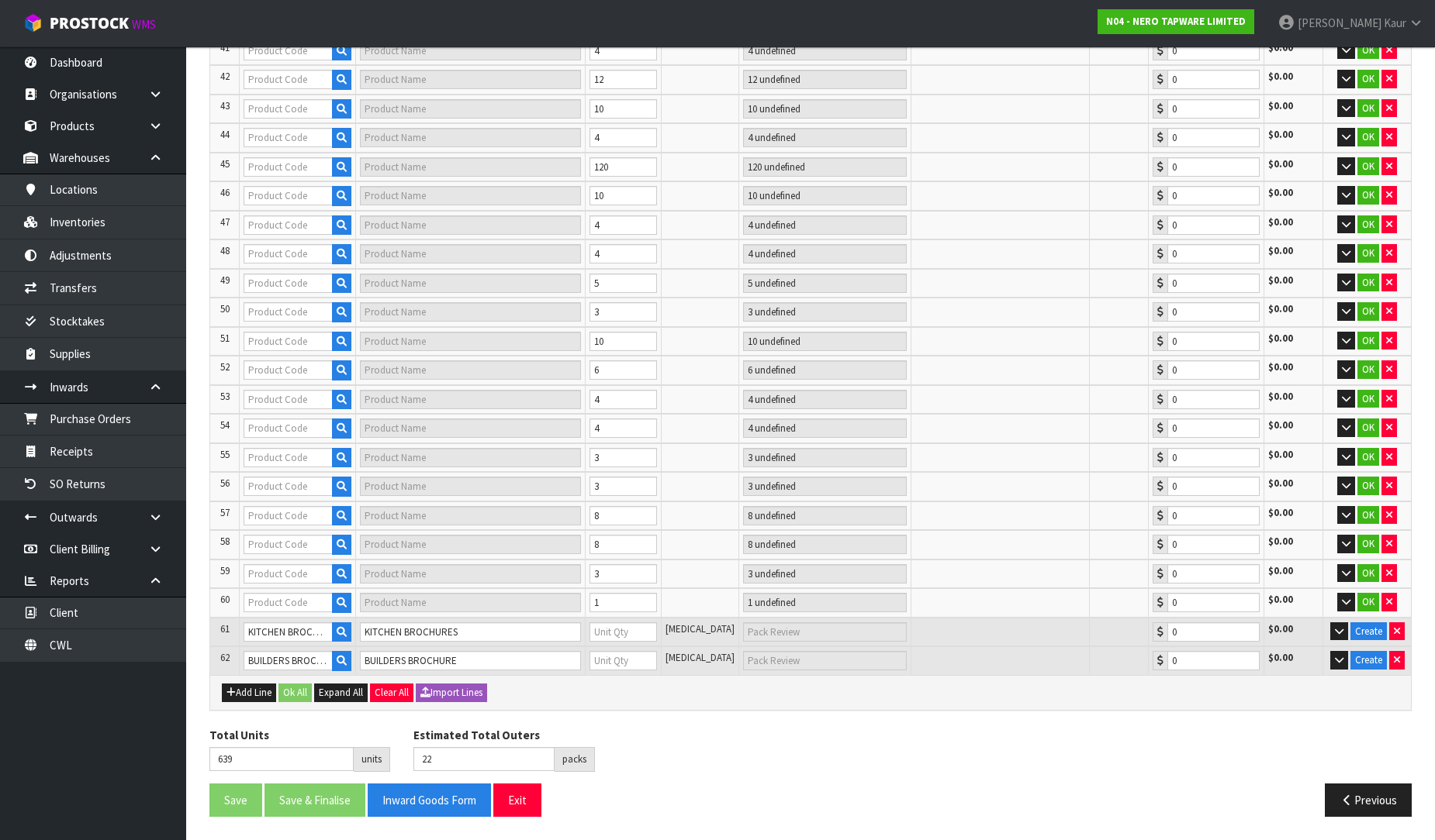
type input "0.00"
type input "NR301301GM"
type input "ECCO BASIN MIXER GUN METAL"
type input "1 CTN"
type input "0.00"
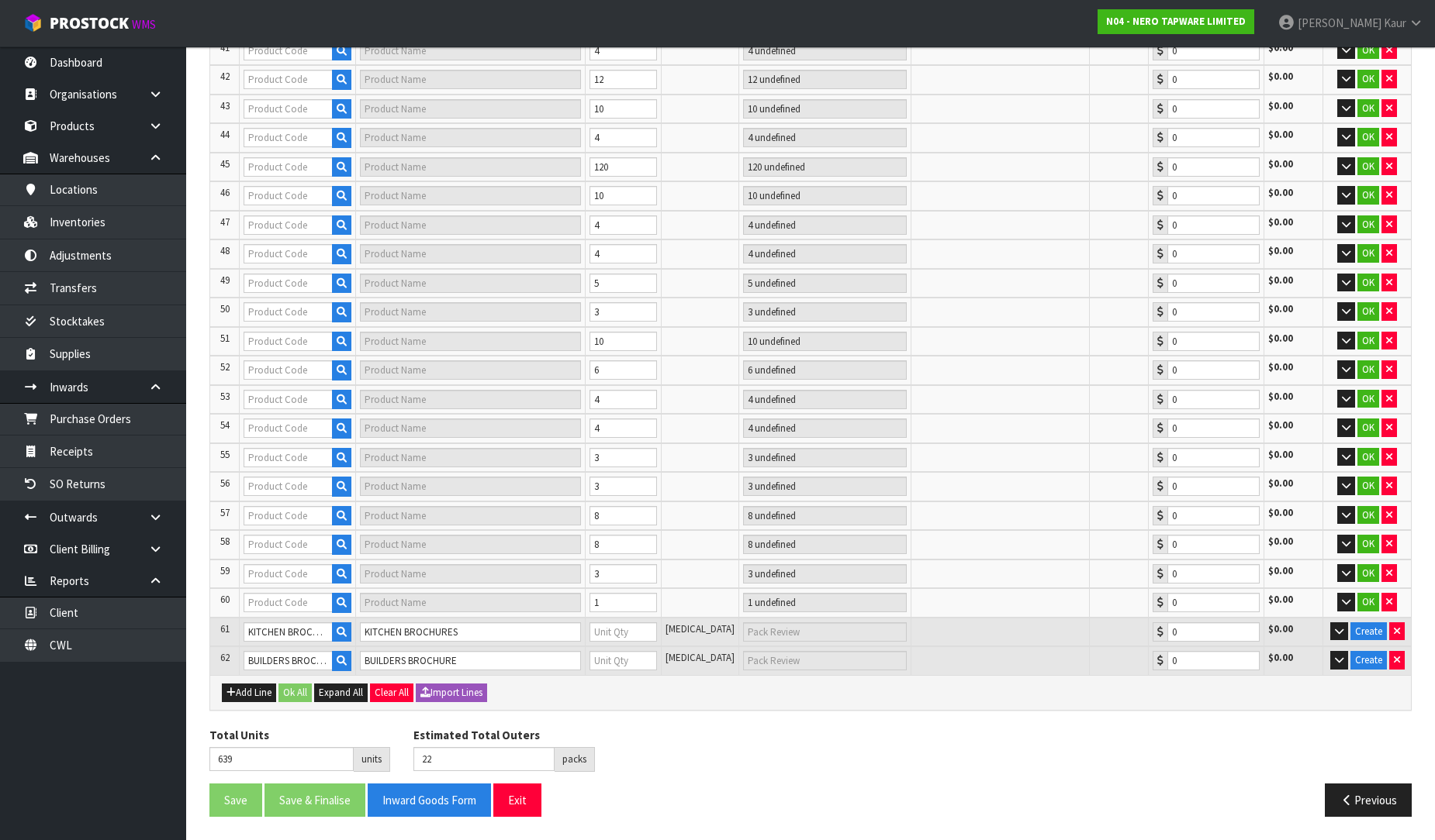
type input "NR316CH"
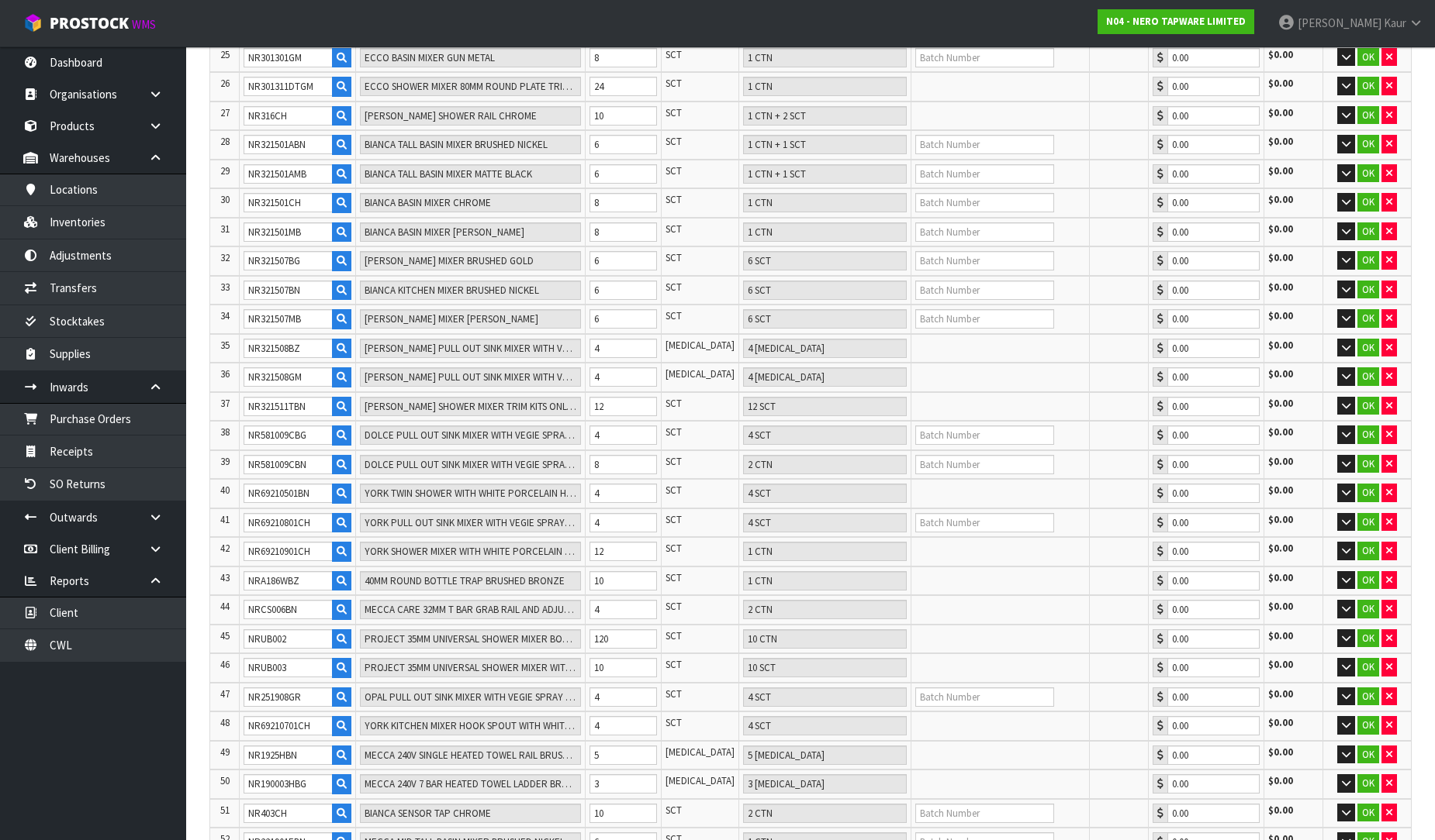
scroll to position [1458, 0]
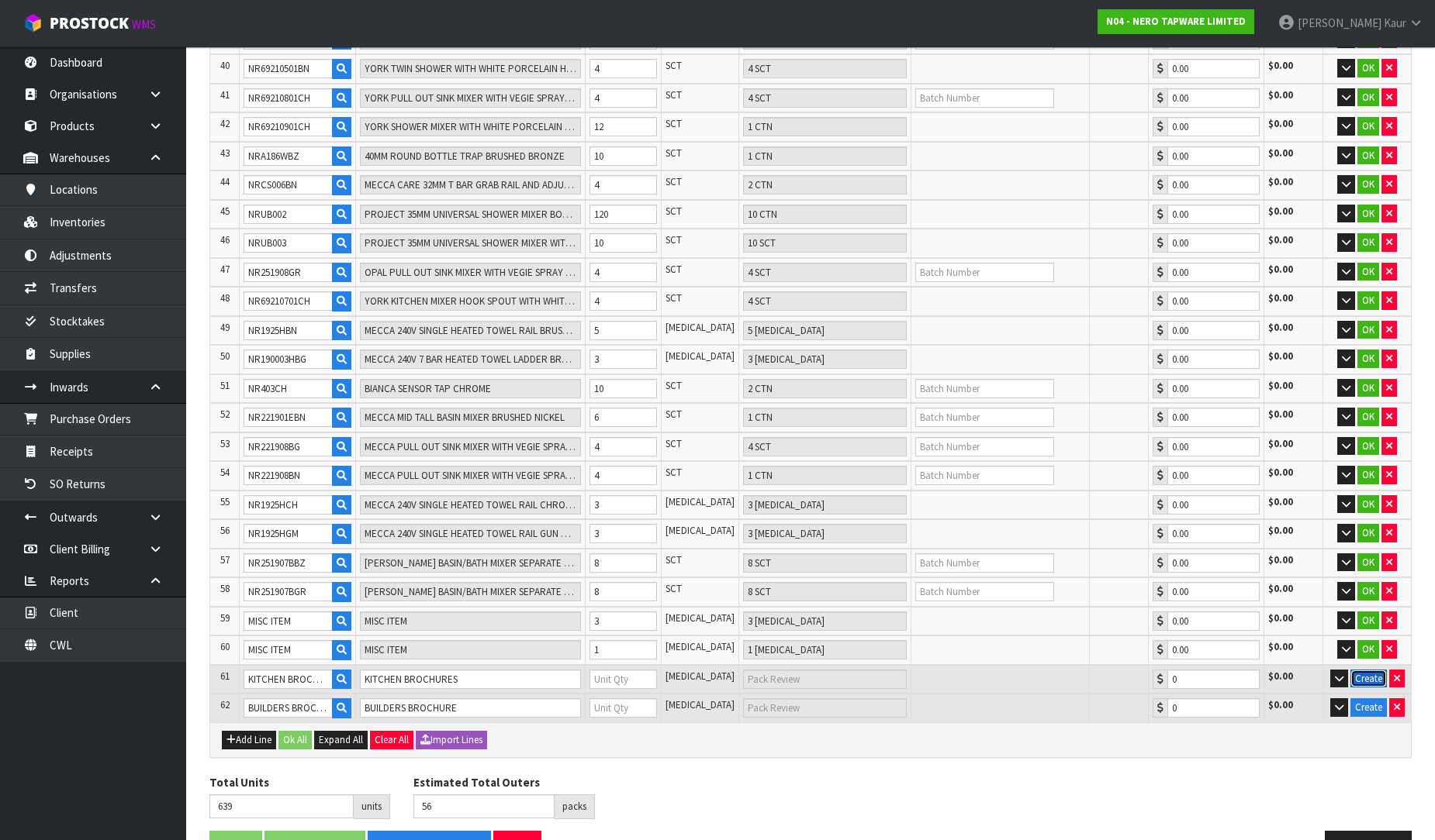
click at [1367, 670] on button "Create" at bounding box center [1368, 679] width 36 height 19
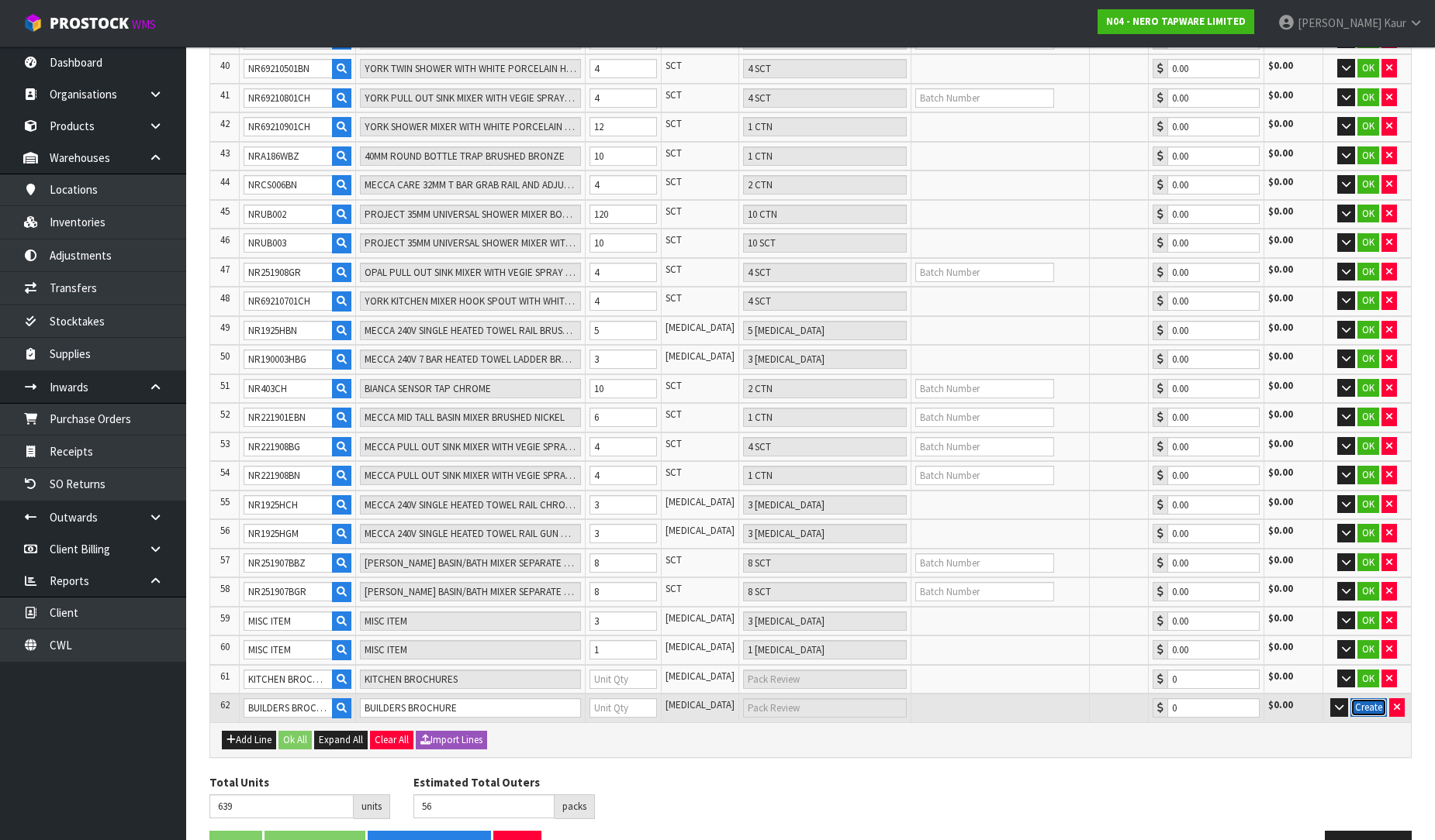
click at [1367, 698] on button "Create" at bounding box center [1368, 708] width 36 height 19
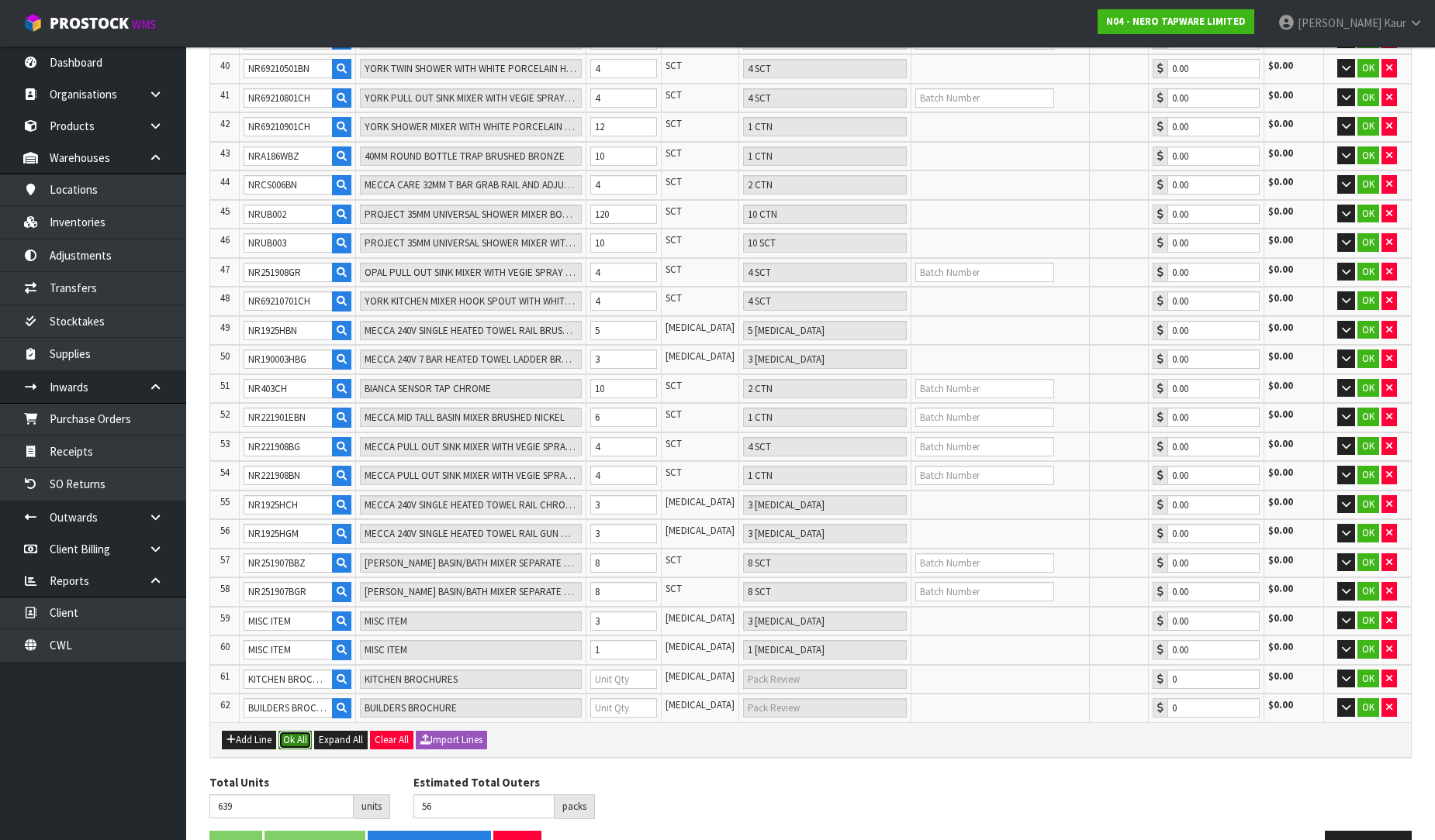
click at [302, 731] on button "Ok All" at bounding box center [294, 741] width 33 height 19
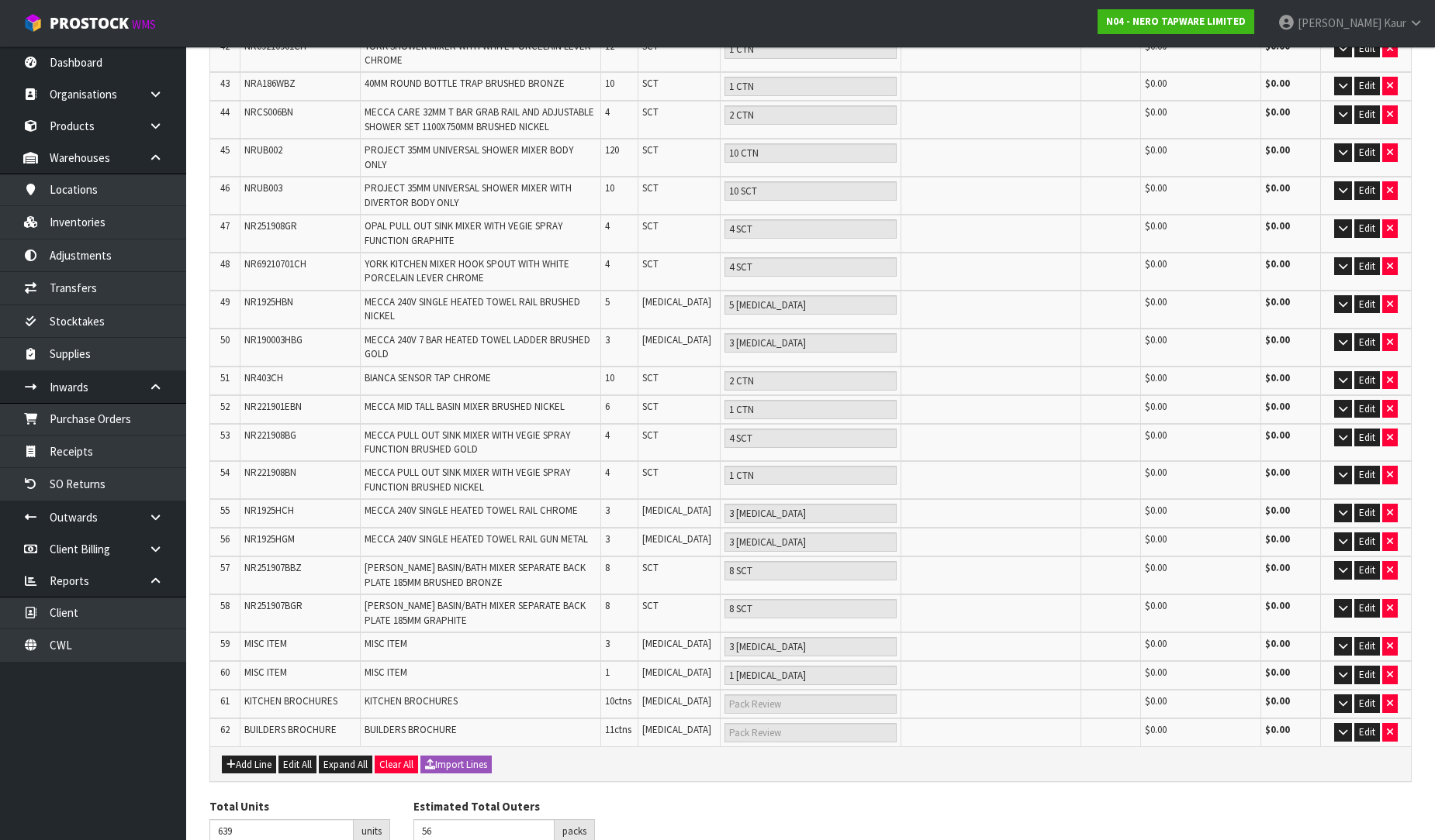
scroll to position [1671, 0]
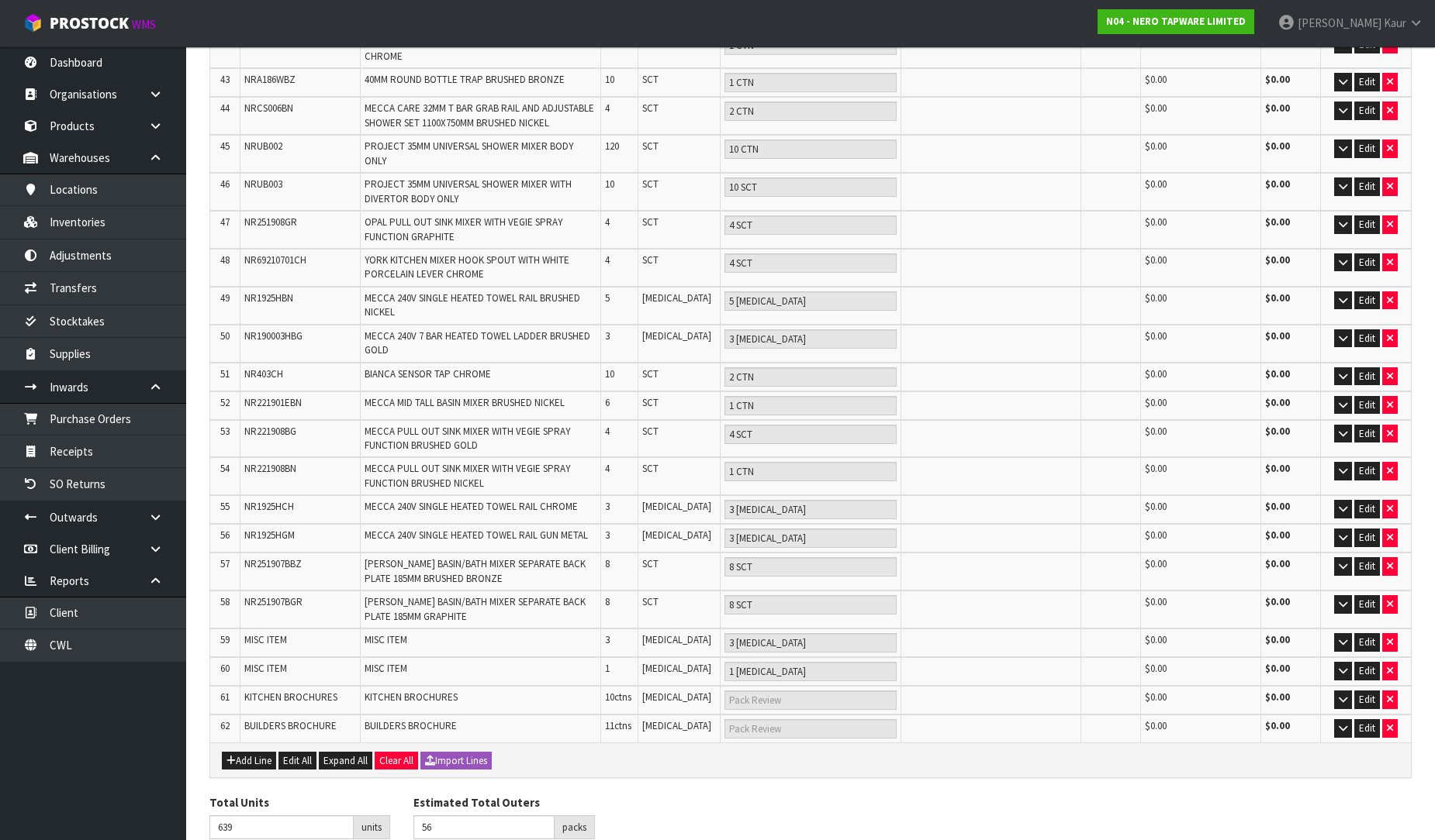
click at [353, 754] on span "Expand All" at bounding box center [345, 761] width 44 height 13
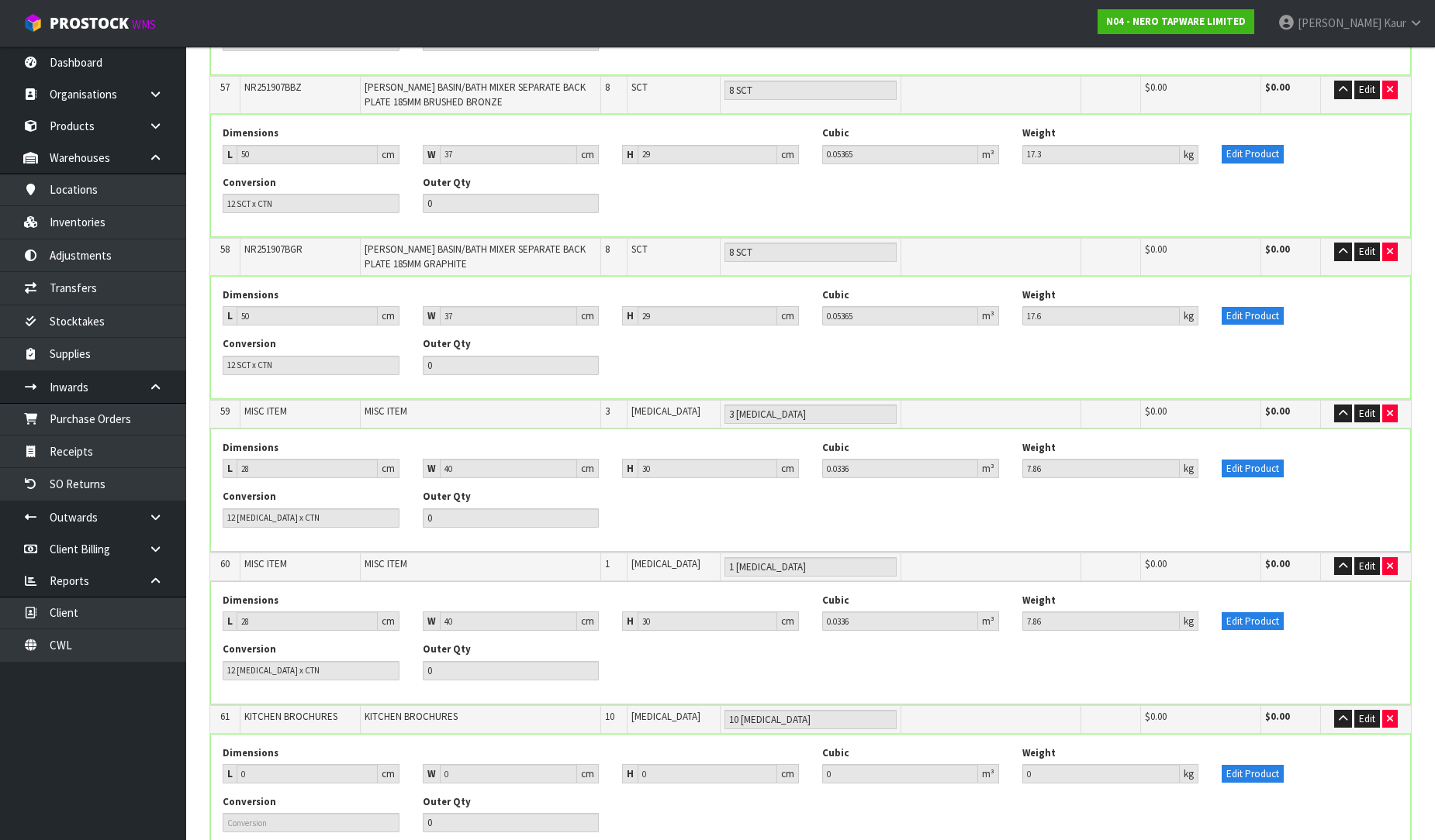
scroll to position [9369, 0]
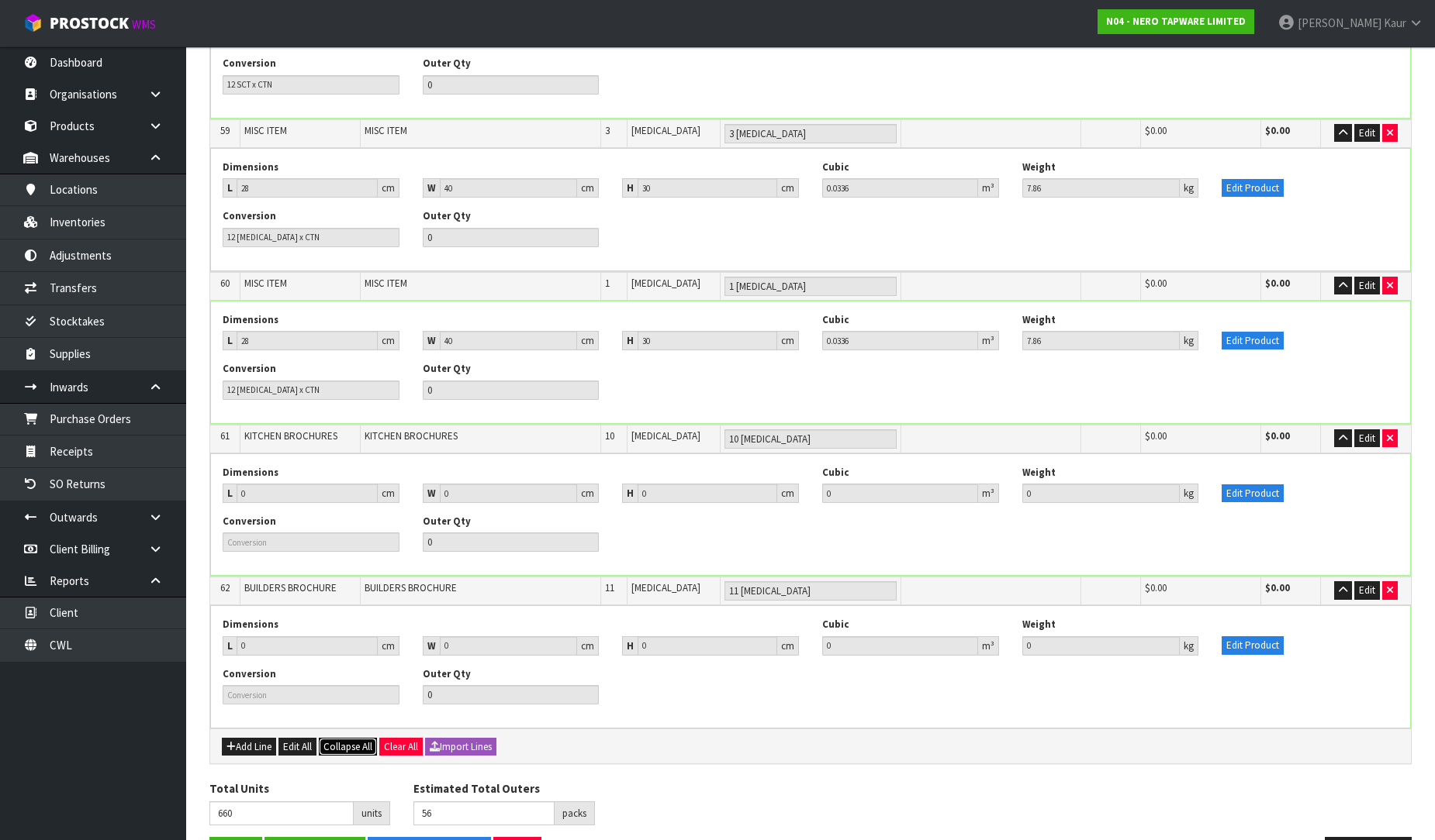
click at [360, 740] on span "Collapse All" at bounding box center [347, 747] width 49 height 13
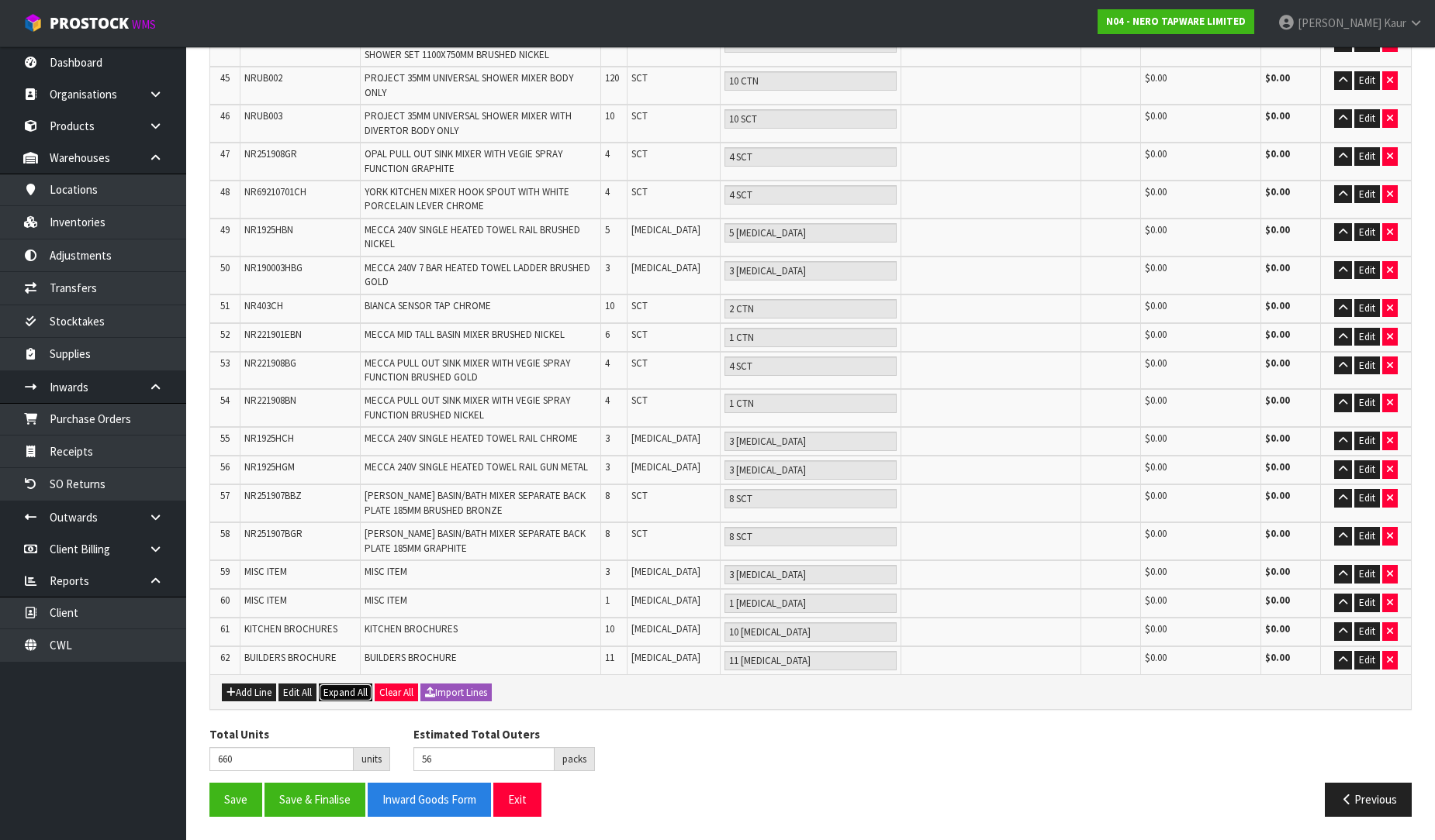
scroll to position [1671, 0]
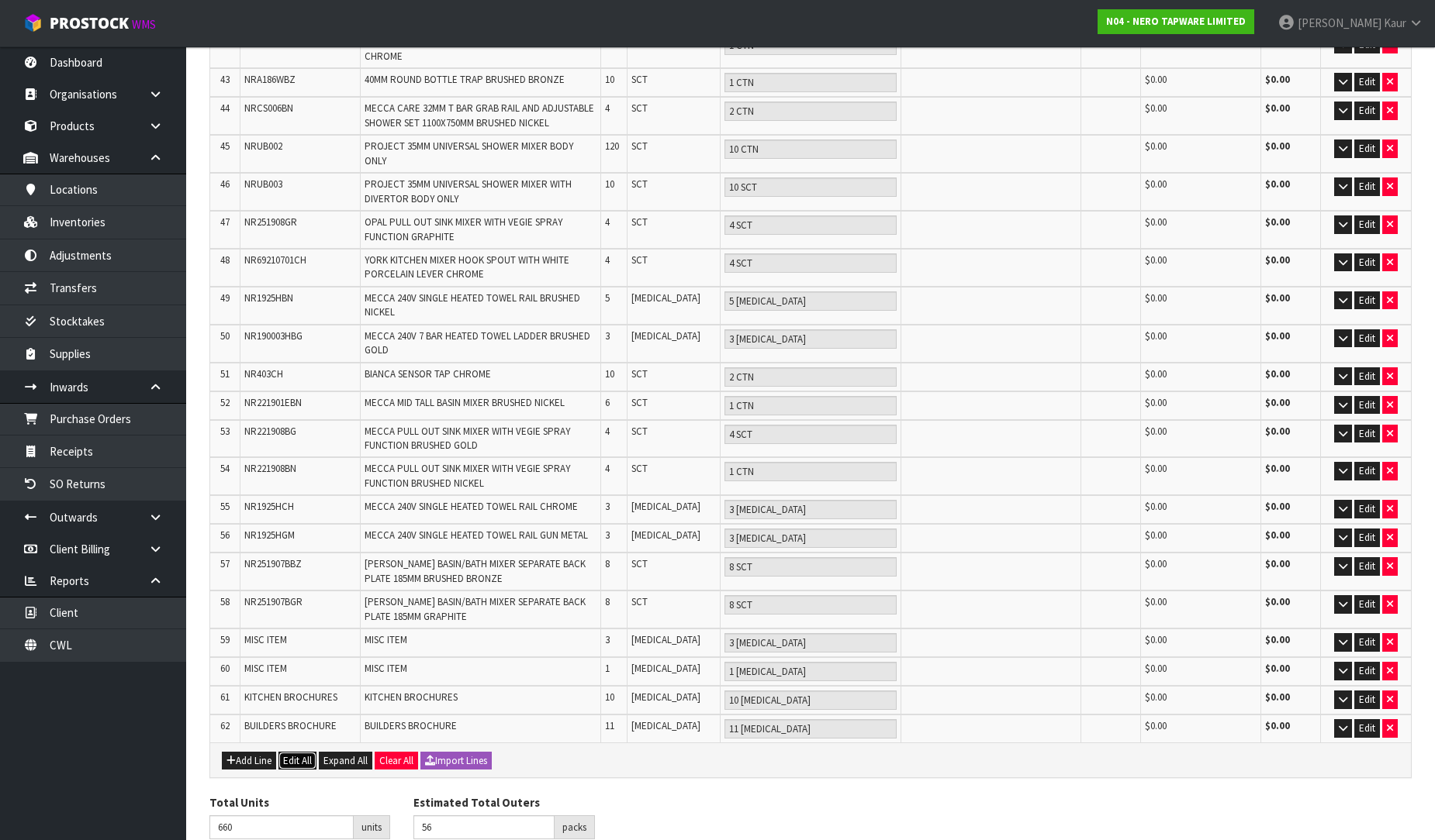
click at [308, 751] on button "Edit All" at bounding box center [297, 761] width 38 height 19
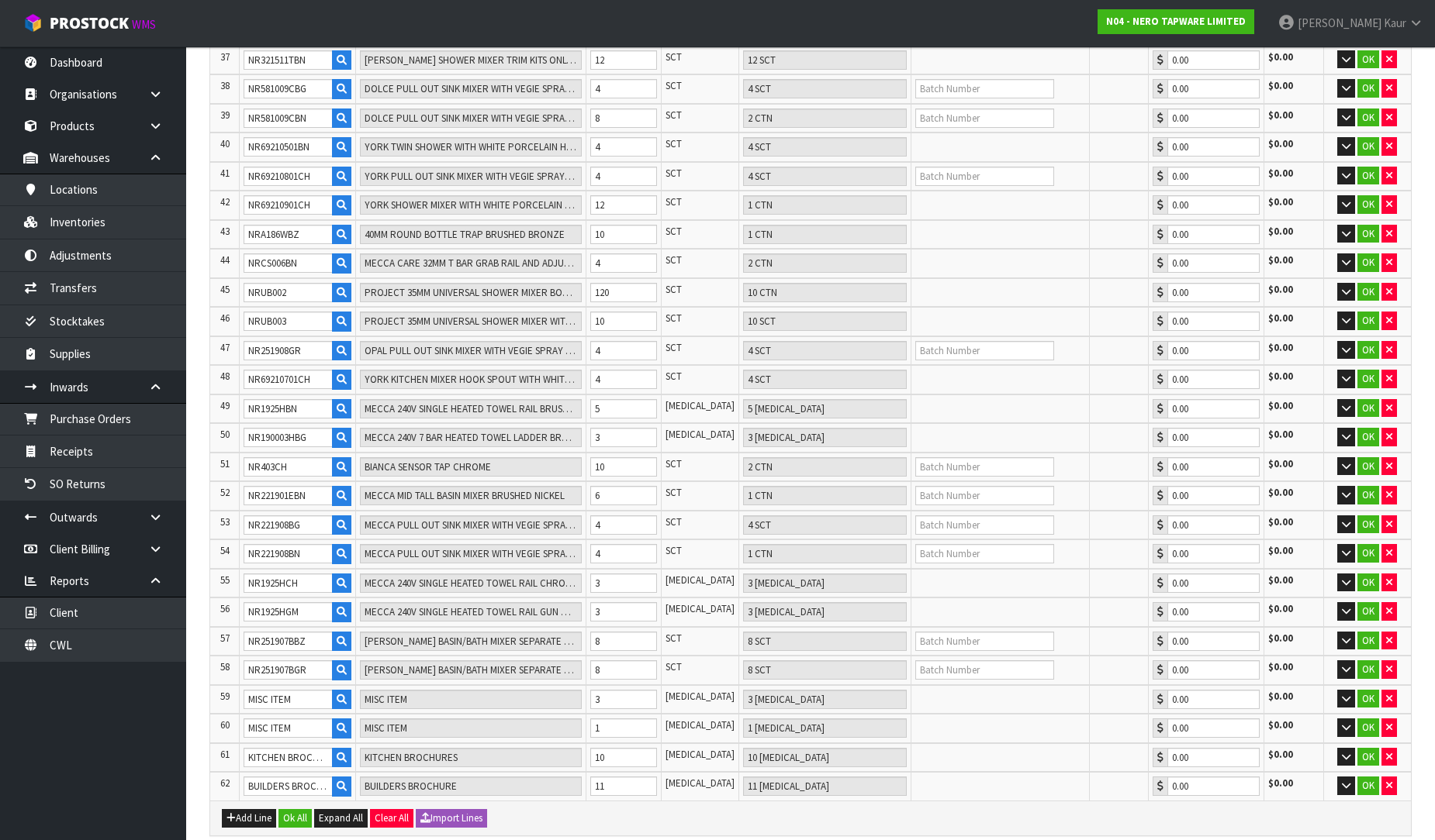
scroll to position [1458, 0]
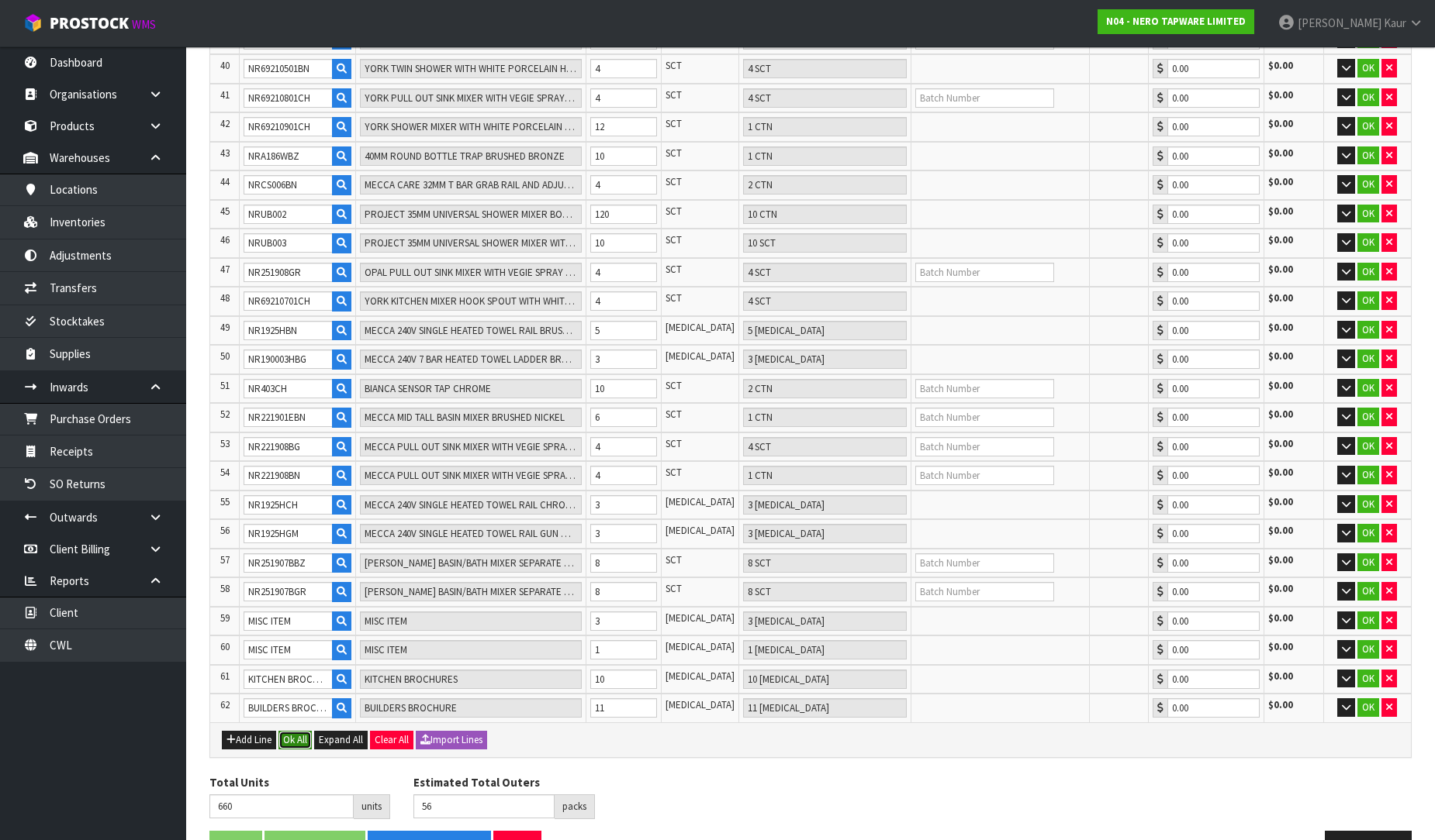
click at [290, 731] on button "Ok All" at bounding box center [294, 741] width 33 height 19
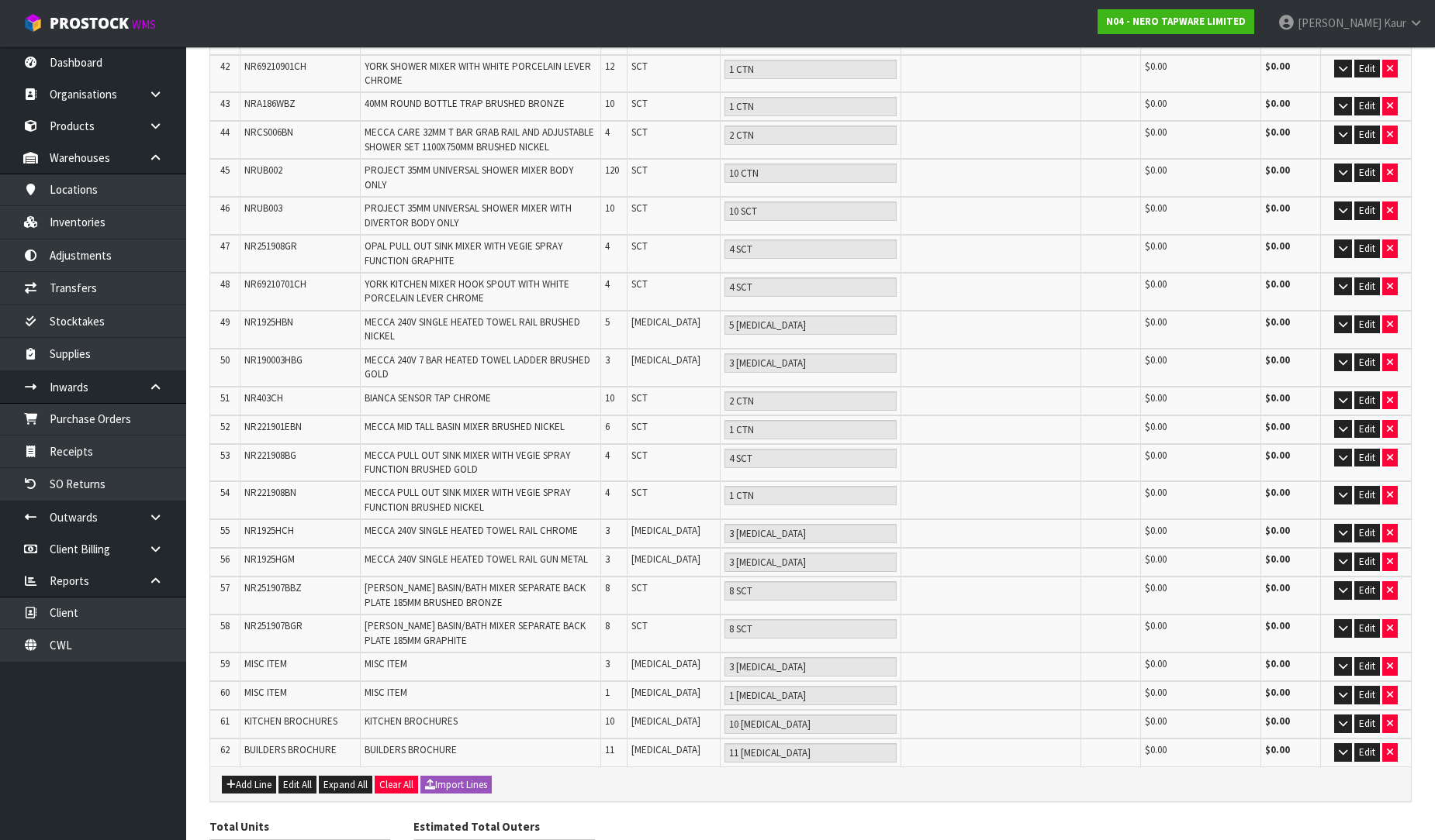
scroll to position [1671, 0]
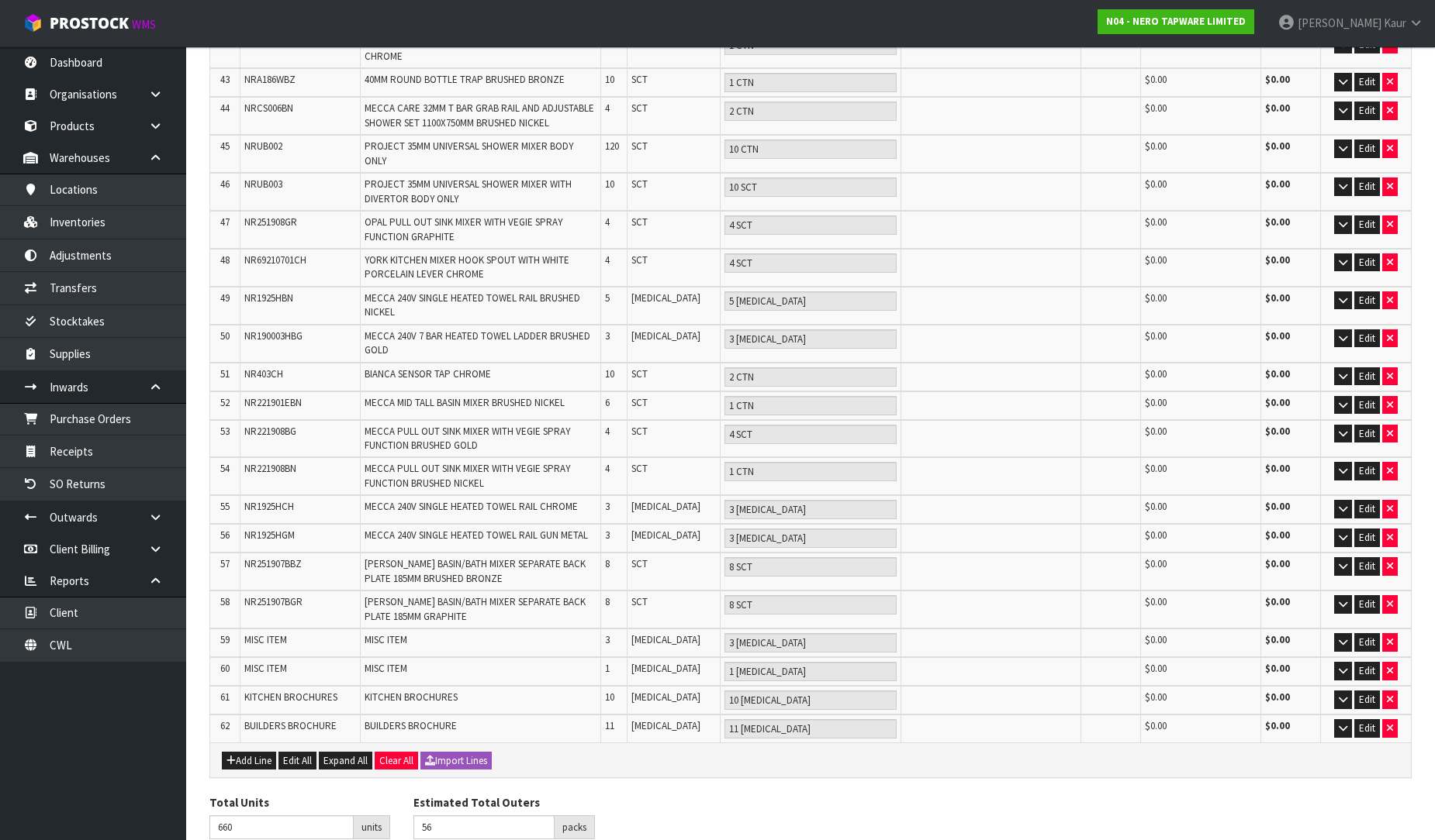
click at [120, 66] on link "Dashboard" at bounding box center [92, 62] width 186 height 31
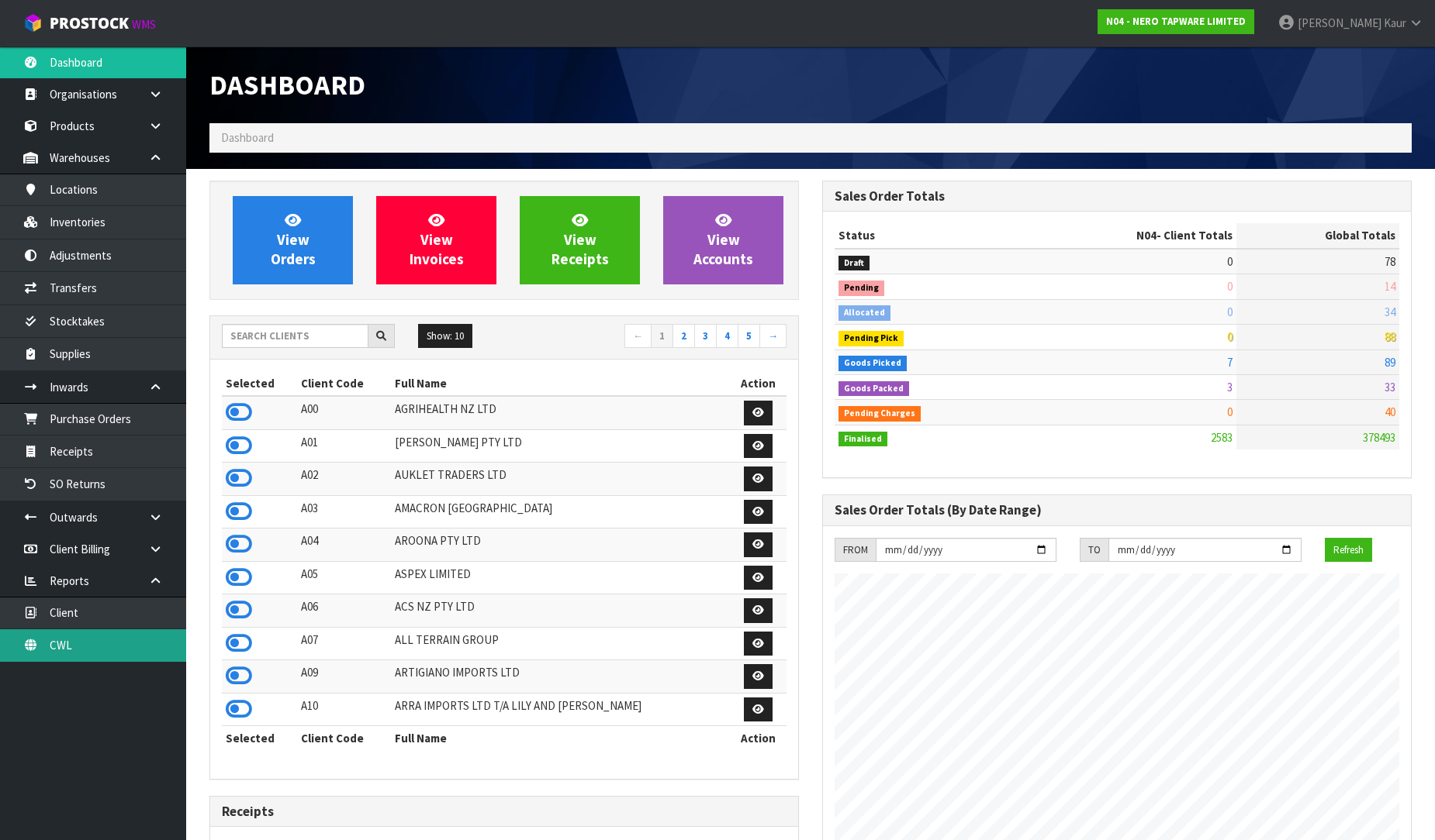
click at [86, 642] on link "CWL" at bounding box center [92, 645] width 186 height 31
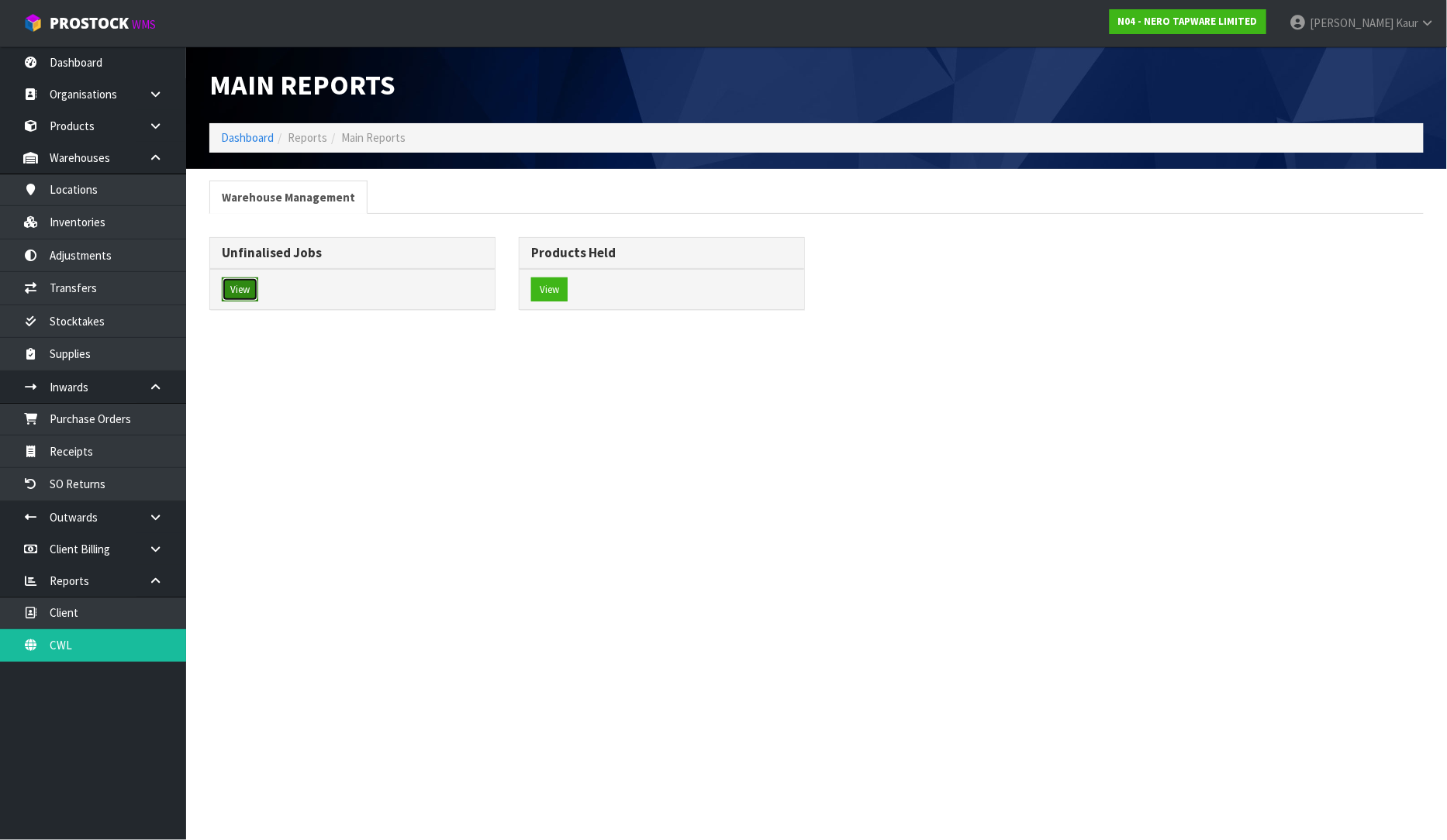
click at [244, 291] on button "View" at bounding box center [240, 290] width 36 height 25
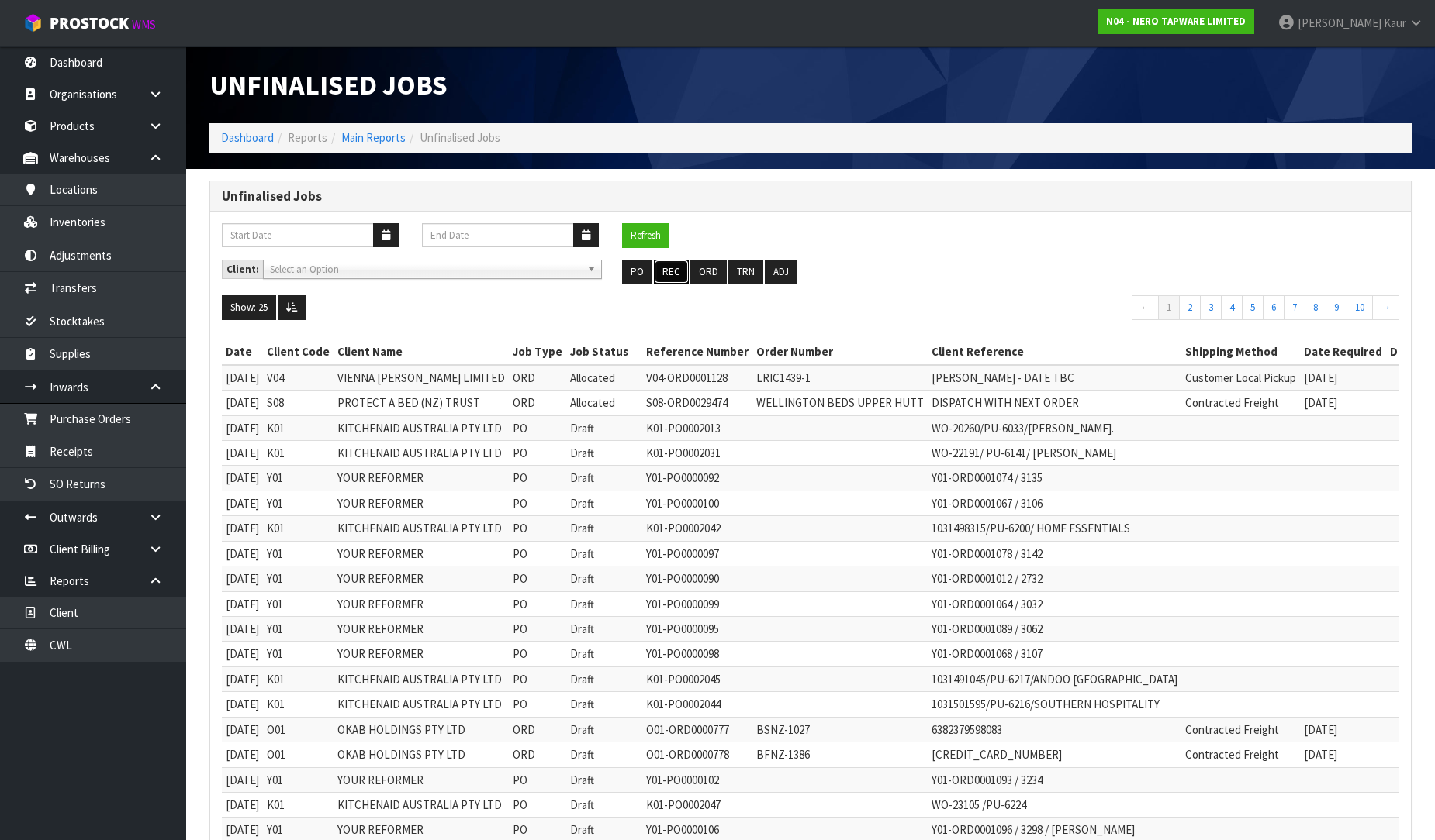
click at [665, 277] on button "REC" at bounding box center [671, 272] width 35 height 25
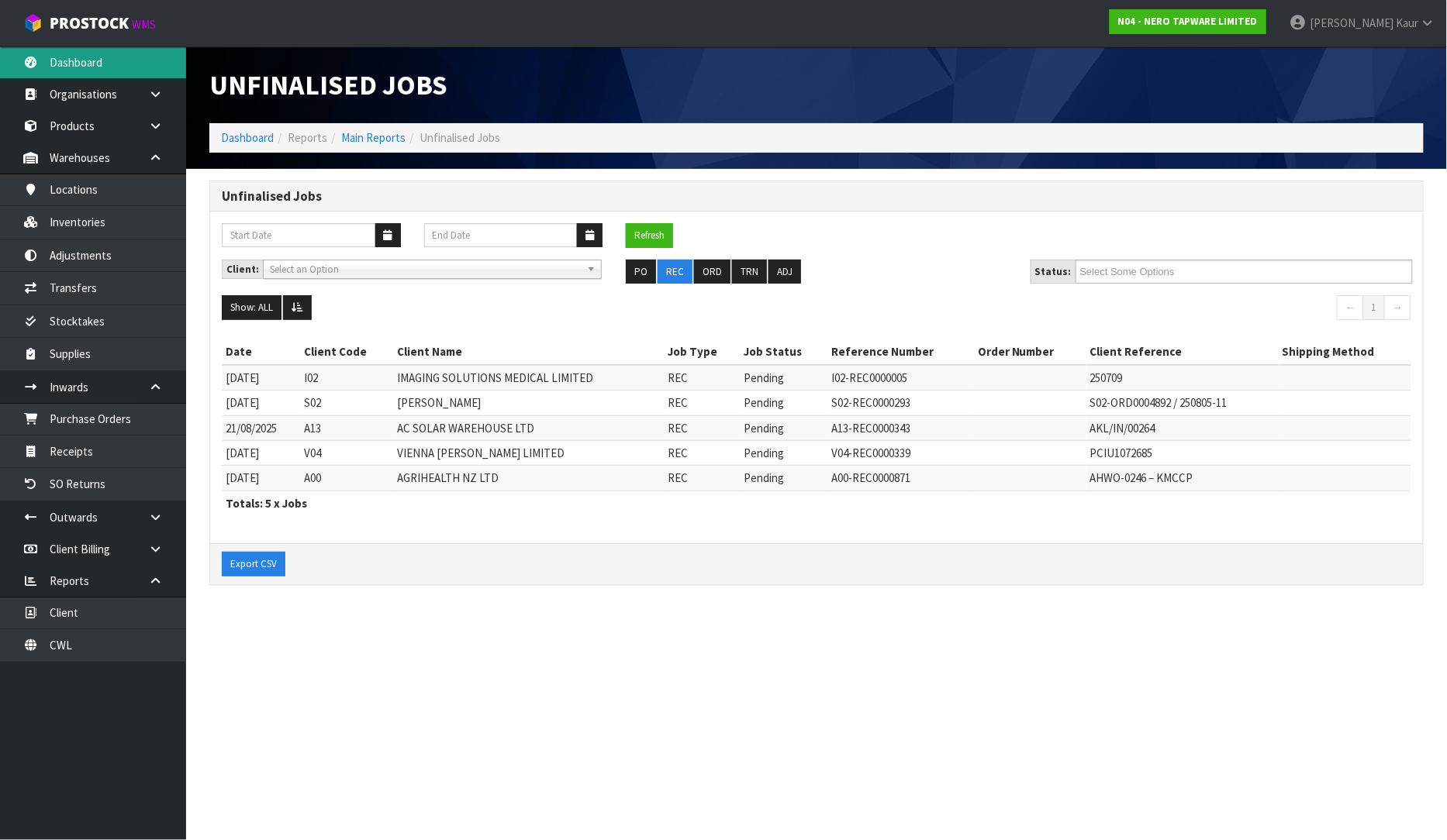
click at [78, 65] on link "Dashboard" at bounding box center [92, 62] width 186 height 31
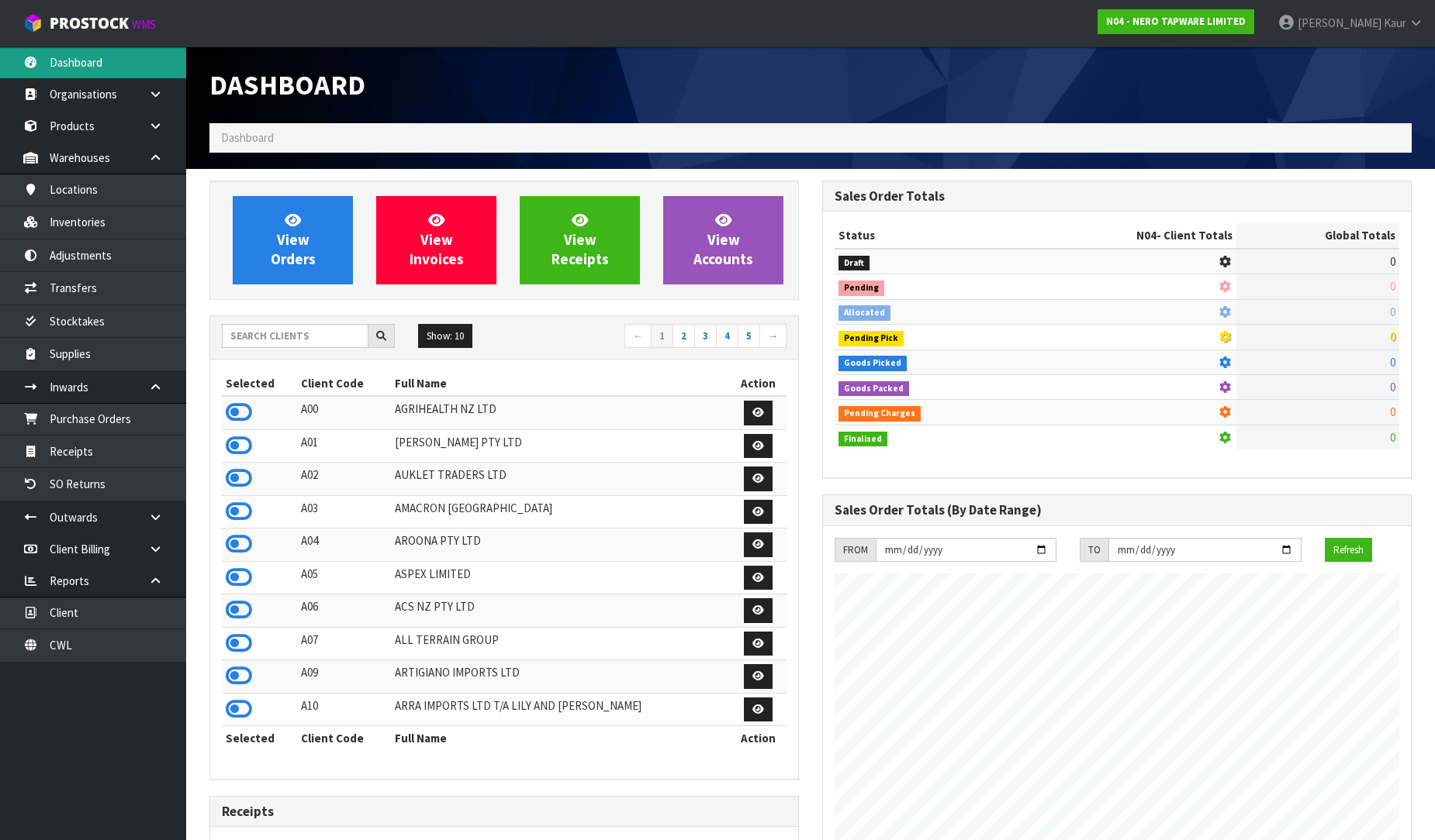
scroll to position [1174, 613]
click at [230, 412] on icon at bounding box center [239, 412] width 27 height 23
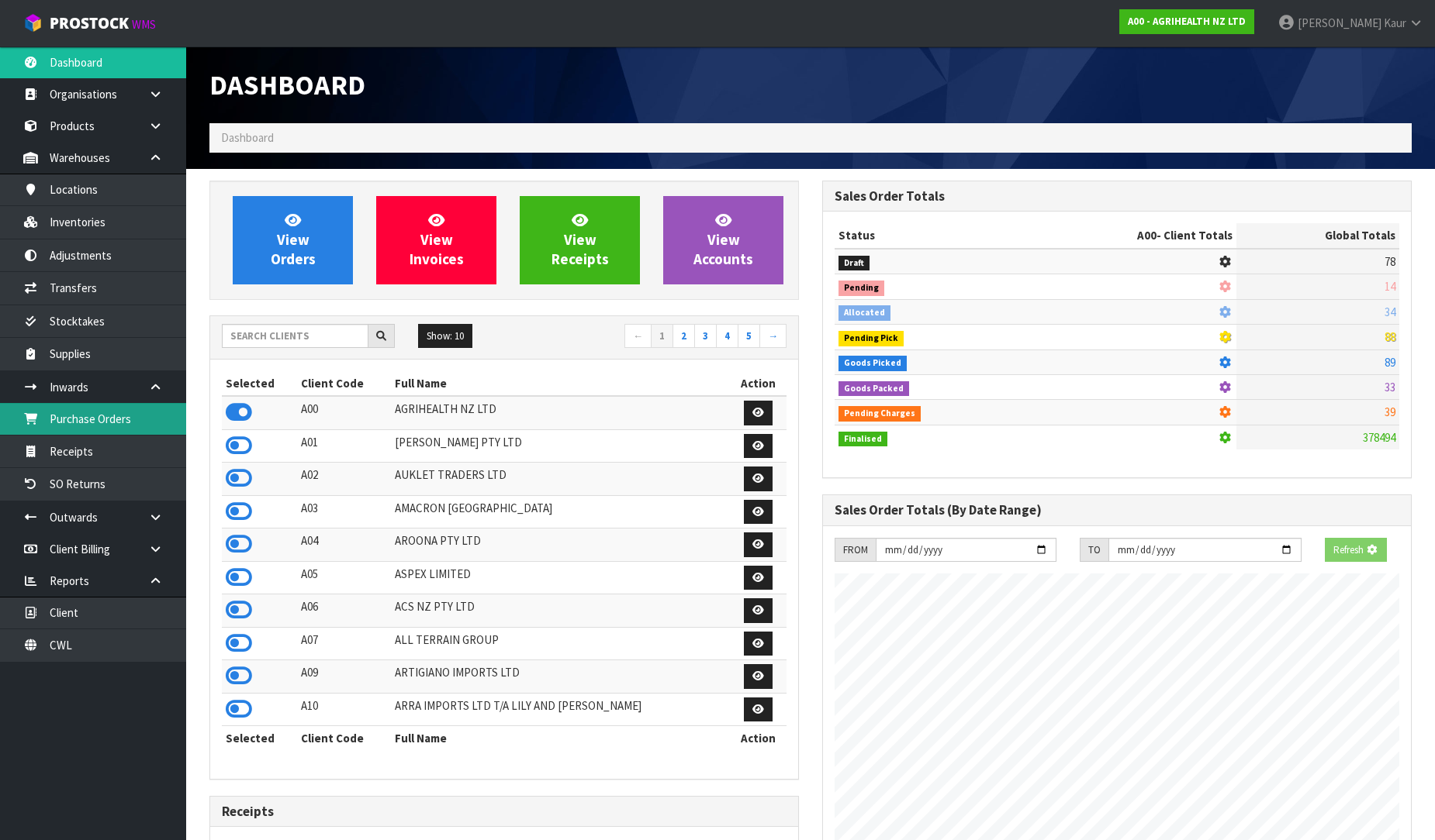
scroll to position [967, 613]
click at [143, 425] on link "Purchase Orders" at bounding box center [92, 418] width 186 height 31
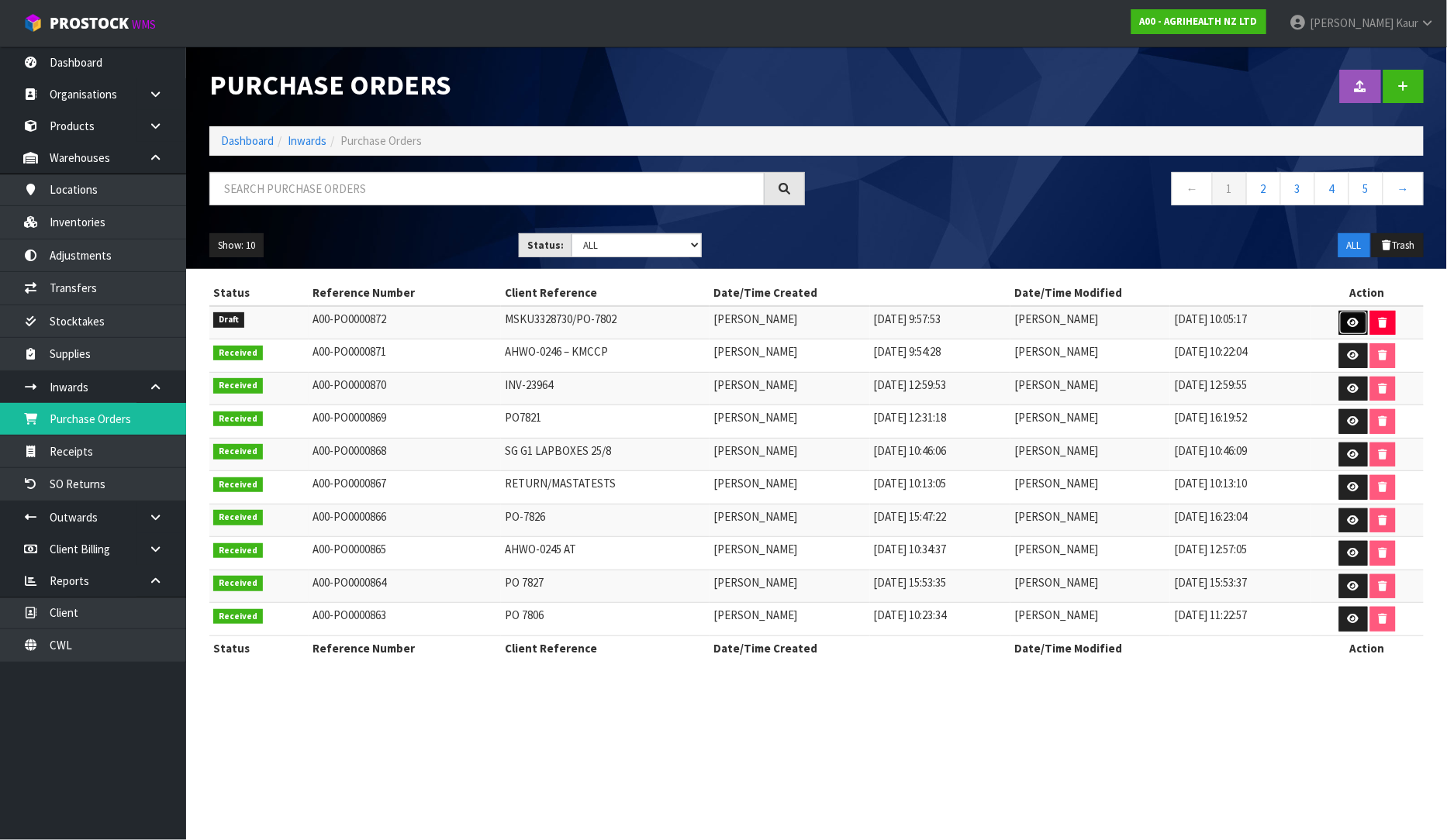
click at [1355, 327] on icon at bounding box center [1354, 323] width 11 height 10
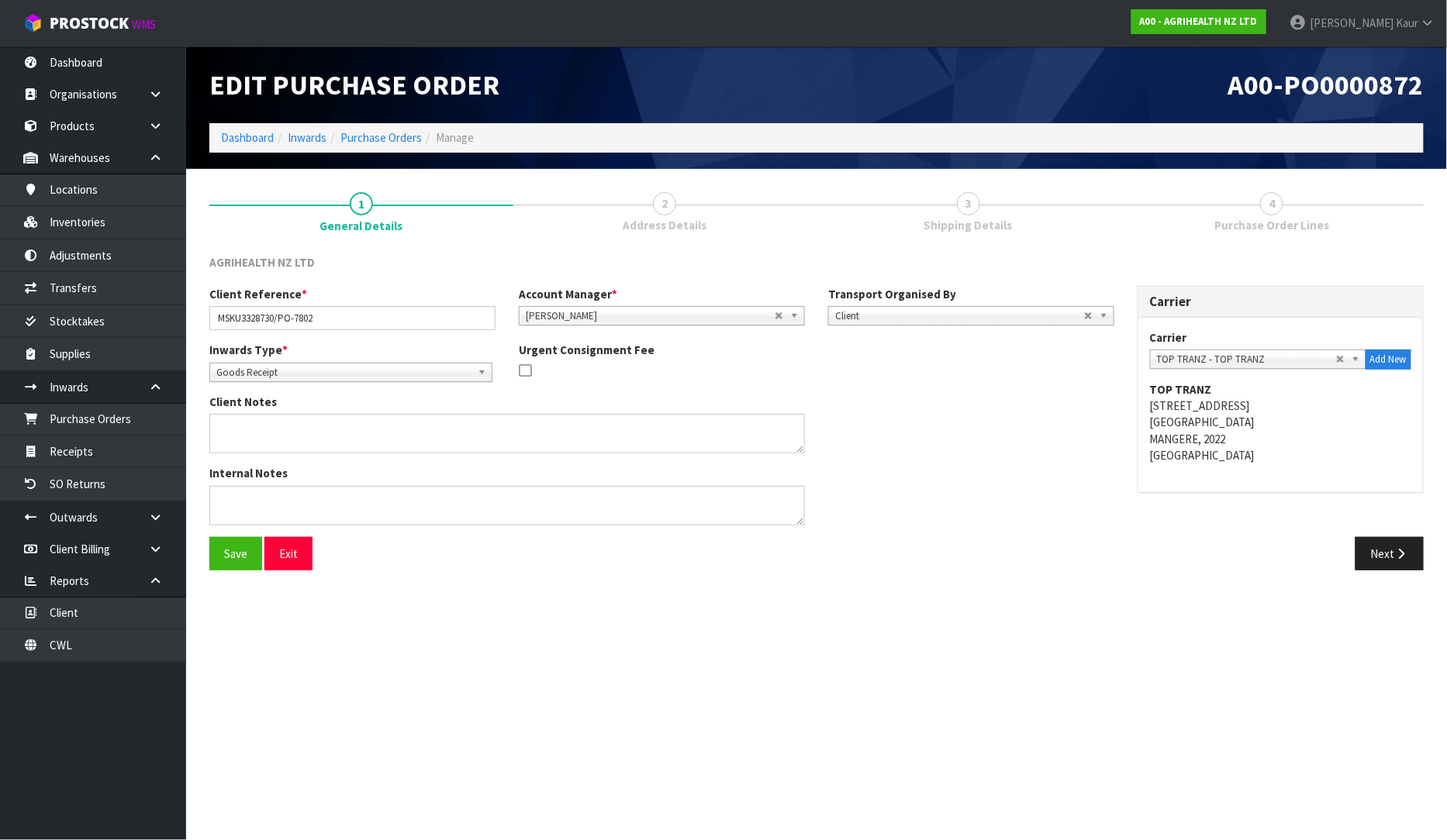
click at [1377, 573] on div "Save Exit Next" at bounding box center [816, 559] width 1237 height 45
click at [1381, 558] on button "Next" at bounding box center [1390, 553] width 69 height 33
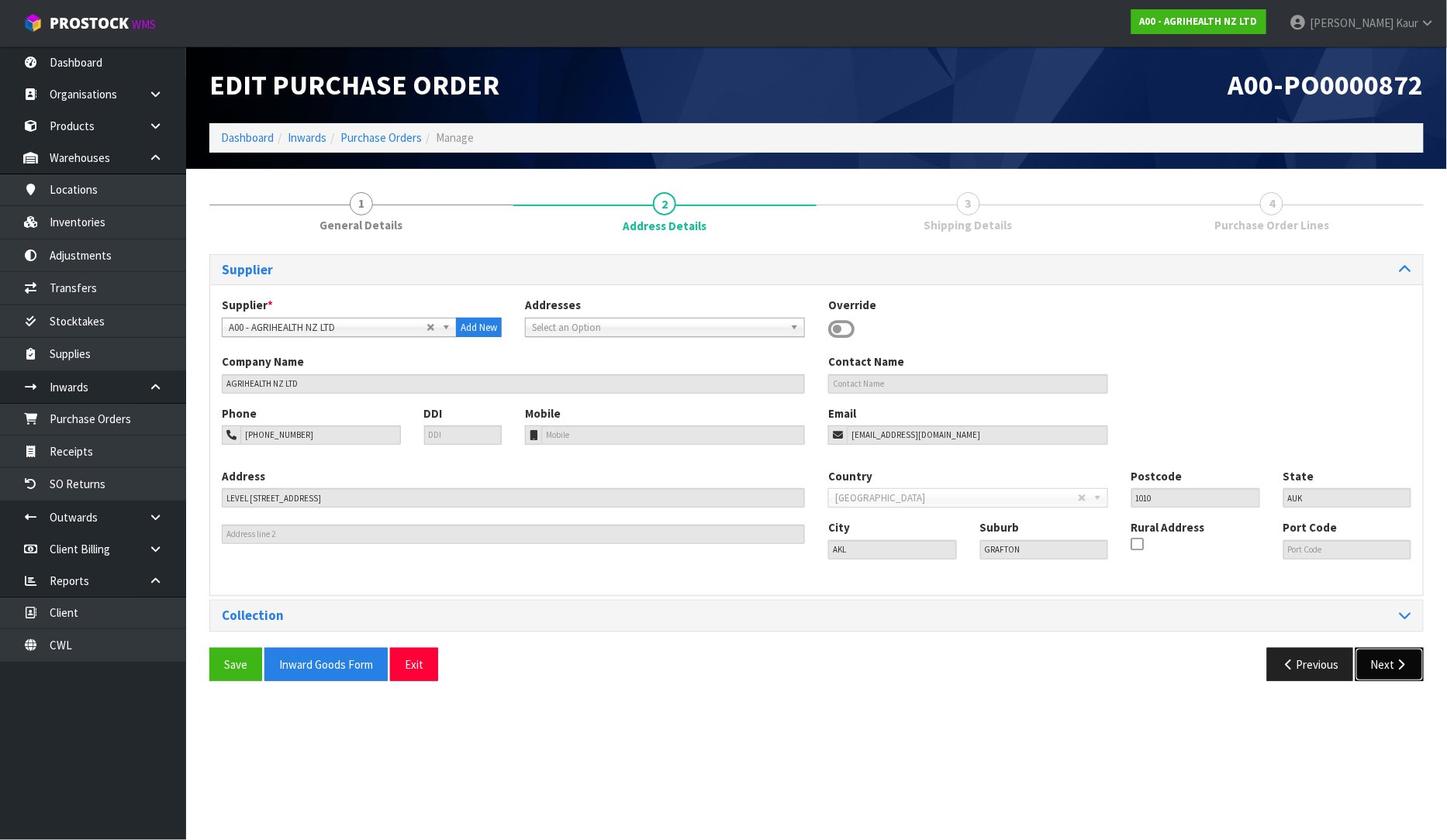
click at [1376, 651] on button "Next" at bounding box center [1390, 664] width 69 height 33
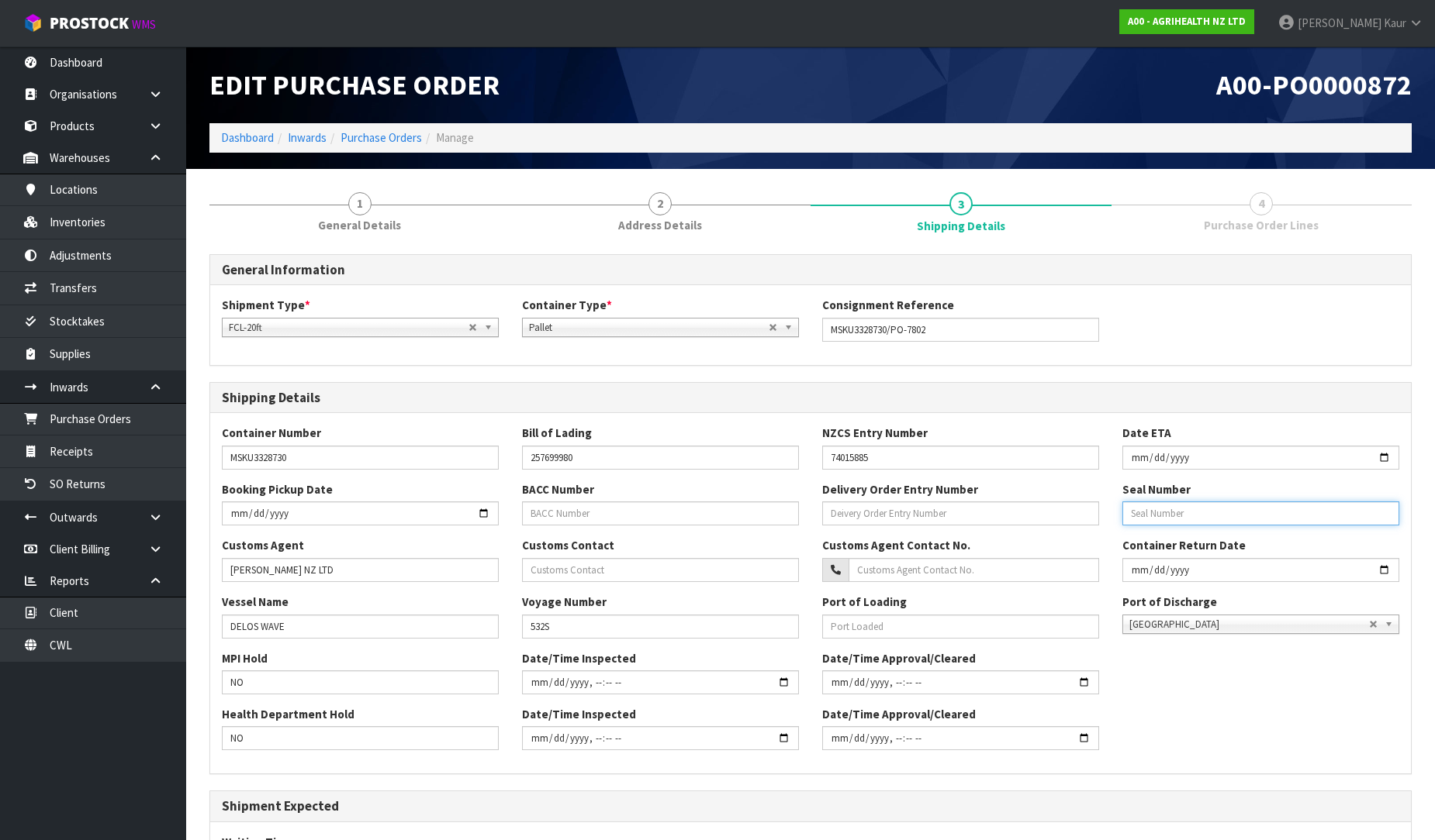
click at [1221, 507] on input "text" at bounding box center [1261, 513] width 277 height 24
paste input "ML-CN3763442"
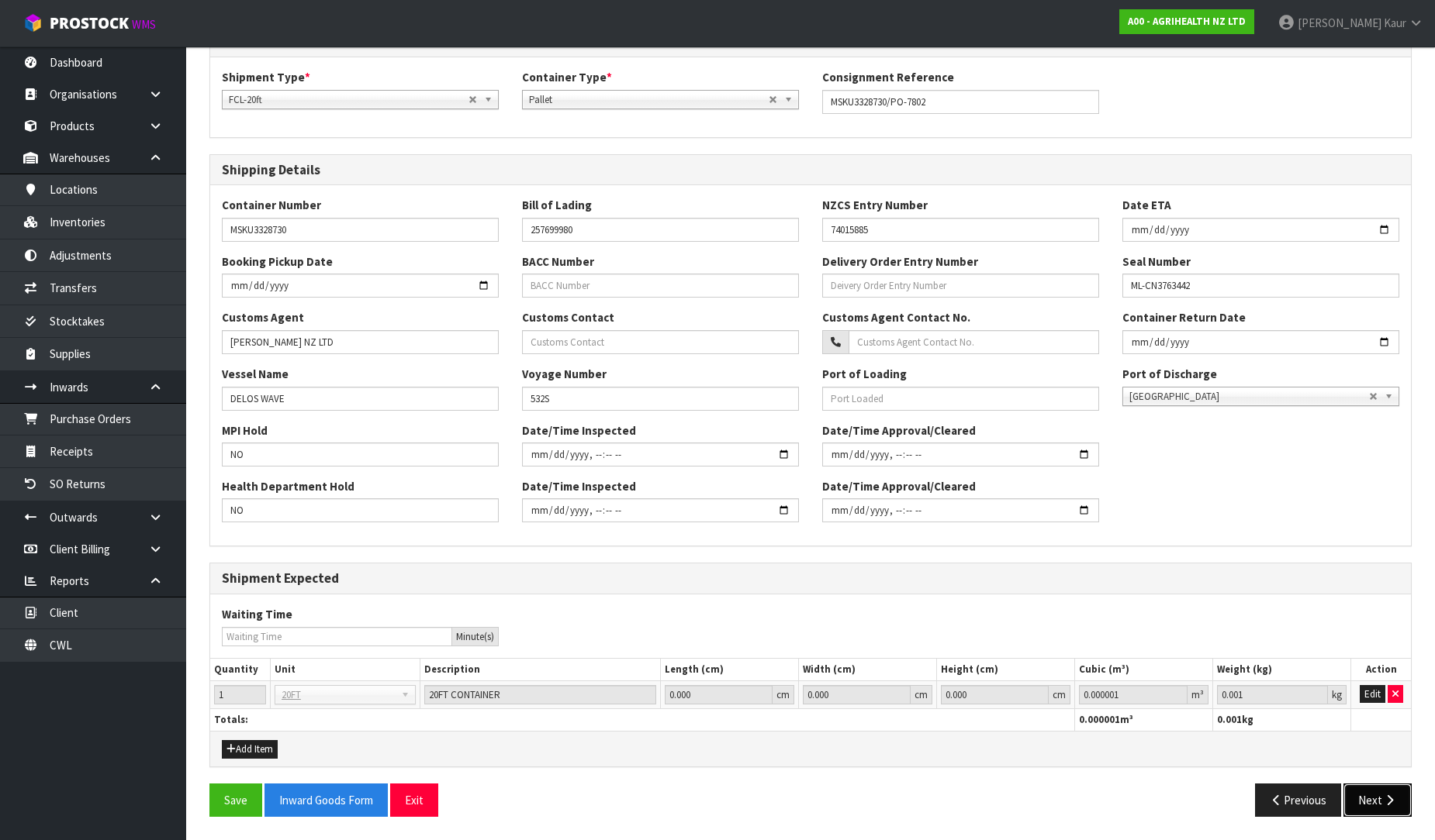
drag, startPoint x: 1386, startPoint y: 802, endPoint x: 1369, endPoint y: 787, distance: 22.7
click at [1385, 797] on icon "button" at bounding box center [1388, 800] width 14 height 11
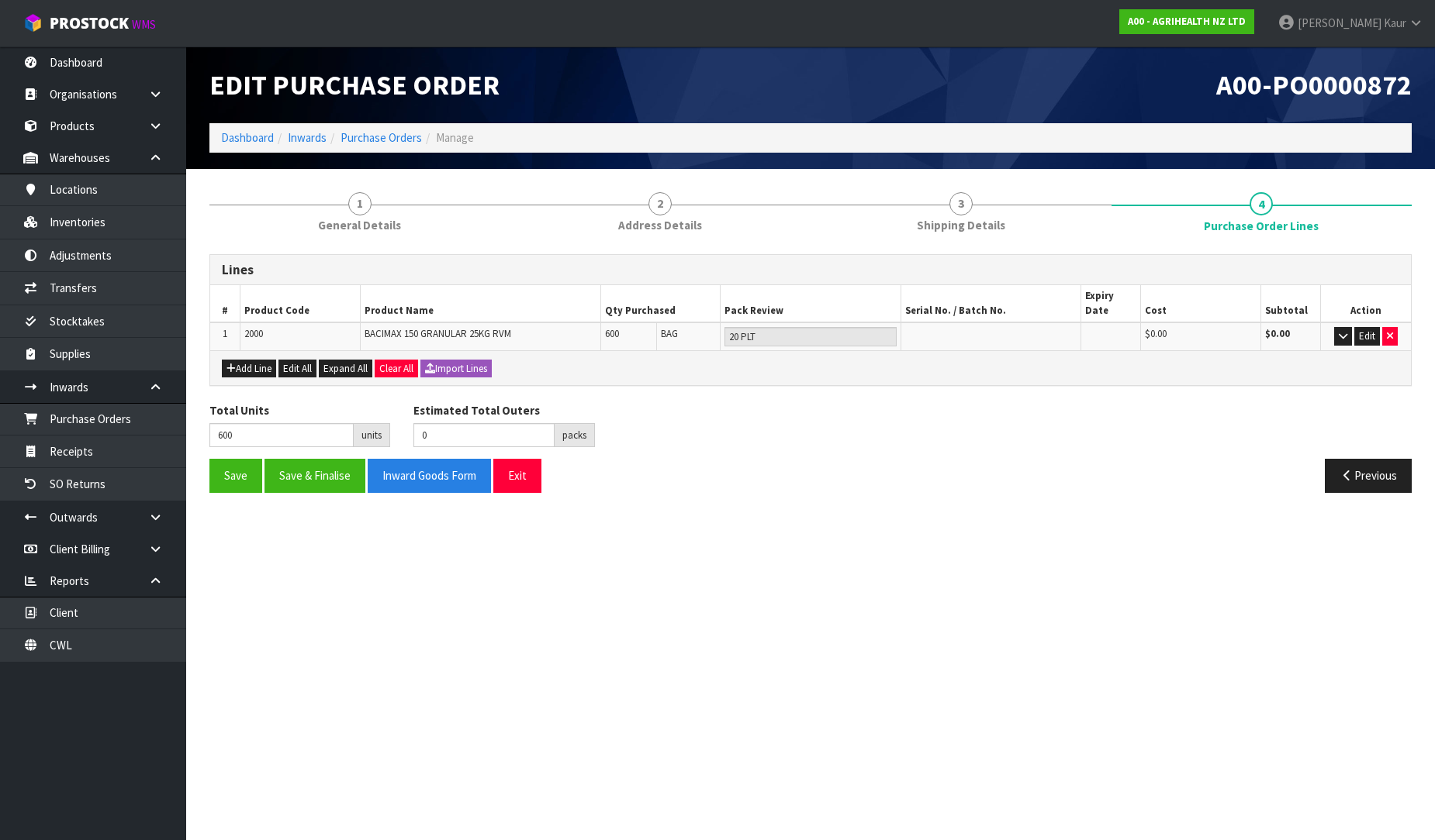
scroll to position [0, 0]
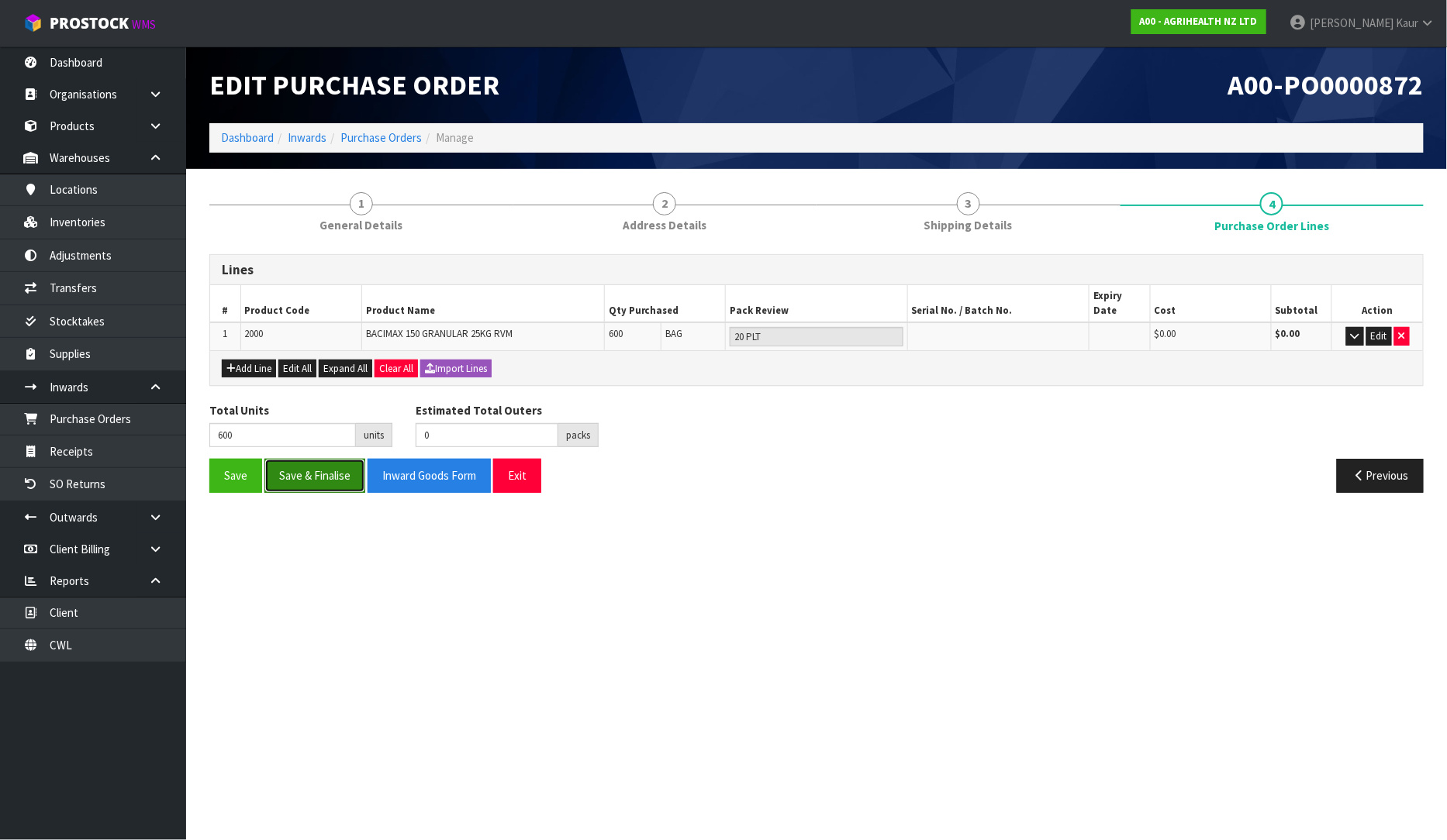
click at [286, 464] on button "Save & Finalise" at bounding box center [315, 475] width 101 height 33
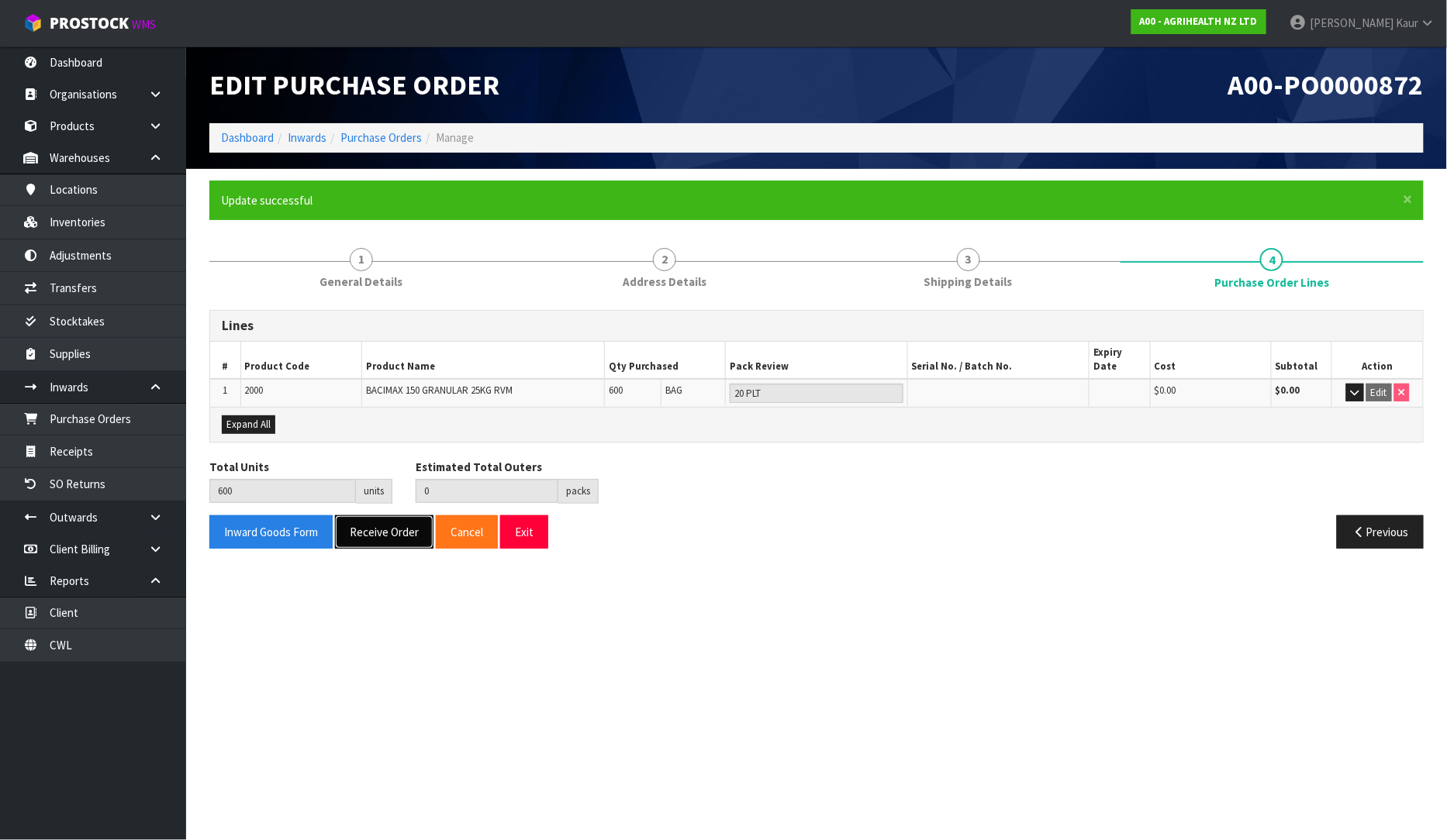
click at [372, 528] on button "Receive Order" at bounding box center [384, 531] width 98 height 33
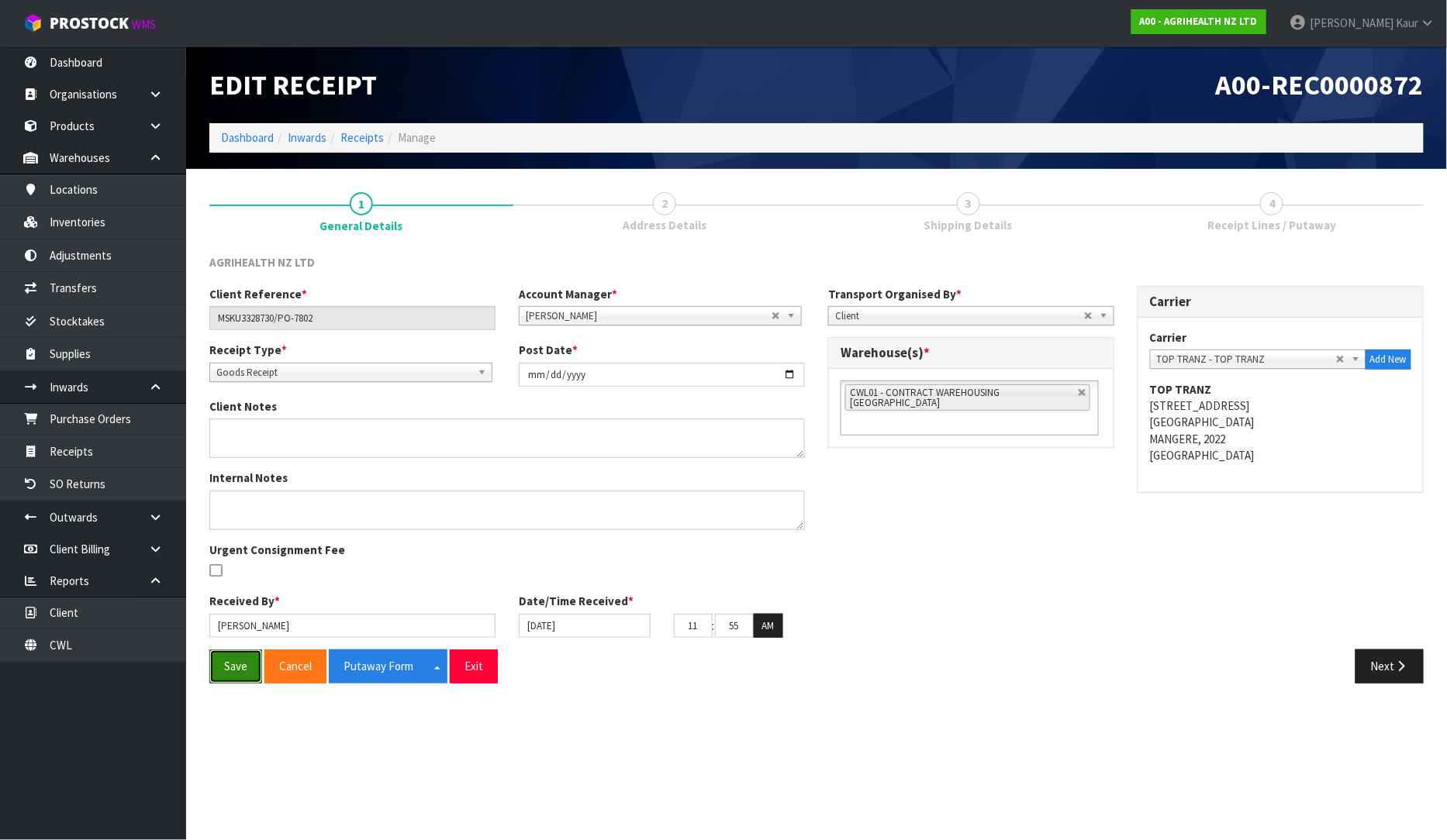
click at [244, 669] on button "Save" at bounding box center [235, 666] width 52 height 33
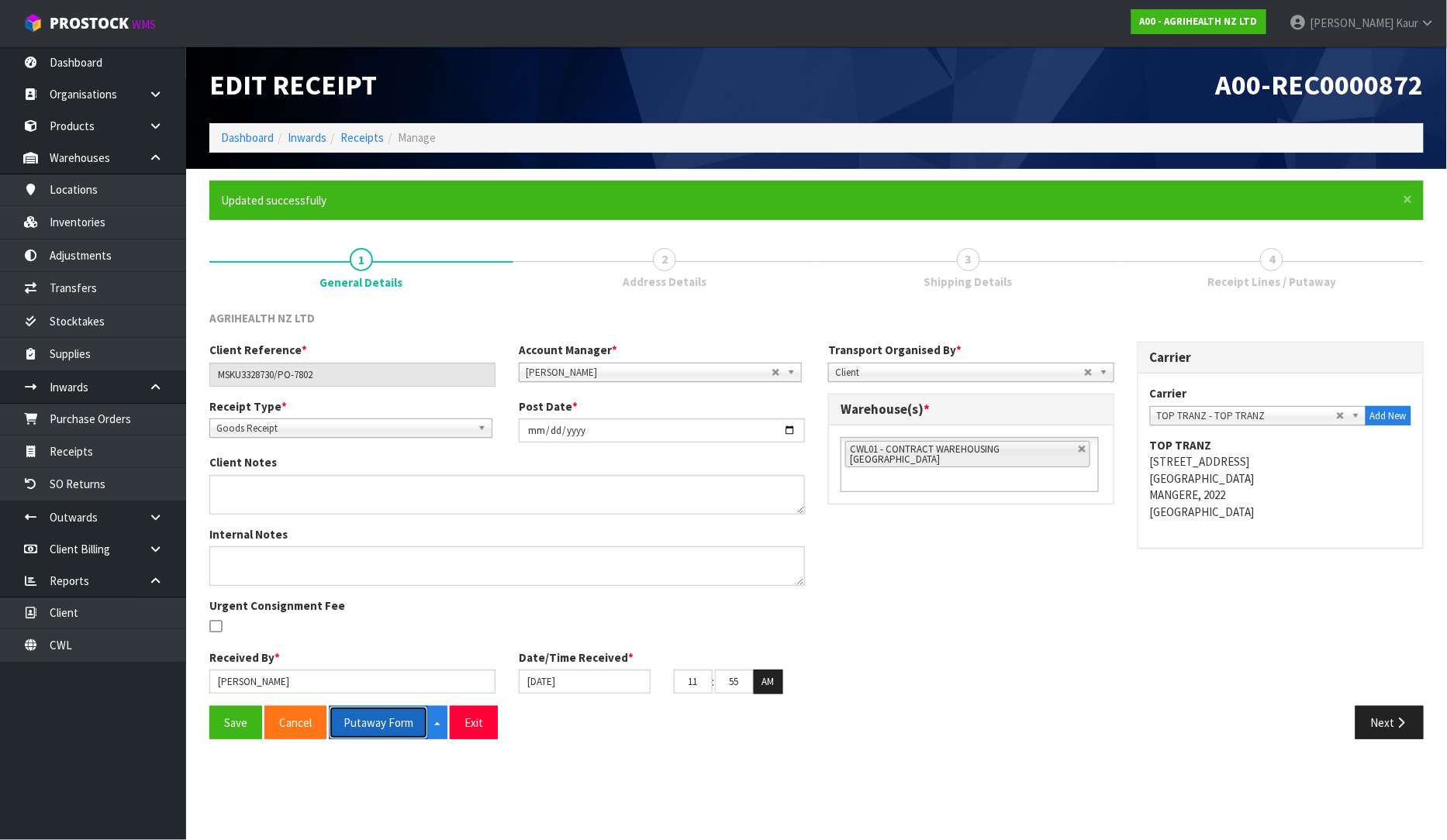
click at [393, 723] on button "Putaway Form" at bounding box center [378, 722] width 99 height 33
drag, startPoint x: 381, startPoint y: 730, endPoint x: 1055, endPoint y: 4, distance: 990.6
click at [383, 727] on button "Putaway Form" at bounding box center [387, 722] width 116 height 33
click at [142, 72] on link "Dashboard" at bounding box center [92, 62] width 186 height 31
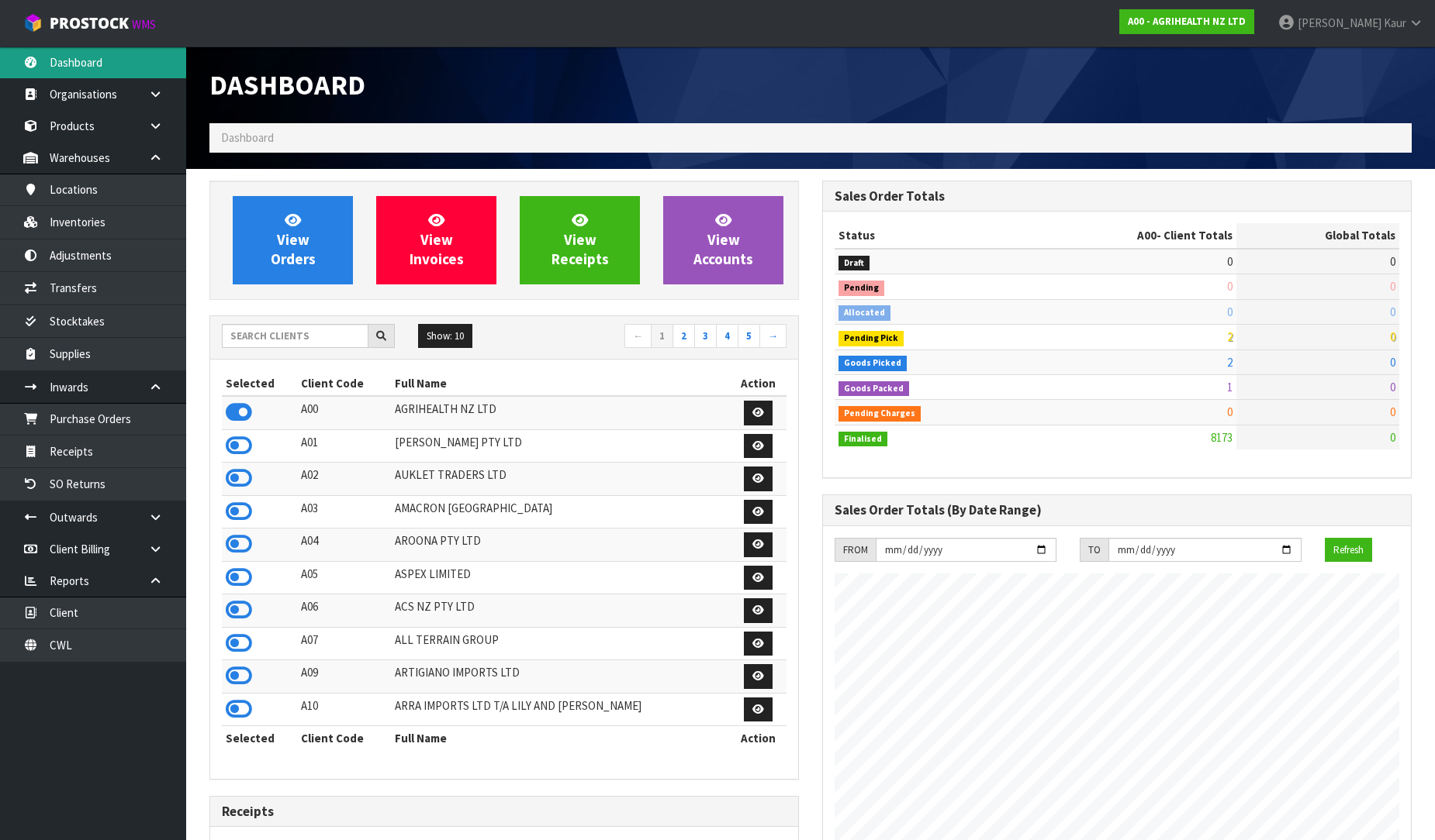
scroll to position [1174, 613]
click at [260, 337] on input "text" at bounding box center [295, 335] width 147 height 24
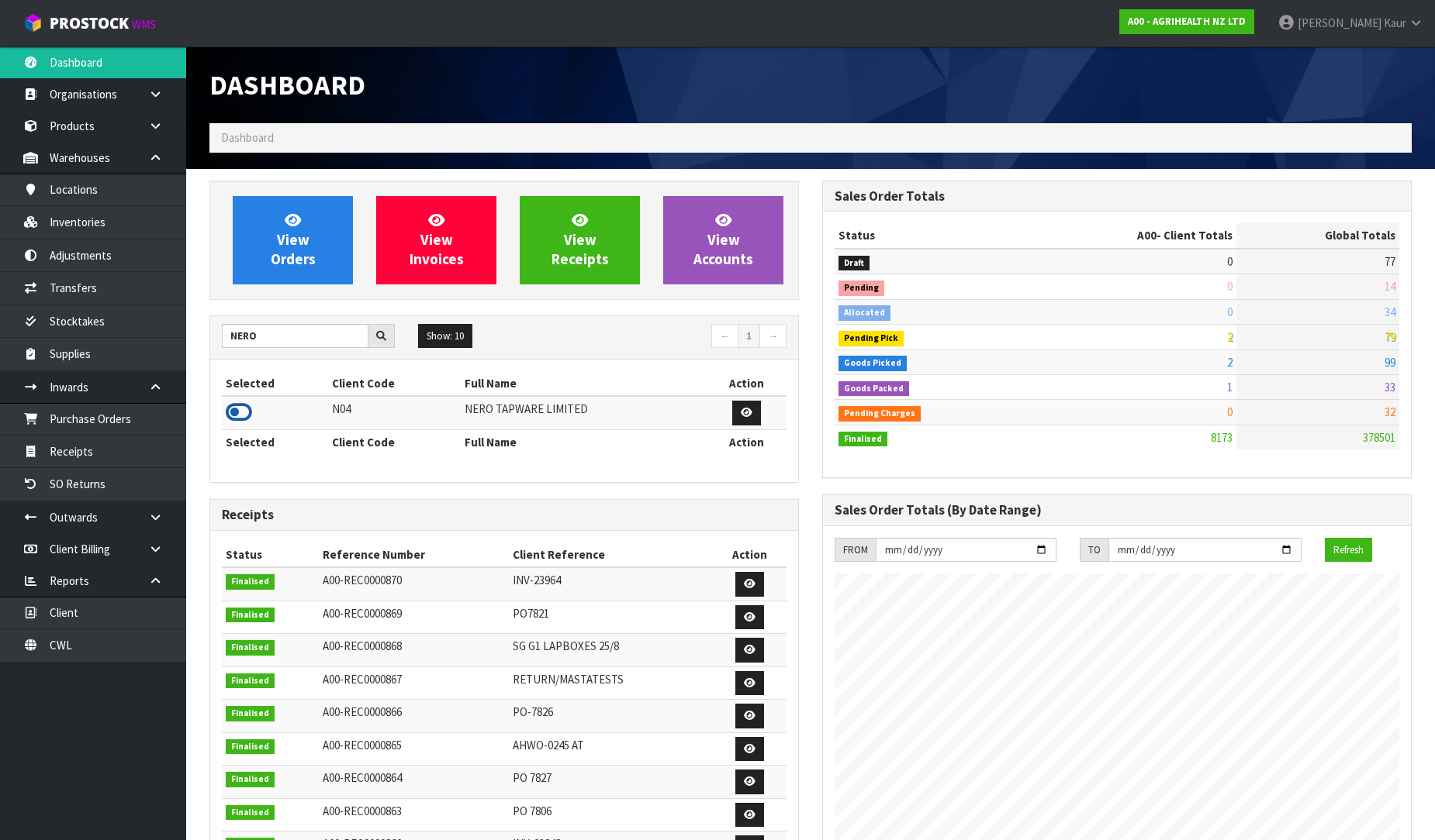
click at [232, 406] on icon at bounding box center [239, 412] width 27 height 23
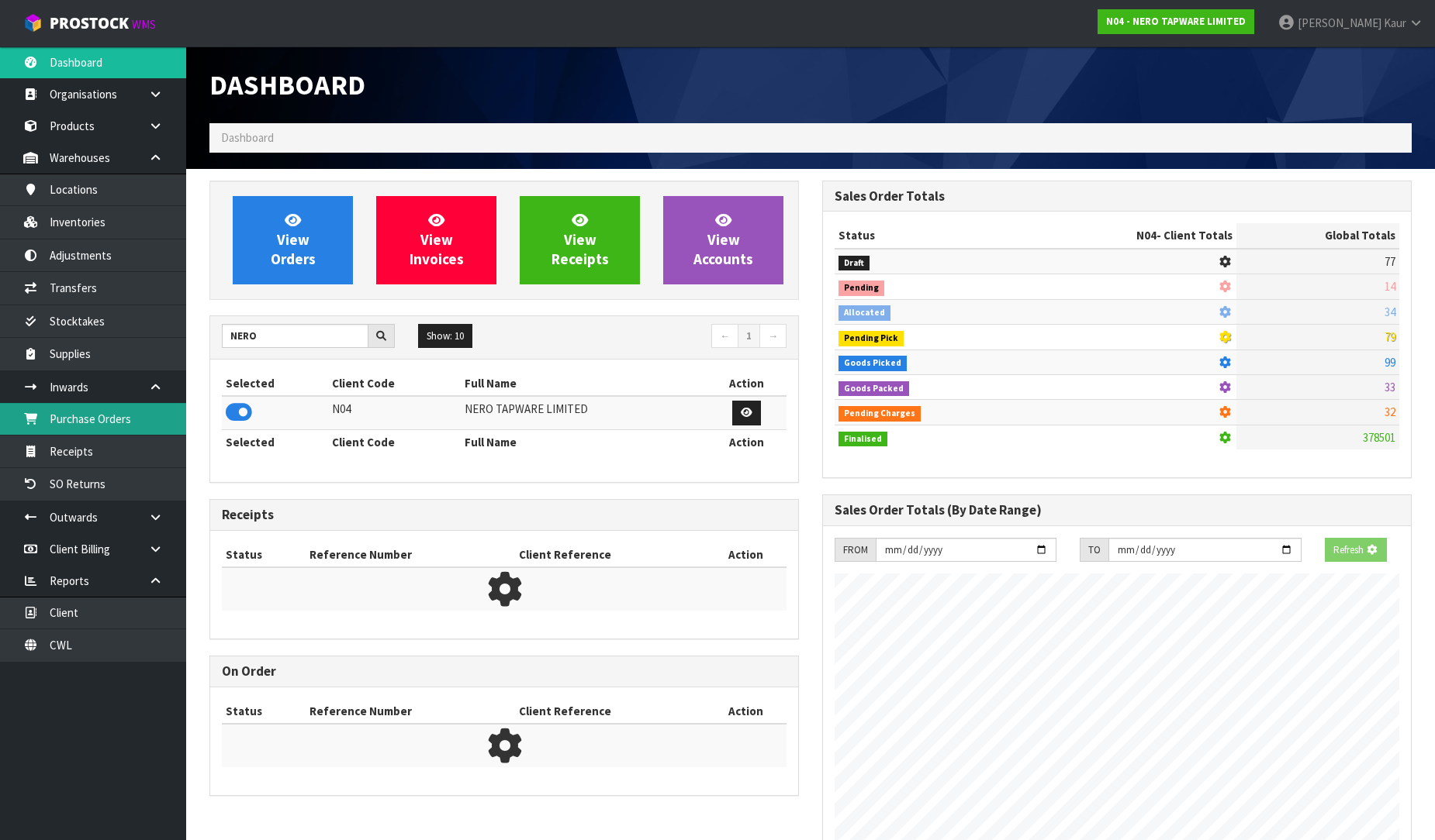
scroll to position [967, 613]
click at [88, 421] on link "Purchase Orders" at bounding box center [92, 418] width 186 height 31
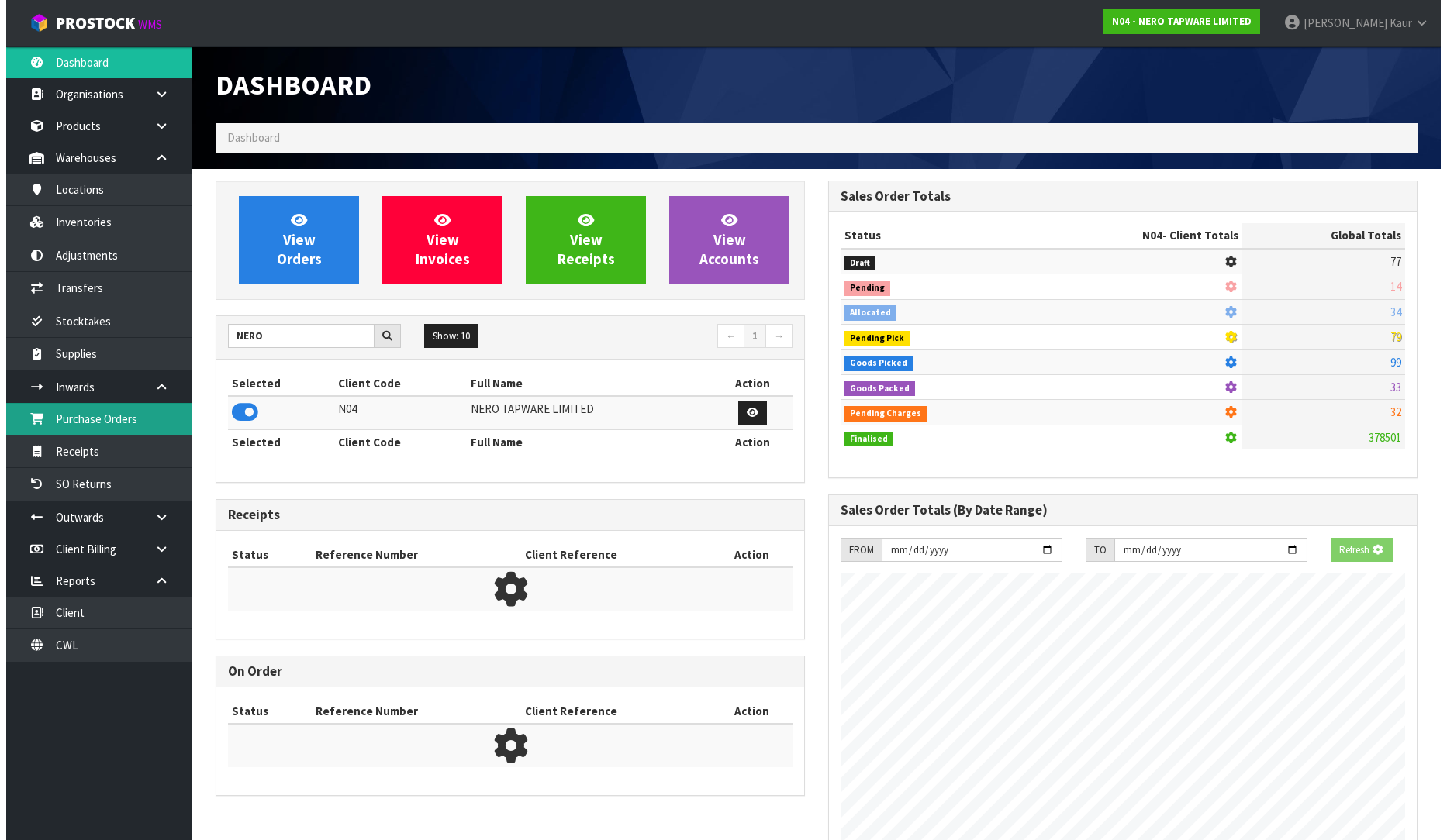
scroll to position [1226, 613]
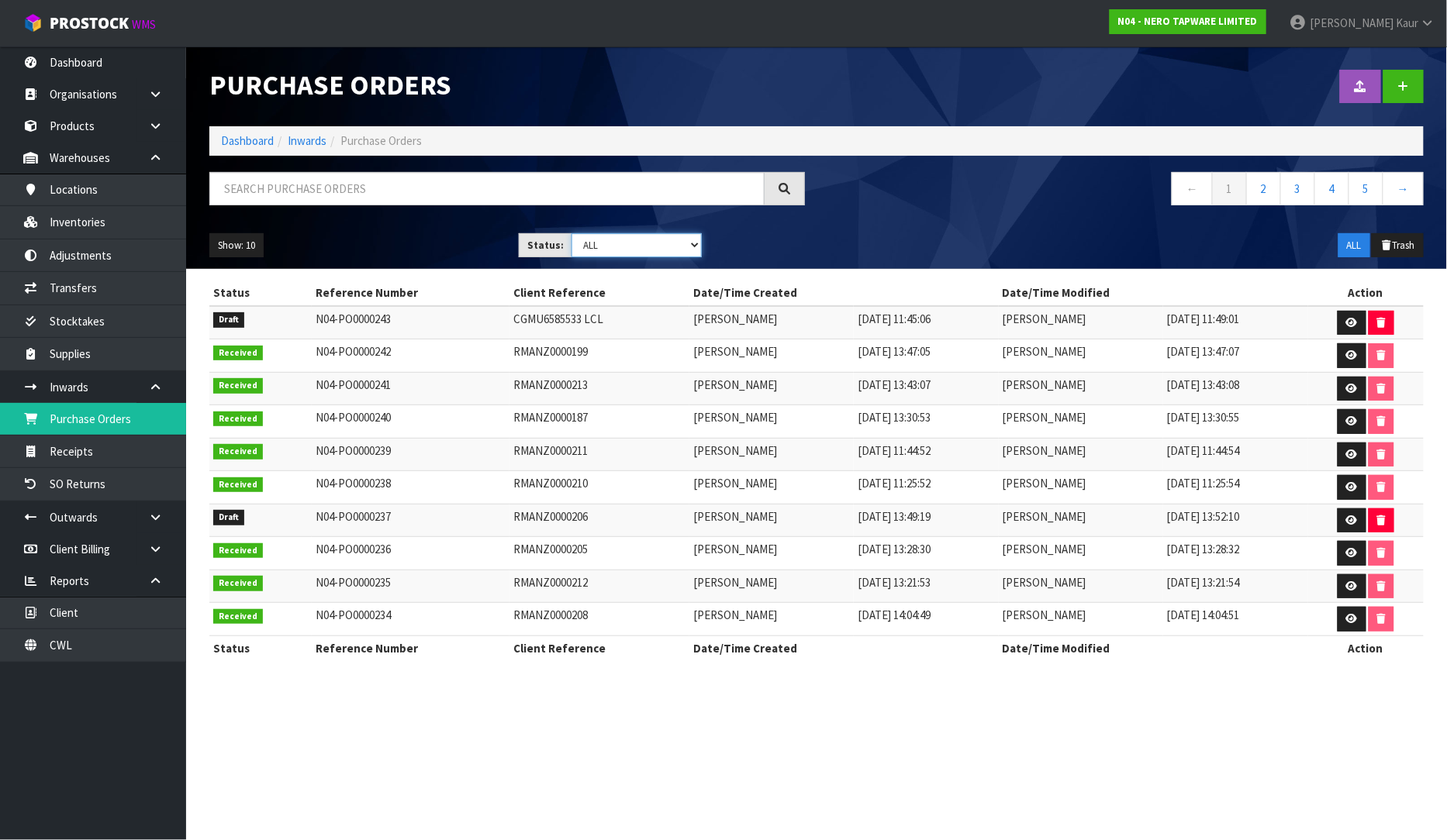
click at [690, 241] on select "Draft Pending Received Cancelled ALL" at bounding box center [636, 245] width 131 height 24
click at [572, 233] on select "Draft Pending Received Cancelled ALL" at bounding box center [636, 245] width 131 height 24
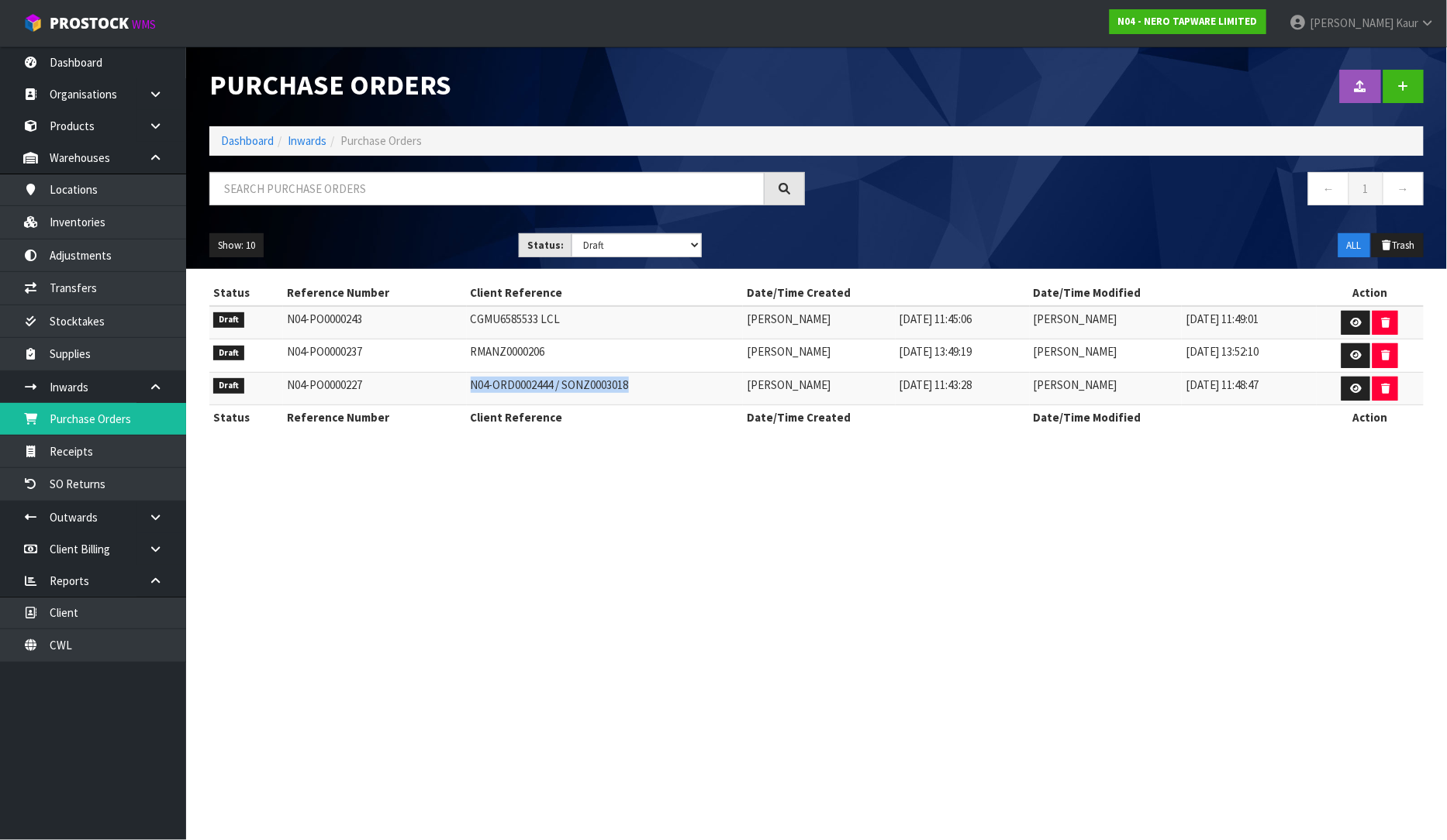
drag, startPoint x: 611, startPoint y: 390, endPoint x: 437, endPoint y: 392, distance: 174.0
click at [437, 392] on tr "Draft N04-PO0000227 N04-ORD0002444 / SONZ0003018 Divjot Kaur 19/08/2025 11:43:2…" at bounding box center [816, 389] width 1215 height 33
copy tr "N04-ORD0002444 / SONZ0003018"
click at [1363, 382] on link at bounding box center [1356, 390] width 29 height 25
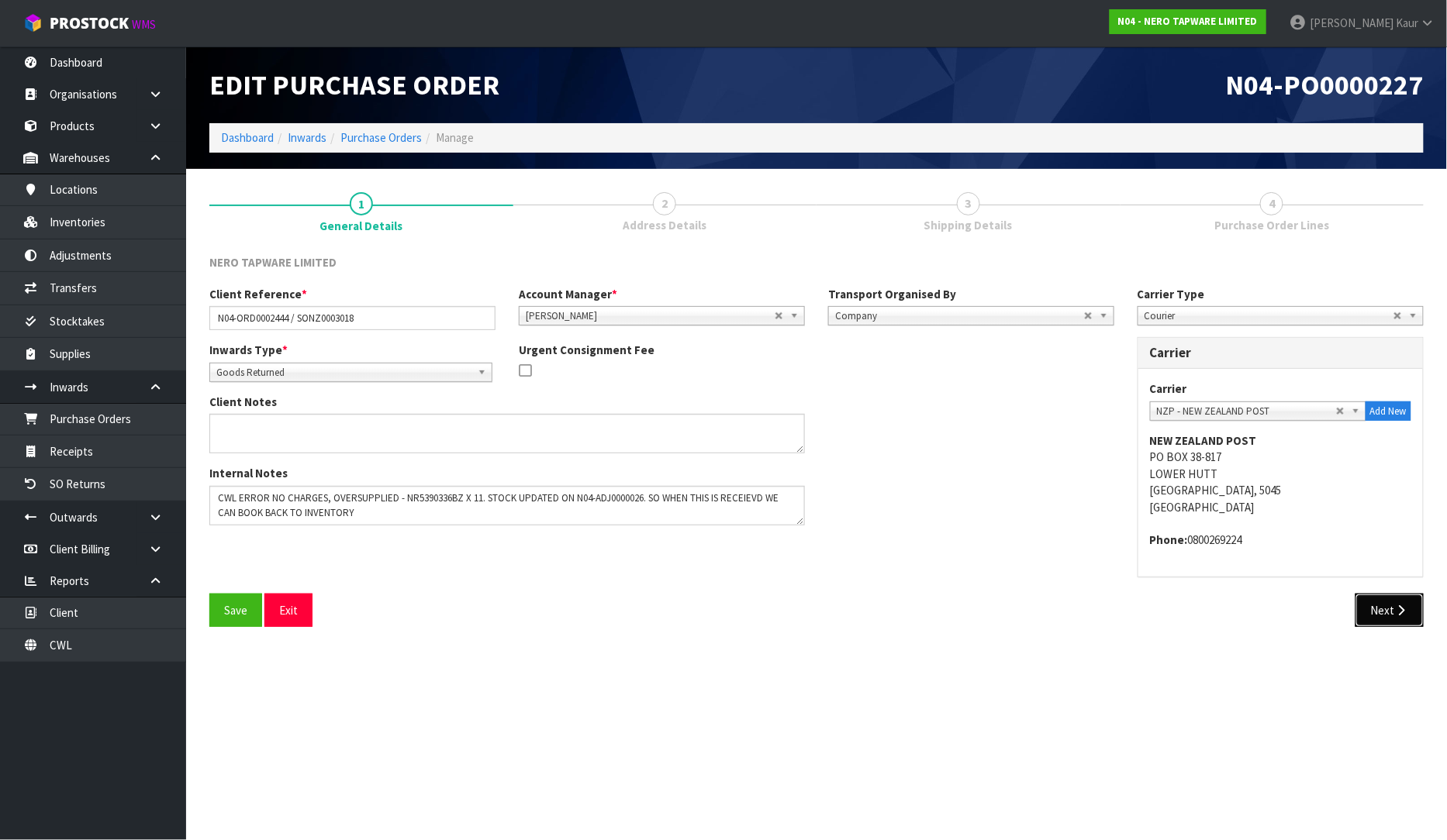
click at [1385, 607] on button "Next" at bounding box center [1390, 610] width 69 height 33
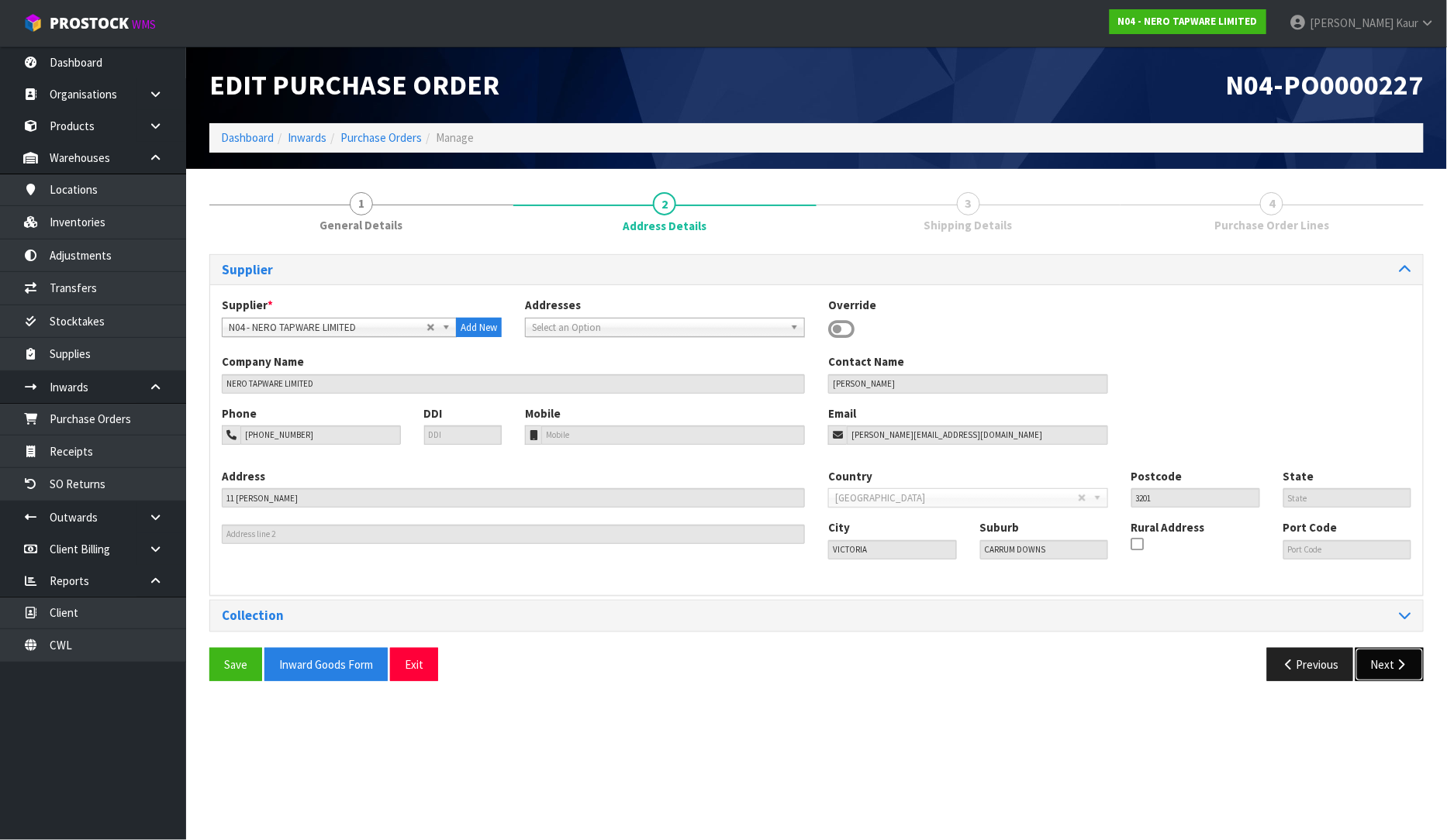
click at [1376, 672] on button "Next" at bounding box center [1390, 664] width 69 height 33
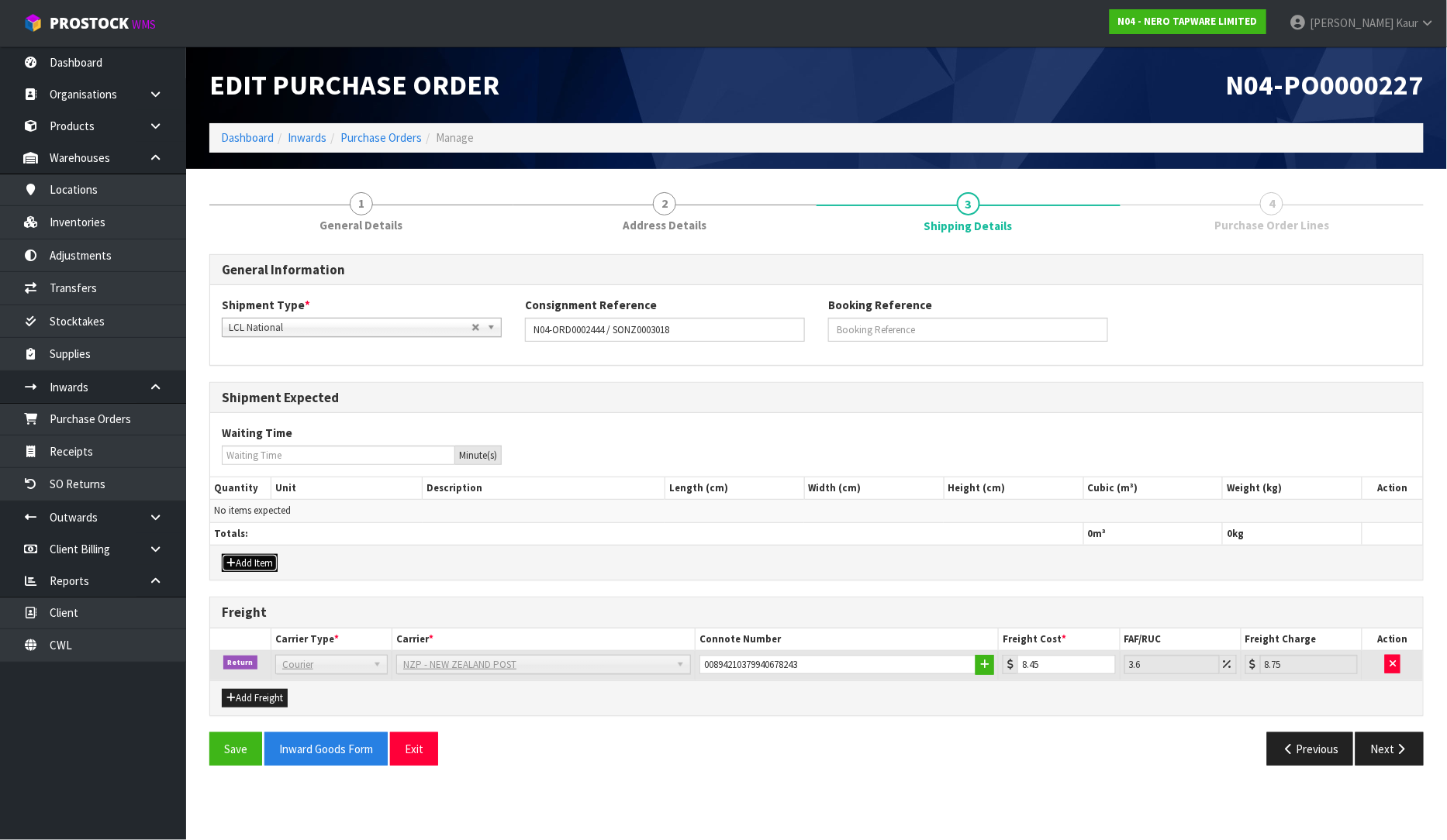
click at [252, 560] on button "Add Item" at bounding box center [250, 564] width 56 height 19
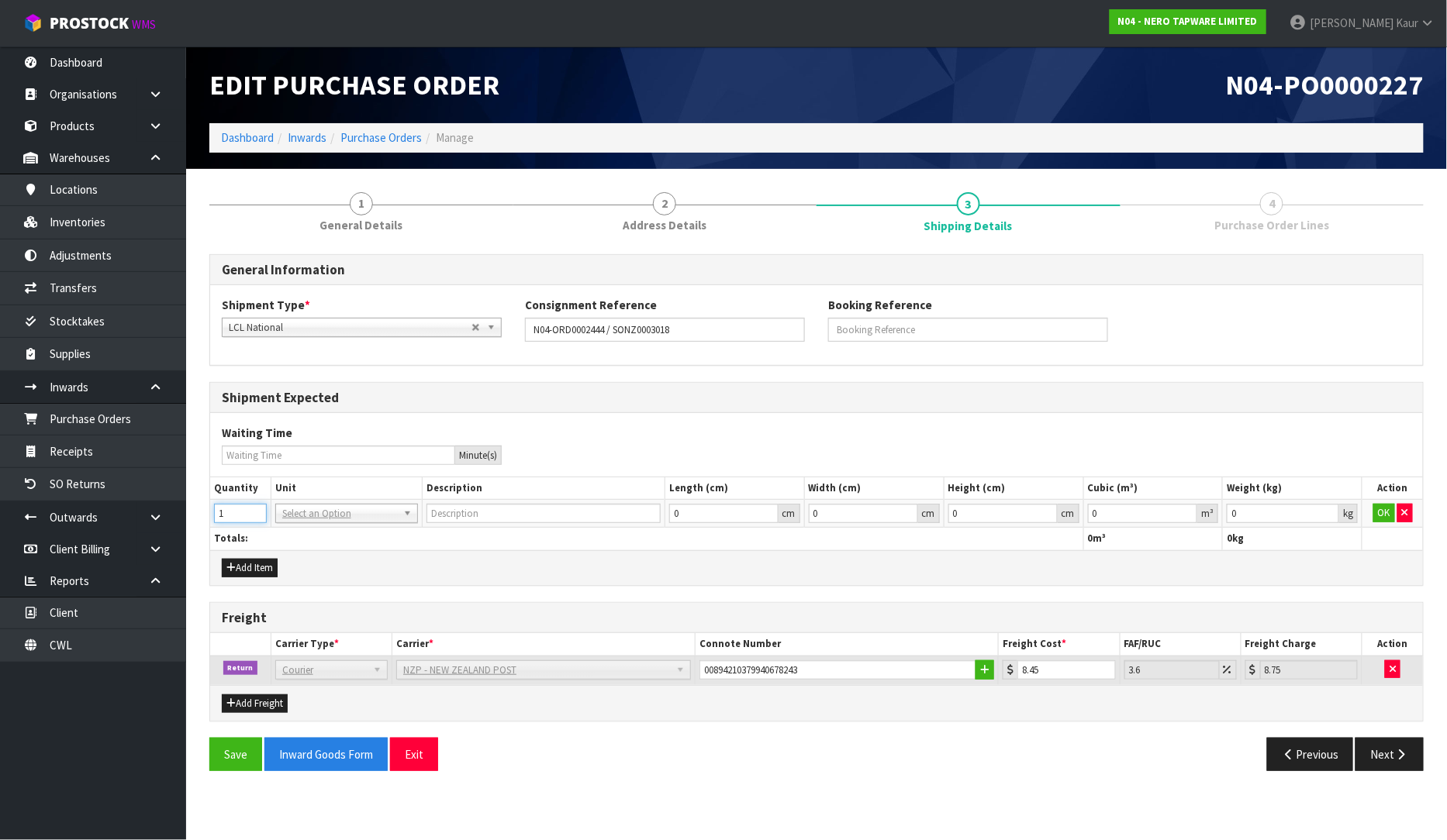
click at [252, 510] on input "1" at bounding box center [240, 513] width 52 height 19
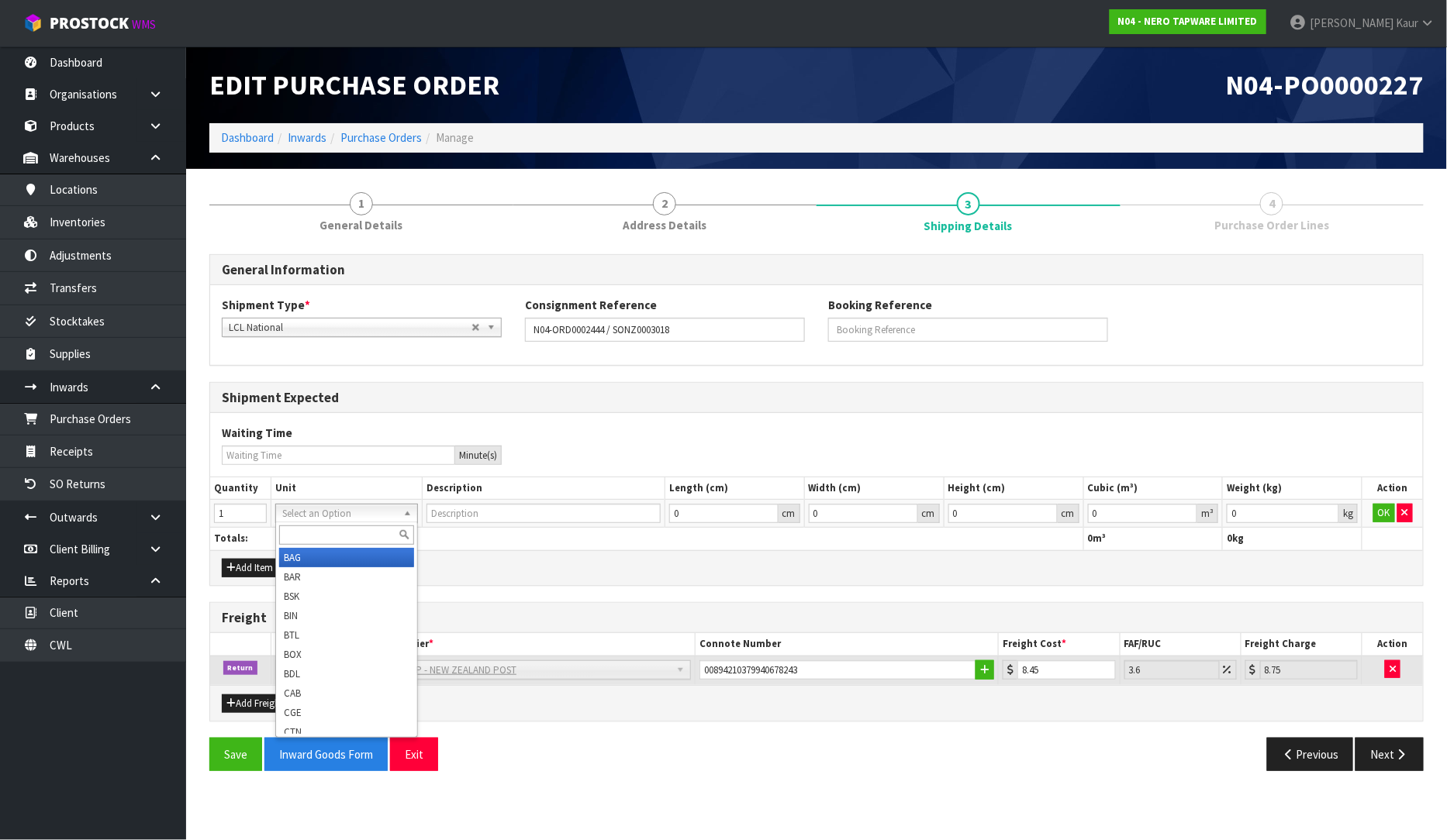
click at [293, 538] on input "text" at bounding box center [347, 535] width 135 height 19
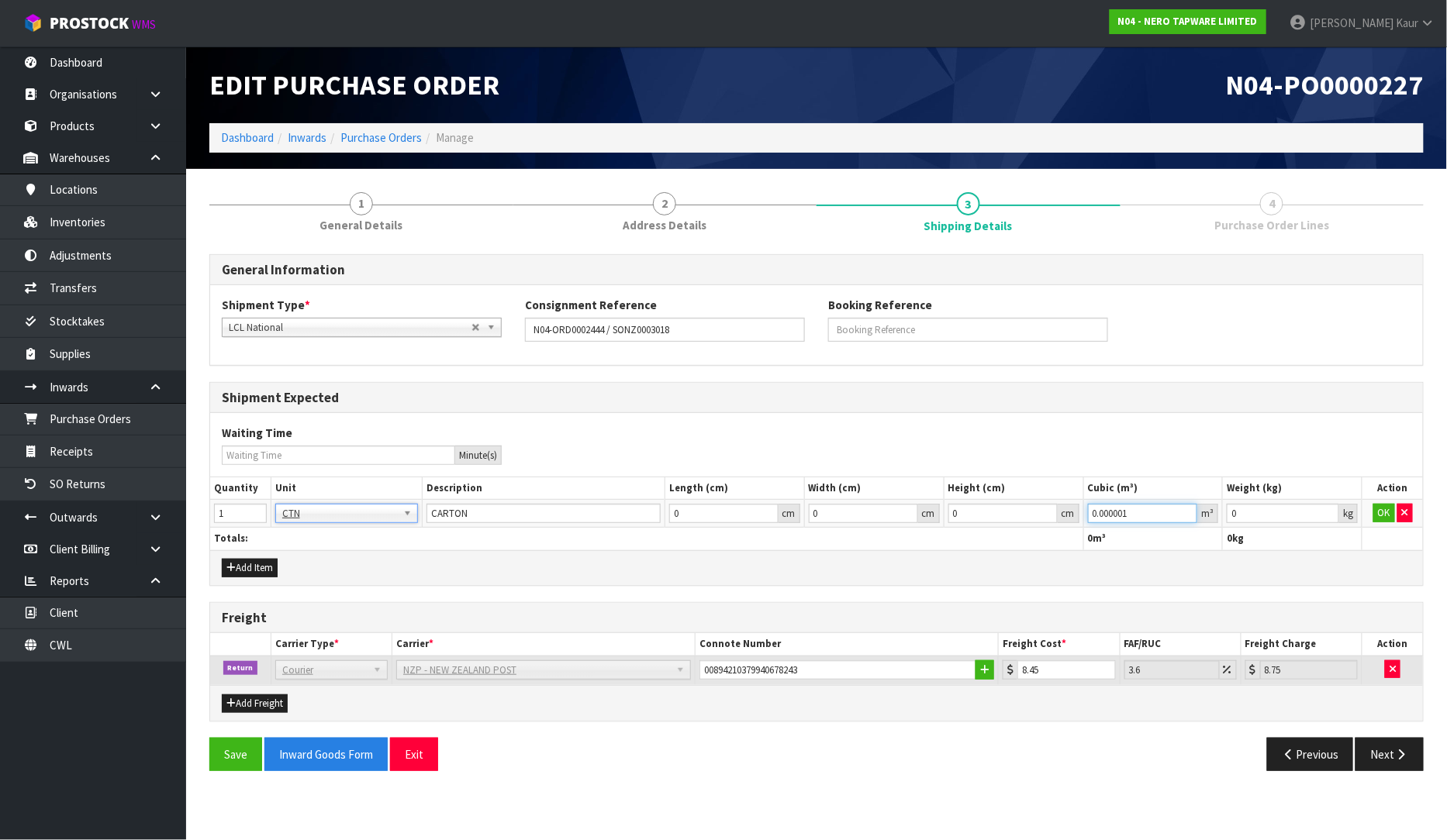
click at [1185, 507] on input "0.000001" at bounding box center [1143, 513] width 111 height 19
click at [1330, 510] on input "0.001" at bounding box center [1283, 513] width 112 height 19
click at [1369, 511] on td "OK" at bounding box center [1392, 513] width 60 height 28
click at [1375, 514] on button "OK" at bounding box center [1383, 513] width 22 height 19
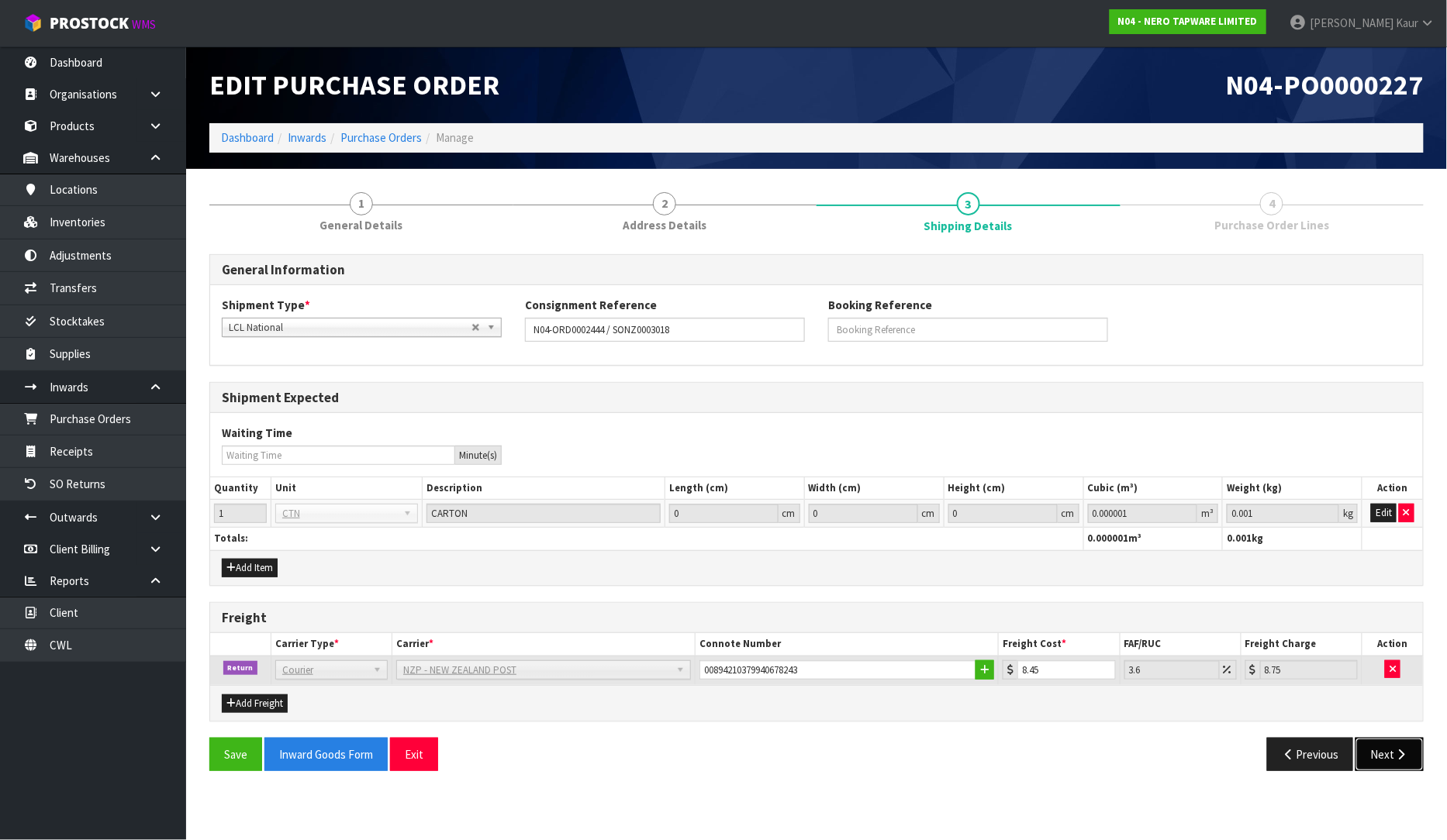
click at [1406, 760] on icon "button" at bounding box center [1400, 754] width 14 height 11
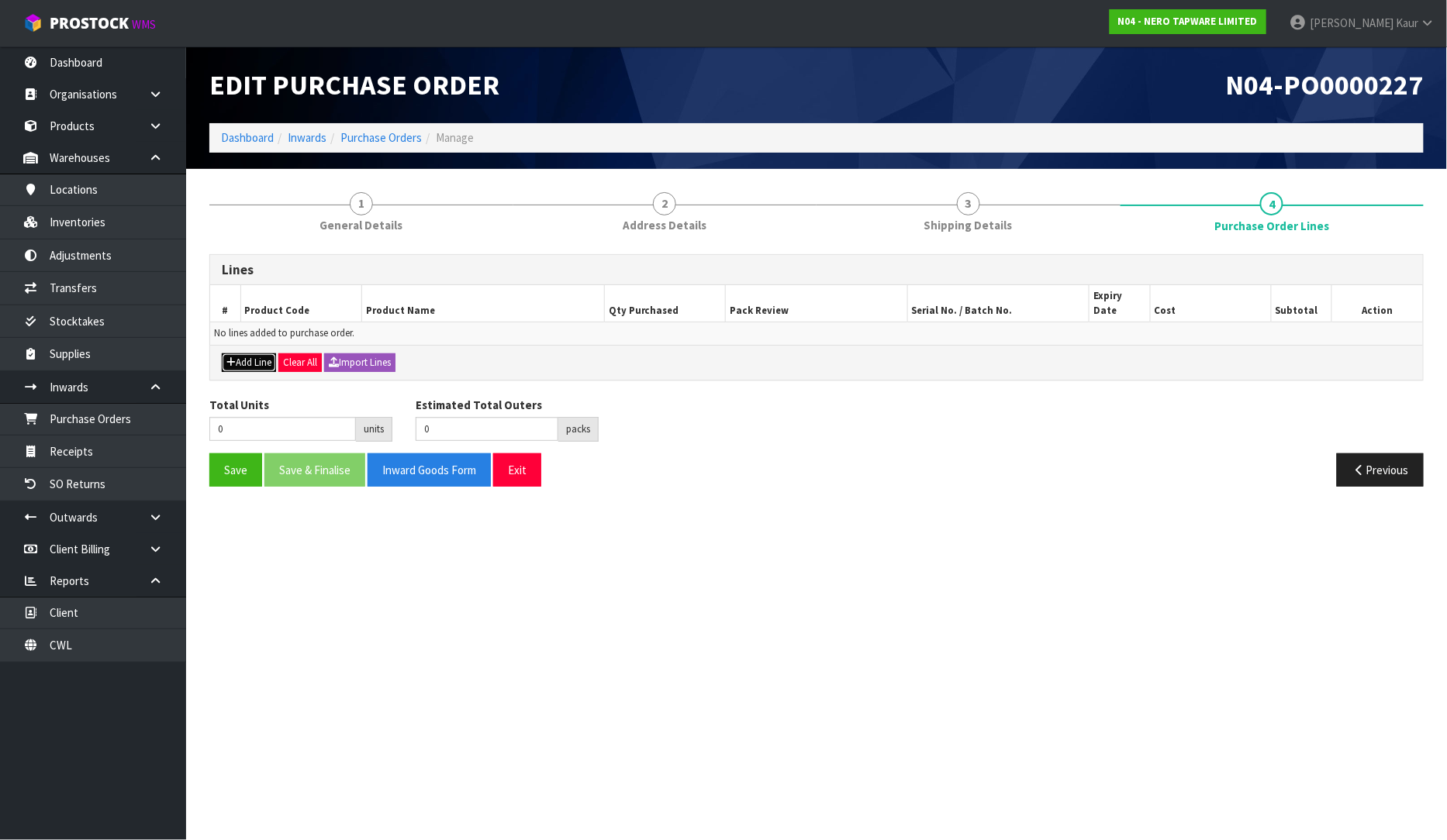
click at [269, 353] on button "Add Line" at bounding box center [249, 363] width 54 height 19
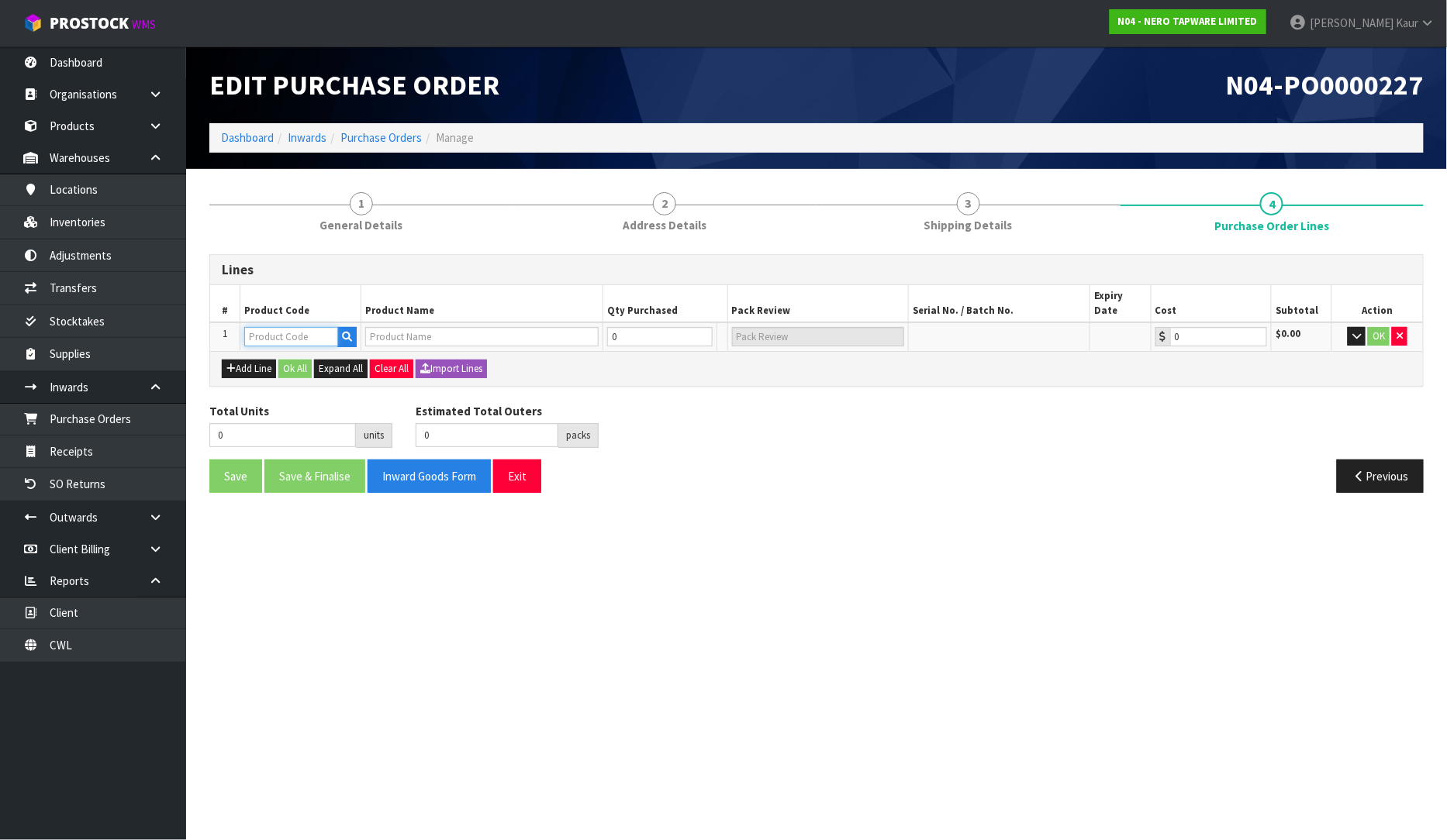
click at [264, 327] on input "text" at bounding box center [291, 336] width 93 height 19
drag, startPoint x: 645, startPoint y: 329, endPoint x: 579, endPoint y: 350, distance: 69.3
click at [579, 350] on div "Lines # Product Code Product Name Qty Purchased Pack Review Serial No. / Batch …" at bounding box center [816, 320] width 1215 height 132
click at [1381, 327] on button "OK" at bounding box center [1379, 336] width 22 height 19
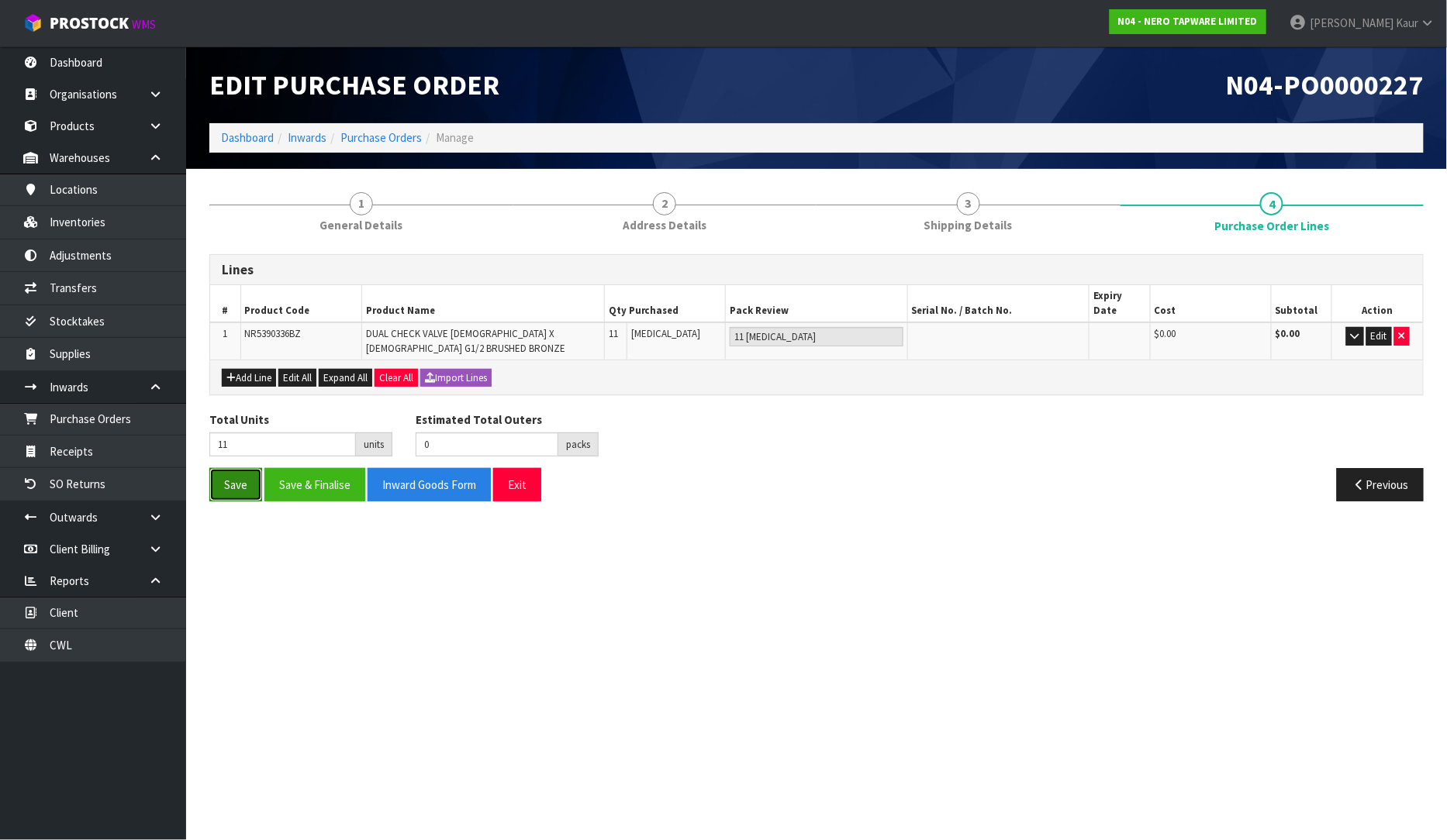
click at [247, 469] on button "Save" at bounding box center [235, 485] width 52 height 33
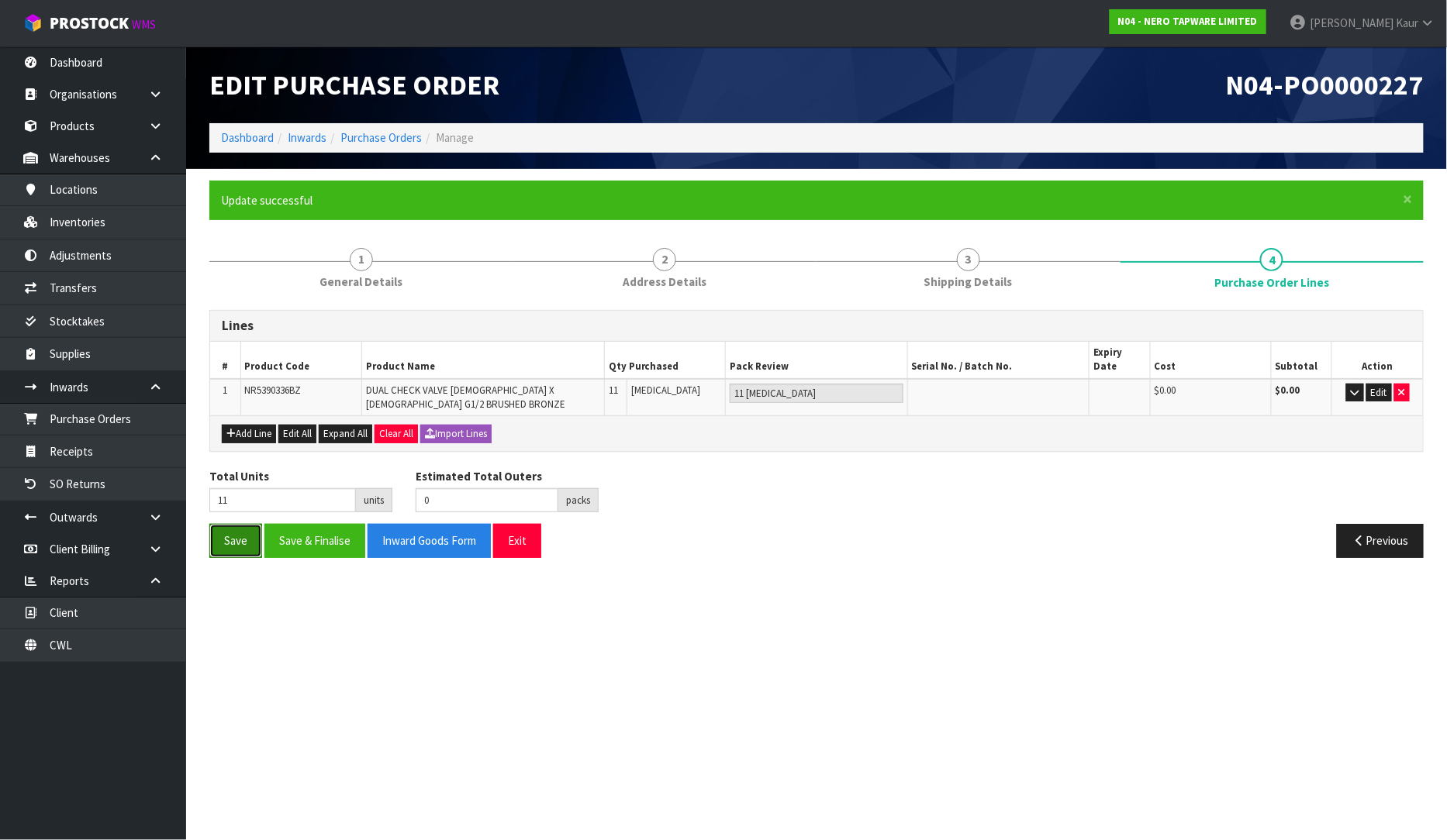
click at [220, 524] on button "Save" at bounding box center [235, 540] width 52 height 33
click at [1357, 384] on button "button" at bounding box center [1355, 393] width 18 height 19
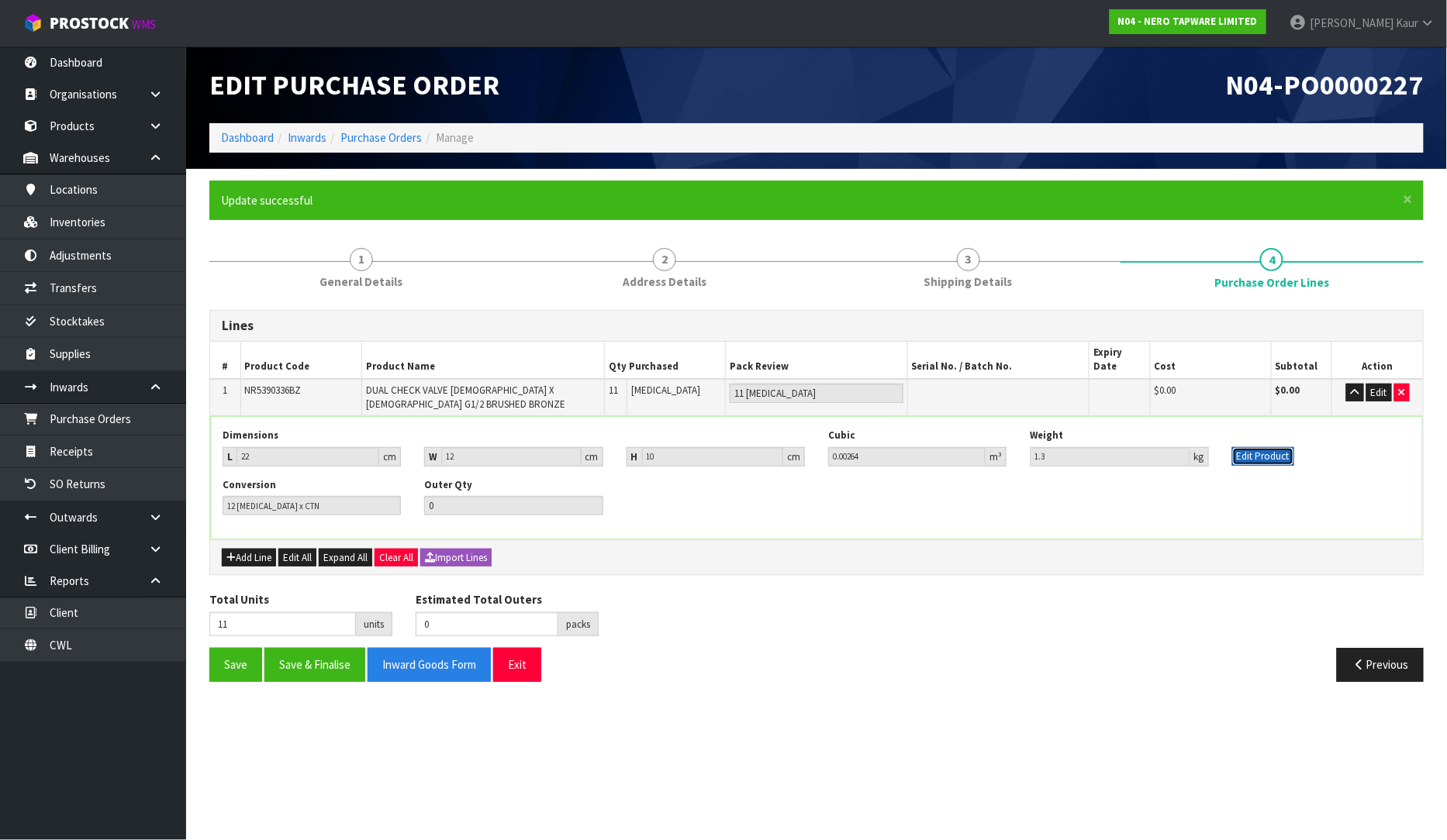
click at [1236, 448] on button "Edit Product" at bounding box center [1262, 457] width 62 height 19
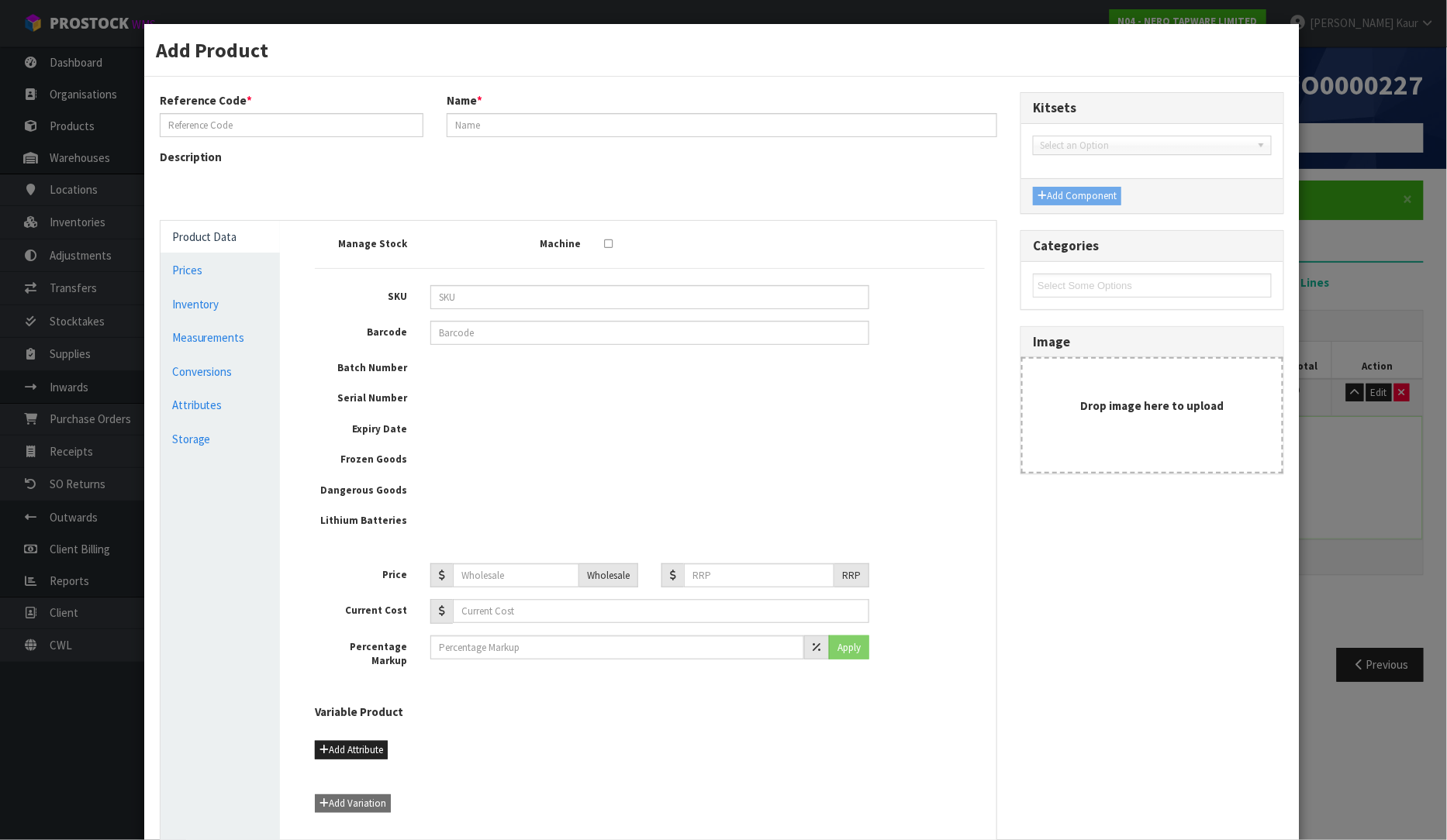
type input "NR5390336BZ"
type input "DUAL CHECK VALVE [DEMOGRAPHIC_DATA] X [DEMOGRAPHIC_DATA] G1/2 BRUSHED BRONZE"
type input "NR5390336BZ"
type input "9355433066293"
type input "10"
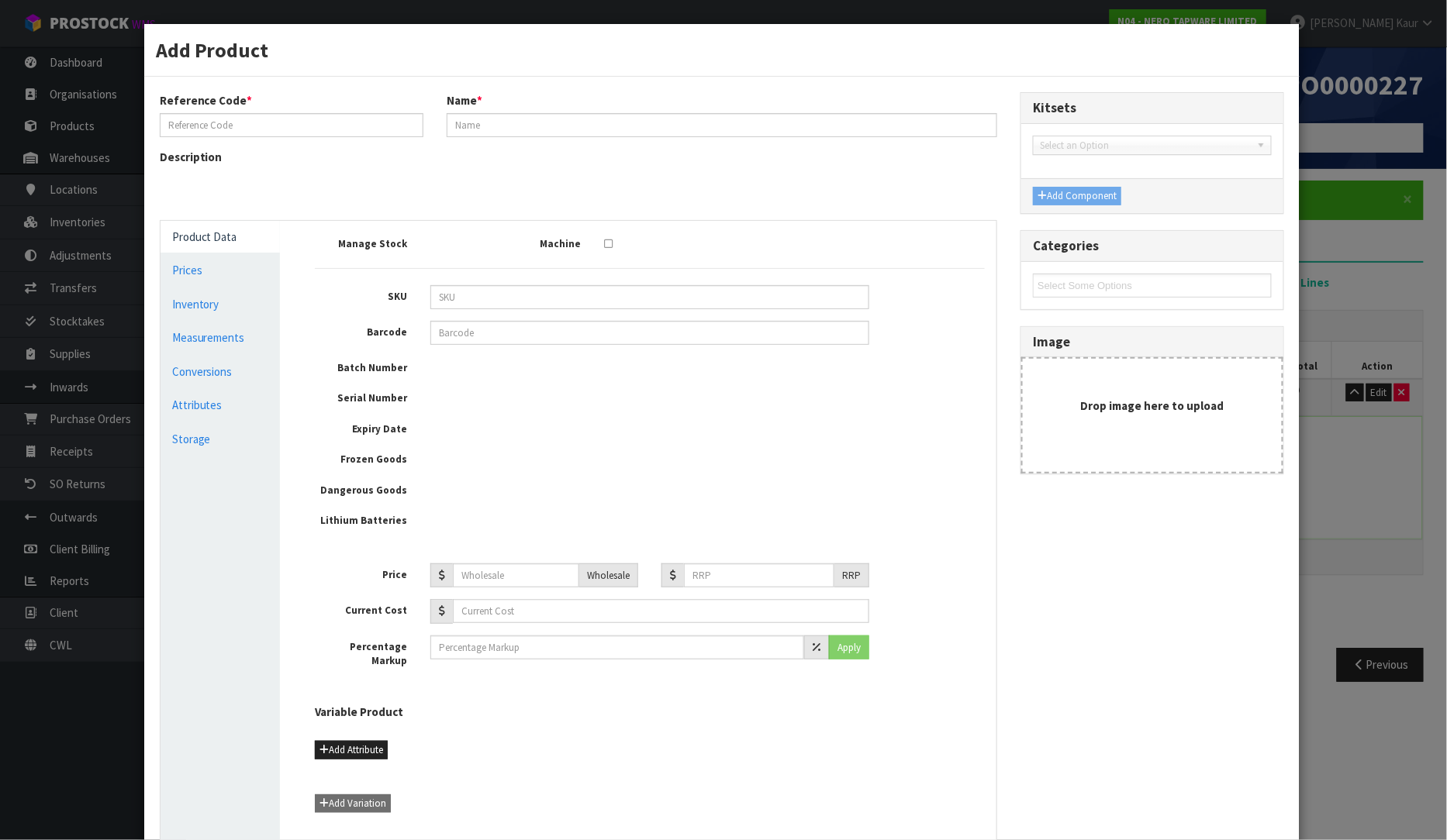
type input "9"
type input "2.5"
type input "0.000225"
type input "0.1"
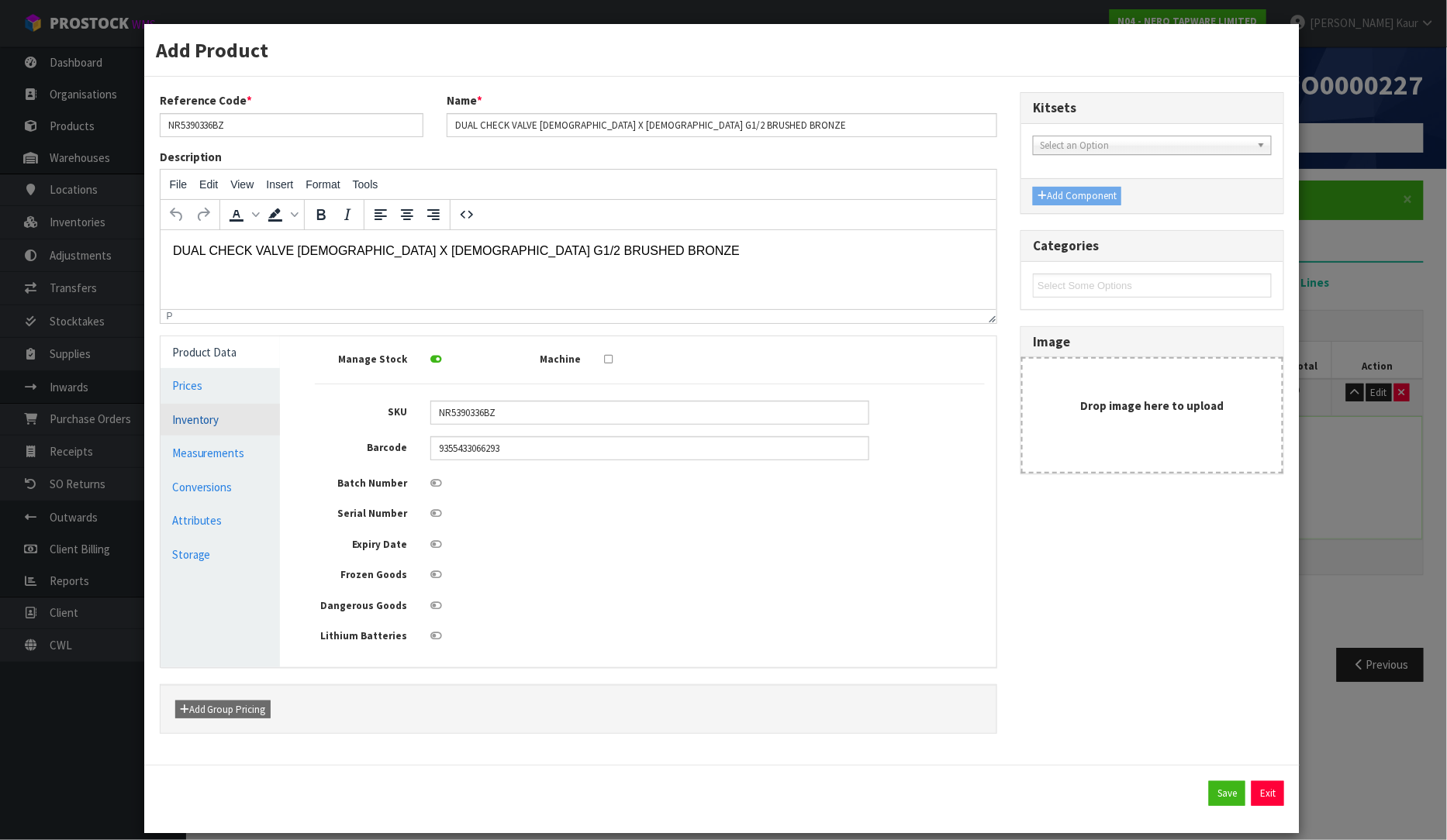
click at [234, 454] on link "Measurements" at bounding box center [220, 452] width 120 height 31
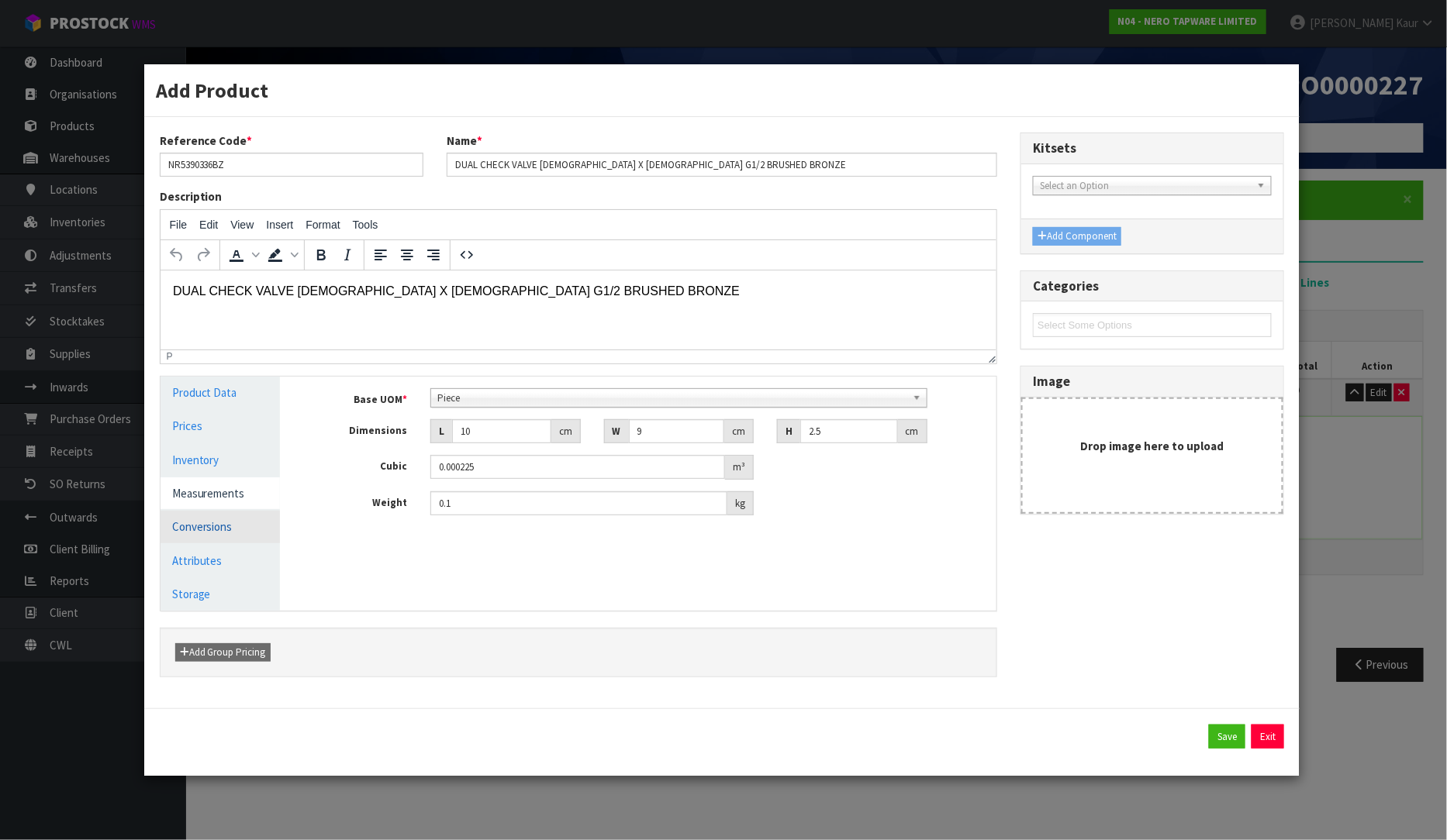
click at [211, 528] on link "Conversions" at bounding box center [220, 526] width 120 height 31
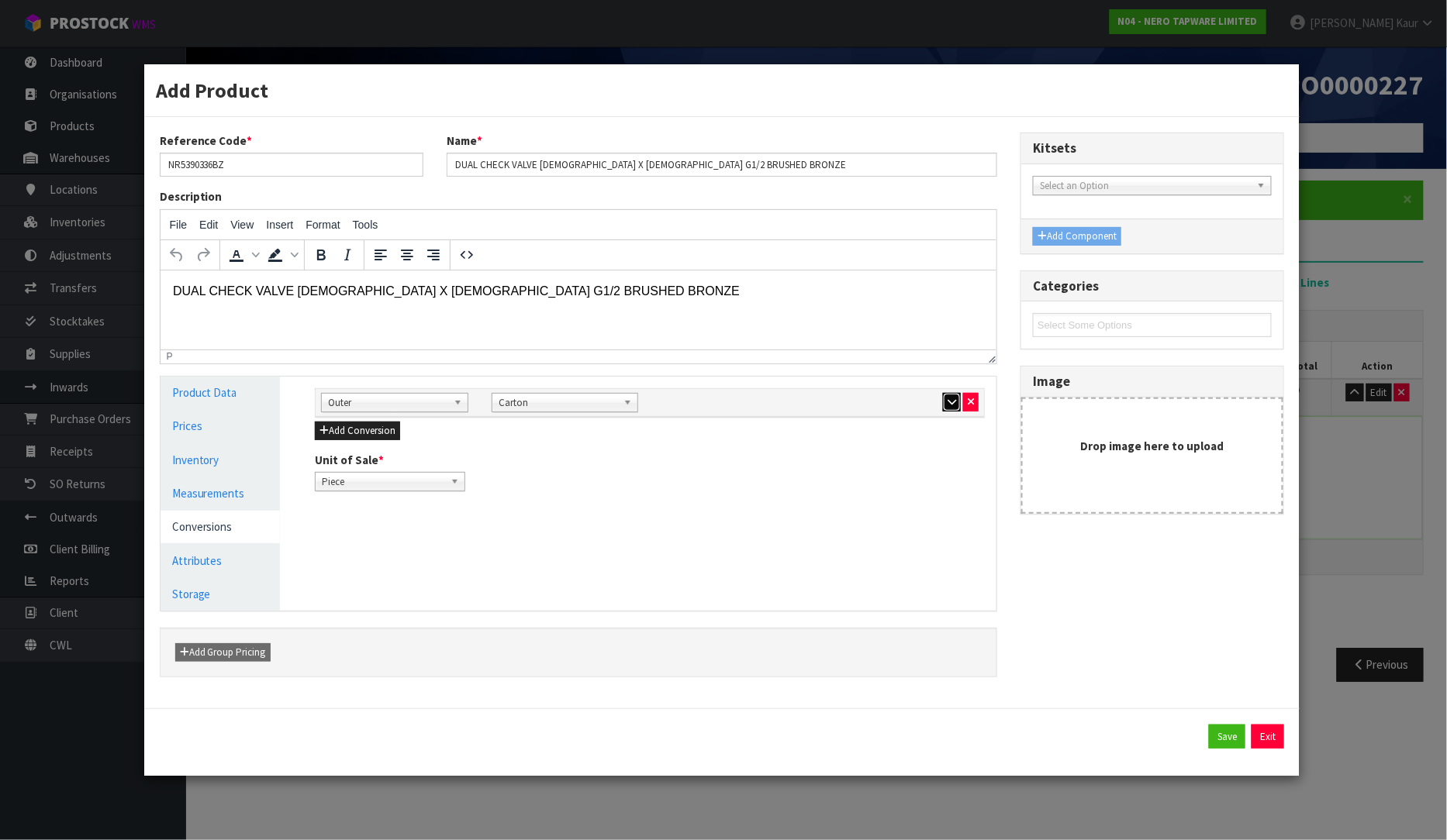
click at [948, 410] on button "button" at bounding box center [952, 403] width 18 height 19
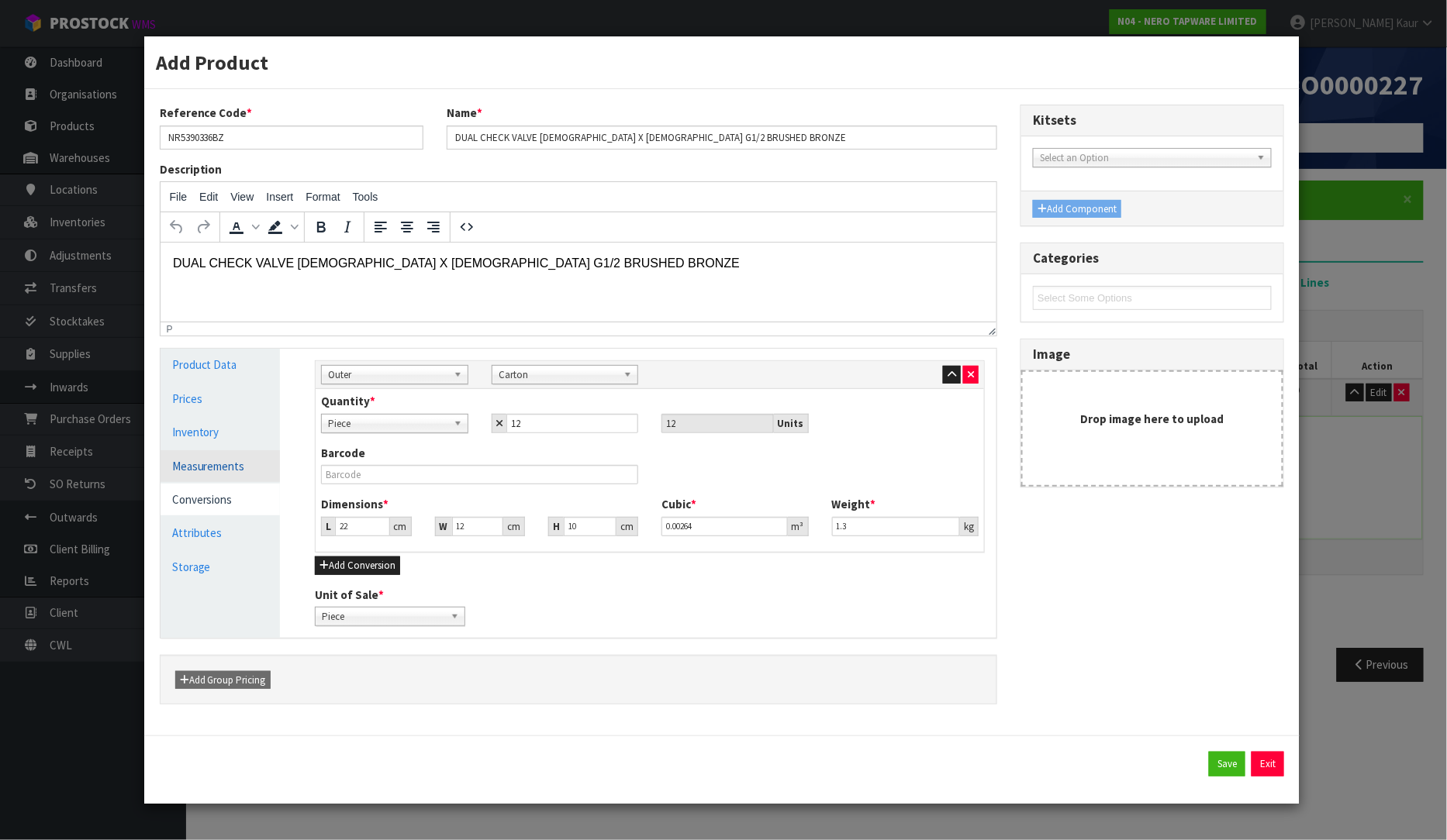
click at [242, 477] on link "Measurements" at bounding box center [220, 466] width 120 height 31
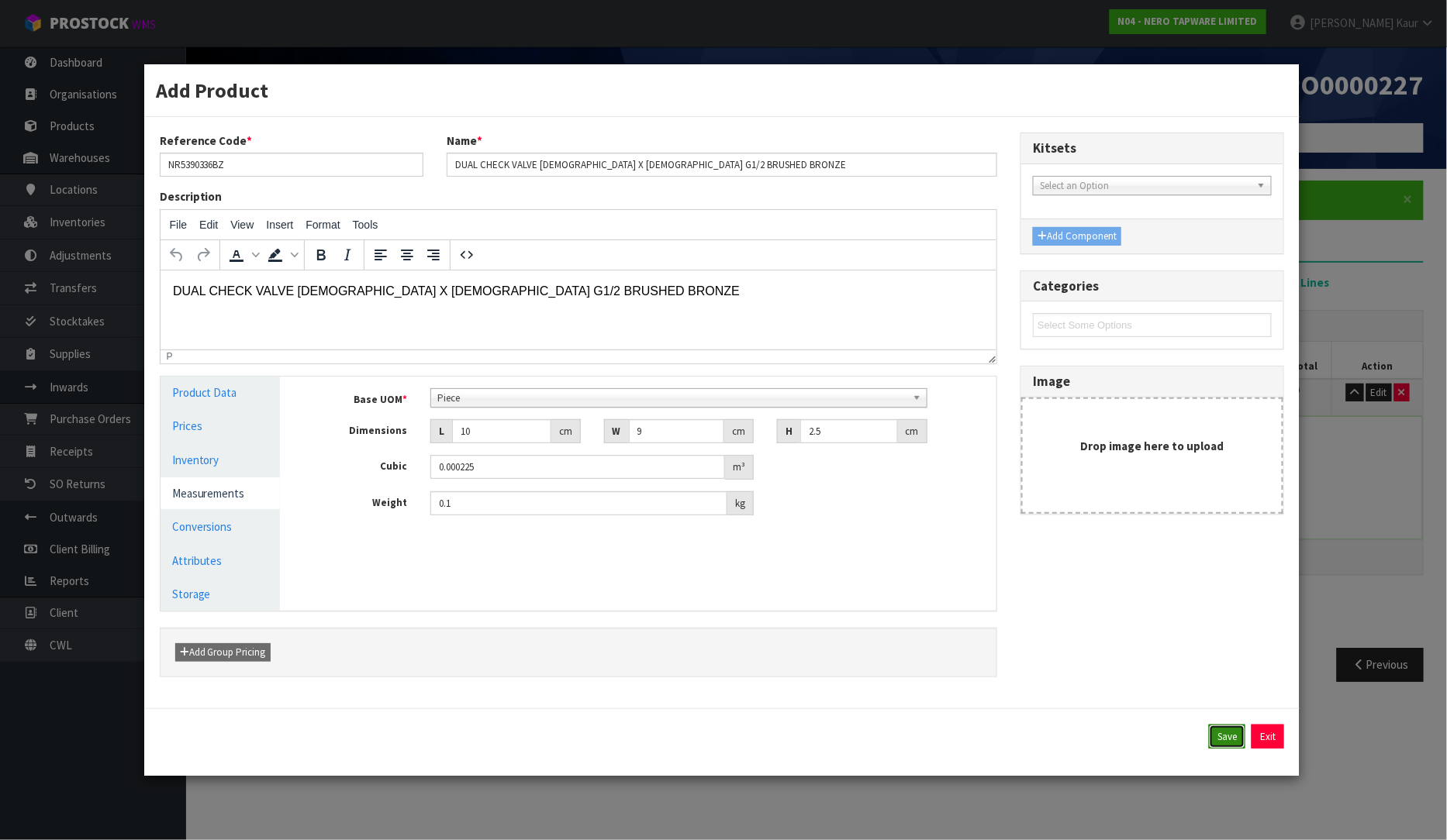
click at [1213, 743] on button "Save" at bounding box center [1227, 737] width 36 height 25
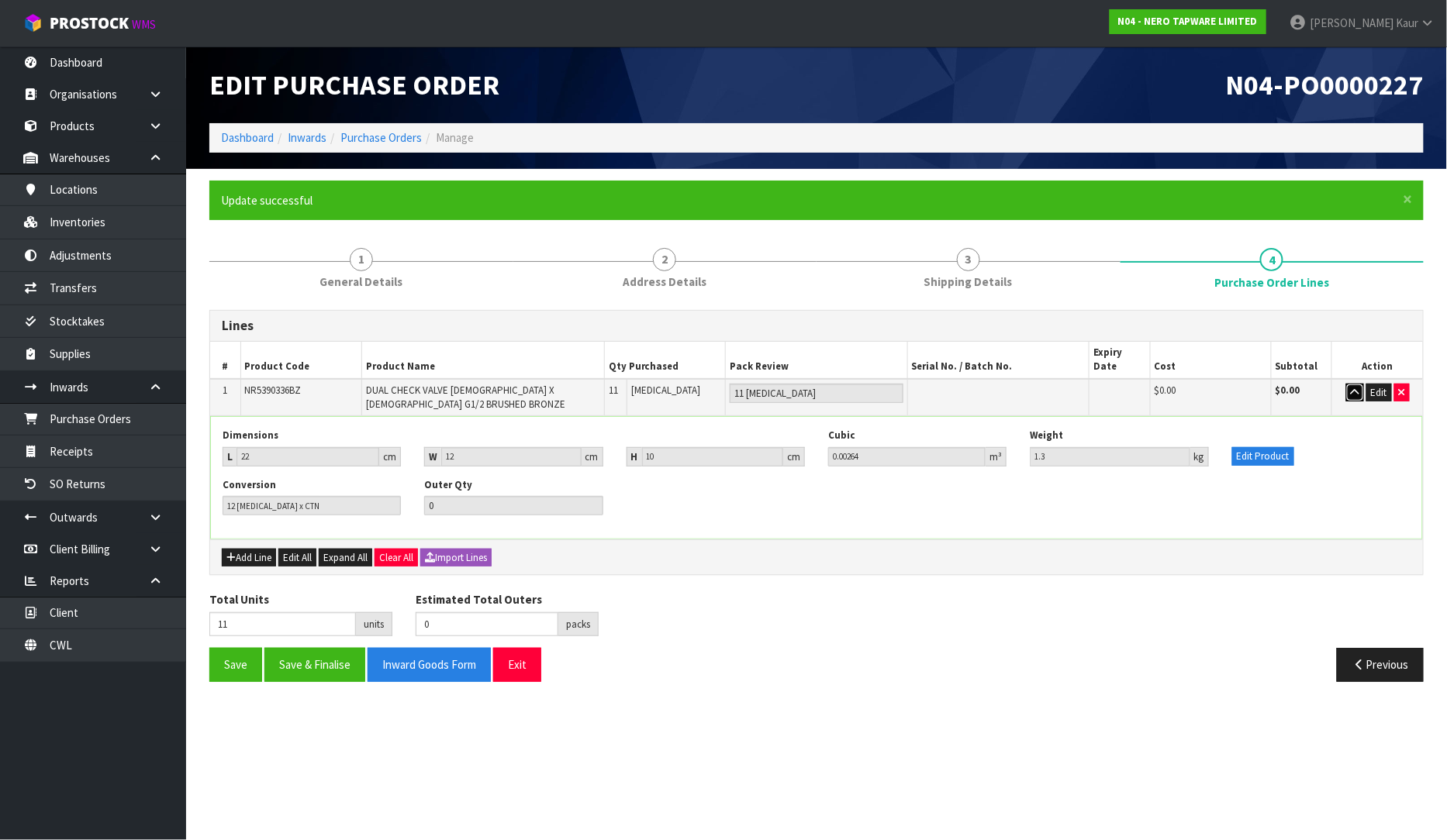
drag, startPoint x: 1357, startPoint y: 381, endPoint x: 1342, endPoint y: 386, distance: 15.8
click at [1356, 388] on icon "button" at bounding box center [1355, 392] width 9 height 10
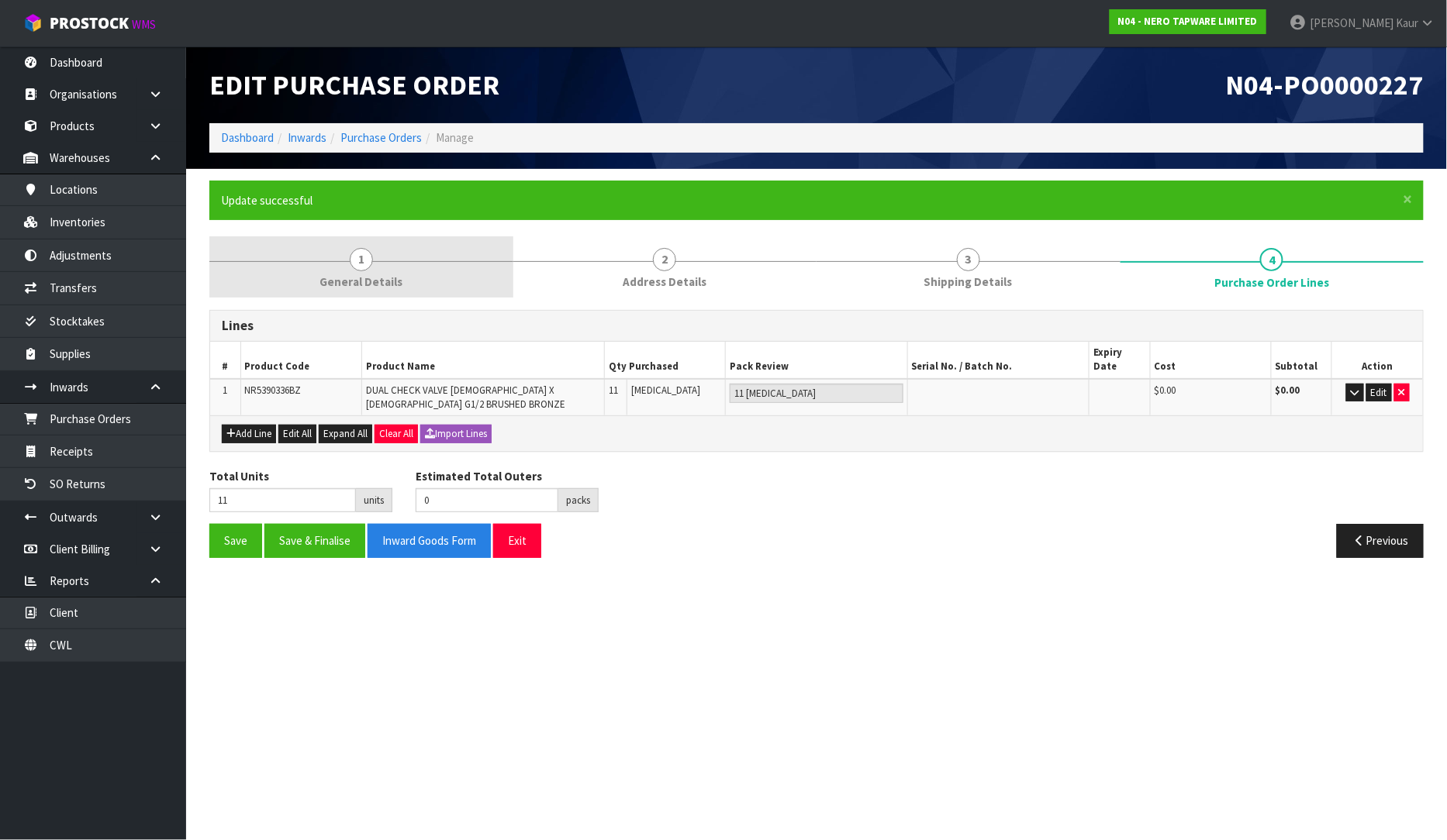
click at [318, 274] on link "1 General Details" at bounding box center [361, 267] width 304 height 61
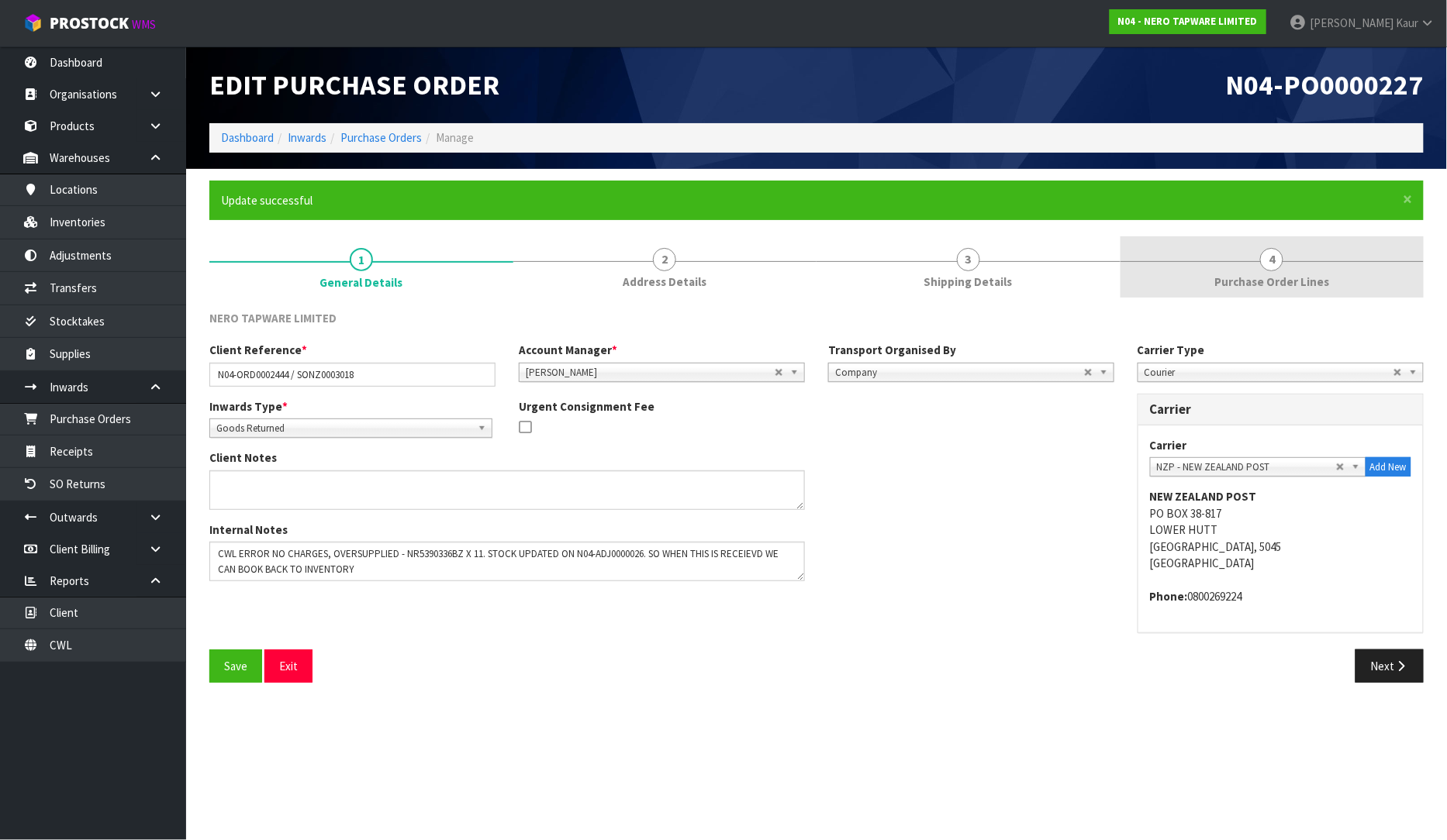
click at [1274, 281] on span "Purchase Order Lines" at bounding box center [1272, 281] width 114 height 16
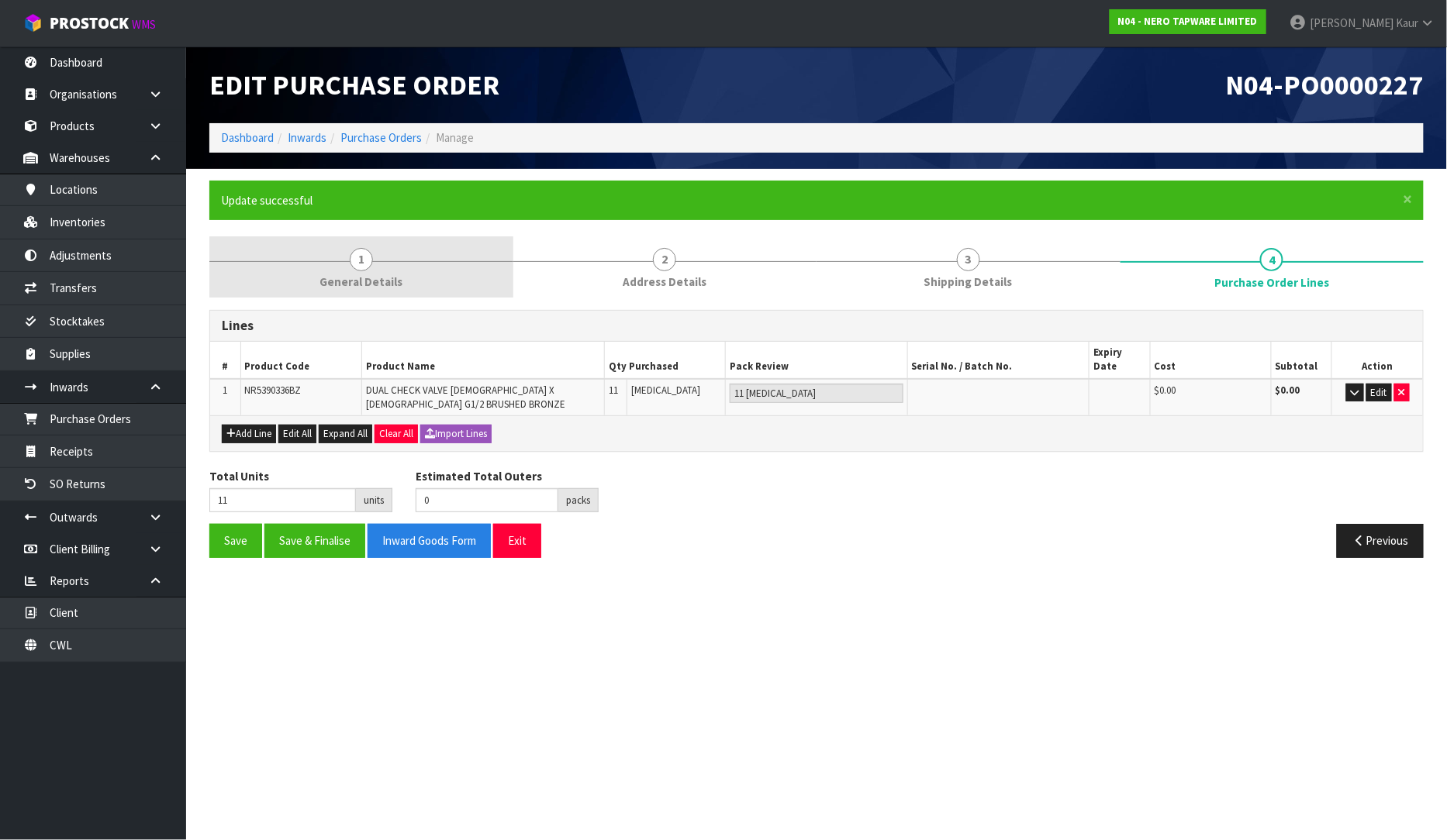
click at [361, 243] on link "1 General Details" at bounding box center [361, 267] width 304 height 61
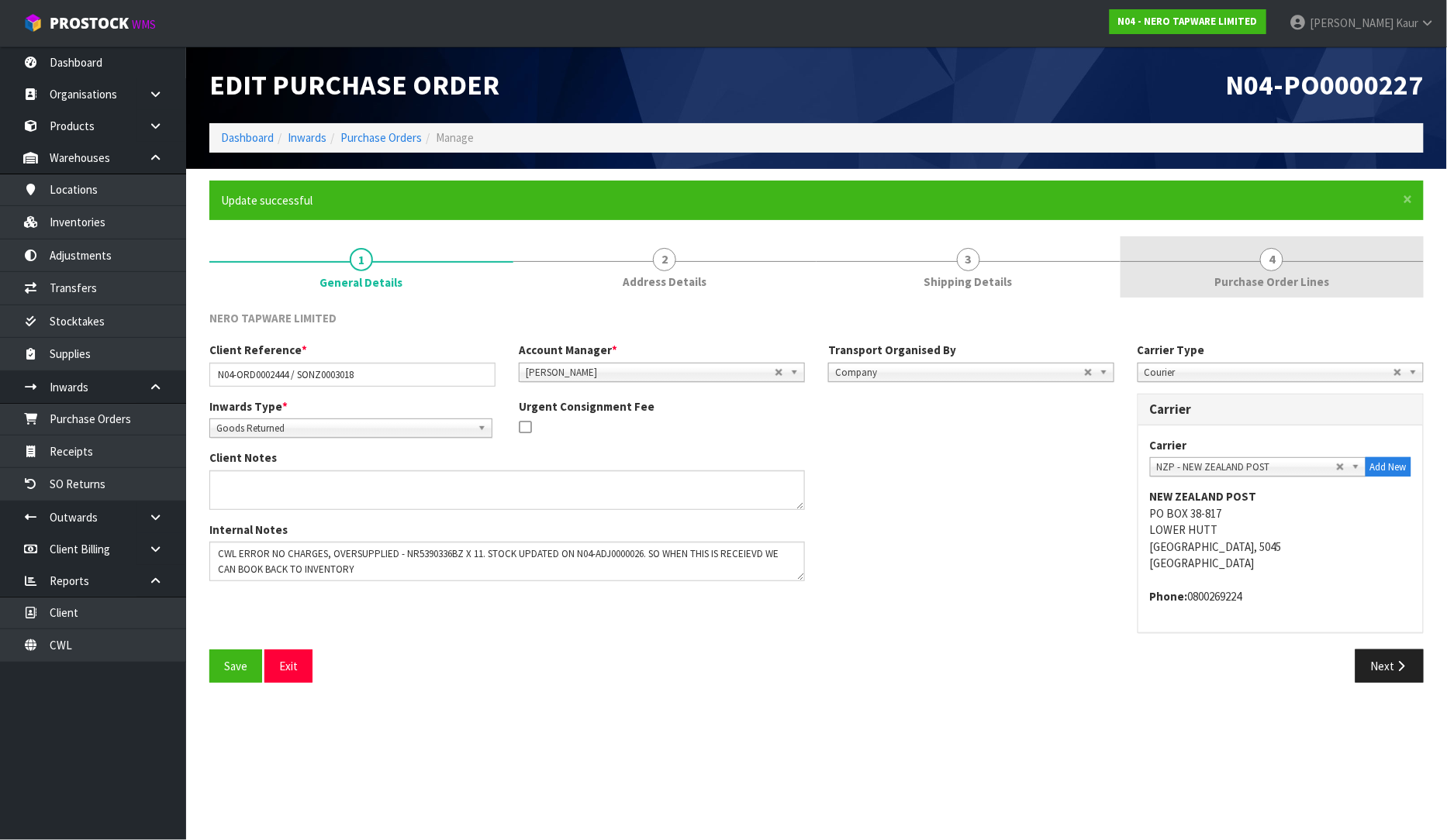
click at [1241, 271] on link "4 Purchase Order Lines" at bounding box center [1272, 267] width 304 height 61
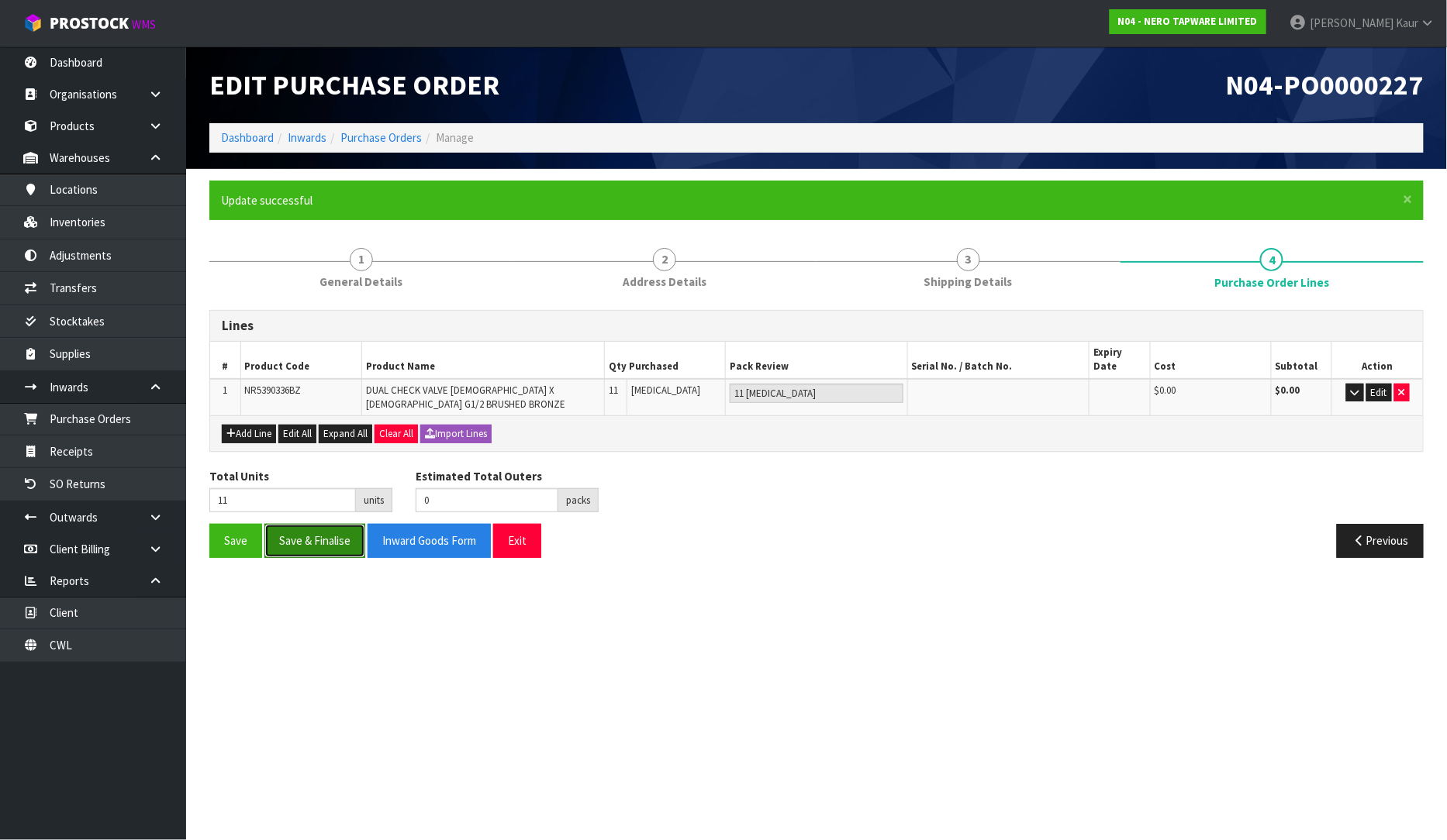
click at [312, 531] on button "Save & Finalise" at bounding box center [315, 540] width 101 height 33
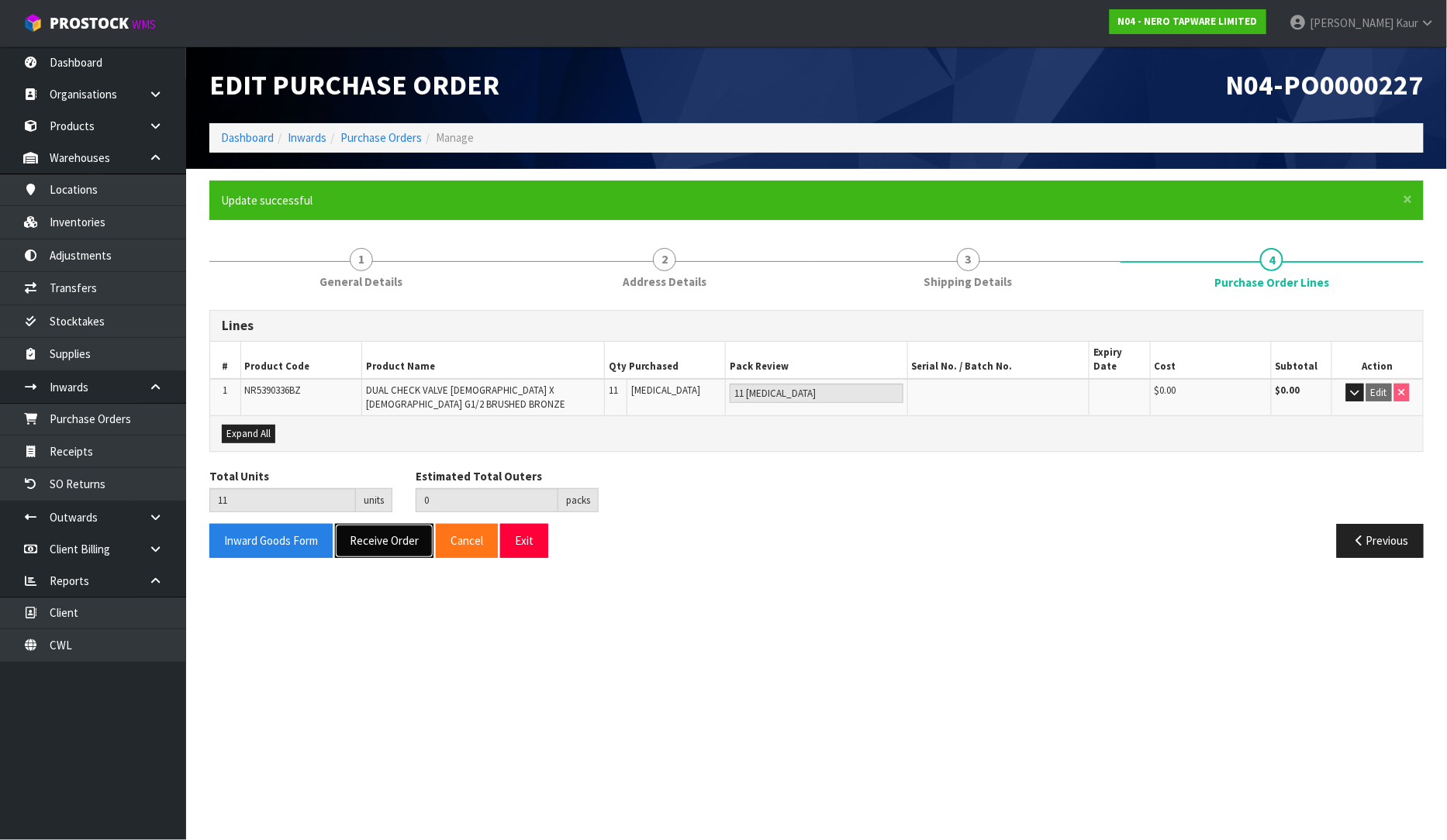
click at [386, 535] on button "Receive Order" at bounding box center [384, 540] width 98 height 33
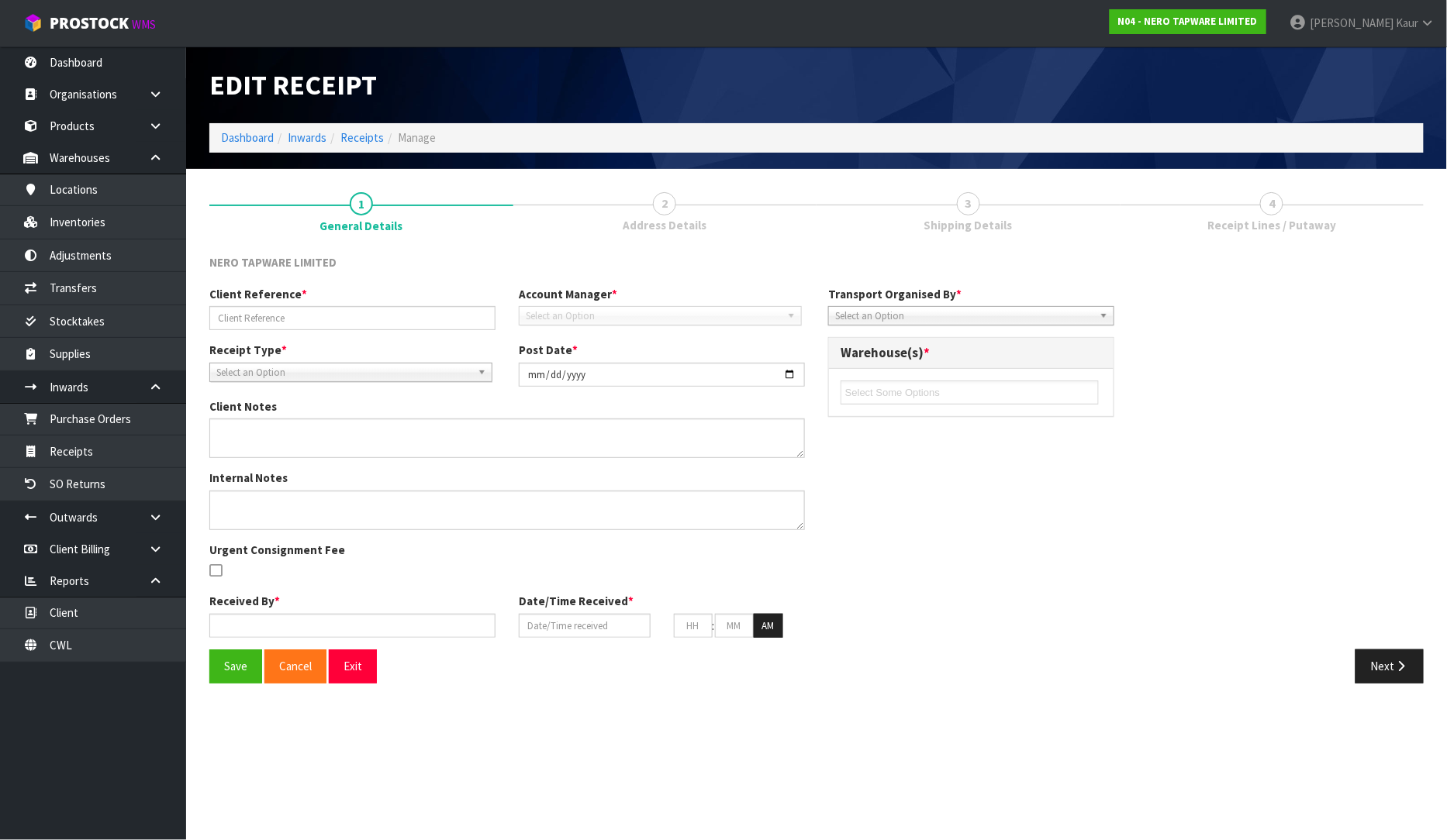
type input "N04-ORD0002444 / SONZ0003018"
type input "[DATE]"
type textarea "CWL ERROR NO CHARGES, OVERSUPPLIED - NR5390336BZ X 11. STOCK UPDATED ON N04-ADJ…"
type input "[PERSON_NAME]"
type input "[DATE]"
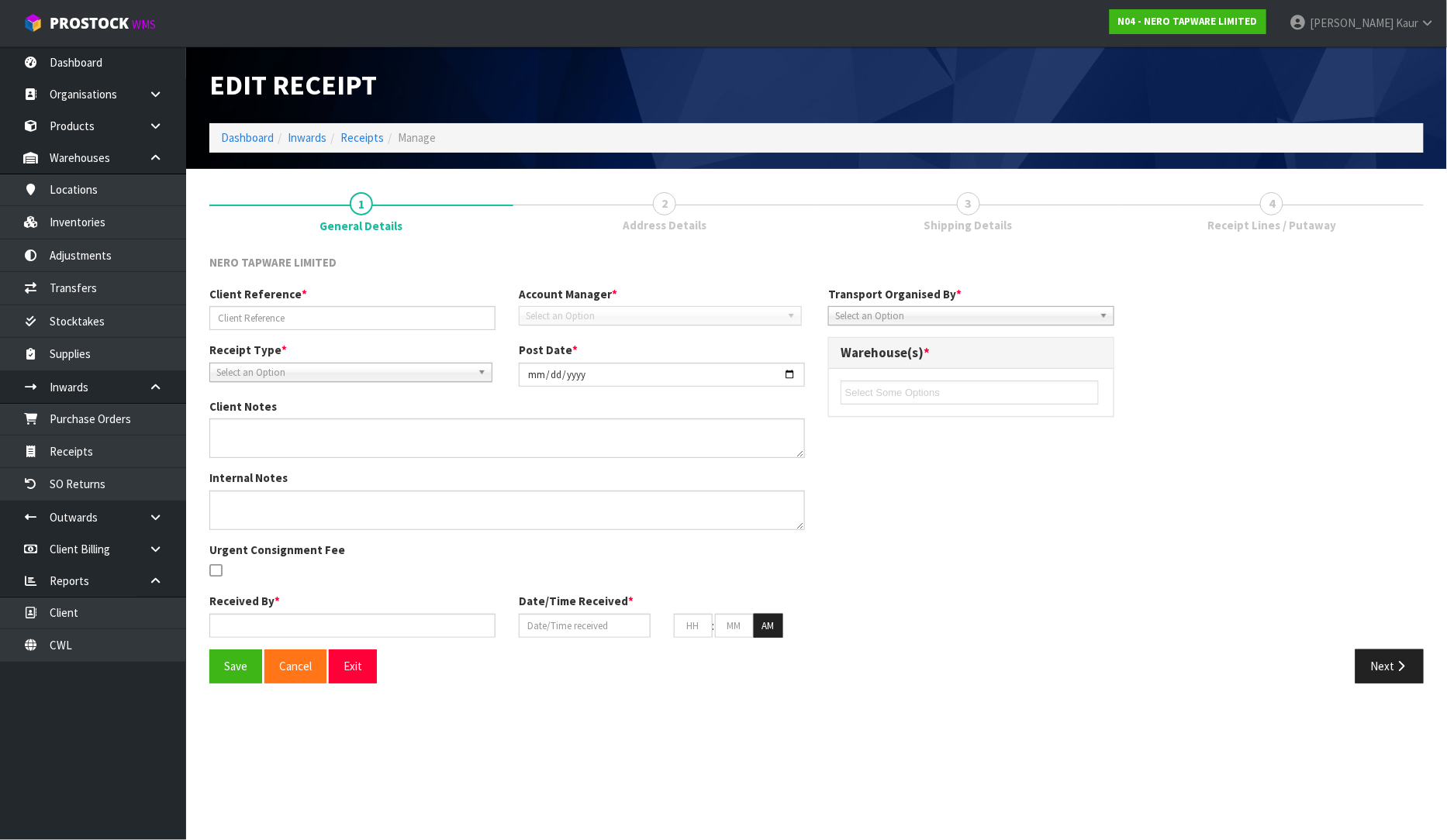
type input "12"
type input "42"
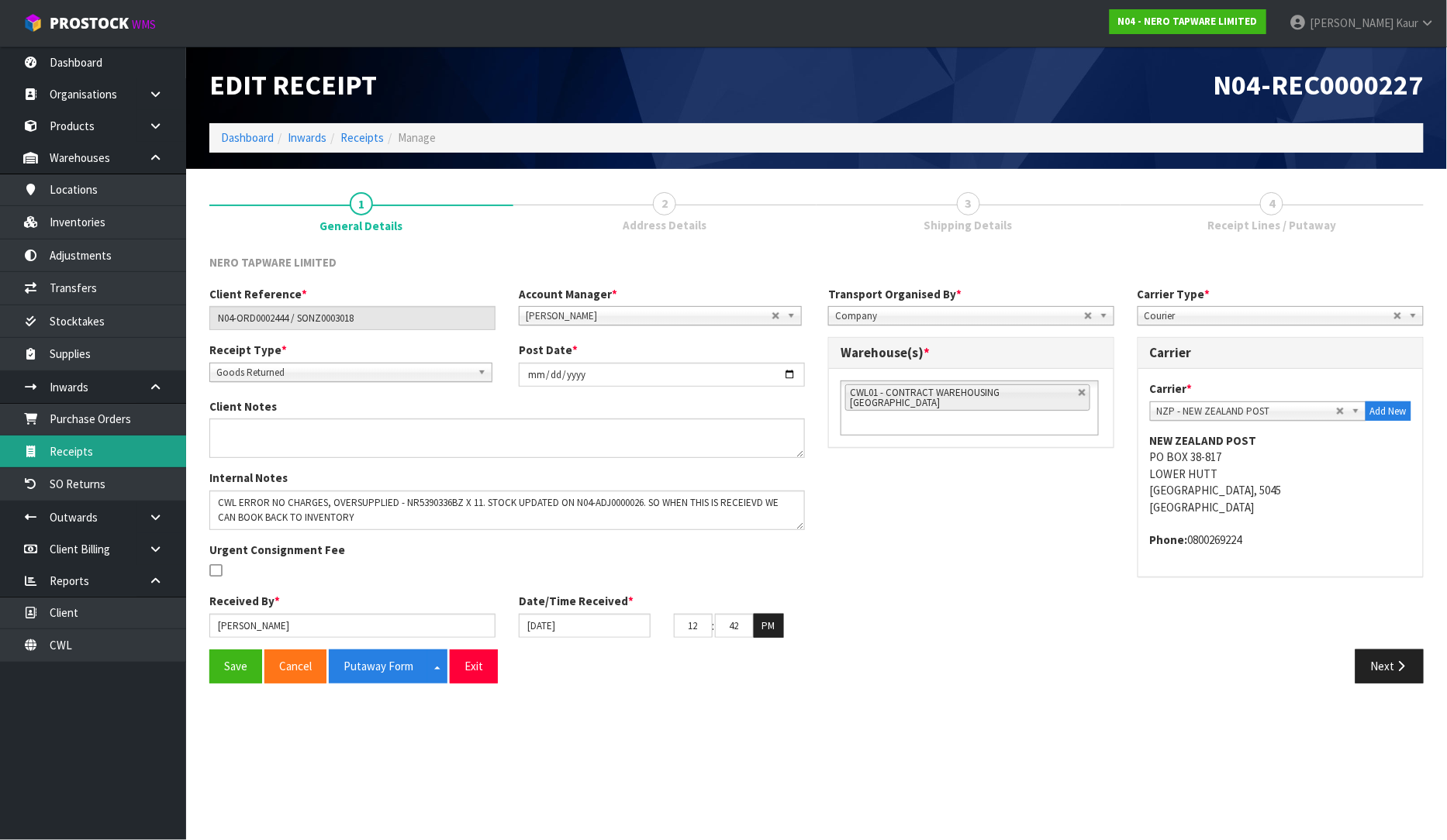
click at [72, 452] on link "Receipts" at bounding box center [92, 450] width 186 height 31
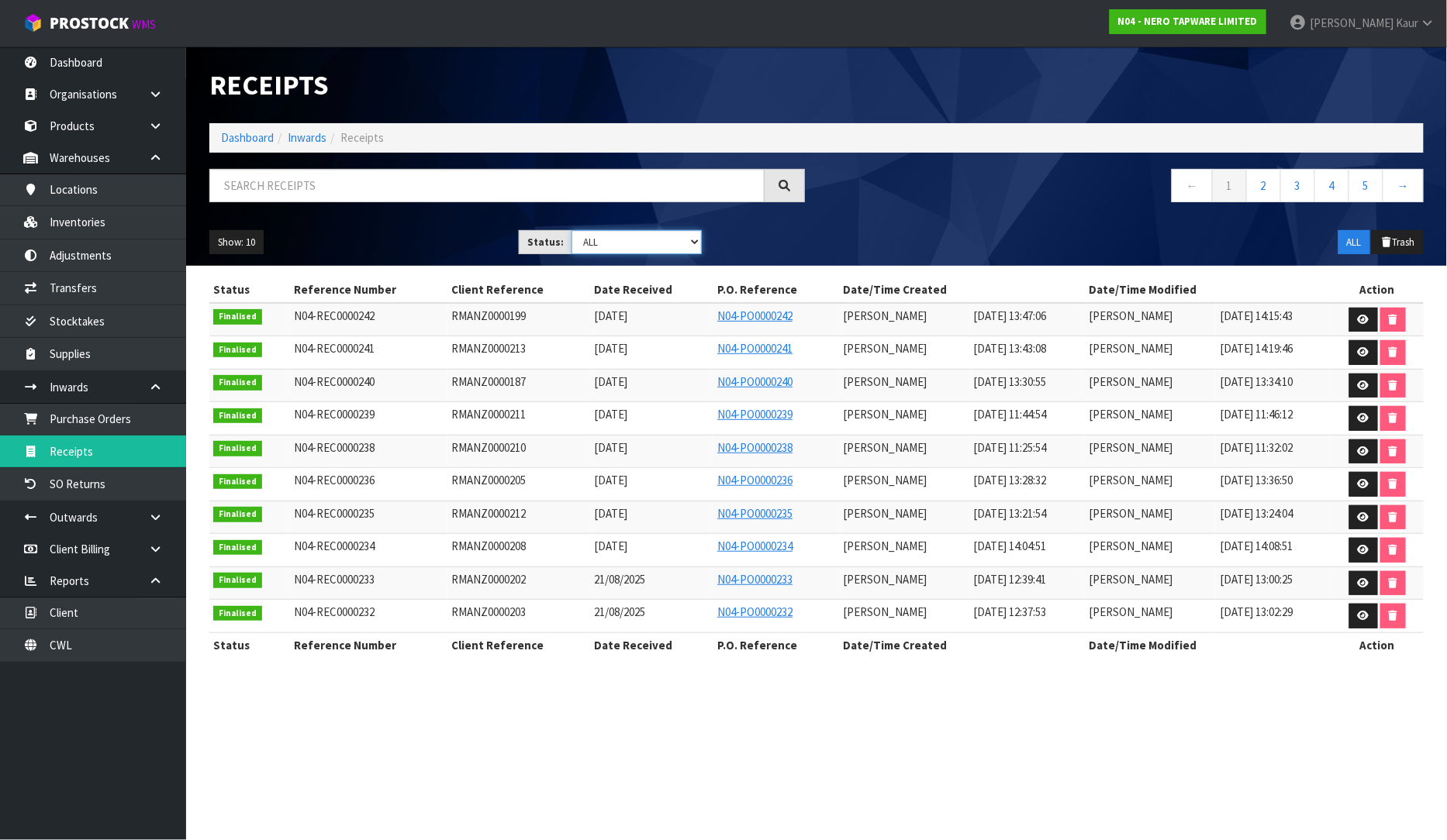
click at [689, 242] on select "Draft Pending Goods Checked Goods Putaway Pending Charges Finalised Cancelled A…" at bounding box center [636, 242] width 131 height 24
select select "string:1"
click at [572, 230] on select "Draft Pending Goods Checked Goods Putaway Pending Charges Finalised Cancelled A…" at bounding box center [636, 242] width 131 height 24
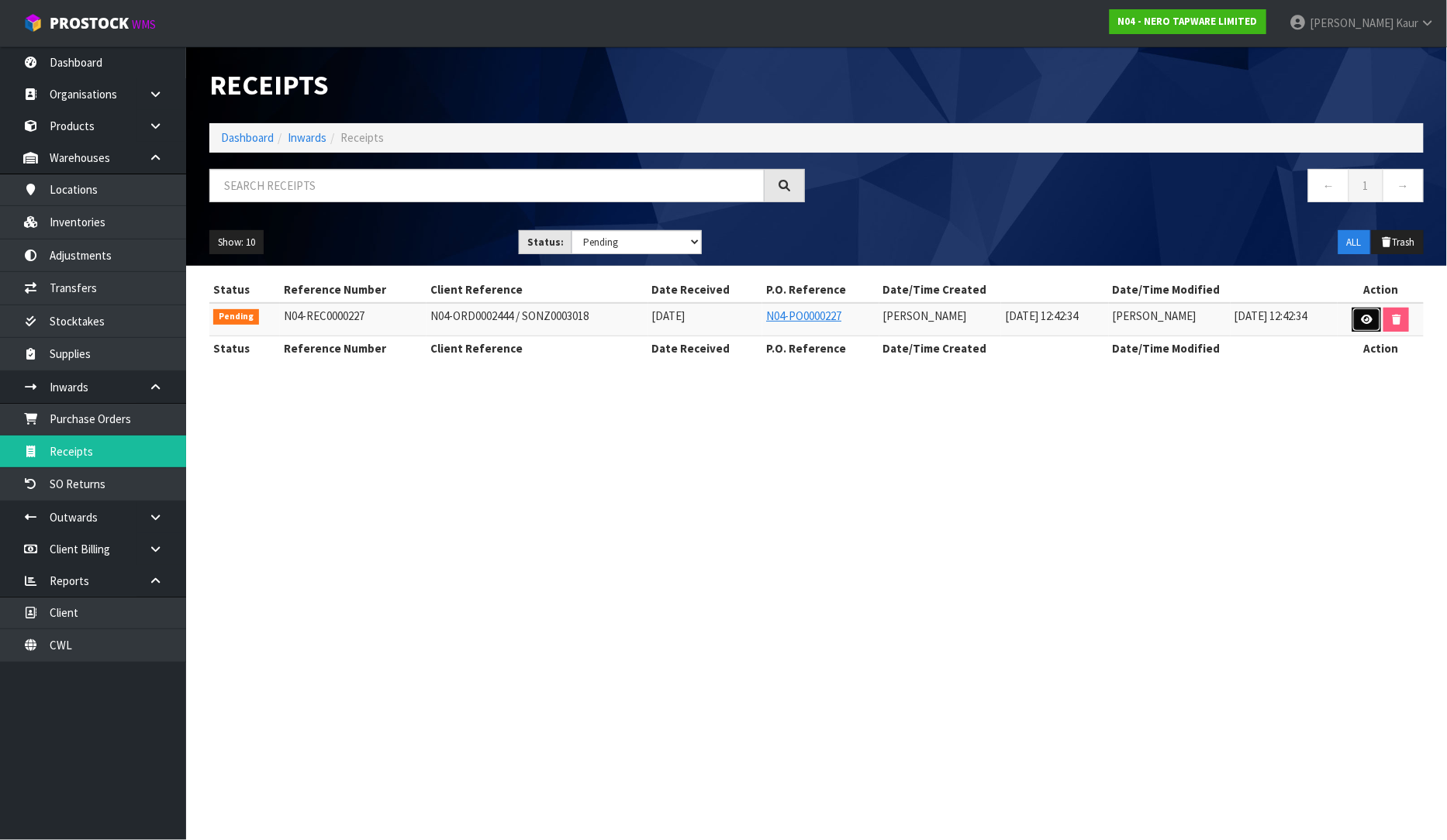
click at [1355, 314] on link at bounding box center [1366, 320] width 29 height 25
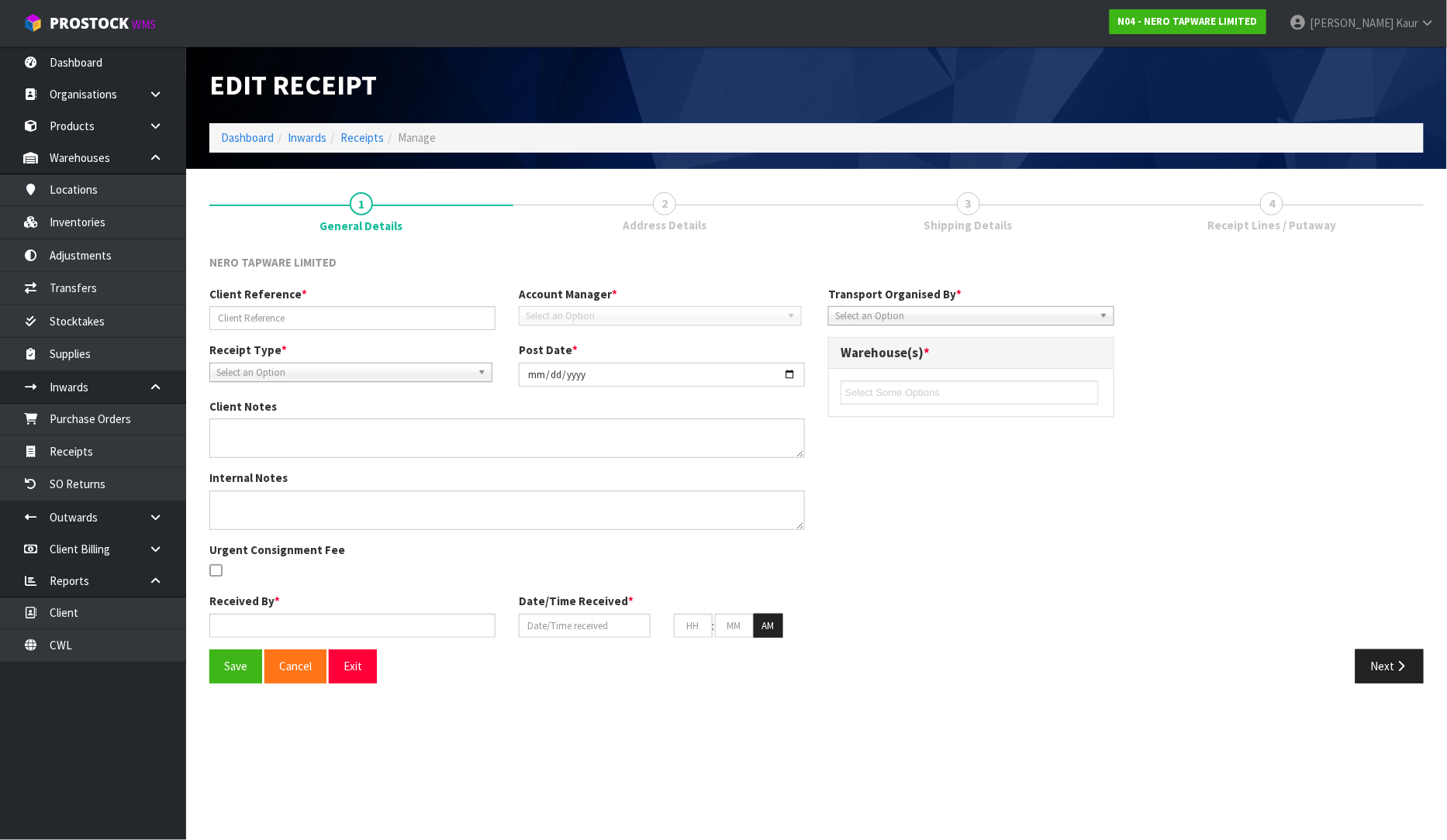
type input "N04-ORD0002444 / SONZ0003018"
type input "[DATE]"
type textarea "CWL ERROR NO CHARGES, OVERSUPPLIED - NR5390336BZ X 11. STOCK UPDATED ON N04-ADJ…"
type input "[PERSON_NAME]"
type input "[DATE]"
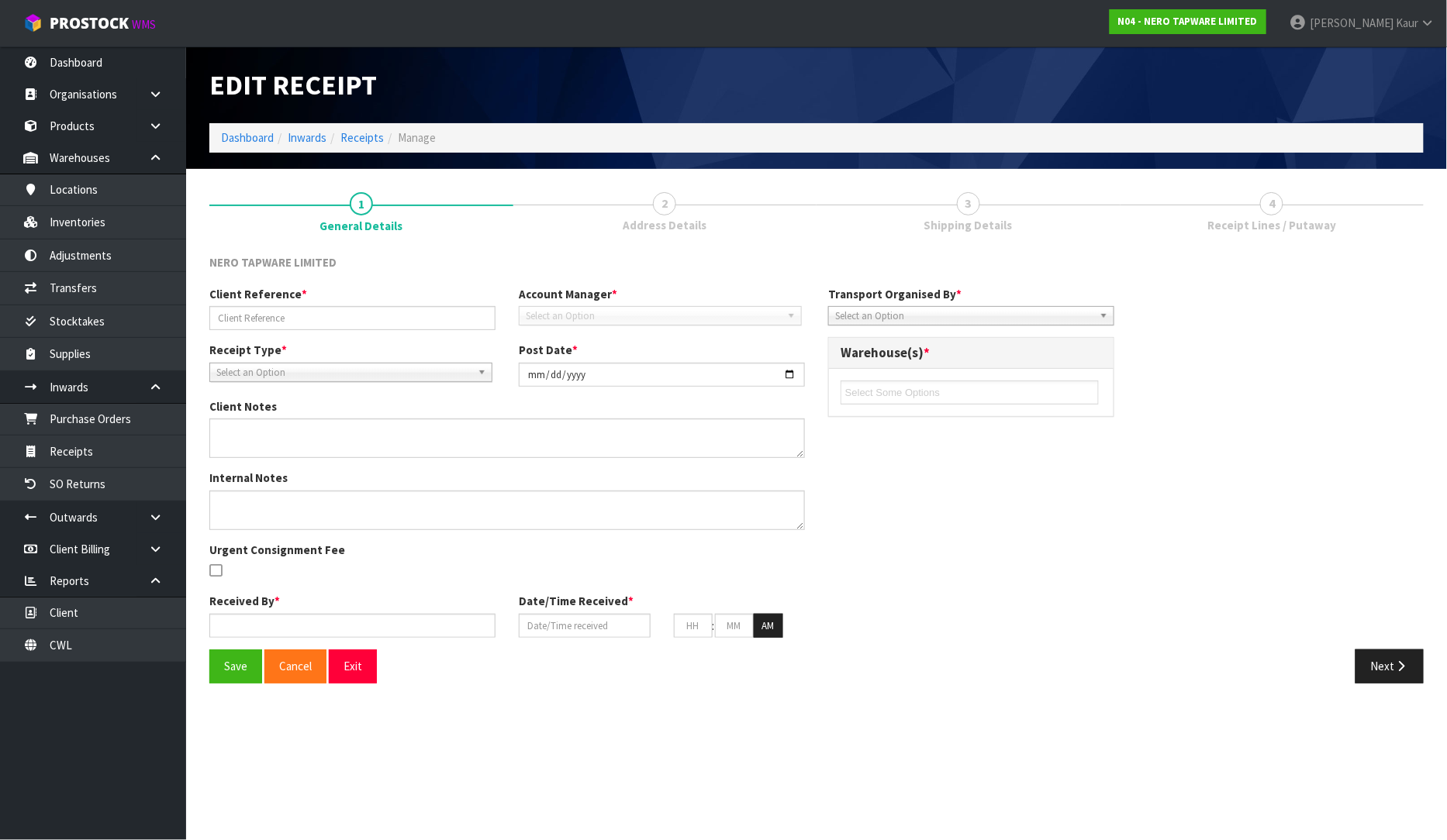
type input "12"
type input "42"
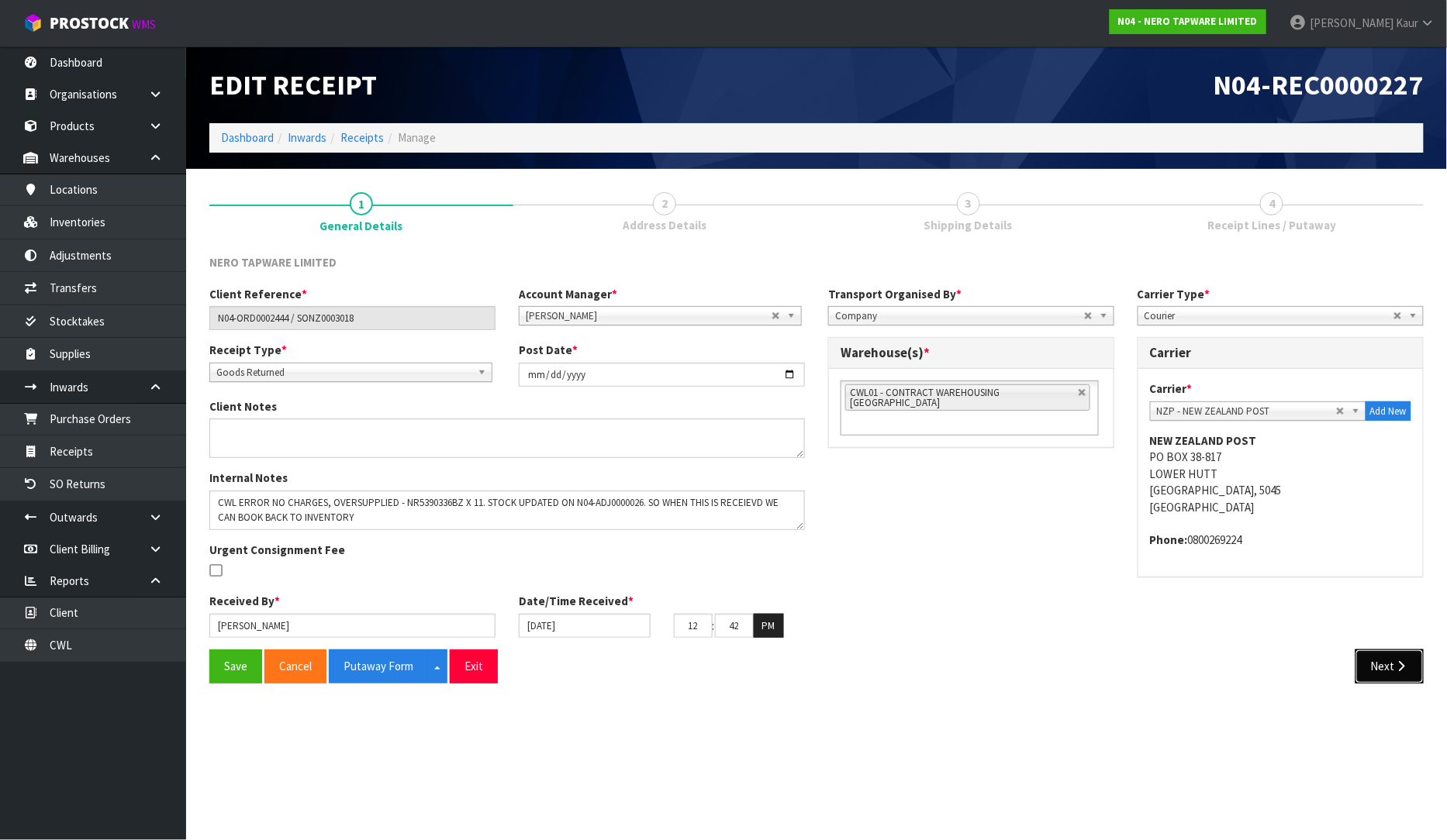
click at [1404, 672] on button "Next" at bounding box center [1390, 666] width 69 height 33
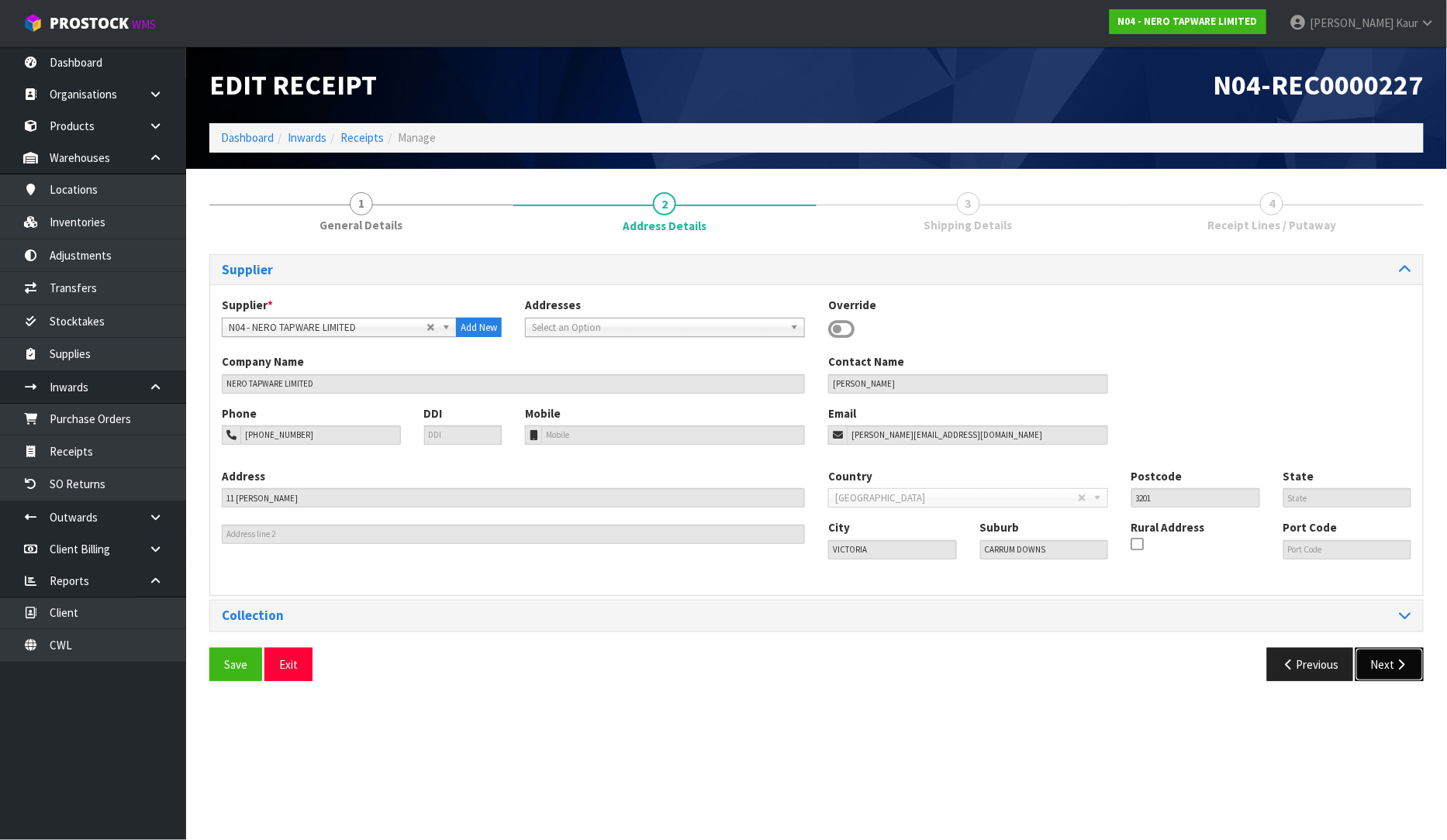
click at [1404, 672] on button "Next" at bounding box center [1390, 664] width 69 height 33
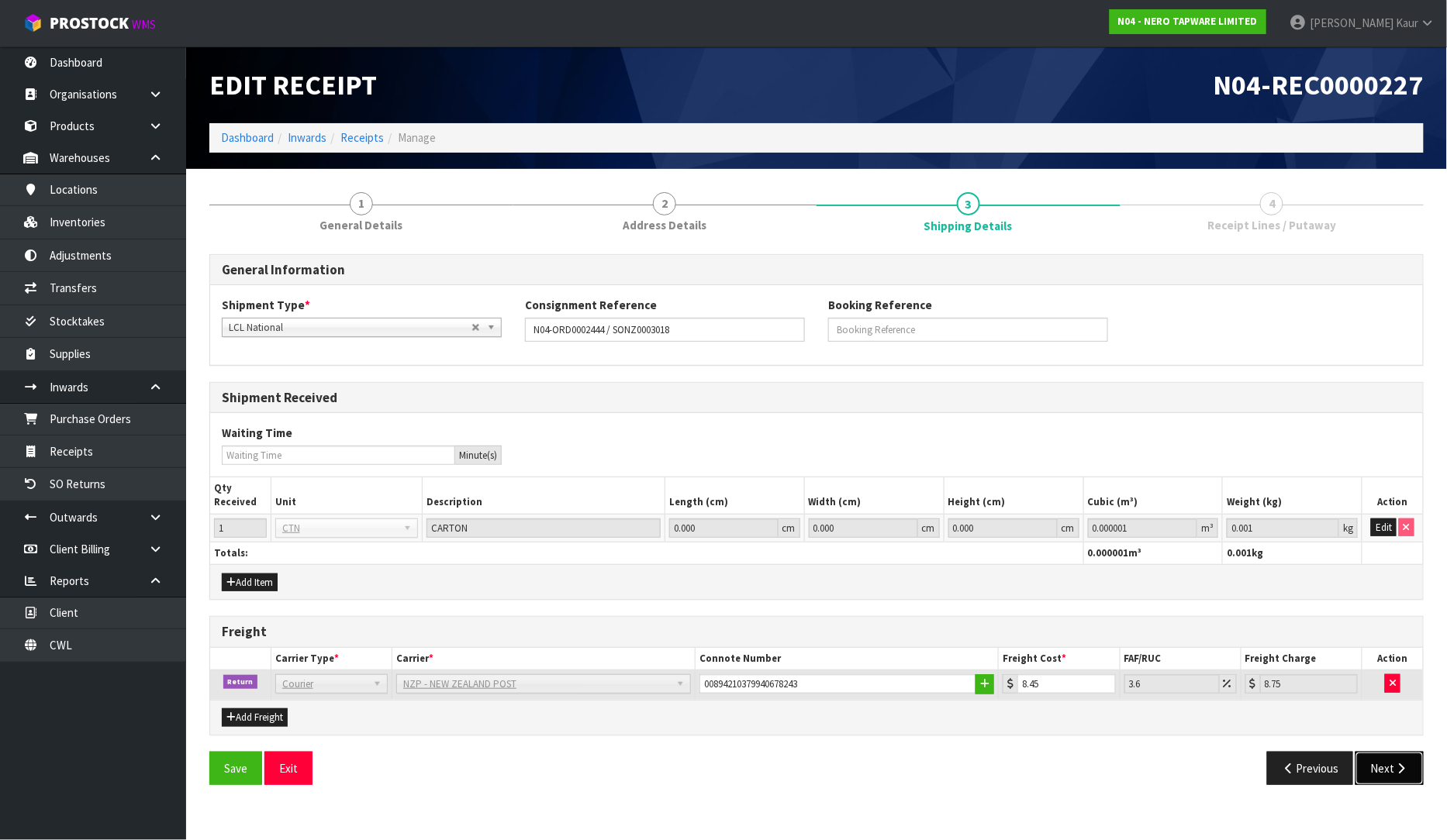
click at [1390, 766] on button "Next" at bounding box center [1390, 768] width 69 height 33
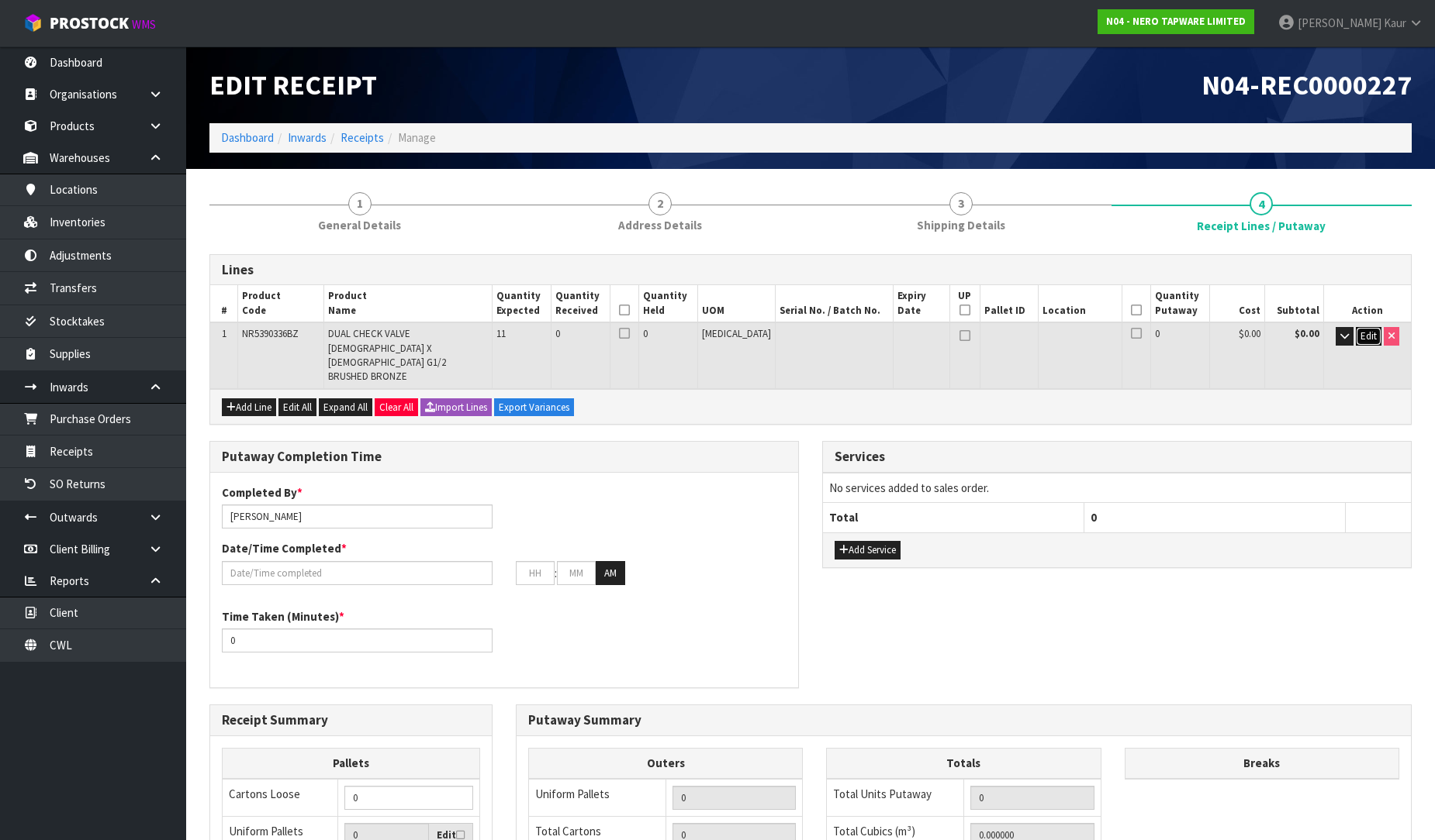
click at [1362, 339] on span "Edit" at bounding box center [1368, 336] width 16 height 13
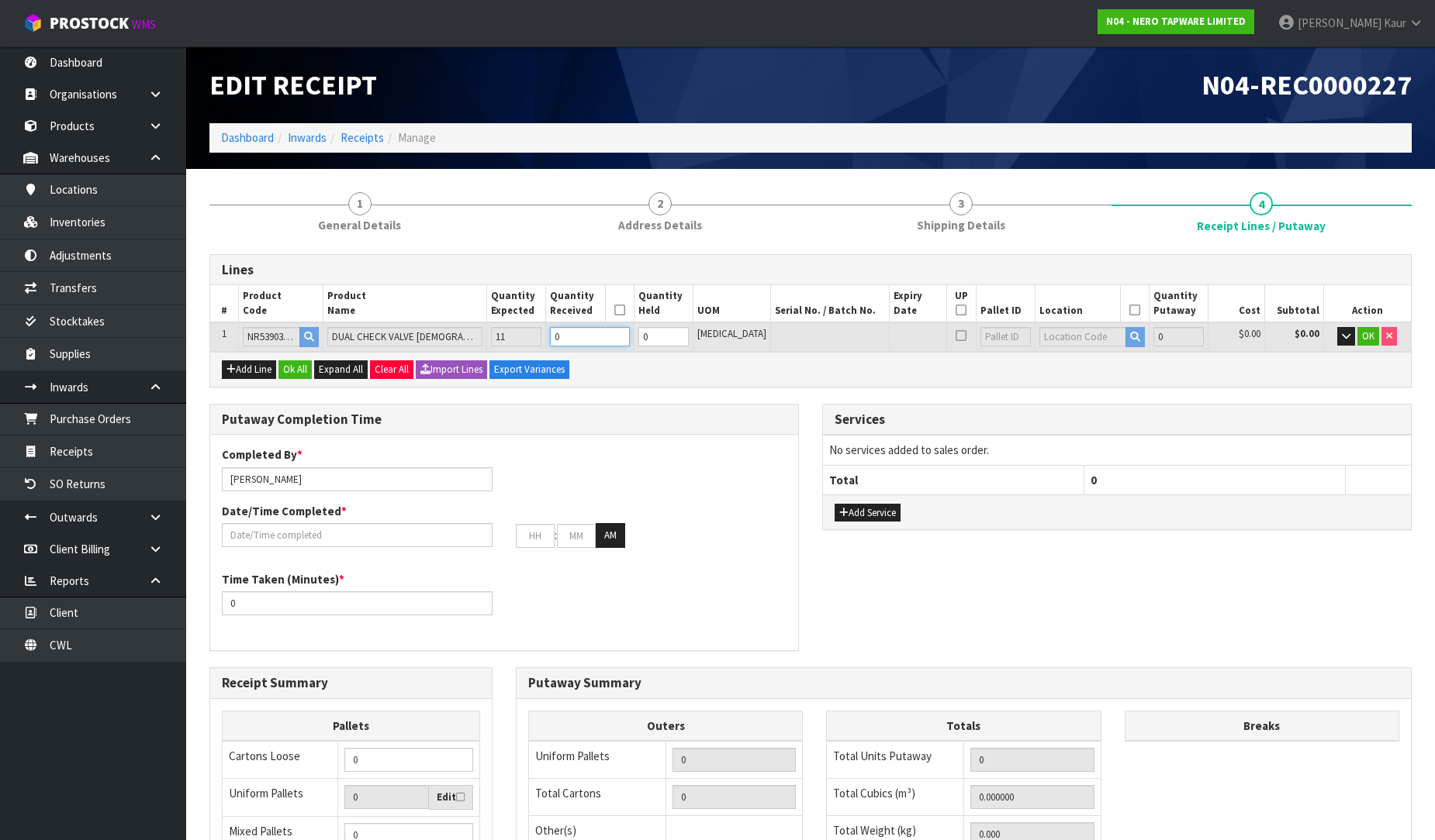
click at [616, 342] on input "0" at bounding box center [589, 336] width 79 height 19
type input "0.000225"
type input "0.1"
type input "1"
type input "0.002475"
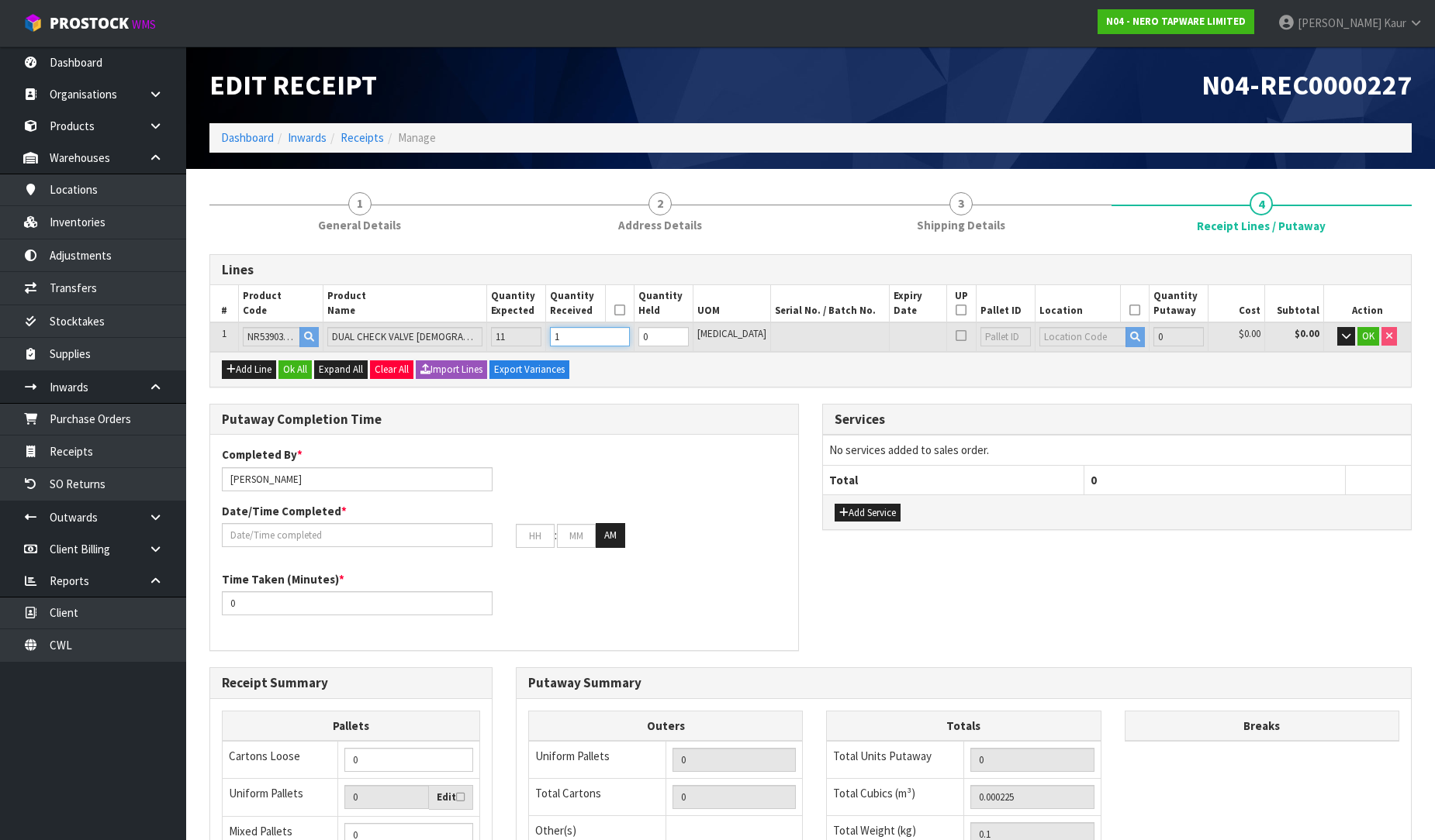
type input "1.1"
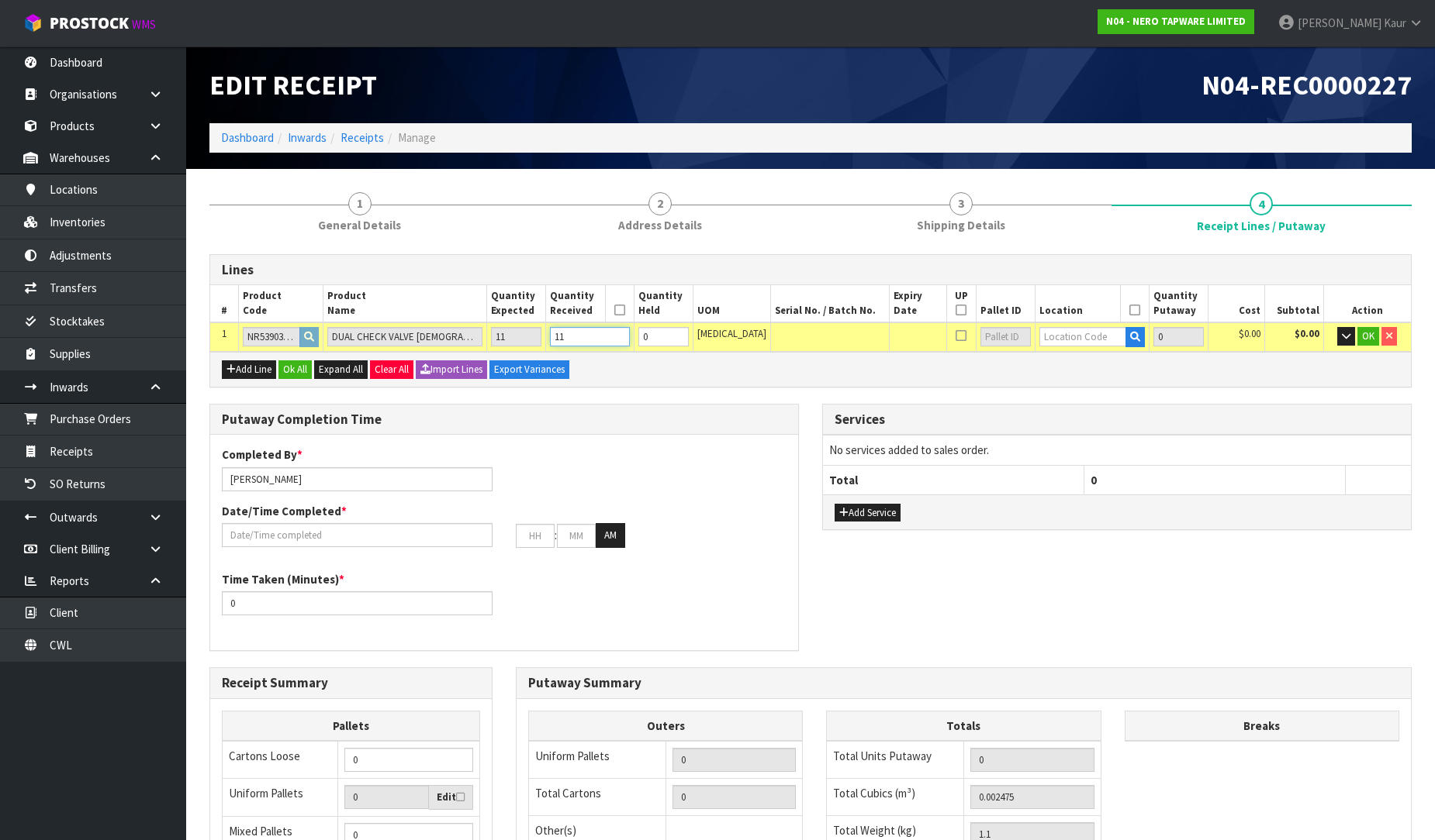
type input "11"
click at [1041, 335] on input "text" at bounding box center [1082, 336] width 87 height 19
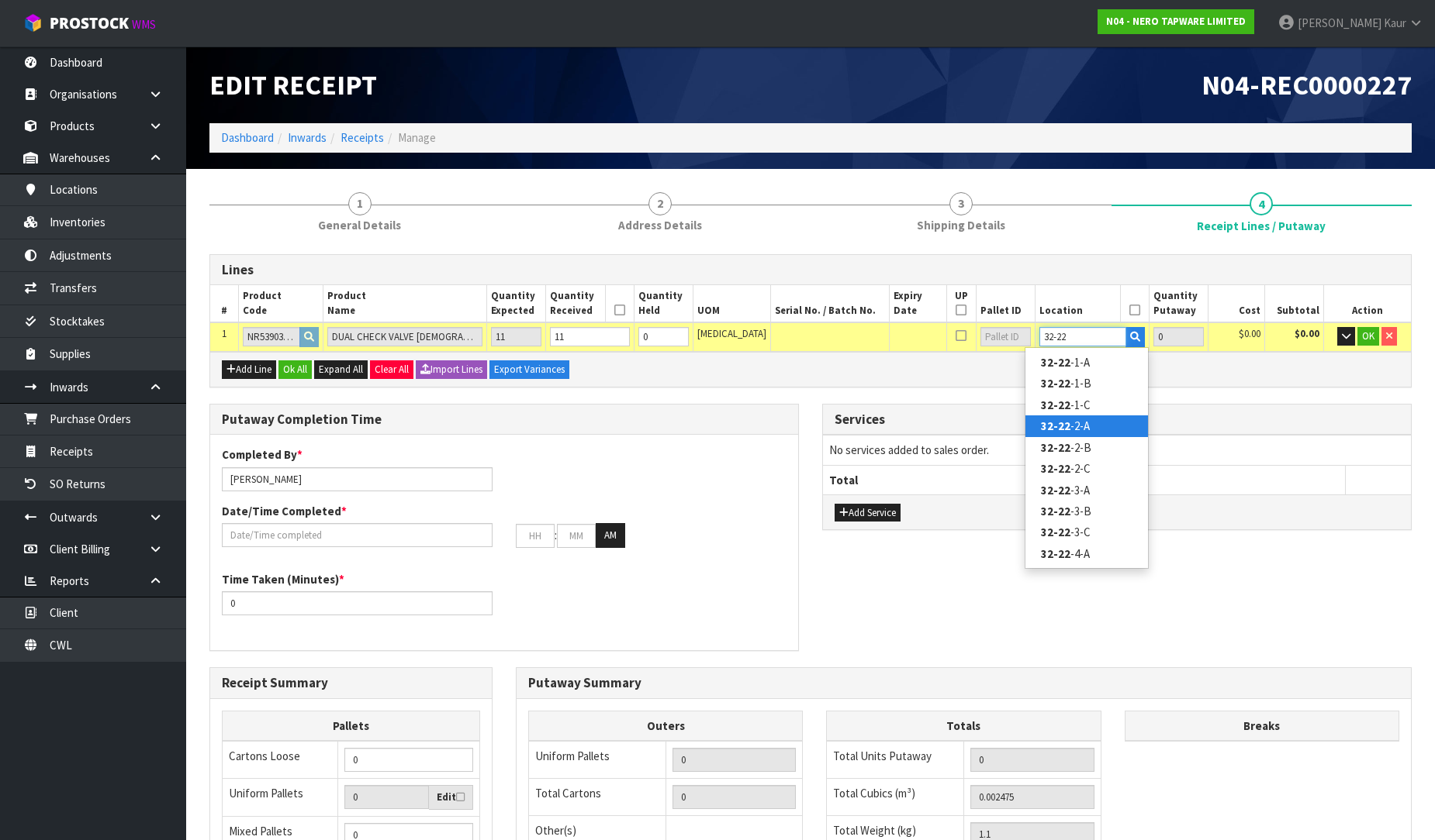
type input "32-22"
click at [1074, 431] on link "32-22 -2-A" at bounding box center [1086, 426] width 123 height 21
type input "11"
type input "32-22-2-A"
type input "11"
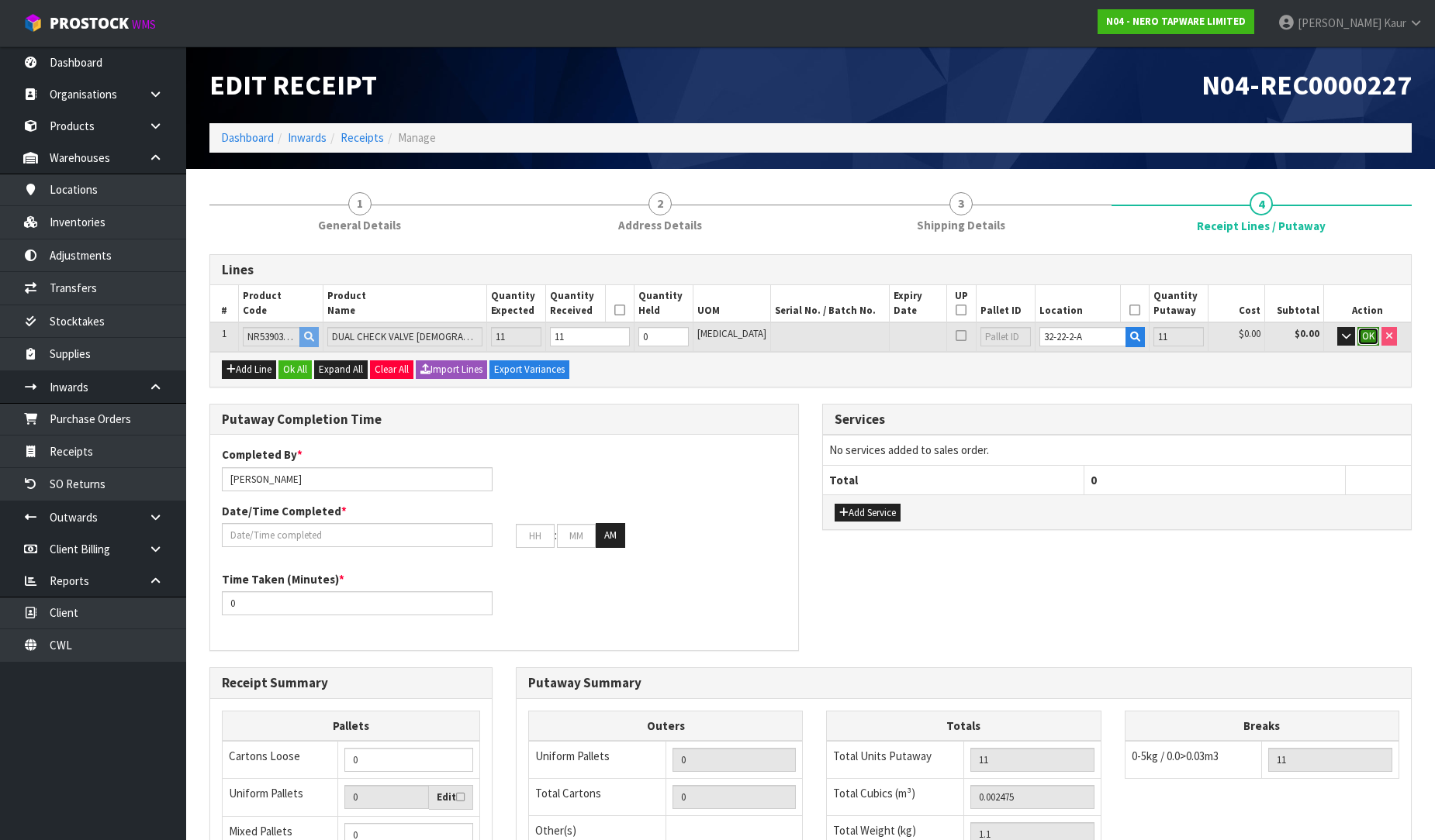
click at [1362, 333] on span "OK" at bounding box center [1367, 336] width 12 height 13
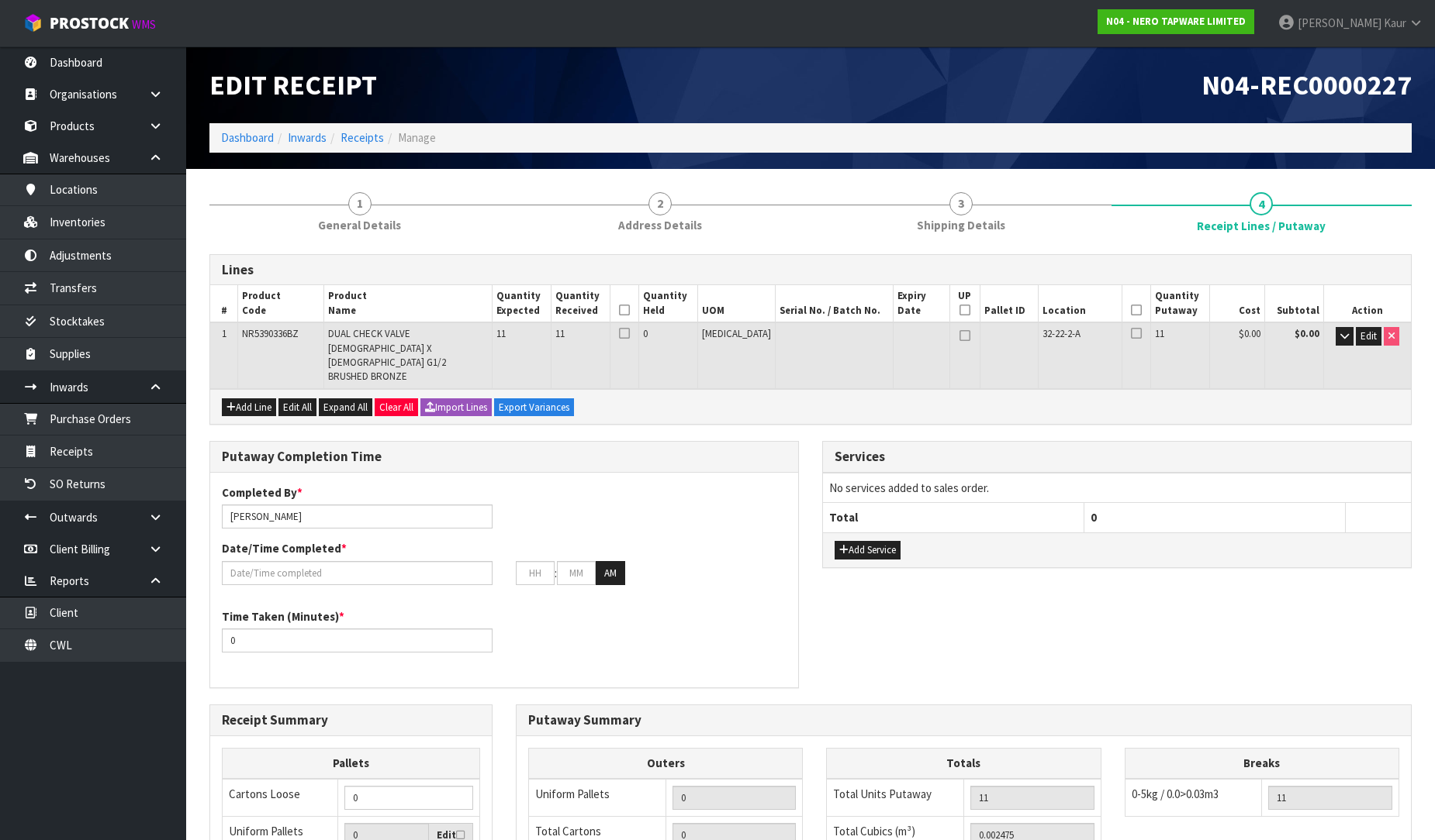
click at [630, 310] on icon at bounding box center [623, 310] width 10 height 1
click at [1122, 311] on th at bounding box center [1137, 304] width 29 height 37
click at [1131, 310] on icon at bounding box center [1136, 310] width 10 height 1
click at [370, 559] on div "Completed By * [PERSON_NAME] Date/Time Completed * : : AM" at bounding box center [504, 541] width 588 height 112
click at [352, 561] on input "text" at bounding box center [357, 572] width 271 height 24
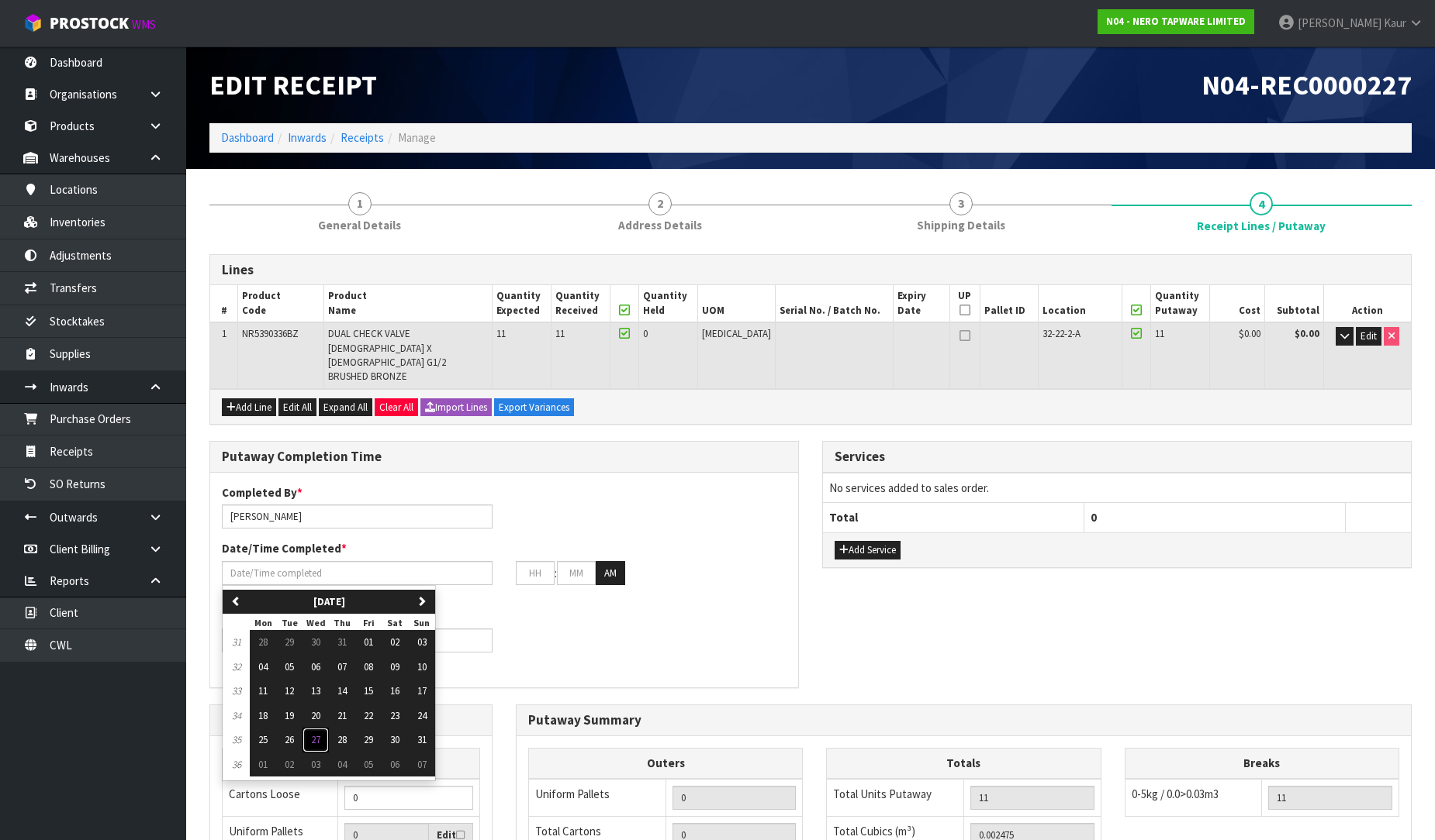
click at [307, 728] on button "27" at bounding box center [315, 740] width 27 height 25
type input "[DATE]"
type input "12"
type input "00"
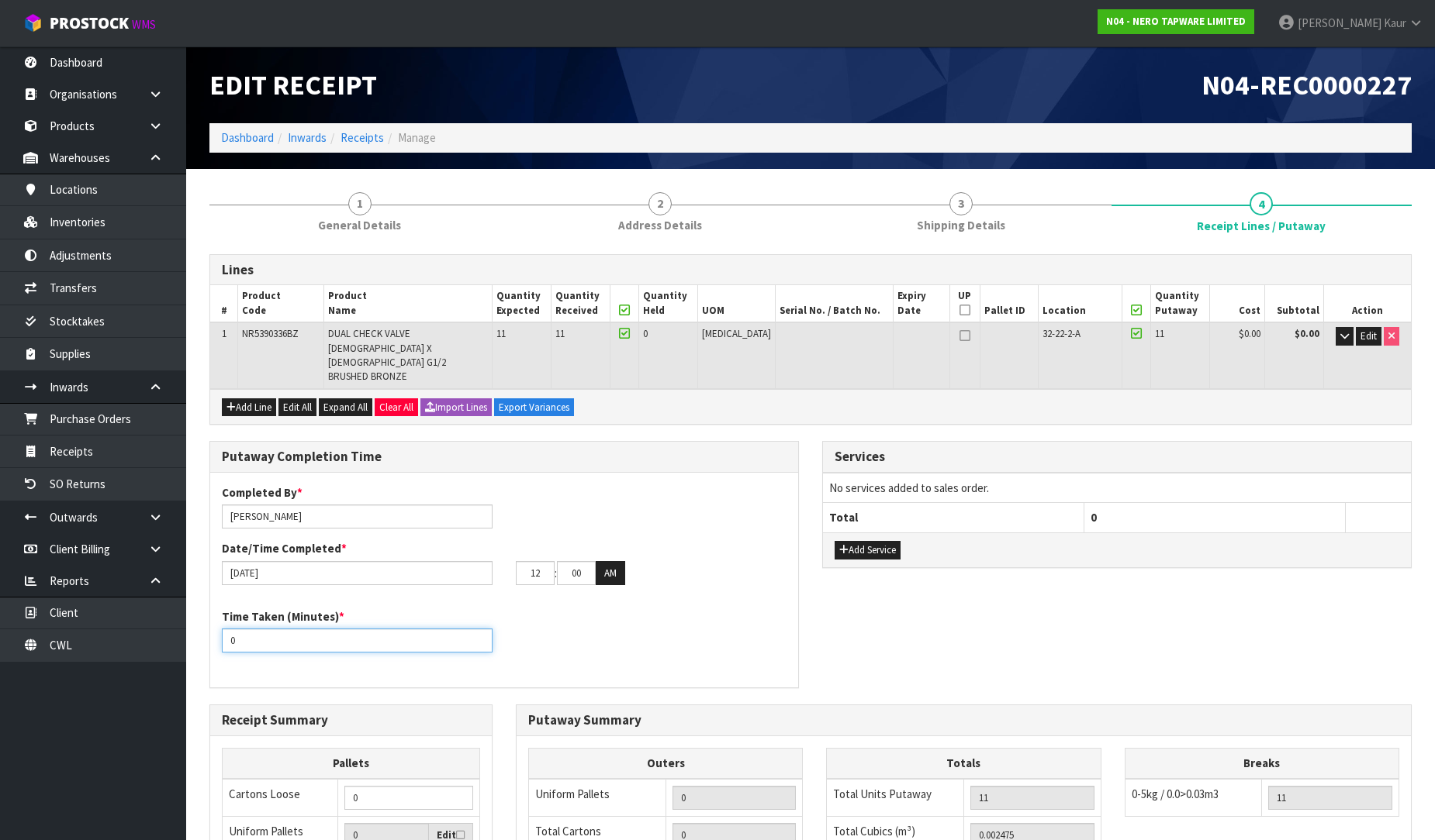
drag, startPoint x: 245, startPoint y: 618, endPoint x: 215, endPoint y: 615, distance: 30.1
click at [215, 615] on div "Time Taken (Minutes) * 0" at bounding box center [357, 630] width 293 height 44
type input "10"
drag, startPoint x: 588, startPoint y: 544, endPoint x: 527, endPoint y: 544, distance: 61.0
click at [527, 561] on tr "12 : 00 : 00 AM" at bounding box center [570, 573] width 110 height 25
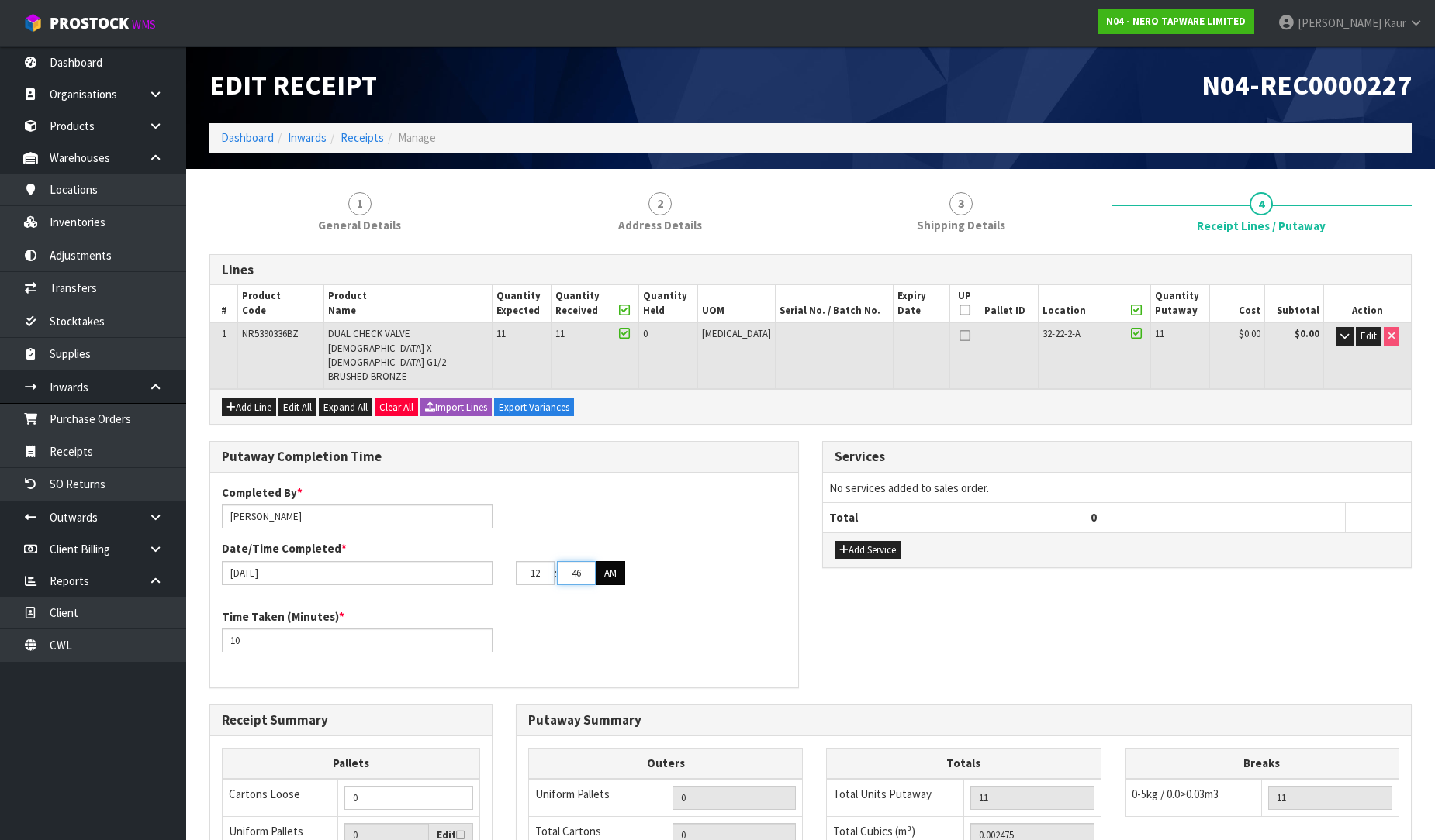
type input "46"
click at [615, 561] on button "AM" at bounding box center [610, 573] width 30 height 25
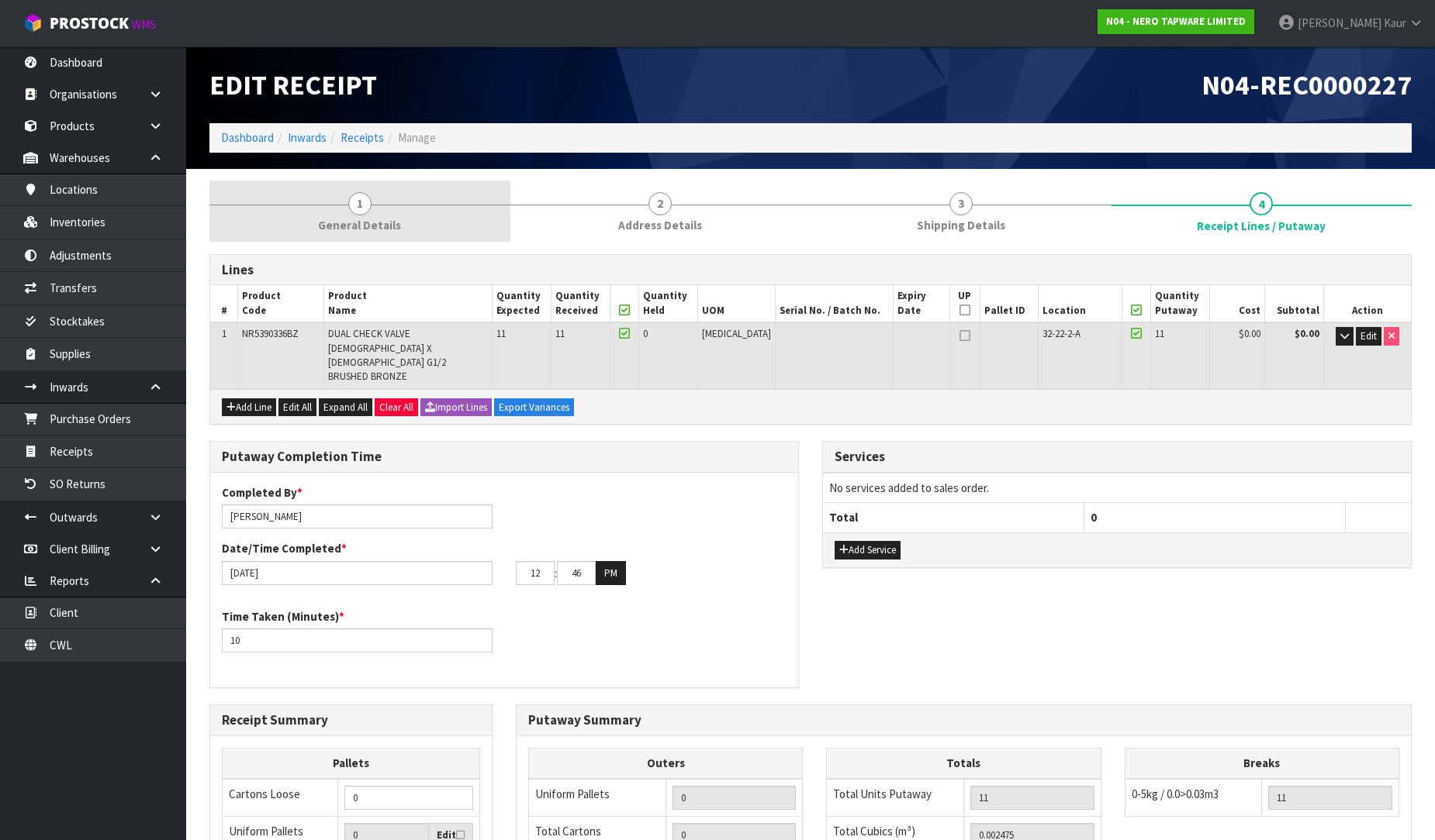
click at [367, 227] on span "General Details" at bounding box center [359, 225] width 83 height 16
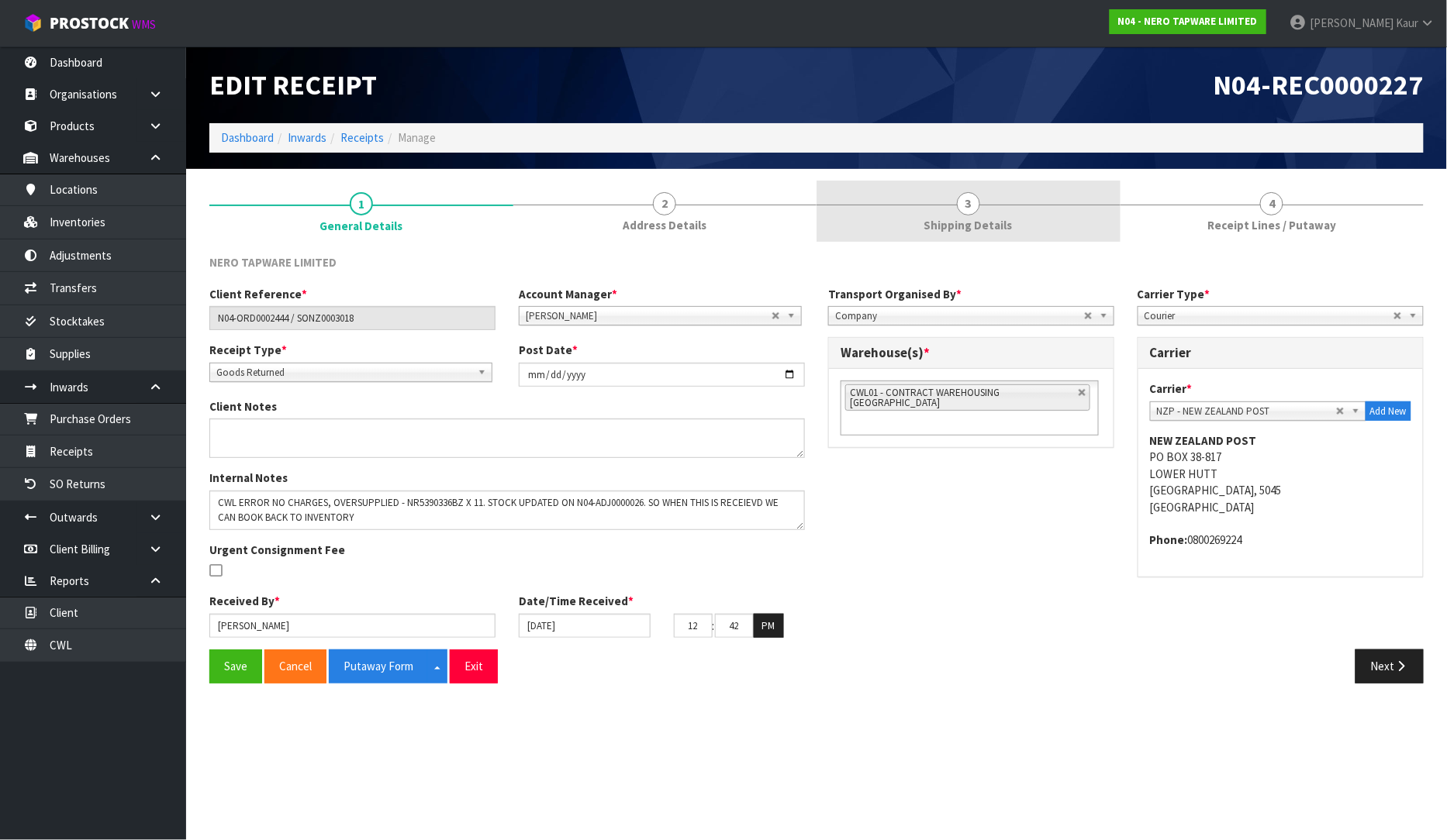
click at [997, 207] on link "3 Shipping Details" at bounding box center [968, 211] width 304 height 61
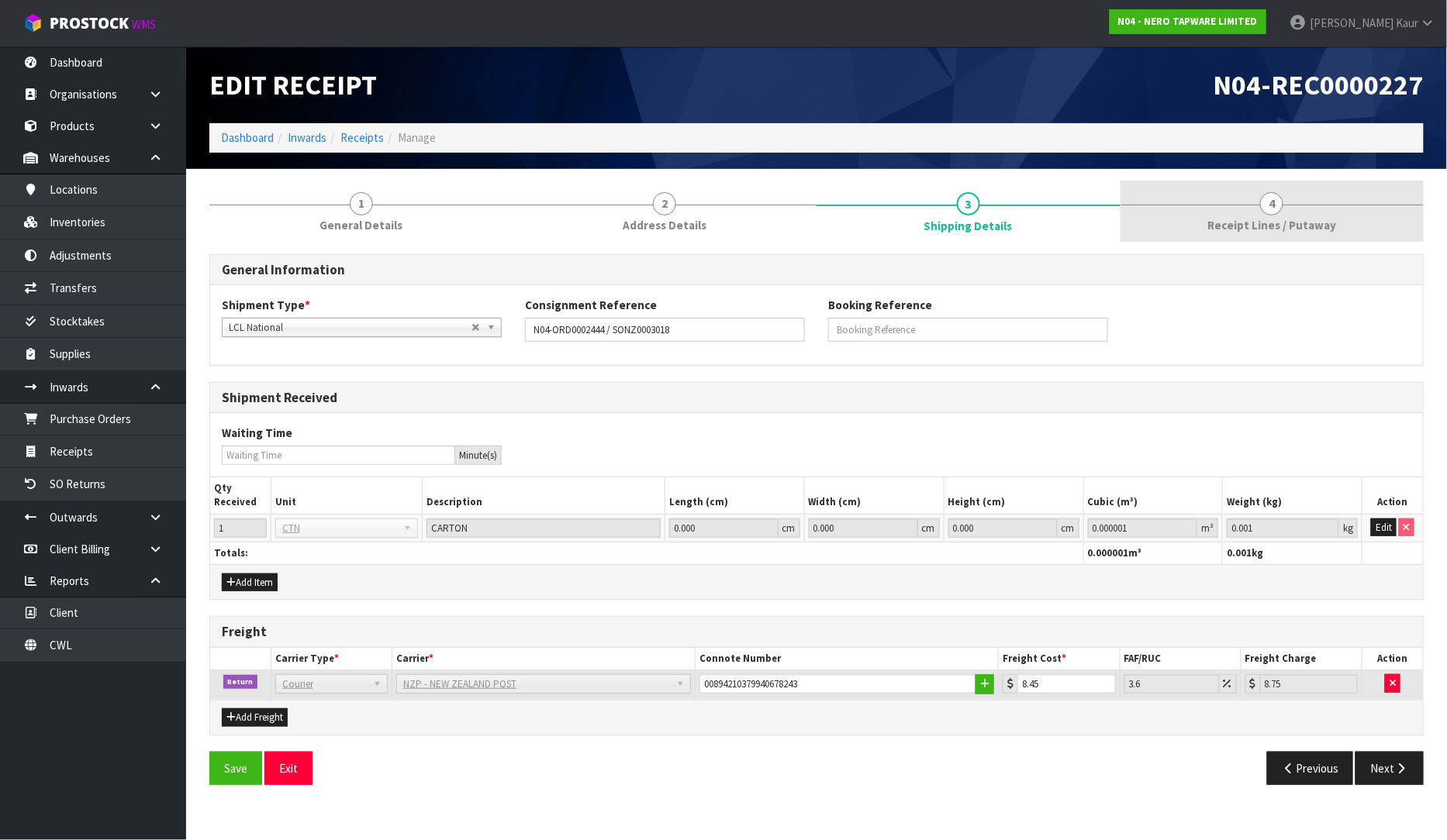
click at [1258, 198] on link "4 Receipt Lines / Putaway" at bounding box center [1272, 211] width 304 height 61
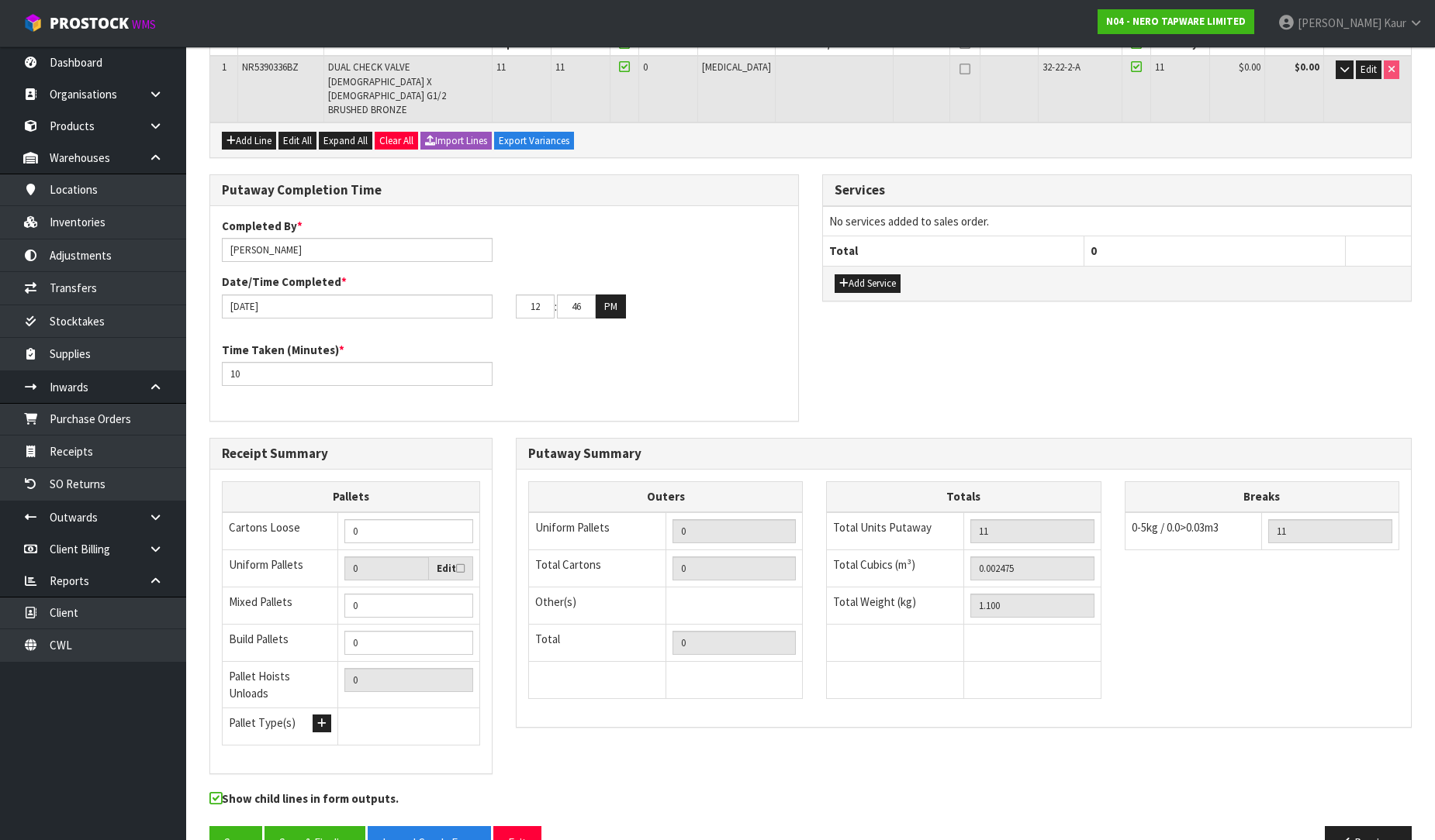
scroll to position [271, 0]
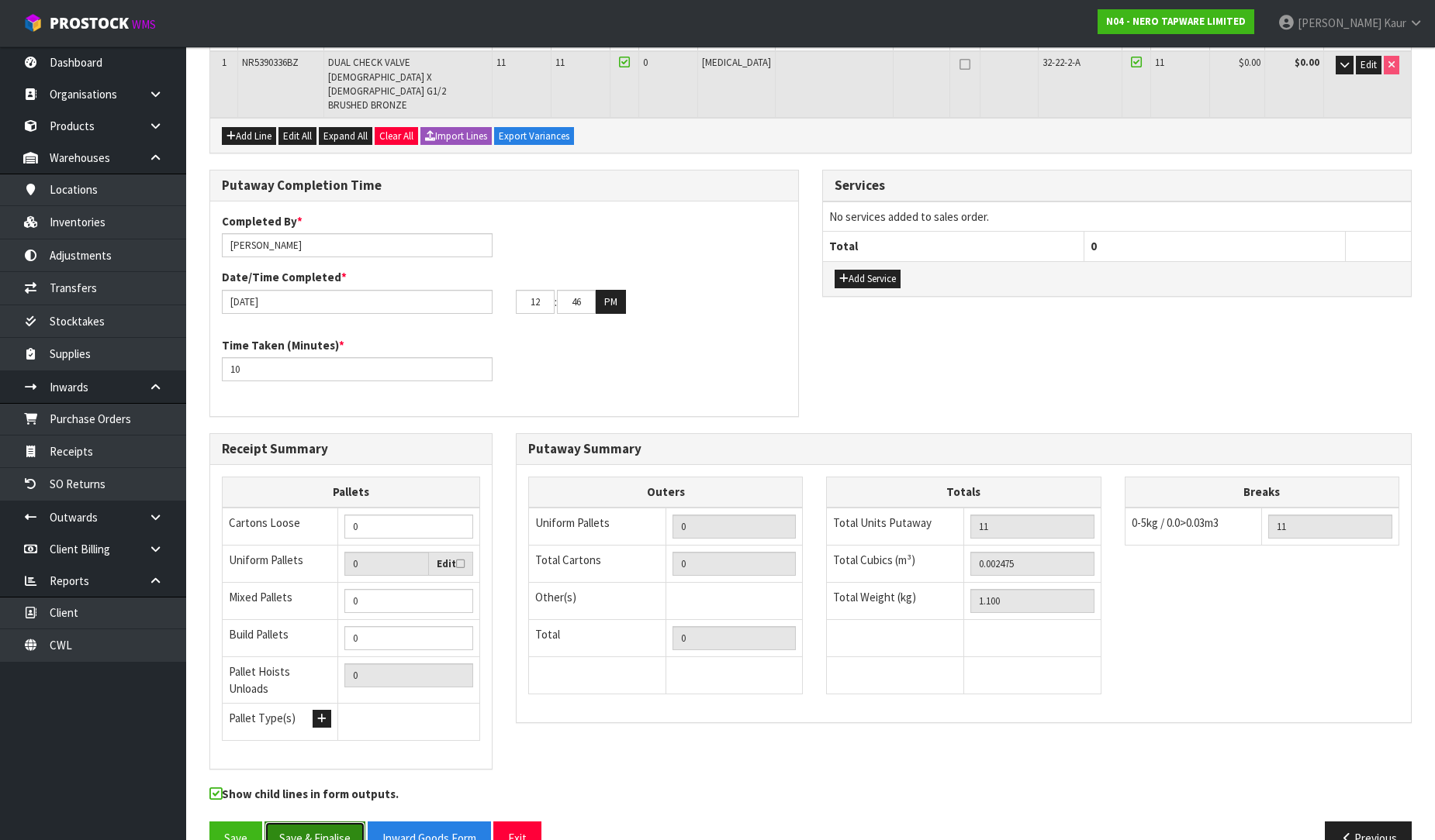
click at [312, 822] on button "Save & Finalise" at bounding box center [315, 838] width 101 height 33
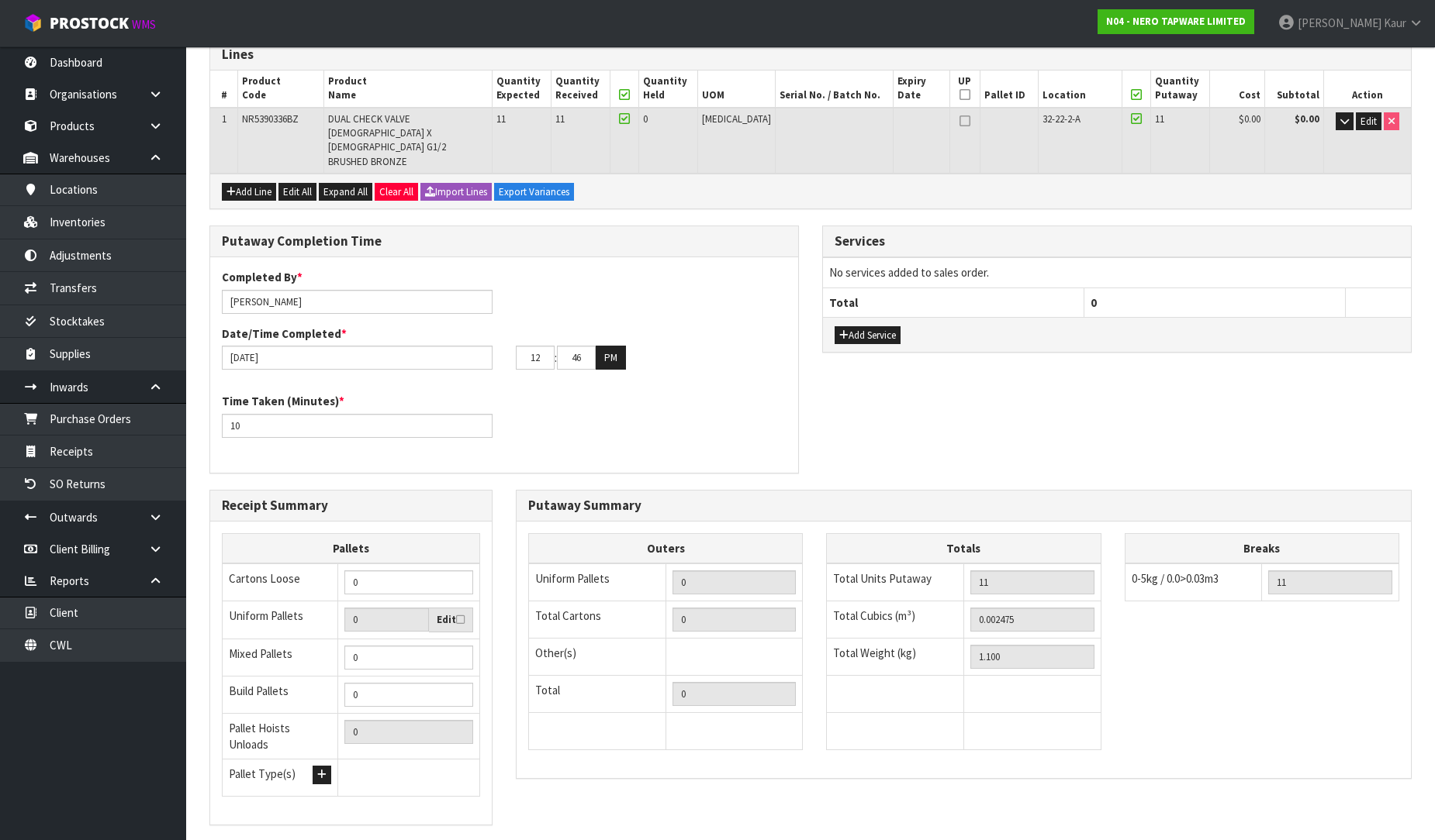
scroll to position [0, 0]
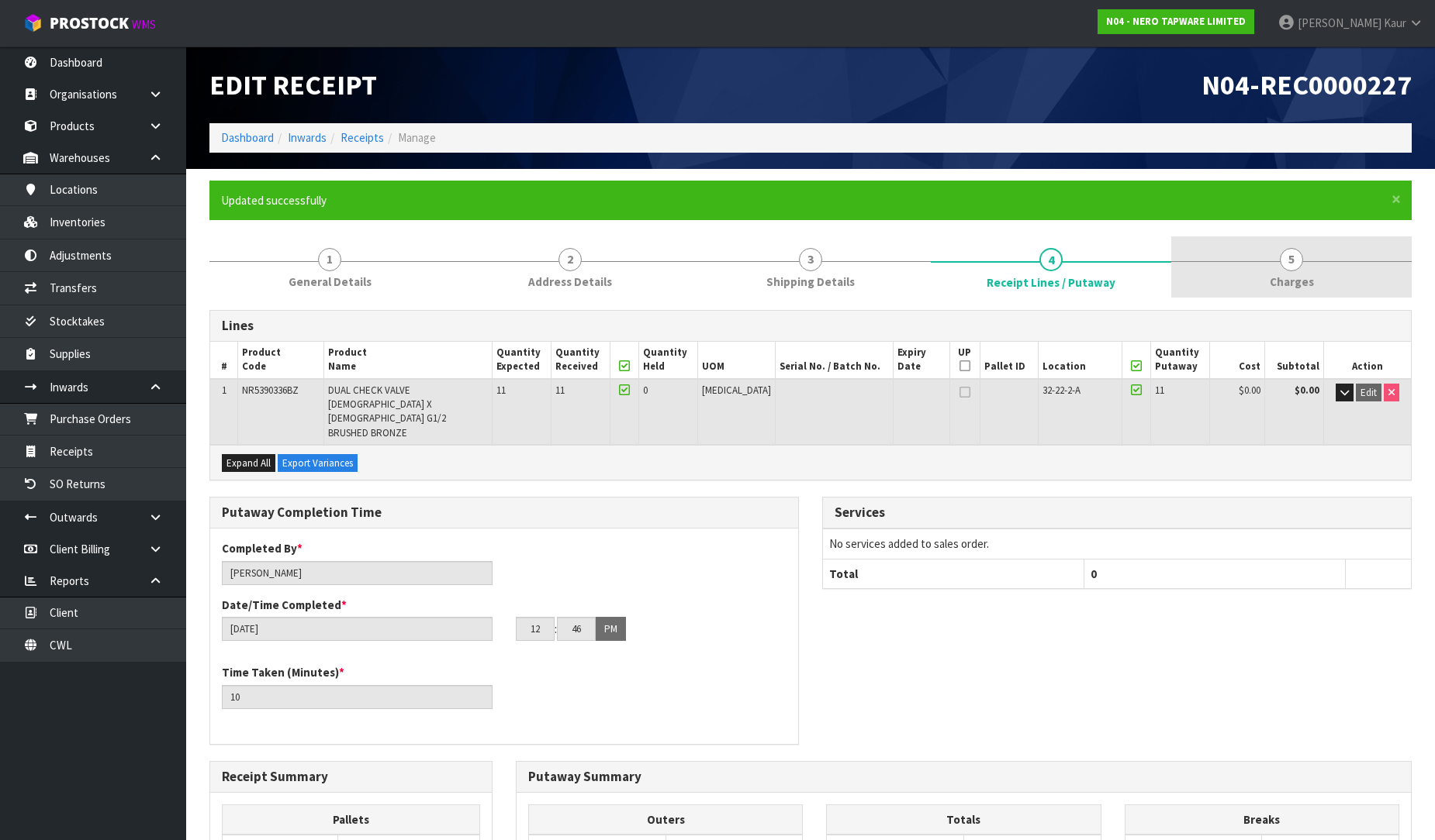
click at [1297, 266] on span "5" at bounding box center [1291, 259] width 23 height 23
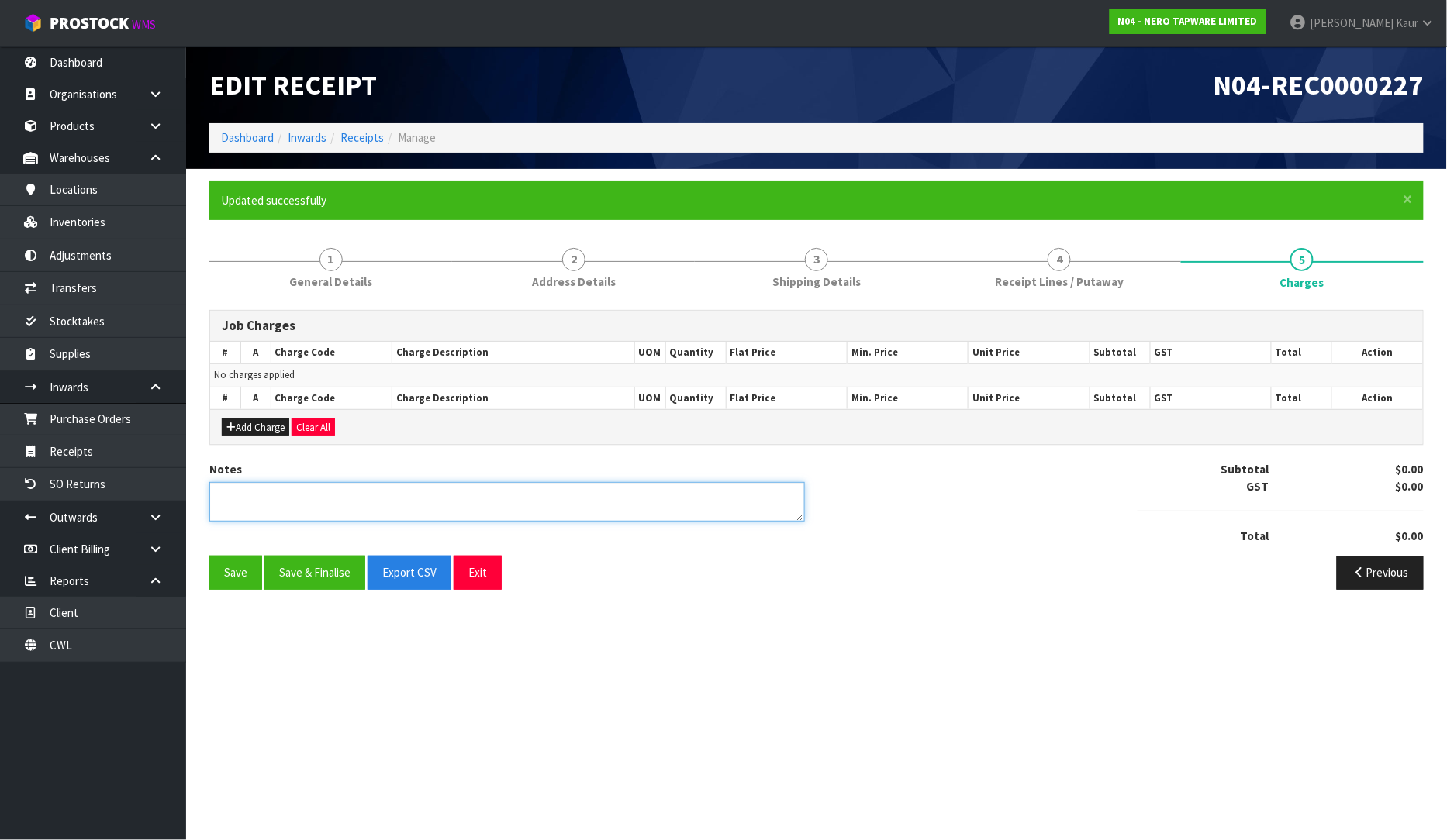
click at [420, 502] on textarea at bounding box center [507, 502] width 595 height 40
type textarea "C"
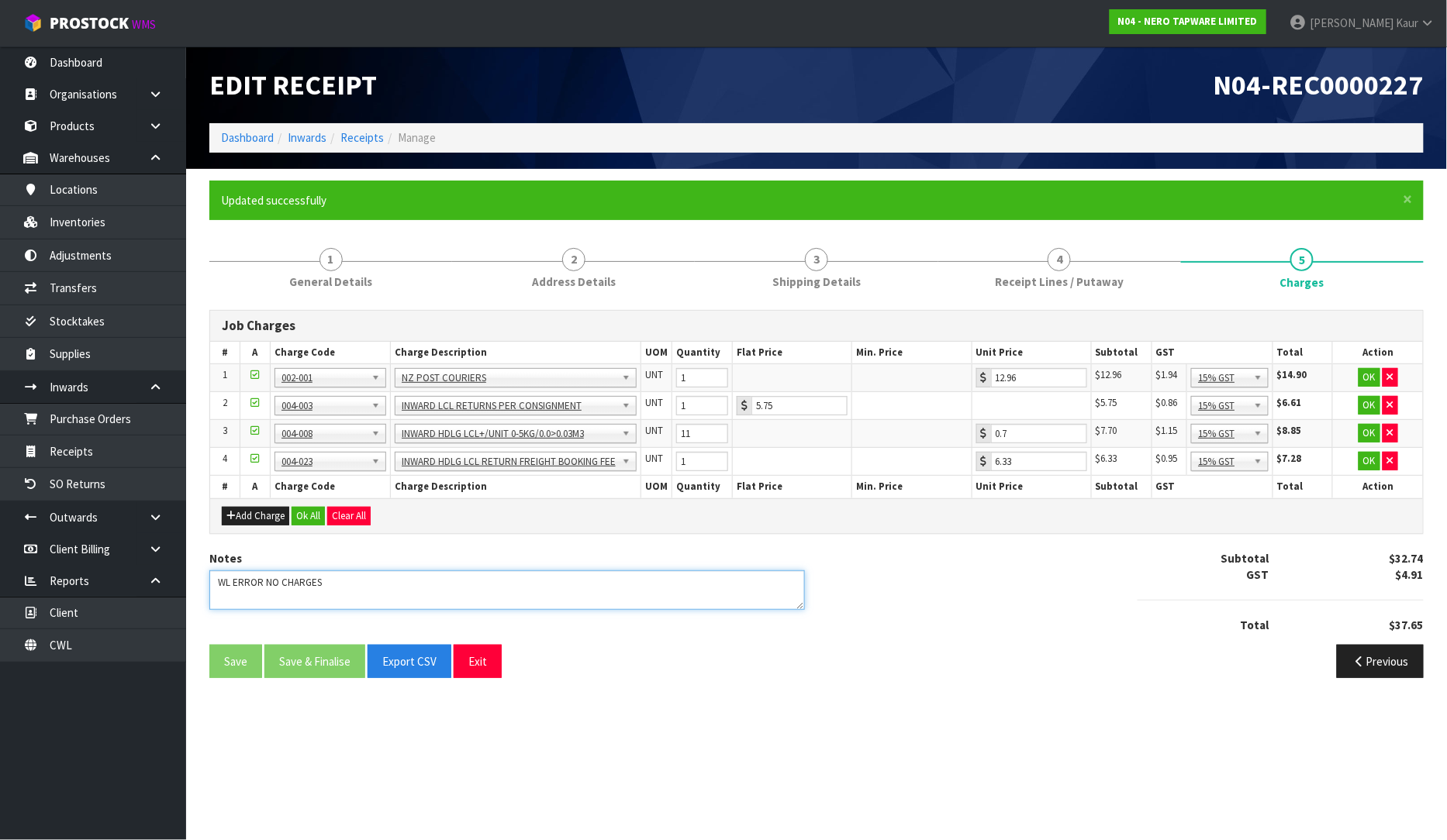
click at [214, 590] on textarea at bounding box center [507, 590] width 595 height 40
type textarea "CWL ERROR NO CHARGES"
click at [370, 522] on button "Clear All" at bounding box center [349, 516] width 44 height 19
click at [370, 522] on button "Confirm Clear All" at bounding box center [365, 516] width 77 height 19
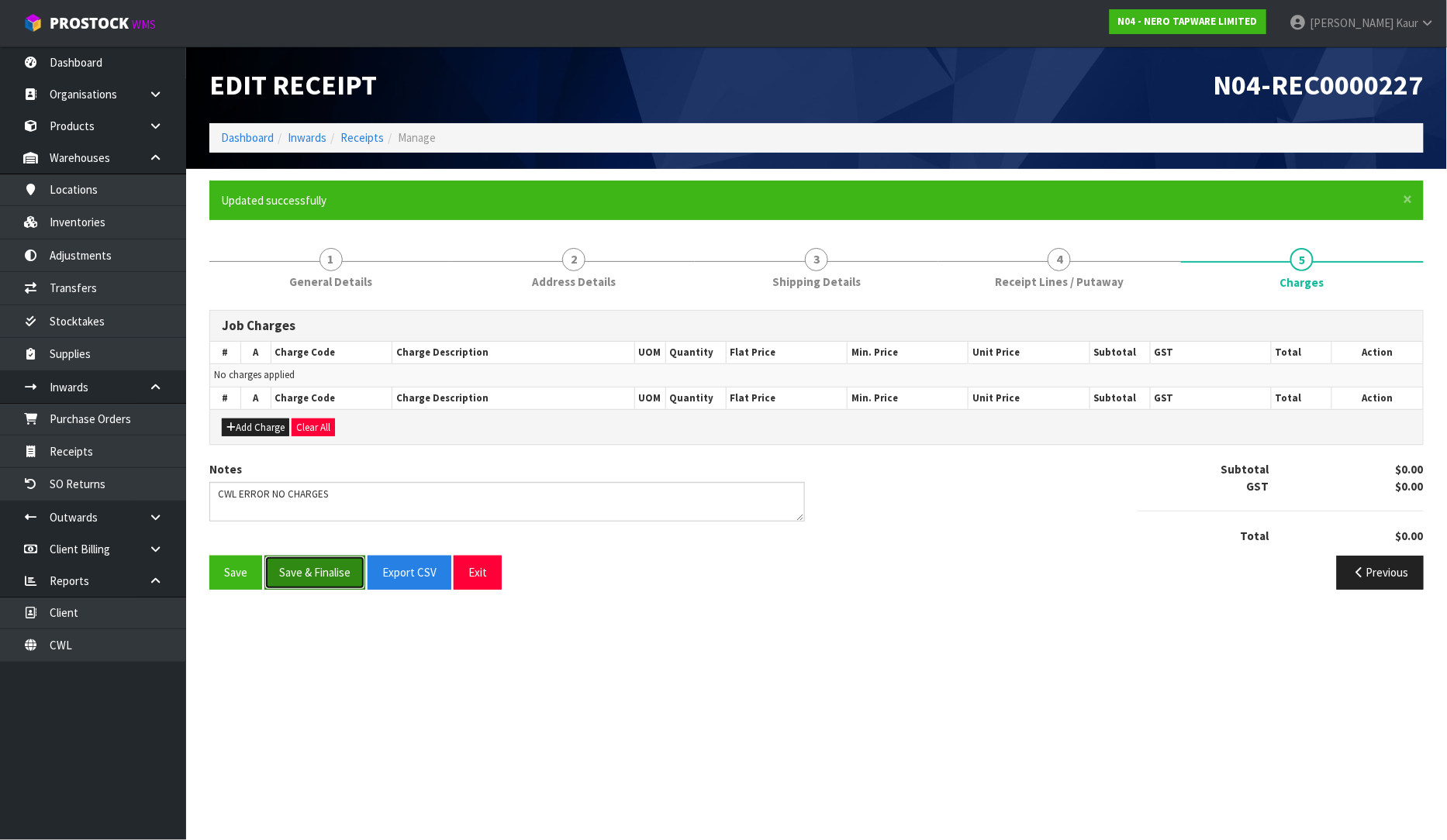
click at [320, 576] on button "Save & Finalise" at bounding box center [315, 572] width 101 height 33
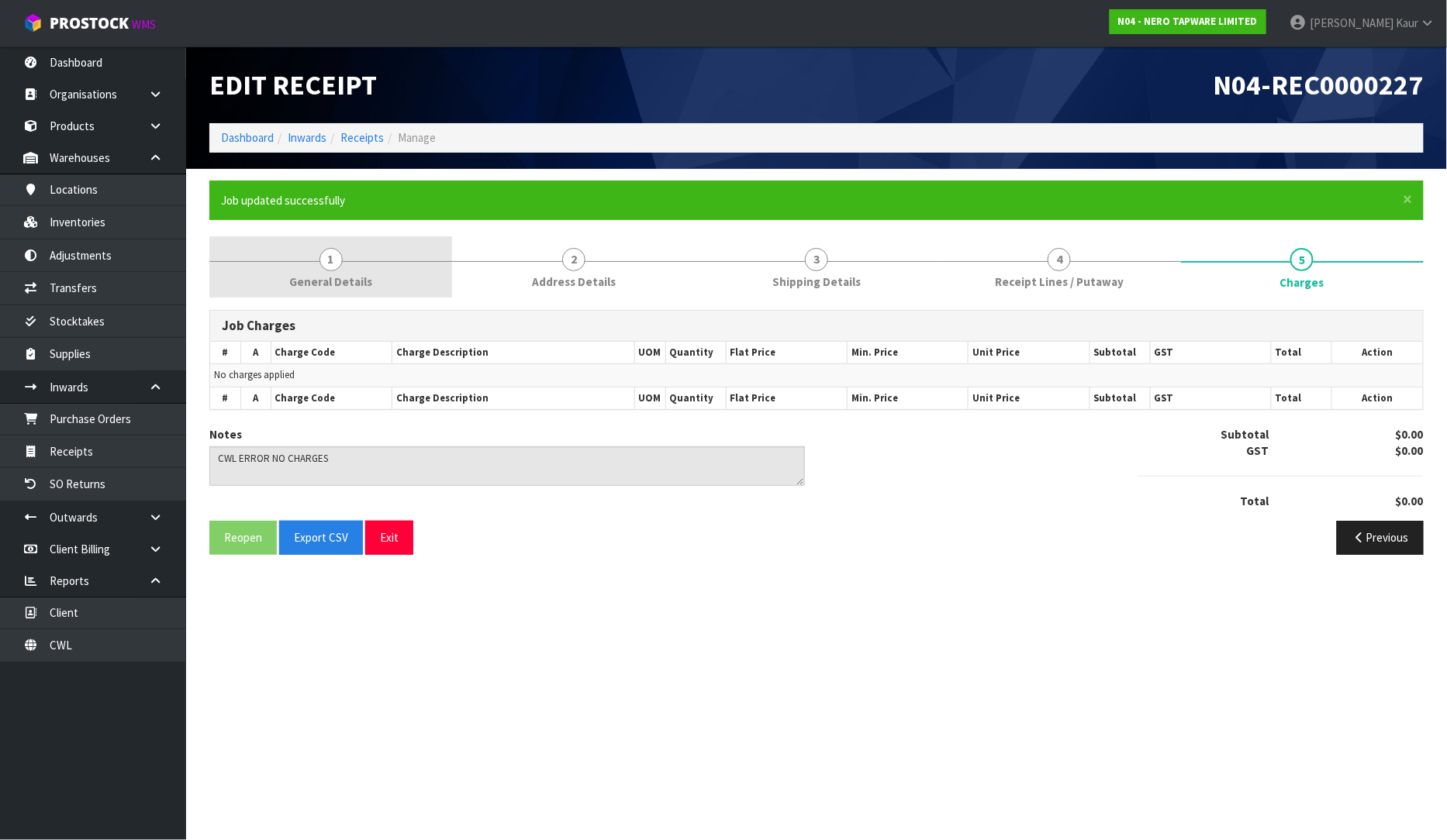
click at [326, 249] on span "1" at bounding box center [331, 259] width 23 height 23
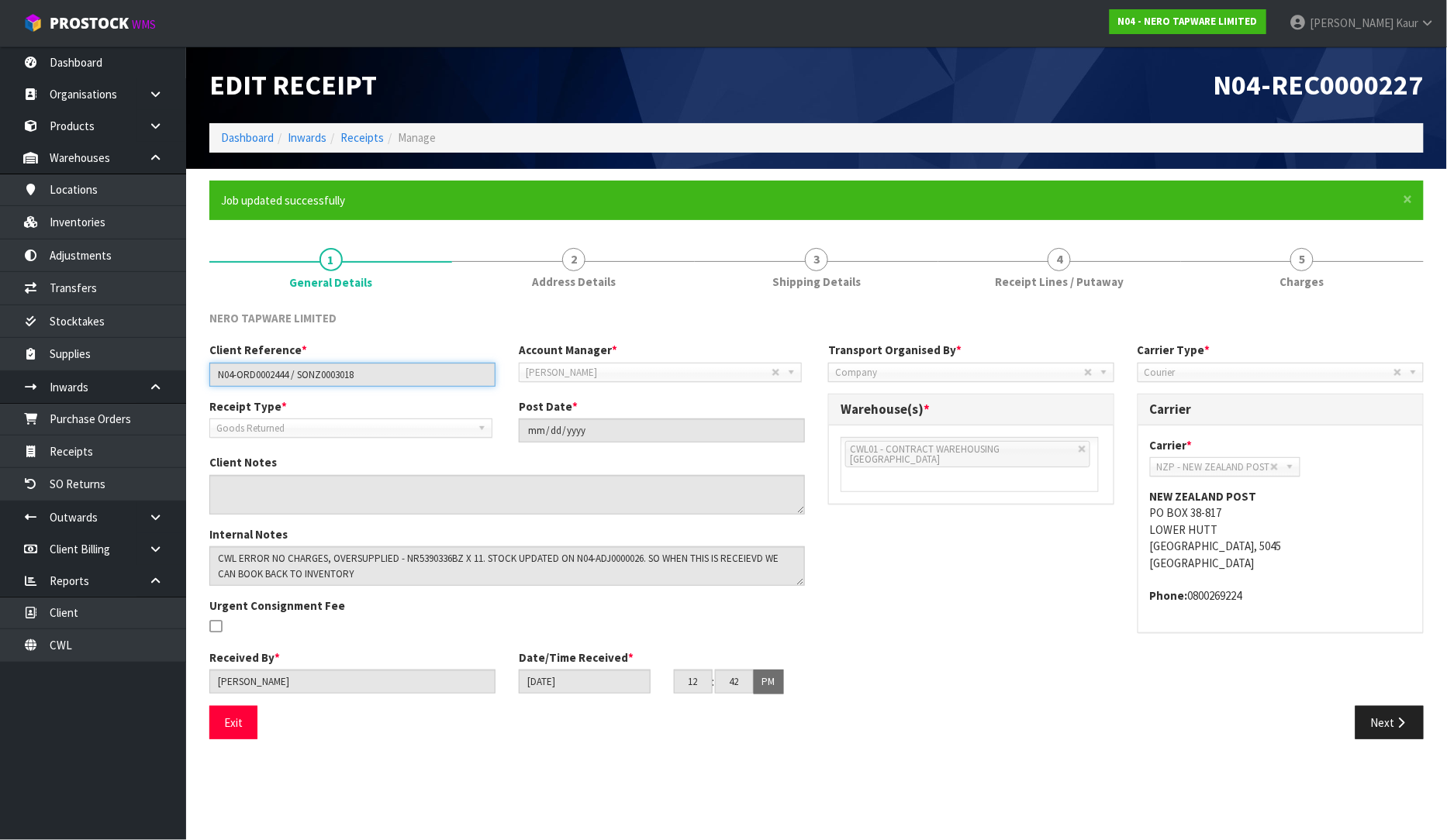
drag, startPoint x: 393, startPoint y: 374, endPoint x: 199, endPoint y: 401, distance: 195.9
click at [199, 401] on div "Client Reference * N04-ORD0002444 / SONZ0003018 Account Manager * [PERSON_NAME]…" at bounding box center [507, 524] width 618 height 364
click at [1312, 249] on link "5 [GEOGRAPHIC_DATA]" at bounding box center [1302, 267] width 243 height 61
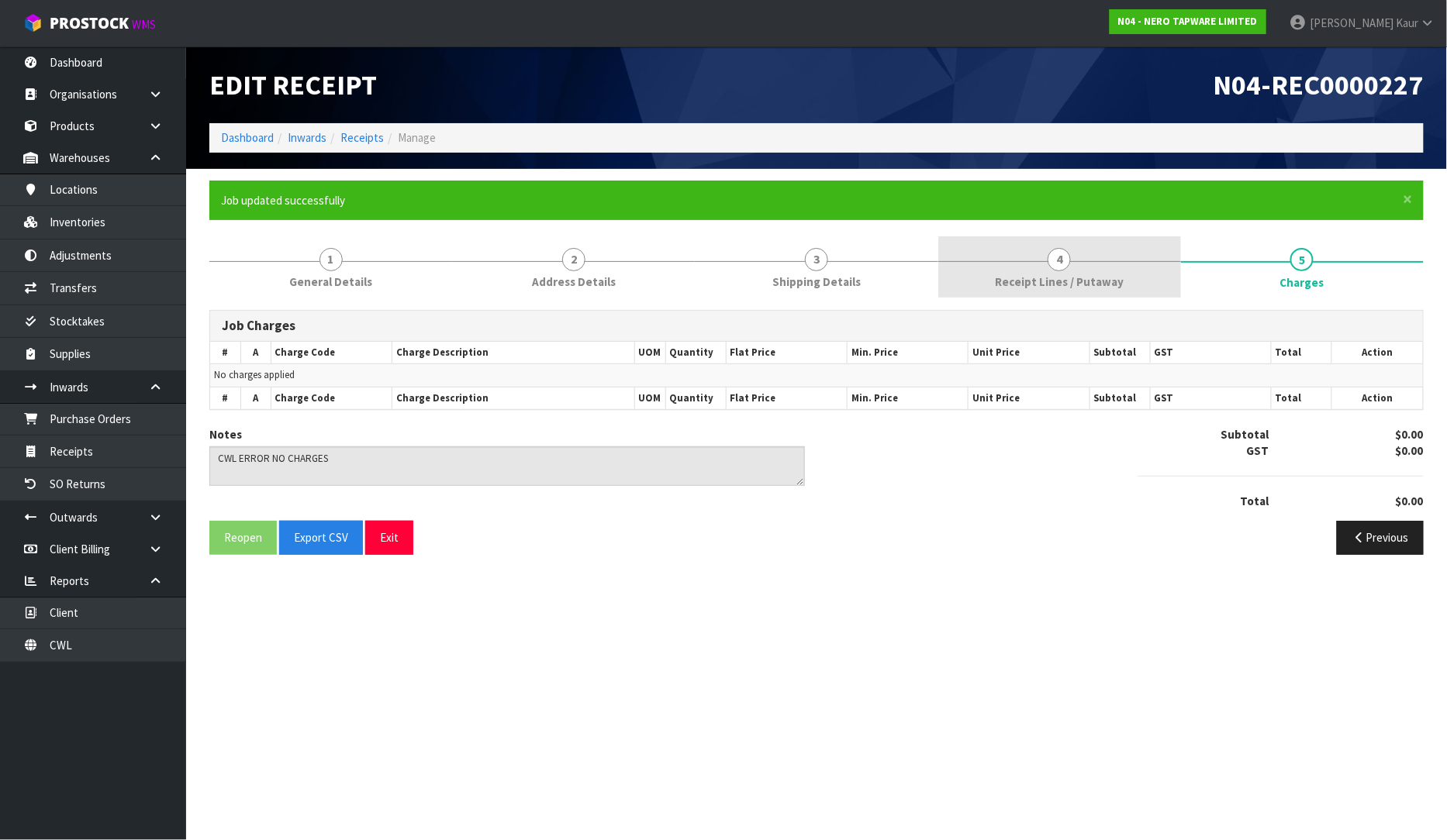
click at [980, 282] on link "4 Receipt Lines / Putaway" at bounding box center [1059, 267] width 243 height 61
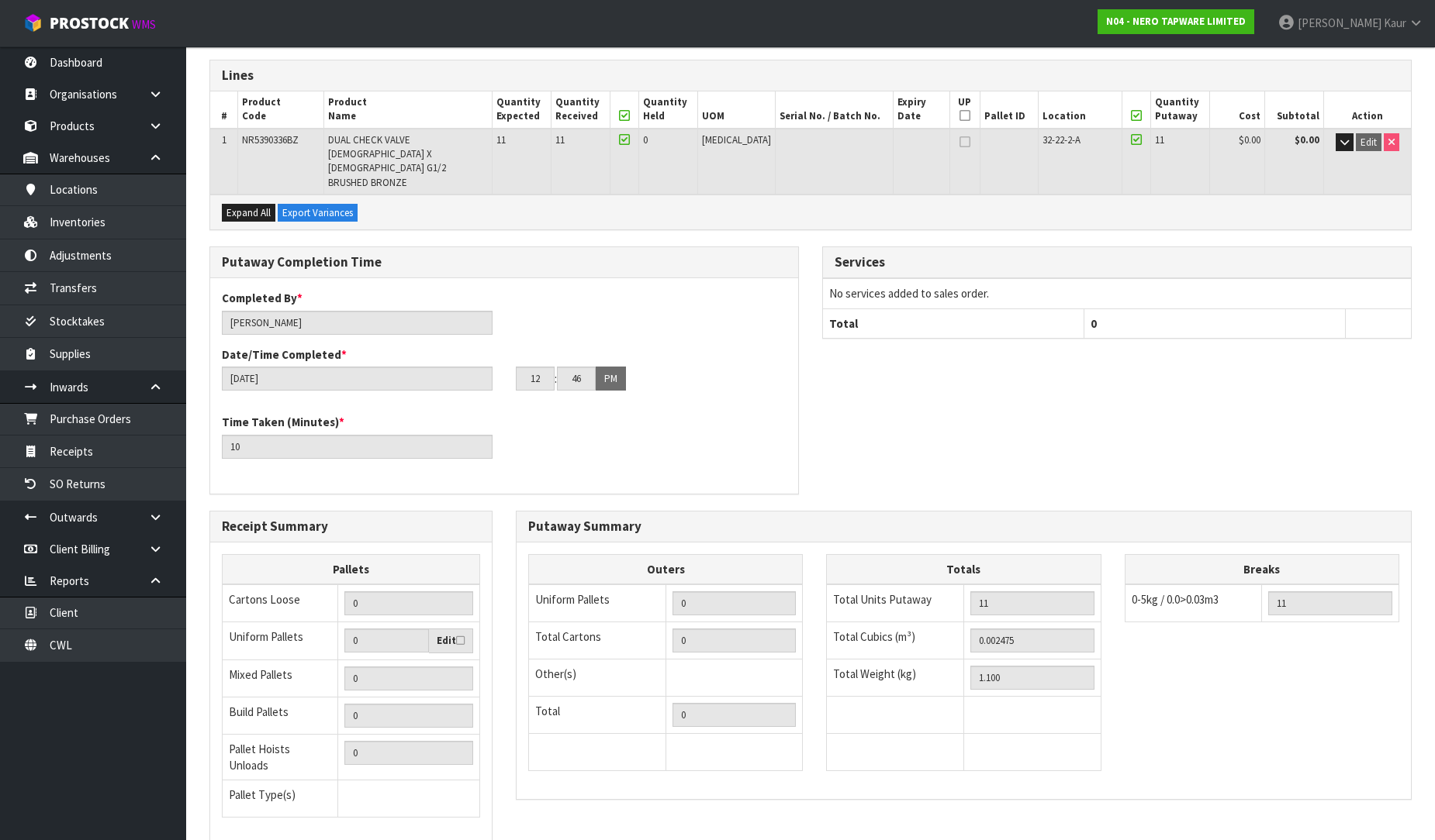
scroll to position [327, 0]
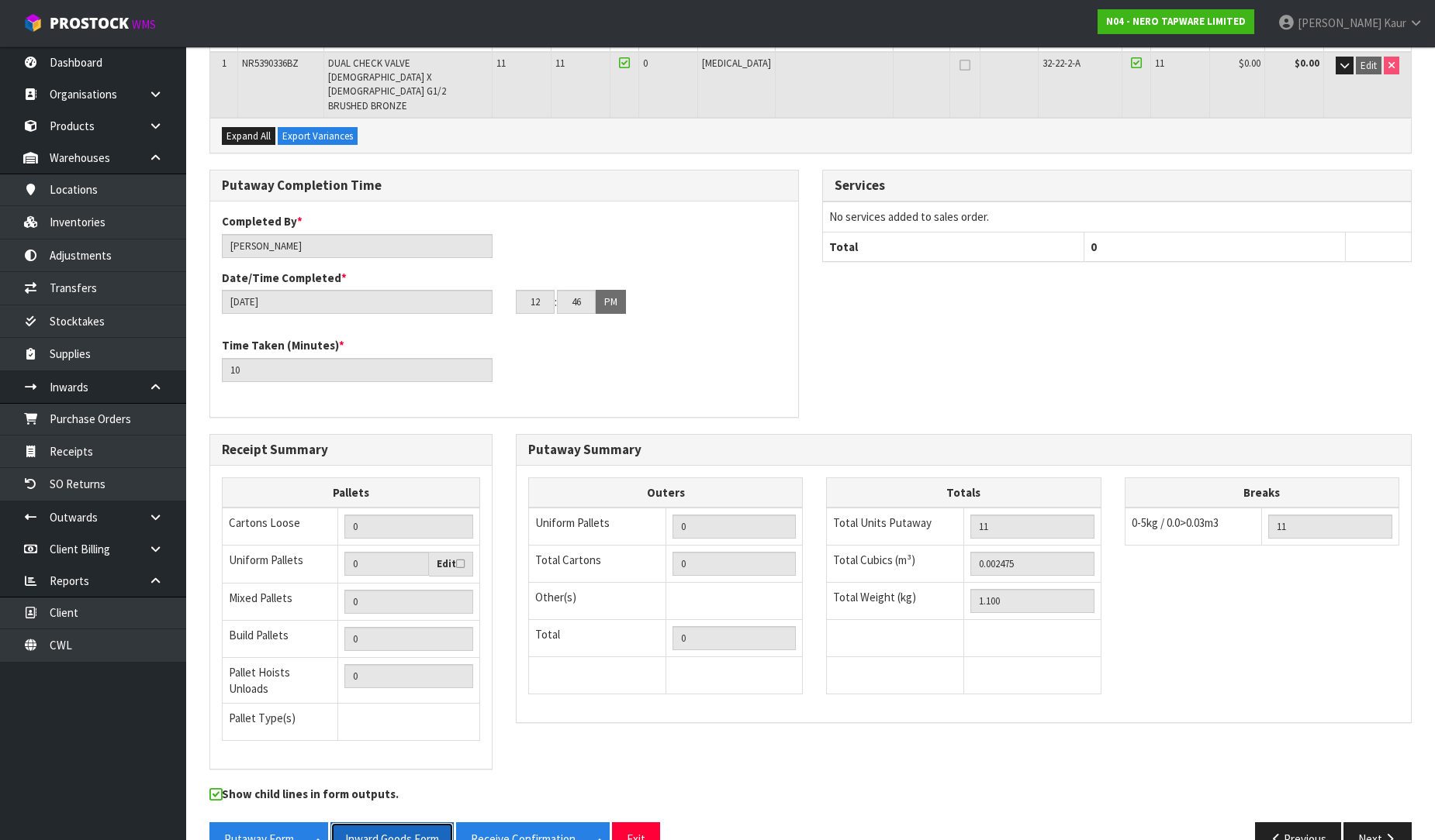
click at [386, 823] on button "Inward Goods Form" at bounding box center [392, 839] width 123 height 33
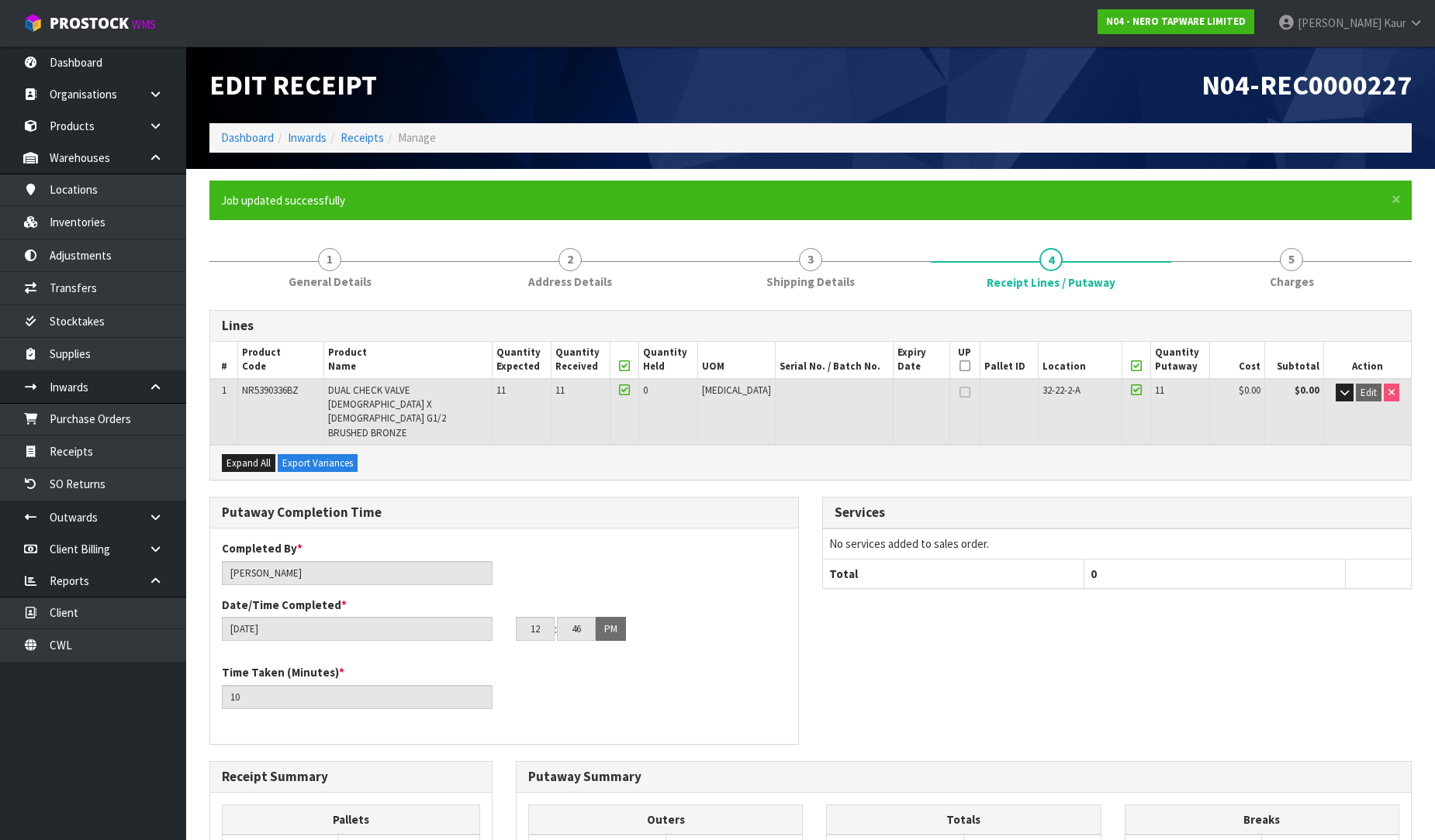
scroll to position [86, 0]
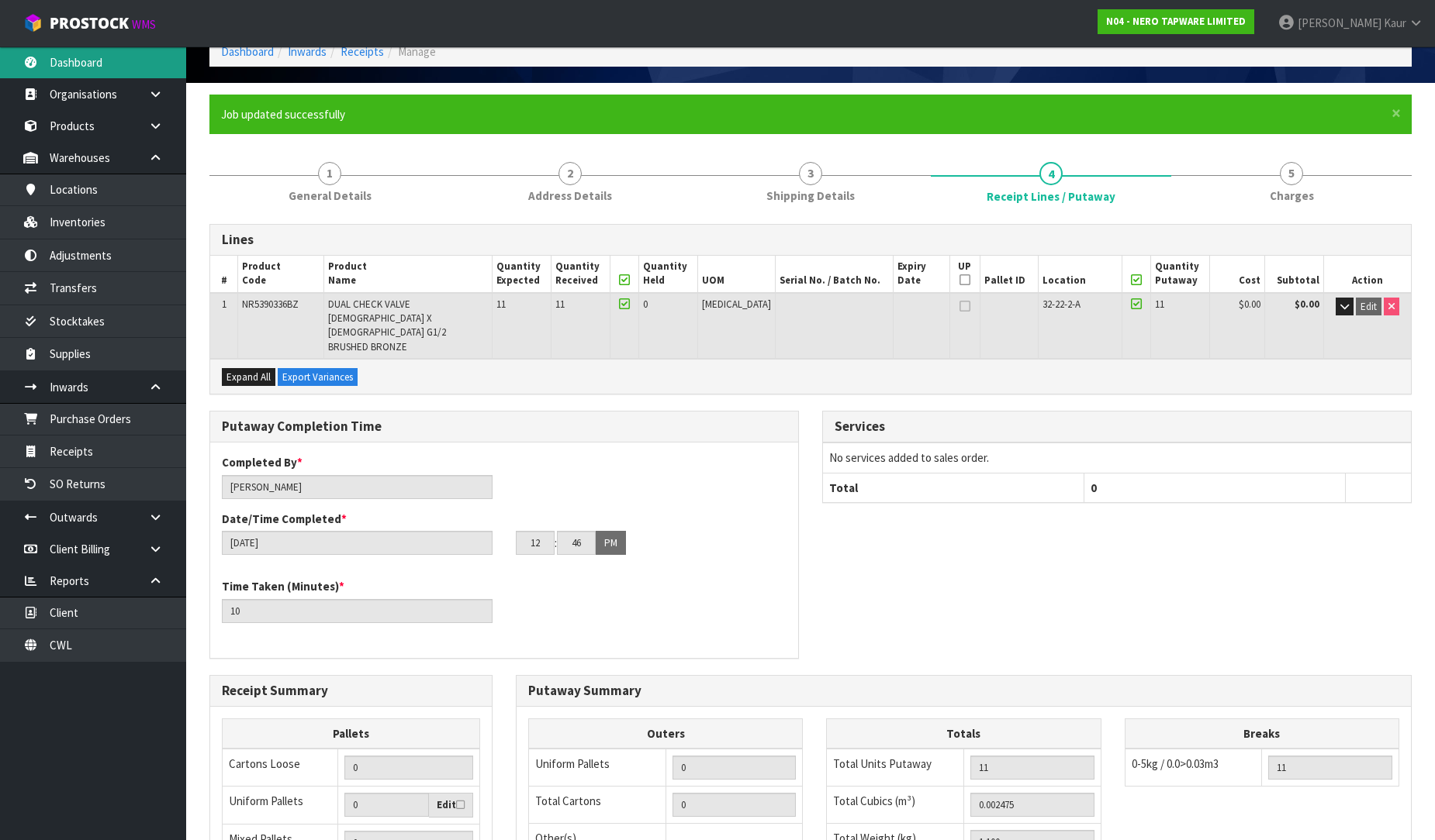
click at [119, 74] on link "Dashboard" at bounding box center [92, 62] width 186 height 31
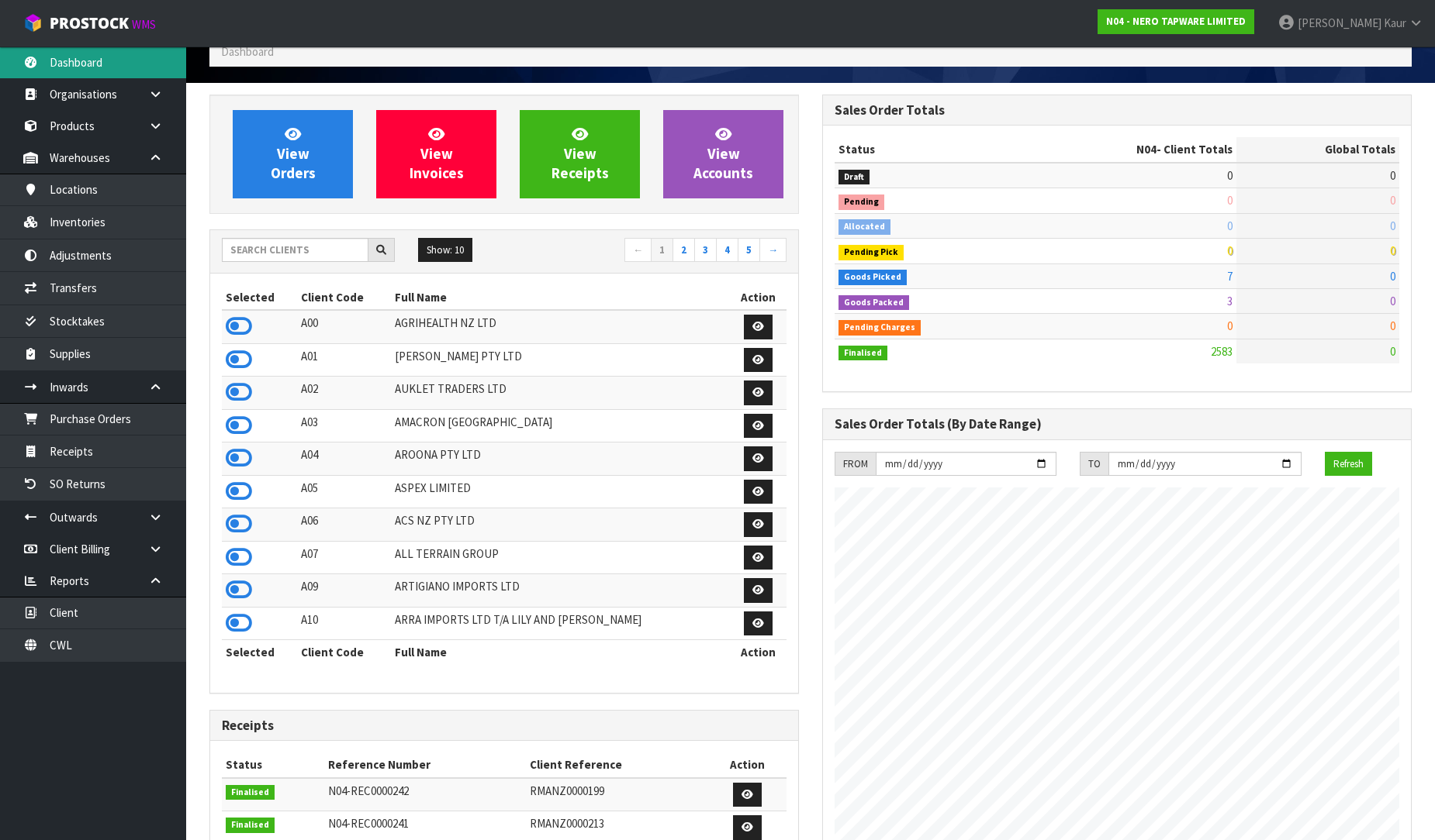
scroll to position [773923, 774921]
click at [252, 324] on icon at bounding box center [239, 326] width 27 height 23
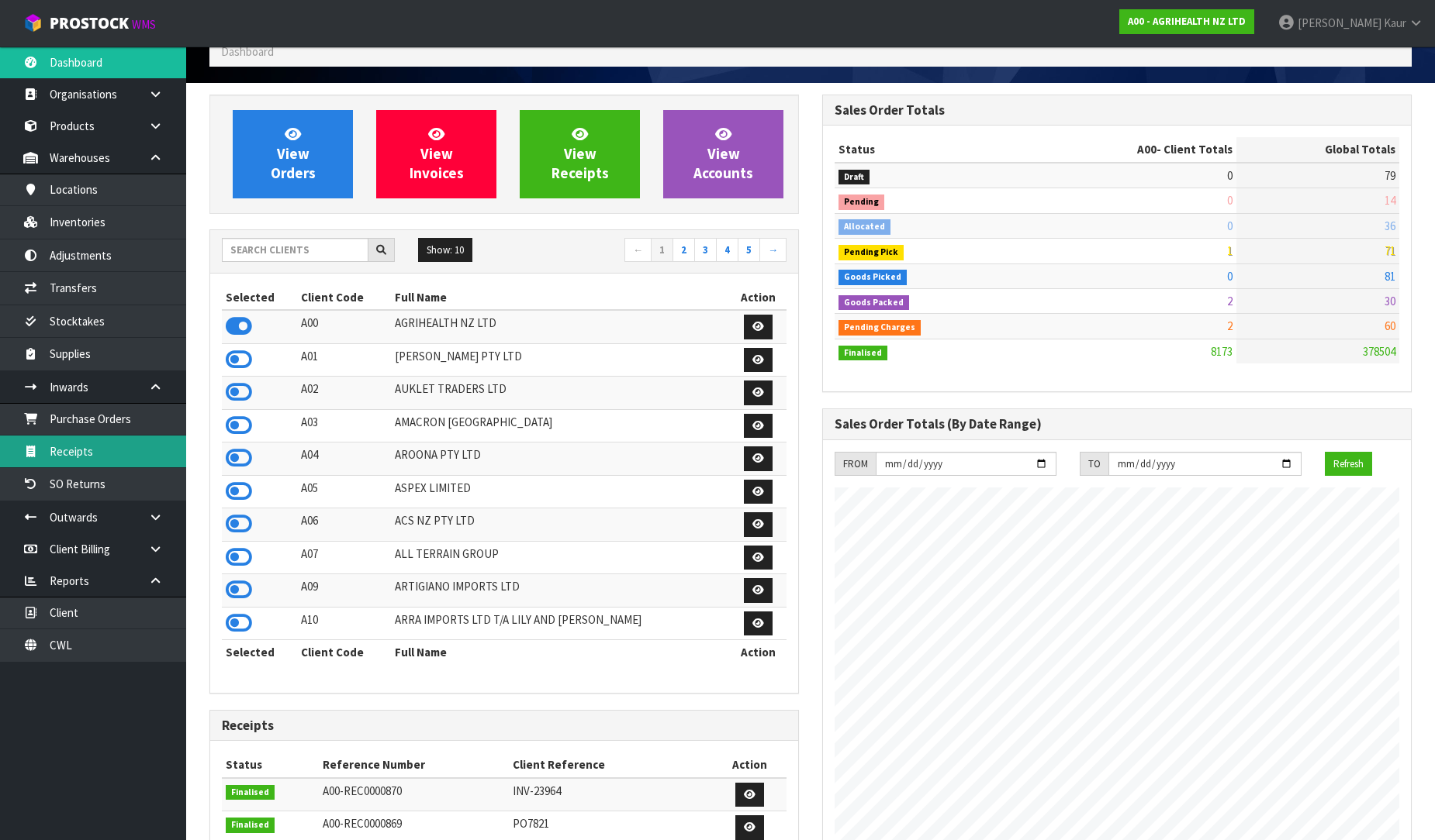
scroll to position [1174, 613]
click at [105, 453] on link "Receipts" at bounding box center [92, 450] width 186 height 31
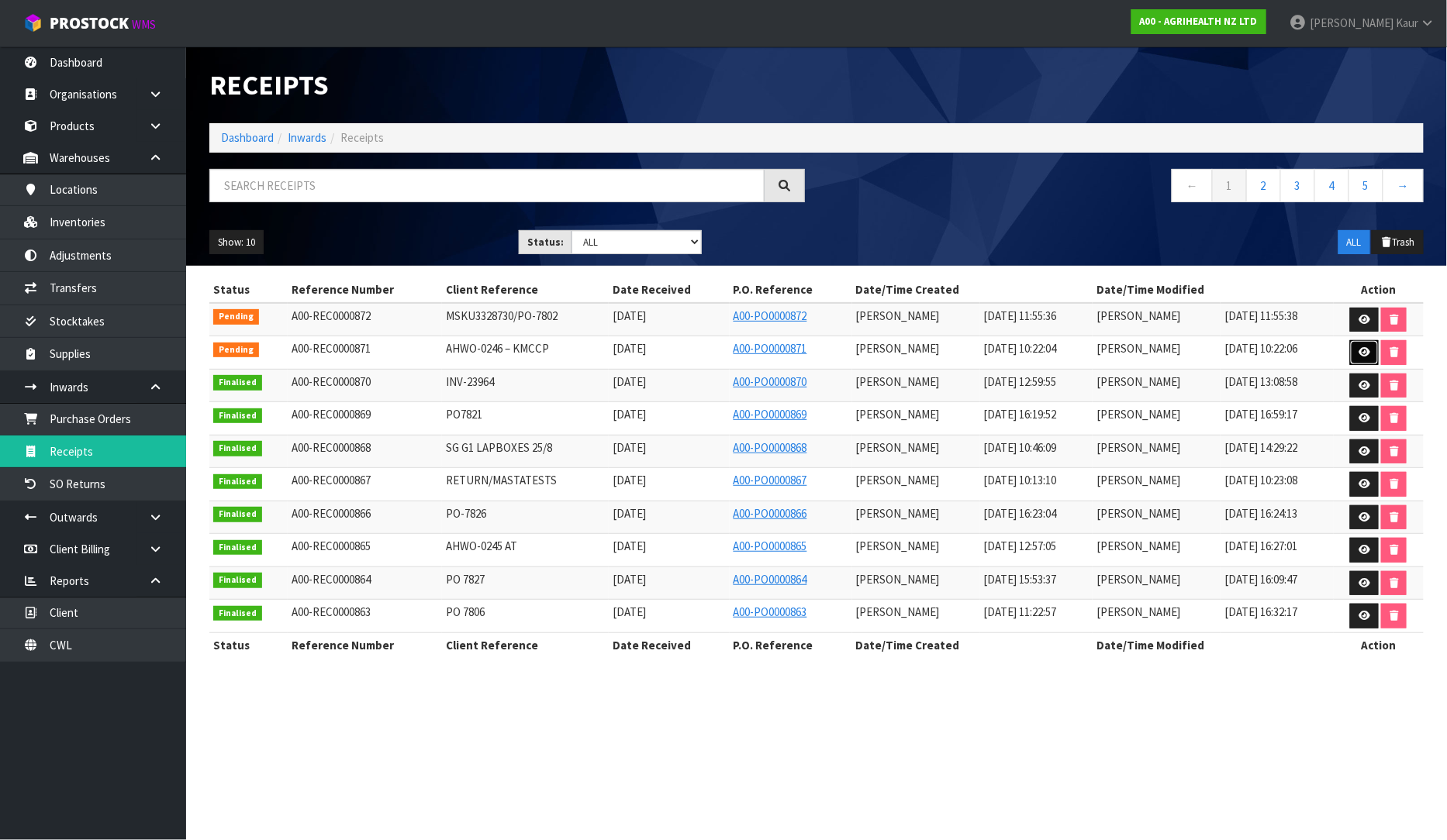
click at [1356, 352] on link at bounding box center [1364, 352] width 29 height 25
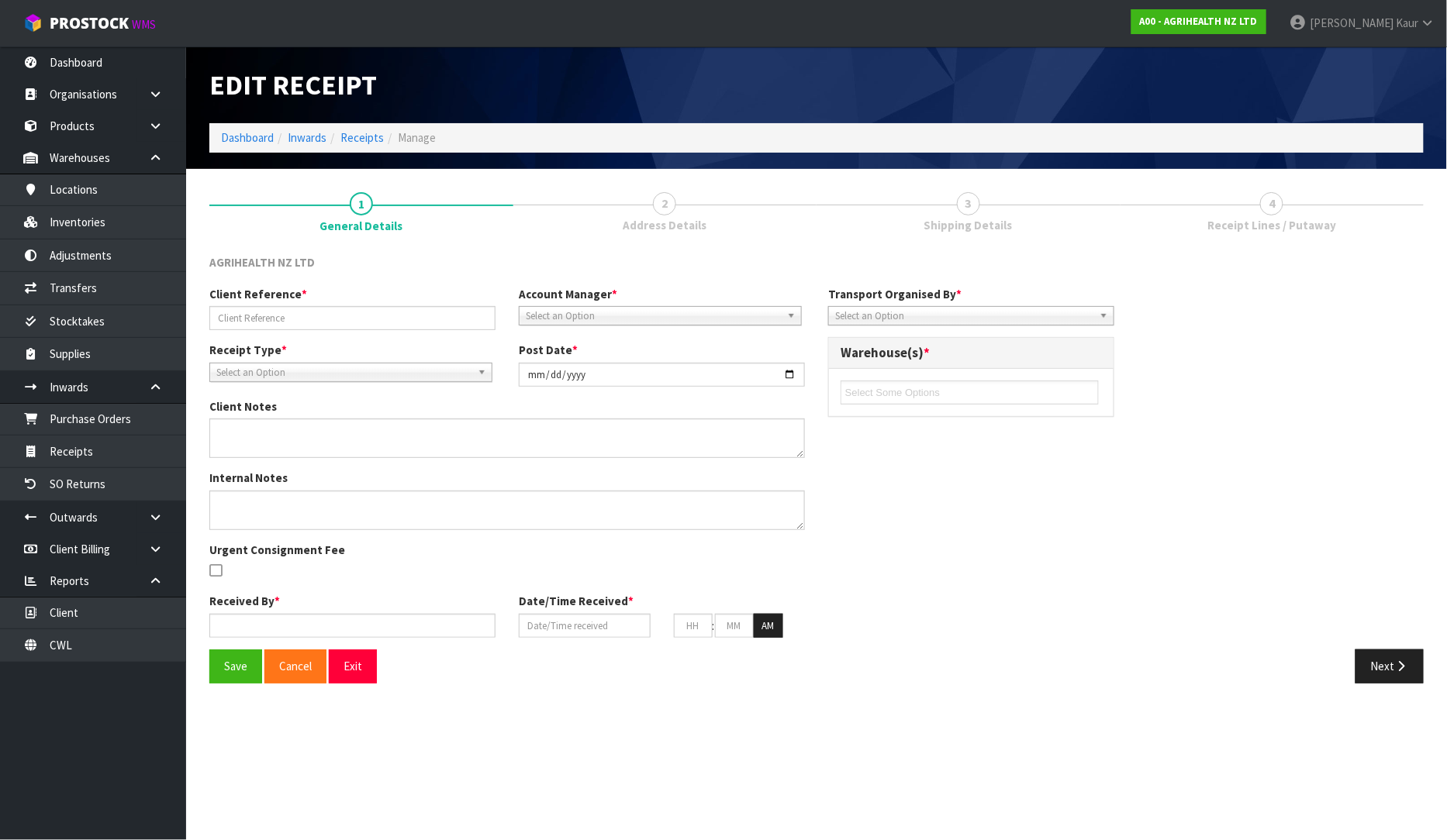
type input "AHWO-0246 – KMCCP"
type input "[DATE]"
type input "[PERSON_NAME]"
type input "[DATE]"
type input "10"
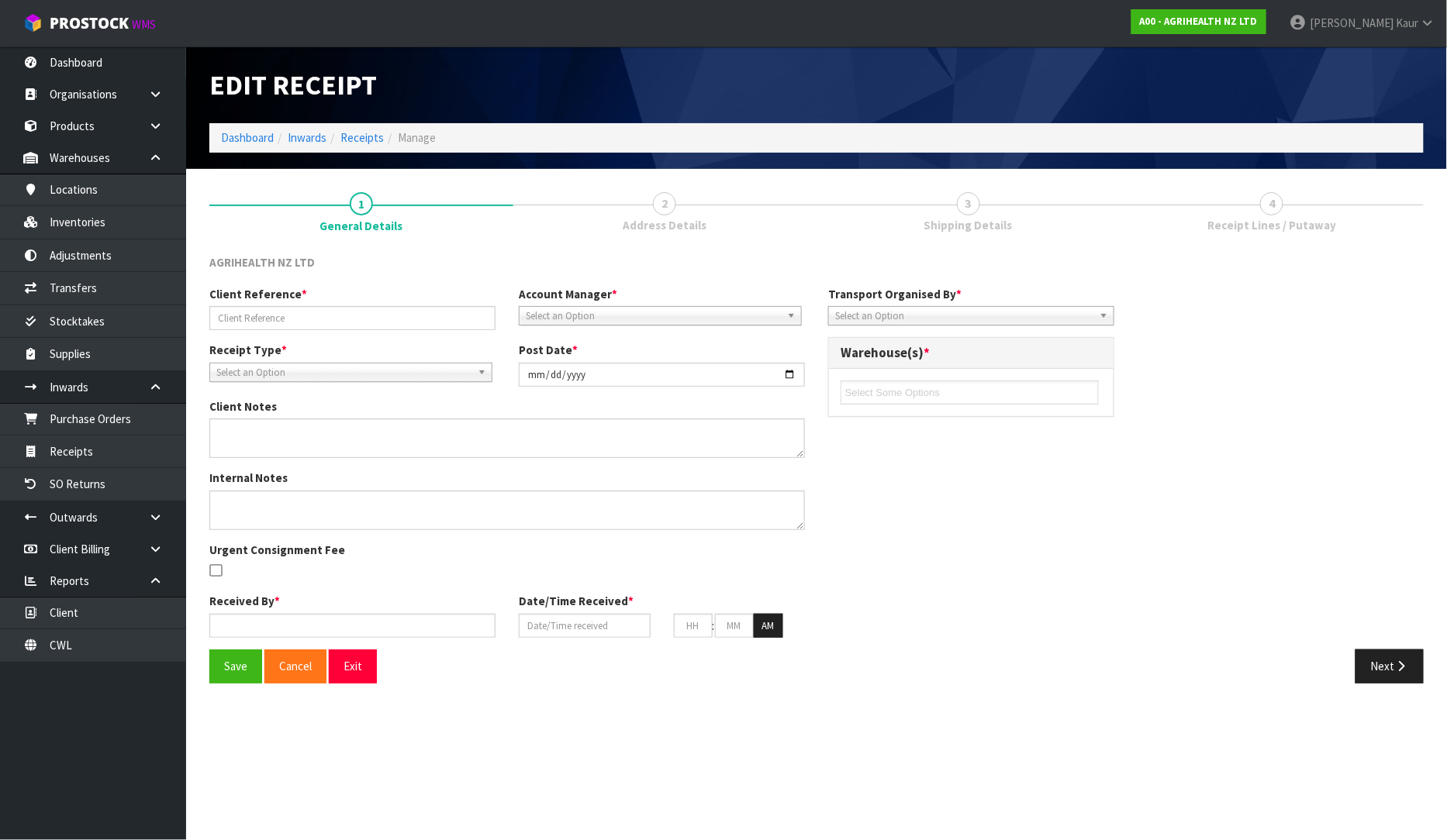
type input "22"
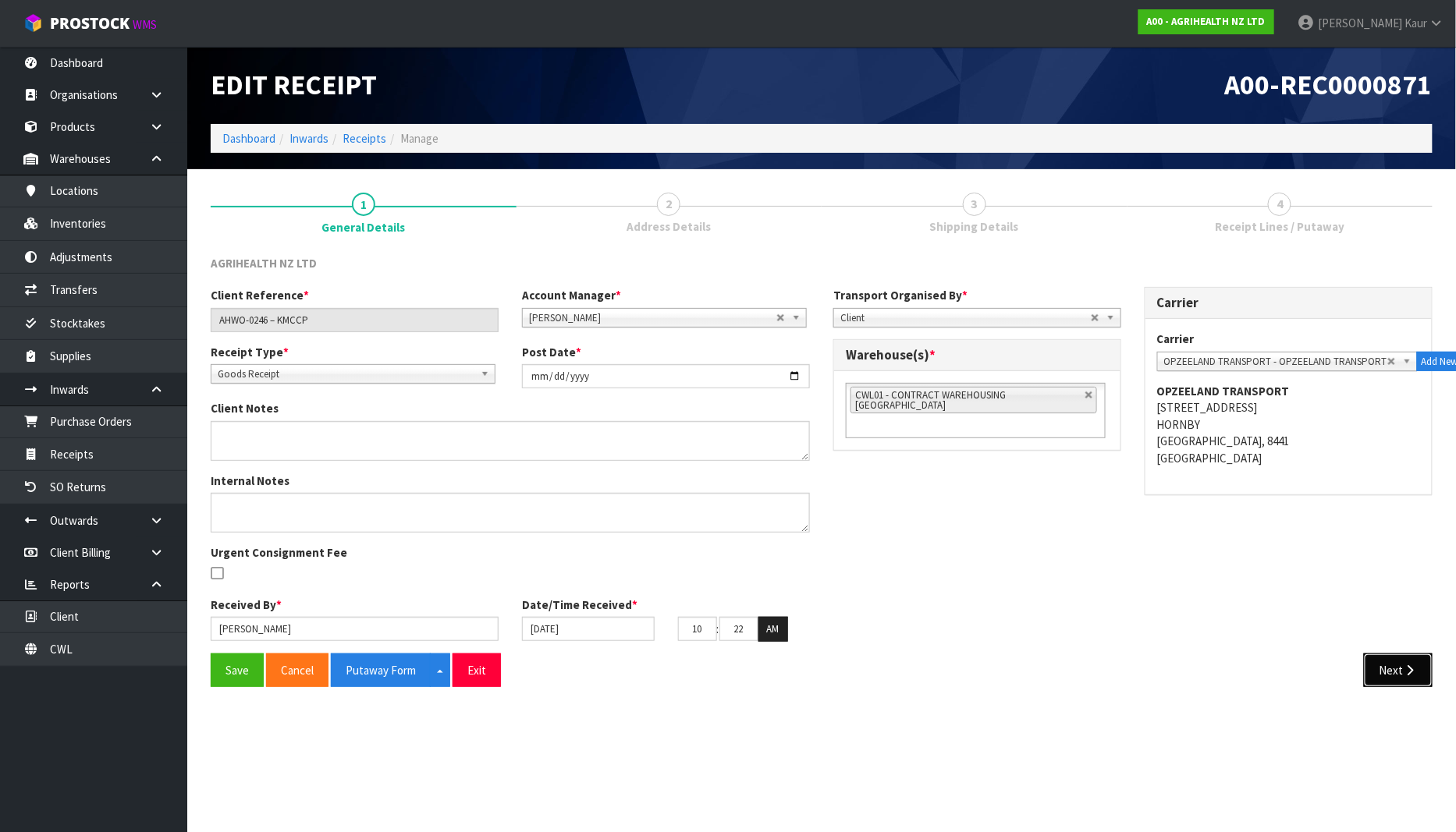
drag, startPoint x: 1426, startPoint y: 679, endPoint x: 1415, endPoint y: 689, distance: 14.9
click at [1423, 679] on button "Next" at bounding box center [1398, 670] width 69 height 34
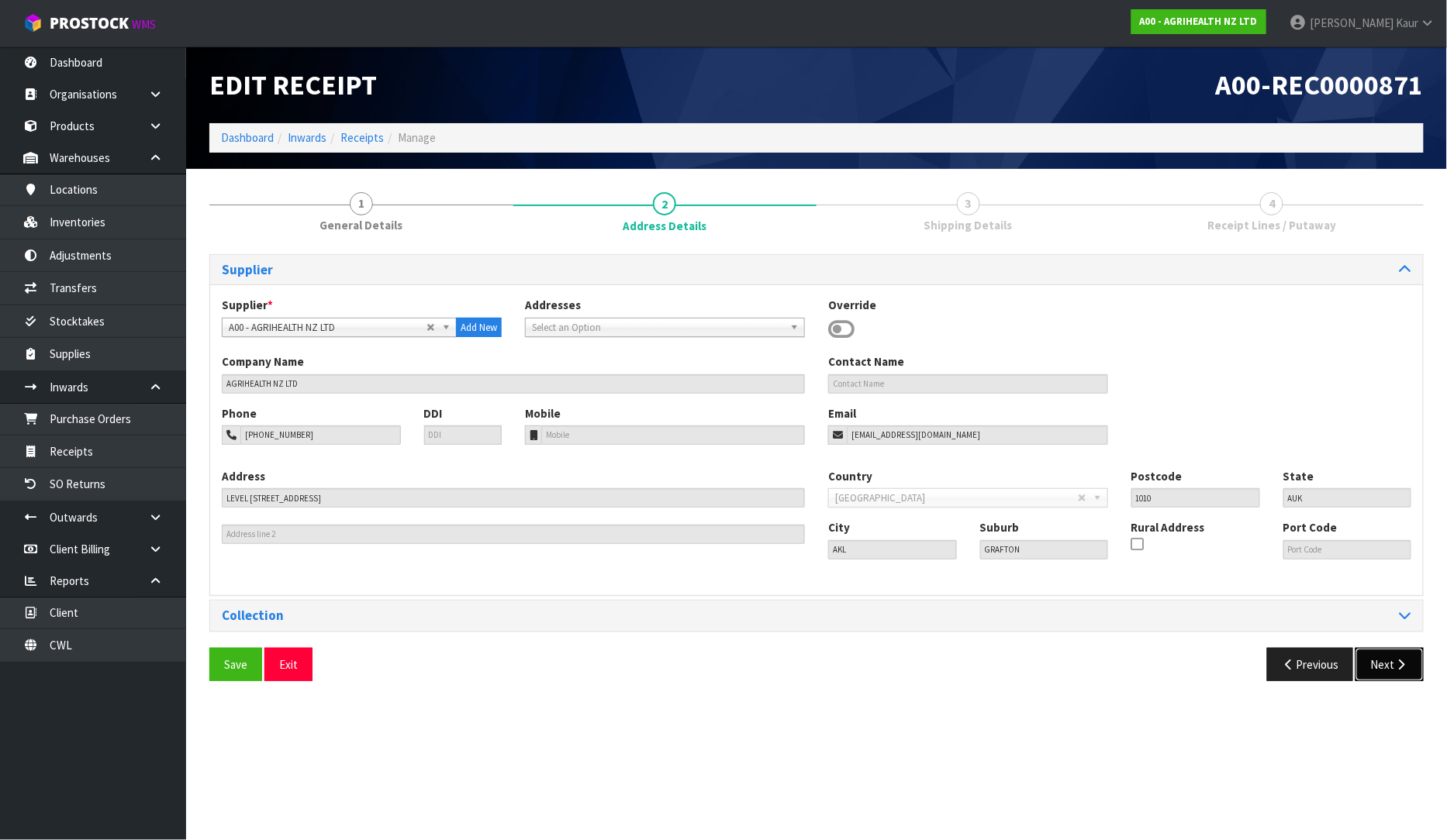
click at [1403, 681] on button "Next" at bounding box center [1390, 664] width 69 height 33
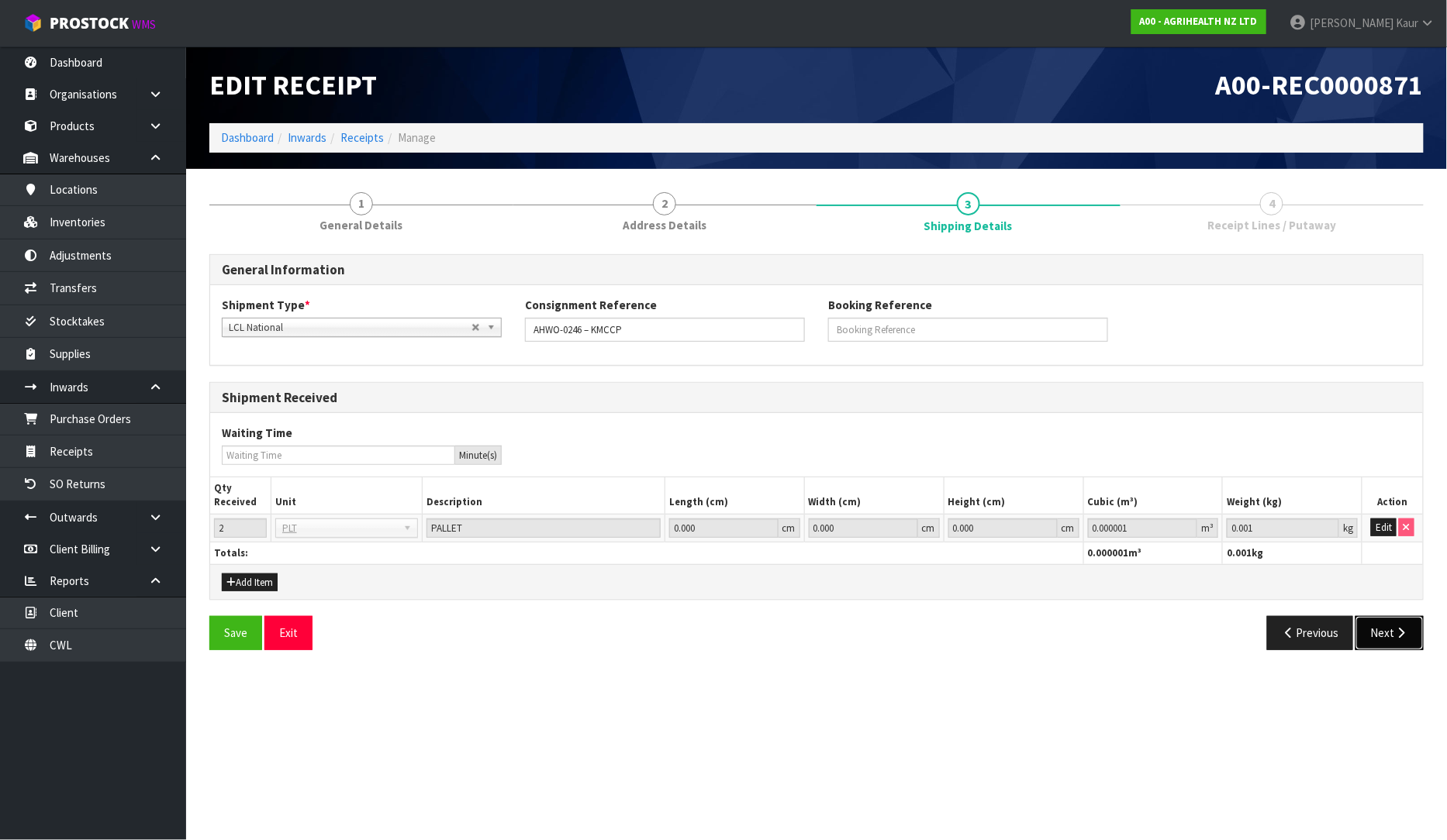
click at [1377, 638] on button "Next" at bounding box center [1390, 632] width 69 height 33
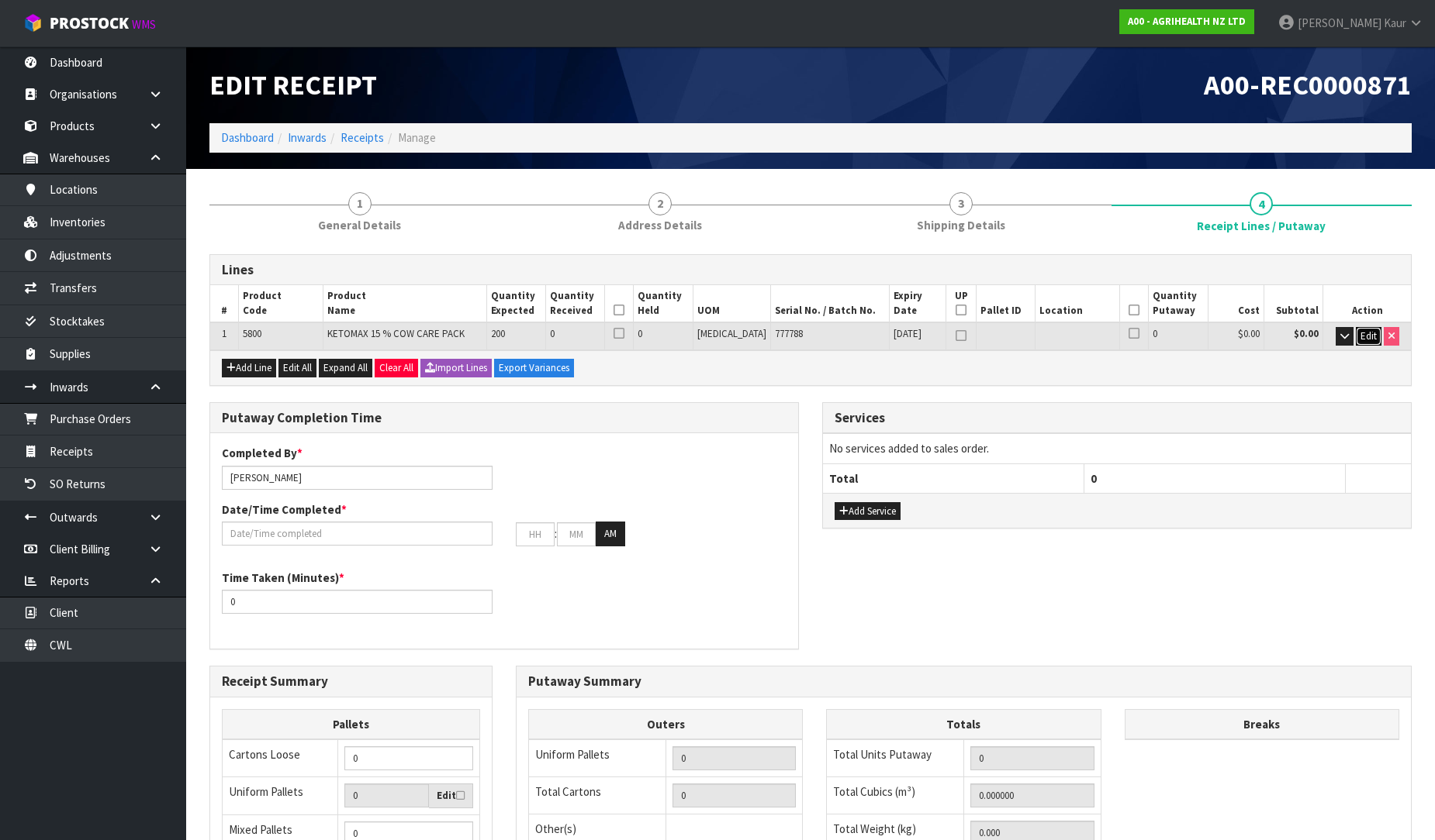
click at [1364, 337] on span "Edit" at bounding box center [1368, 336] width 16 height 13
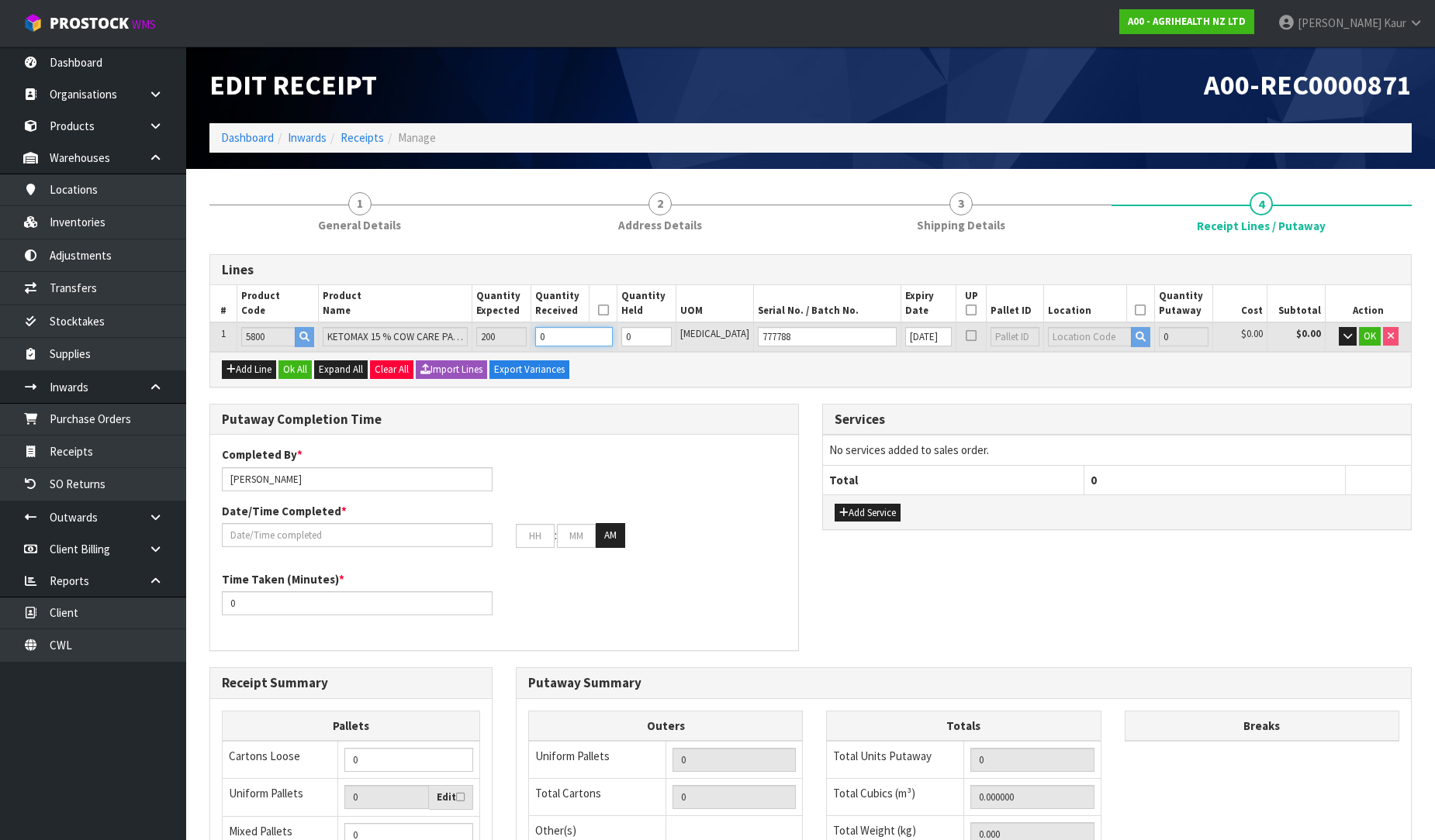
click at [546, 338] on tr "1 5800 KETOMAX 15 % COW CARE PACK 200 0 0 [MEDICAL_DATA] 777788 [DATE] 0 $0.00 …" at bounding box center [811, 337] width 1201 height 29
type input "2"
type input "0.022828"
type input "6.32"
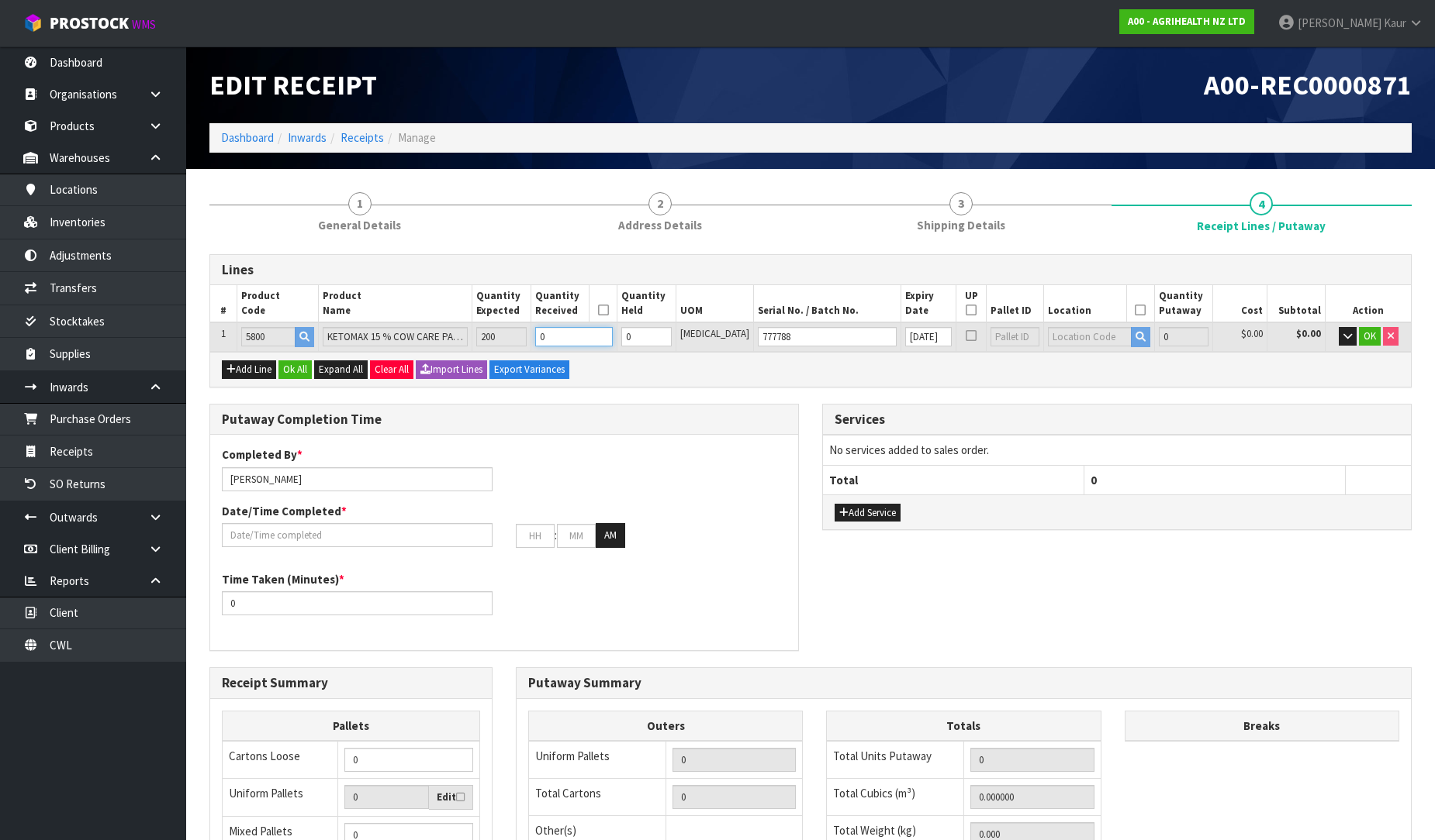
type input "2"
type input "20"
type input "0.22828"
type input "63.2"
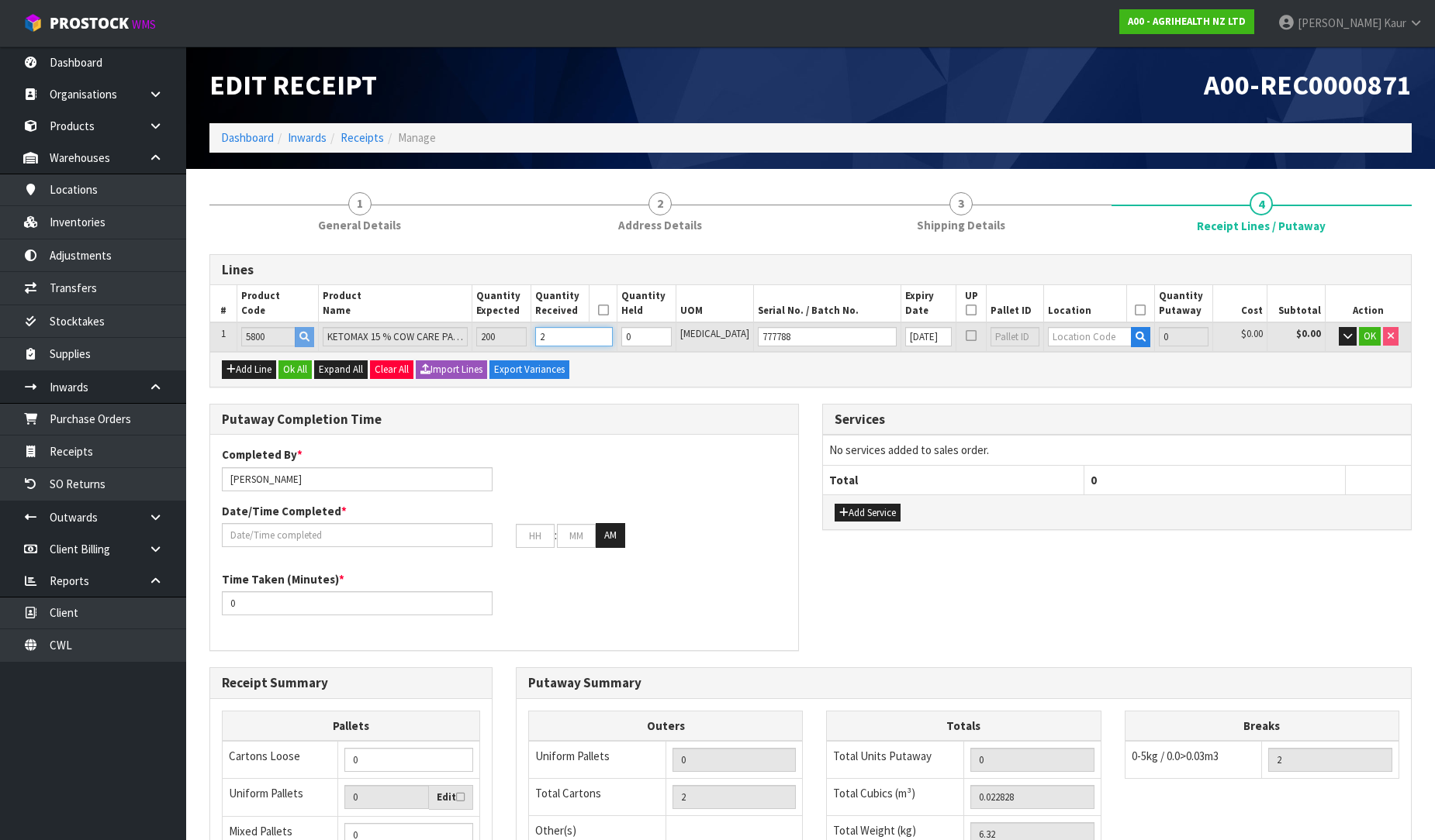
type input "20"
type input "88"
type input "2.363557"
type input "646.08"
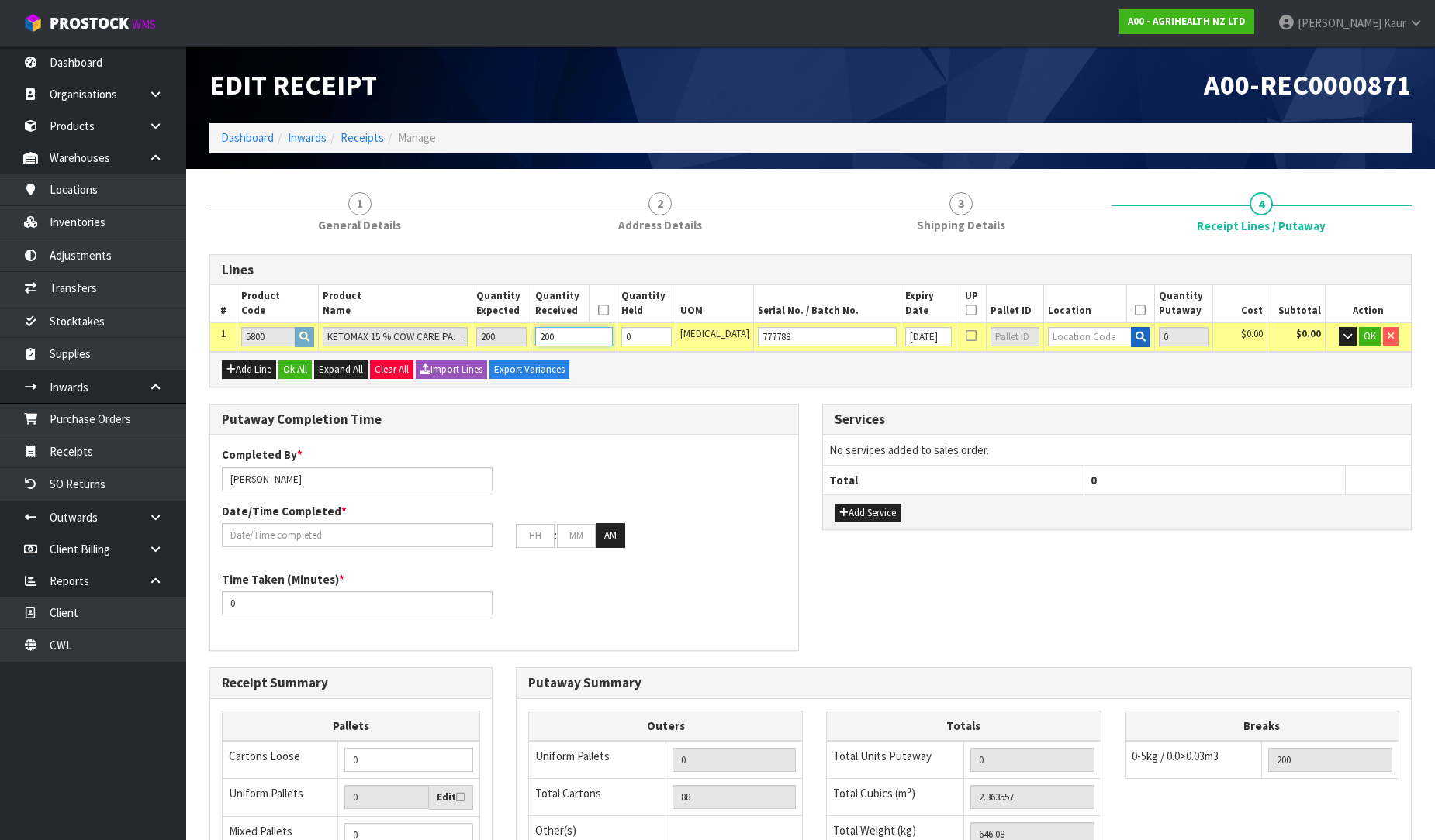
type input "200"
click at [1136, 337] on icon "button" at bounding box center [1141, 336] width 10 height 10
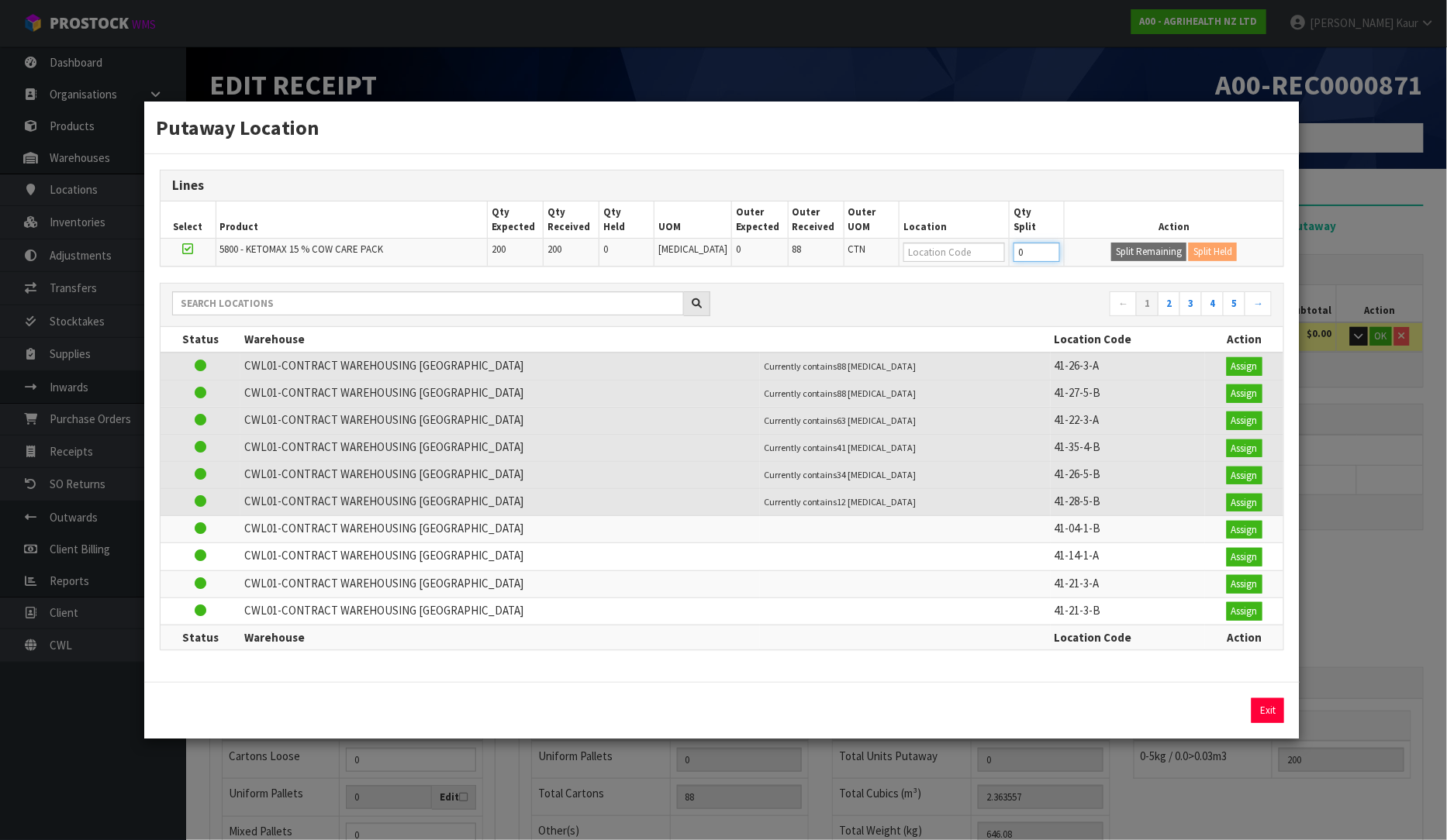
drag, startPoint x: 1017, startPoint y: 254, endPoint x: 995, endPoint y: 256, distance: 22.1
click at [995, 256] on tr "5800 - KETOMAX 15 % COW CARE PACK 200 200 0 [MEDICAL_DATA] 0 88 CTN 0 Split Rem…" at bounding box center [721, 252] width 1123 height 28
type input "112"
click at [1119, 252] on button "Split Remaining" at bounding box center [1148, 252] width 75 height 19
type input "1"
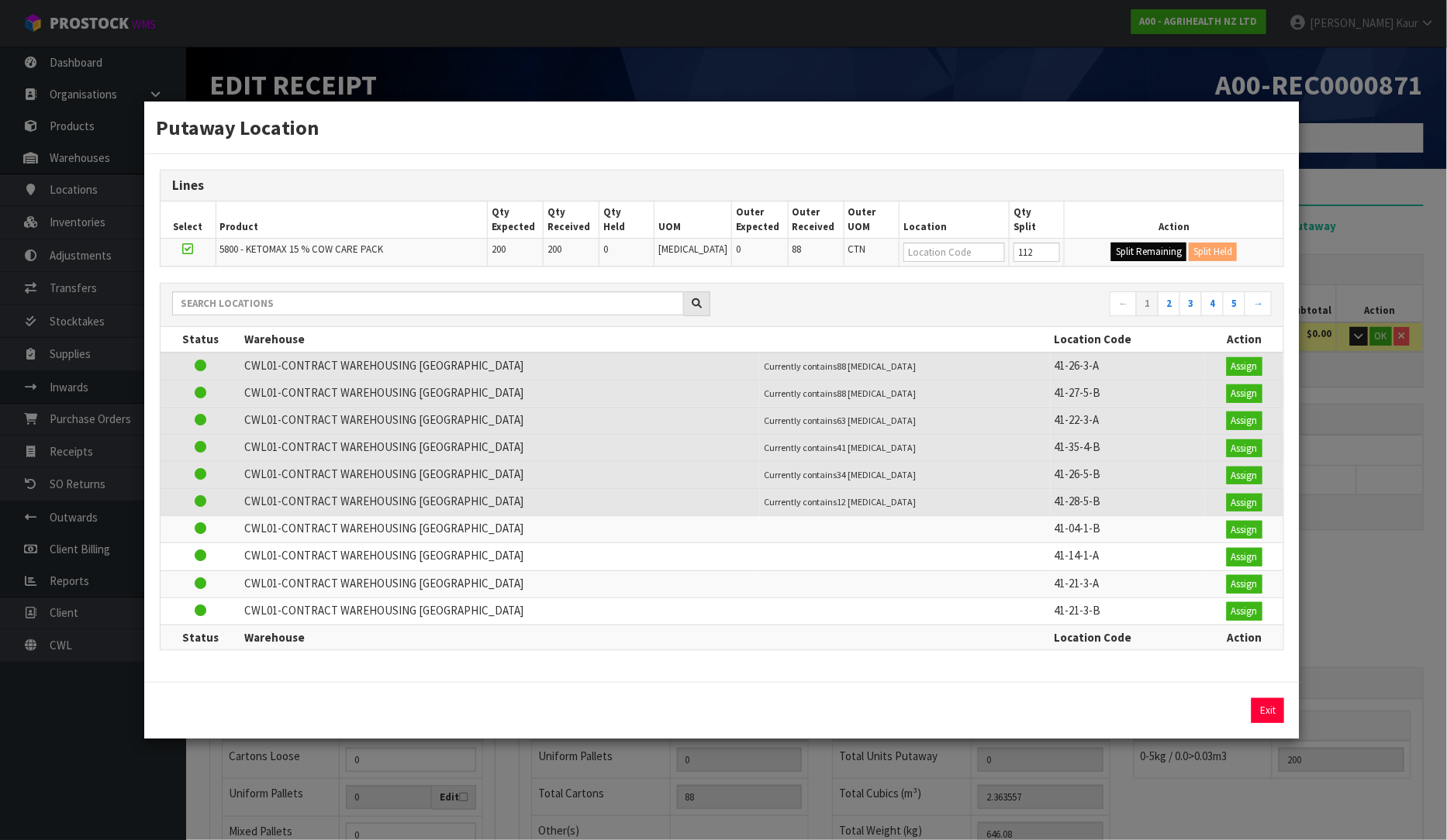
type input "1"
type input "89"
type input "200"
type input "112"
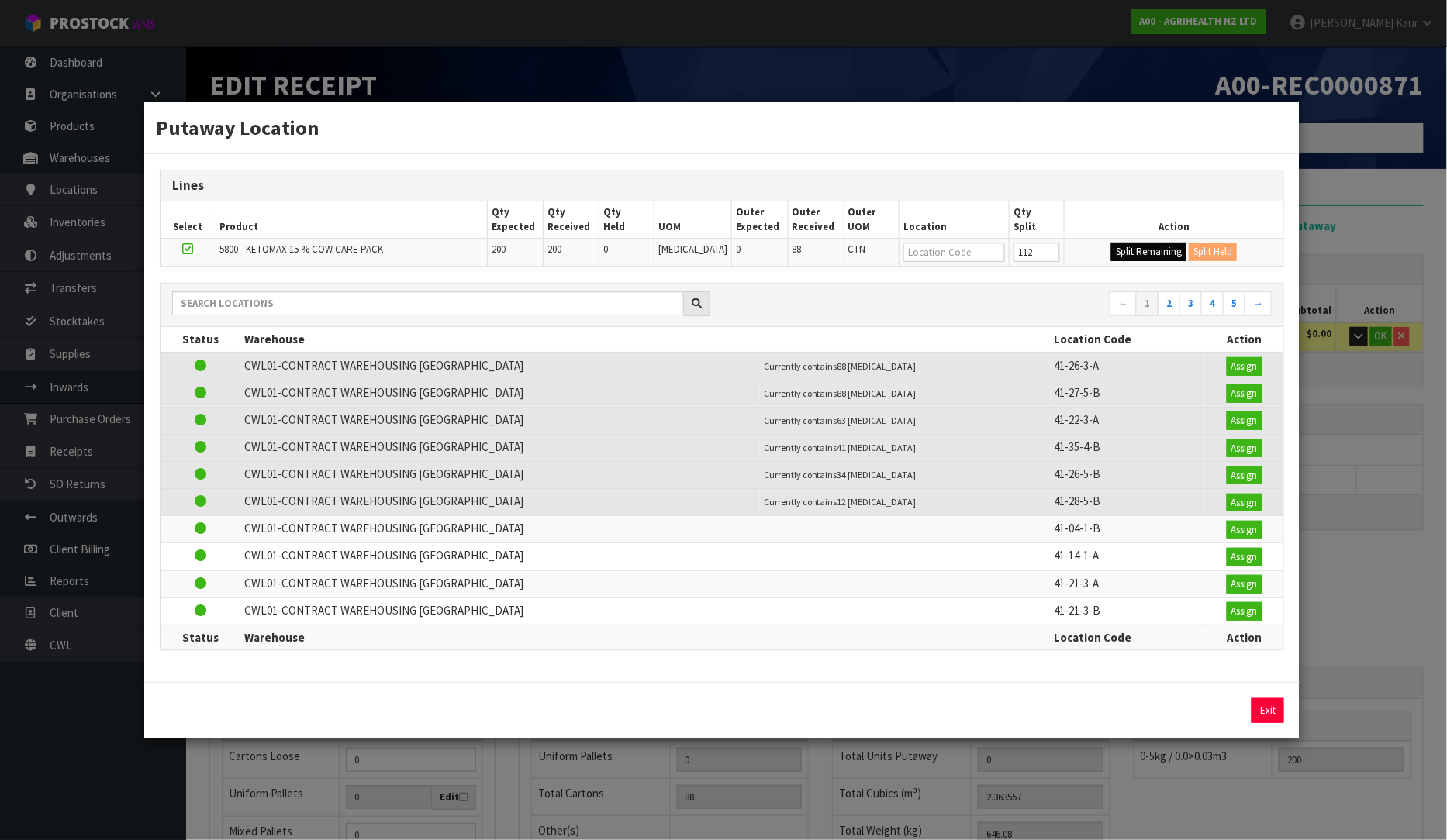
type input "112"
type input "0"
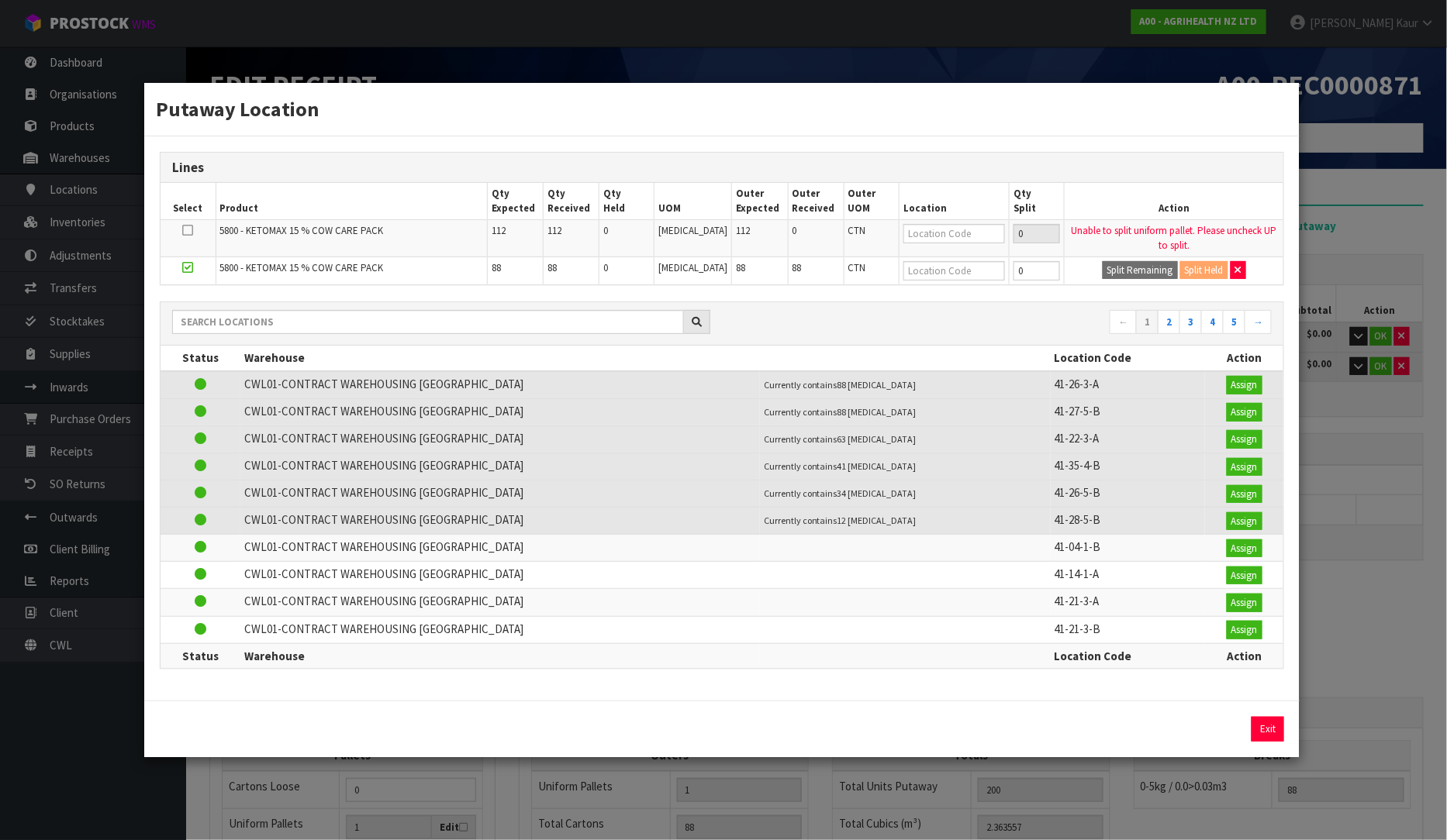
click at [1363, 194] on div "Putaway Location Lines Select Product Qty Expected Qty Received Qty Held UOM Ou…" at bounding box center [723, 420] width 1447 height 840
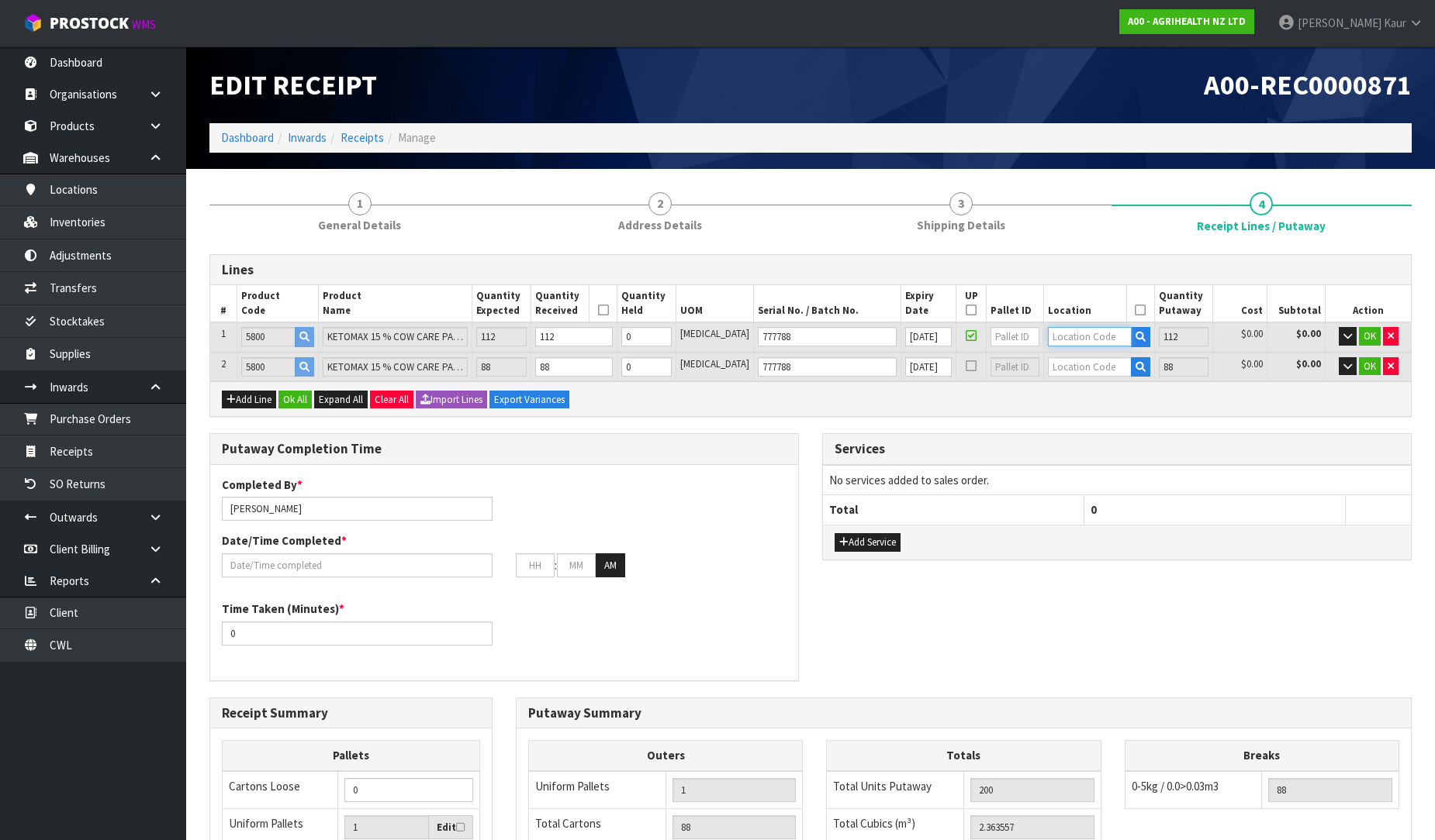
click at [1048, 331] on input "text" at bounding box center [1089, 336] width 83 height 19
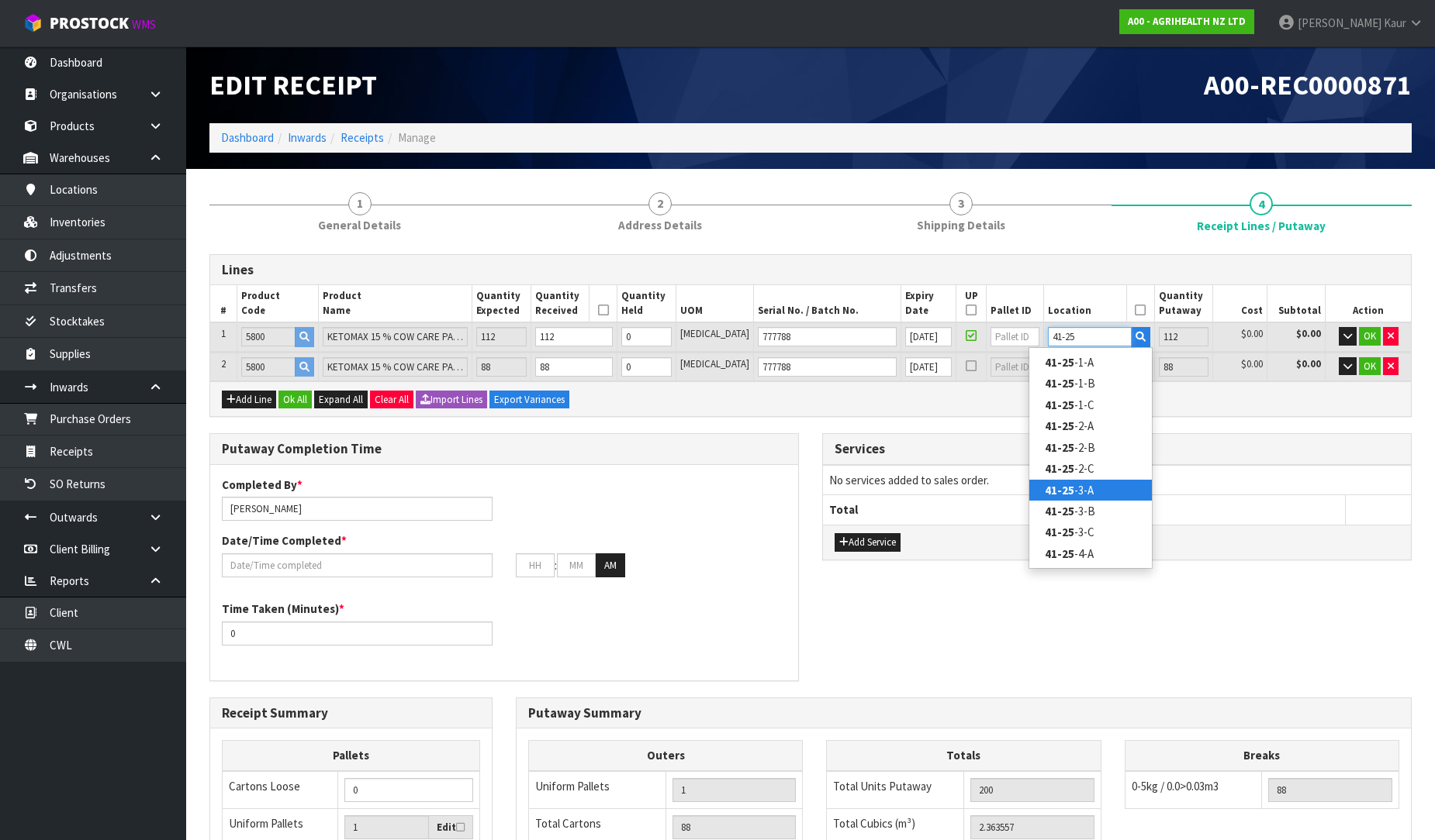
type input "41-25"
type input "88"
type input "0"
click at [1071, 490] on strong "41-25" at bounding box center [1059, 490] width 30 height 14
type input "200"
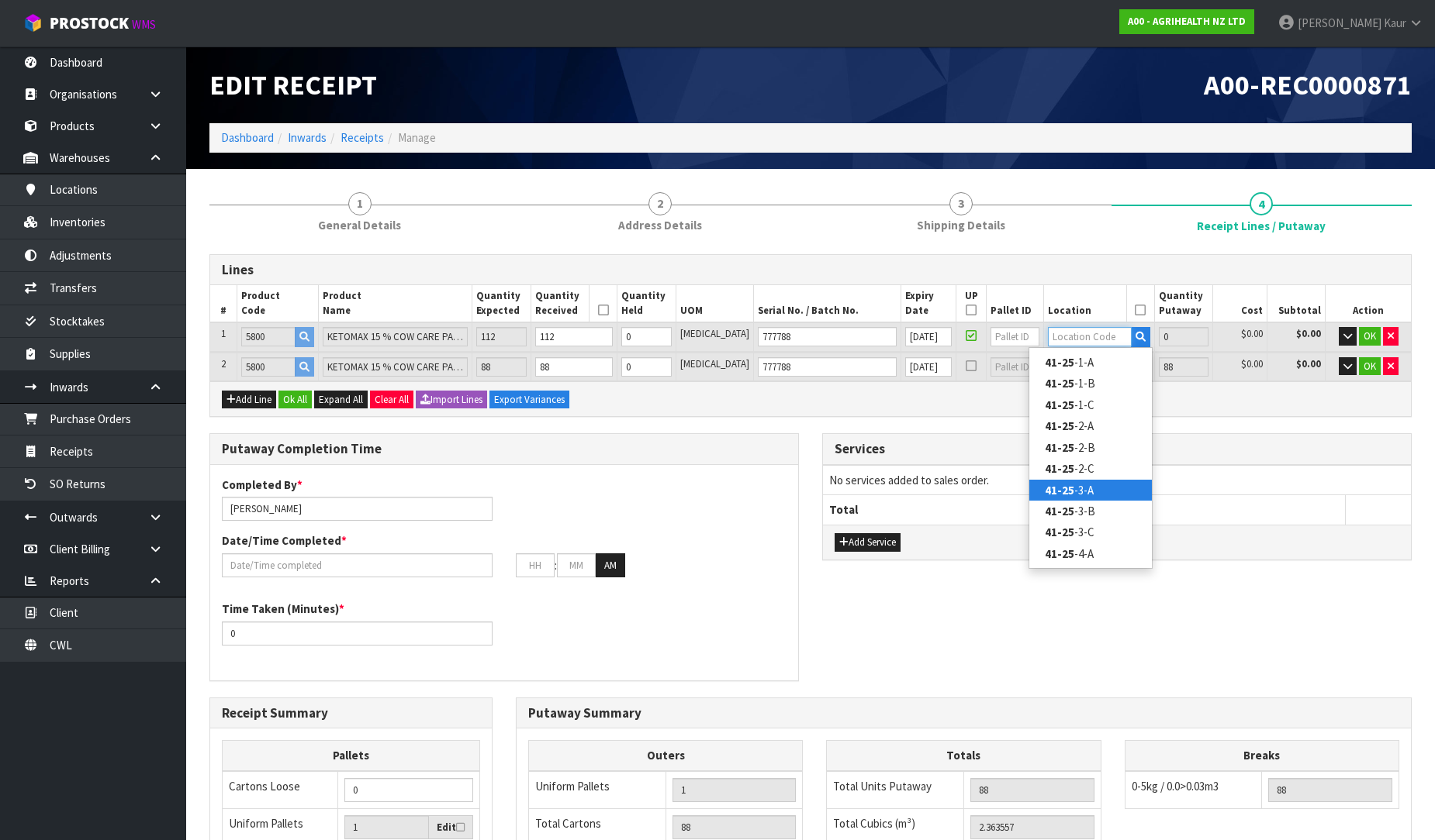
type input "41-25-3-A"
type input "112"
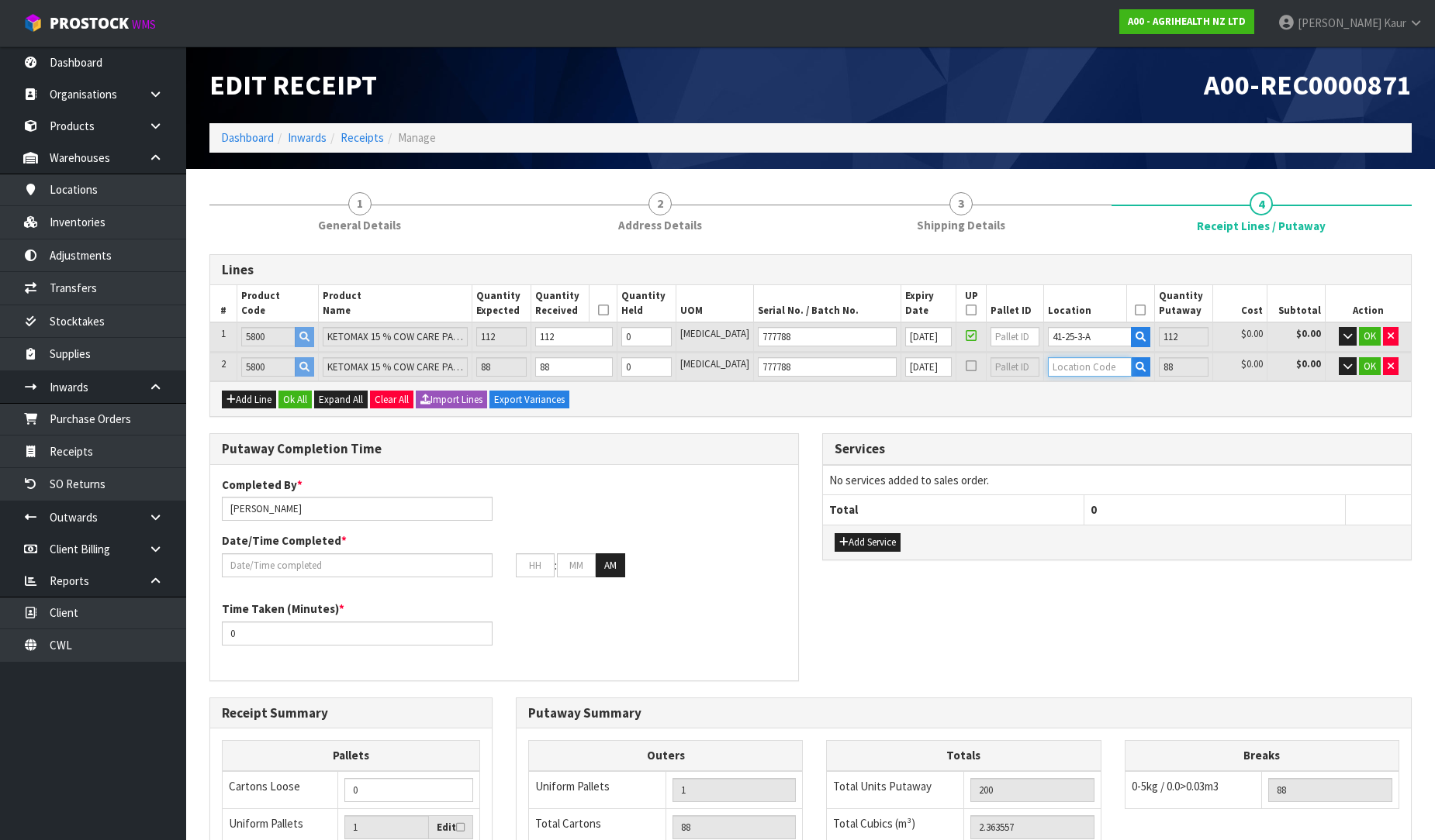
click at [1078, 369] on input "text" at bounding box center [1089, 367] width 83 height 19
type input "41-31"
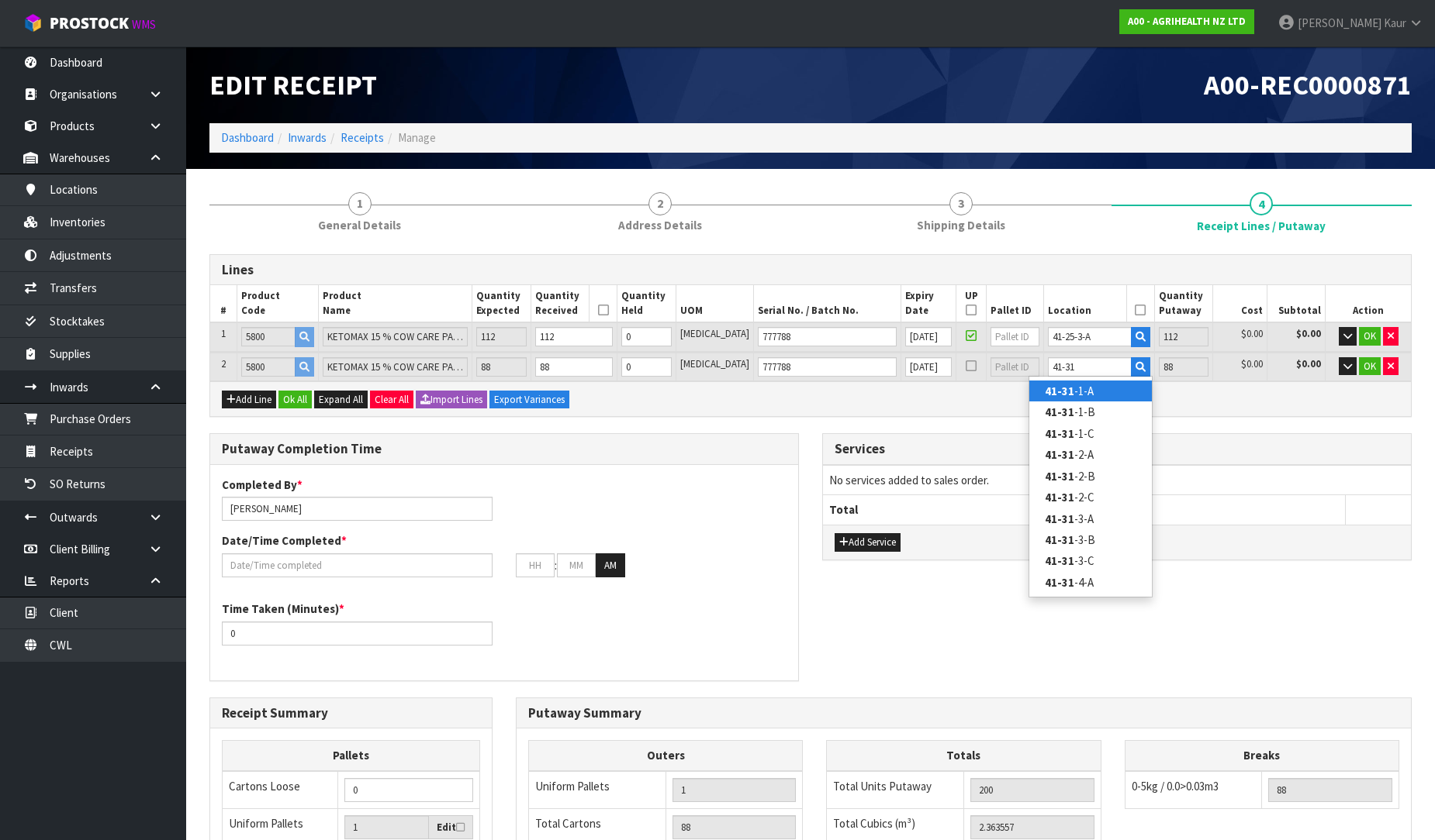
type input "112"
type input "0"
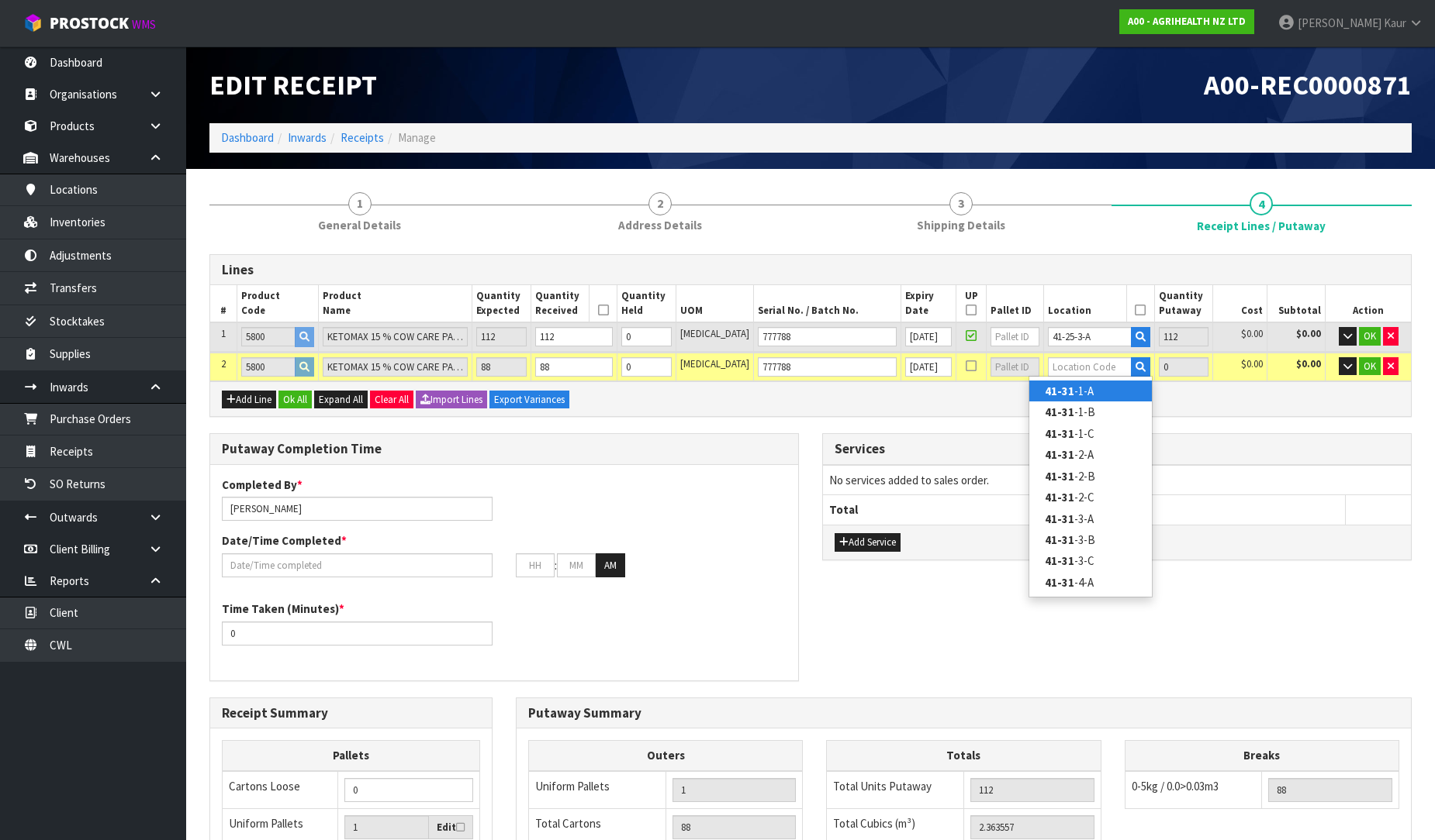
click at [1071, 396] on strong "41-31" at bounding box center [1059, 390] width 30 height 14
type input "200"
type input "41-31-1-A"
type input "88"
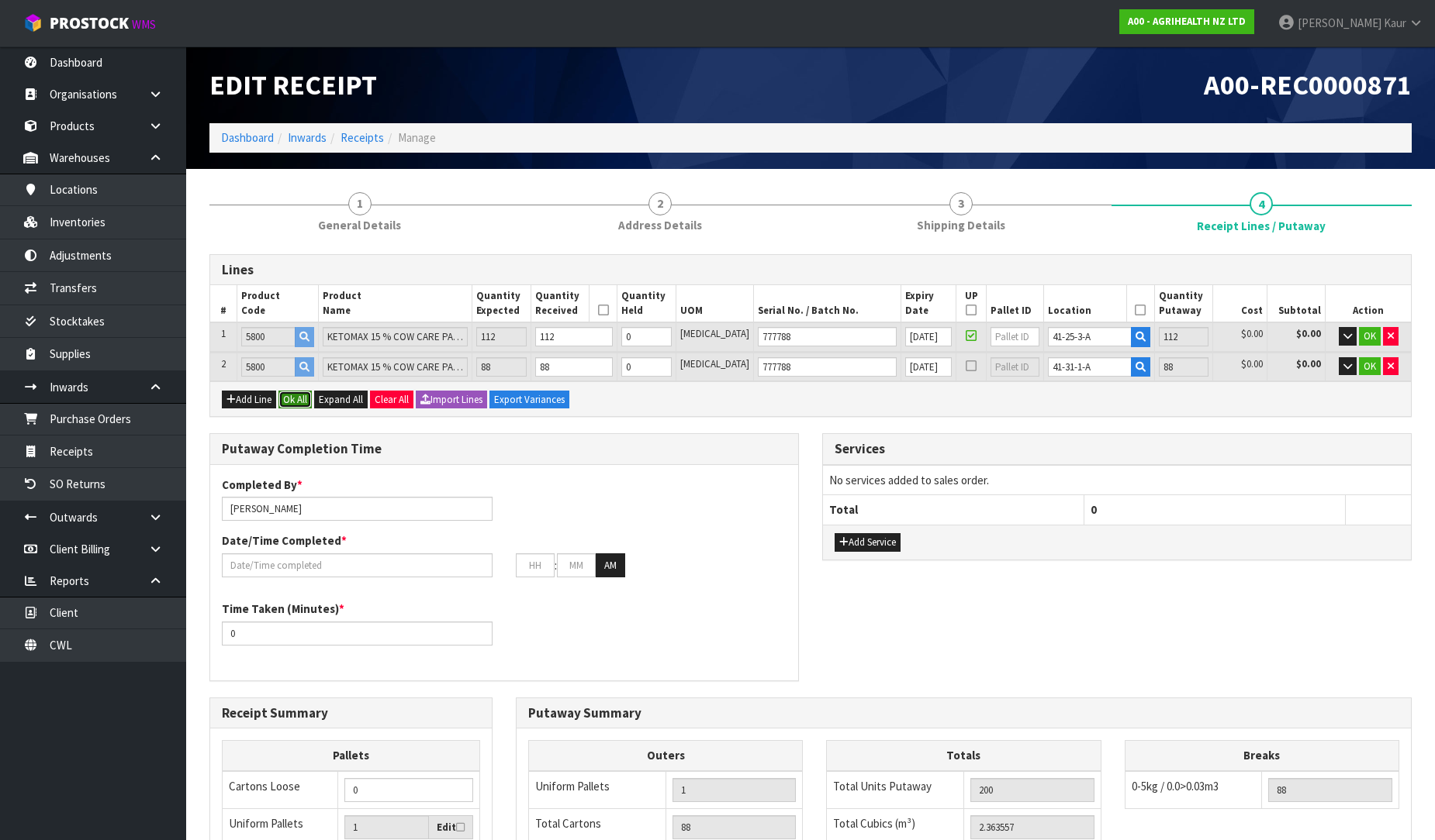
click at [285, 398] on button "Ok All" at bounding box center [294, 400] width 33 height 19
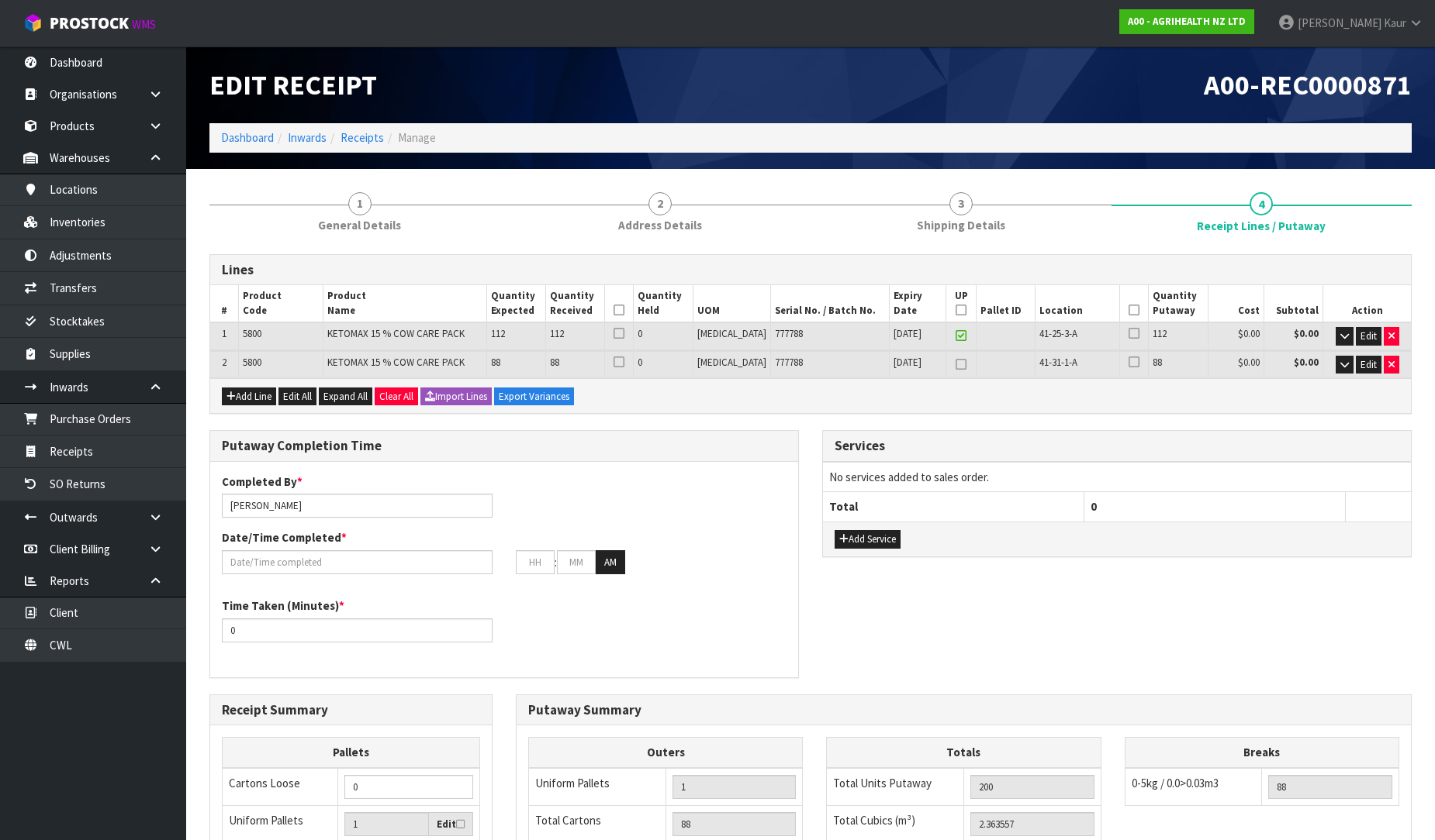
click at [624, 310] on icon at bounding box center [618, 310] width 10 height 1
click at [1128, 310] on icon at bounding box center [1133, 310] width 10 height 1
click at [956, 310] on icon at bounding box center [960, 310] width 10 height 1
type input "2"
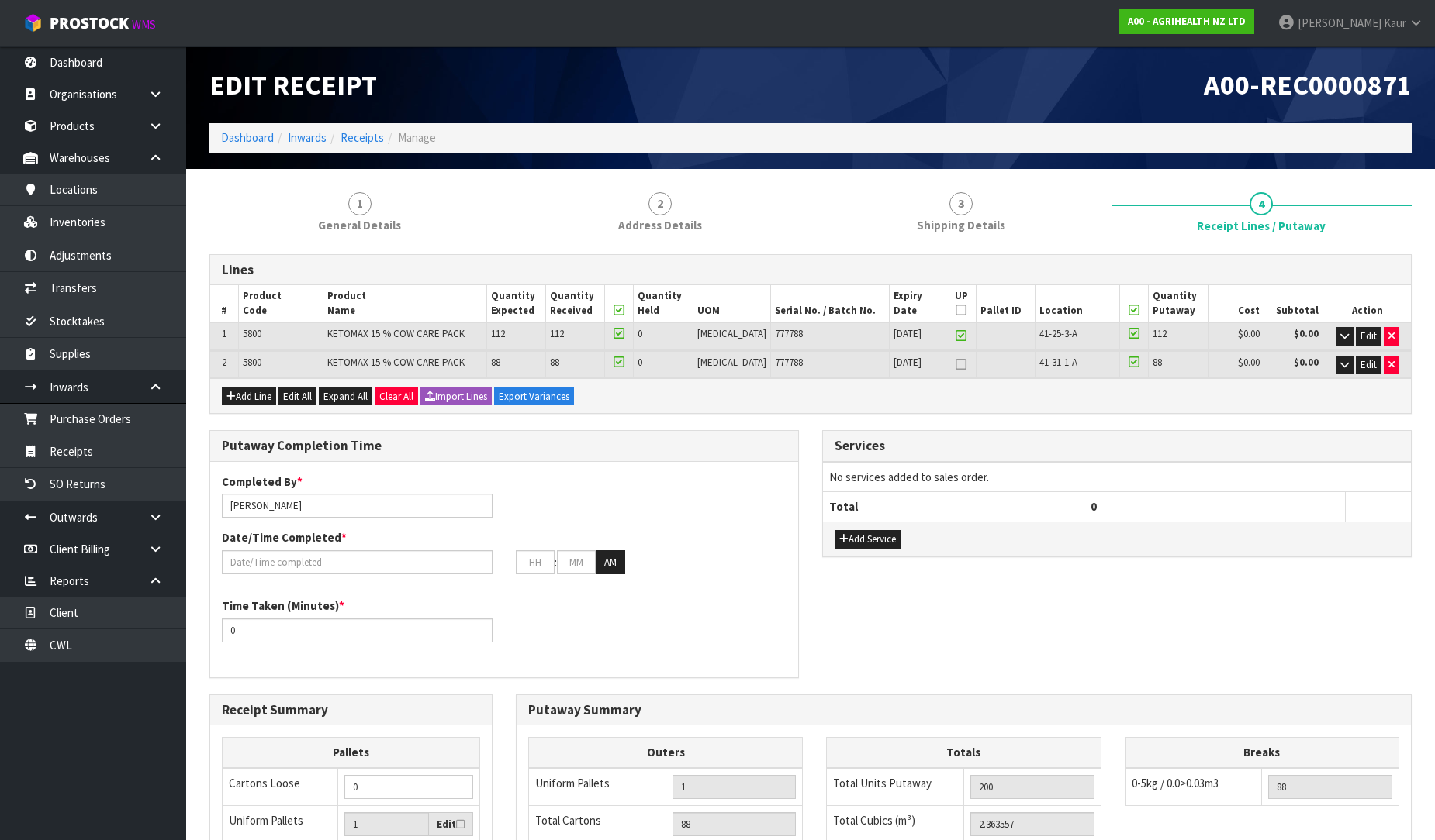
type input "2"
type input "0"
type input "2"
click at [319, 510] on input "[PERSON_NAME]" at bounding box center [357, 505] width 271 height 24
drag, startPoint x: 297, startPoint y: 507, endPoint x: 206, endPoint y: 498, distance: 91.4
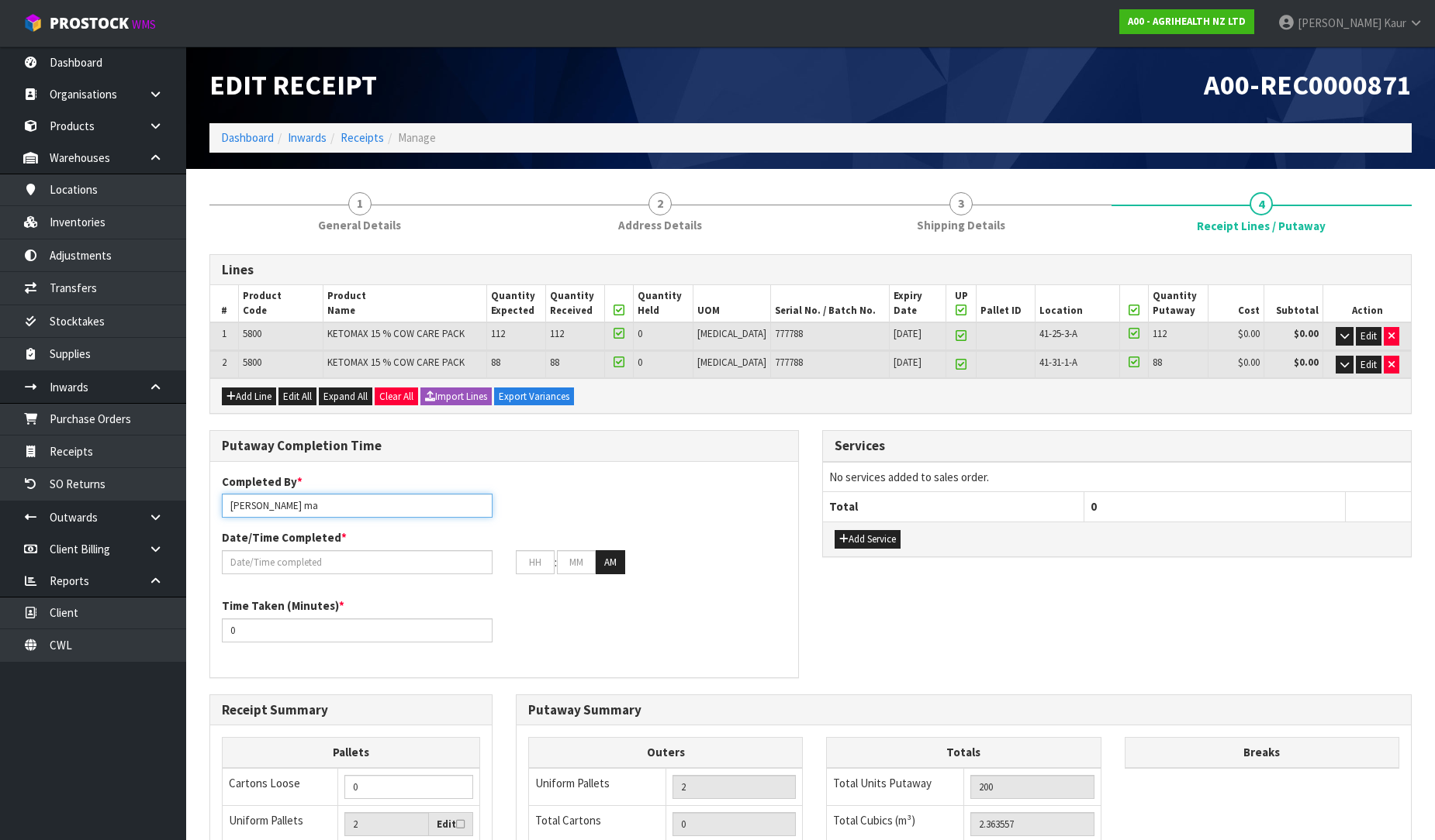
click at [206, 498] on div "Putaway Completion Time Completed By * [PERSON_NAME] ma Date/Time Completed * :…" at bounding box center [504, 562] width 613 height 264
type input "Ma Epi Mana"
click at [311, 560] on input "text" at bounding box center [357, 562] width 271 height 24
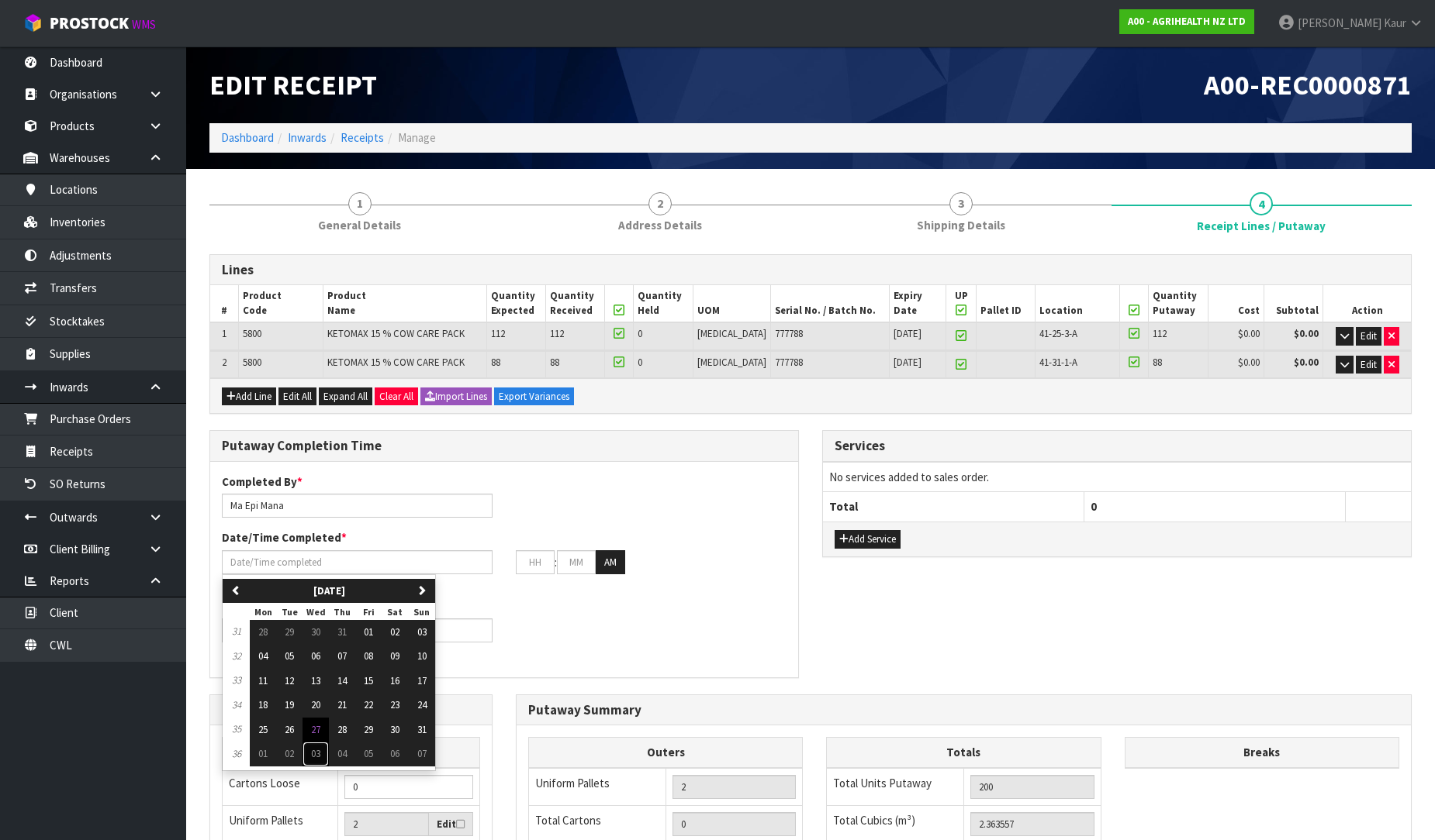
click at [319, 742] on button "03" at bounding box center [315, 754] width 27 height 25
type input "[DATE]"
type input "12"
type input "00"
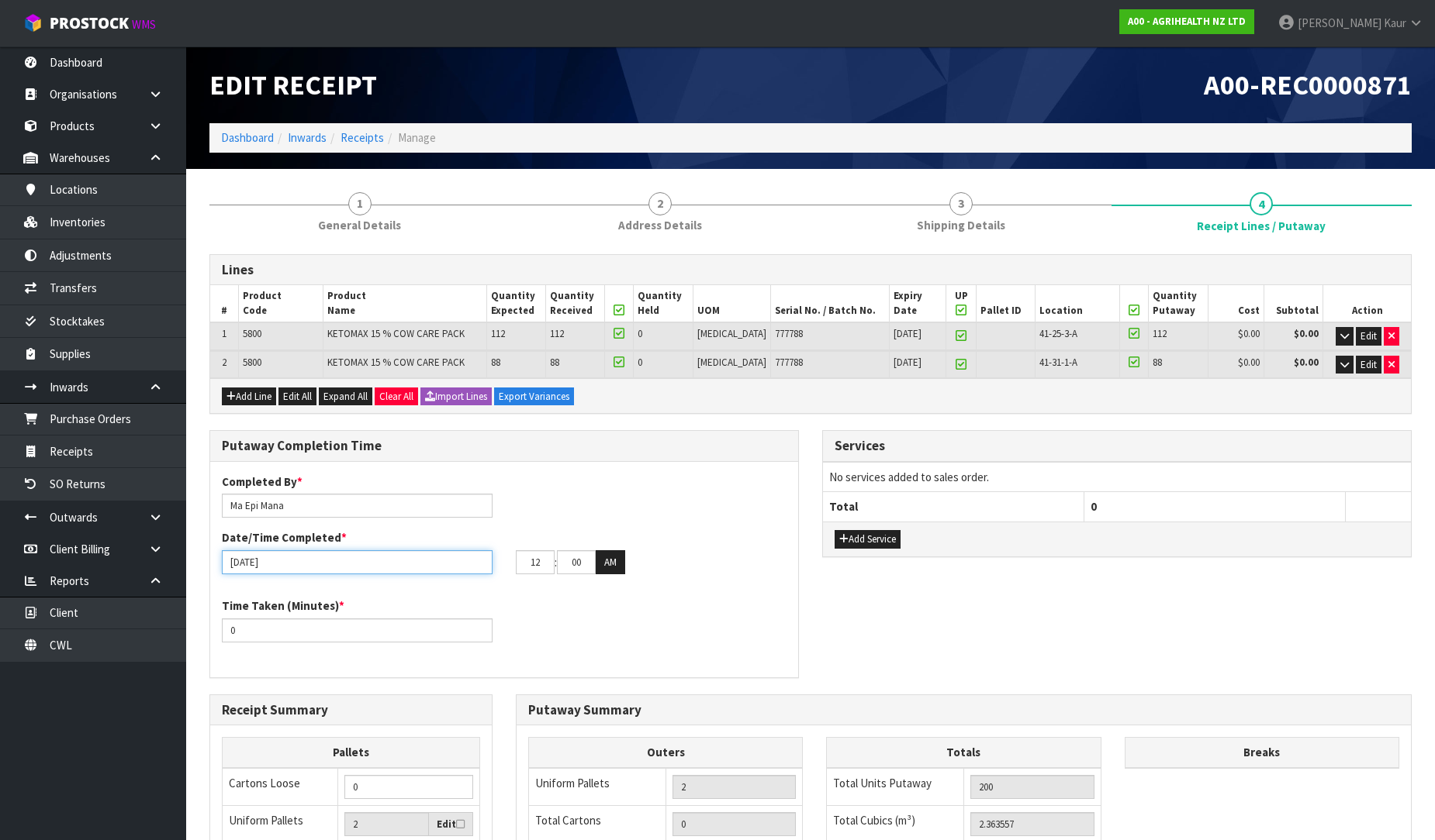
click at [234, 565] on input "[DATE]" at bounding box center [357, 562] width 271 height 24
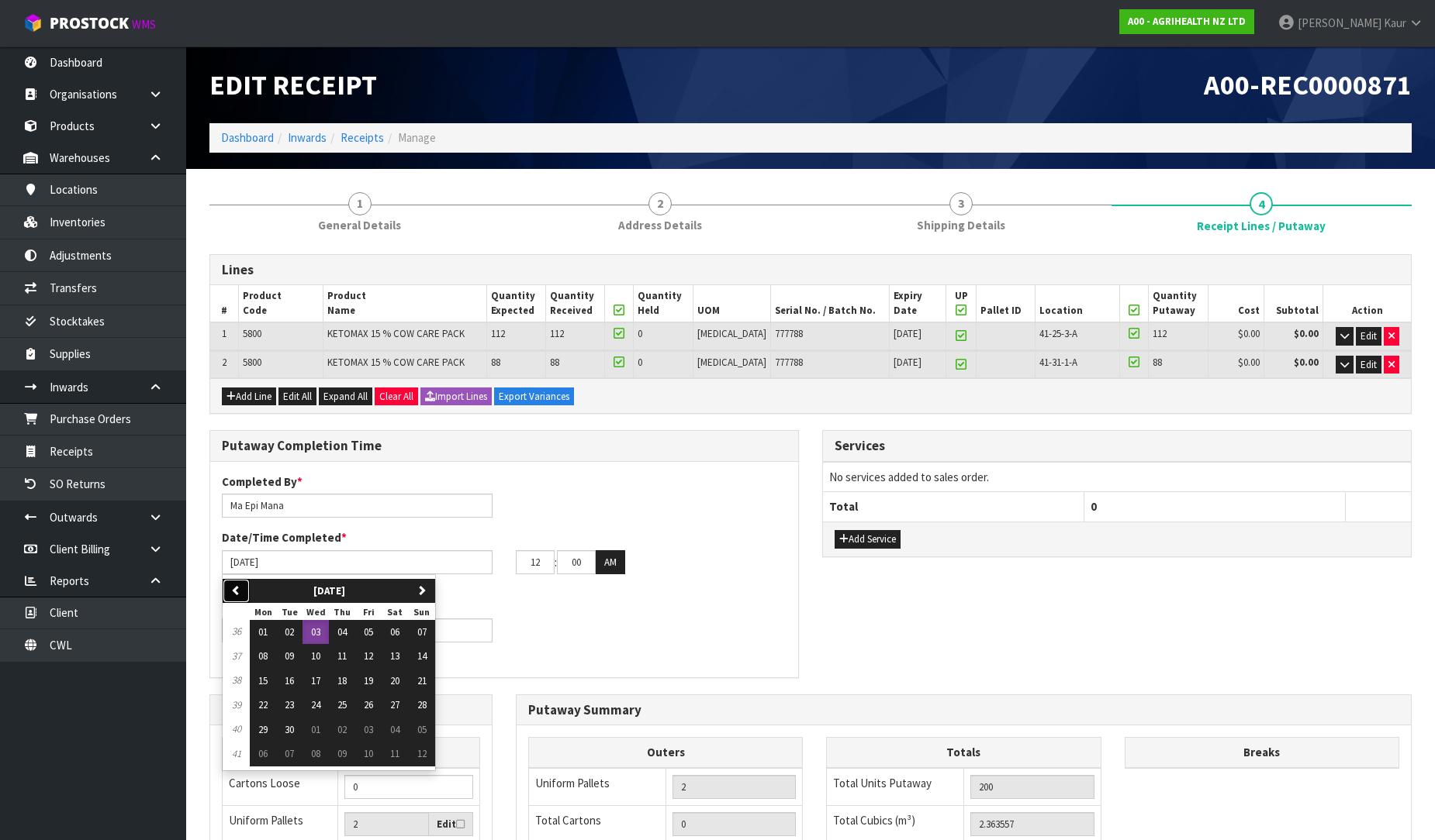
click at [237, 593] on icon "button" at bounding box center [236, 590] width 10 height 10
click at [313, 729] on span "27" at bounding box center [315, 730] width 10 height 13
type input "[DATE]"
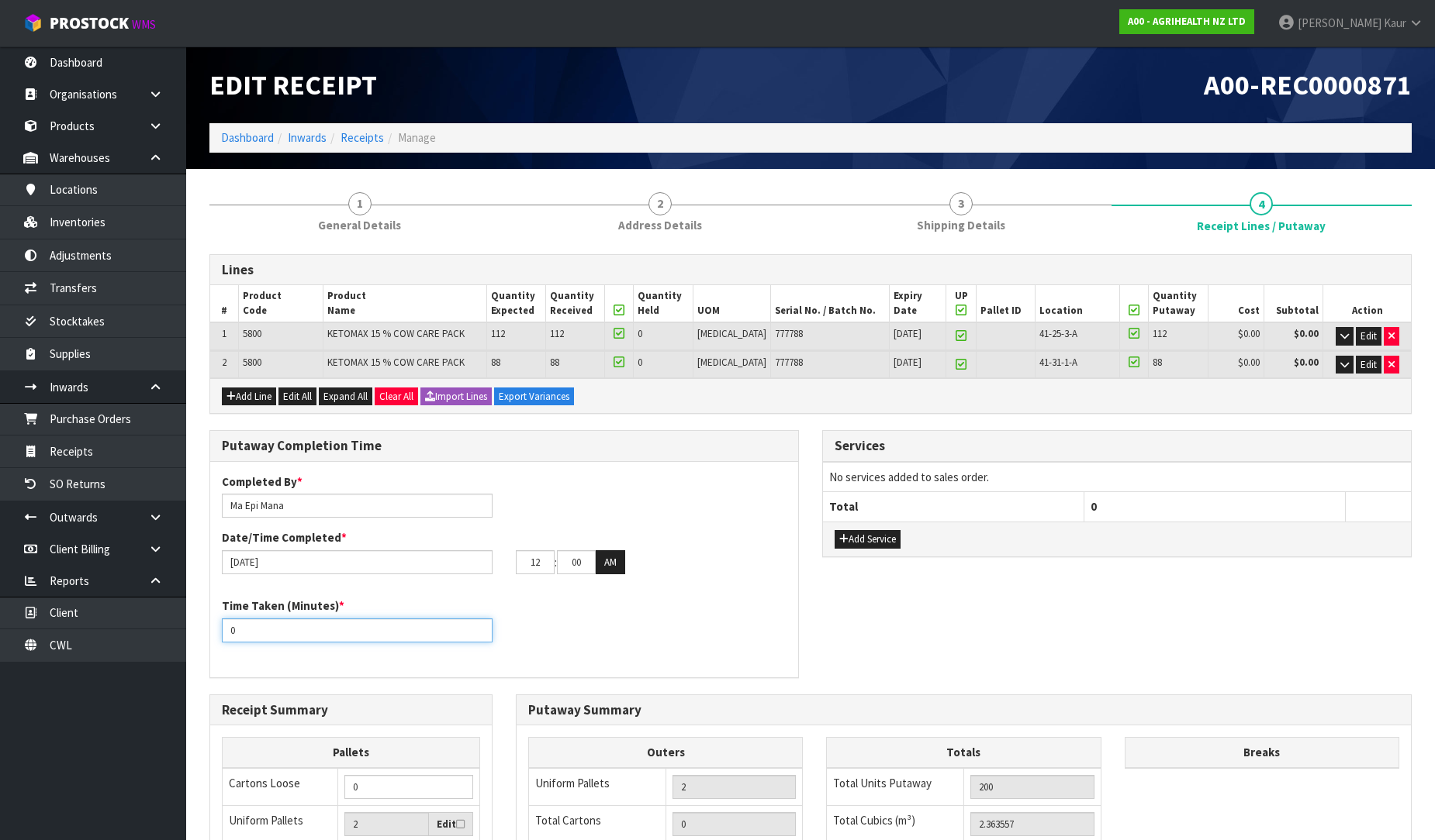
click at [244, 629] on input "0" at bounding box center [357, 630] width 271 height 24
drag, startPoint x: 244, startPoint y: 629, endPoint x: 221, endPoint y: 632, distance: 23.2
click at [222, 632] on input "0" at bounding box center [357, 630] width 271 height 24
type input "20"
drag, startPoint x: 561, startPoint y: 569, endPoint x: 544, endPoint y: 569, distance: 17.0
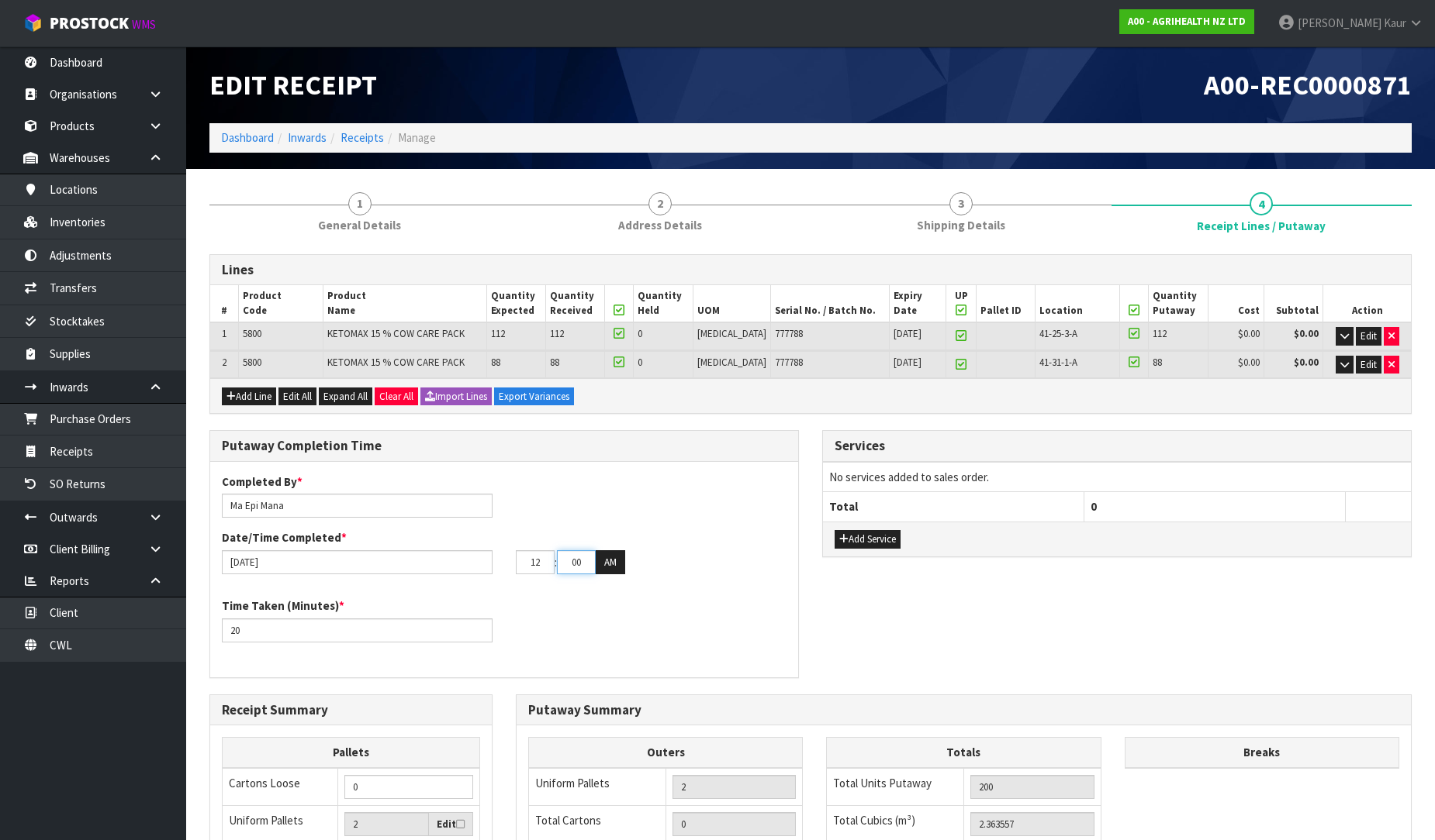
click at [544, 569] on tr "12 : 00 : 00 AM" at bounding box center [570, 563] width 110 height 25
type input "50"
click at [615, 563] on button "AM" at bounding box center [610, 563] width 30 height 25
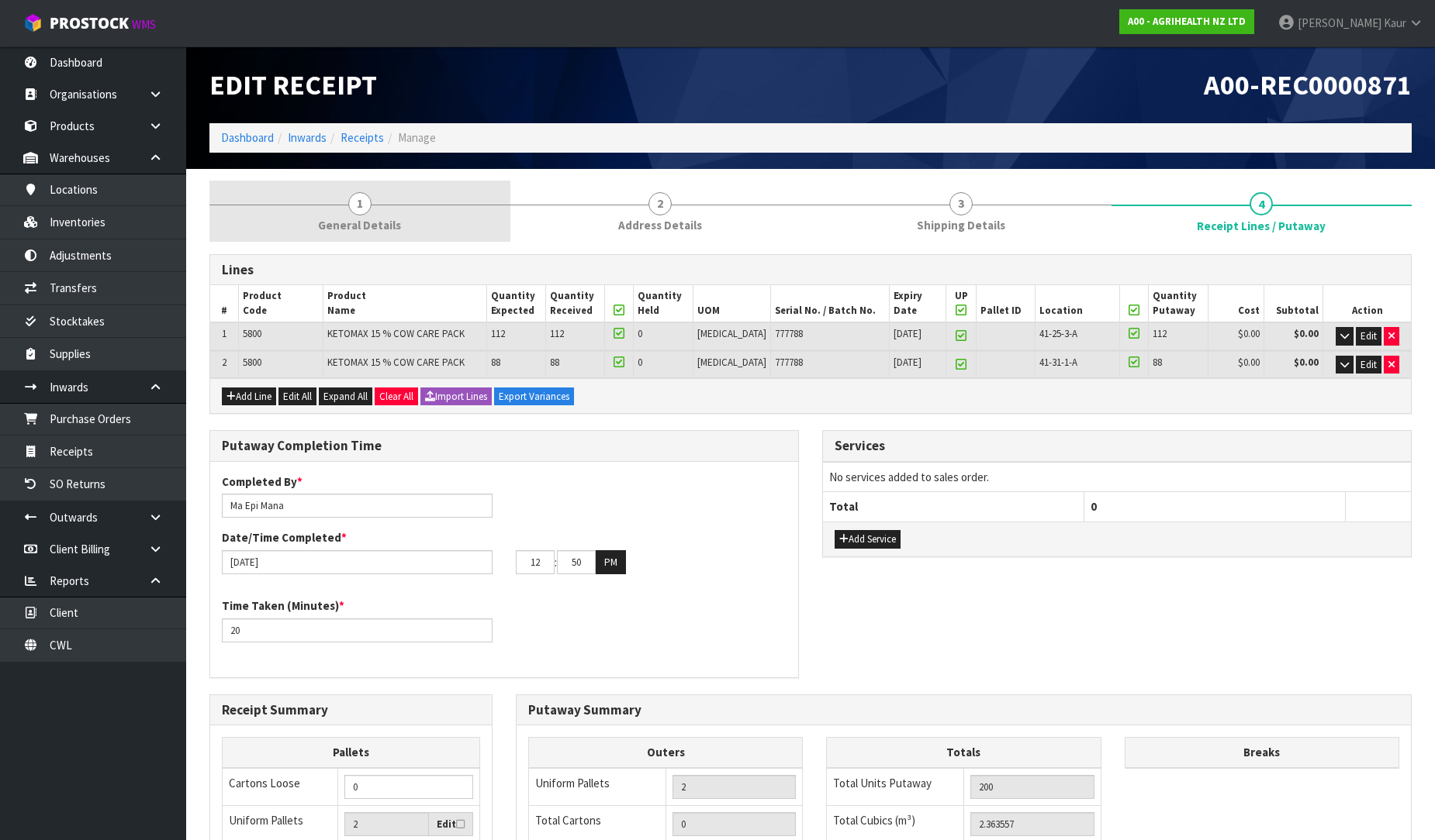
click at [378, 223] on span "General Details" at bounding box center [359, 225] width 83 height 16
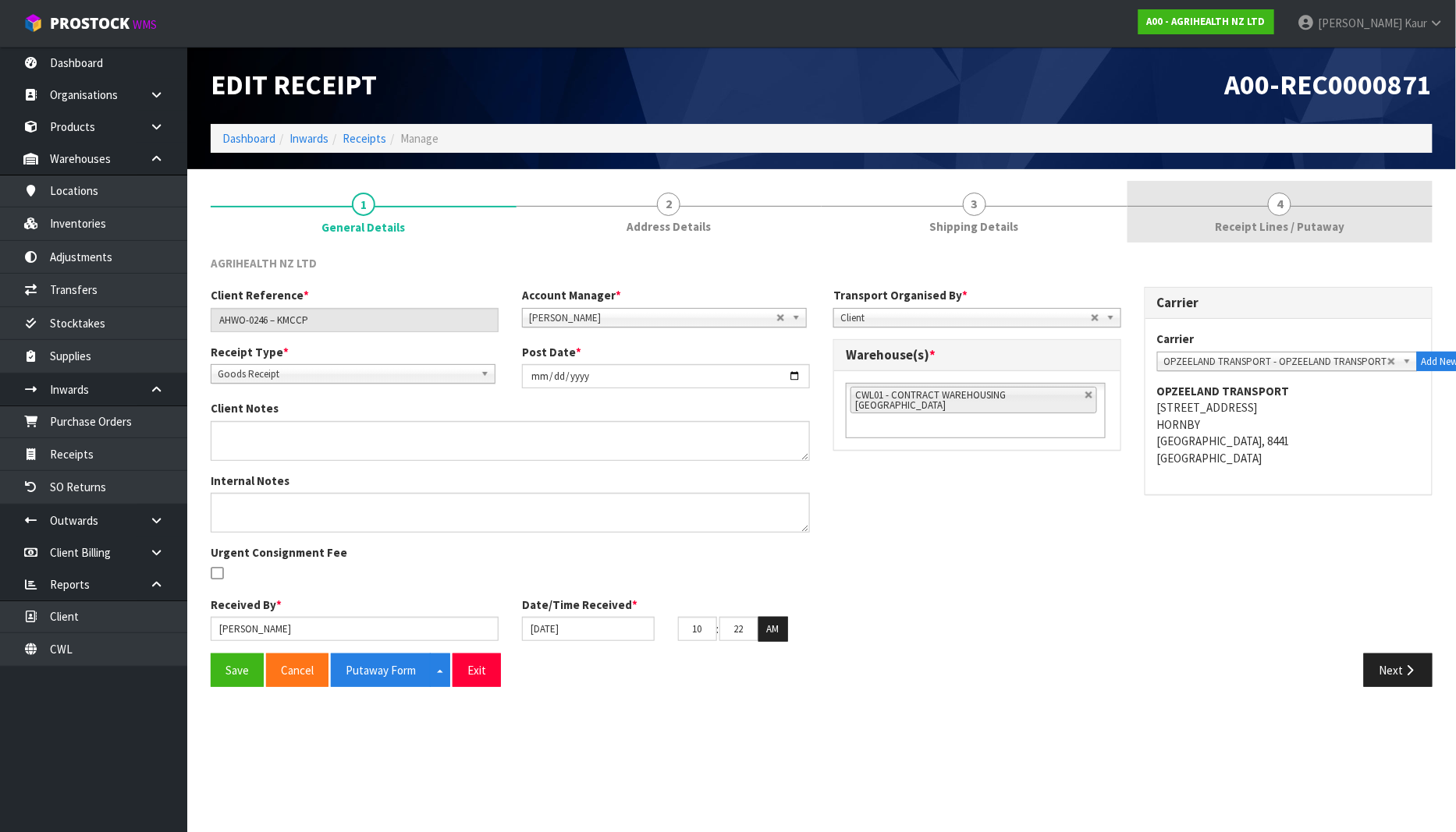
click at [1307, 216] on link "4 Receipt Lines / Putaway" at bounding box center [1280, 212] width 306 height 61
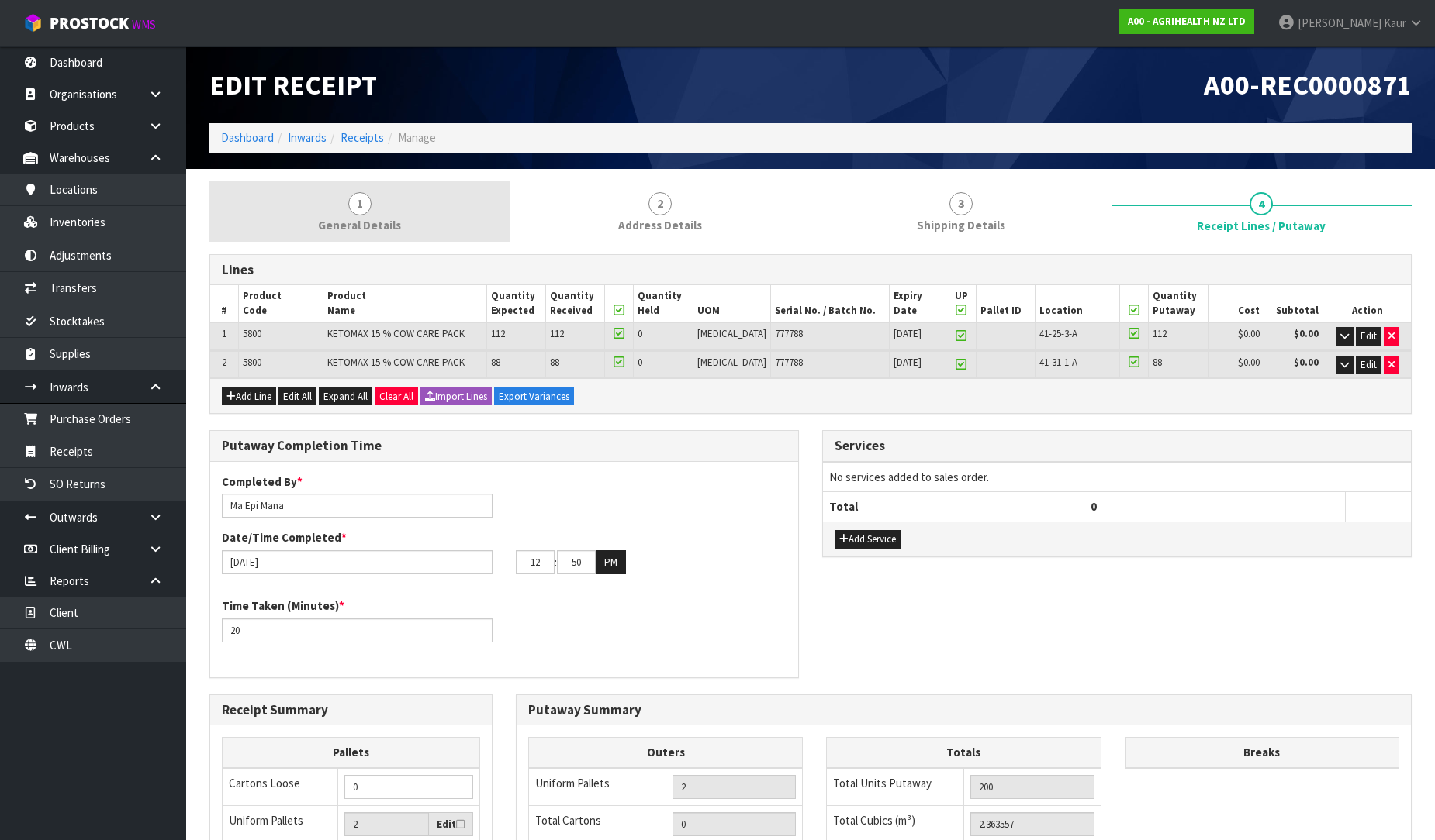
click at [374, 198] on link "1 General Details" at bounding box center [360, 211] width 301 height 61
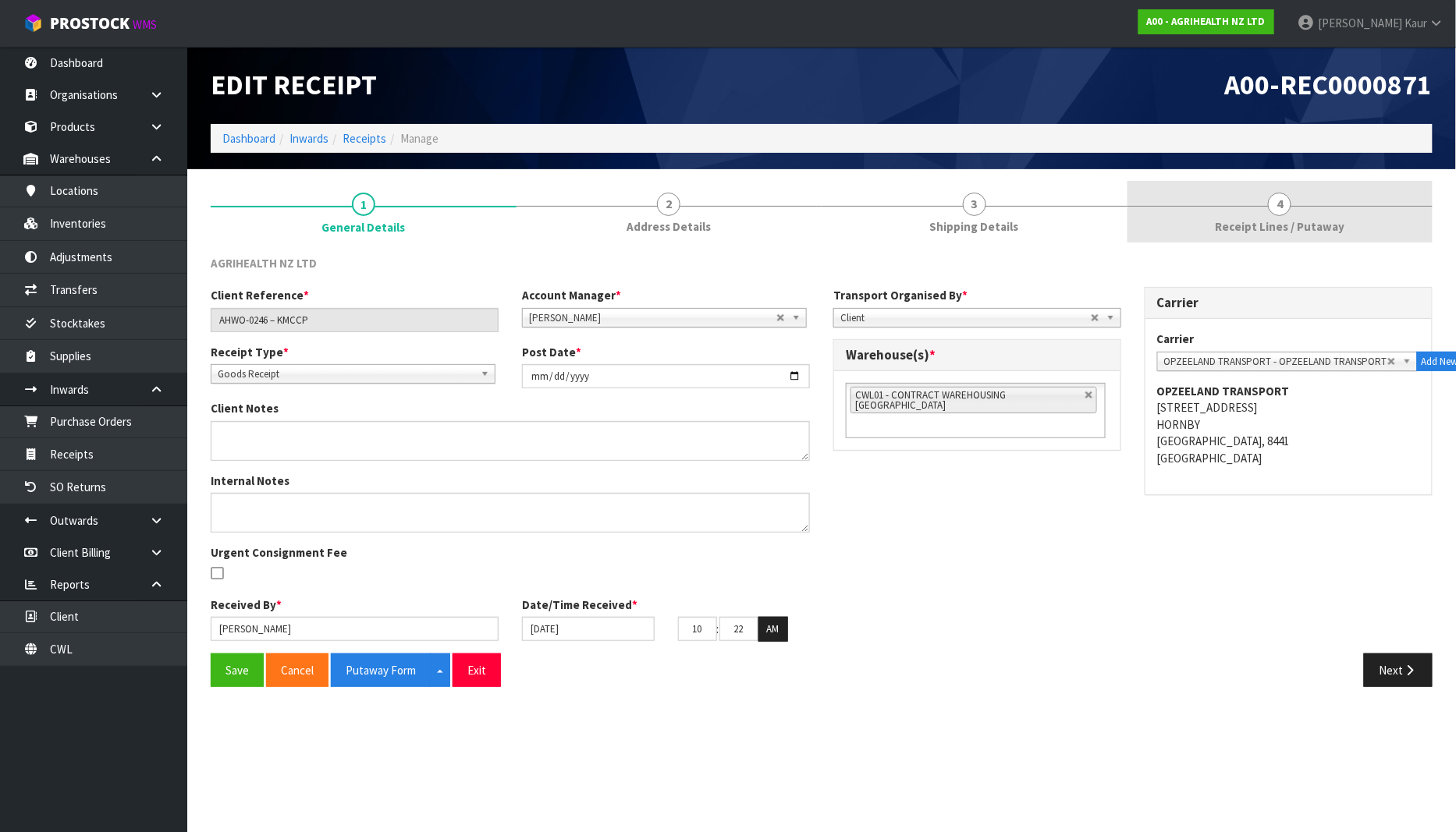
click at [1288, 227] on span "Receipt Lines / Putaway" at bounding box center [1279, 226] width 129 height 16
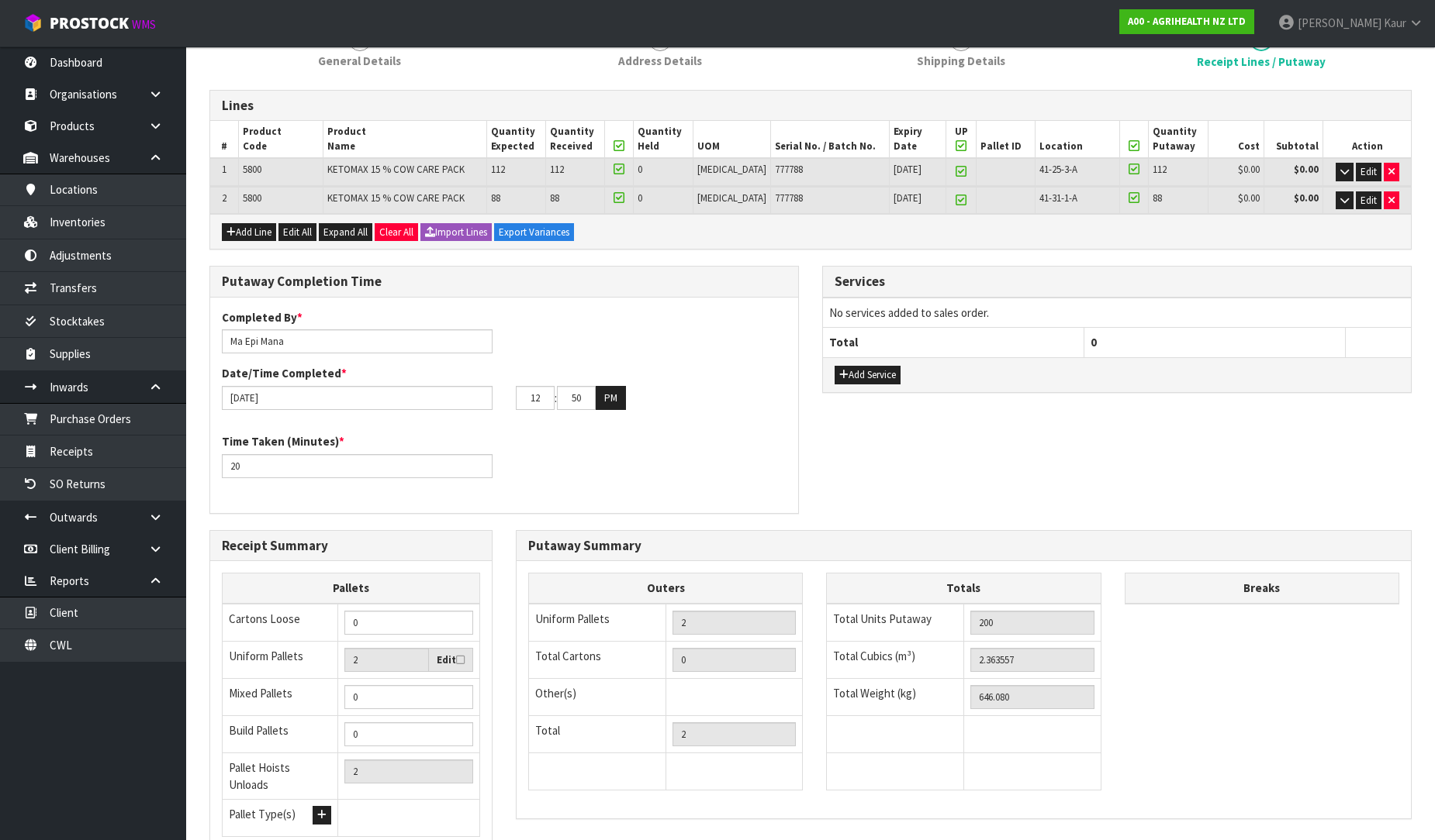
scroll to position [289, 0]
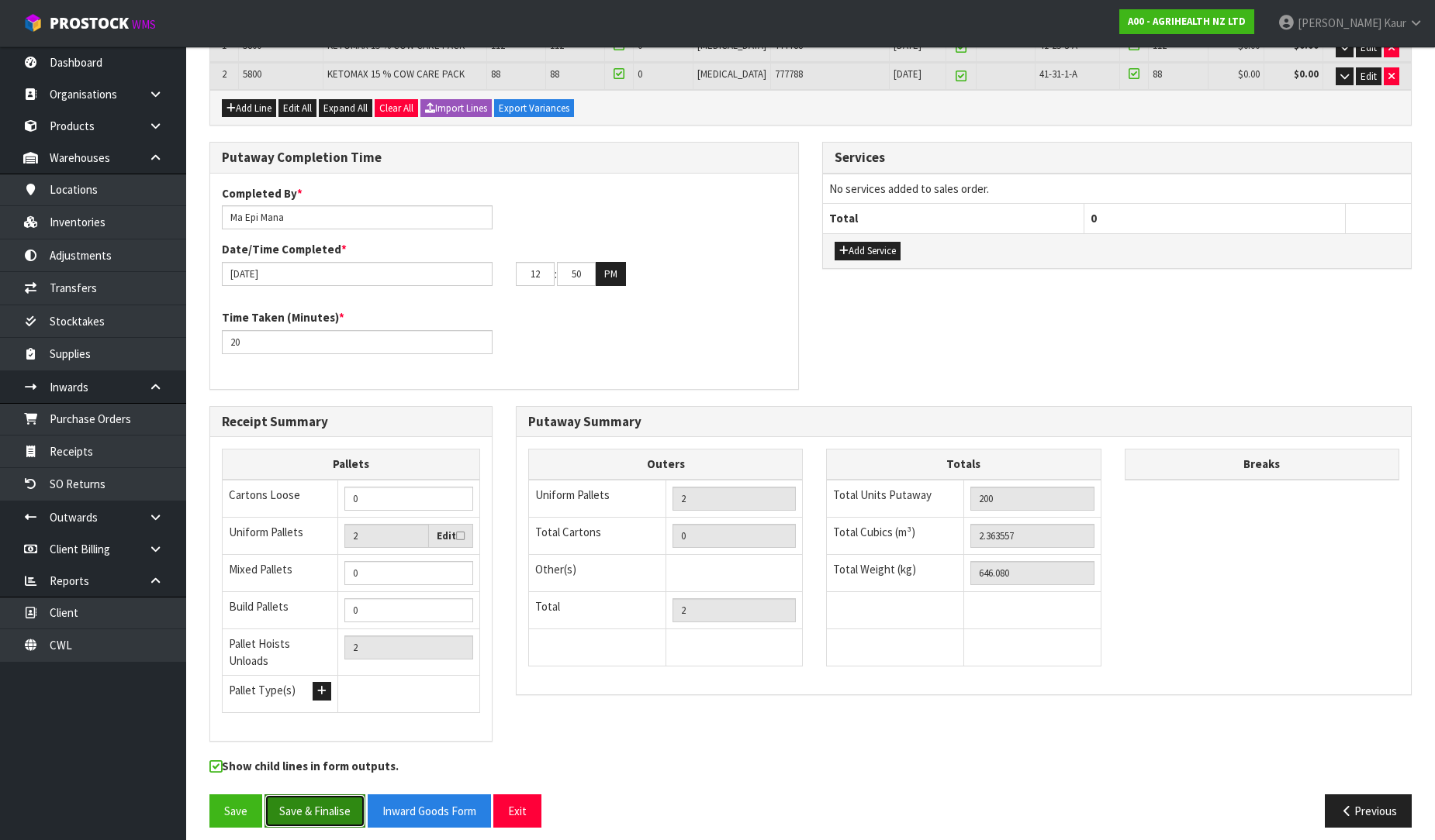
click at [316, 806] on button "Save & Finalise" at bounding box center [315, 810] width 101 height 33
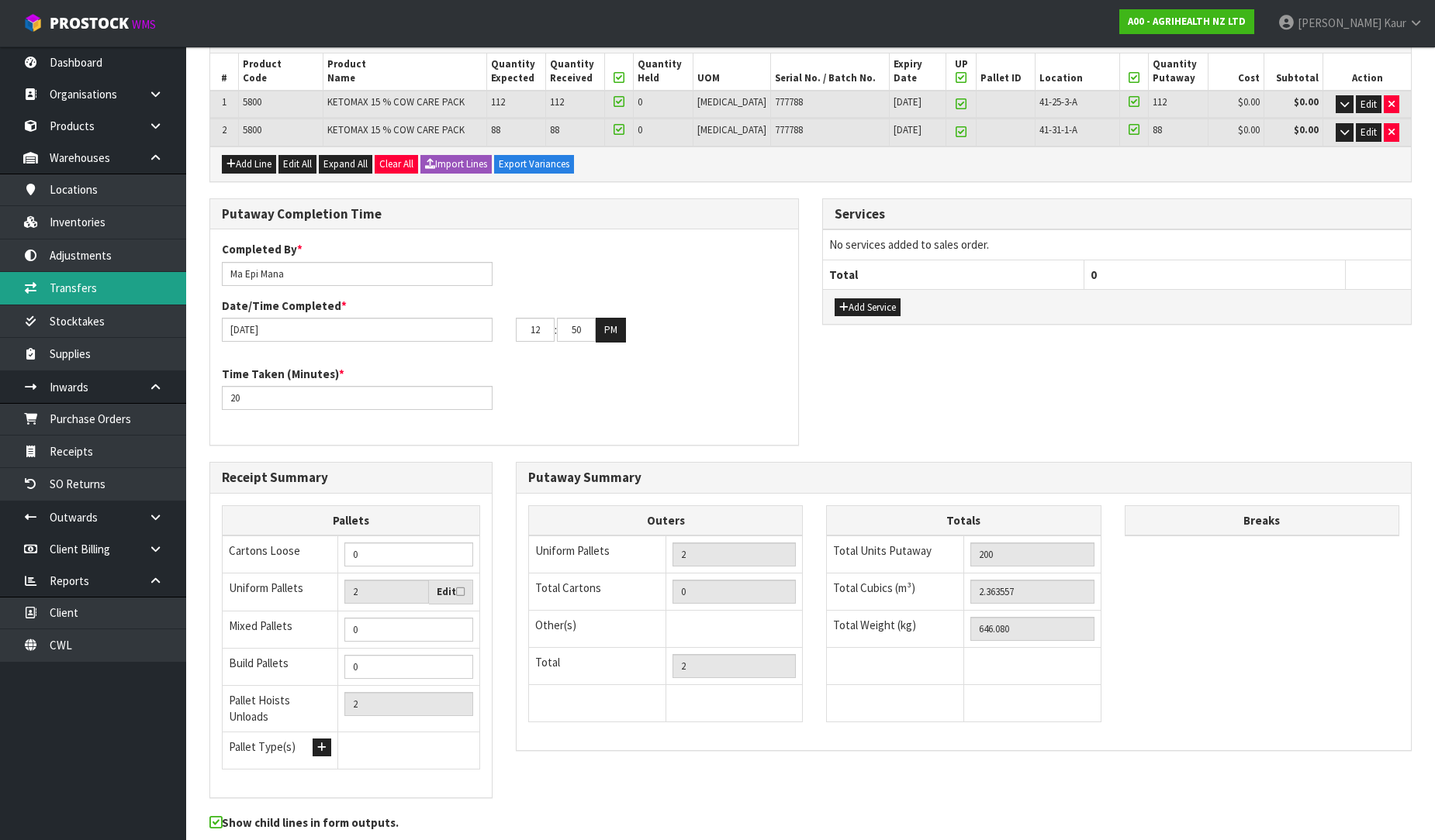
scroll to position [0, 0]
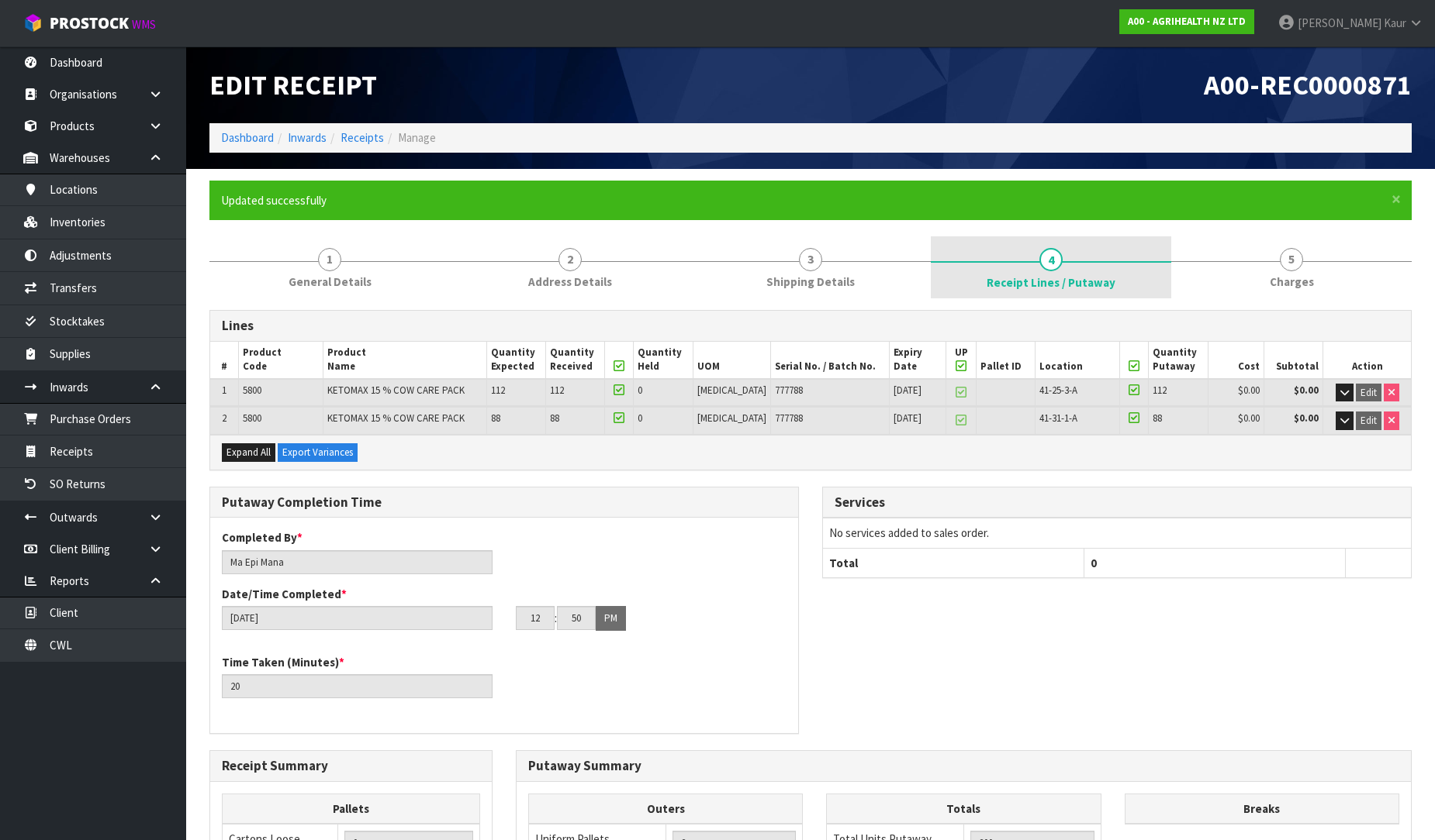
drag, startPoint x: 989, startPoint y: 285, endPoint x: 983, endPoint y: 293, distance: 10.0
click at [989, 285] on link "4 Receipt Lines / Putaway" at bounding box center [1051, 267] width 240 height 62
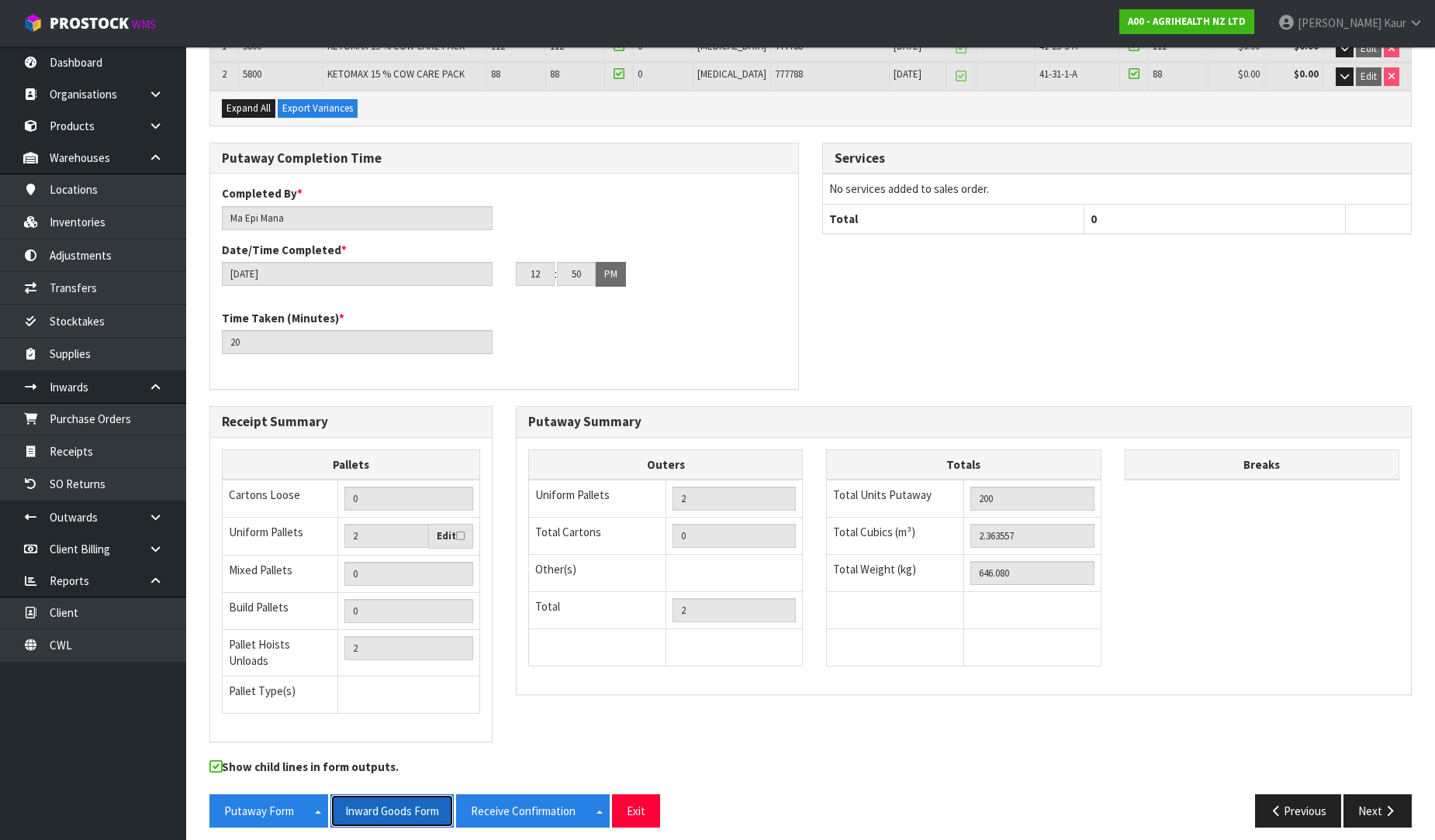
click at [381, 799] on button "Inward Goods Form" at bounding box center [392, 810] width 123 height 33
click at [97, 56] on link "Dashboard" at bounding box center [92, 62] width 186 height 31
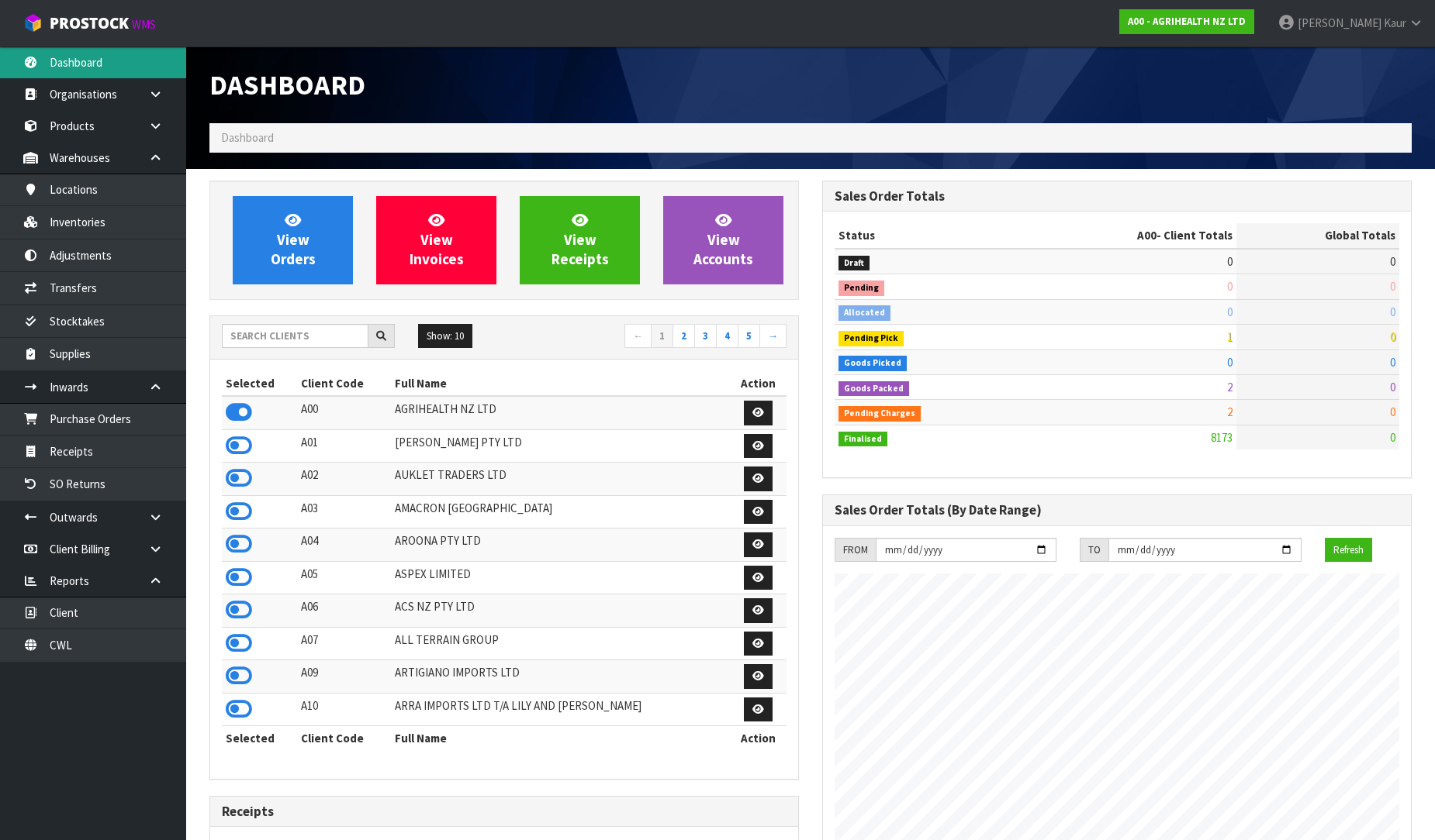
scroll to position [1174, 613]
click at [260, 344] on input "text" at bounding box center [295, 335] width 147 height 24
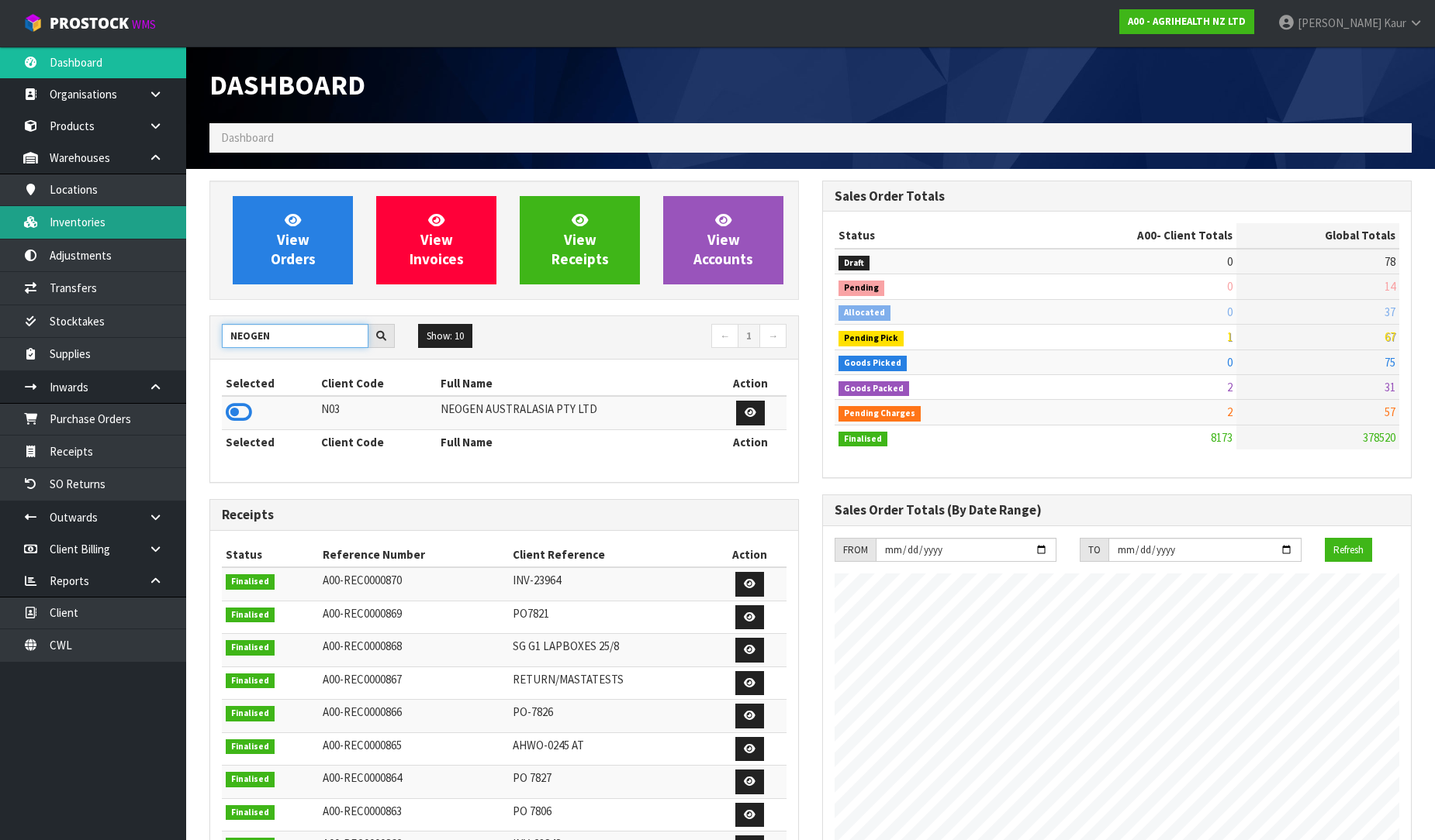
type input "NEOGEN"
click at [102, 215] on link "Inventories" at bounding box center [92, 221] width 186 height 31
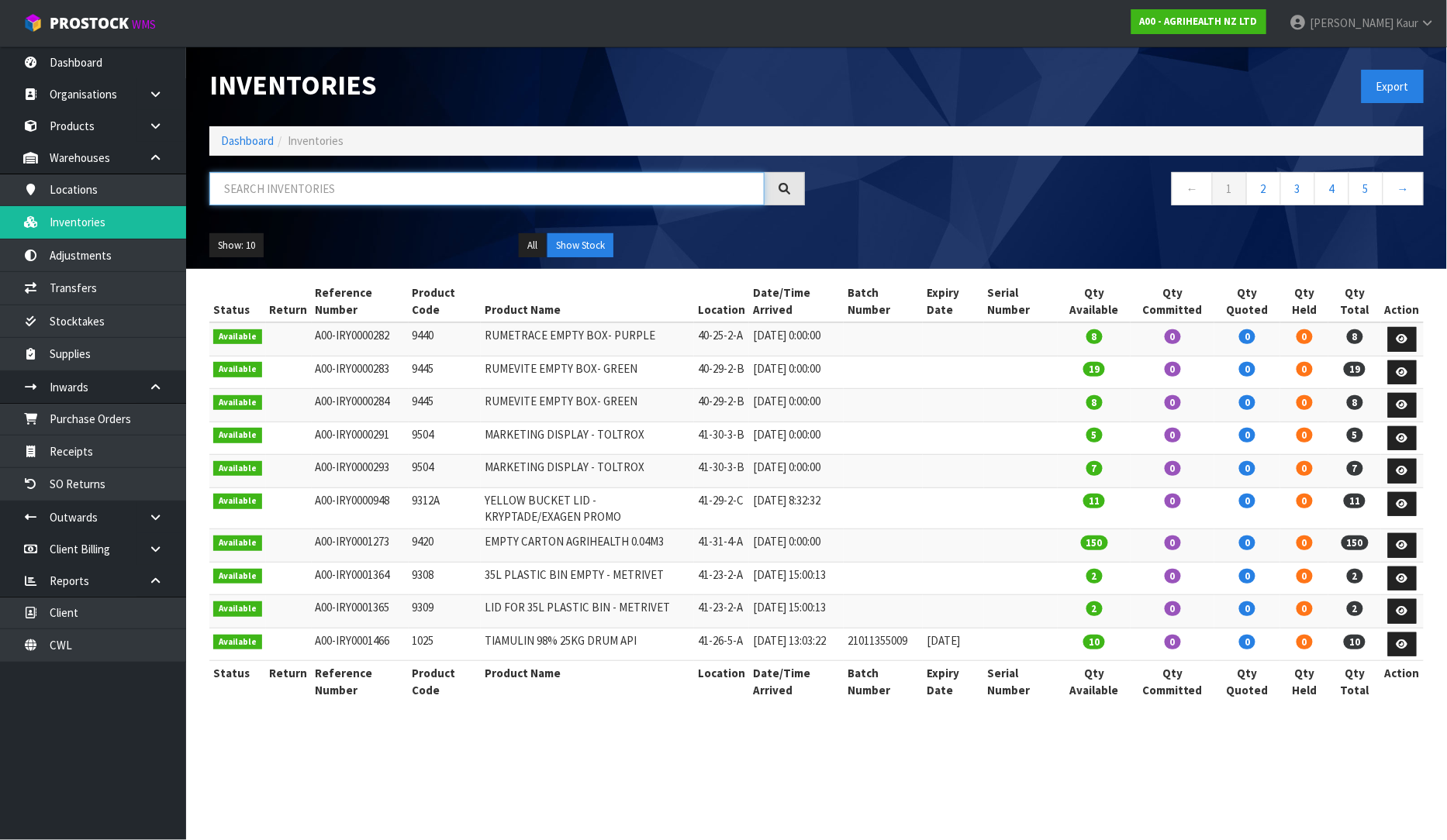
click at [273, 198] on input "text" at bounding box center [487, 189] width 555 height 33
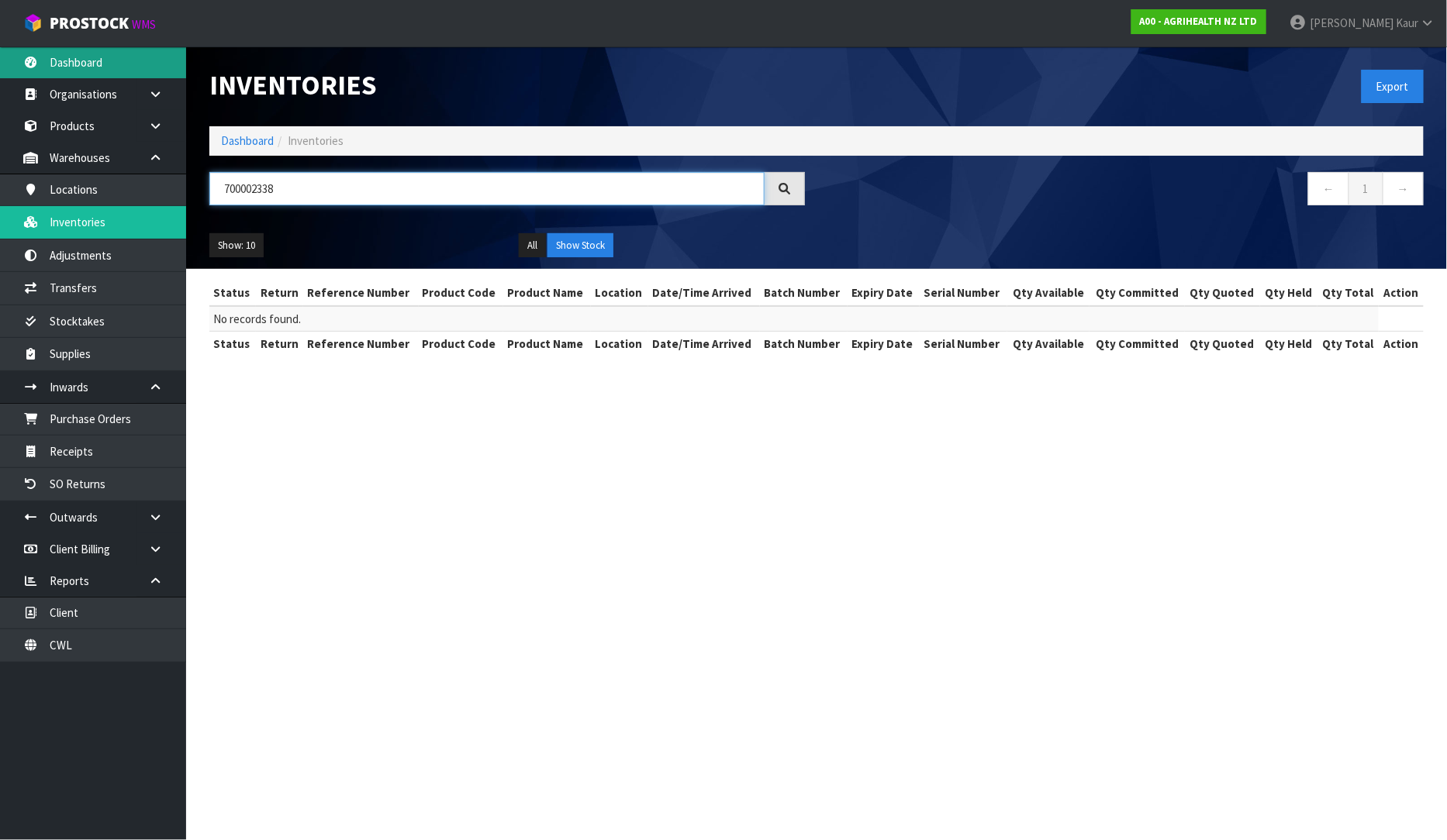
type input "700002338"
click at [99, 69] on link "Dashboard" at bounding box center [92, 62] width 186 height 31
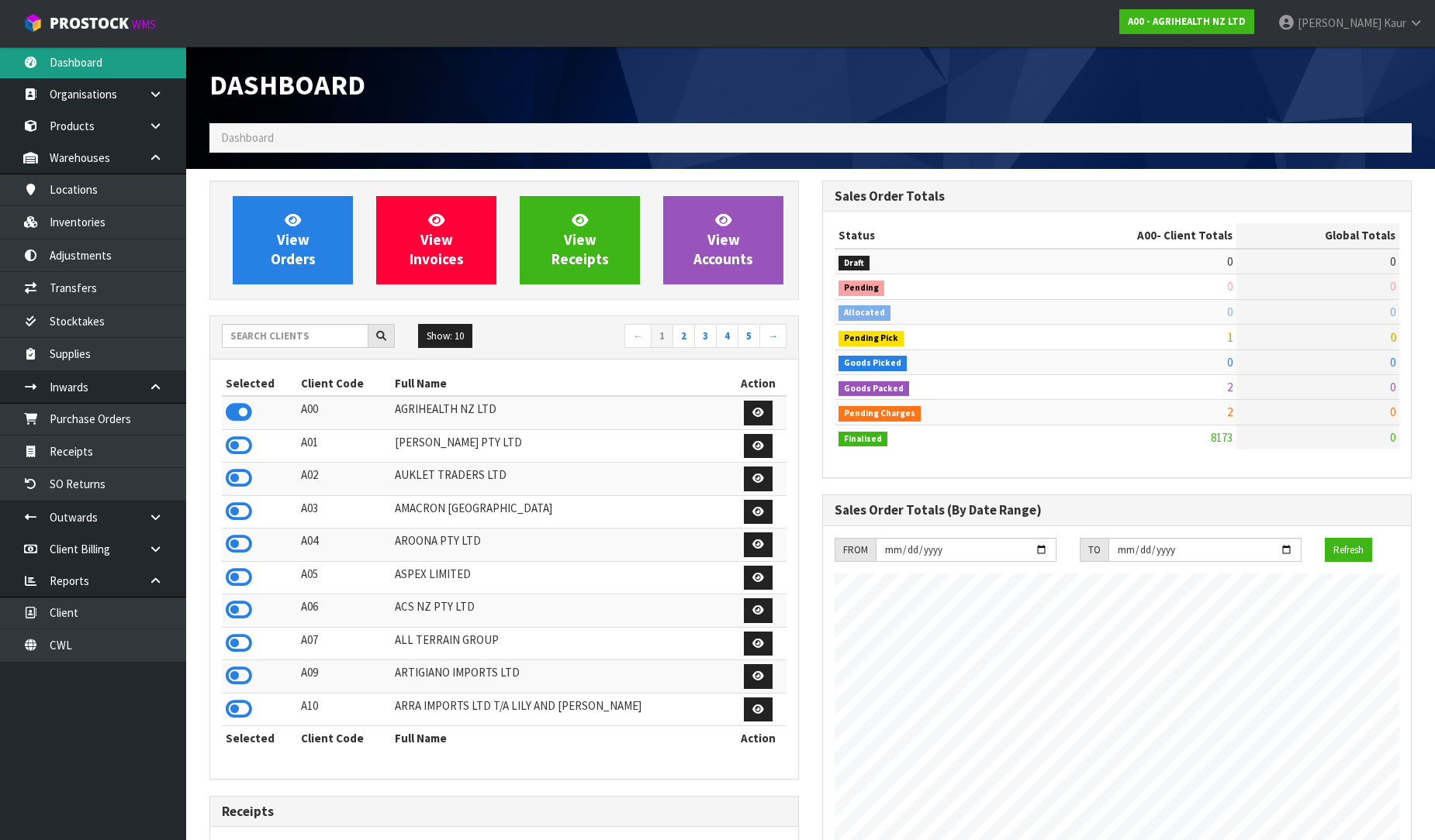
scroll to position [1174, 613]
click at [266, 324] on input "text" at bounding box center [295, 335] width 147 height 24
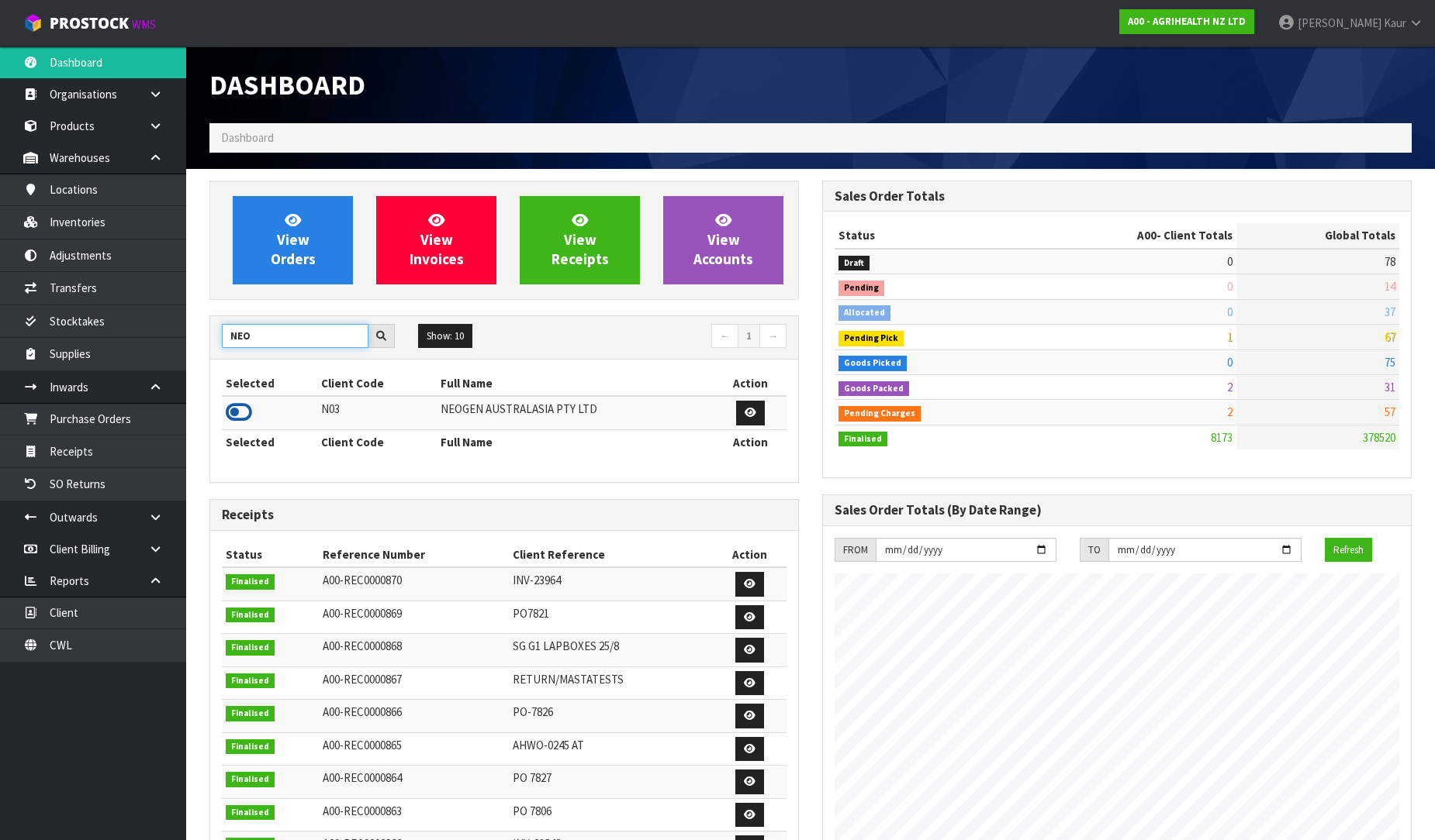
type input "NEO"
click at [234, 411] on icon at bounding box center [239, 412] width 27 height 23
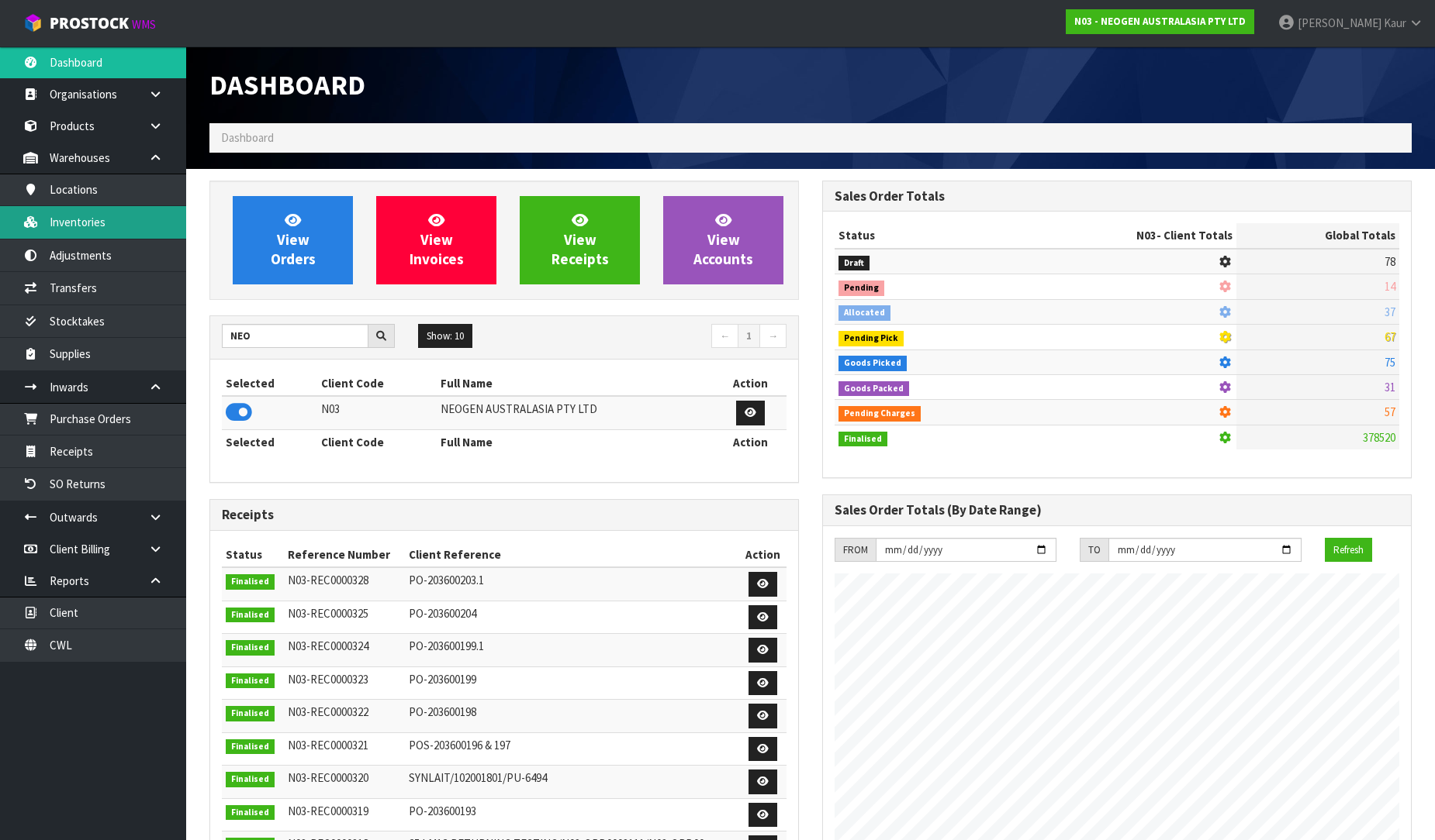
click at [102, 215] on link "Inventories" at bounding box center [92, 221] width 186 height 31
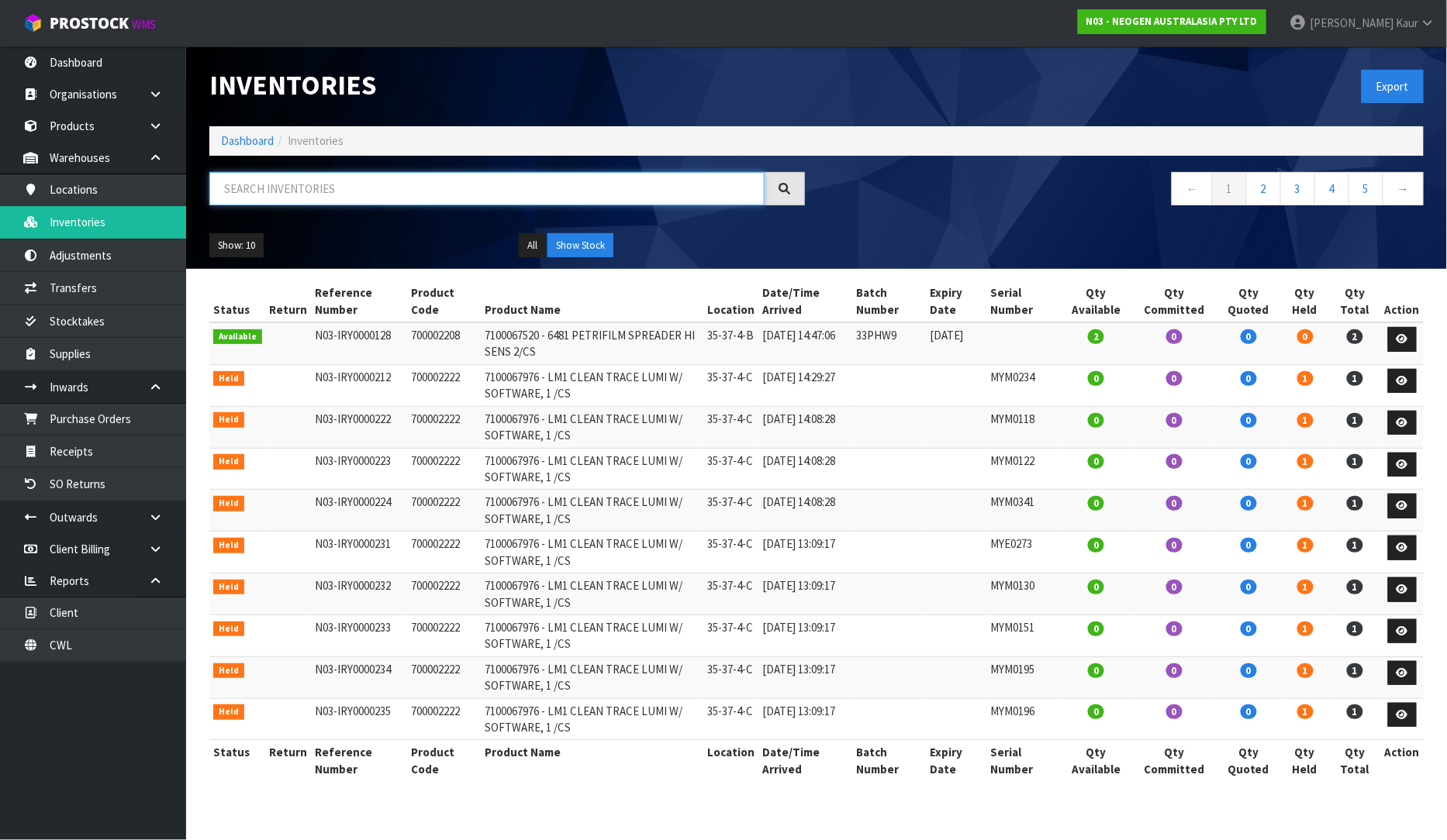
click at [291, 193] on input "text" at bounding box center [487, 189] width 555 height 33
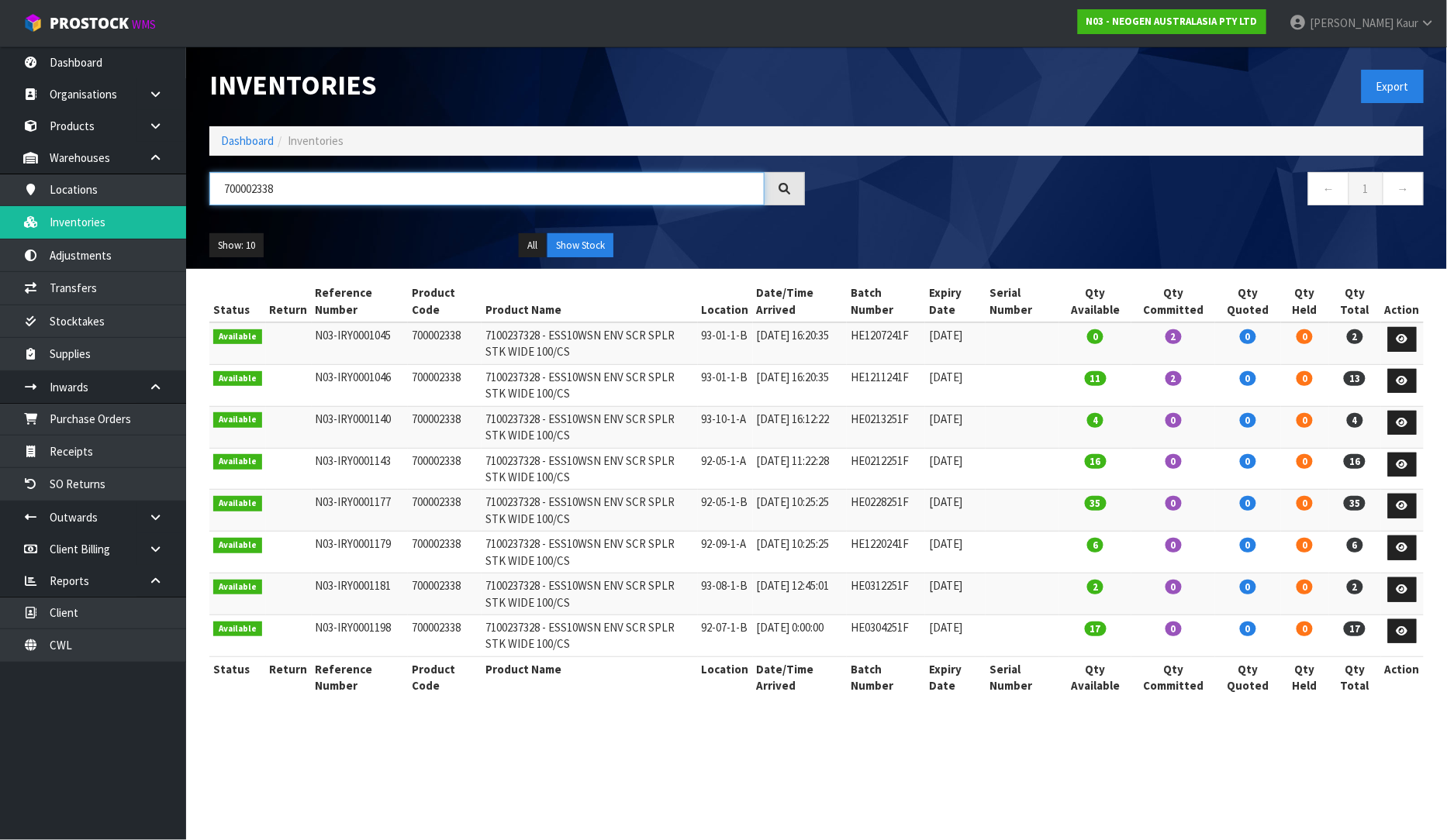
type input "700002338"
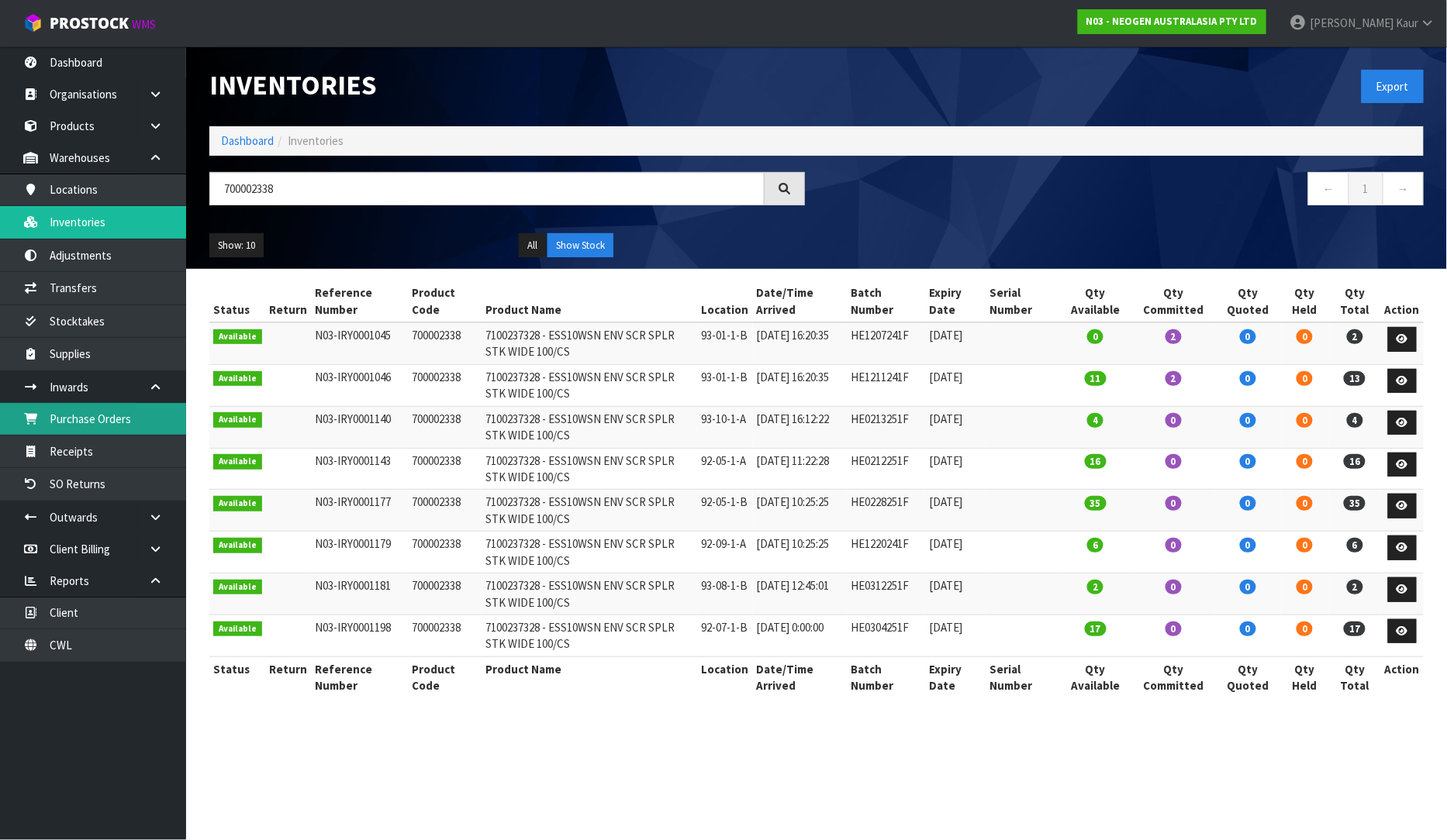
click at [97, 405] on link "Purchase Orders" at bounding box center [92, 418] width 186 height 31
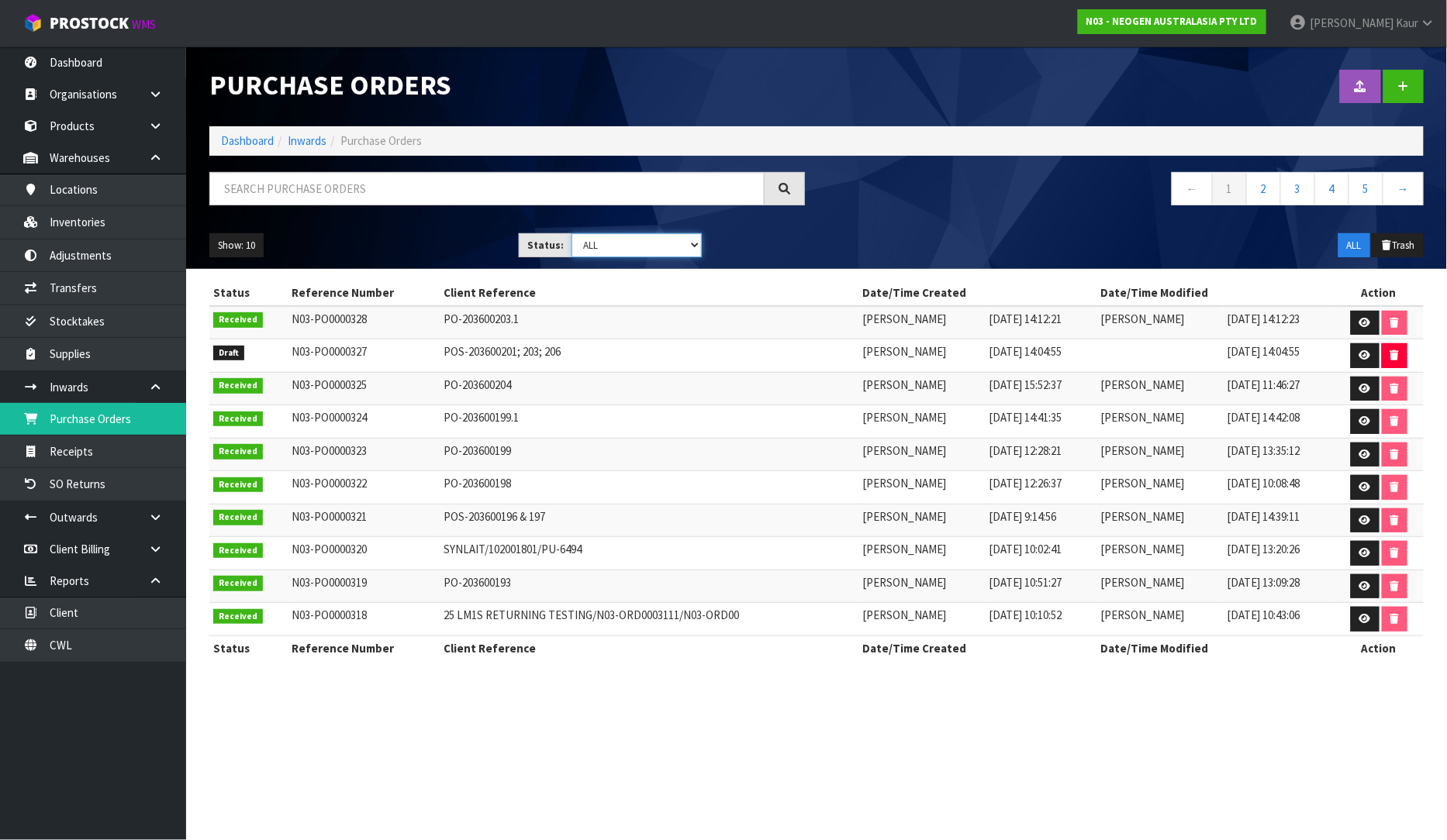
click at [691, 250] on select "Draft Pending Received Cancelled ALL" at bounding box center [636, 245] width 131 height 24
select select "string:0"
click at [572, 233] on select "Draft Pending Received Cancelled ALL" at bounding box center [636, 245] width 131 height 24
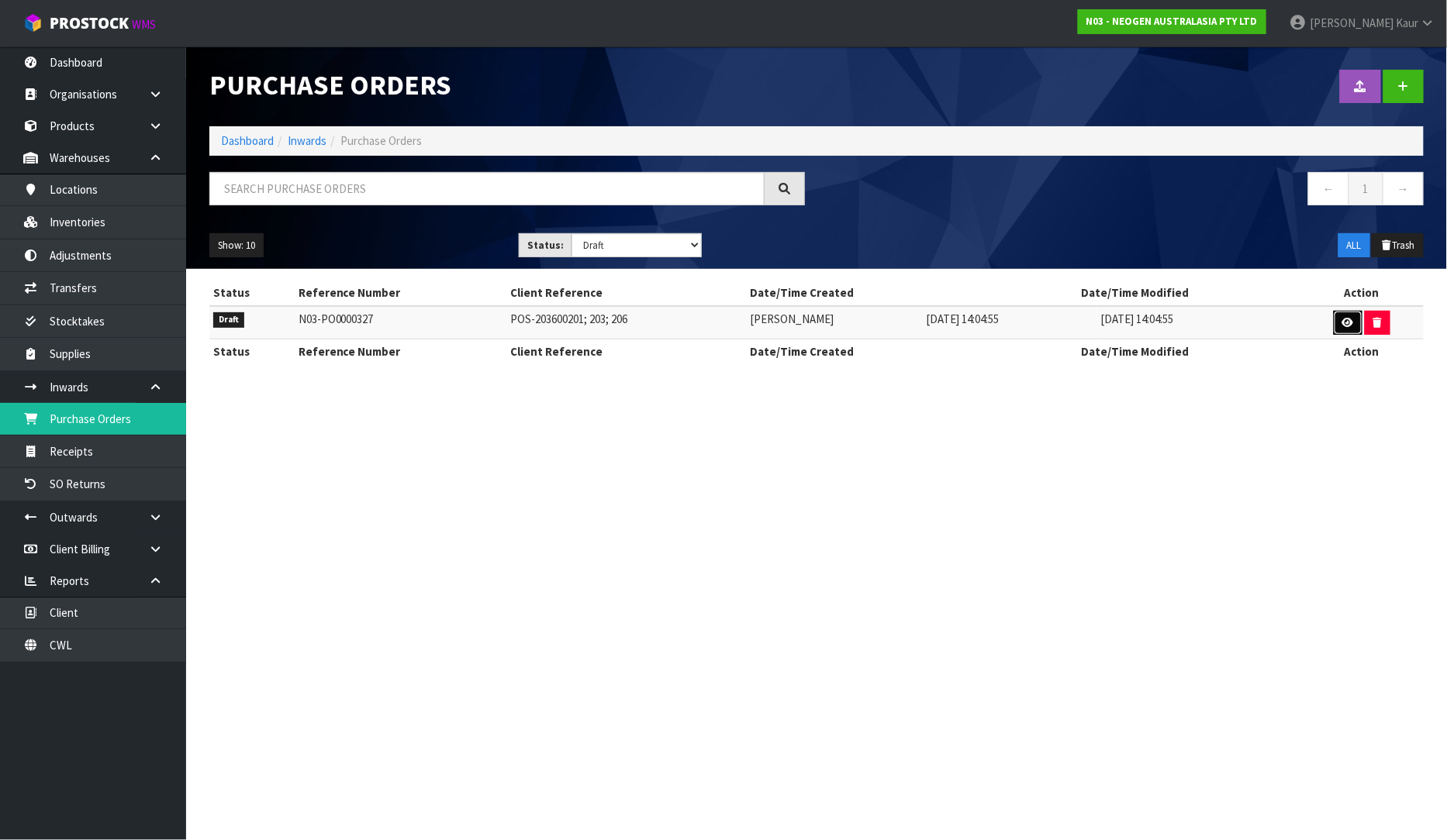
click at [1338, 327] on link at bounding box center [1348, 323] width 29 height 25
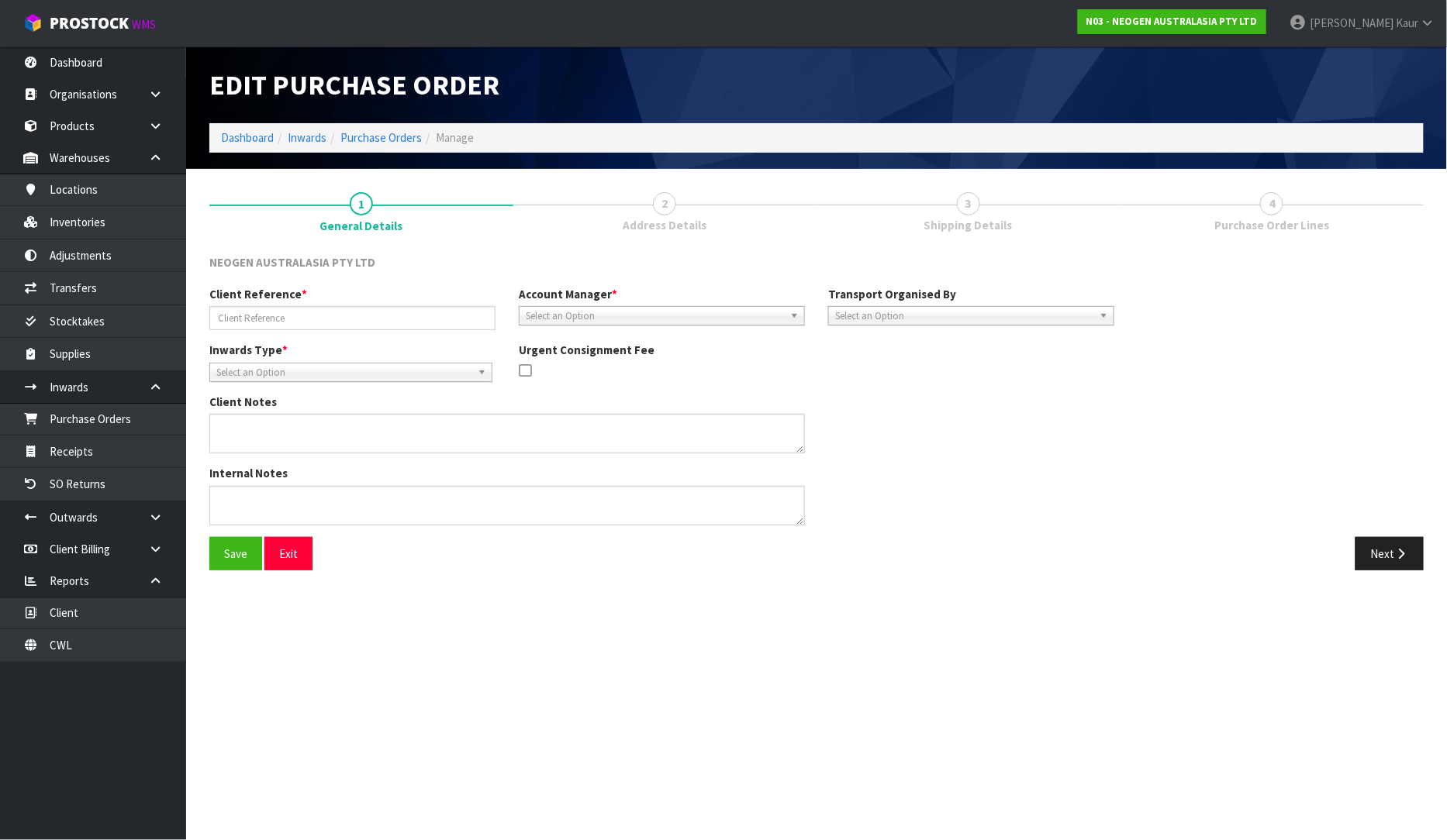
type input "POS-203600201; 203; 206"
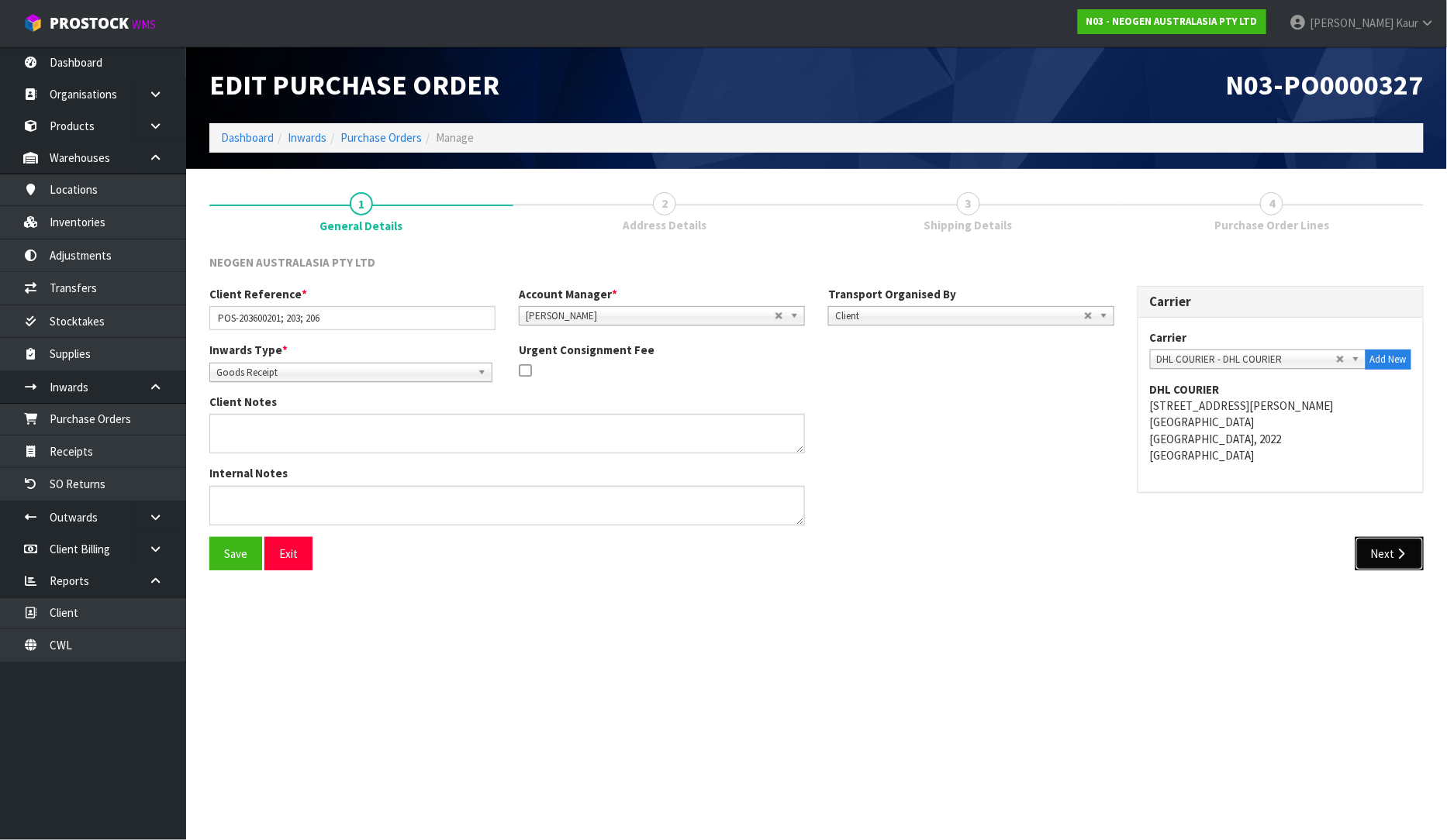
click at [1397, 547] on button "Next" at bounding box center [1390, 553] width 69 height 33
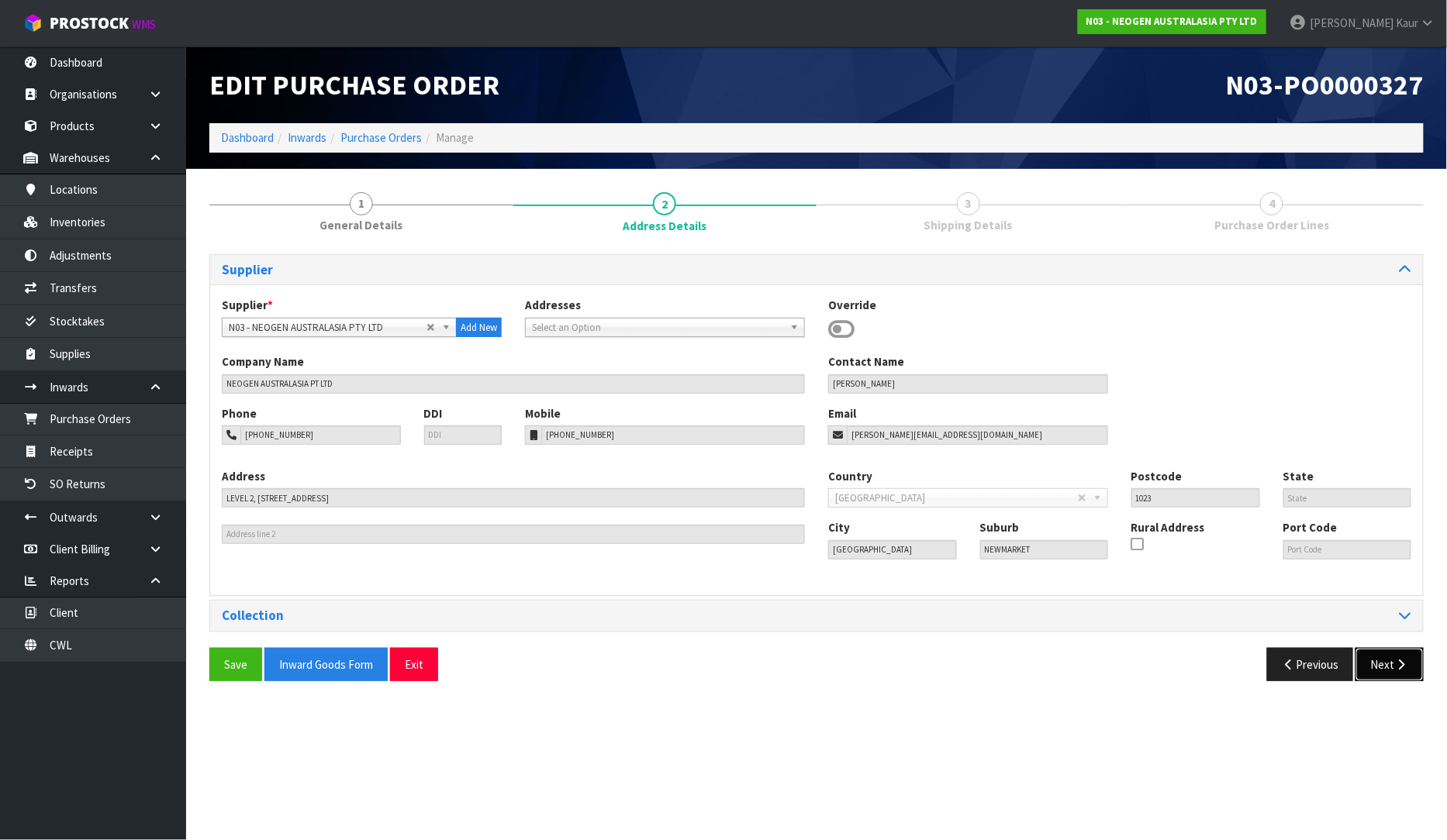
drag, startPoint x: 1381, startPoint y: 680, endPoint x: 1381, endPoint y: 670, distance: 10.0
click at [1381, 680] on button "Next" at bounding box center [1390, 664] width 69 height 33
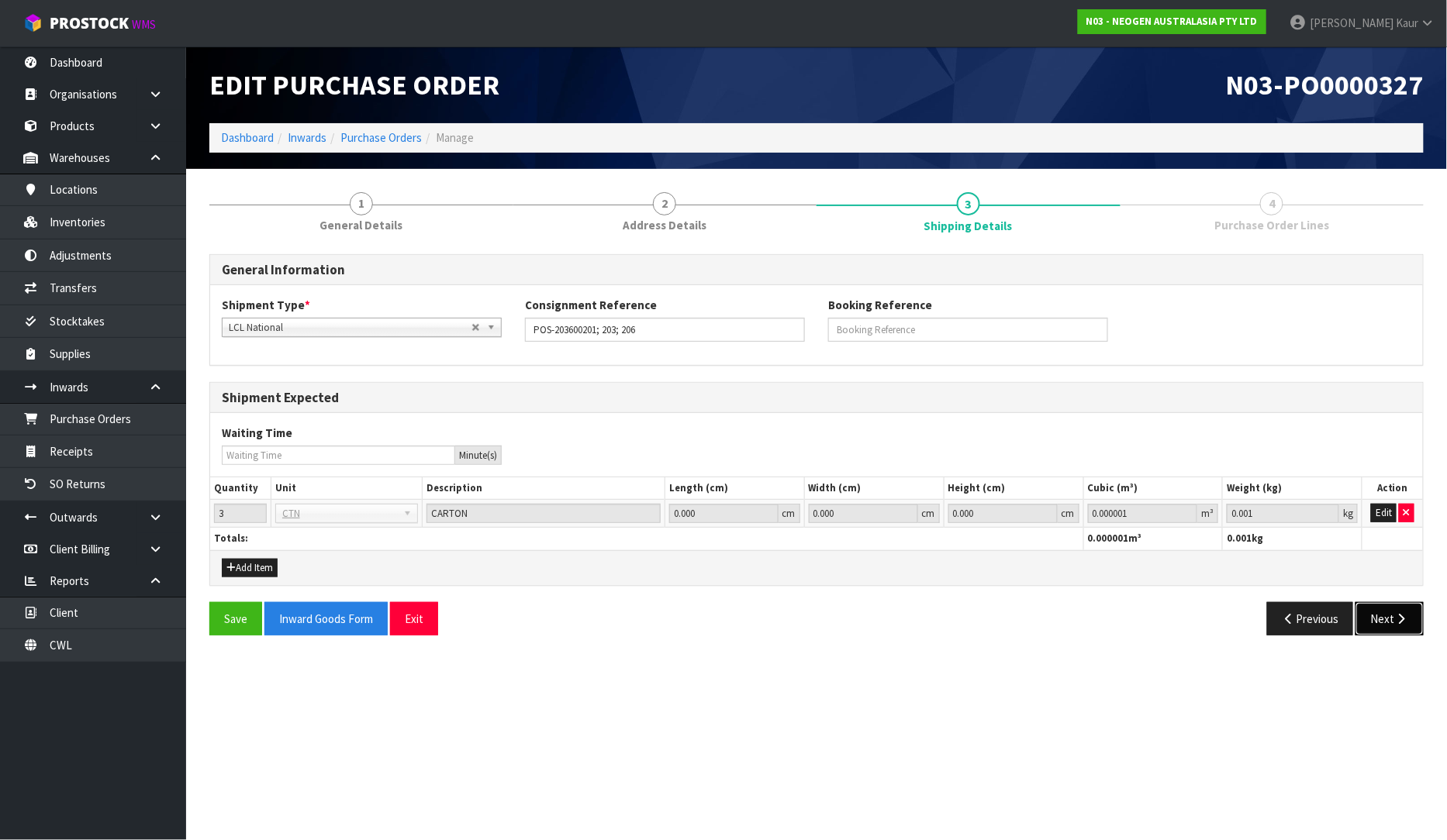
click at [1389, 626] on button "Next" at bounding box center [1390, 618] width 69 height 33
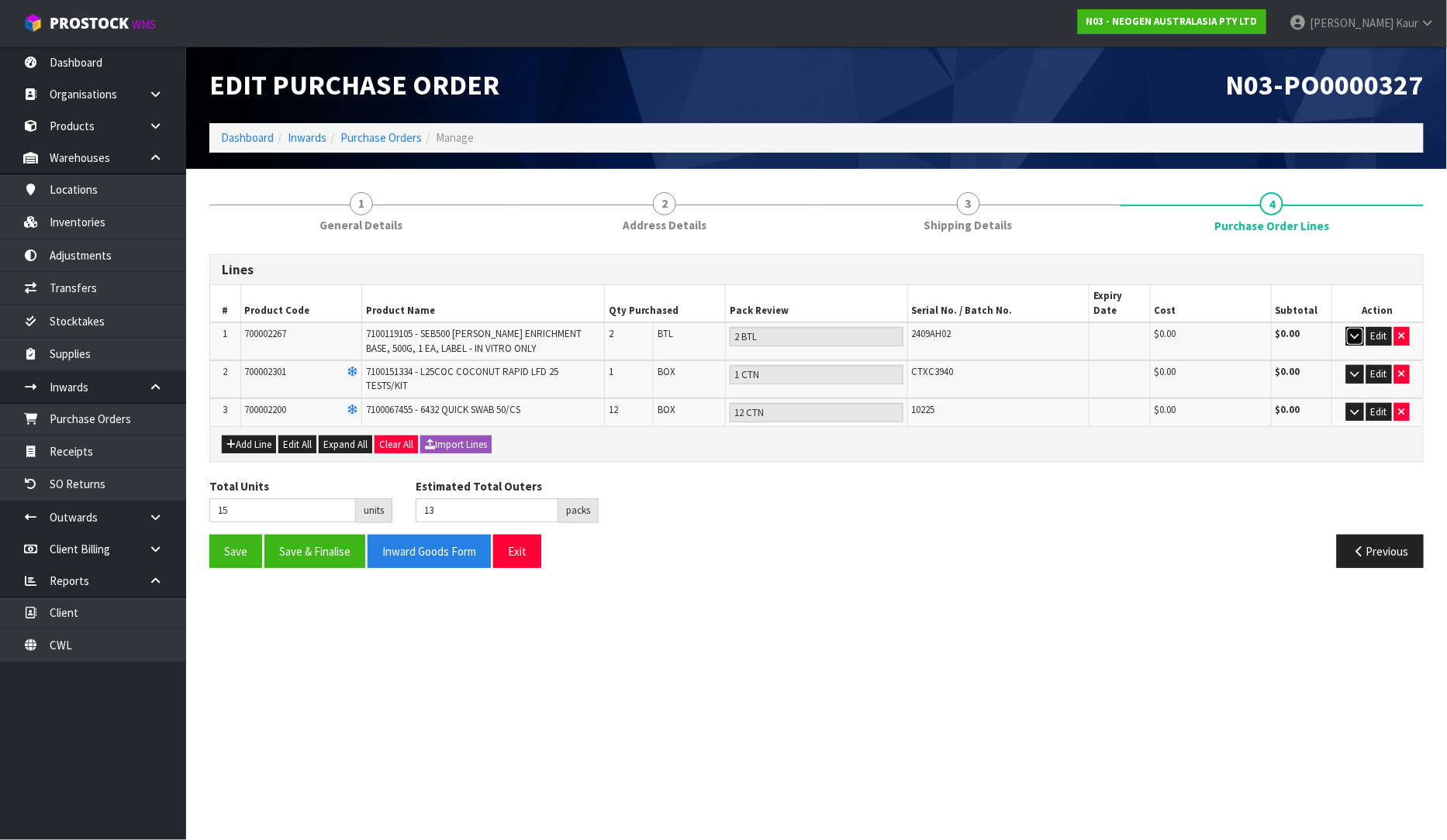
click at [1354, 331] on icon "button" at bounding box center [1355, 336] width 9 height 10
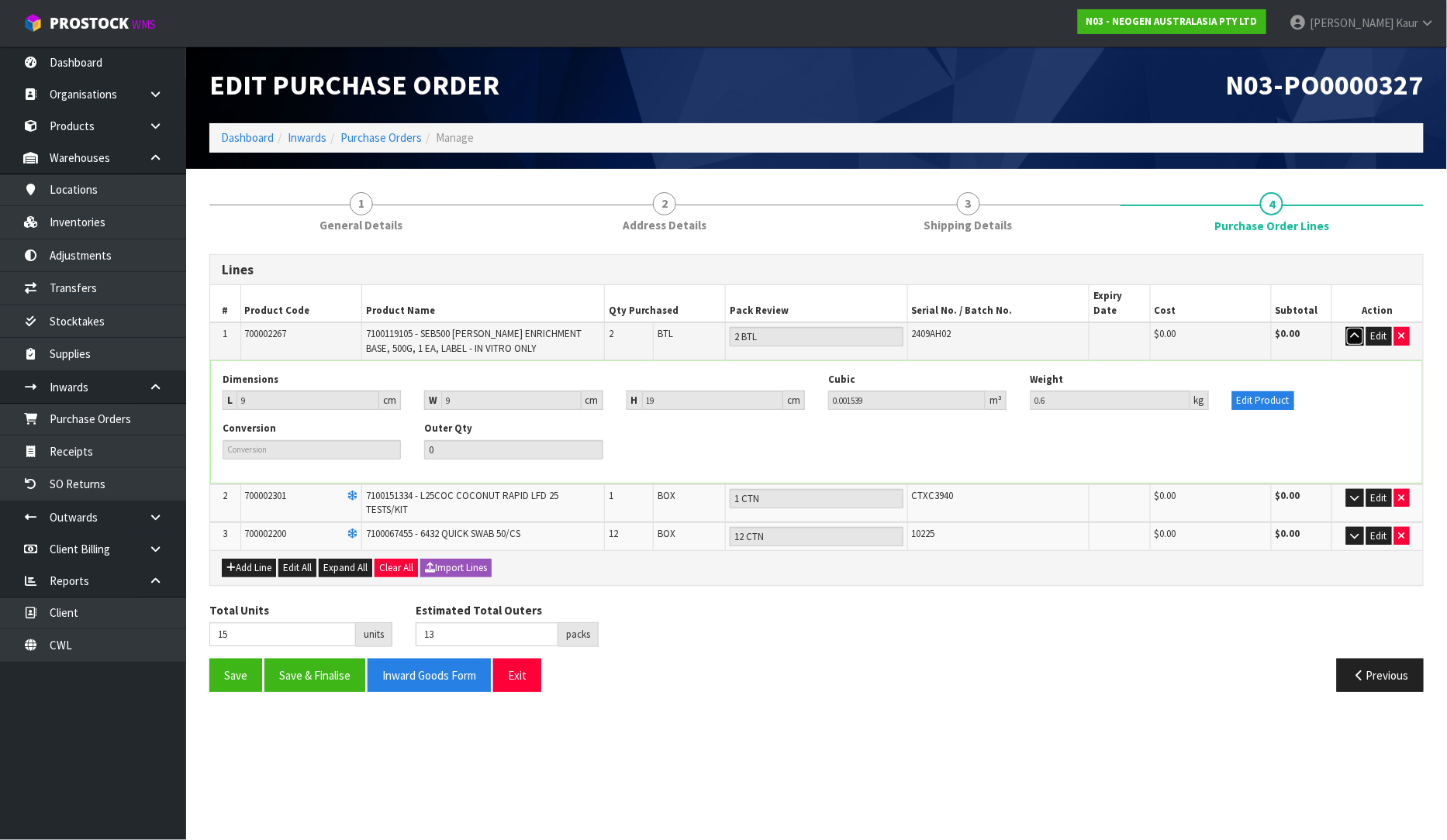
click at [1354, 331] on icon "button" at bounding box center [1355, 336] width 9 height 10
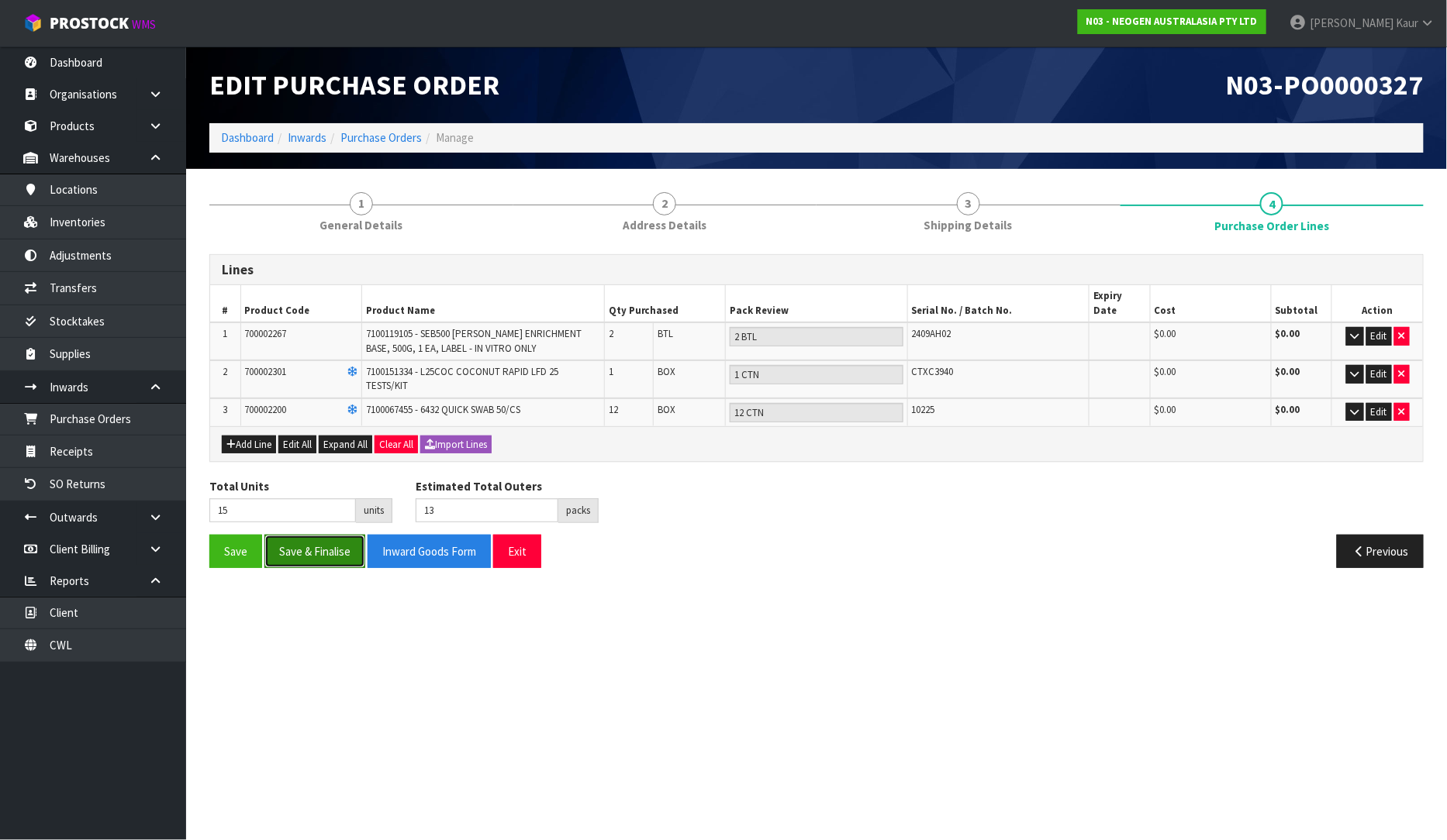
click at [326, 537] on button "Save & Finalise" at bounding box center [315, 551] width 101 height 33
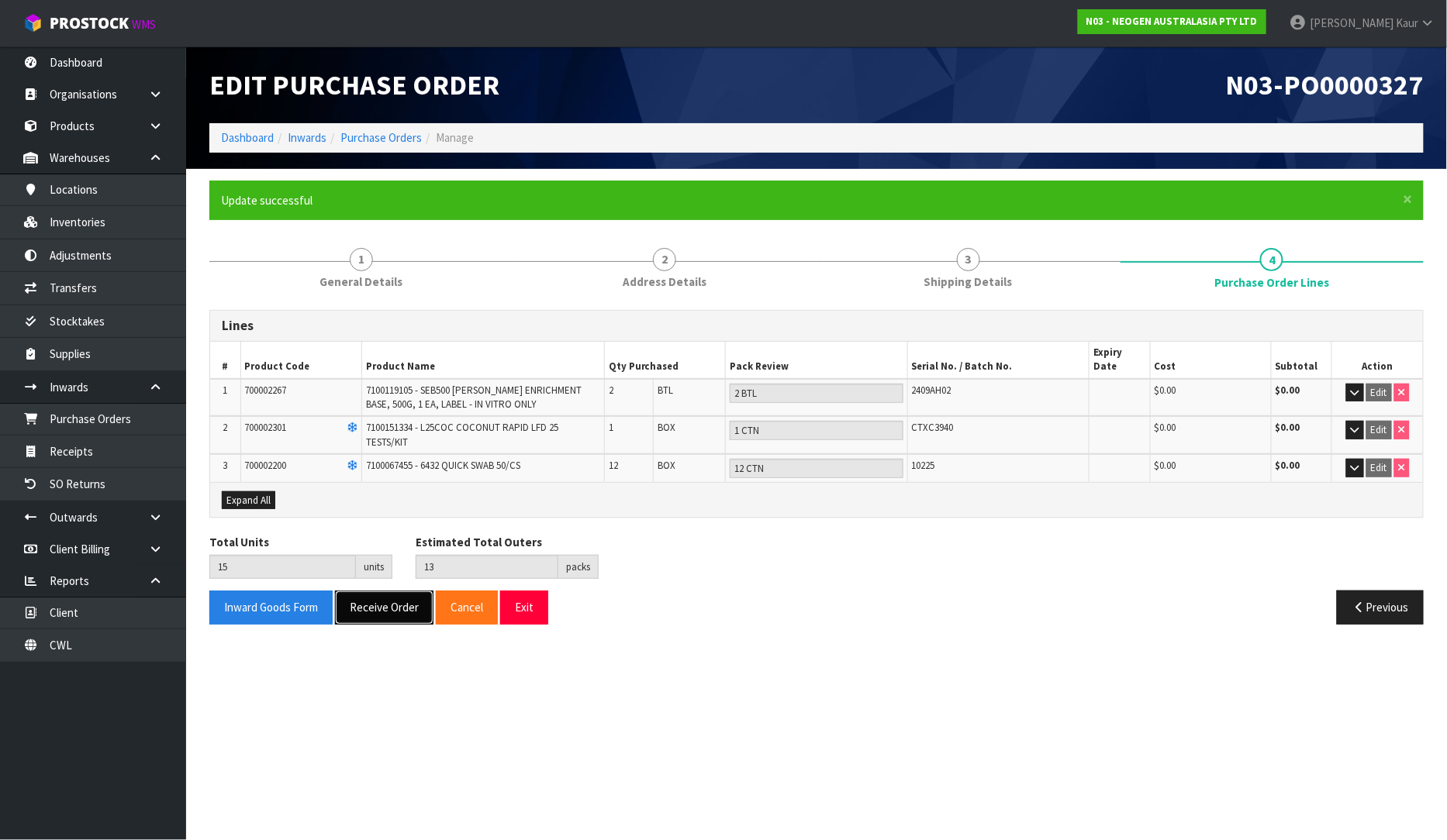
click at [377, 591] on button "Receive Order" at bounding box center [384, 607] width 98 height 33
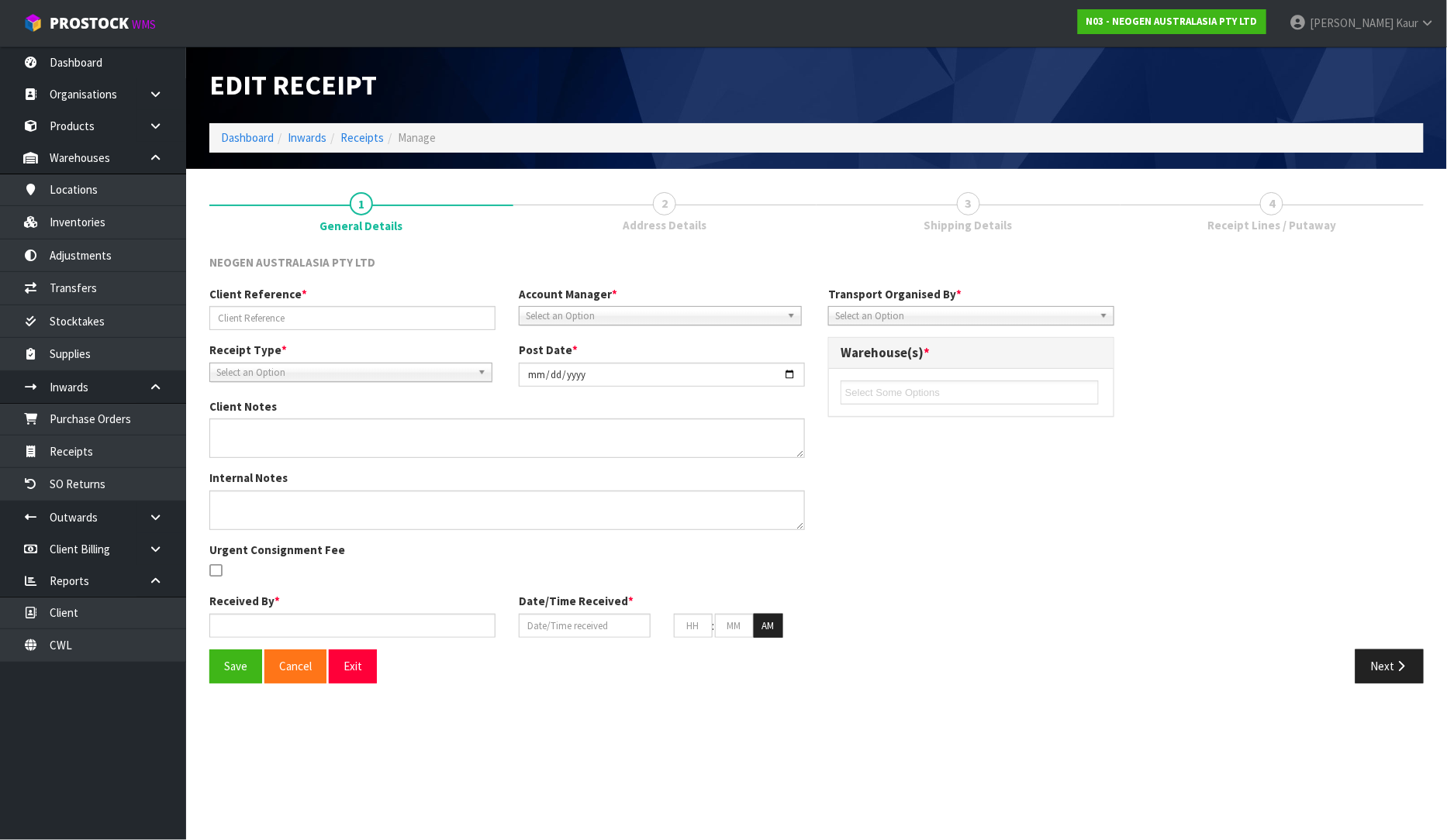
type input "POS-203600201; 203; 206"
type input "[DATE]"
type input "[PERSON_NAME]"
type input "[DATE]"
type input "01"
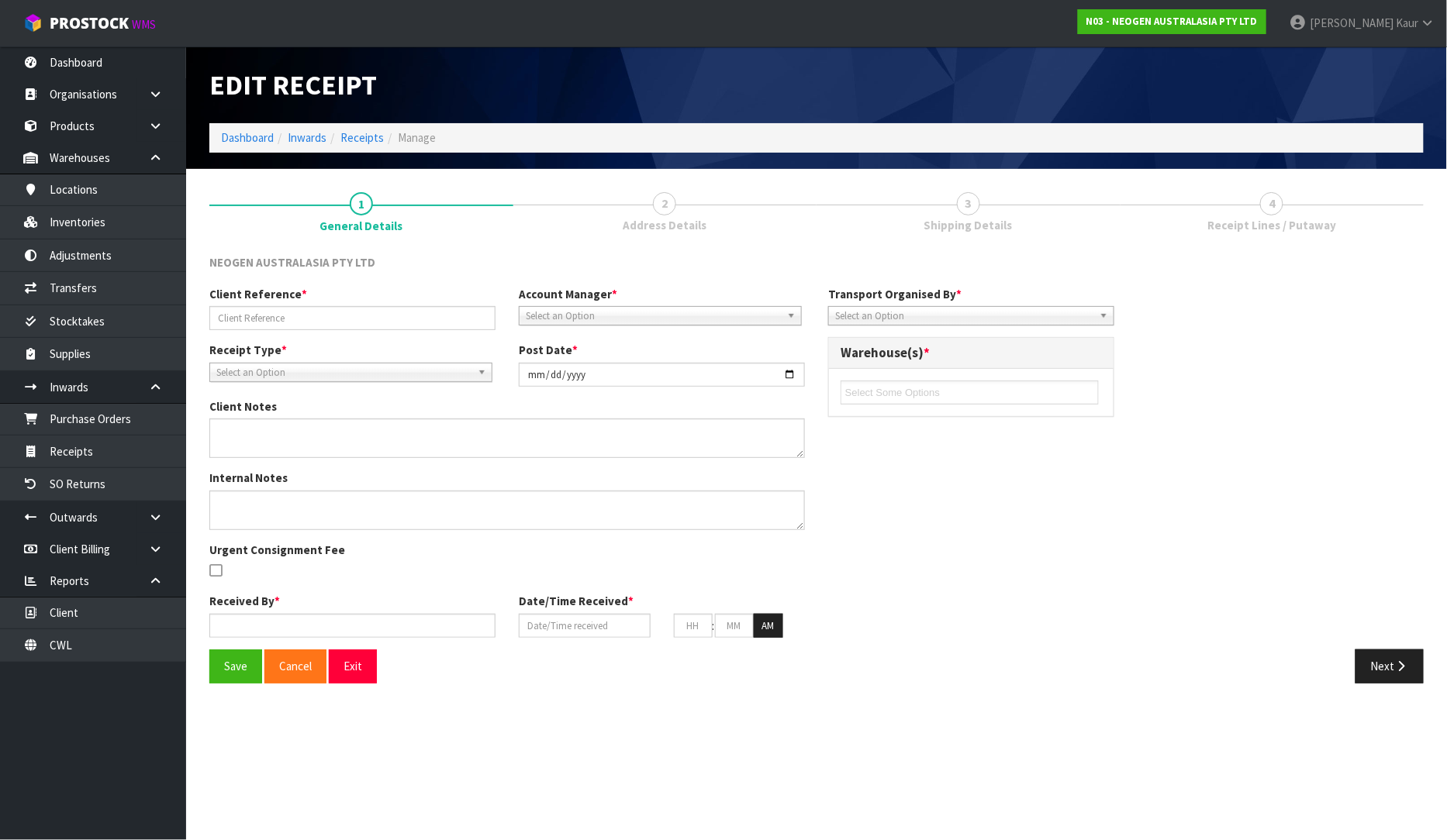
type input "37"
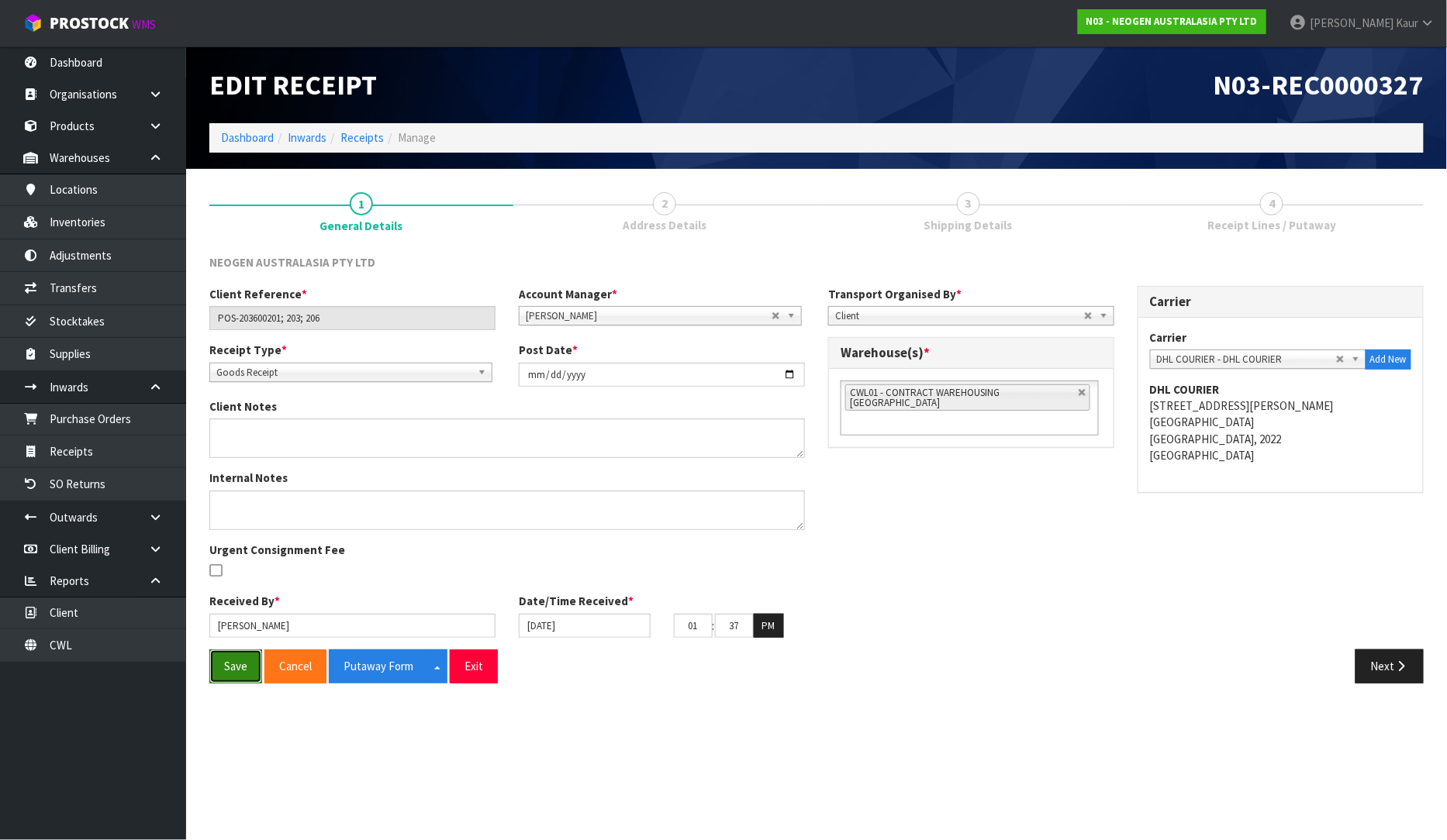
click at [242, 678] on button "Save" at bounding box center [235, 666] width 52 height 33
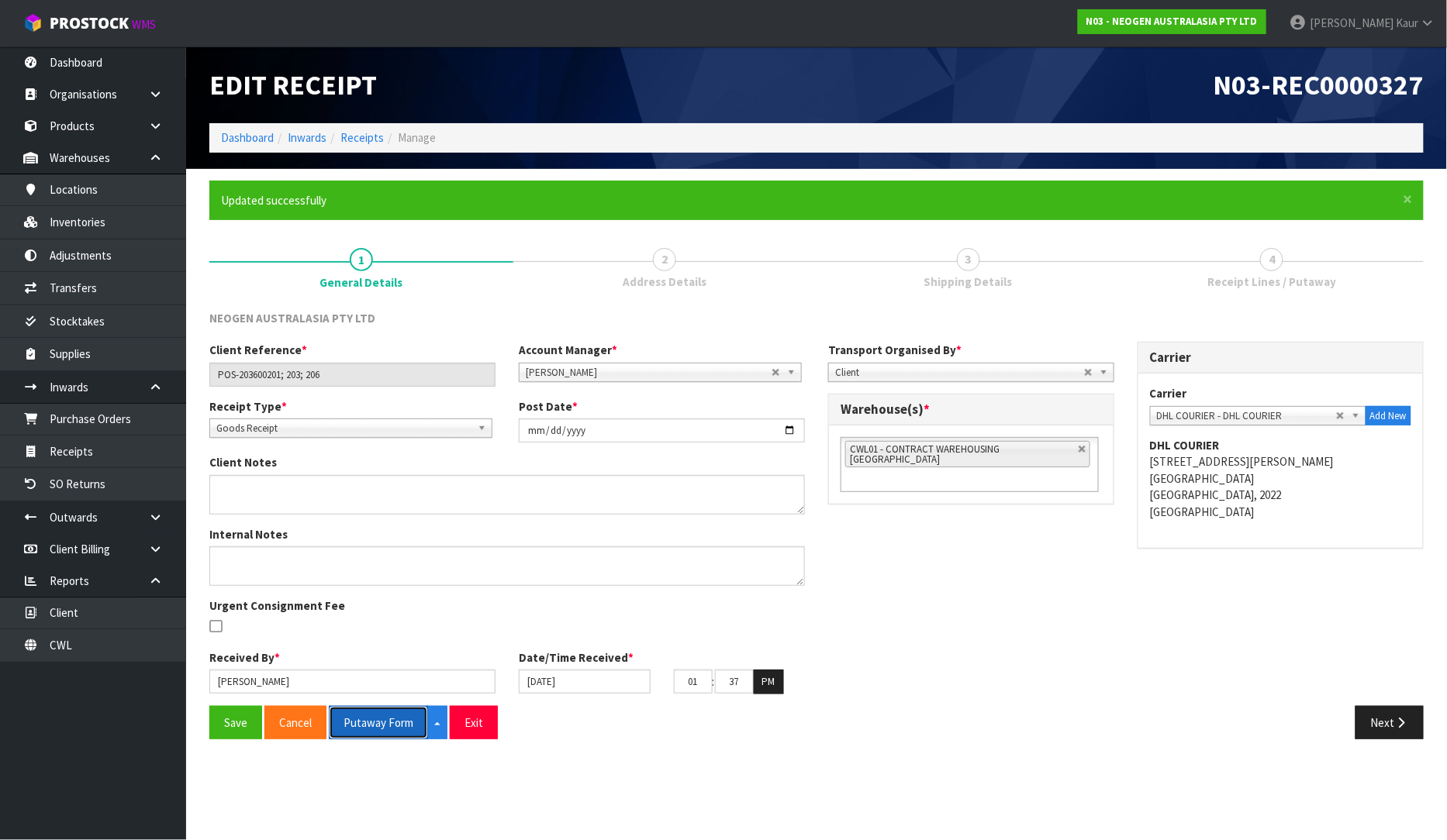
click at [374, 719] on button "Putaway Form" at bounding box center [378, 722] width 99 height 33
drag, startPoint x: 396, startPoint y: 727, endPoint x: 1290, endPoint y: 2, distance: 1151.0
click at [396, 727] on button "Putaway Form" at bounding box center [387, 722] width 116 height 33
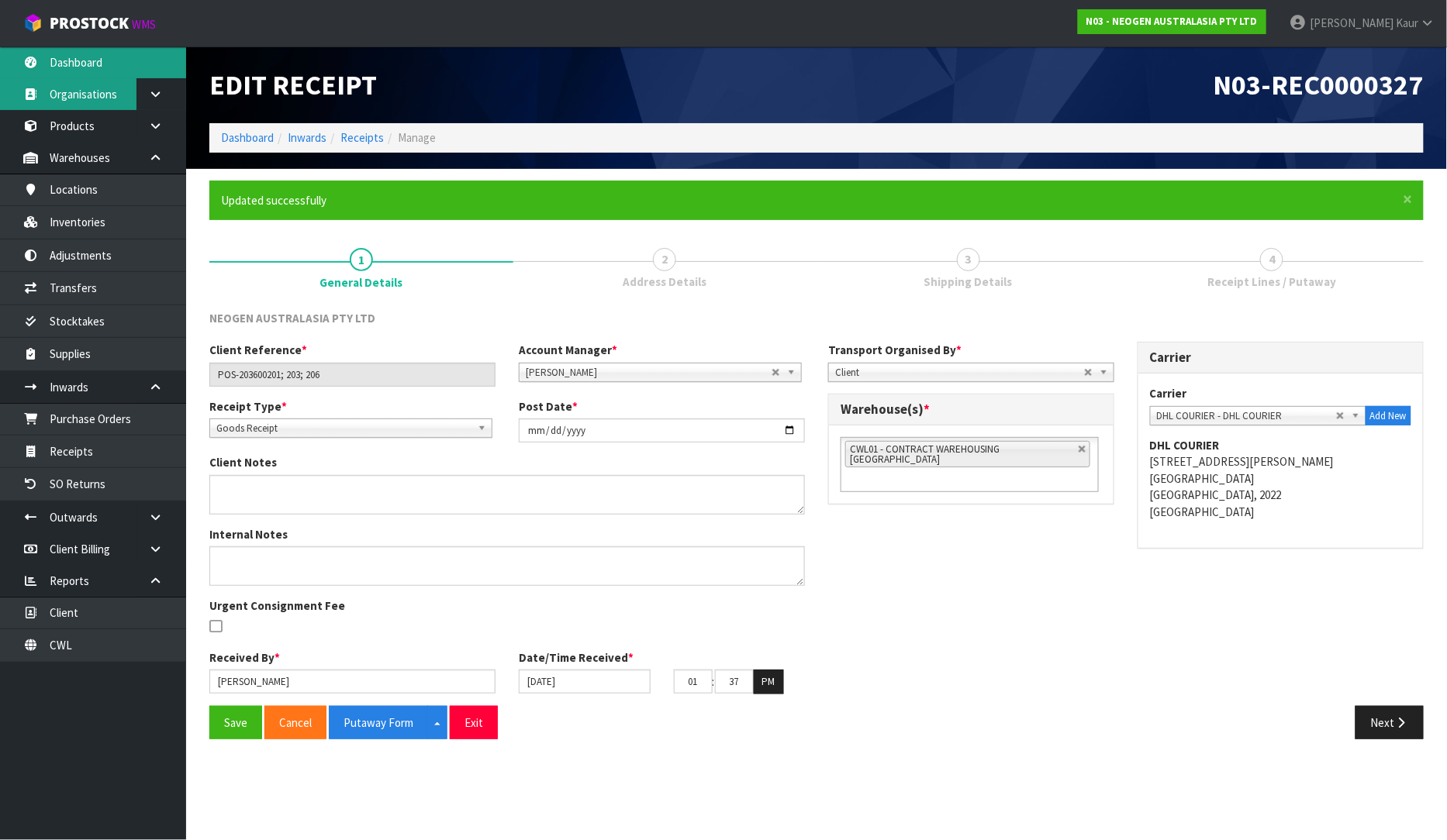
drag, startPoint x: 105, startPoint y: 59, endPoint x: 122, endPoint y: 83, distance: 29.4
click at [105, 59] on link "Dashboard" at bounding box center [92, 62] width 186 height 31
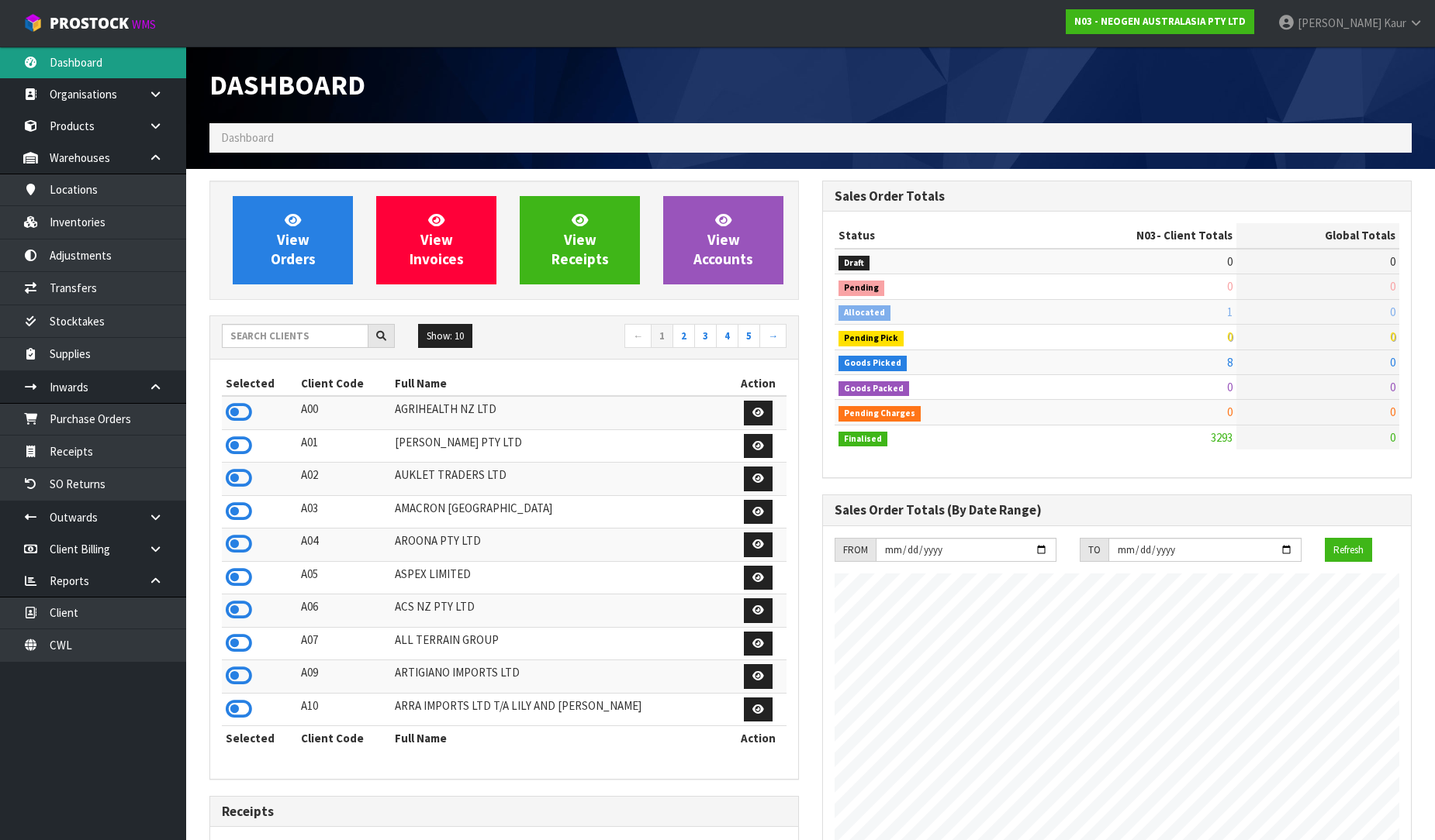
scroll to position [1174, 613]
click at [258, 331] on input "text" at bounding box center [295, 335] width 147 height 24
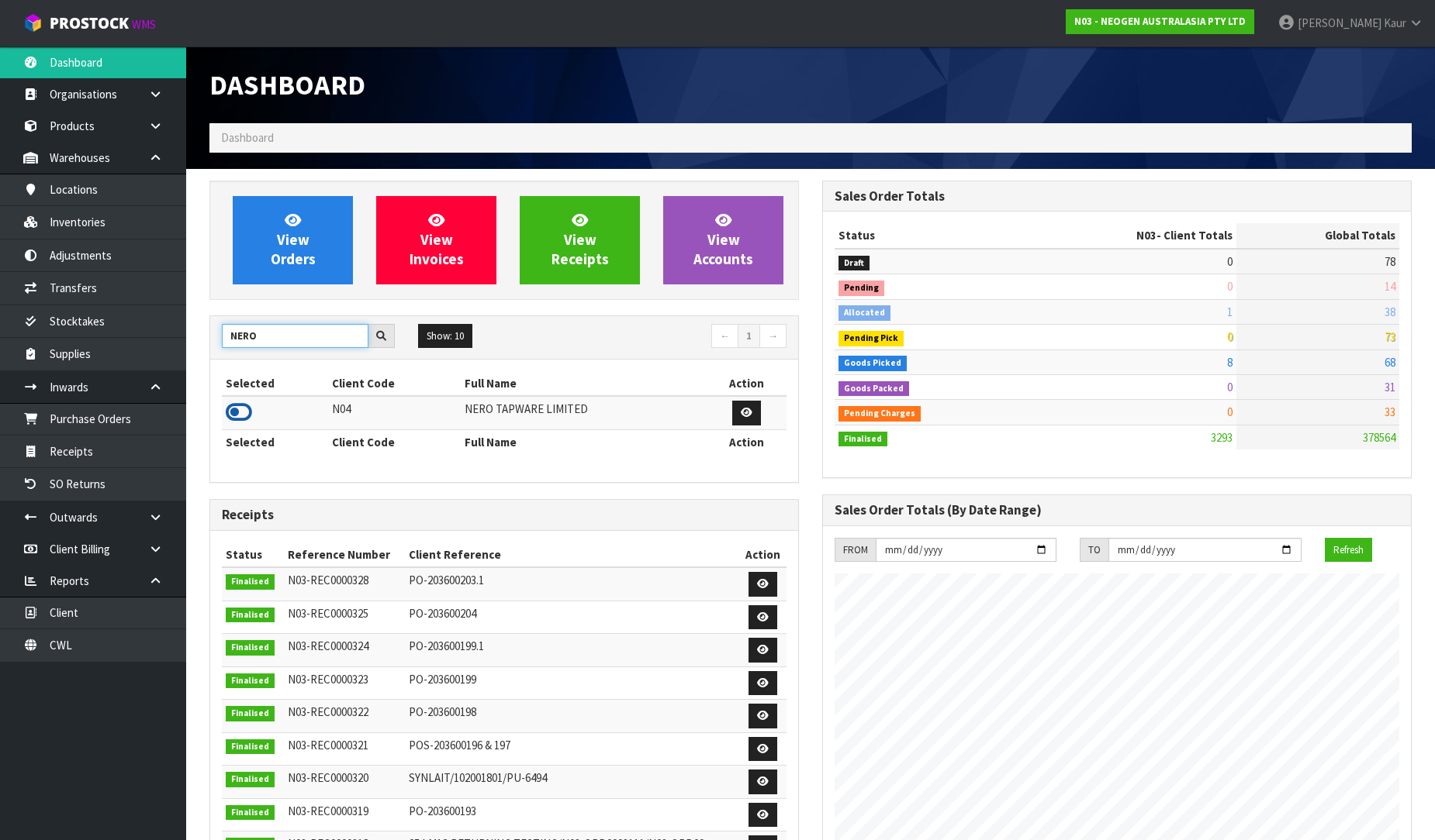
type input "NERO"
click at [242, 408] on icon at bounding box center [239, 412] width 27 height 23
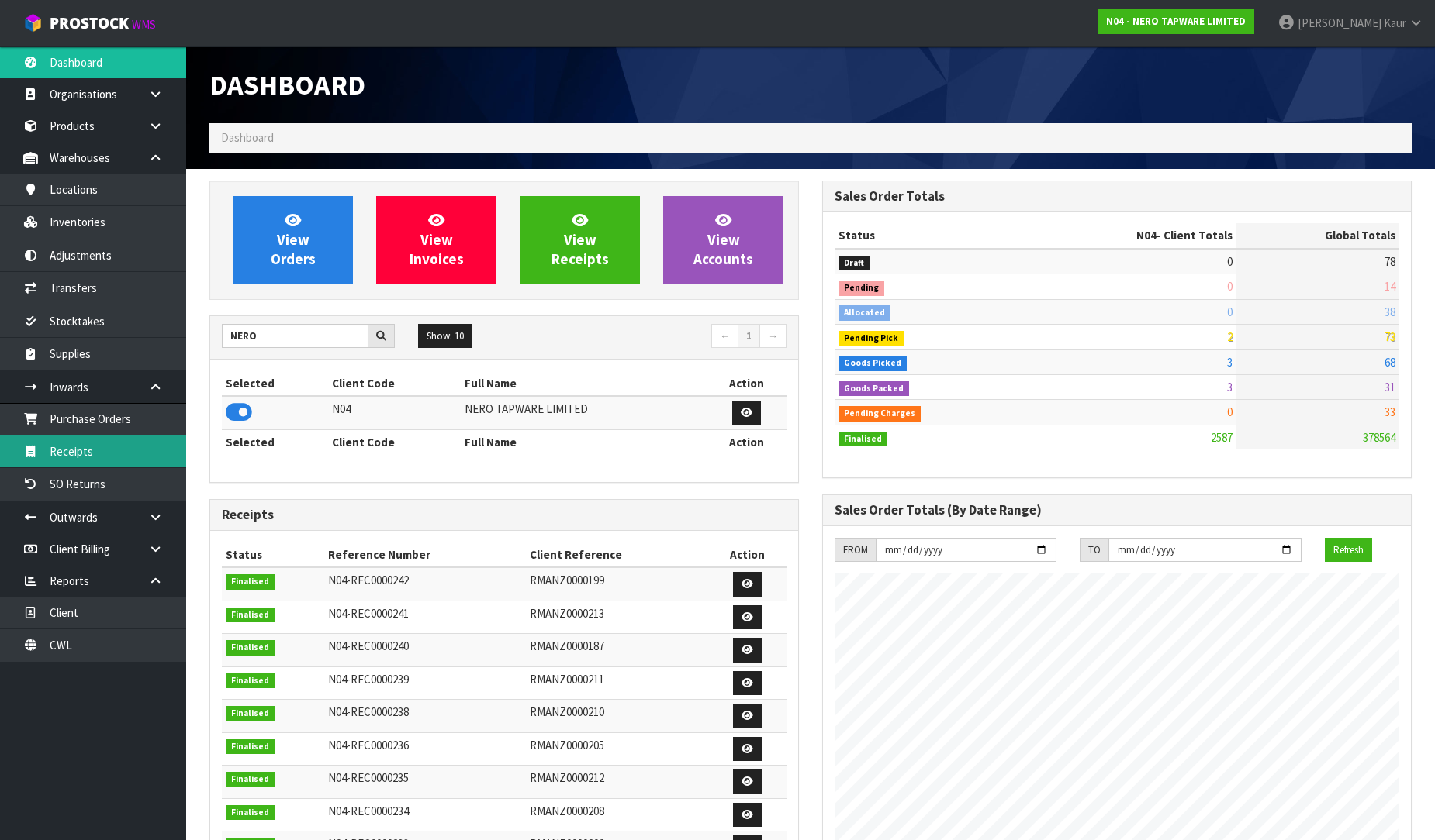
click at [93, 457] on link "Receipts" at bounding box center [92, 450] width 186 height 31
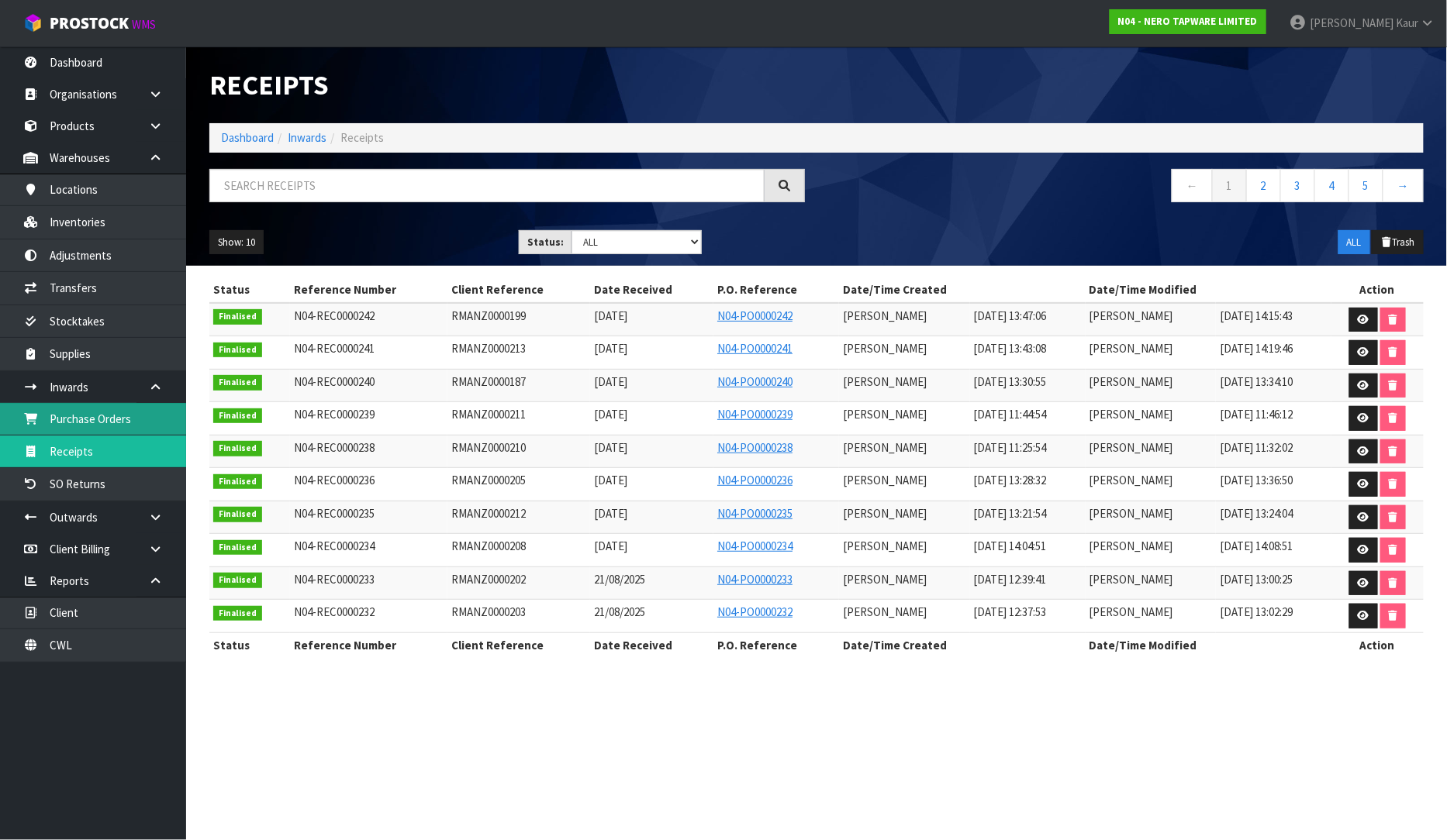
click at [111, 410] on link "Purchase Orders" at bounding box center [92, 418] width 186 height 31
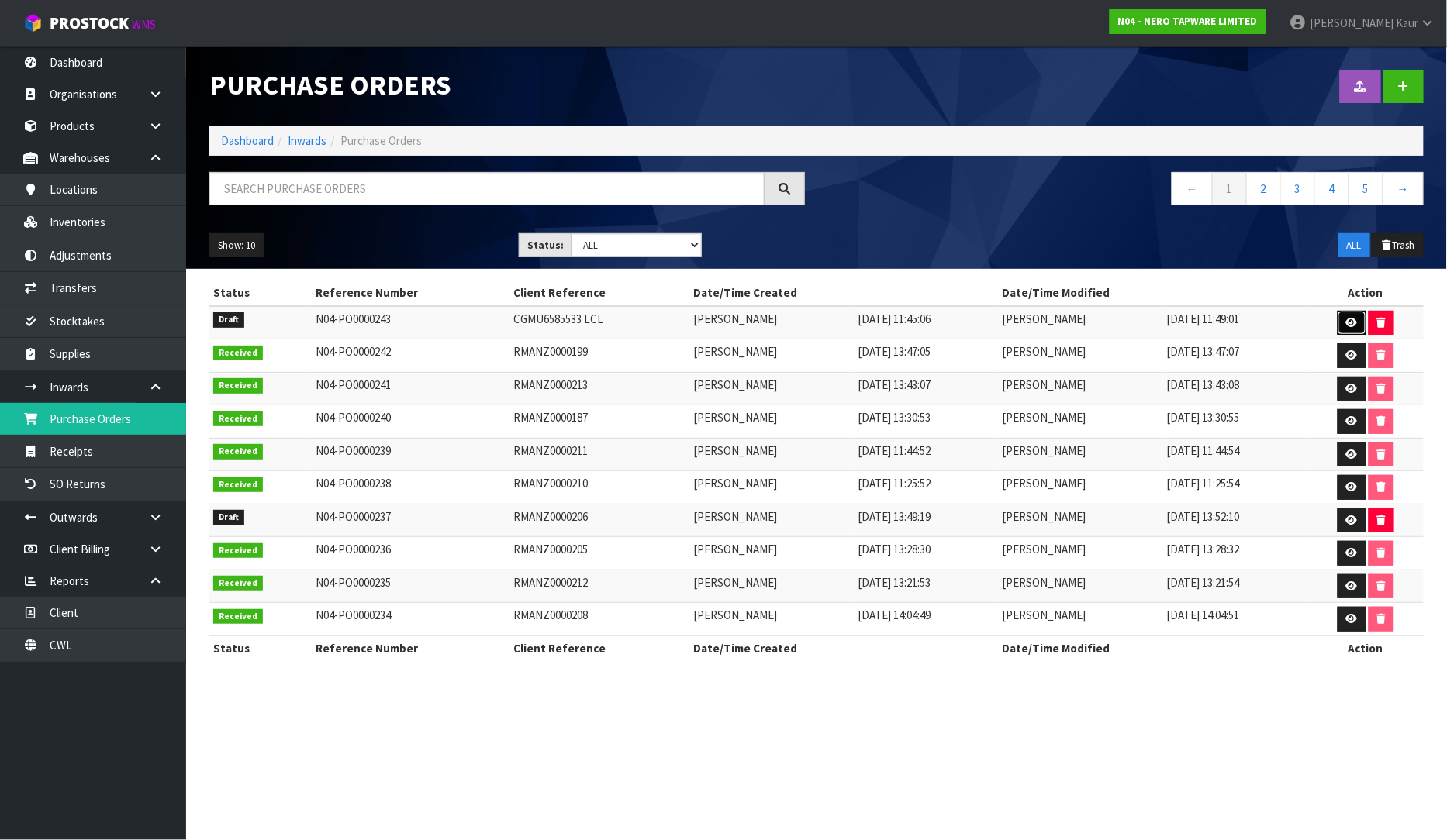
click at [1348, 315] on link at bounding box center [1352, 323] width 29 height 25
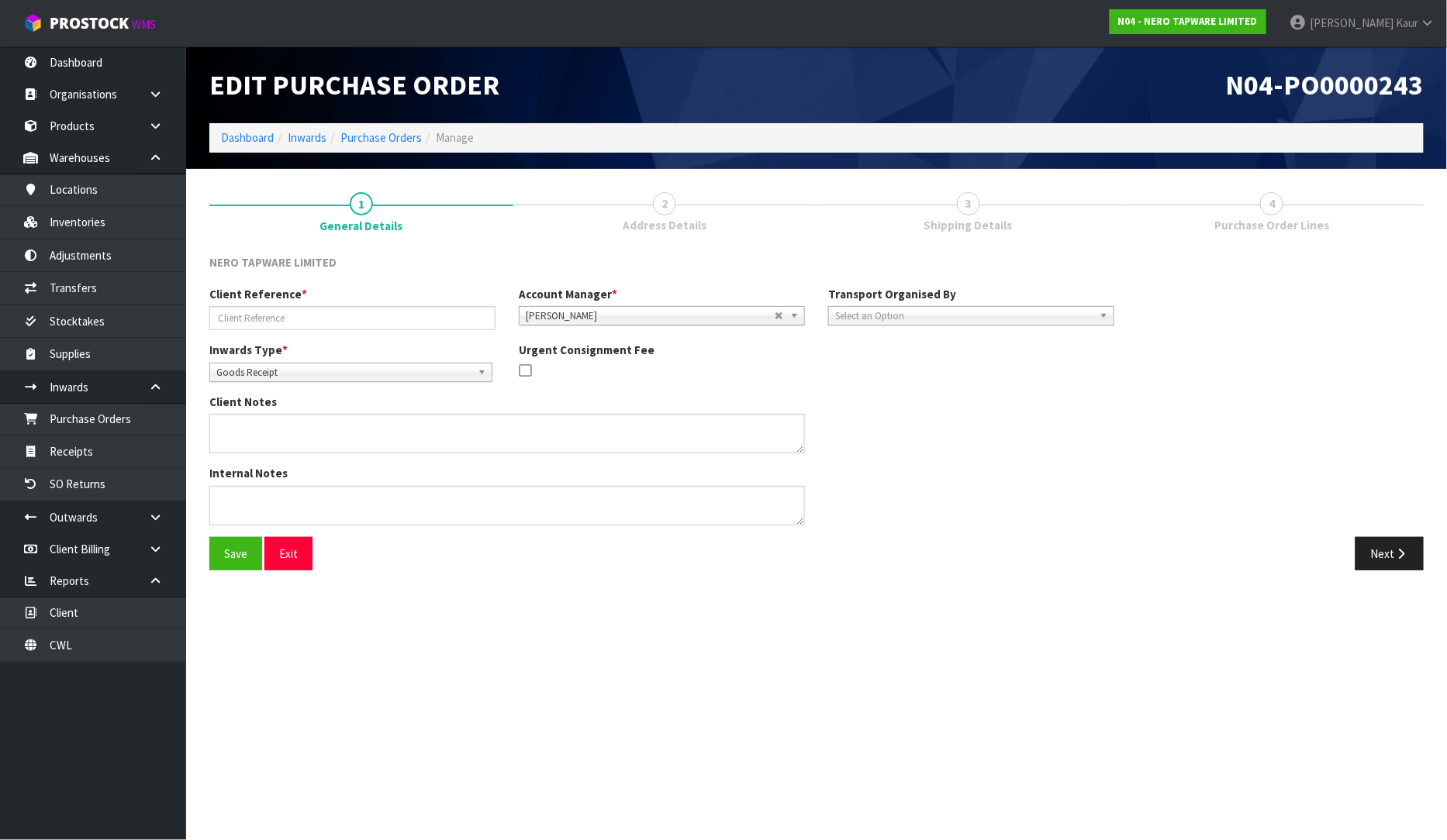
type input "CGMU6585533 LCL"
click at [918, 310] on span "Select an Option" at bounding box center [964, 316] width 258 height 19
click at [860, 406] on li "Client" at bounding box center [971, 399] width 278 height 19
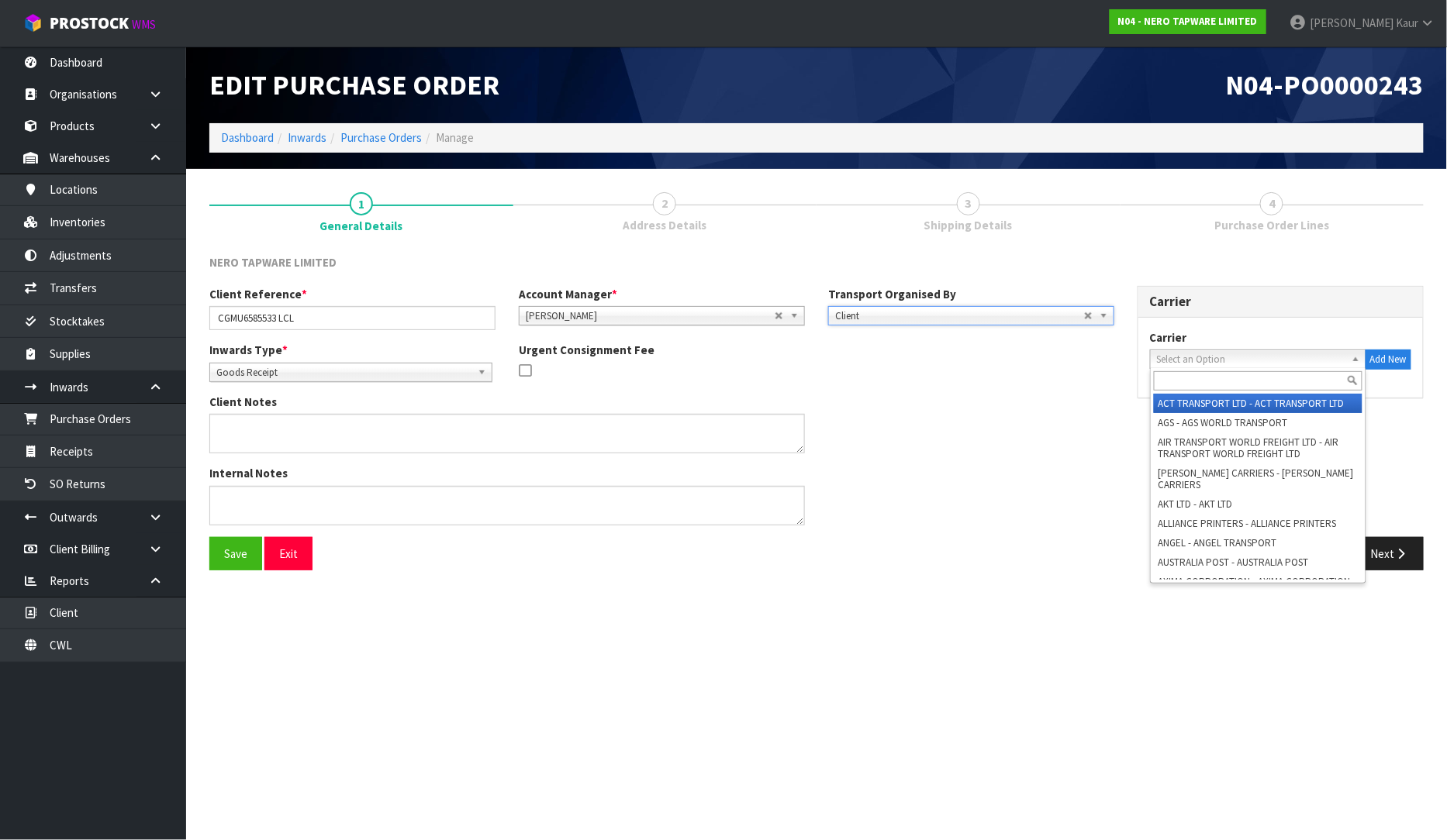
click at [1169, 352] on span "Select an Option" at bounding box center [1251, 360] width 189 height 19
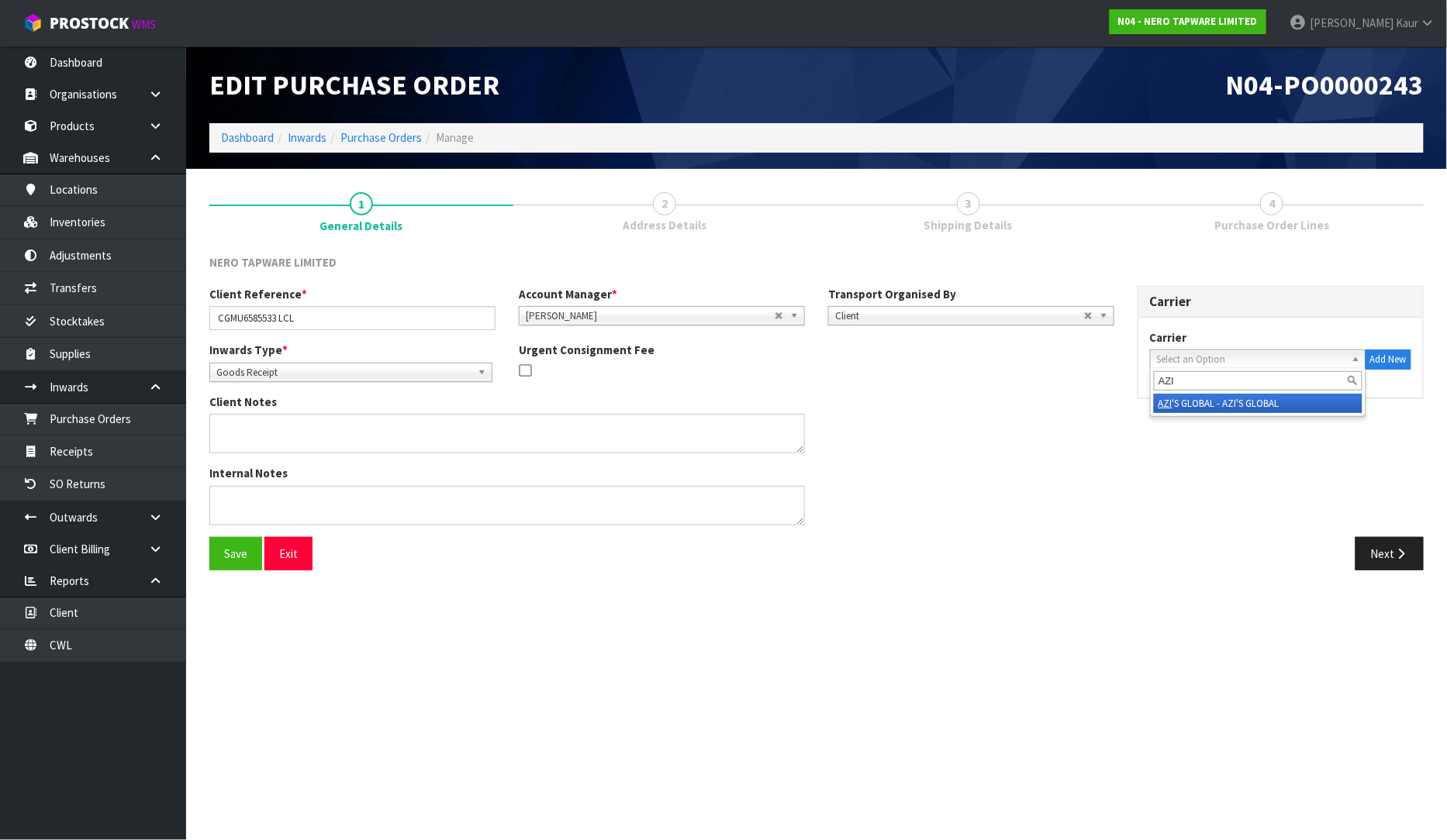
type input "AZI"
click at [1189, 406] on li "AZI 'S GLOBAL - AZI'S GLOBAL" at bounding box center [1257, 403] width 209 height 19
drag, startPoint x: 1403, startPoint y: 546, endPoint x: 1405, endPoint y: 514, distance: 32.1
click at [1402, 546] on button "Next" at bounding box center [1390, 553] width 69 height 33
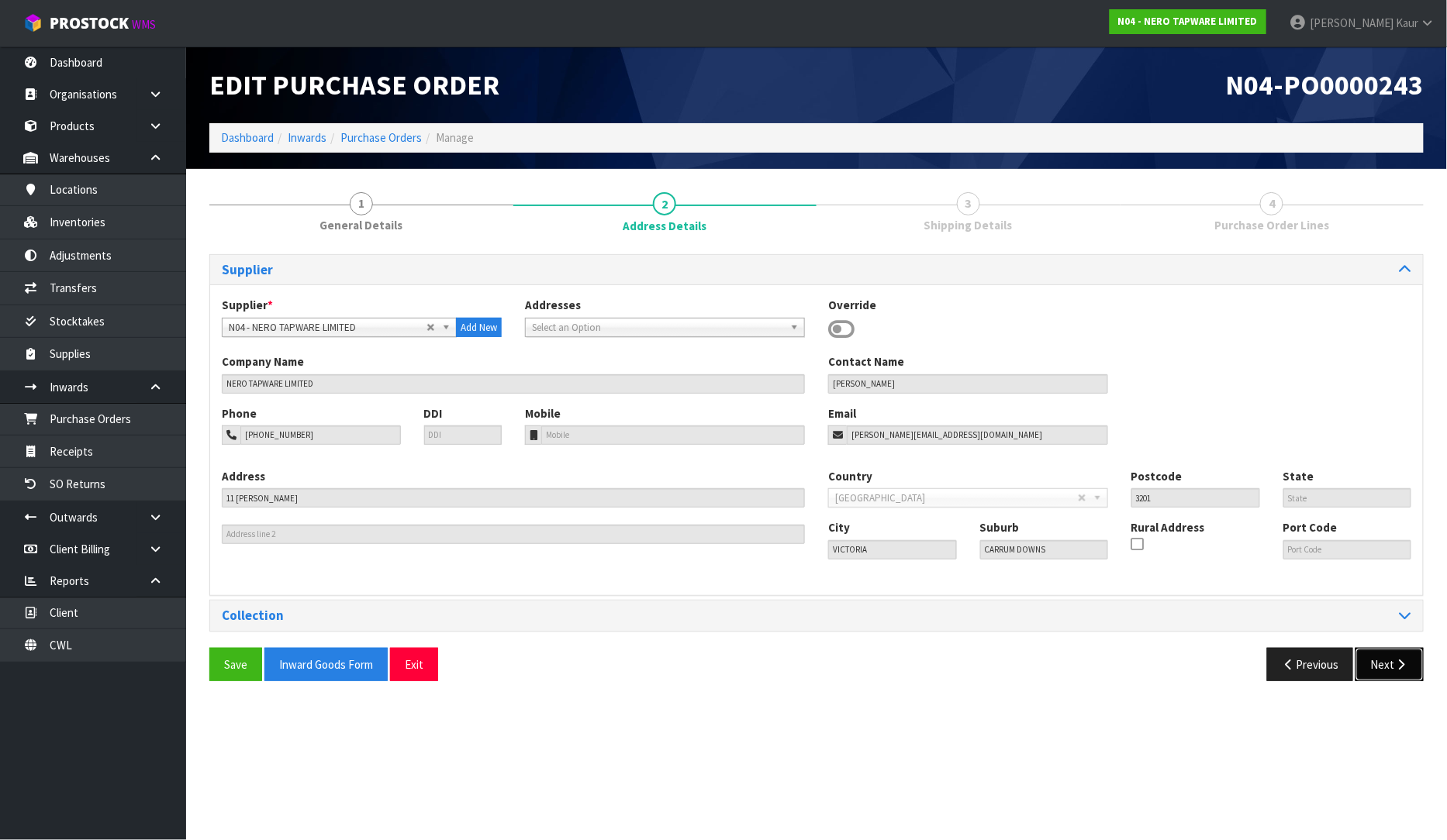
click at [1361, 664] on button "Next" at bounding box center [1390, 664] width 69 height 33
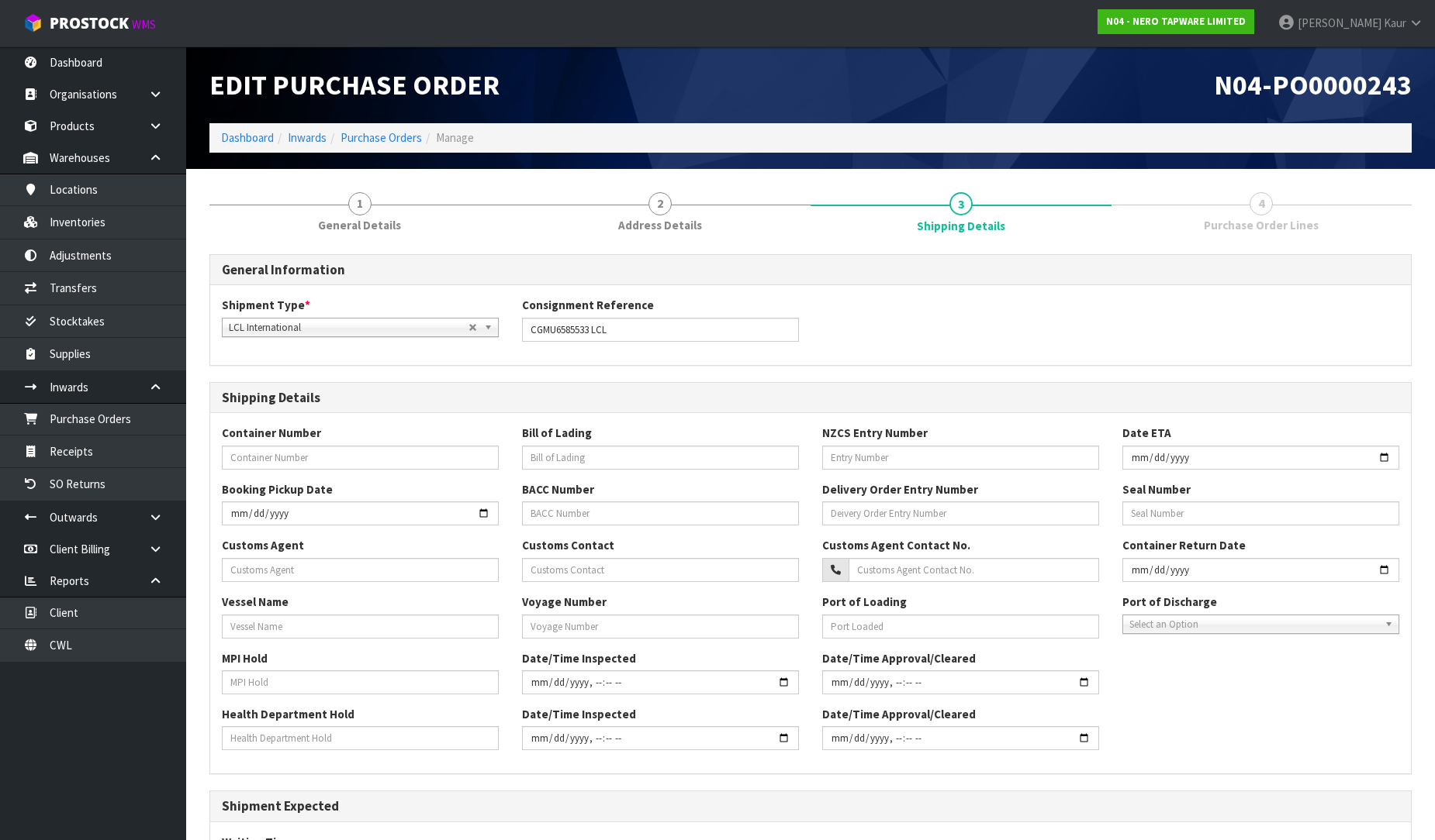
scroll to position [228, 0]
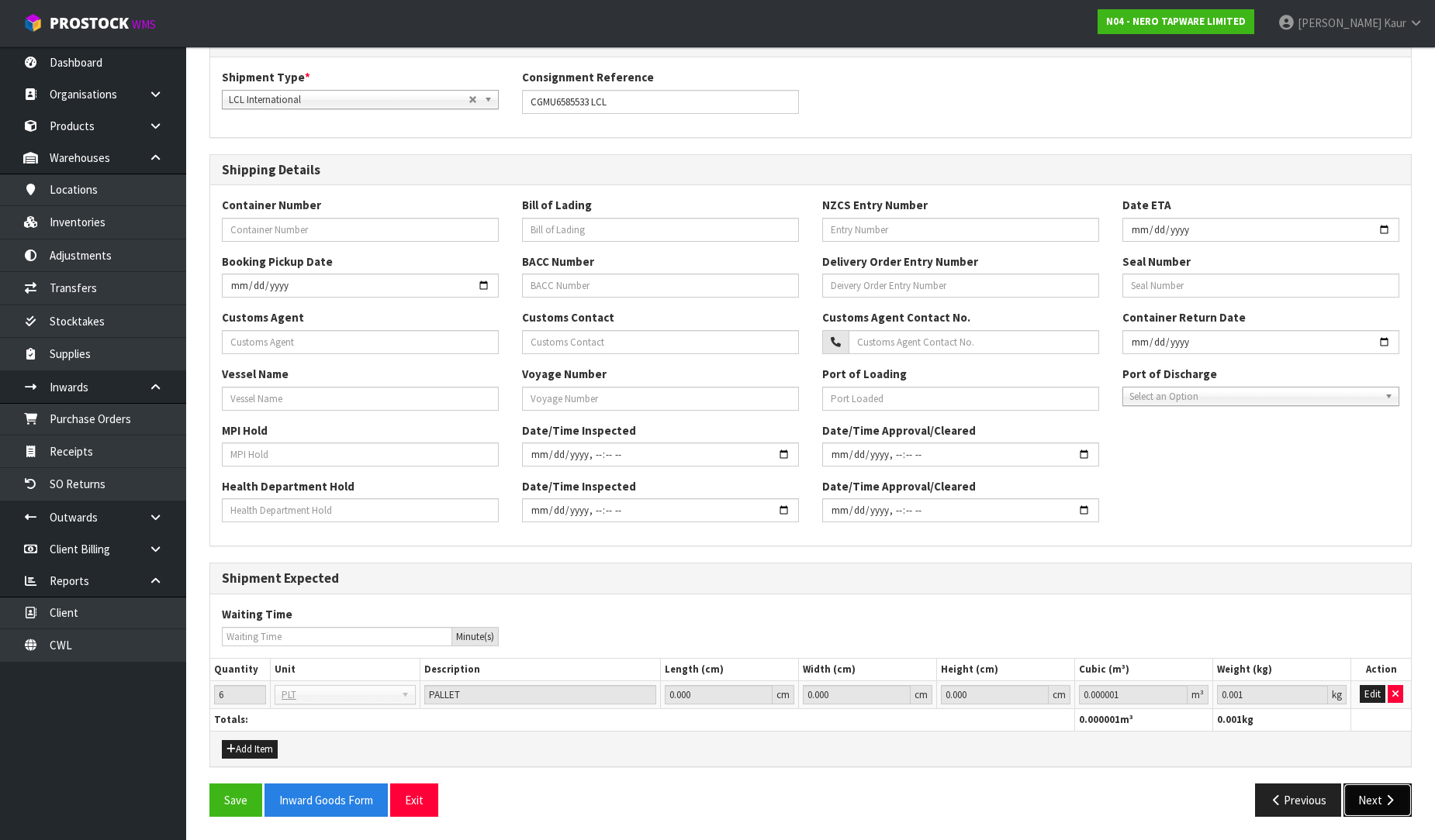
click at [1394, 797] on icon "button" at bounding box center [1388, 800] width 14 height 11
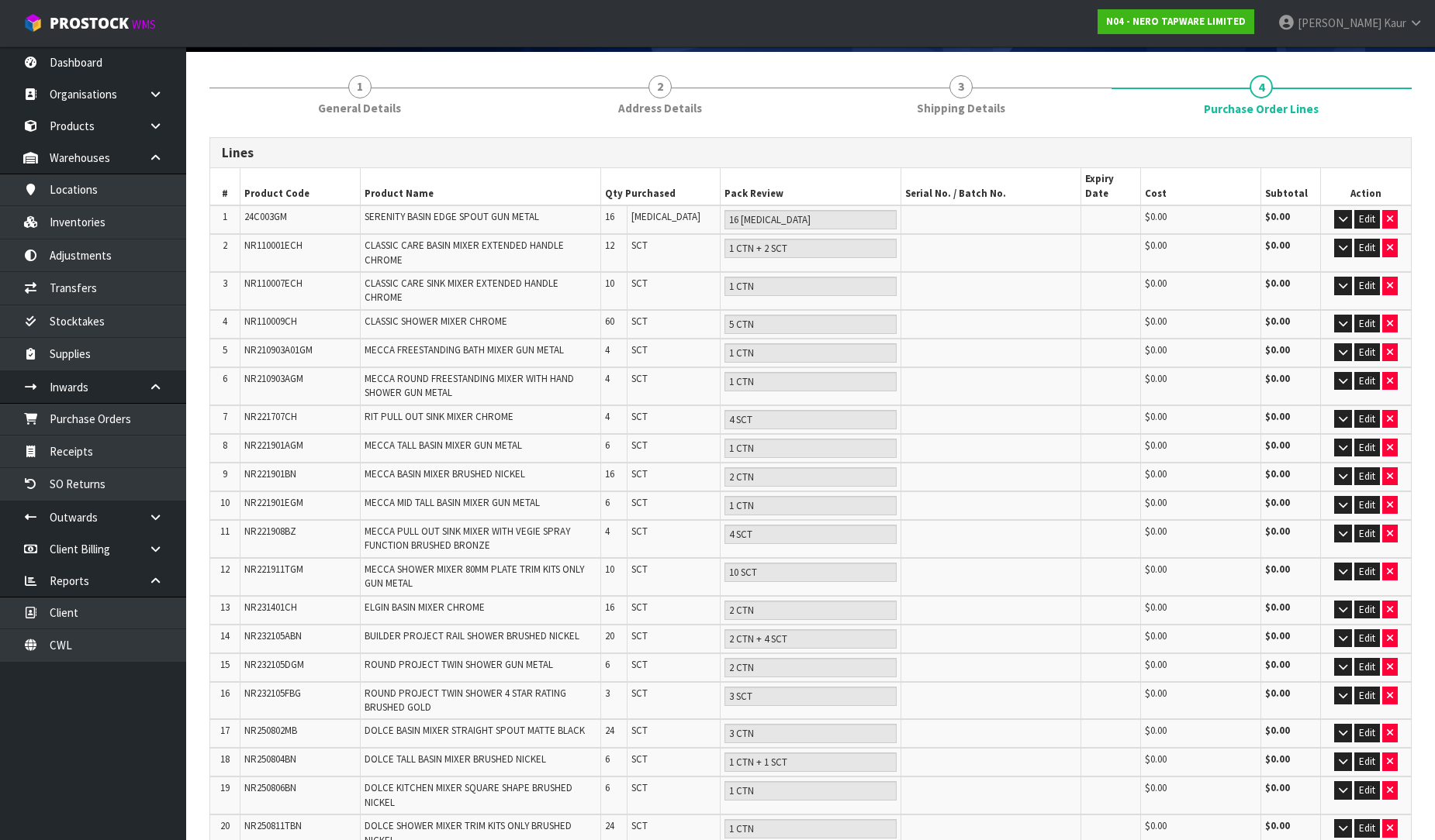
scroll to position [0, 0]
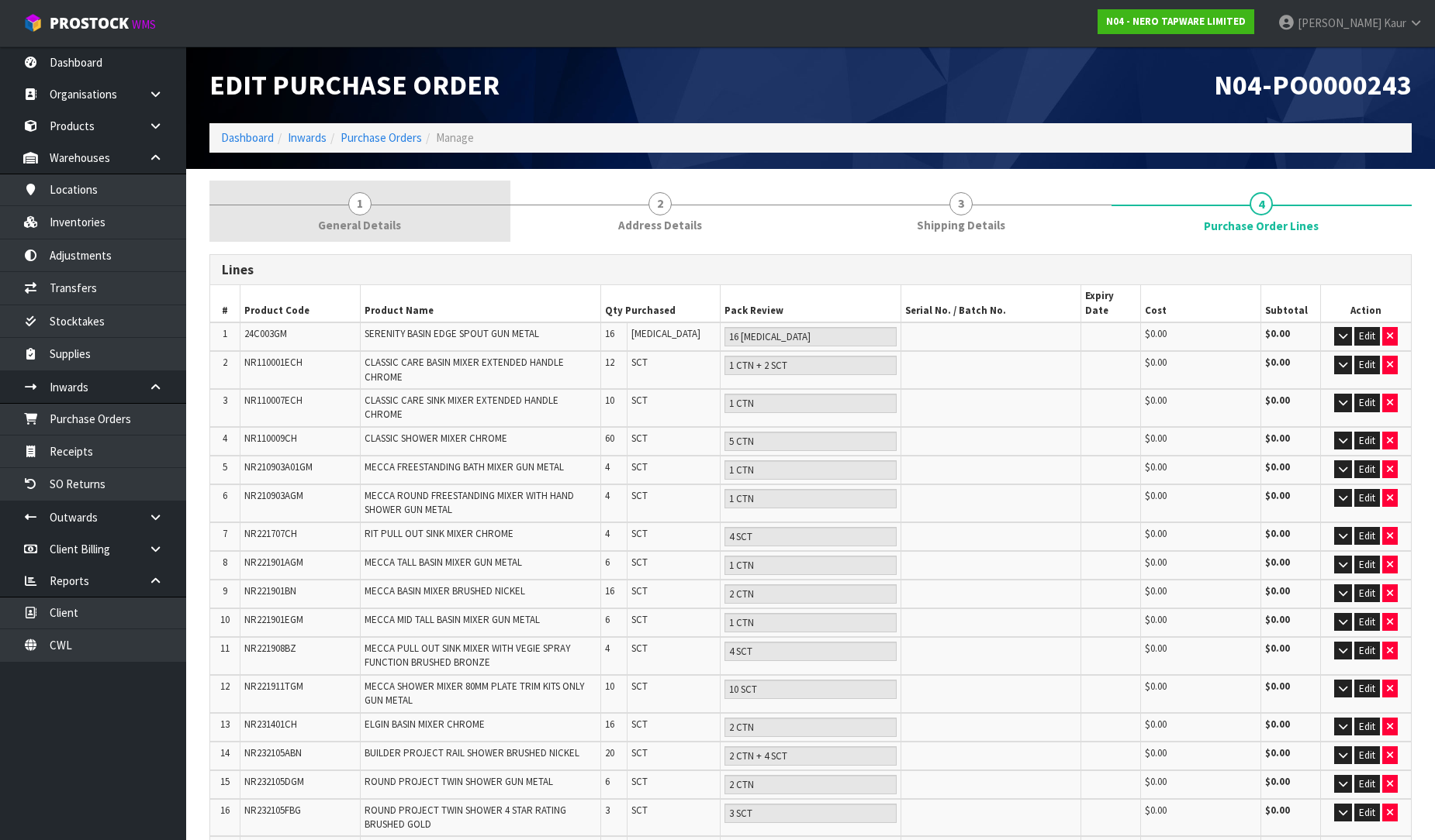
click at [365, 202] on span "1" at bounding box center [359, 204] width 23 height 23
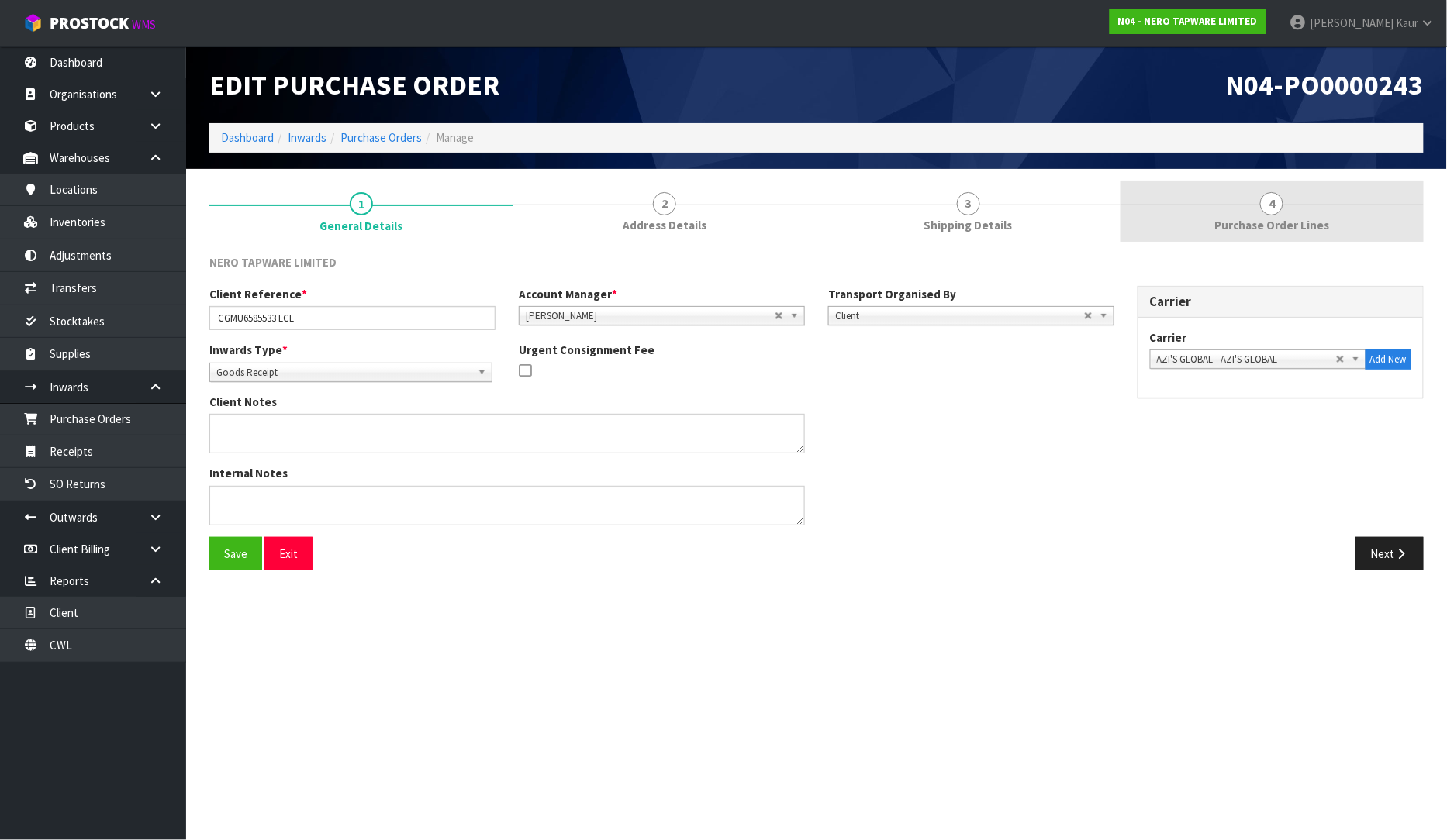
click at [1241, 221] on span "Purchase Order Lines" at bounding box center [1272, 225] width 114 height 16
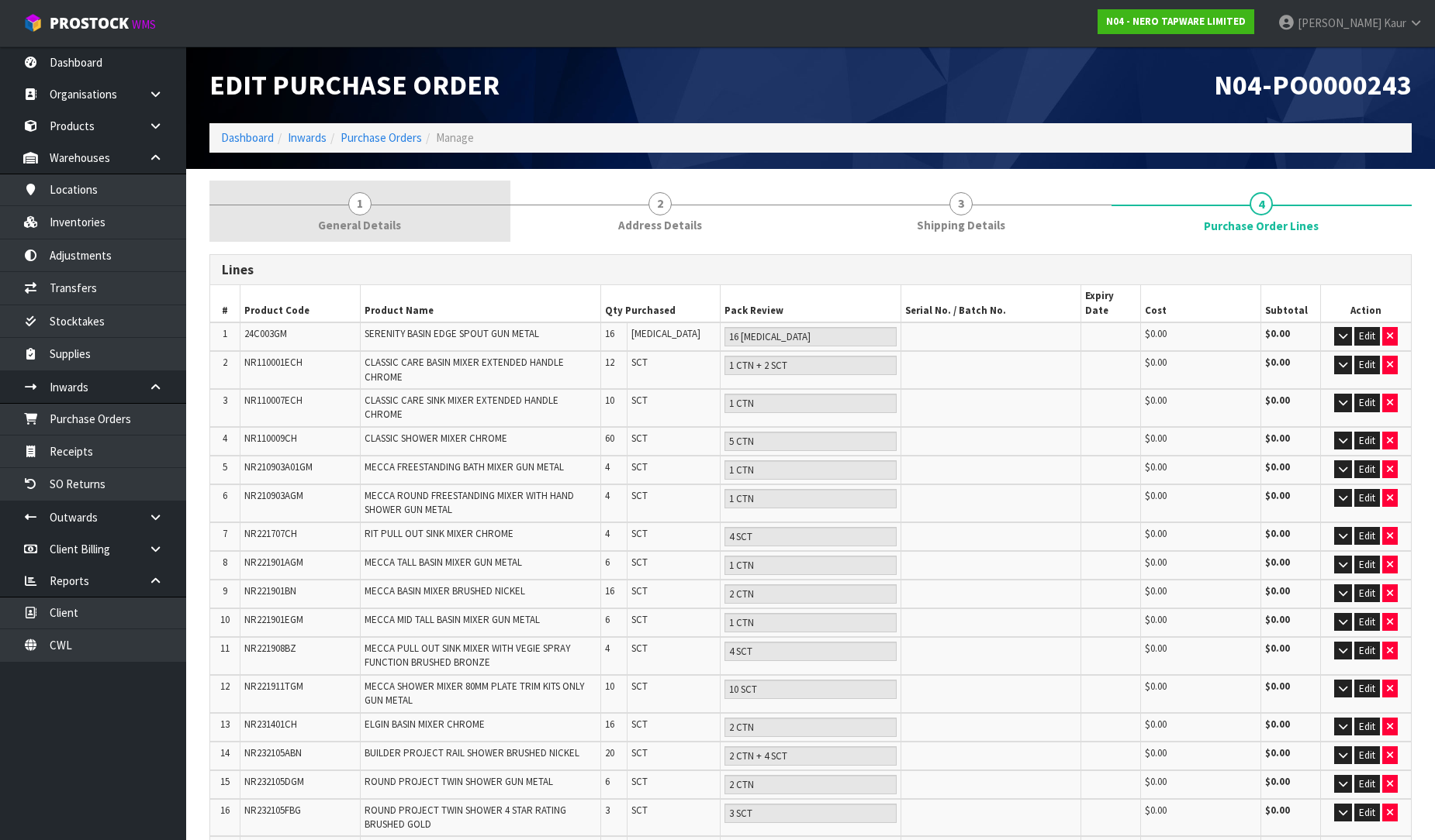
click at [344, 206] on link "1 General Details" at bounding box center [360, 211] width 301 height 61
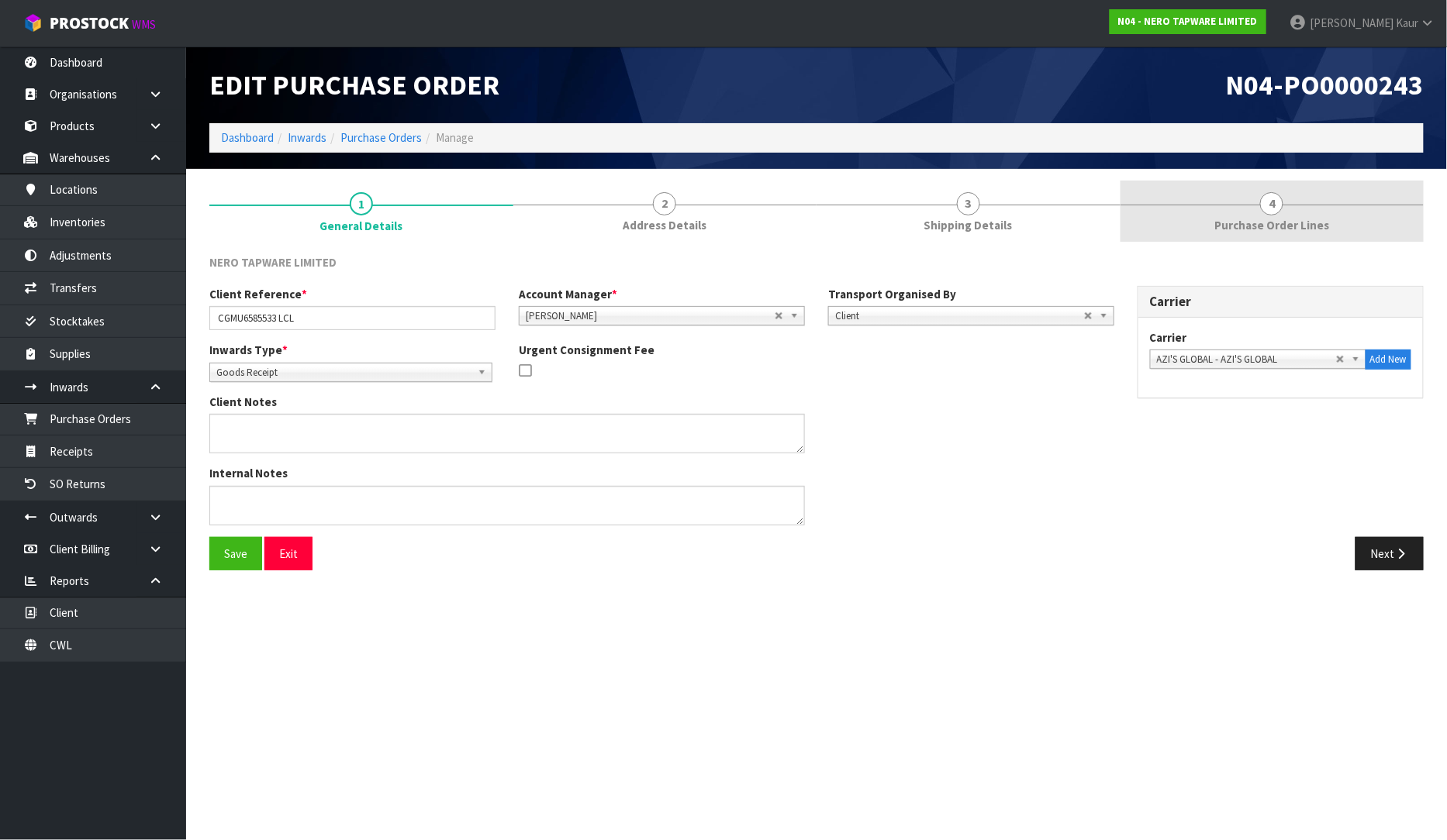
click at [1310, 231] on span "Purchase Order Lines" at bounding box center [1272, 225] width 114 height 16
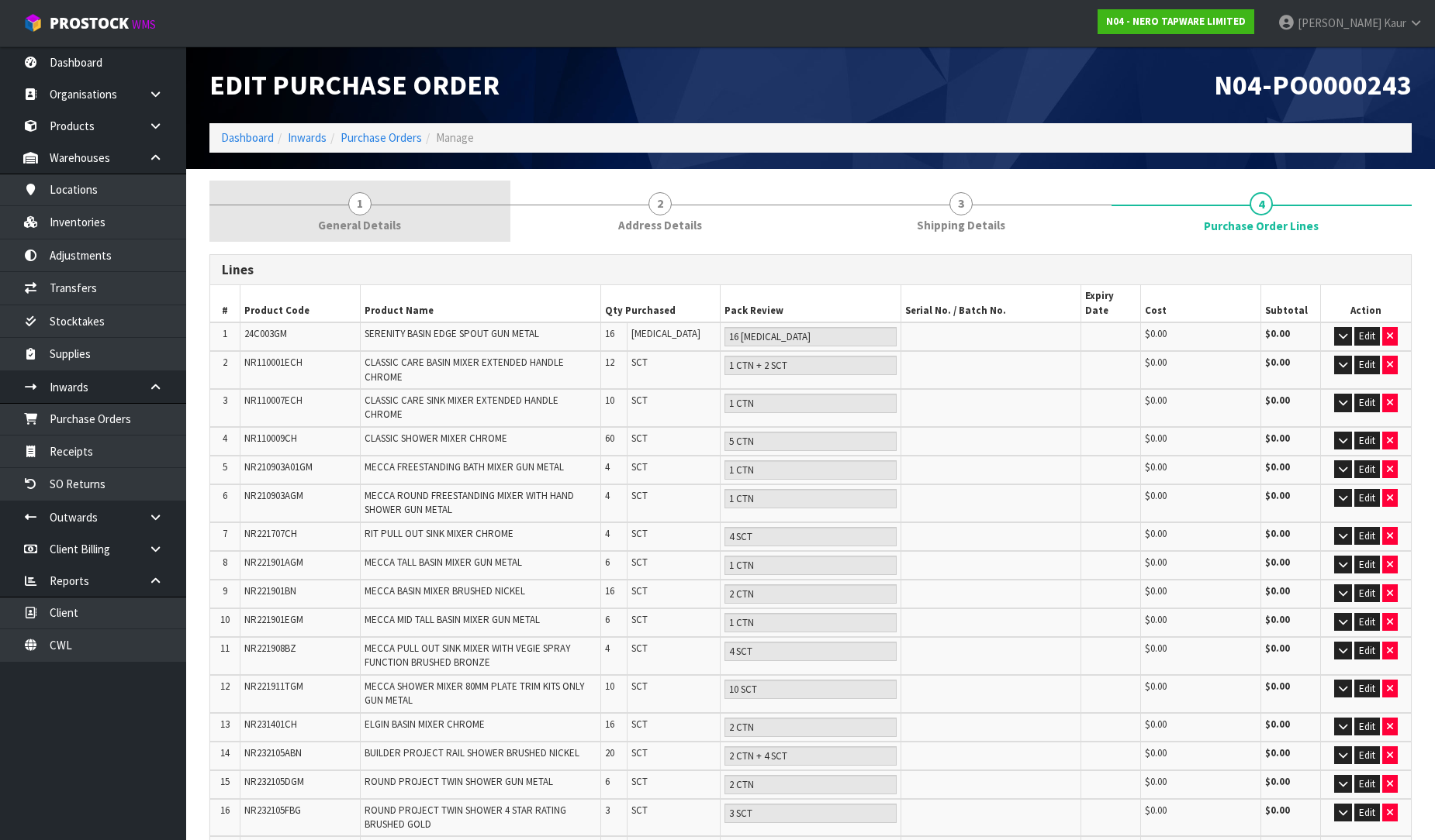
click at [377, 227] on span "General Details" at bounding box center [359, 225] width 83 height 16
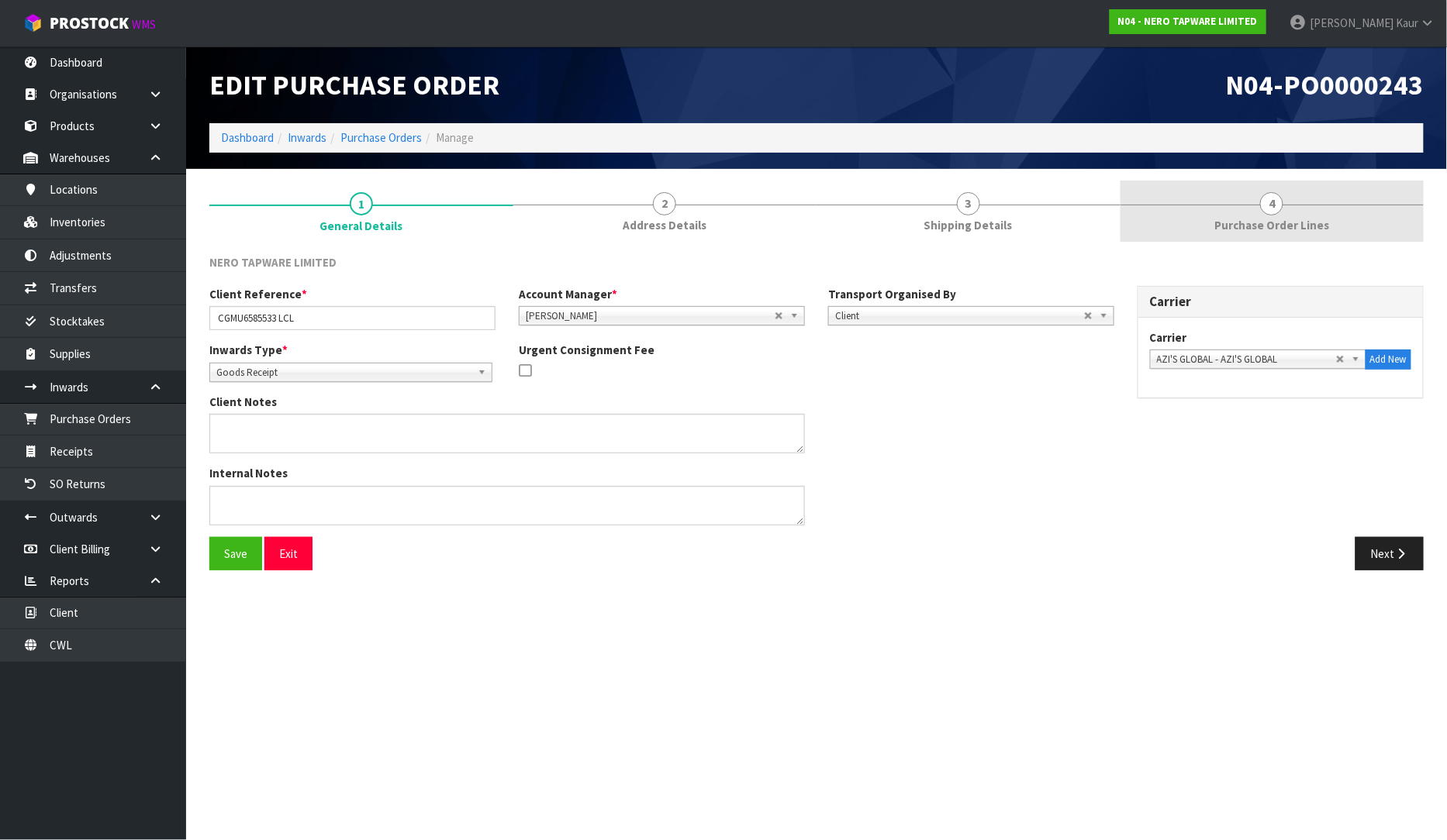
click at [1327, 239] on link "4 Purchase Order Lines" at bounding box center [1272, 211] width 304 height 61
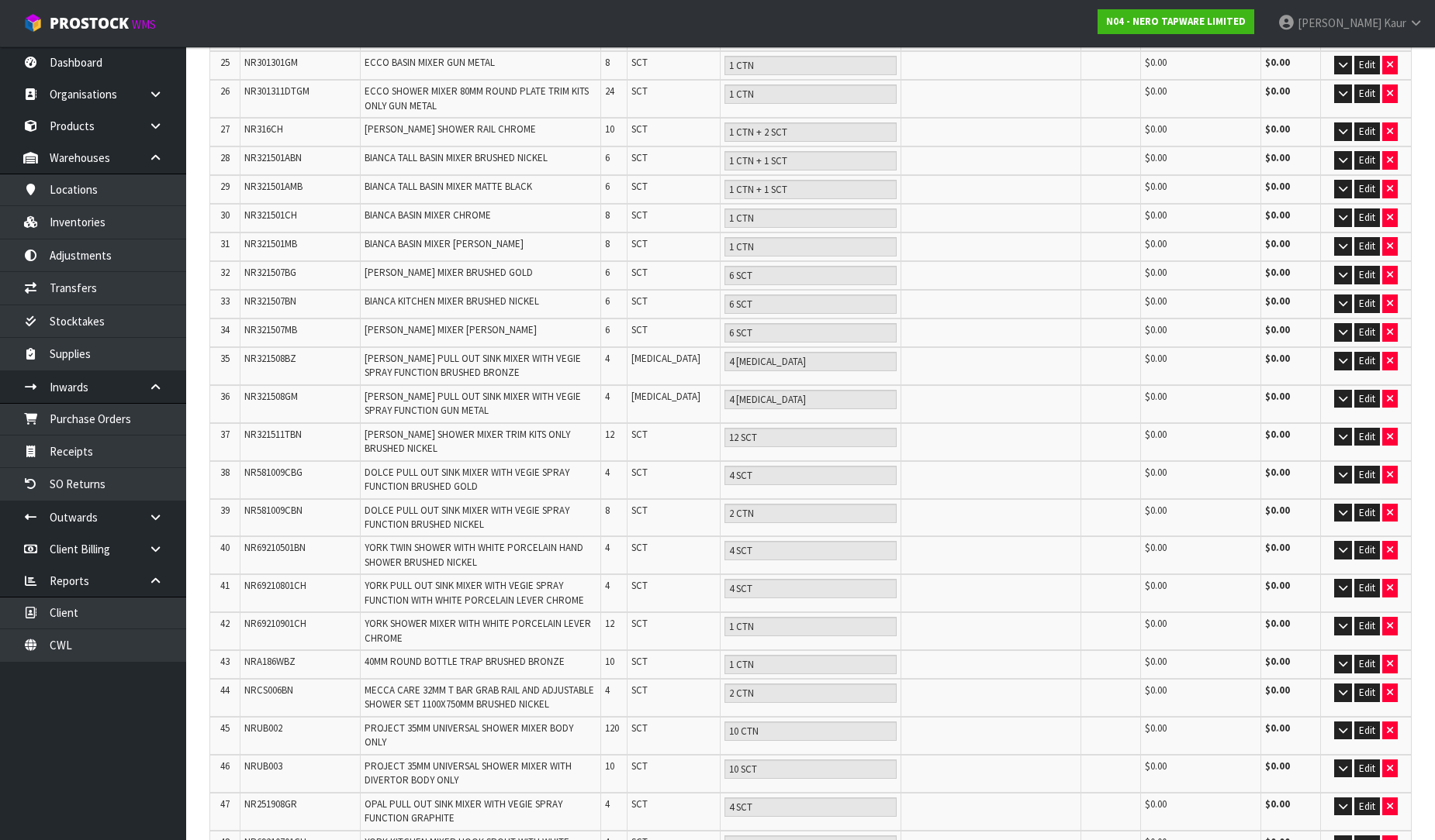
scroll to position [1615, 0]
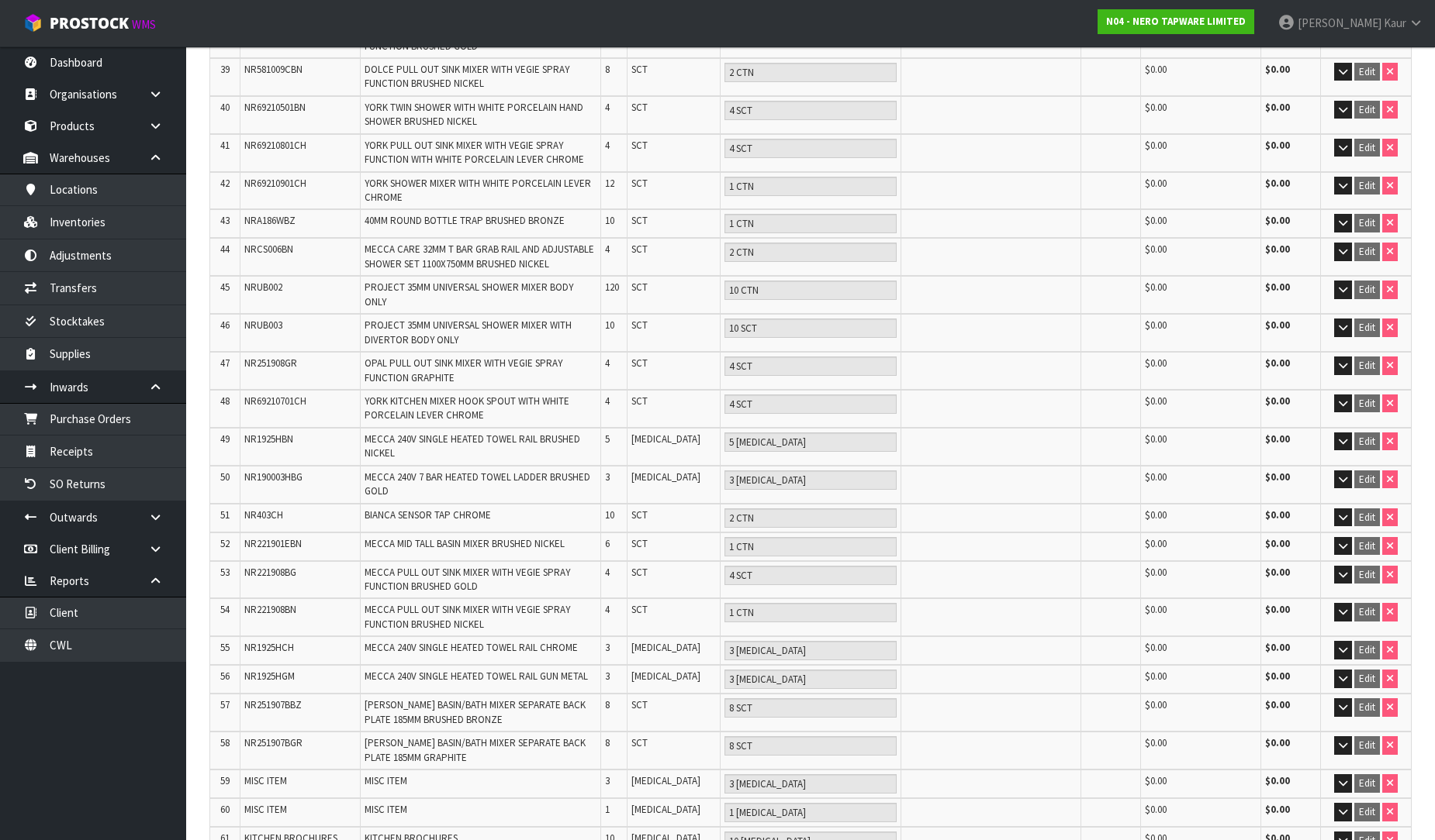
scroll to position [1671, 0]
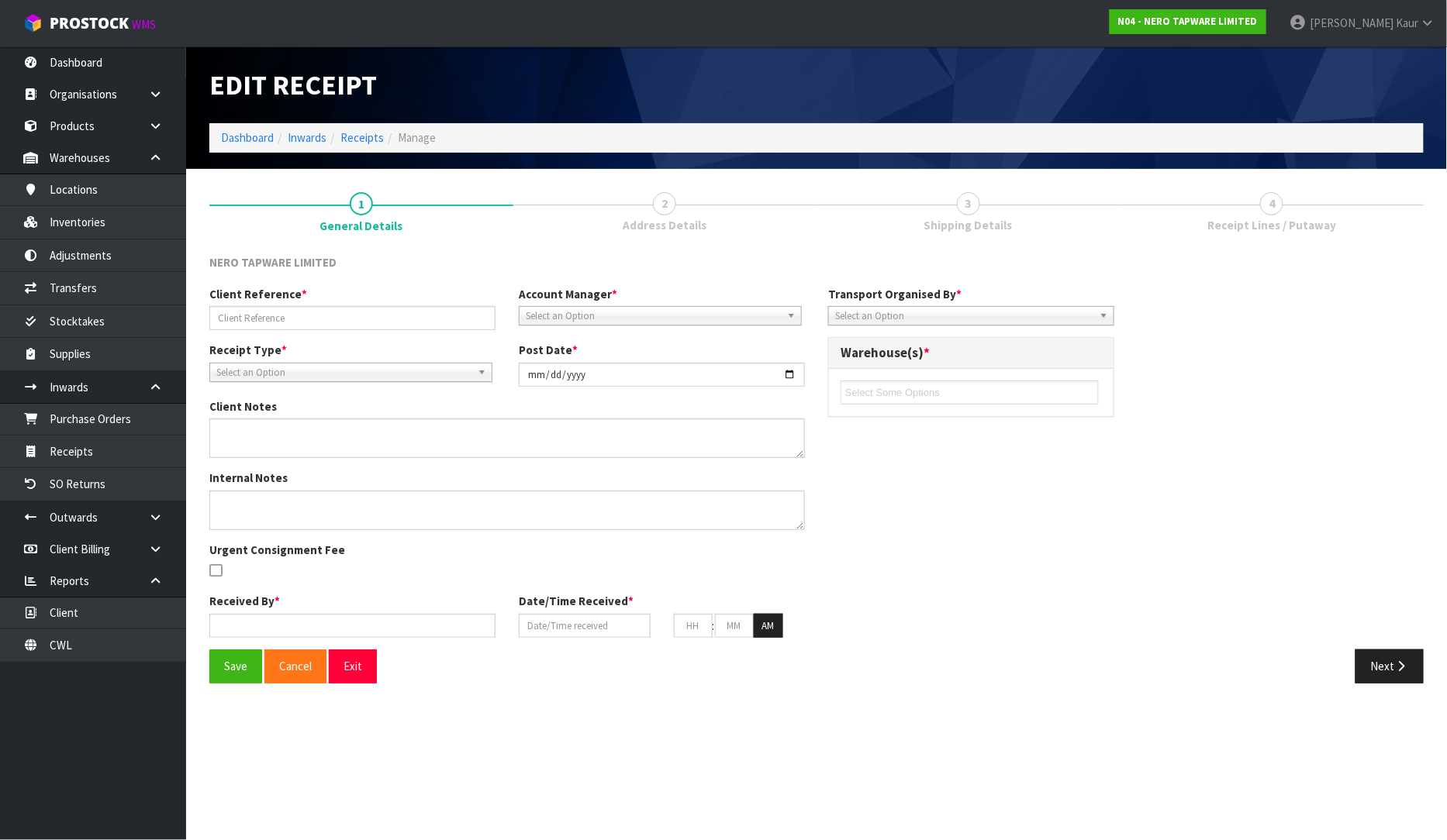
type input "CGMU6585533 LCL"
type input "[DATE]"
type input "[PERSON_NAME]"
type input "[DATE]"
type input "02"
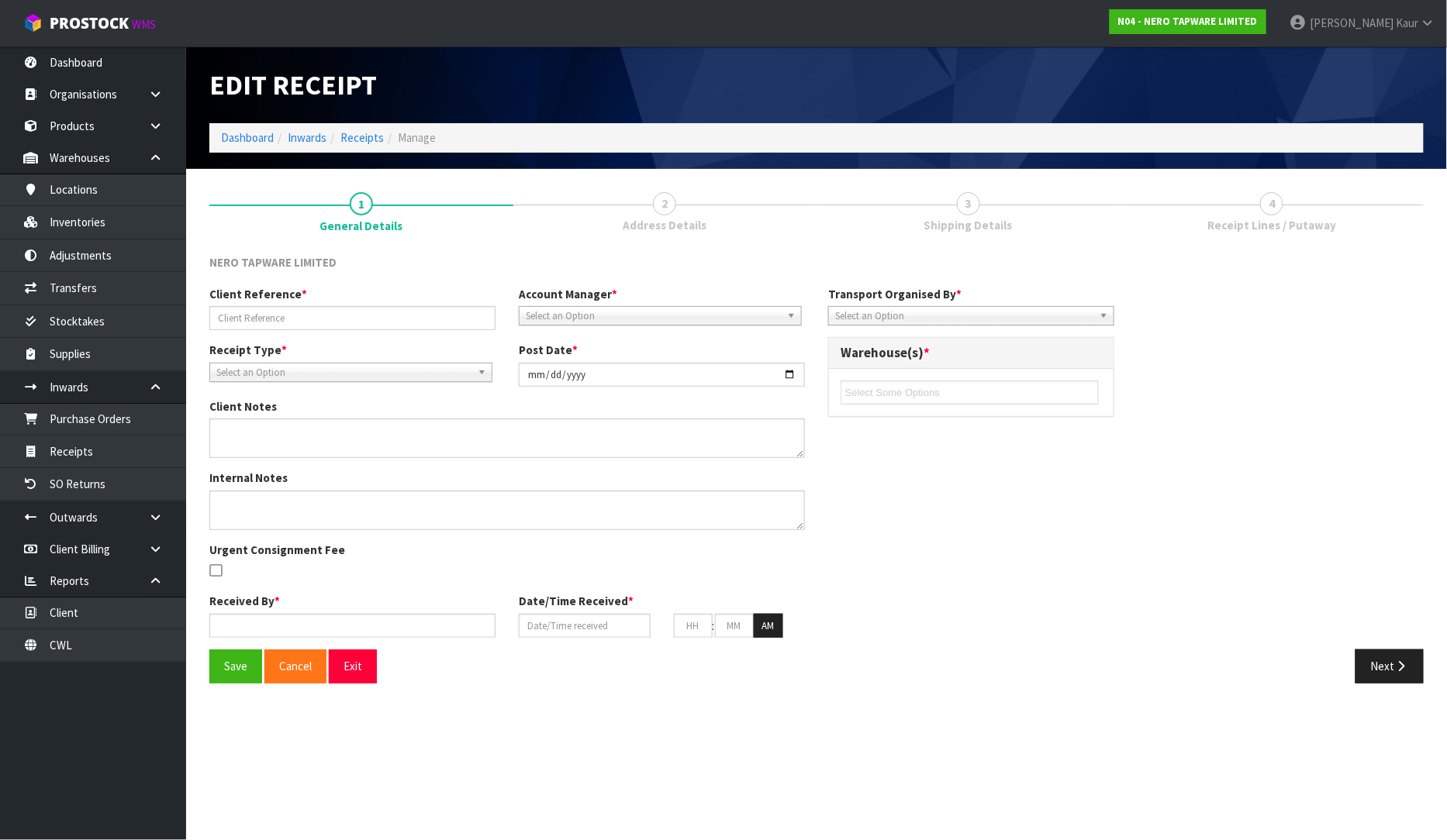
type input "09"
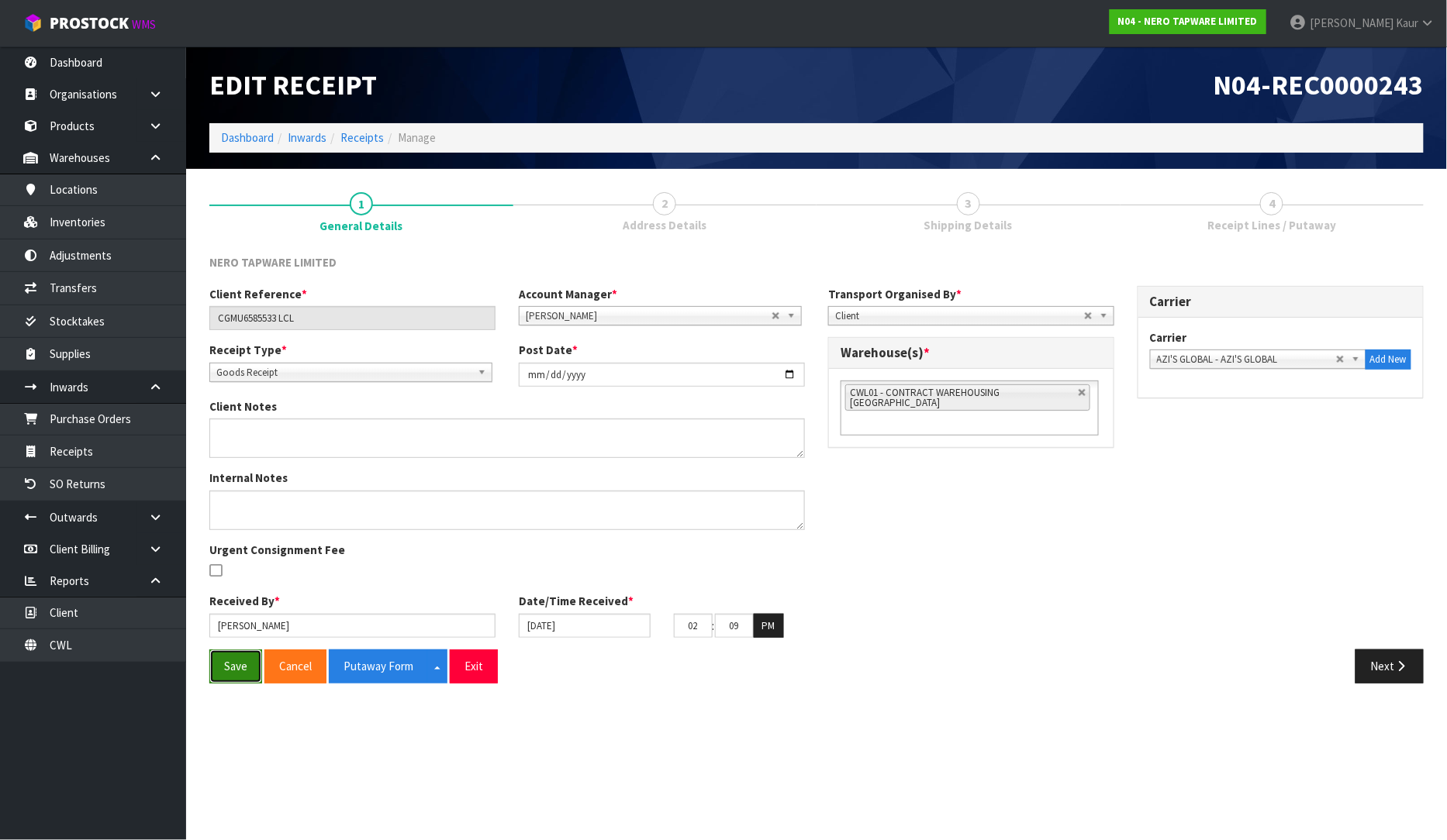
click at [244, 669] on button "Save" at bounding box center [235, 666] width 52 height 33
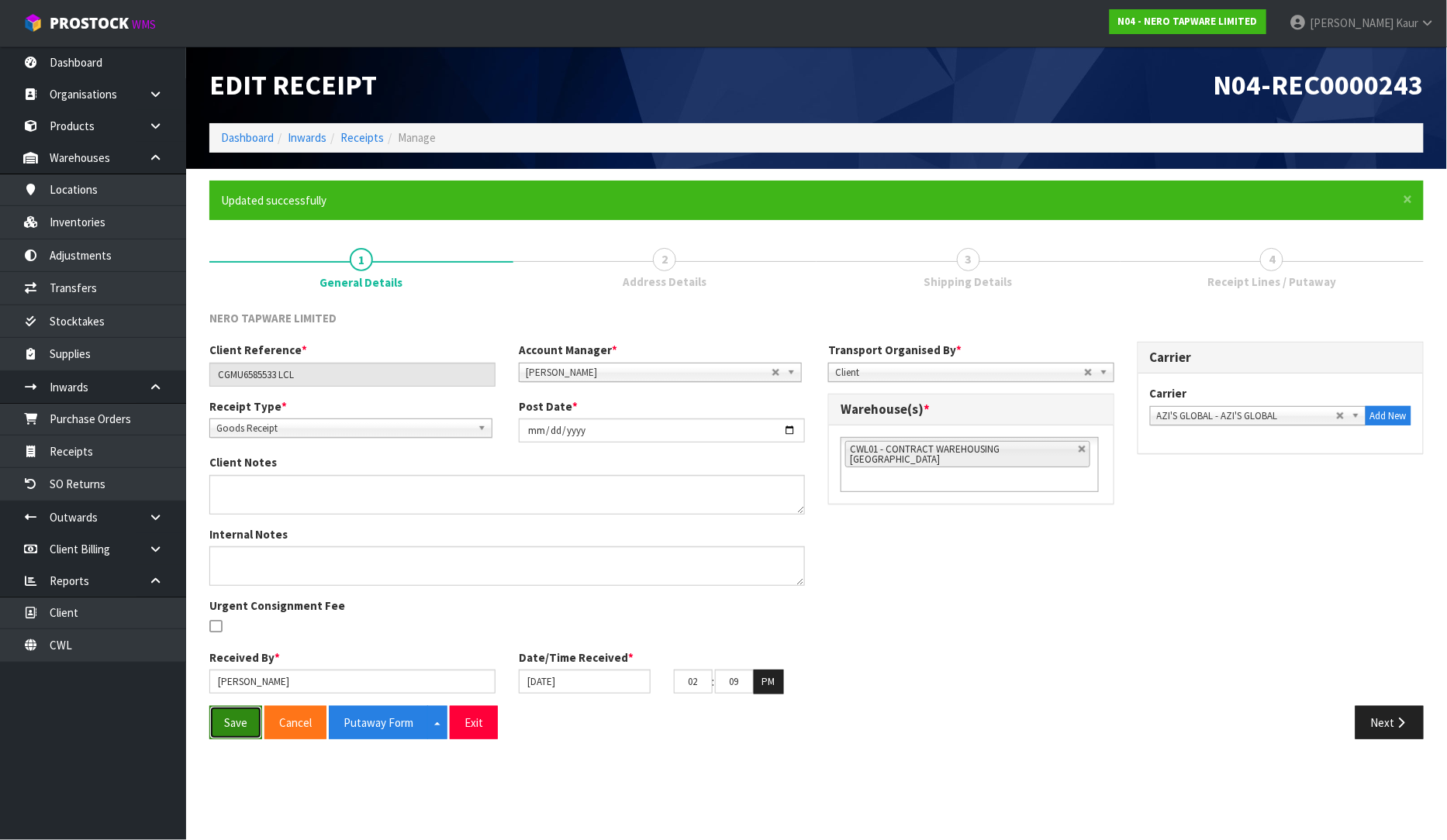
click at [244, 714] on button "Save" at bounding box center [235, 722] width 52 height 33
click at [1411, 737] on button "Next" at bounding box center [1390, 722] width 69 height 33
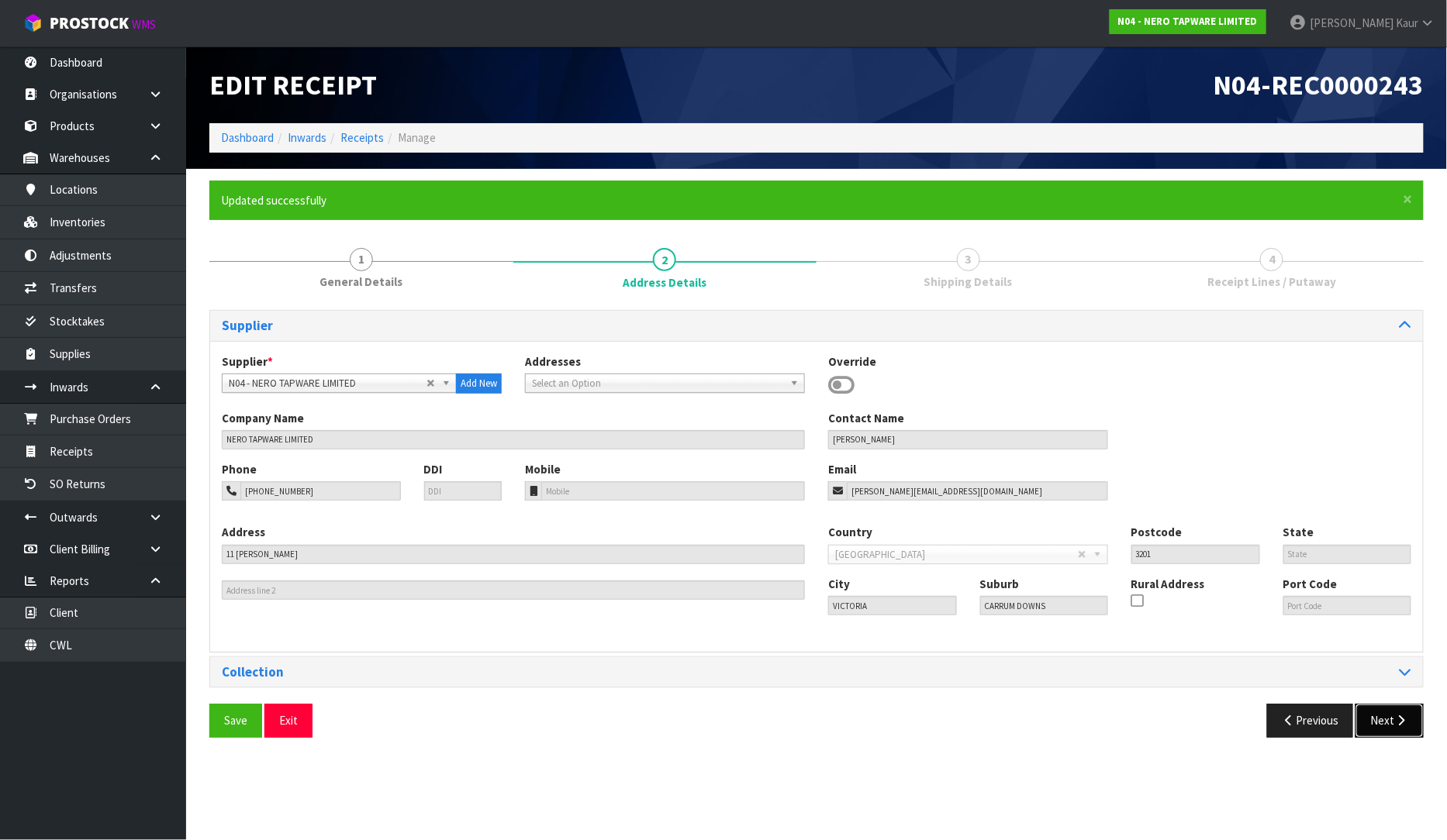
click at [1392, 732] on button "Next" at bounding box center [1390, 720] width 69 height 33
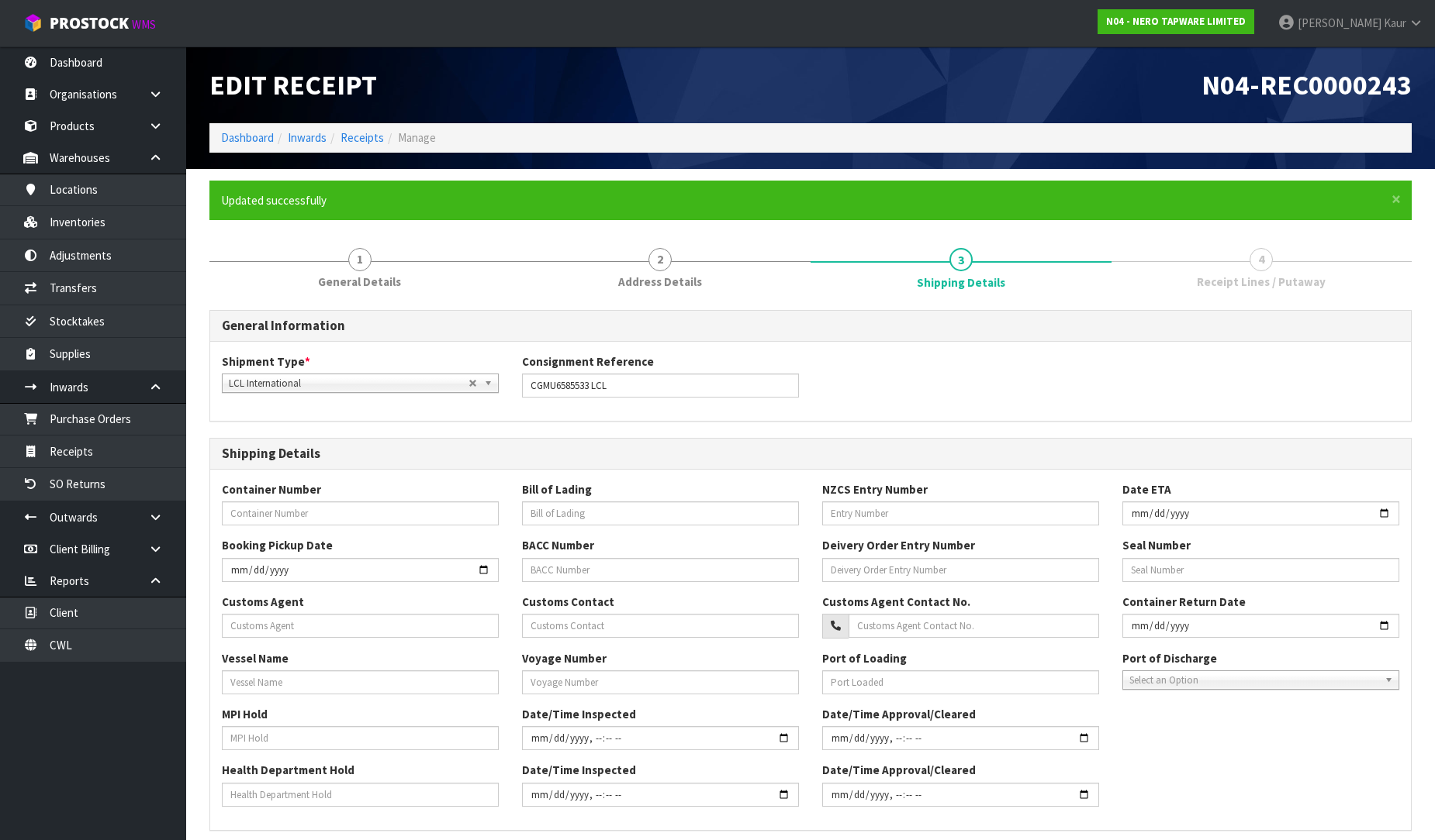
scroll to position [298, 0]
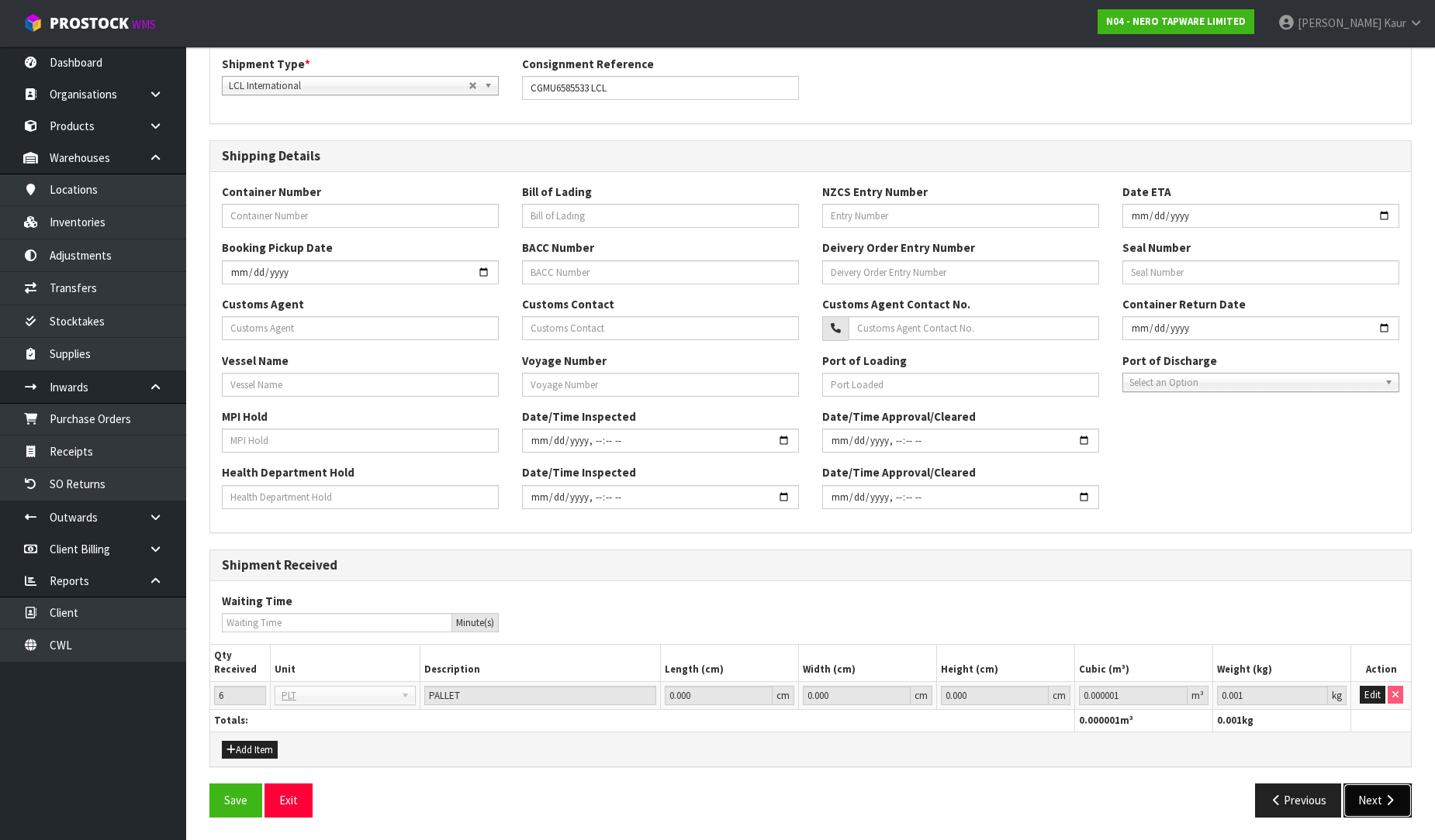
click at [1383, 797] on icon "button" at bounding box center [1388, 800] width 14 height 11
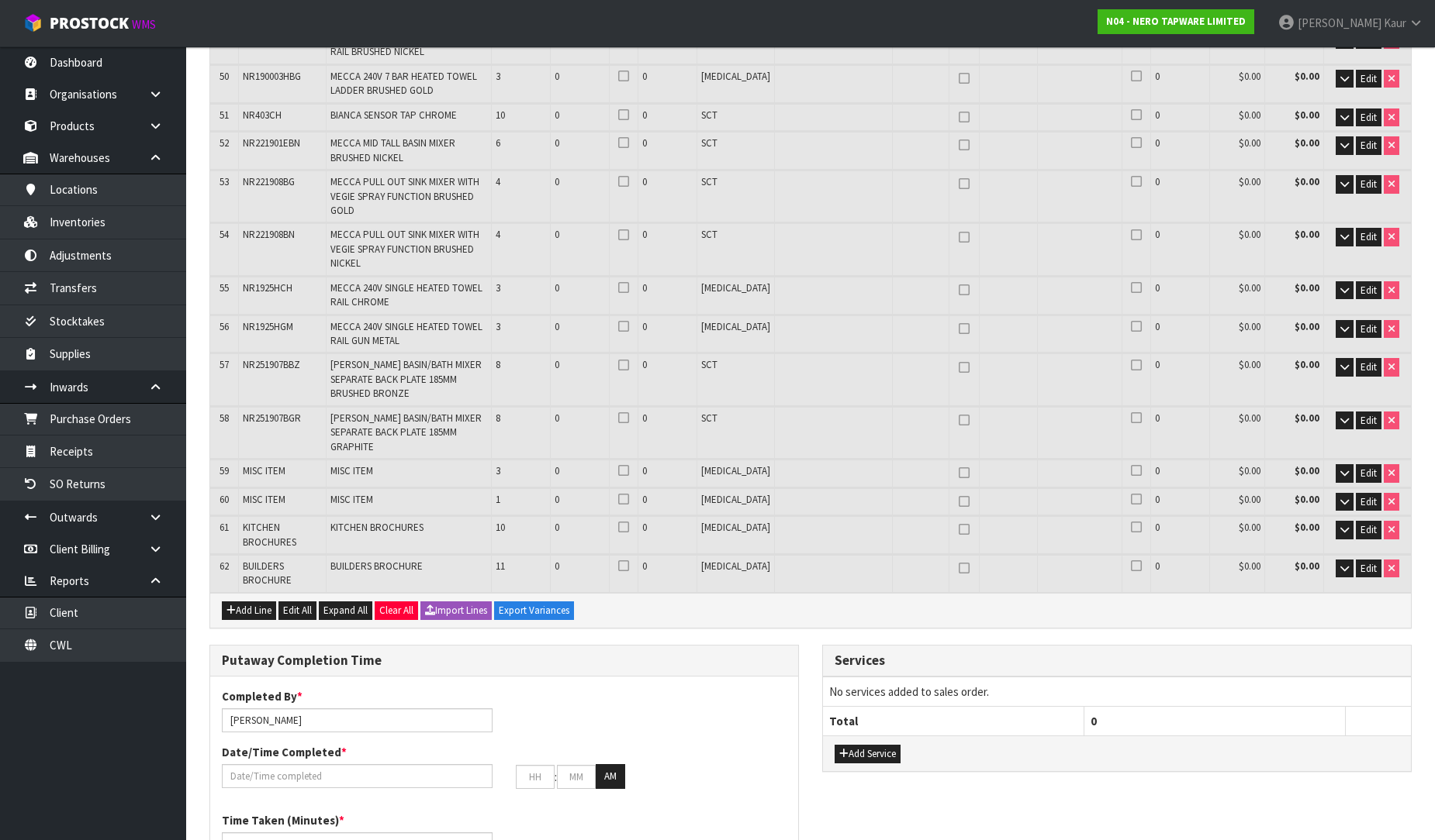
scroll to position [2577, 0]
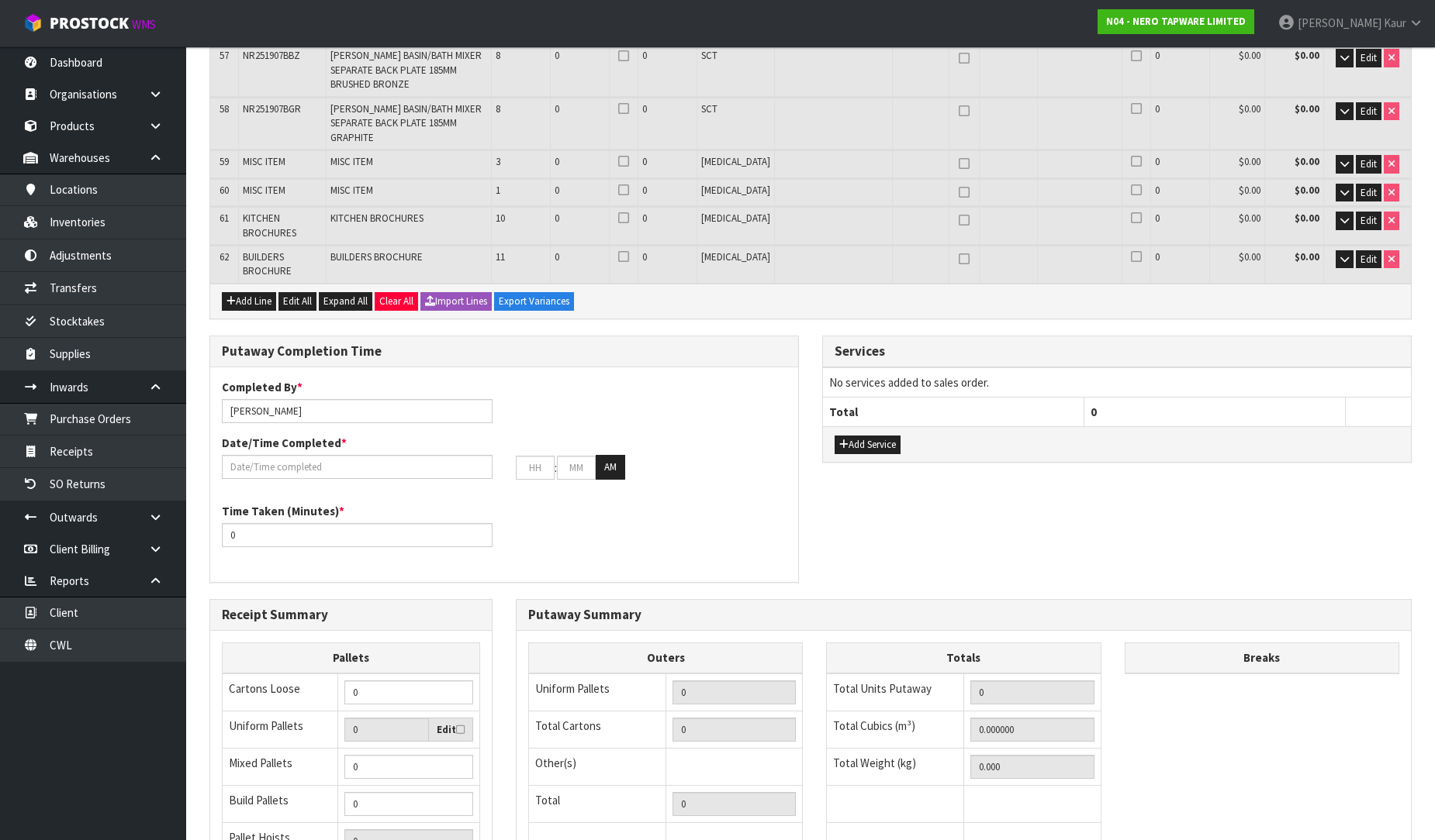
drag, startPoint x: 232, startPoint y: 796, endPoint x: 235, endPoint y: 788, distance: 8.5
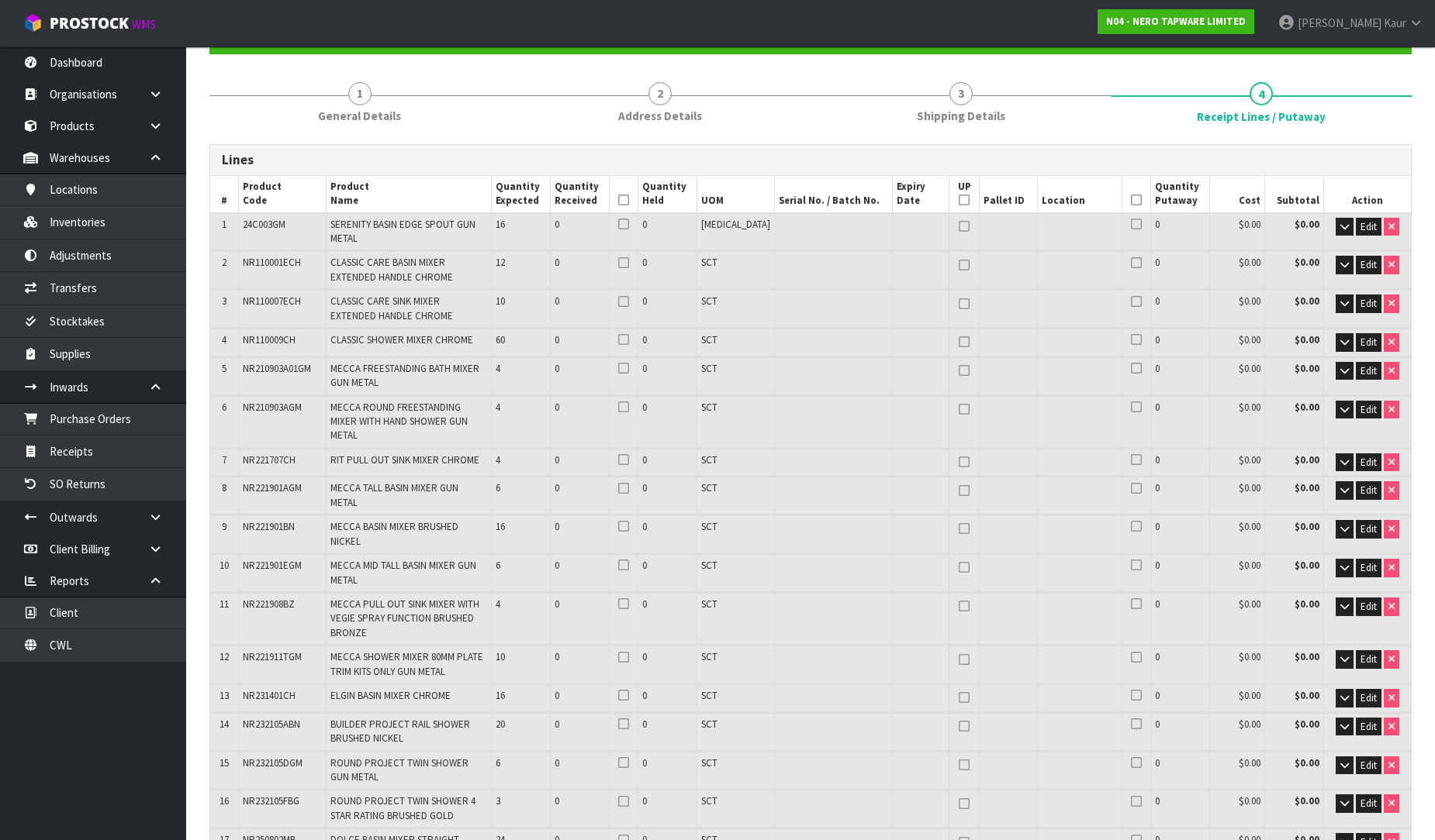
scroll to position [0, 0]
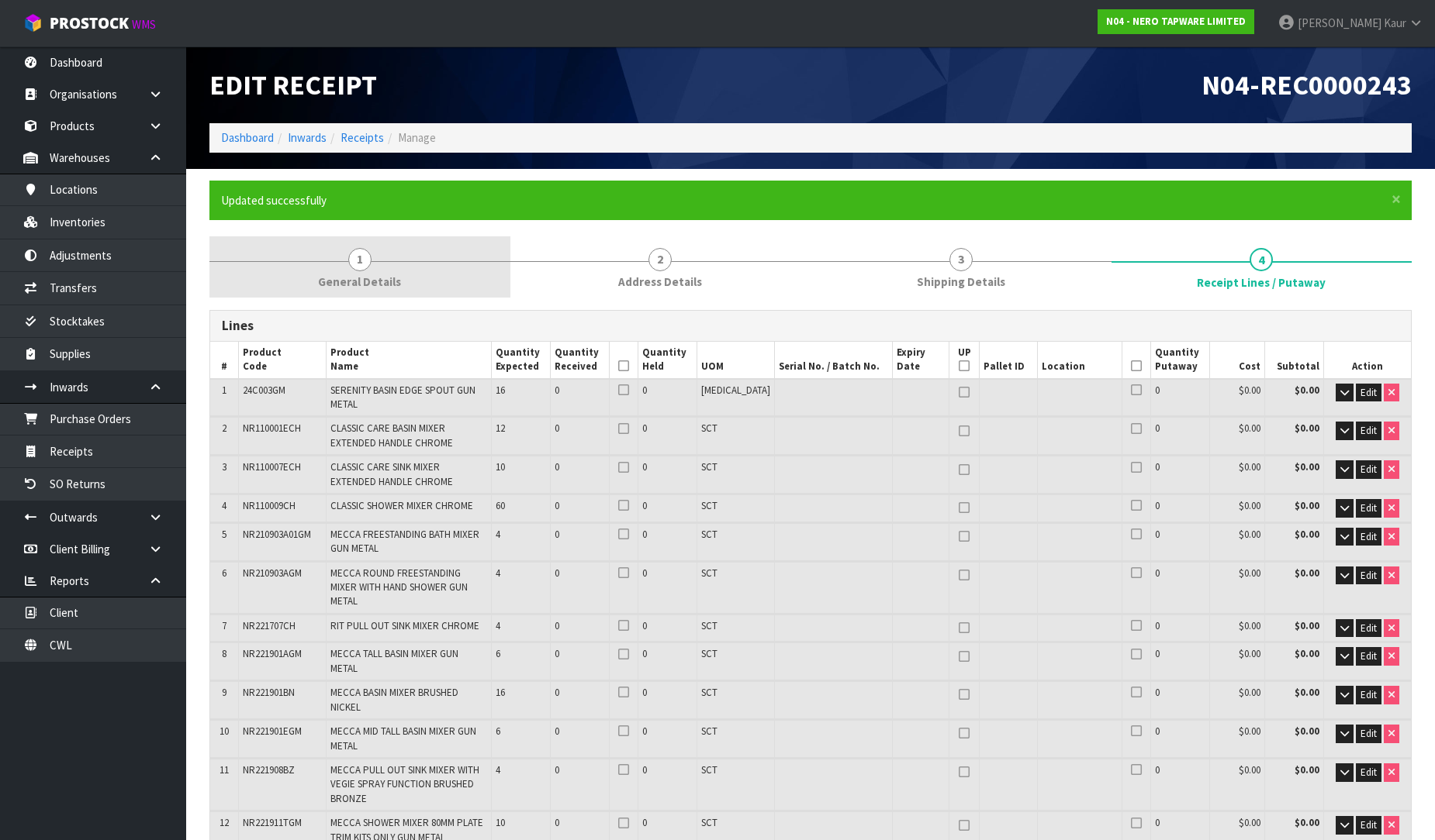
click at [349, 281] on span "General Details" at bounding box center [359, 281] width 83 height 16
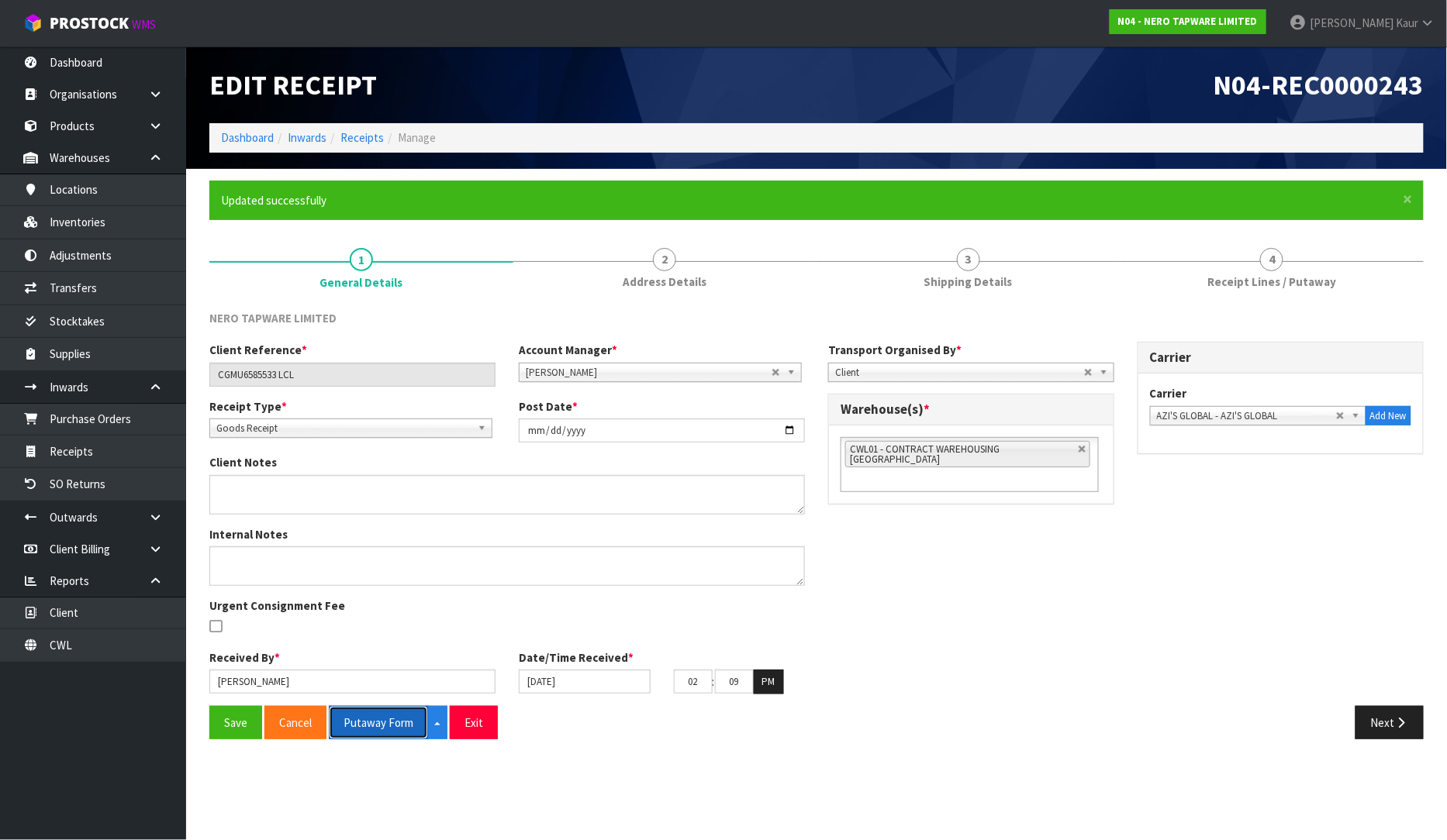
click at [377, 726] on button "Putaway Form" at bounding box center [378, 722] width 99 height 33
drag, startPoint x: 302, startPoint y: 376, endPoint x: 210, endPoint y: 365, distance: 92.7
click at [210, 365] on input "CGMU6585533 LCL" at bounding box center [352, 374] width 286 height 24
drag, startPoint x: 252, startPoint y: 731, endPoint x: 219, endPoint y: 708, distance: 40.2
click at [248, 730] on button "Save" at bounding box center [235, 722] width 52 height 33
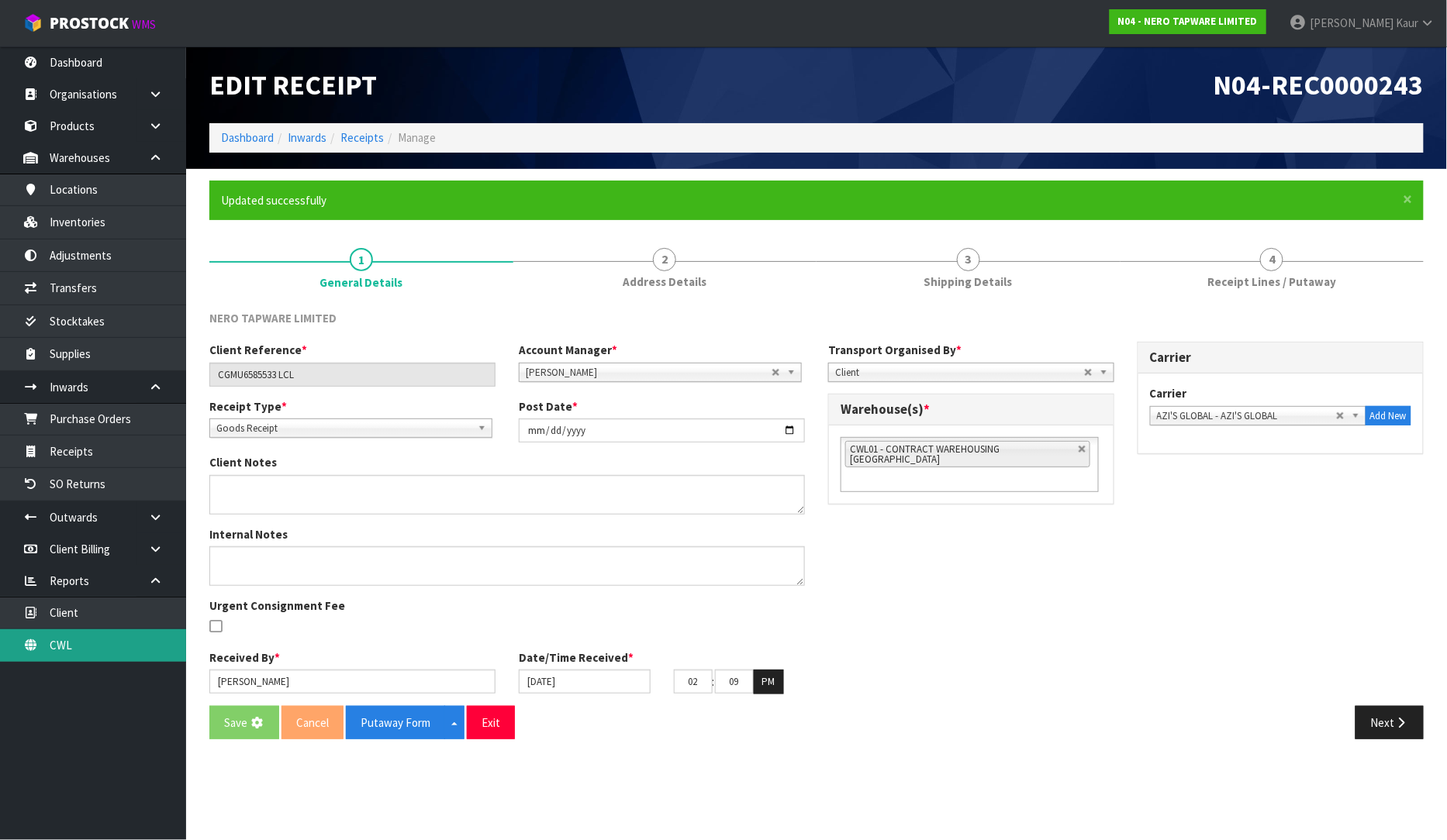
click at [103, 631] on link "CWL" at bounding box center [92, 645] width 186 height 31
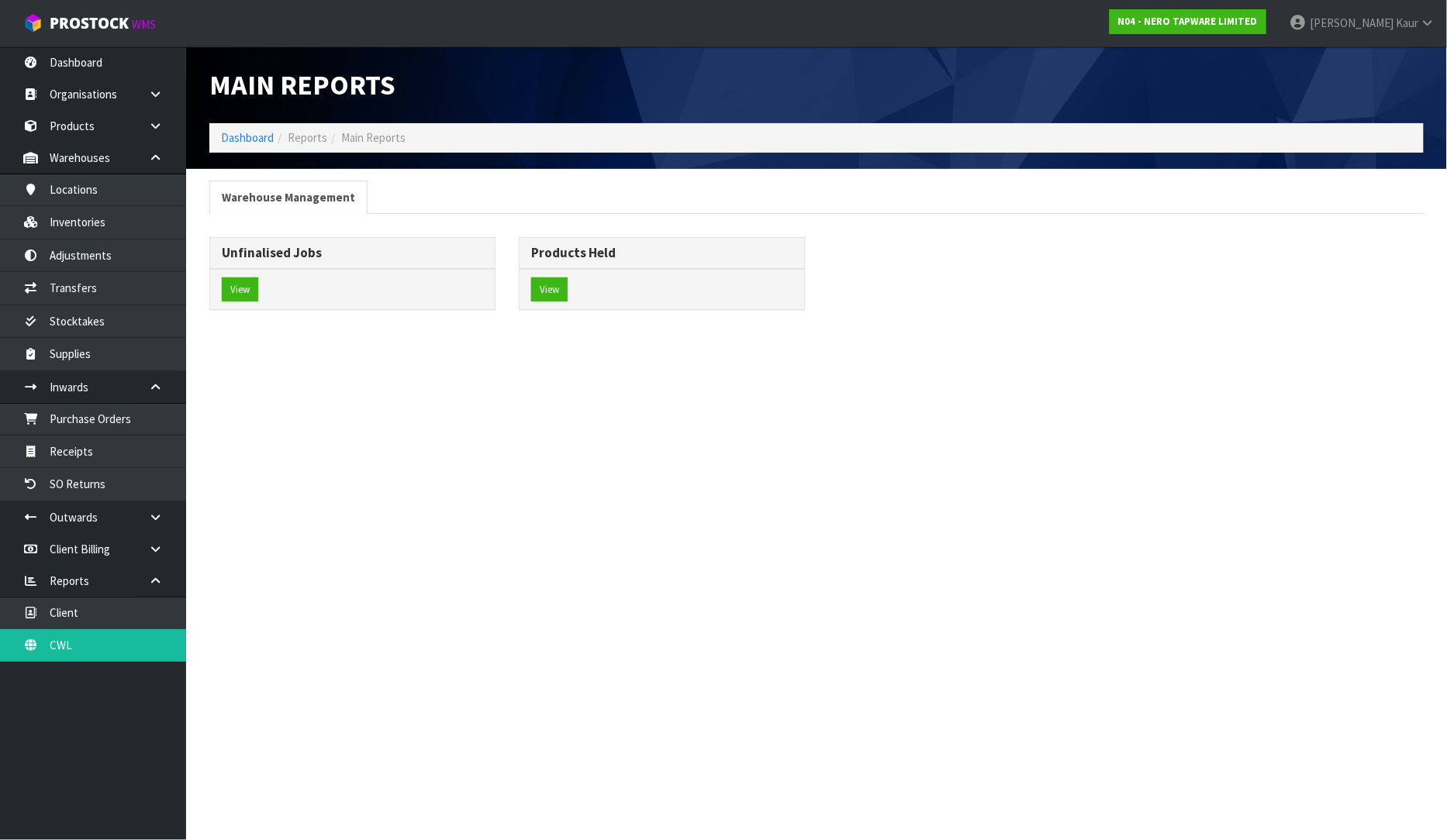
click at [232, 269] on div "View" at bounding box center [352, 289] width 285 height 41
click at [237, 295] on button "View" at bounding box center [240, 290] width 36 height 25
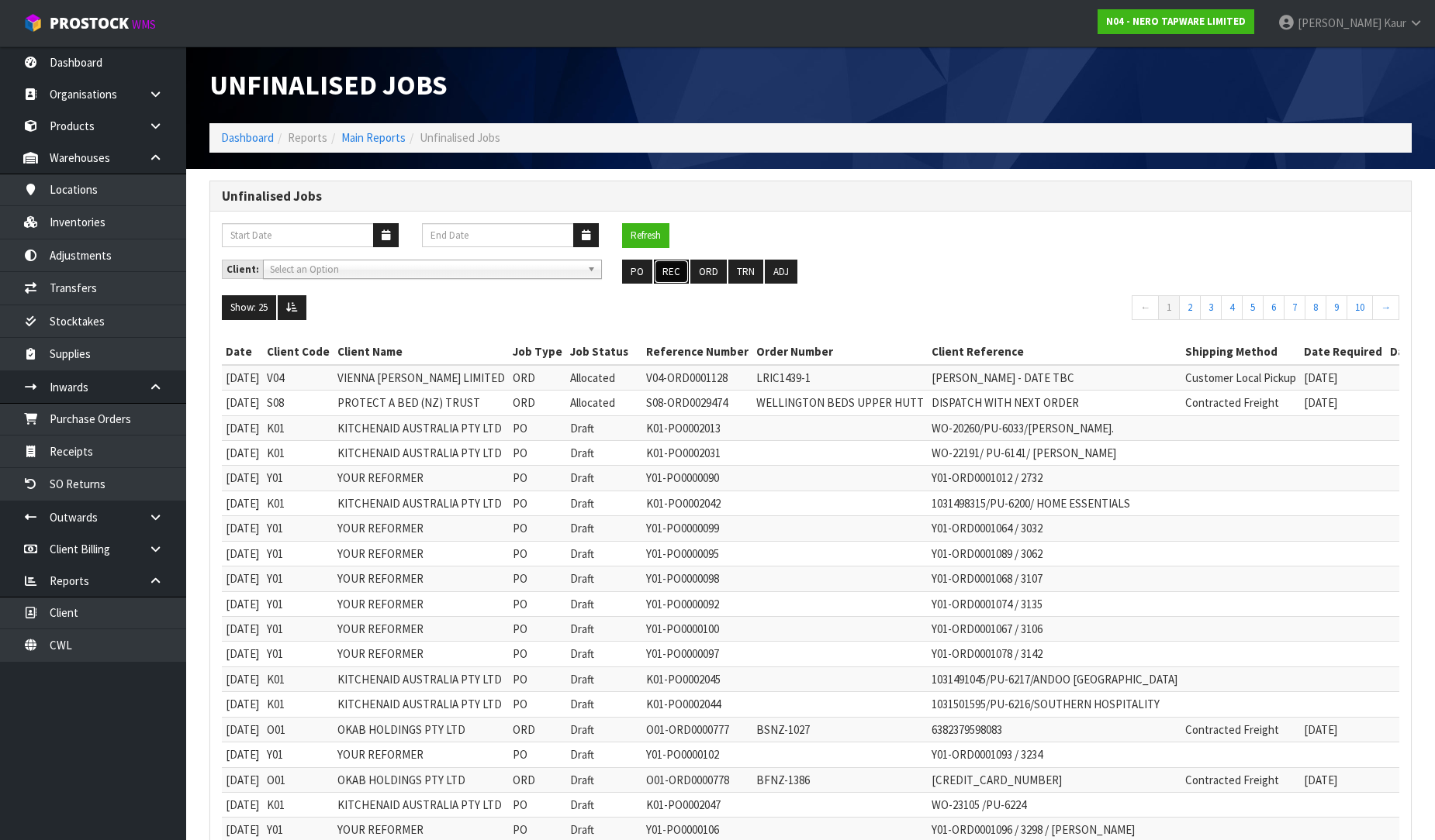
click at [665, 270] on button "REC" at bounding box center [671, 272] width 35 height 25
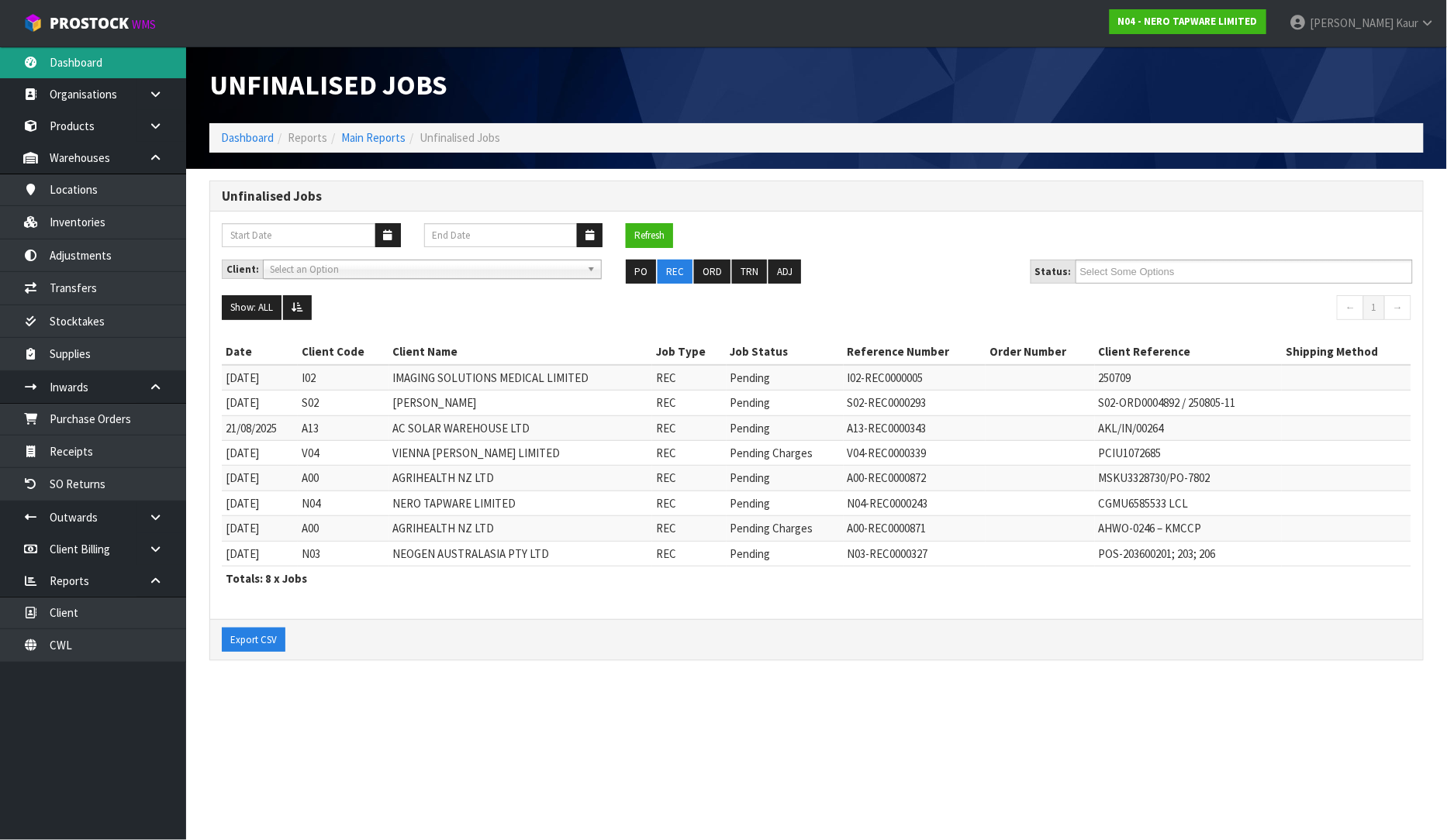
click at [119, 51] on link "Dashboard" at bounding box center [92, 62] width 186 height 31
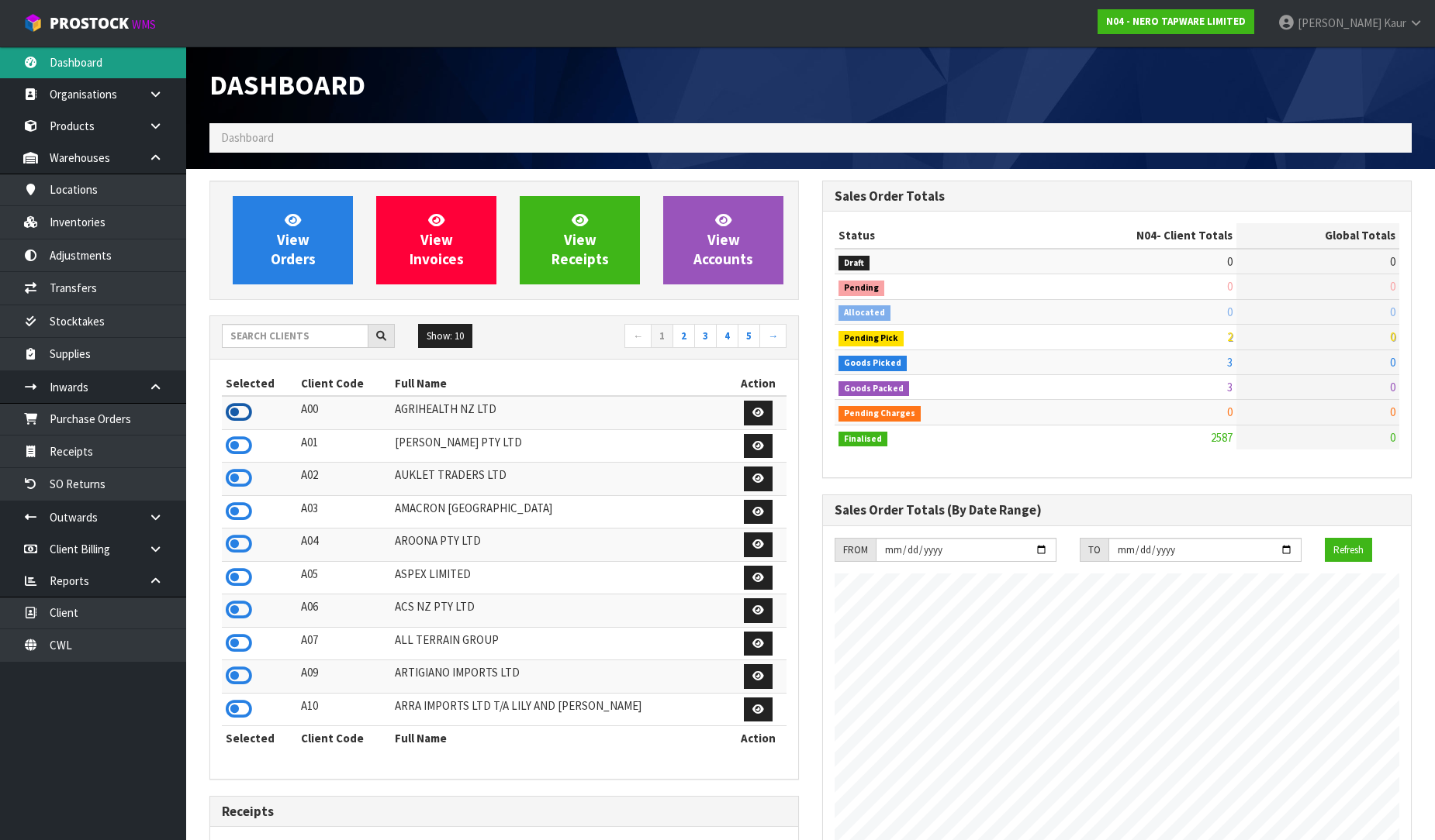
scroll to position [773923, 774921]
click at [238, 410] on icon at bounding box center [239, 412] width 27 height 23
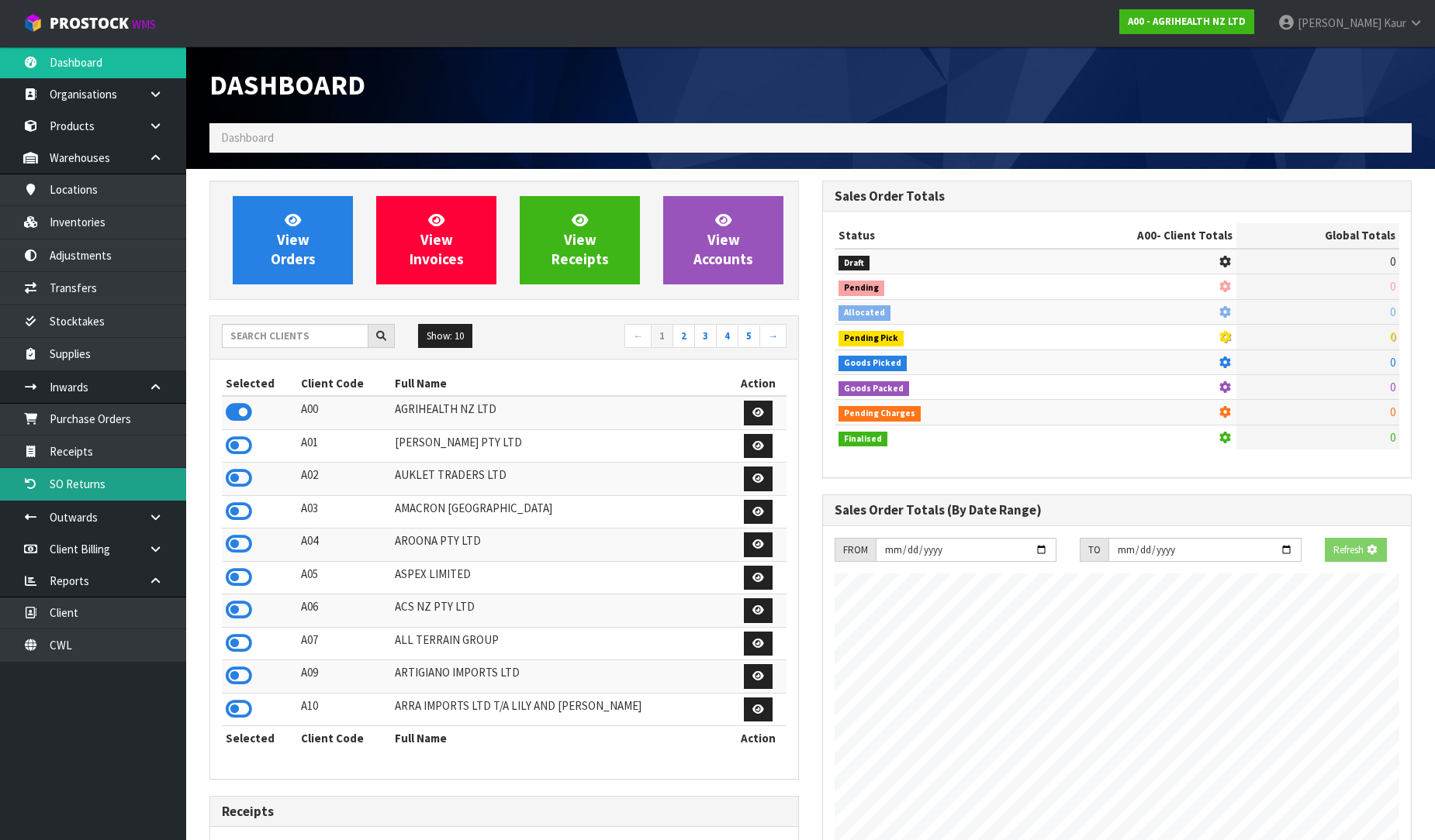
scroll to position [774181, 774921]
click at [129, 469] on link "SO Returns" at bounding box center [92, 484] width 186 height 31
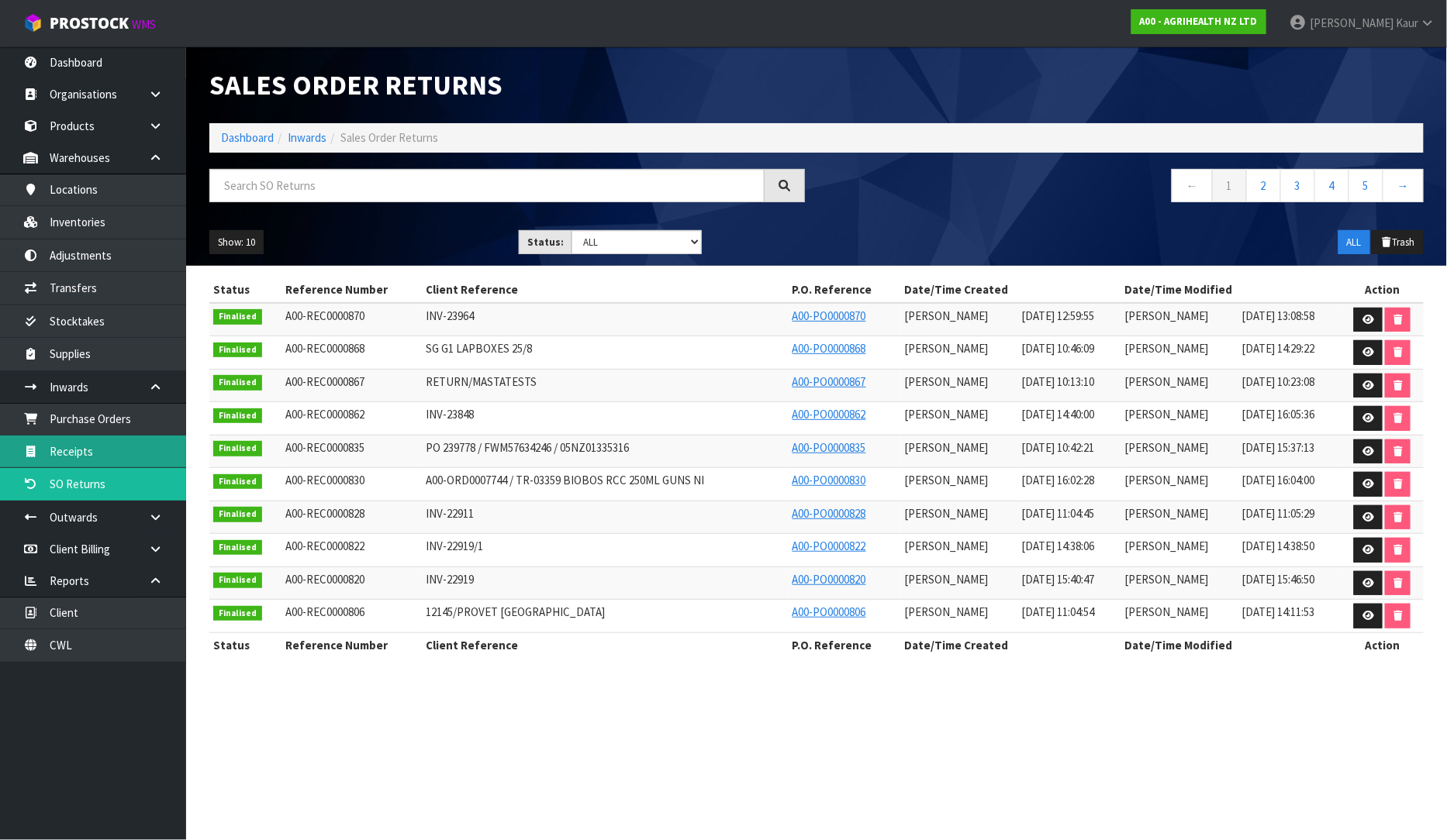
click at [120, 454] on link "Receipts" at bounding box center [92, 450] width 186 height 31
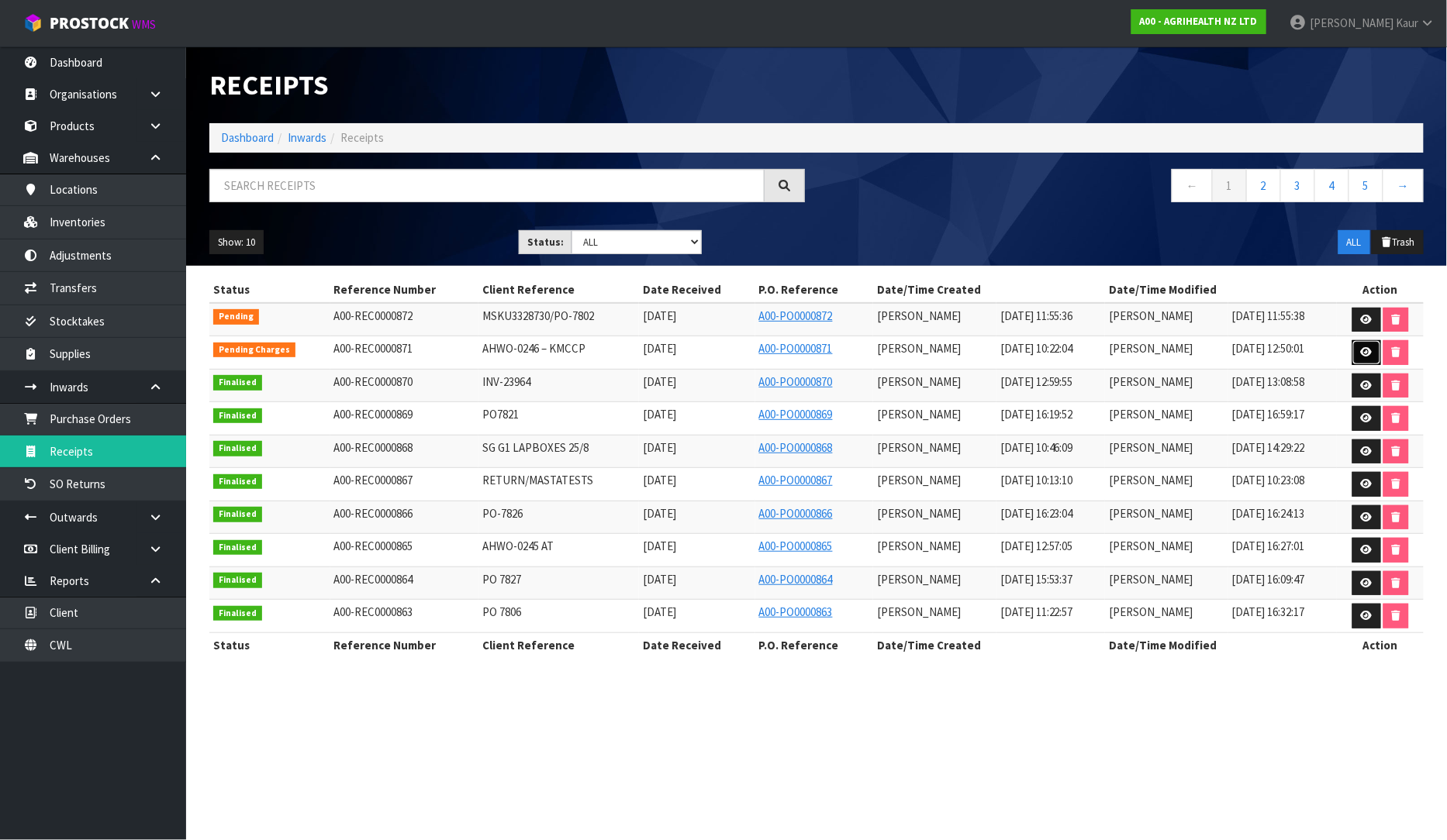
click at [1369, 349] on icon at bounding box center [1366, 352] width 11 height 10
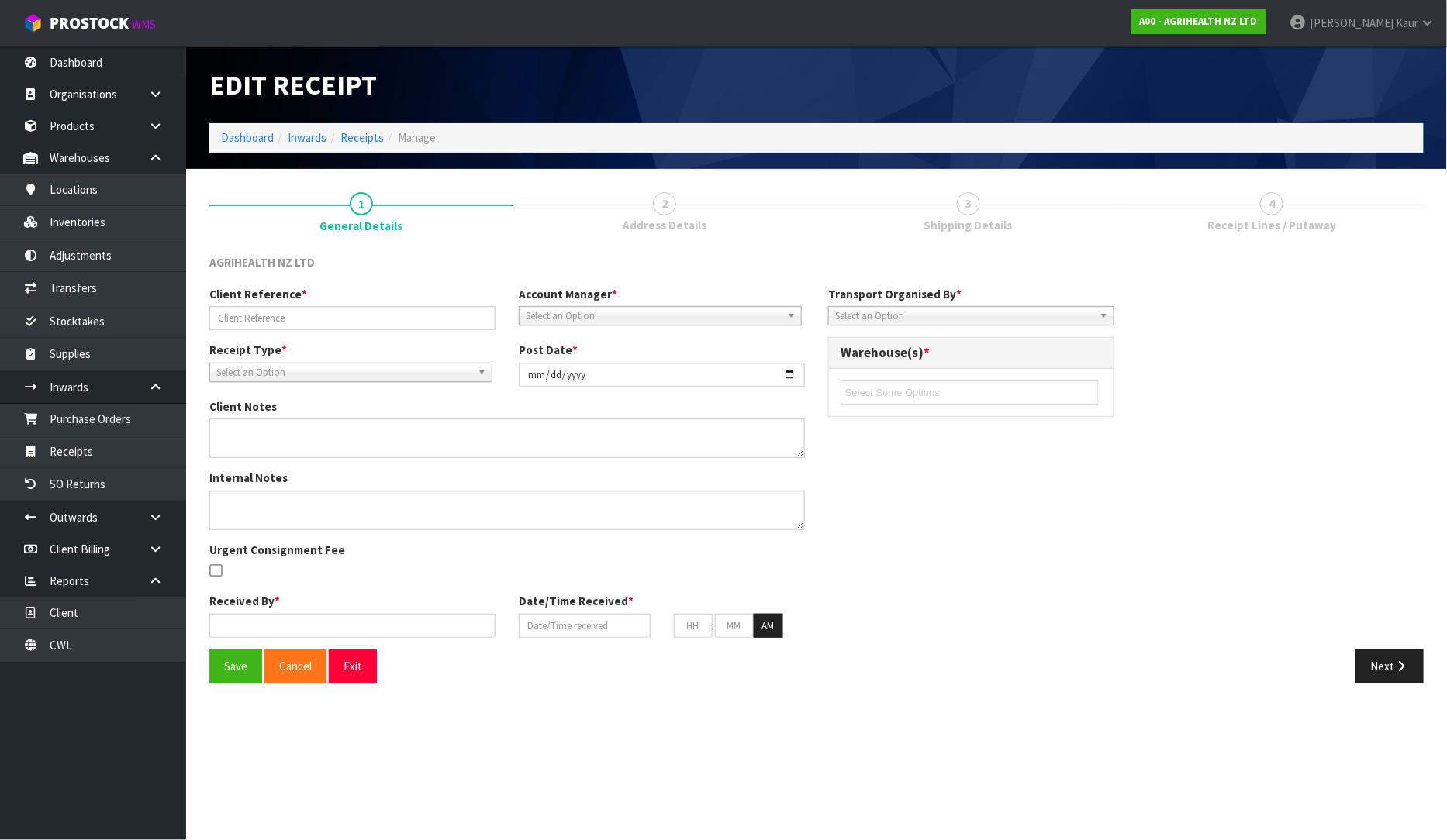
type input "AHWO-0246 – KMCCP"
type input "[DATE]"
type input "[PERSON_NAME]"
type input "[DATE]"
type input "10"
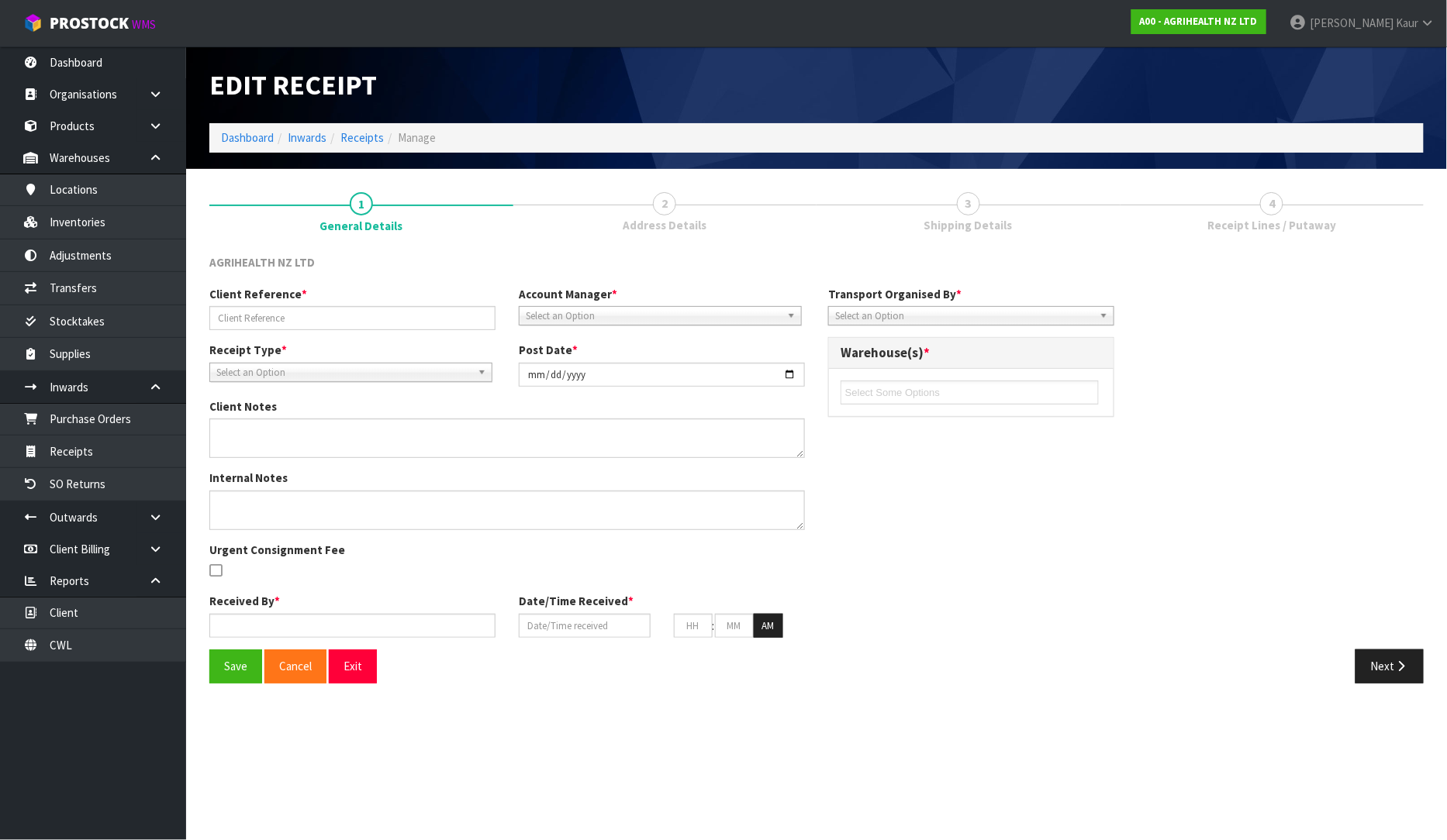
type input "22"
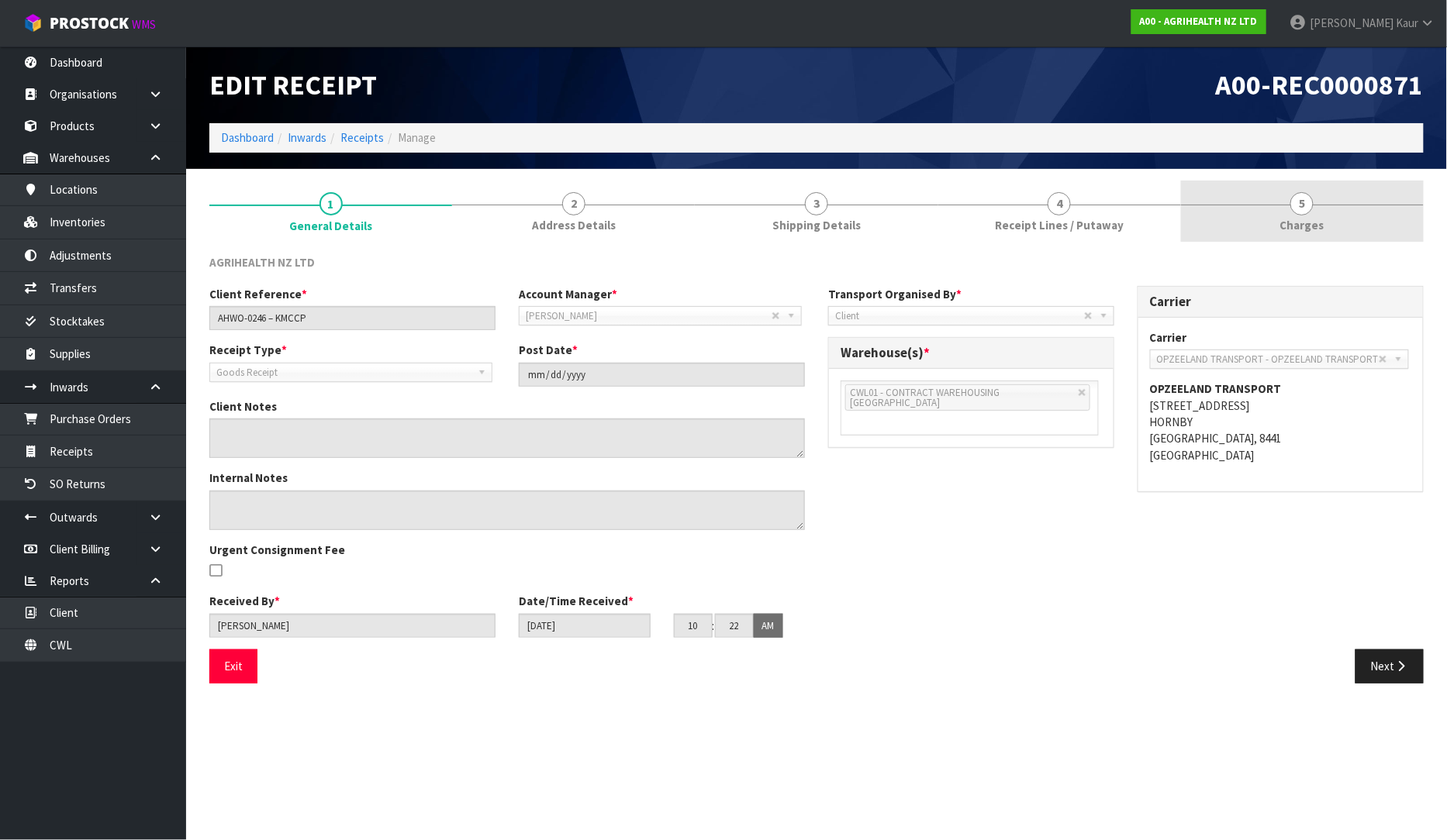
click at [1295, 227] on span "Charges" at bounding box center [1302, 225] width 44 height 16
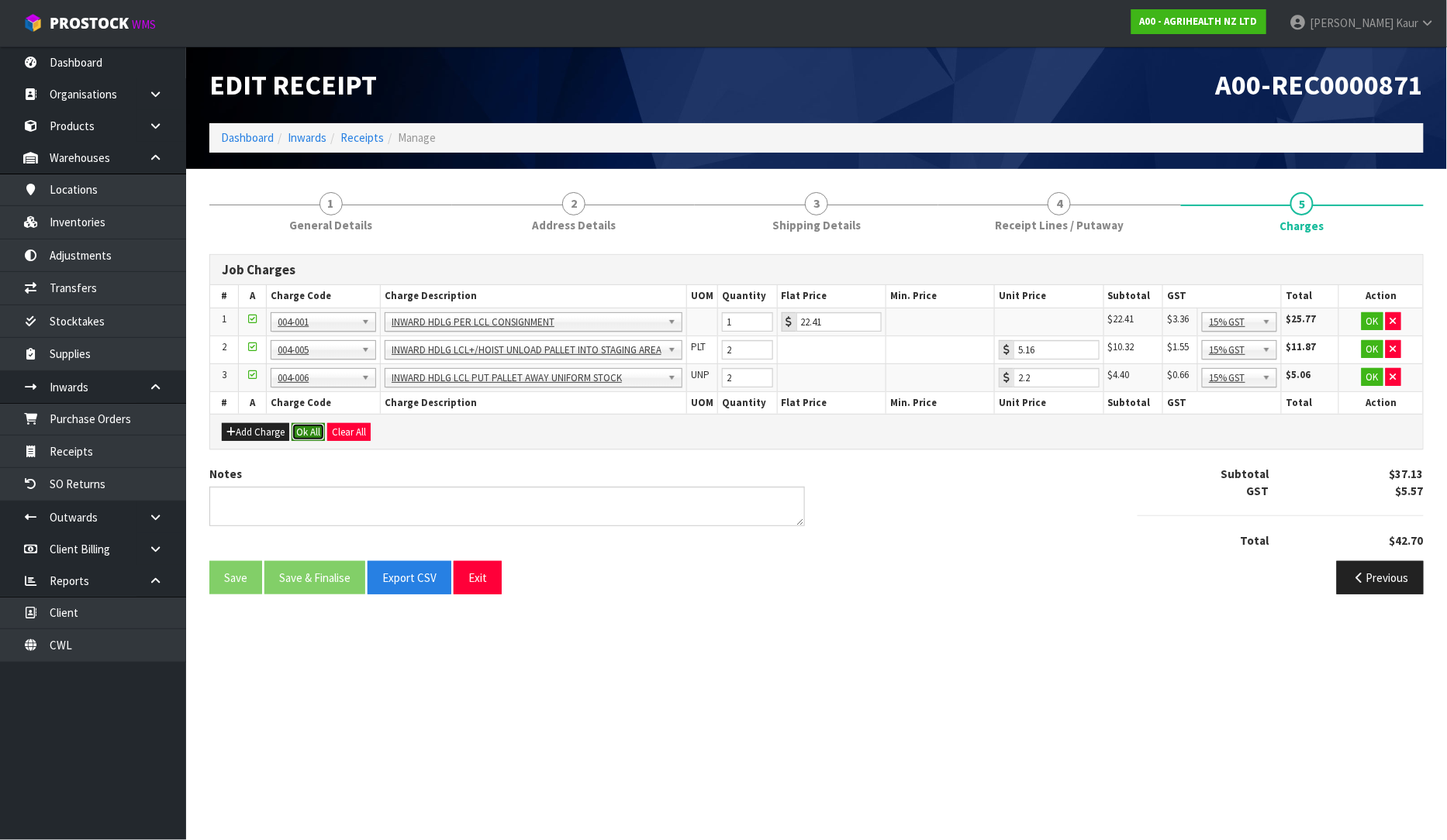
click at [314, 425] on button "Ok All" at bounding box center [308, 432] width 33 height 19
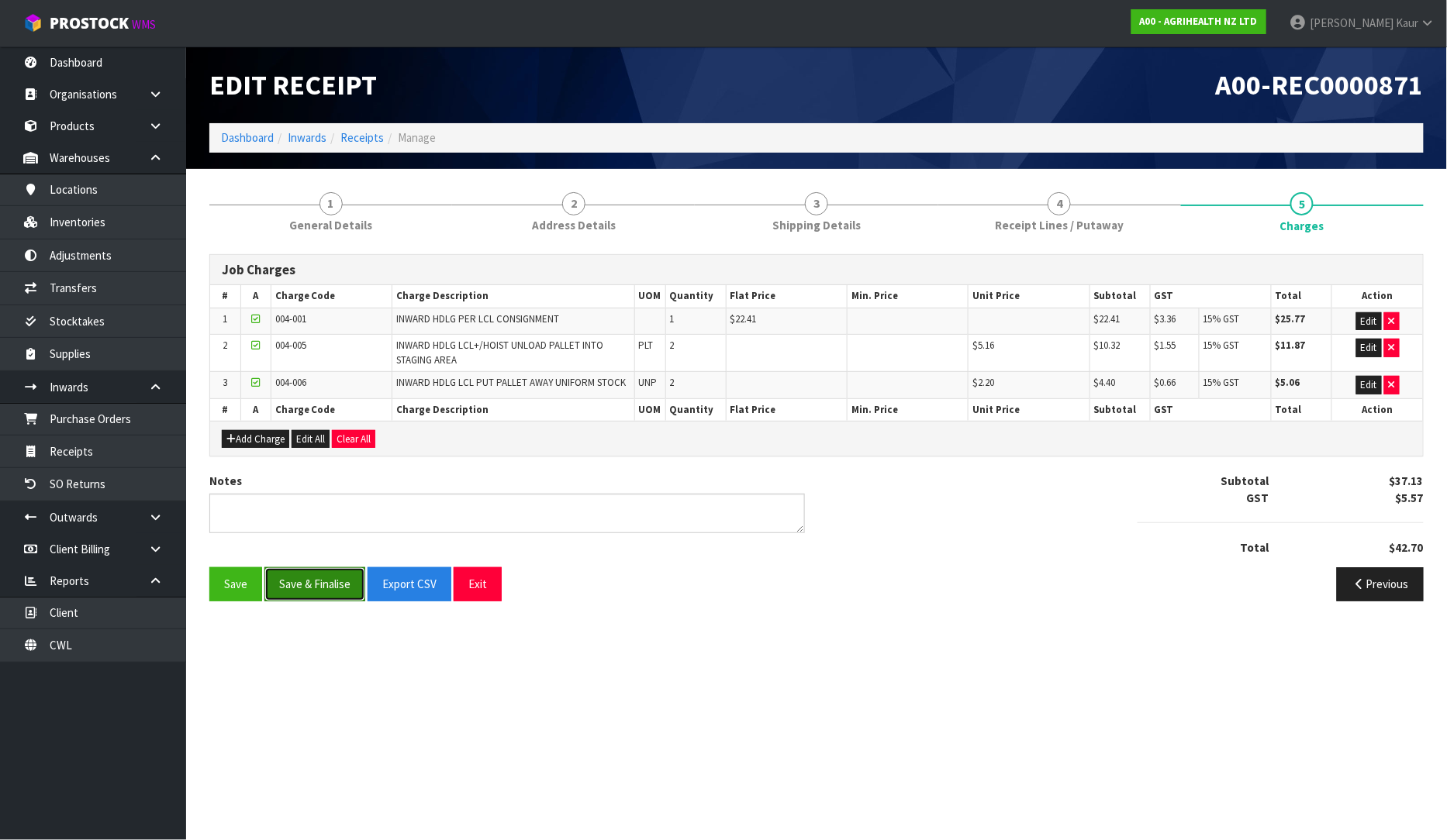
click at [298, 591] on button "Save & Finalise" at bounding box center [315, 584] width 101 height 33
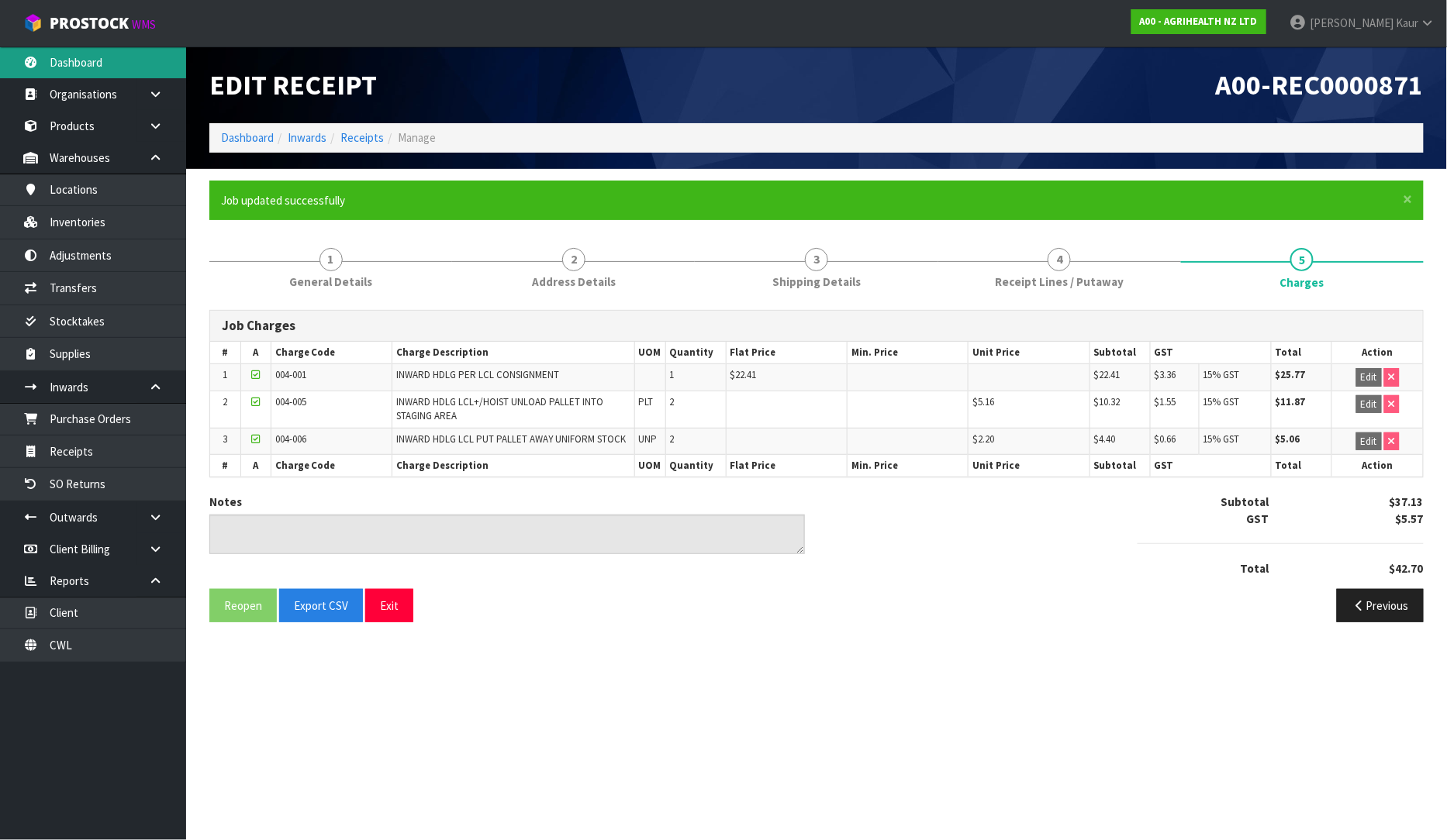
click at [152, 75] on link "Dashboard" at bounding box center [92, 62] width 186 height 31
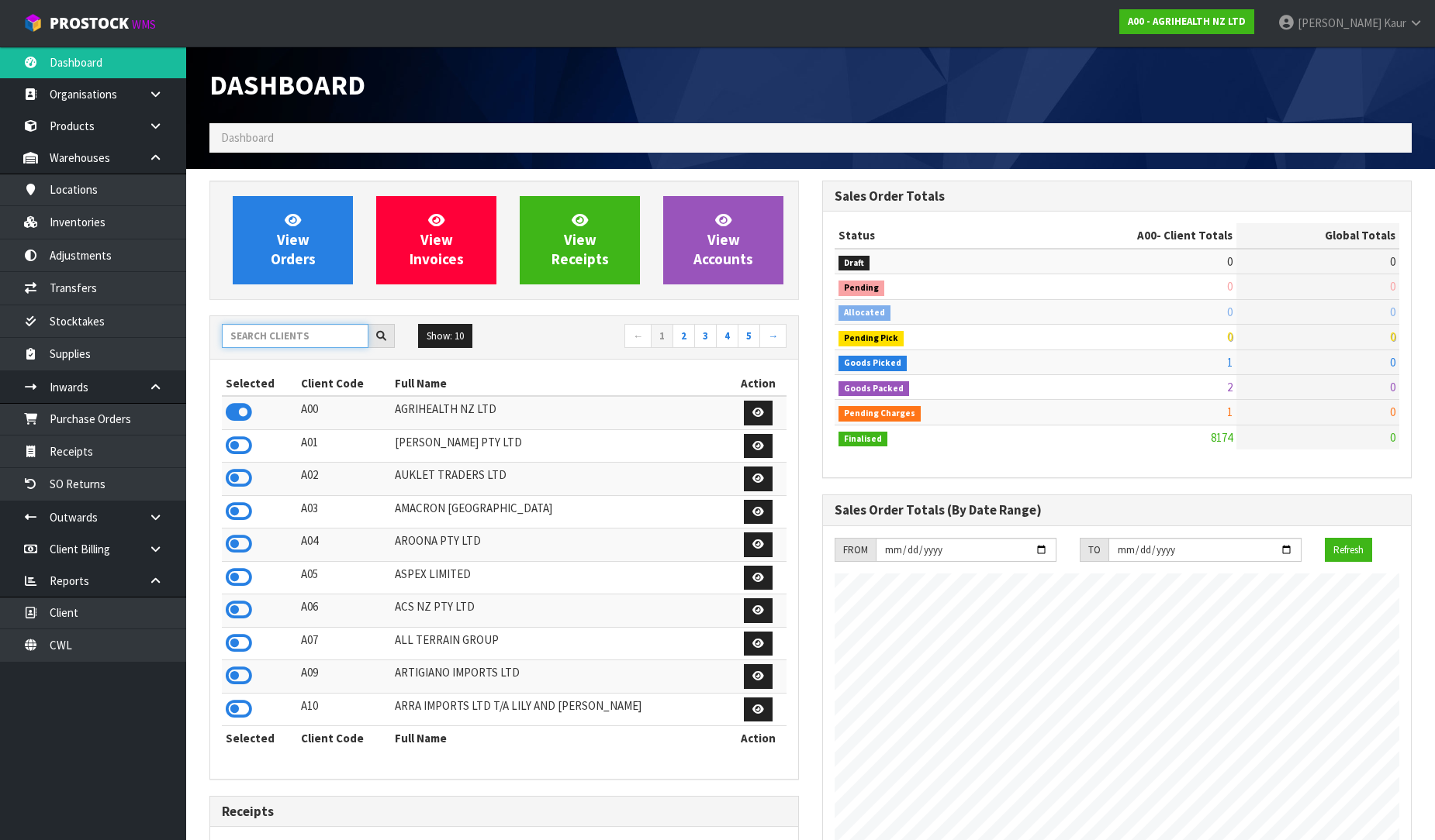
scroll to position [1174, 613]
click at [297, 347] on input "text" at bounding box center [295, 335] width 147 height 24
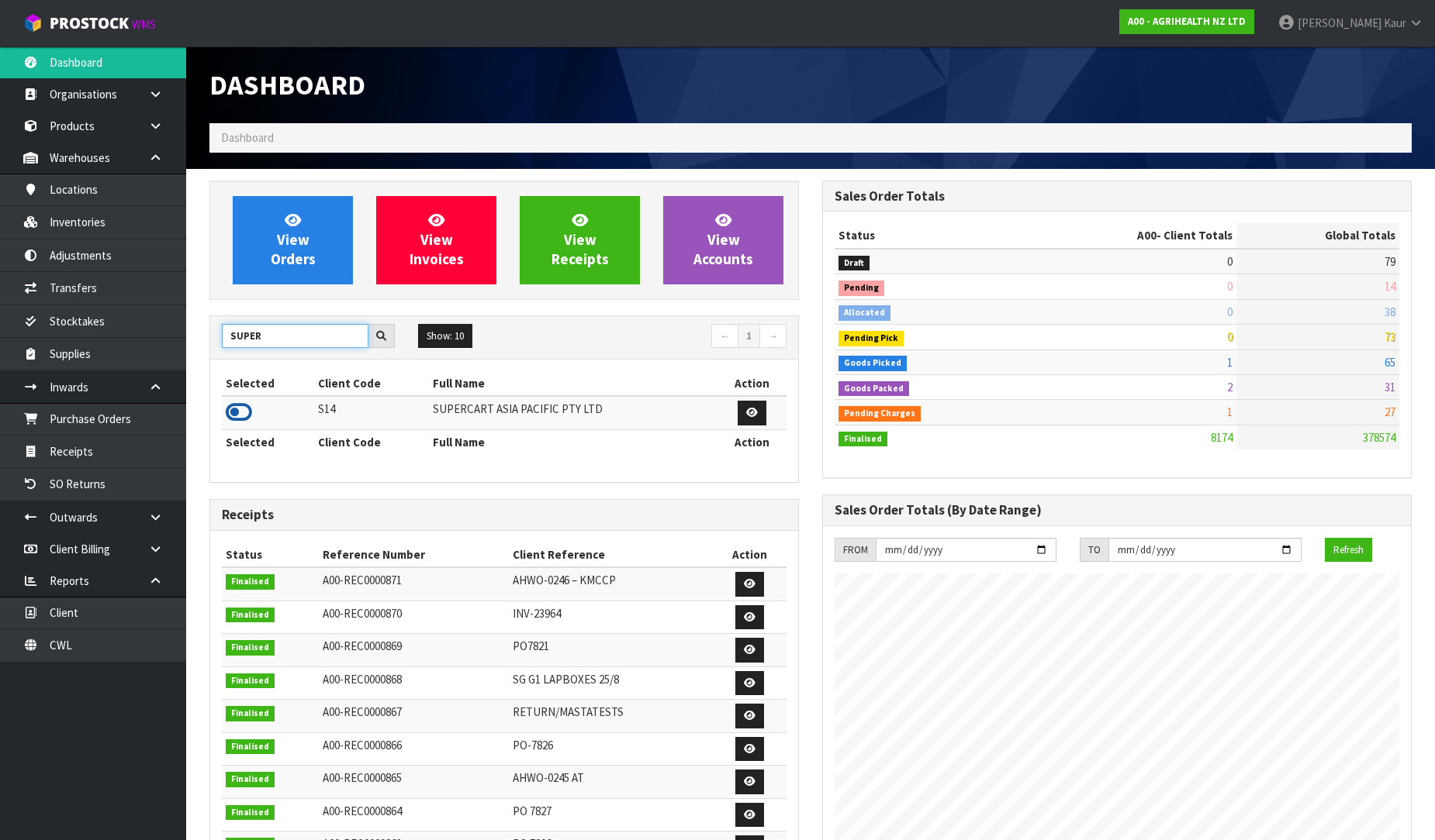
type input "SUPER"
click at [236, 411] on icon at bounding box center [239, 412] width 27 height 23
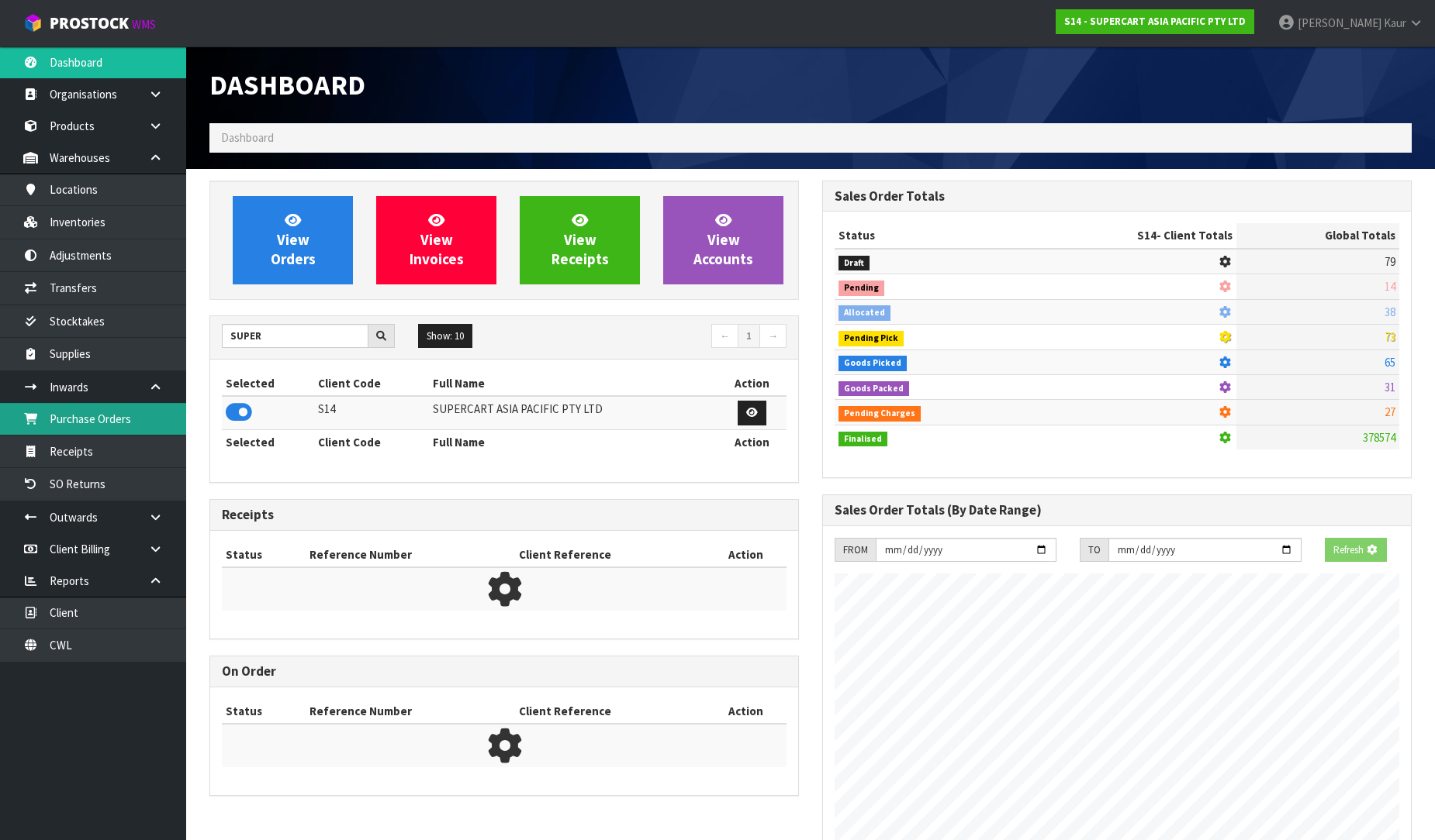
scroll to position [774181, 774921]
click at [130, 419] on link "Purchase Orders" at bounding box center [92, 418] width 186 height 31
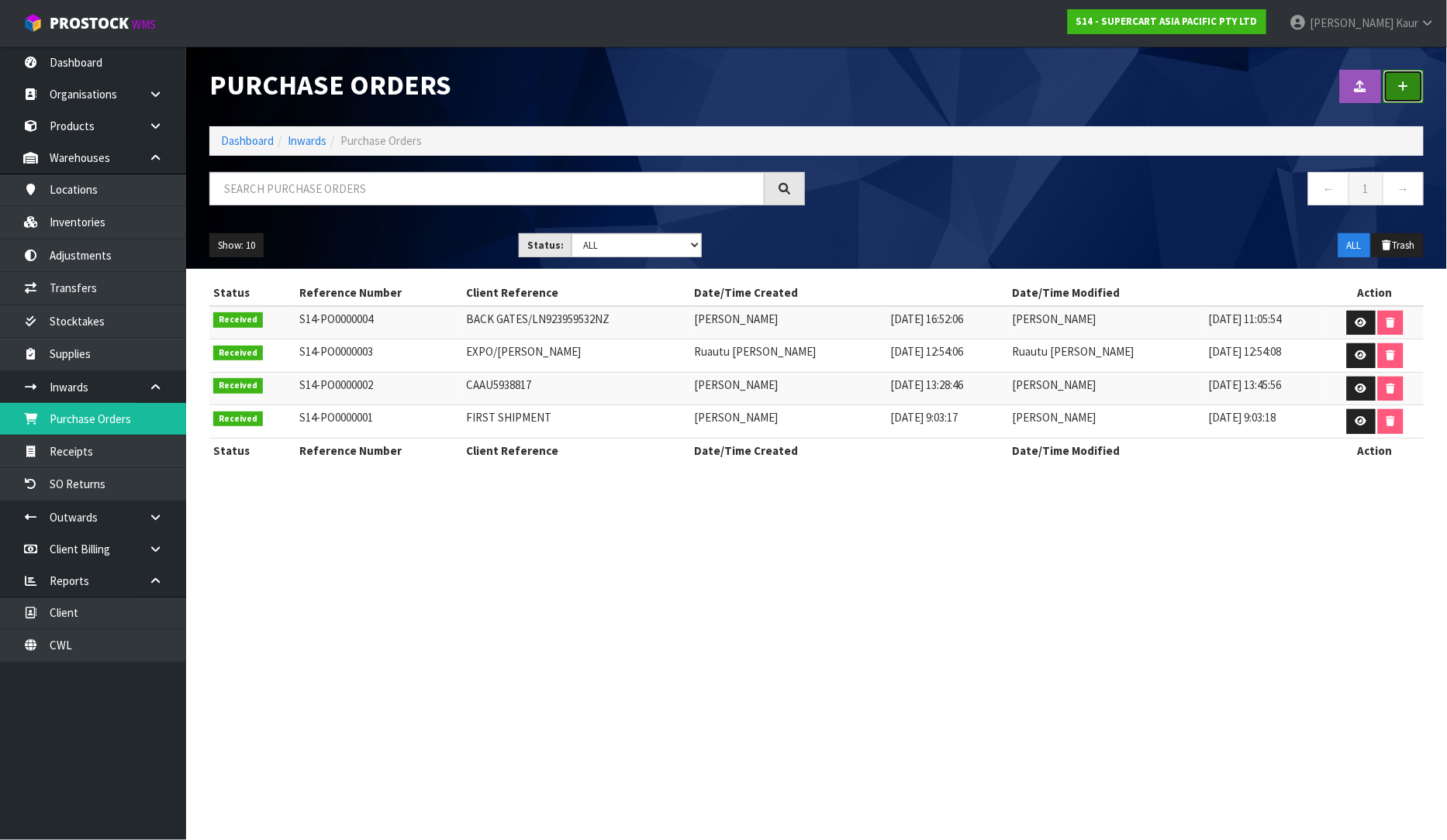
click at [1415, 89] on link at bounding box center [1403, 86] width 40 height 33
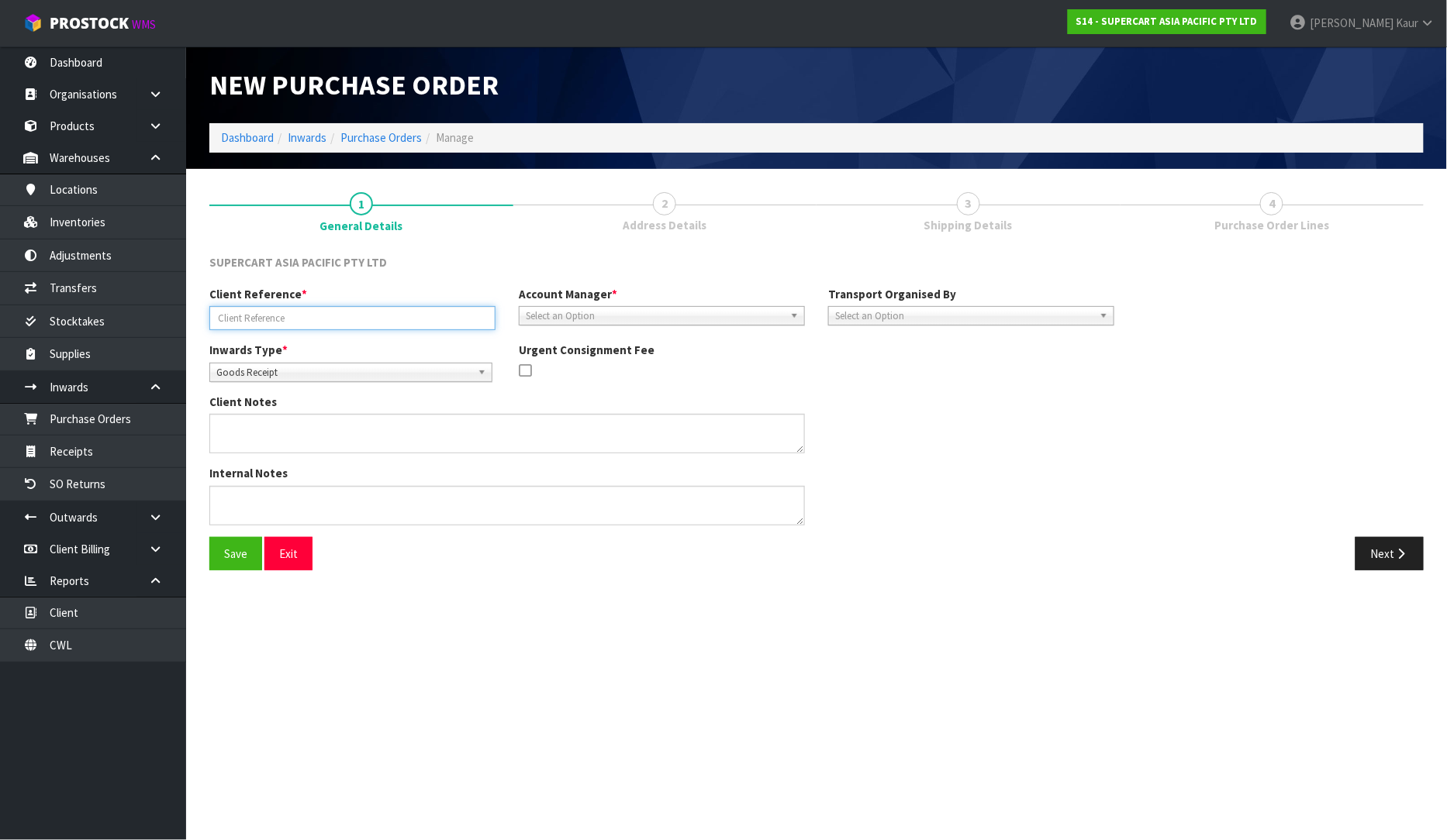
click at [244, 323] on input "text" at bounding box center [352, 317] width 286 height 24
click at [237, 319] on input "text" at bounding box center [352, 317] width 286 height 24
paste input "SCRT-0308."
type input "SCRT-0308/TROLLEYS"
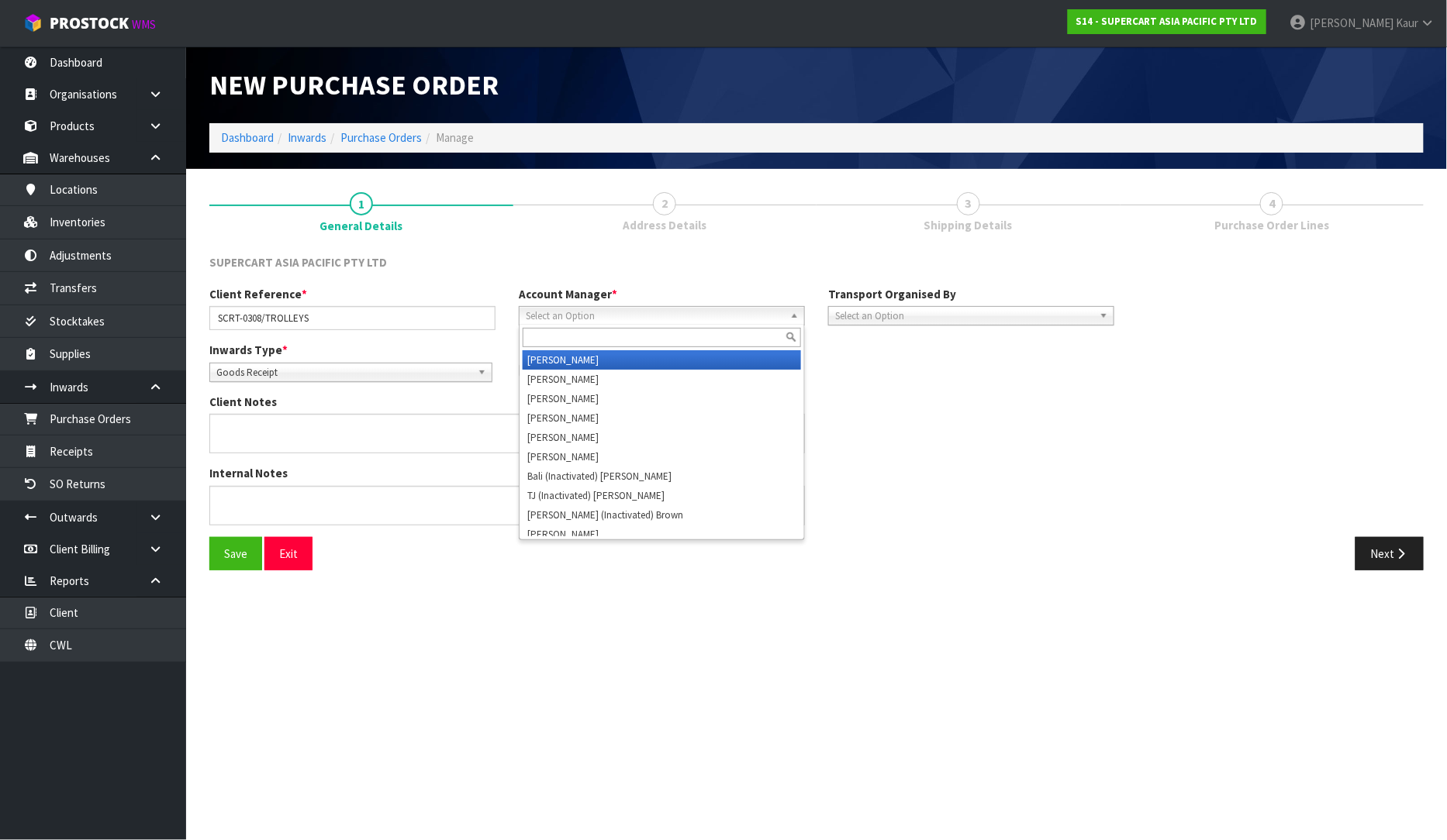
click at [648, 319] on span "Select an Option" at bounding box center [654, 316] width 258 height 19
type input "D"
click at [620, 355] on li "D [PERSON_NAME]" at bounding box center [662, 360] width 278 height 19
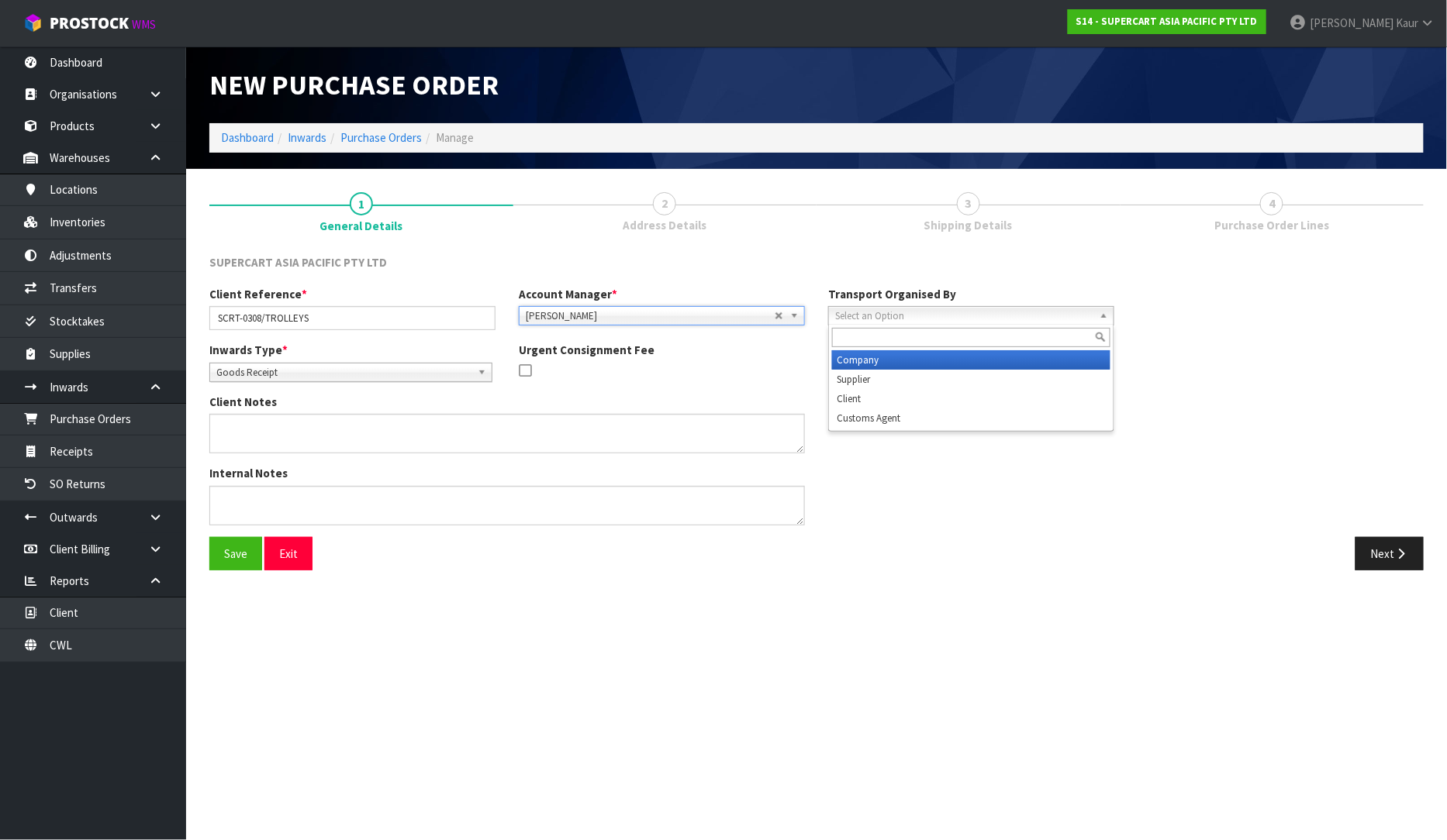
click at [952, 322] on span "Select an Option" at bounding box center [964, 316] width 258 height 19
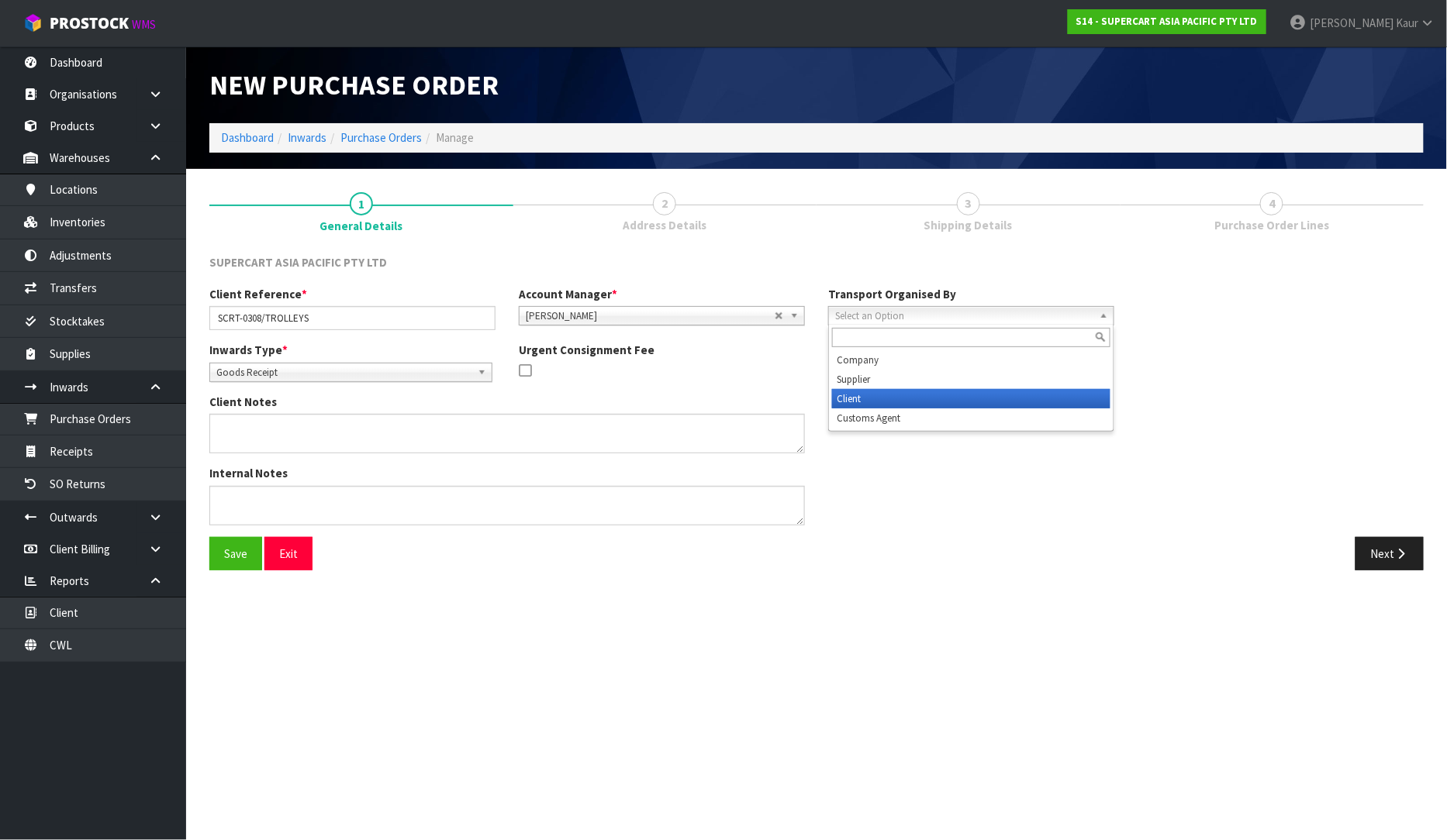
click at [927, 393] on li "Client" at bounding box center [971, 399] width 278 height 19
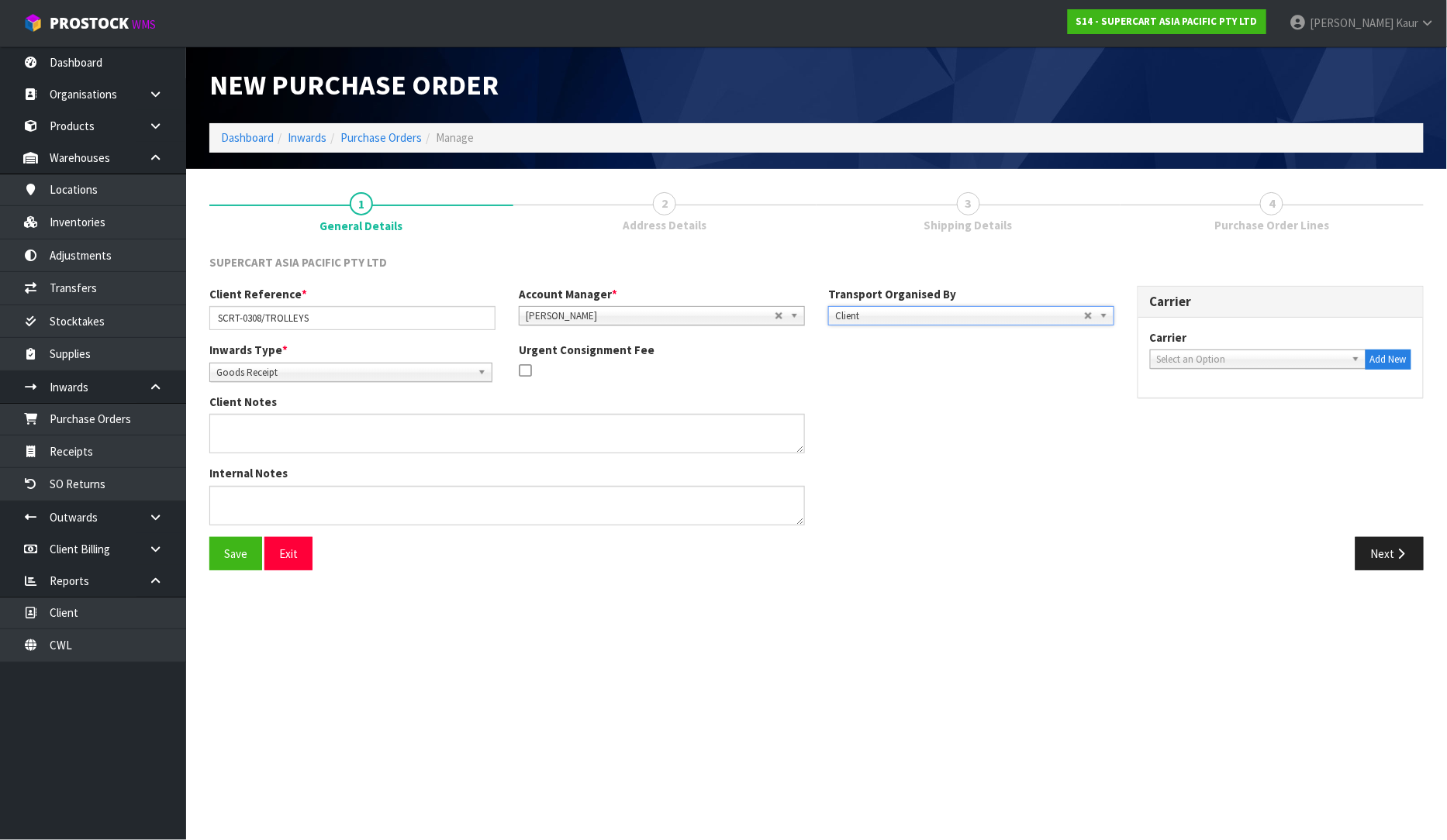
click at [1277, 348] on div "Carrier ACT TRANSPORT LTD - ACT TRANSPORT LTD AGS - AGS WORLD TRANSPORT AIR TRA…" at bounding box center [1280, 350] width 261 height 40
click at [1267, 357] on span "Select an Option" at bounding box center [1251, 360] width 189 height 19
type input "MALCOL"
click at [1243, 415] on li "MALCOL M DISTRIBUTION LTD - [PERSON_NAME] DISTRIBUTION LTD" at bounding box center [1257, 409] width 209 height 31
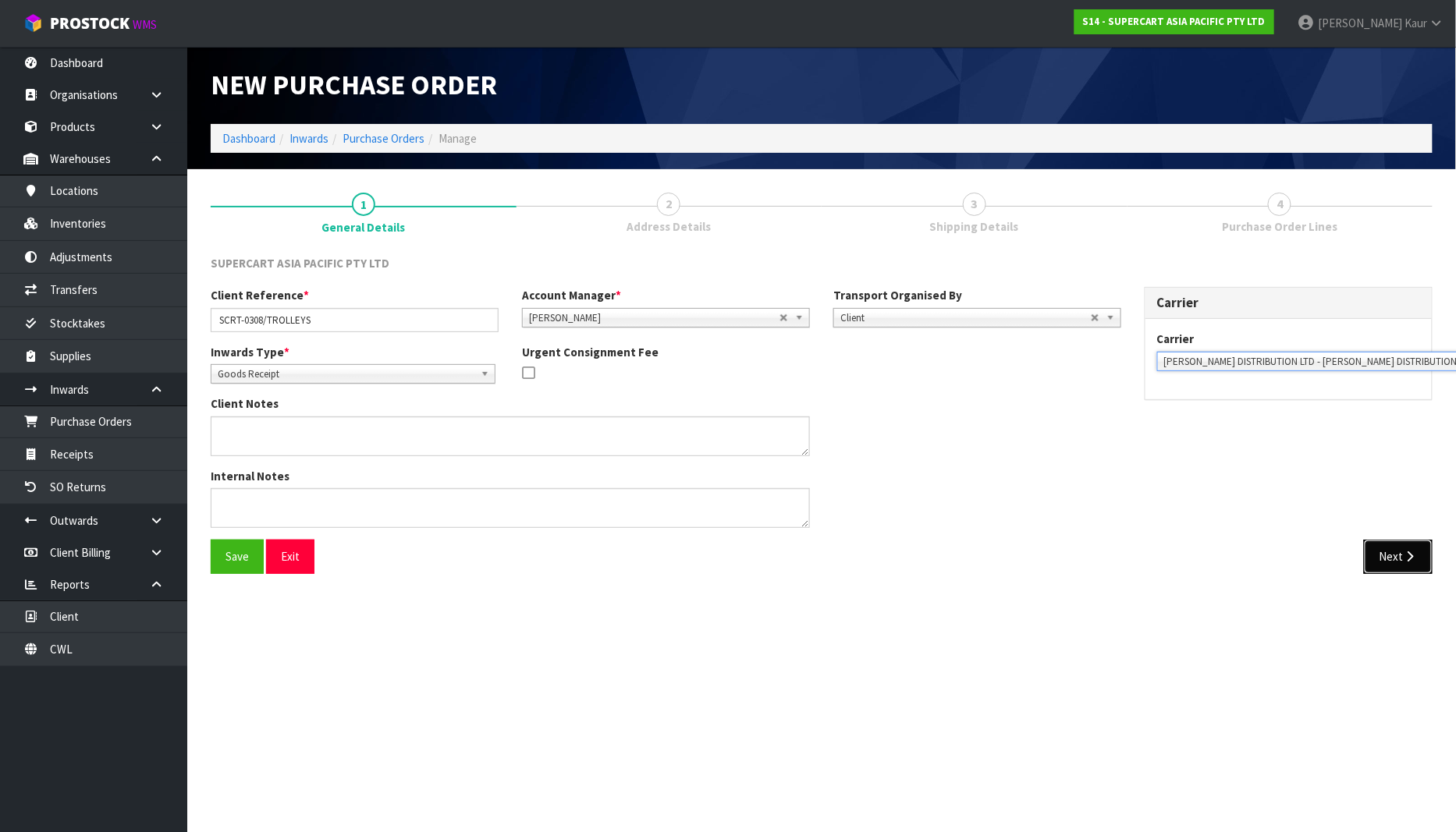
click at [1394, 558] on button "Next" at bounding box center [1398, 556] width 69 height 34
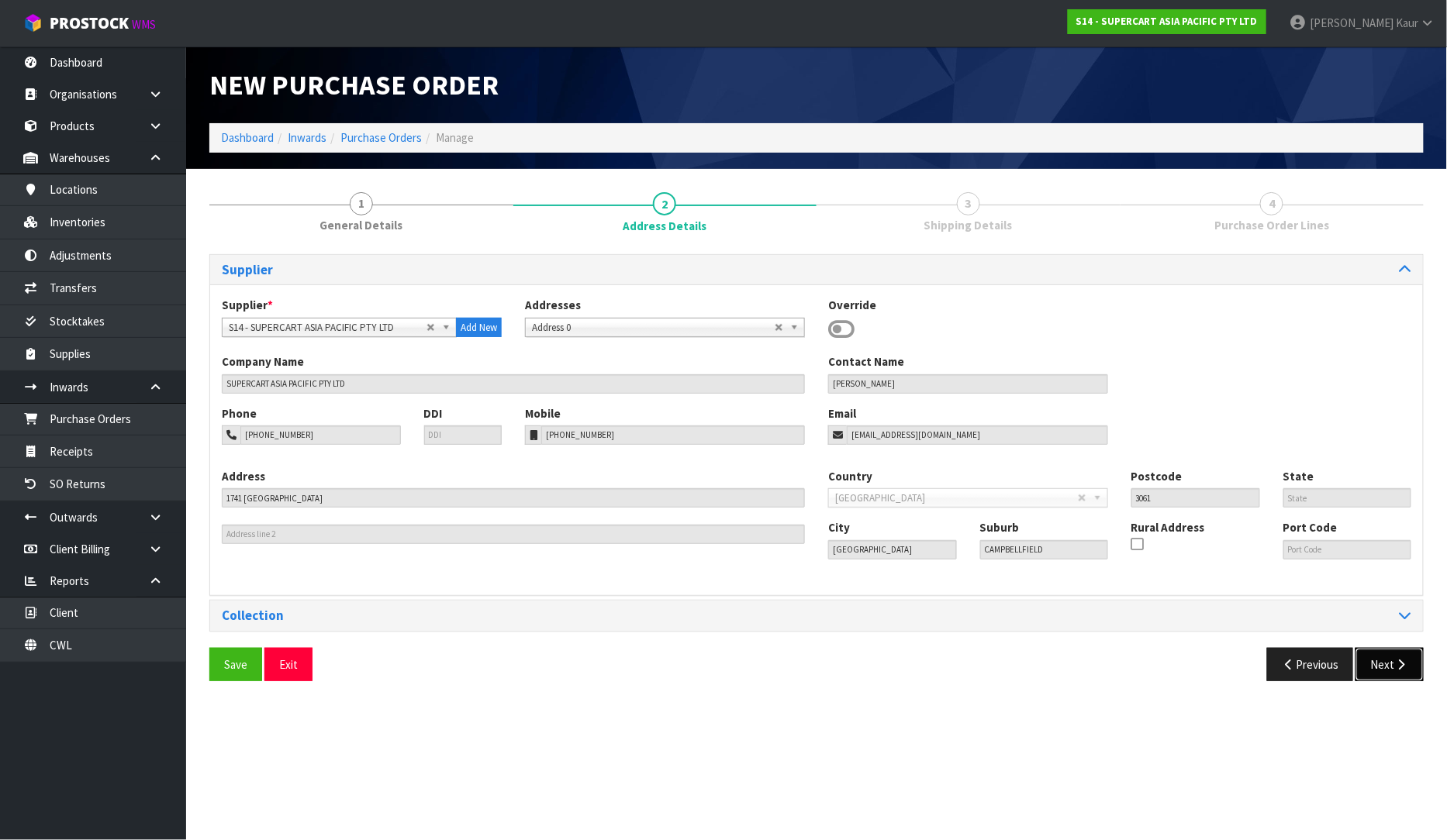
click at [1388, 672] on button "Next" at bounding box center [1390, 664] width 69 height 33
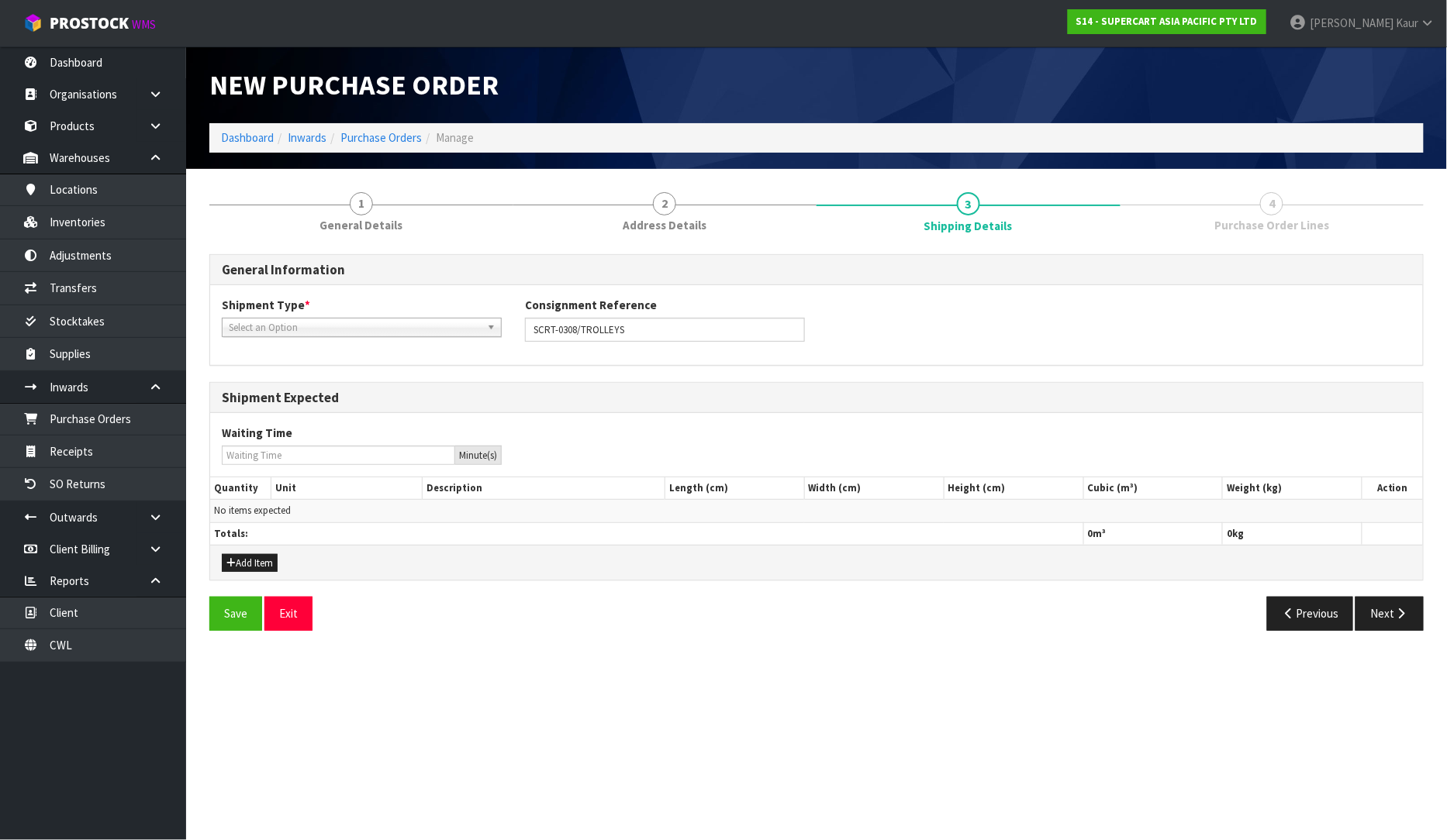
click at [377, 326] on span "Select an Option" at bounding box center [354, 329] width 252 height 19
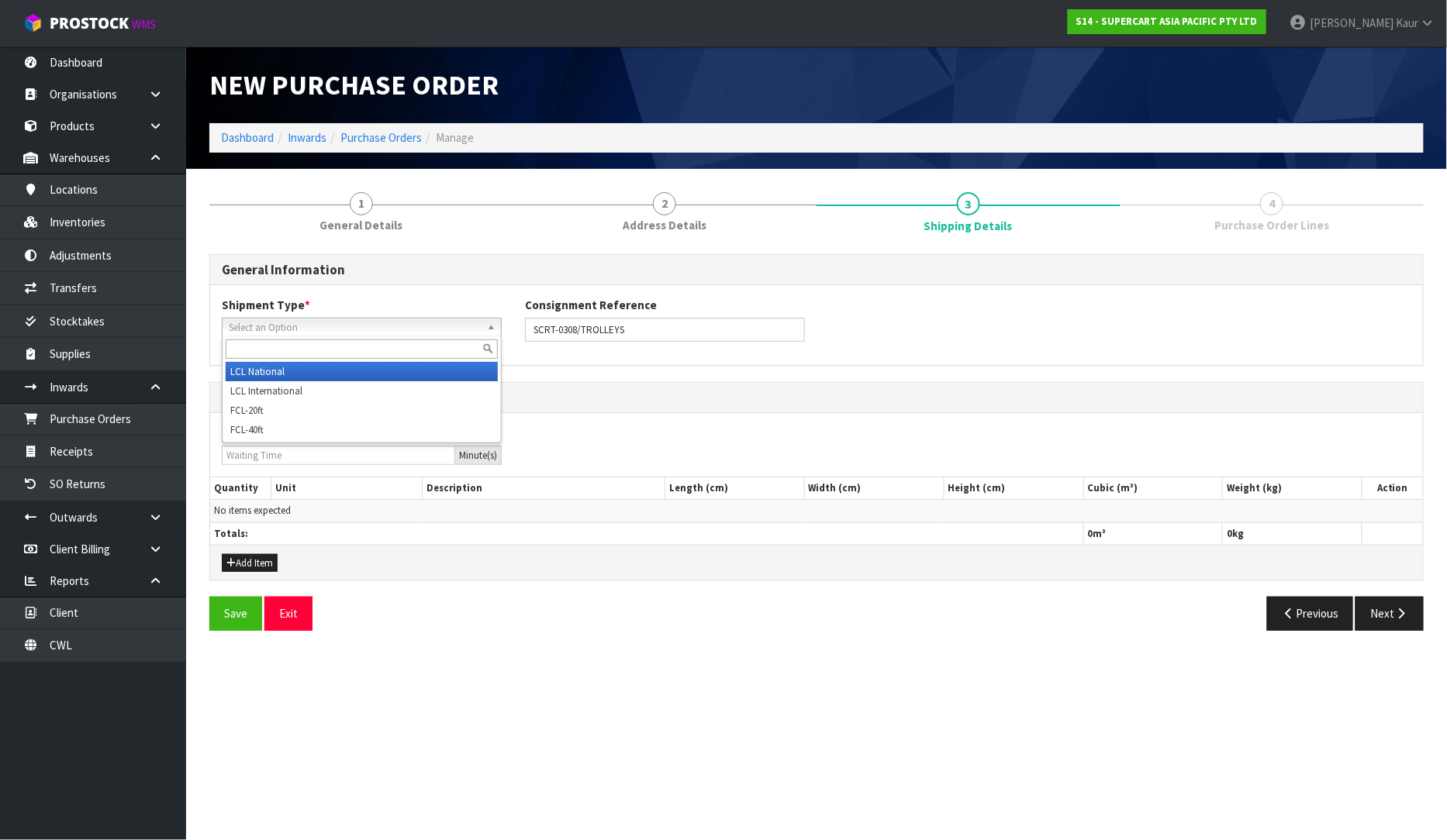
click at [332, 372] on li "LCL National" at bounding box center [362, 371] width 272 height 19
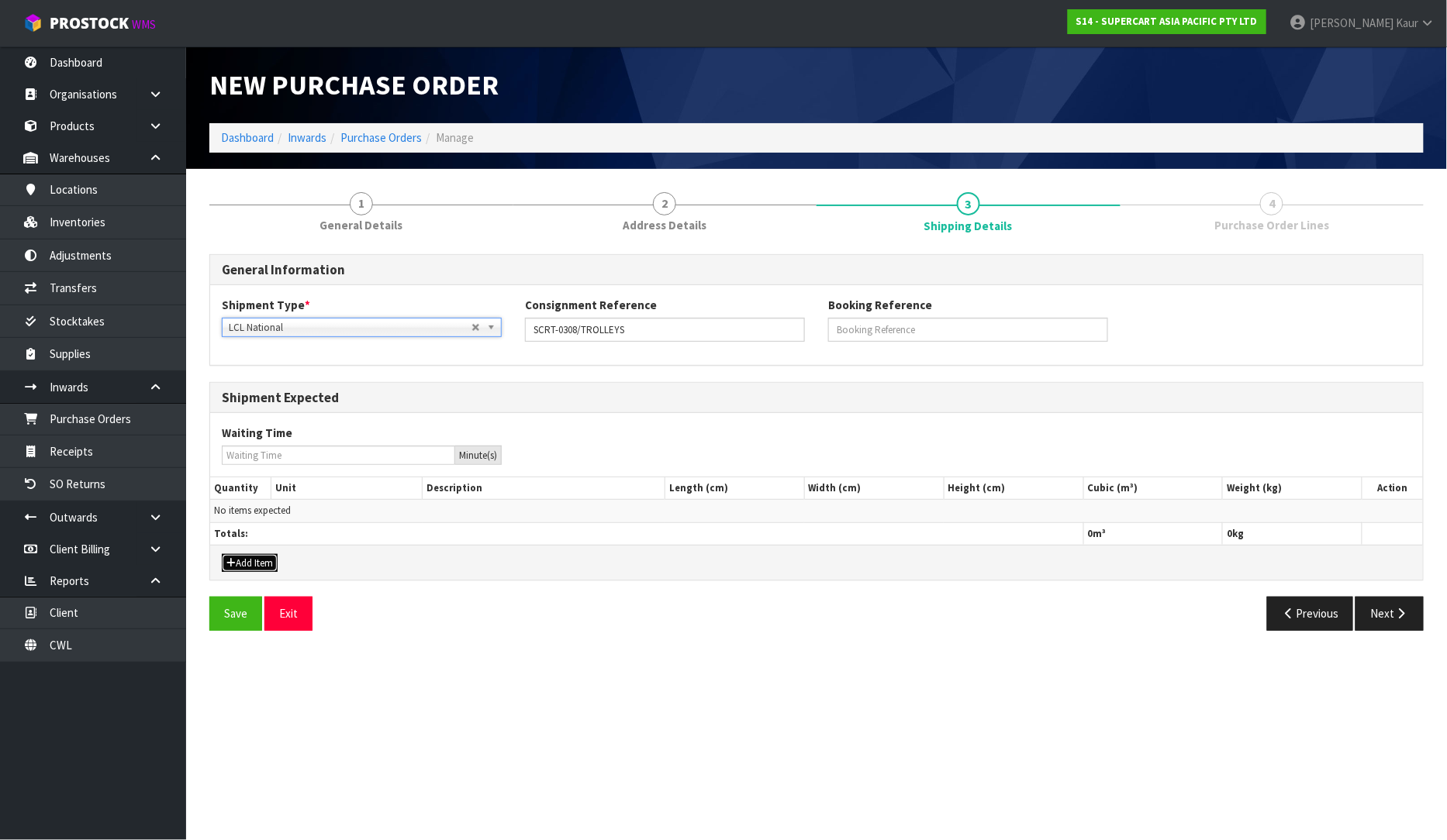
click at [274, 559] on button "Add Item" at bounding box center [250, 564] width 56 height 19
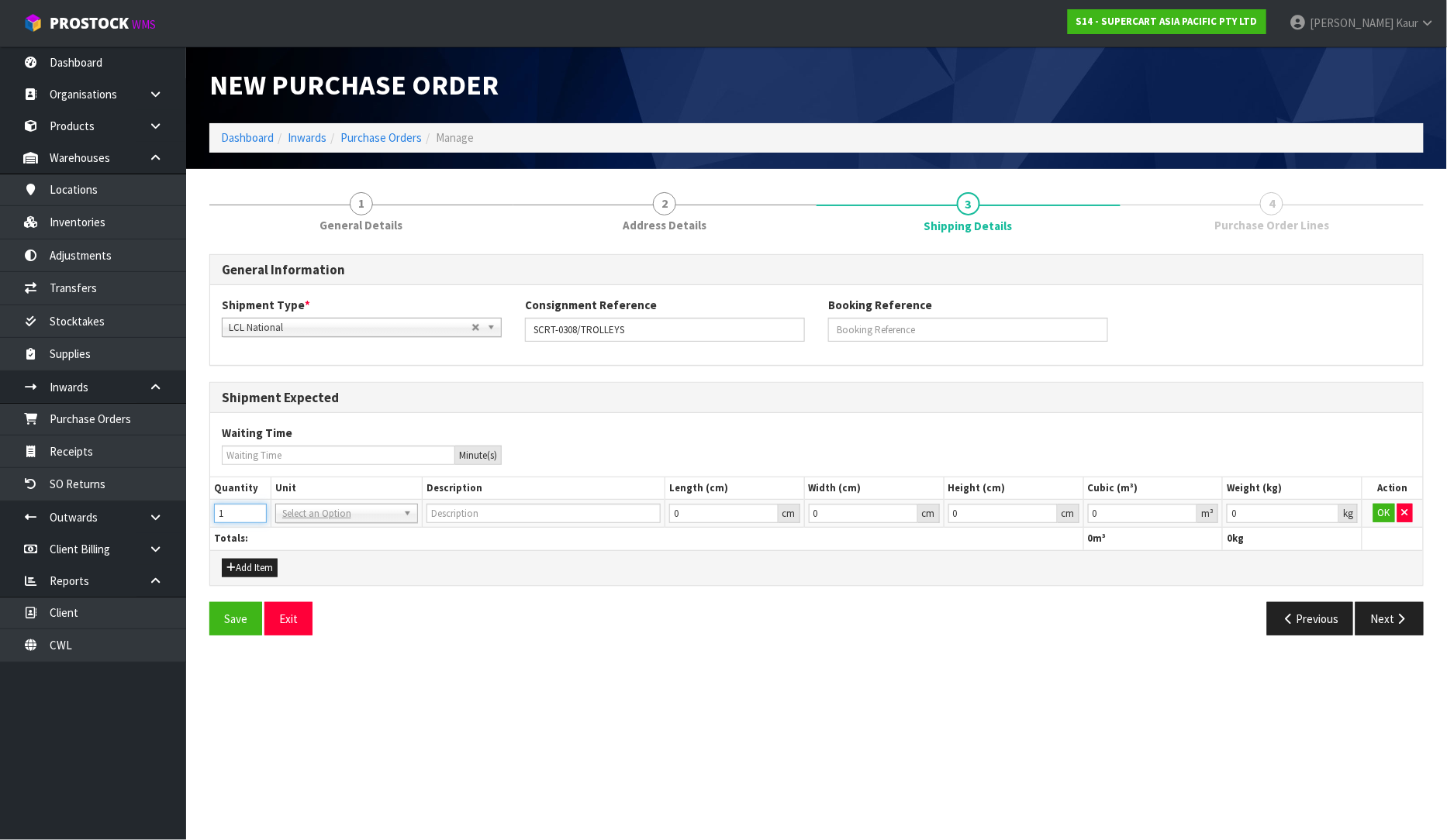
type input "1"
click at [256, 507] on input "1" at bounding box center [240, 513] width 52 height 19
click at [298, 530] on input "text" at bounding box center [347, 535] width 135 height 19
type input "PLT"
type input "PALLET"
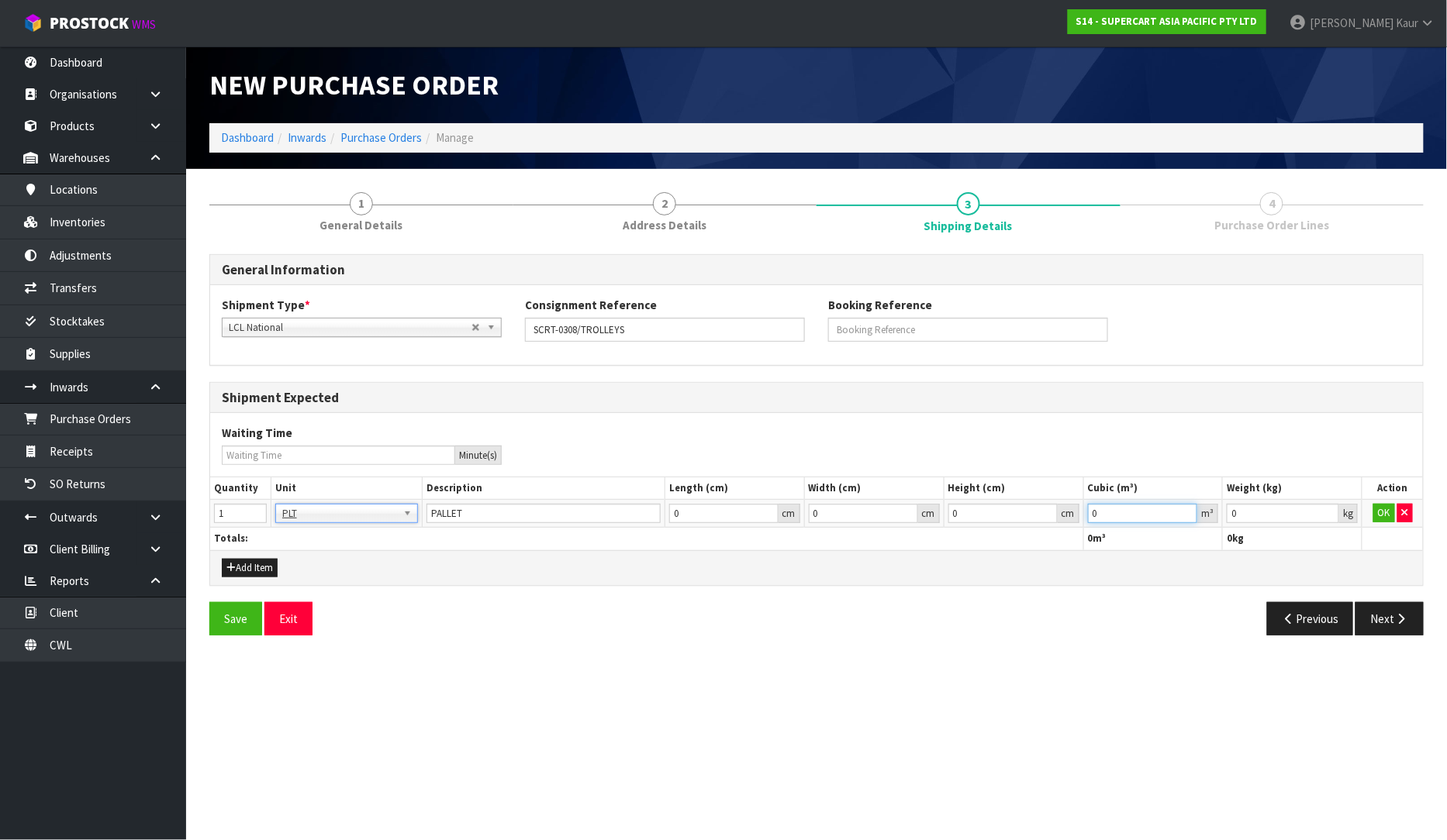
drag, startPoint x: 1115, startPoint y: 521, endPoint x: 1085, endPoint y: 527, distance: 30.6
click at [1085, 527] on table "Quantity Unit Description Length (cm) Width (cm) Height (cm) Cubic (m³) Weight …" at bounding box center [816, 513] width 1213 height 73
type input "1.713"
drag, startPoint x: 1251, startPoint y: 518, endPoint x: 1211, endPoint y: 522, distance: 40.2
click at [1211, 522] on tr "1 BAG BAR BSK BIN BTL BOX BDL CAB CGE CTN CSE COI CRA CRT CBE CYL DRM JAR MTR P…" at bounding box center [816, 513] width 1213 height 28
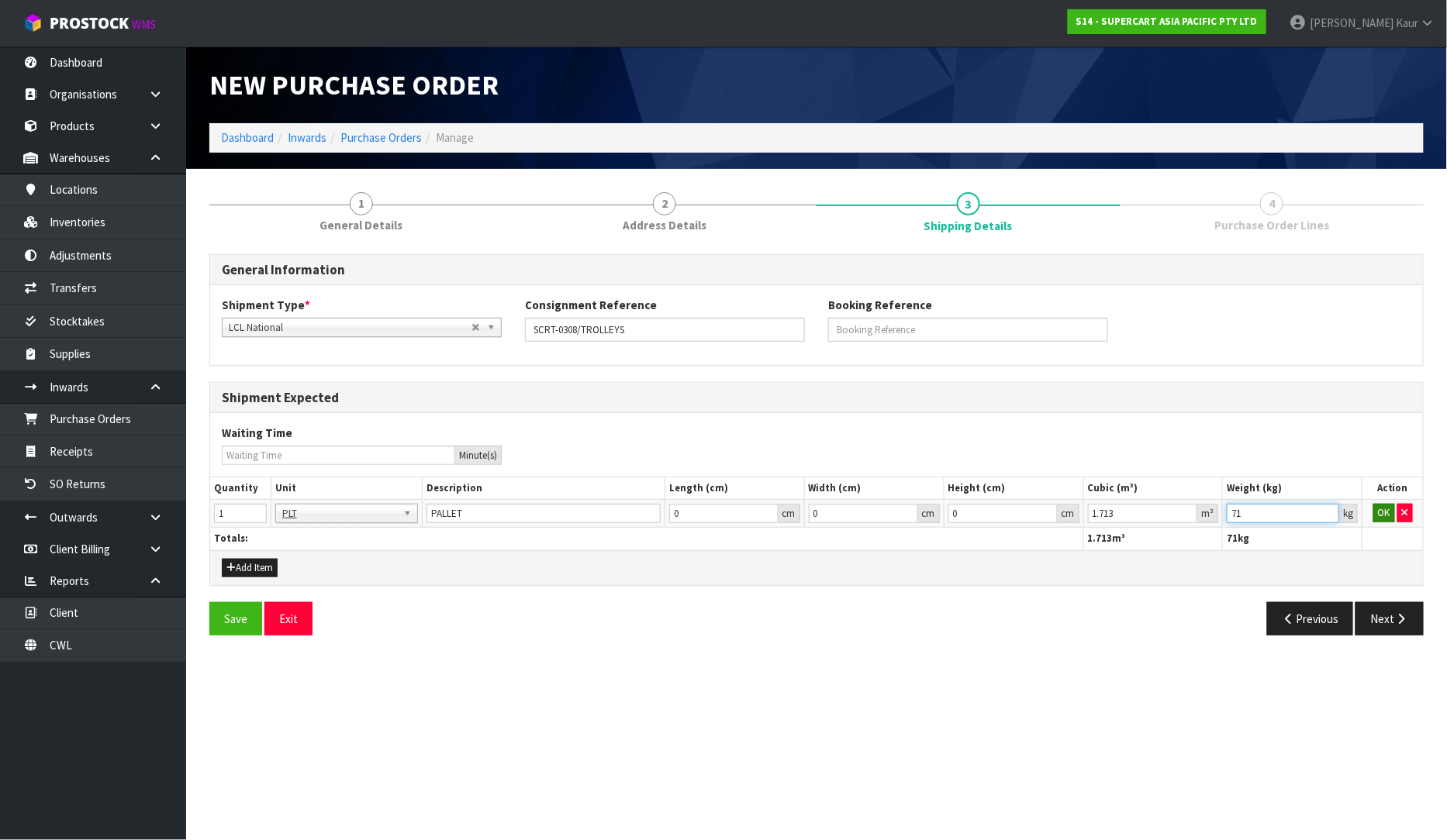
type input "71"
click at [1380, 509] on button "OK" at bounding box center [1383, 513] width 22 height 19
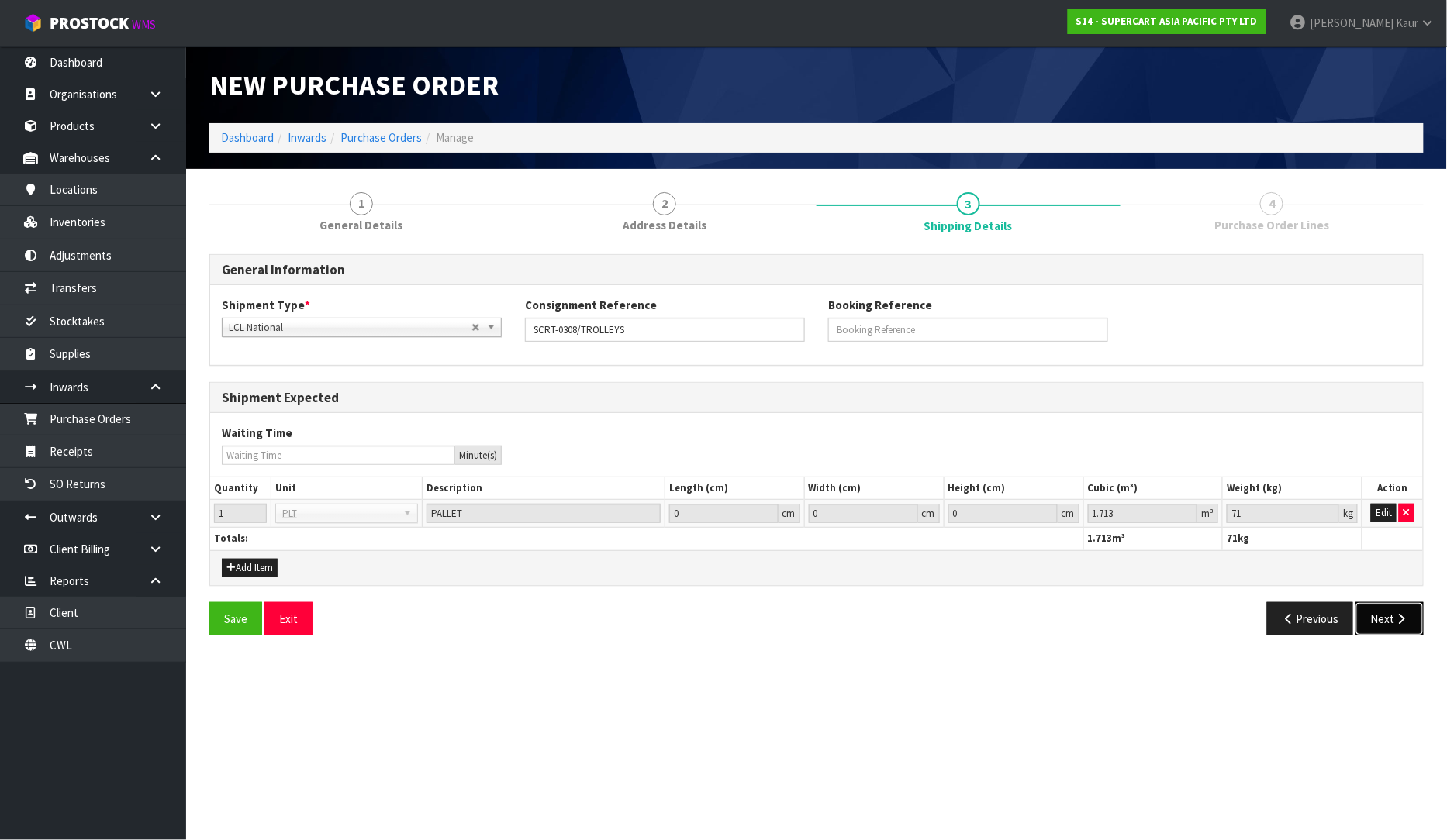
click at [1384, 626] on button "Next" at bounding box center [1390, 618] width 69 height 33
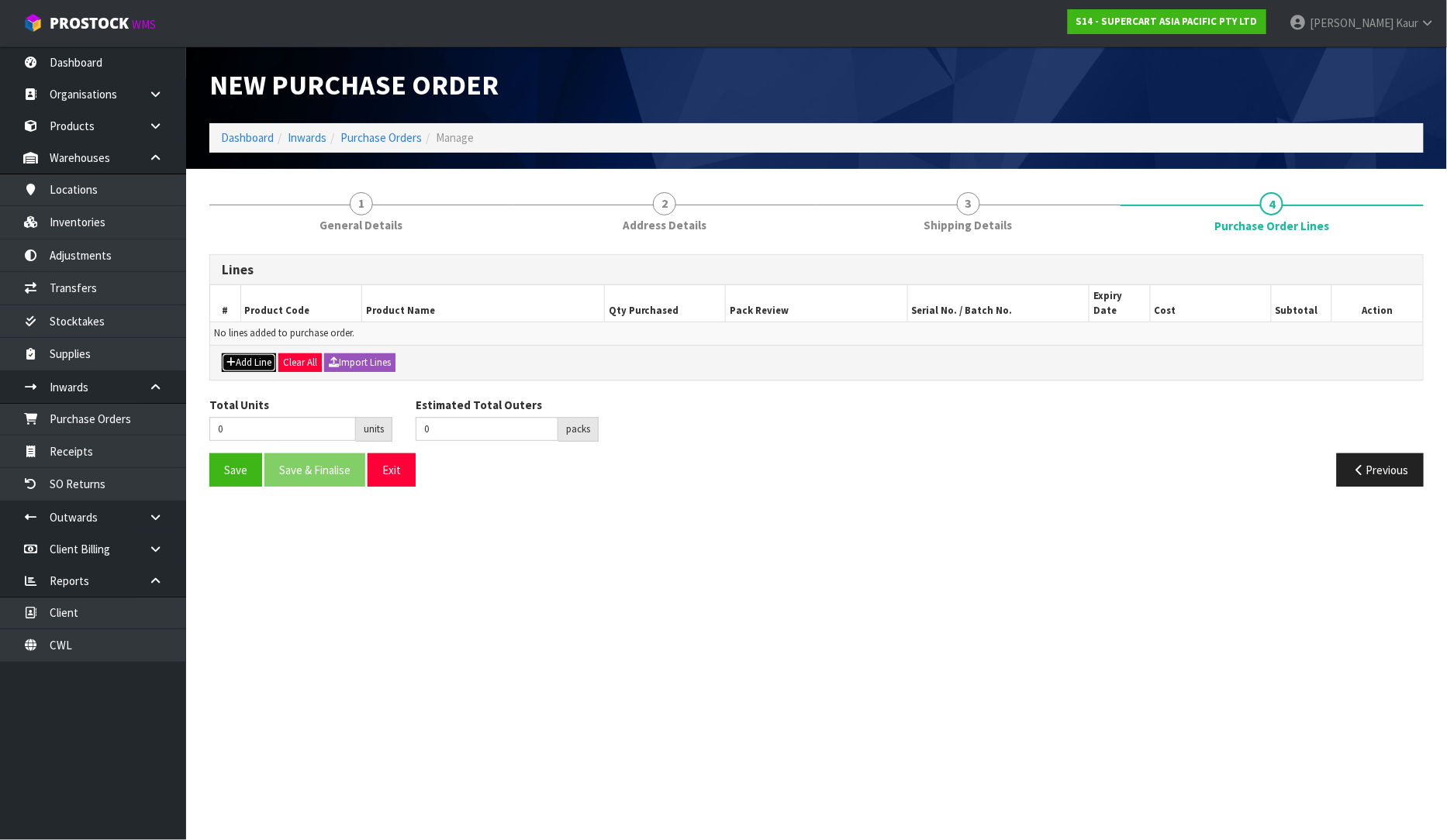
click at [256, 355] on button "Add Line" at bounding box center [249, 363] width 54 height 19
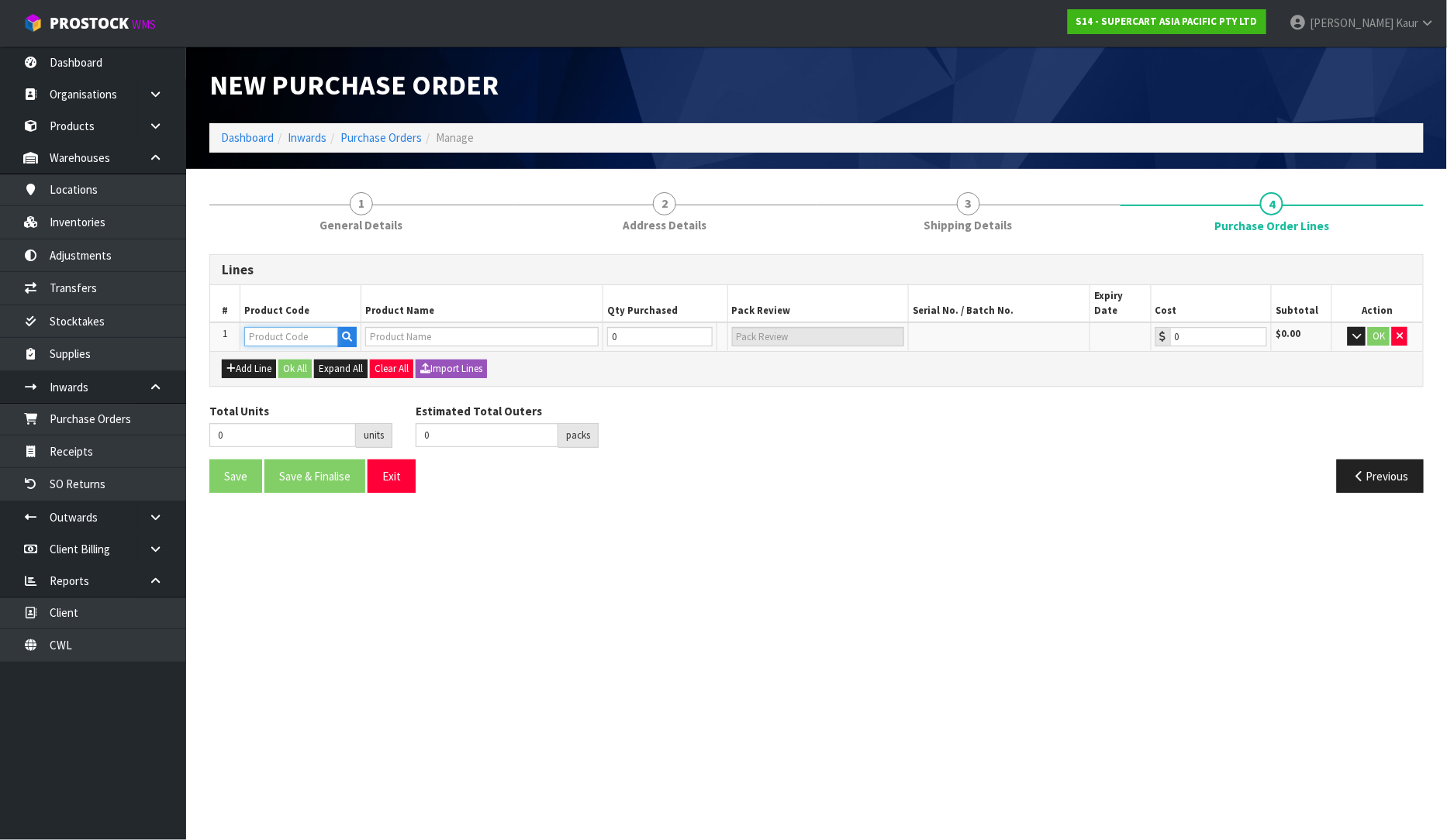
click at [313, 330] on input "text" at bounding box center [291, 336] width 93 height 19
paste input "SCRT-0308."
type input "SCRT-0308"
click at [344, 331] on icon "button" at bounding box center [347, 336] width 10 height 10
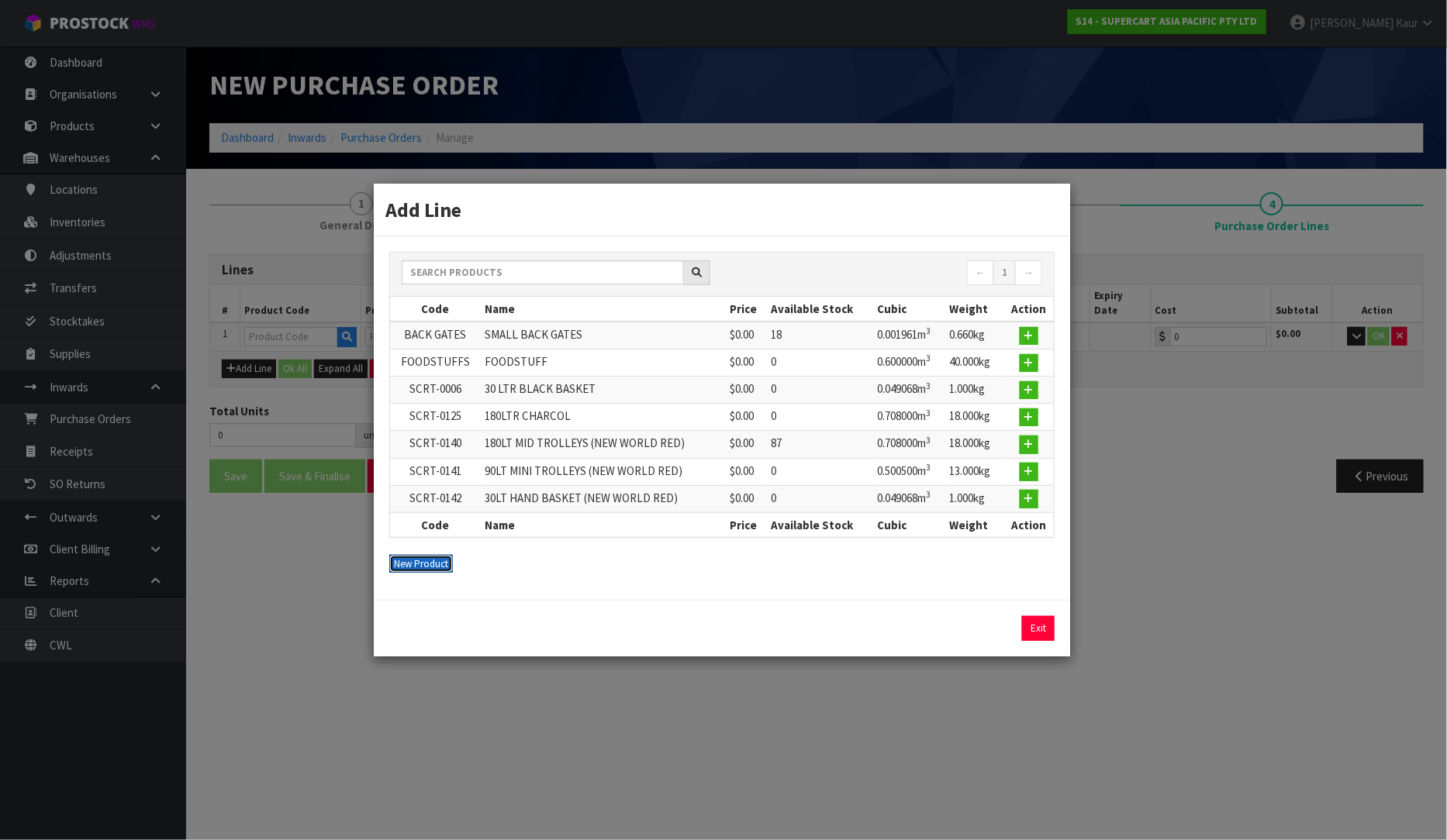
drag, startPoint x: 415, startPoint y: 560, endPoint x: 437, endPoint y: 497, distance: 66.7
click at [414, 560] on button "New Product" at bounding box center [421, 565] width 64 height 19
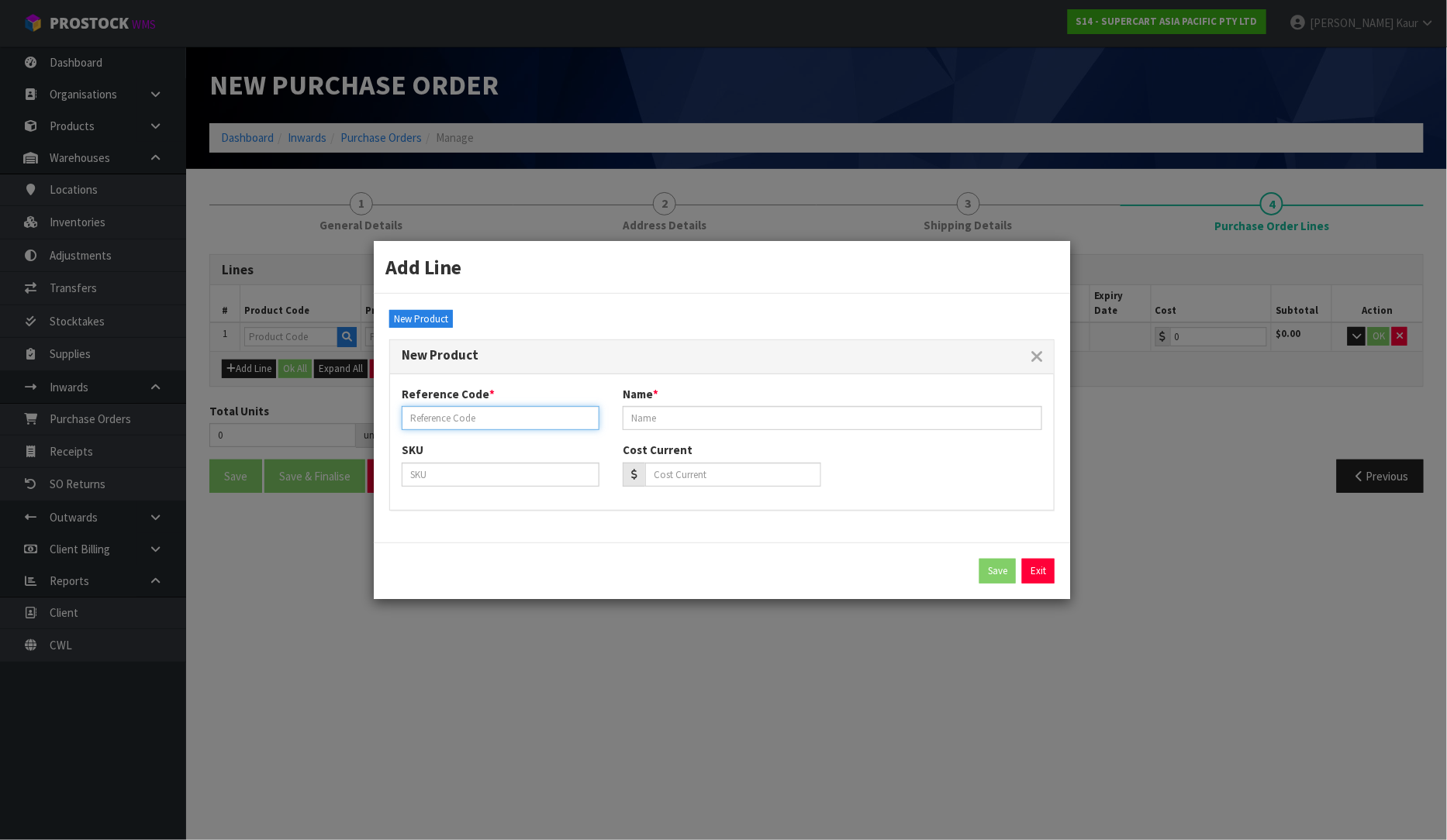
click at [464, 416] on input "text" at bounding box center [501, 417] width 198 height 24
paste input "SCRT-0308."
type input "SCRT-0308"
click at [668, 423] on input "text" at bounding box center [833, 417] width 419 height 24
paste input "215L TROLLEY-WW TRAV DIVIDER"
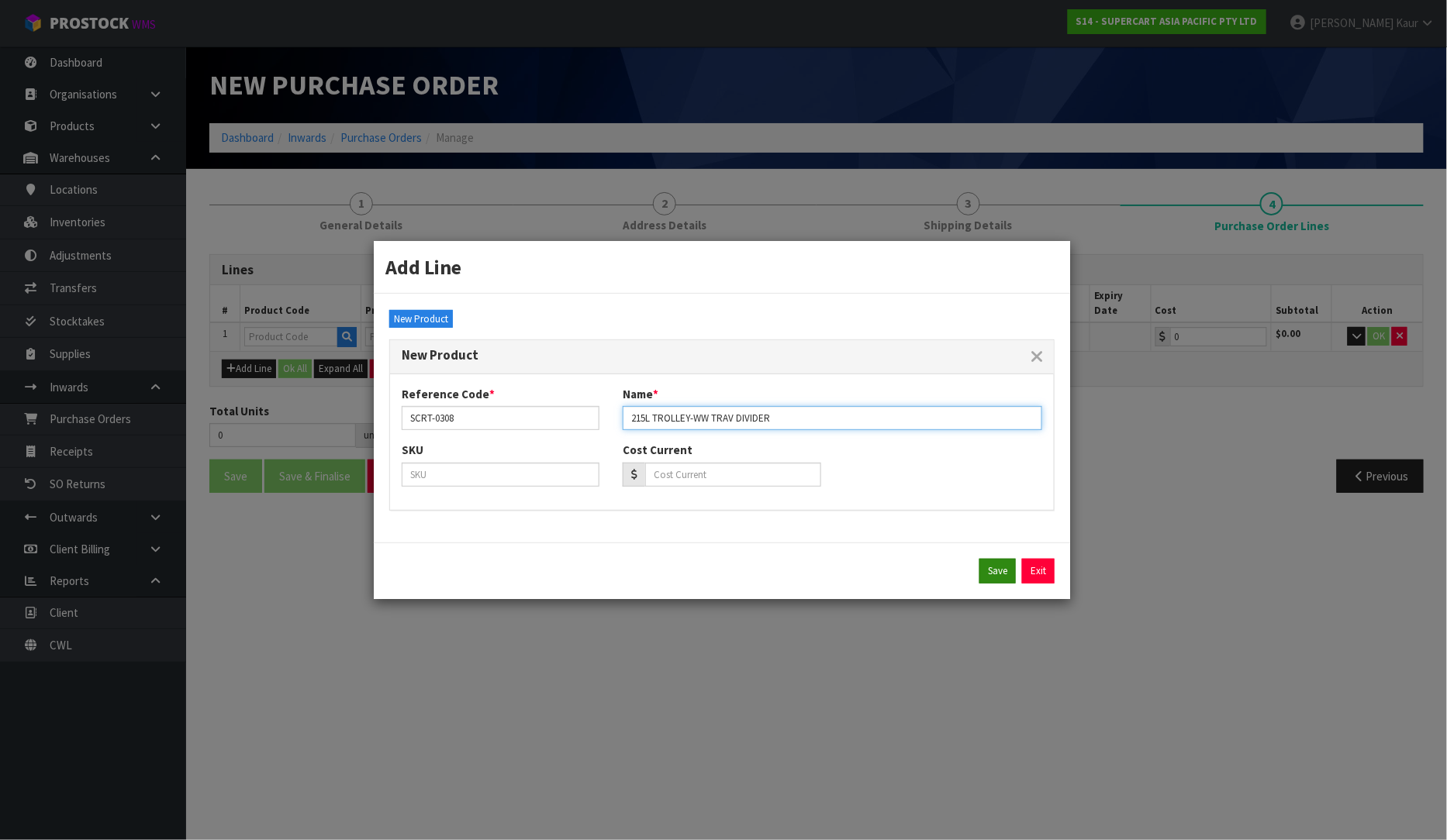
type input "215L TROLLEY-WW TRAV DIVIDER"
click at [995, 562] on button "Save" at bounding box center [997, 571] width 36 height 25
type input "SCRT-0308"
type input "215L TROLLEY-WW TRAV DIVIDER"
type input "0.00"
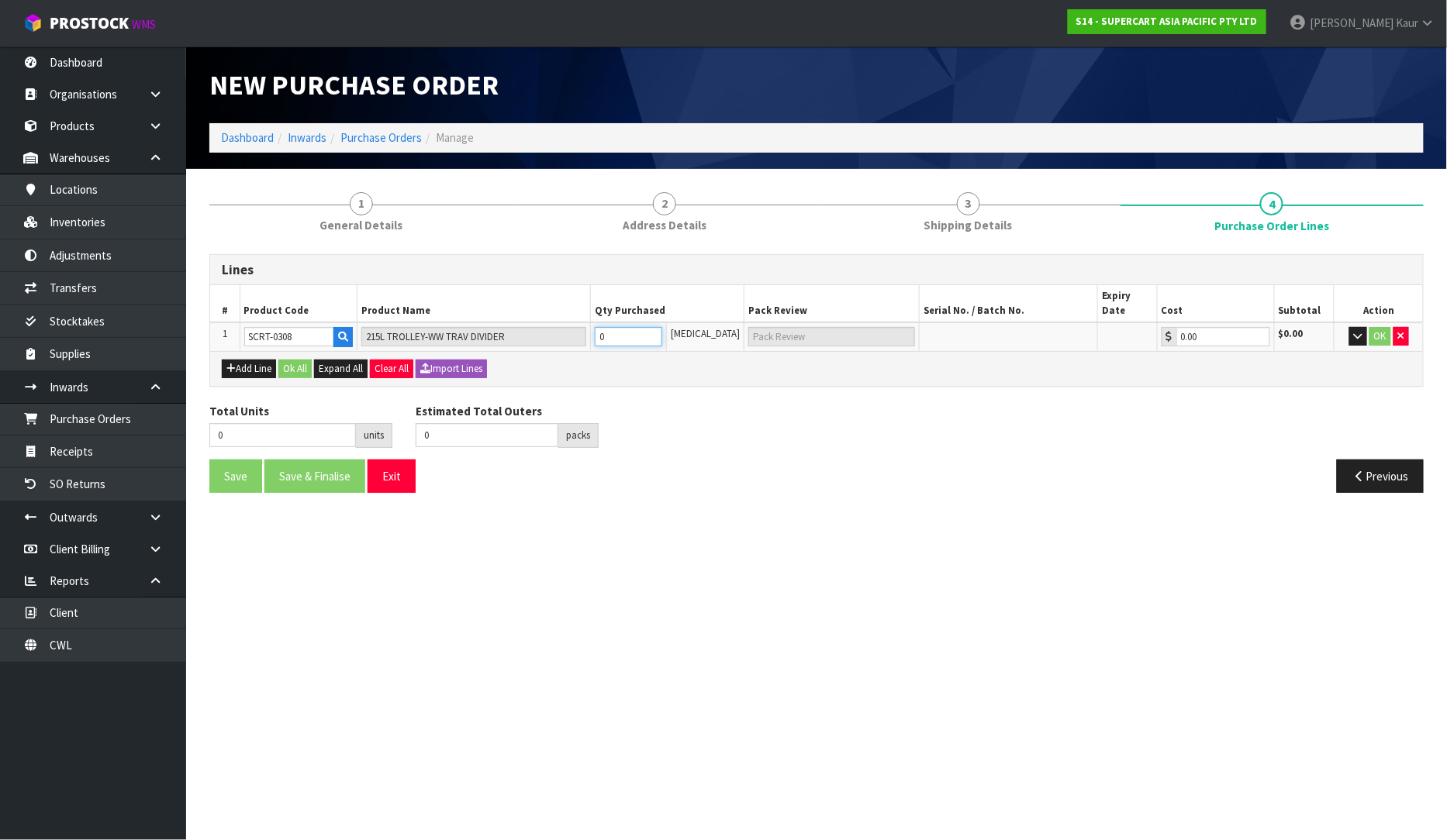
click at [647, 330] on input "0" at bounding box center [629, 336] width 69 height 19
type input "2"
type input "2 [MEDICAL_DATA]"
type input "2"
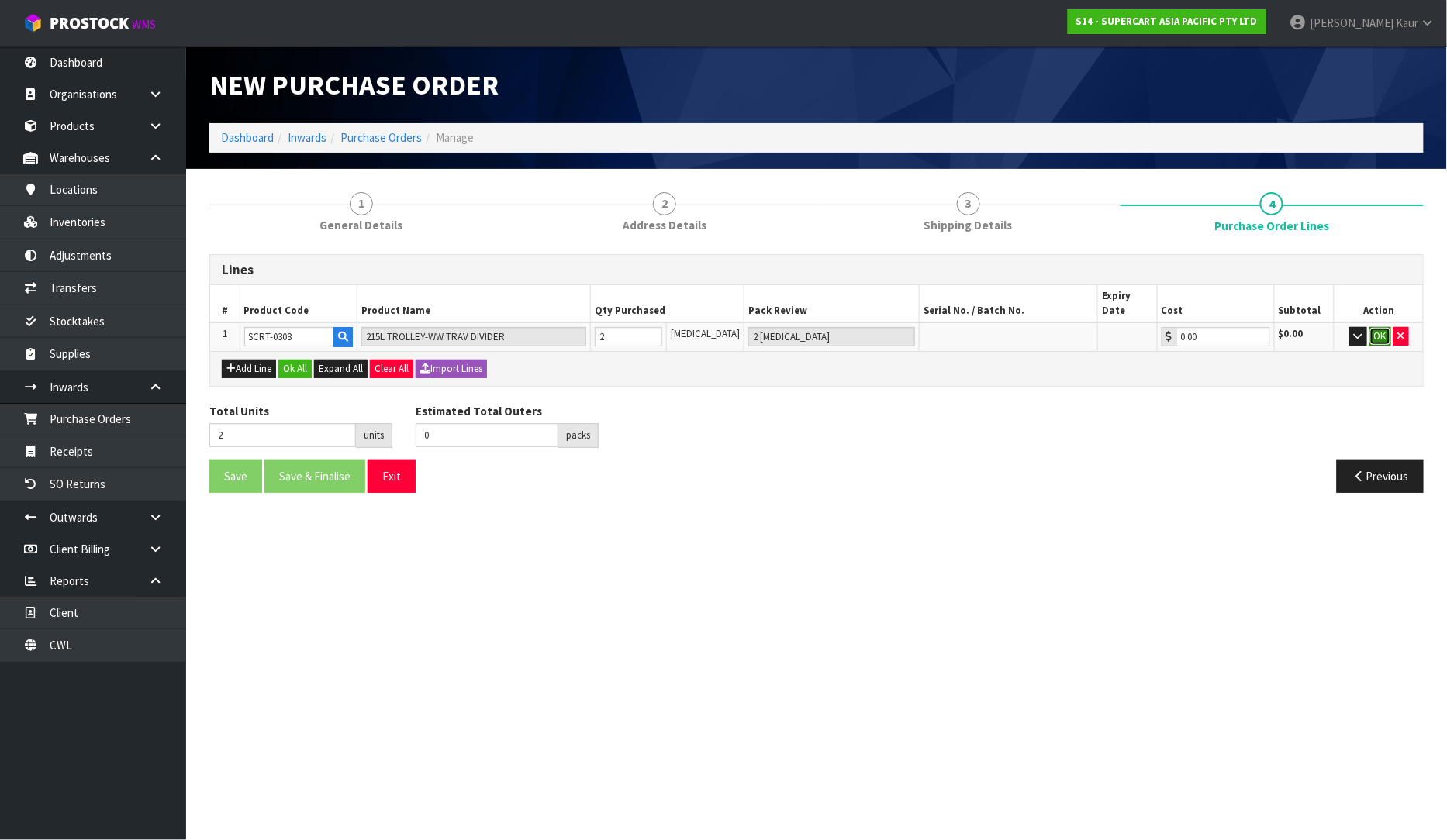
click at [1377, 327] on button "OK" at bounding box center [1379, 336] width 22 height 19
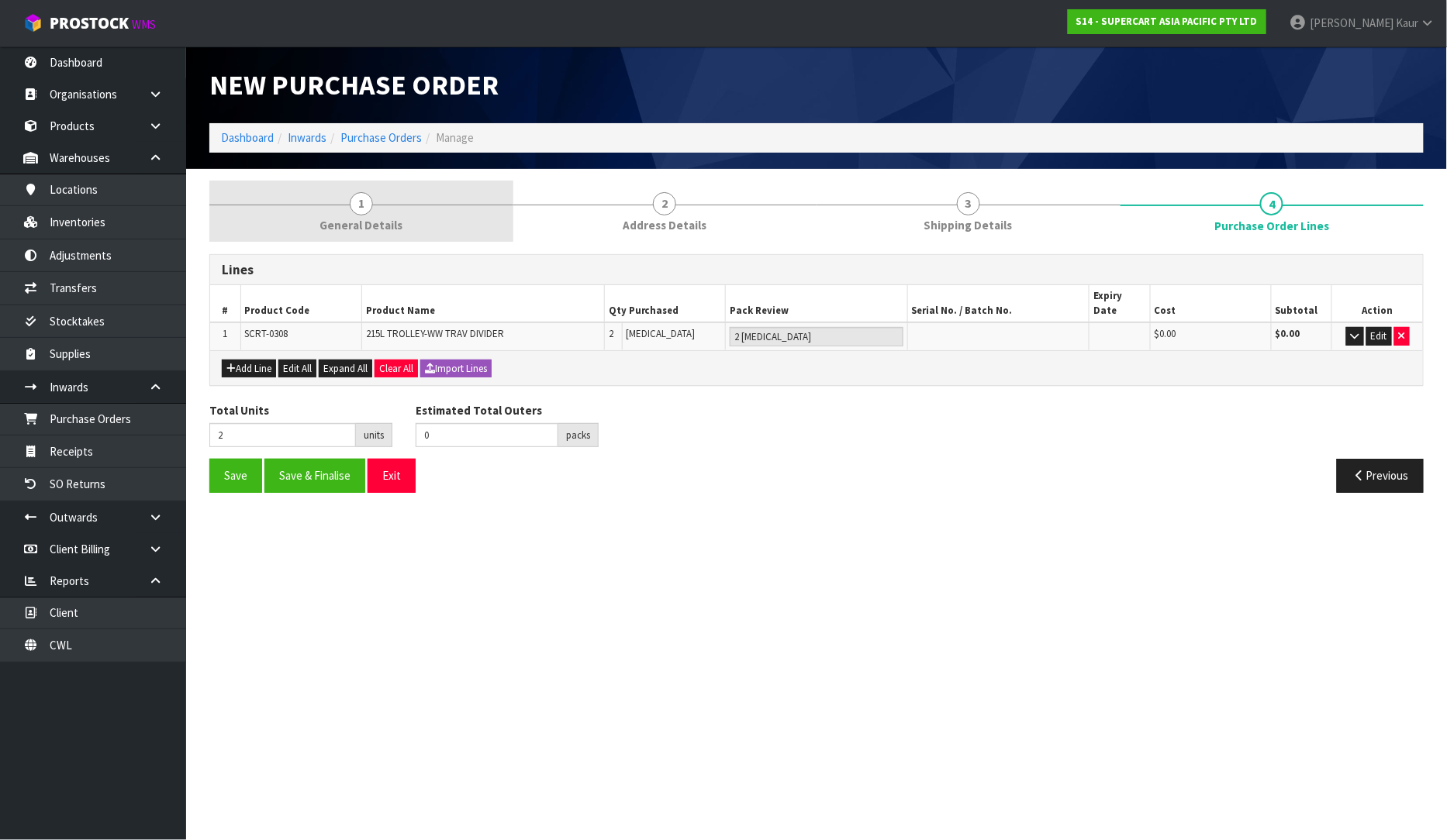
click at [351, 228] on span "General Details" at bounding box center [360, 225] width 83 height 16
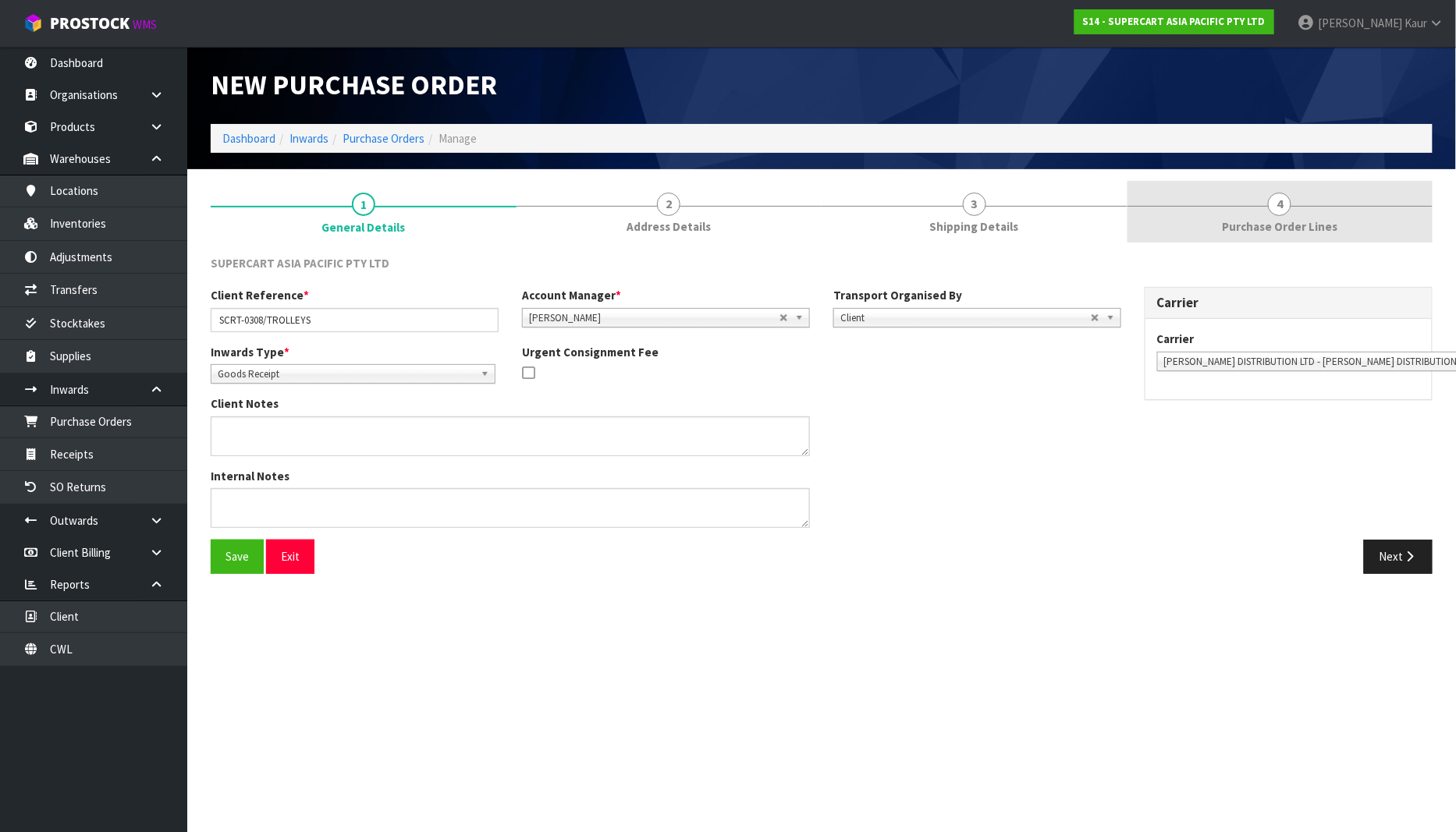
click at [1291, 204] on span "4" at bounding box center [1280, 204] width 23 height 23
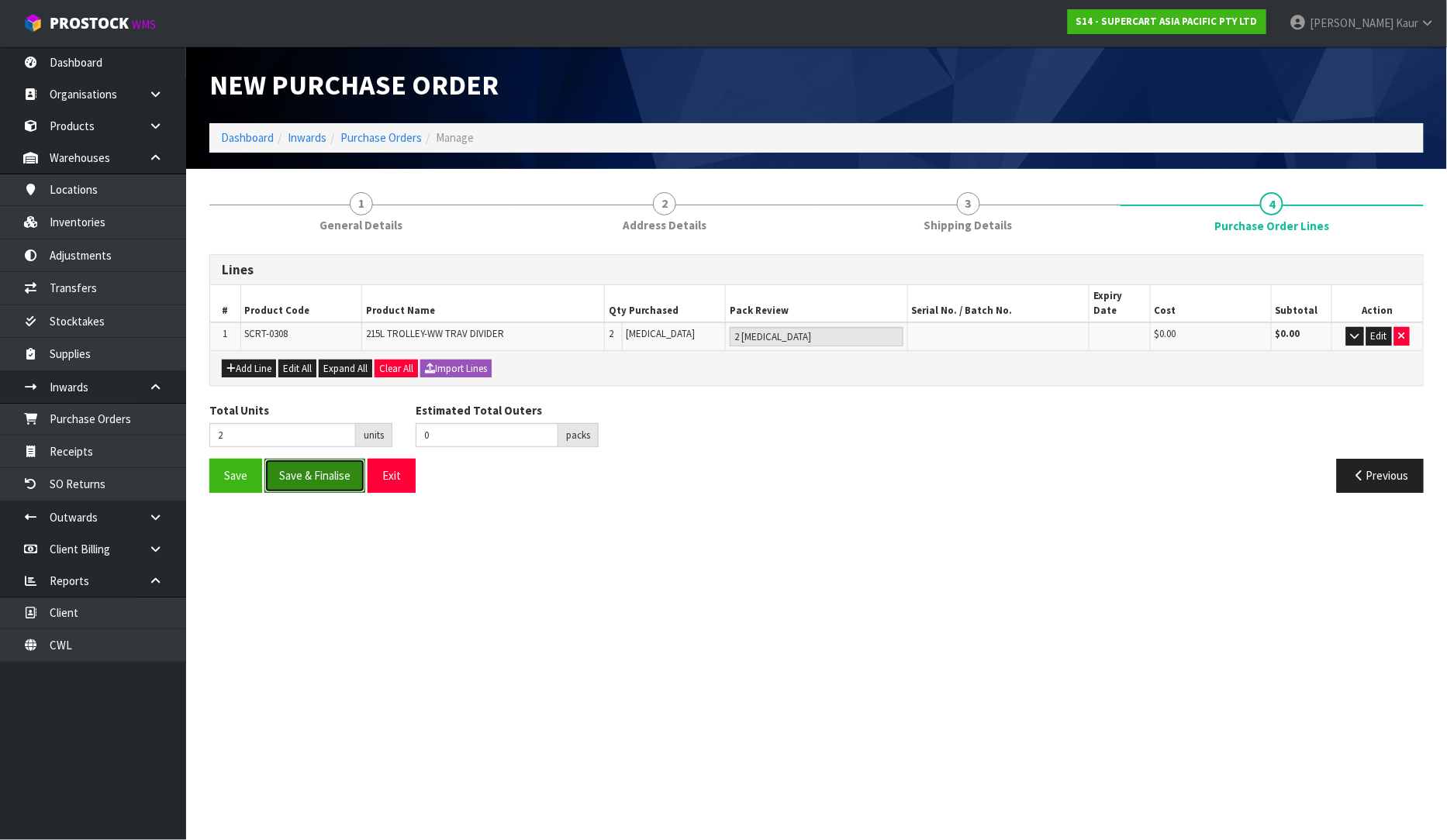
click at [319, 466] on button "Save & Finalise" at bounding box center [315, 475] width 101 height 33
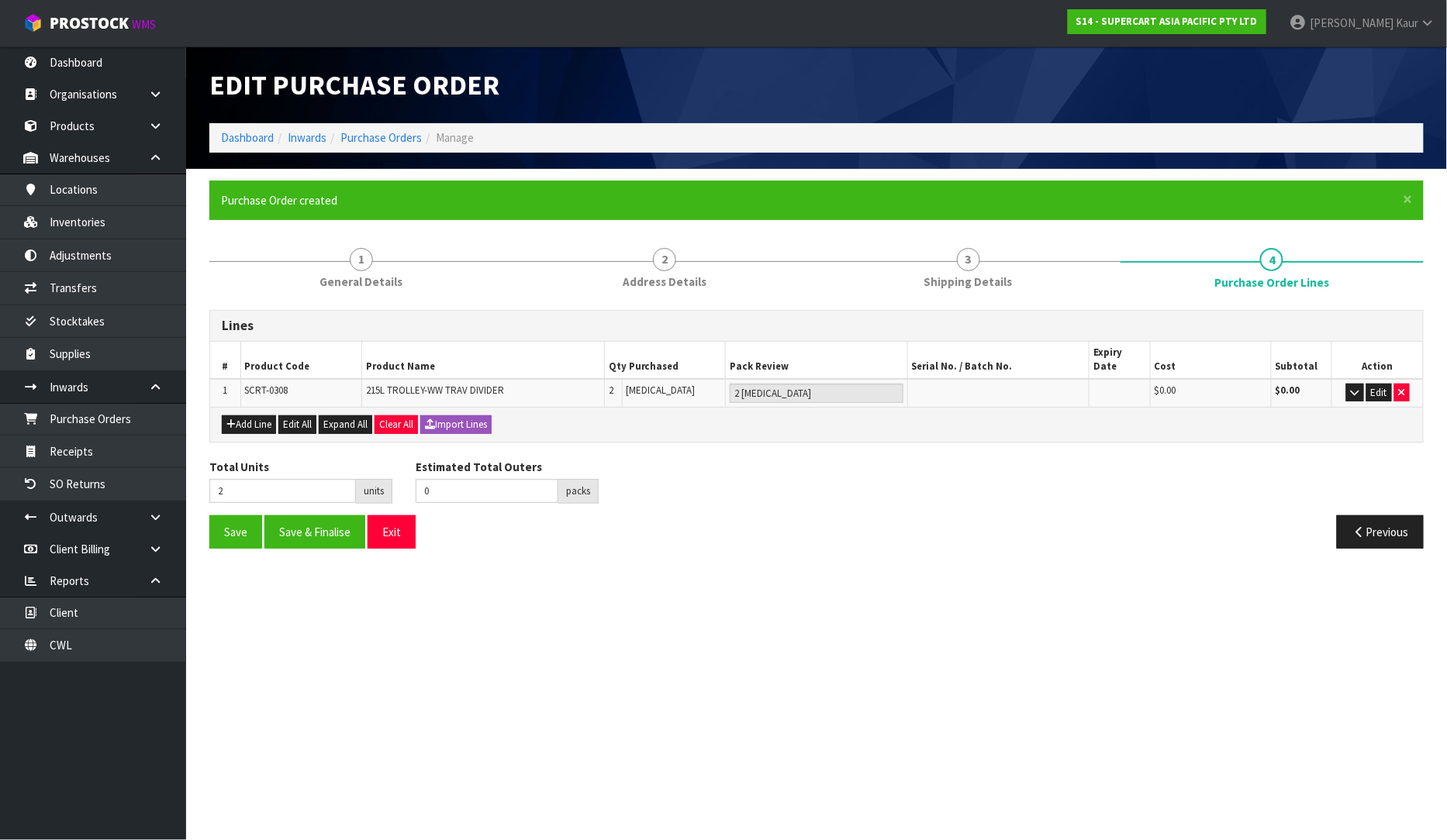
type input "0"
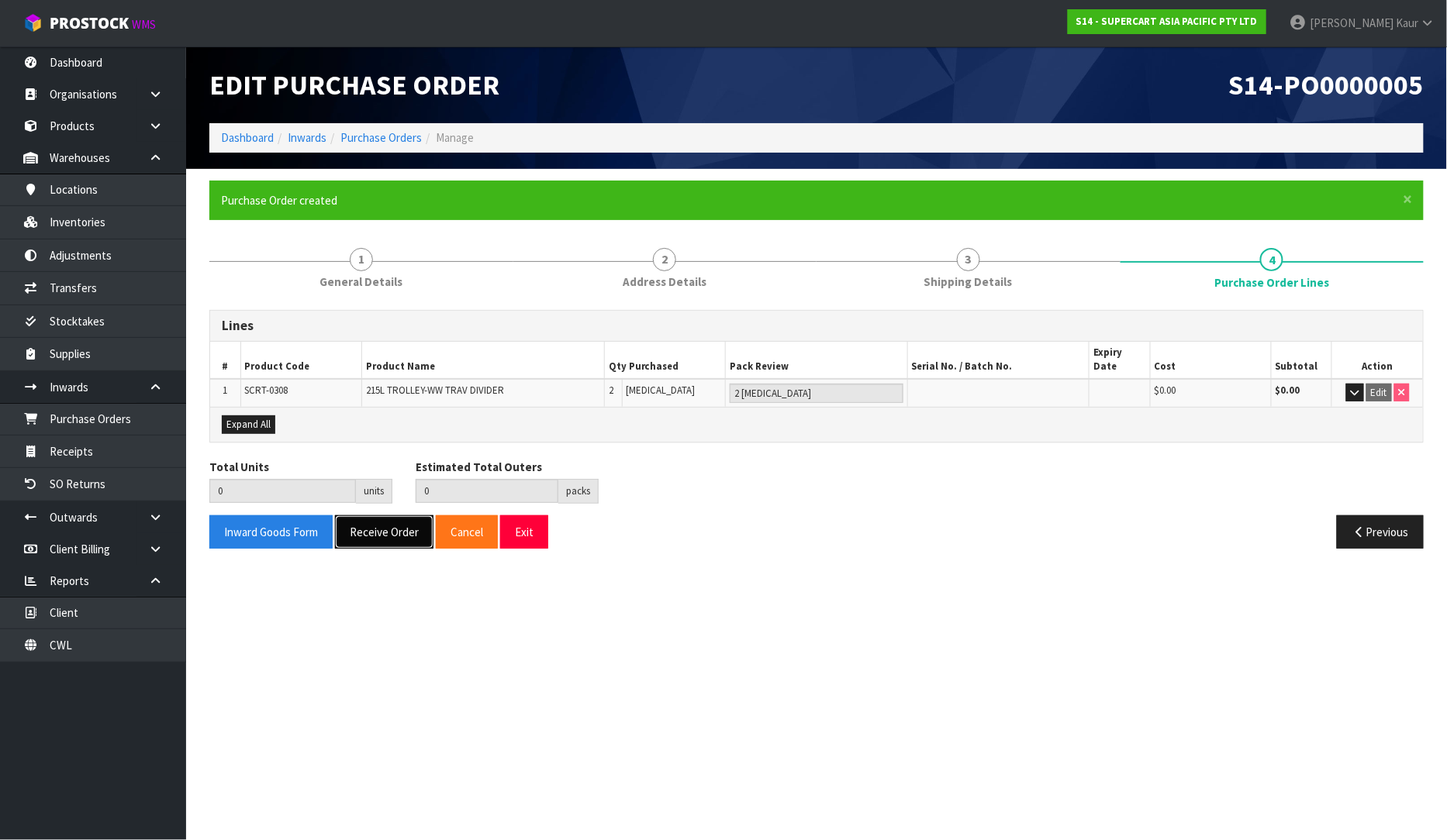
click at [389, 526] on button "Receive Order" at bounding box center [384, 531] width 98 height 33
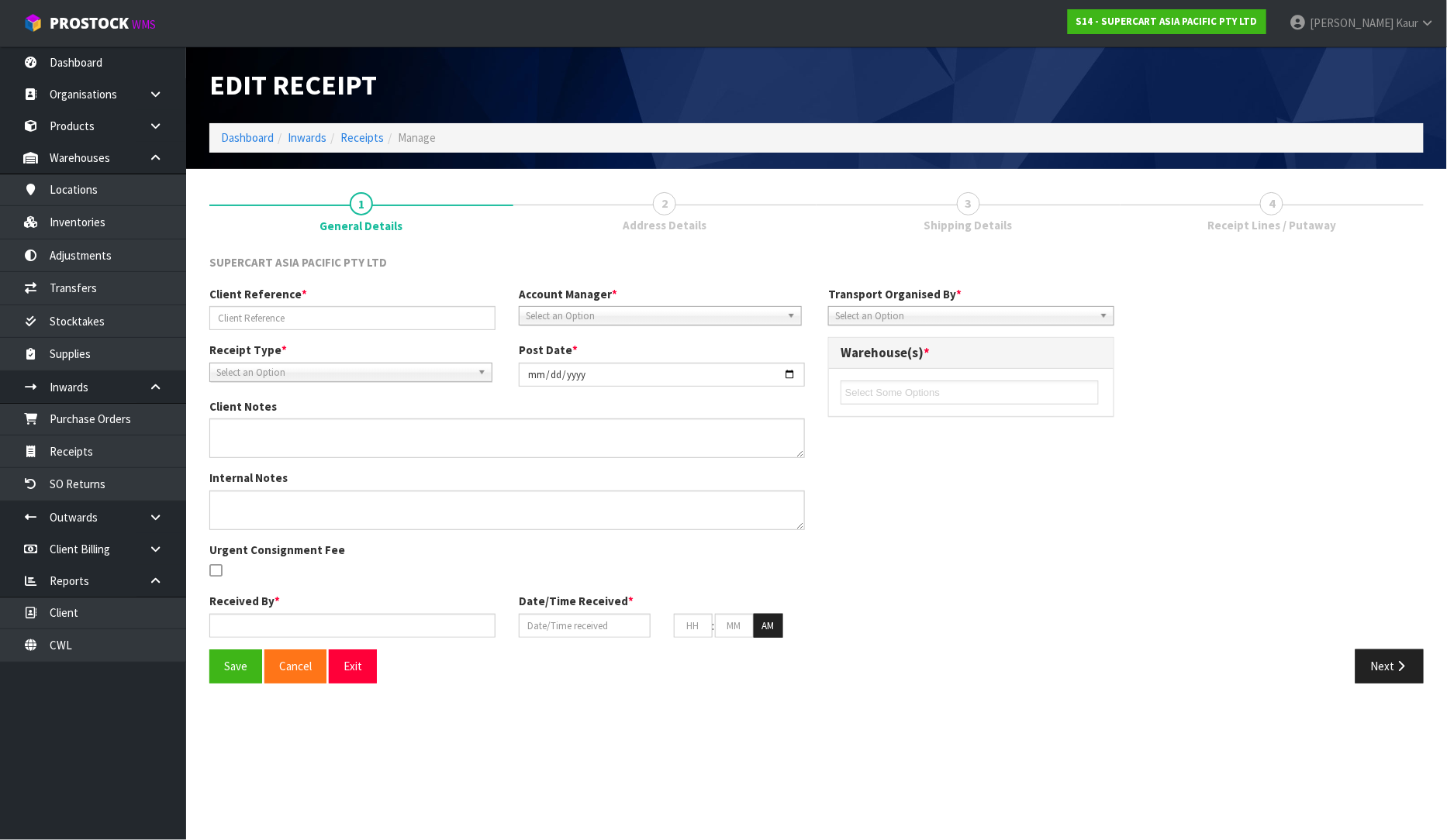
type input "SCRT-0308/TROLLEYS"
type input "[DATE]"
type input "[PERSON_NAME]"
type input "[DATE]"
type input "02"
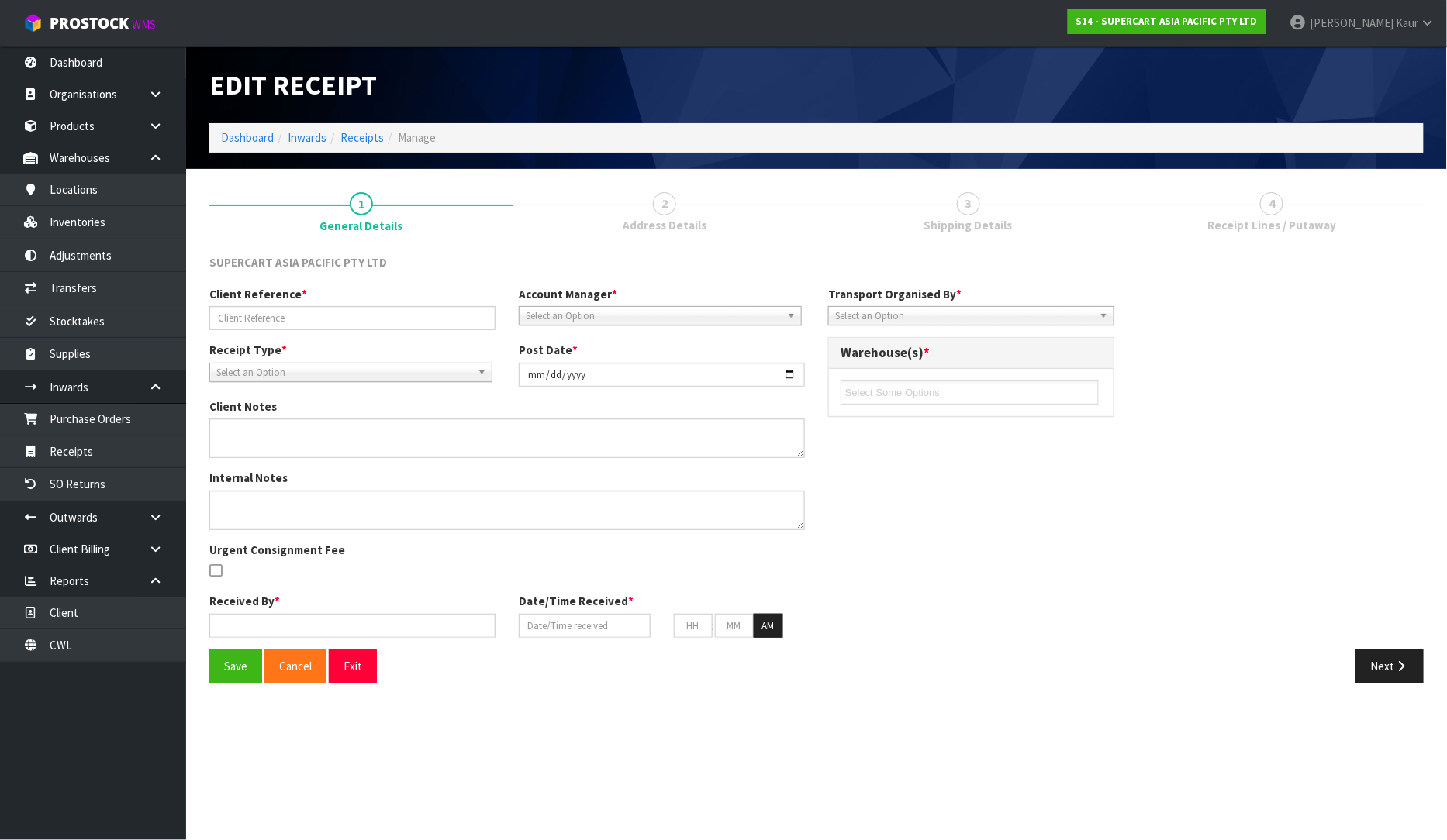
type input "20"
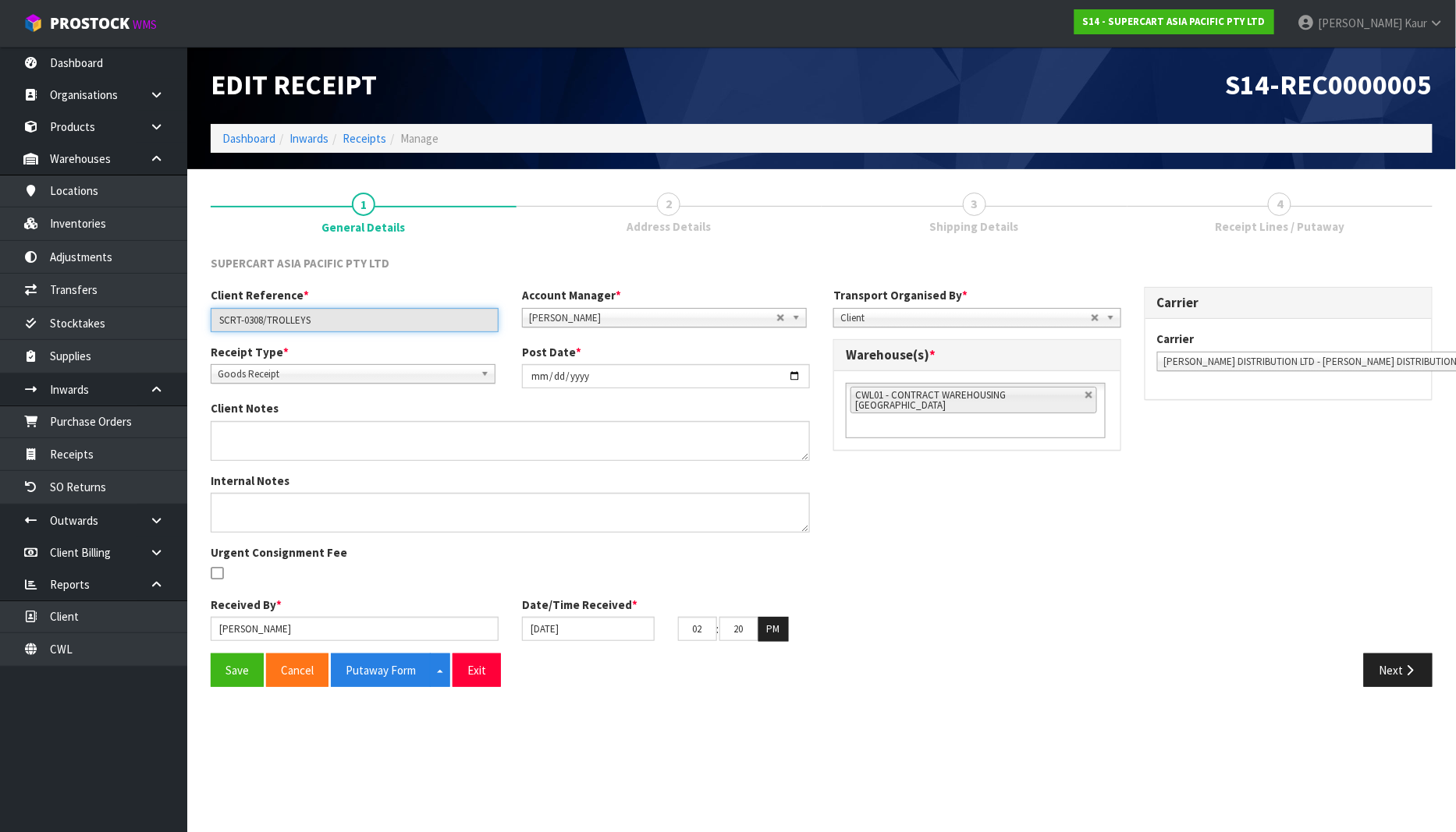
drag, startPoint x: 324, startPoint y: 318, endPoint x: 215, endPoint y: 320, distance: 109.0
click at [215, 320] on input "SCRT-0308/TROLLEYS" at bounding box center [355, 319] width 288 height 24
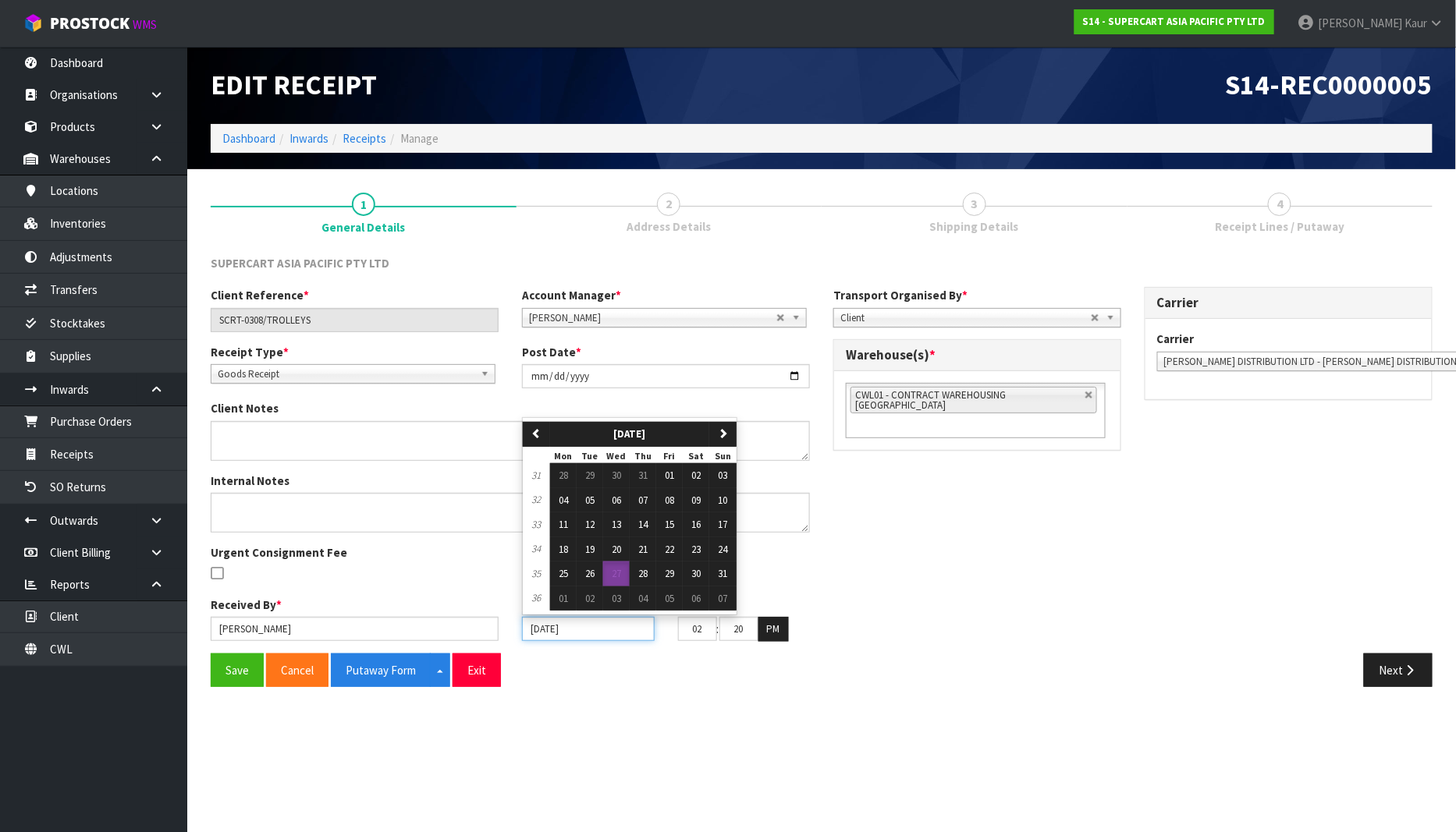
click at [534, 629] on input "[DATE]" at bounding box center [589, 629] width 132 height 24
click at [669, 551] on span "22" at bounding box center [669, 549] width 10 height 13
type input "[DATE]"
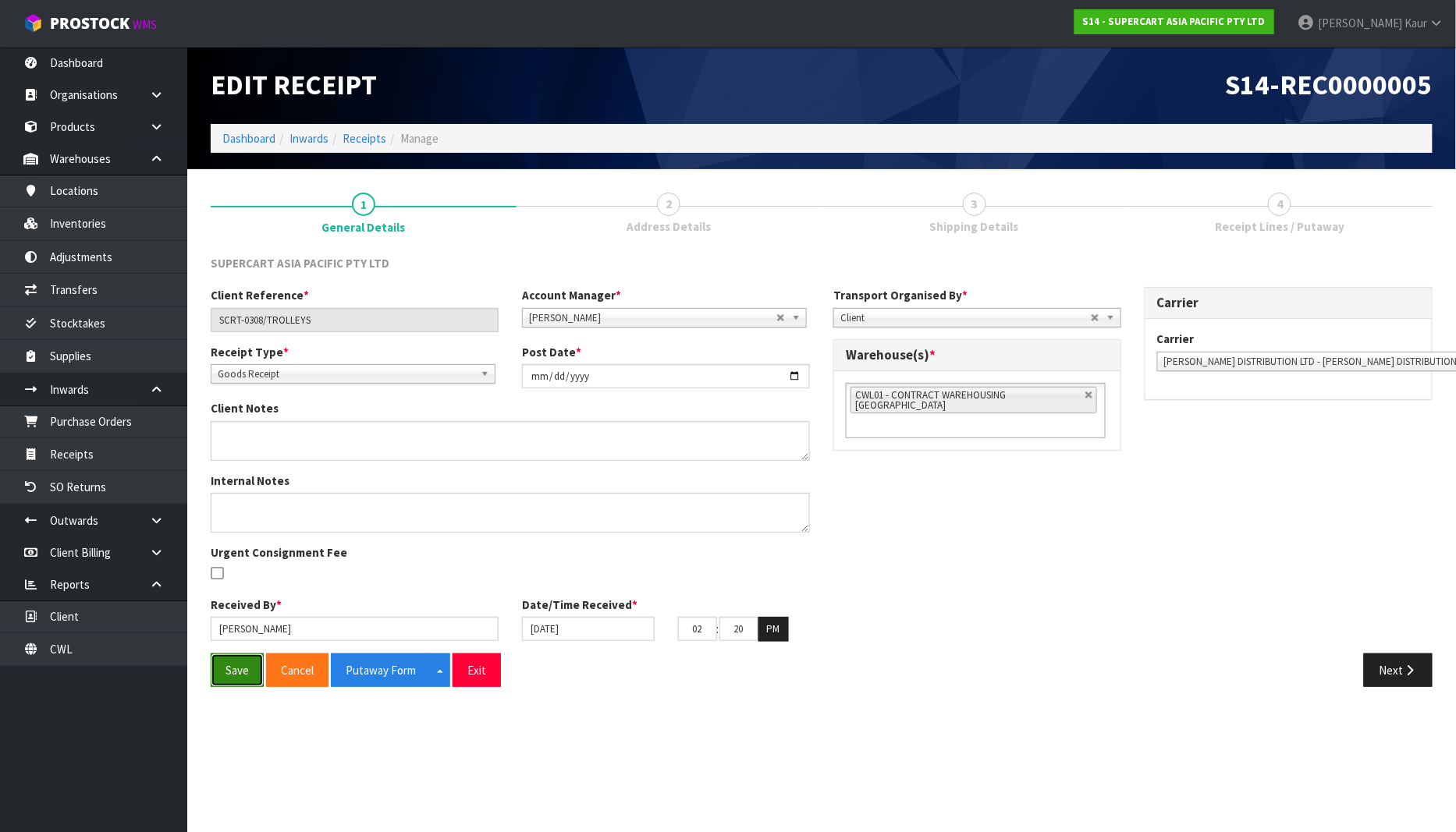
click at [237, 668] on button "Save" at bounding box center [237, 670] width 53 height 34
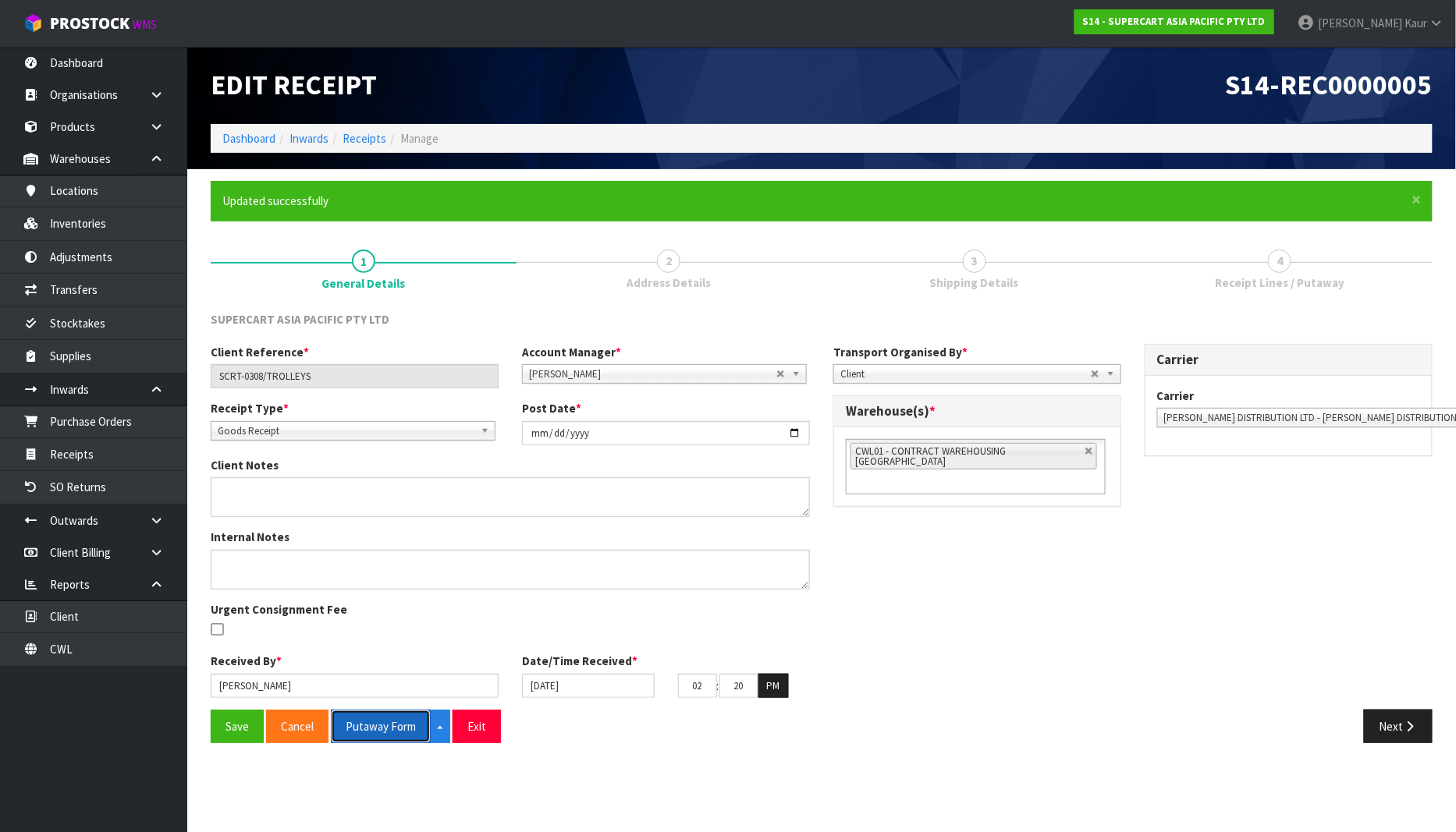
click at [358, 722] on button "Putaway Form" at bounding box center [381, 727] width 100 height 34
click at [81, 643] on link "CWL" at bounding box center [93, 649] width 187 height 32
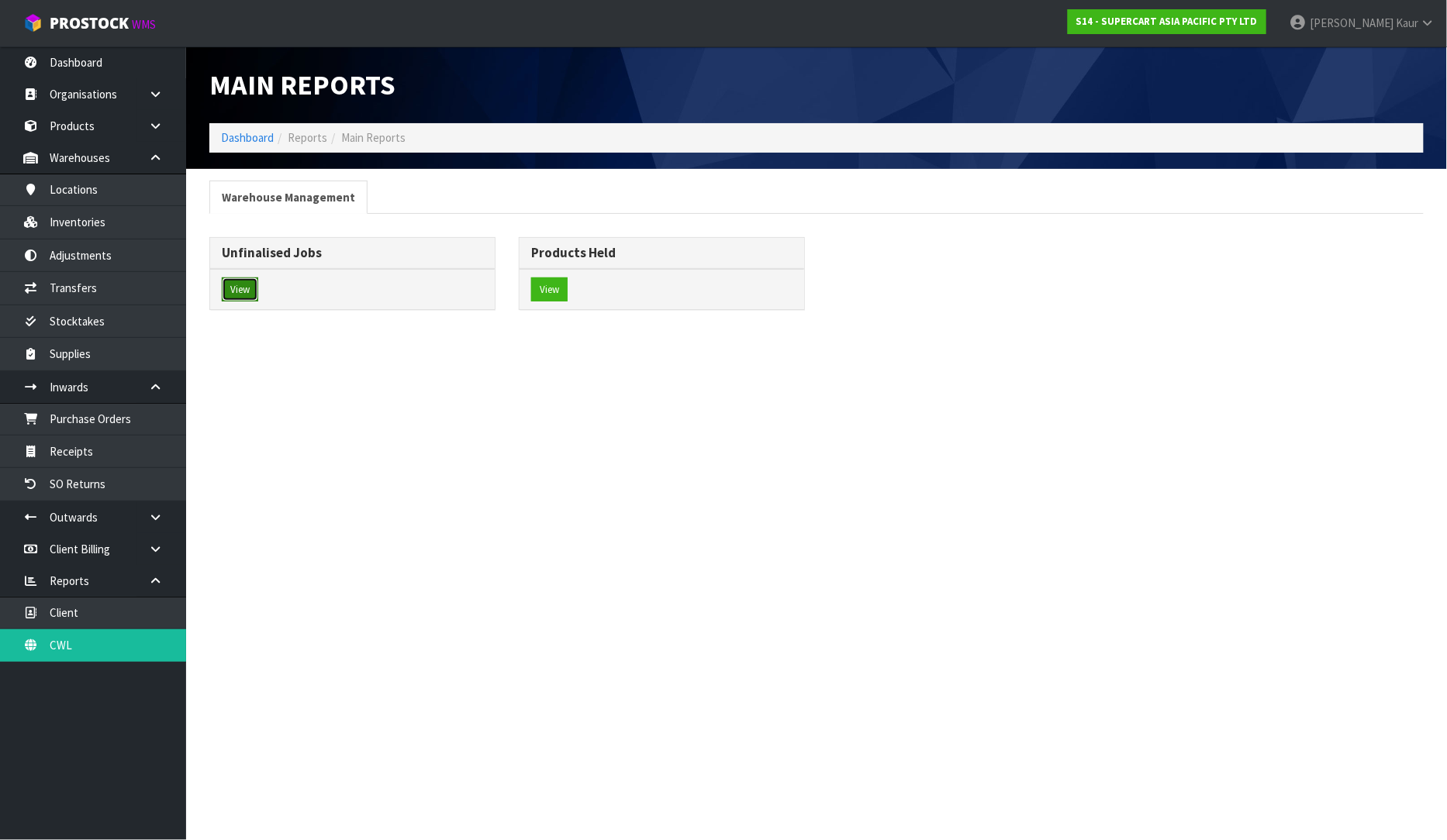
click at [225, 284] on button "View" at bounding box center [240, 290] width 36 height 25
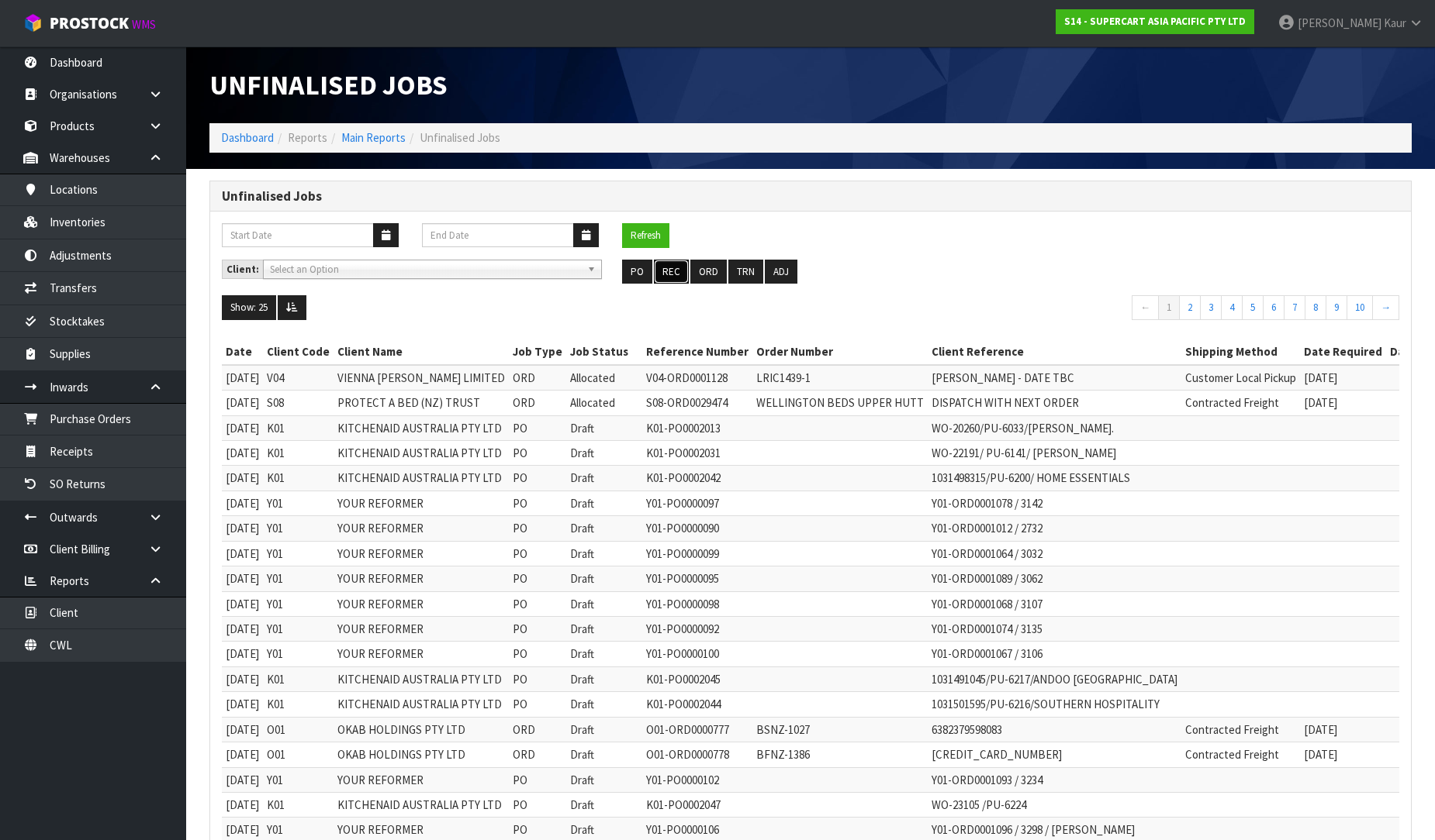
click at [677, 277] on button "REC" at bounding box center [671, 272] width 35 height 25
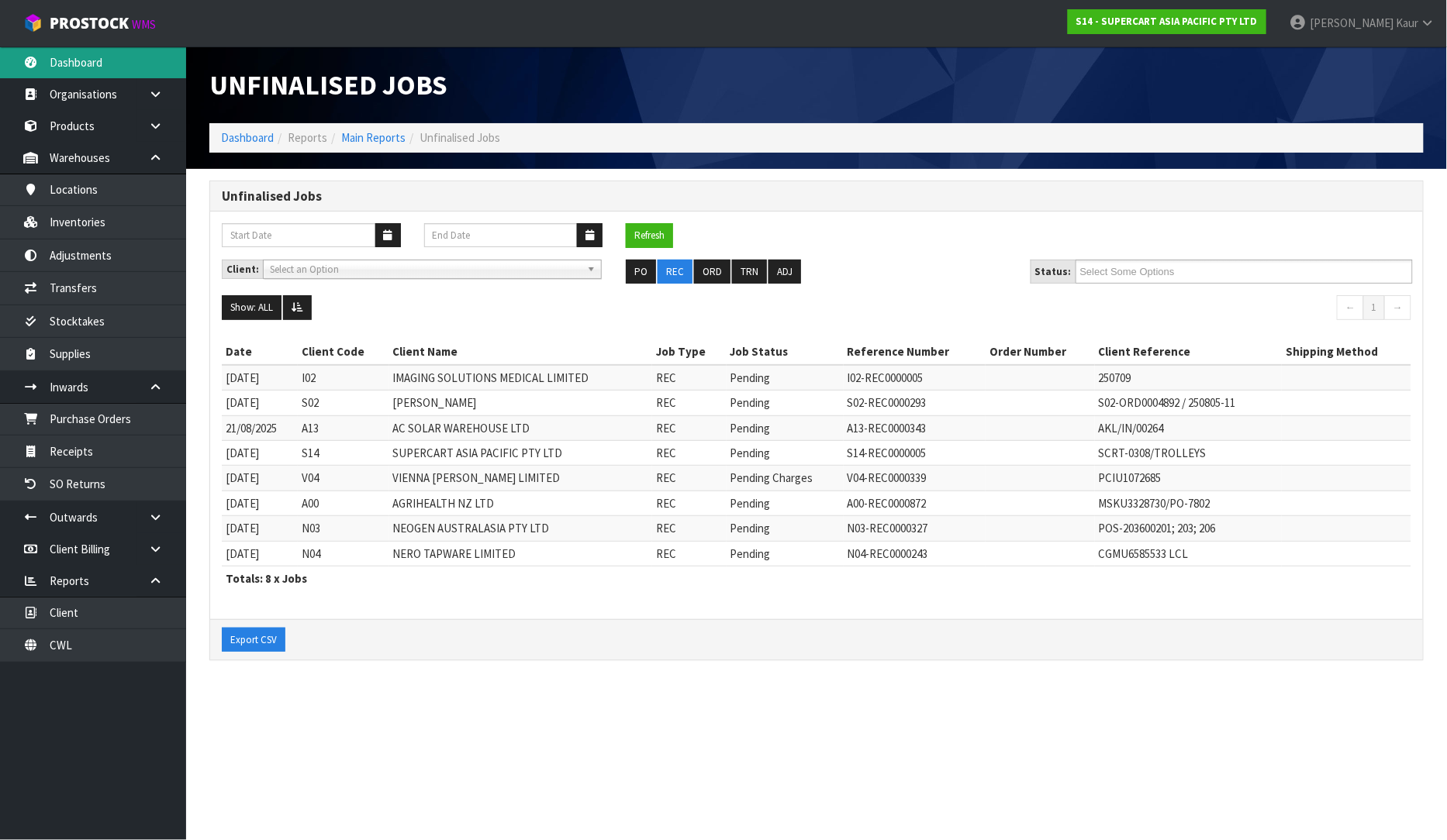
click at [93, 59] on link "Dashboard" at bounding box center [92, 62] width 186 height 31
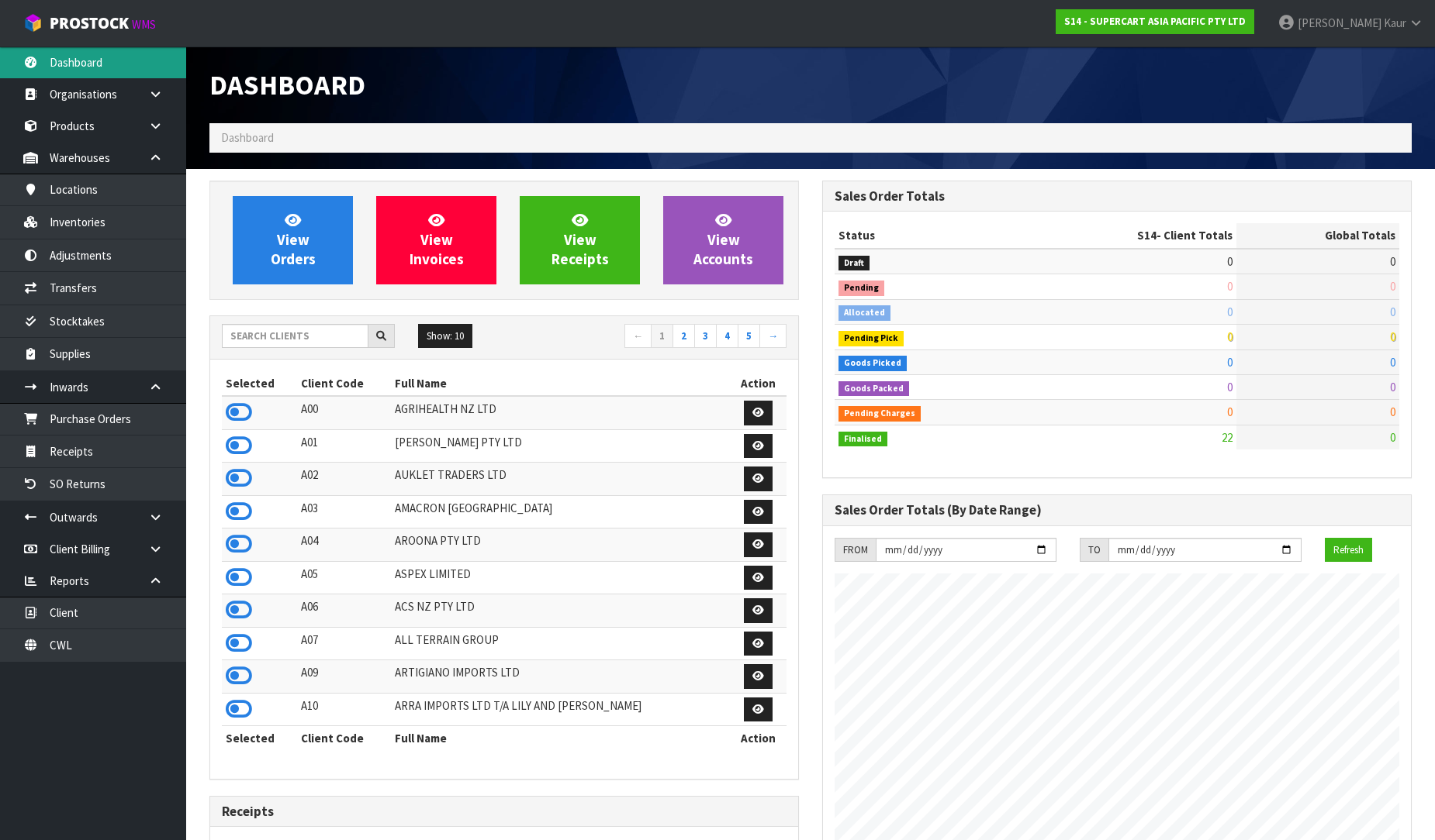
scroll to position [948, 613]
click at [269, 344] on input "text" at bounding box center [295, 335] width 147 height 24
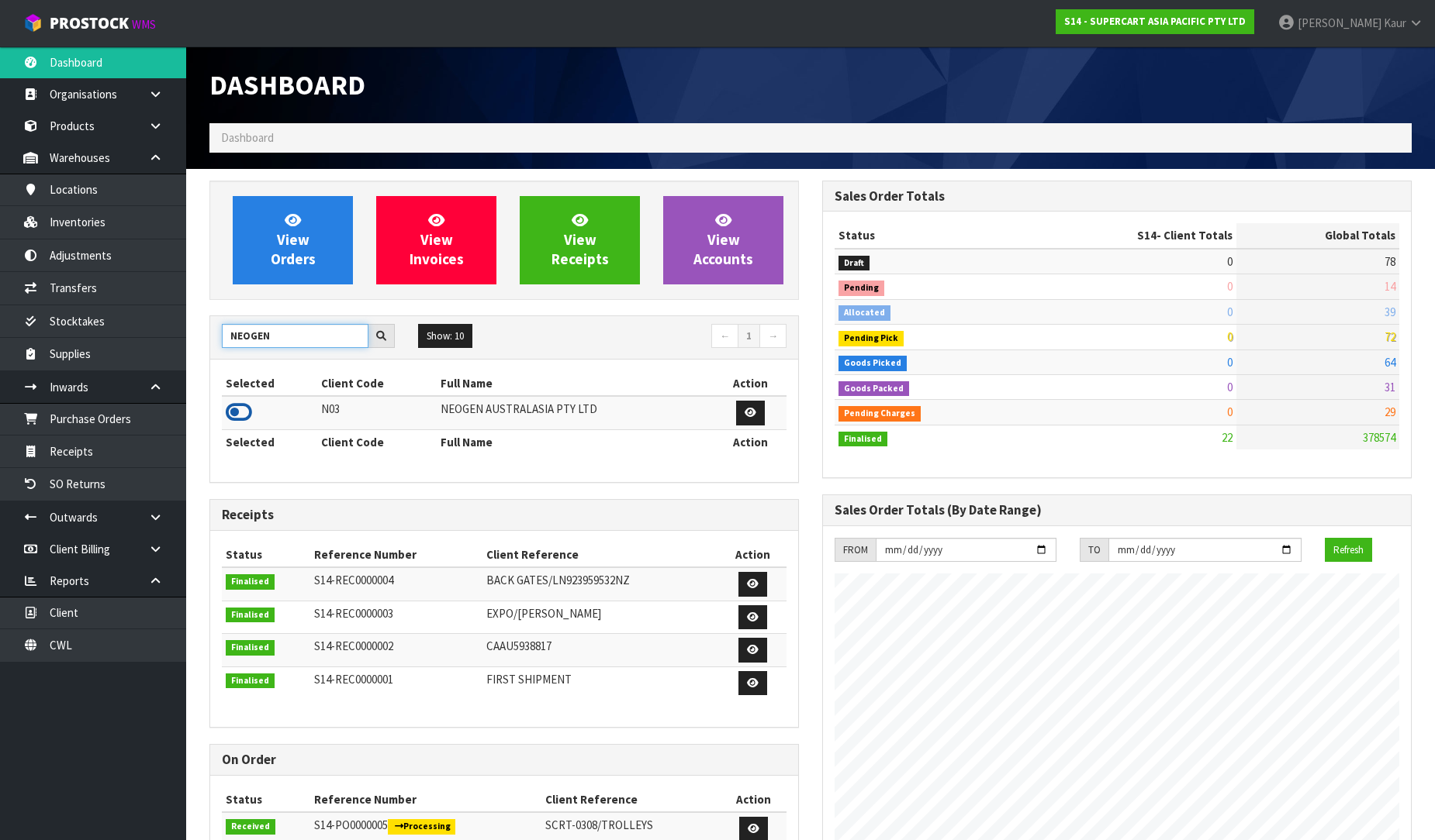
type input "NEOGEN"
click at [235, 412] on icon at bounding box center [239, 412] width 27 height 23
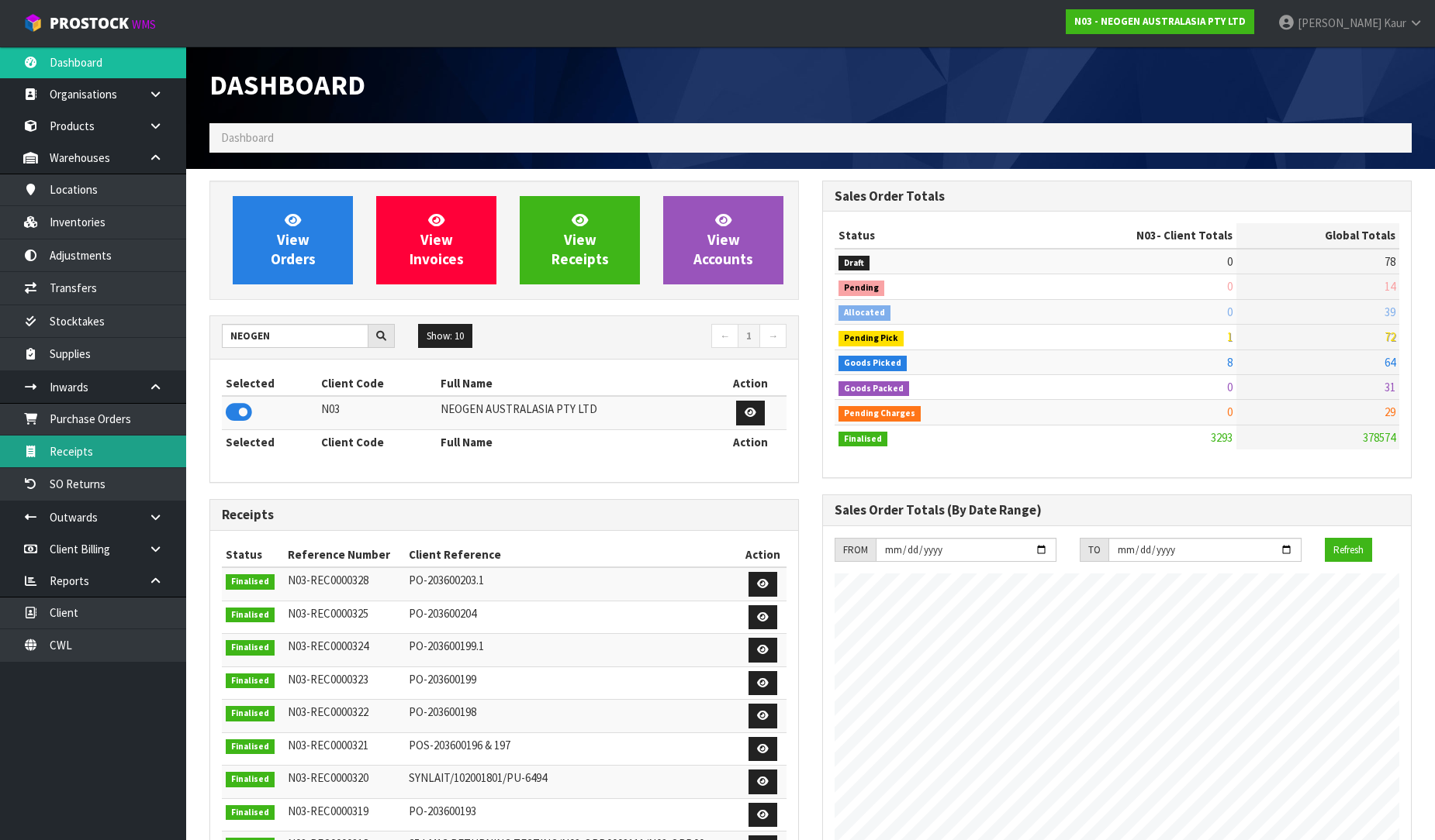
scroll to position [1174, 613]
click at [142, 458] on link "Receipts" at bounding box center [92, 450] width 186 height 31
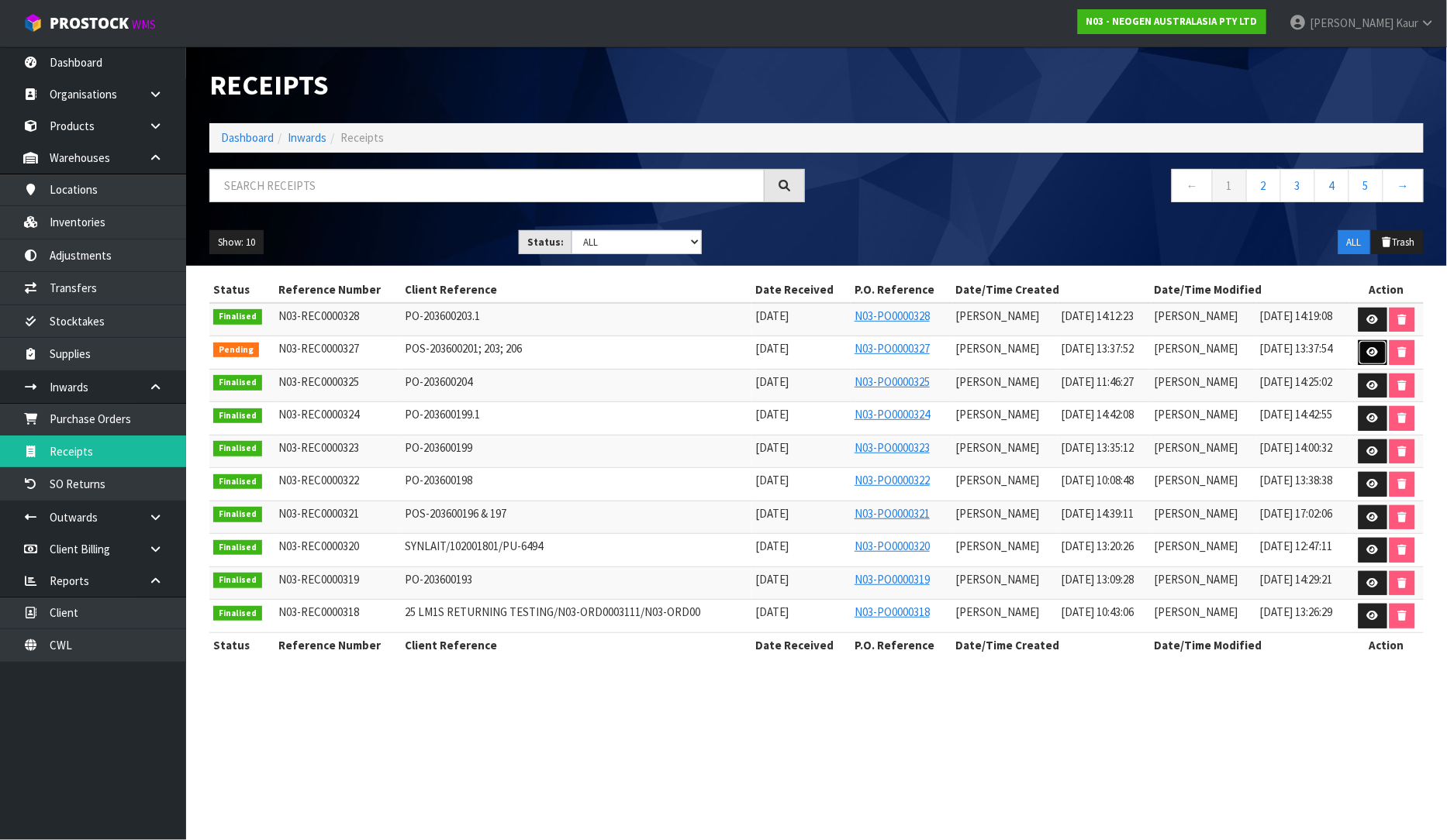
click at [1360, 353] on link at bounding box center [1373, 352] width 29 height 25
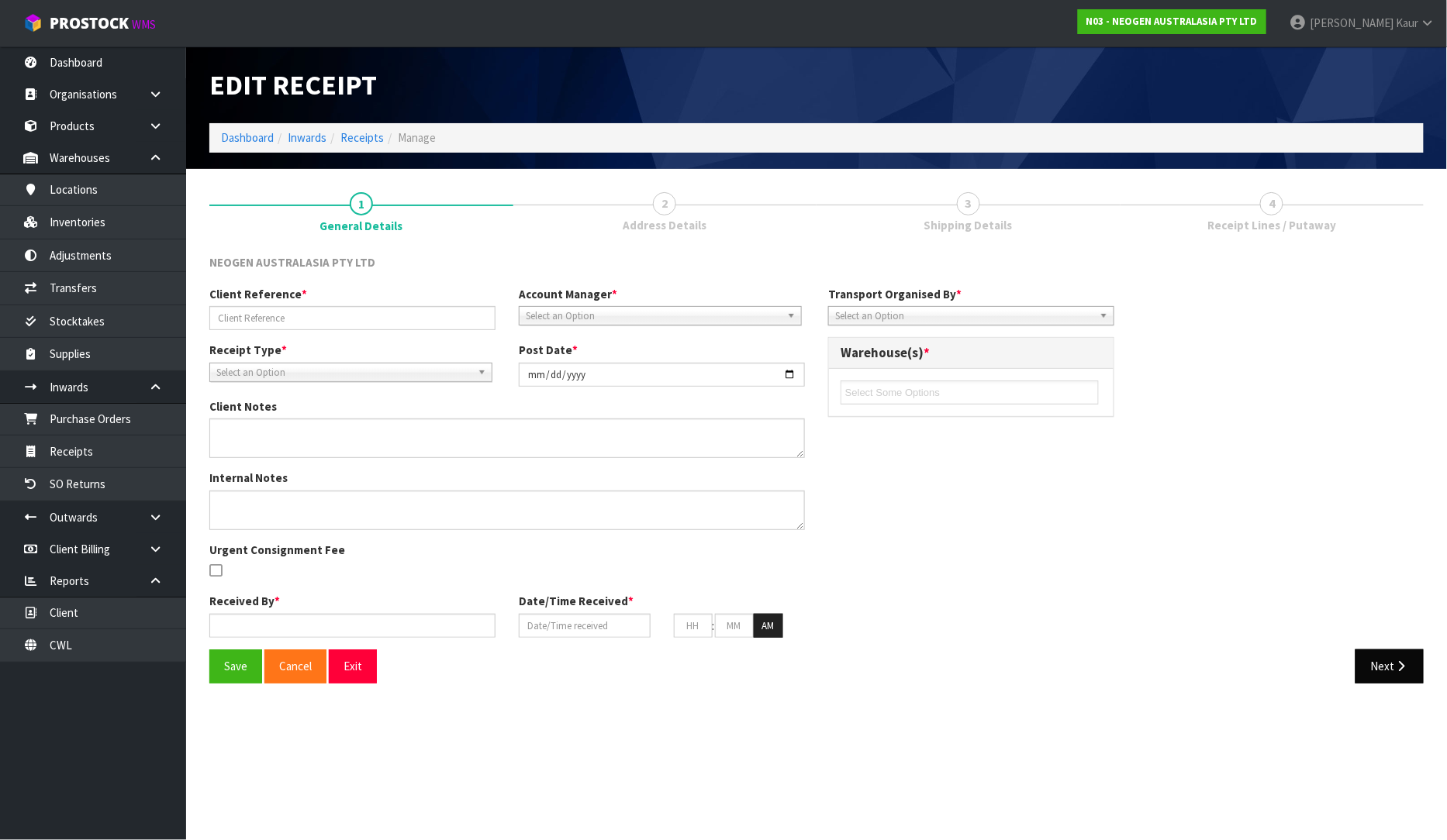
type input "POS-203600201; 203; 206"
type input "[DATE]"
type input "[PERSON_NAME]"
type input "[DATE]"
type input "01"
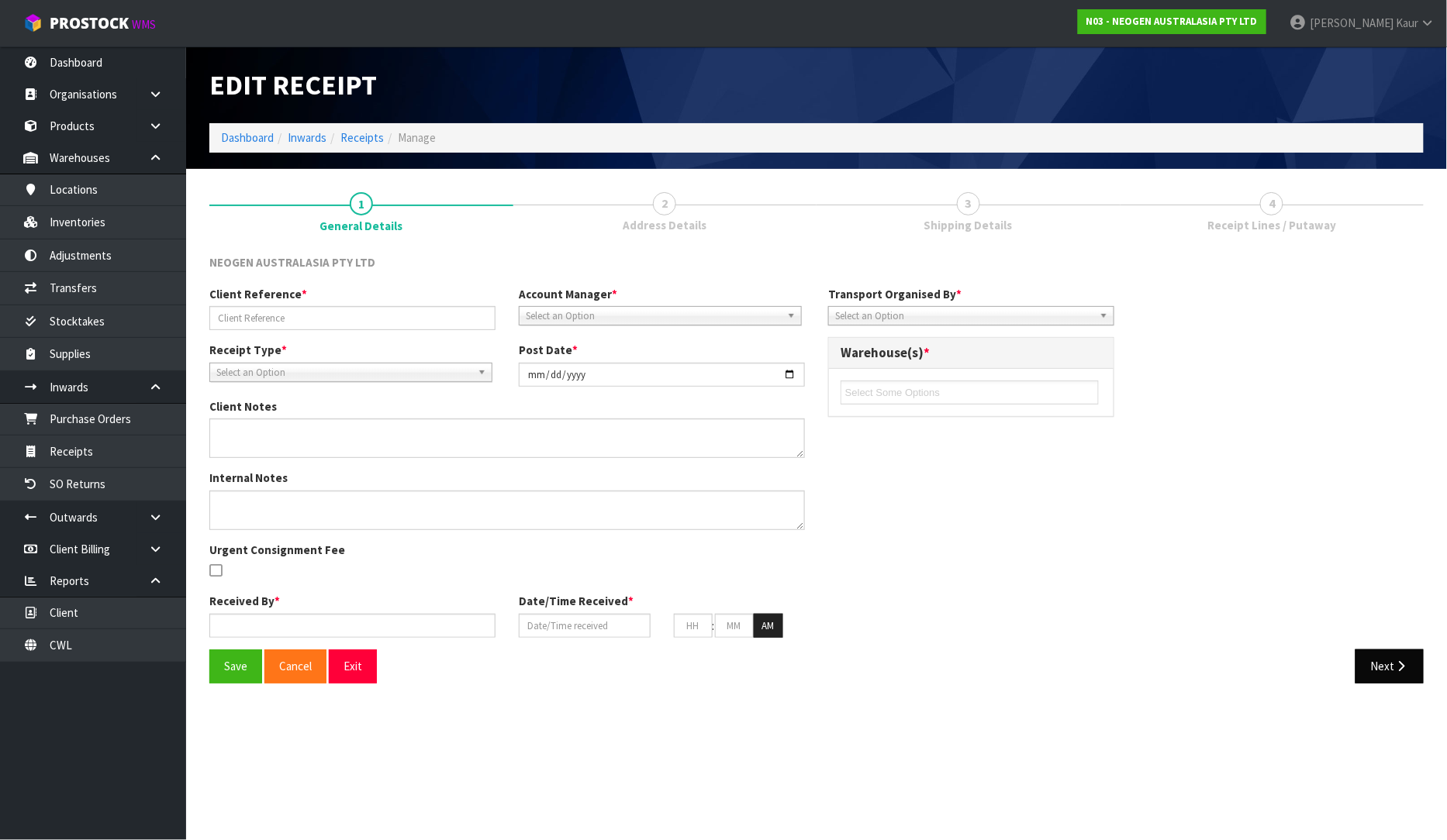
type input "37"
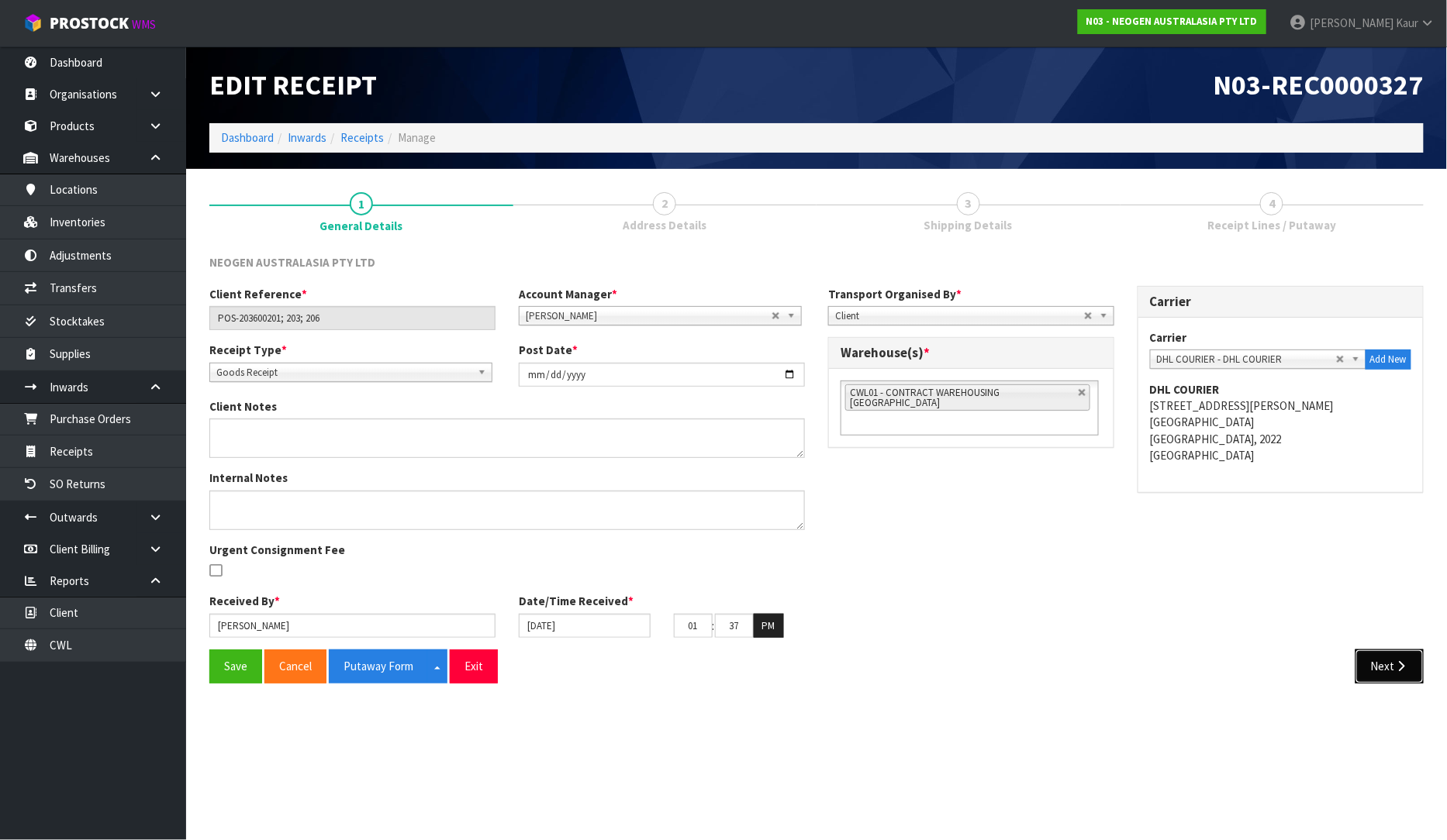
click at [1396, 674] on button "Next" at bounding box center [1390, 666] width 69 height 33
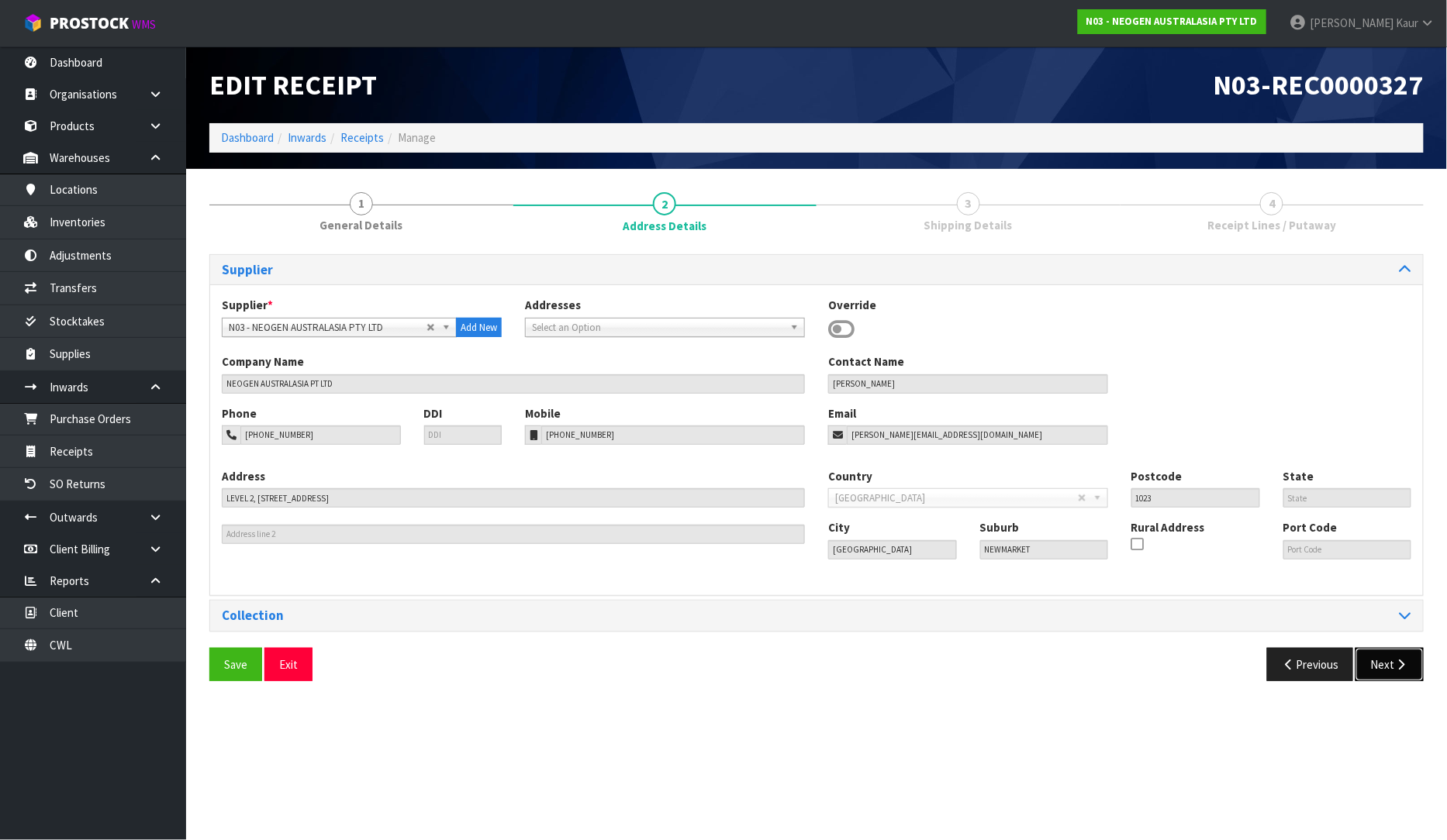
click at [1396, 674] on button "Next" at bounding box center [1390, 664] width 69 height 33
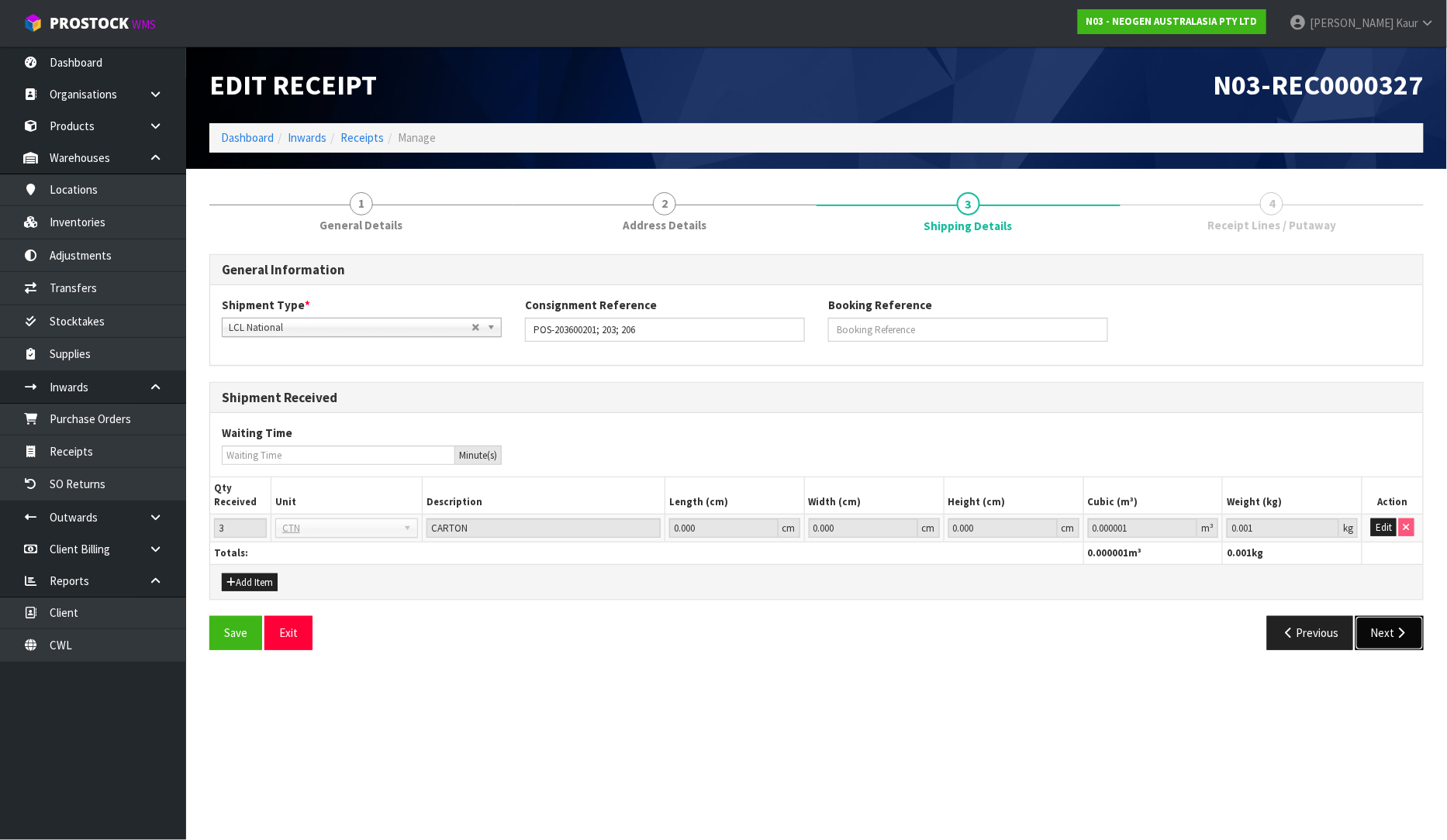
click at [1408, 635] on icon "button" at bounding box center [1400, 632] width 14 height 11
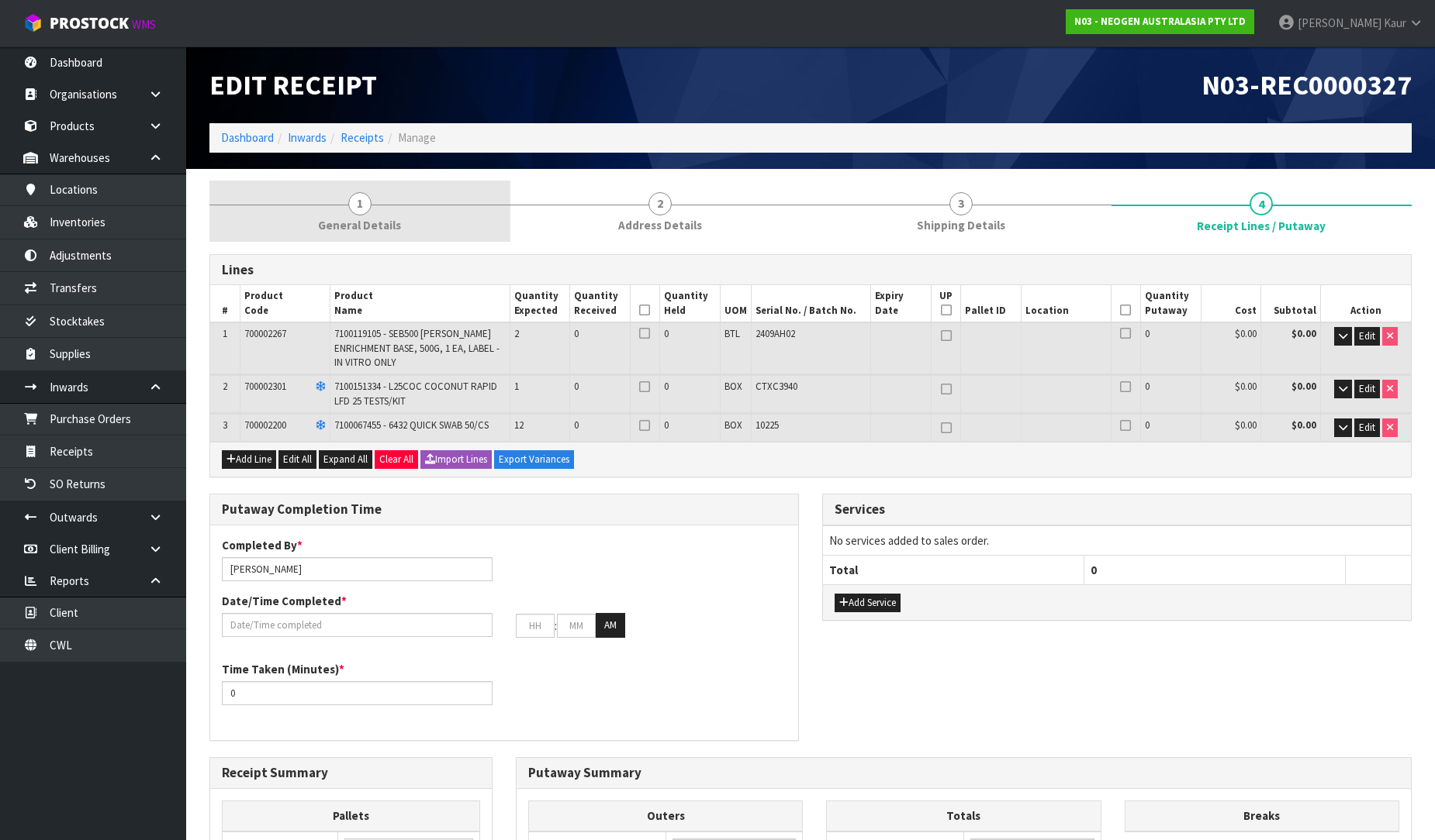
click at [373, 228] on span "General Details" at bounding box center [359, 225] width 83 height 16
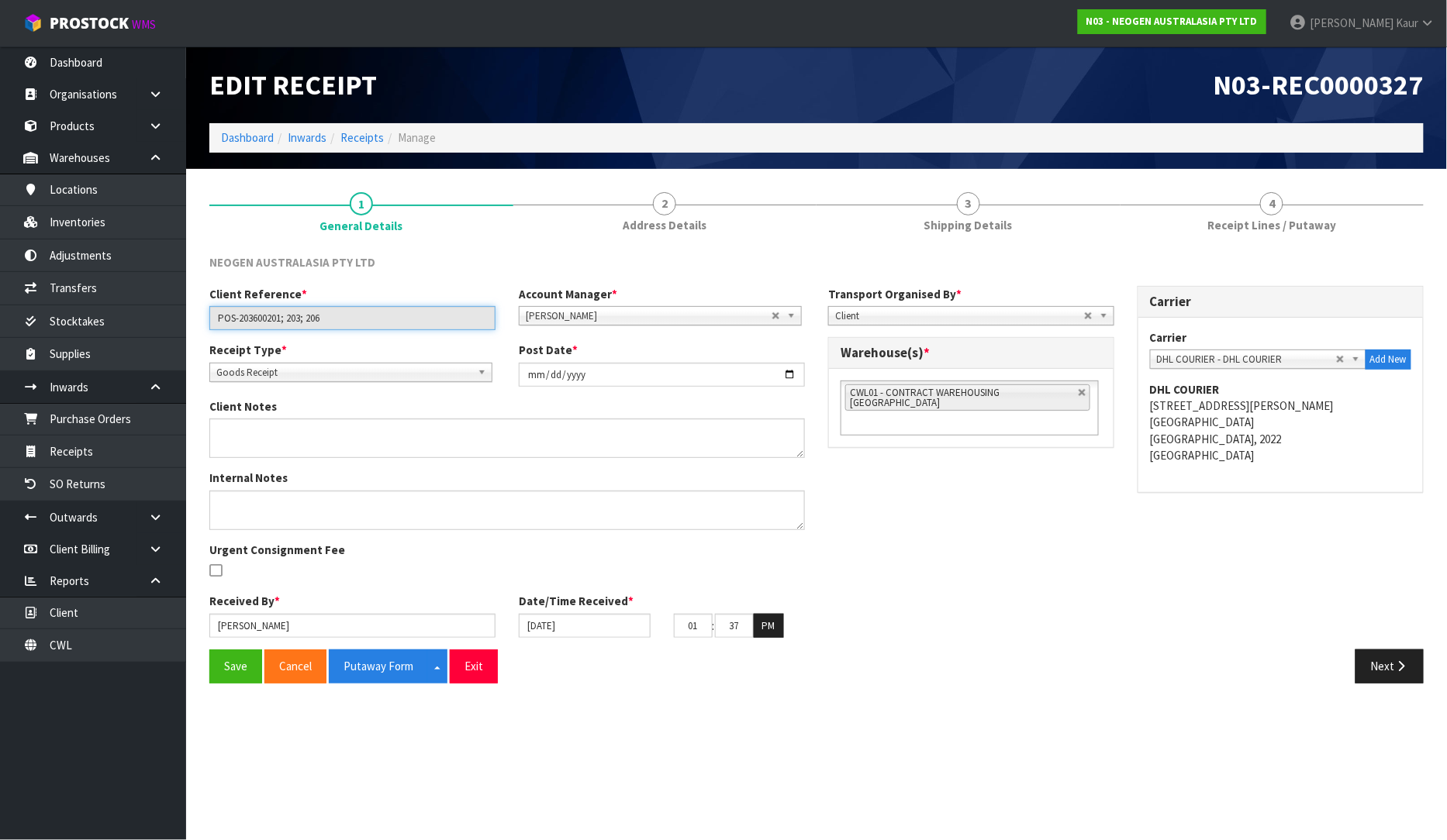
drag, startPoint x: 339, startPoint y: 323, endPoint x: 190, endPoint y: 322, distance: 149.0
click at [190, 322] on section "1 General Details 2 Address Details 3 Shipping Details 4 Receipt Lines / Putawa…" at bounding box center [815, 437] width 1260 height 538
click at [1398, 670] on icon "button" at bounding box center [1400, 666] width 14 height 11
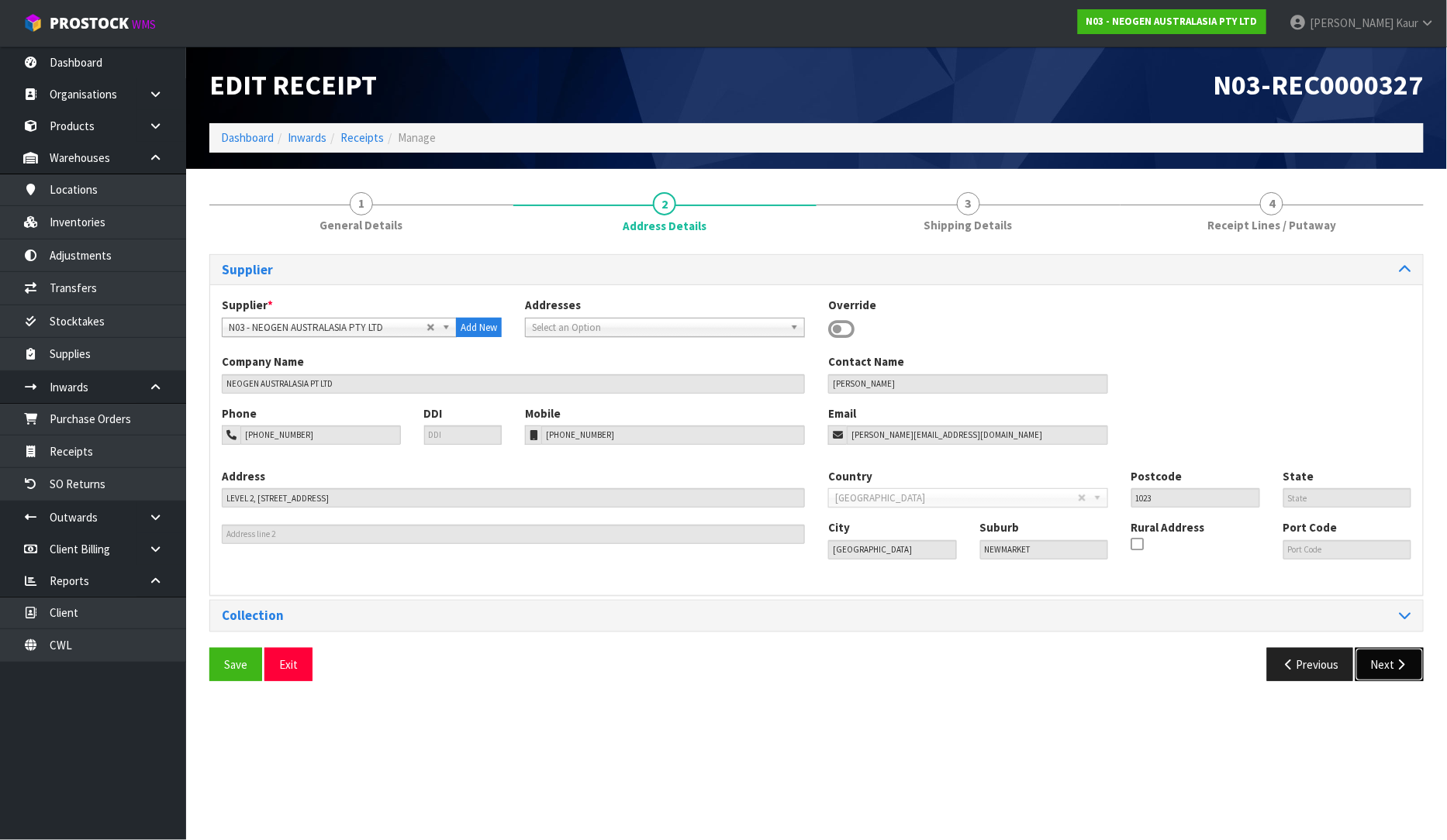
click at [1398, 670] on icon "button" at bounding box center [1400, 665] width 14 height 11
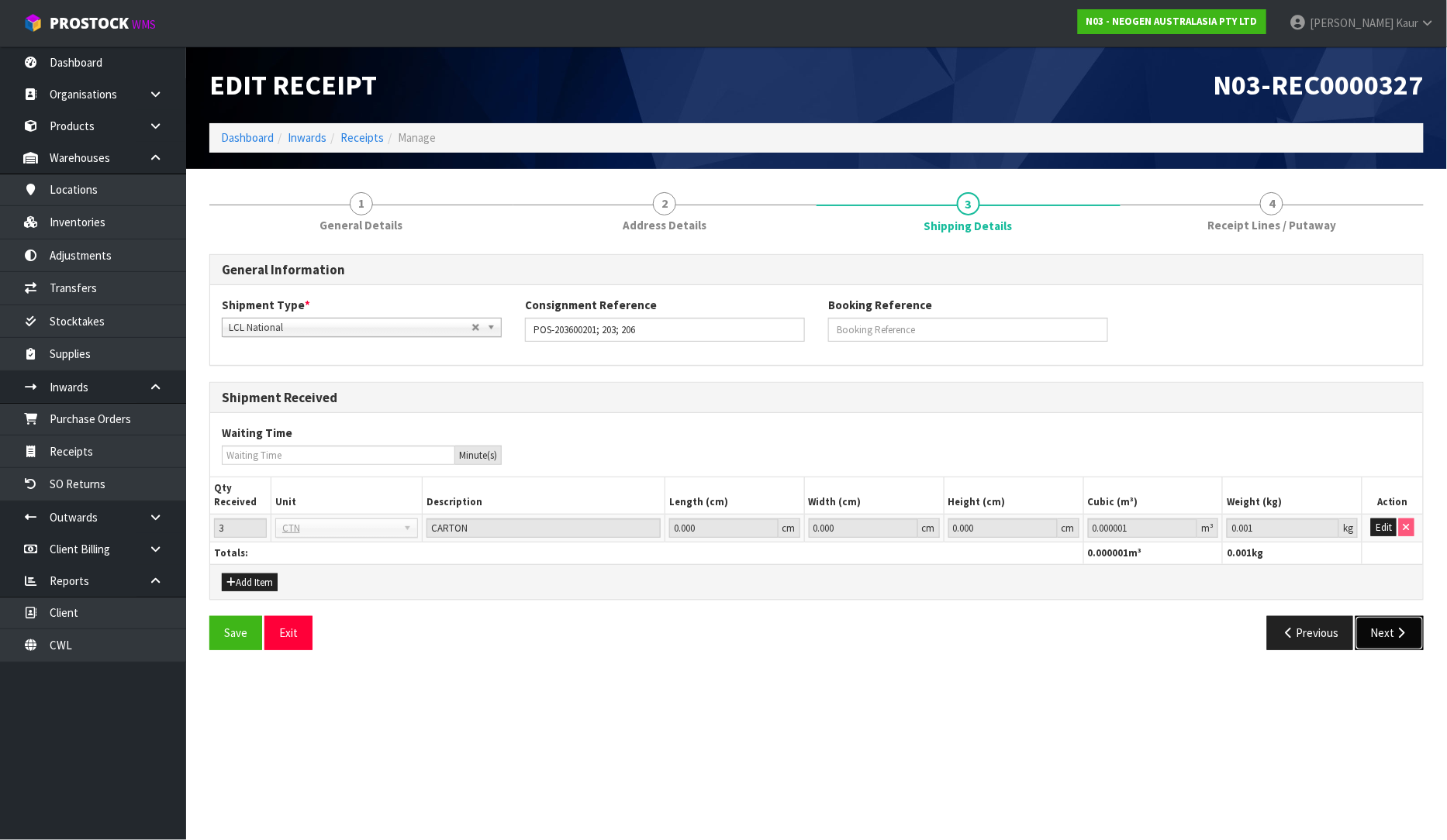
click at [1402, 636] on icon "button" at bounding box center [1400, 632] width 14 height 11
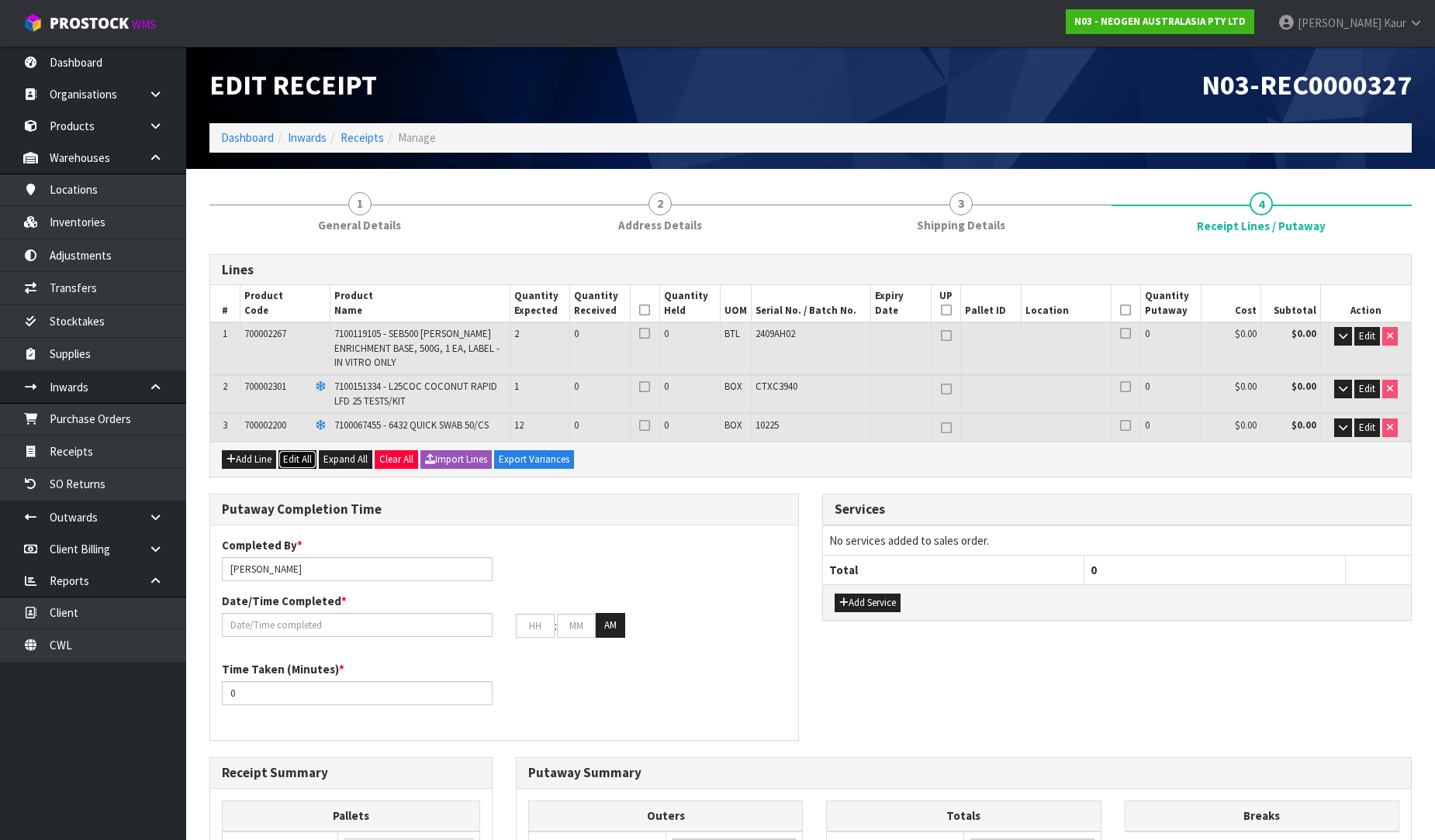
click at [313, 450] on button "Edit All" at bounding box center [297, 460] width 38 height 19
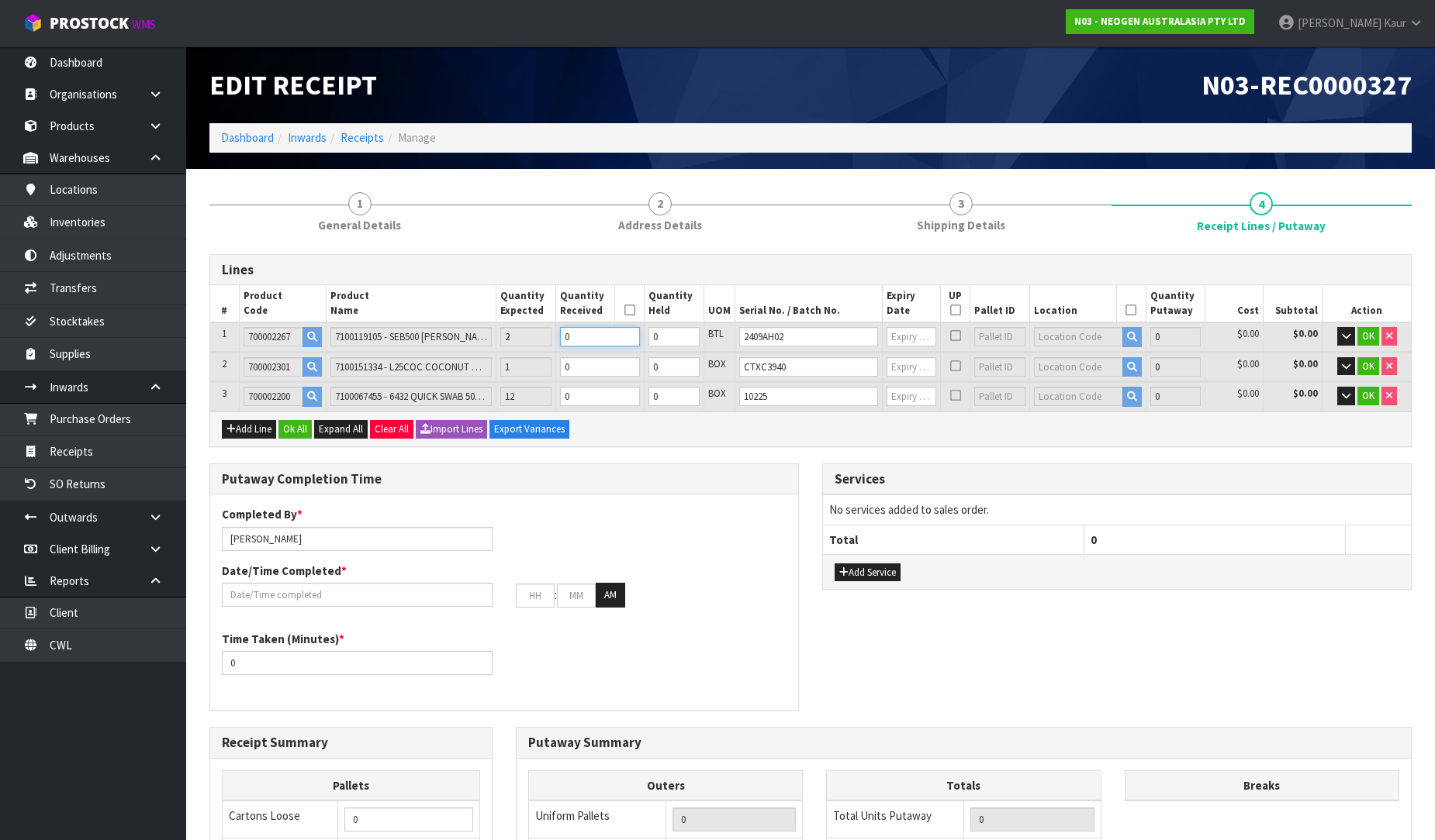
click at [602, 335] on input "0" at bounding box center [600, 336] width 80 height 19
type input "0.003078"
type input "1.2"
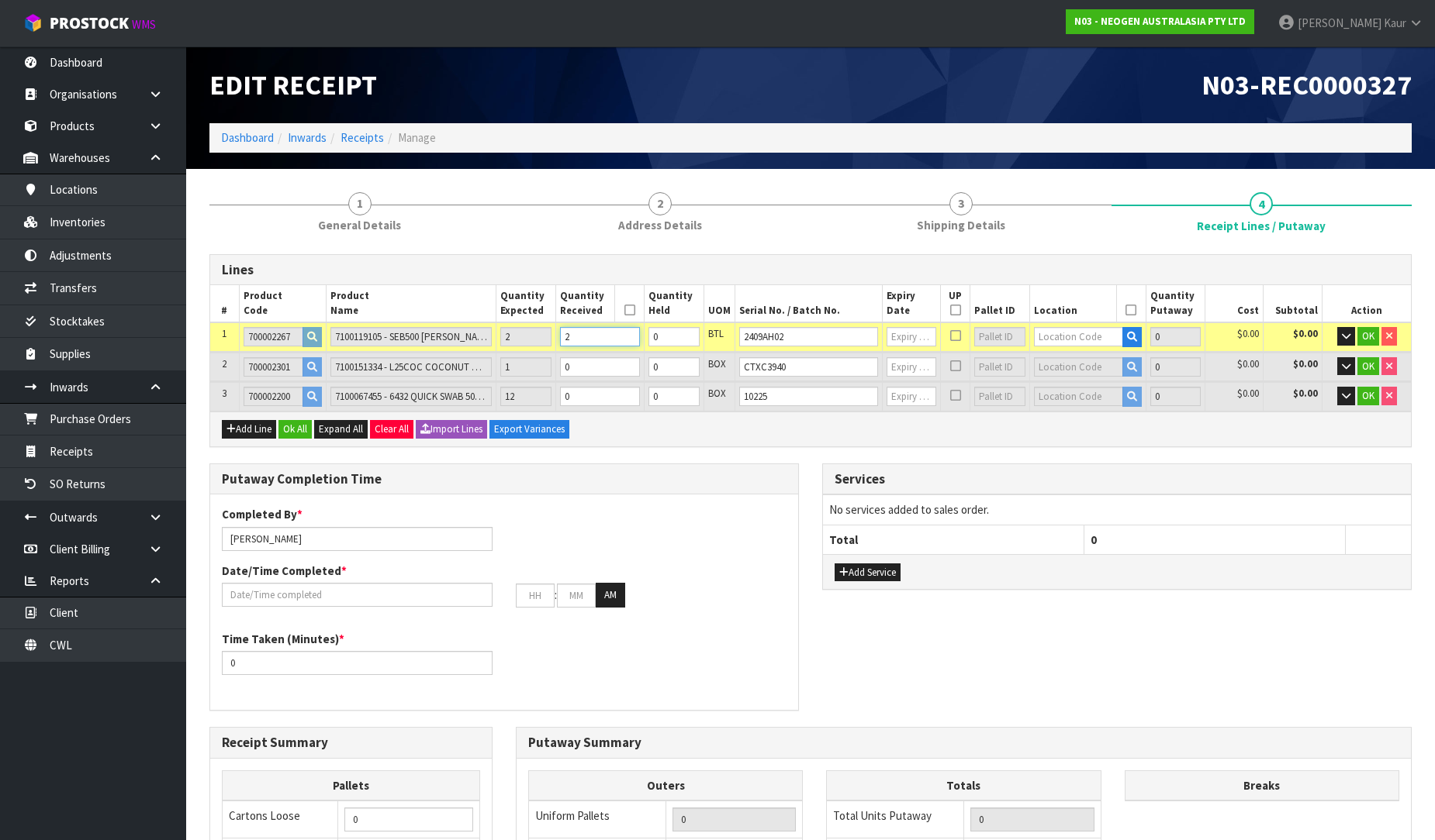
type input "2"
click at [609, 365] on input "0" at bounding box center [600, 367] width 80 height 19
type input "1"
type input "0.005724"
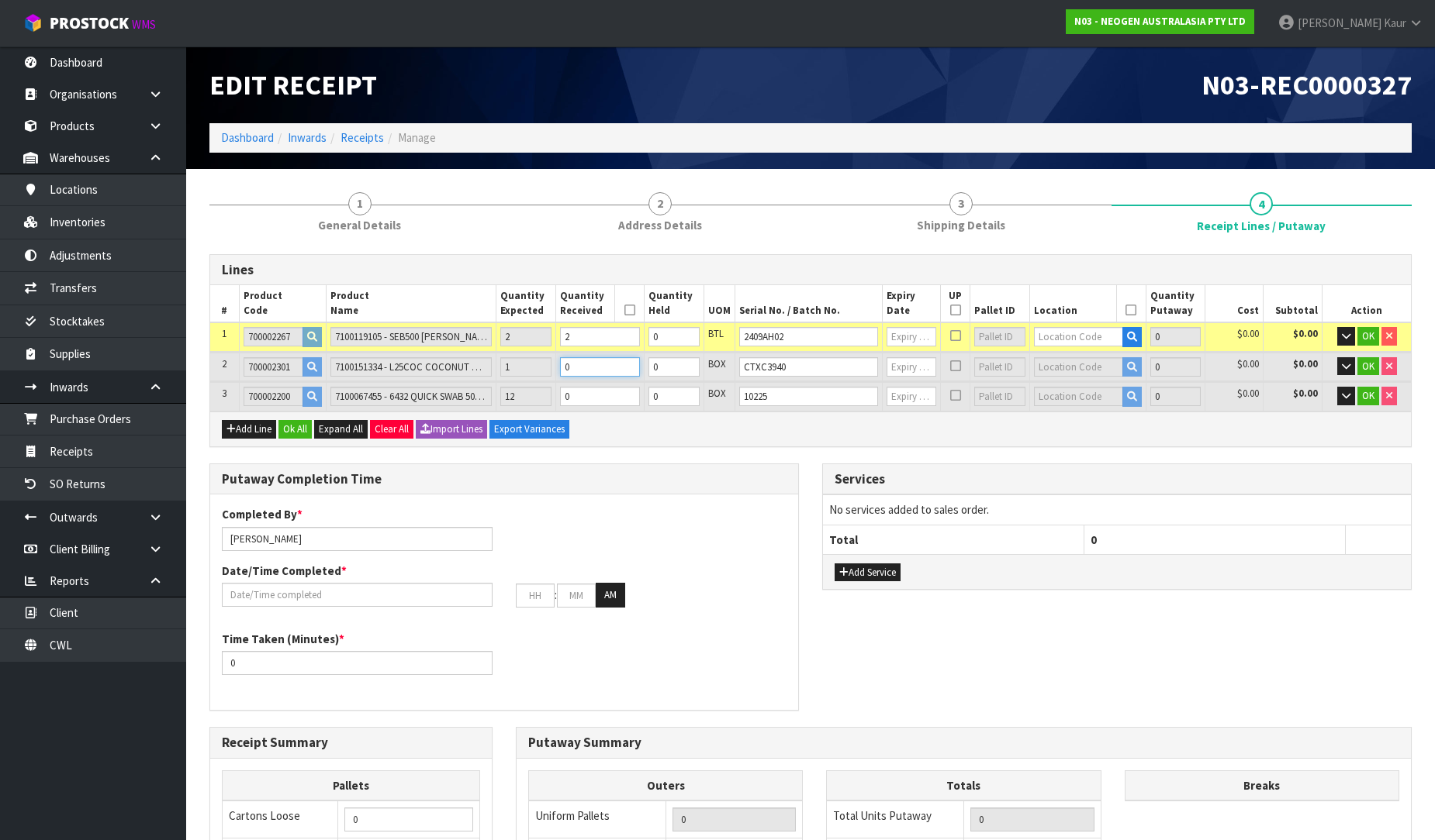
type input "1.6"
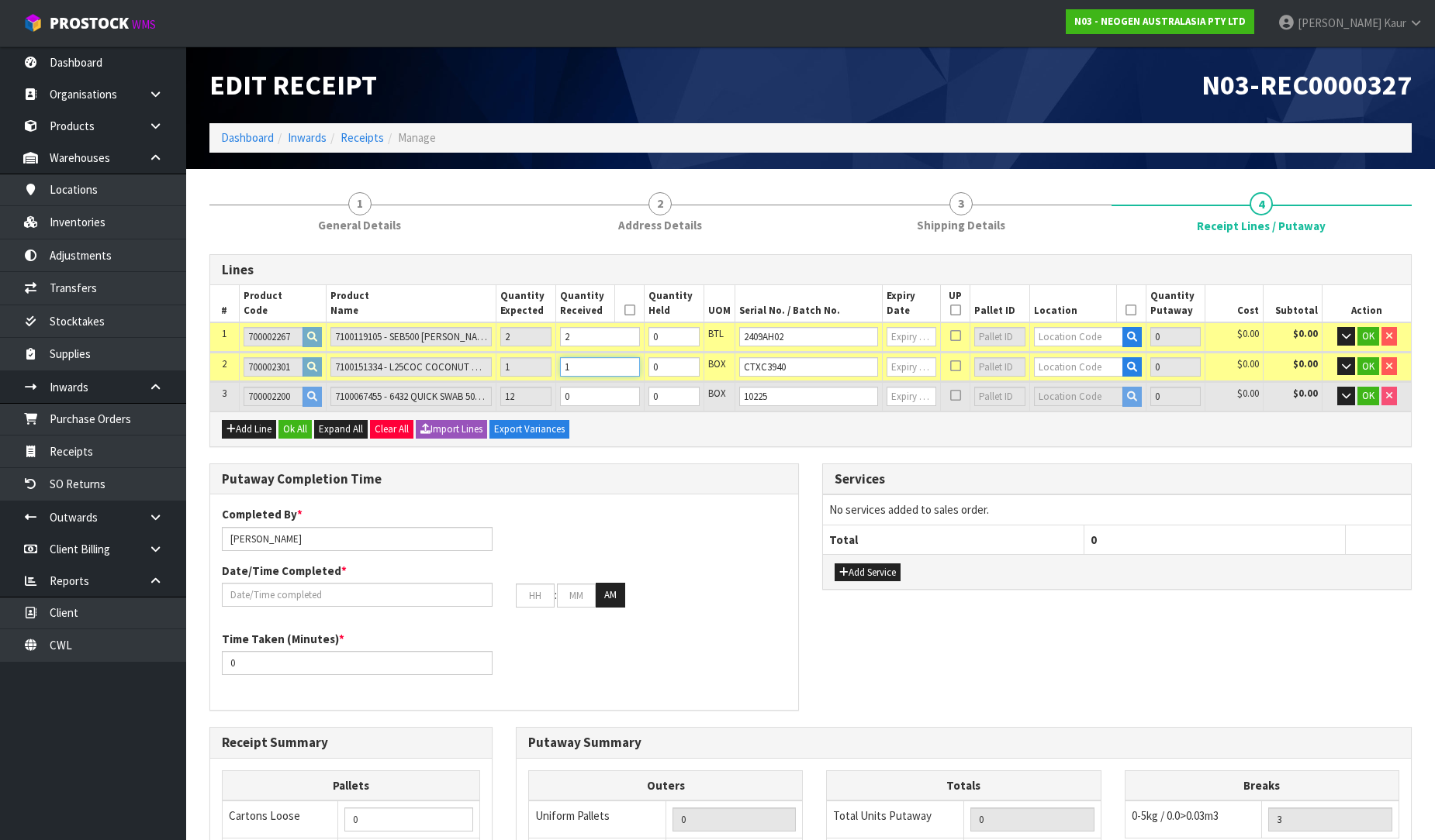
type input "1"
click at [602, 393] on input "0" at bounding box center [600, 396] width 80 height 19
type input "2"
type input "0.008364"
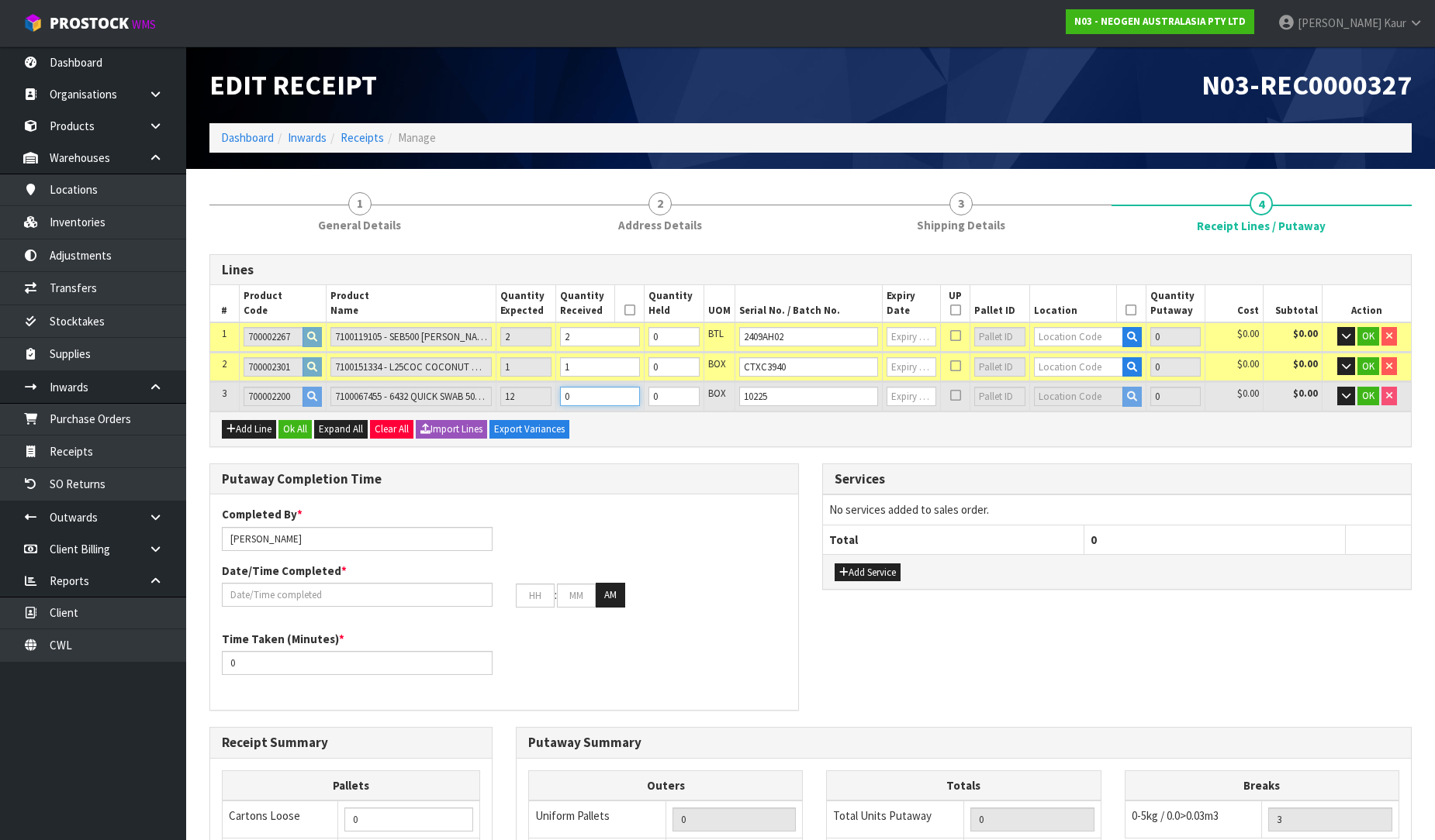
type input "2"
type input "1"
type input "13"
type input "0.037404"
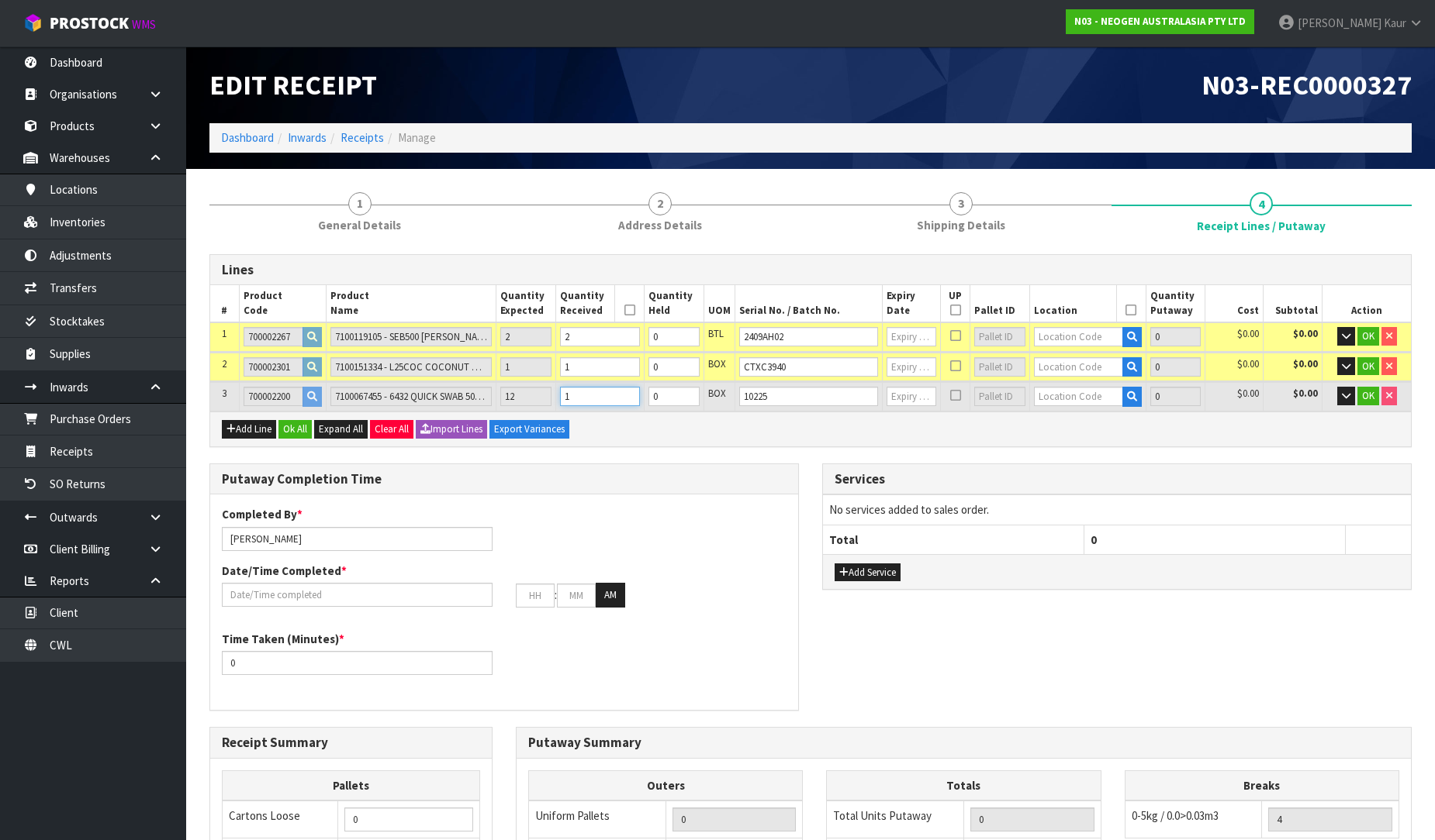
type input "6.4"
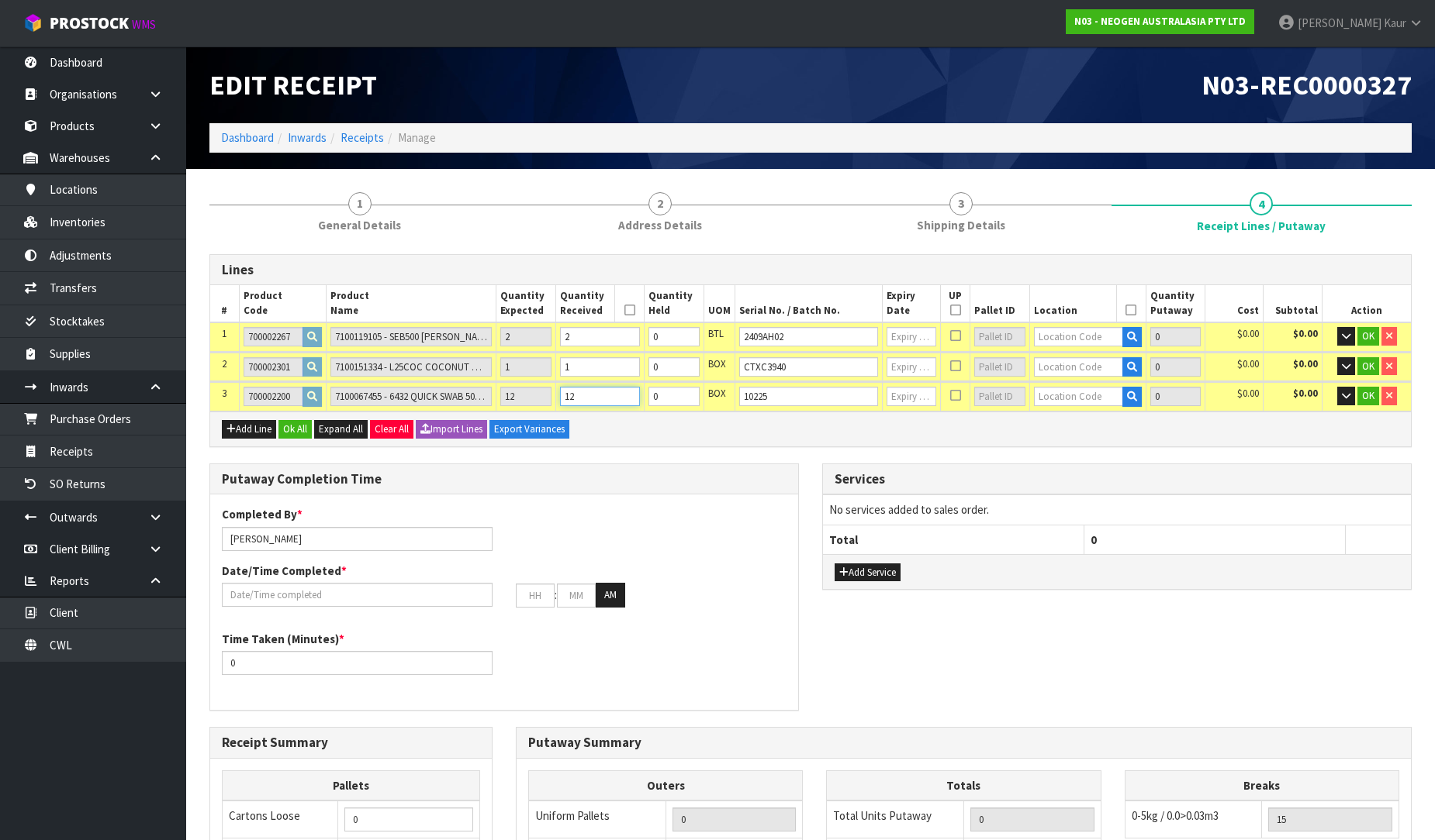
type input "12"
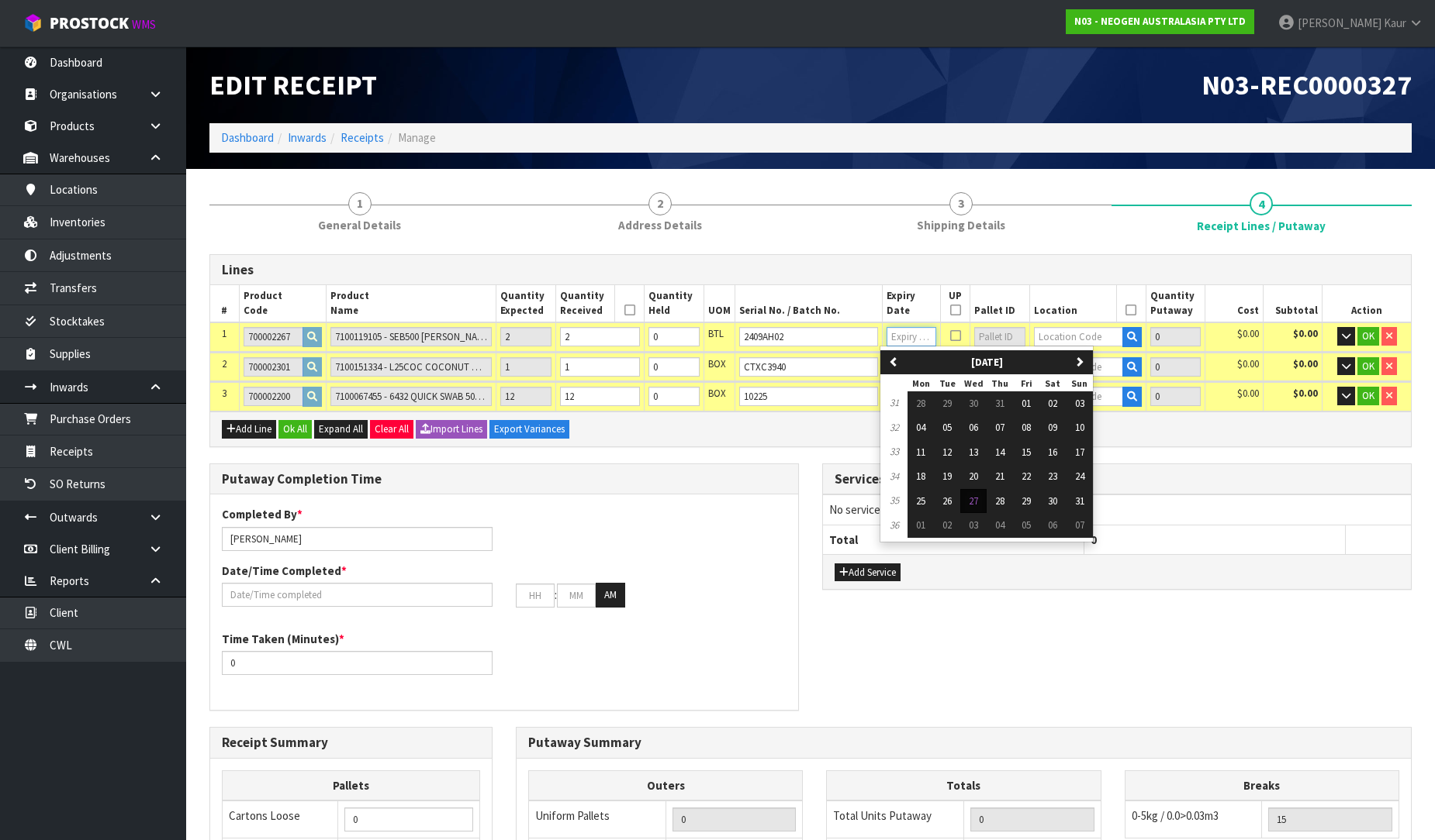
click at [894, 335] on input "text" at bounding box center [911, 336] width 50 height 19
type input "[DATE]"
click at [1057, 427] on span "11" at bounding box center [1053, 428] width 10 height 13
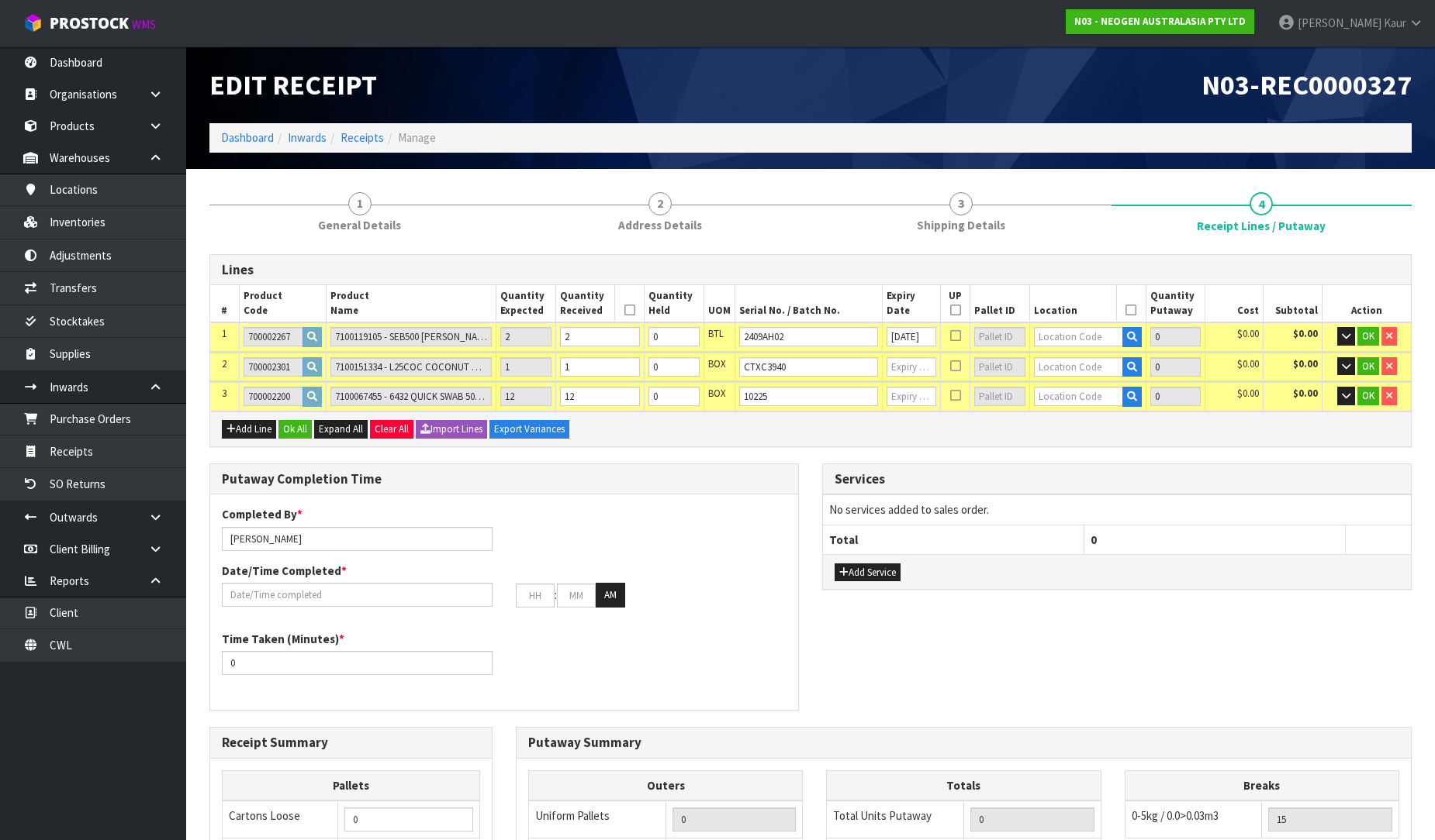
scroll to position [0, 0]
click at [904, 372] on input "text" at bounding box center [911, 367] width 50 height 19
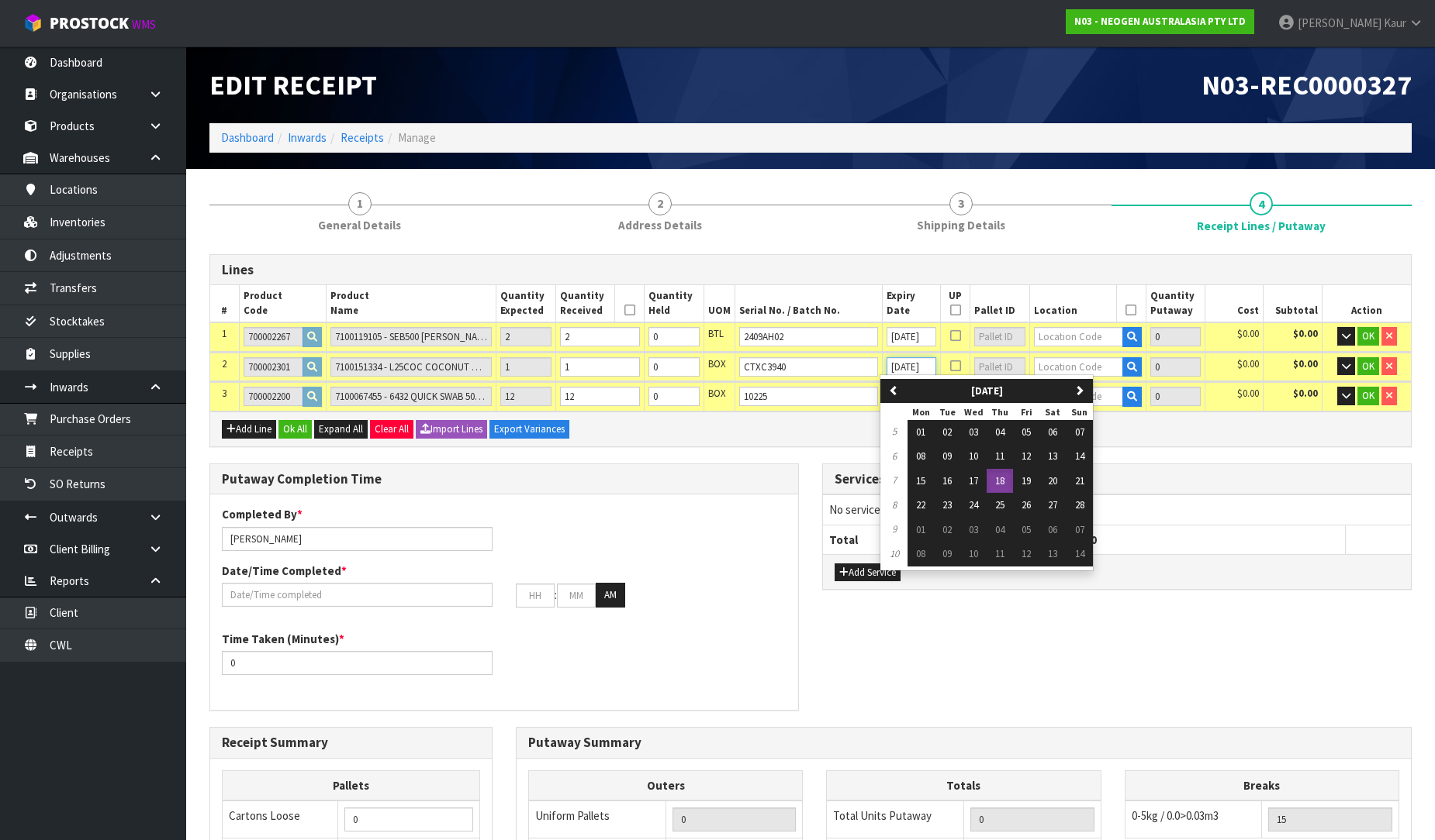
scroll to position [0, 5]
type input "[DATE]"
click at [1004, 483] on span "18" at bounding box center [1000, 481] width 10 height 13
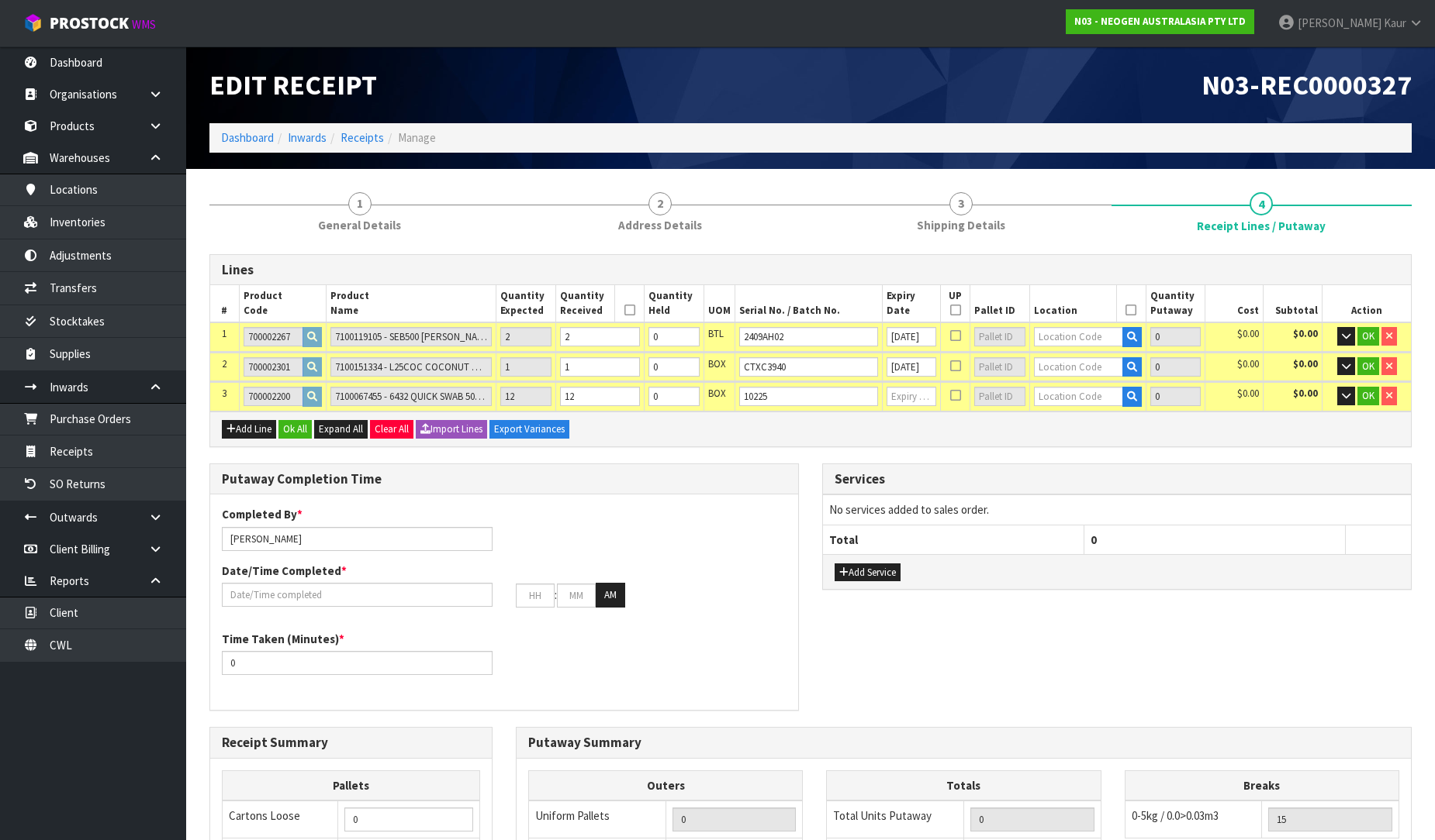
scroll to position [0, 0]
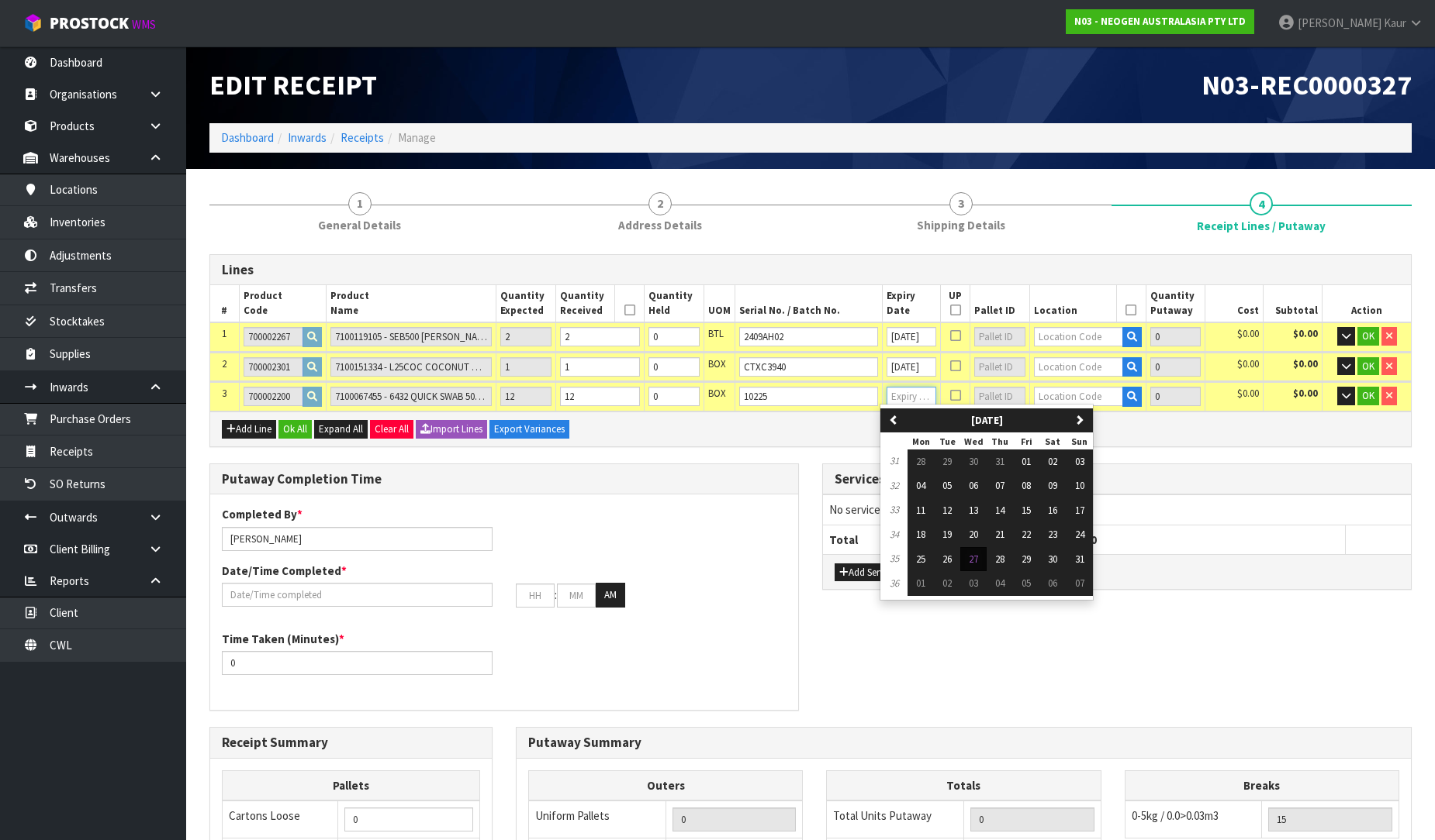
click at [902, 400] on input "text" at bounding box center [911, 396] width 50 height 19
type input "[DATE]"
click at [1079, 477] on button "13" at bounding box center [1079, 486] width 27 height 25
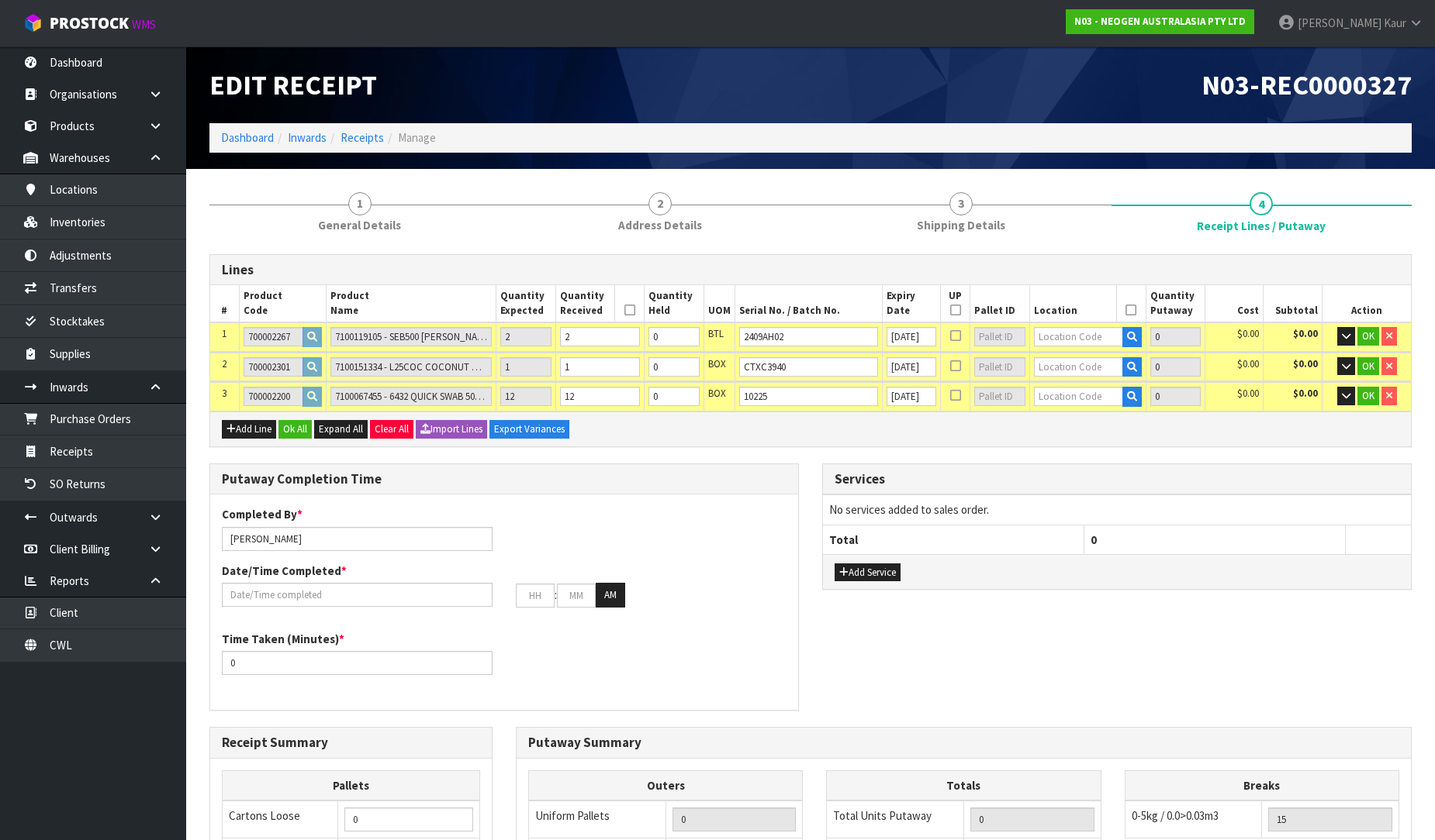
scroll to position [0, 0]
click at [1034, 334] on input "text" at bounding box center [1079, 336] width 90 height 19
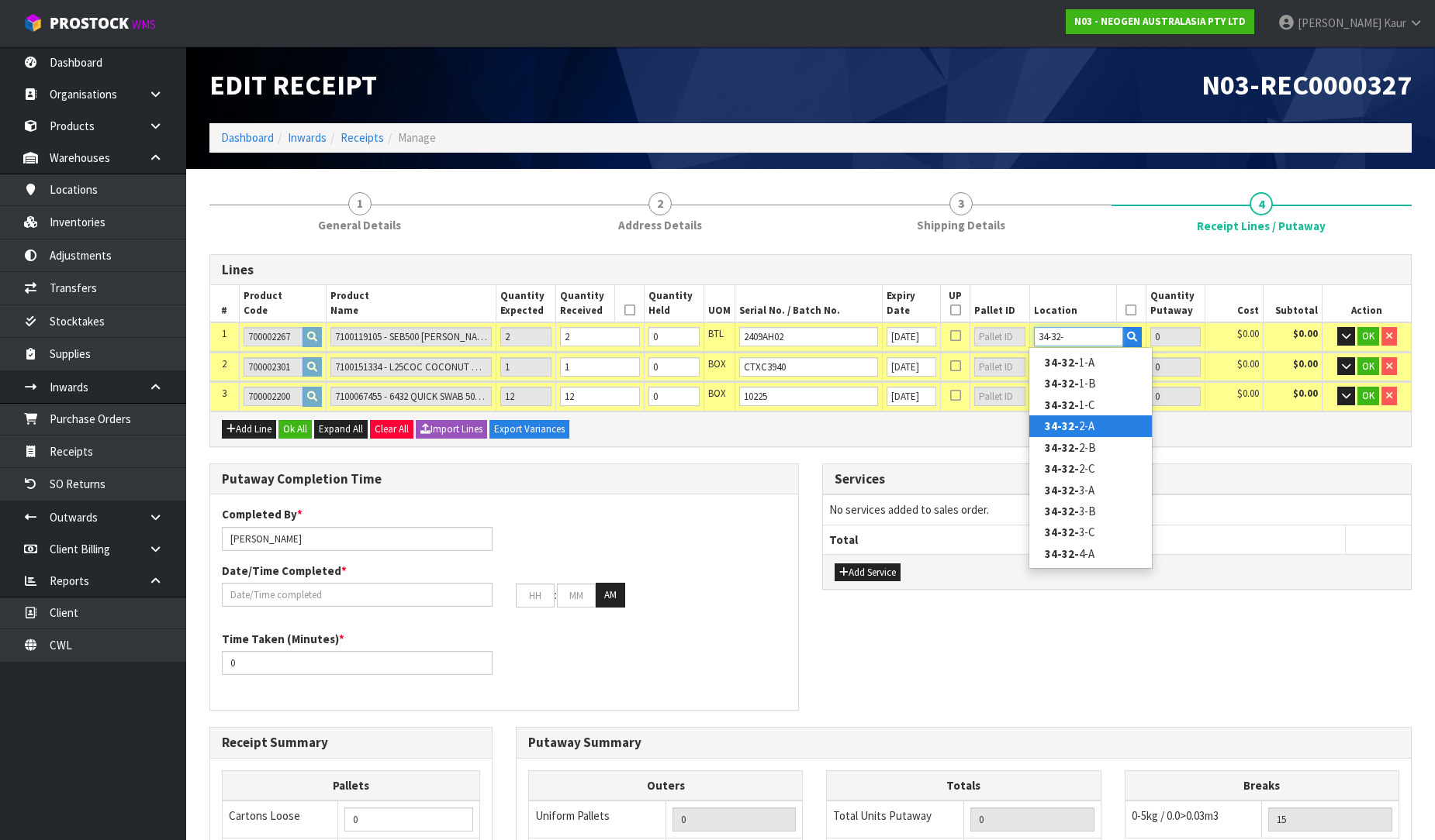
type input "34-32-"
click at [1067, 419] on strong "34-32-" at bounding box center [1061, 426] width 34 height 14
type input "2"
type input "34-32-2-A"
type input "2"
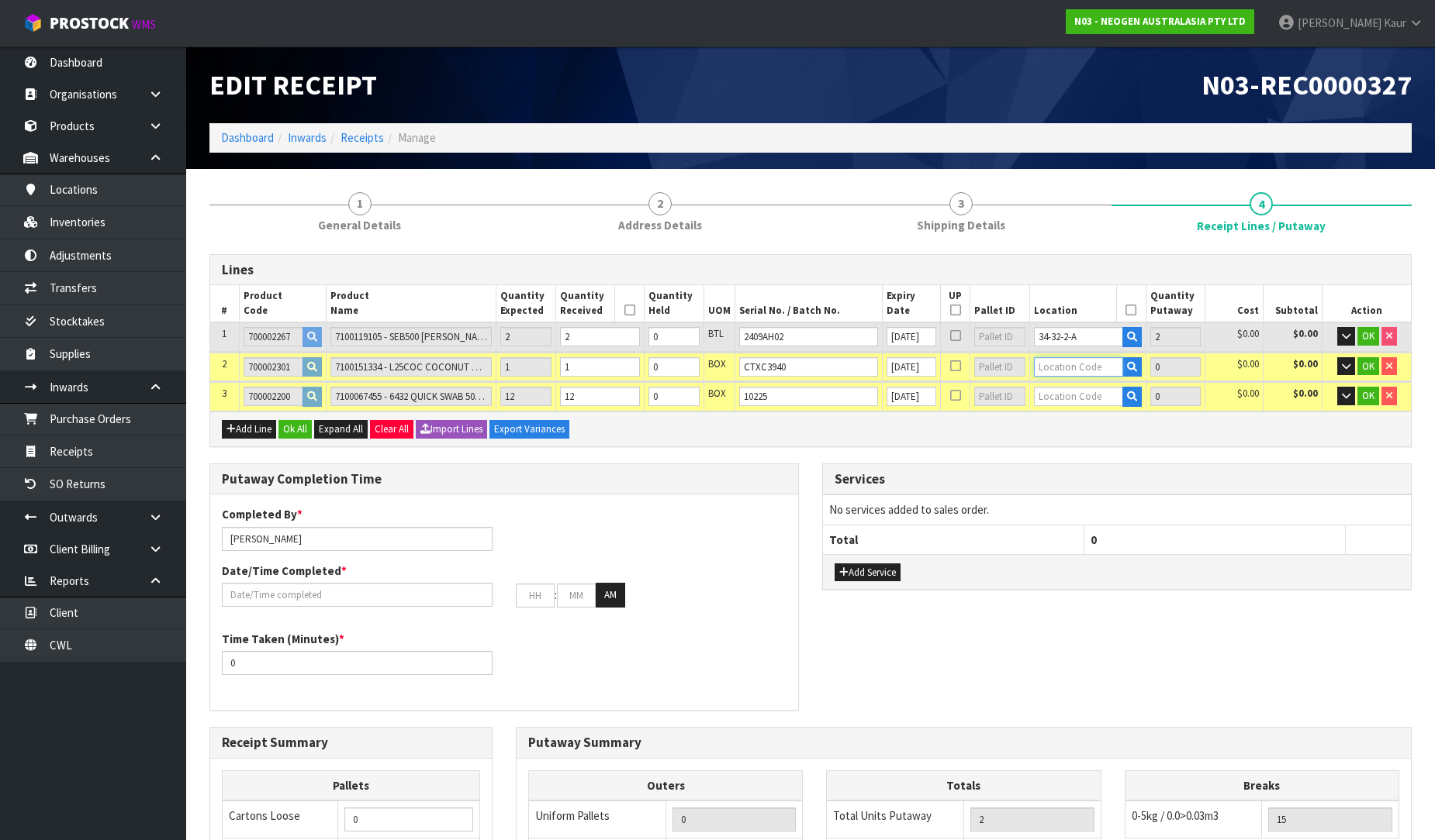
click at [1064, 372] on input "text" at bounding box center [1079, 367] width 90 height 19
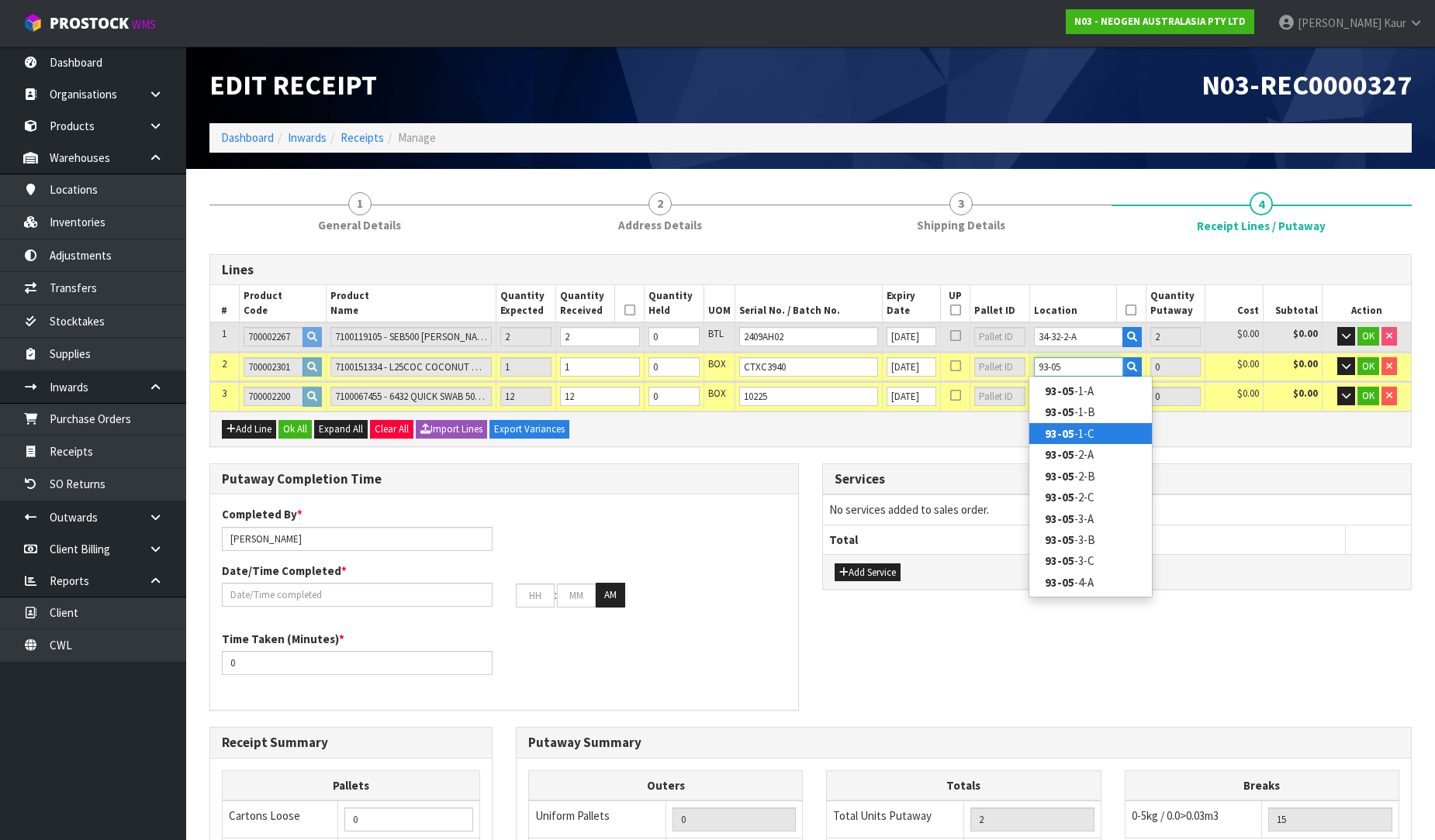
type input "93-05"
click at [1081, 424] on link "93-05 -1-C" at bounding box center [1090, 433] width 123 height 21
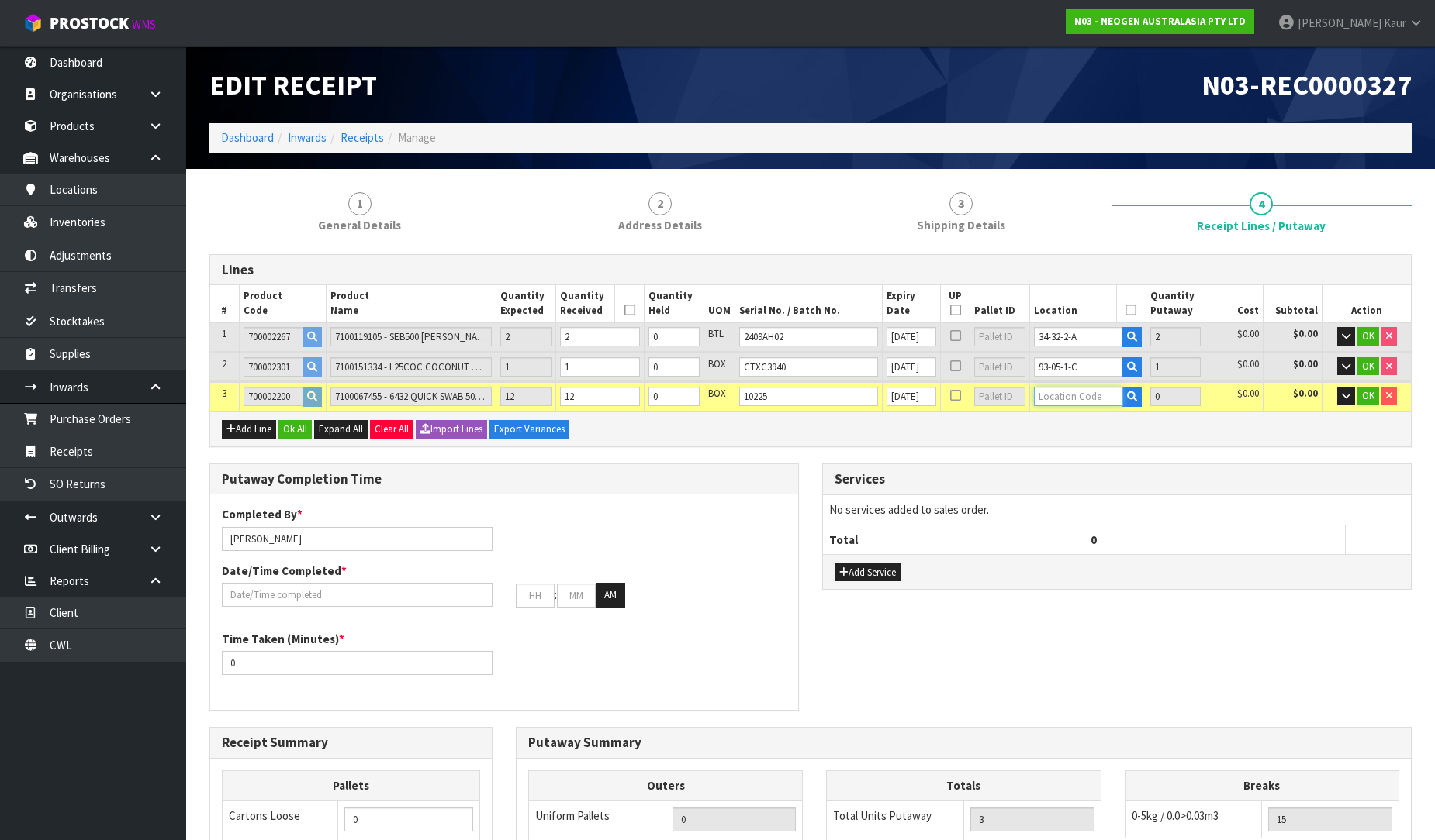
click at [1084, 393] on input "text" at bounding box center [1079, 396] width 90 height 19
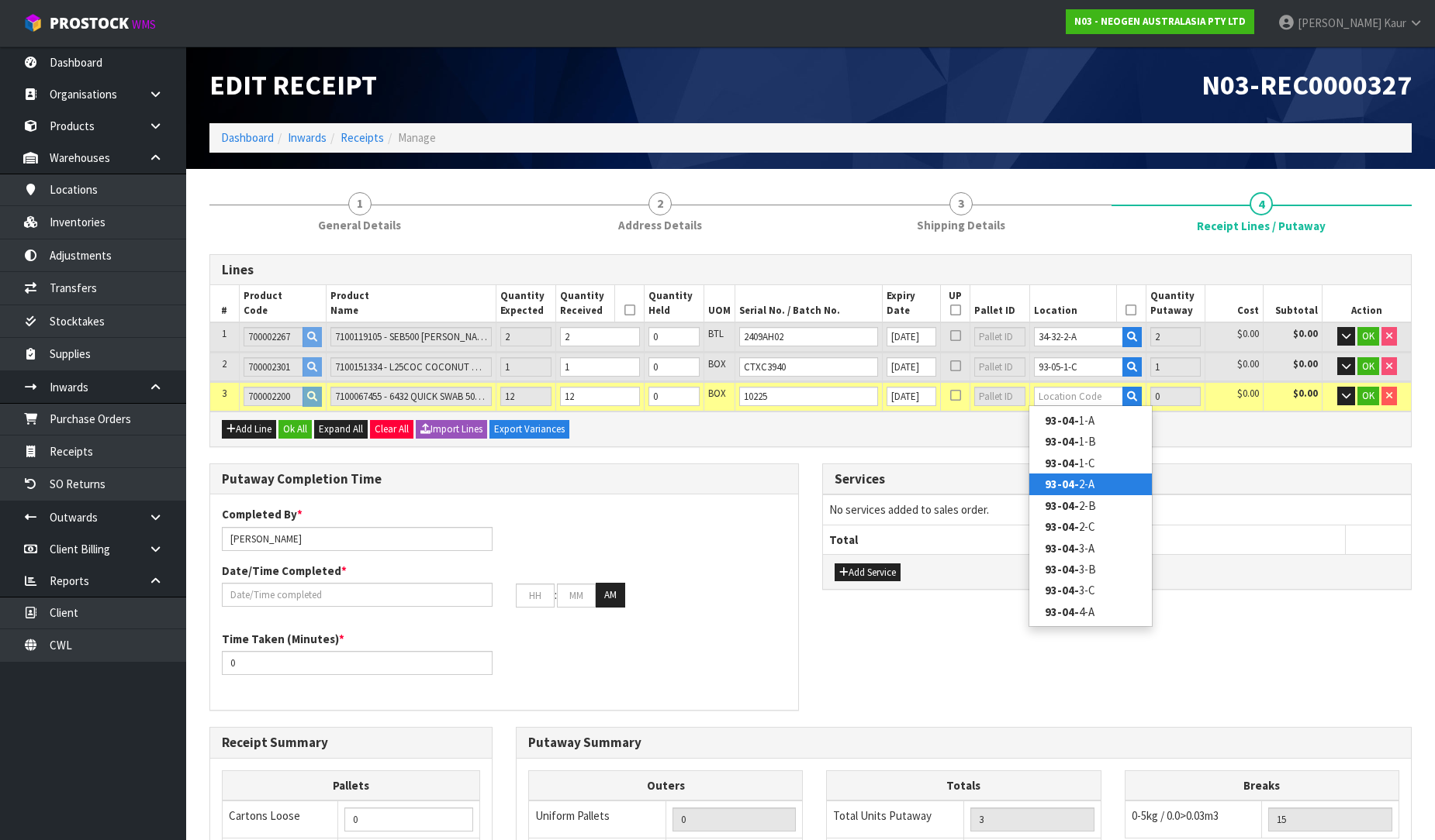
click at [1090, 477] on link "93-04- 2-A" at bounding box center [1090, 484] width 123 height 21
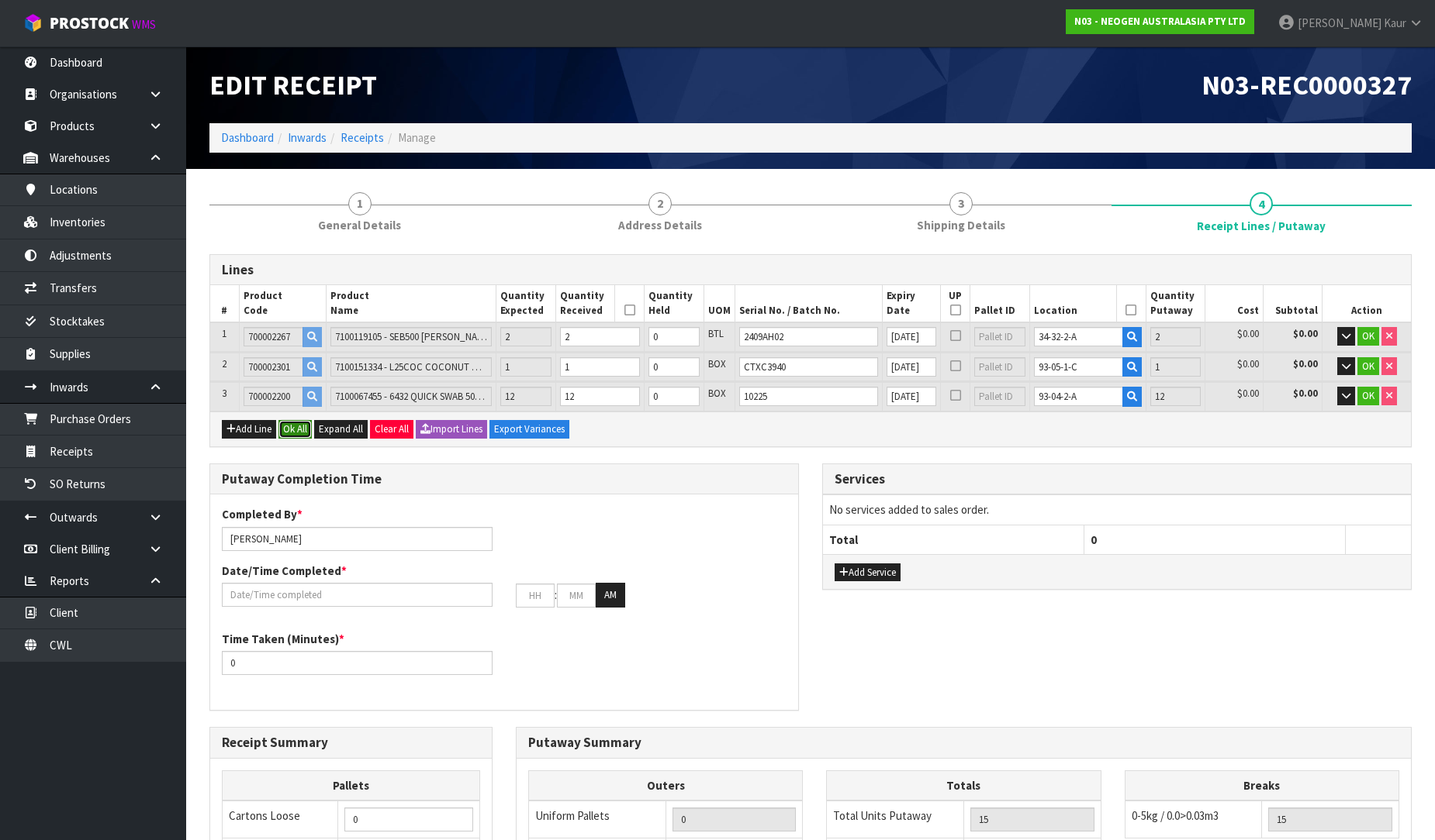
click at [293, 429] on button "Ok All" at bounding box center [294, 430] width 33 height 19
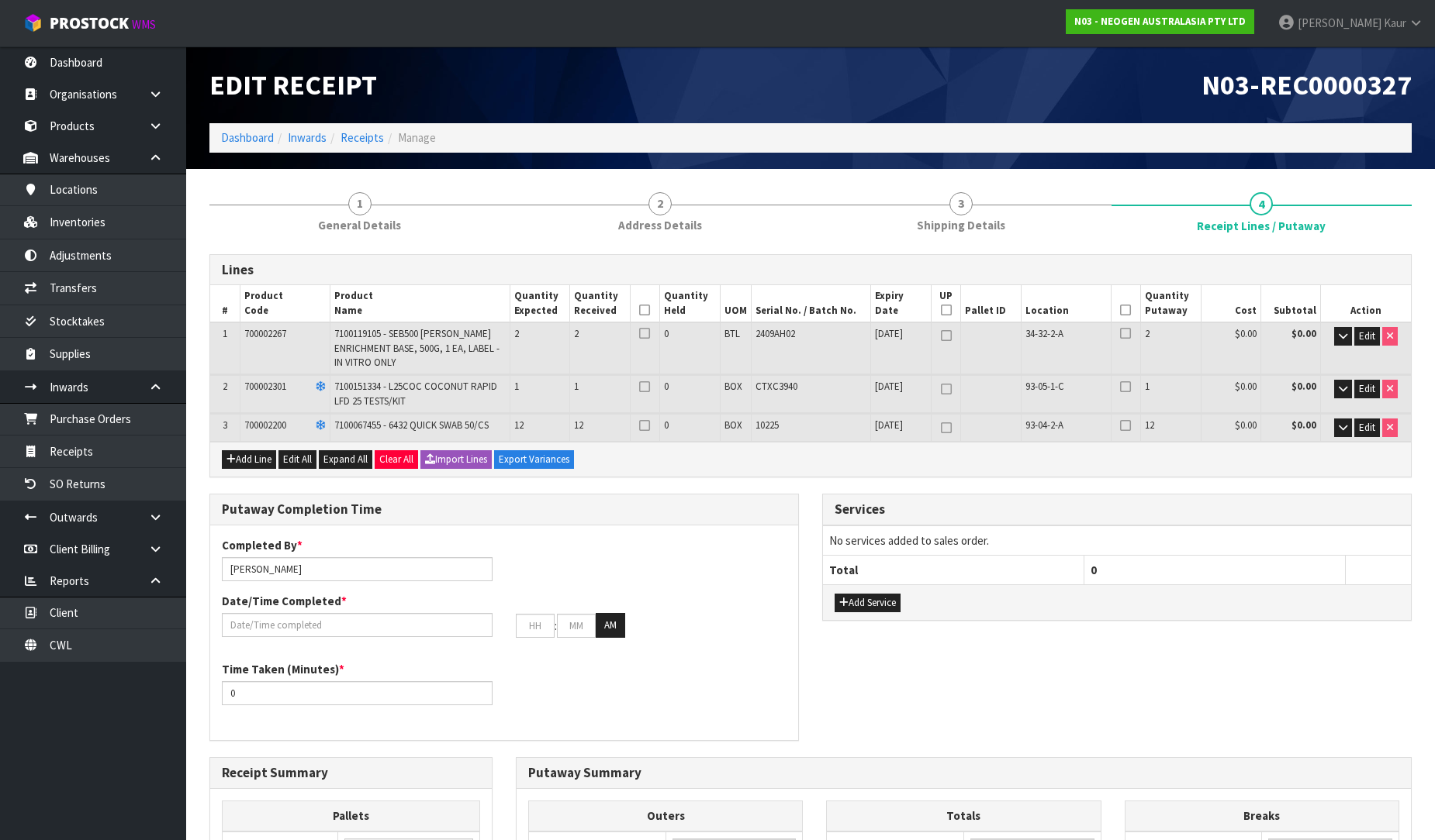
click at [649, 310] on icon at bounding box center [644, 310] width 10 height 1
click at [1128, 310] on icon at bounding box center [1124, 310] width 10 height 1
click at [274, 613] on input "text" at bounding box center [357, 625] width 271 height 24
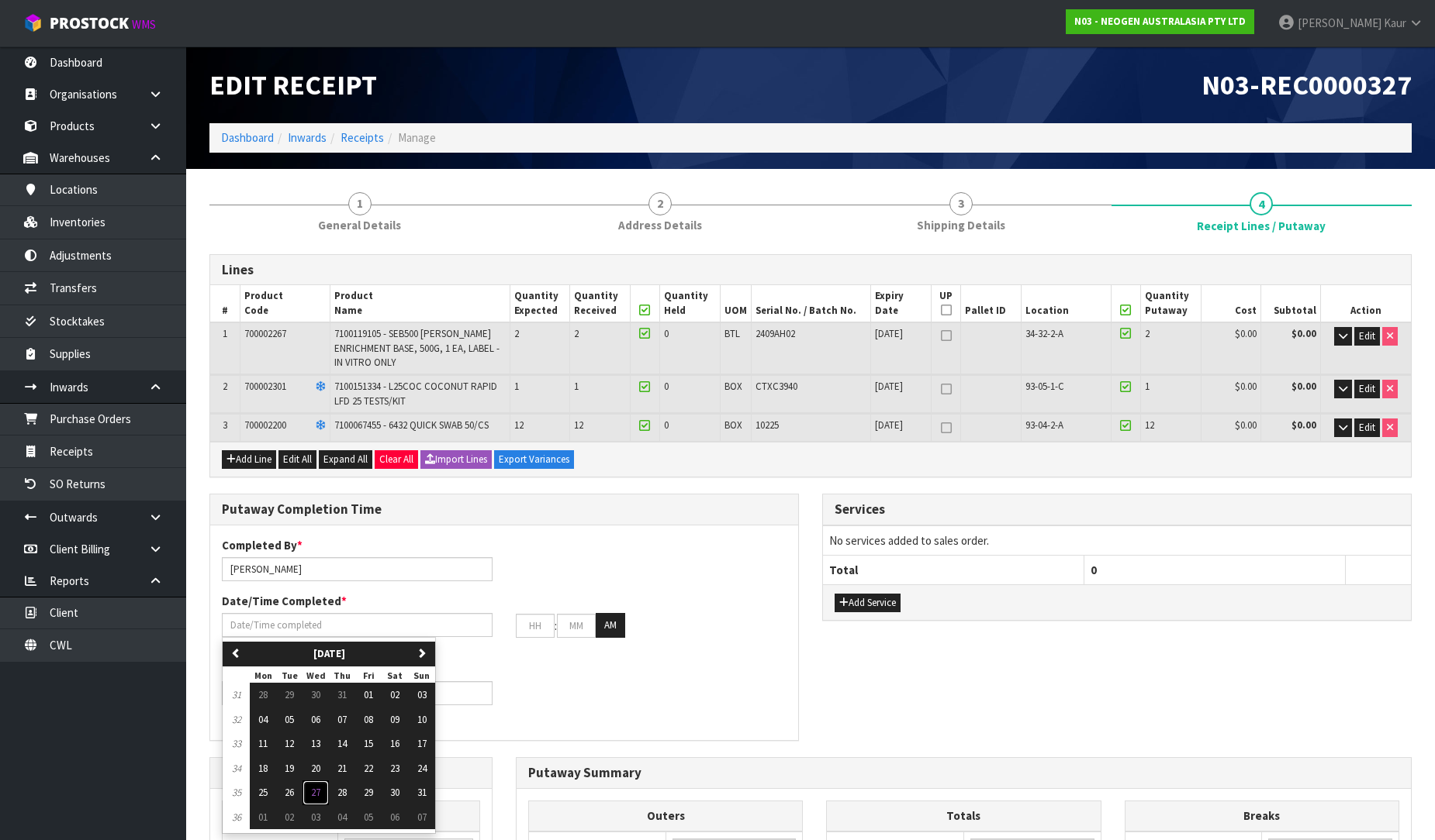
click at [320, 786] on span "27" at bounding box center [315, 792] width 10 height 13
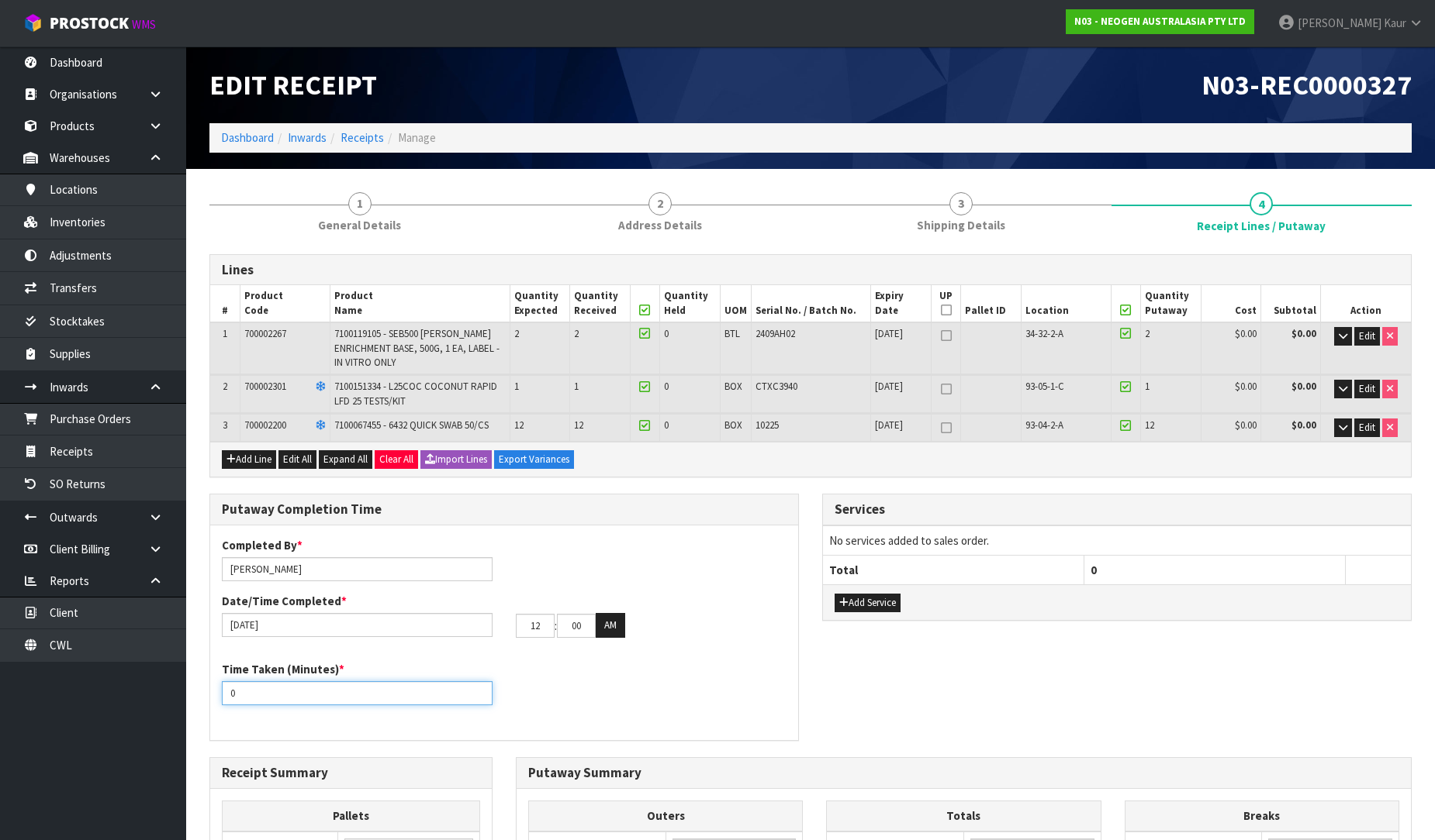
drag, startPoint x: 260, startPoint y: 678, endPoint x: 206, endPoint y: 687, distance: 54.7
click at [206, 687] on div "Putaway Completion Time Completed By * [PERSON_NAME] Date/Time Completed * [DAT…" at bounding box center [504, 625] width 613 height 264
drag, startPoint x: 548, startPoint y: 613, endPoint x: 486, endPoint y: 605, distance: 62.5
click at [486, 613] on div "[DATE] 12 : 00 : 00 AM" at bounding box center [504, 626] width 588 height 25
drag, startPoint x: 585, startPoint y: 610, endPoint x: 551, endPoint y: 610, distance: 34.0
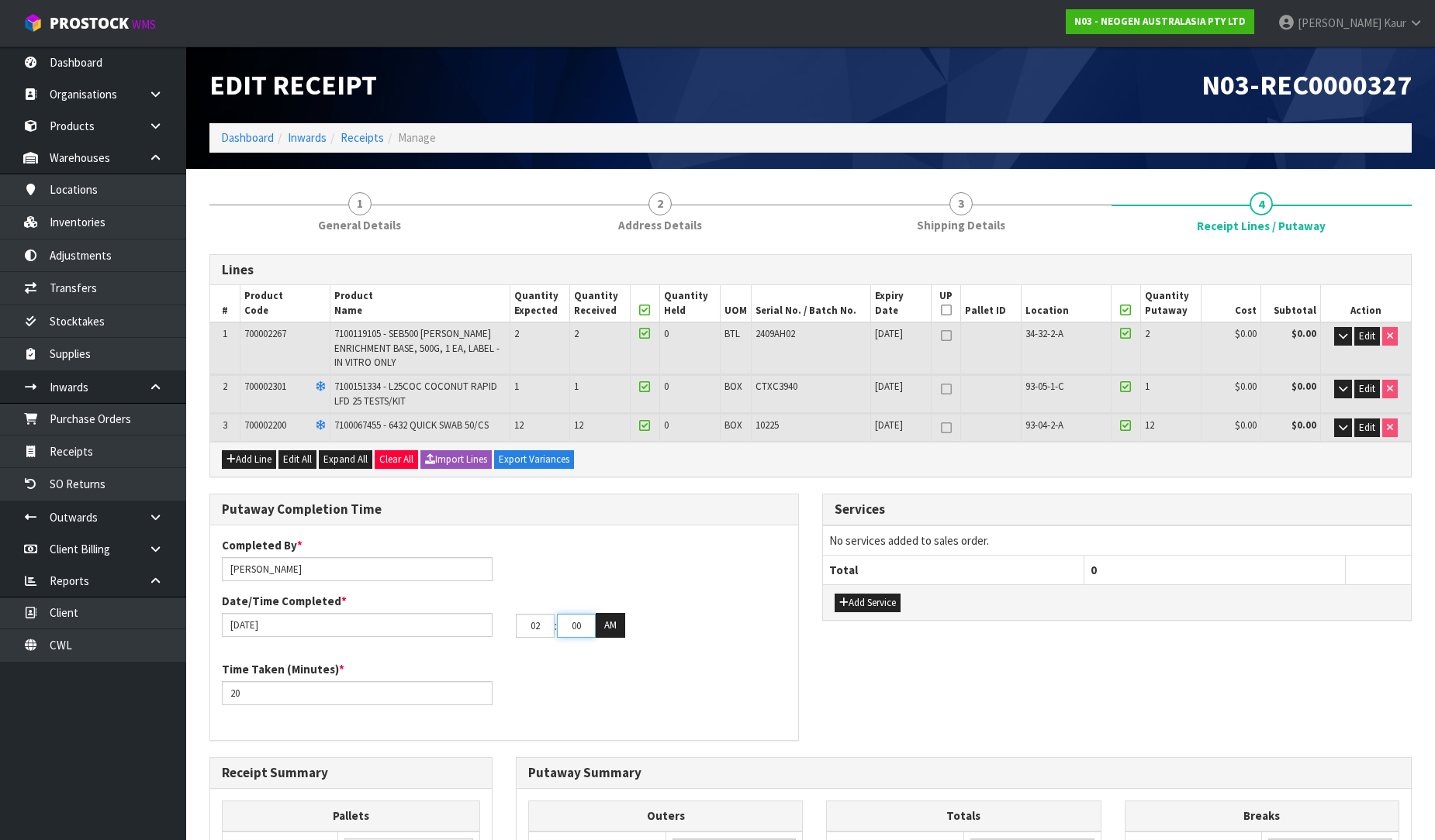
click at [551, 613] on tr "02 : 00 : 00 AM" at bounding box center [570, 626] width 110 height 25
click at [608, 614] on button "AM" at bounding box center [610, 626] width 30 height 25
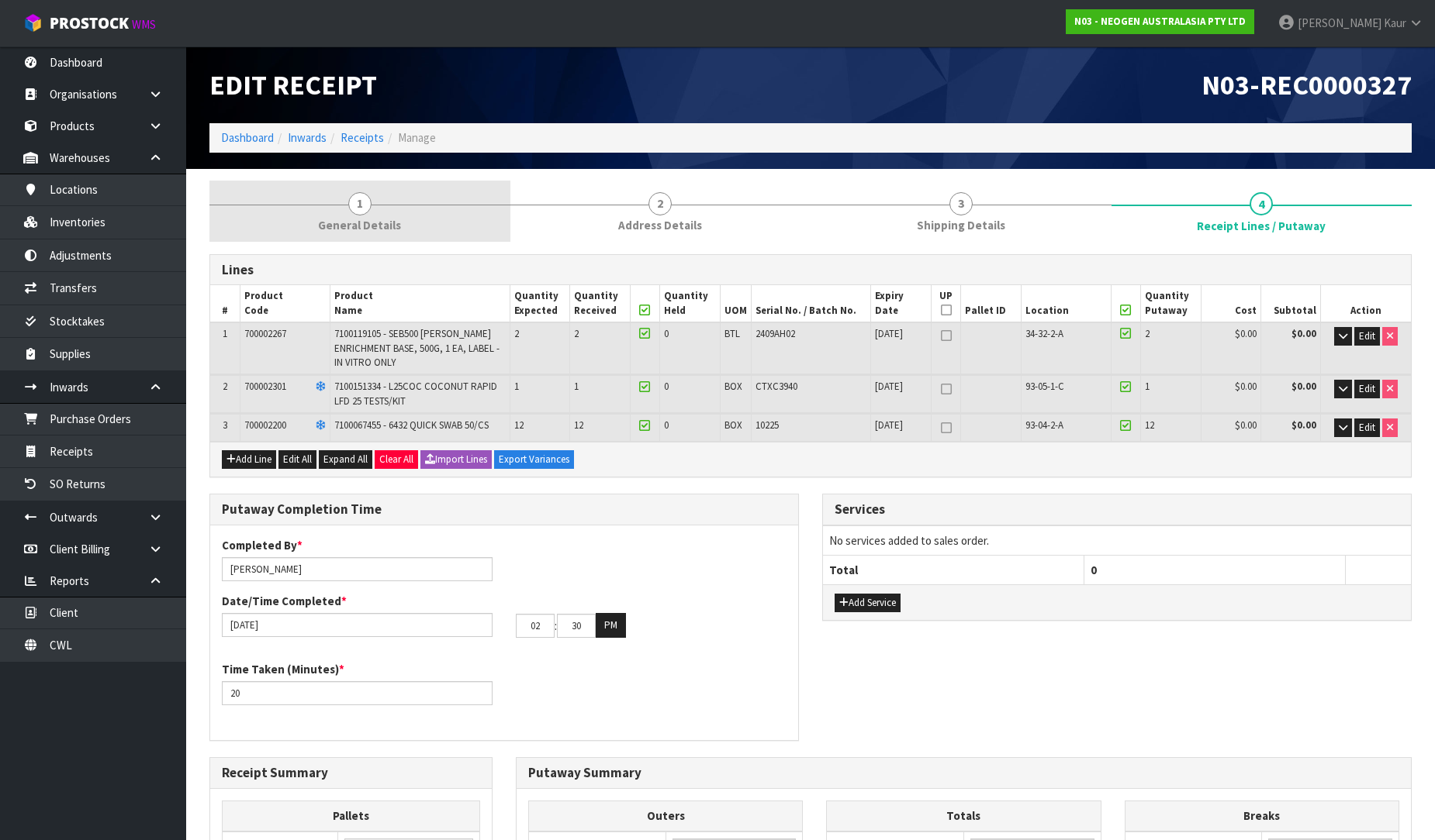
click at [384, 230] on span "General Details" at bounding box center [359, 225] width 83 height 16
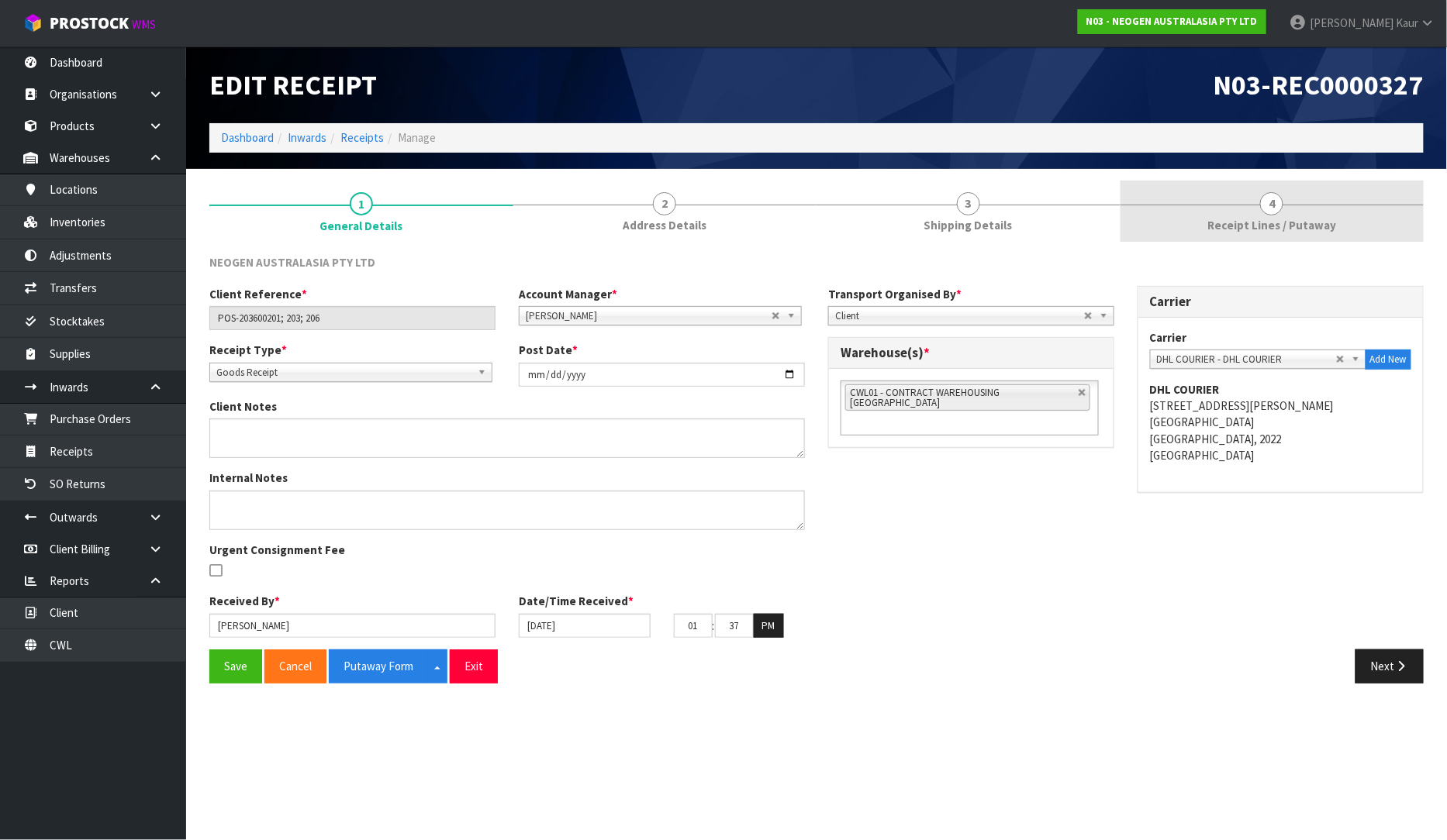
click at [1310, 223] on span "Receipt Lines / Putaway" at bounding box center [1271, 225] width 129 height 16
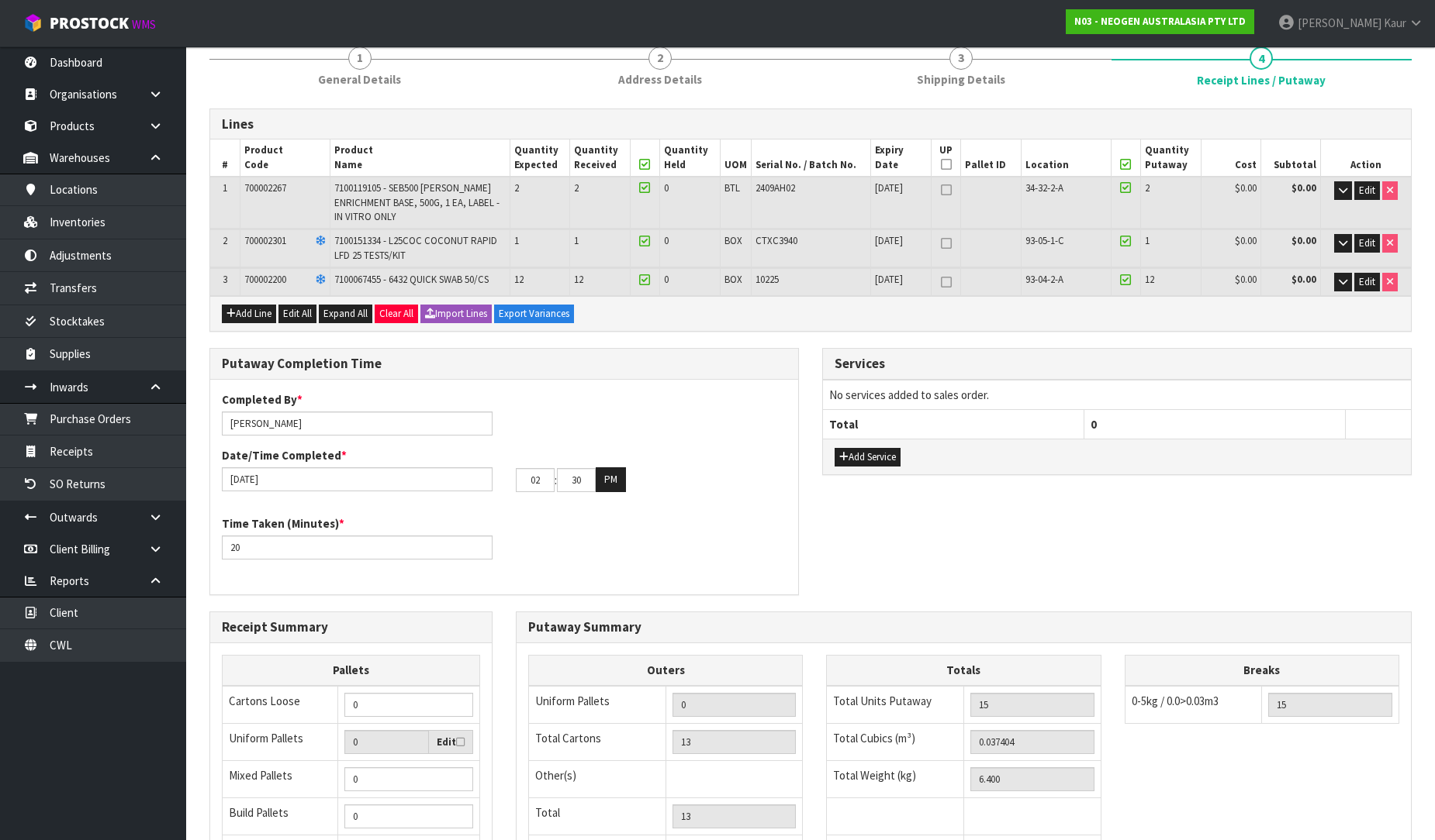
scroll to position [336, 0]
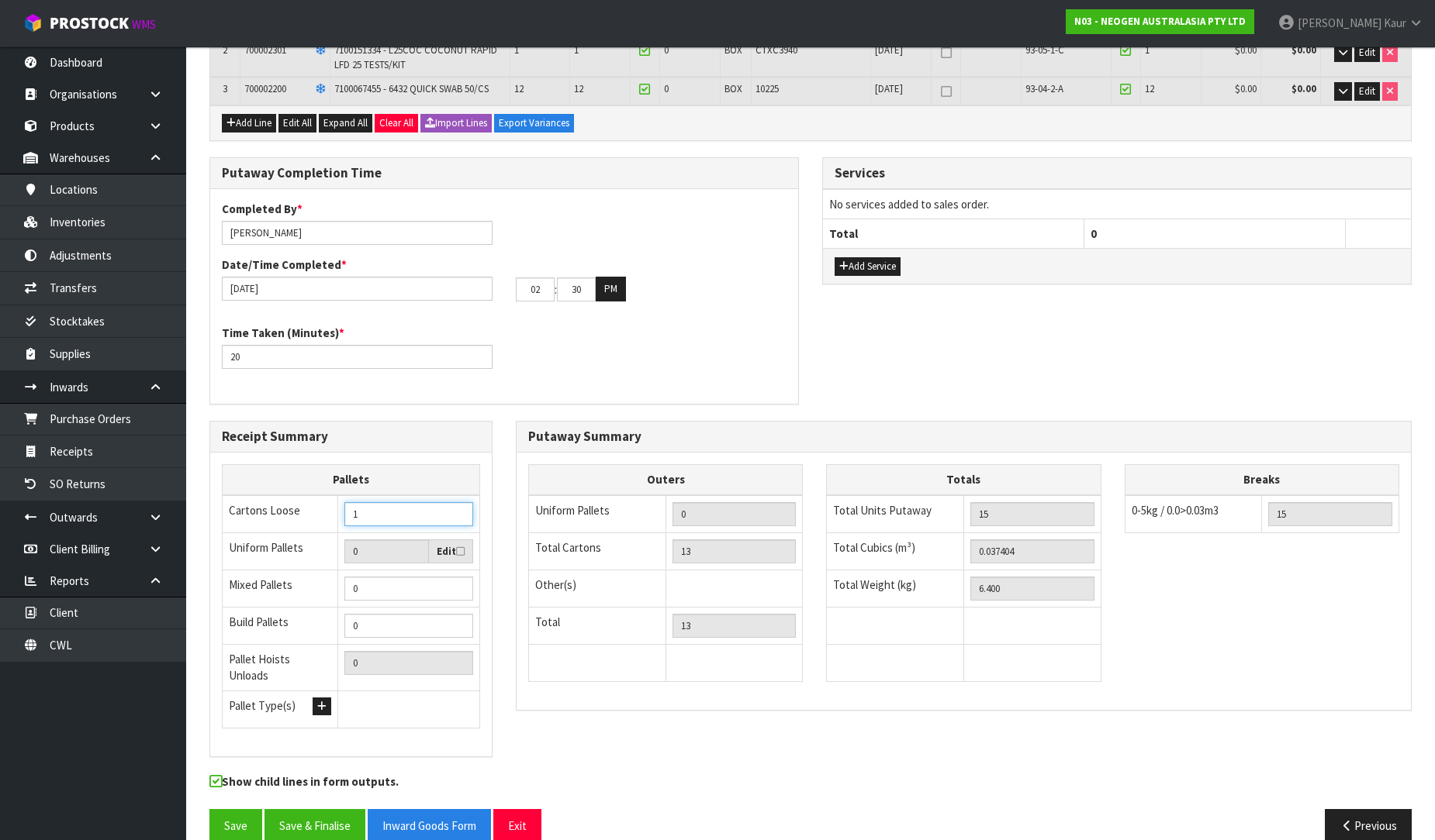
click at [457, 502] on input "1" at bounding box center [408, 513] width 129 height 24
click at [457, 502] on input "2" at bounding box center [408, 513] width 129 height 24
click at [457, 502] on input "3" at bounding box center [408, 513] width 129 height 24
click at [320, 810] on button "Save & Finalise" at bounding box center [315, 826] width 101 height 33
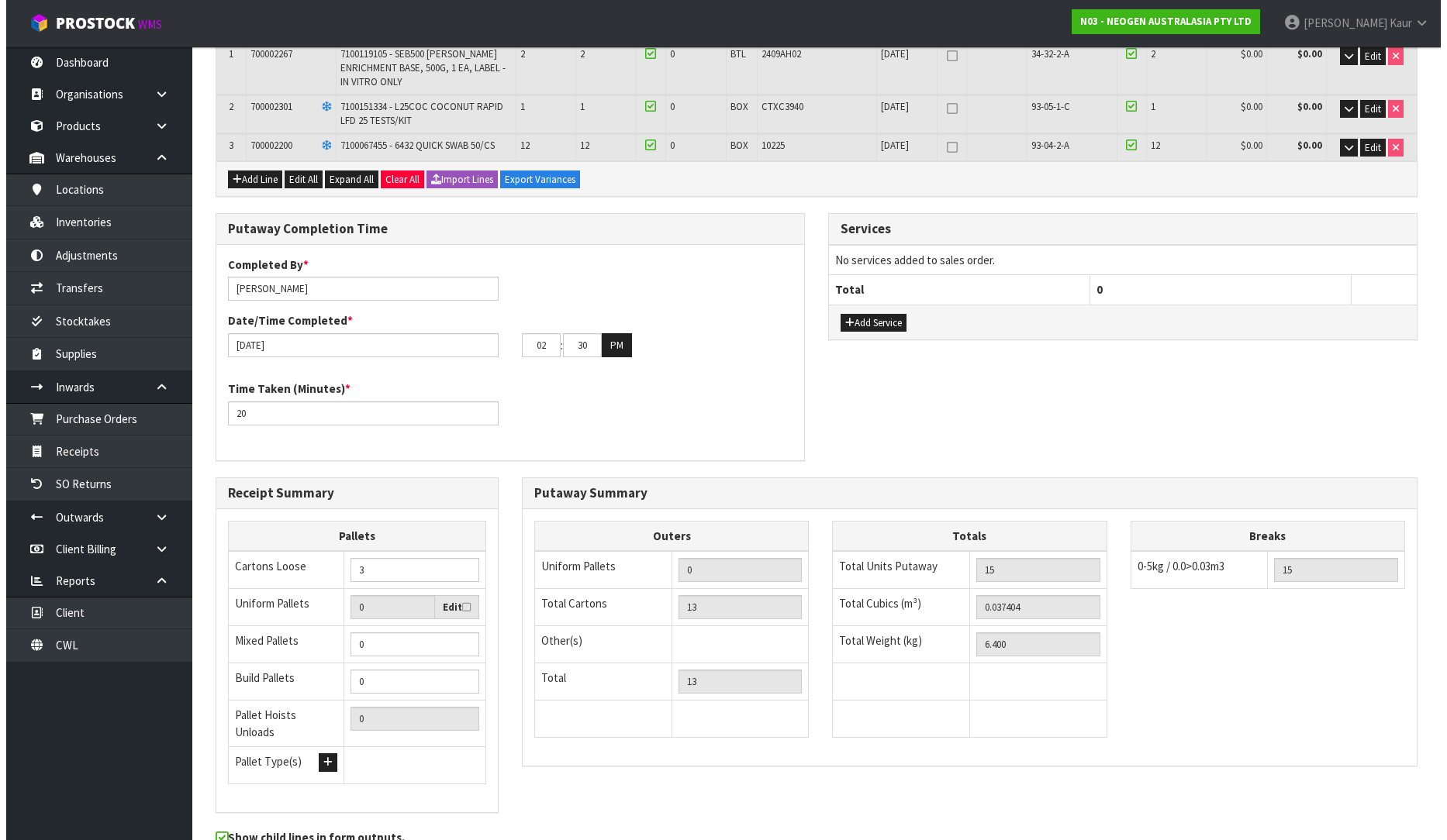
scroll to position [0, 0]
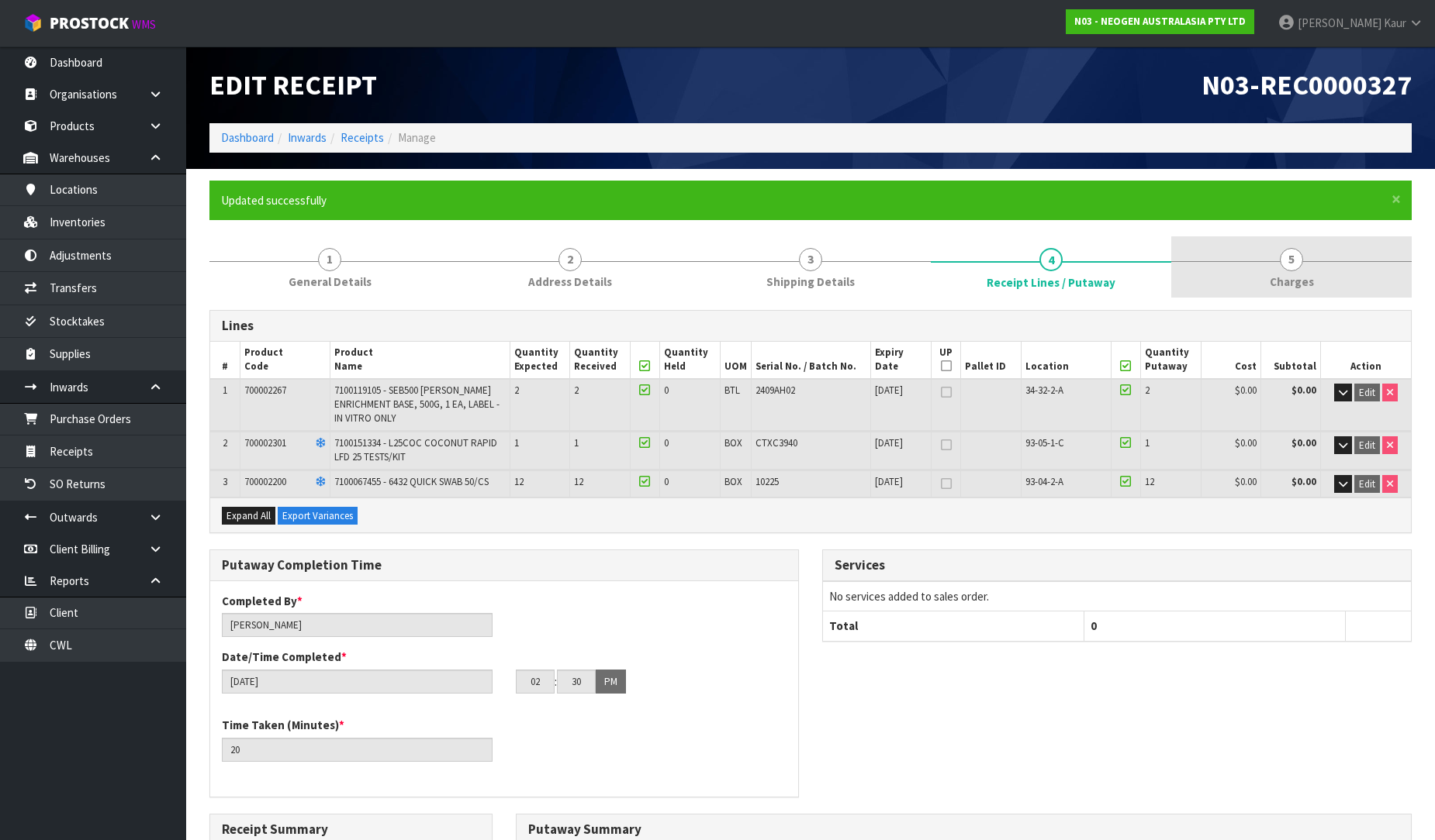
click at [1299, 253] on span "5" at bounding box center [1291, 259] width 23 height 23
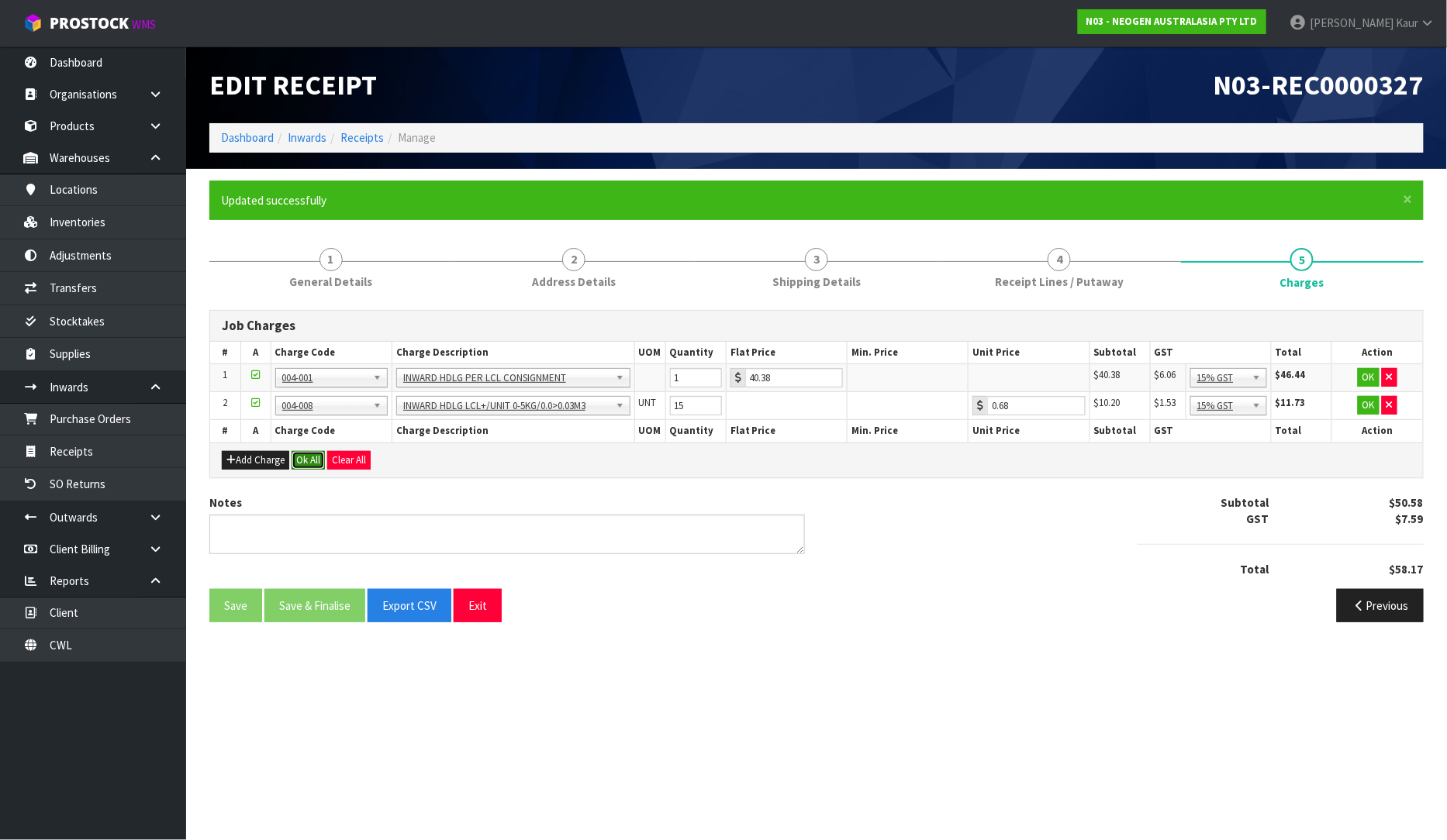
click at [313, 451] on button "Ok All" at bounding box center [308, 461] width 33 height 19
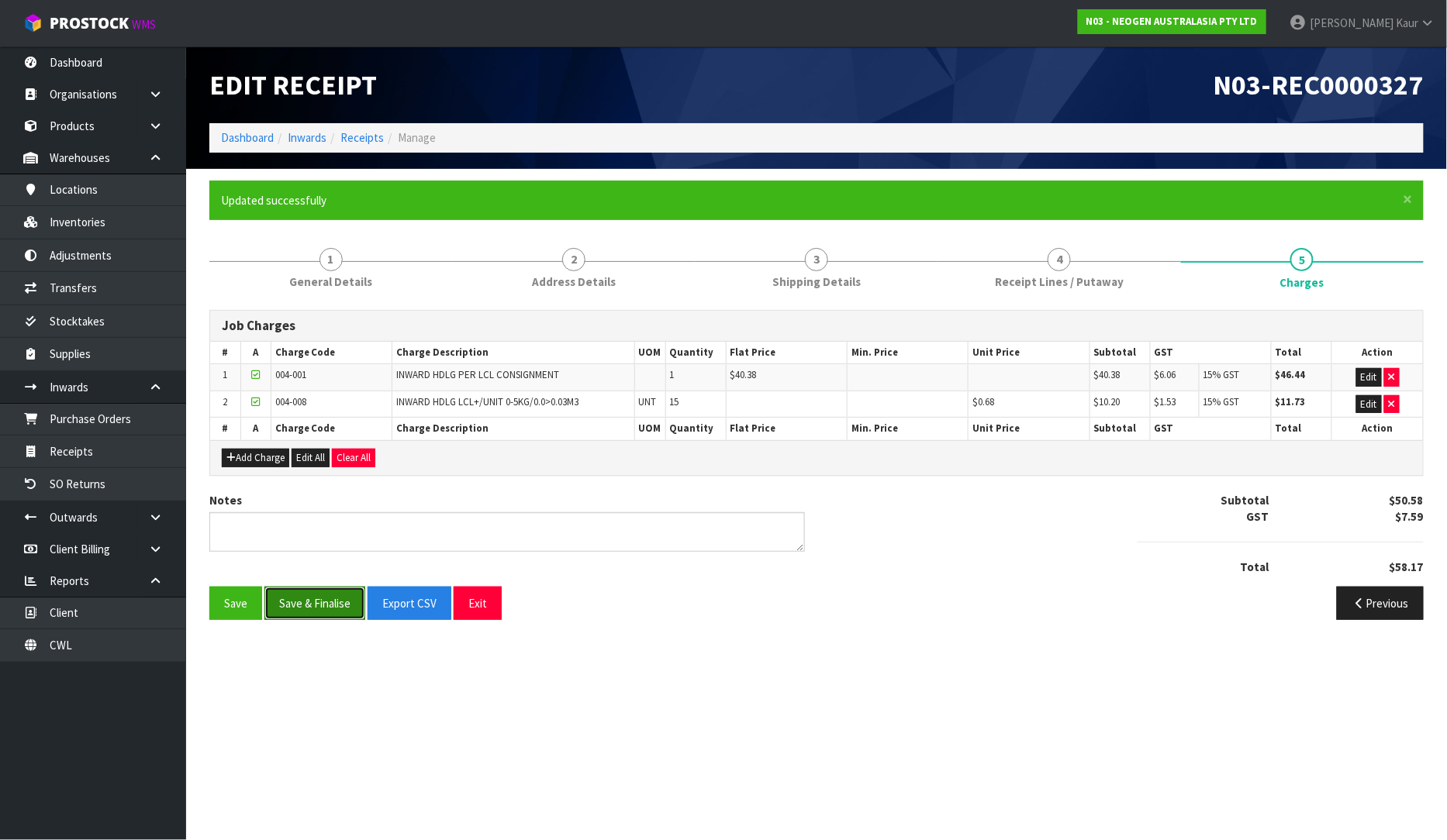
click at [297, 598] on button "Save & Finalise" at bounding box center [315, 603] width 101 height 33
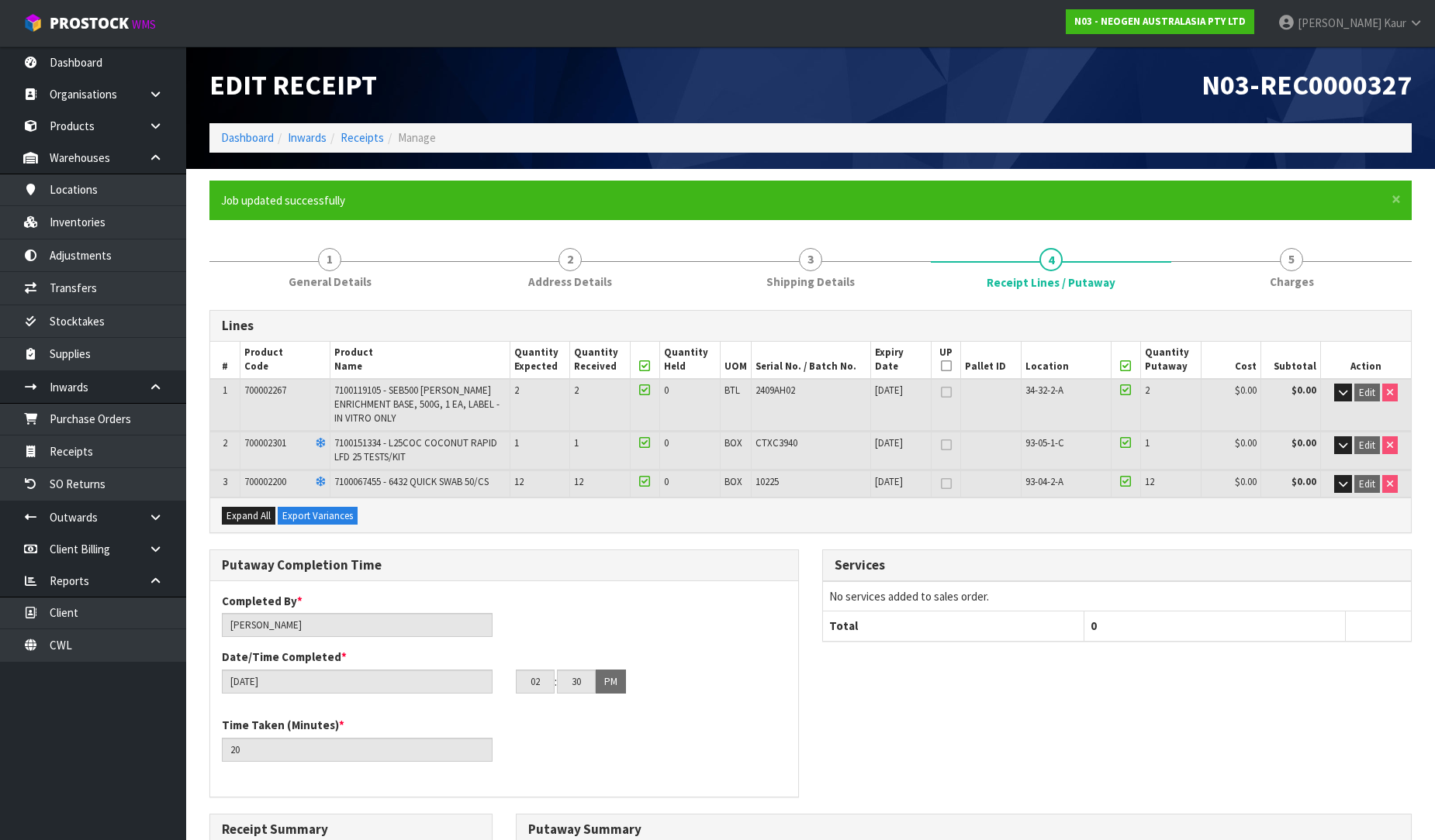
scroll to position [392, 0]
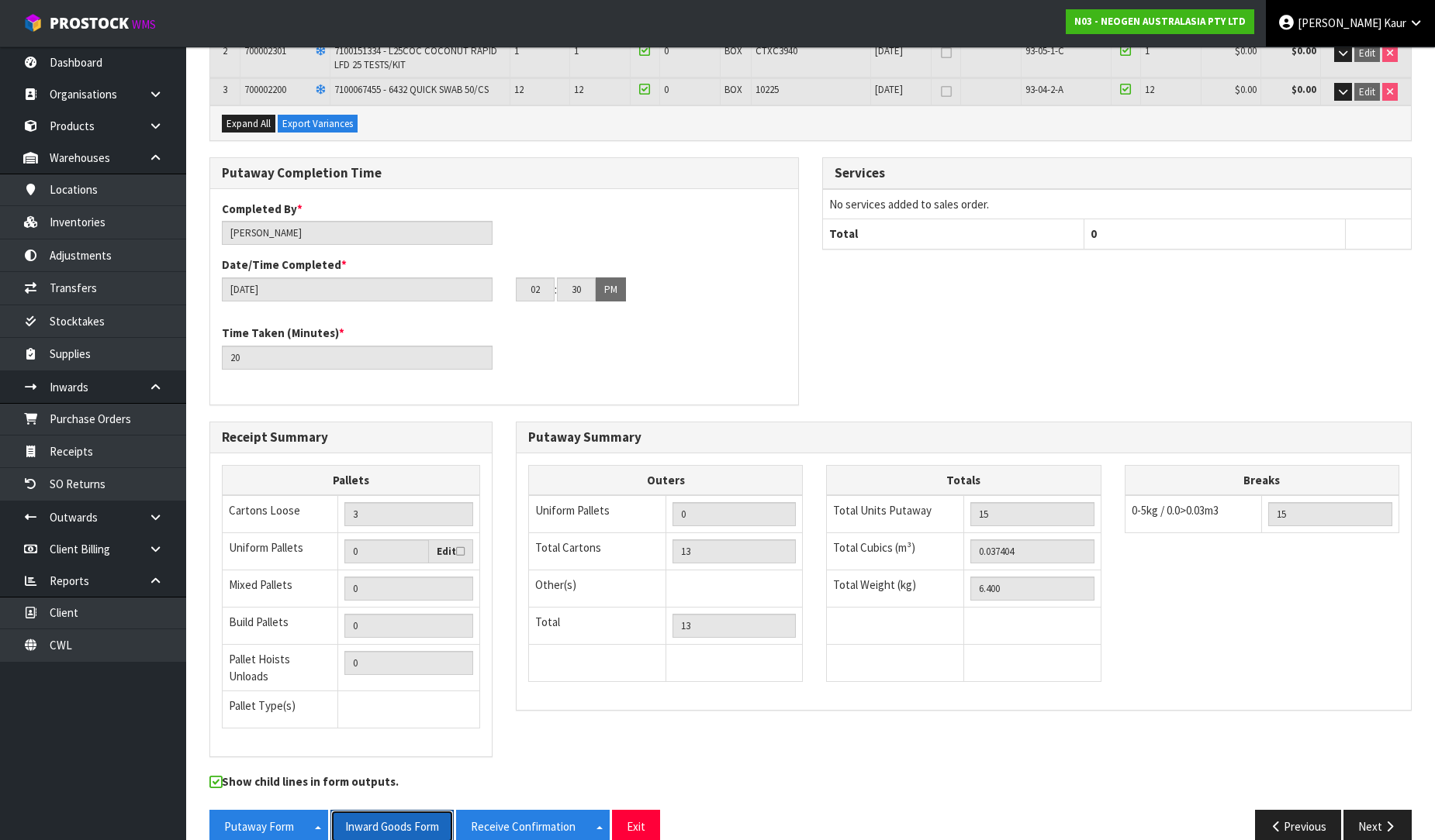
drag, startPoint x: 400, startPoint y: 793, endPoint x: 1336, endPoint y: 3, distance: 1224.8
click at [399, 810] on button "Inward Goods Form" at bounding box center [392, 827] width 123 height 33
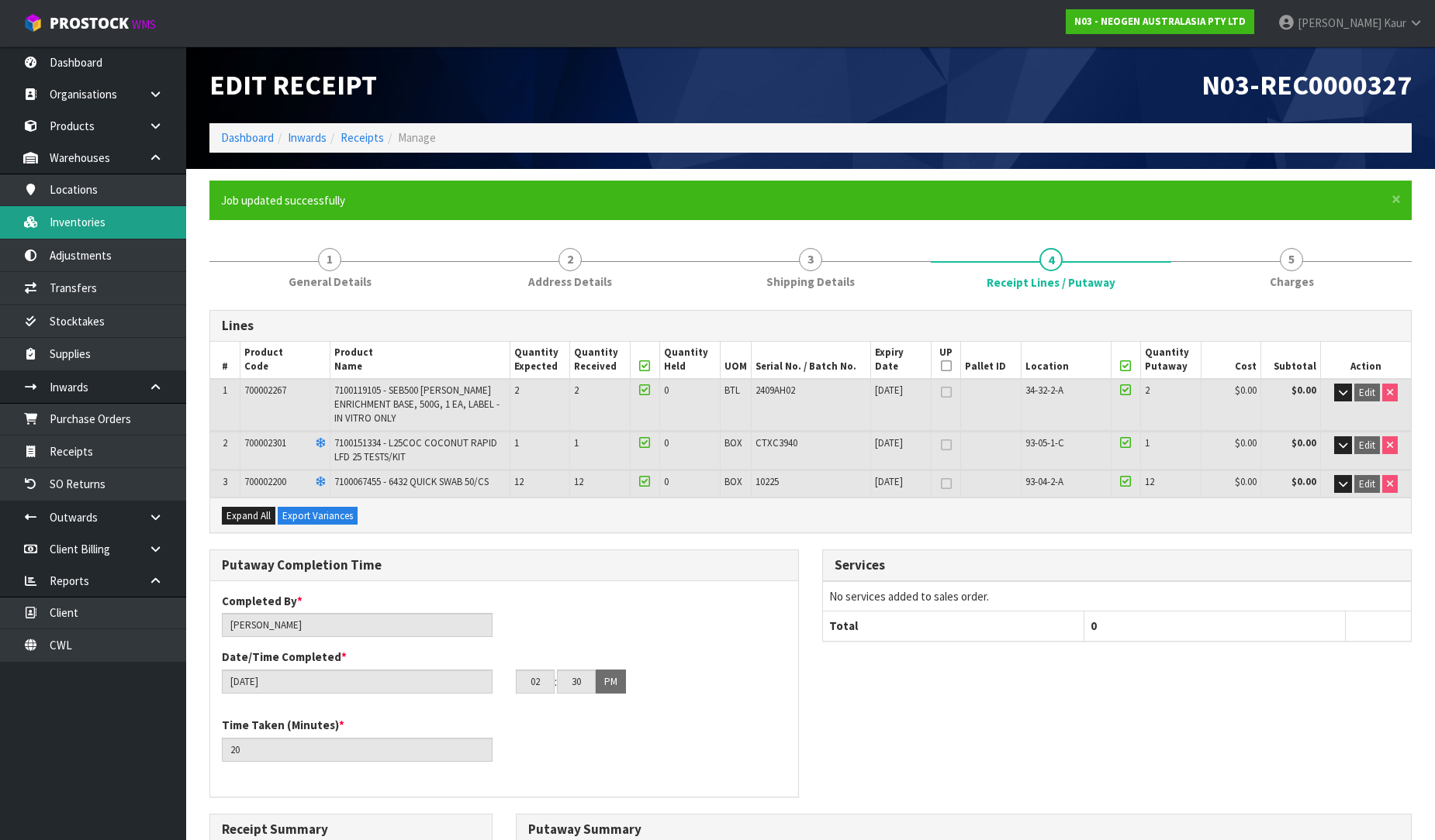
click at [94, 214] on link "Inventories" at bounding box center [92, 221] width 186 height 31
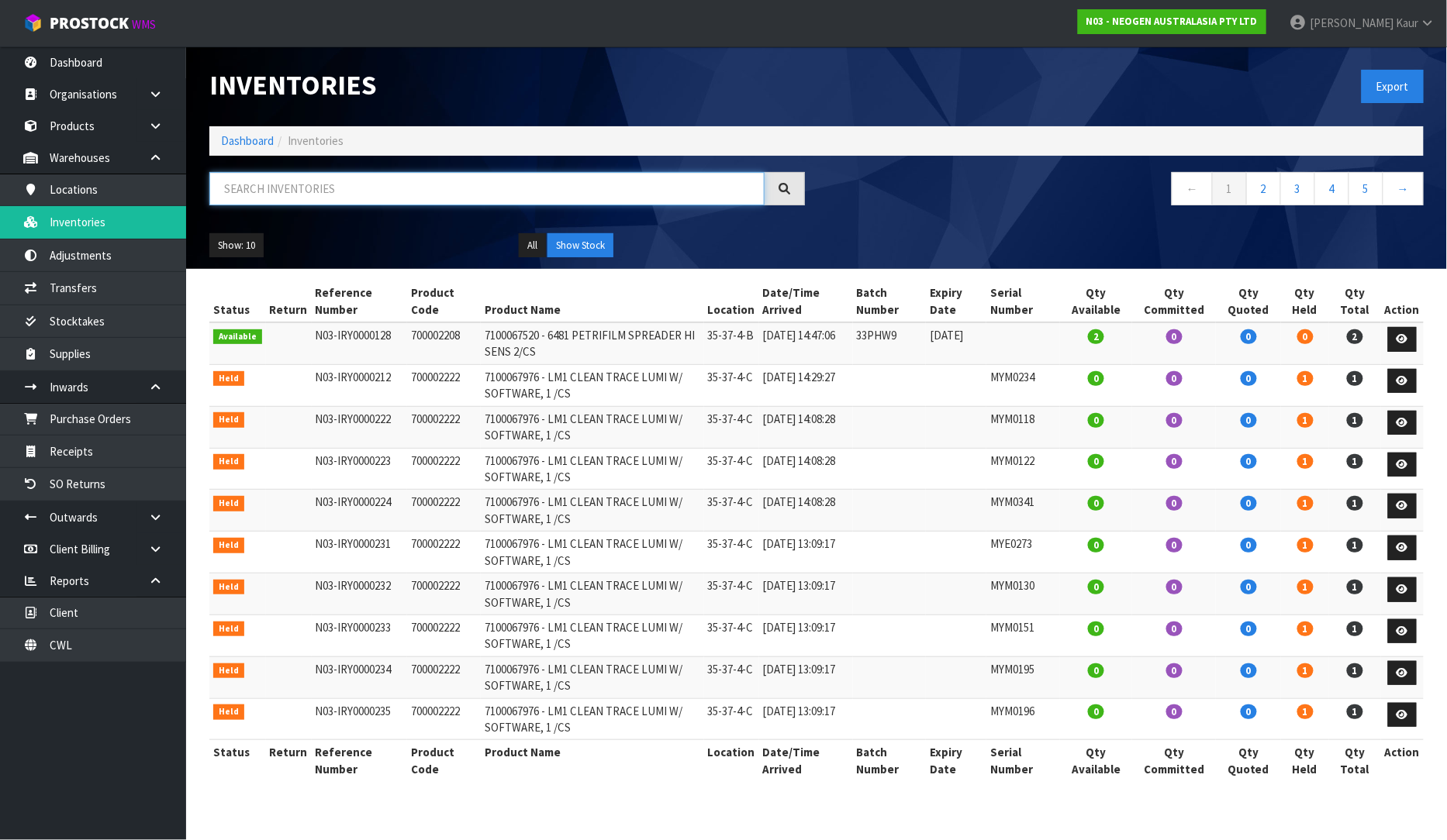
click at [314, 198] on input "text" at bounding box center [487, 189] width 555 height 33
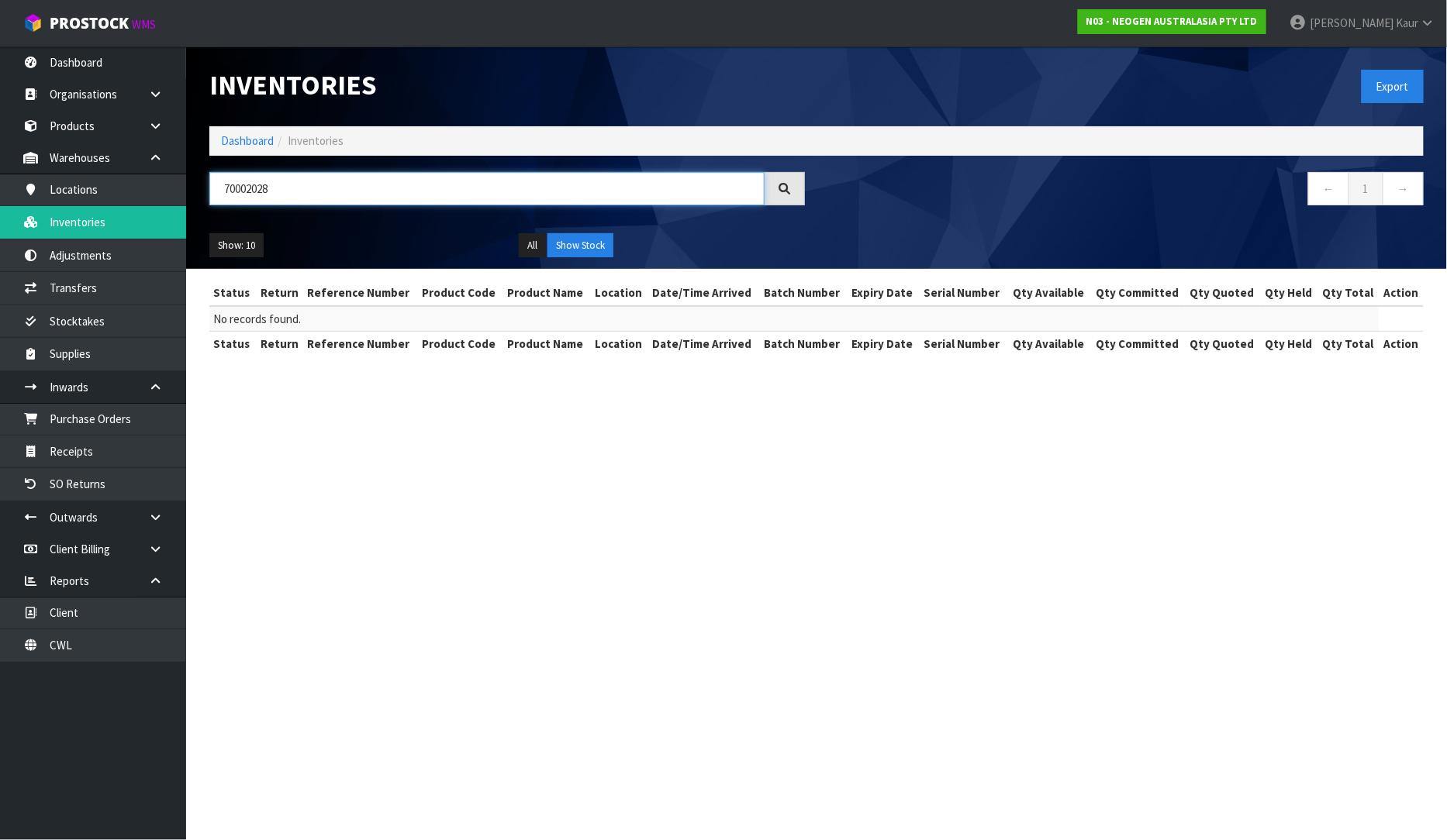
click at [247, 189] on input "70002028" at bounding box center [487, 189] width 555 height 33
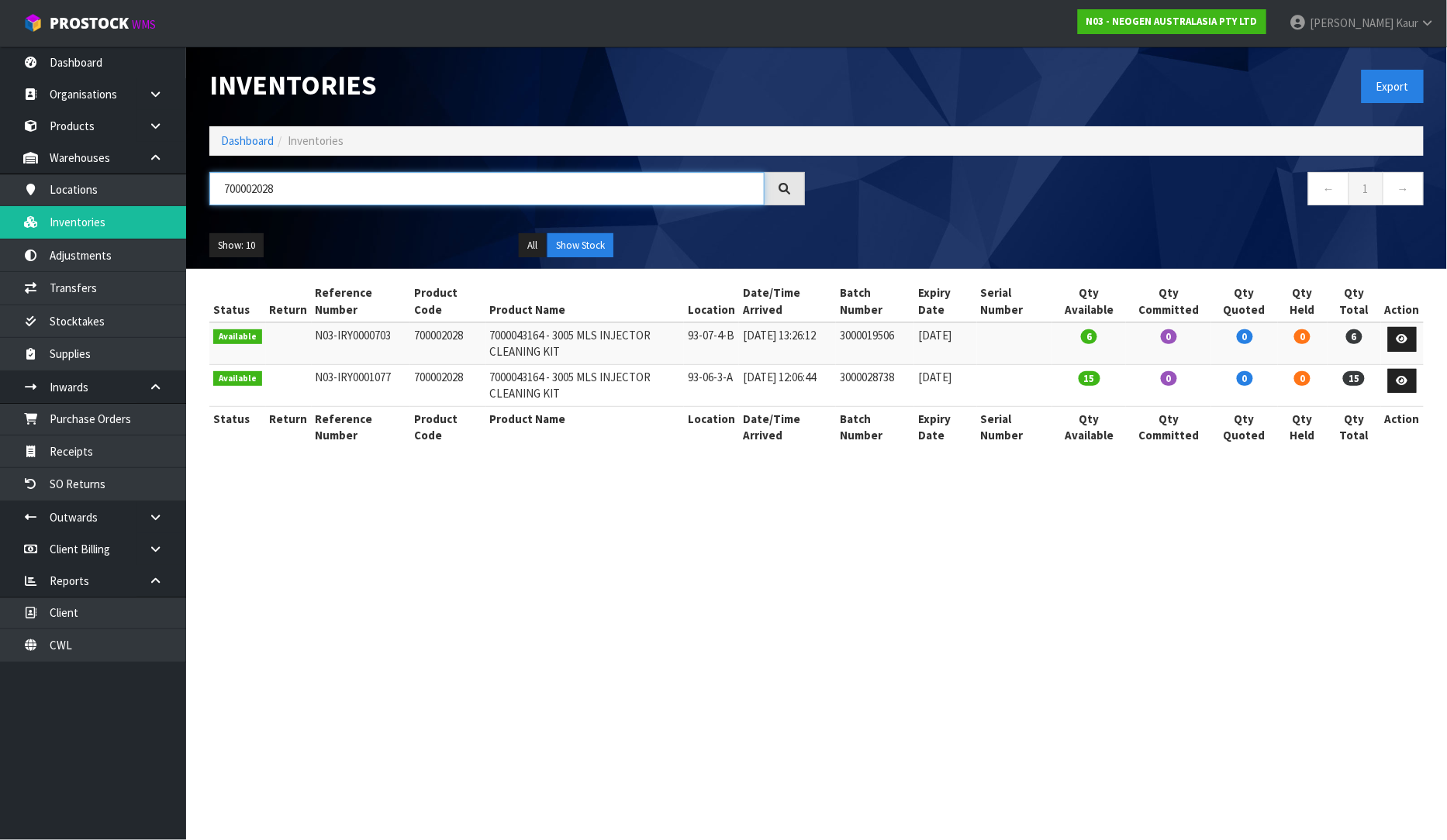
type input "700002028"
drag, startPoint x: 908, startPoint y: 335, endPoint x: 841, endPoint y: 334, distance: 67.0
click at [841, 334] on tr "Available N03-IRY0000703 700002028 7000043164 - 3005 MLS INJECTOR CLEANING KIT …" at bounding box center [816, 344] width 1215 height 42
click at [854, 419] on th "Batch Number" at bounding box center [874, 426] width 78 height 41
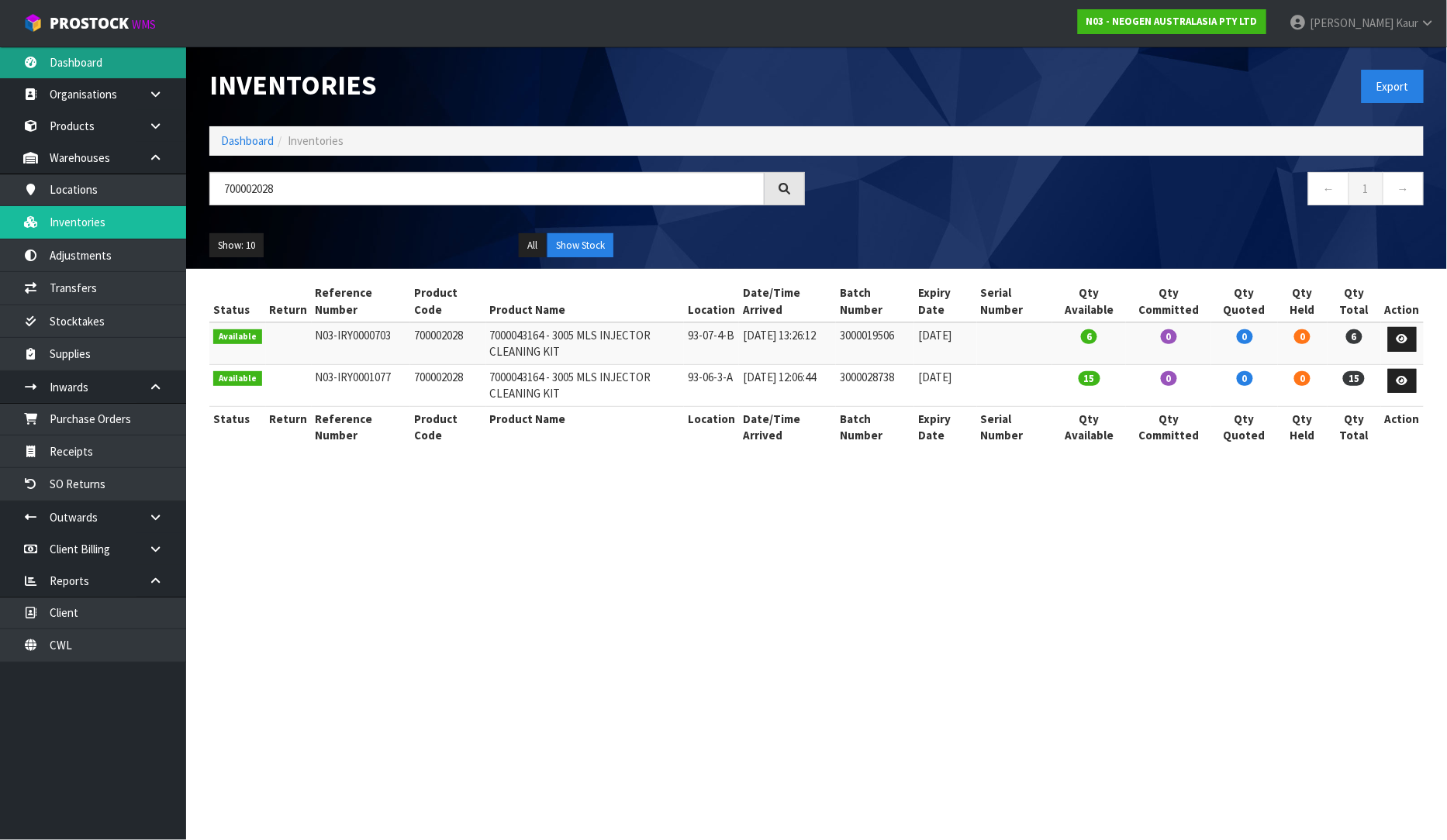
click at [97, 72] on link "Dashboard" at bounding box center [92, 62] width 186 height 31
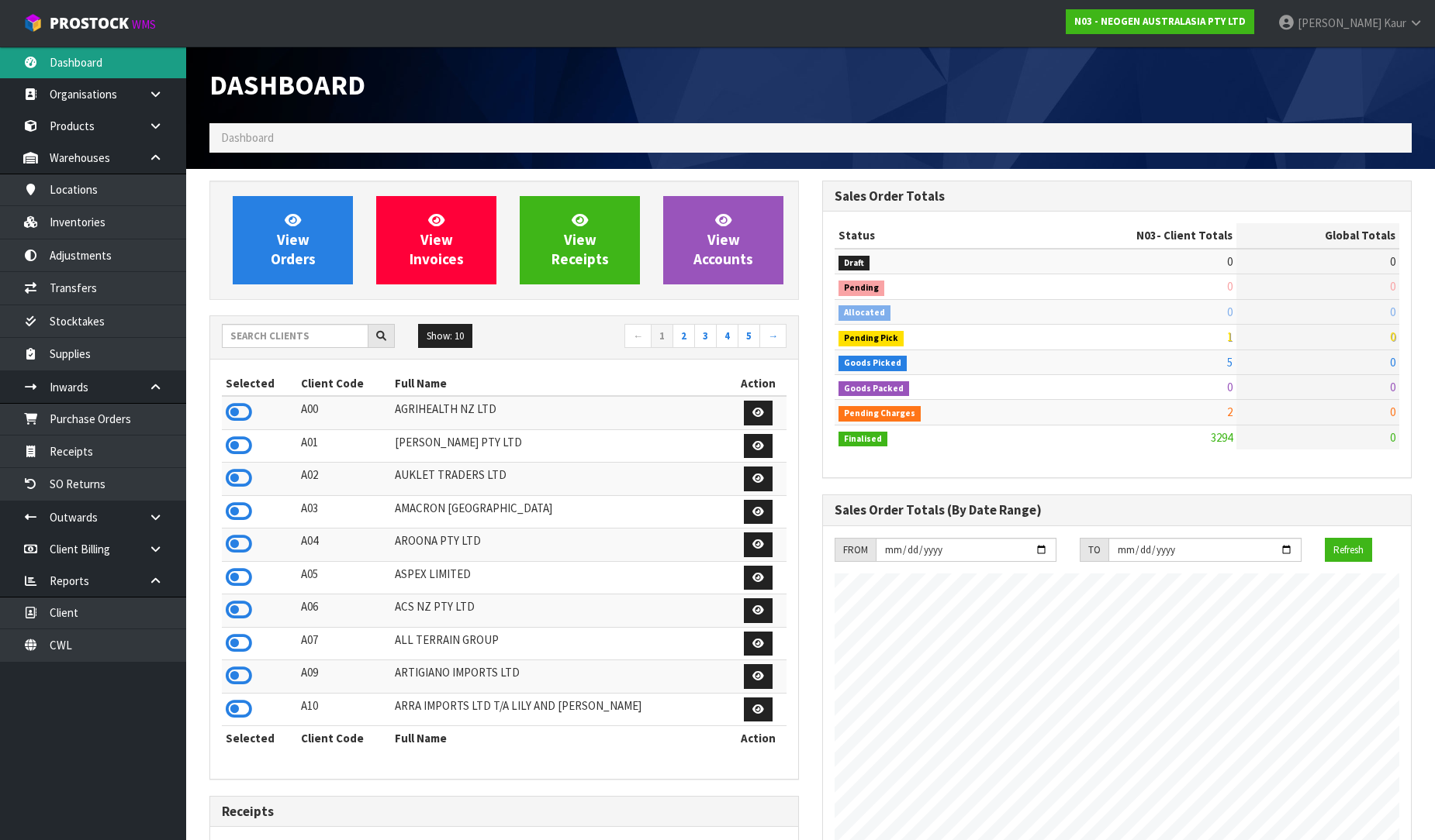
scroll to position [1174, 613]
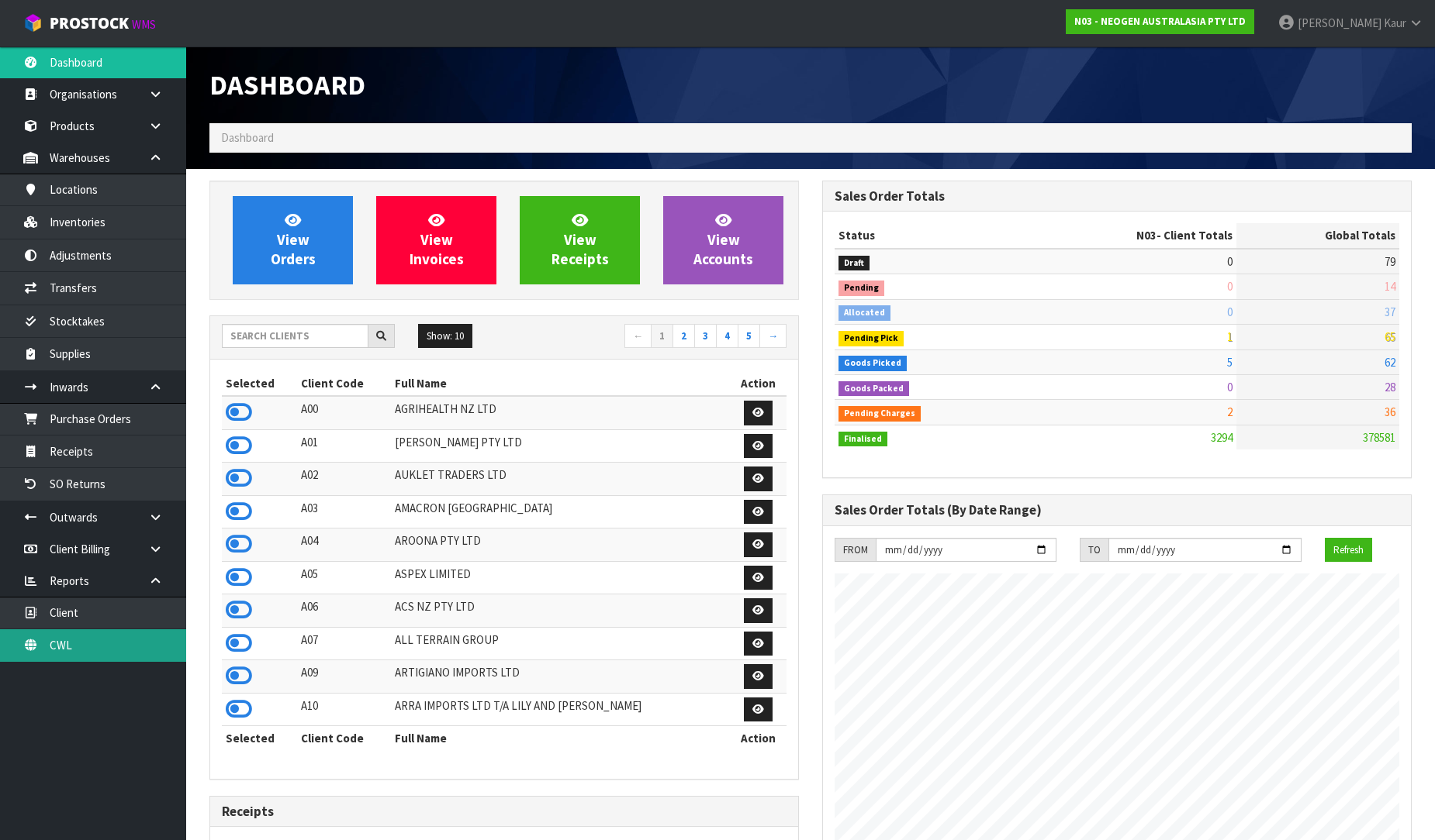
click at [51, 642] on link "CWL" at bounding box center [92, 645] width 186 height 31
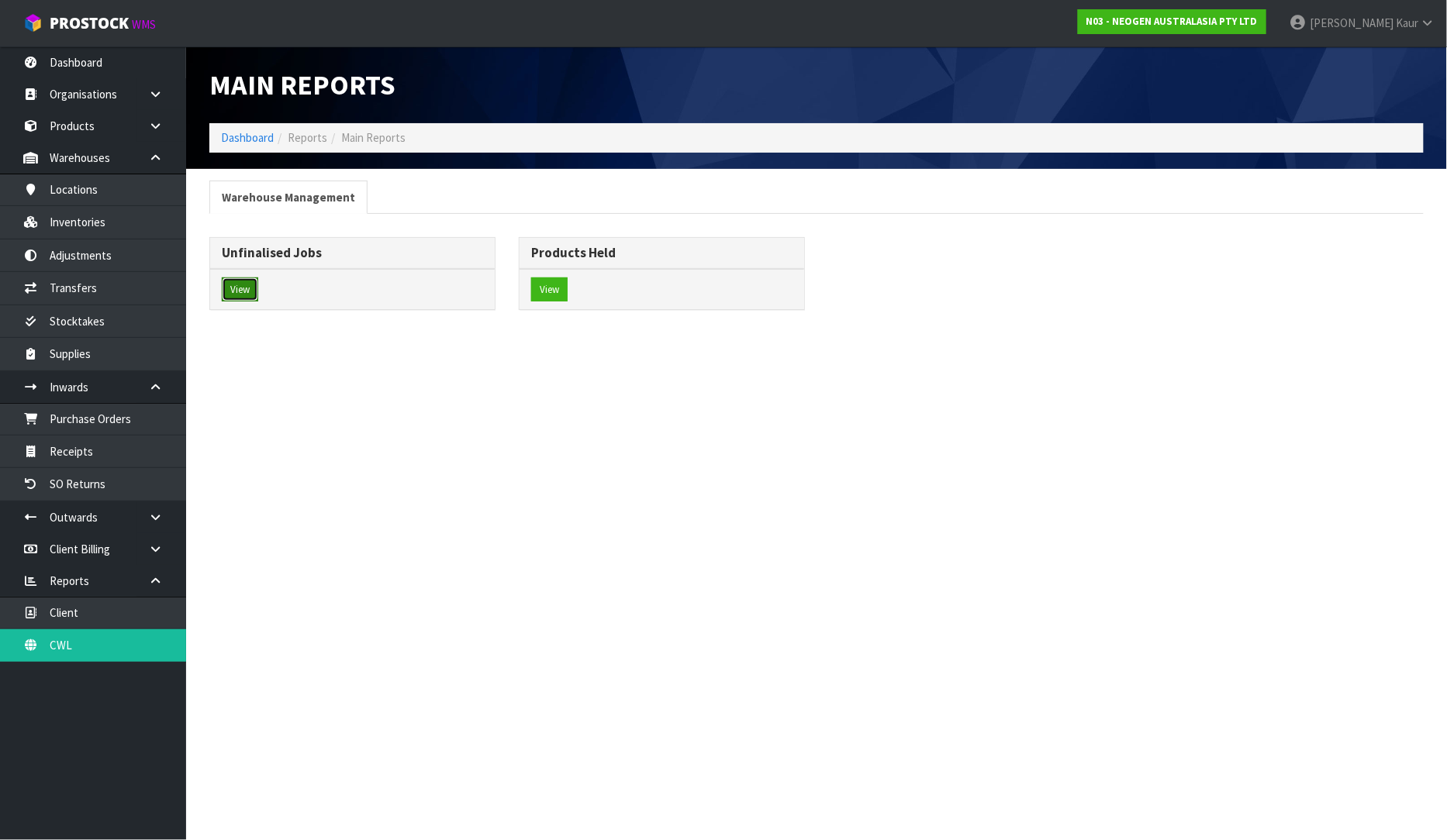
click at [232, 288] on button "View" at bounding box center [240, 290] width 36 height 25
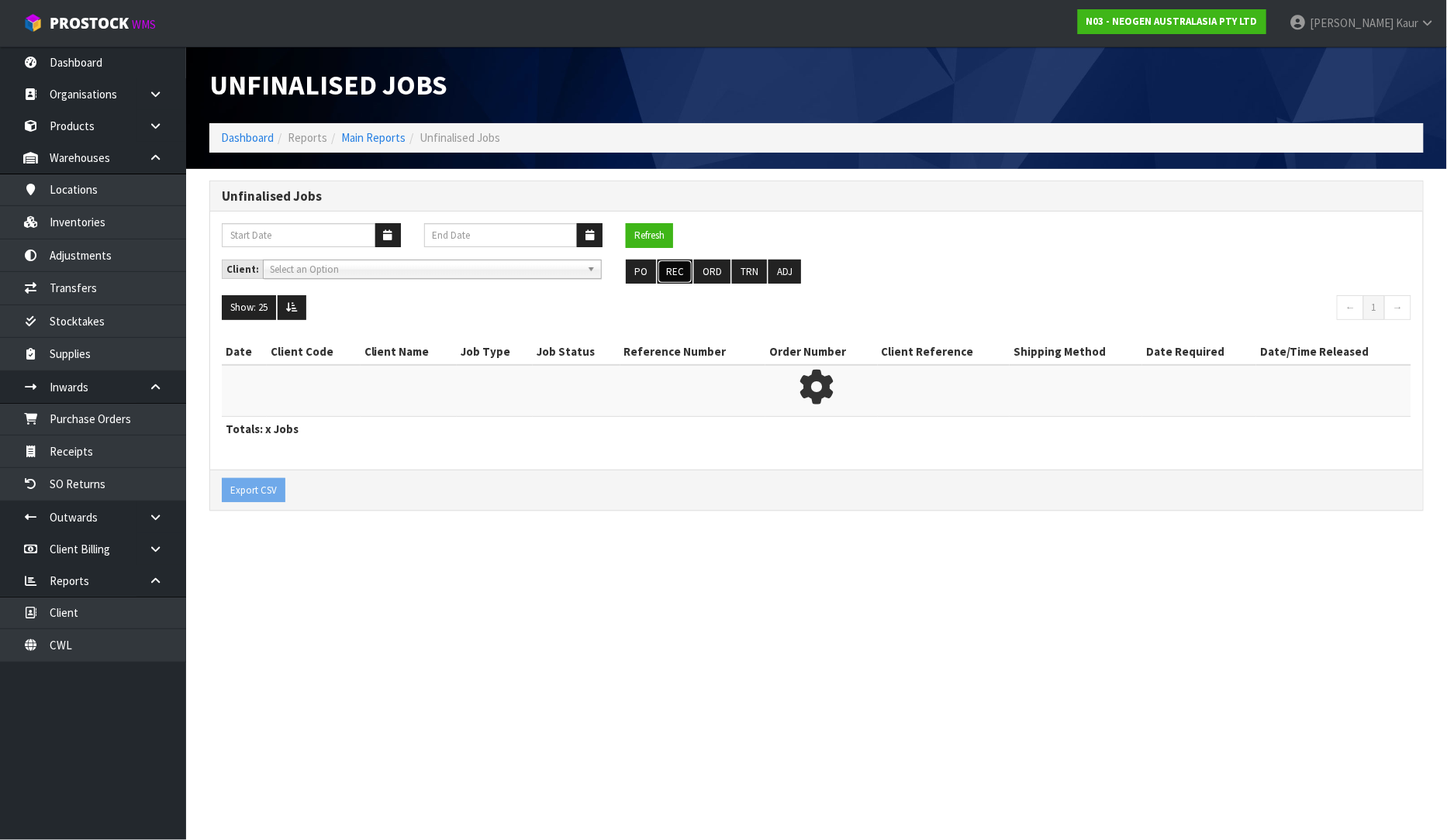
click at [669, 272] on button "REC" at bounding box center [674, 272] width 35 height 25
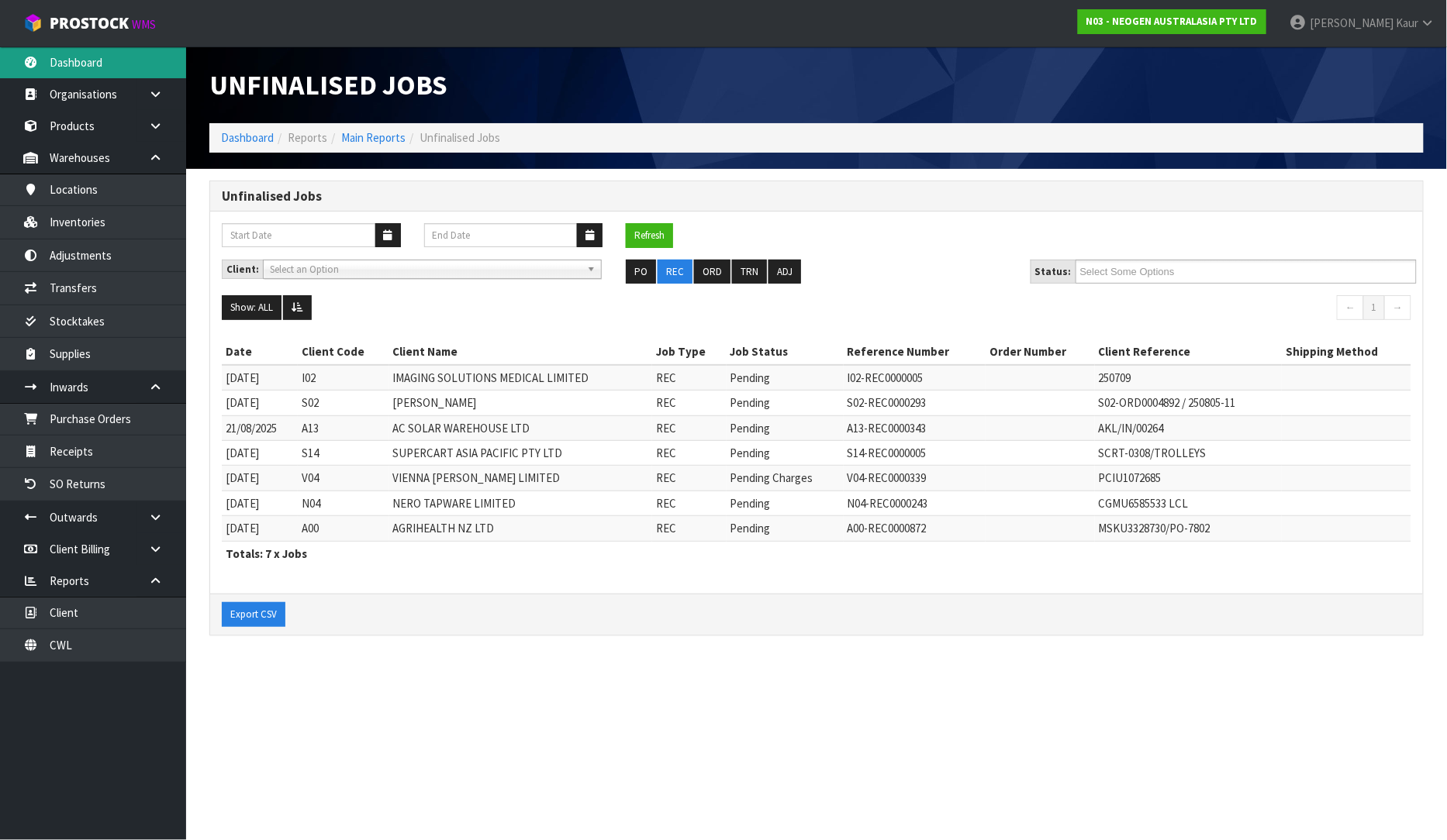
click at [60, 70] on link "Dashboard" at bounding box center [92, 62] width 186 height 31
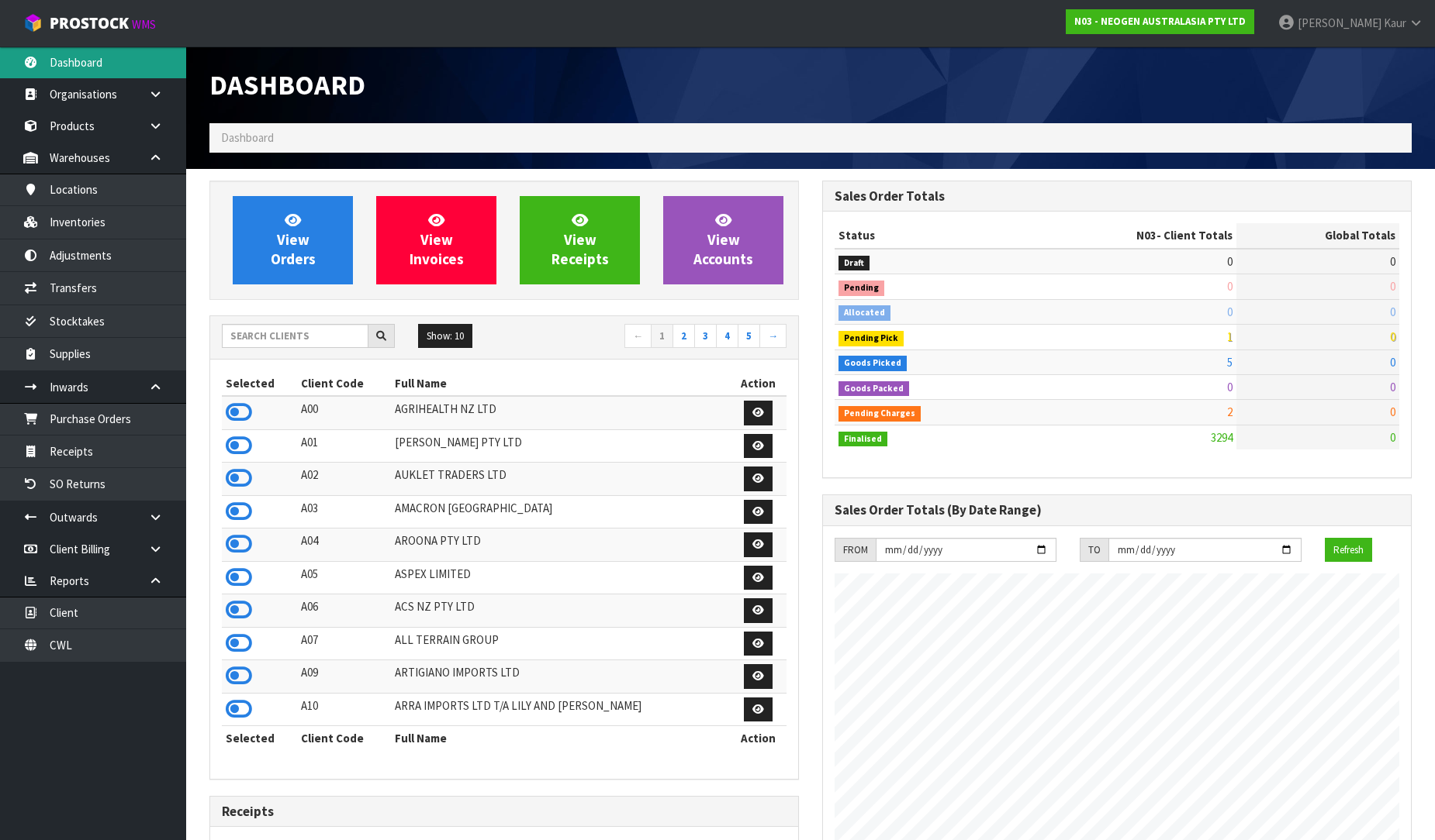
scroll to position [1174, 613]
click at [265, 327] on input "text" at bounding box center [295, 335] width 147 height 24
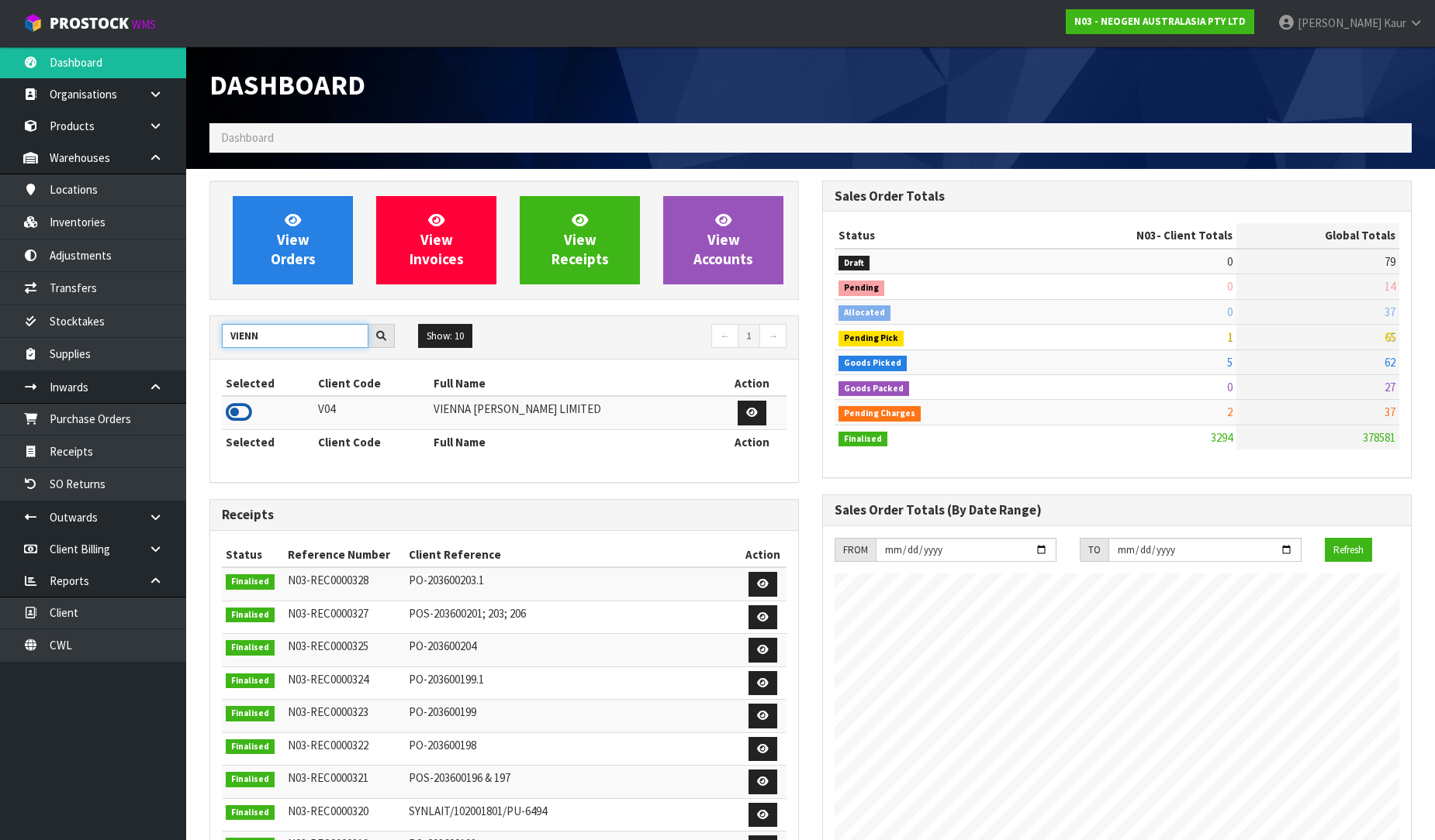
type input "VIENN"
click at [231, 419] on icon at bounding box center [239, 412] width 27 height 23
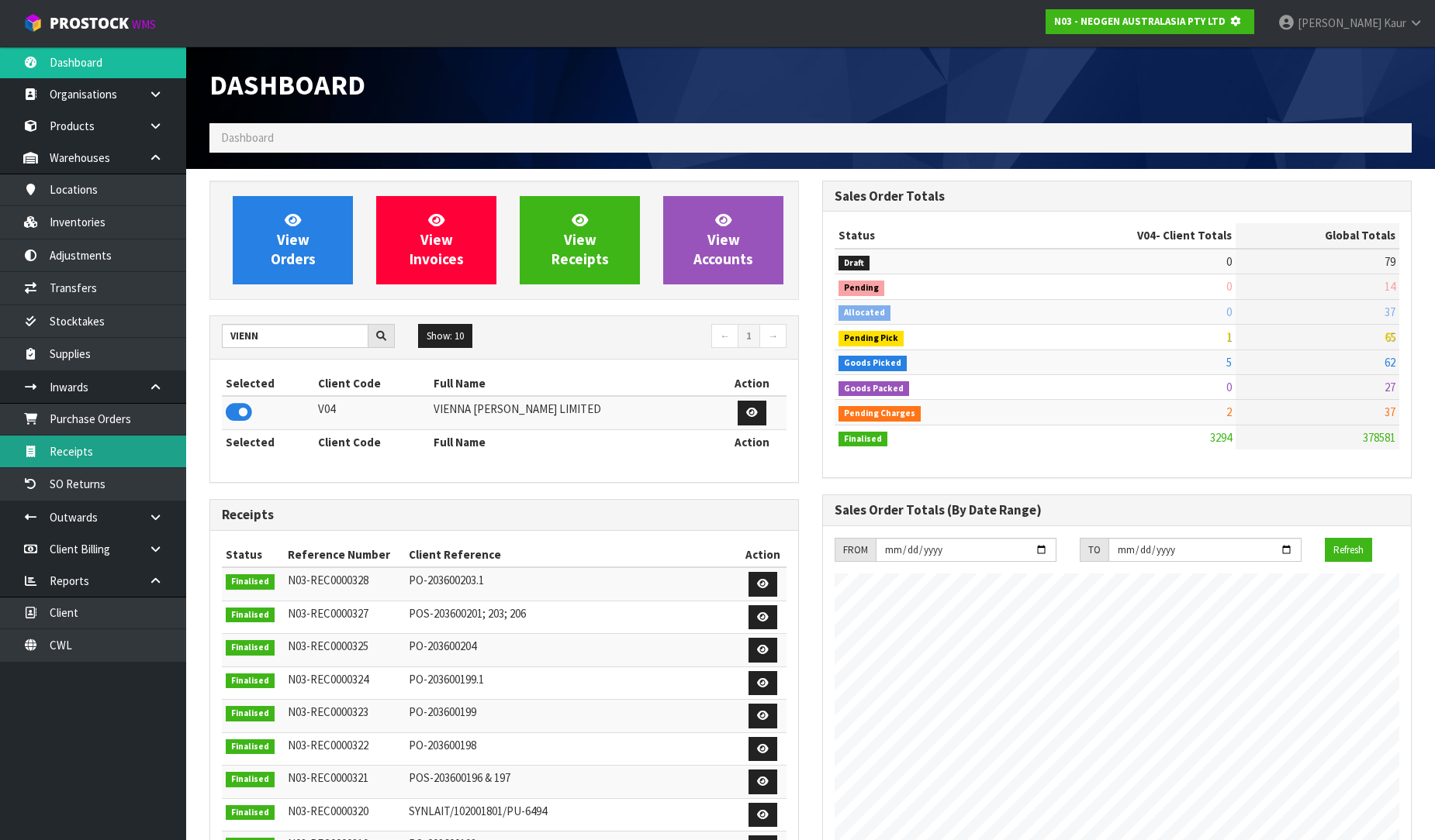
scroll to position [967, 613]
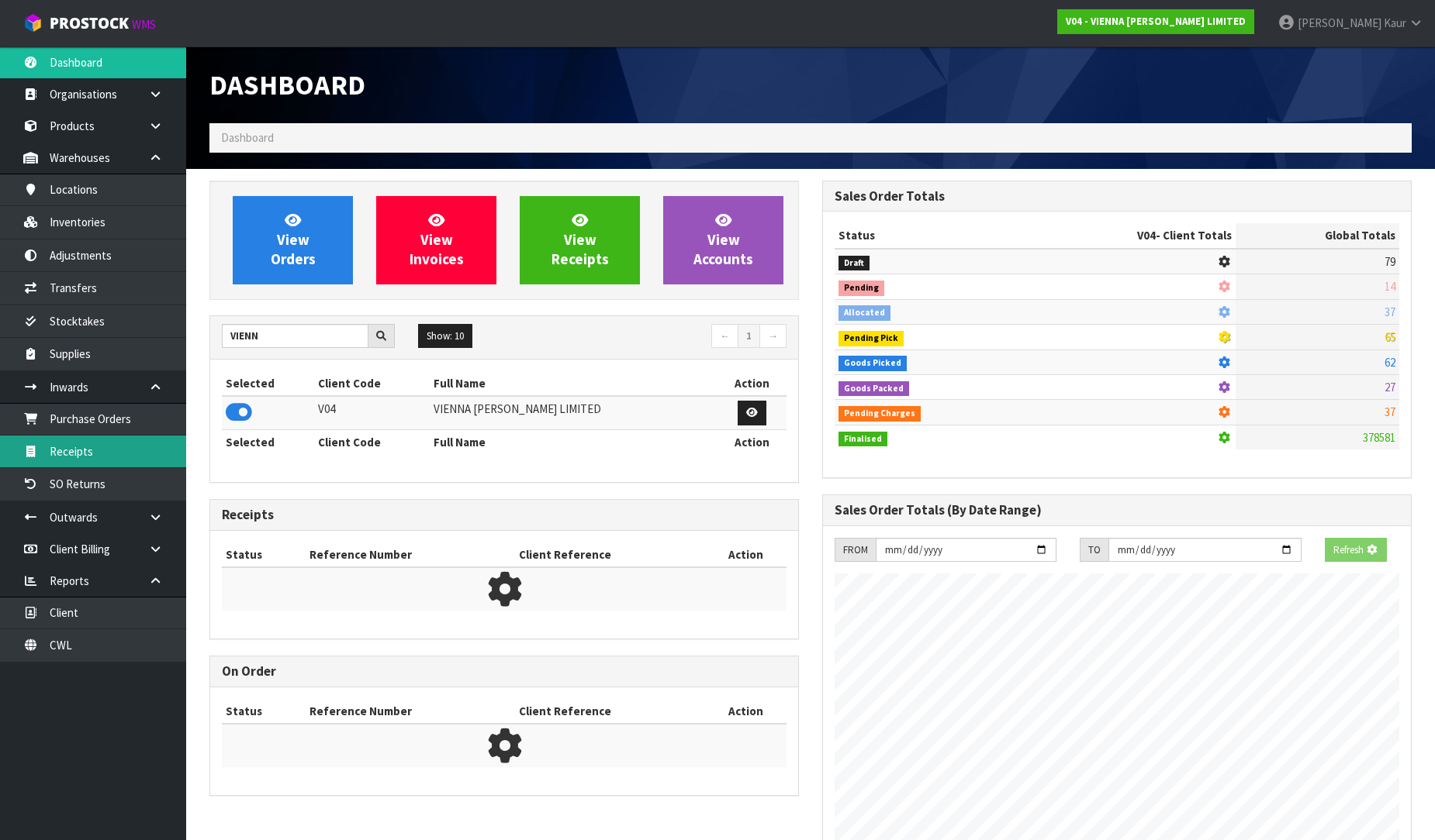
click at [146, 445] on link "Receipts" at bounding box center [92, 450] width 186 height 31
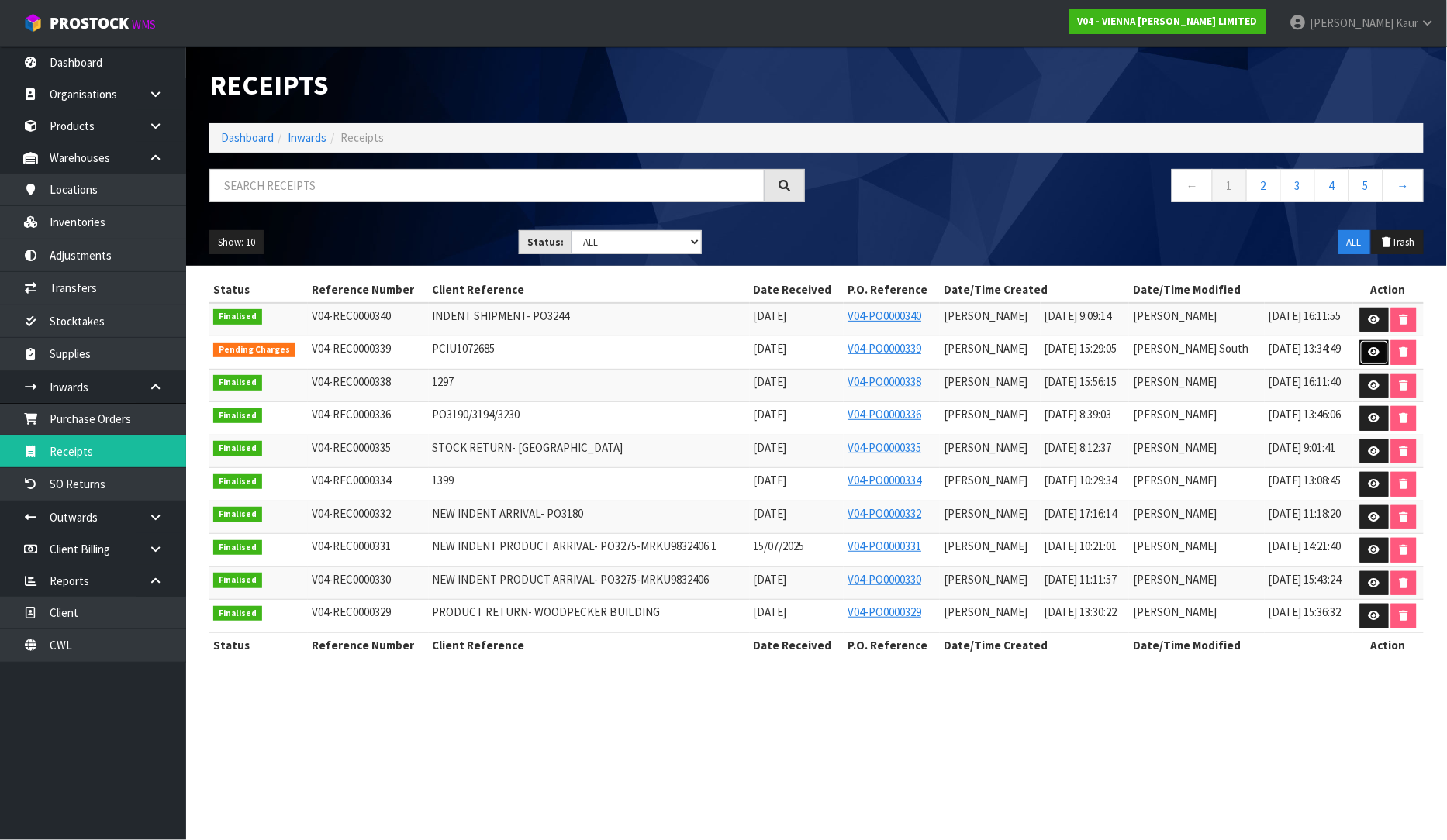
click at [1371, 350] on icon at bounding box center [1375, 352] width 11 height 10
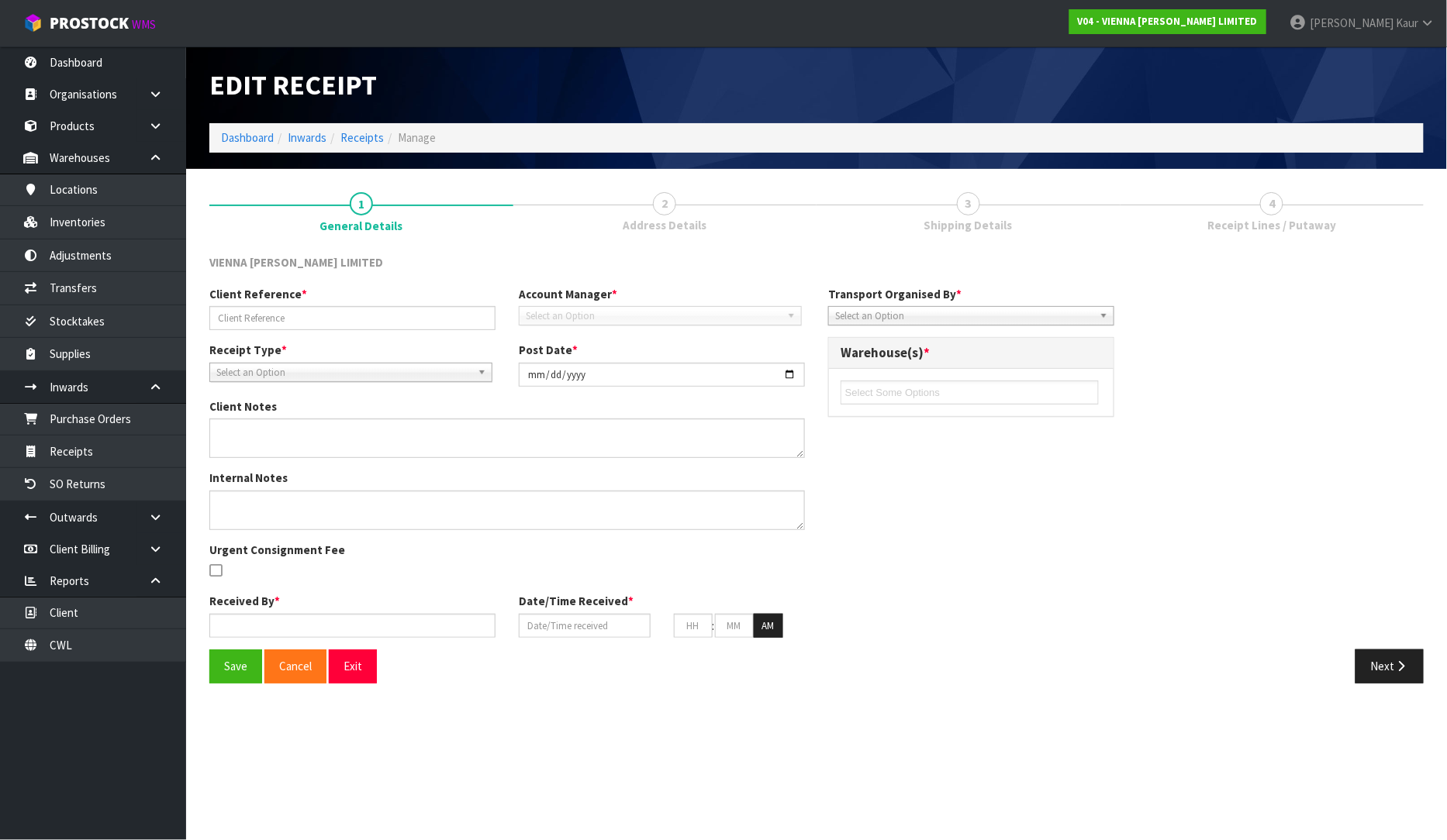
type input "PCIU1072685"
type input "2025-08-26"
type textarea "NEW SHIPMENT DUE 25TH AUGUST, PLEASE RECEIPT IN AS NUMBER OF CARTONS. FCL CONTA…"
type input "[PERSON_NAME]"
type input "[DATE]"
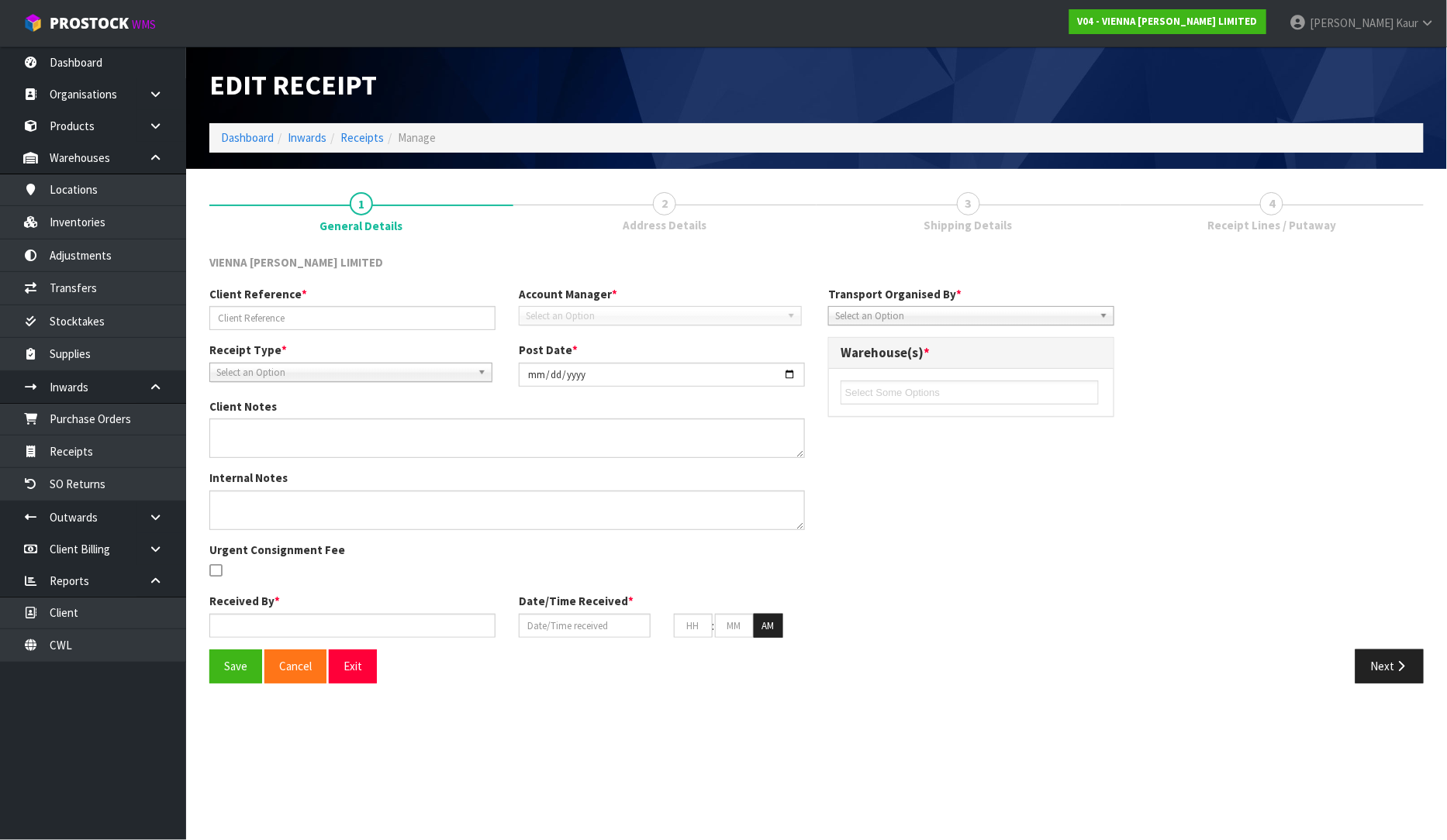
type input "03"
type input "29"
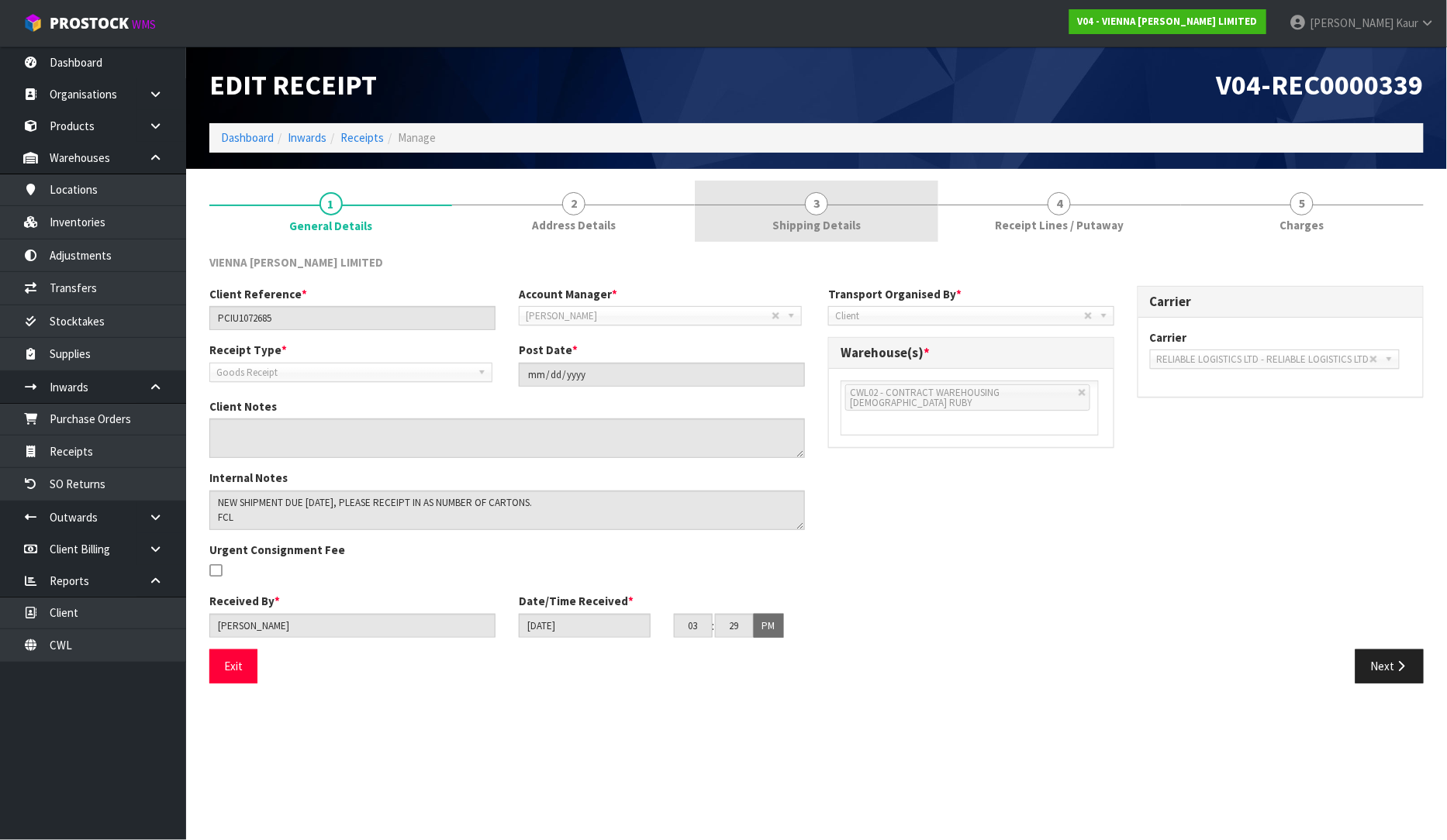
click at [827, 210] on link "3 Shipping Details" at bounding box center [815, 211] width 243 height 61
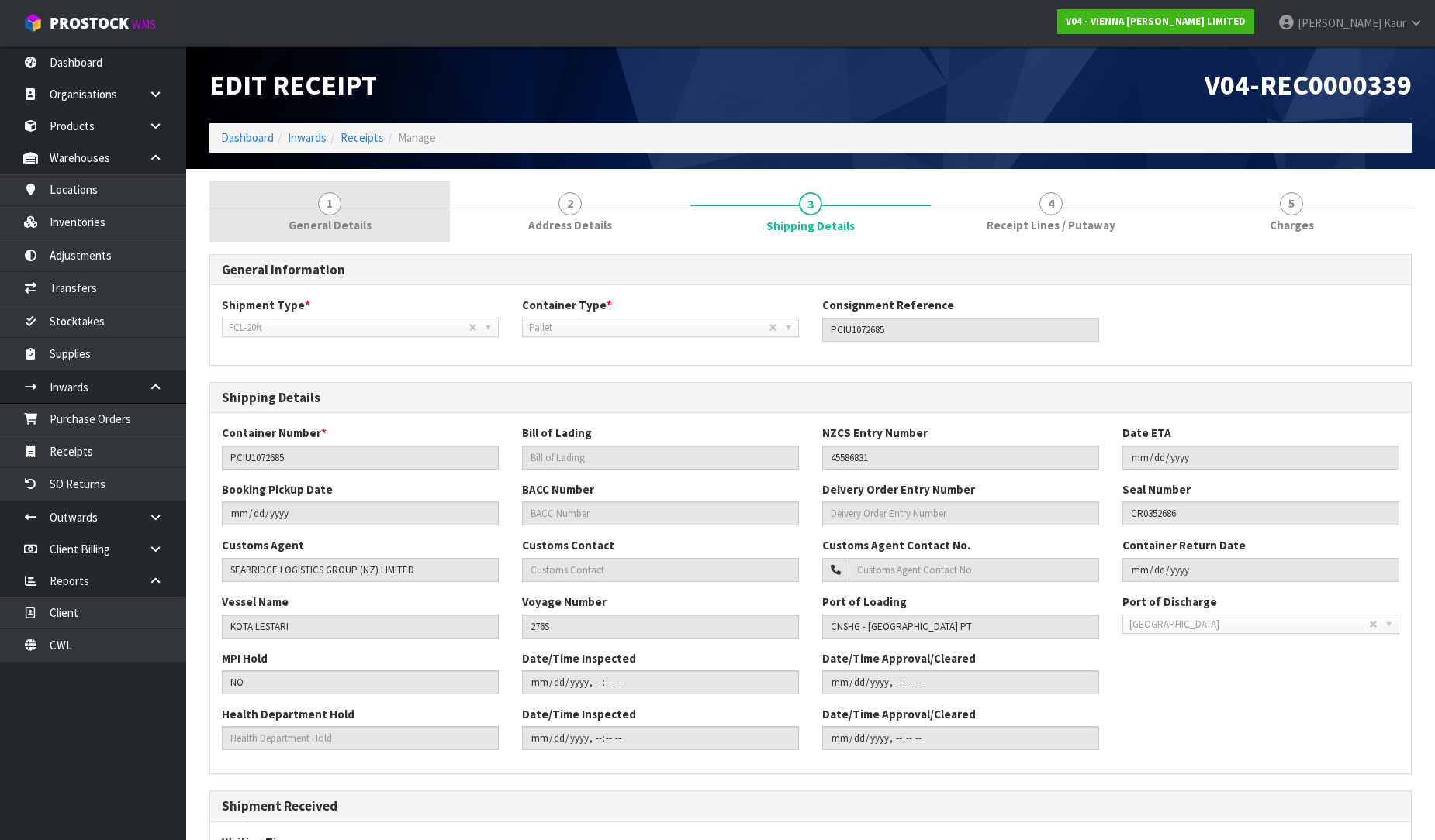
click at [357, 219] on span "General Details" at bounding box center [330, 225] width 83 height 16
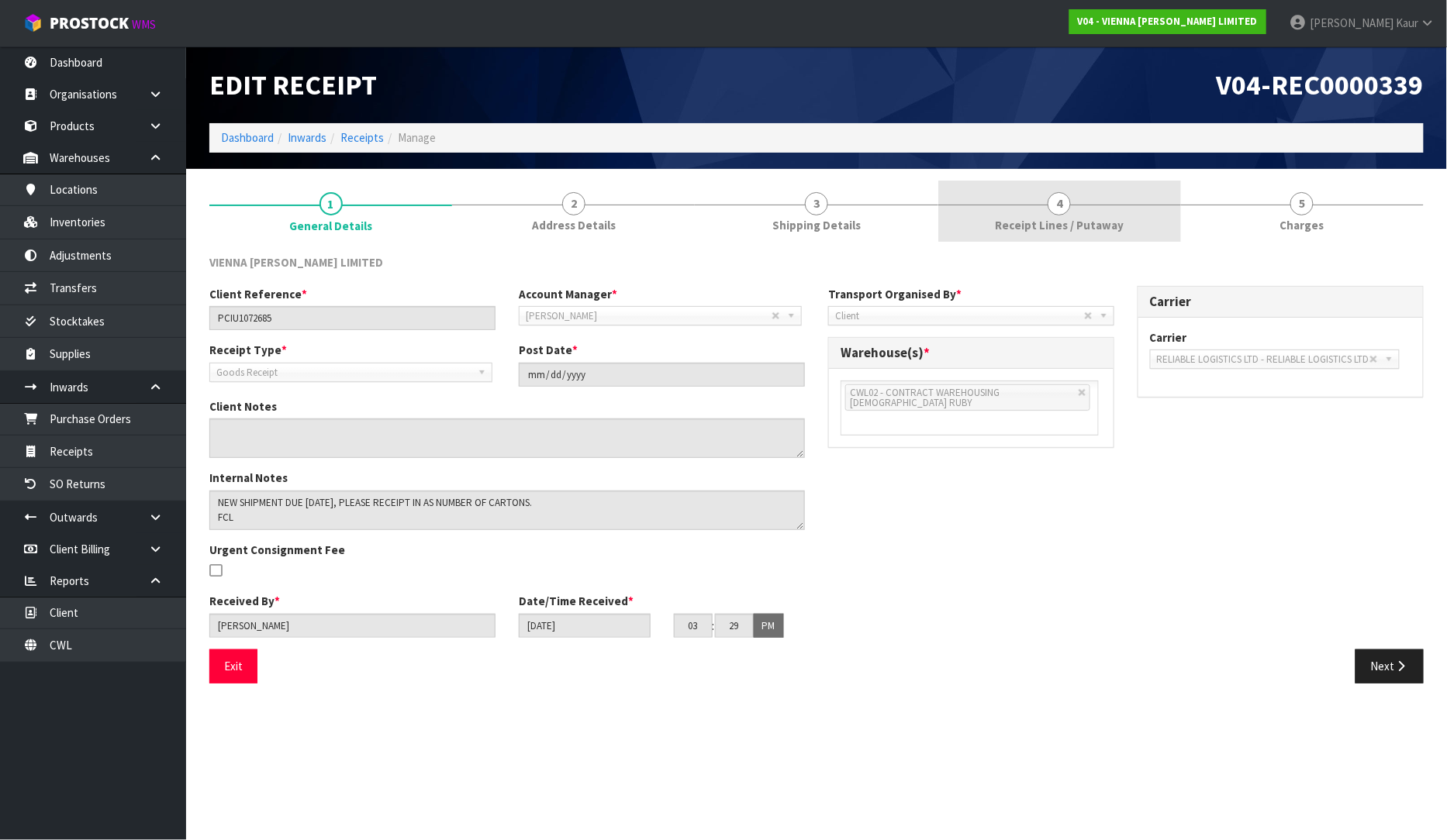
click at [1037, 217] on span "Receipt Lines / Putaway" at bounding box center [1058, 225] width 129 height 16
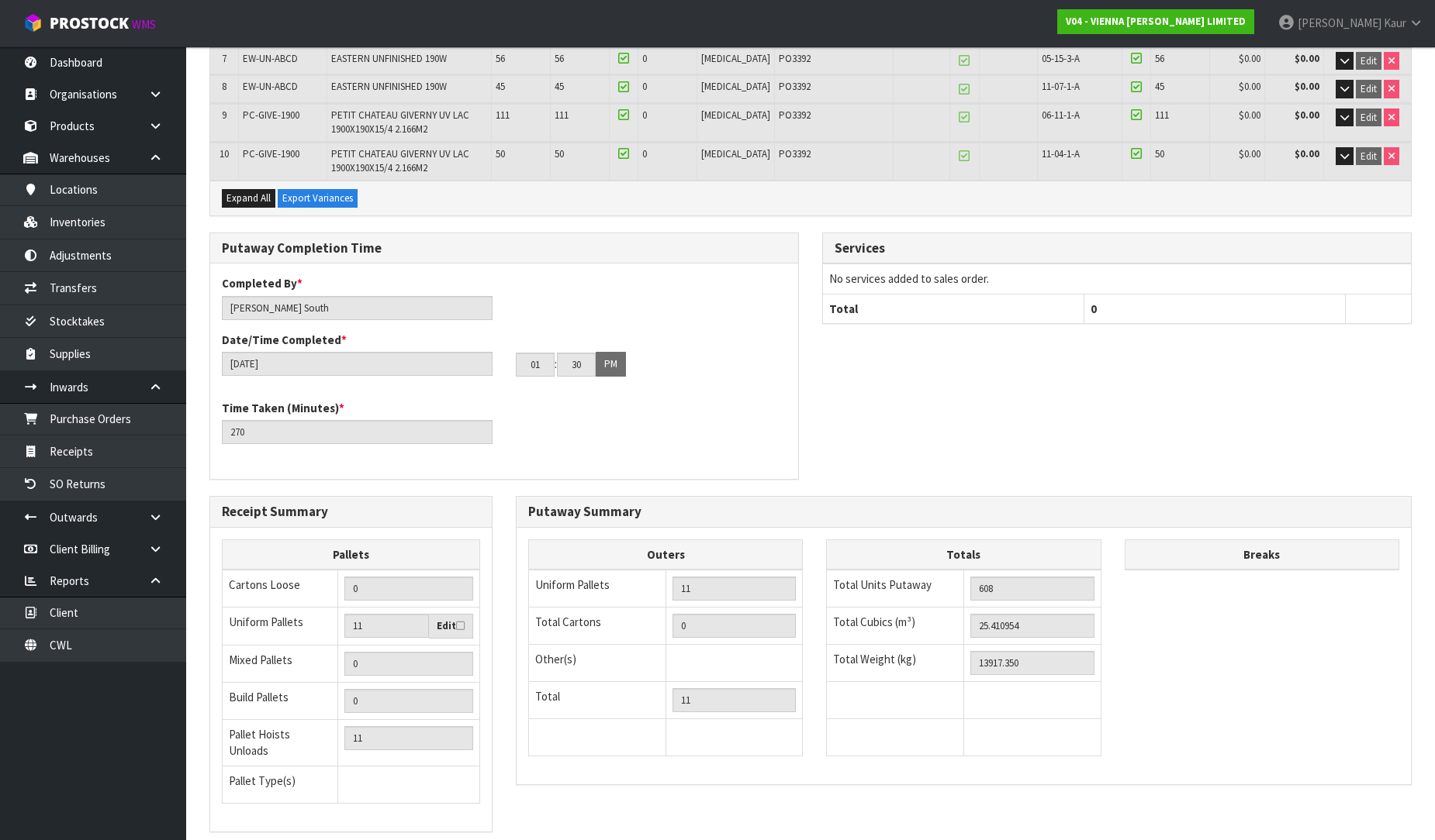
scroll to position [552, 0]
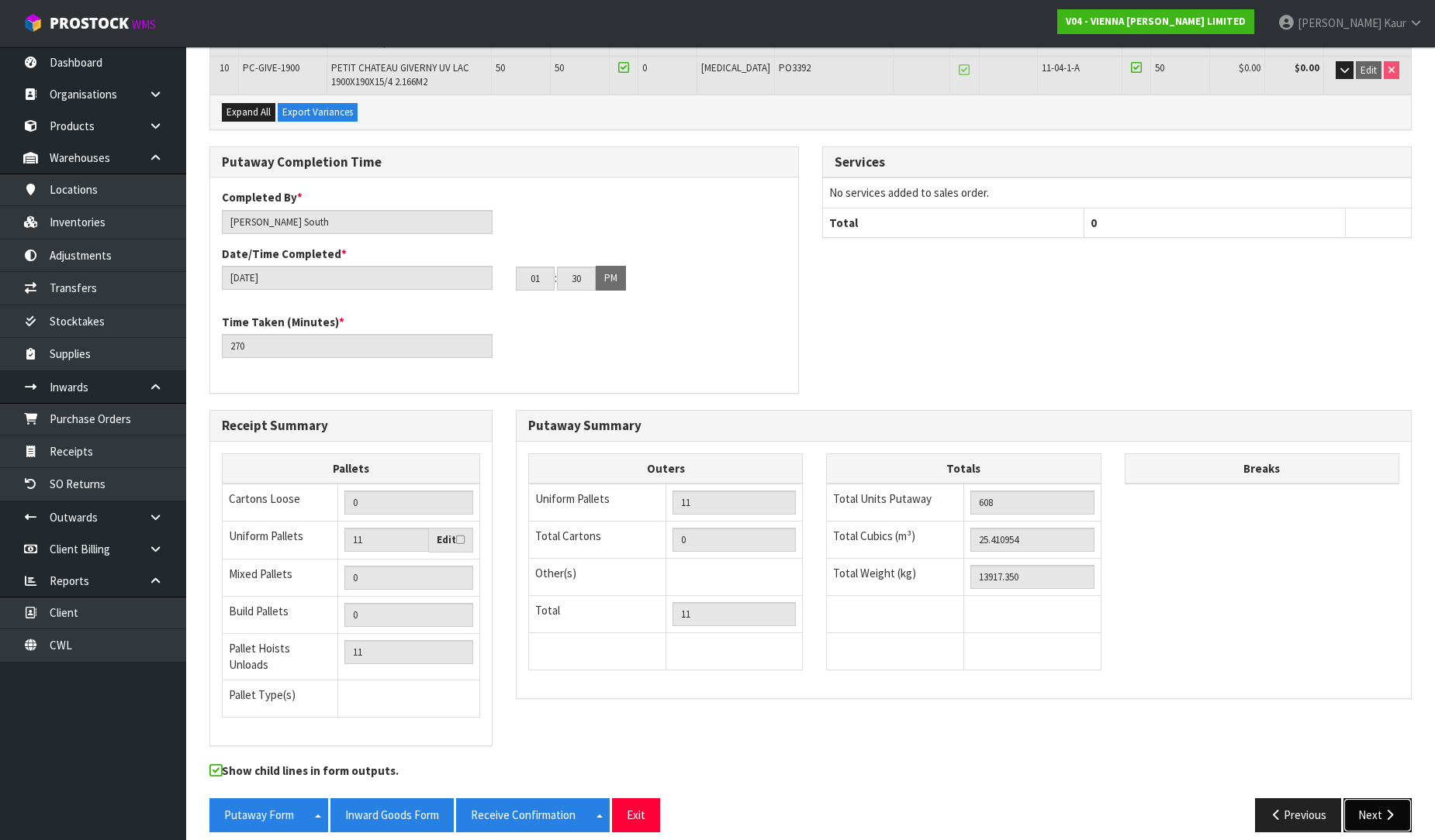
click at [1369, 799] on button "Next" at bounding box center [1378, 814] width 69 height 33
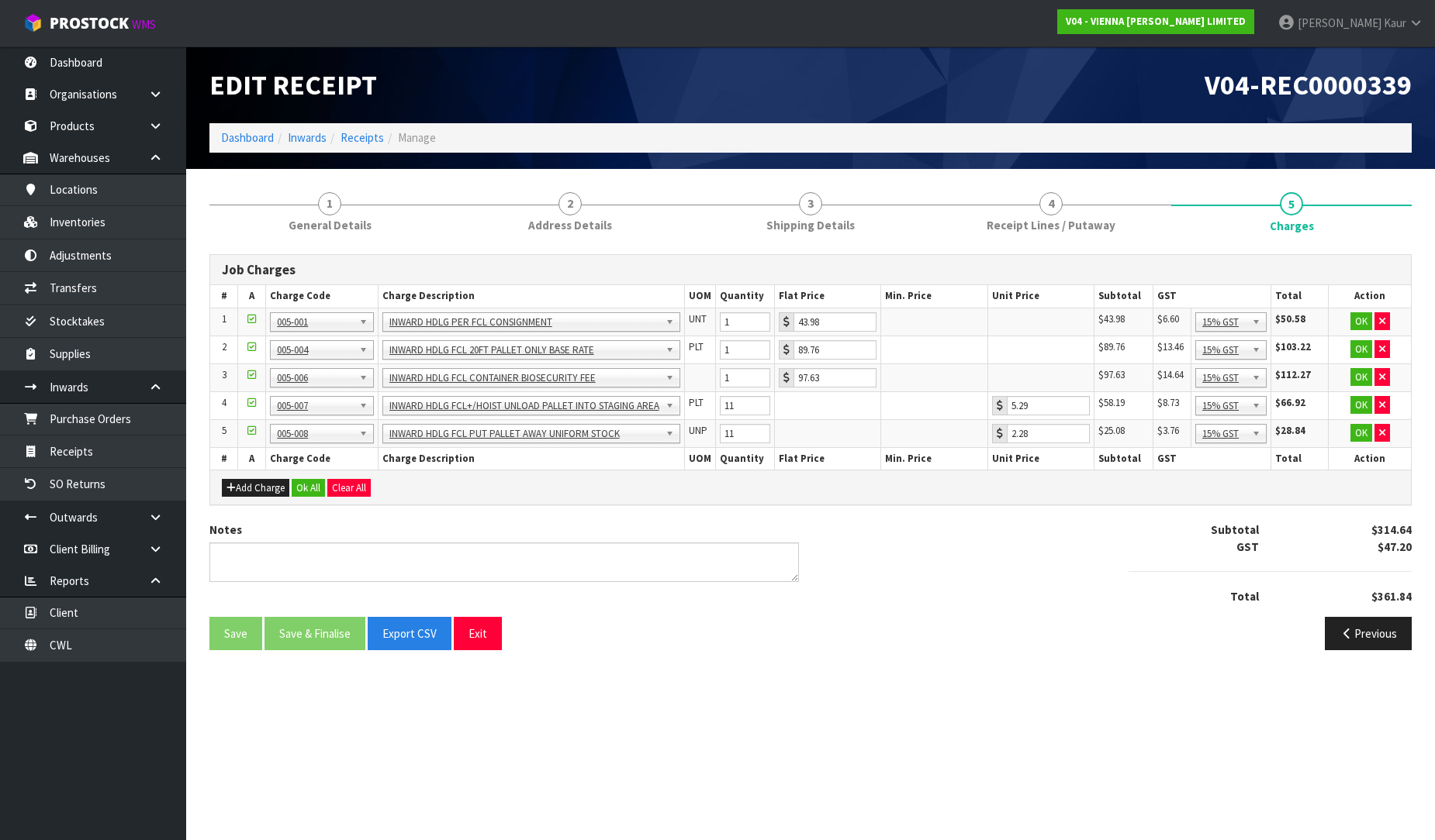
scroll to position [0, 0]
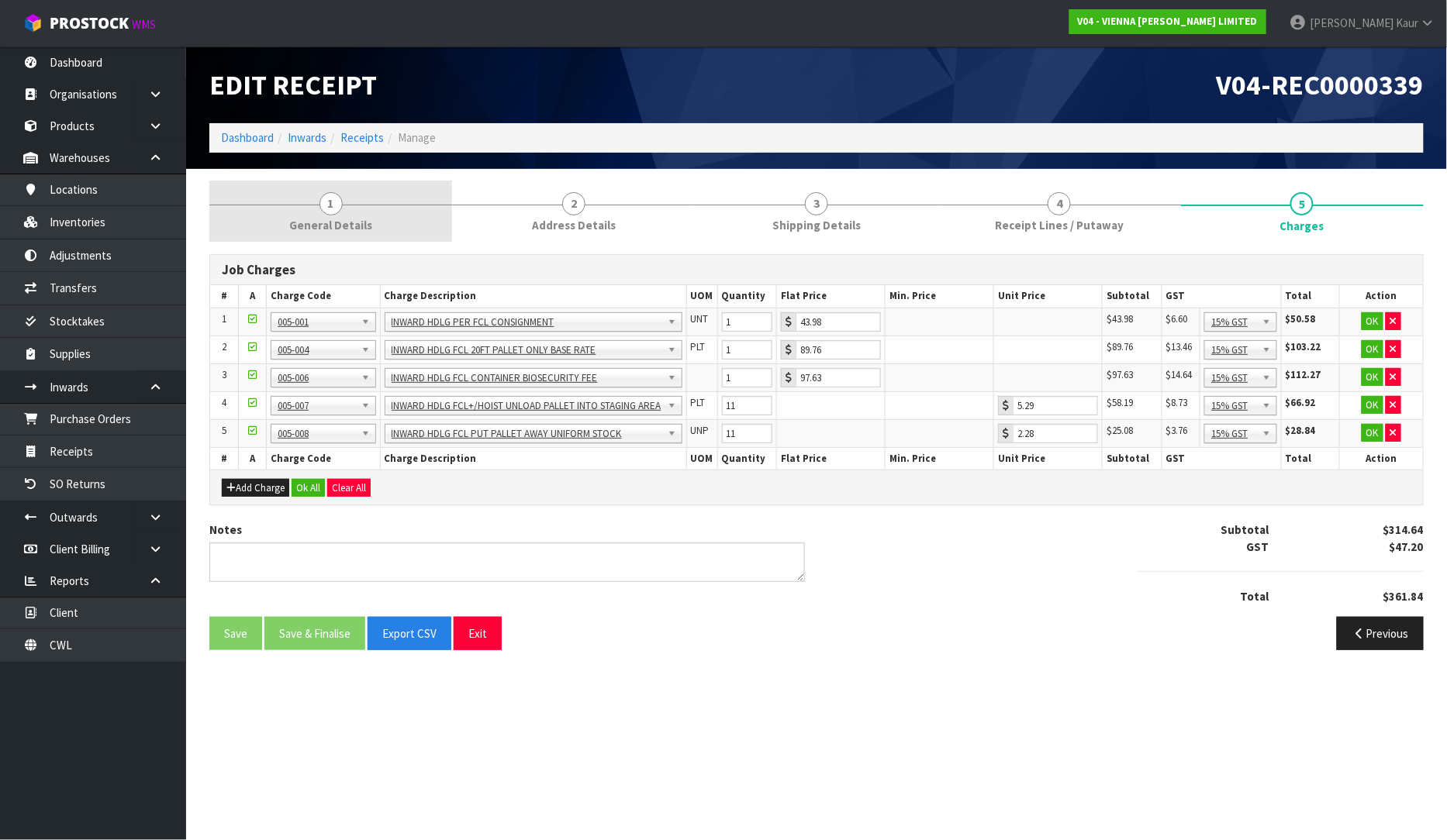
click at [343, 206] on link "1 General Details" at bounding box center [331, 211] width 243 height 61
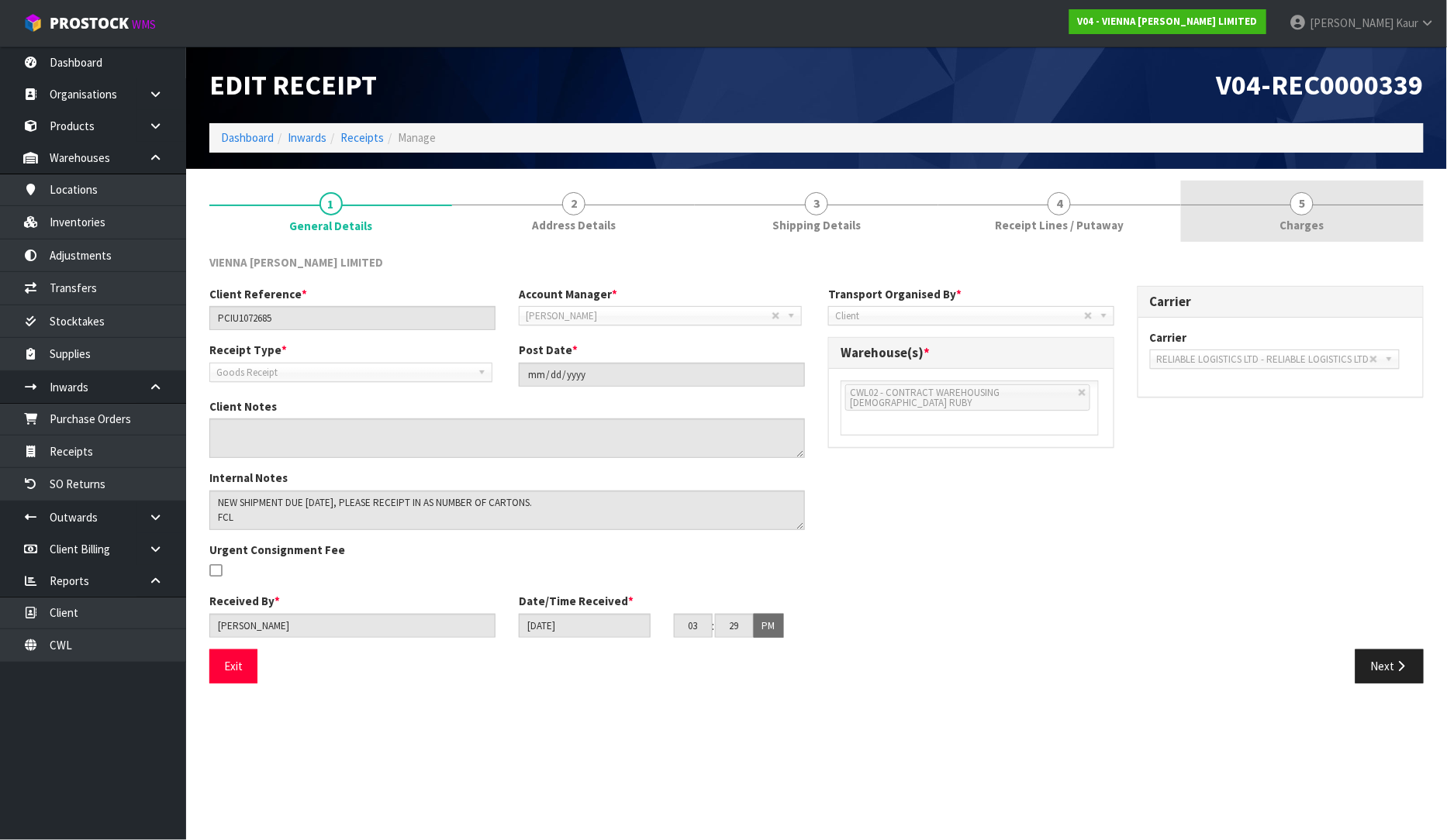
click at [1303, 212] on span "5" at bounding box center [1301, 204] width 23 height 23
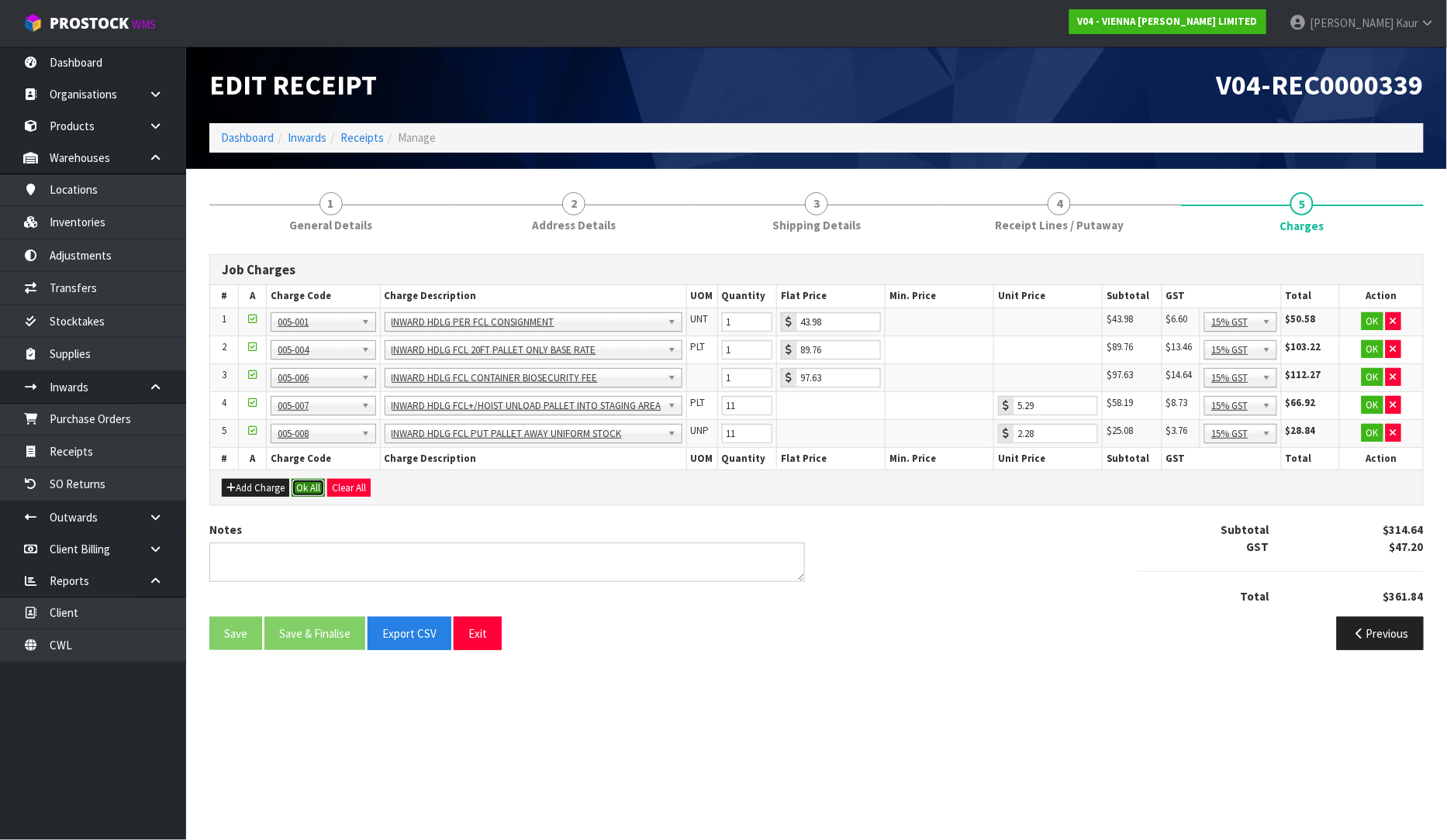
click at [319, 486] on button "Ok All" at bounding box center [308, 489] width 33 height 19
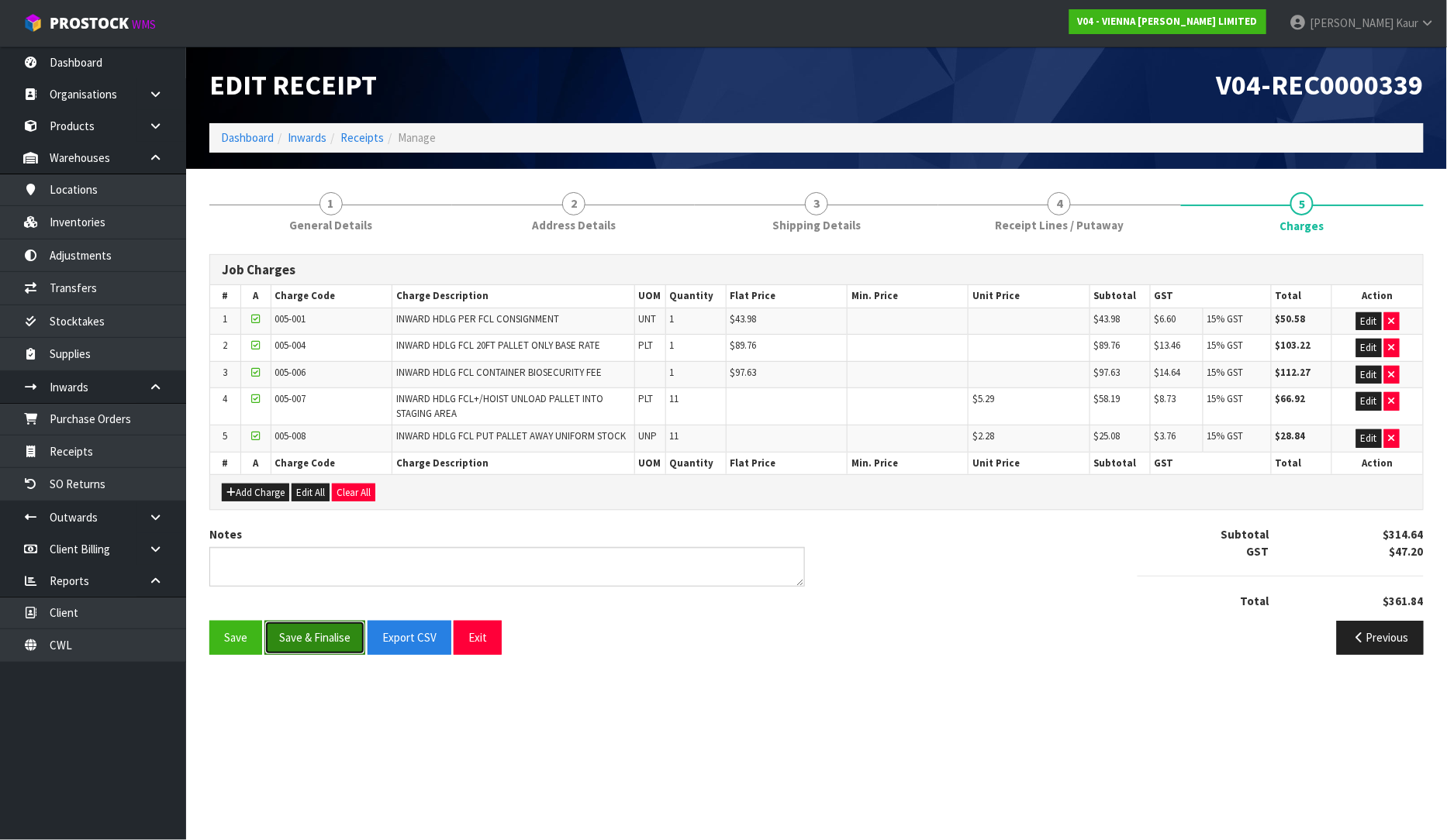
click at [303, 644] on button "Save & Finalise" at bounding box center [315, 637] width 101 height 33
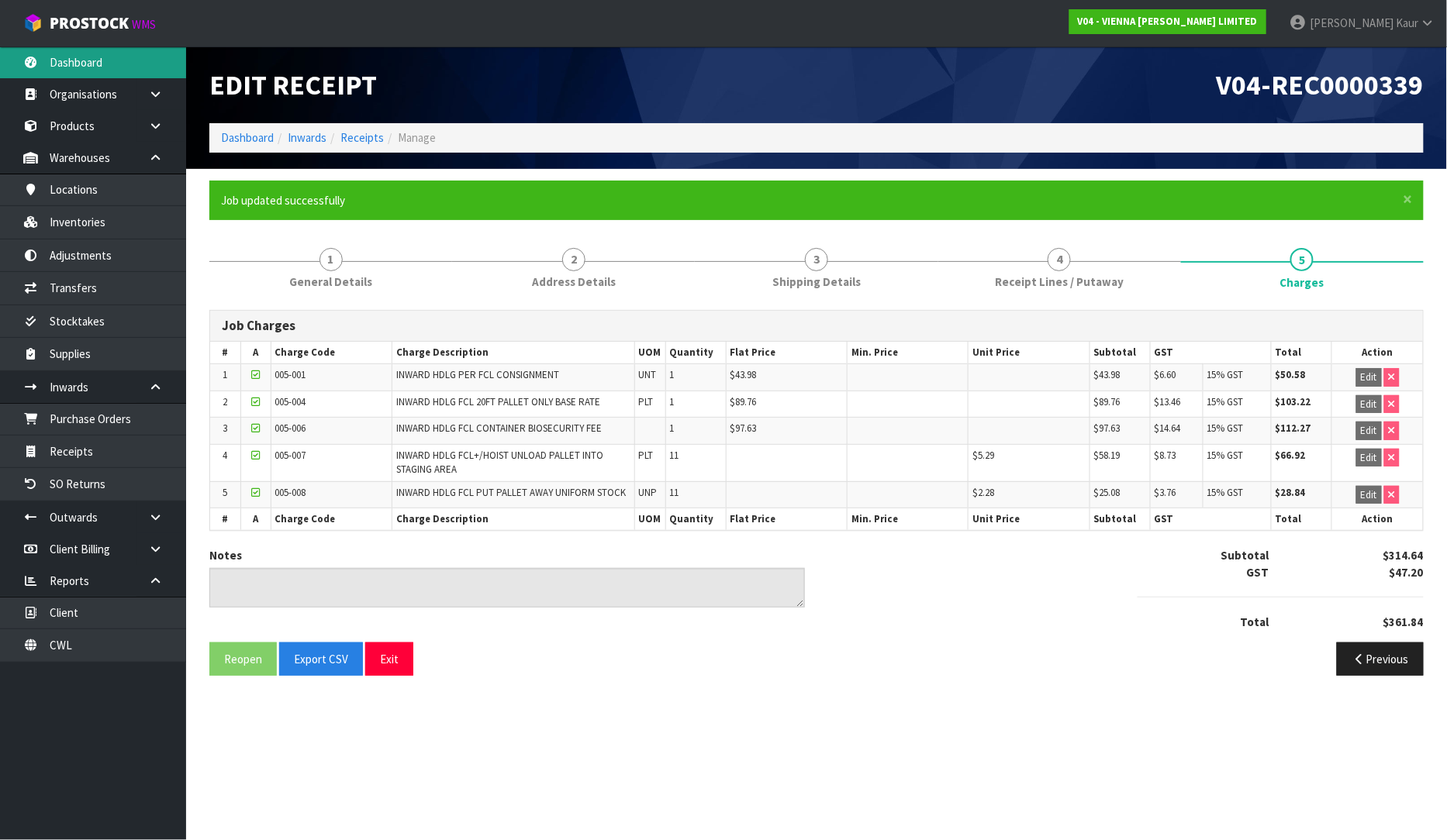
click at [94, 55] on link "Dashboard" at bounding box center [92, 62] width 186 height 31
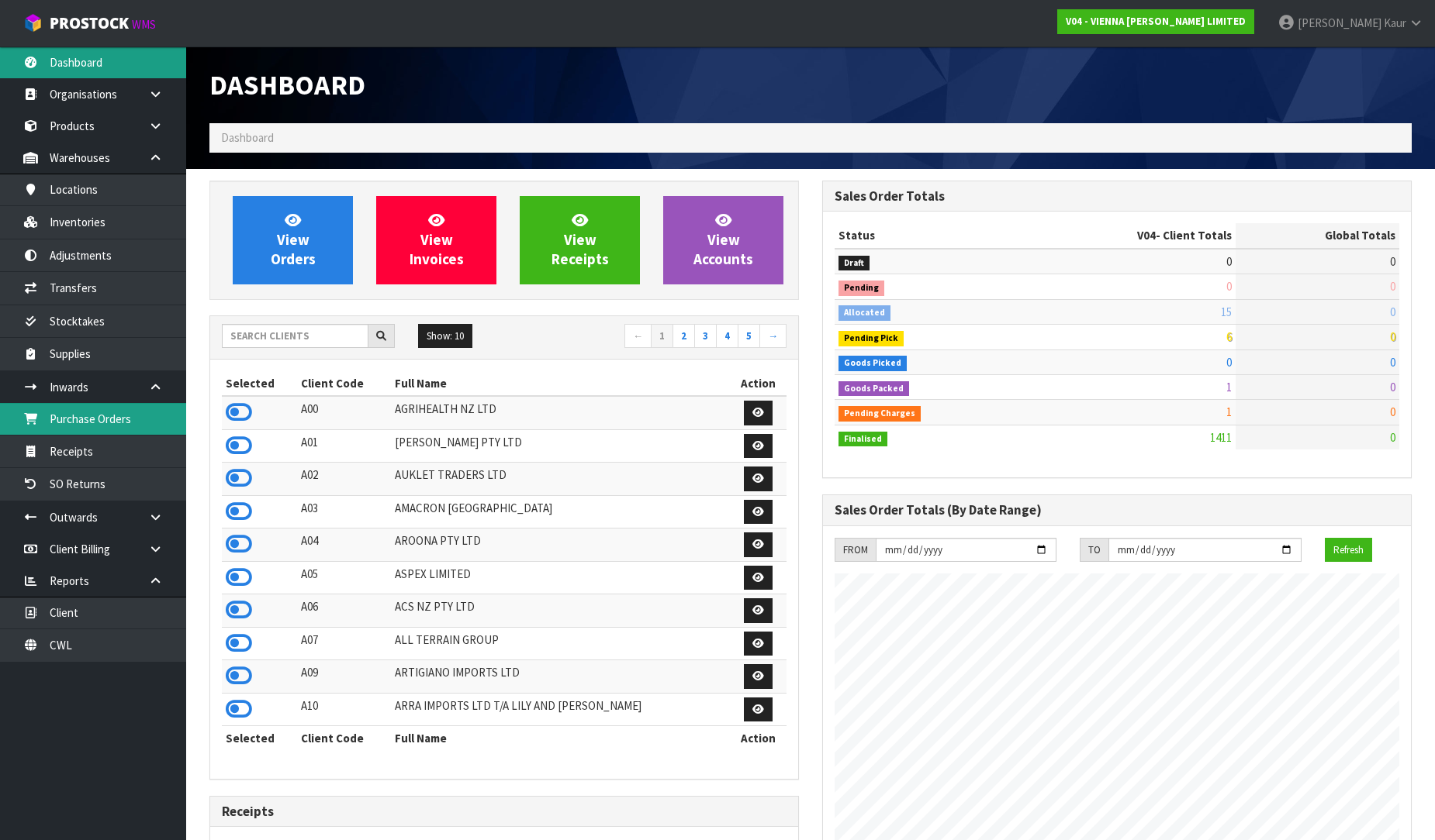
scroll to position [1226, 613]
